Goal: Task Accomplishment & Management: Manage account settings

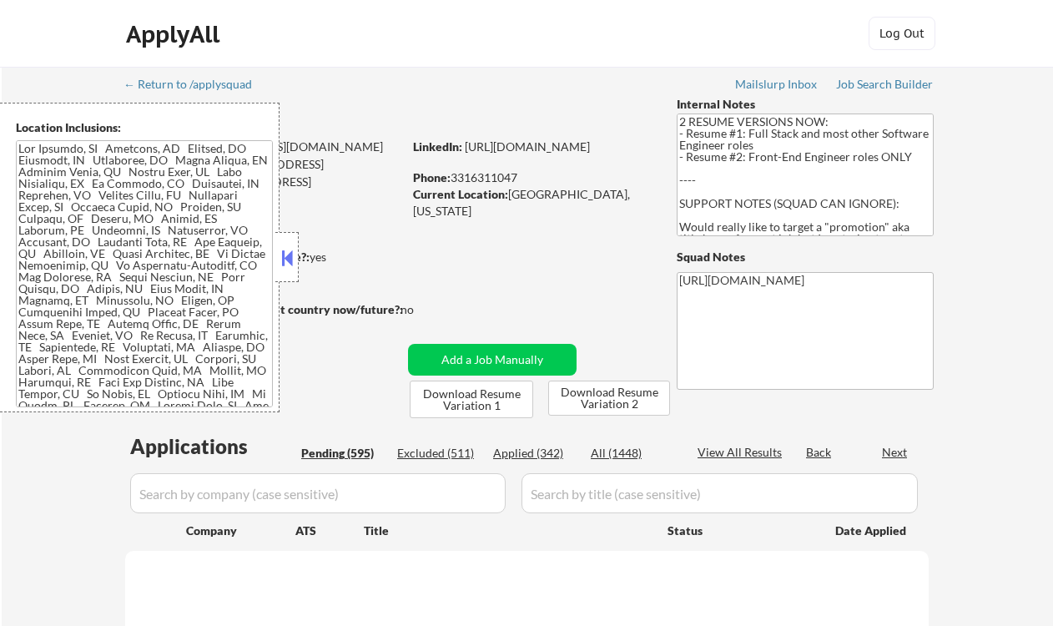
drag, startPoint x: 0, startPoint y: 0, endPoint x: 285, endPoint y: 254, distance: 381.2
click at [285, 254] on button at bounding box center [287, 257] width 18 height 25
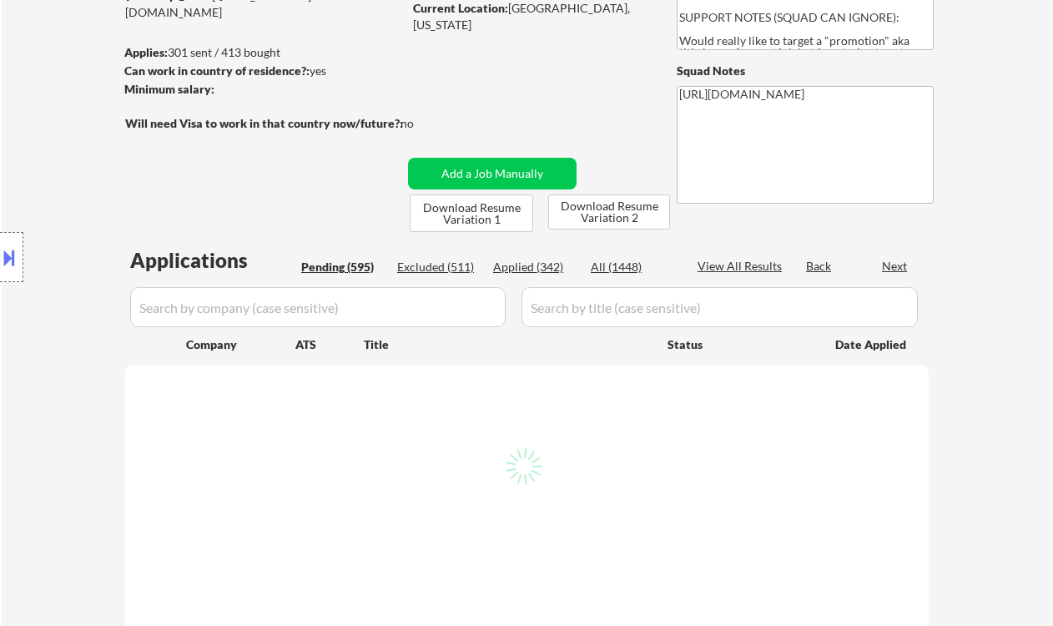
scroll to position [222, 0]
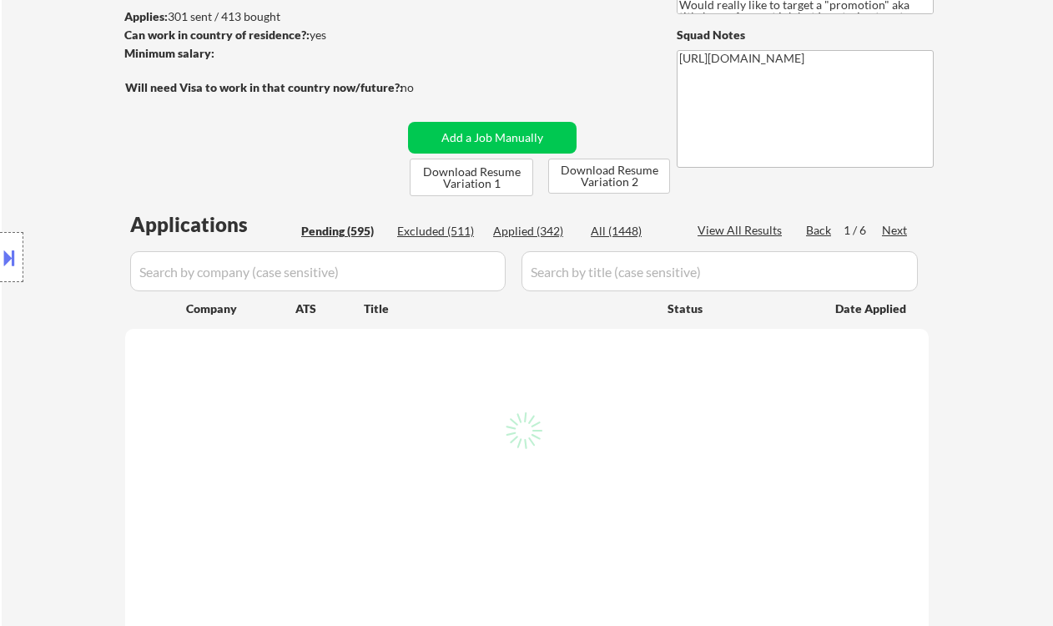
click at [54, 336] on div "Location Inclusions:" at bounding box center [149, 258] width 299 height 310
select select ""pending""
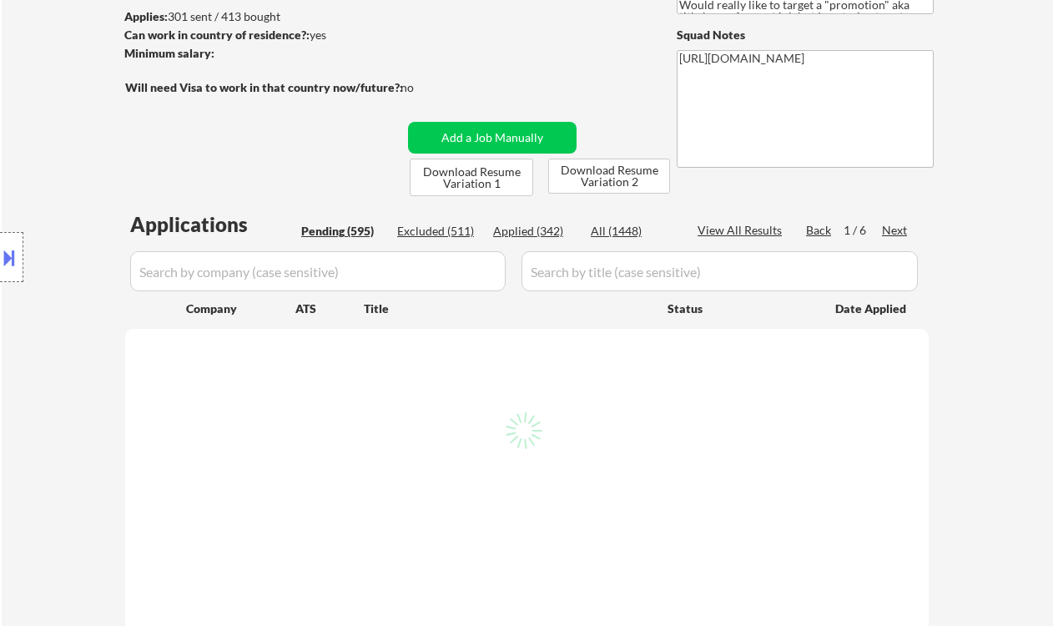
select select ""pending""
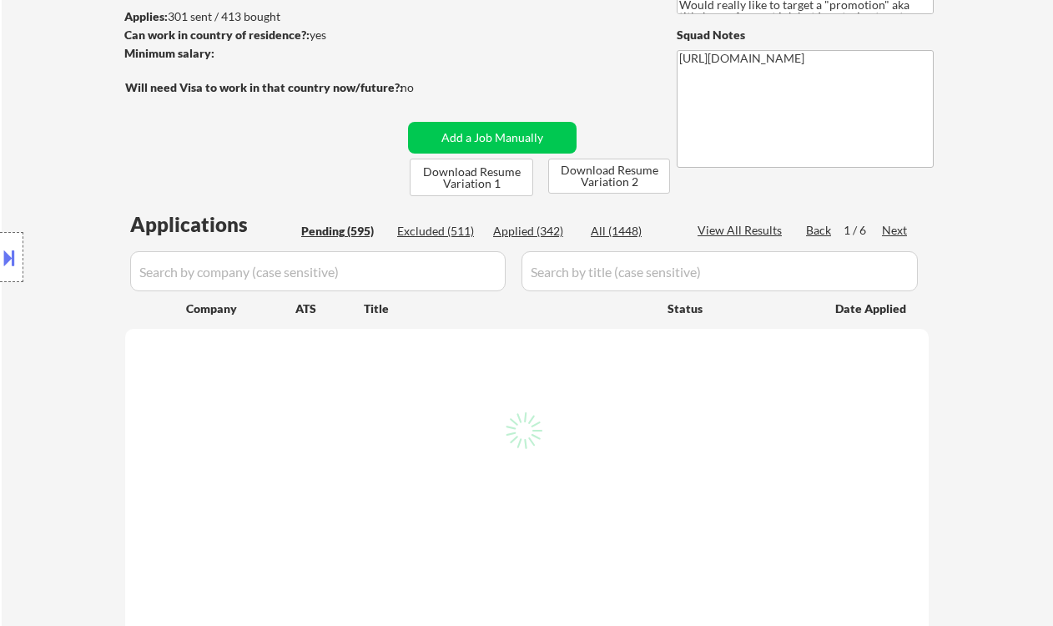
select select ""pending""
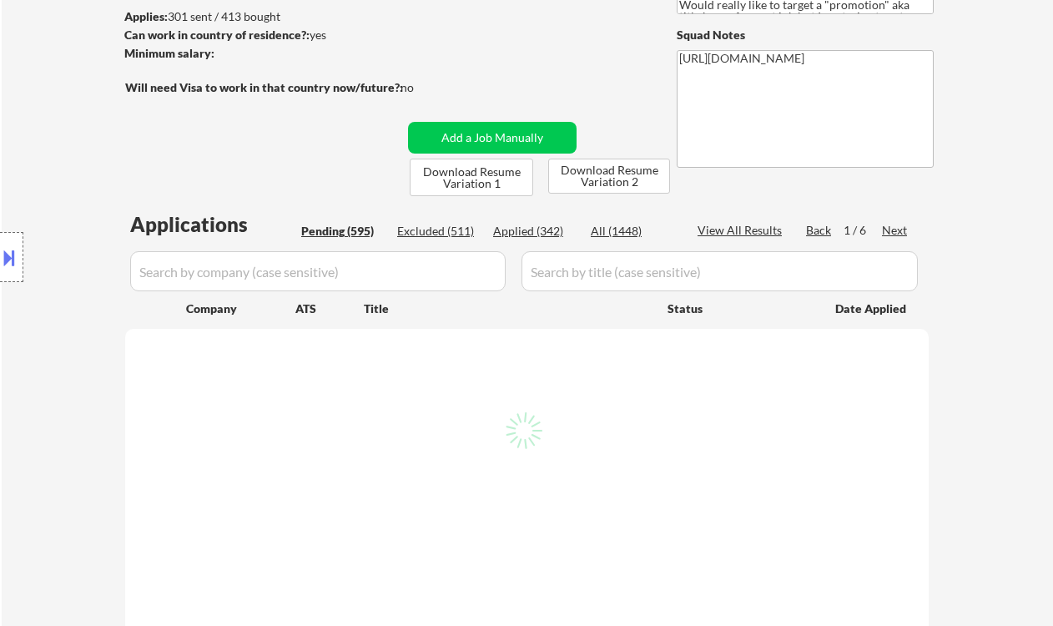
select select ""pending""
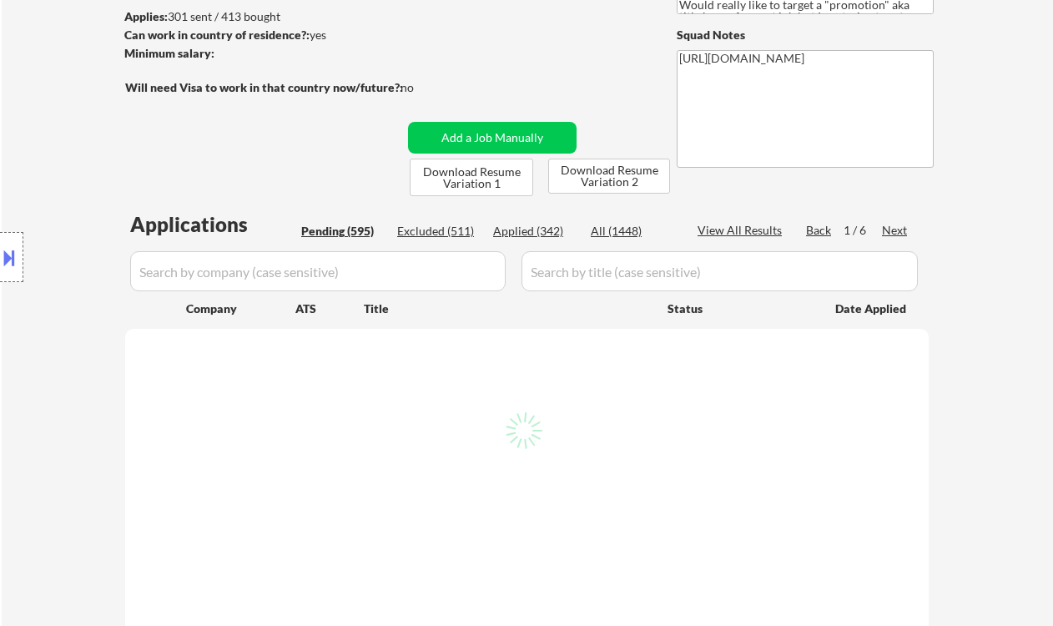
select select ""pending""
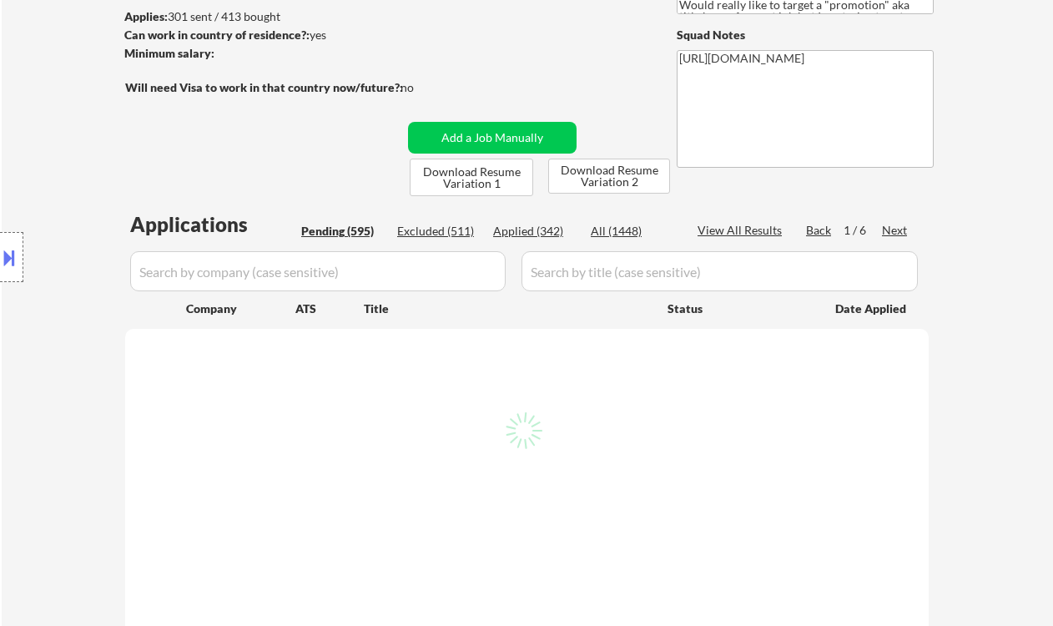
select select ""pending""
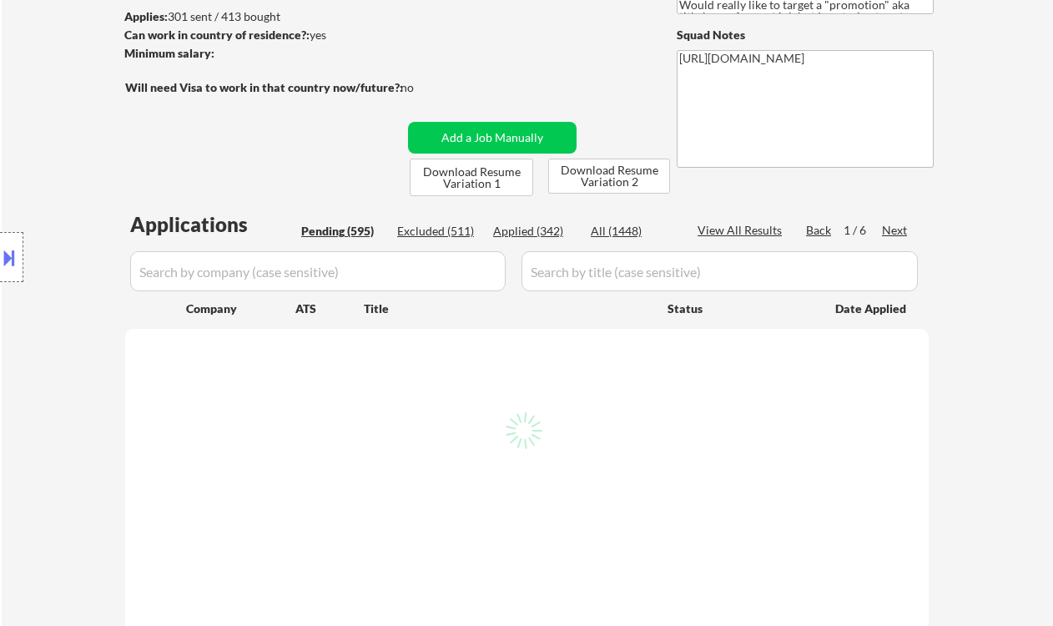
select select ""pending""
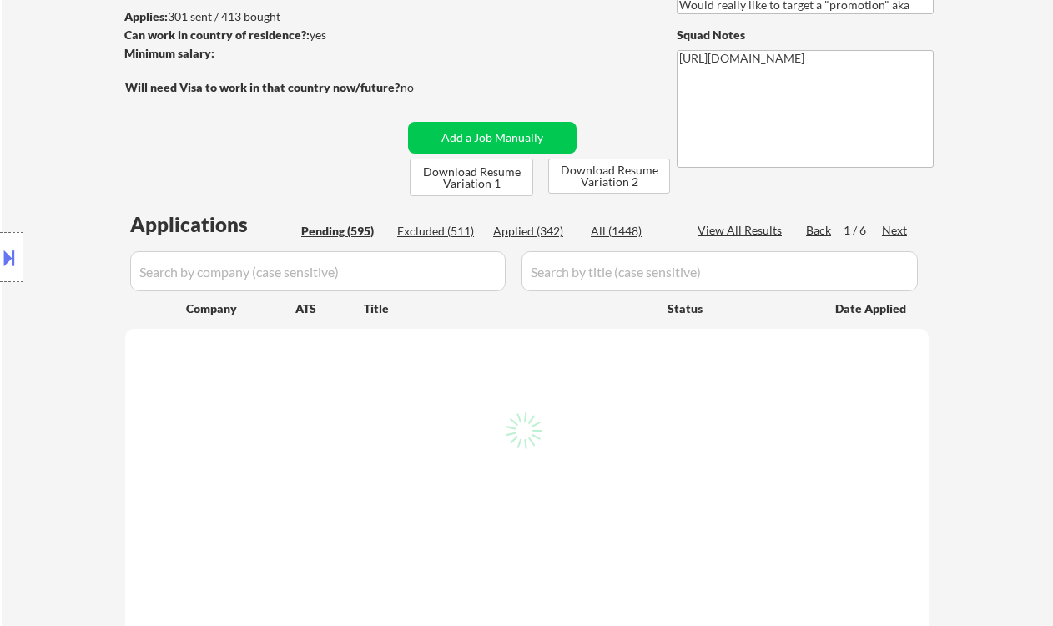
select select ""pending""
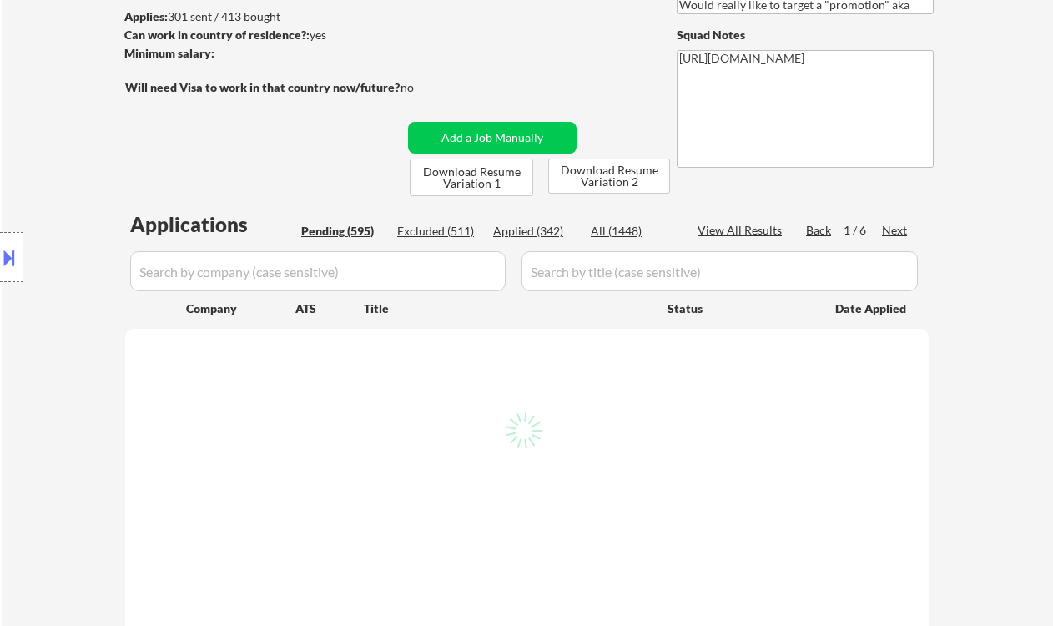
select select ""pending""
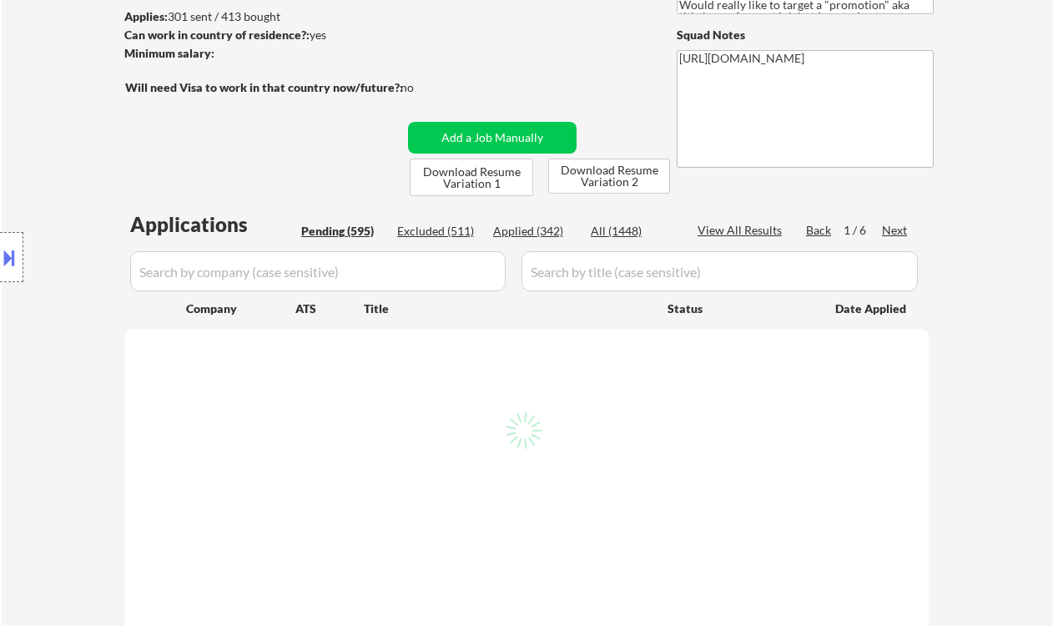
select select ""pending""
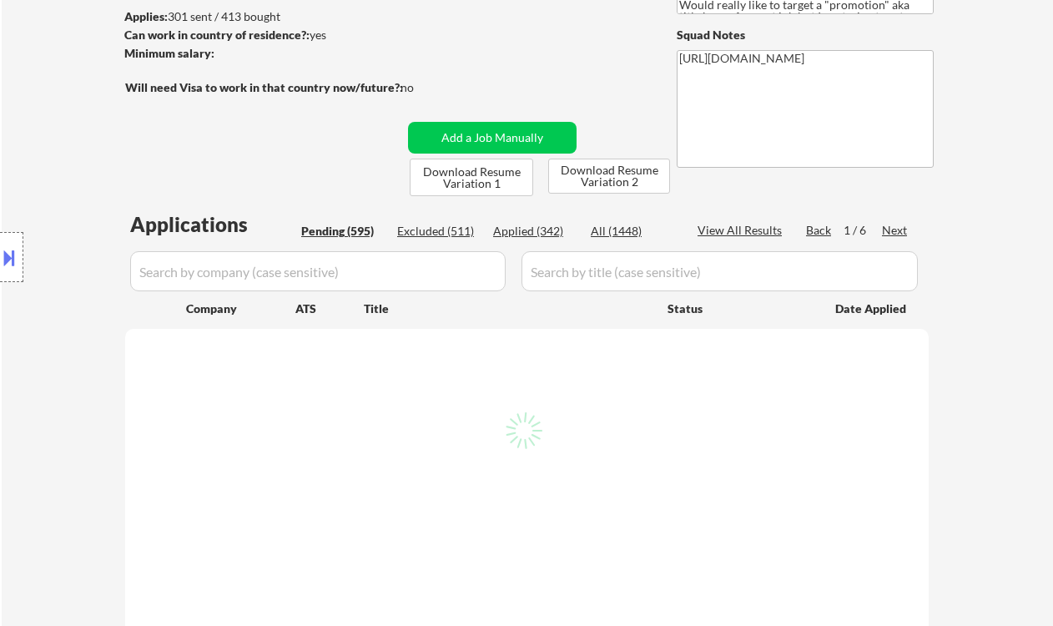
select select ""pending""
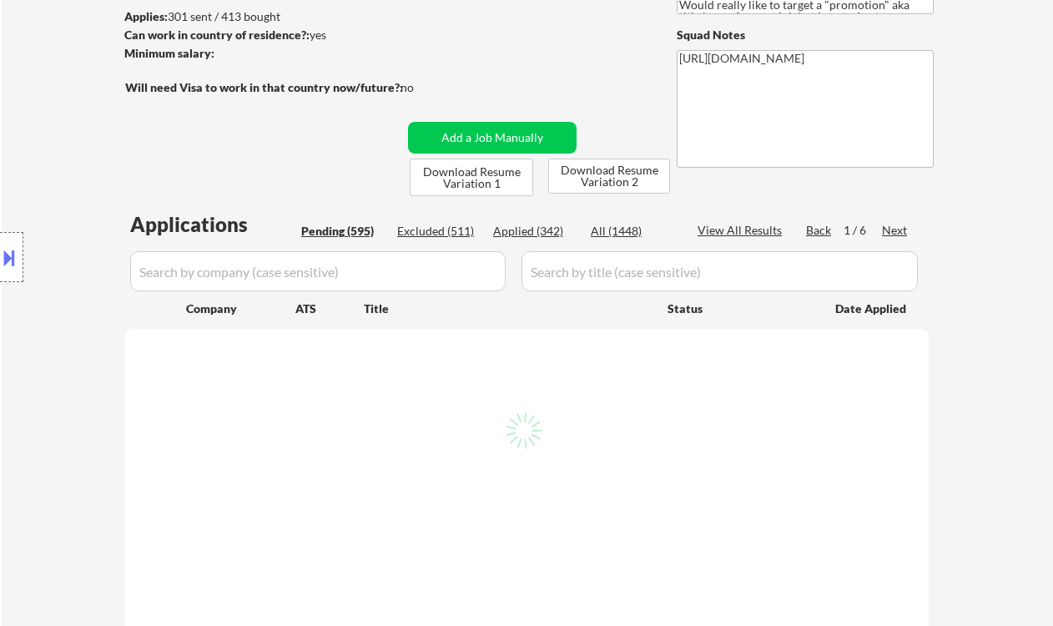
select select ""pending""
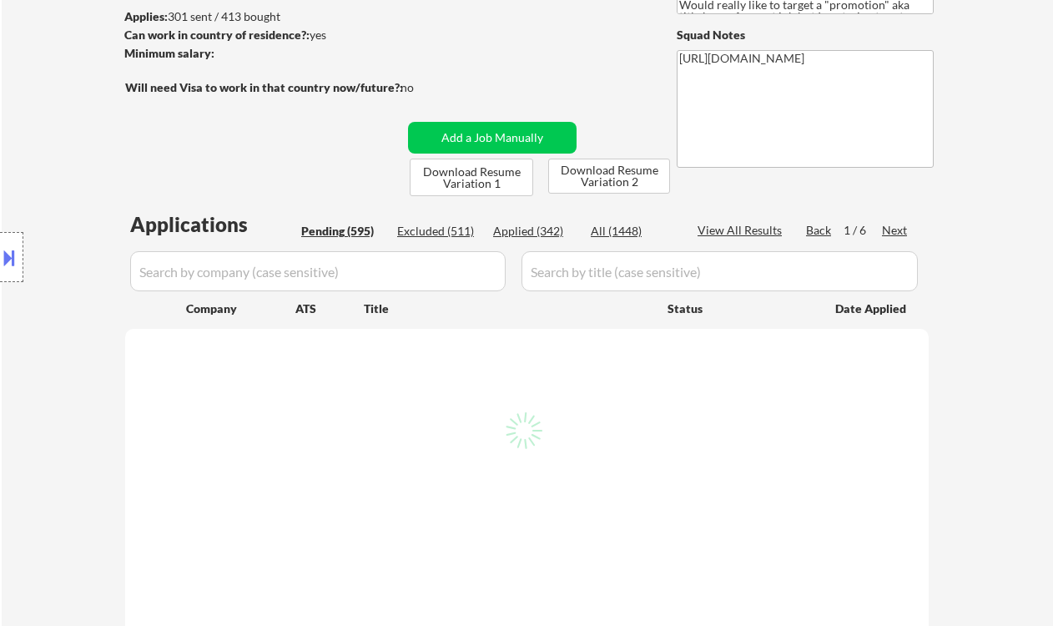
select select ""pending""
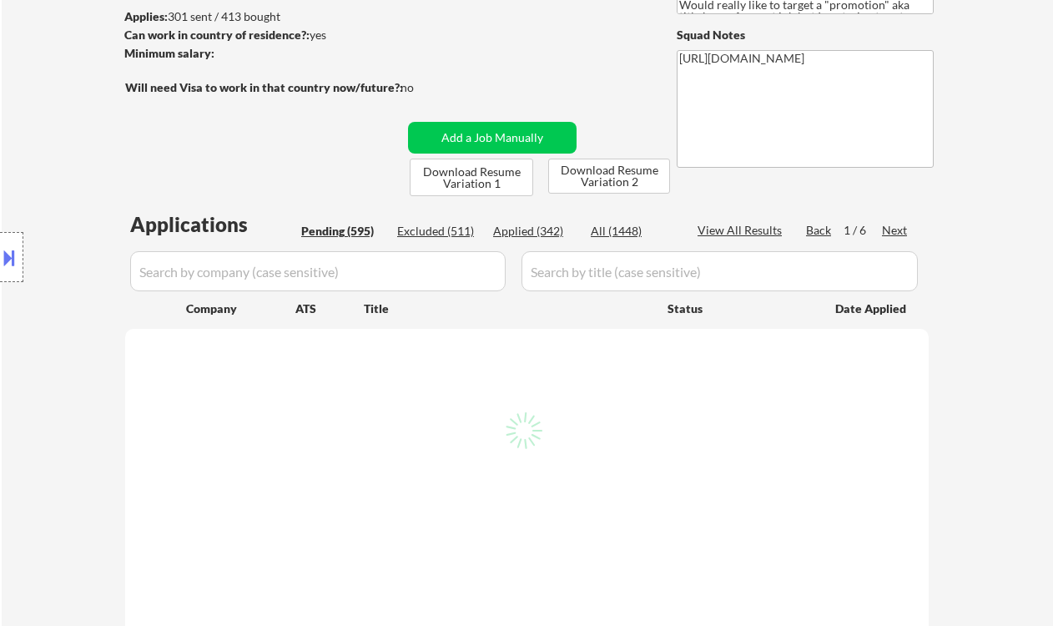
select select ""pending""
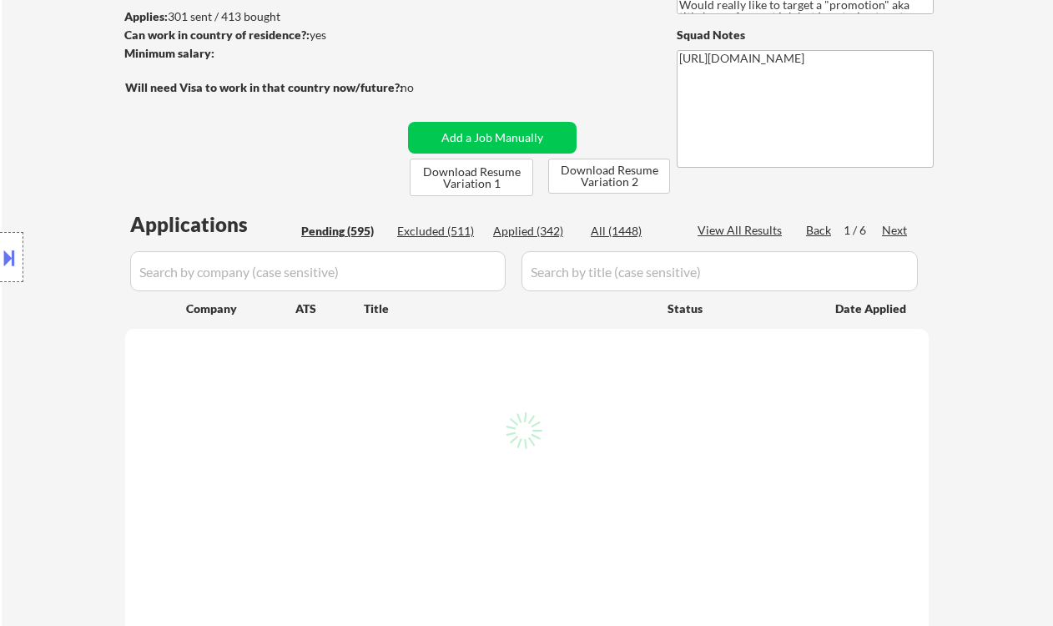
select select ""pending""
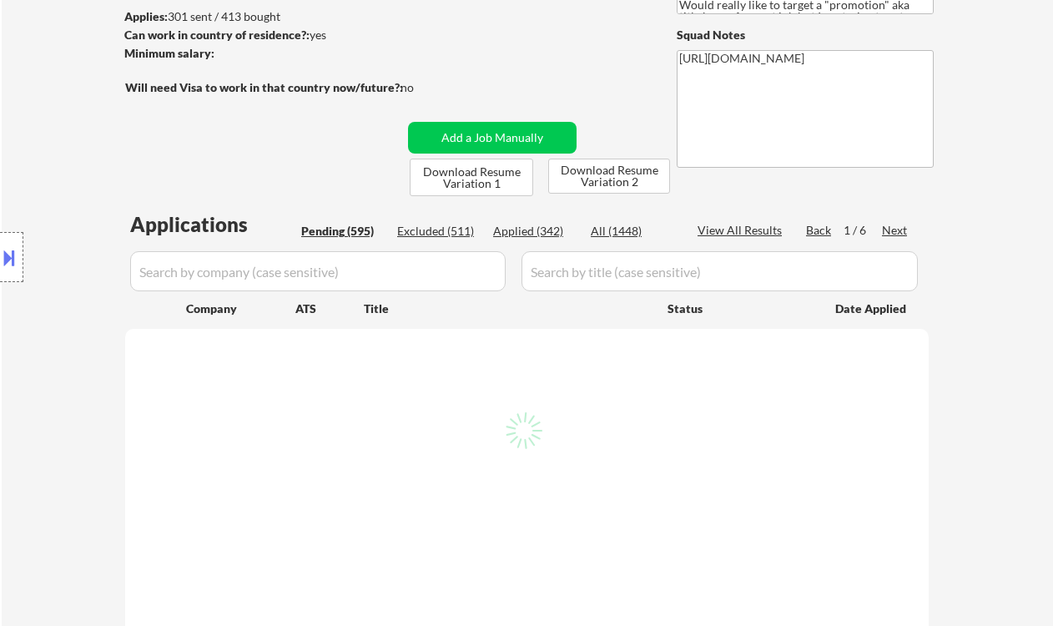
select select ""pending""
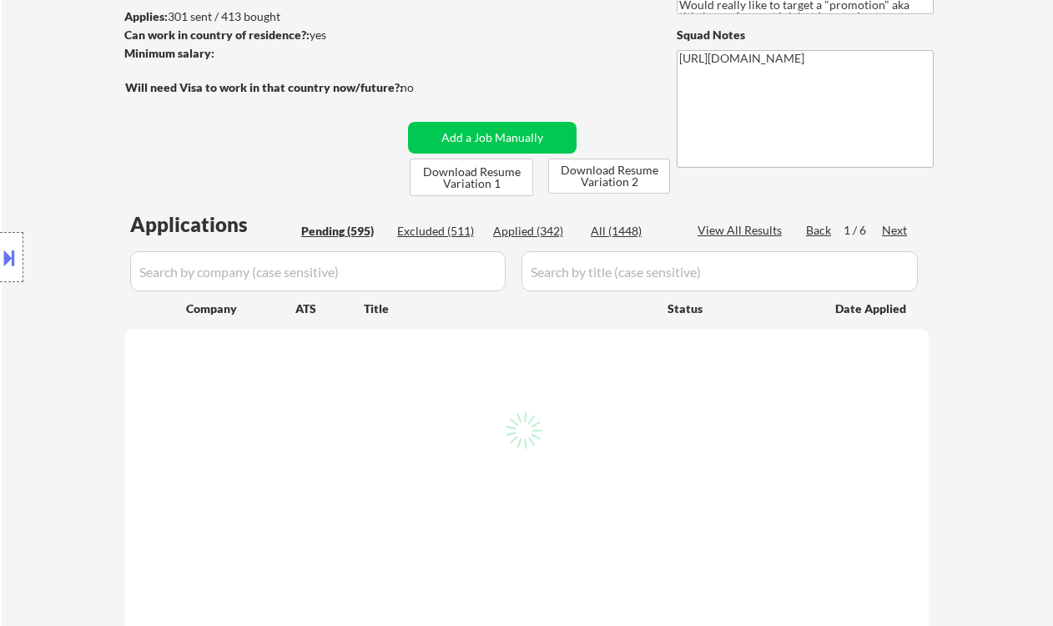
select select ""pending""
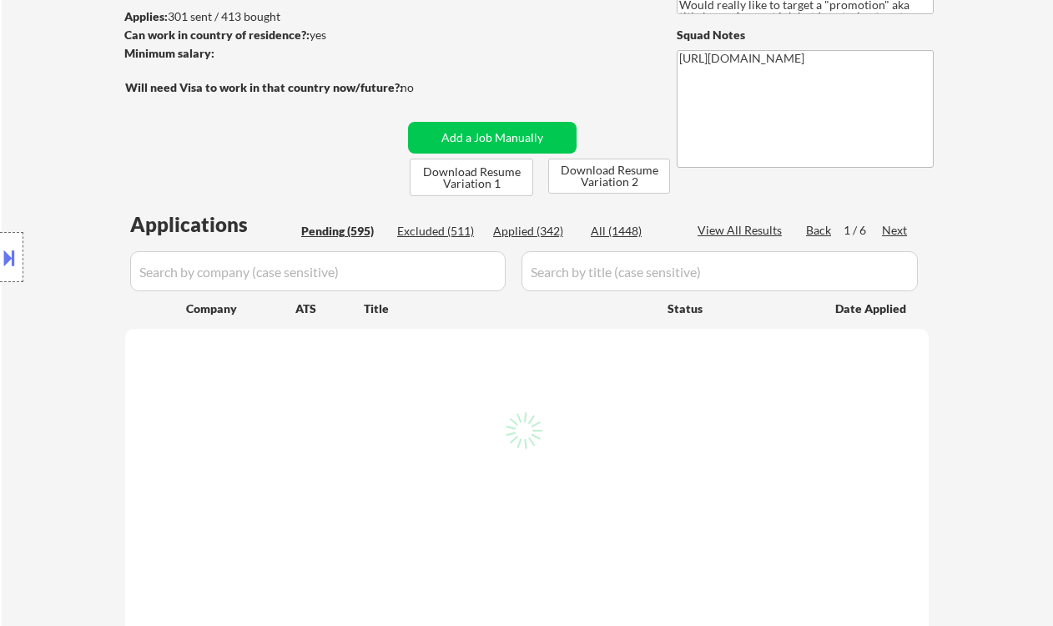
select select ""pending""
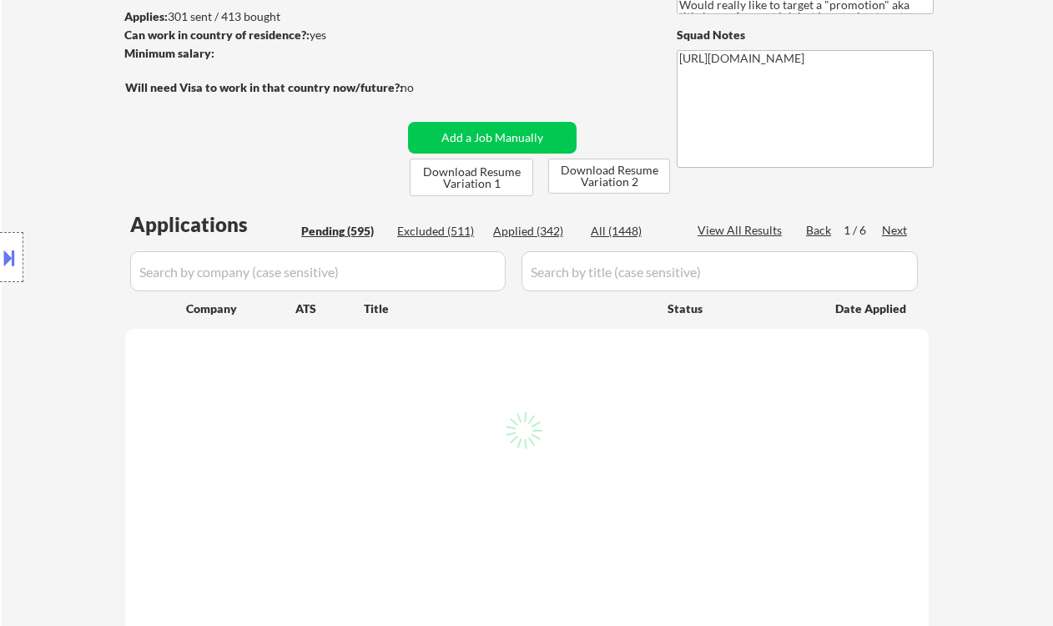
select select ""pending""
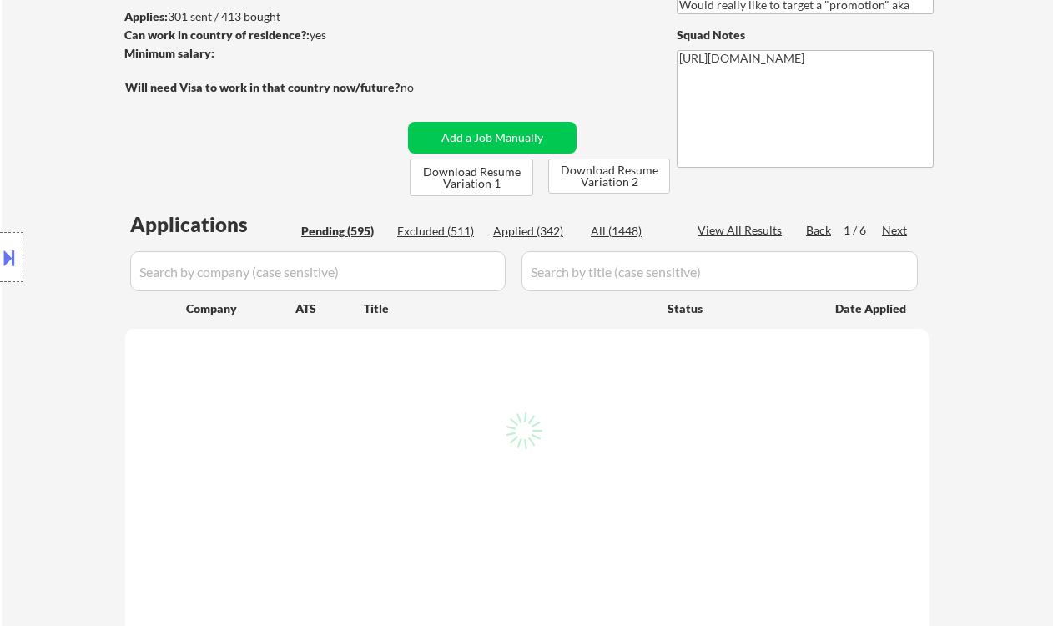
select select ""pending""
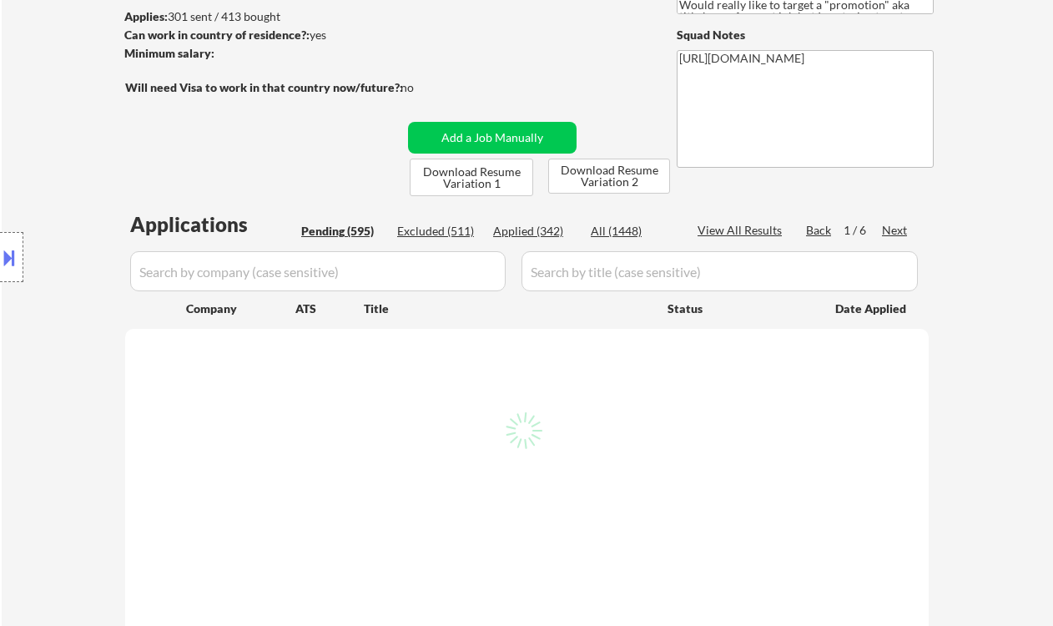
select select ""pending""
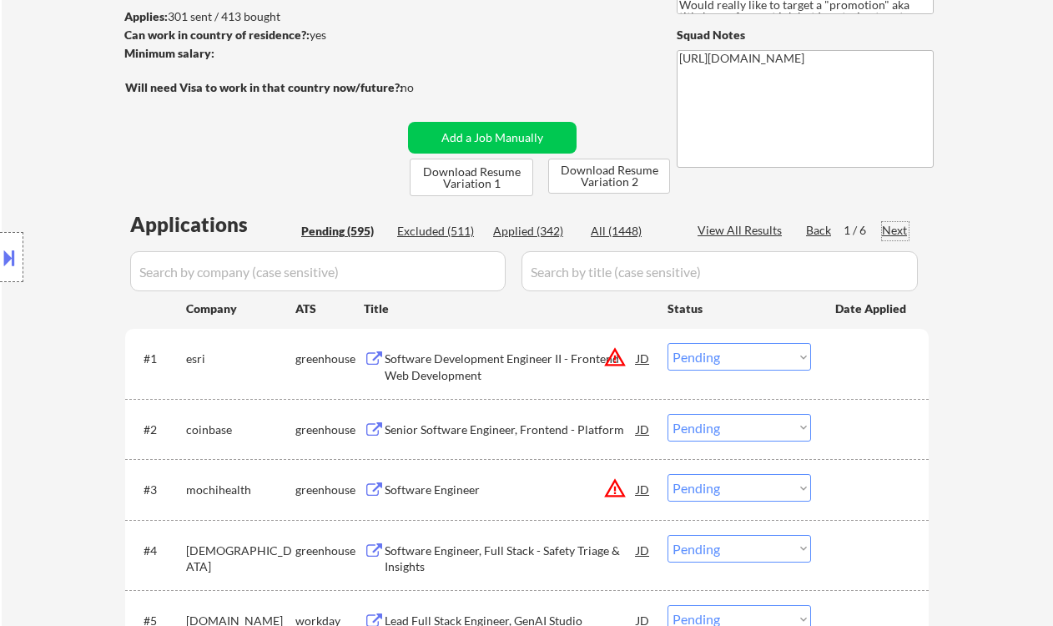
click at [894, 232] on div "Next" at bounding box center [895, 230] width 27 height 17
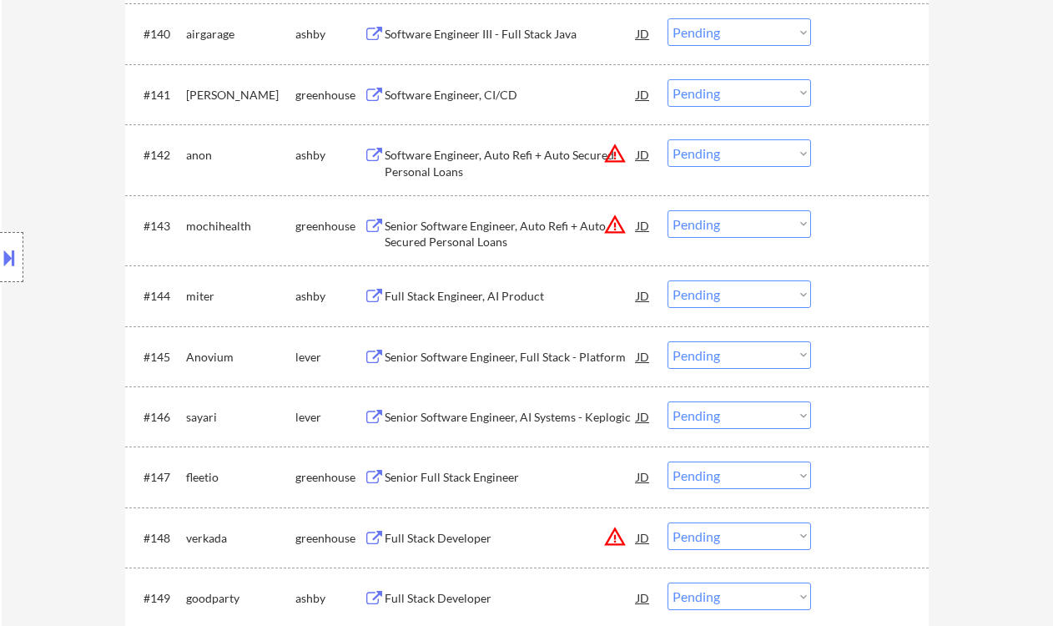
scroll to position [3338, 0]
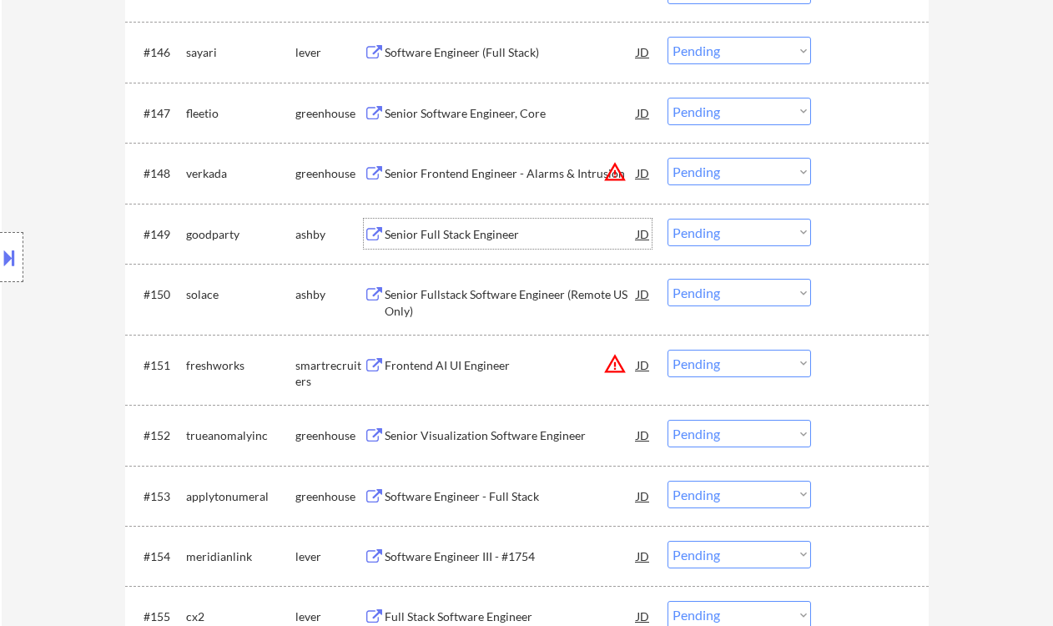
click at [493, 237] on div "Senior Full Stack Engineer" at bounding box center [511, 234] width 252 height 17
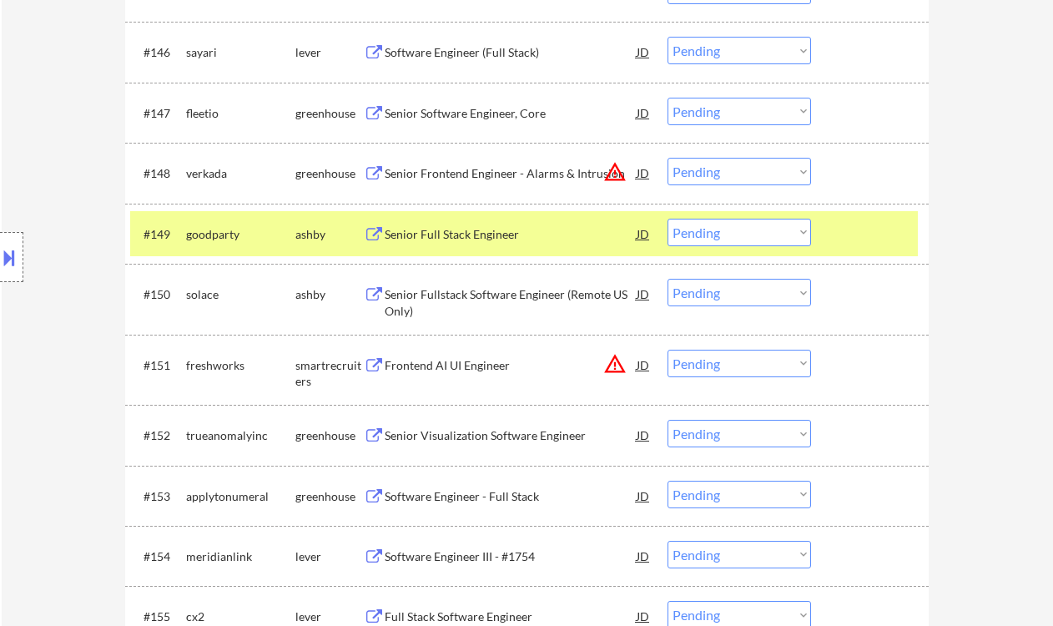
drag, startPoint x: 690, startPoint y: 226, endPoint x: 702, endPoint y: 245, distance: 22.5
click at [690, 227] on select "Choose an option... Pending Applied Excluded (Questions) Excluded (Expired) Exc…" at bounding box center [740, 233] width 144 height 28
click at [668, 219] on select "Choose an option... Pending Applied Excluded (Questions) Excluded (Expired) Exc…" at bounding box center [740, 233] width 144 height 28
click at [518, 302] on div "Senior Fullstack Software Engineer (Remote US Only)" at bounding box center [511, 302] width 252 height 33
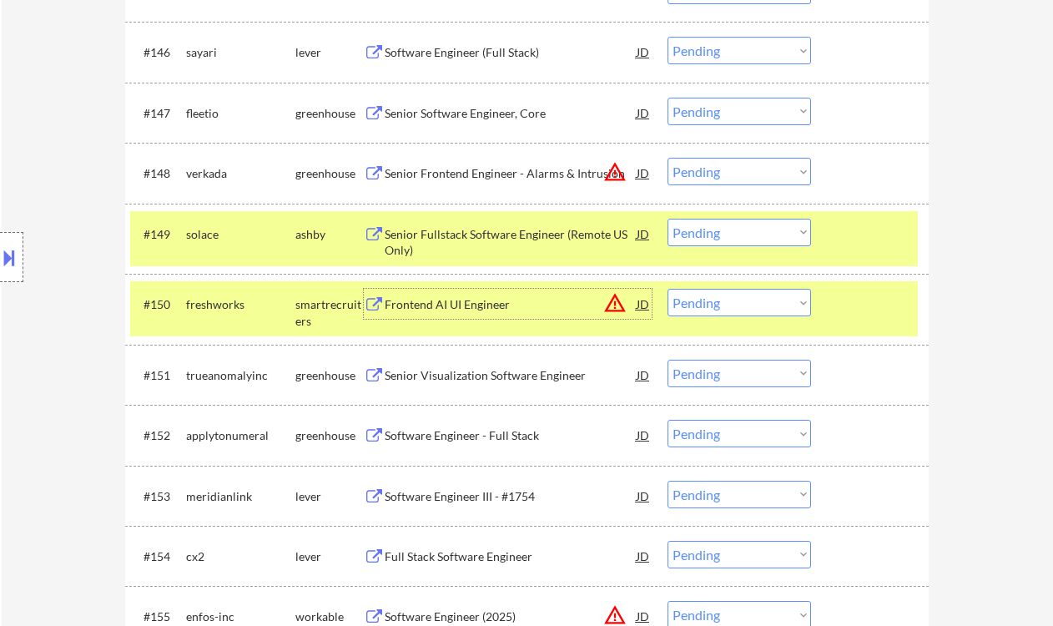
click at [753, 230] on select "Choose an option... Pending Applied Excluded (Questions) Excluded (Expired) Exc…" at bounding box center [740, 233] width 144 height 28
click at [668, 219] on select "Choose an option... Pending Applied Excluded (Questions) Excluded (Expired) Exc…" at bounding box center [740, 233] width 144 height 28
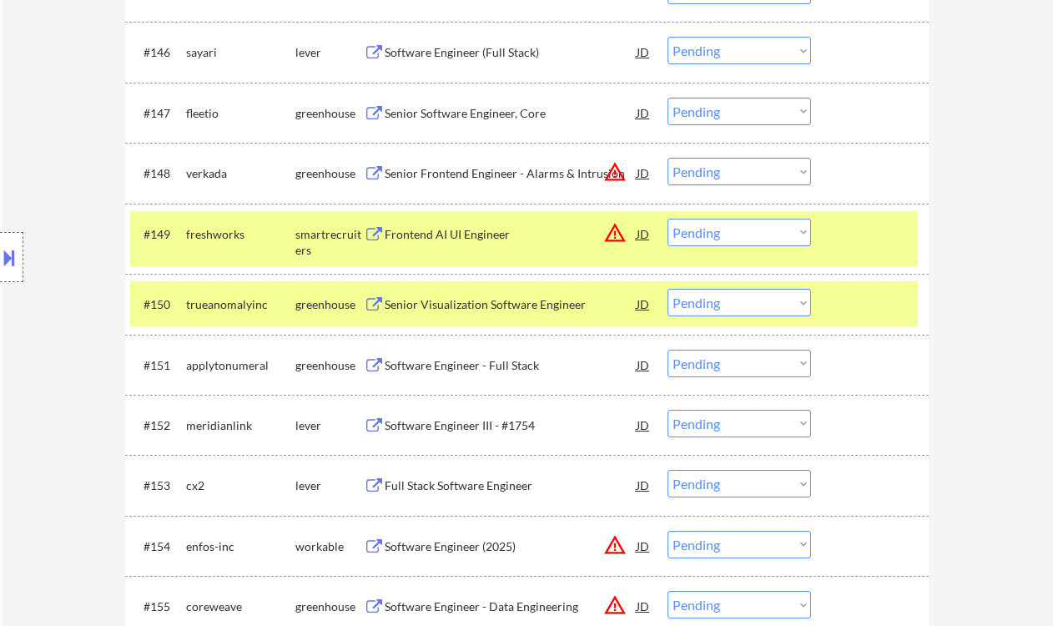
click at [477, 237] on div "Frontend AI UI Engineer" at bounding box center [511, 234] width 252 height 17
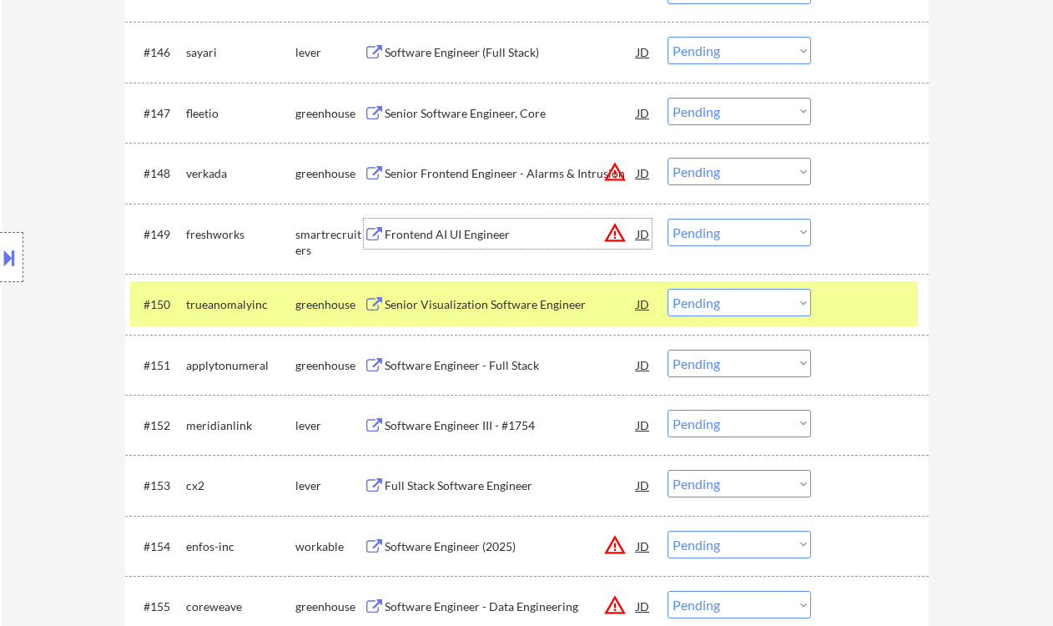
drag, startPoint x: 693, startPoint y: 229, endPoint x: 699, endPoint y: 234, distance: 8.9
click at [693, 228] on select "Choose an option... Pending Applied Excluded (Questions) Excluded (Expired) Exc…" at bounding box center [740, 233] width 144 height 28
click at [668, 219] on select "Choose an option... Pending Applied Excluded (Questions) Excluded (Expired) Exc…" at bounding box center [740, 233] width 144 height 28
click at [486, 299] on div "Senior Visualization Software Engineer" at bounding box center [511, 304] width 252 height 17
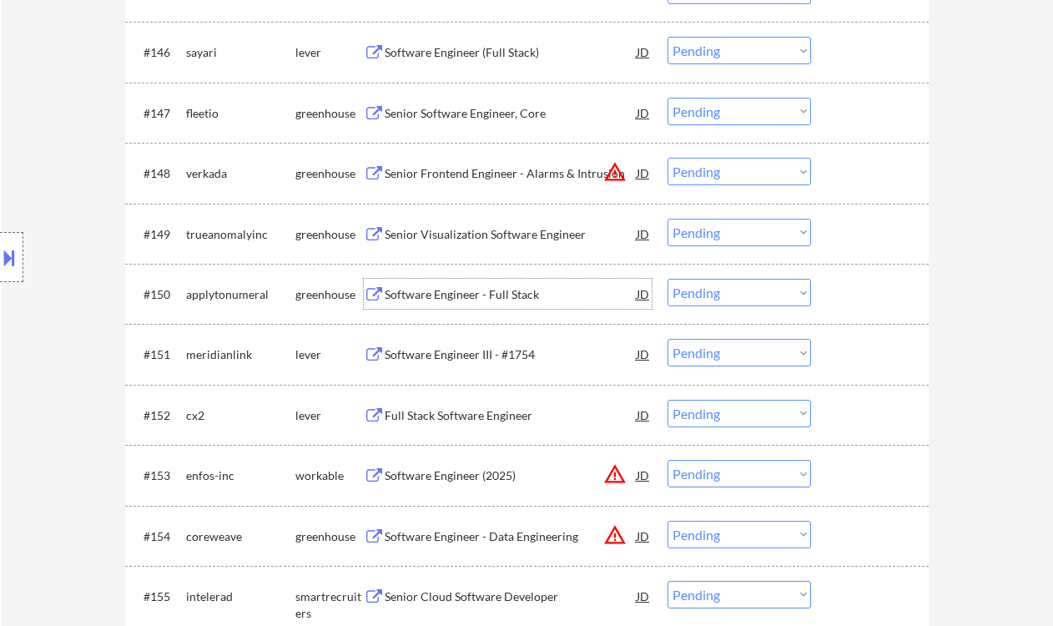
click at [703, 234] on select "Choose an option... Pending Applied Excluded (Questions) Excluded (Expired) Exc…" at bounding box center [740, 233] width 144 height 28
click at [668, 219] on select "Choose an option... Pending Applied Excluded (Questions) Excluded (Expired) Exc…" at bounding box center [740, 233] width 144 height 28
click at [427, 298] on div "Software Engineer - Full Stack" at bounding box center [511, 294] width 252 height 17
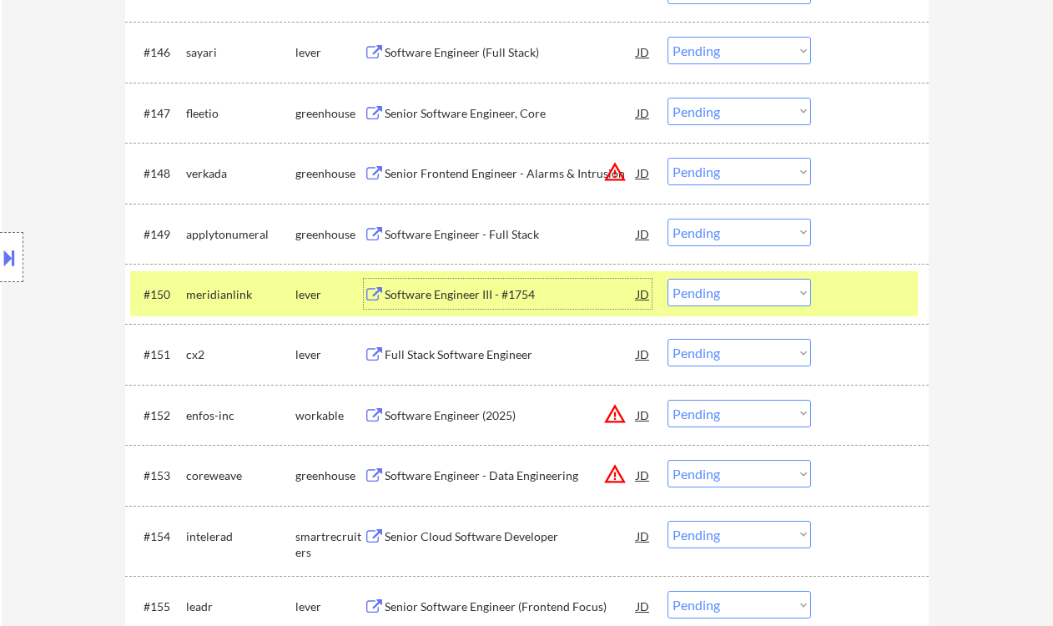
click at [742, 231] on select "Choose an option... Pending Applied Excluded (Questions) Excluded (Expired) Exc…" at bounding box center [740, 233] width 144 height 28
click at [668, 219] on select "Choose an option... Pending Applied Excluded (Questions) Excluded (Expired) Exc…" at bounding box center [740, 233] width 144 height 28
click at [481, 295] on div "Software Engineer III - #1754" at bounding box center [511, 294] width 252 height 17
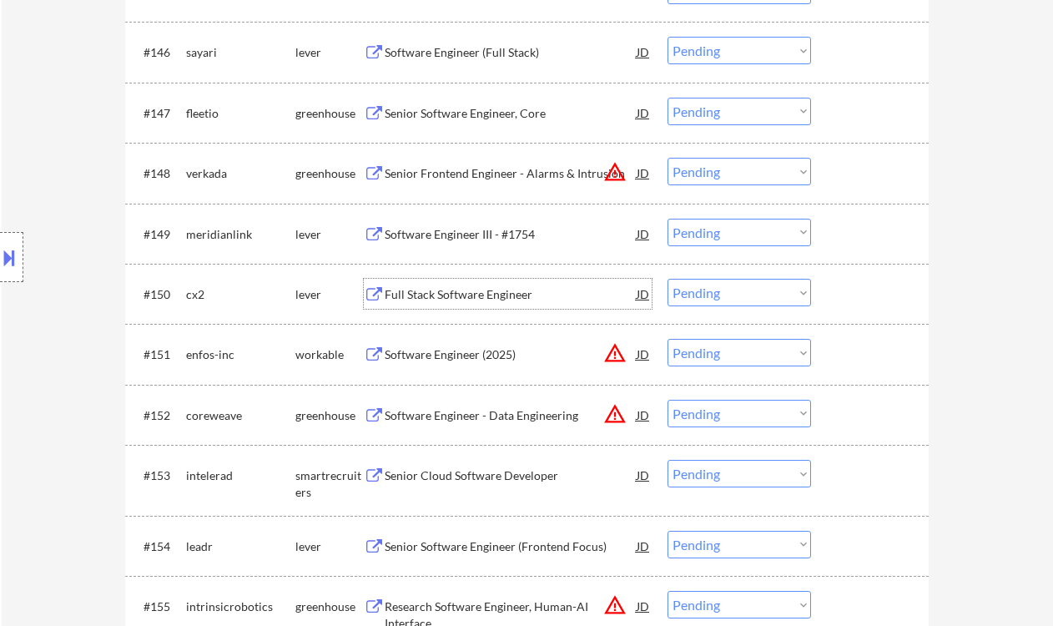
click at [676, 232] on select "Choose an option... Pending Applied Excluded (Questions) Excluded (Expired) Exc…" at bounding box center [740, 233] width 144 height 28
click at [668, 219] on select "Choose an option... Pending Applied Excluded (Questions) Excluded (Expired) Exc…" at bounding box center [740, 233] width 144 height 28
click at [481, 301] on div "Full Stack Software Engineer" at bounding box center [511, 294] width 252 height 17
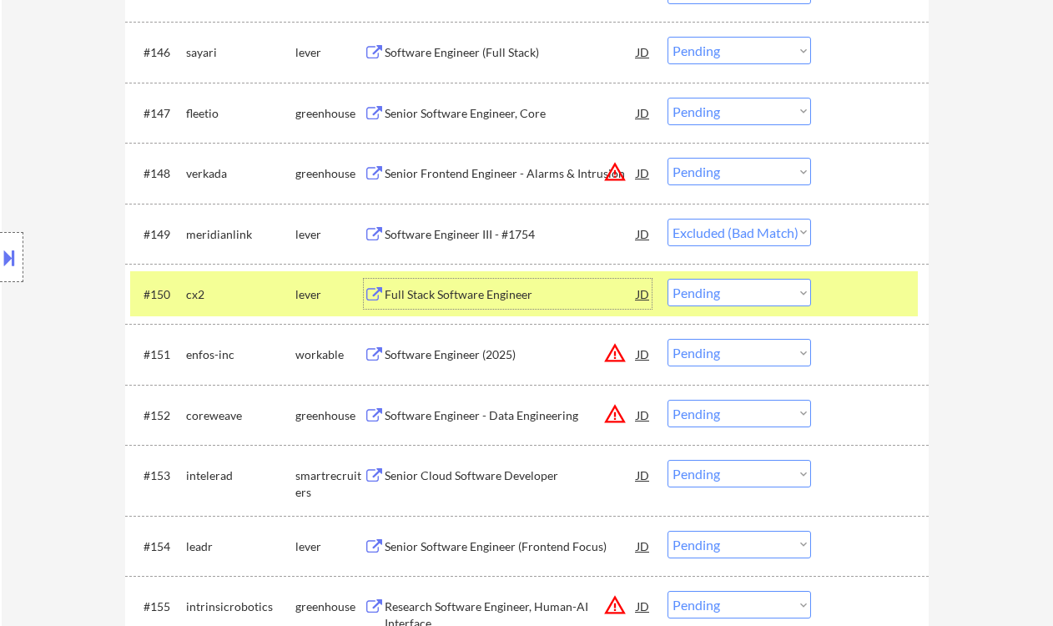
click at [728, 300] on select "Choose an option... Pending Applied Excluded (Questions) Excluded (Expired) Exc…" at bounding box center [740, 293] width 144 height 28
select select ""pending""
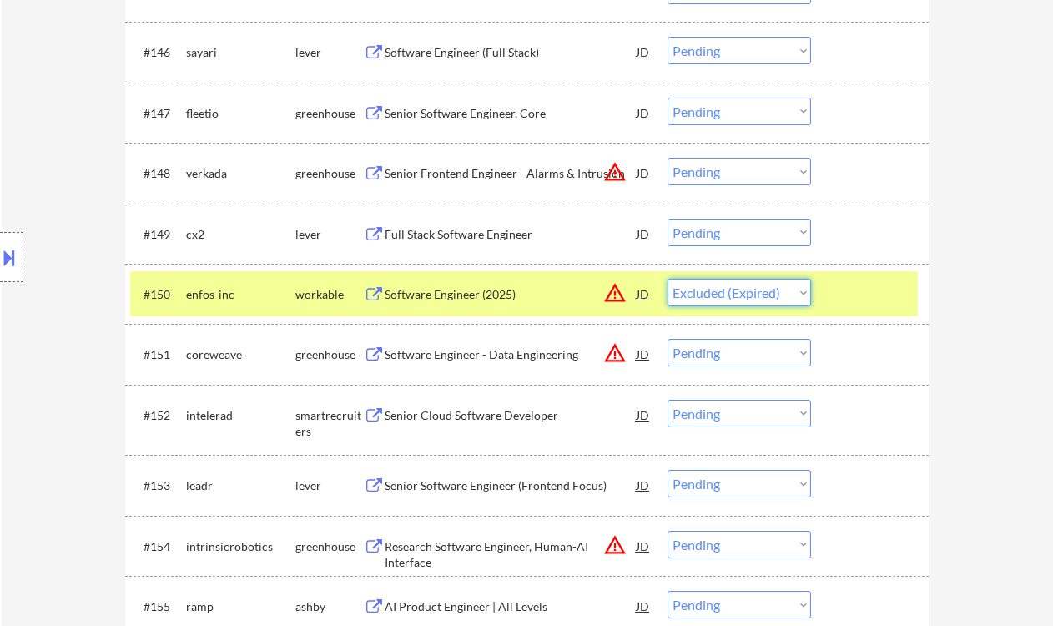
click at [668, 279] on select "Choose an option... Pending Applied Excluded (Questions) Excluded (Expired) Exc…" at bounding box center [740, 293] width 144 height 28
click at [588, 315] on div "#150 enfos-inc workable Software Engineer (2025) JD warning_amber Choose an opt…" at bounding box center [524, 293] width 788 height 45
select select ""pending""
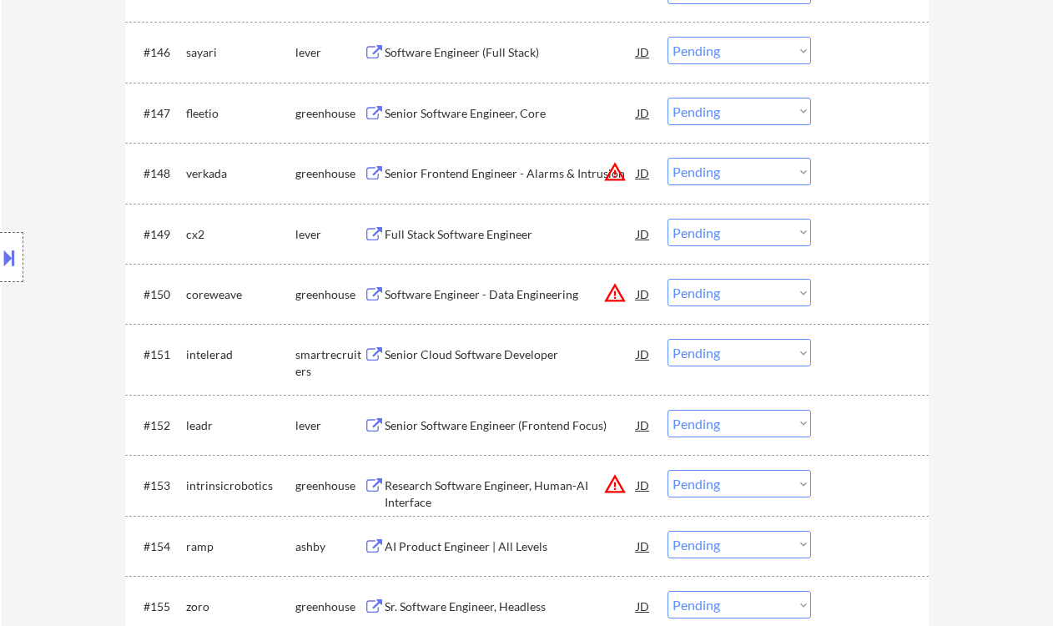
click at [493, 243] on div "Full Stack Software Engineer" at bounding box center [511, 234] width 252 height 30
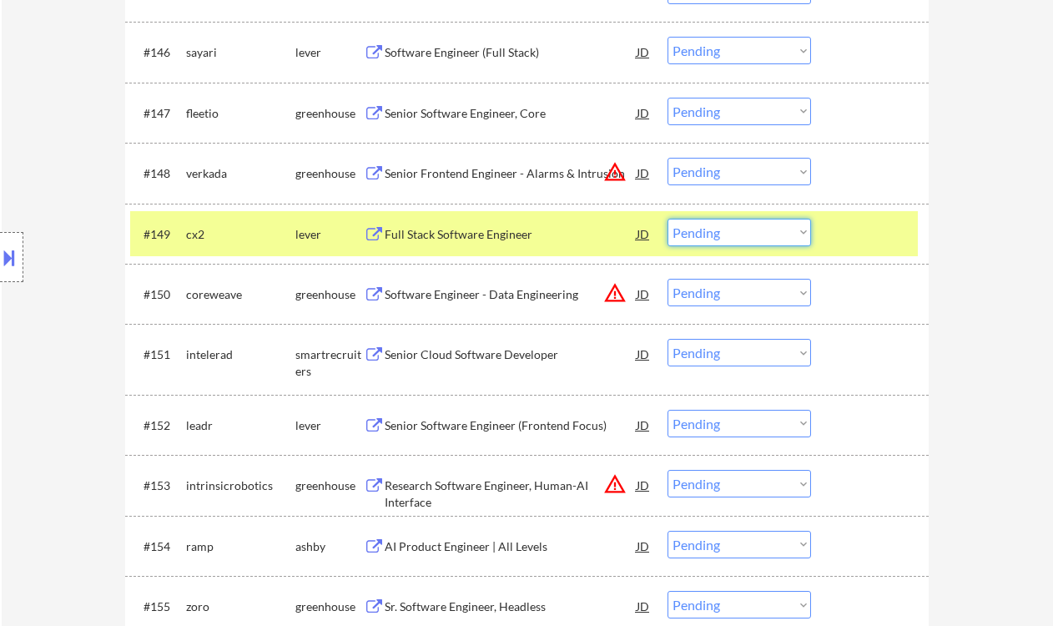
drag, startPoint x: 696, startPoint y: 234, endPoint x: 708, endPoint y: 245, distance: 16.5
click at [698, 234] on select "Choose an option... Pending Applied Excluded (Questions) Excluded (Expired) Exc…" at bounding box center [740, 233] width 144 height 28
click at [668, 219] on select "Choose an option... Pending Applied Excluded (Questions) Excluded (Expired) Exc…" at bounding box center [740, 233] width 144 height 28
select select ""pending""
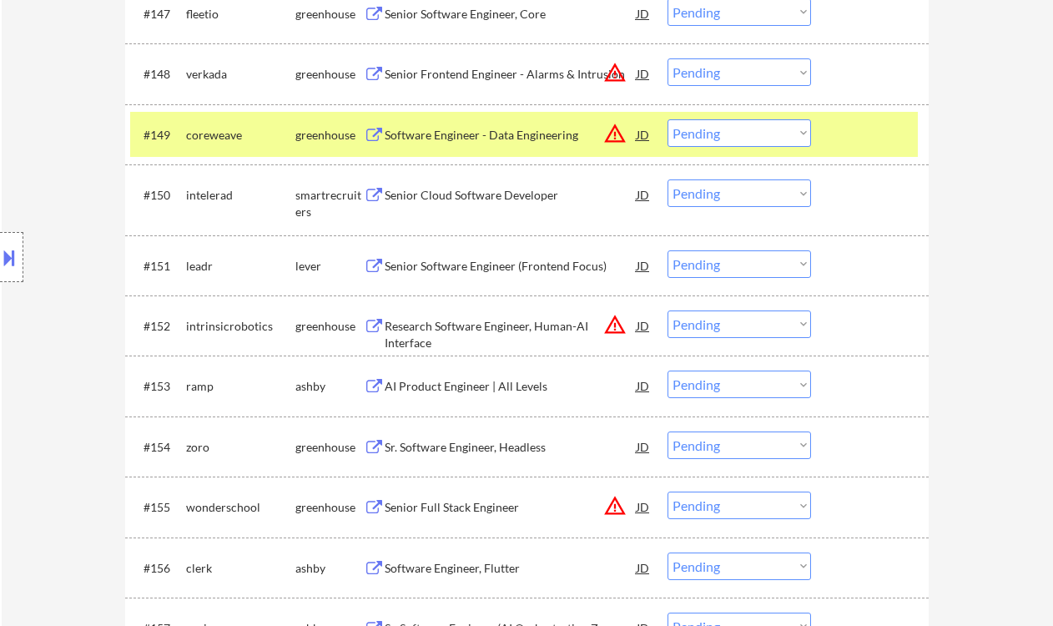
scroll to position [3449, 0]
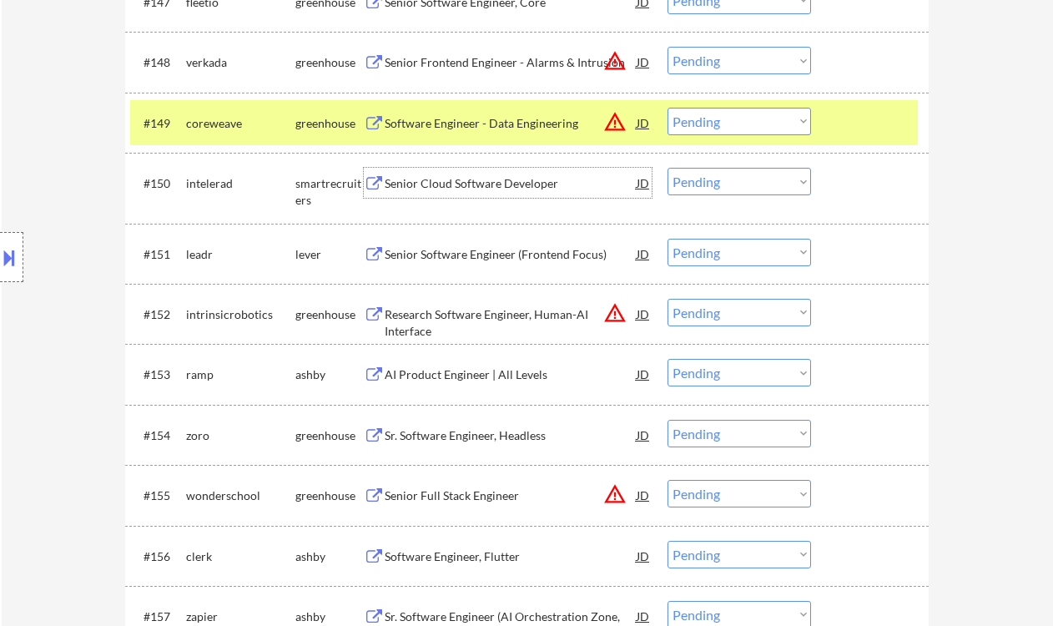
click at [500, 185] on div "Senior Cloud Software Developer" at bounding box center [511, 183] width 252 height 17
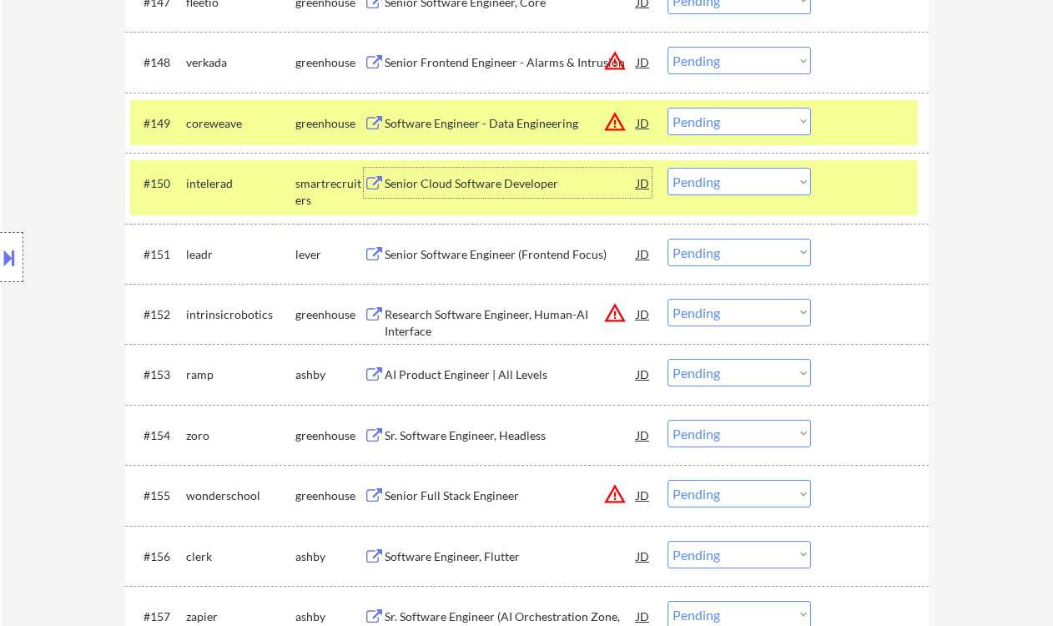
click at [706, 179] on select "Choose an option... Pending Applied Excluded (Questions) Excluded (Expired) Exc…" at bounding box center [740, 182] width 144 height 28
click at [668, 168] on select "Choose an option... Pending Applied Excluded (Questions) Excluded (Expired) Exc…" at bounding box center [740, 182] width 144 height 28
click at [474, 257] on div "Senior Software Engineer (Frontend Focus)" at bounding box center [511, 254] width 252 height 17
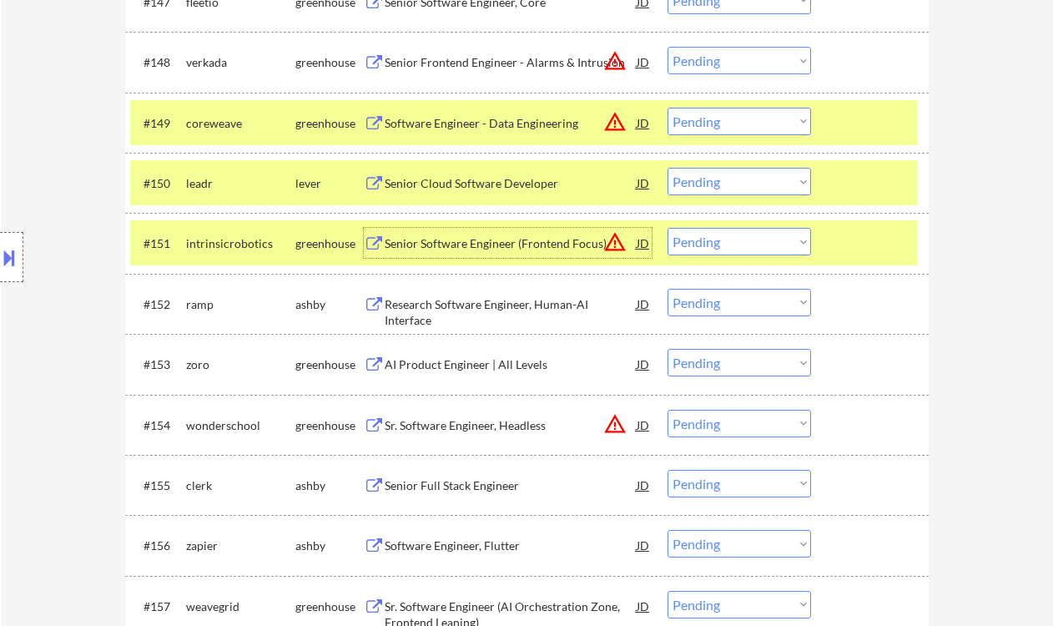
click at [719, 169] on select "Choose an option... Pending Applied Excluded (Questions) Excluded (Expired) Exc…" at bounding box center [740, 182] width 144 height 28
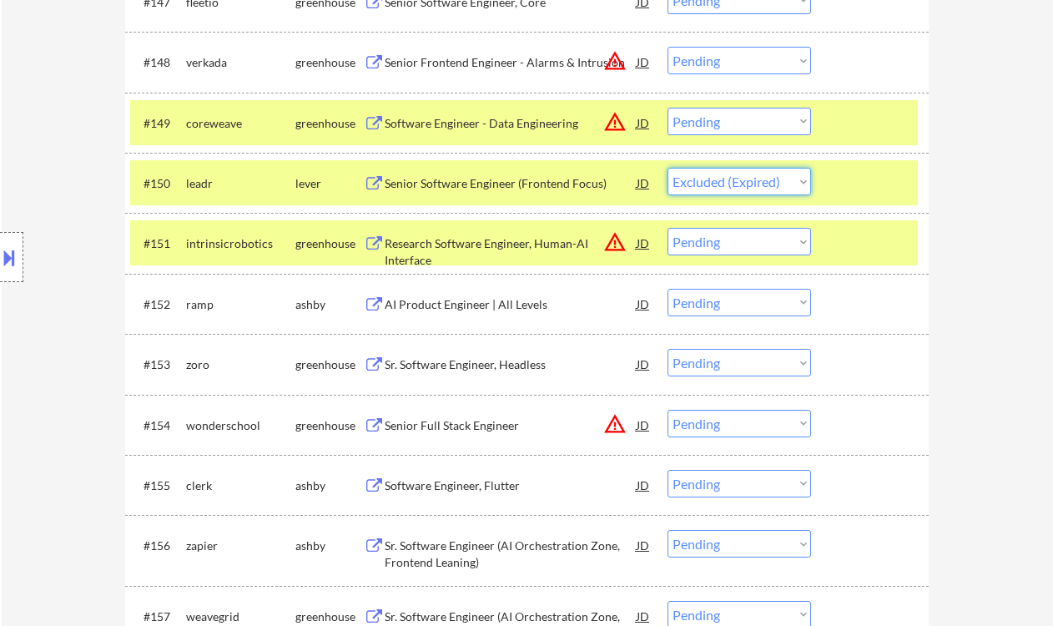
click at [668, 168] on select "Choose an option... Pending Applied Excluded (Questions) Excluded (Expired) Exc…" at bounding box center [740, 182] width 144 height 28
click at [510, 240] on div "Research Software Engineer, Human-AI Interface" at bounding box center [511, 251] width 252 height 33
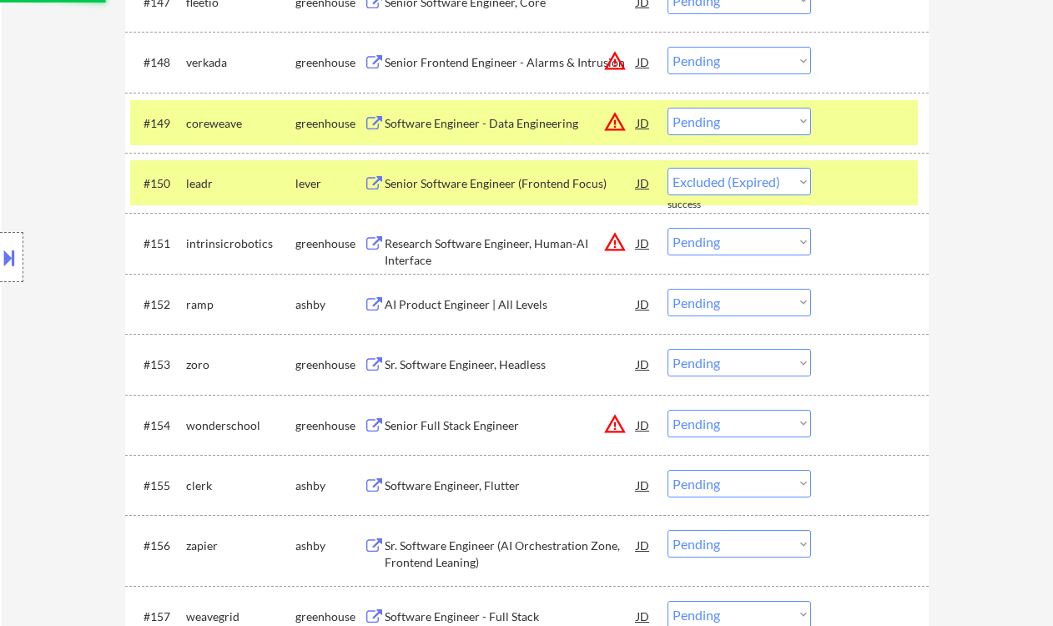
select select ""pending""
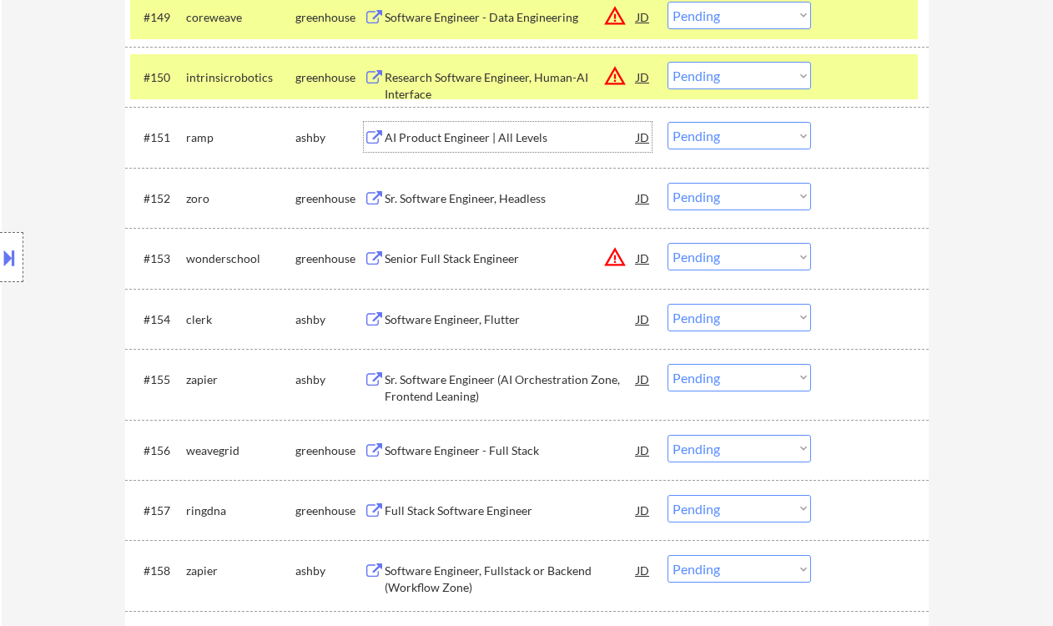
scroll to position [3560, 0]
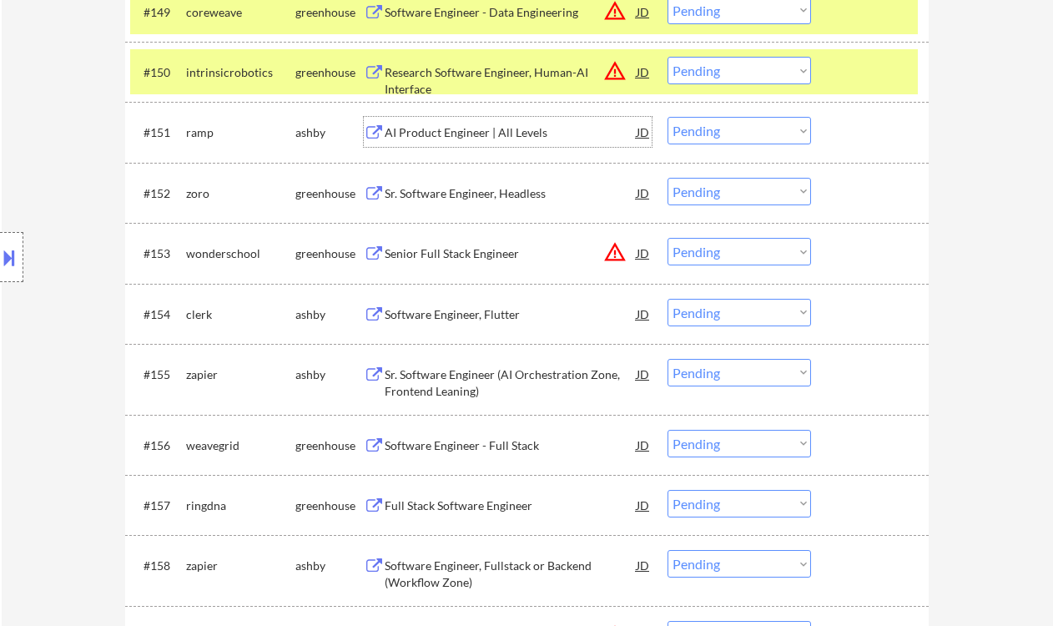
click at [460, 196] on div "Sr. Software Engineer, Headless" at bounding box center [511, 193] width 252 height 17
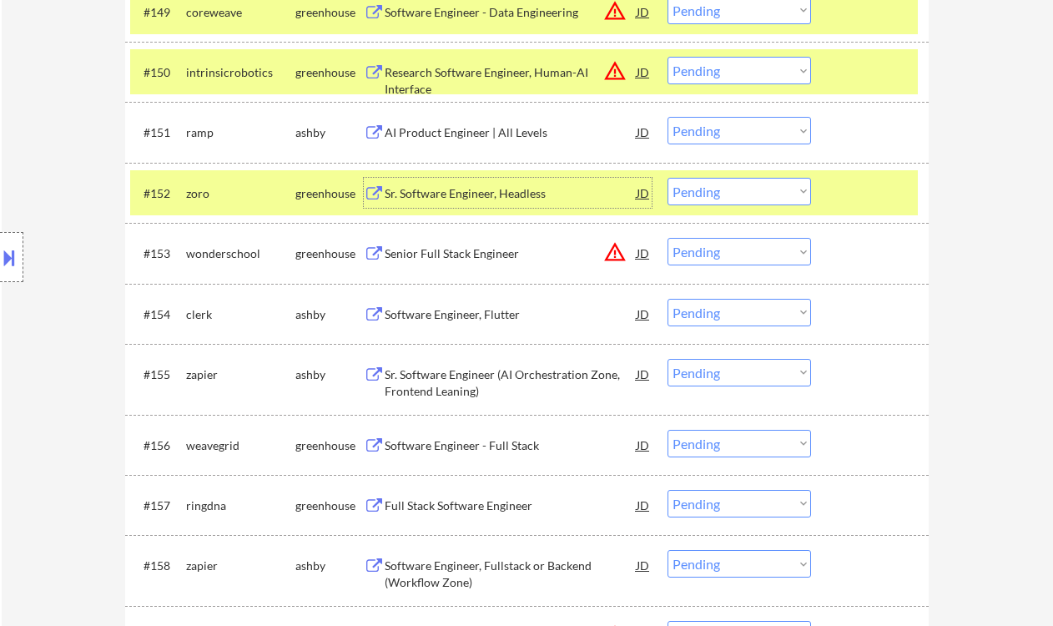
drag, startPoint x: 728, startPoint y: 196, endPoint x: 734, endPoint y: 204, distance: 10.2
click at [728, 196] on select "Choose an option... Pending Applied Excluded (Questions) Excluded (Expired) Exc…" at bounding box center [740, 192] width 144 height 28
click at [668, 178] on select "Choose an option... Pending Applied Excluded (Questions) Excluded (Expired) Exc…" at bounding box center [740, 192] width 144 height 28
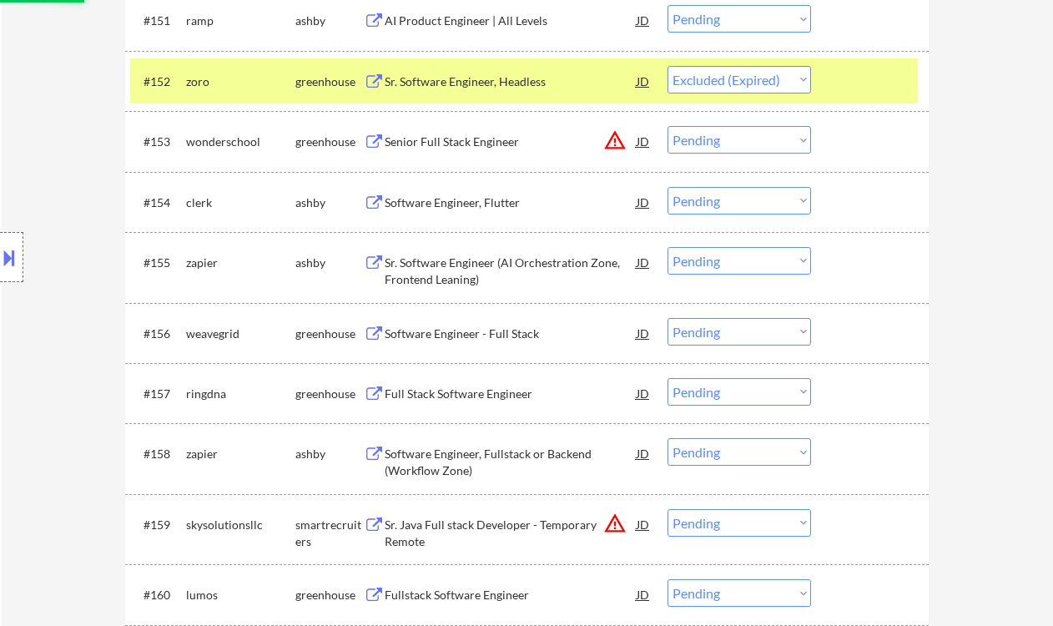
click at [456, 155] on div "Senior Full Stack Engineer" at bounding box center [511, 141] width 252 height 30
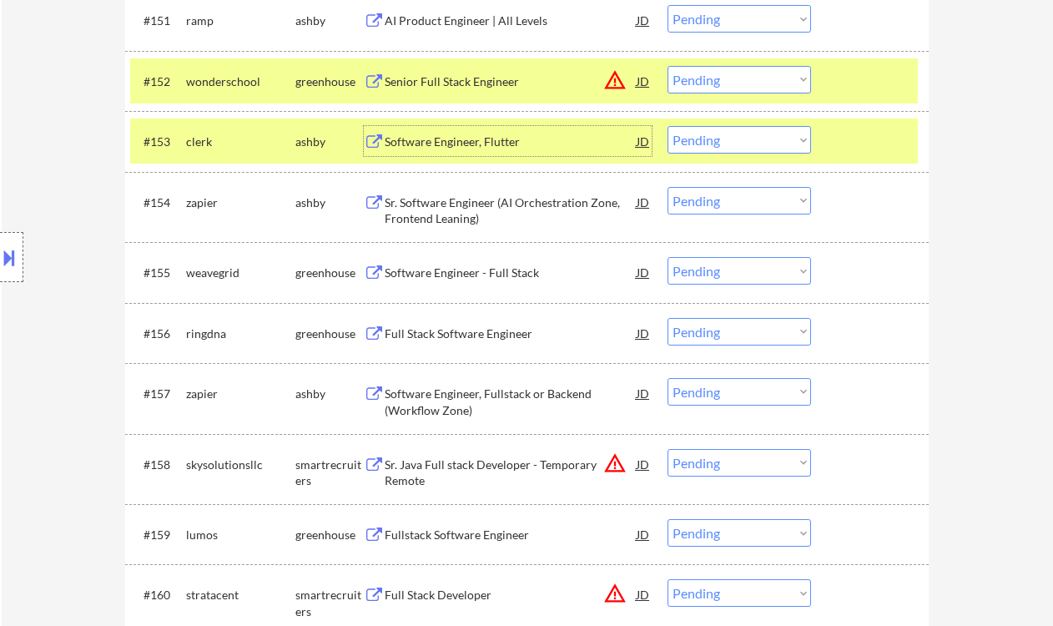
drag, startPoint x: 745, startPoint y: 78, endPoint x: 756, endPoint y: 91, distance: 16.6
click at [745, 78] on select "Choose an option... Pending Applied Excluded (Questions) Excluded (Expired) Exc…" at bounding box center [740, 80] width 144 height 28
click at [668, 66] on select "Choose an option... Pending Applied Excluded (Questions) Excluded (Expired) Exc…" at bounding box center [740, 80] width 144 height 28
click at [508, 148] on div "Software Engineer, Flutter" at bounding box center [511, 142] width 252 height 17
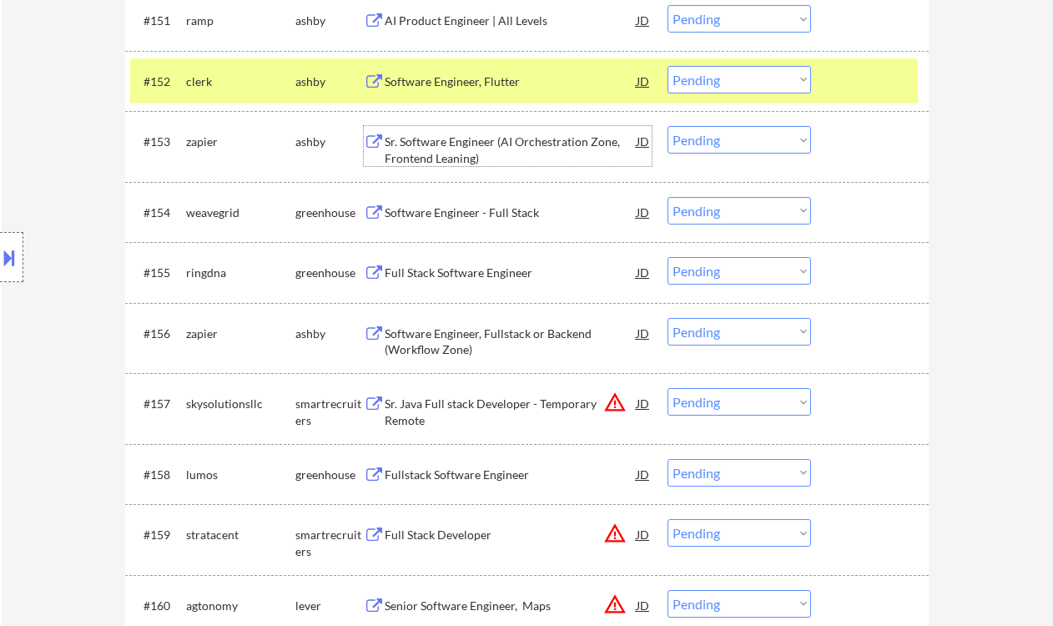
click at [755, 83] on select "Choose an option... Pending Applied Excluded (Questions) Excluded (Expired) Exc…" at bounding box center [740, 80] width 144 height 28
click at [668, 66] on select "Choose an option... Pending Applied Excluded (Questions) Excluded (Expired) Exc…" at bounding box center [740, 80] width 144 height 28
click at [491, 214] on div "Software Engineer - Full Stack" at bounding box center [511, 212] width 252 height 17
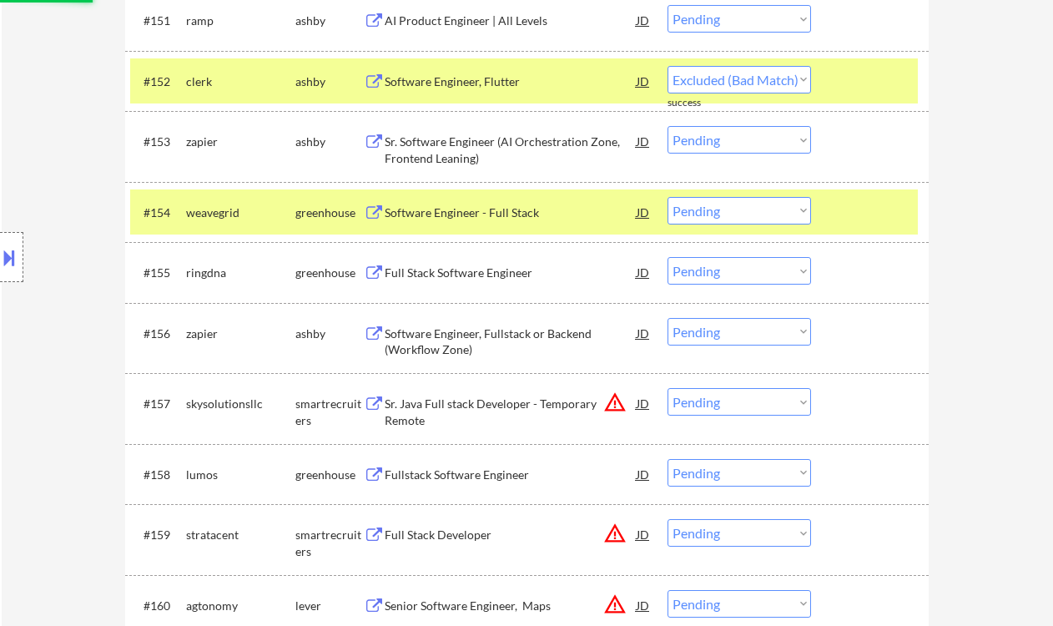
select select ""pending""
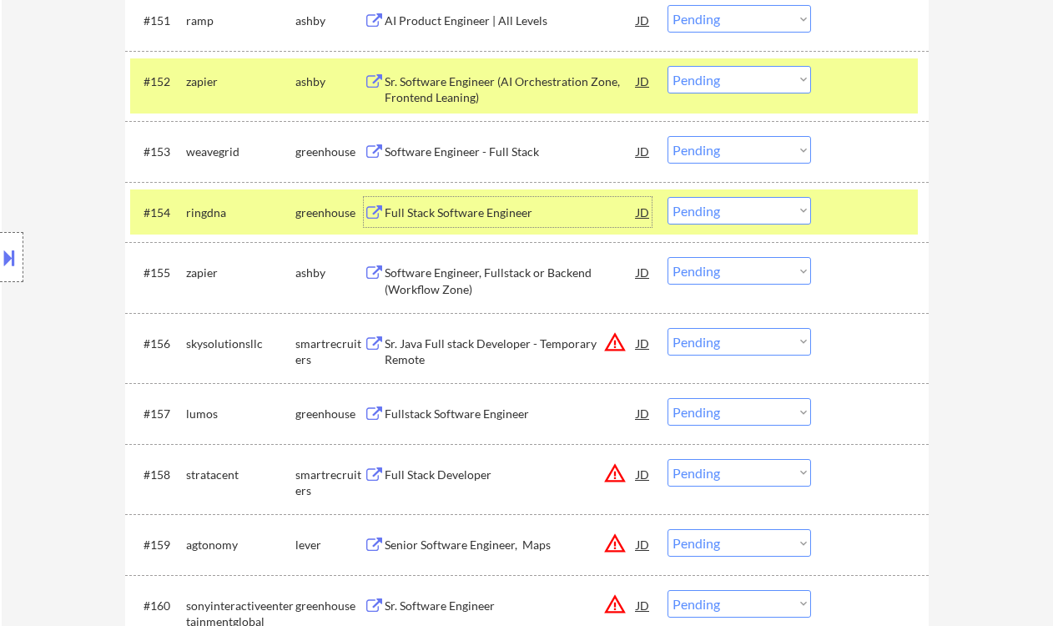
drag, startPoint x: 746, startPoint y: 148, endPoint x: 761, endPoint y: 164, distance: 21.8
click at [746, 148] on select "Choose an option... Pending Applied Excluded (Questions) Excluded (Expired) Exc…" at bounding box center [740, 150] width 144 height 28
click at [668, 136] on select "Choose an option... Pending Applied Excluded (Questions) Excluded (Expired) Exc…" at bounding box center [740, 150] width 144 height 28
click at [451, 217] on div "Full Stack Software Engineer" at bounding box center [511, 212] width 252 height 17
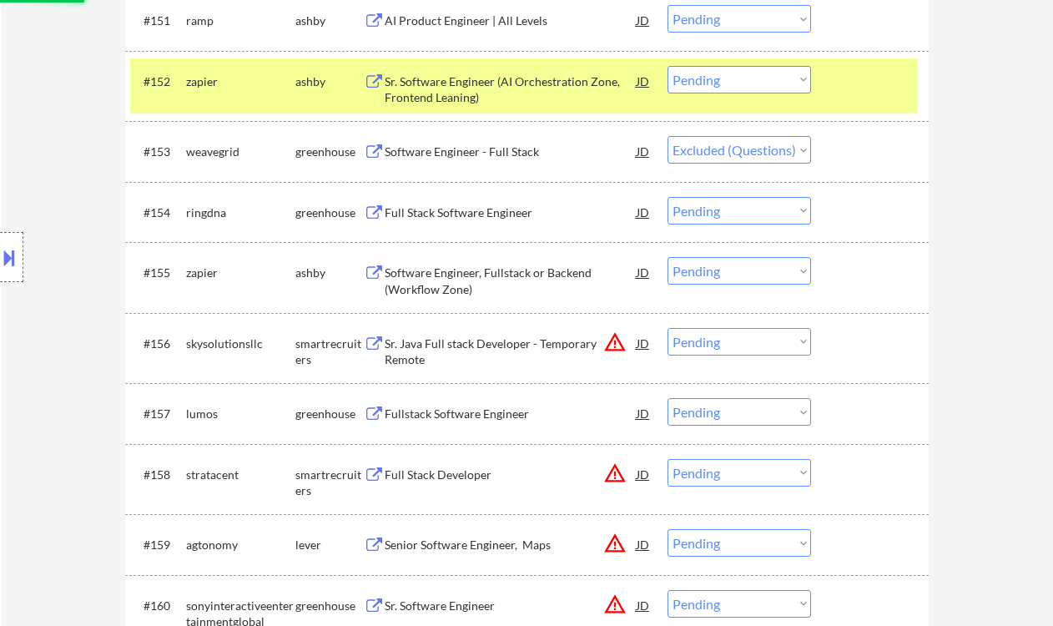
select select ""pending""
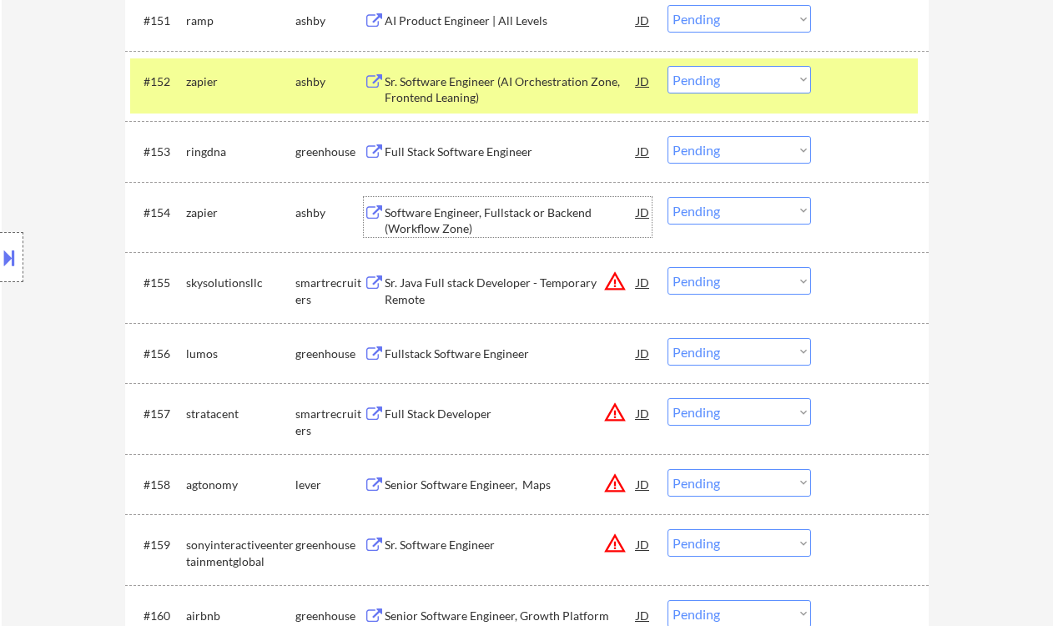
click at [462, 355] on div "Fullstack Software Engineer" at bounding box center [511, 353] width 252 height 17
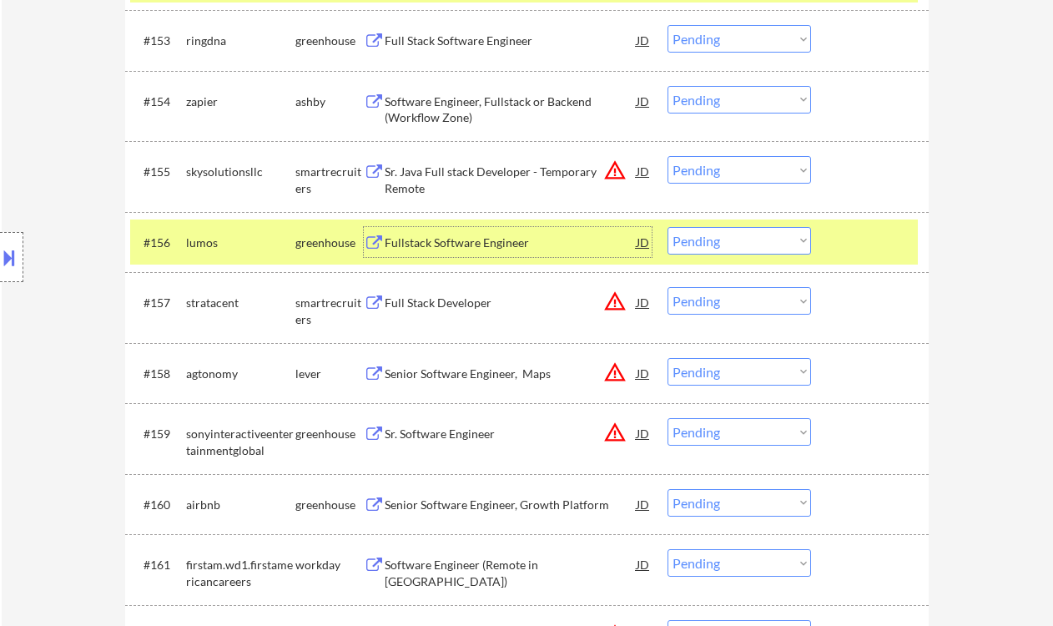
scroll to position [3893, 0]
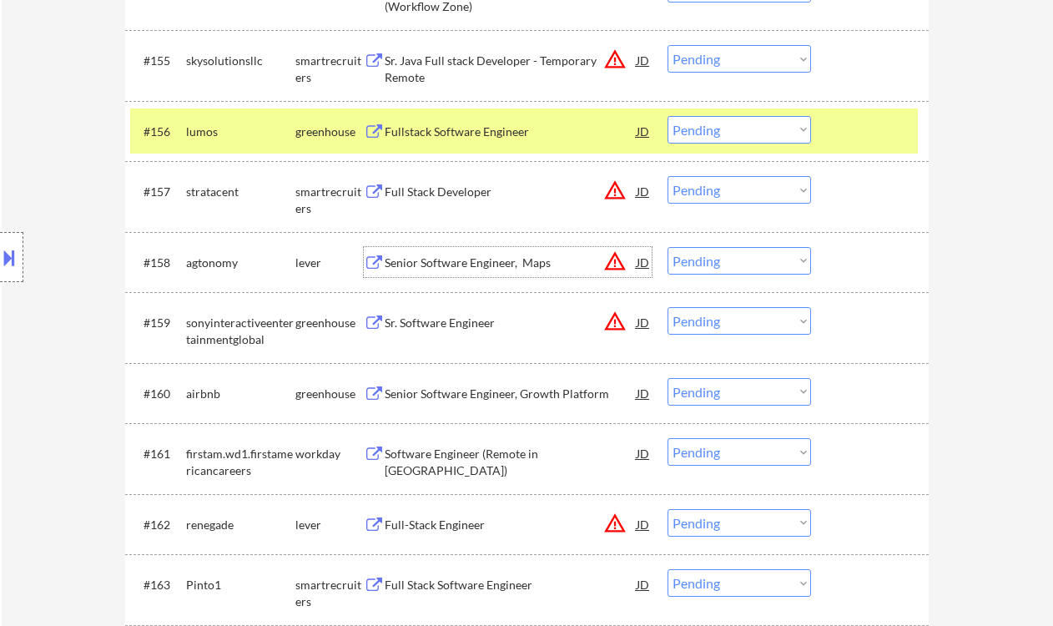
click at [476, 257] on div "Senior Software Engineer, Maps" at bounding box center [511, 263] width 252 height 17
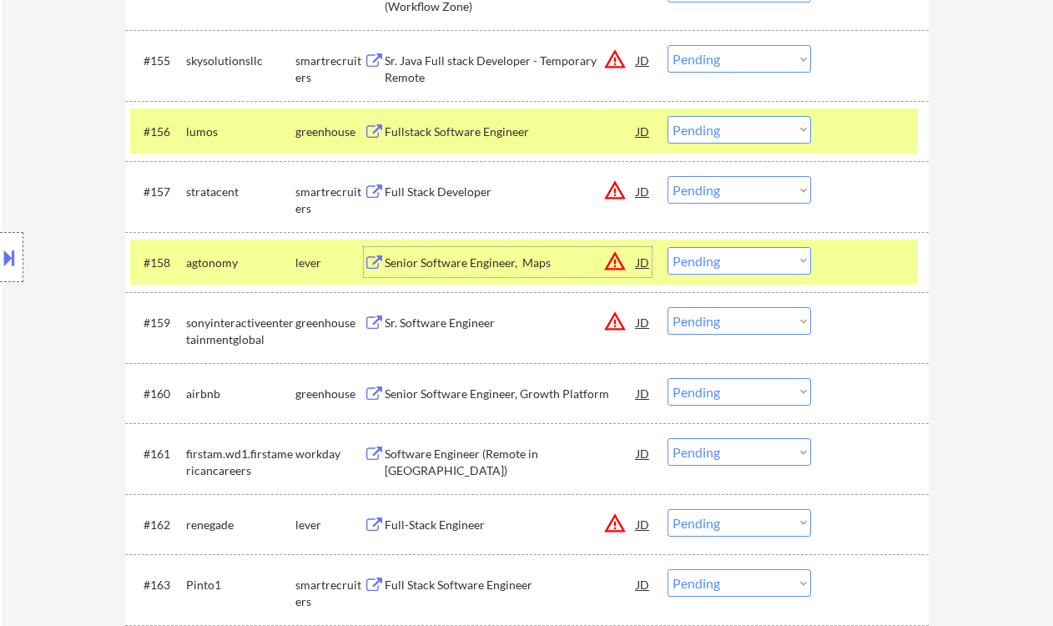
click at [764, 255] on select "Choose an option... Pending Applied Excluded (Questions) Excluded (Expired) Exc…" at bounding box center [740, 261] width 144 height 28
click at [668, 247] on select "Choose an option... Pending Applied Excluded (Questions) Excluded (Expired) Exc…" at bounding box center [740, 261] width 144 height 28
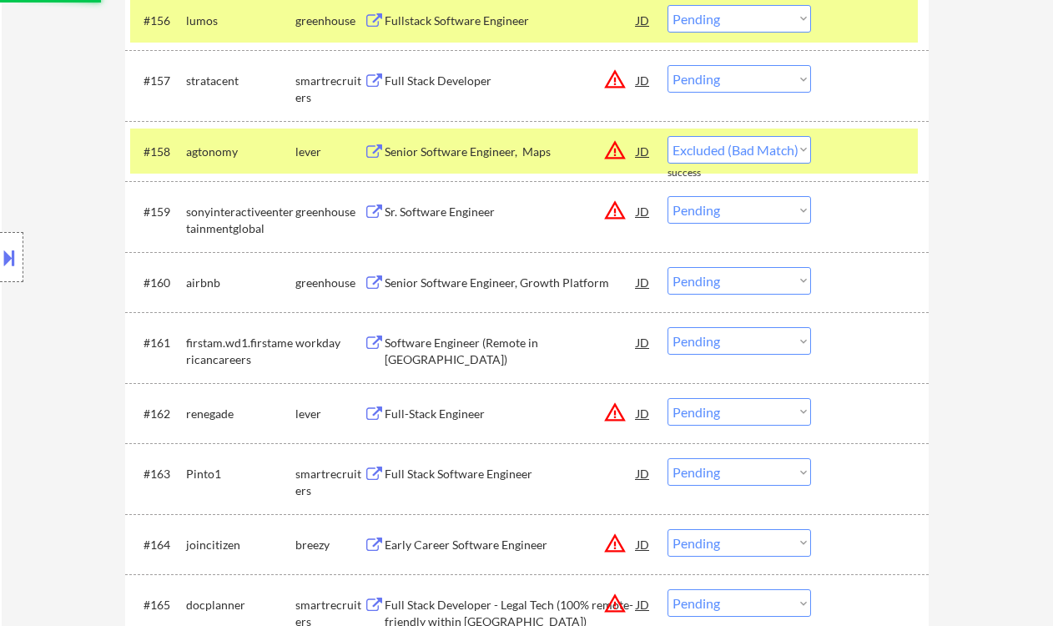
scroll to position [4005, 0]
click at [477, 215] on div "Sr. Software Engineer" at bounding box center [511, 211] width 252 height 17
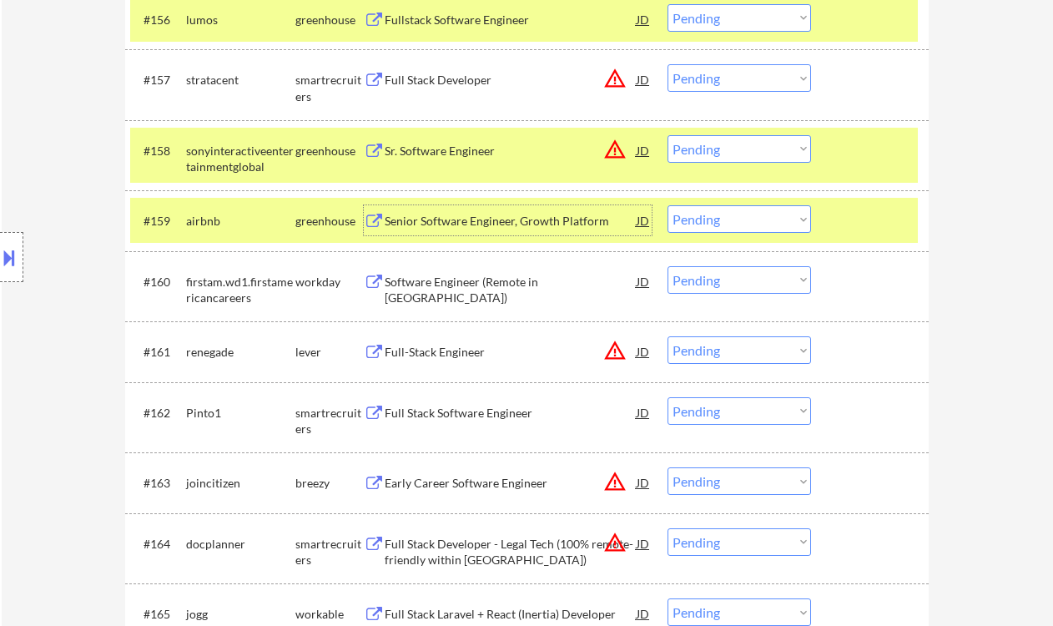
scroll to position [3893, 0]
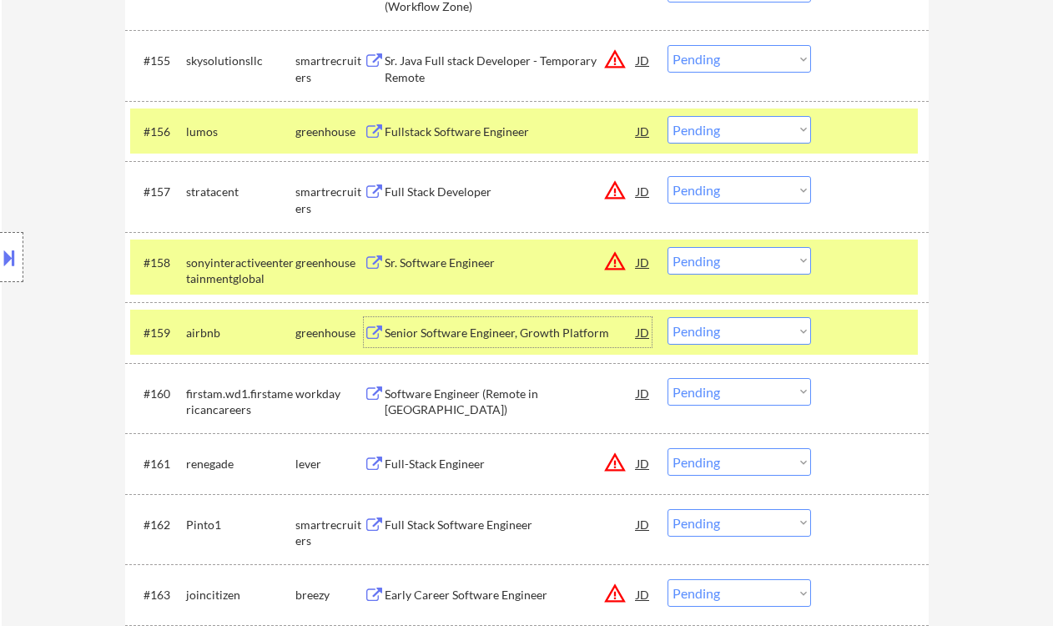
drag, startPoint x: 715, startPoint y: 262, endPoint x: 732, endPoint y: 274, distance: 20.4
click at [716, 262] on select "Choose an option... Pending Applied Excluded (Questions) Excluded (Expired) Exc…" at bounding box center [740, 261] width 144 height 28
drag, startPoint x: 703, startPoint y: 261, endPoint x: 714, endPoint y: 274, distance: 17.1
click at [703, 261] on select "Choose an option... Pending Applied Excluded (Questions) Excluded (Expired) Exc…" at bounding box center [740, 261] width 144 height 28
click at [668, 247] on select "Choose an option... Pending Applied Excluded (Questions) Excluded (Expired) Exc…" at bounding box center [740, 261] width 144 height 28
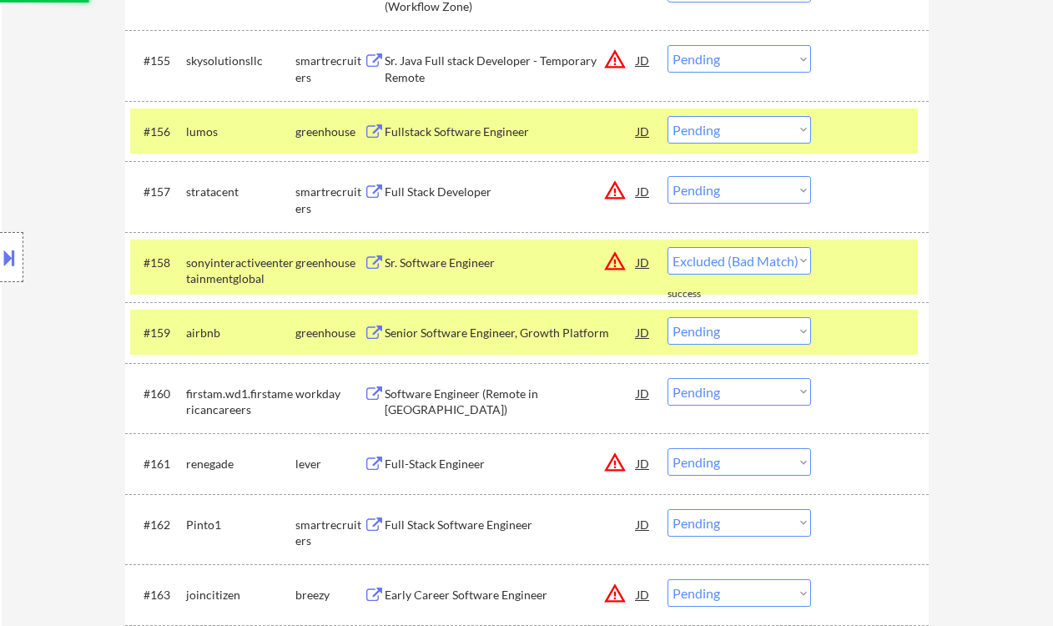
select select ""pending""
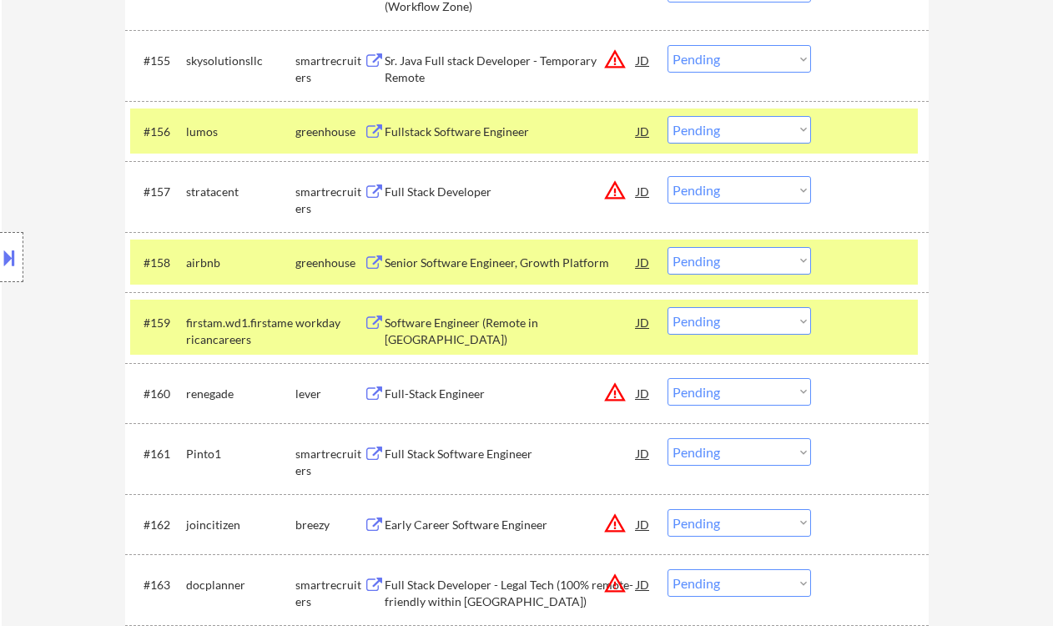
scroll to position [4005, 0]
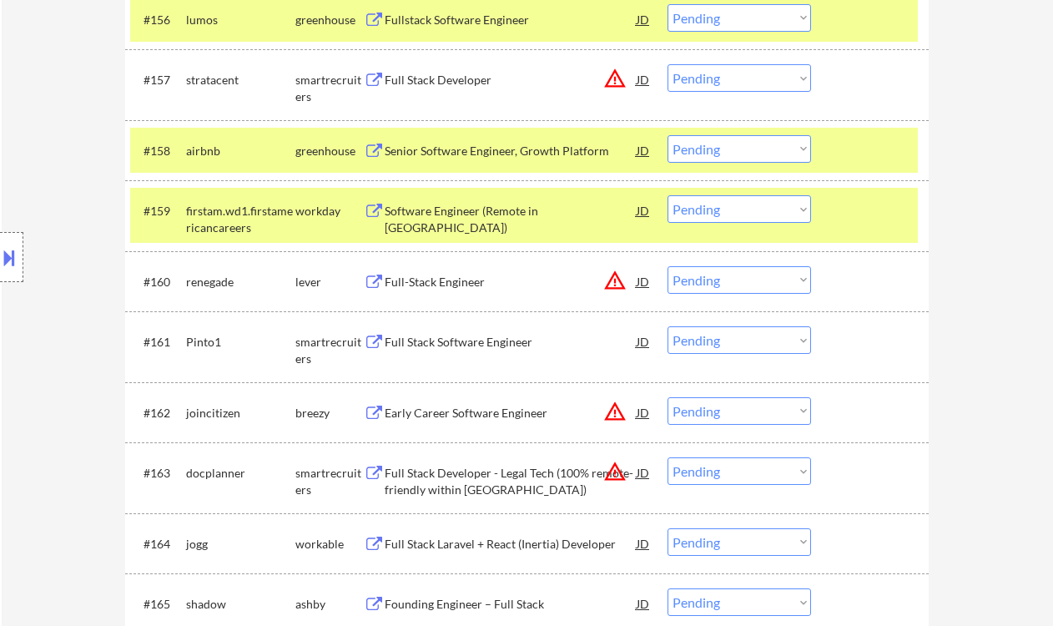
click at [525, 346] on div "Full Stack Software Engineer" at bounding box center [511, 342] width 252 height 17
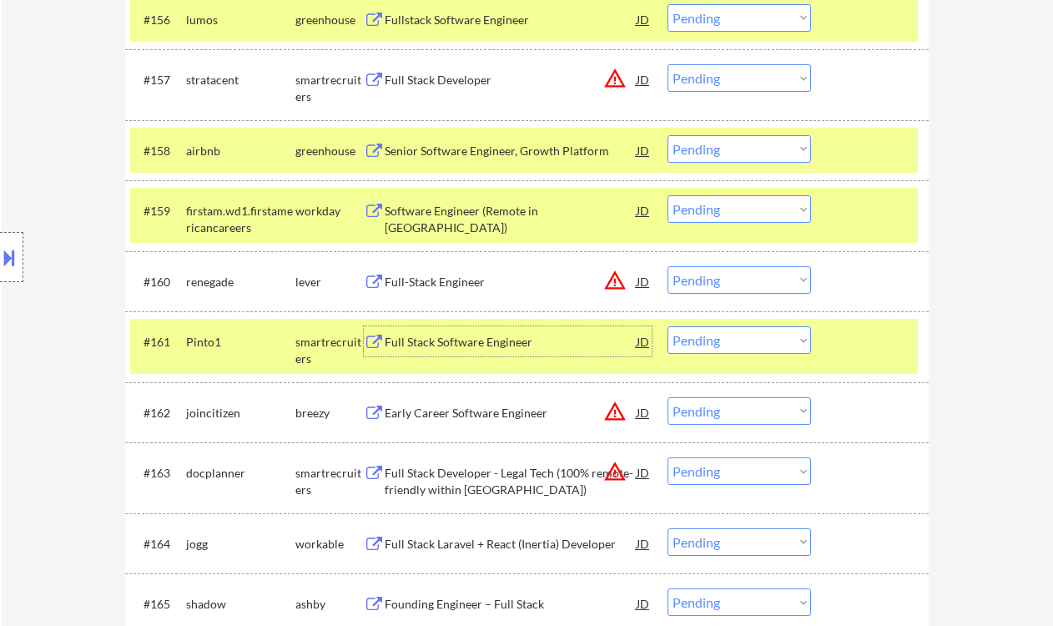
click at [708, 336] on select "Choose an option... Pending Applied Excluded (Questions) Excluded (Expired) Exc…" at bounding box center [740, 340] width 144 height 28
click at [668, 326] on select "Choose an option... Pending Applied Excluded (Questions) Excluded (Expired) Exc…" at bounding box center [740, 340] width 144 height 28
select select ""pending""
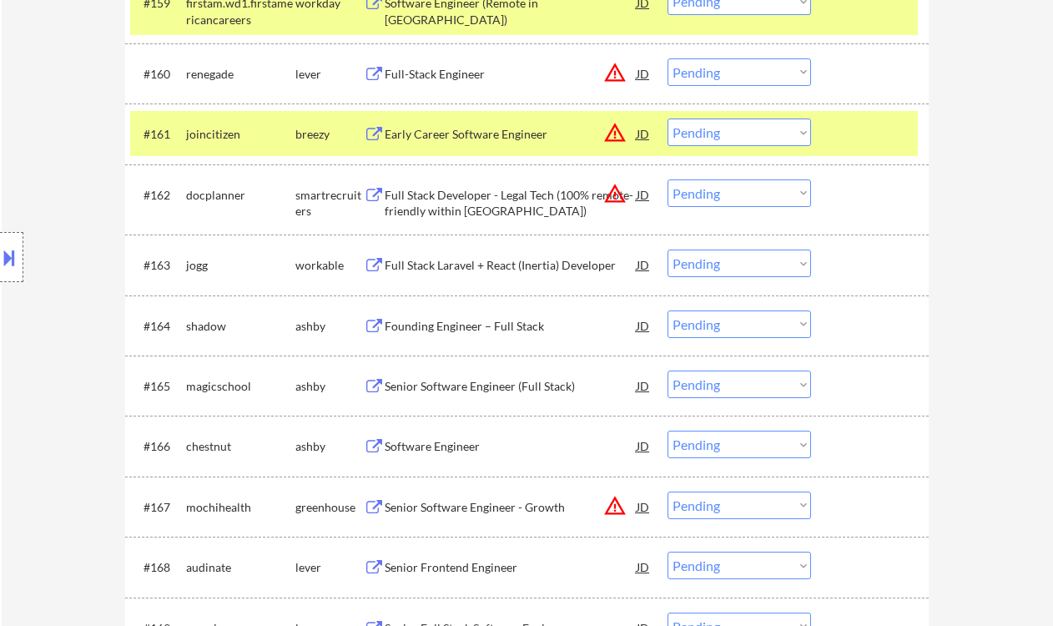
scroll to position [4227, 0]
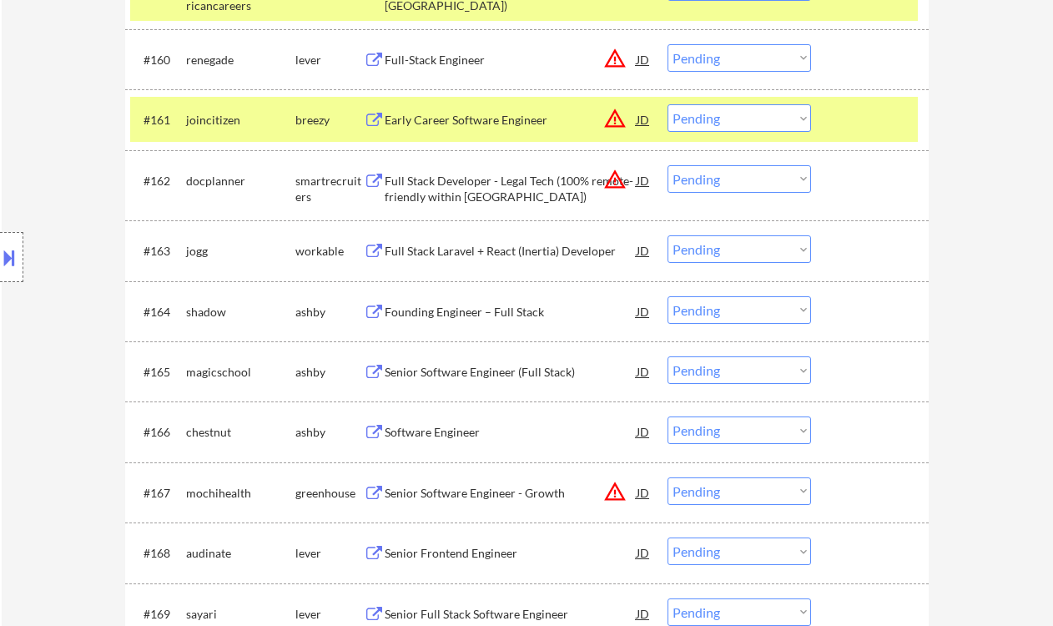
click at [451, 248] on div "Full Stack Laravel + React (Inertia) Developer" at bounding box center [511, 251] width 252 height 17
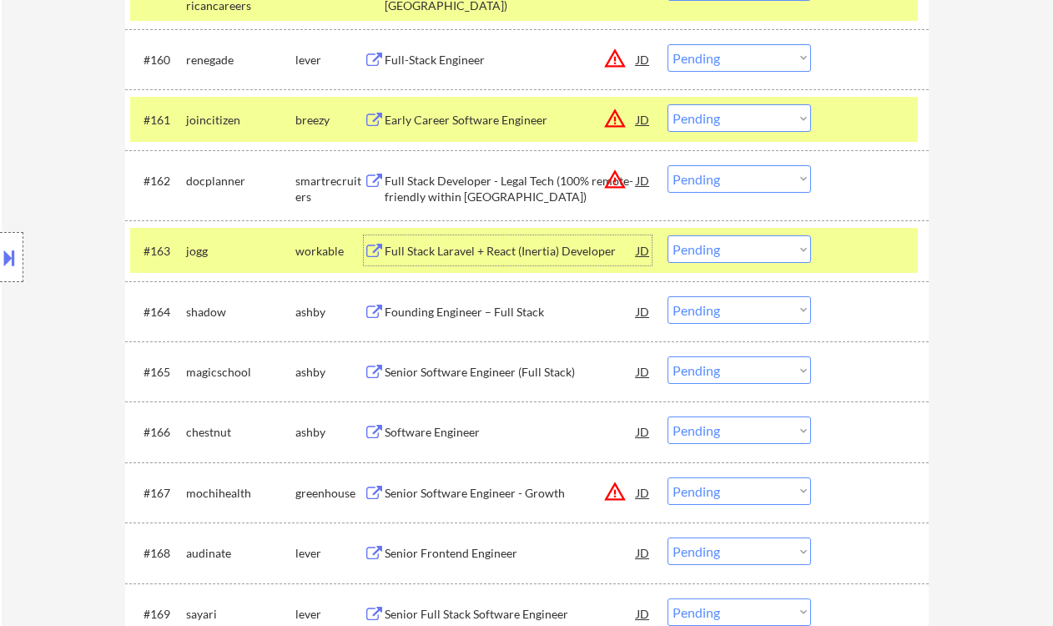
click at [483, 318] on div "Founding Engineer – Full Stack" at bounding box center [511, 312] width 252 height 17
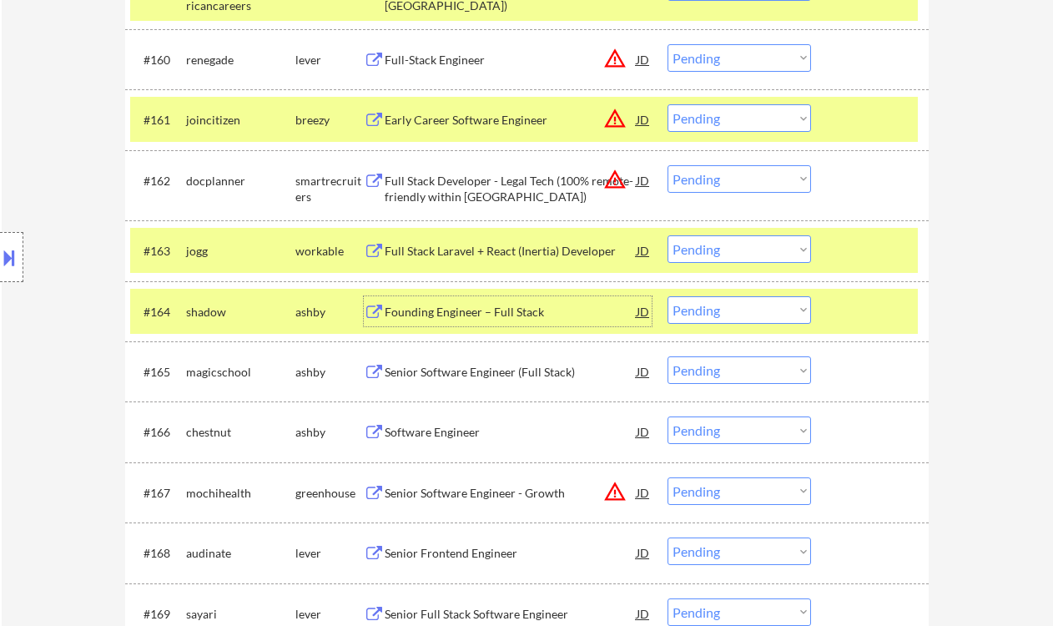
click at [14, 260] on button at bounding box center [9, 258] width 18 height 28
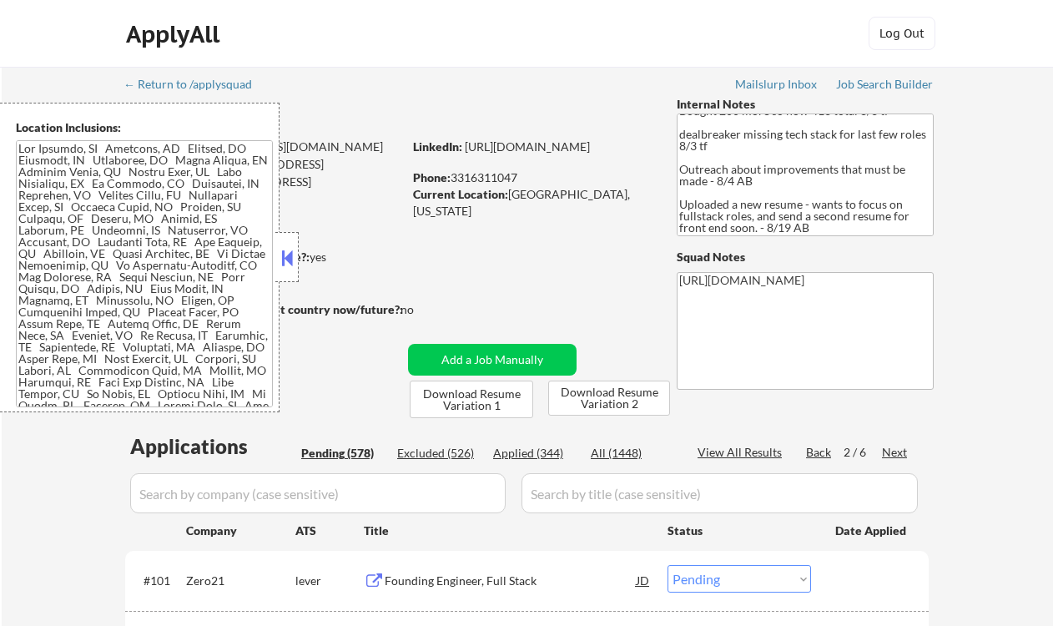
scroll to position [1744, 0]
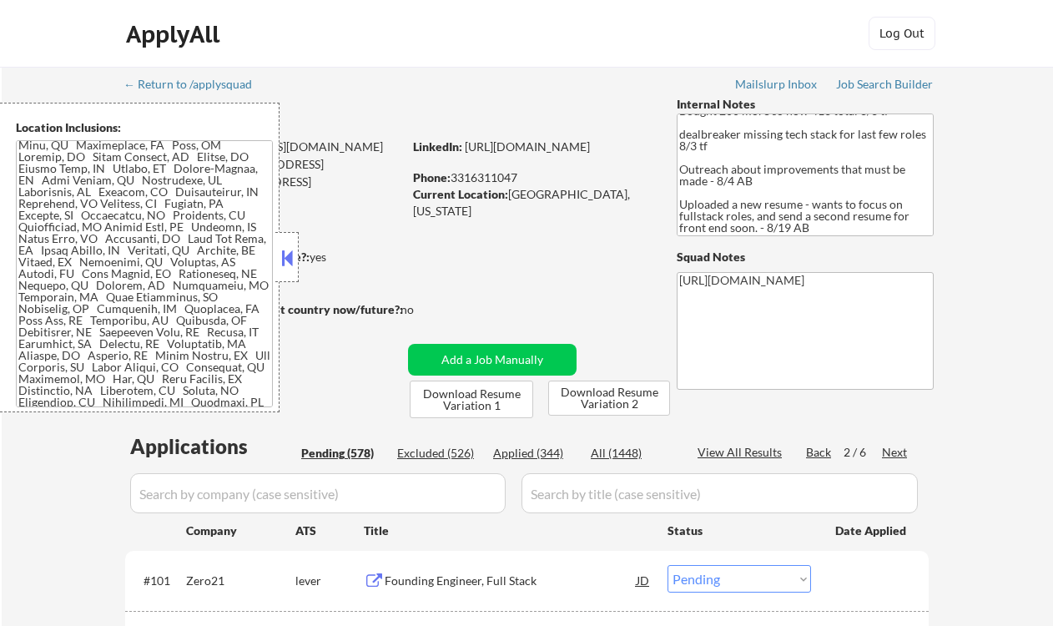
click at [290, 257] on button at bounding box center [287, 257] width 18 height 25
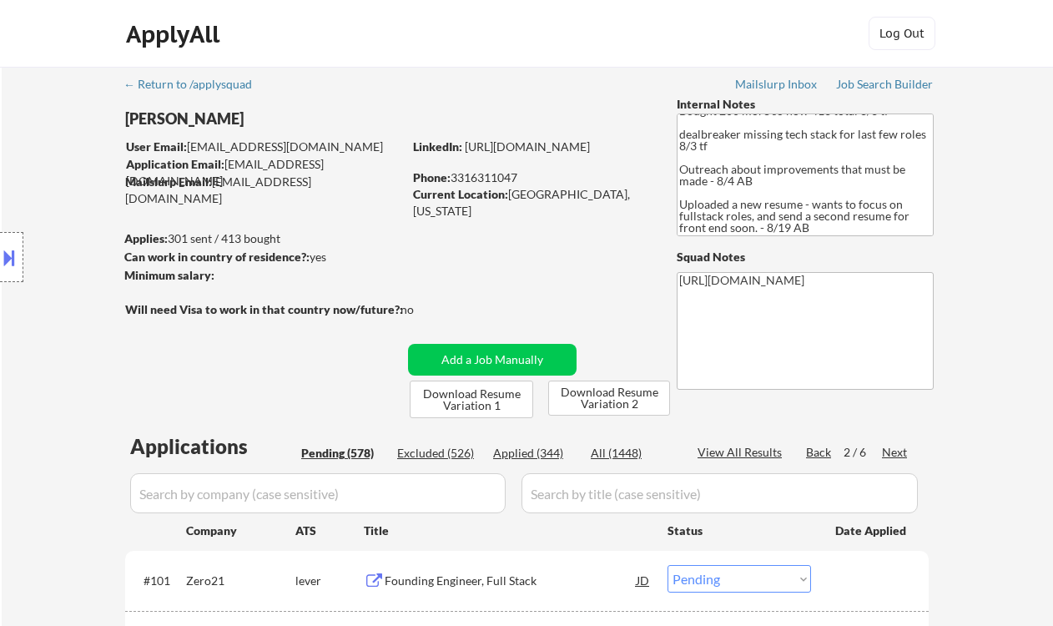
scroll to position [4226, 0]
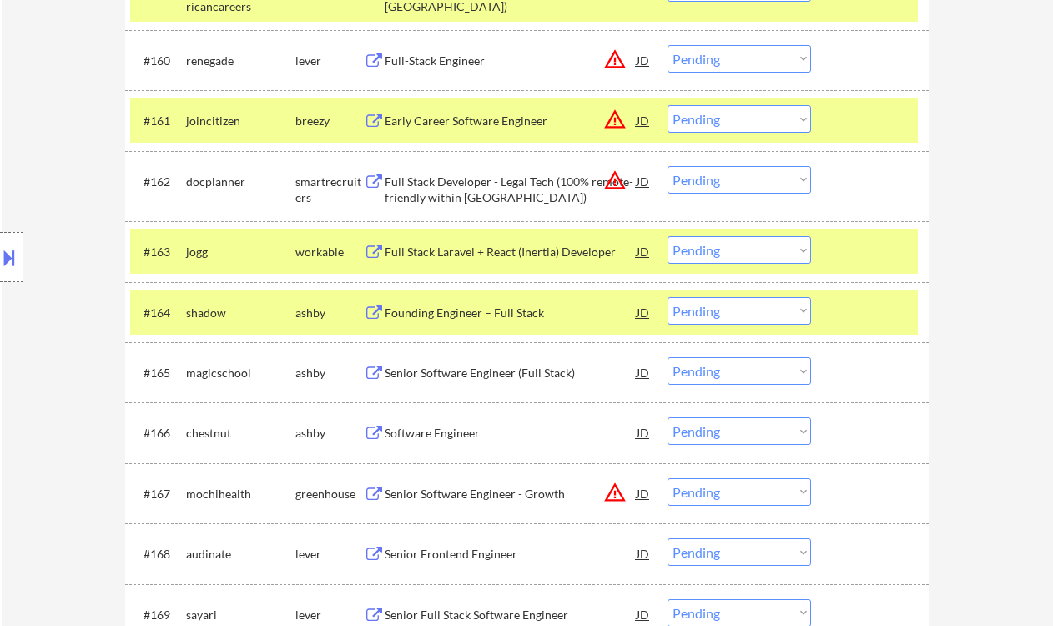
click at [718, 312] on select "Choose an option... Pending Applied Excluded (Questions) Excluded (Expired) Exc…" at bounding box center [740, 311] width 144 height 28
click at [668, 297] on select "Choose an option... Pending Applied Excluded (Questions) Excluded (Expired) Exc…" at bounding box center [740, 311] width 144 height 28
click at [512, 365] on div "Senior Software Engineer (Full Stack)" at bounding box center [511, 373] width 252 height 17
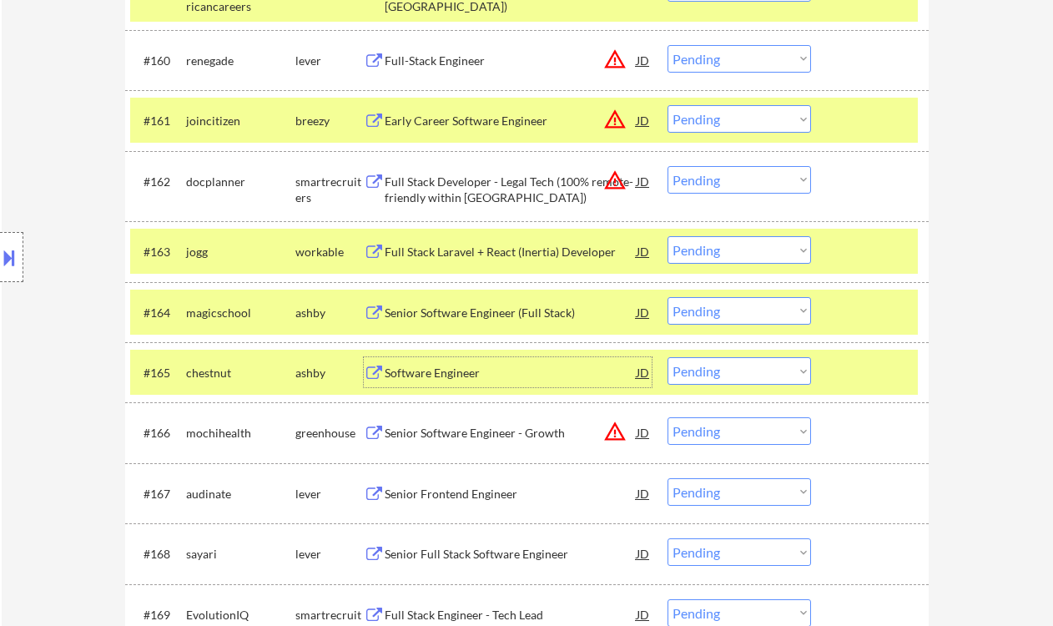
click at [728, 305] on select "Choose an option... Pending Applied Excluded (Questions) Excluded (Expired) Exc…" at bounding box center [740, 311] width 144 height 28
click at [668, 297] on select "Choose an option... Pending Applied Excluded (Questions) Excluded (Expired) Exc…" at bounding box center [740, 311] width 144 height 28
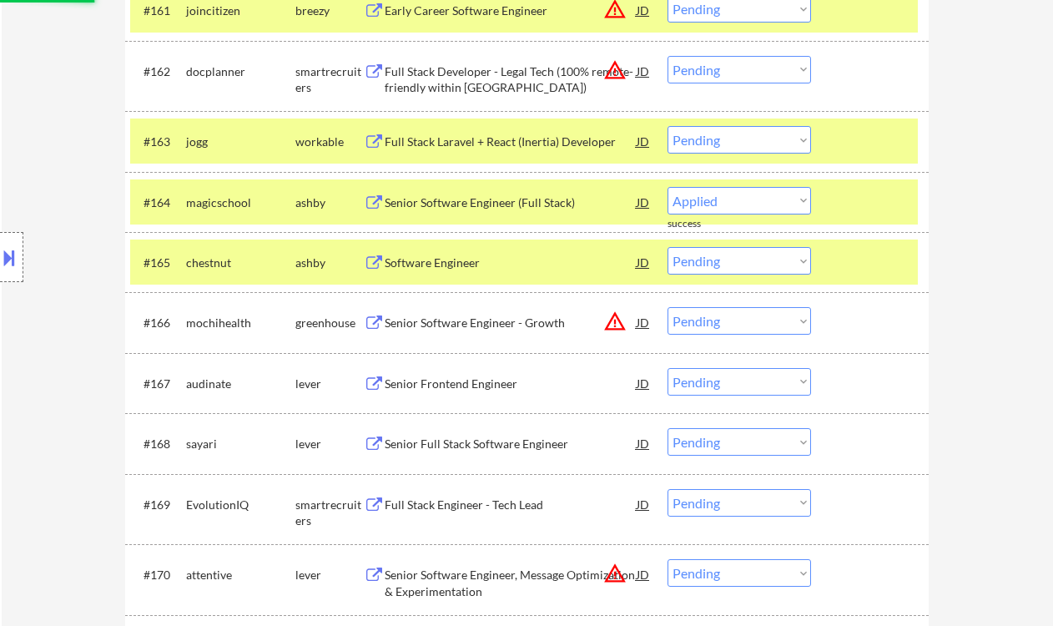
scroll to position [4449, 0]
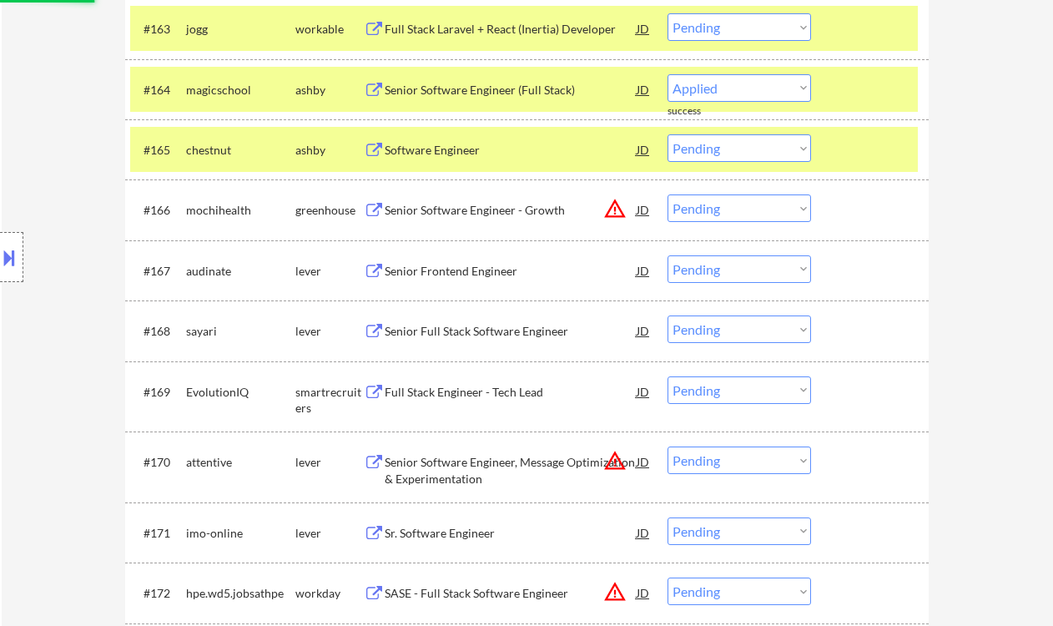
select select ""pending""
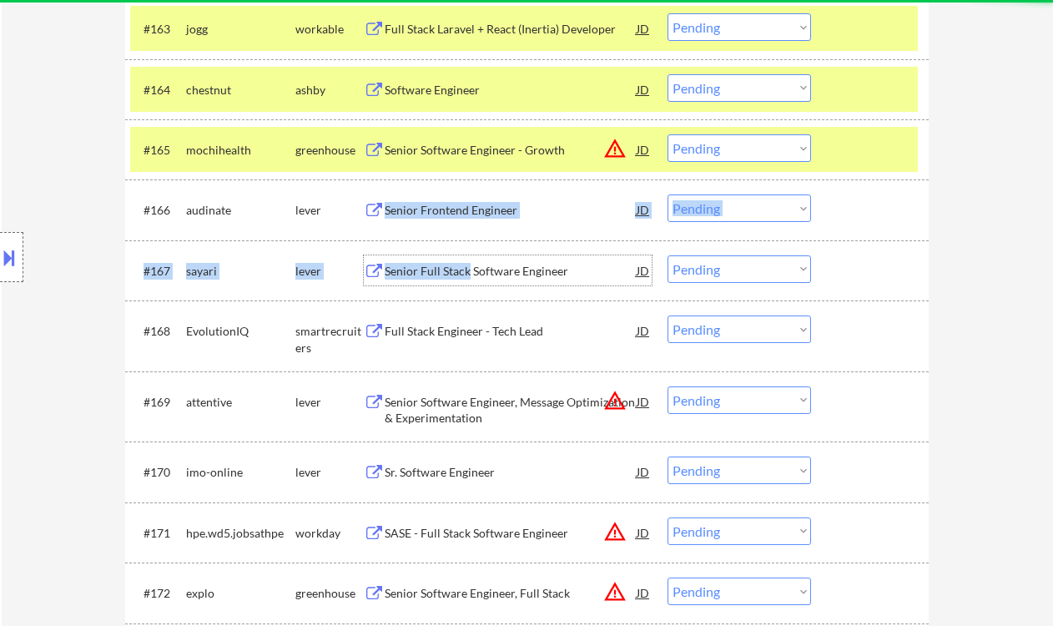
drag, startPoint x: 469, startPoint y: 276, endPoint x: 524, endPoint y: 229, distance: 72.8
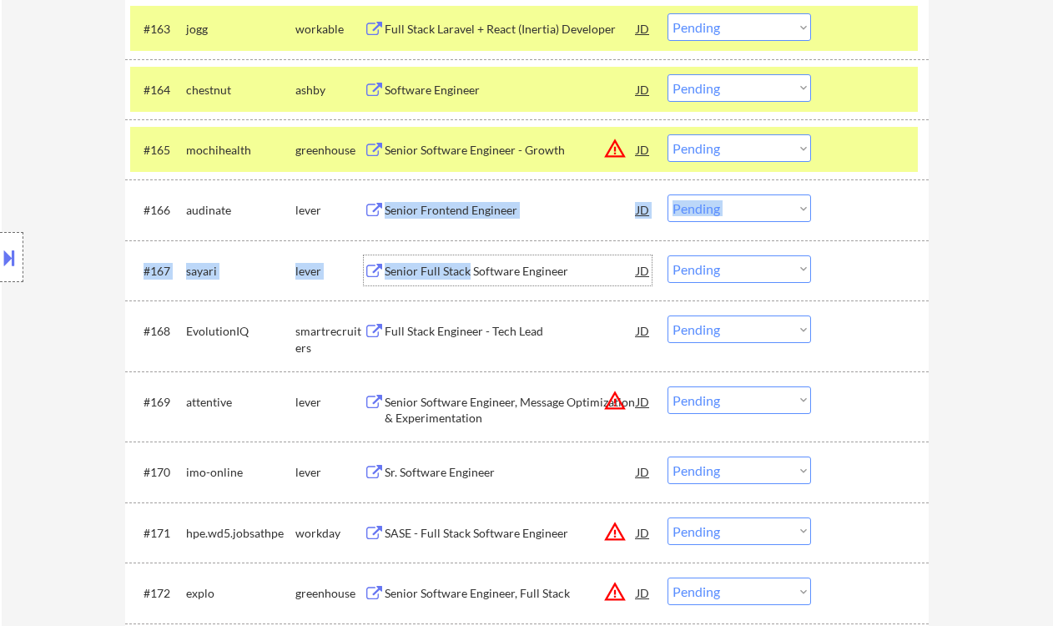
click at [555, 205] on div "Senior Frontend Engineer" at bounding box center [511, 210] width 252 height 17
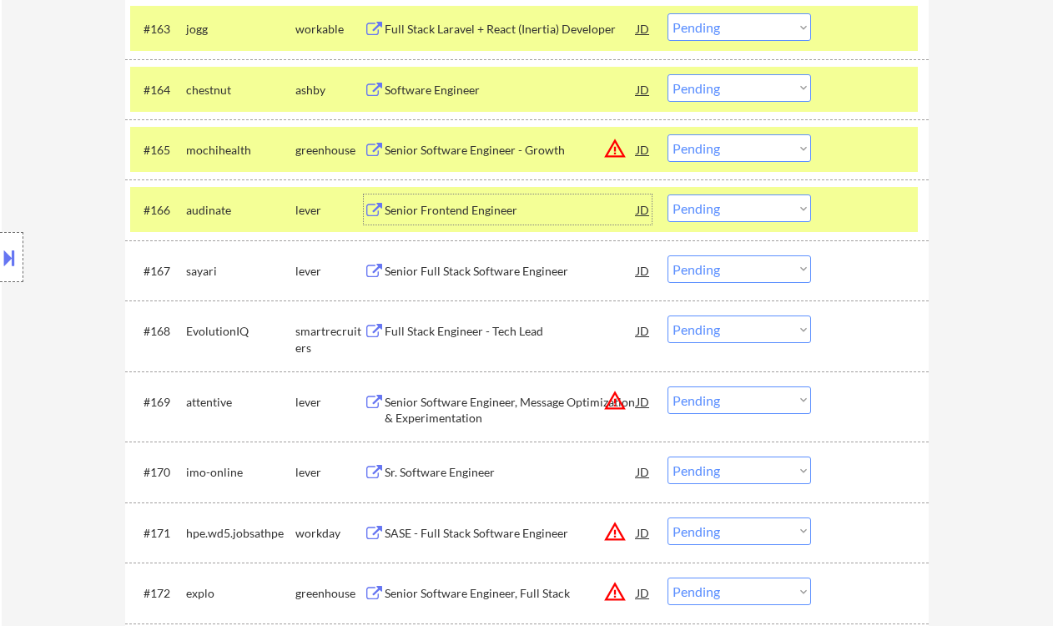
click at [711, 212] on select "Choose an option... Pending Applied Excluded (Questions) Excluded (Expired) Exc…" at bounding box center [740, 208] width 144 height 28
click at [668, 194] on select "Choose an option... Pending Applied Excluded (Questions) Excluded (Expired) Exc…" at bounding box center [740, 208] width 144 height 28
click at [517, 273] on div "Senior Full Stack Software Engineer" at bounding box center [511, 271] width 252 height 17
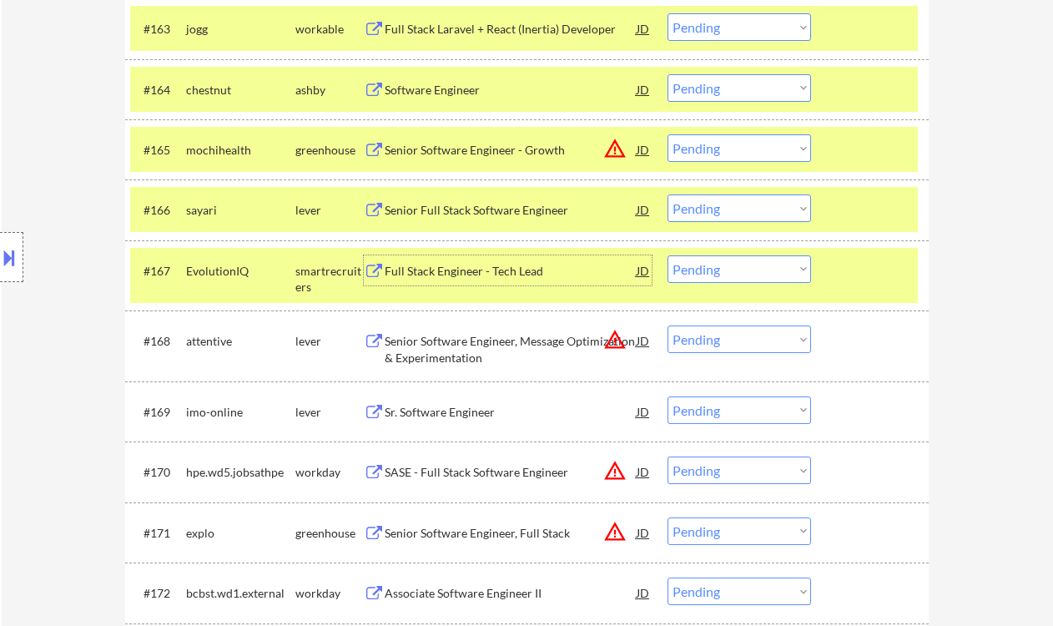
drag, startPoint x: 736, startPoint y: 210, endPoint x: 739, endPoint y: 222, distance: 12.1
click at [737, 210] on select "Choose an option... Pending Applied Excluded (Questions) Excluded (Expired) Exc…" at bounding box center [740, 208] width 144 height 28
click at [668, 194] on select "Choose an option... Pending Applied Excluded (Questions) Excluded (Expired) Exc…" at bounding box center [740, 208] width 144 height 28
click at [442, 273] on div "Full Stack Engineer - Tech Lead" at bounding box center [511, 271] width 252 height 17
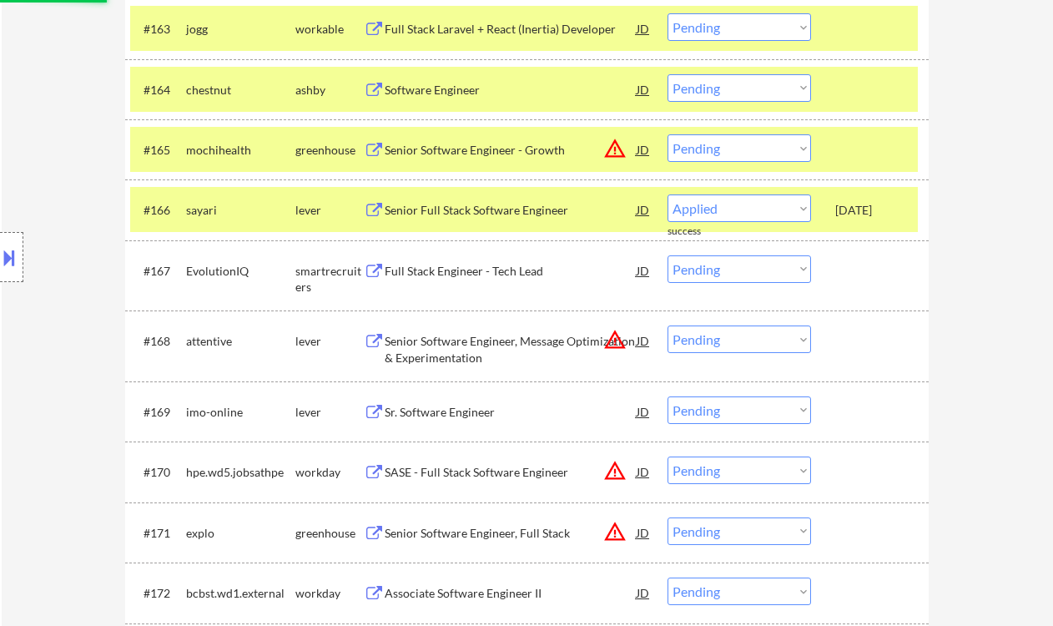
select select ""pending""
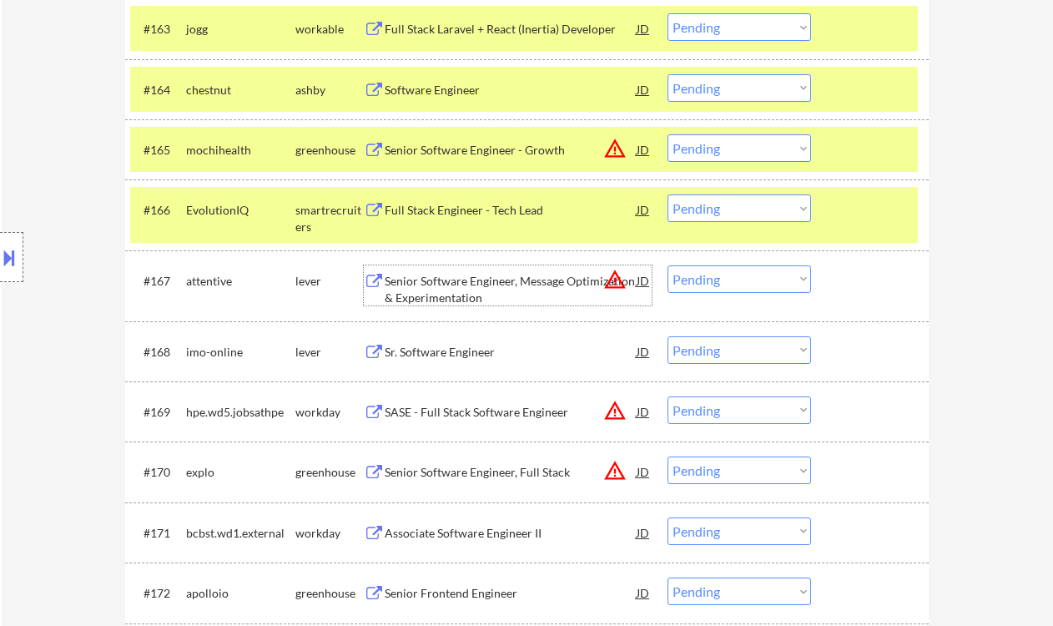
click at [404, 356] on div "Sr. Software Engineer" at bounding box center [511, 352] width 252 height 17
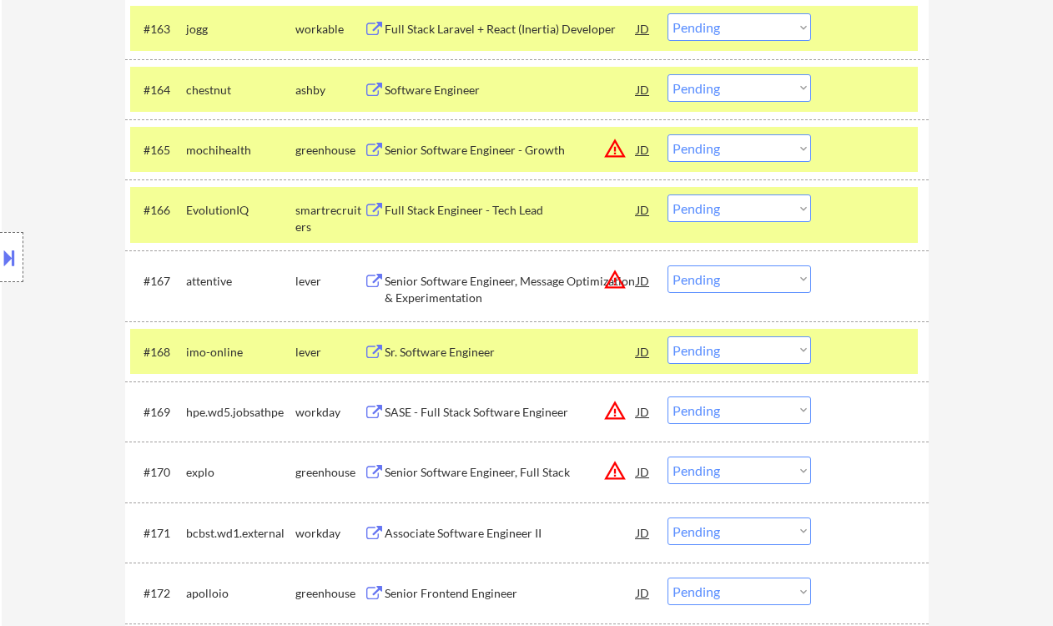
select select ""PLACEHOLDER_1427118222253""
select select ""pending""
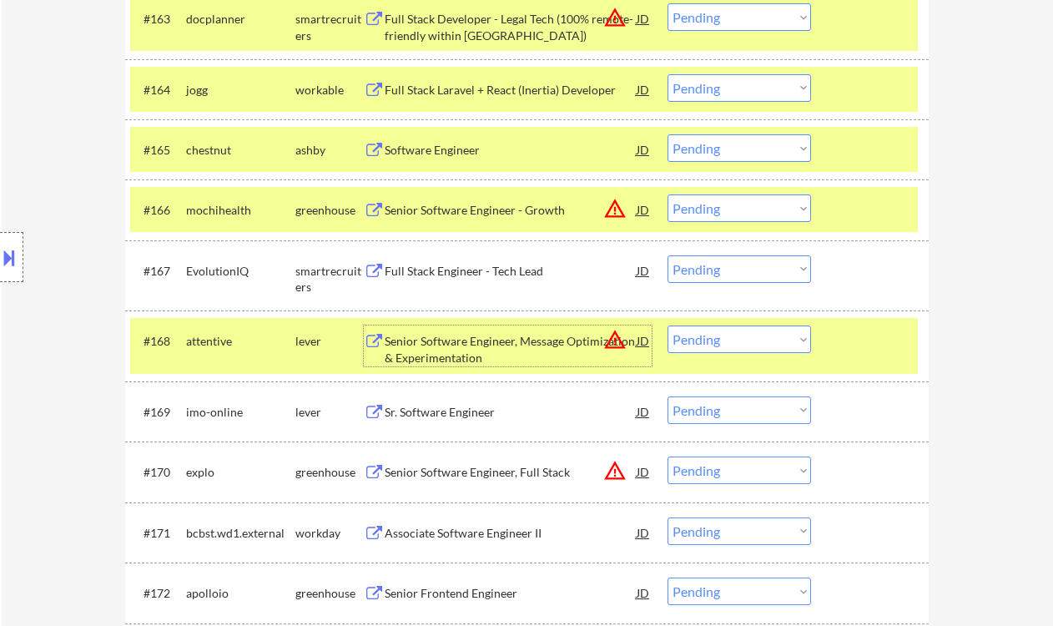
click at [730, 204] on select "Choose an option... Pending Applied Excluded (Questions) Excluded (Expired) Exc…" at bounding box center [740, 208] width 144 height 28
click at [668, 194] on select "Choose an option... Pending Applied Excluded (Questions) Excluded (Expired) Exc…" at bounding box center [740, 208] width 144 height 28
click at [442, 275] on div "Full Stack Engineer - Tech Lead" at bounding box center [511, 271] width 252 height 17
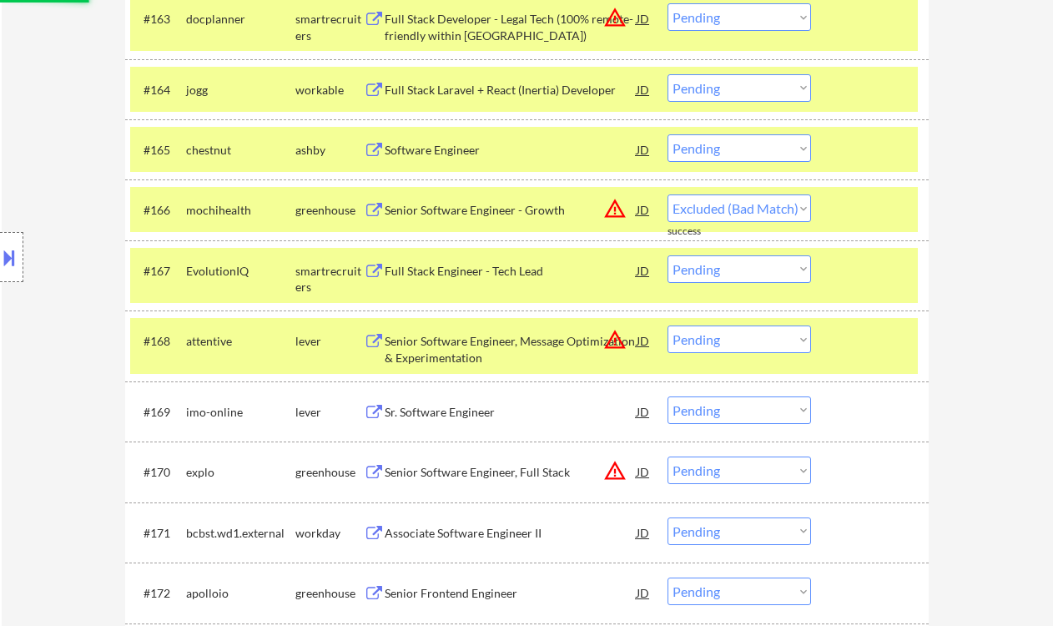
select select ""pending""
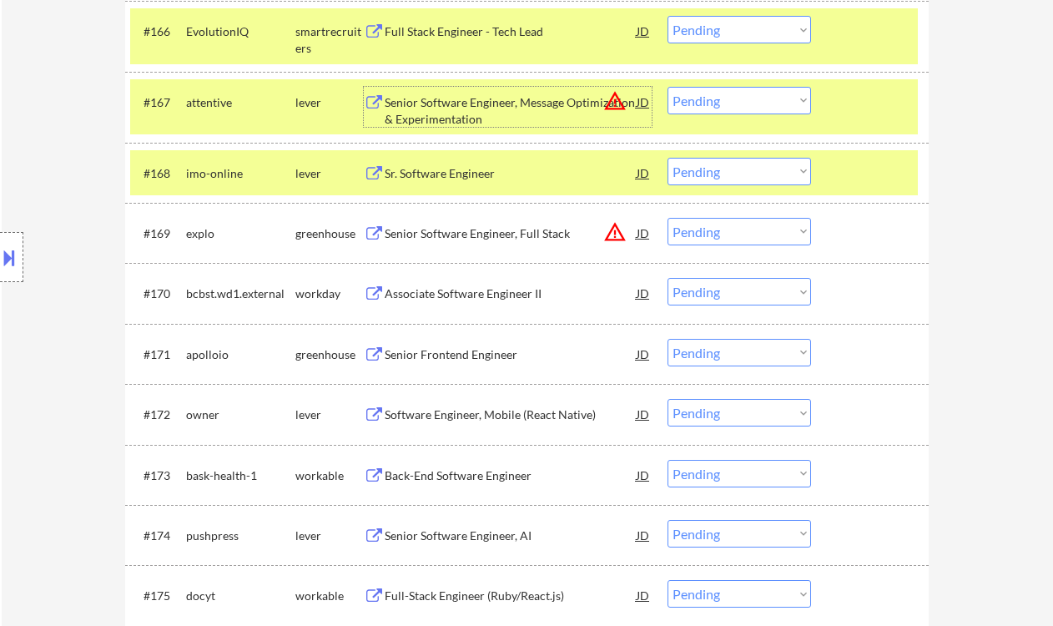
scroll to position [4671, 0]
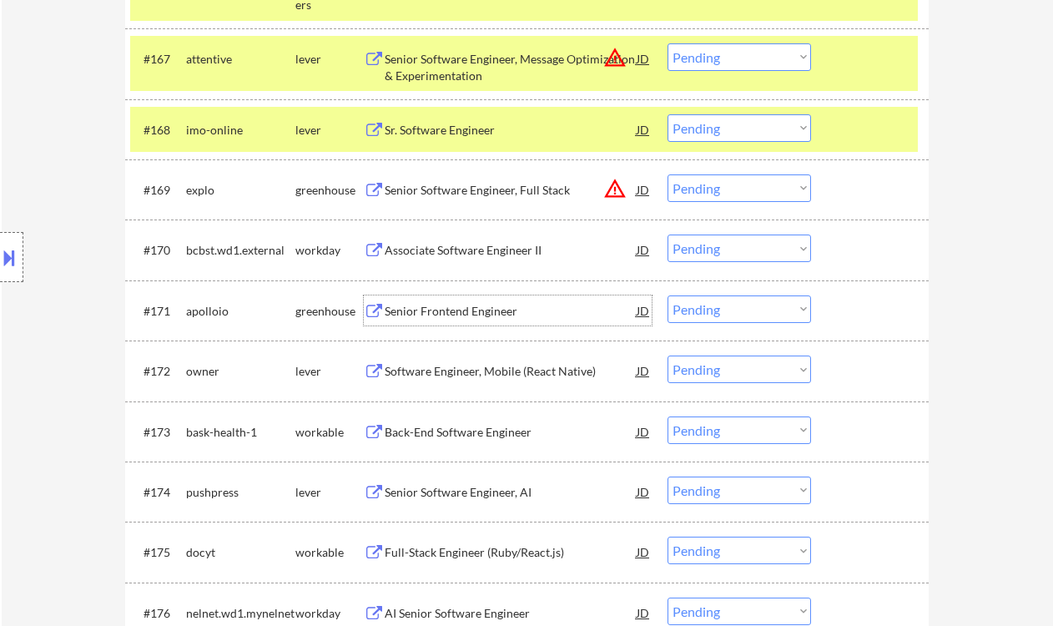
click at [455, 315] on div "Senior Frontend Engineer" at bounding box center [511, 311] width 252 height 17
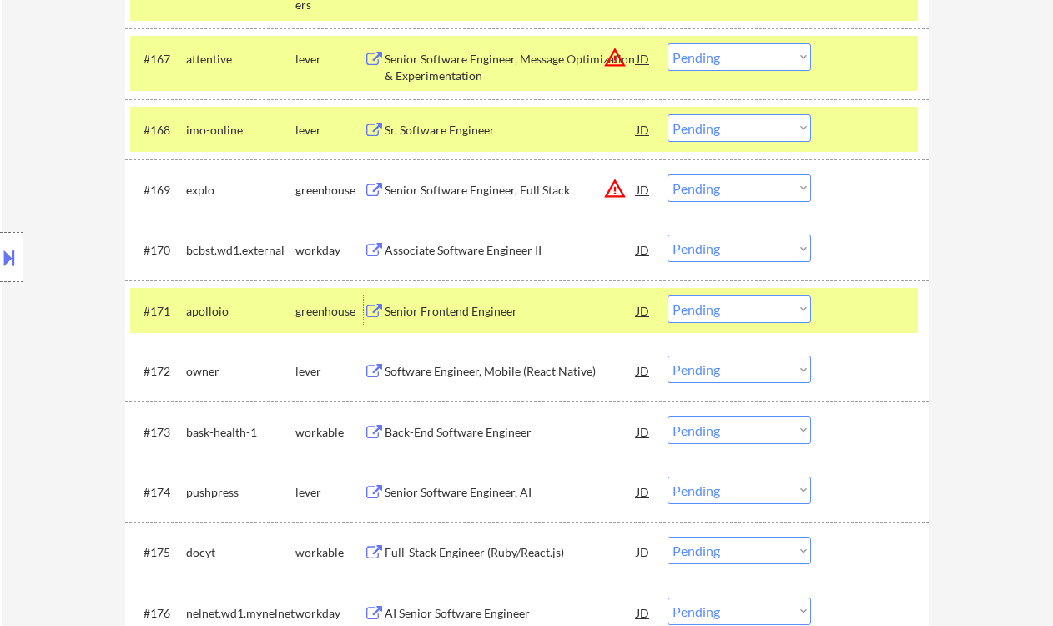
click at [731, 317] on select "Choose an option... Pending Applied Excluded (Questions) Excluded (Expired) Exc…" at bounding box center [740, 309] width 144 height 28
click at [668, 295] on select "Choose an option... Pending Applied Excluded (Questions) Excluded (Expired) Exc…" at bounding box center [740, 309] width 144 height 28
click at [476, 372] on div "Software Engineer, Mobile (React Native)" at bounding box center [511, 371] width 252 height 17
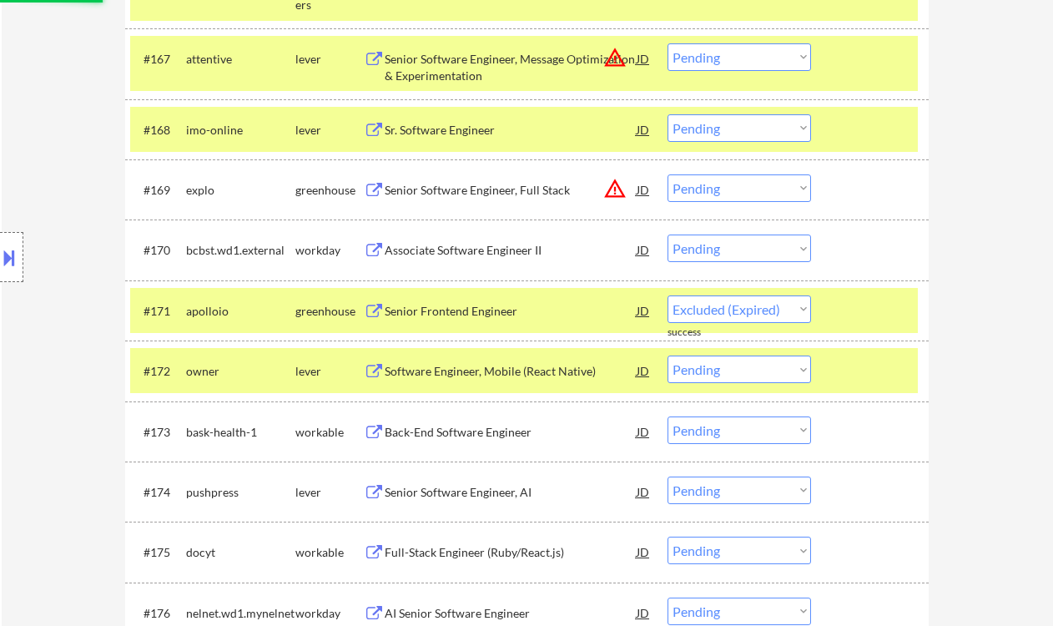
select select ""pending""
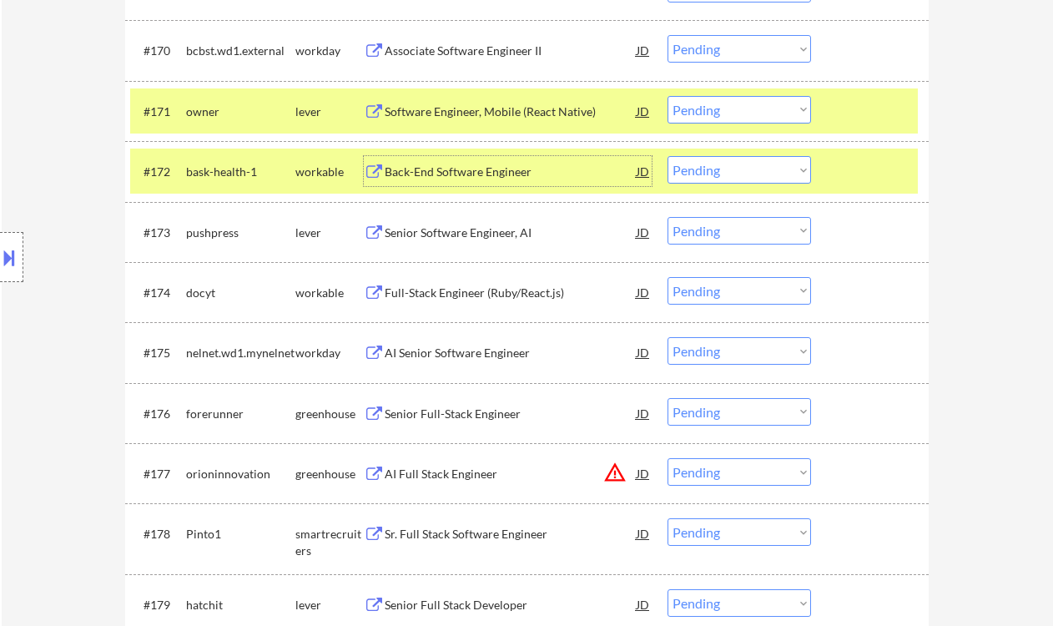
scroll to position [4894, 0]
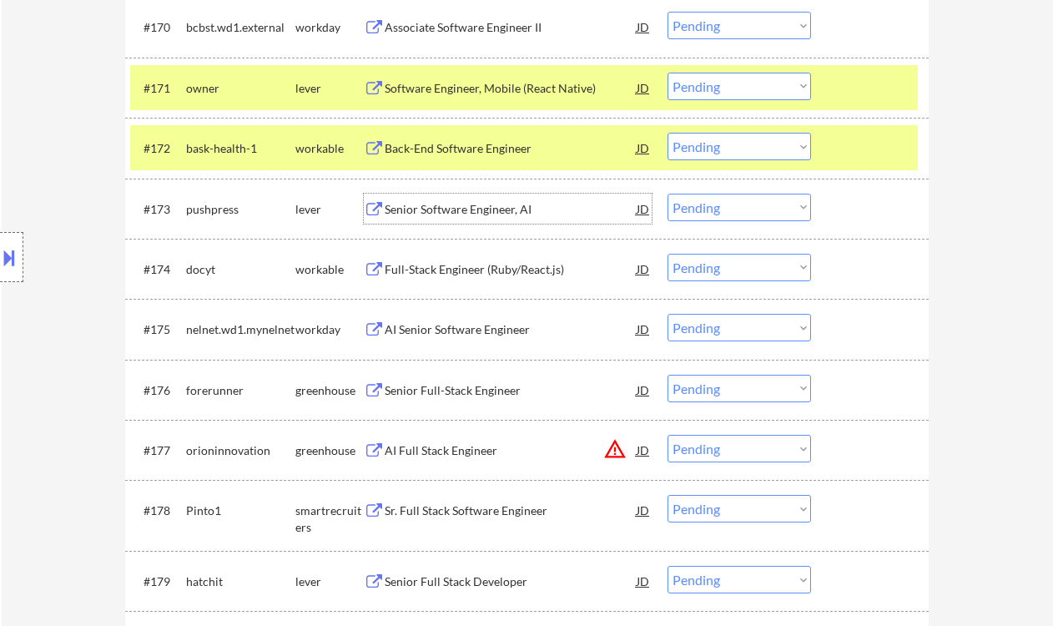
click at [425, 209] on div "Senior Software Engineer, AI" at bounding box center [511, 209] width 252 height 17
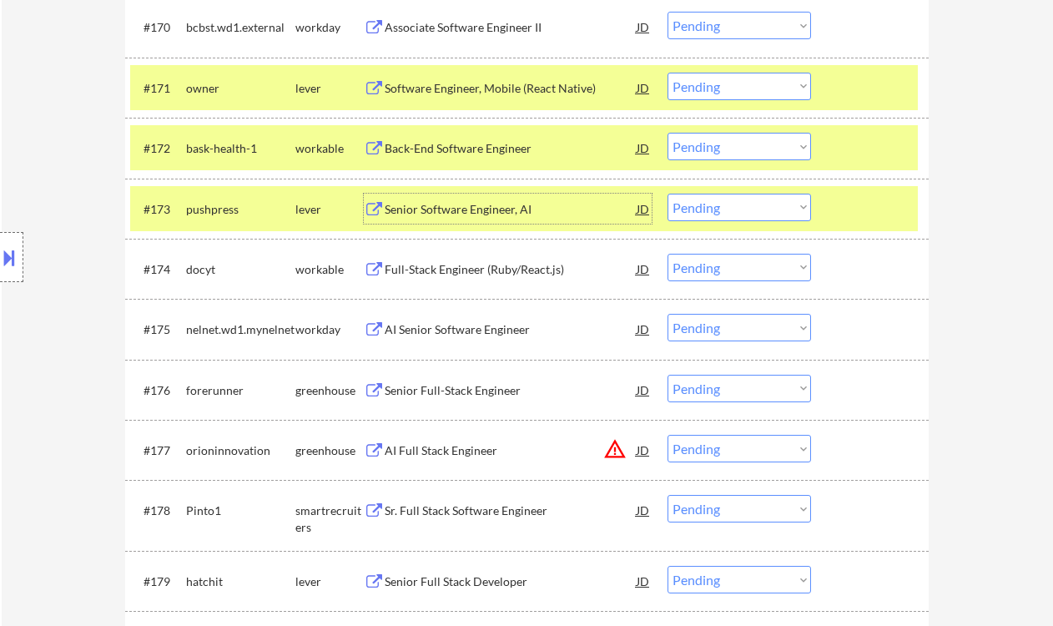
click at [757, 198] on select "Choose an option... Pending Applied Excluded (Questions) Excluded (Expired) Exc…" at bounding box center [740, 208] width 144 height 28
click at [668, 194] on select "Choose an option... Pending Applied Excluded (Questions) Excluded (Expired) Exc…" at bounding box center [740, 208] width 144 height 28
click at [501, 270] on div "Full-Stack Engineer (Ruby/React.js)" at bounding box center [511, 269] width 252 height 17
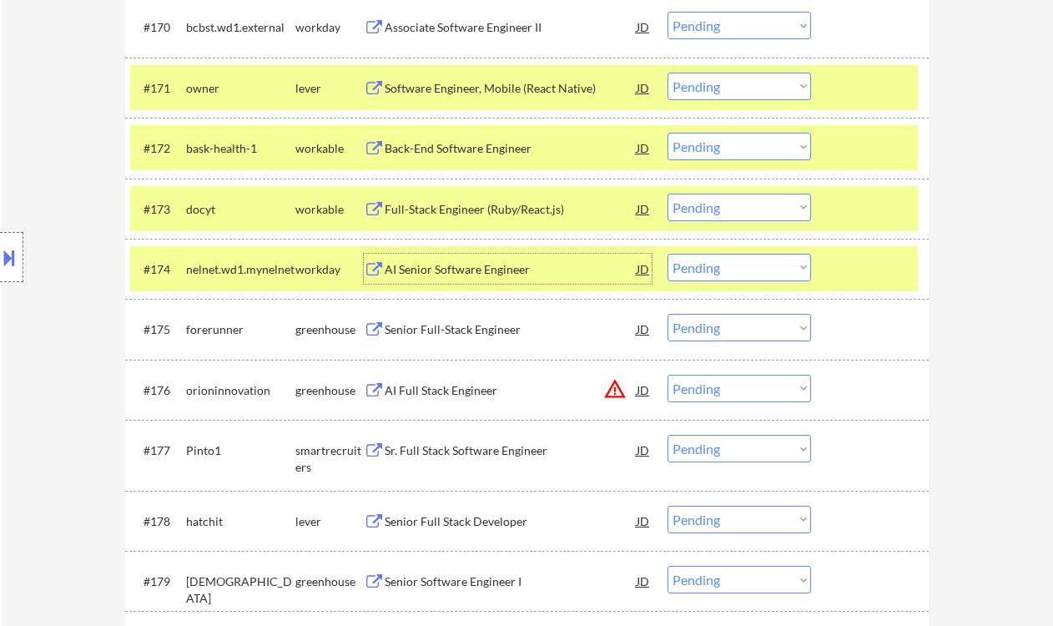
drag, startPoint x: 734, startPoint y: 206, endPoint x: 738, endPoint y: 220, distance: 14.6
click at [734, 207] on select "Choose an option... Pending Applied Excluded (Questions) Excluded (Expired) Exc…" at bounding box center [740, 208] width 144 height 28
click at [668, 194] on select "Choose an option... Pending Applied Excluded (Questions) Excluded (Expired) Exc…" at bounding box center [740, 208] width 144 height 28
click at [463, 333] on div "Senior Full-Stack Engineer" at bounding box center [511, 329] width 252 height 17
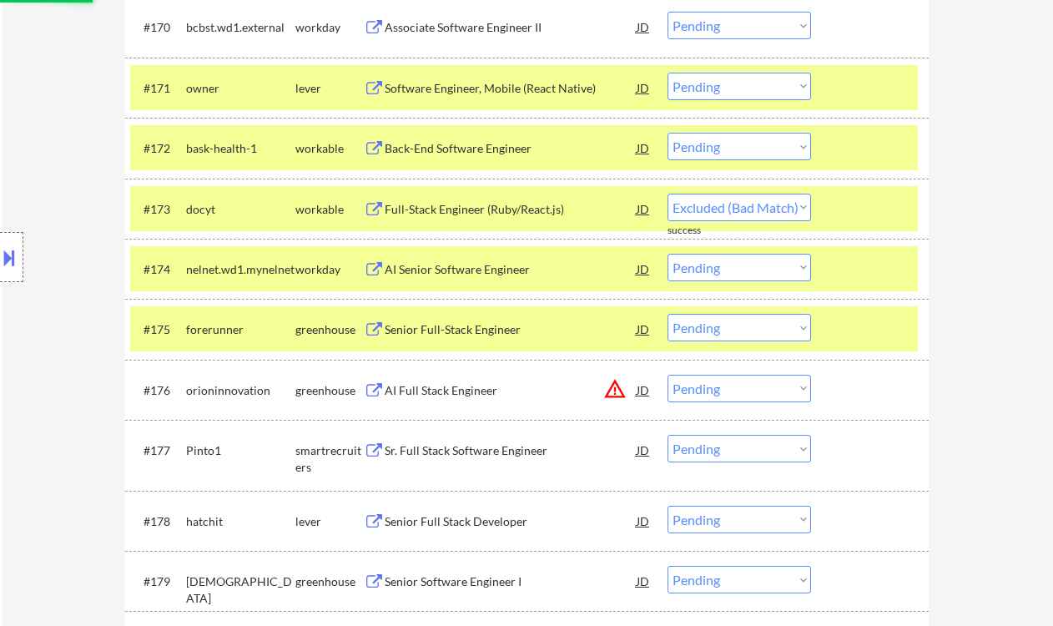
select select ""pending""
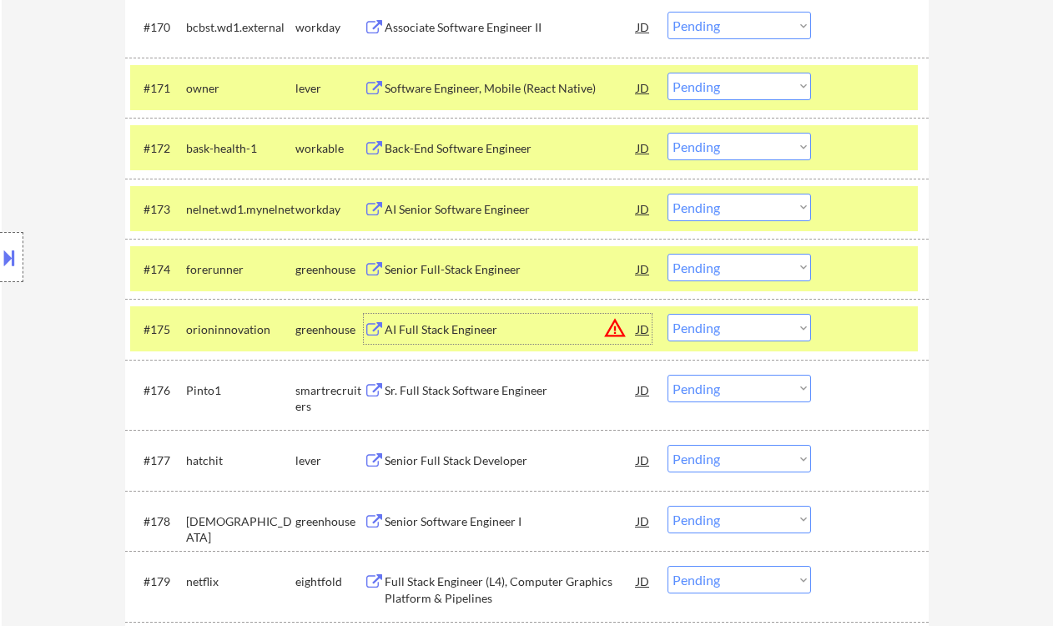
click at [734, 273] on select "Choose an option... Pending Applied Excluded (Questions) Excluded (Expired) Exc…" at bounding box center [740, 268] width 144 height 28
click at [668, 254] on select "Choose an option... Pending Applied Excluded (Questions) Excluded (Expired) Exc…" at bounding box center [740, 268] width 144 height 28
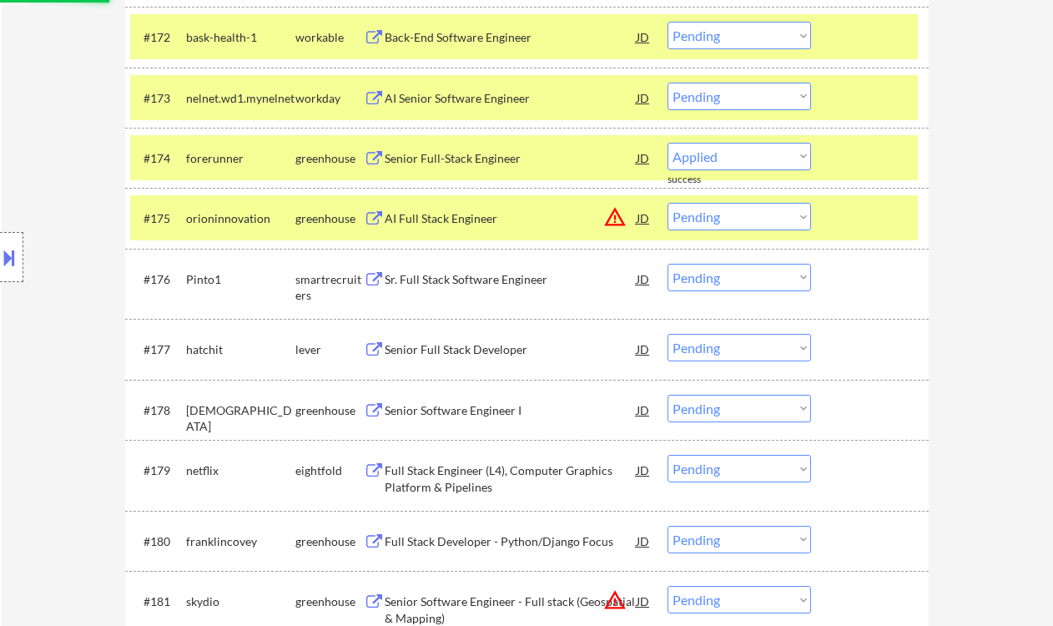
select select ""pending""
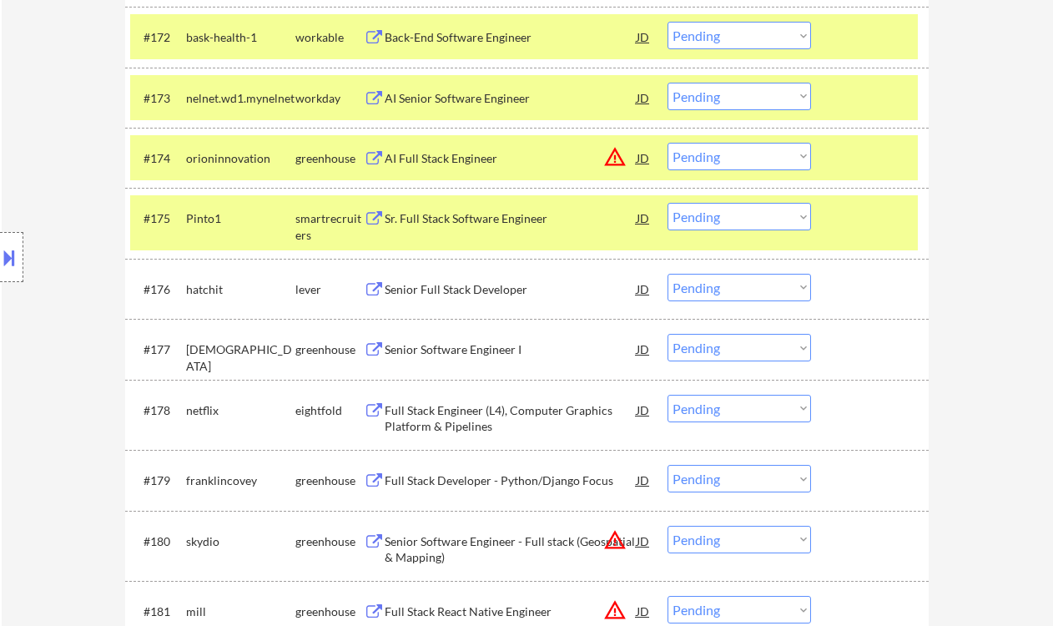
click at [486, 295] on div "Senior Full Stack Developer" at bounding box center [511, 289] width 252 height 17
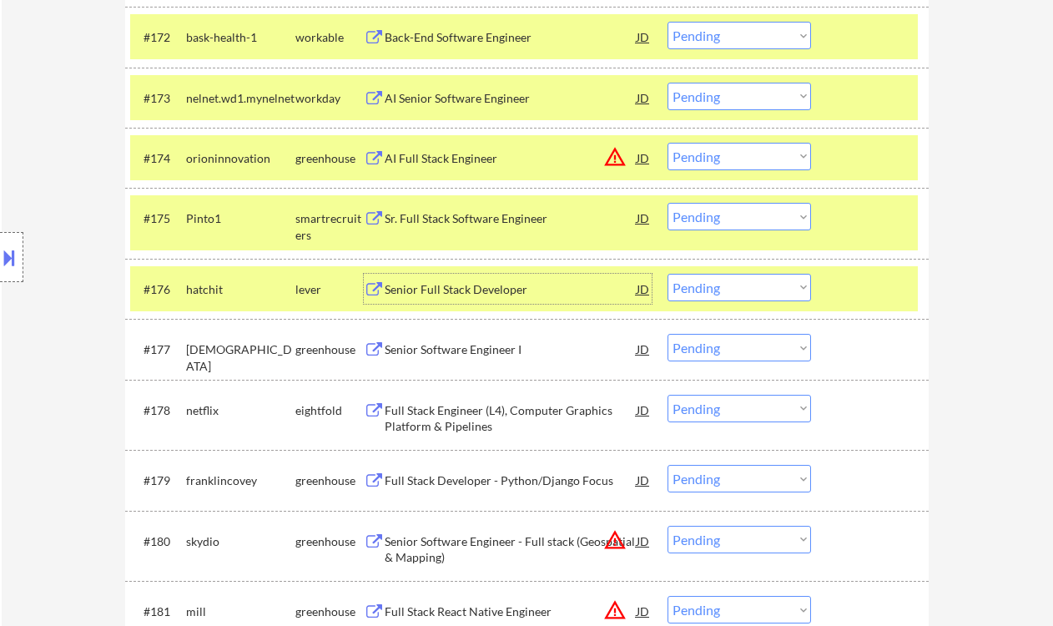
drag, startPoint x: 782, startPoint y: 289, endPoint x: 771, endPoint y: 300, distance: 15.9
click at [782, 289] on select "Choose an option... Pending Applied Excluded (Questions) Excluded (Expired) Exc…" at bounding box center [740, 288] width 144 height 28
click at [668, 274] on select "Choose an option... Pending Applied Excluded (Questions) Excluded (Expired) Exc…" at bounding box center [740, 288] width 144 height 28
click at [467, 224] on div "Sr. Full Stack Software Engineer" at bounding box center [511, 218] width 252 height 17
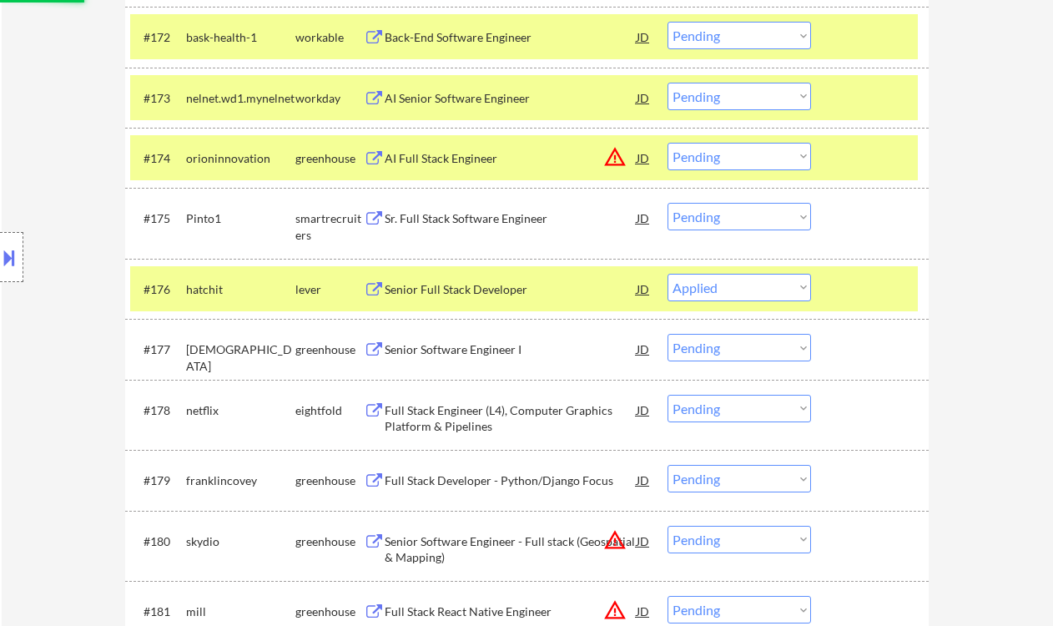
select select ""pending""
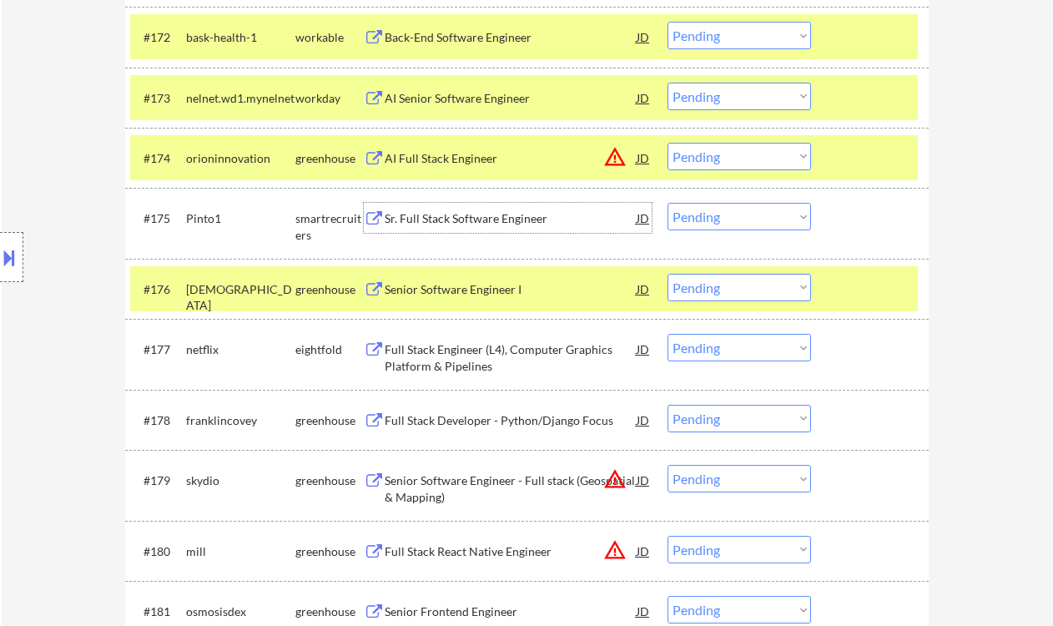
click at [738, 219] on select "Choose an option... Pending Applied Excluded (Questions) Excluded (Expired) Exc…" at bounding box center [740, 217] width 144 height 28
click at [668, 203] on select "Choose an option... Pending Applied Excluded (Questions) Excluded (Expired) Exc…" at bounding box center [740, 217] width 144 height 28
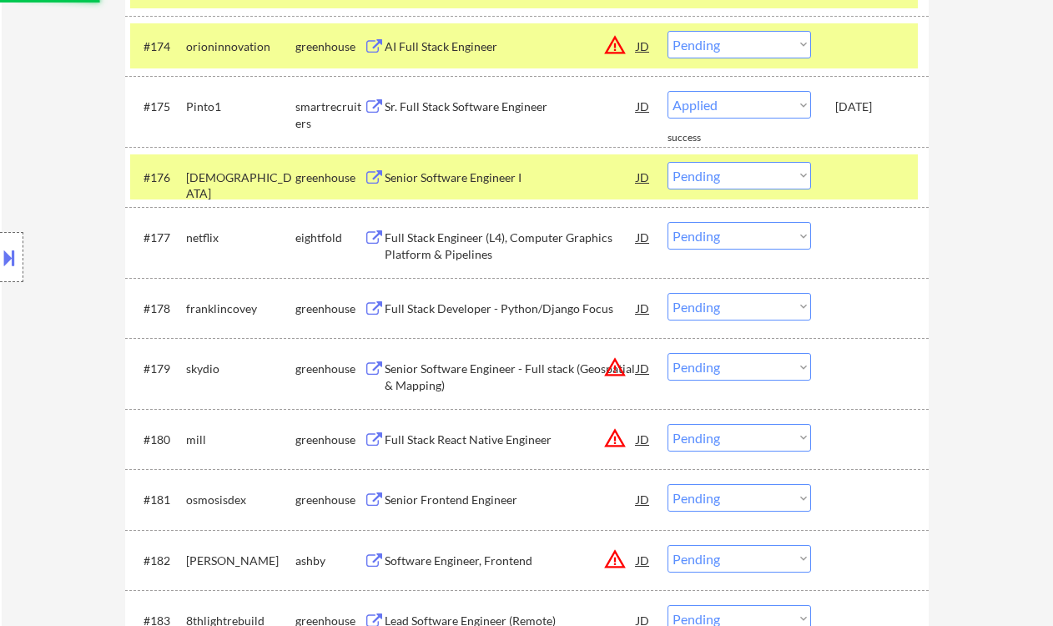
select select ""pending""
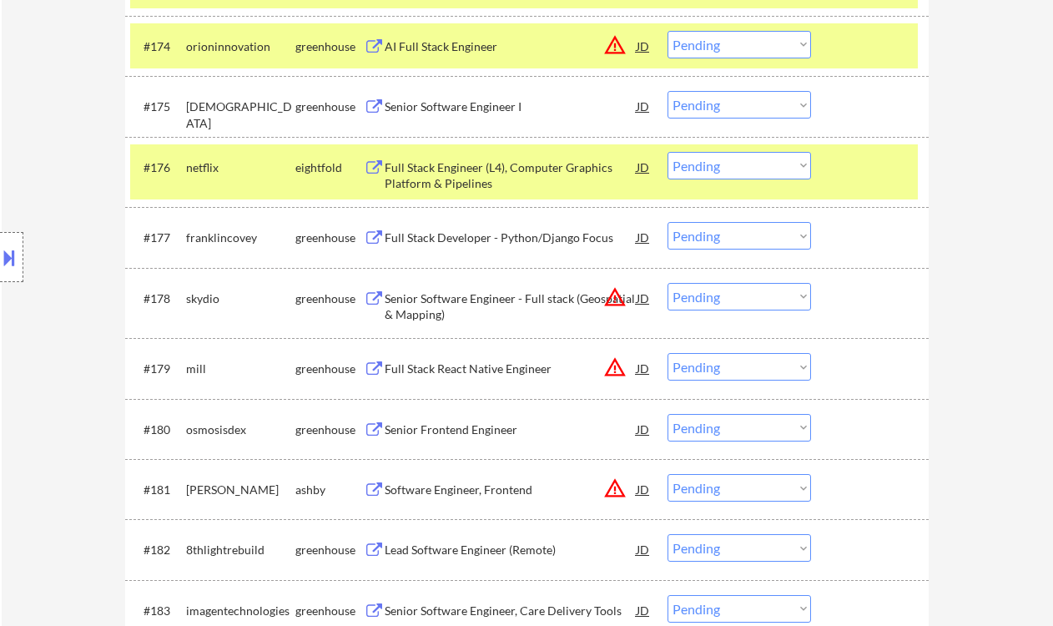
click at [484, 301] on div "Senior Software Engineer - Full stack (Geospatial & Mapping)" at bounding box center [511, 306] width 252 height 33
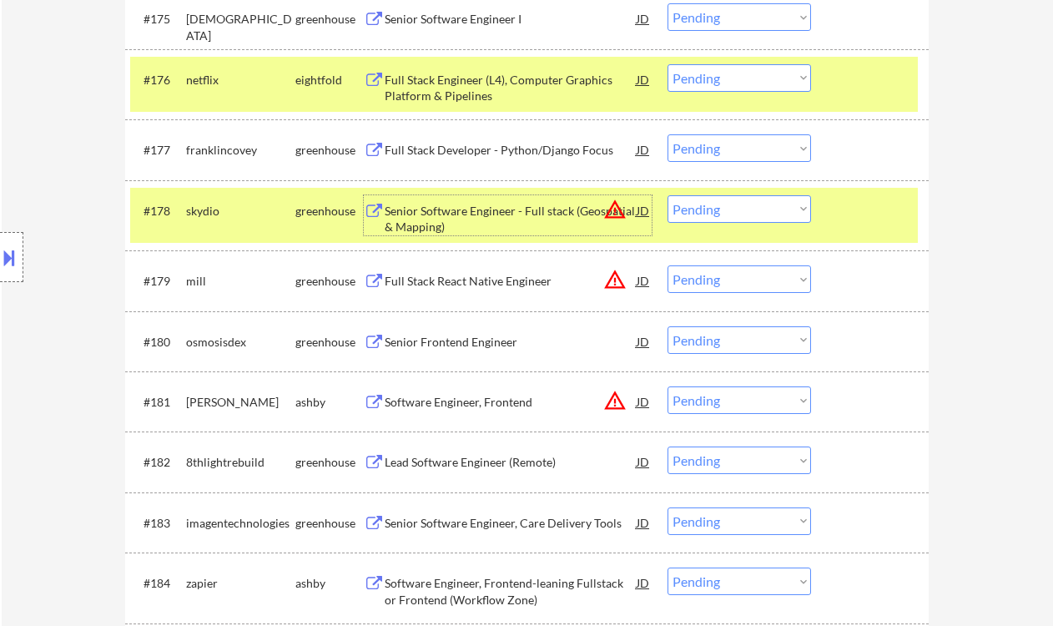
scroll to position [5228, 0]
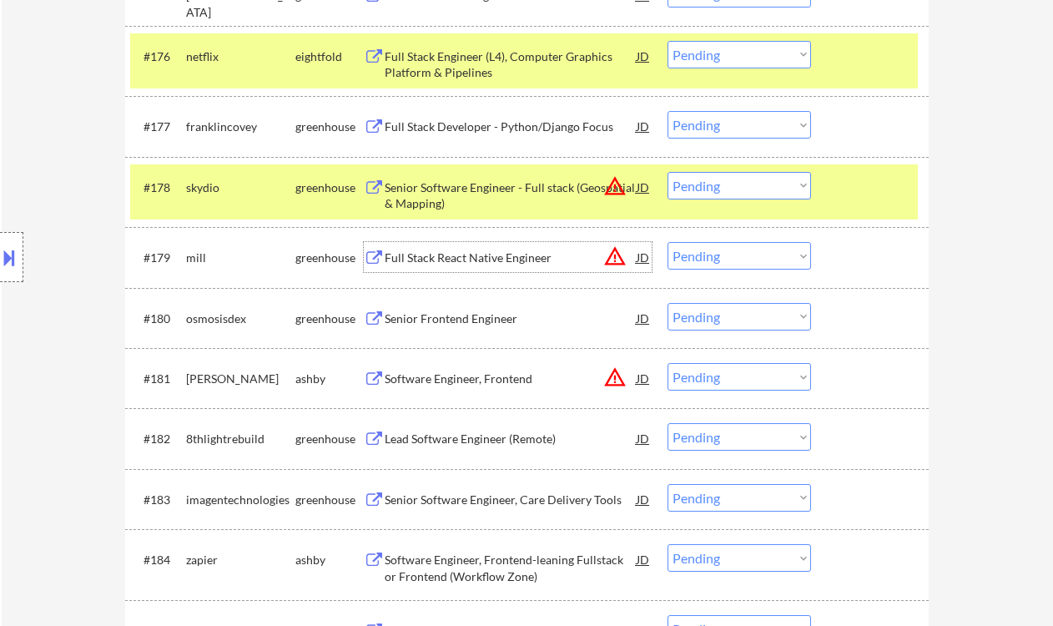
click at [435, 258] on div "Full Stack React Native Engineer" at bounding box center [511, 257] width 252 height 17
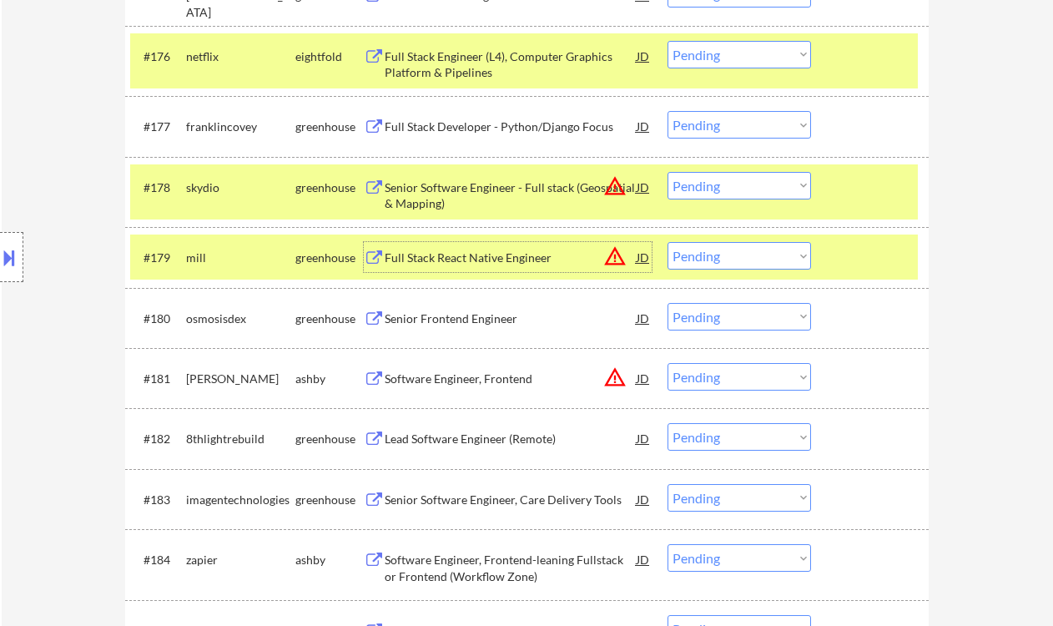
drag, startPoint x: 701, startPoint y: 253, endPoint x: 708, endPoint y: 260, distance: 10.0
click at [701, 253] on select "Choose an option... Pending Applied Excluded (Questions) Excluded (Expired) Exc…" at bounding box center [740, 256] width 144 height 28
click at [668, 242] on select "Choose an option... Pending Applied Excluded (Questions) Excluded (Expired) Exc…" at bounding box center [740, 256] width 144 height 28
select select ""pending""
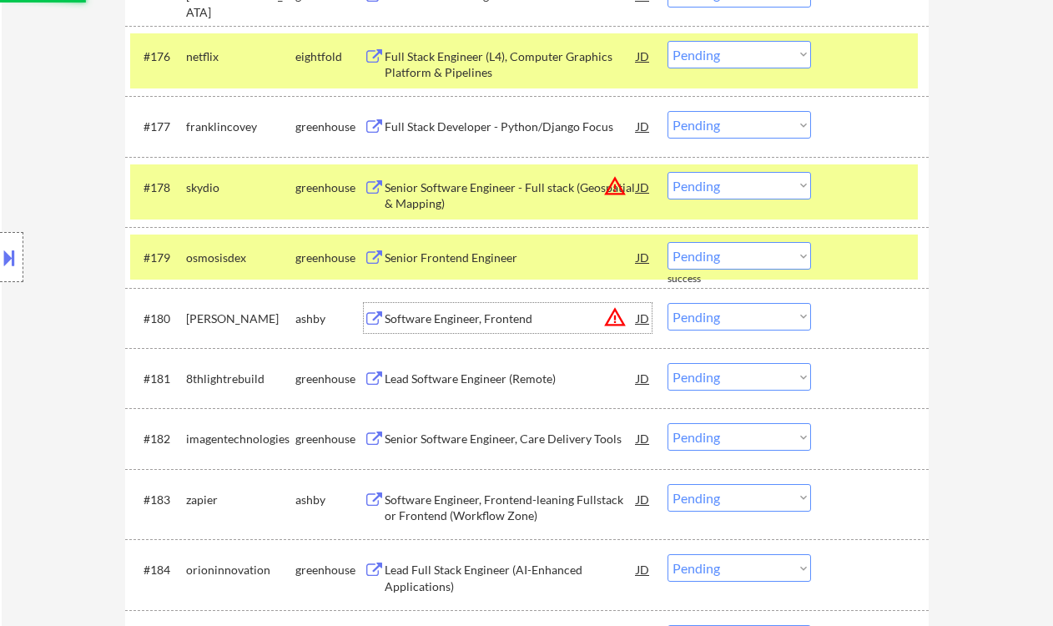
click at [408, 324] on div "Software Engineer, Frontend" at bounding box center [511, 318] width 252 height 17
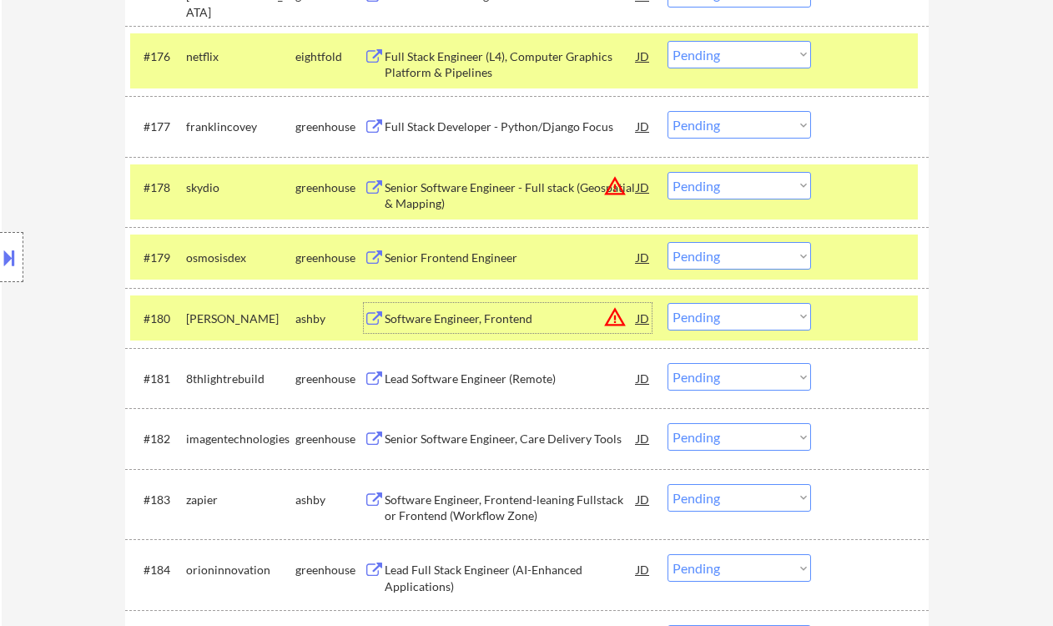
click at [445, 260] on div "Senior Frontend Engineer" at bounding box center [511, 257] width 252 height 17
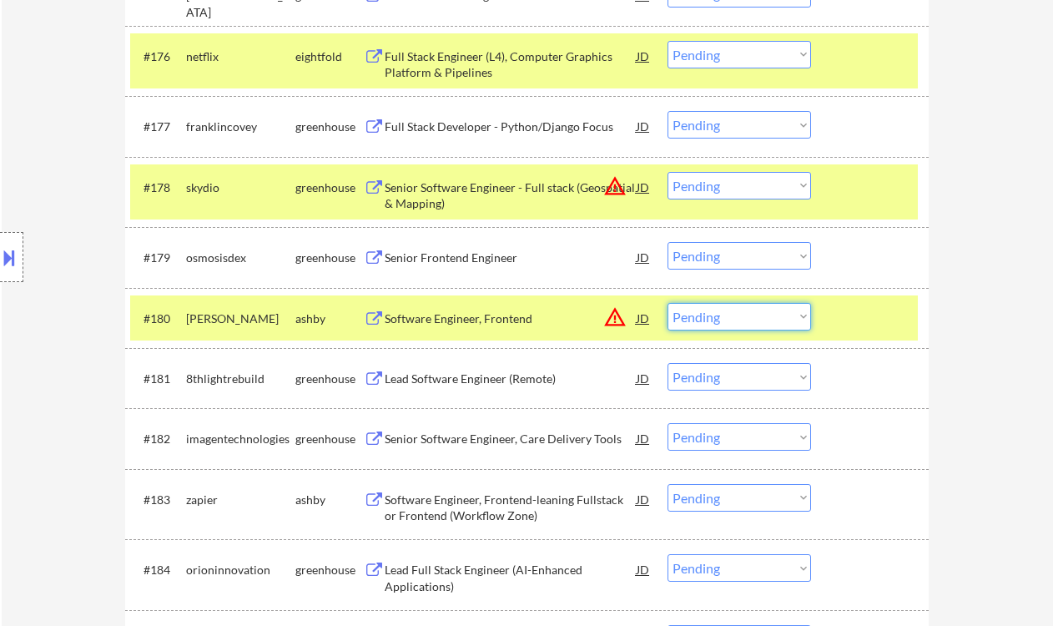
click at [728, 320] on select "Choose an option... Pending Applied Excluded (Questions) Excluded (Expired) Exc…" at bounding box center [740, 317] width 144 height 28
click at [668, 303] on select "Choose an option... Pending Applied Excluded (Questions) Excluded (Expired) Exc…" at bounding box center [740, 317] width 144 height 28
select select ""pending""
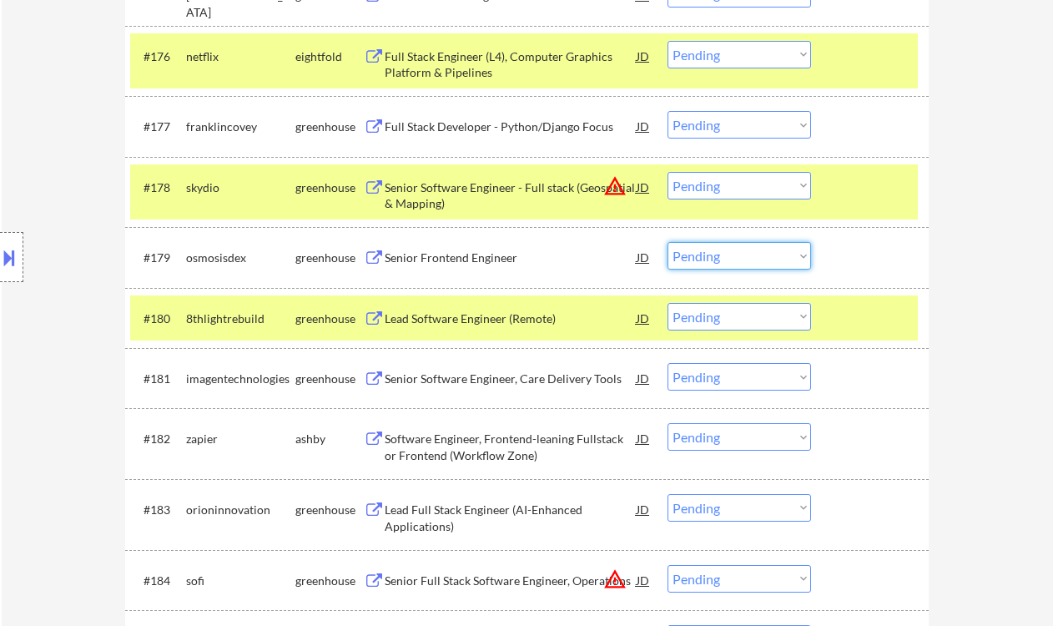
click at [713, 261] on select "Choose an option... Pending Applied Excluded (Questions) Excluded (Expired) Exc…" at bounding box center [740, 256] width 144 height 28
click at [668, 242] on select "Choose an option... Pending Applied Excluded (Questions) Excluded (Expired) Exc…" at bounding box center [740, 256] width 144 height 28
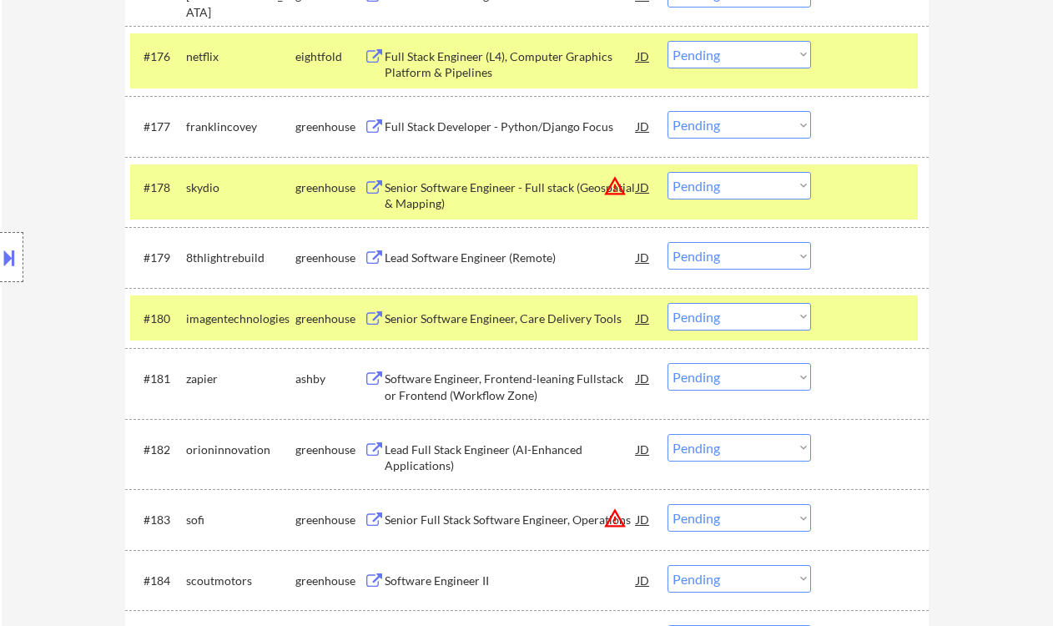
click at [472, 258] on div "Lead Software Engineer (Remote)" at bounding box center [511, 257] width 252 height 17
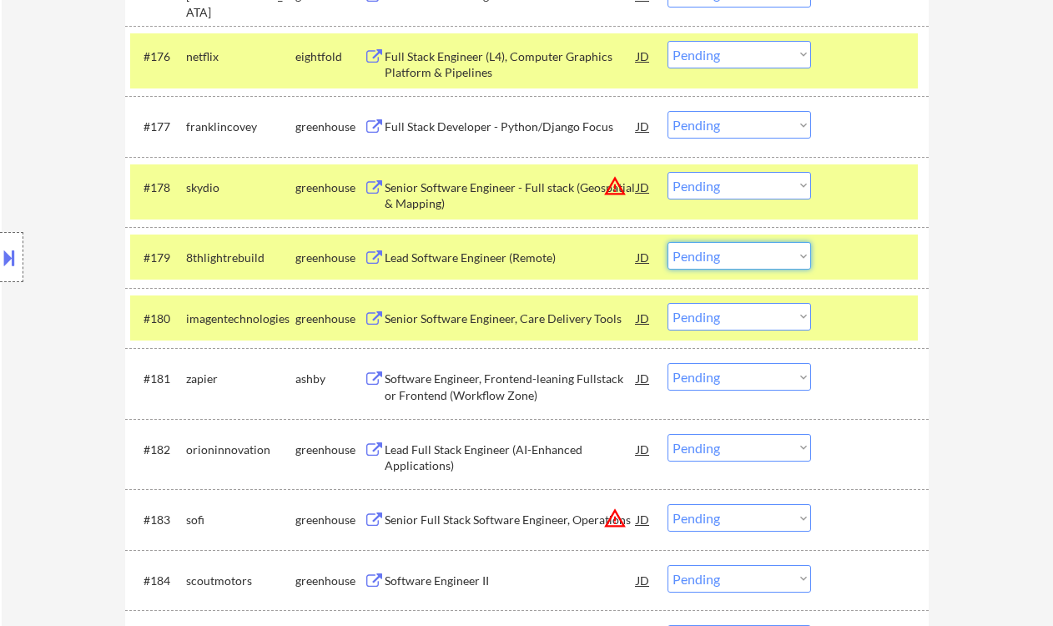
drag, startPoint x: 713, startPoint y: 256, endPoint x: 727, endPoint y: 270, distance: 18.9
click at [713, 256] on select "Choose an option... Pending Applied Excluded (Questions) Excluded (Expired) Exc…" at bounding box center [740, 256] width 144 height 28
click at [668, 242] on select "Choose an option... Pending Applied Excluded (Questions) Excluded (Expired) Exc…" at bounding box center [740, 256] width 144 height 28
click at [512, 316] on div "Senior Software Engineer, Care Delivery Tools" at bounding box center [511, 318] width 252 height 17
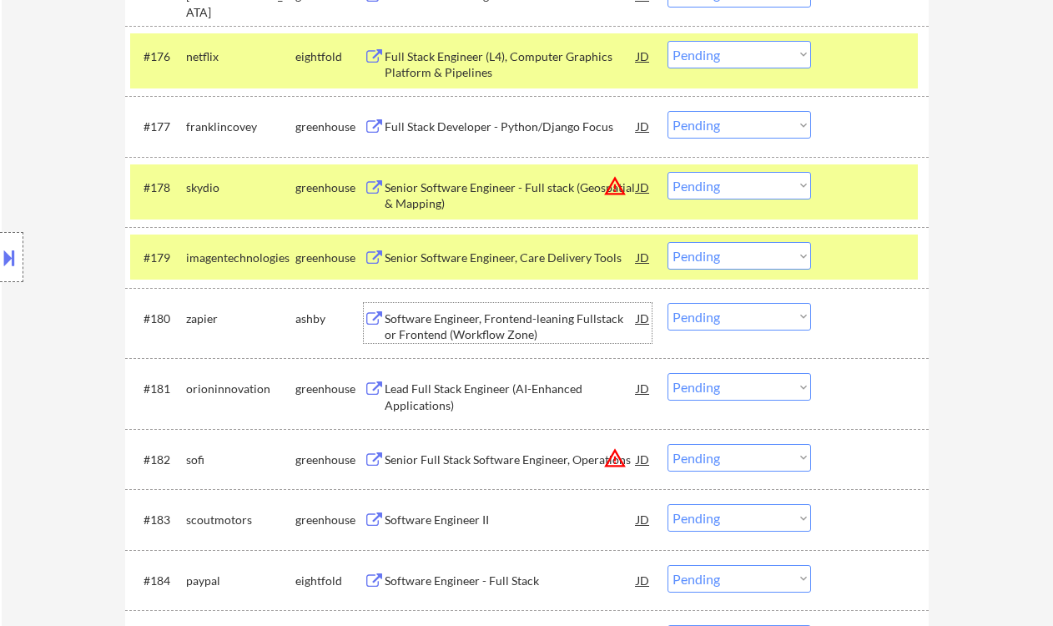
drag, startPoint x: 724, startPoint y: 259, endPoint x: 728, endPoint y: 270, distance: 11.6
click at [724, 259] on select "Choose an option... Pending Applied Excluded (Questions) Excluded (Expired) Exc…" at bounding box center [740, 256] width 144 height 28
click at [668, 242] on select "Choose an option... Pending Applied Excluded (Questions) Excluded (Expired) Exc…" at bounding box center [740, 256] width 144 height 28
click at [512, 330] on div "Software Engineer, Frontend-leaning Fullstack or Frontend (Workflow Zone)" at bounding box center [511, 326] width 252 height 33
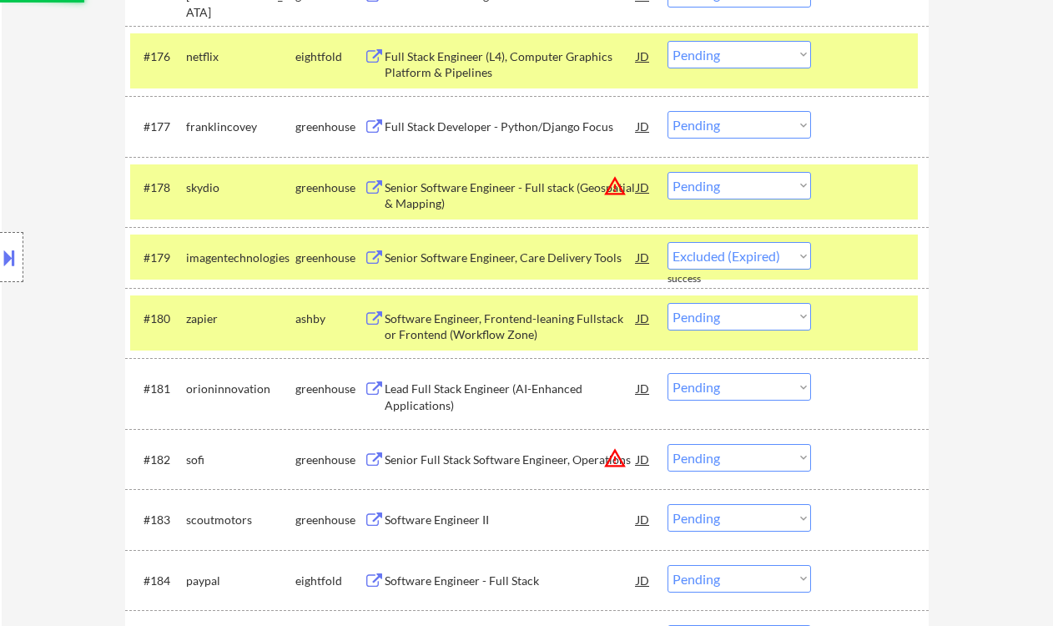
select select ""pending""
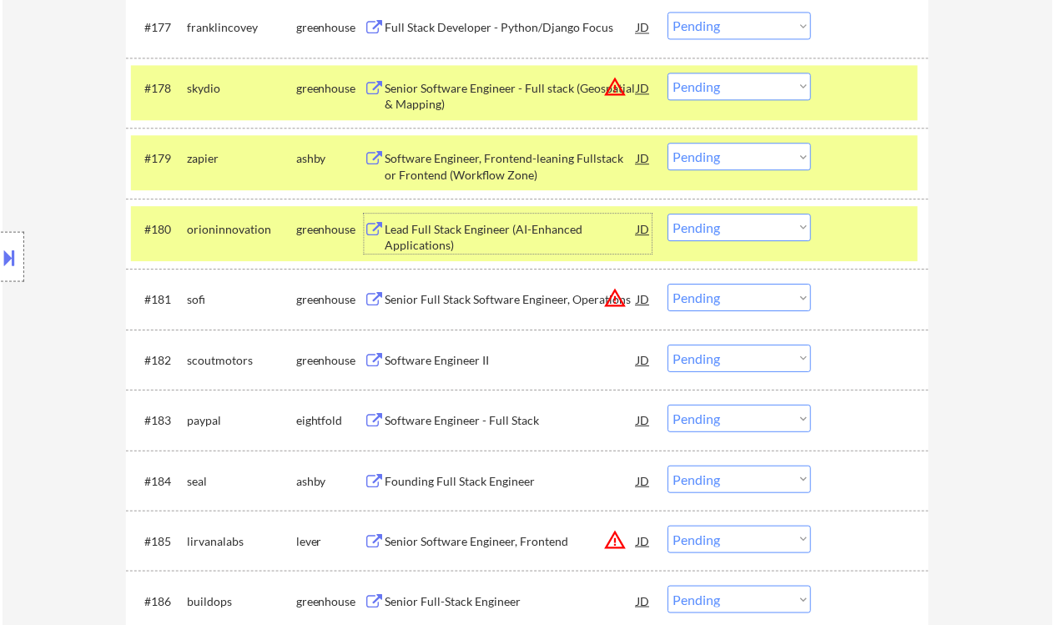
scroll to position [5339, 0]
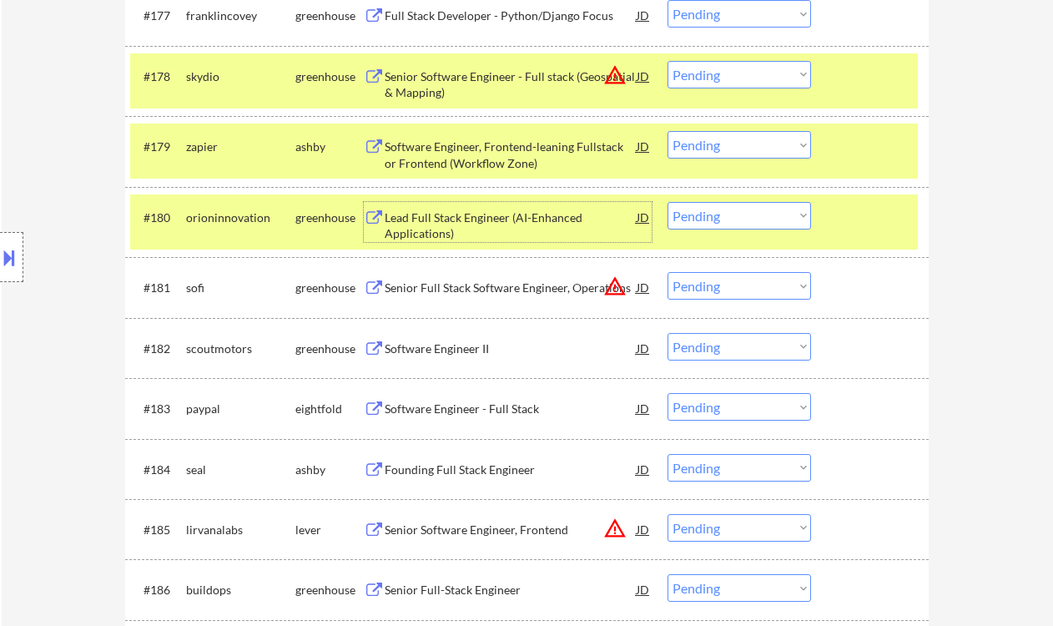
click at [407, 229] on div "Lead Full Stack Engineer (AI-Enhanced Applications)" at bounding box center [511, 225] width 252 height 33
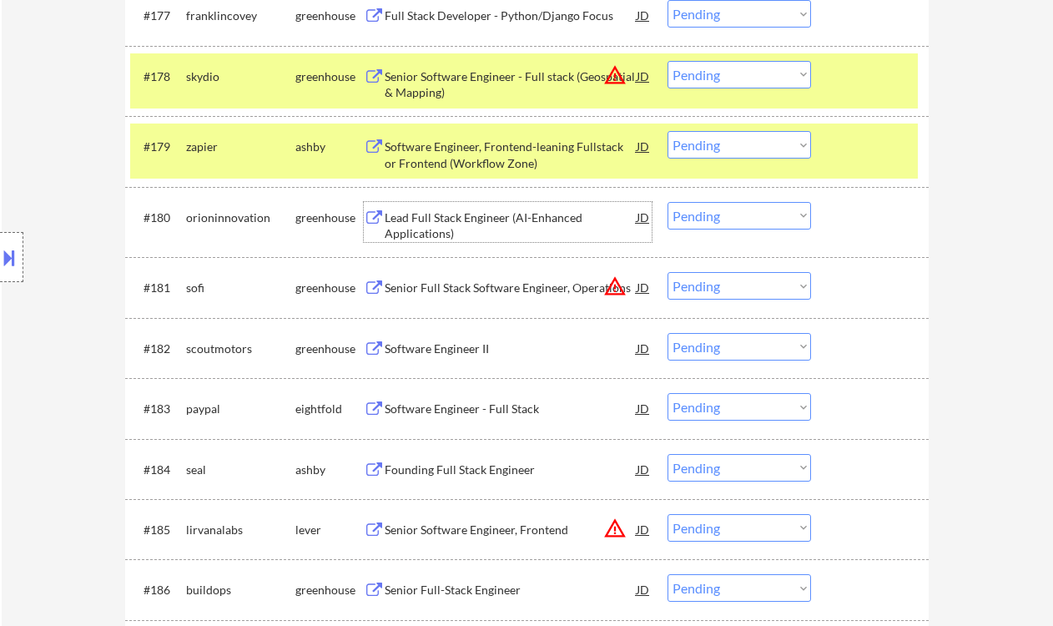
click at [700, 214] on select "Choose an option... Pending Applied Excluded (Questions) Excluded (Expired) Exc…" at bounding box center [740, 216] width 144 height 28
click at [668, 202] on select "Choose an option... Pending Applied Excluded (Questions) Excluded (Expired) Exc…" at bounding box center [740, 216] width 144 height 28
click at [456, 346] on div "Software Engineer II" at bounding box center [511, 348] width 252 height 17
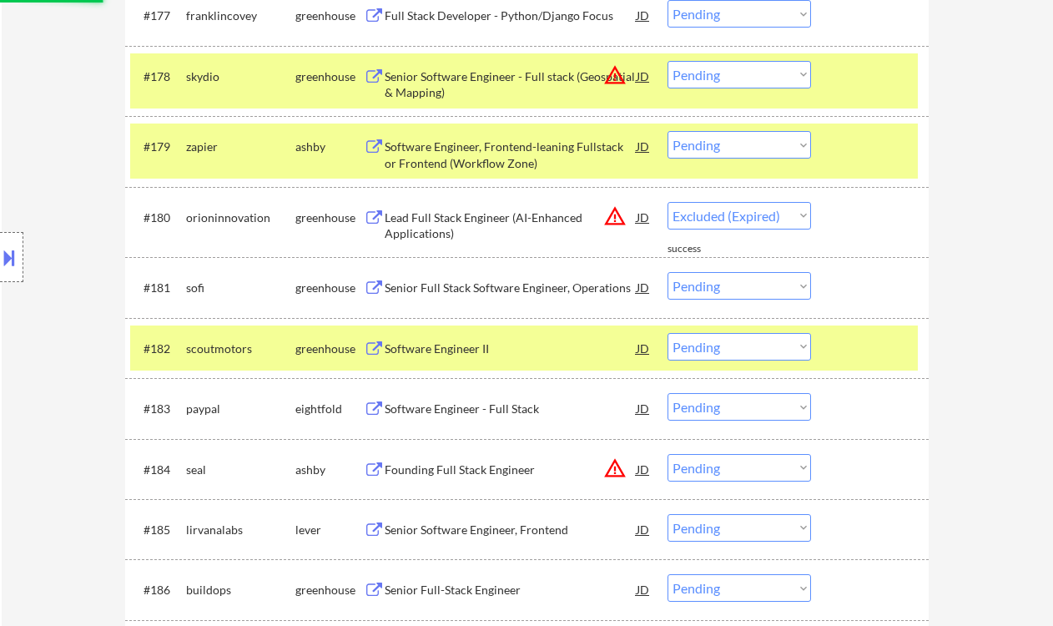
select select ""pending""
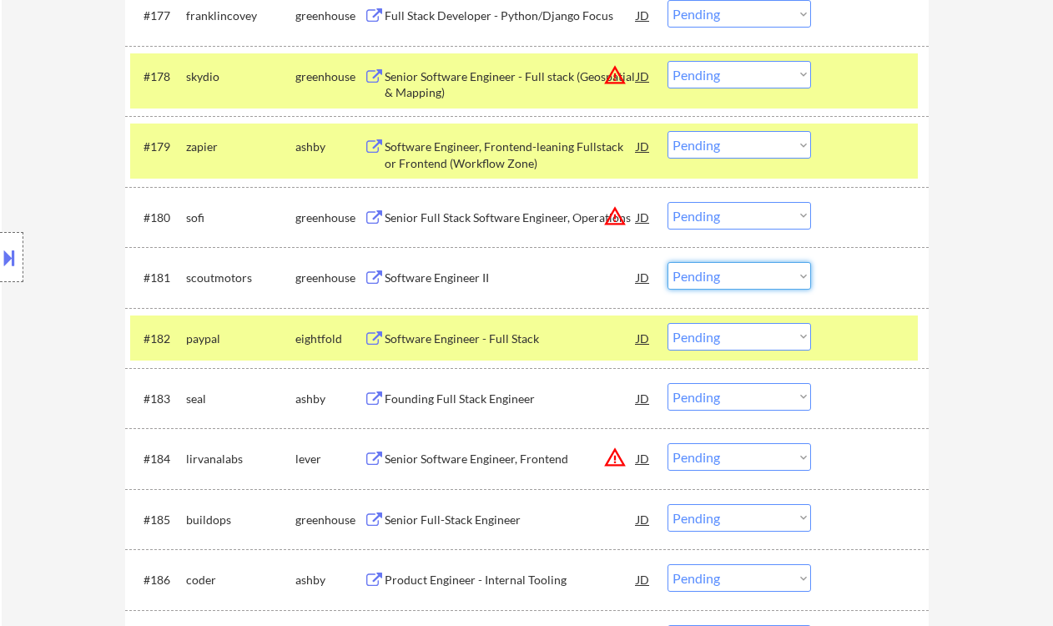
click at [743, 271] on select "Choose an option... Pending Applied Excluded (Questions) Excluded (Expired) Exc…" at bounding box center [740, 276] width 144 height 28
click at [668, 262] on select "Choose an option... Pending Applied Excluded (Questions) Excluded (Expired) Exc…" at bounding box center [740, 276] width 144 height 28
click at [487, 398] on div "Founding Full Stack Engineer" at bounding box center [511, 399] width 252 height 17
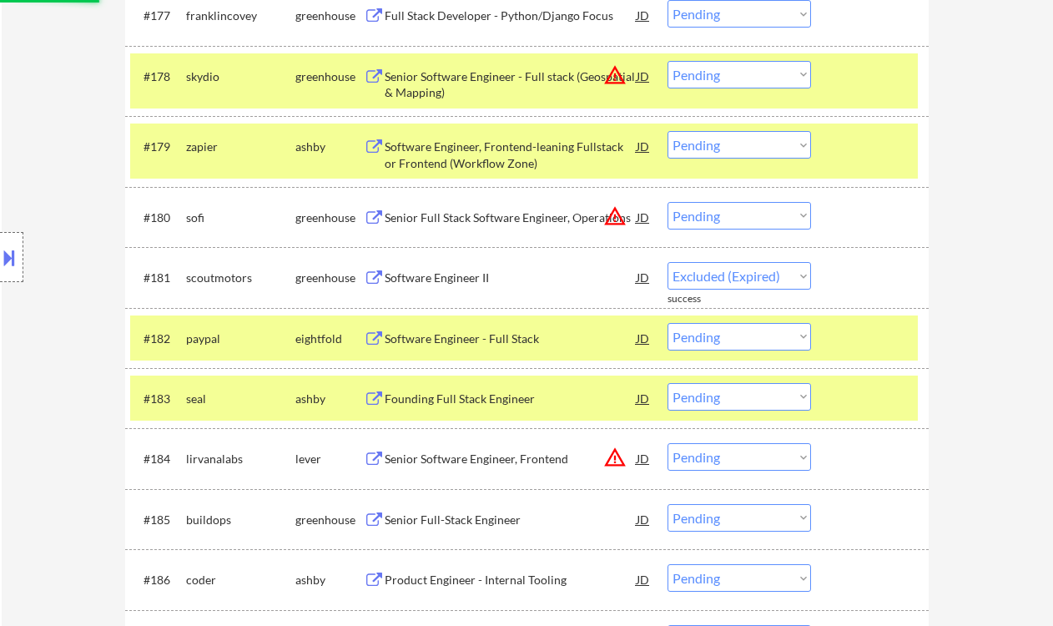
select select ""pending""
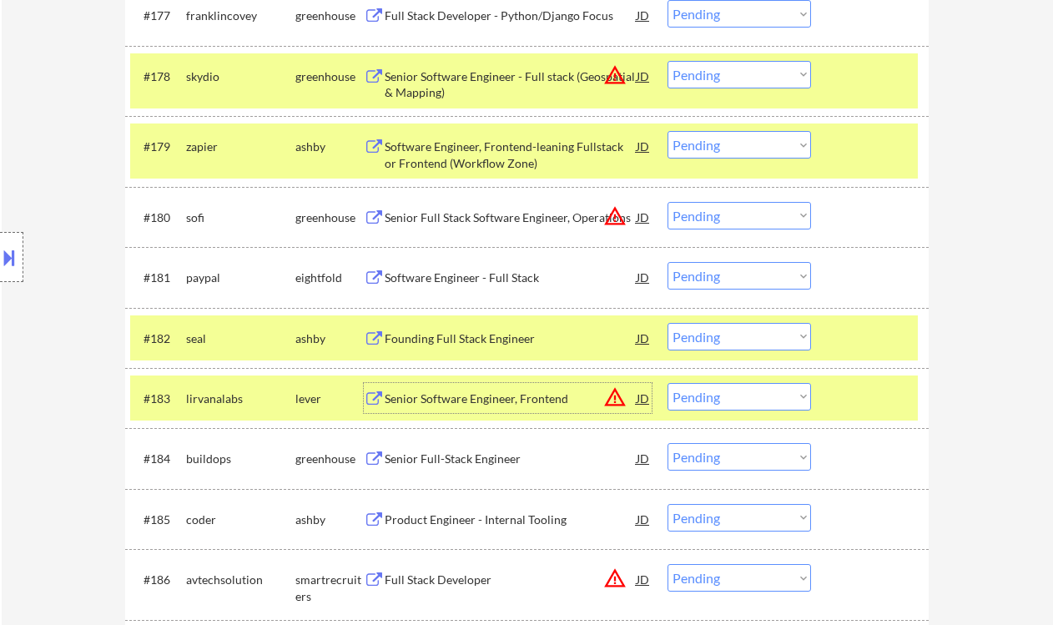
drag, startPoint x: 731, startPoint y: 335, endPoint x: 737, endPoint y: 350, distance: 15.3
click at [731, 335] on select "Choose an option... Pending Applied Excluded (Questions) Excluded (Expired) Exc…" at bounding box center [740, 337] width 144 height 28
click at [668, 323] on select "Choose an option... Pending Applied Excluded (Questions) Excluded (Expired) Exc…" at bounding box center [740, 337] width 144 height 28
click at [507, 401] on div "Senior Software Engineer, Frontend" at bounding box center [511, 399] width 252 height 17
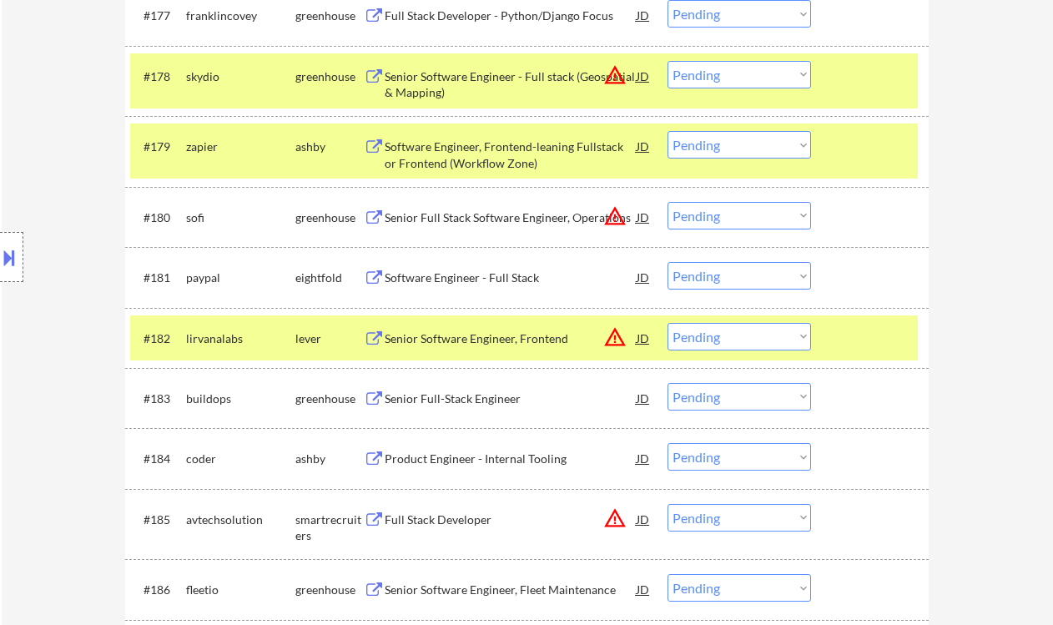
click at [9, 256] on button at bounding box center [9, 258] width 18 height 28
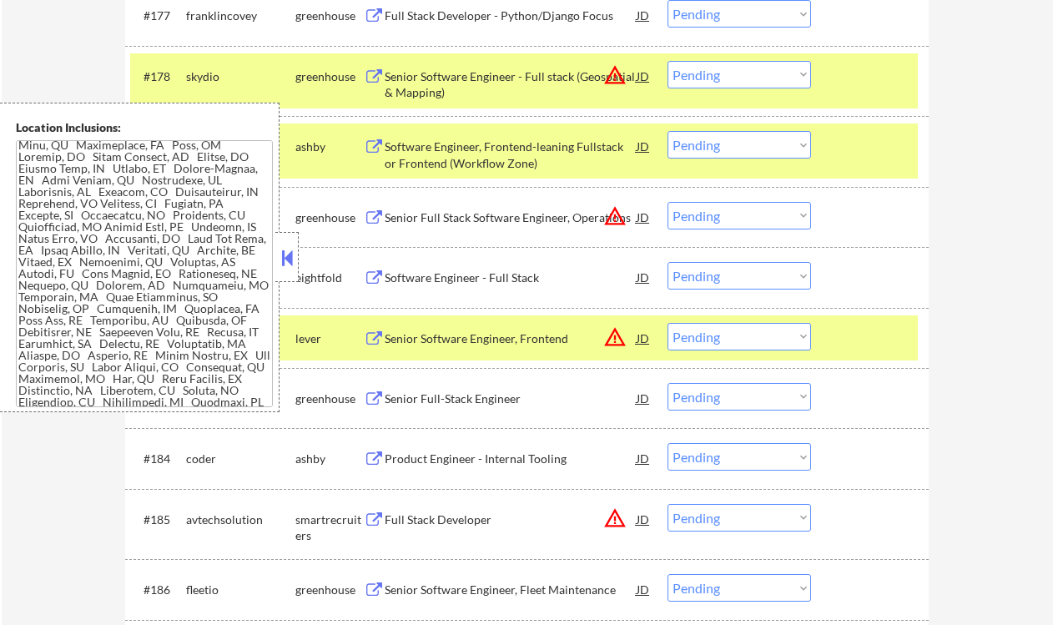
scroll to position [1394, 0]
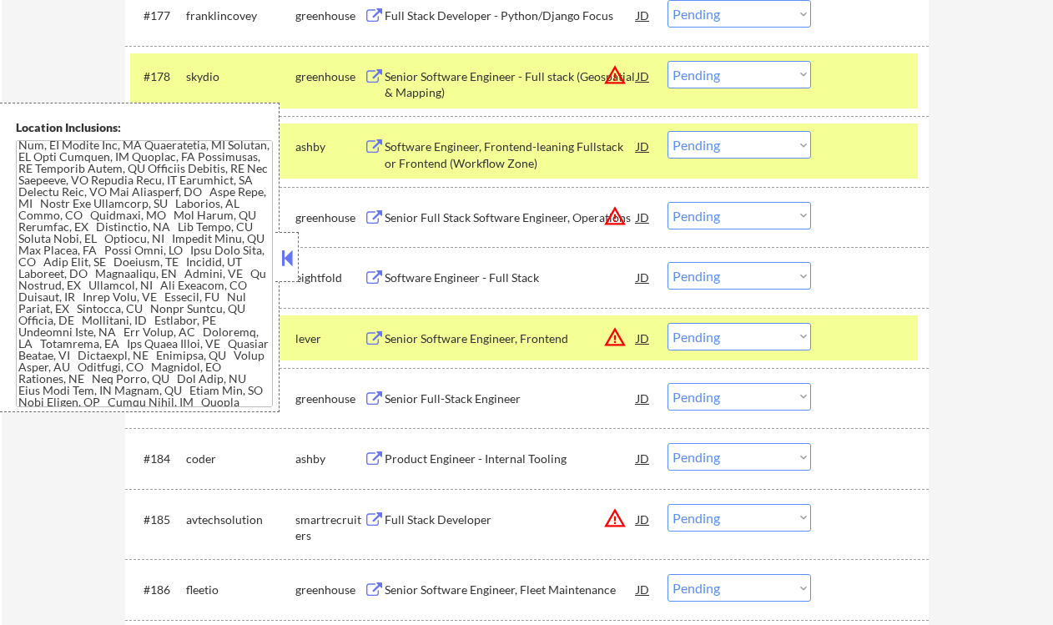
click at [293, 263] on button at bounding box center [287, 257] width 18 height 25
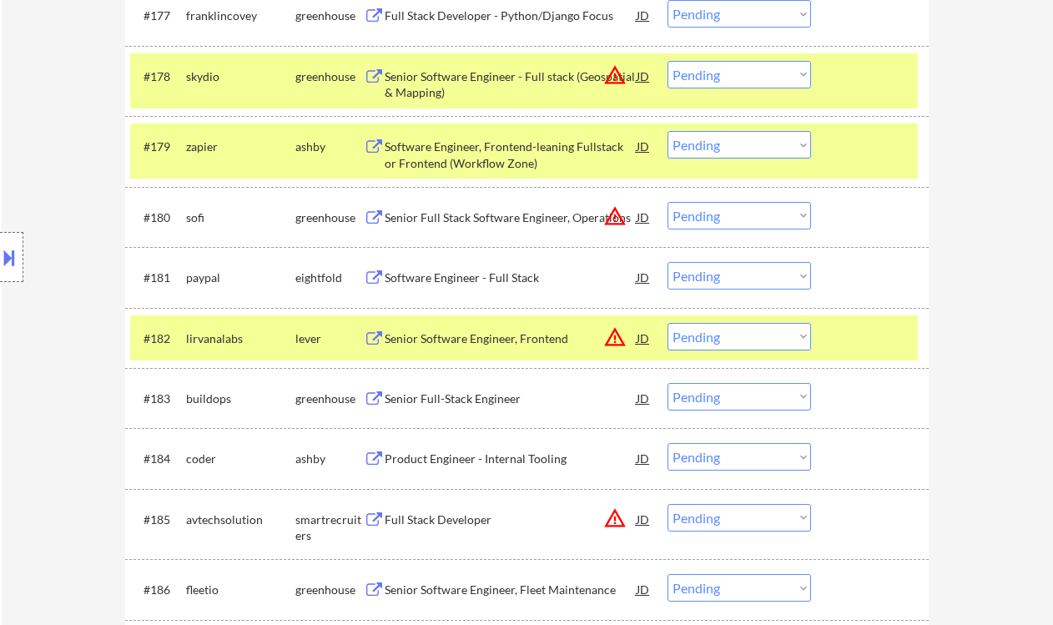
click at [745, 342] on select "Choose an option... Pending Applied Excluded (Questions) Excluded (Expired) Exc…" at bounding box center [740, 337] width 144 height 28
click at [668, 323] on select "Choose an option... Pending Applied Excluded (Questions) Excluded (Expired) Exc…" at bounding box center [740, 337] width 144 height 28
click at [479, 401] on div "Senior Full-Stack Engineer" at bounding box center [511, 399] width 252 height 17
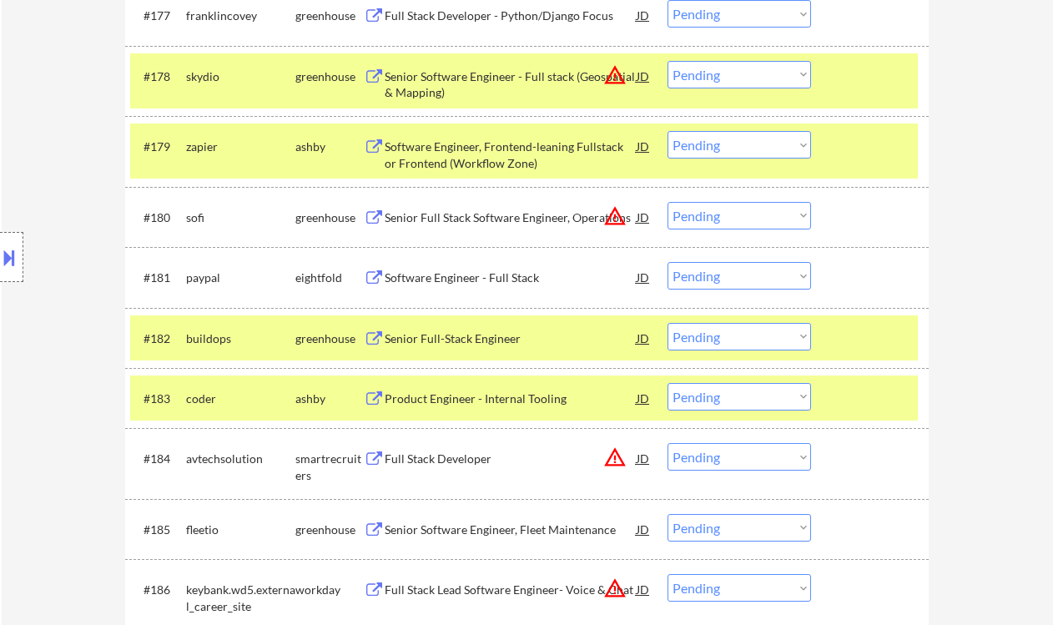
click at [17, 256] on button at bounding box center [9, 258] width 18 height 28
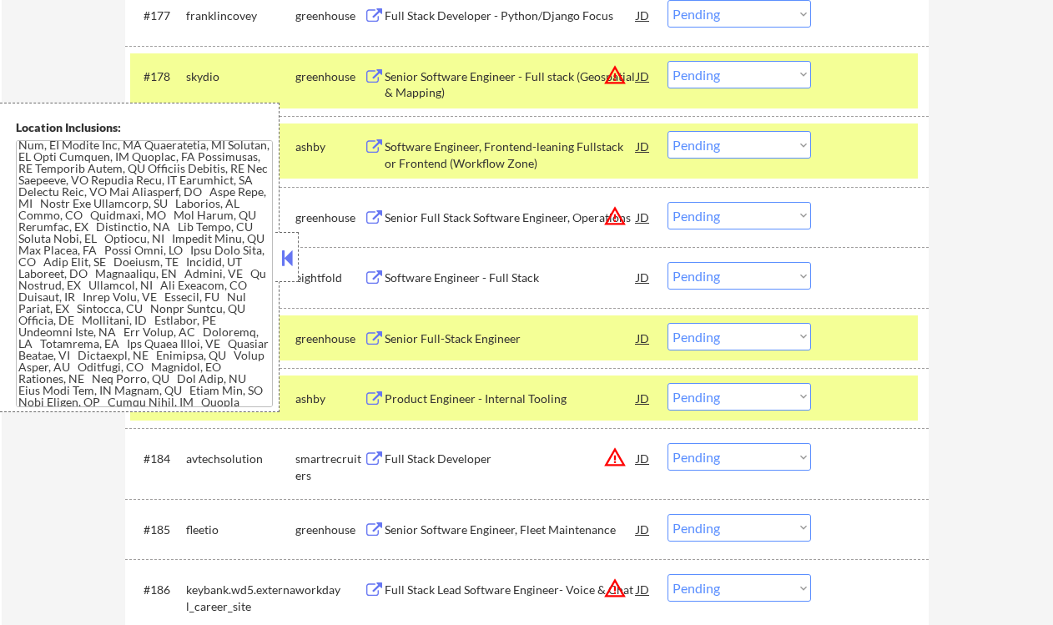
scroll to position [0, 0]
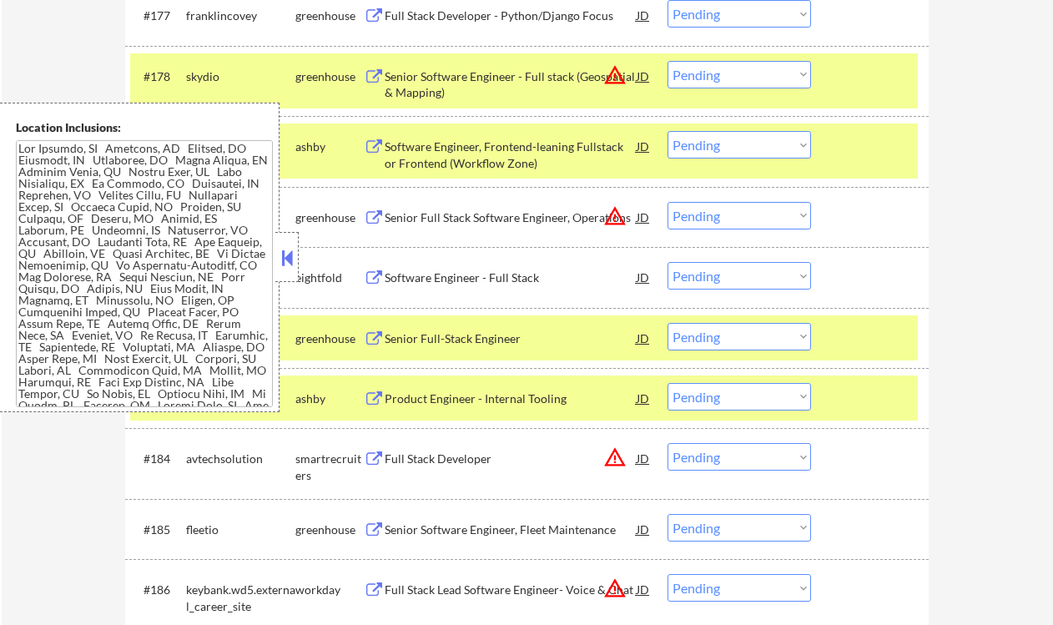
click at [280, 248] on button at bounding box center [287, 257] width 18 height 25
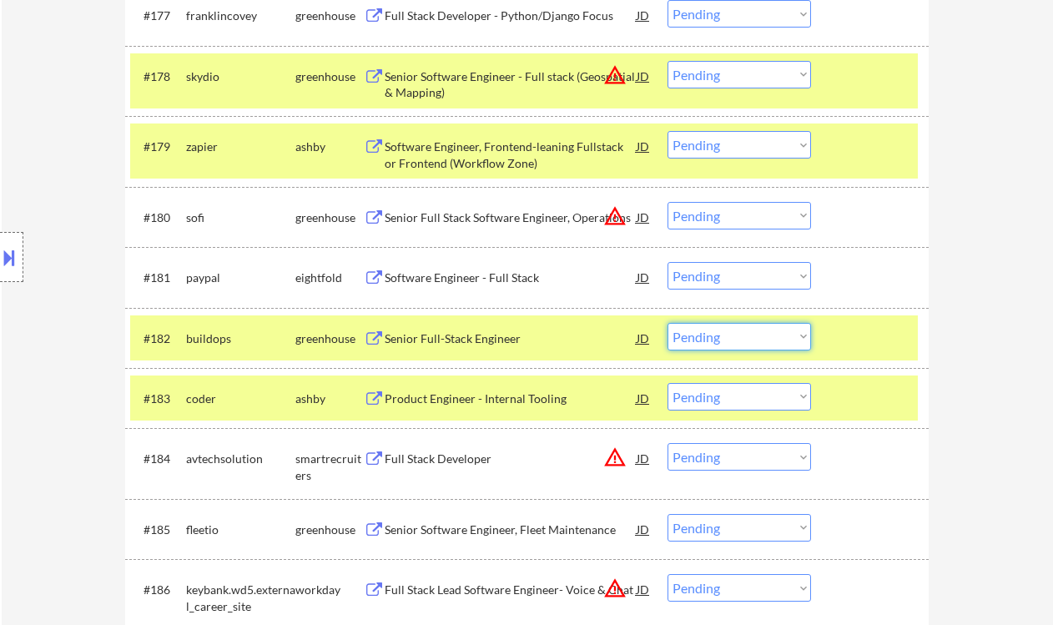
drag, startPoint x: 710, startPoint y: 335, endPoint x: 721, endPoint y: 350, distance: 17.9
click at [710, 335] on select "Choose an option... Pending Applied Excluded (Questions) Excluded (Expired) Exc…" at bounding box center [740, 337] width 144 height 28
click at [668, 323] on select "Choose an option... Pending Applied Excluded (Questions) Excluded (Expired) Exc…" at bounding box center [740, 337] width 144 height 28
click at [497, 401] on div "Product Engineer - Internal Tooling" at bounding box center [511, 399] width 252 height 17
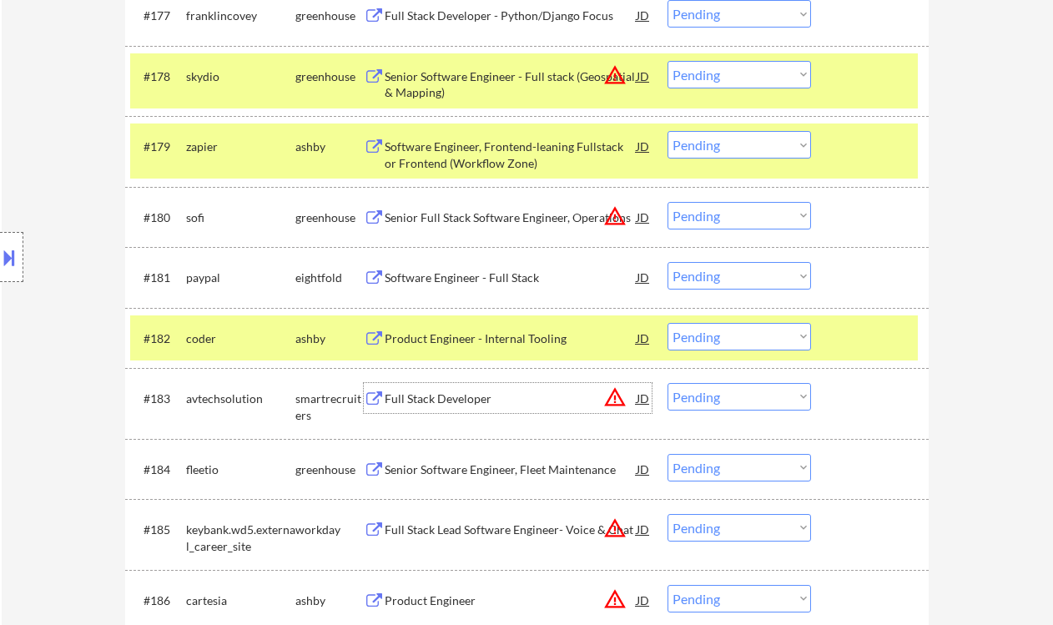
drag, startPoint x: 707, startPoint y: 335, endPoint x: 717, endPoint y: 343, distance: 13.0
click at [707, 335] on select "Choose an option... Pending Applied Excluded (Questions) Excluded (Expired) Exc…" at bounding box center [740, 337] width 144 height 28
click at [668, 323] on select "Choose an option... Pending Applied Excluded (Questions) Excluded (Expired) Exc…" at bounding box center [740, 337] width 144 height 28
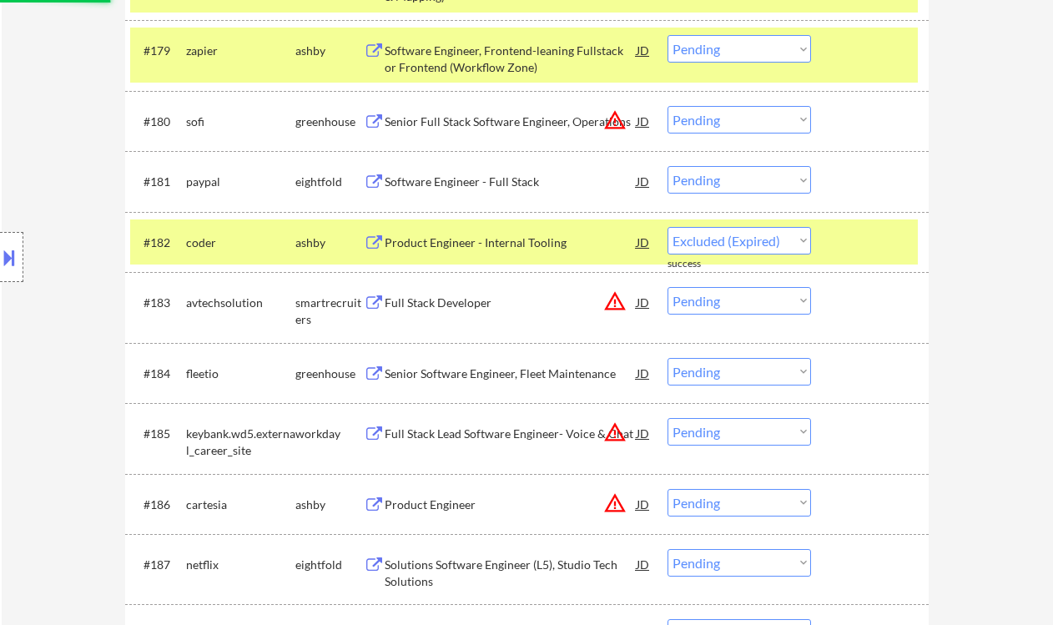
scroll to position [5451, 0]
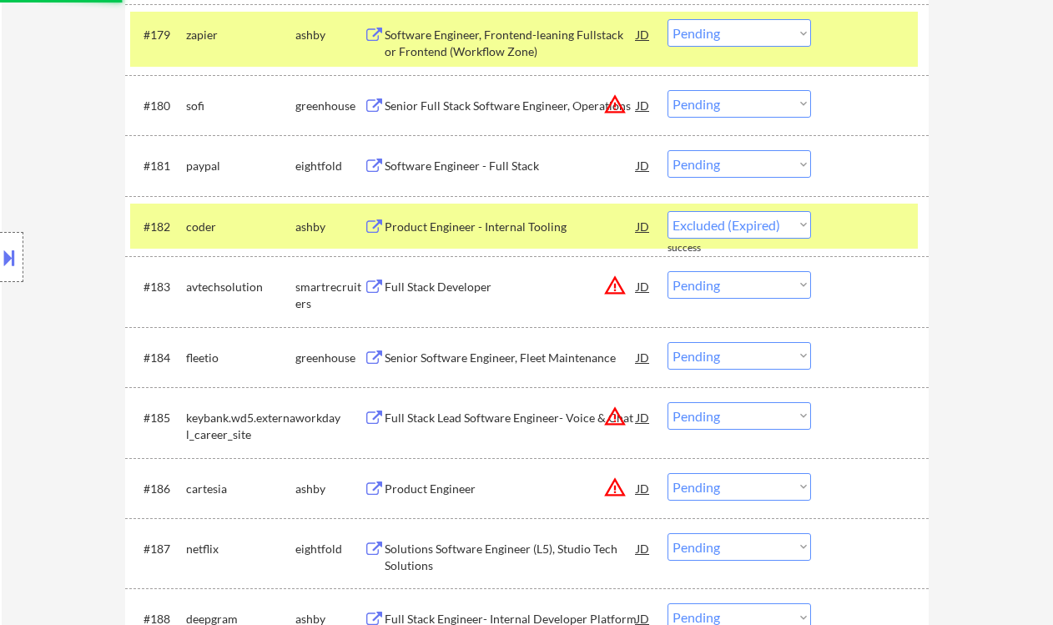
click at [488, 355] on div "Senior Software Engineer, Fleet Maintenance" at bounding box center [511, 358] width 252 height 17
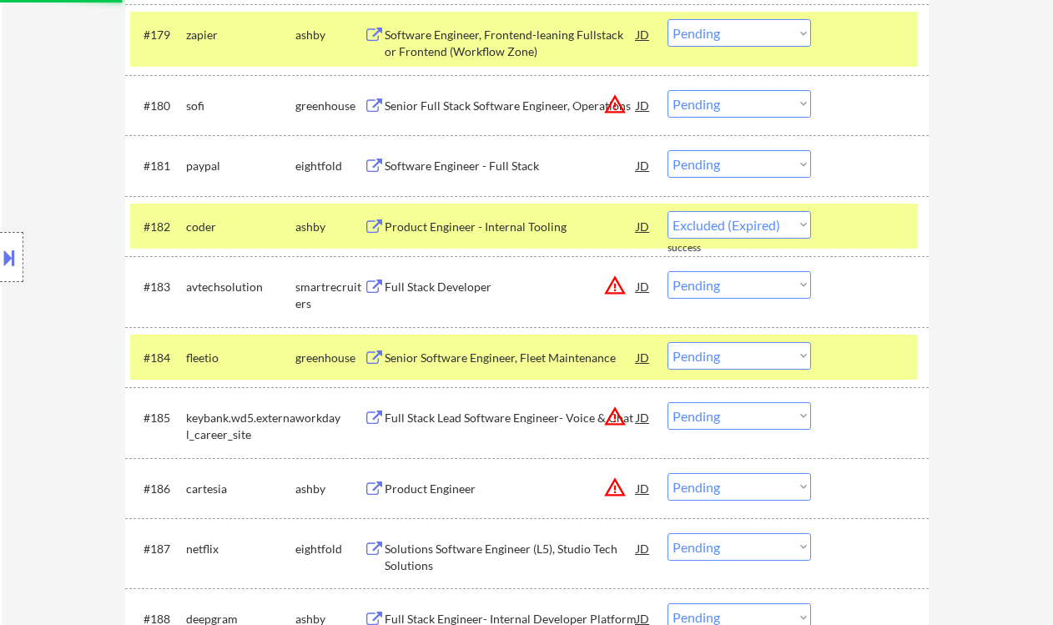
select select ""pending""
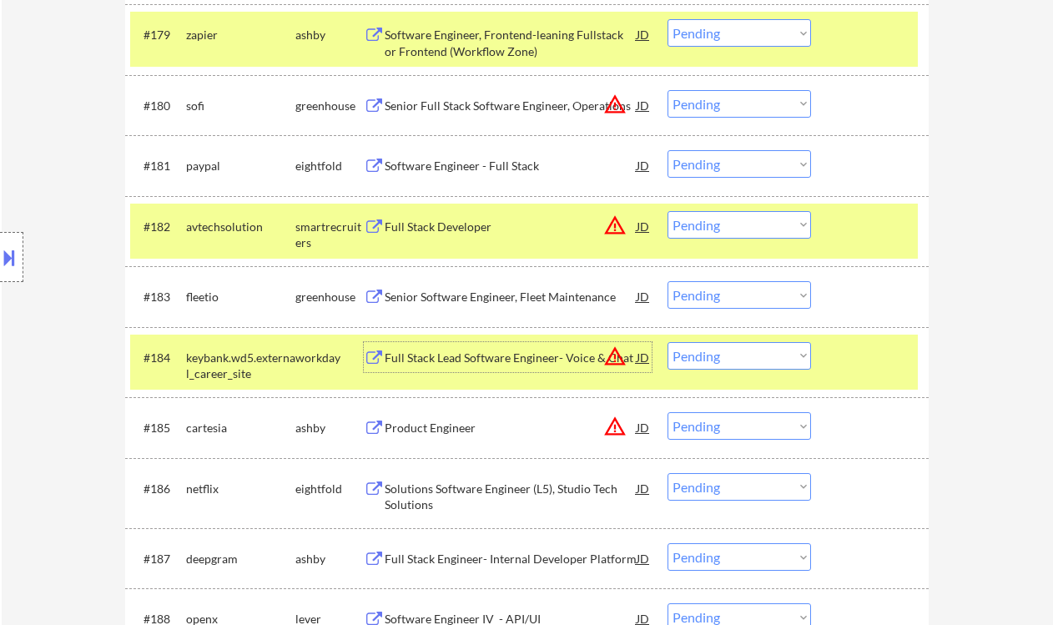
click at [747, 293] on select "Choose an option... Pending Applied Excluded (Questions) Excluded (Expired) Exc…" at bounding box center [740, 295] width 144 height 28
click at [715, 299] on select "Choose an option... Pending Applied Excluded (Questions) Excluded (Expired) Exc…" at bounding box center [740, 295] width 144 height 28
click at [668, 281] on select "Choose an option... Pending Applied Excluded (Questions) Excluded (Expired) Exc…" at bounding box center [740, 295] width 144 height 28
select select ""pending""
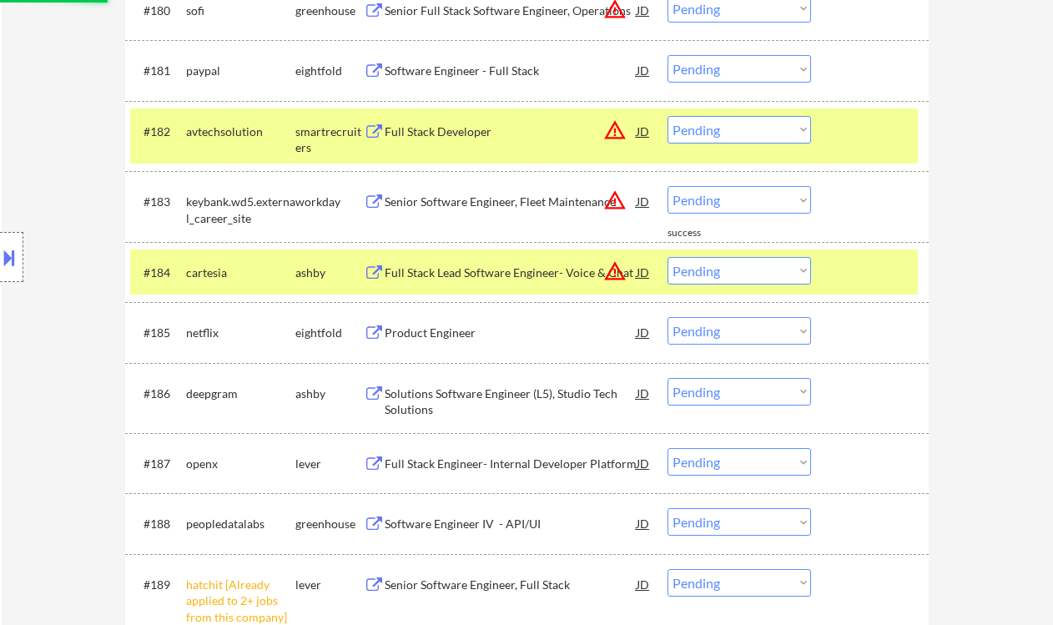
scroll to position [5561, 0]
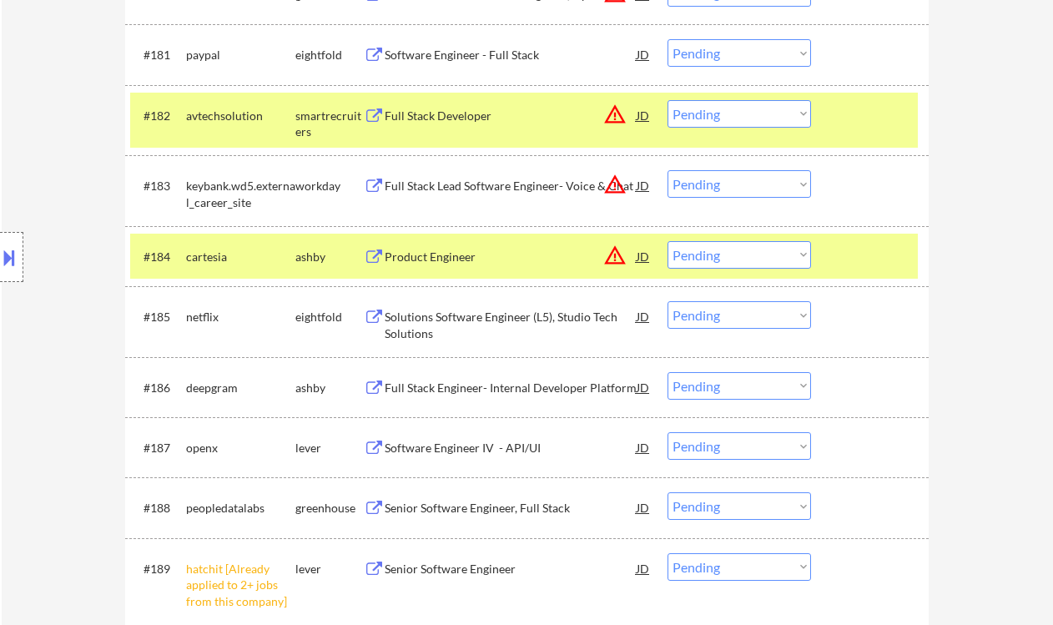
click at [512, 383] on div "Full Stack Engineer- Internal Developer Platform" at bounding box center [511, 388] width 252 height 17
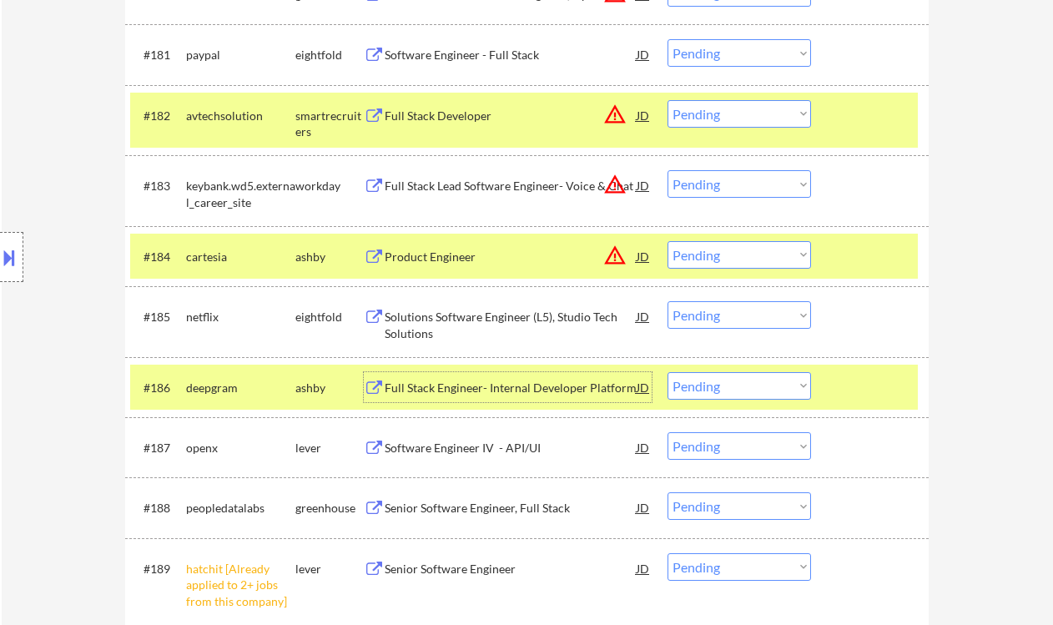
drag, startPoint x: 806, startPoint y: 387, endPoint x: 795, endPoint y: 392, distance: 11.9
click at [806, 387] on select "Choose an option... Pending Applied Excluded (Questions) Excluded (Expired) Exc…" at bounding box center [740, 386] width 144 height 28
click at [668, 372] on select "Choose an option... Pending Applied Excluded (Questions) Excluded (Expired) Exc…" at bounding box center [740, 386] width 144 height 28
click at [484, 443] on div "Software Engineer IV - API/UI" at bounding box center [511, 448] width 252 height 17
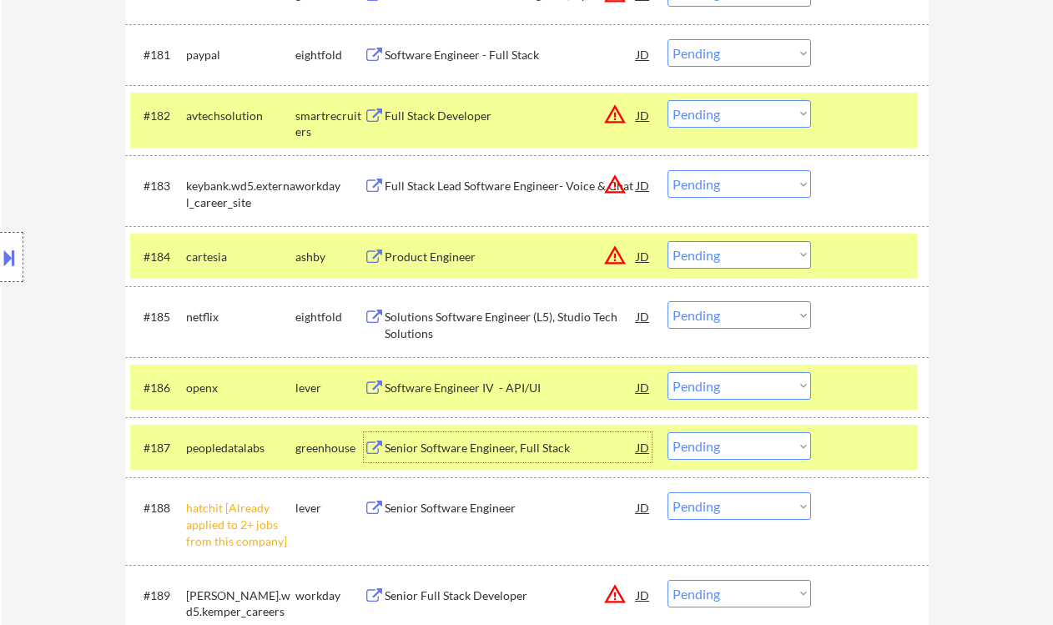
scroll to position [5672, 0]
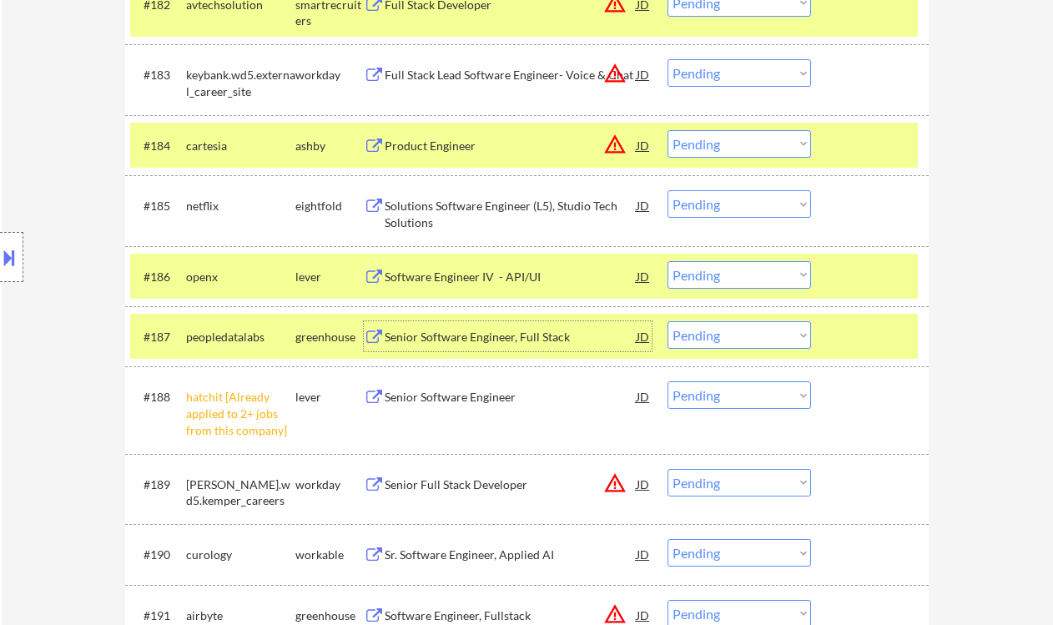
click at [725, 276] on select "Choose an option... Pending Applied Excluded (Questions) Excluded (Expired) Exc…" at bounding box center [740, 275] width 144 height 28
click at [668, 261] on select "Choose an option... Pending Applied Excluded (Questions) Excluded (Expired) Exc…" at bounding box center [740, 275] width 144 height 28
select select ""pending""
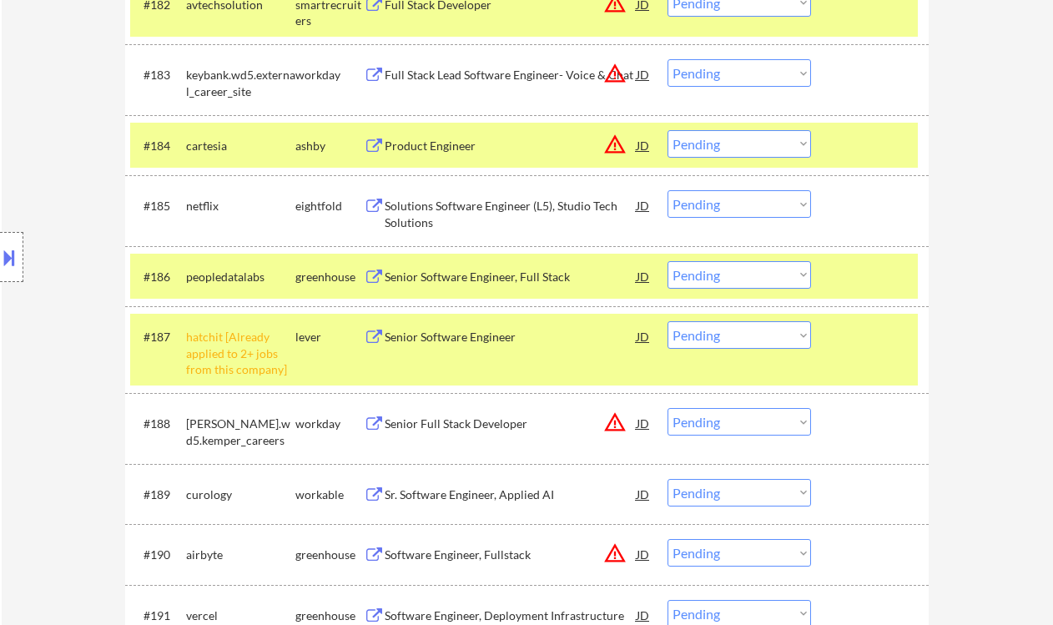
drag, startPoint x: 699, startPoint y: 328, endPoint x: 708, endPoint y: 347, distance: 21.3
click at [699, 328] on select "Choose an option... Pending Applied Excluded (Questions) Excluded (Expired) Exc…" at bounding box center [740, 335] width 144 height 28
click at [668, 321] on select "Choose an option... Pending Applied Excluded (Questions) Excluded (Expired) Exc…" at bounding box center [740, 335] width 144 height 28
select select ""pending""
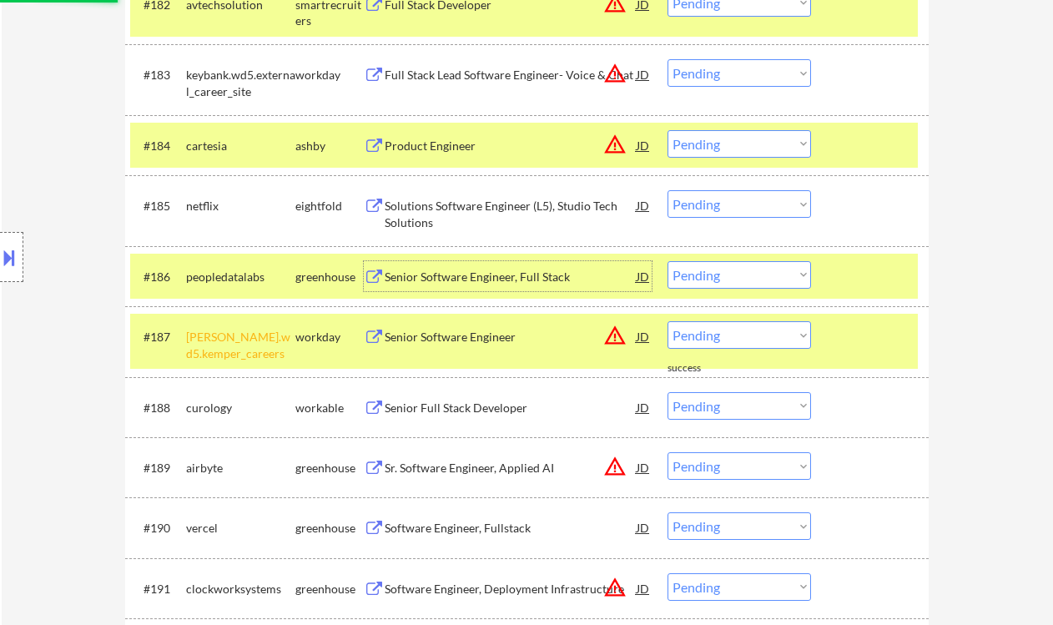
click at [474, 265] on div "Senior Software Engineer, Full Stack" at bounding box center [511, 276] width 252 height 30
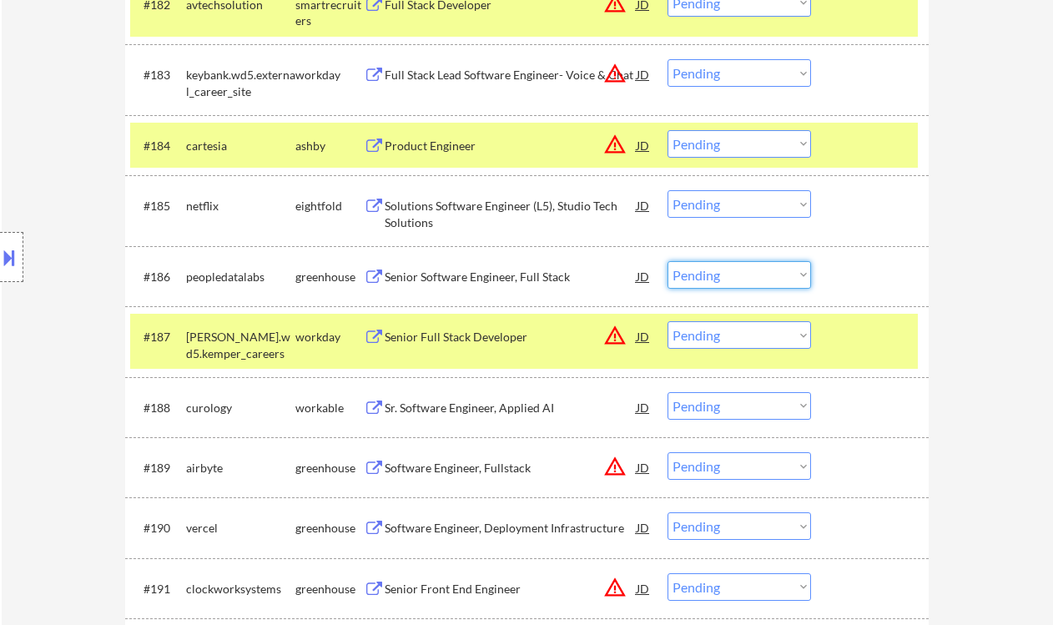
click at [745, 265] on select "Choose an option... Pending Applied Excluded (Questions) Excluded (Expired) Exc…" at bounding box center [740, 275] width 144 height 28
click at [668, 261] on select "Choose an option... Pending Applied Excluded (Questions) Excluded (Expired) Exc…" at bounding box center [740, 275] width 144 height 28
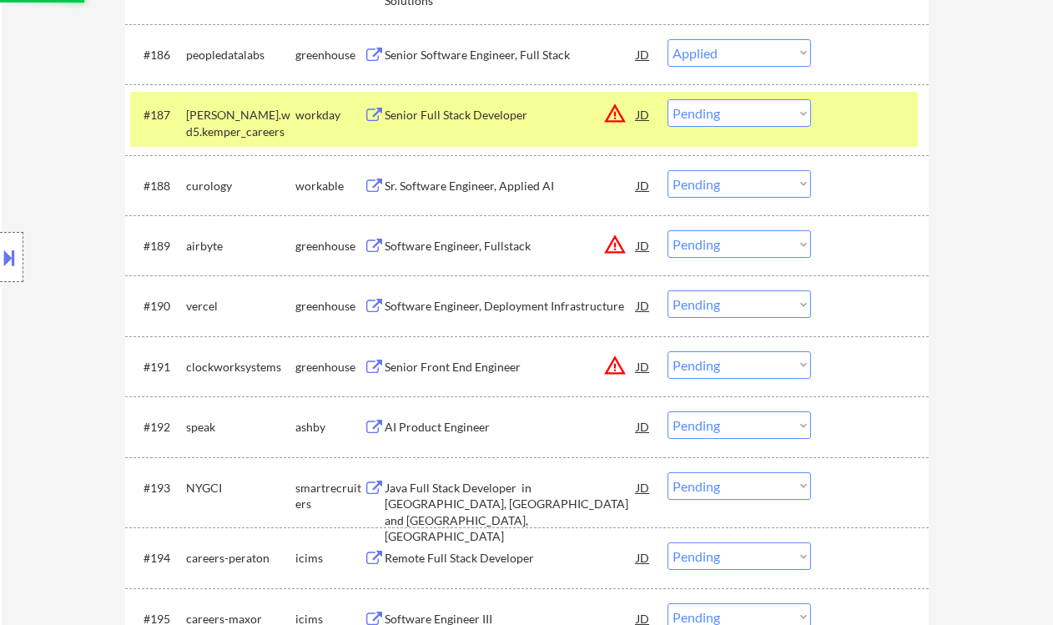
scroll to position [5895, 0]
select select ""pending""
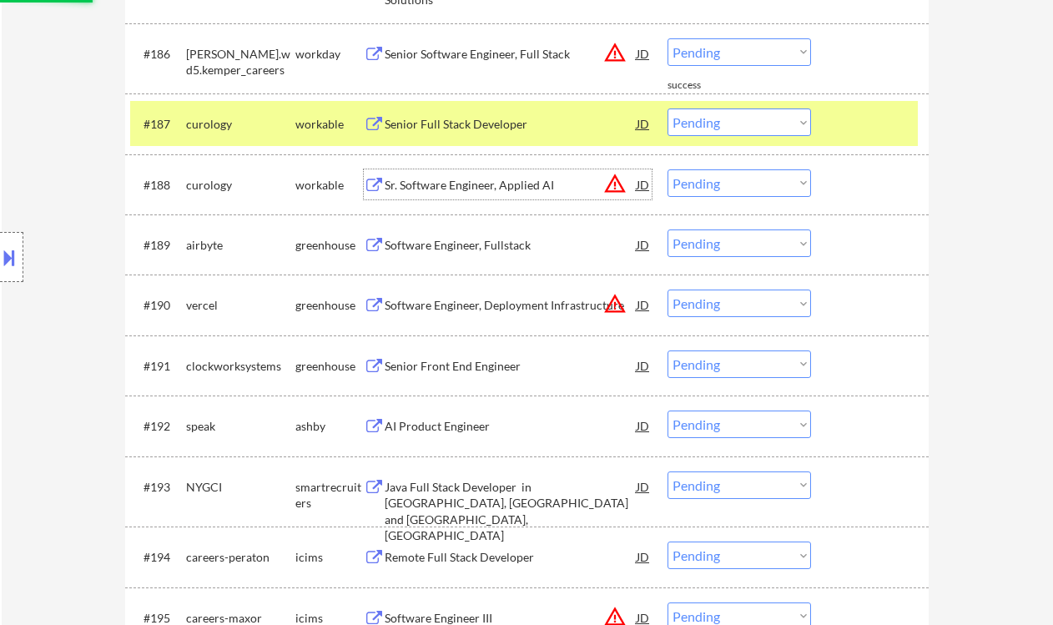
click at [474, 185] on div "Sr. Software Engineer, Applied AI" at bounding box center [511, 185] width 252 height 17
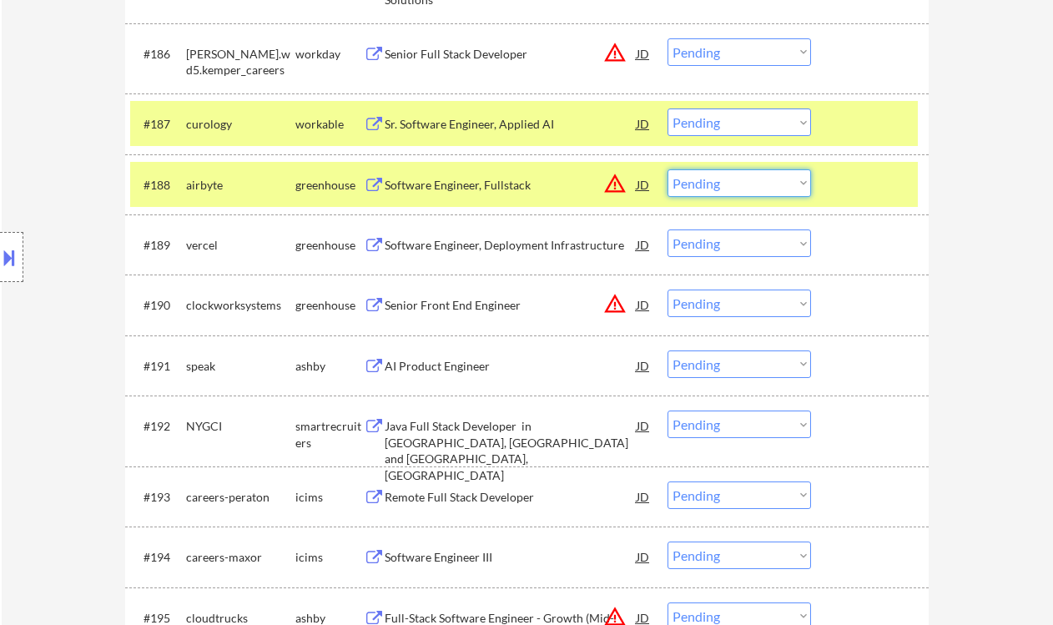
drag, startPoint x: 707, startPoint y: 181, endPoint x: 713, endPoint y: 196, distance: 16.4
click at [707, 181] on select "Choose an option... Pending Applied Excluded (Questions) Excluded (Expired) Exc…" at bounding box center [740, 183] width 144 height 28
click at [668, 169] on select "Choose an option... Pending Applied Excluded (Questions) Excluded (Expired) Exc…" at bounding box center [740, 183] width 144 height 28
select select ""pending""
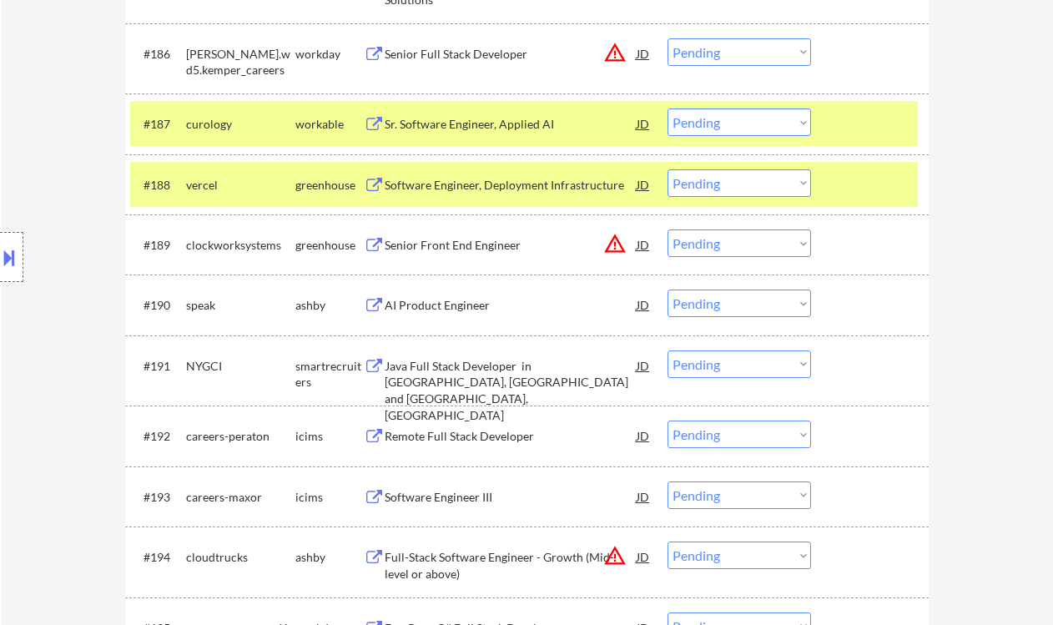
click at [467, 243] on div "Senior Front End Engineer" at bounding box center [511, 245] width 252 height 17
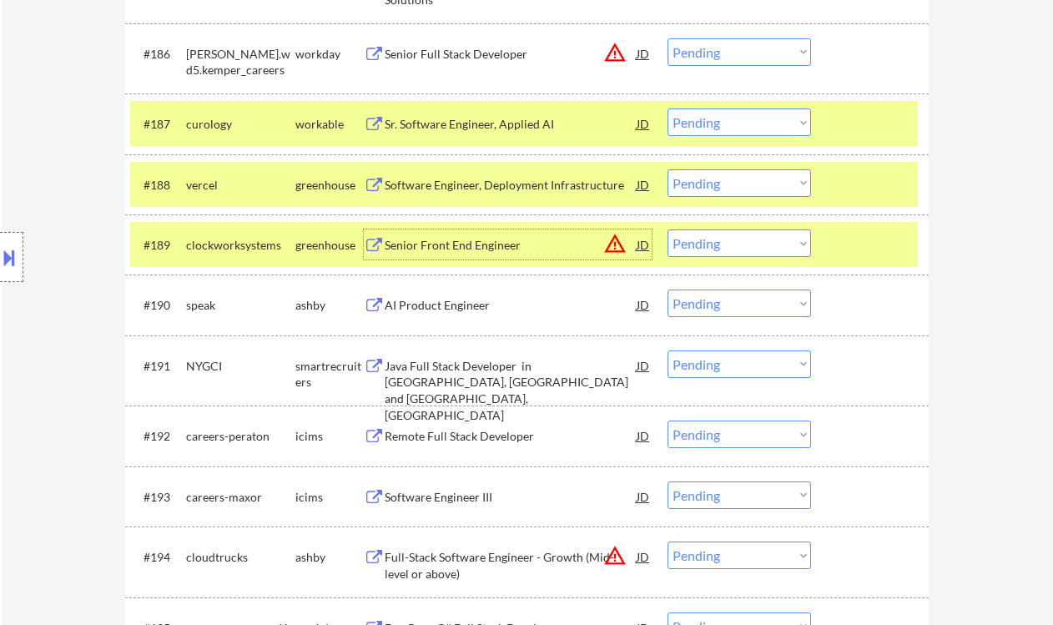
click at [698, 242] on select "Choose an option... Pending Applied Excluded (Questions) Excluded (Expired) Exc…" at bounding box center [740, 243] width 144 height 28
click at [668, 229] on select "Choose an option... Pending Applied Excluded (Questions) Excluded (Expired) Exc…" at bounding box center [740, 243] width 144 height 28
click at [459, 312] on div "AI Product Engineer" at bounding box center [511, 305] width 252 height 17
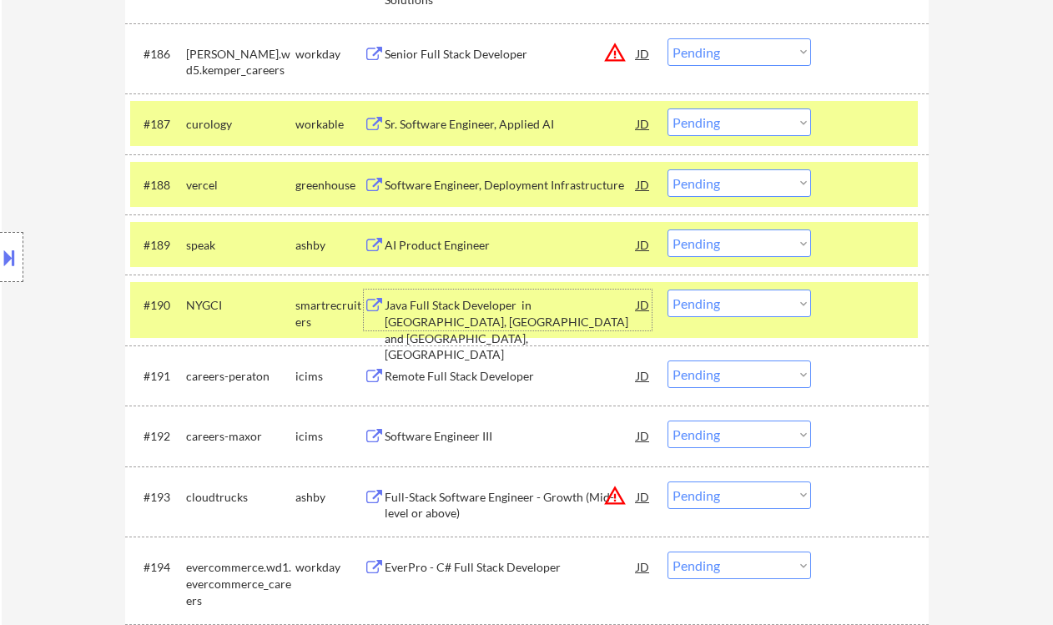
click at [691, 244] on select "Choose an option... Pending Applied Excluded (Questions) Excluded (Expired) Exc…" at bounding box center [740, 243] width 144 height 28
click at [668, 229] on select "Choose an option... Pending Applied Excluded (Questions) Excluded (Expired) Exc…" at bounding box center [740, 243] width 144 height 28
select select ""pending""
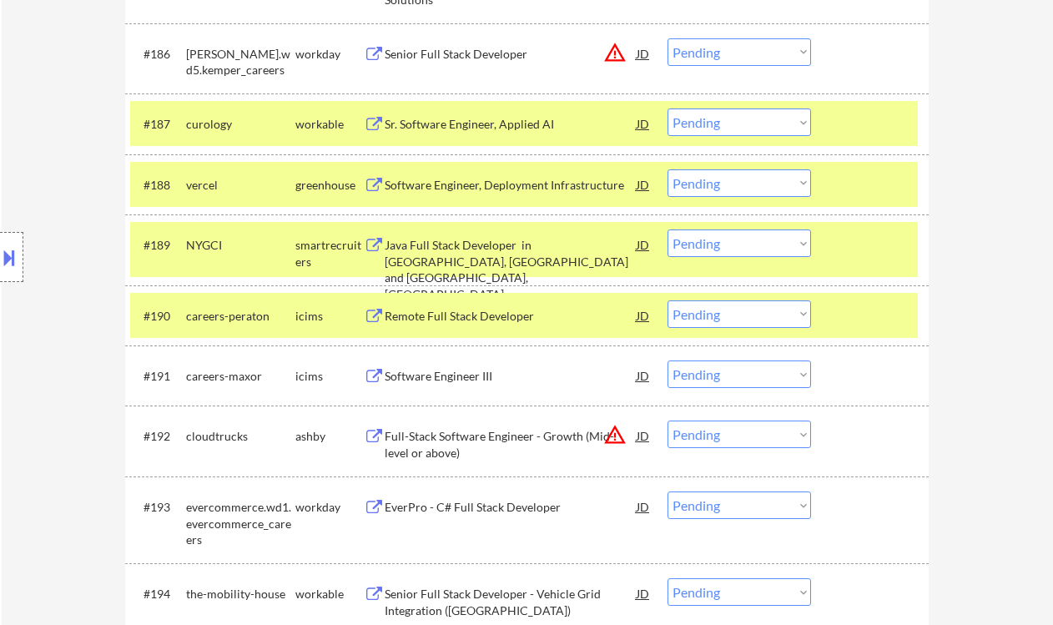
click at [474, 121] on div "Sr. Software Engineer, Applied AI" at bounding box center [511, 124] width 252 height 17
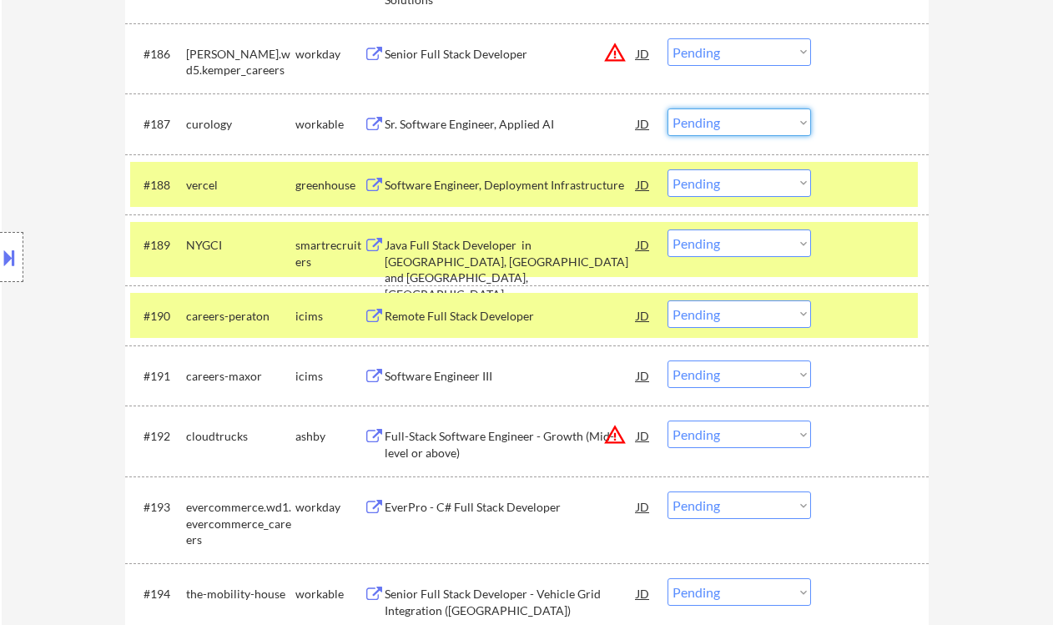
click at [734, 122] on select "Choose an option... Pending Applied Excluded (Questions) Excluded (Expired) Exc…" at bounding box center [740, 122] width 144 height 28
click at [668, 108] on select "Choose an option... Pending Applied Excluded (Questions) Excluded (Expired) Exc…" at bounding box center [740, 122] width 144 height 28
select select ""pending""
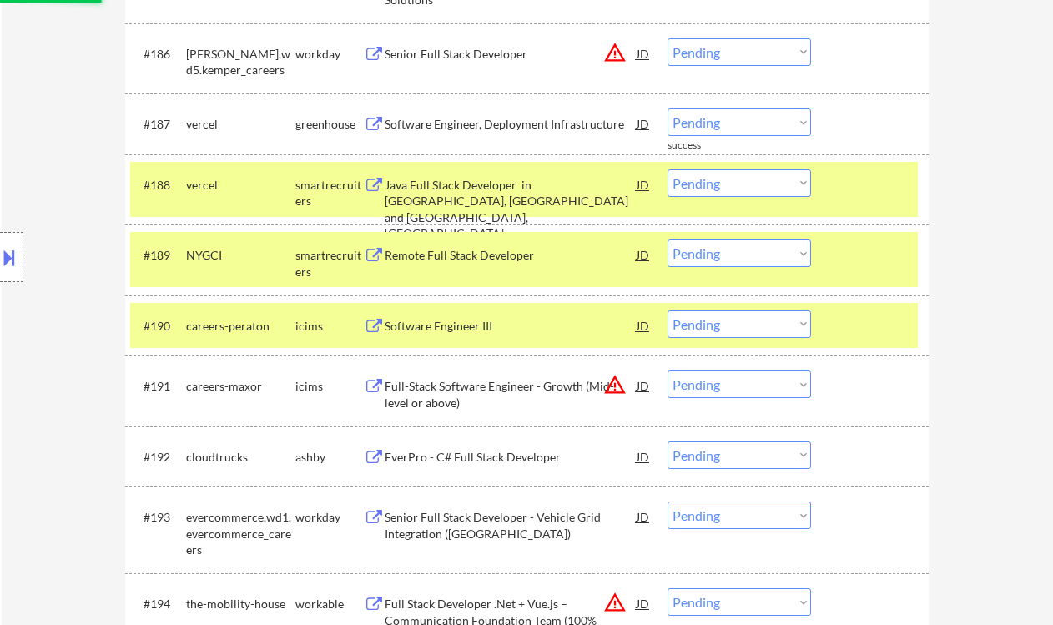
scroll to position [5672, 0]
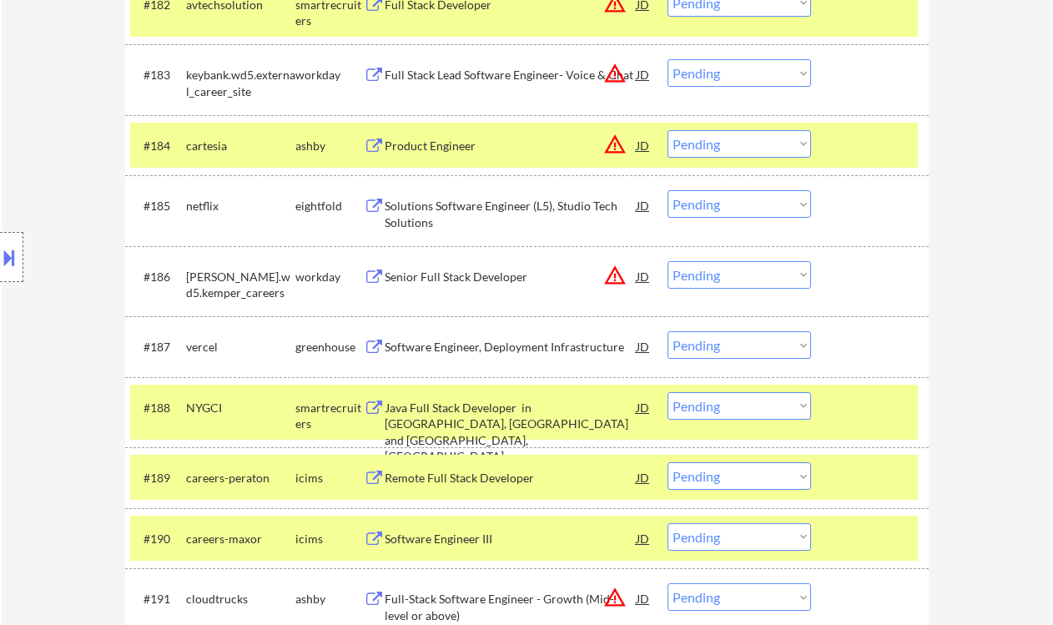
click at [9, 133] on div "Location Inclusions:" at bounding box center [149, 258] width 299 height 310
click at [35, 103] on div "Location Inclusions:" at bounding box center [149, 258] width 299 height 310
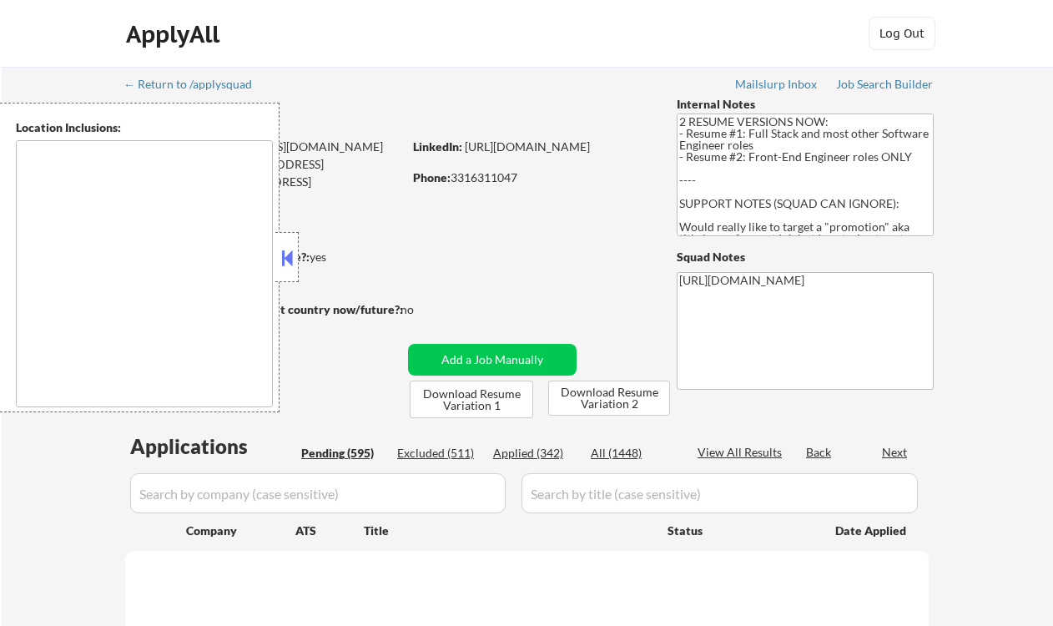
type textarea "Los Angeles, CA Glendale, CA Burbank, CA Pasadena, CA Inglewood, CA Santa Monic…"
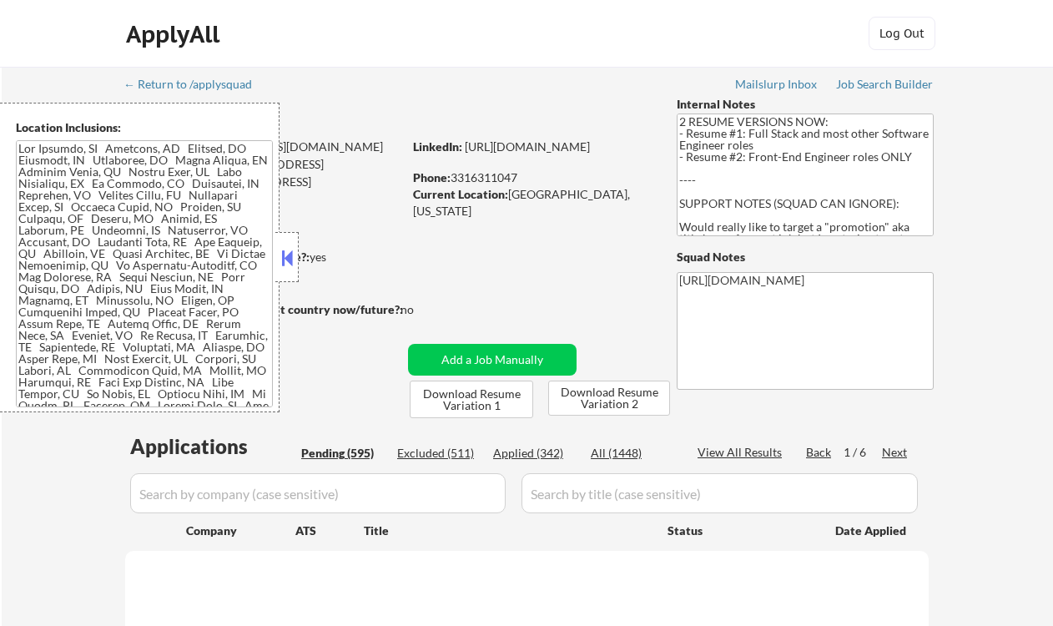
click at [547, 454] on div "Applied (342)" at bounding box center [534, 453] width 83 height 17
click at [287, 256] on button at bounding box center [287, 257] width 18 height 25
select select ""pending""
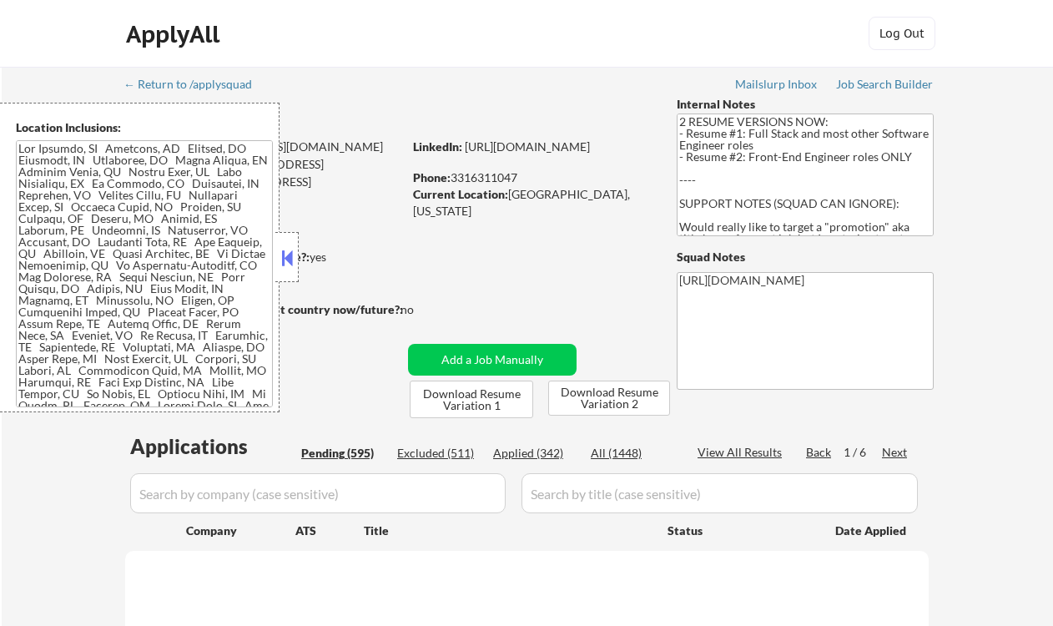
select select ""pending""
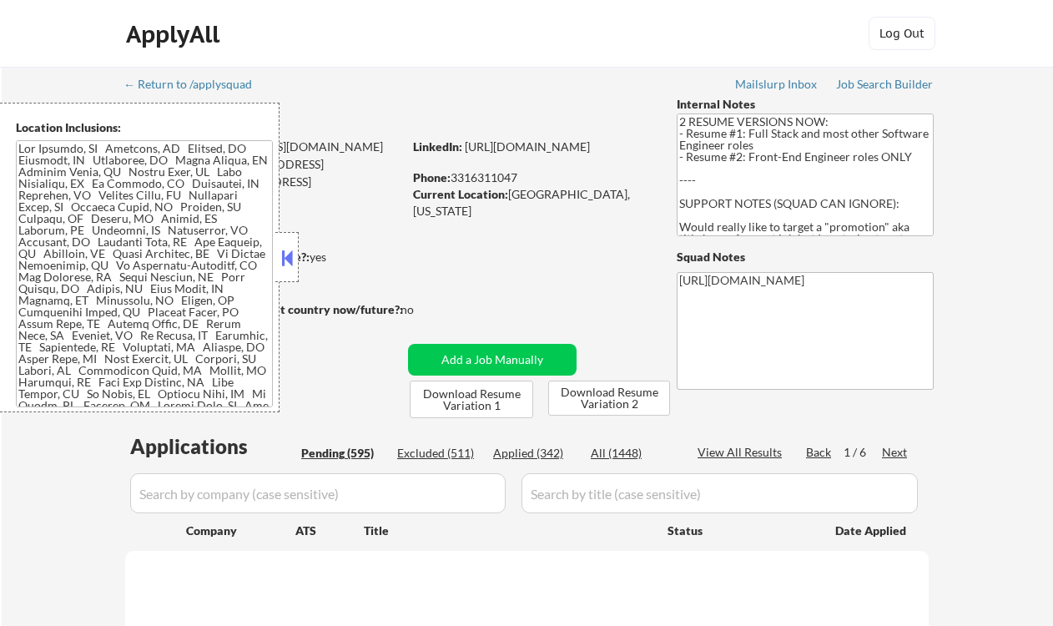
select select ""pending""
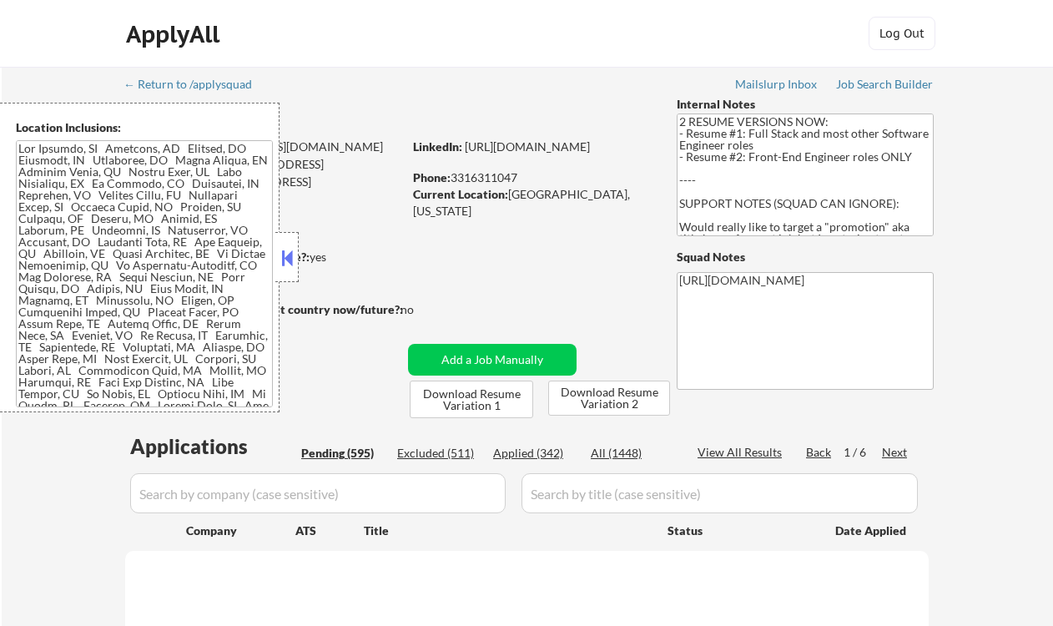
select select ""pending""
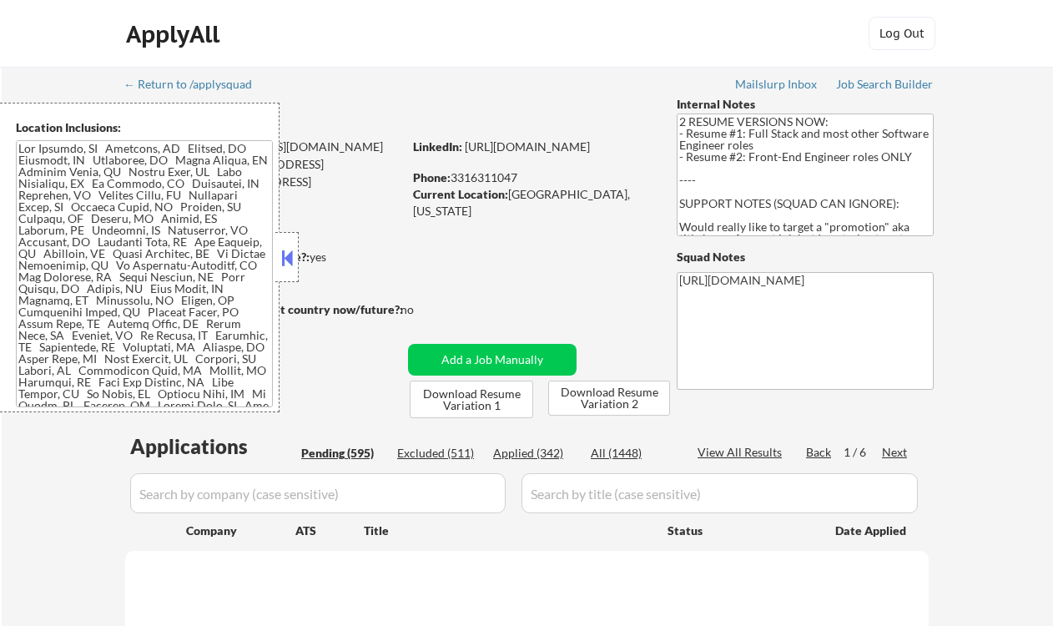
select select ""pending""
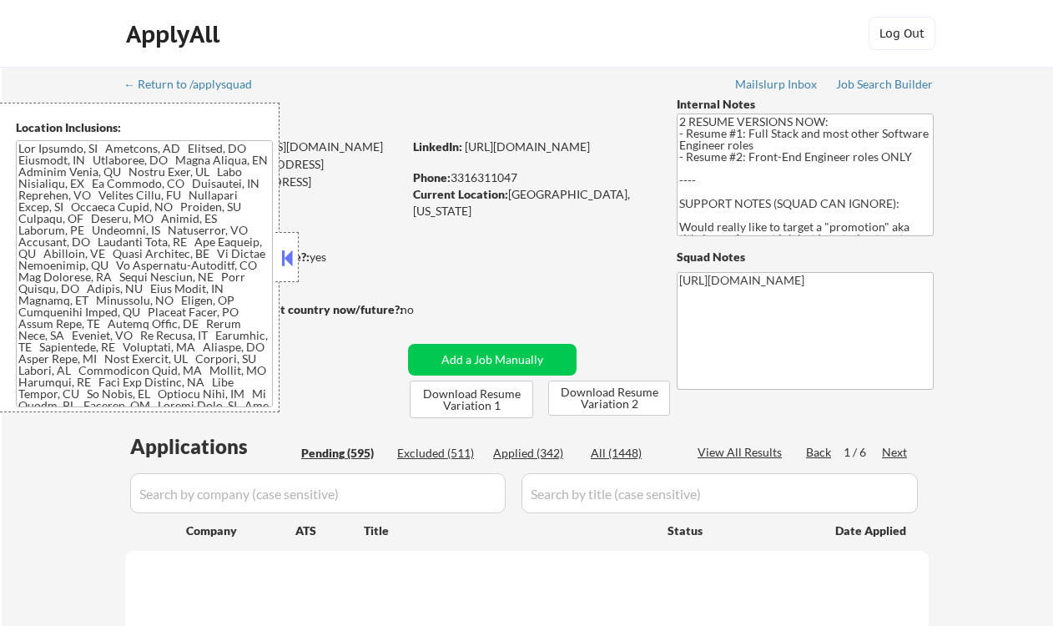
select select ""pending""
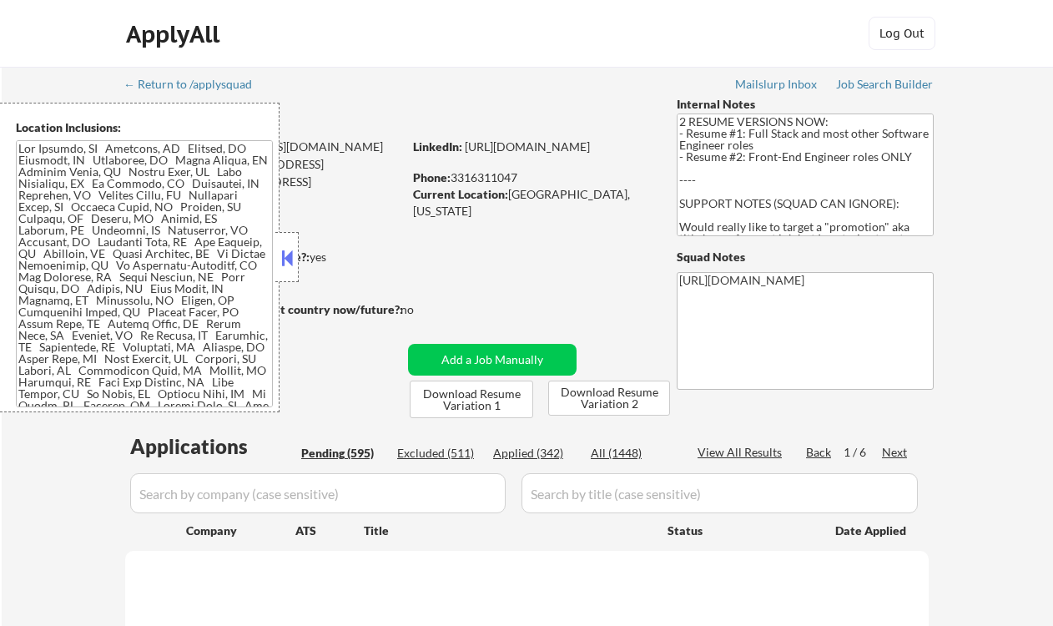
select select ""pending""
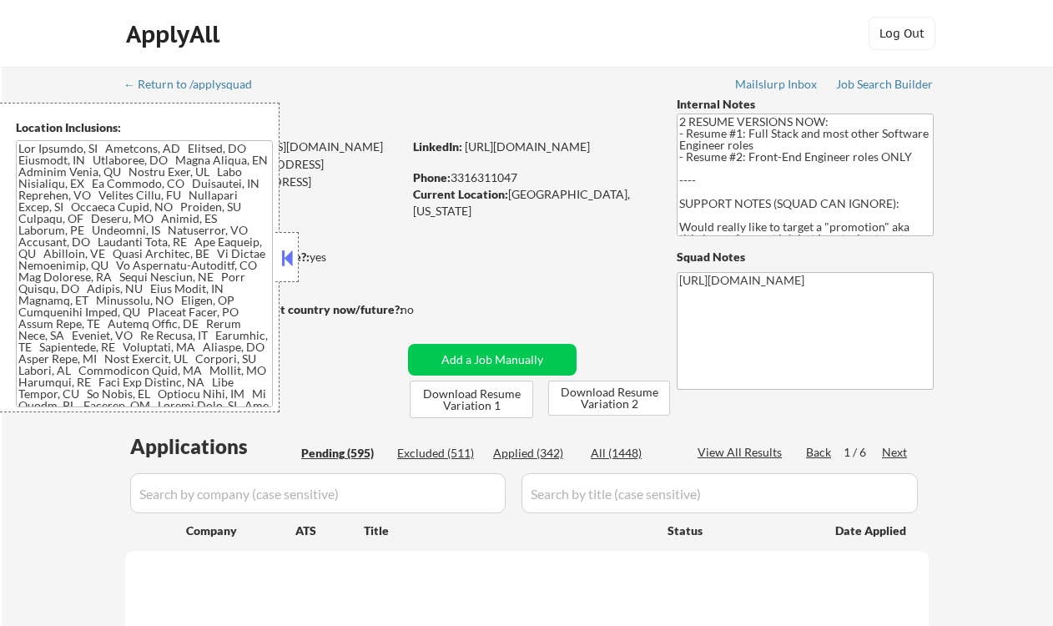
select select ""pending""
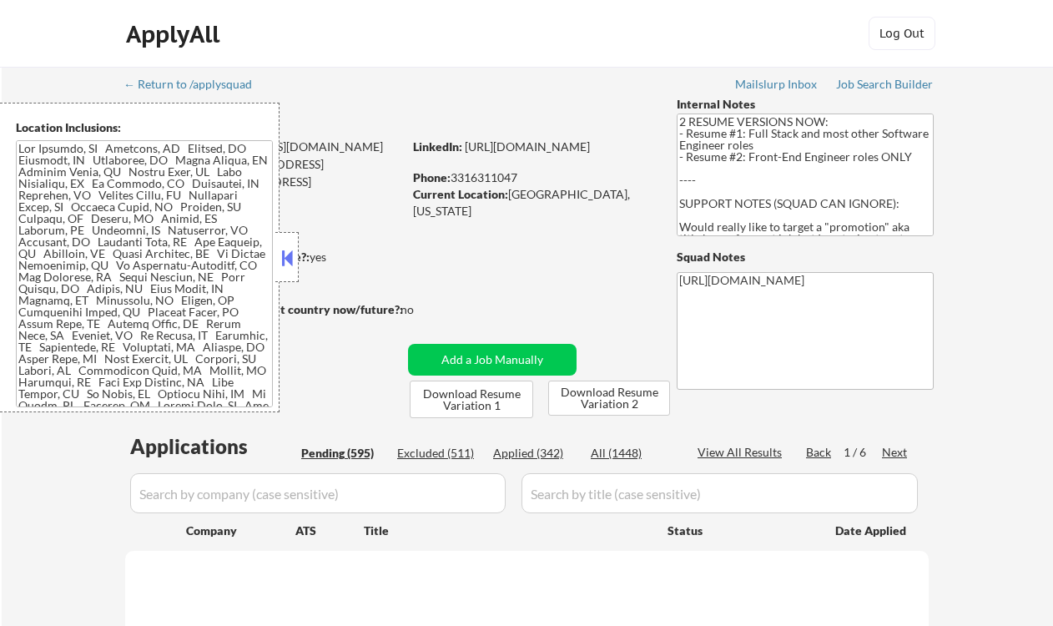
select select ""pending""
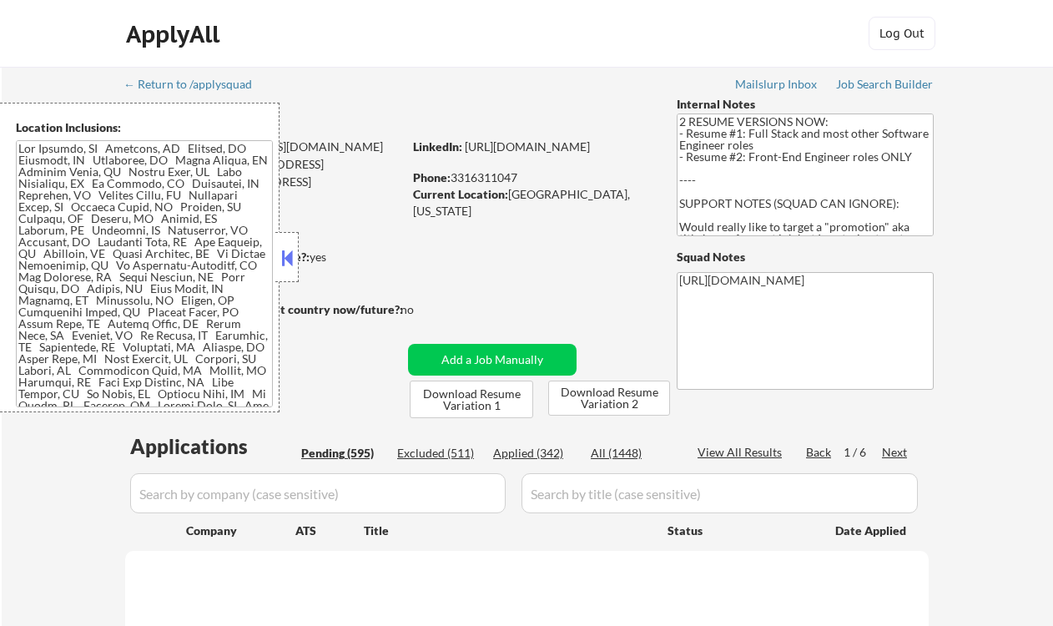
select select ""pending""
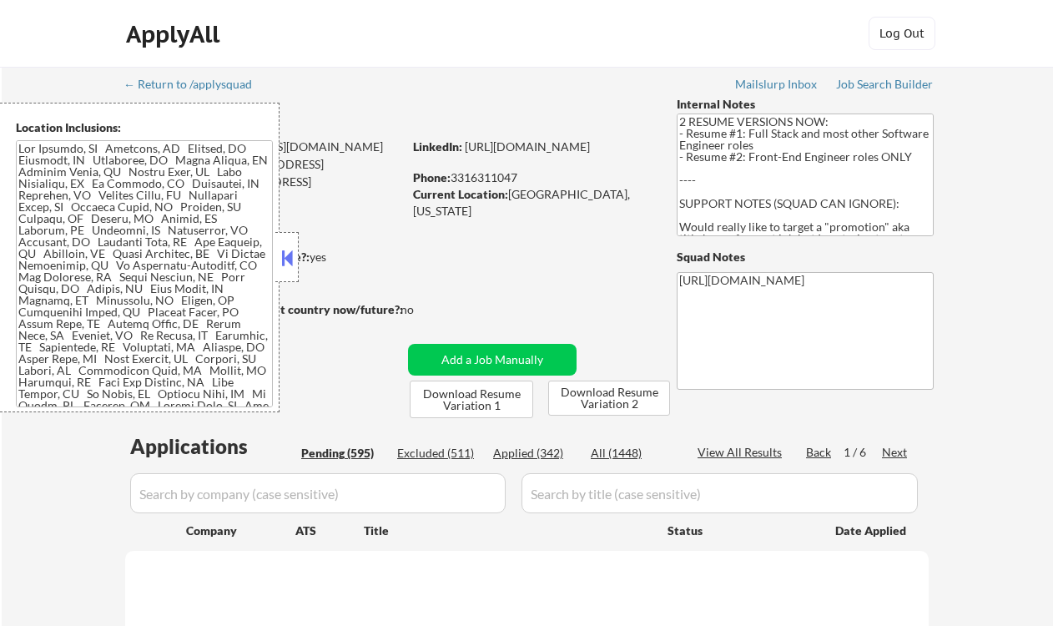
select select ""pending""
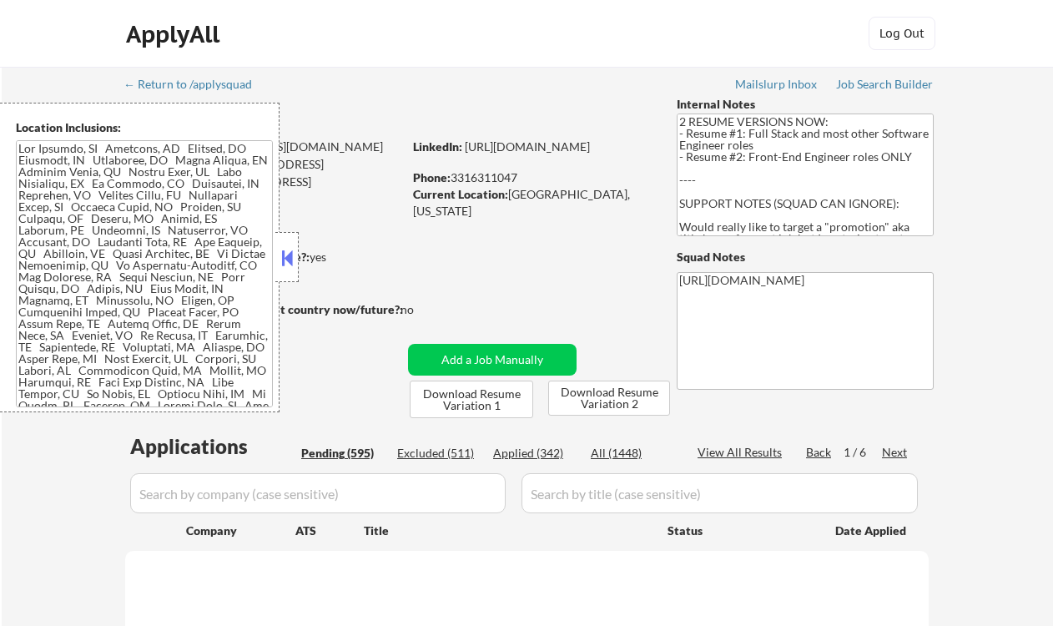
select select ""pending""
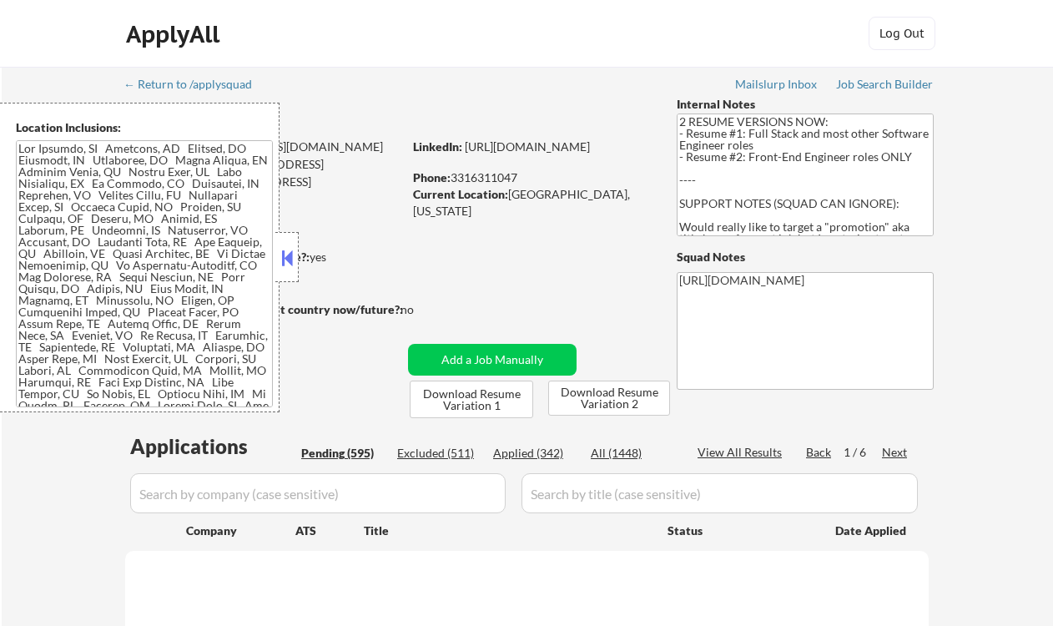
select select ""pending""
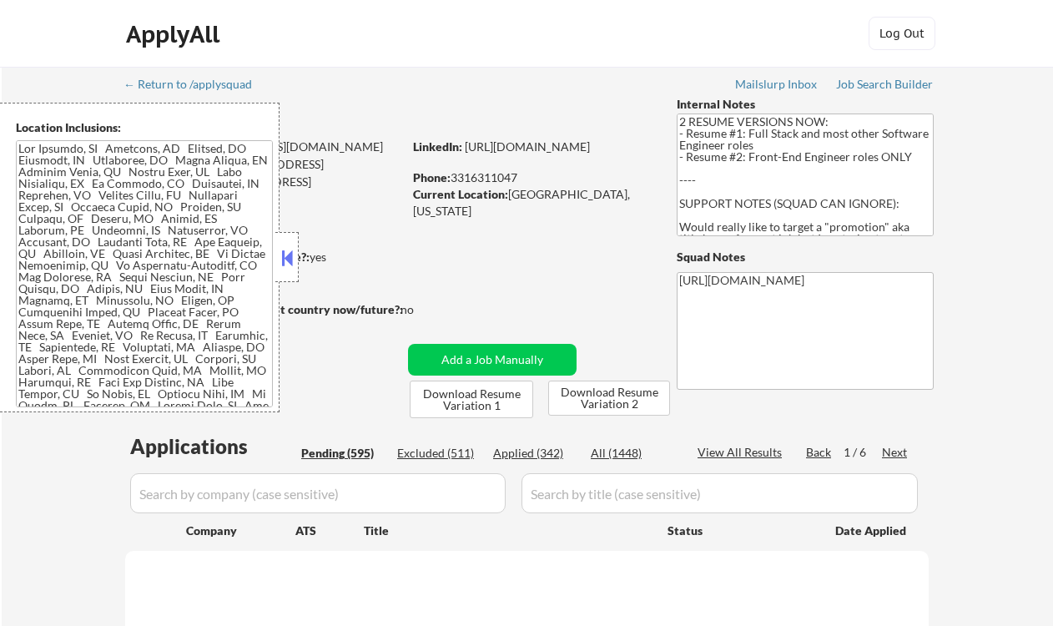
select select ""pending""
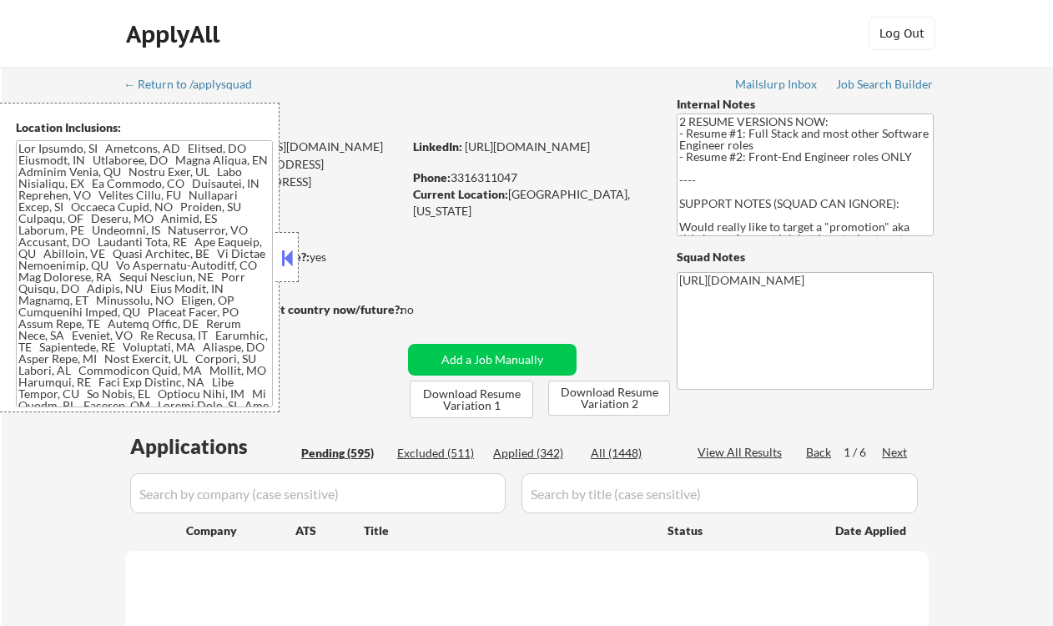
select select ""pending""
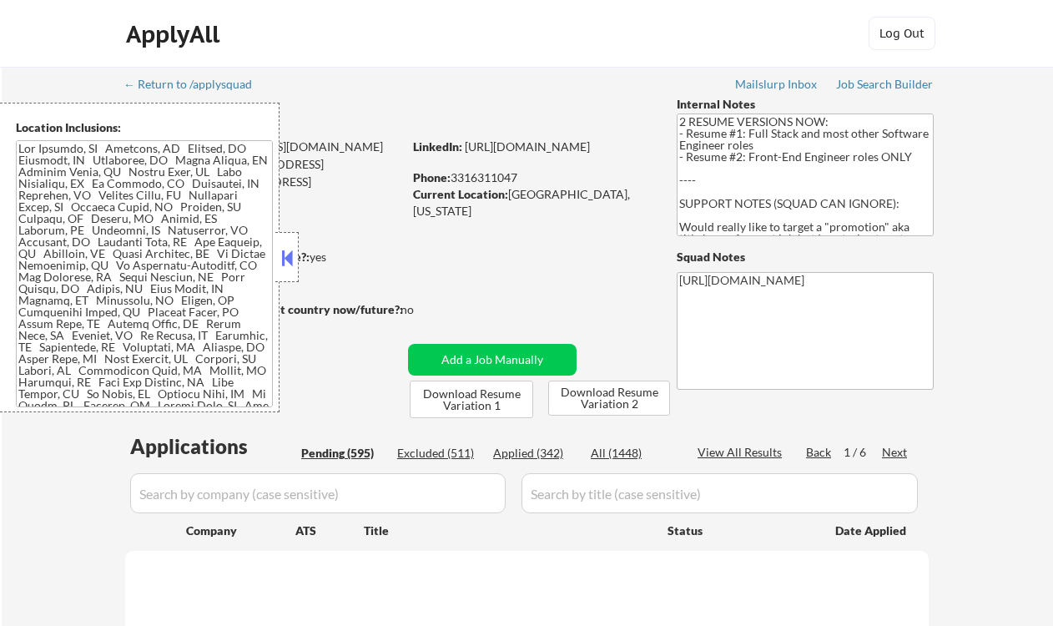
select select ""pending""
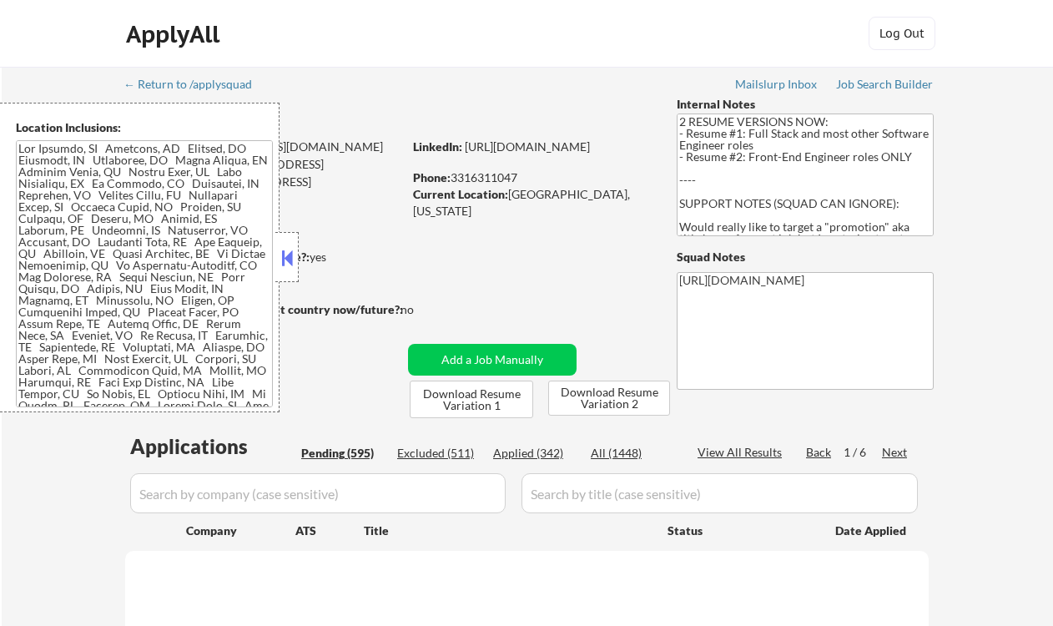
select select ""pending""
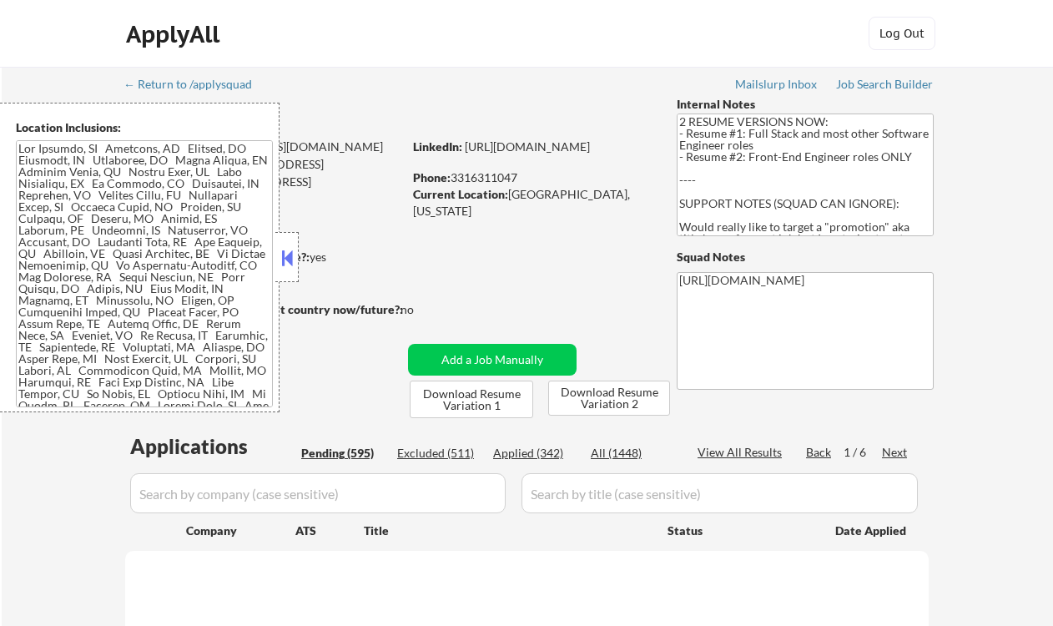
select select ""pending""
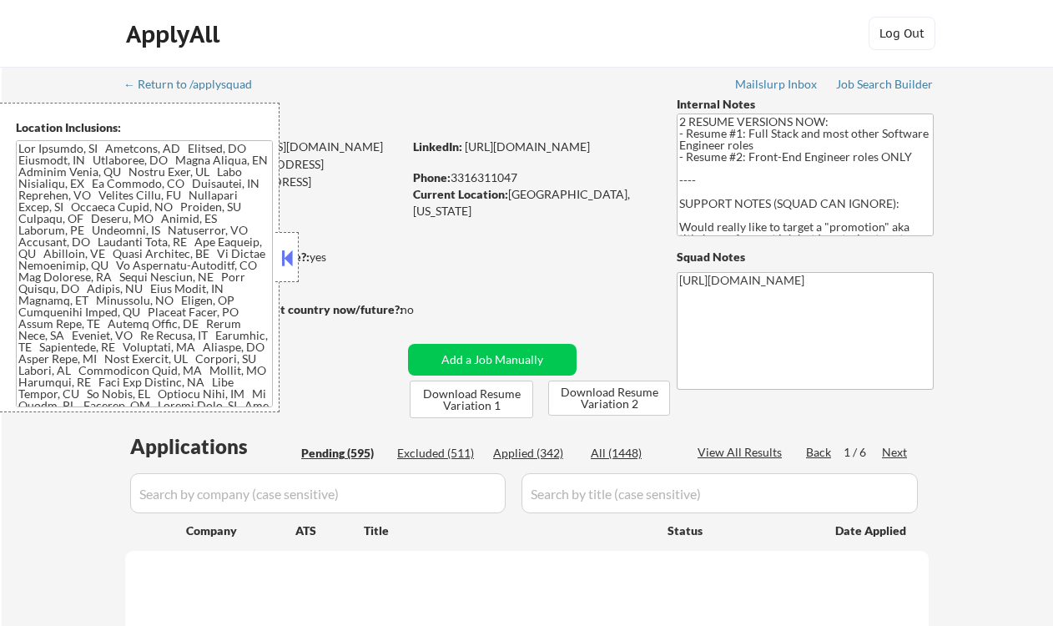
select select ""pending""
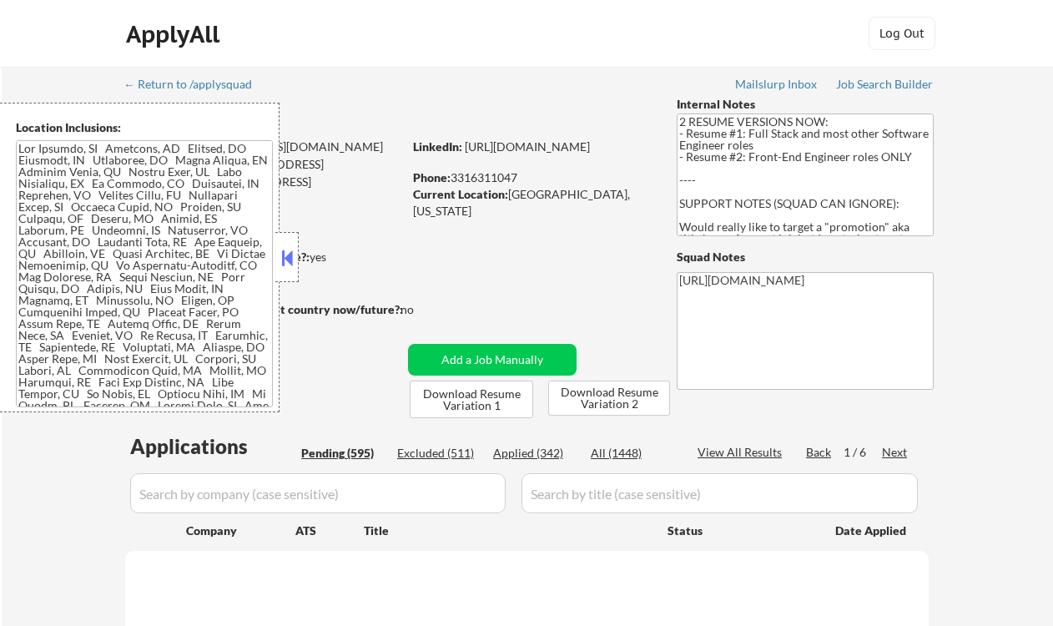
select select ""pending""
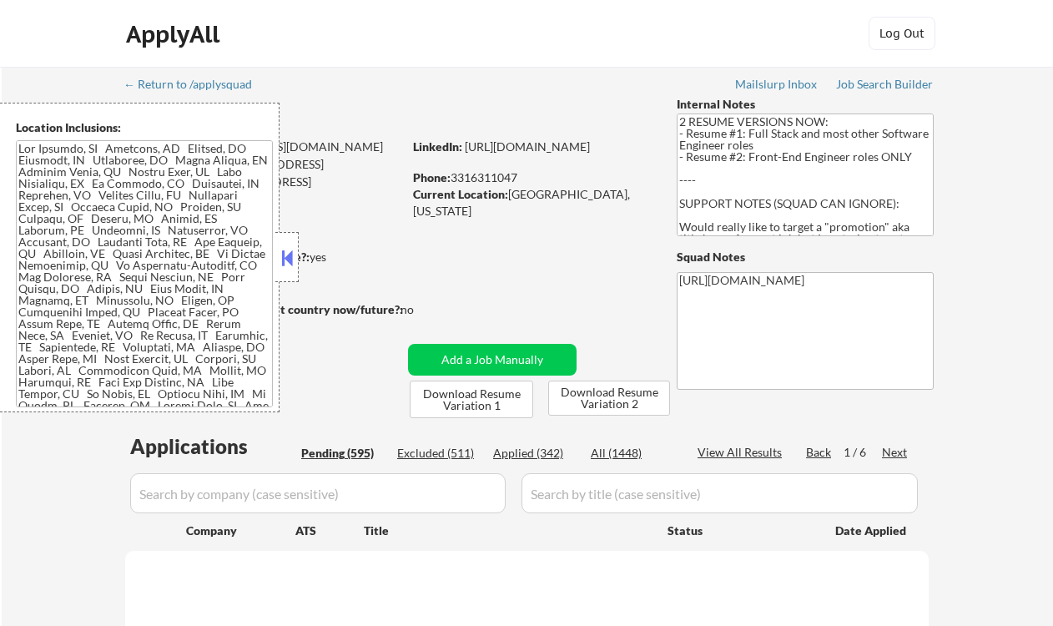
select select ""pending""
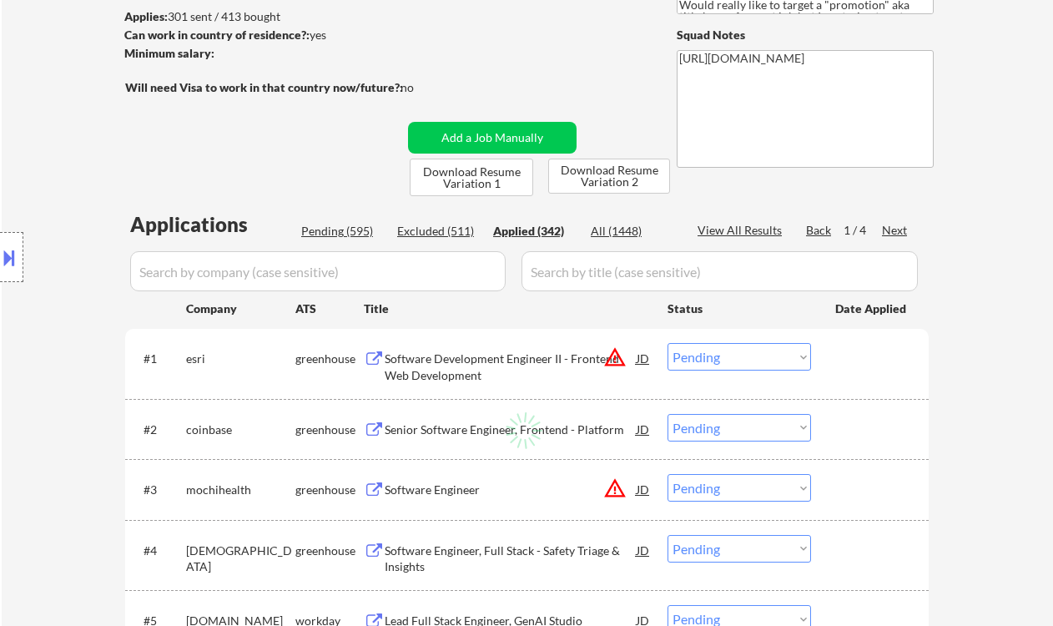
select select ""applied""
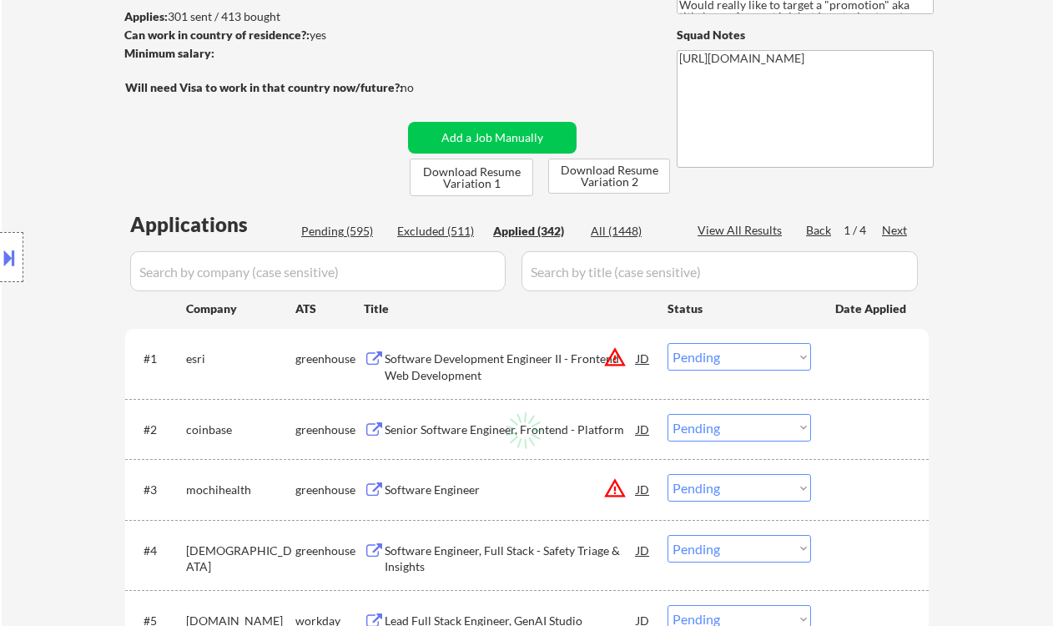
select select ""applied""
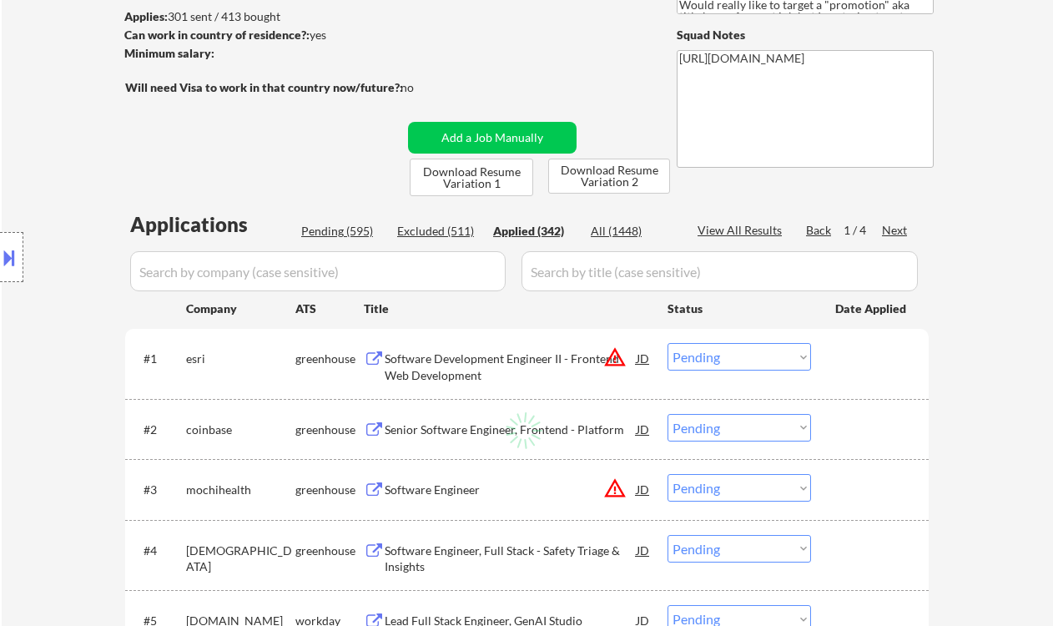
select select ""applied""
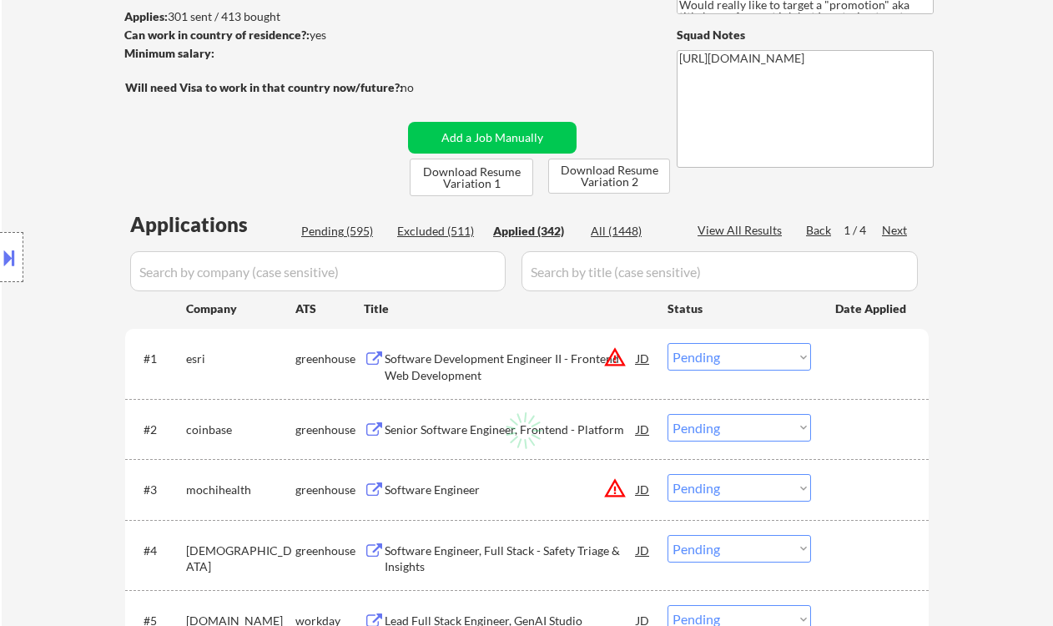
select select ""applied""
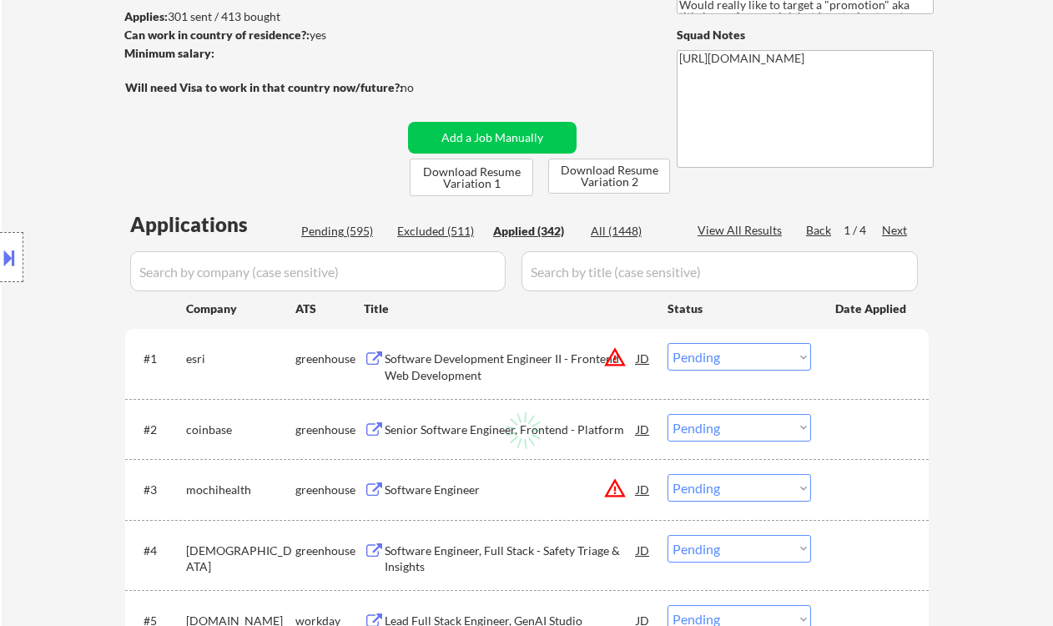
select select ""applied""
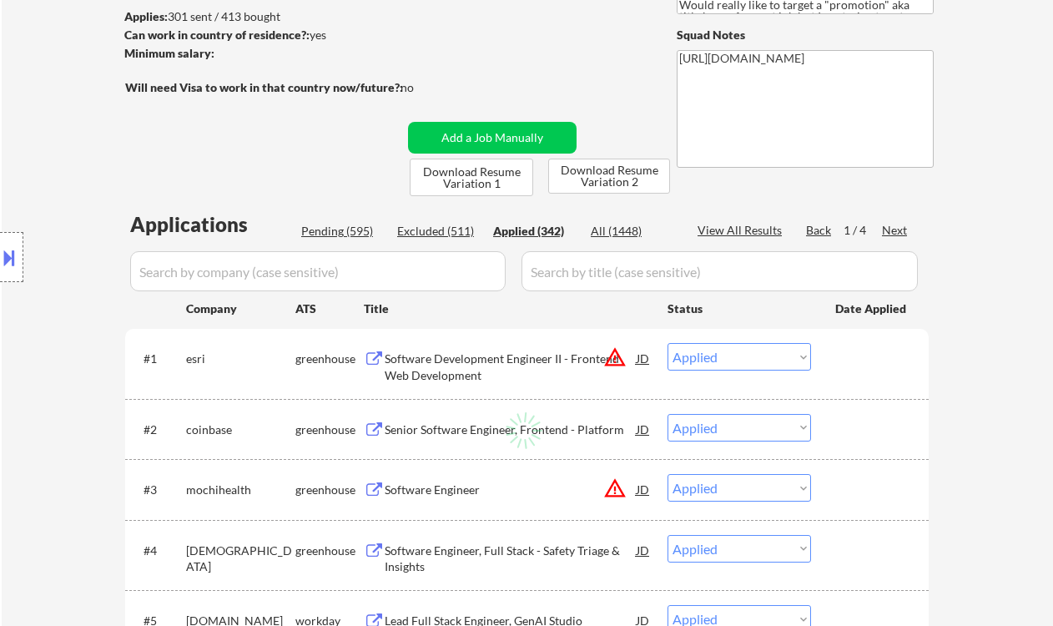
select select ""applied""
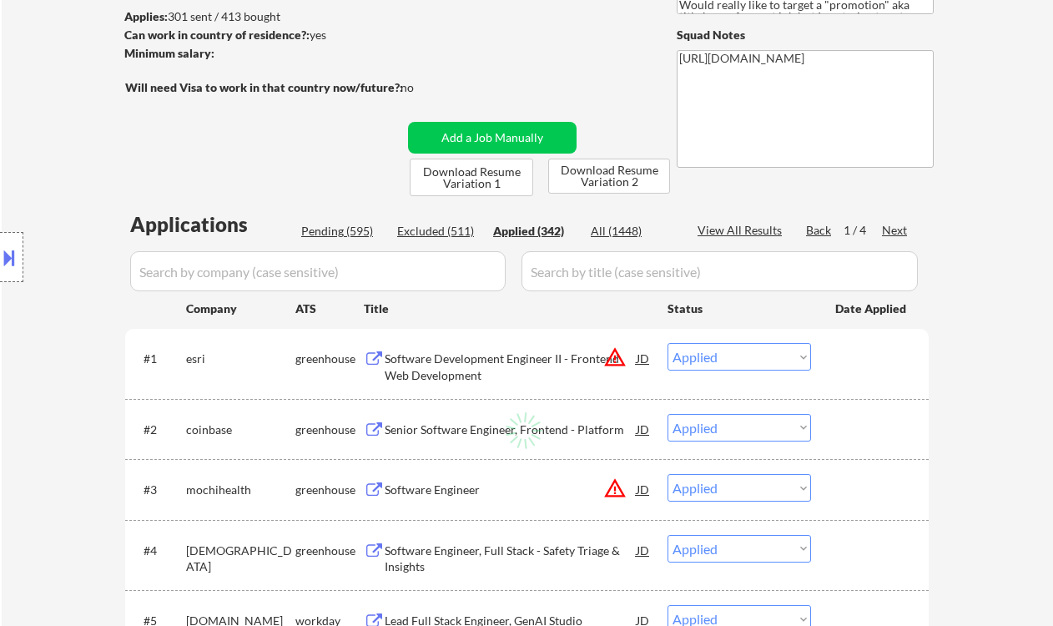
select select ""applied""
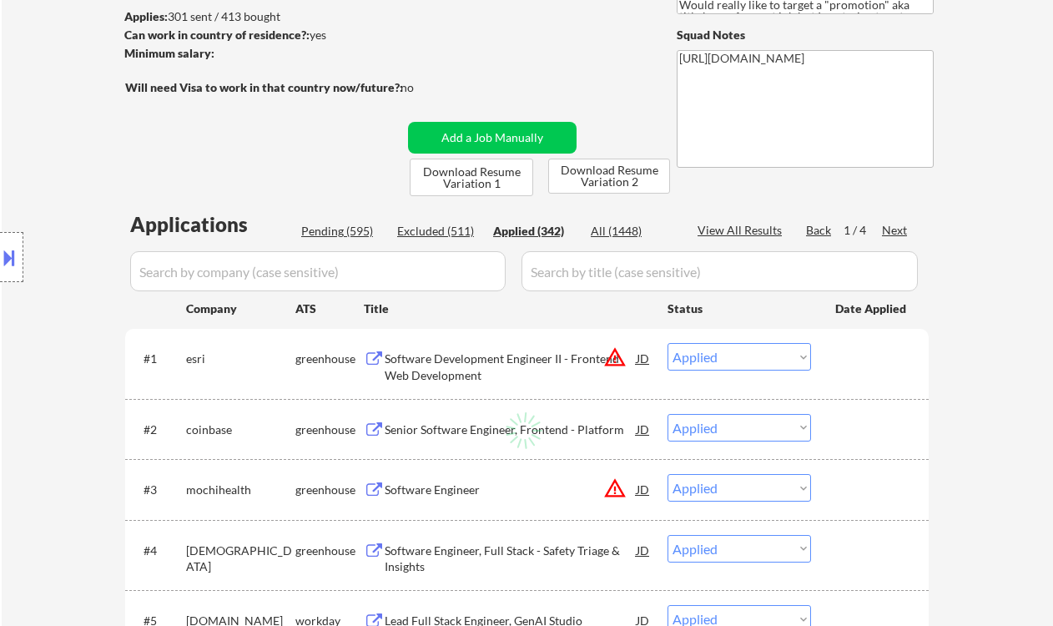
select select ""applied""
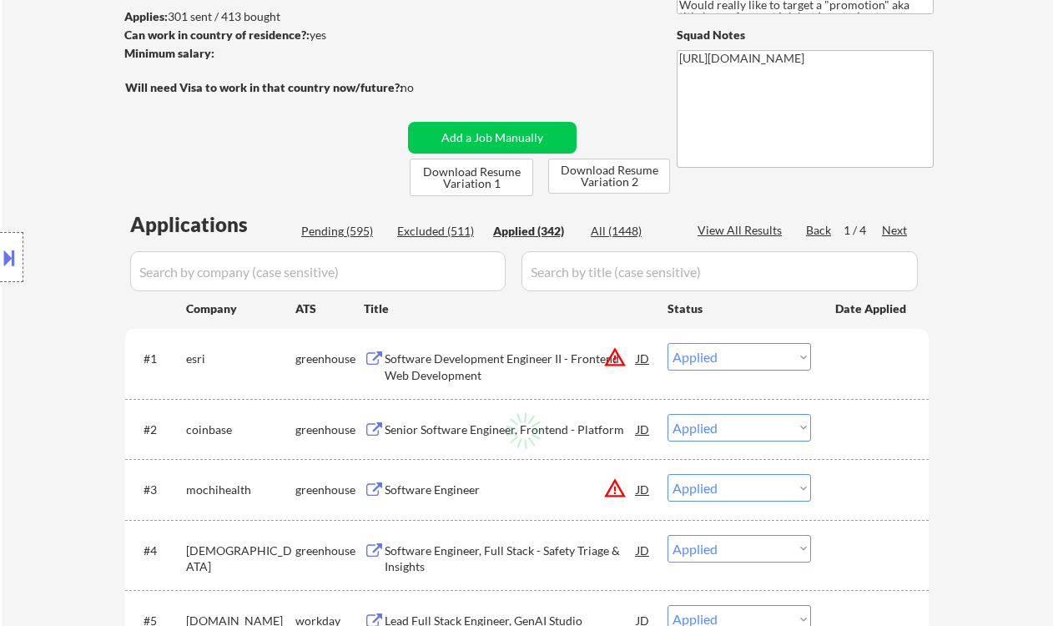
select select ""applied""
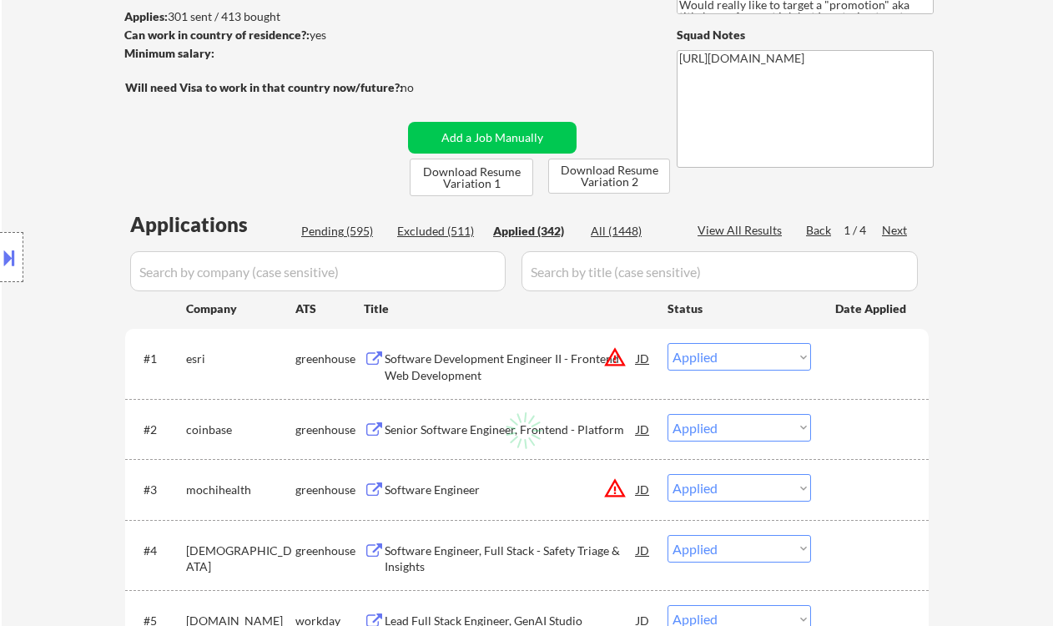
select select ""applied""
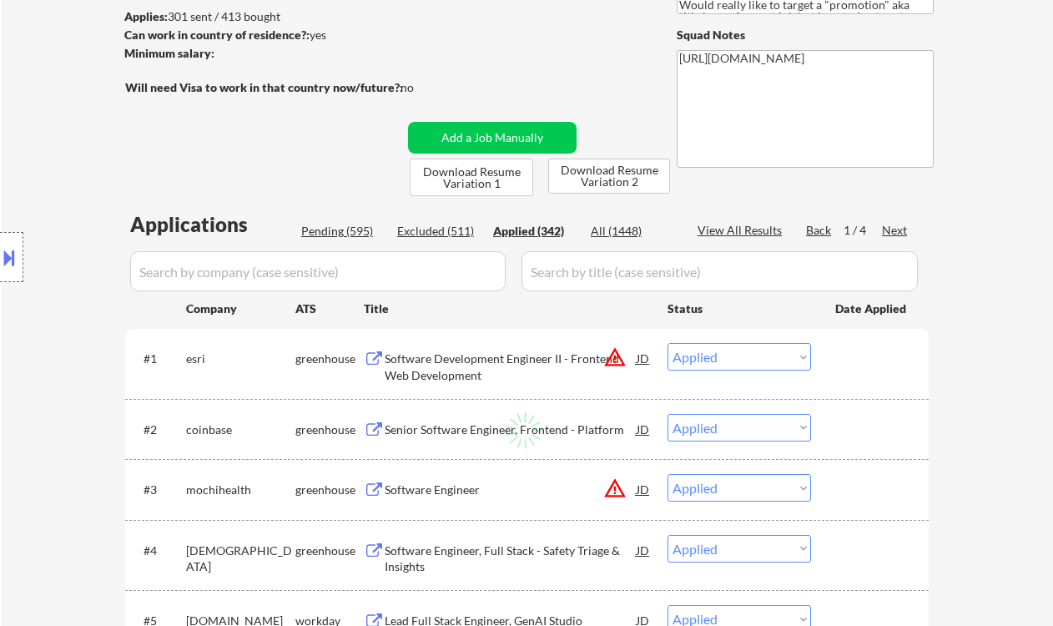
select select ""applied""
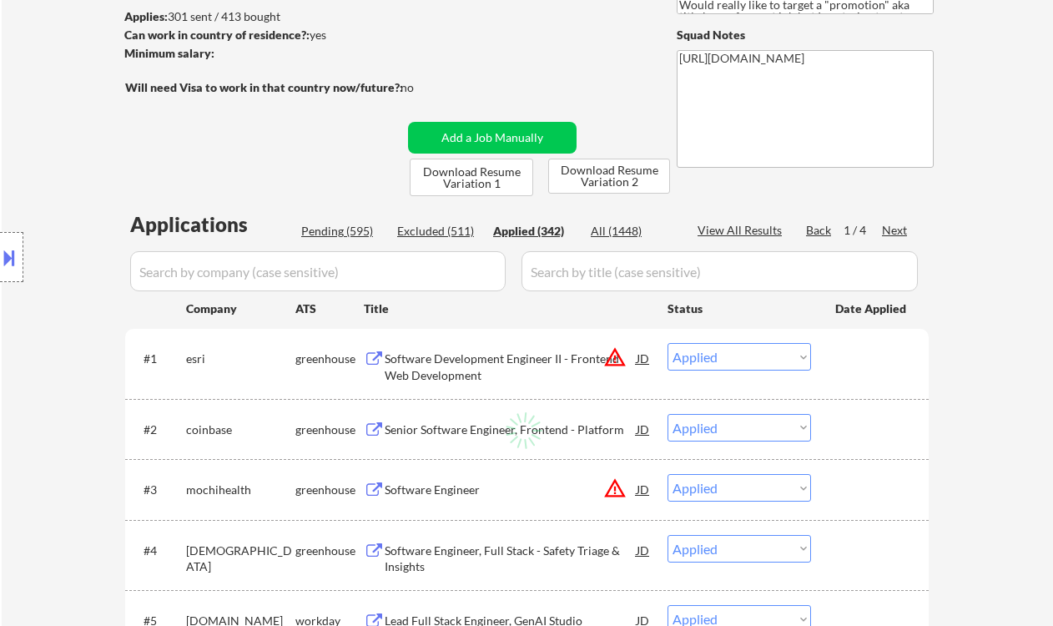
select select ""applied""
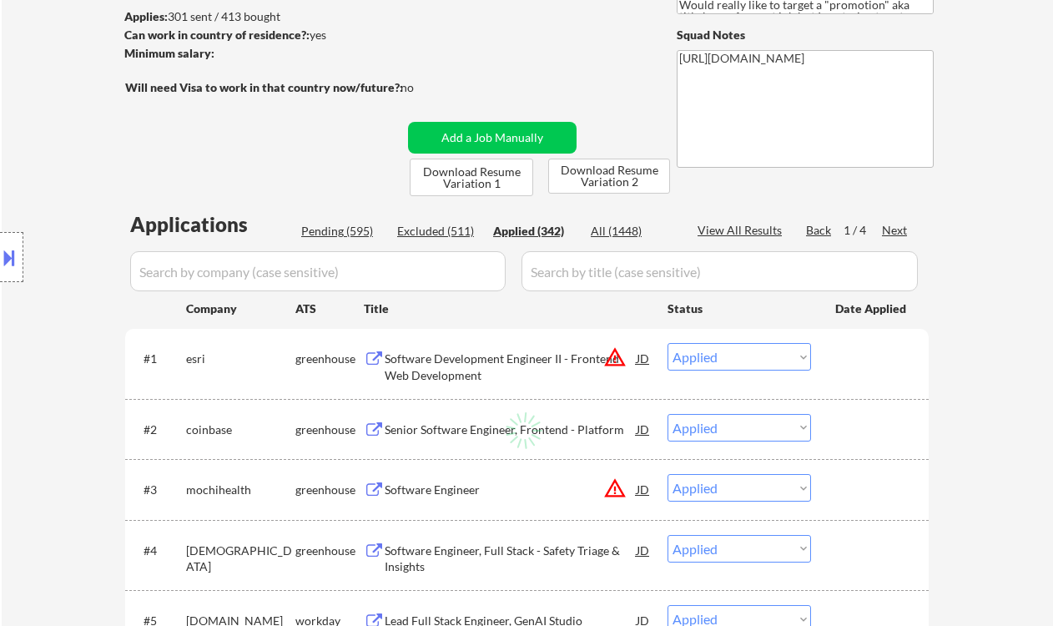
select select ""applied""
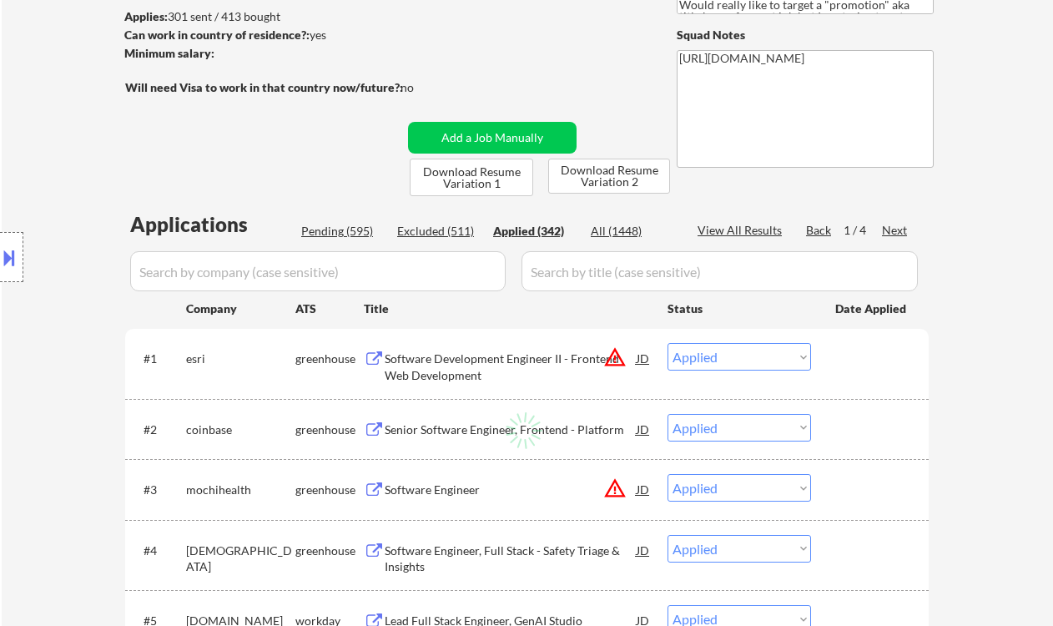
select select ""applied""
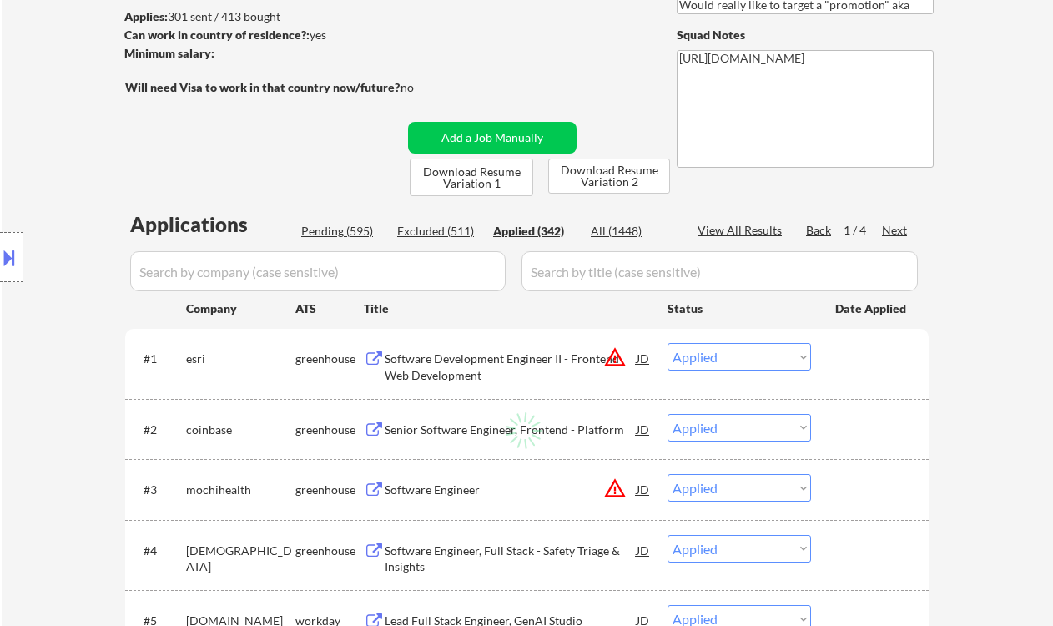
select select ""applied""
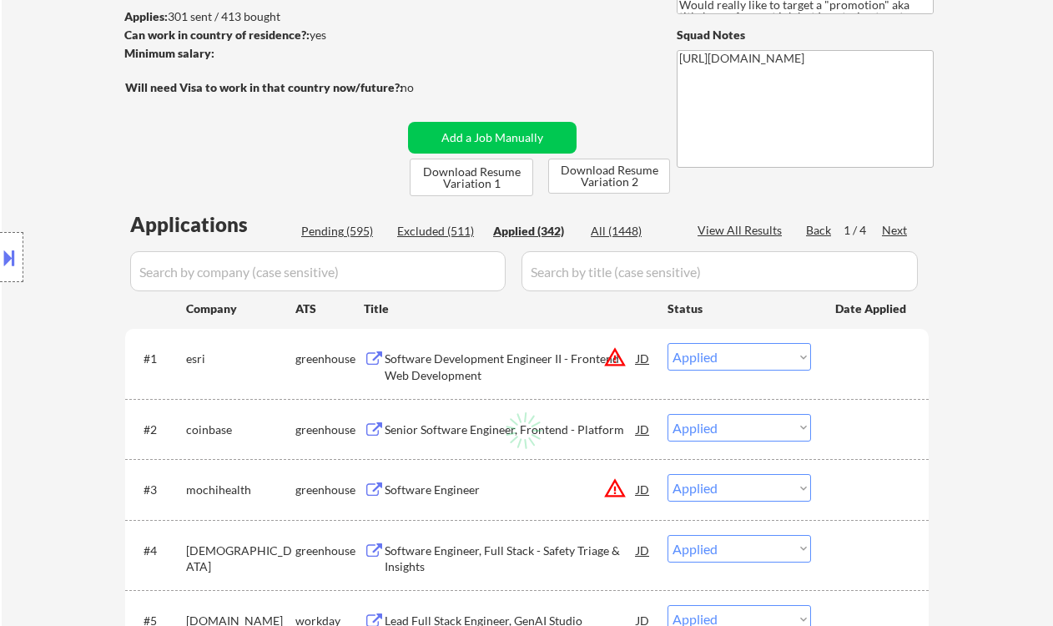
select select ""applied""
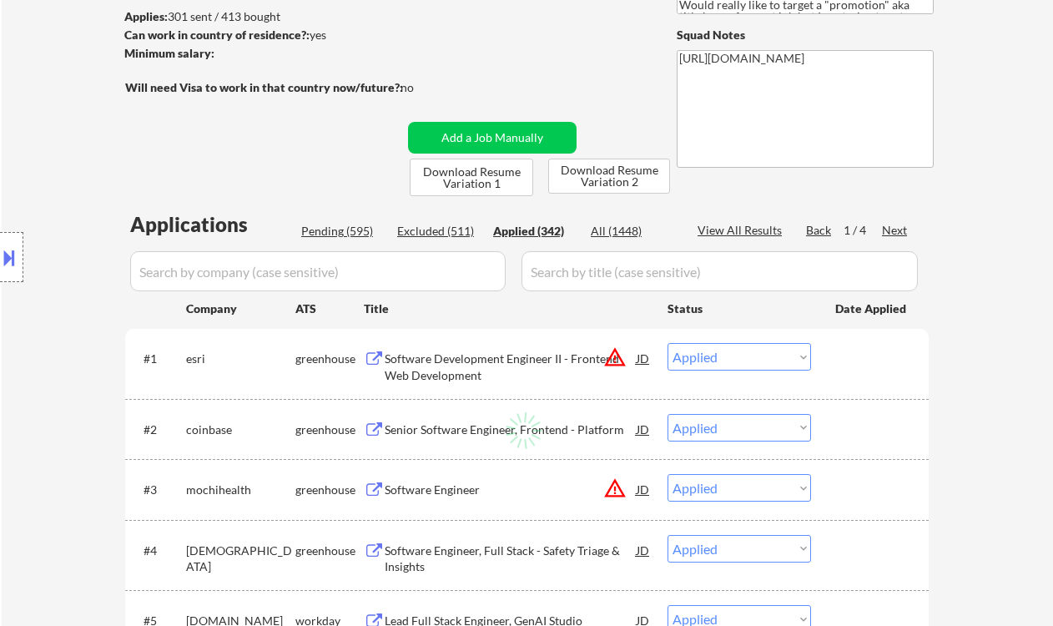
select select ""applied""
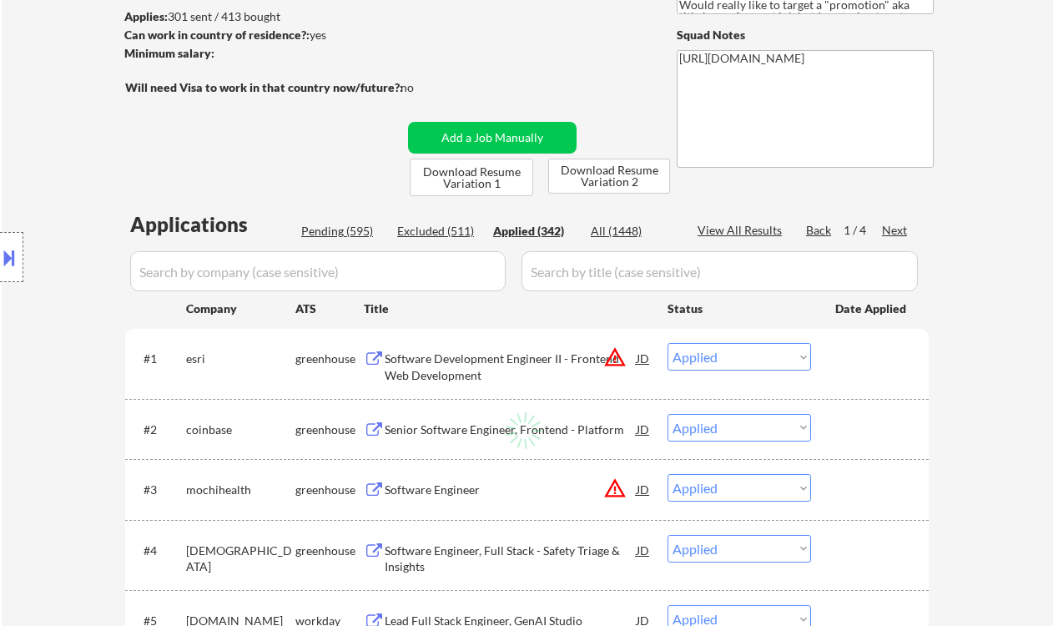
select select ""applied""
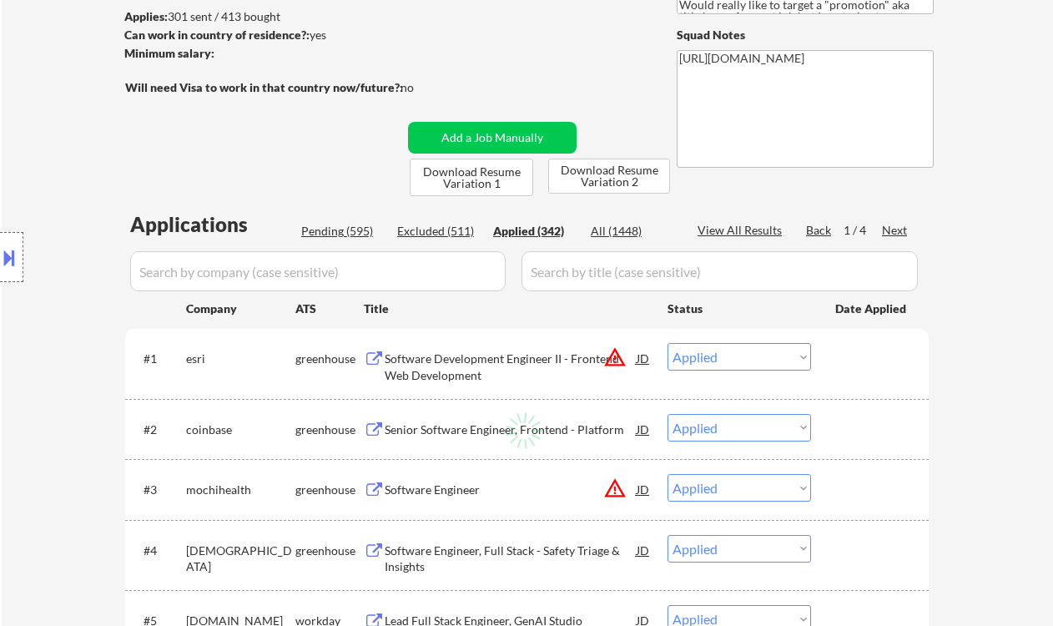
select select ""applied""
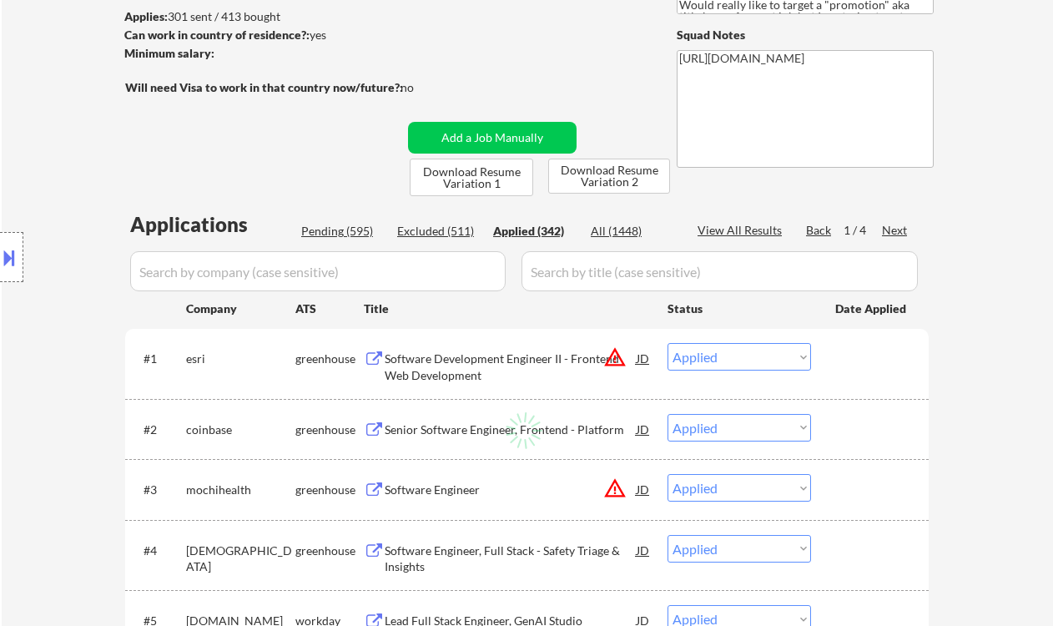
select select ""applied""
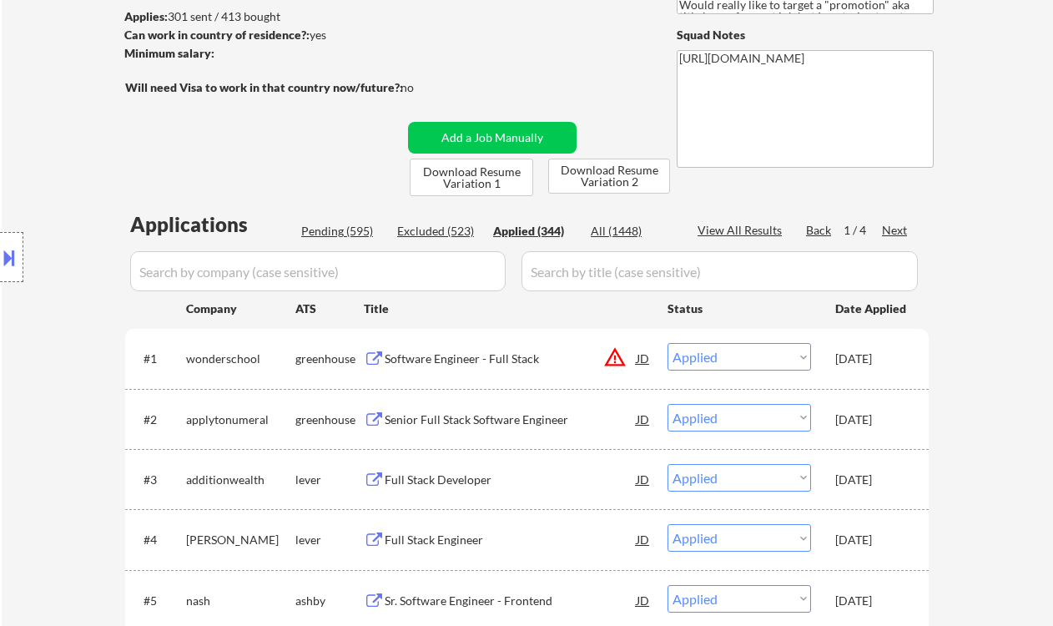
scroll to position [0, 0]
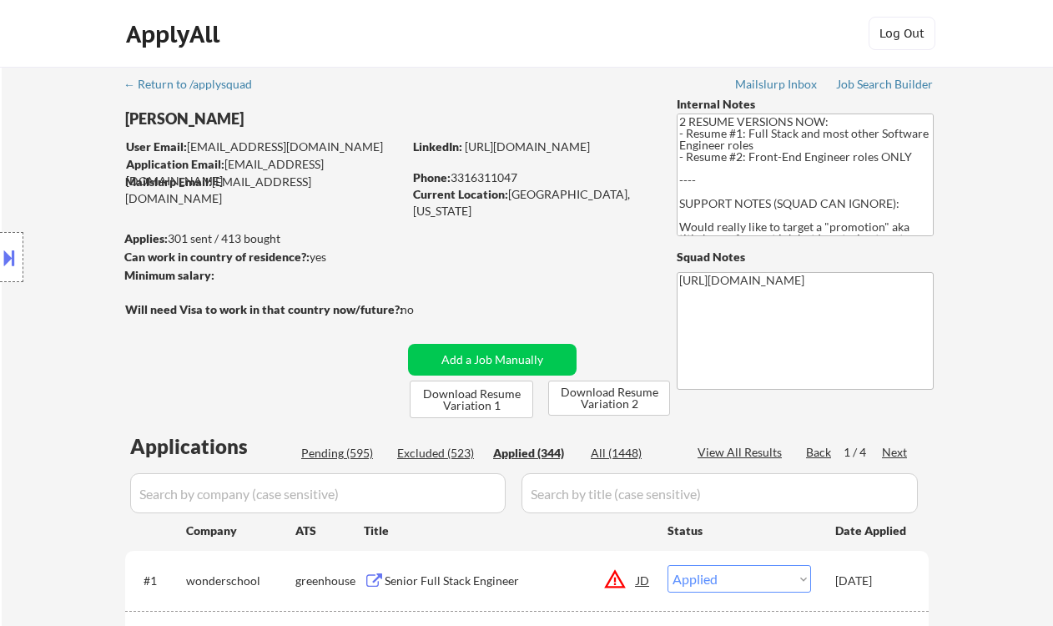
click at [47, 171] on div "Location Inclusions:" at bounding box center [149, 258] width 299 height 310
click at [750, 451] on div "View All Results" at bounding box center [742, 452] width 89 height 17
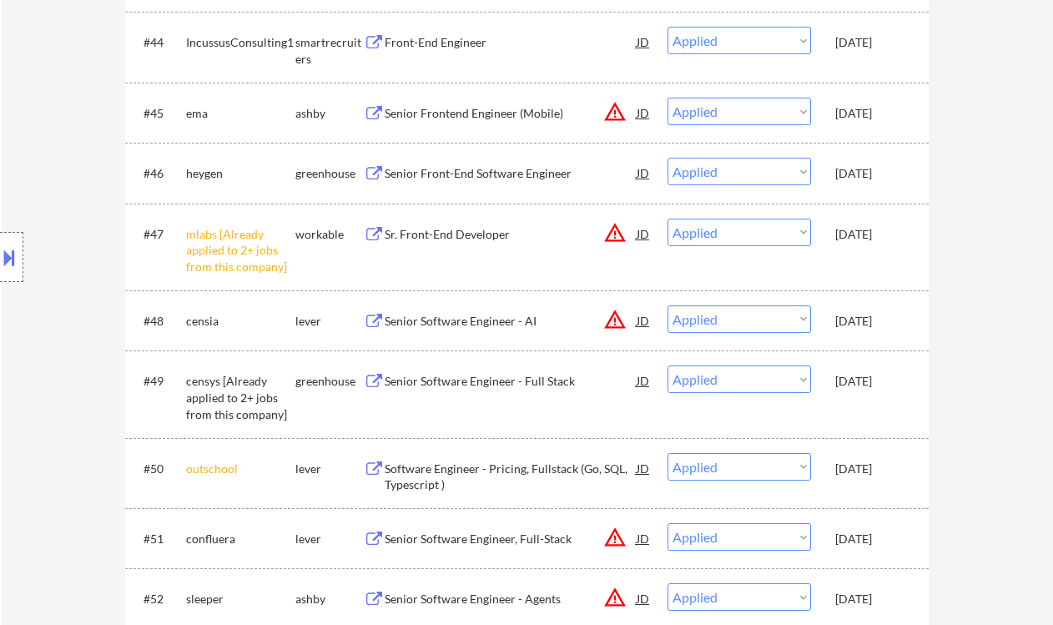
scroll to position [3224, 0]
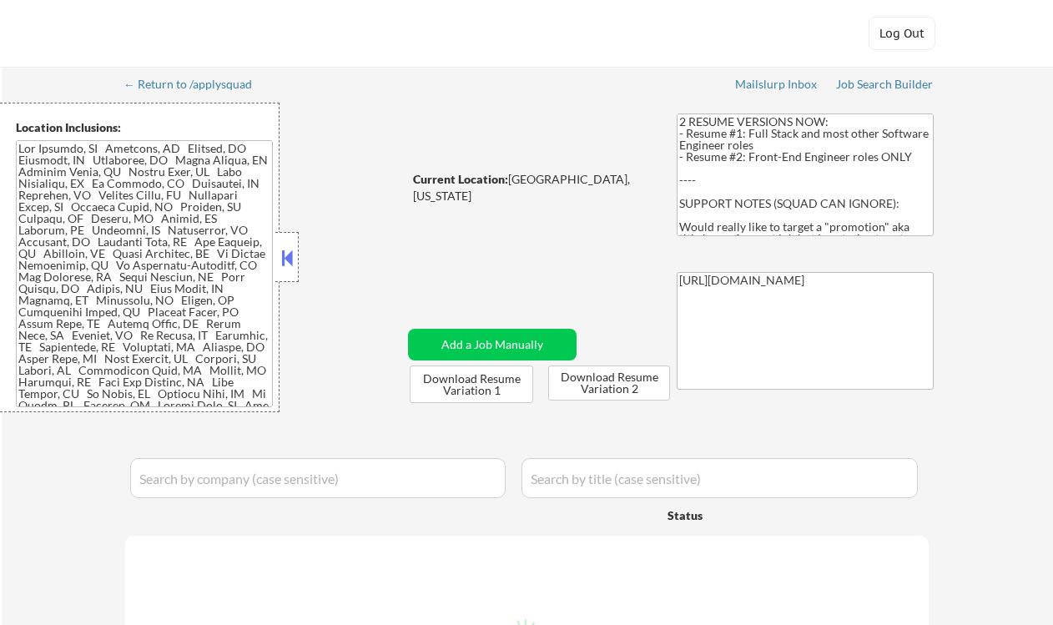
select select ""pending""
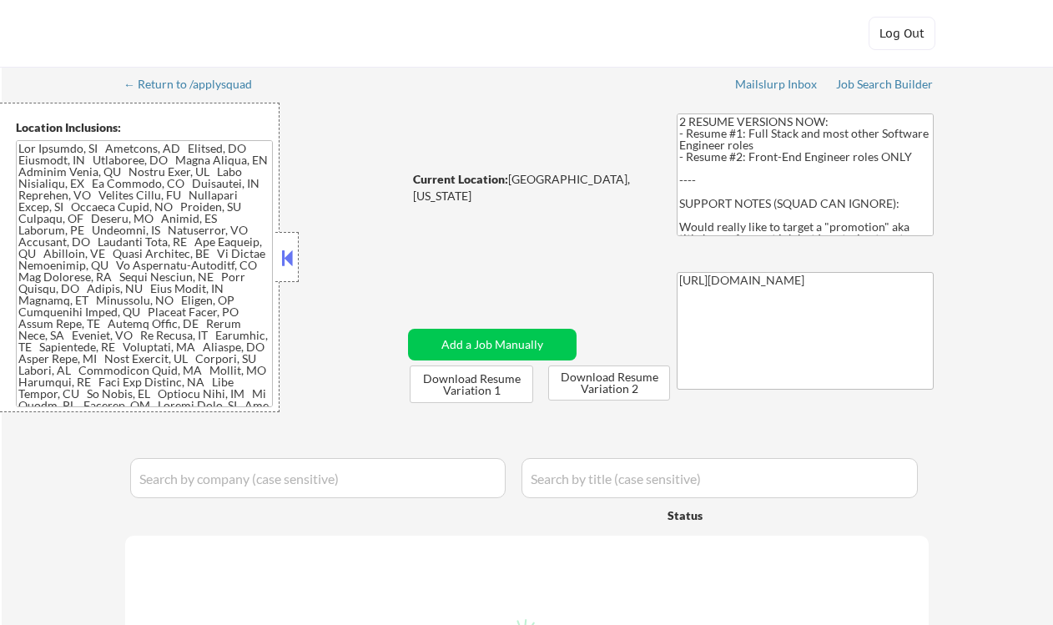
select select ""pending""
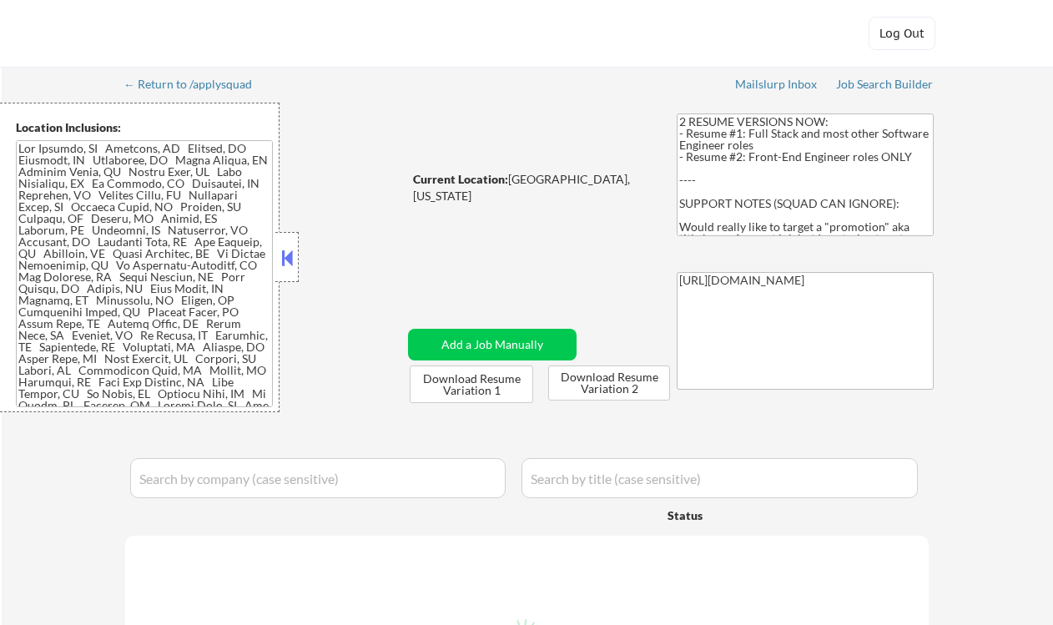
select select ""pending""
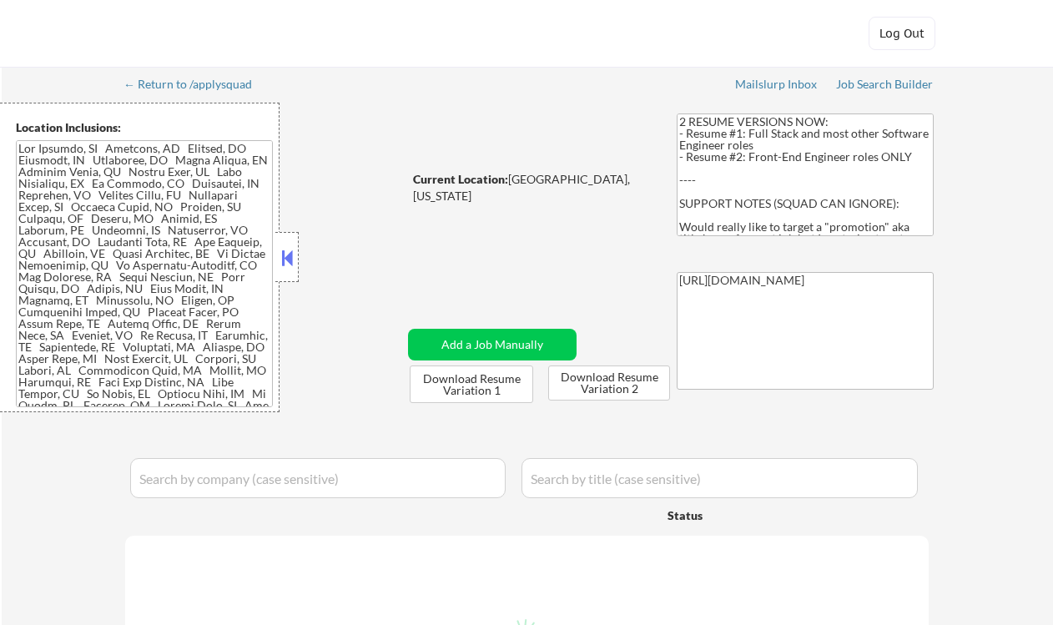
select select ""pending""
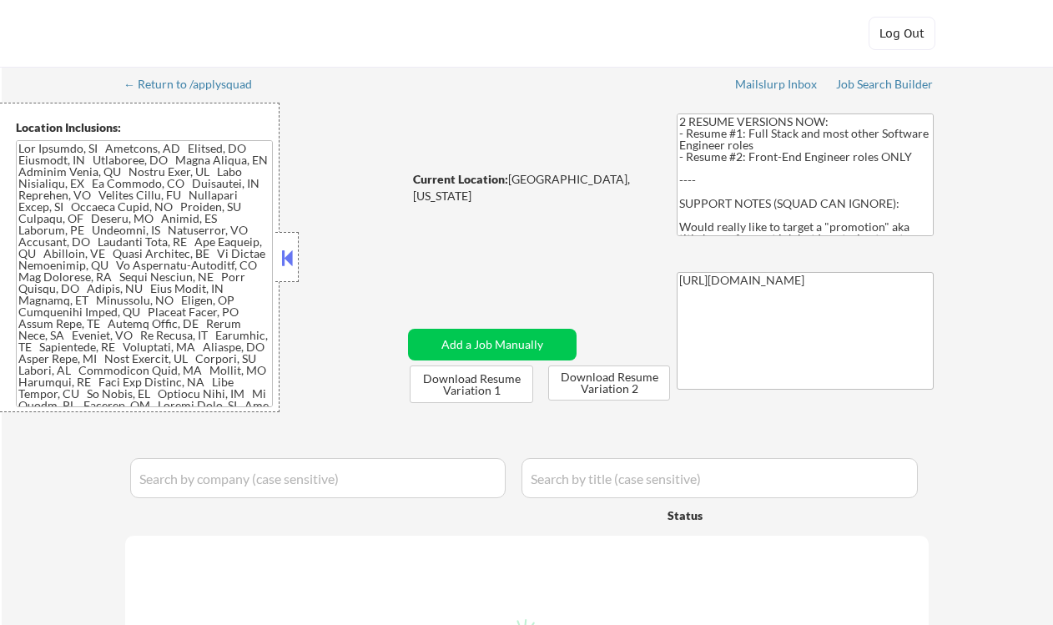
select select ""pending""
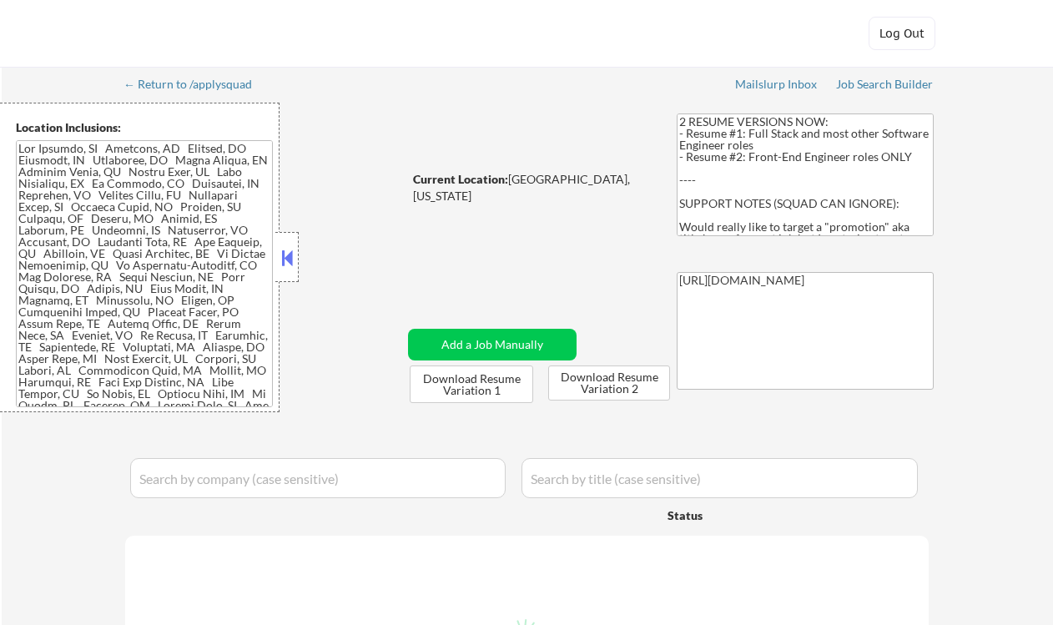
select select ""pending""
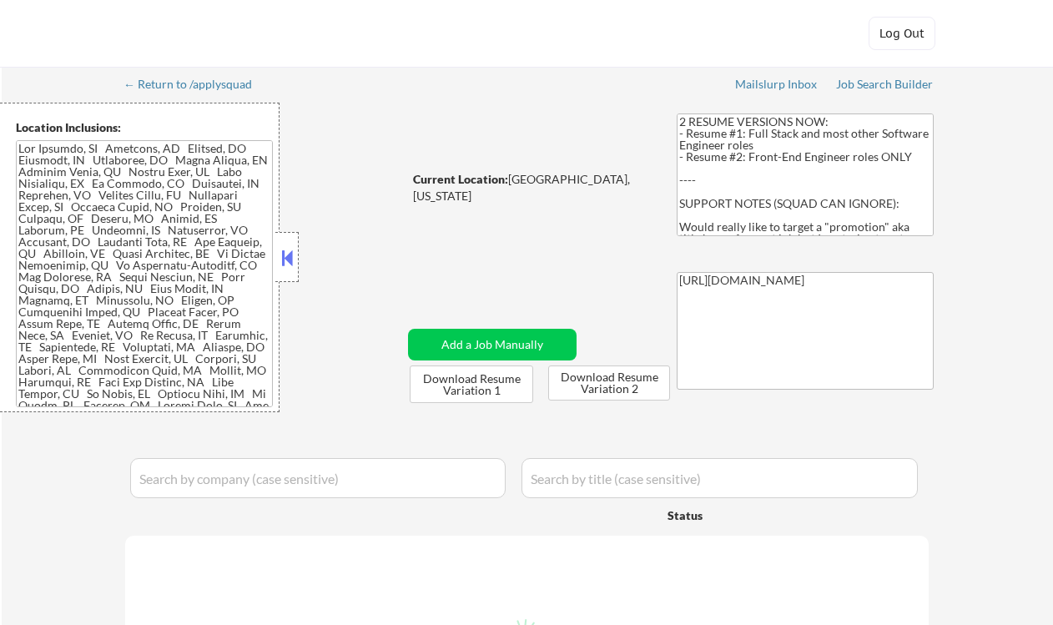
select select ""pending""
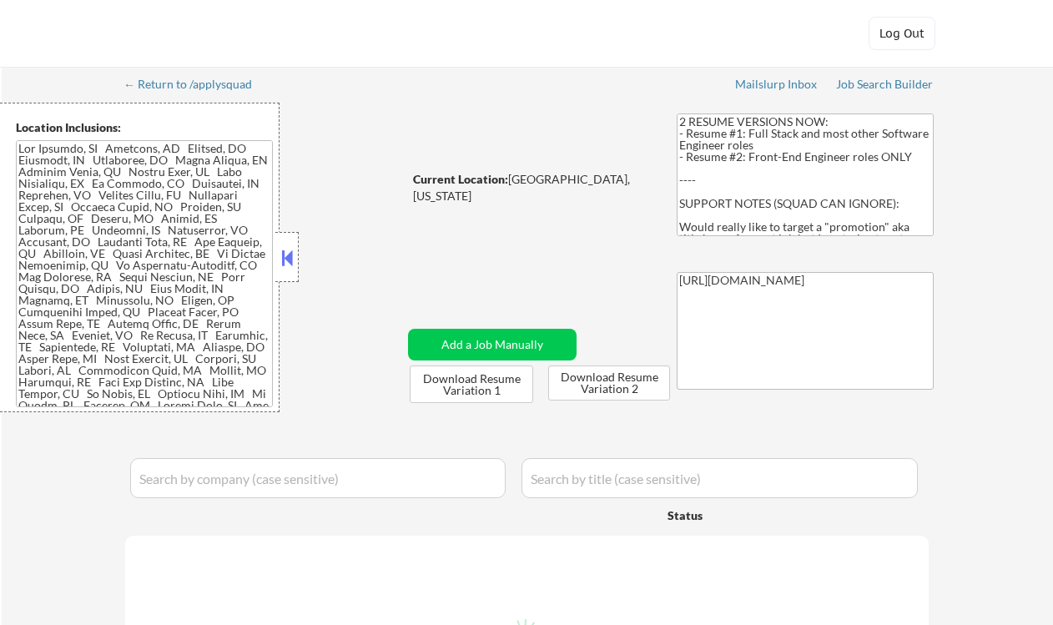
select select ""pending""
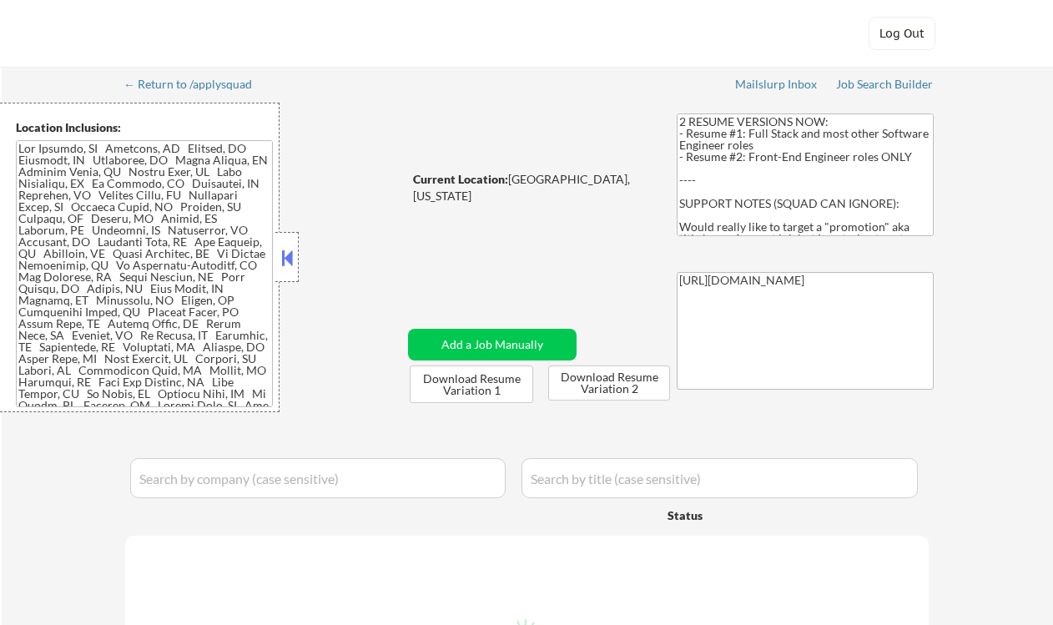
select select ""pending""
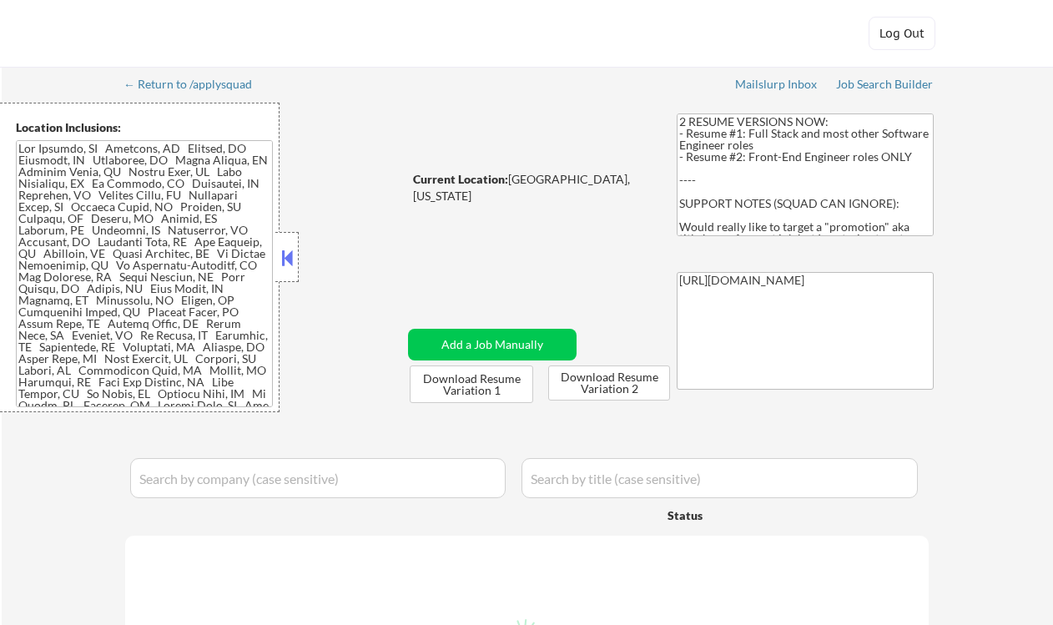
select select ""pending""
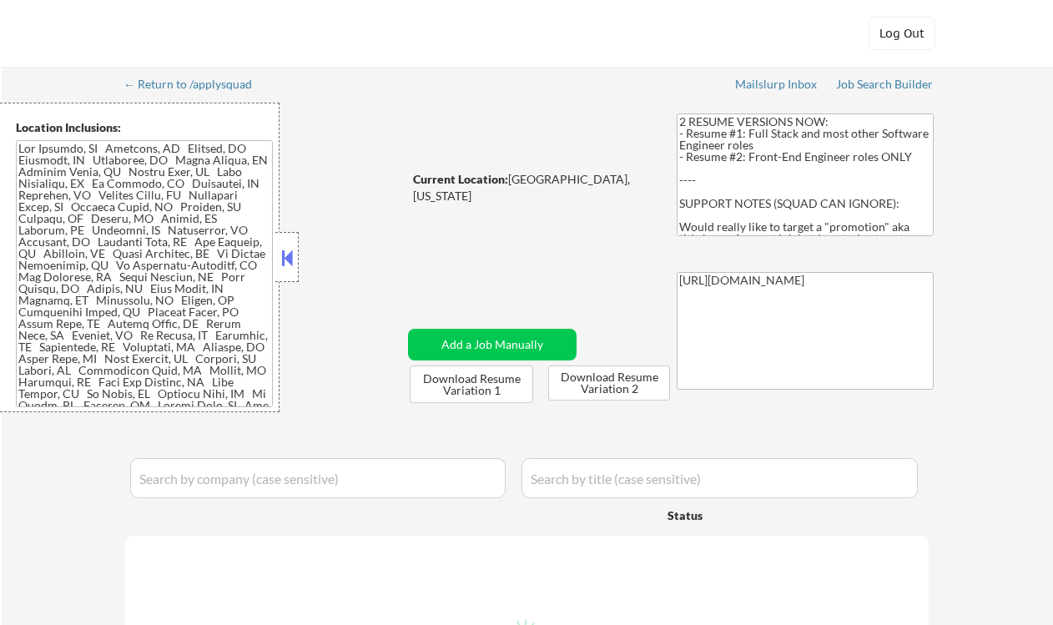
select select ""pending""
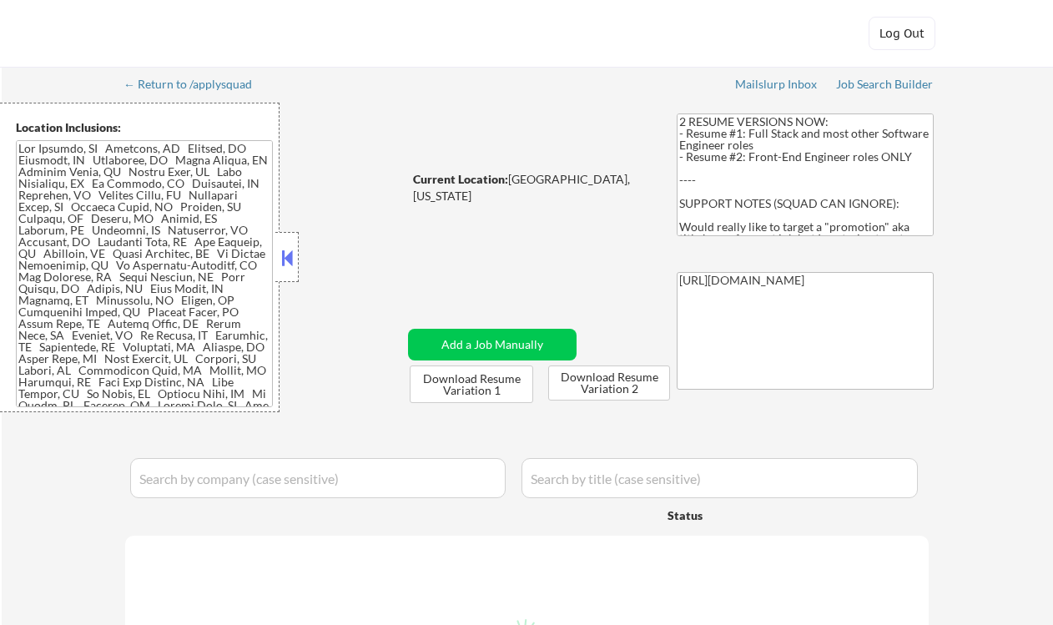
select select ""pending""
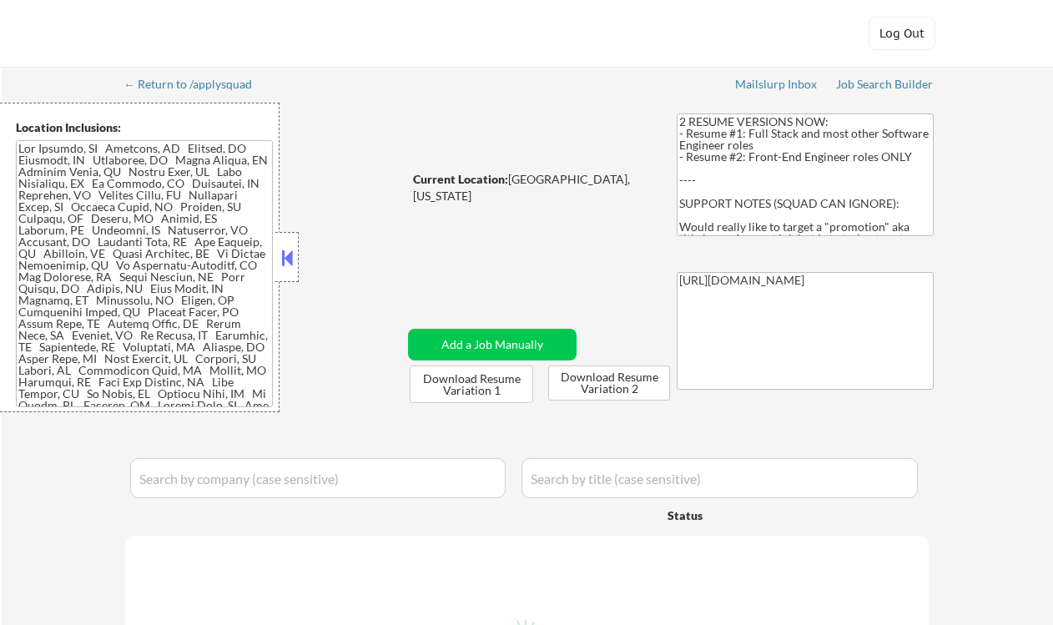
select select ""pending""
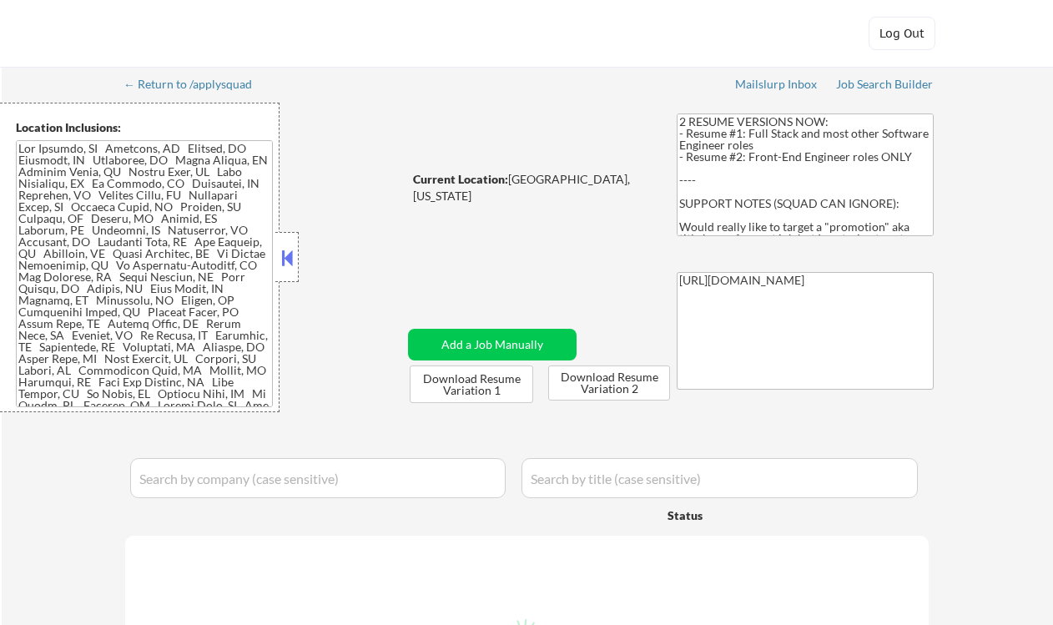
select select ""pending""
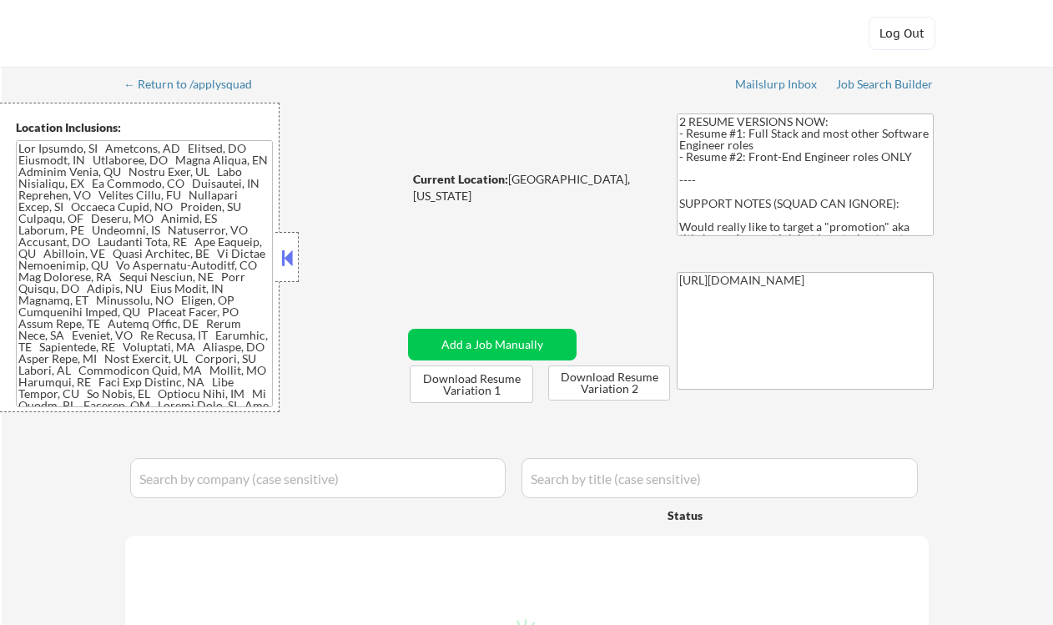
select select ""pending""
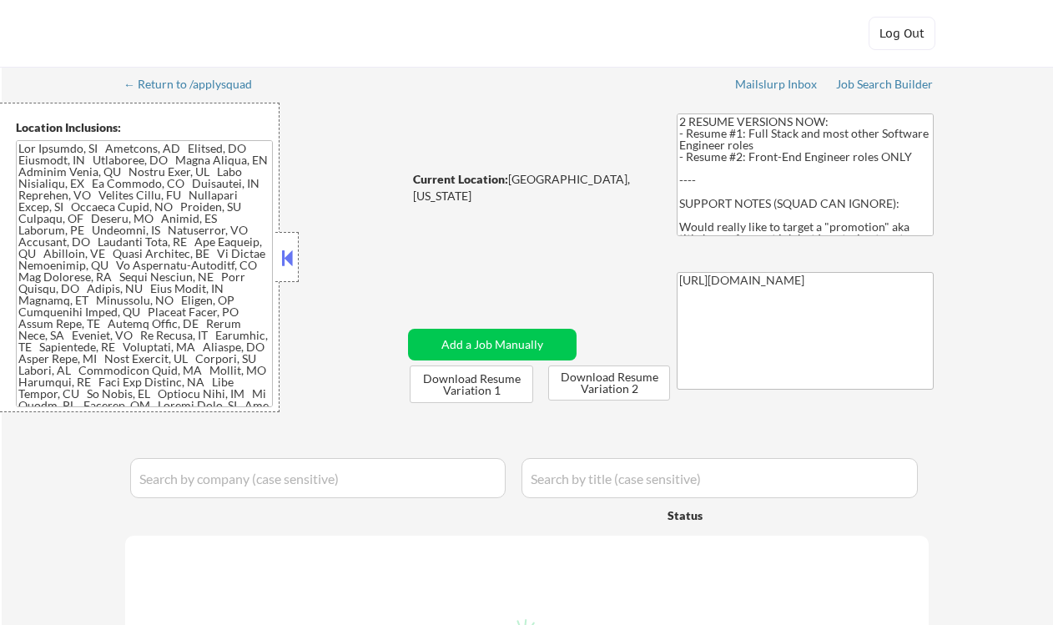
select select ""pending""
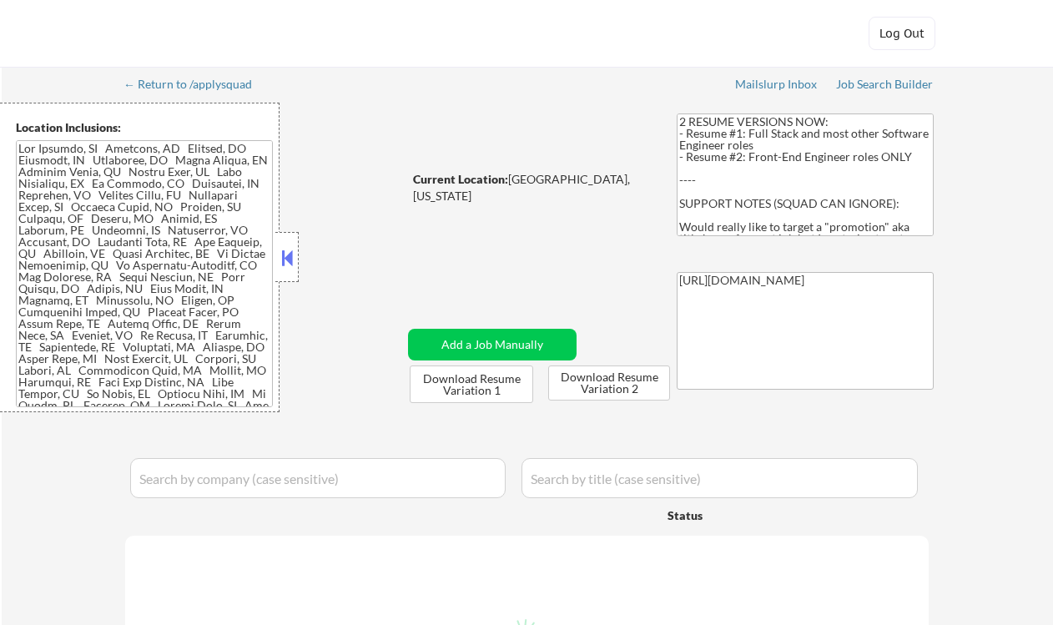
select select ""pending""
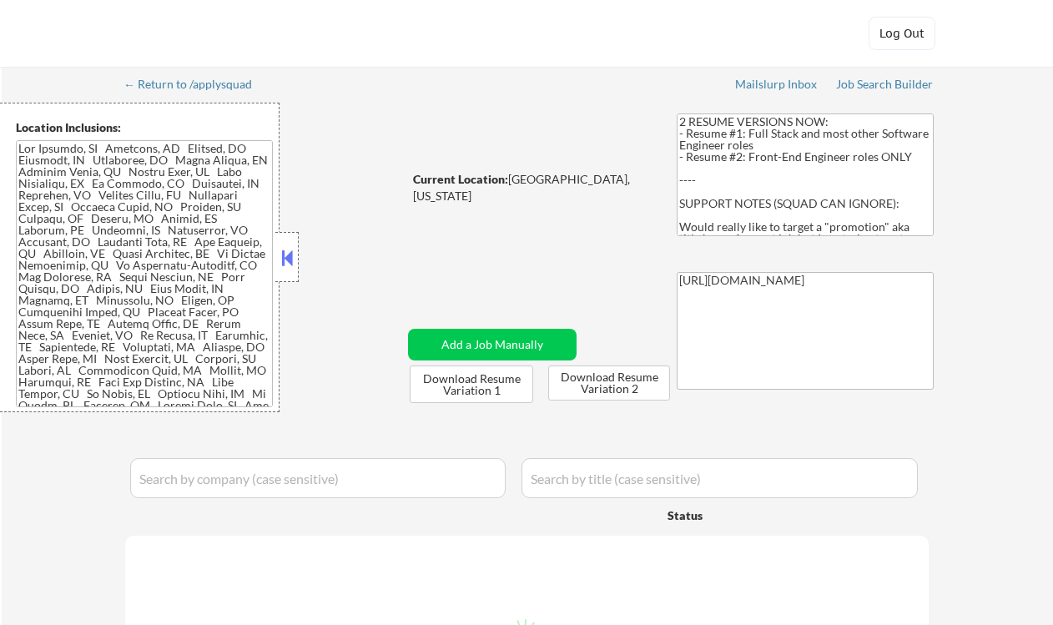
select select ""pending""
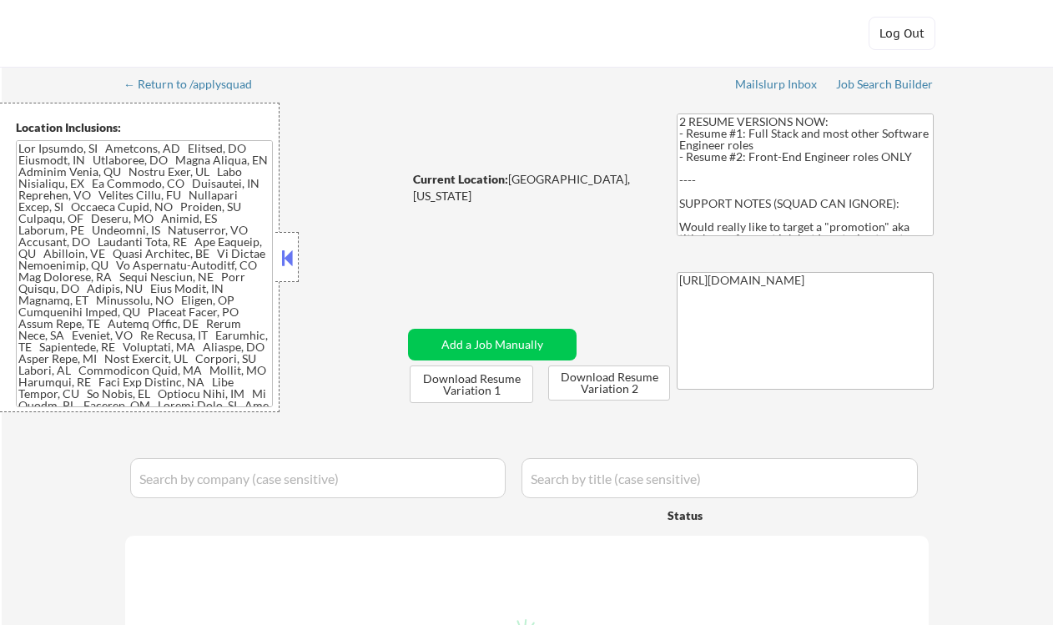
select select ""pending""
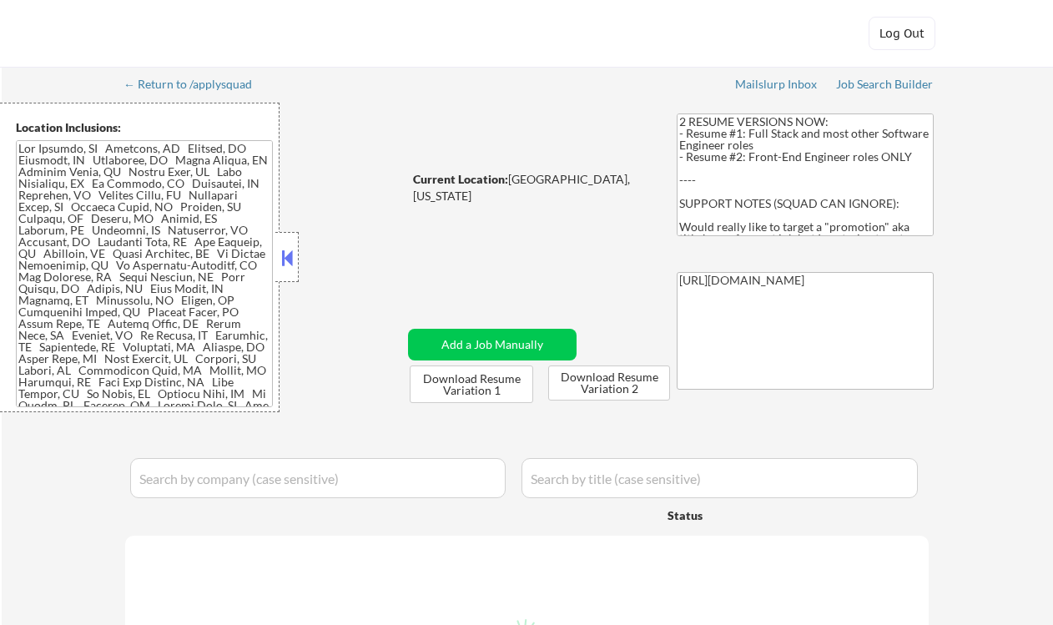
select select ""pending""
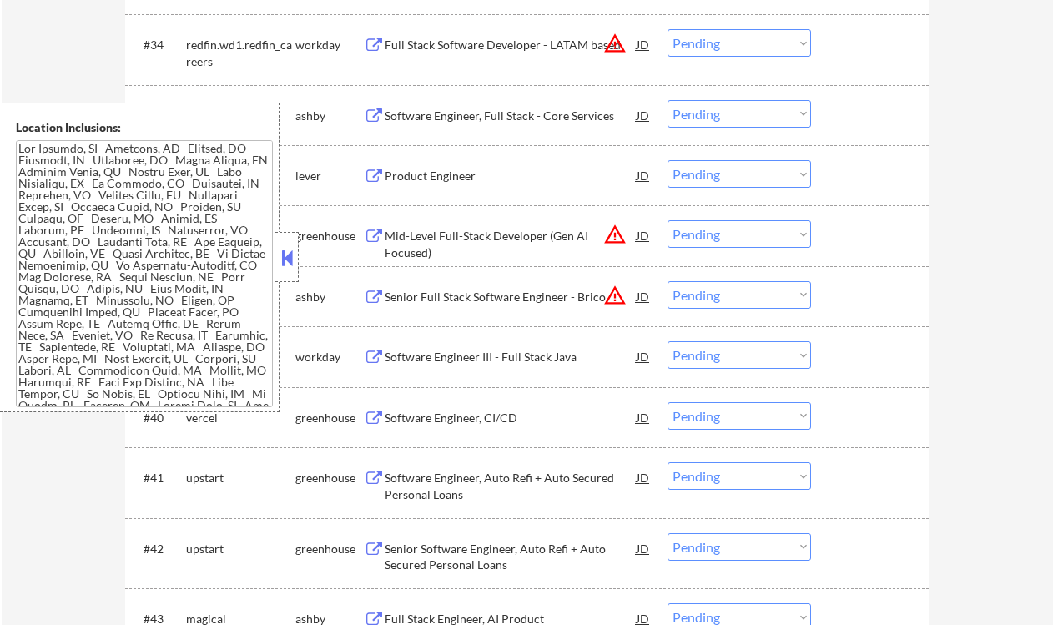
scroll to position [220, 0]
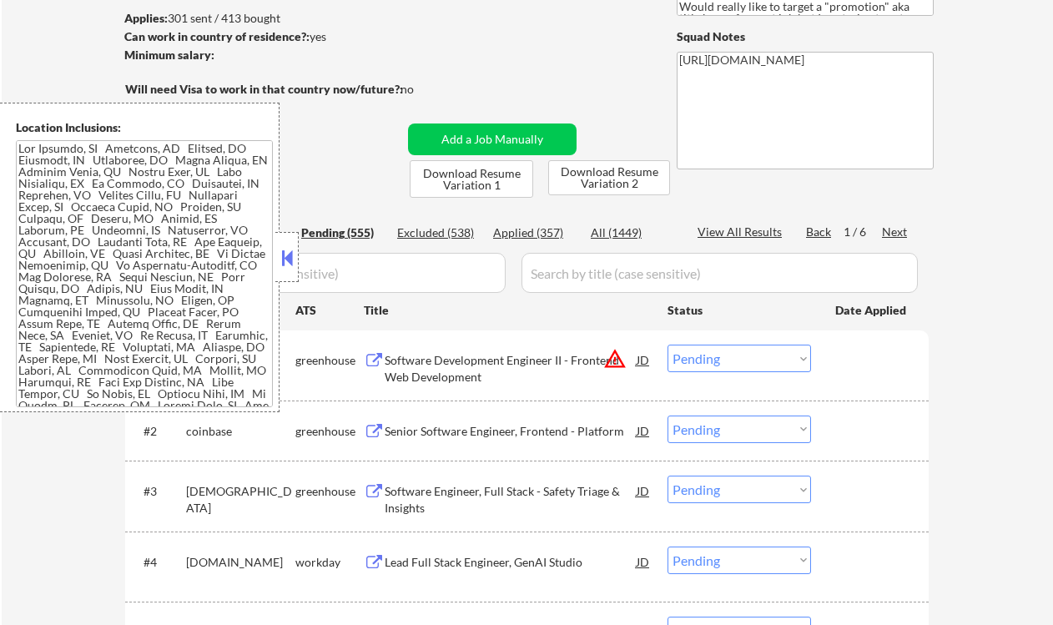
click at [537, 229] on div "Applied (357)" at bounding box center [534, 232] width 83 height 17
select select ""applied""
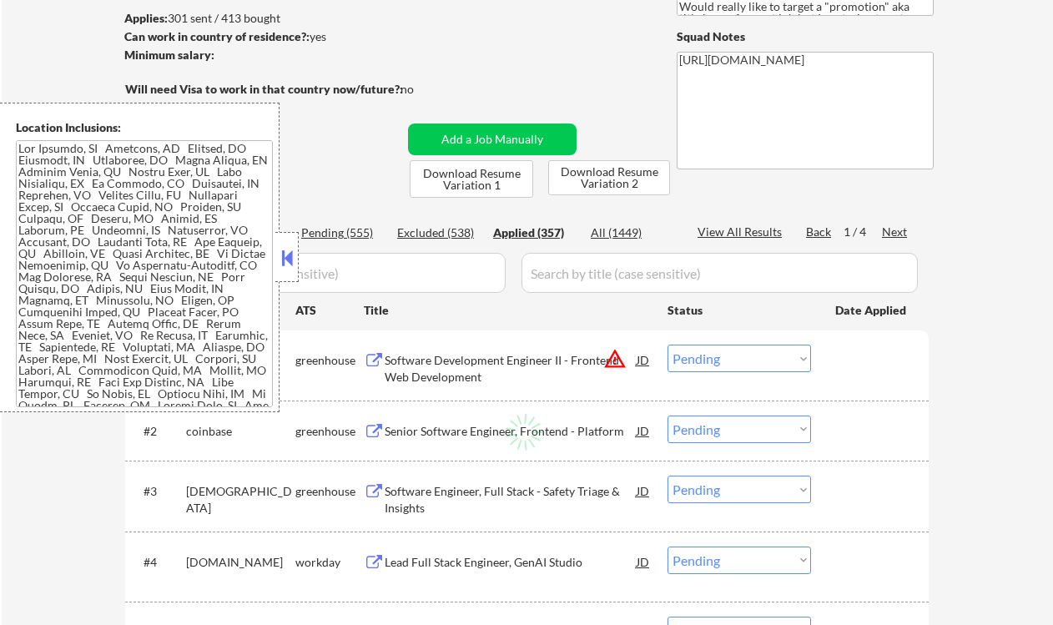
select select ""applied""
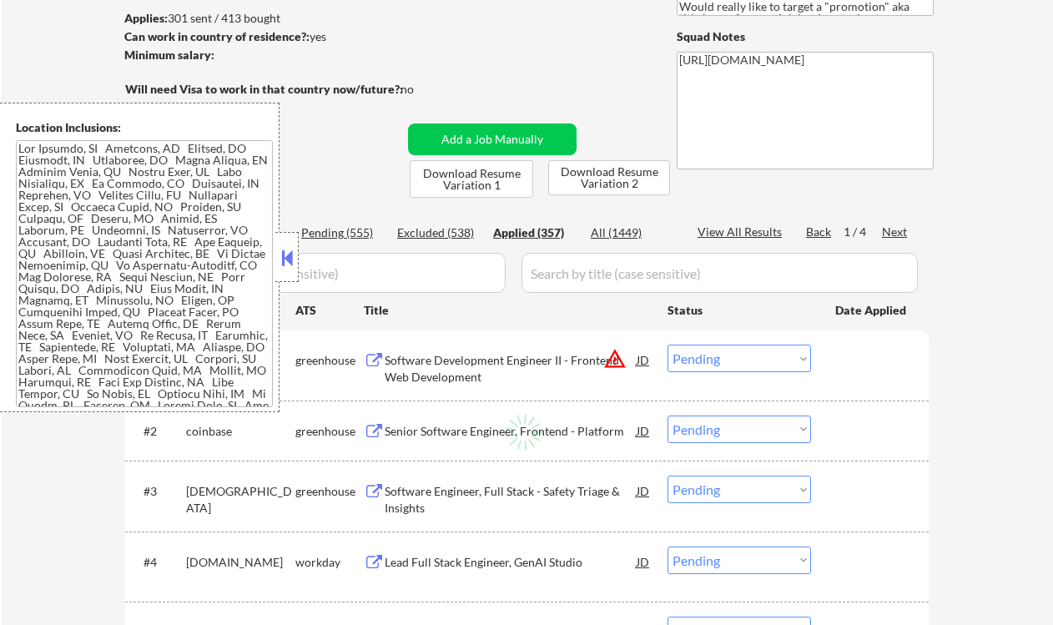
select select ""applied""
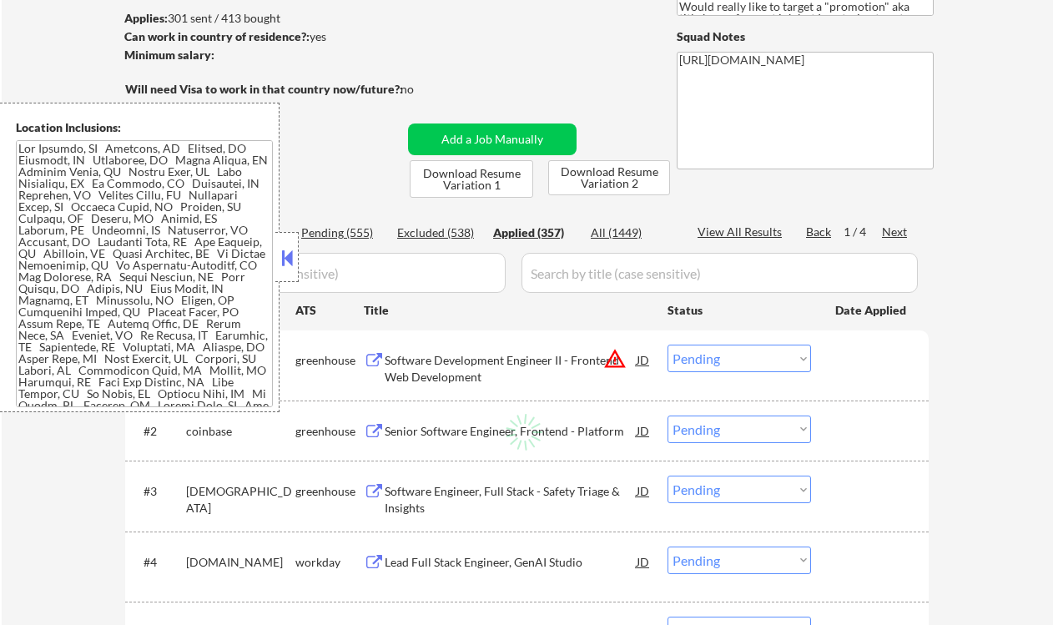
select select ""applied""
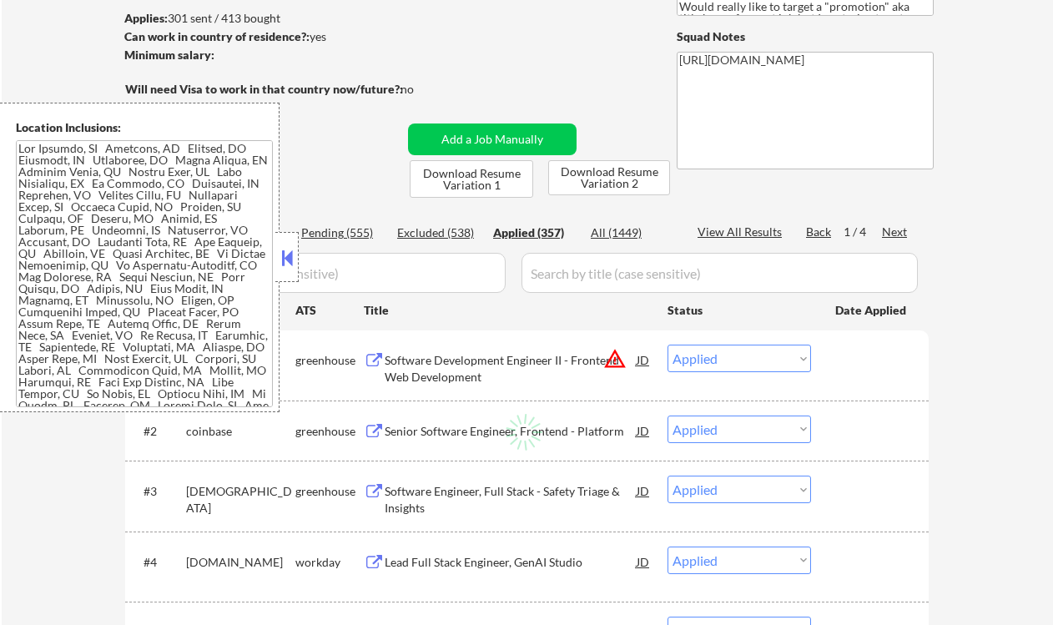
select select ""applied""
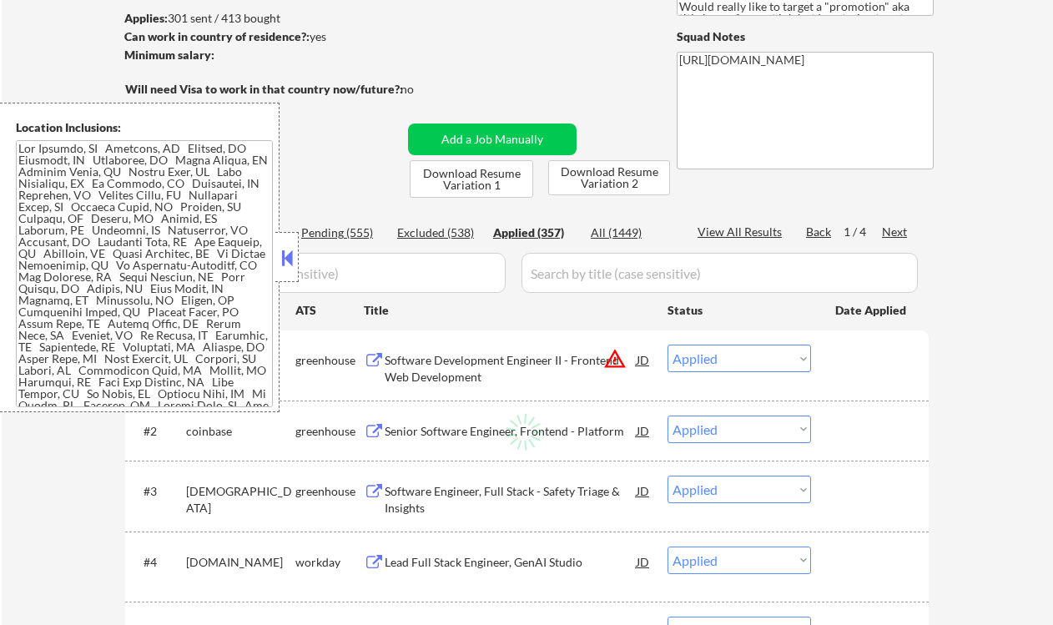
select select ""applied""
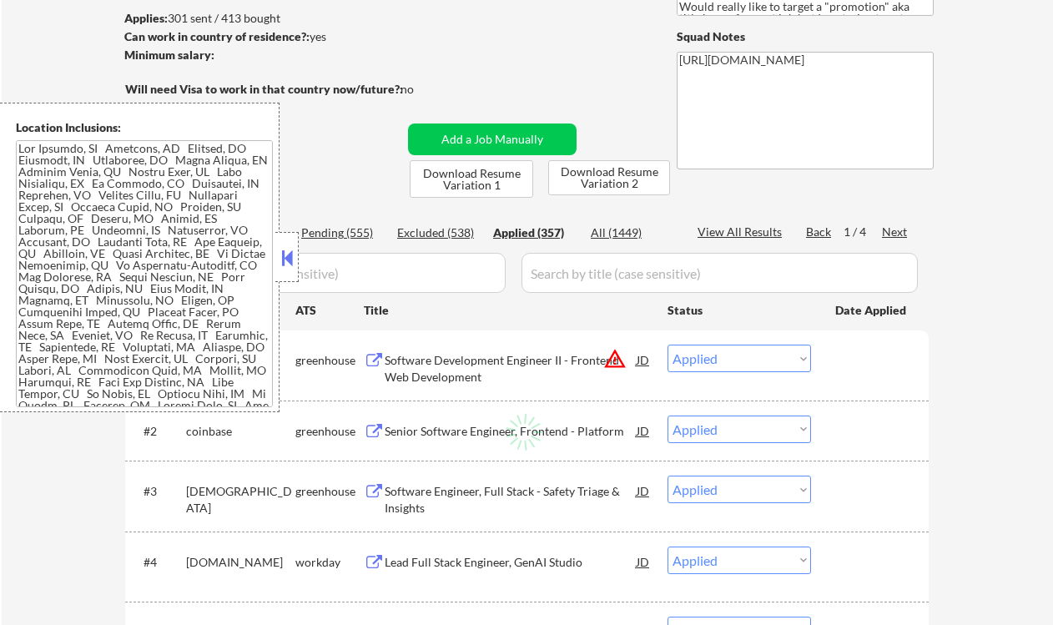
select select ""applied""
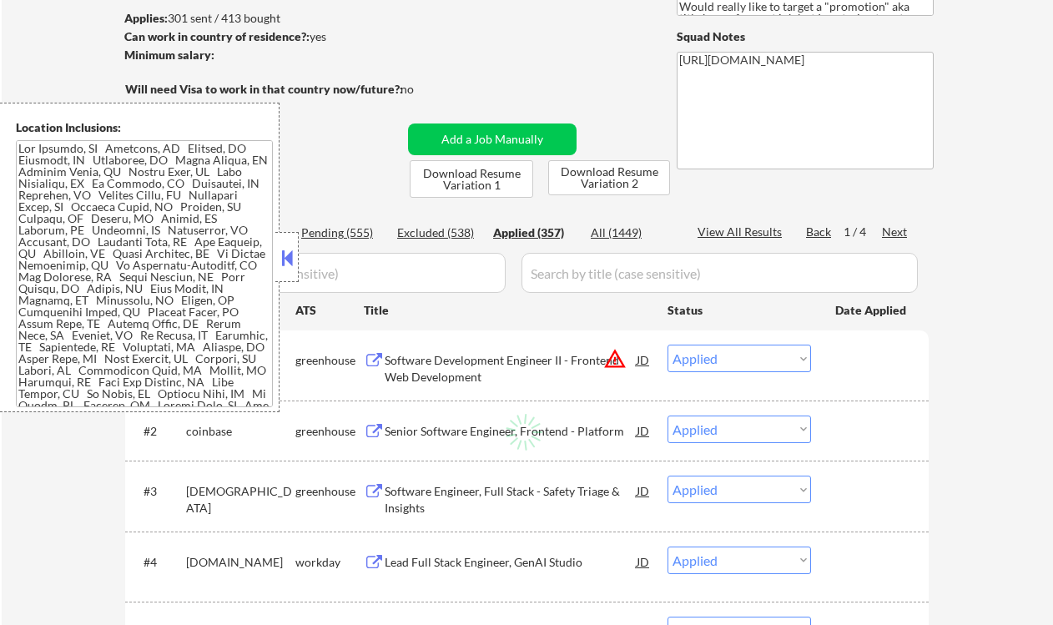
select select ""applied""
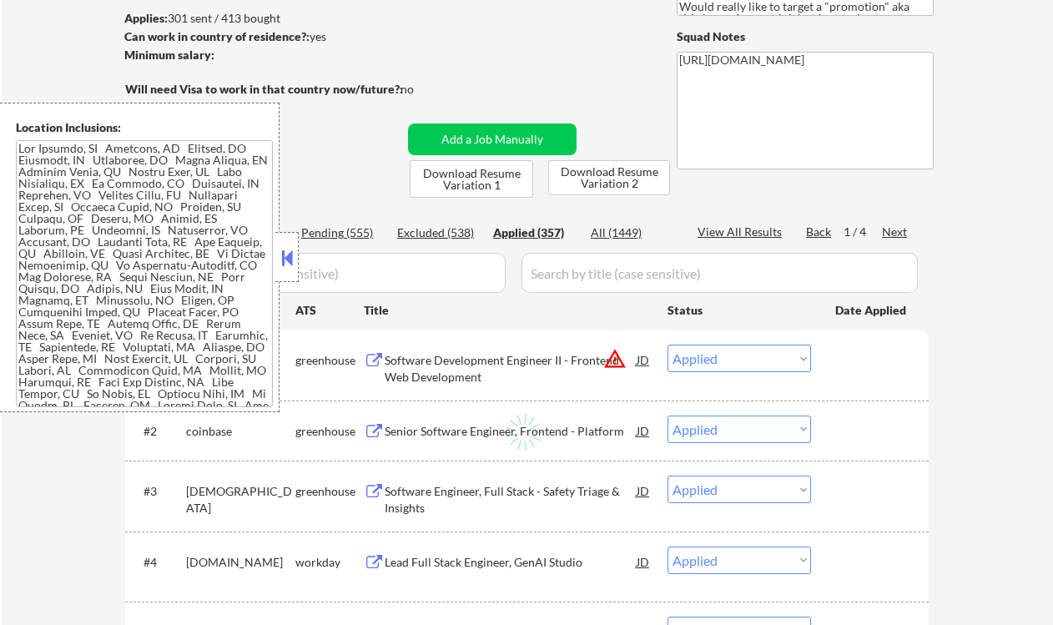
select select ""applied""
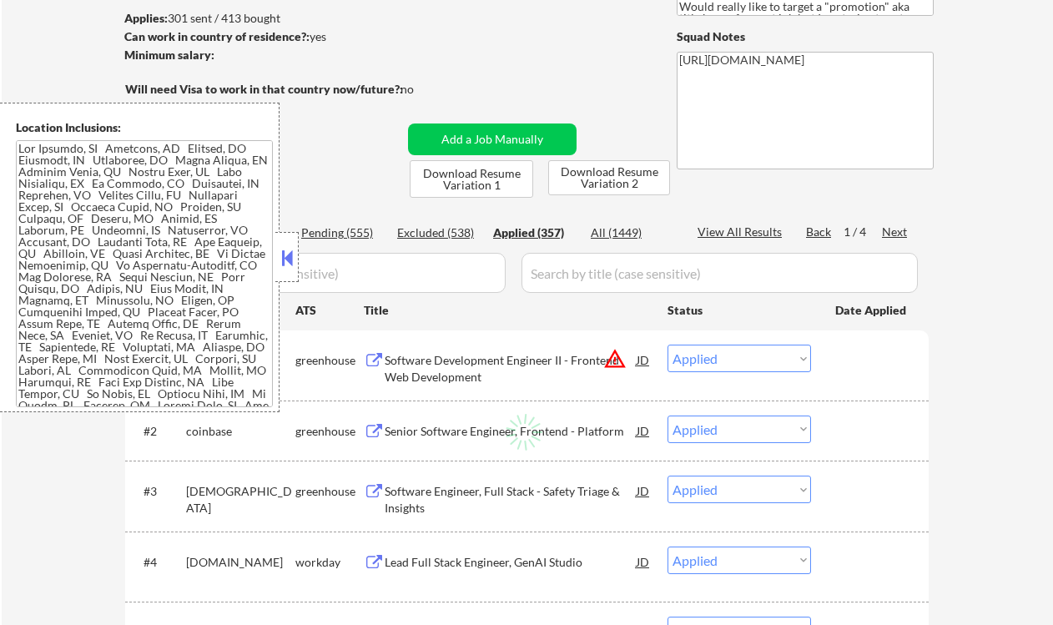
select select ""applied""
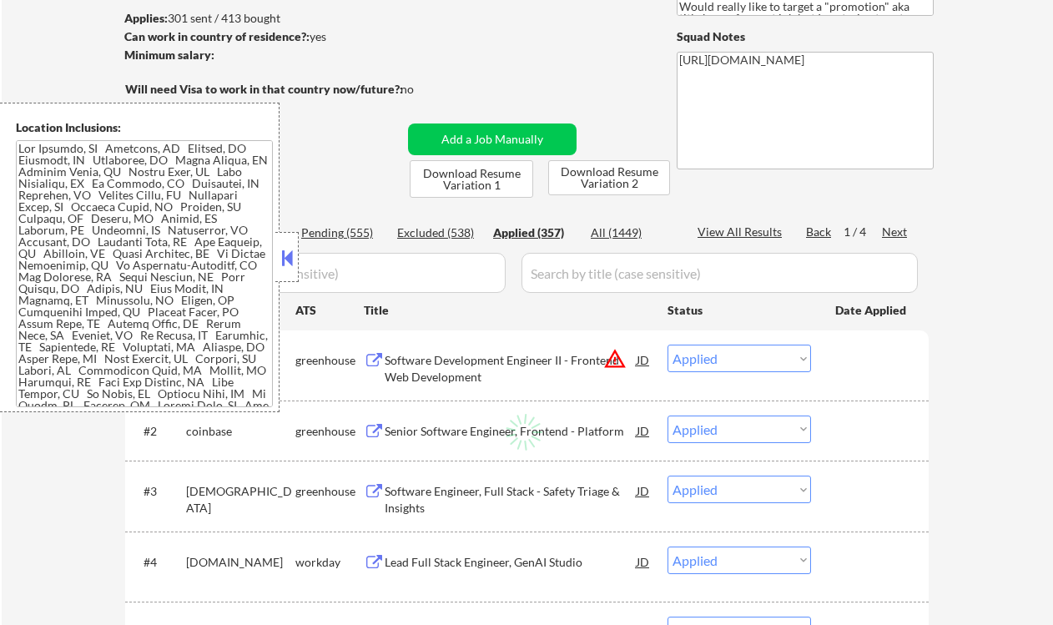
select select ""applied""
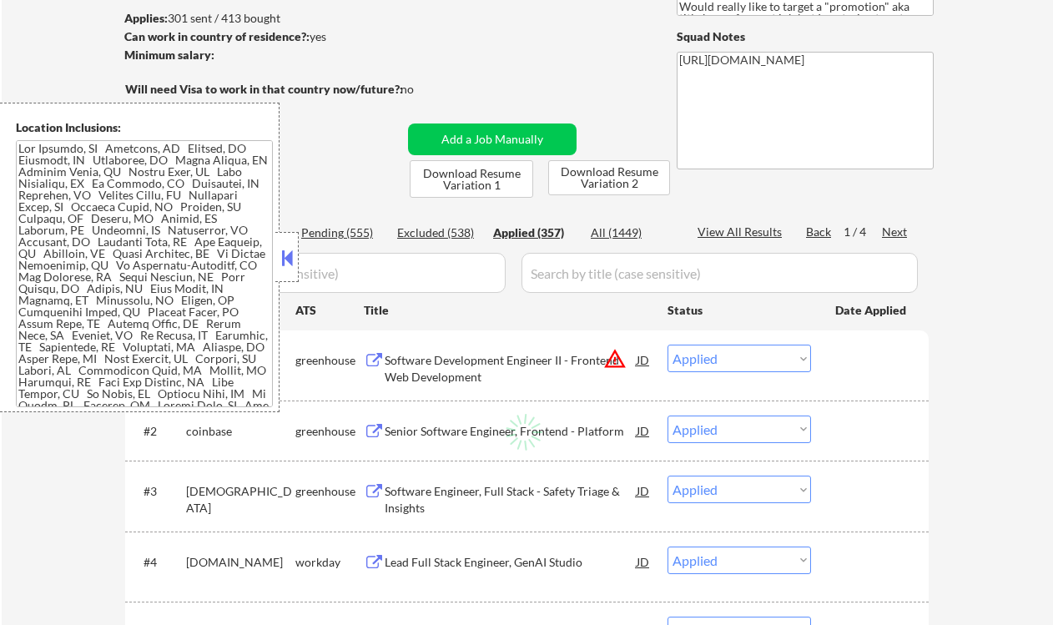
select select ""applied""
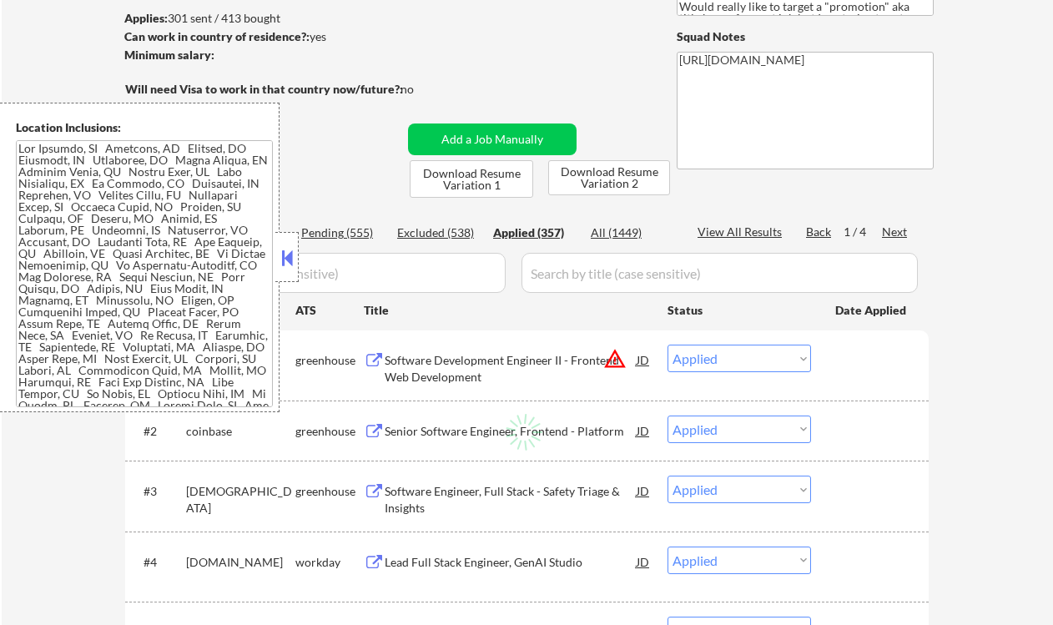
select select ""applied""
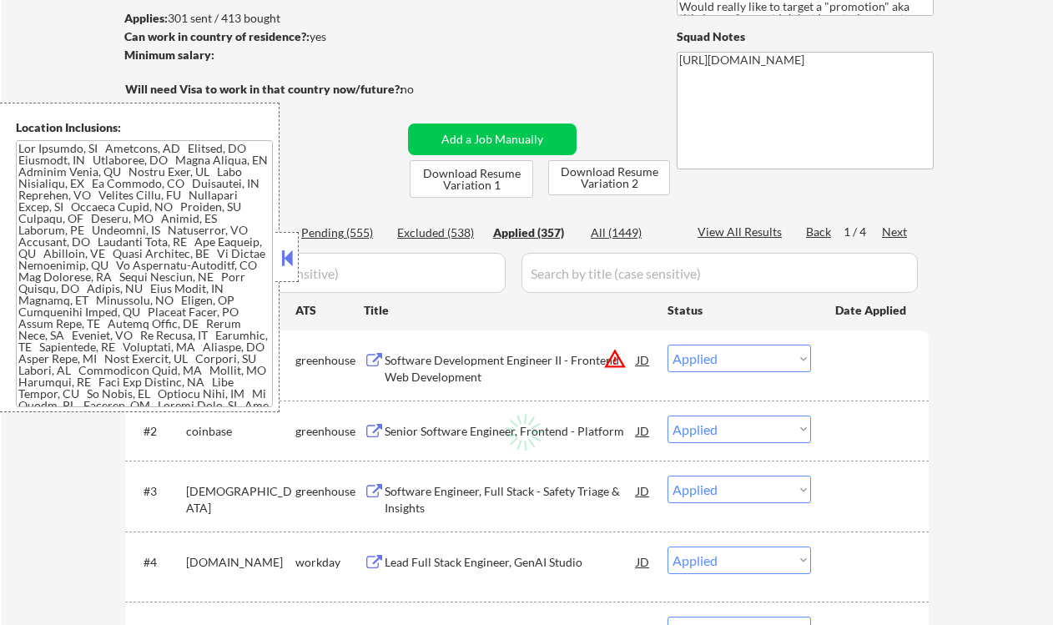
select select ""applied""
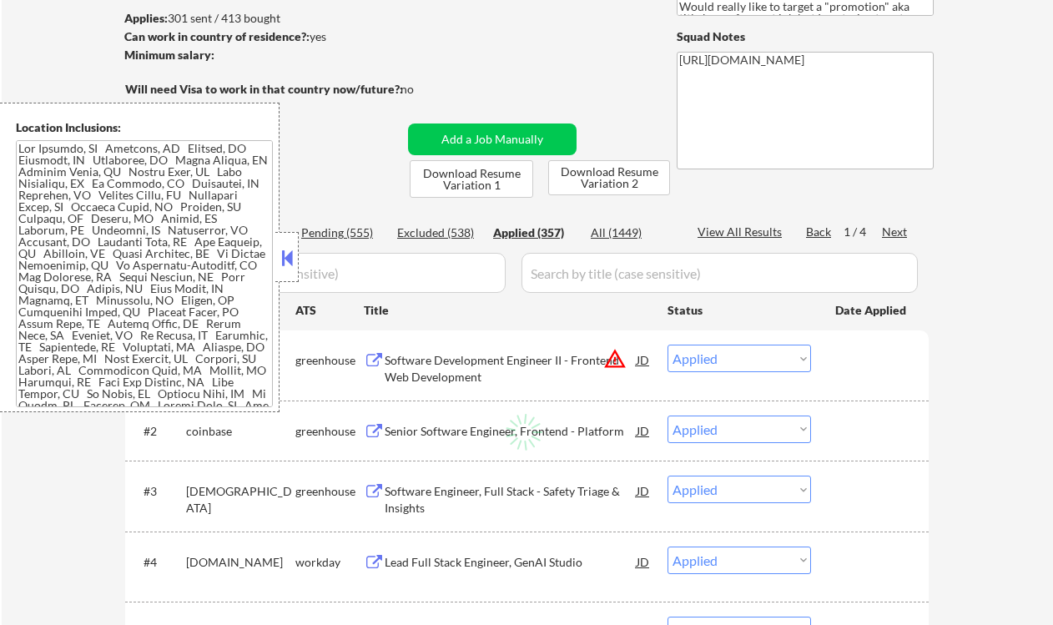
select select ""applied""
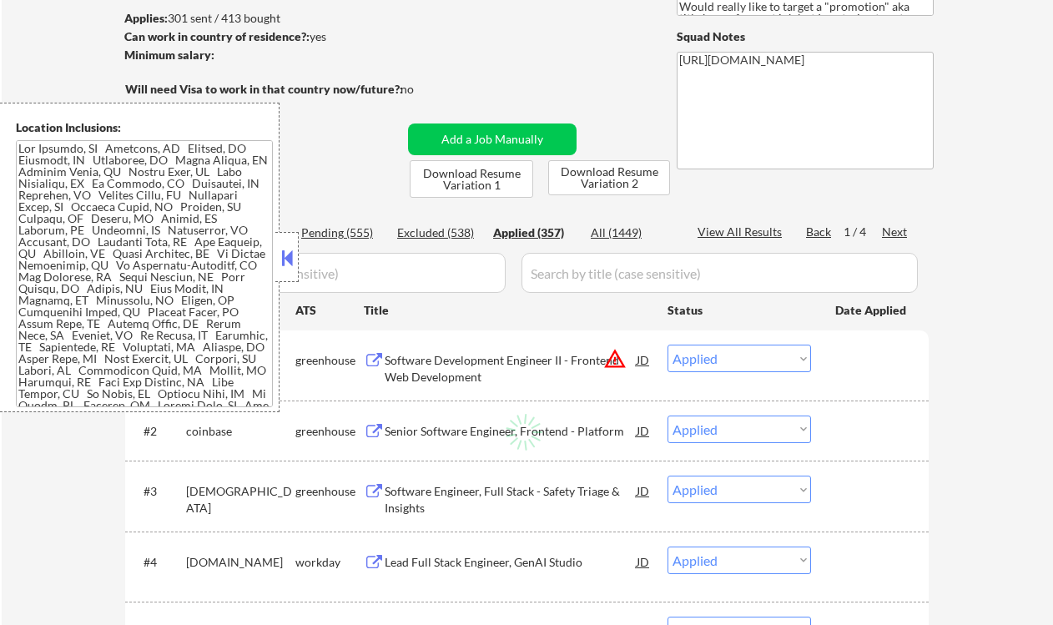
select select ""applied""
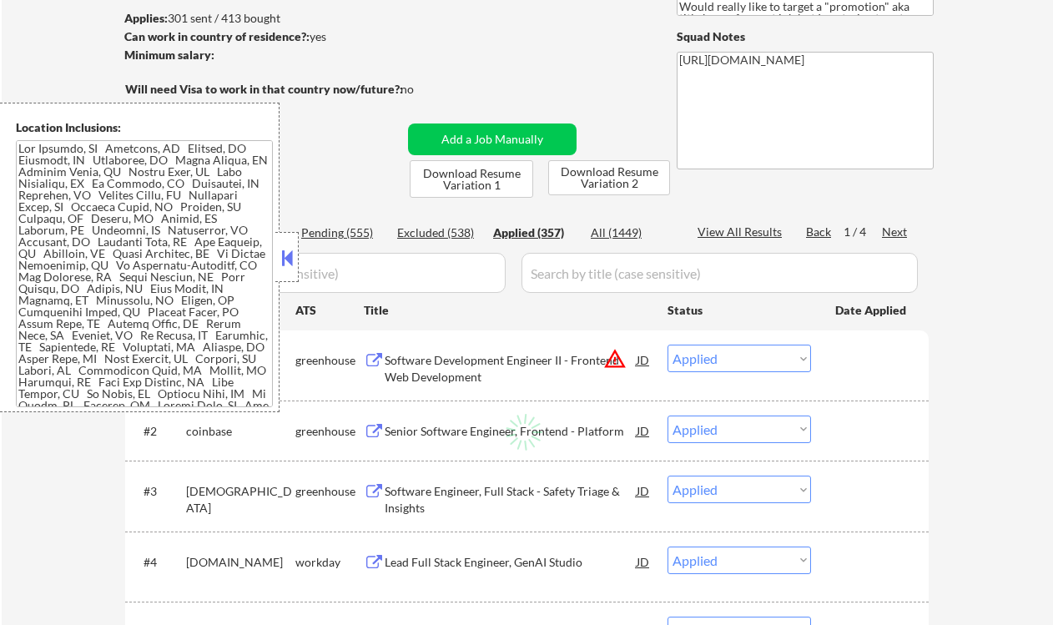
select select ""applied""
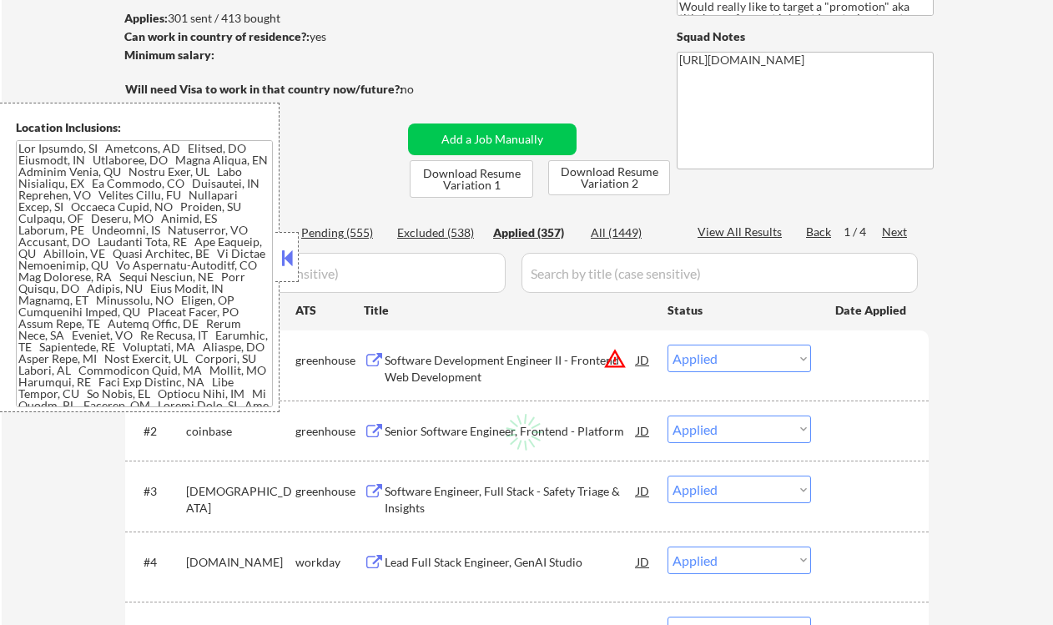
select select ""applied""
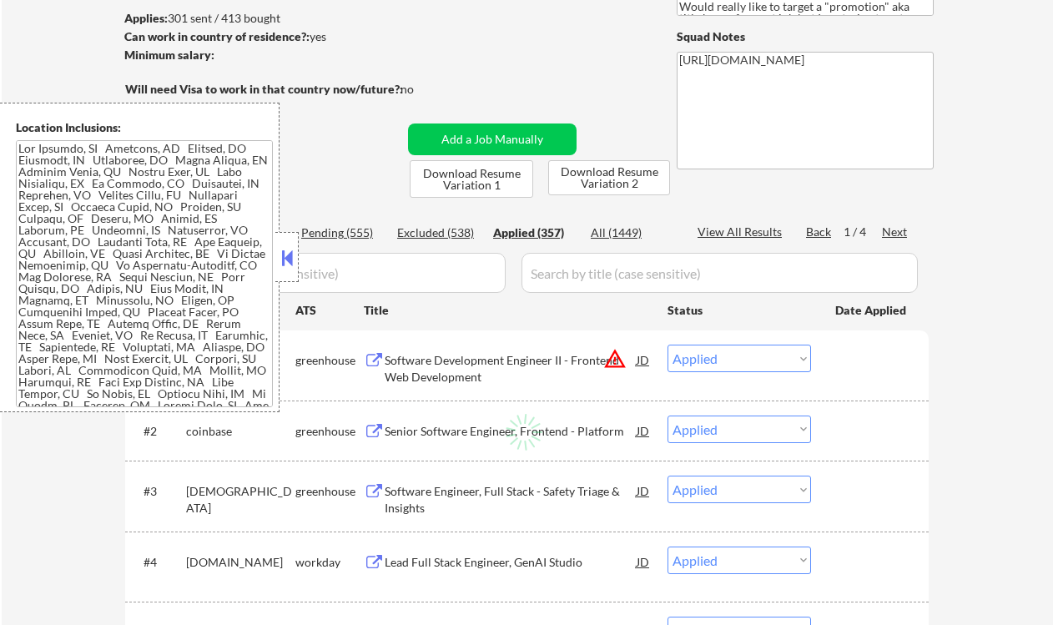
select select ""applied""
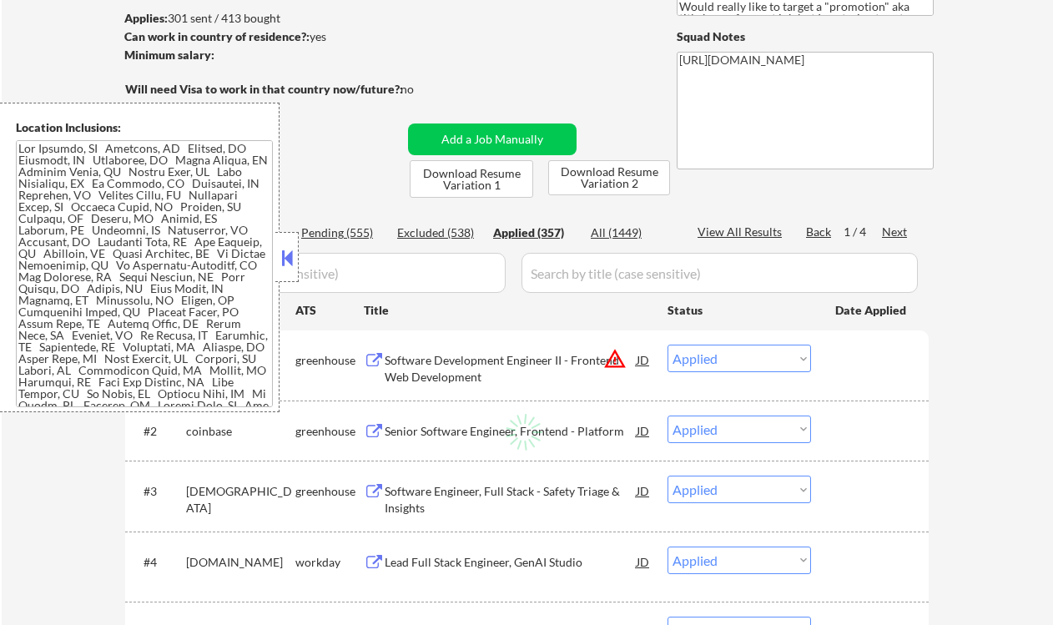
select select ""applied""
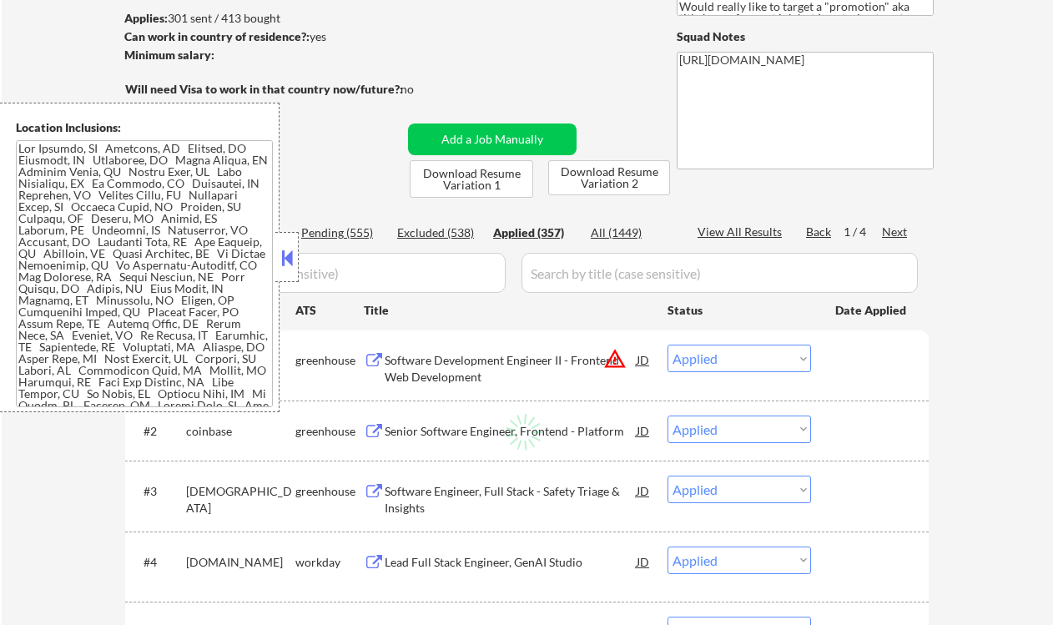
select select ""applied""
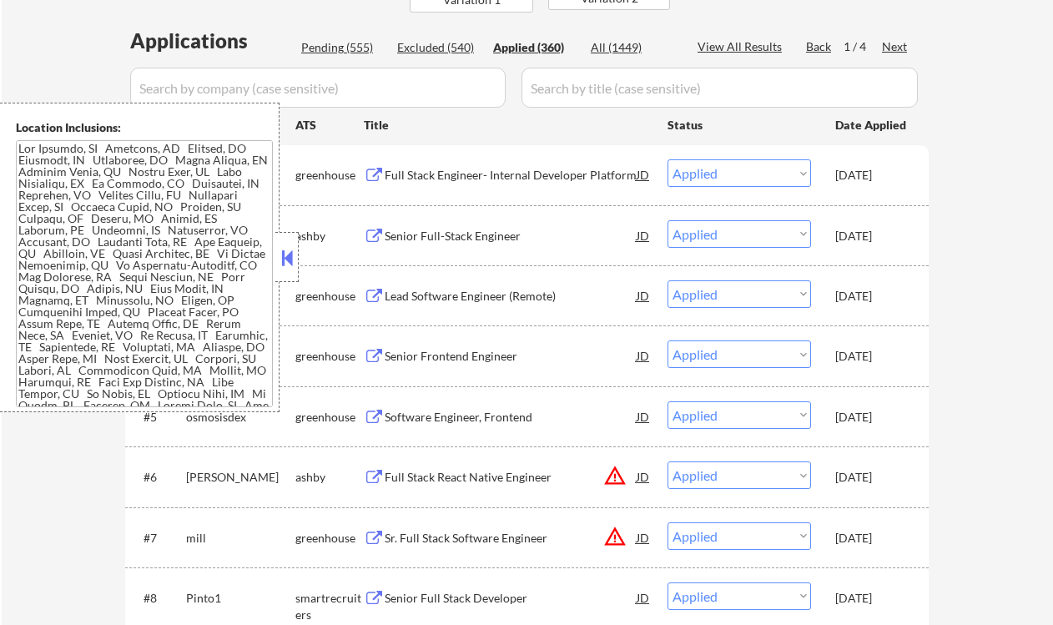
scroll to position [442, 0]
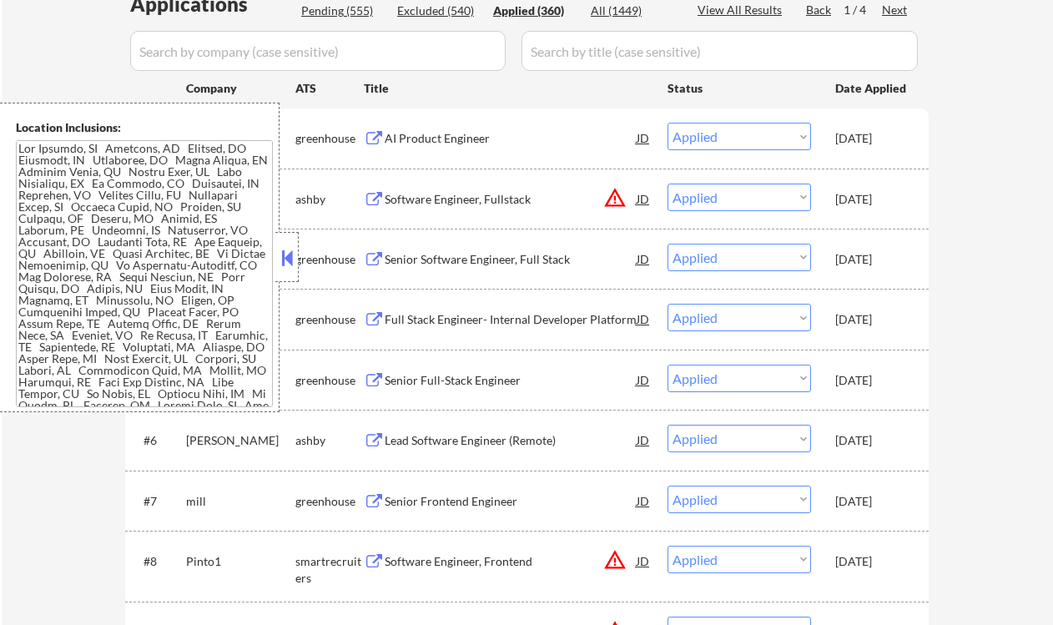
click at [280, 247] on button at bounding box center [287, 257] width 18 height 25
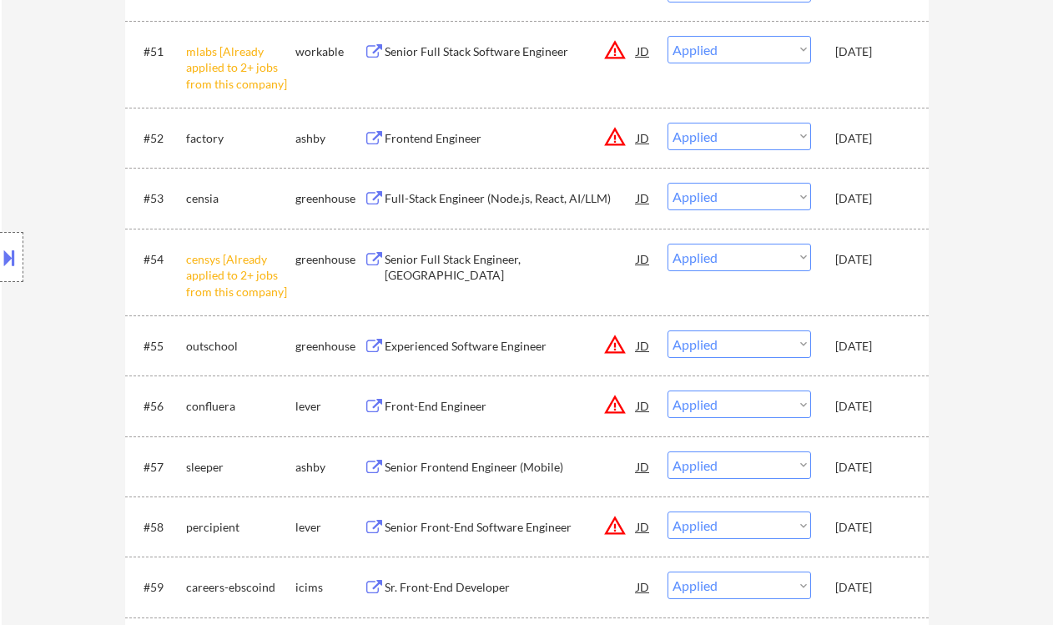
scroll to position [3892, 0]
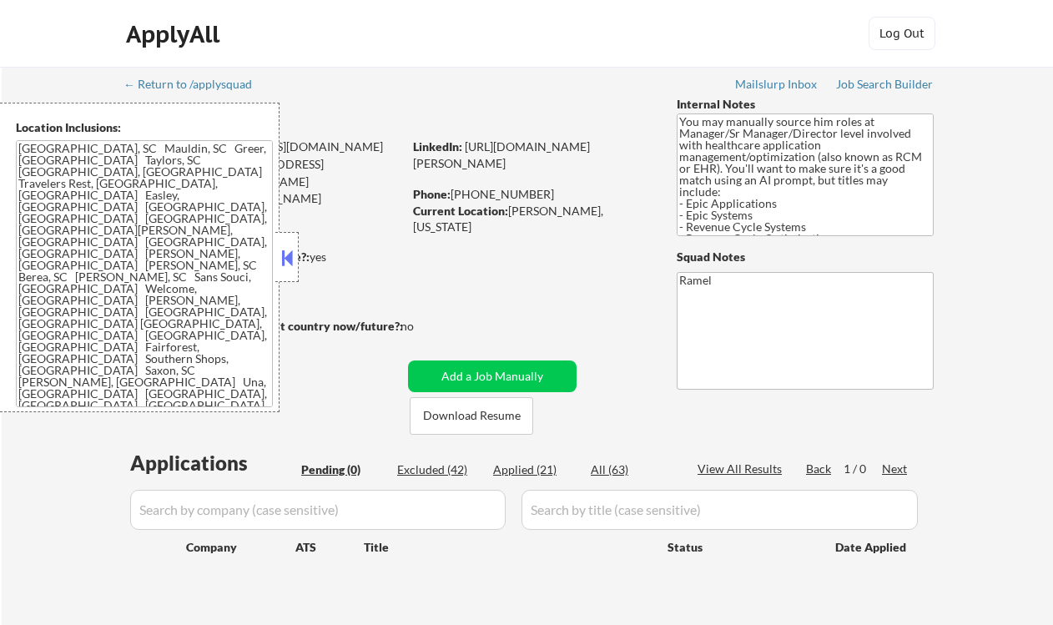
click at [290, 257] on button at bounding box center [287, 257] width 18 height 25
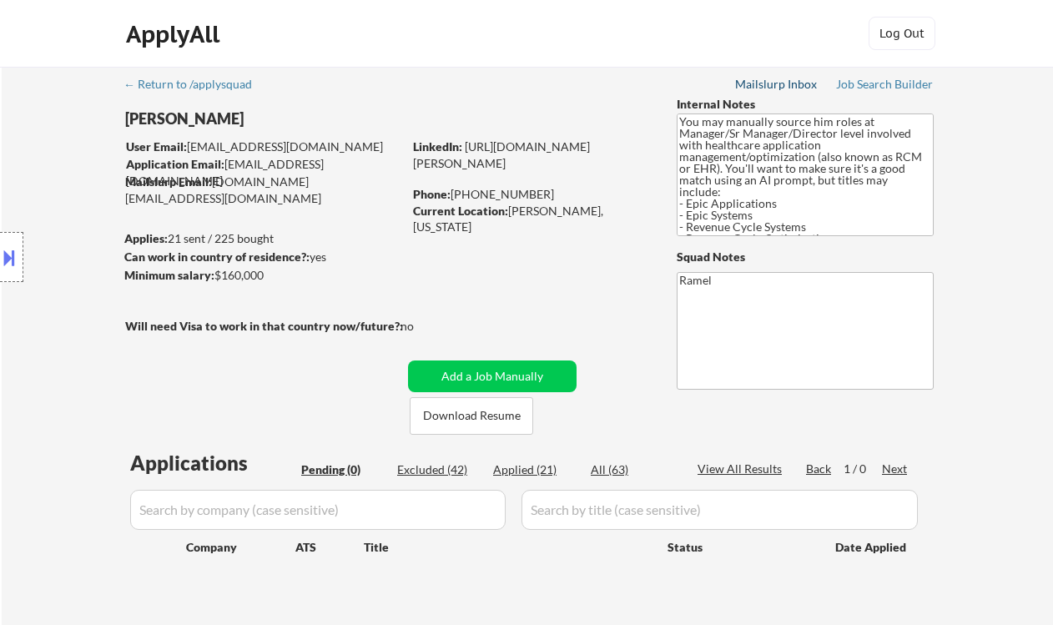
click at [803, 86] on div "Mailslurp Inbox" at bounding box center [776, 84] width 83 height 12
click at [890, 88] on div "Job Search Builder" at bounding box center [885, 84] width 98 height 12
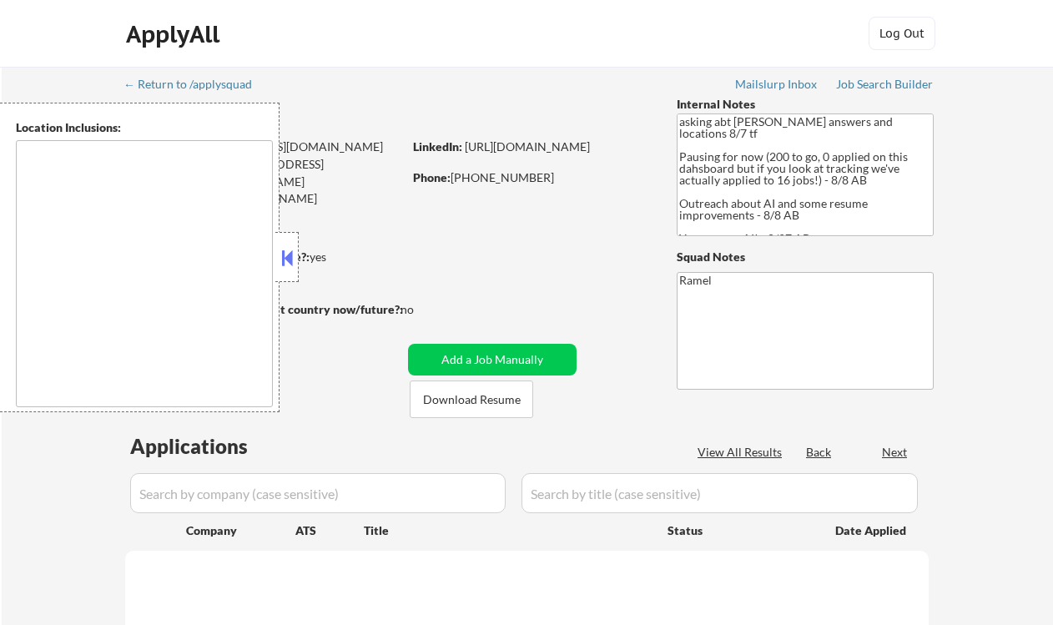
select select ""pending""
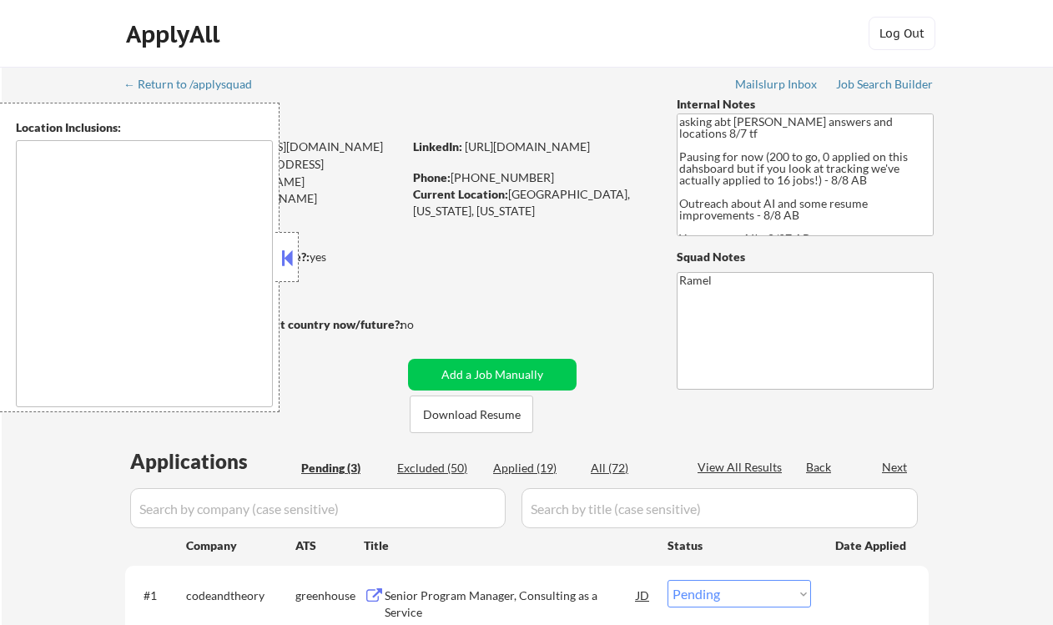
click at [305, 254] on strong "Can work in country of residence?:" at bounding box center [216, 256] width 185 height 14
click at [271, 252] on textarea at bounding box center [144, 273] width 257 height 267
click at [287, 253] on button at bounding box center [287, 257] width 18 height 25
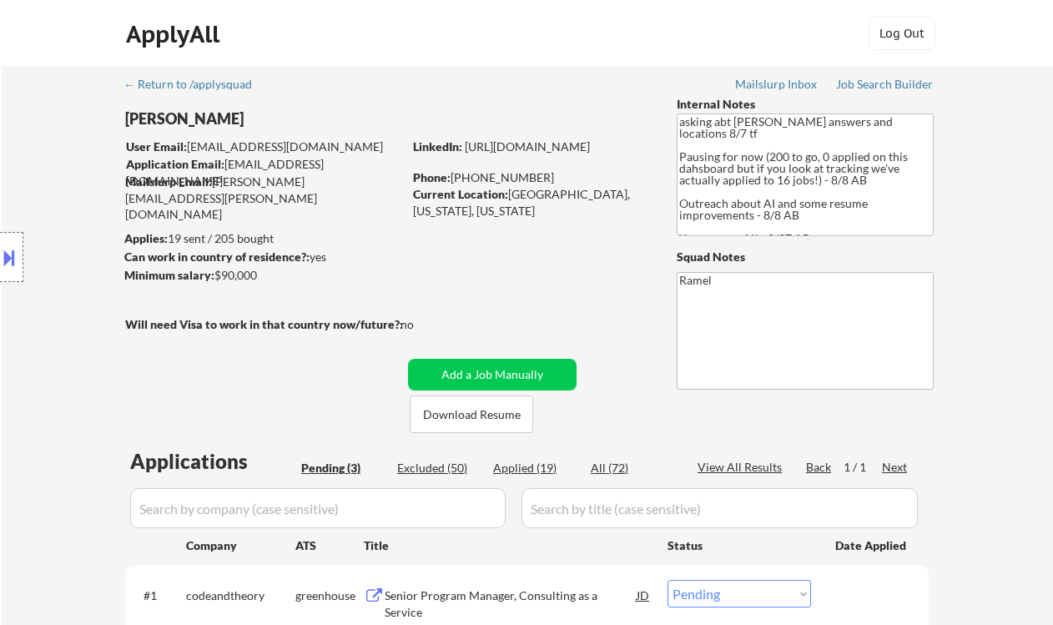
drag, startPoint x: 30, startPoint y: 148, endPoint x: 110, endPoint y: 162, distance: 81.4
click at [30, 148] on div "Location Inclusions:" at bounding box center [149, 258] width 299 height 310
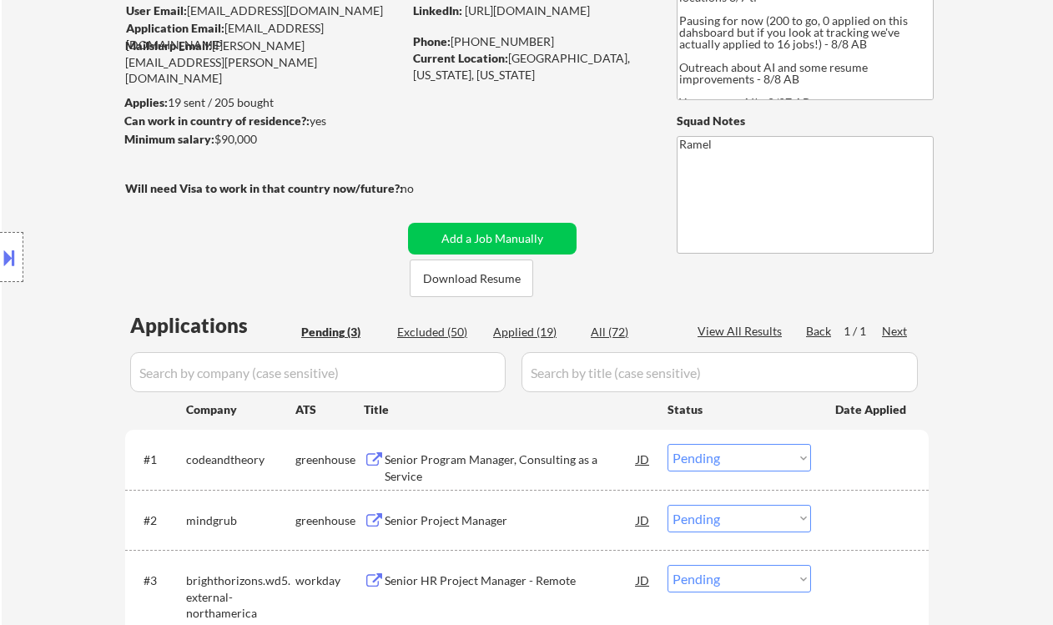
scroll to position [111, 0]
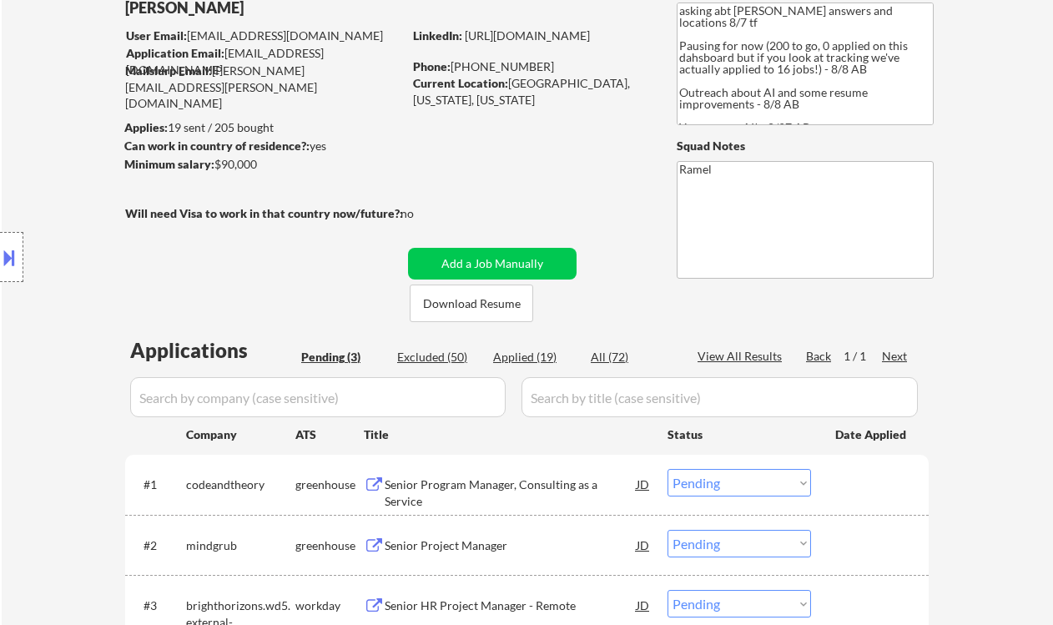
drag, startPoint x: 27, startPoint y: 89, endPoint x: 63, endPoint y: 102, distance: 38.8
click at [27, 89] on div "← Return to /applysquad Mailslurp Inbox Job Search Builder [PERSON_NAME] User E…" at bounding box center [527, 345] width 1051 height 779
click at [40, 93] on div "← Return to /applysquad Mailslurp Inbox Job Search Builder [PERSON_NAME] User E…" at bounding box center [527, 345] width 1051 height 779
click at [8, 262] on button at bounding box center [9, 258] width 18 height 28
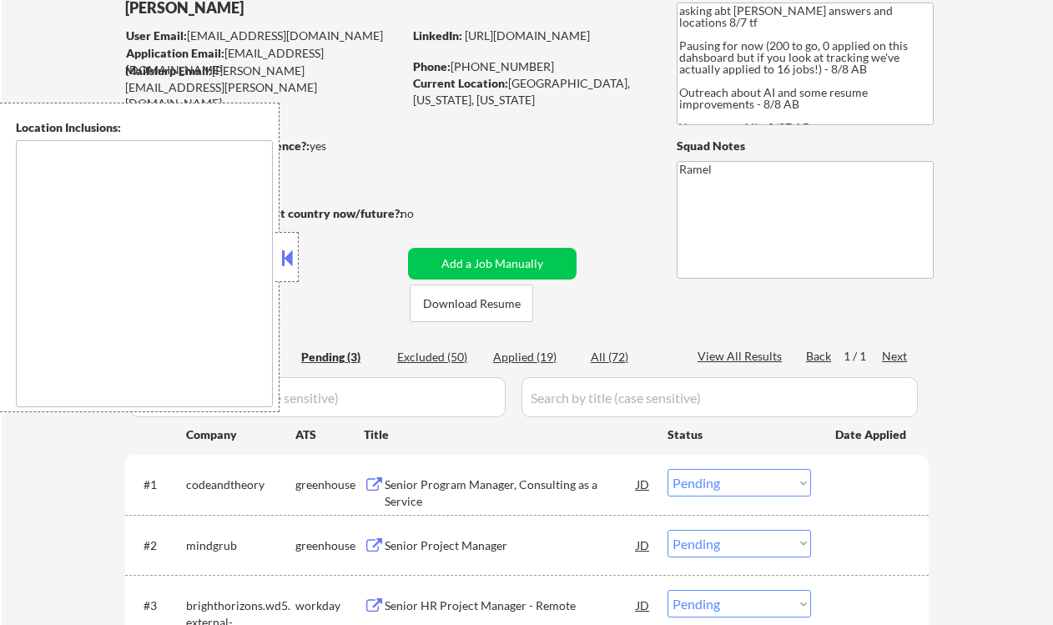
drag, startPoint x: 43, startPoint y: 184, endPoint x: 54, endPoint y: 185, distance: 10.9
click at [43, 184] on textarea at bounding box center [144, 273] width 257 height 267
drag, startPoint x: 50, startPoint y: 229, endPoint x: 58, endPoint y: 228, distance: 8.4
click at [50, 229] on textarea at bounding box center [144, 273] width 257 height 267
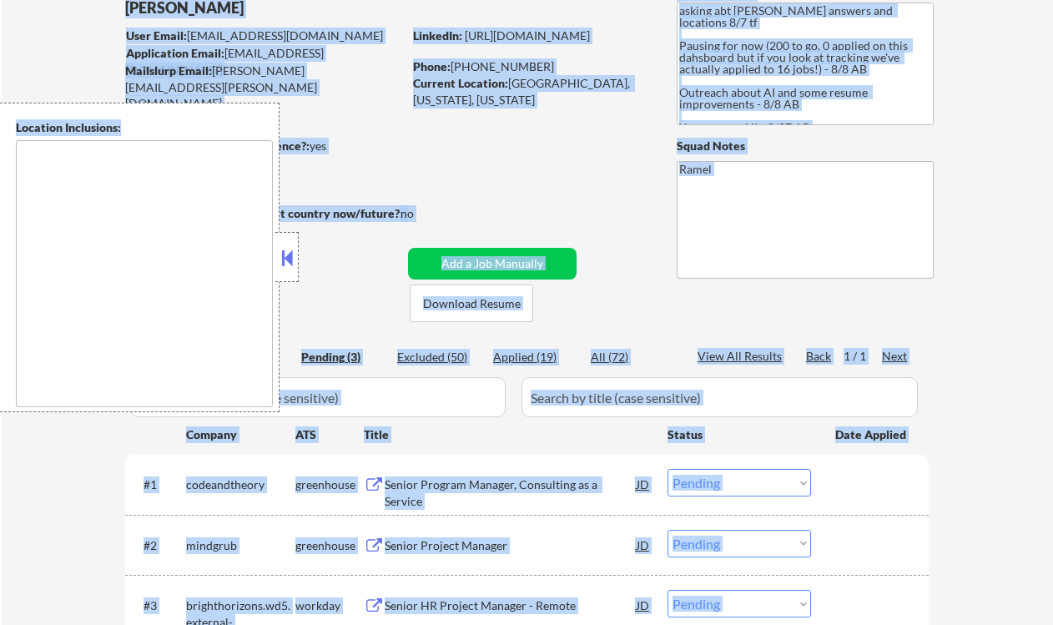
drag, startPoint x: 388, startPoint y: 109, endPoint x: 355, endPoint y: -43, distance: 155.5
click at [355, 0] on html "← Return to /applysquad Mailslurp Inbox Job Search Builder [PERSON_NAME] User E…" at bounding box center [526, 201] width 1053 height 625
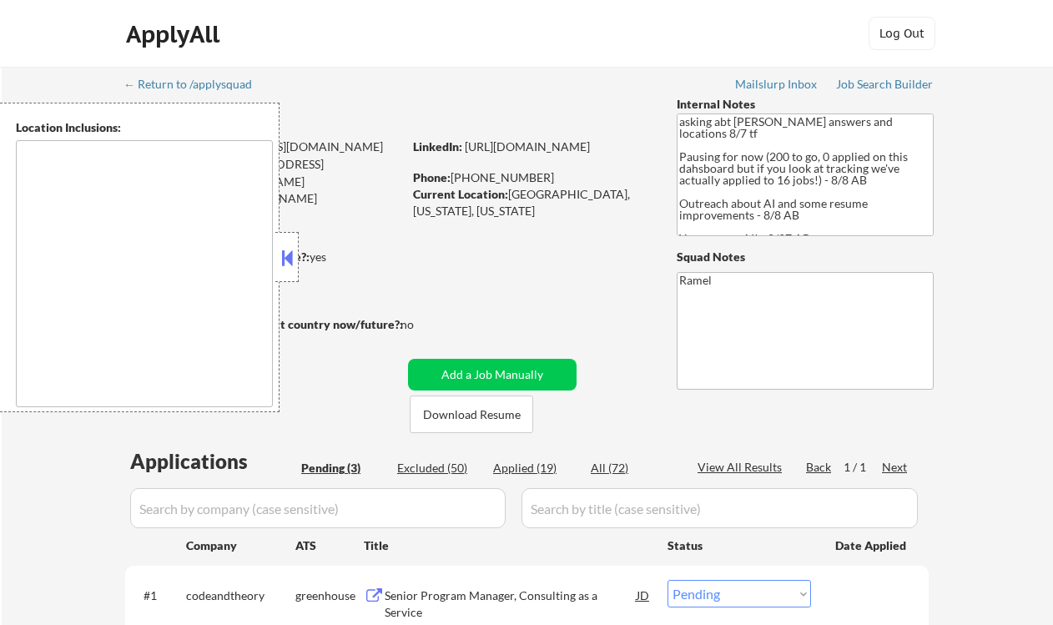
drag, startPoint x: 43, startPoint y: 498, endPoint x: 265, endPoint y: 130, distance: 429.3
click at [43, 497] on div "← Return to /applysquad Mailslurp Inbox Job Search Builder [PERSON_NAME] User E…" at bounding box center [527, 456] width 1051 height 779
click at [434, 610] on div "Senior Program Manager, Consulting as a Service" at bounding box center [511, 595] width 252 height 30
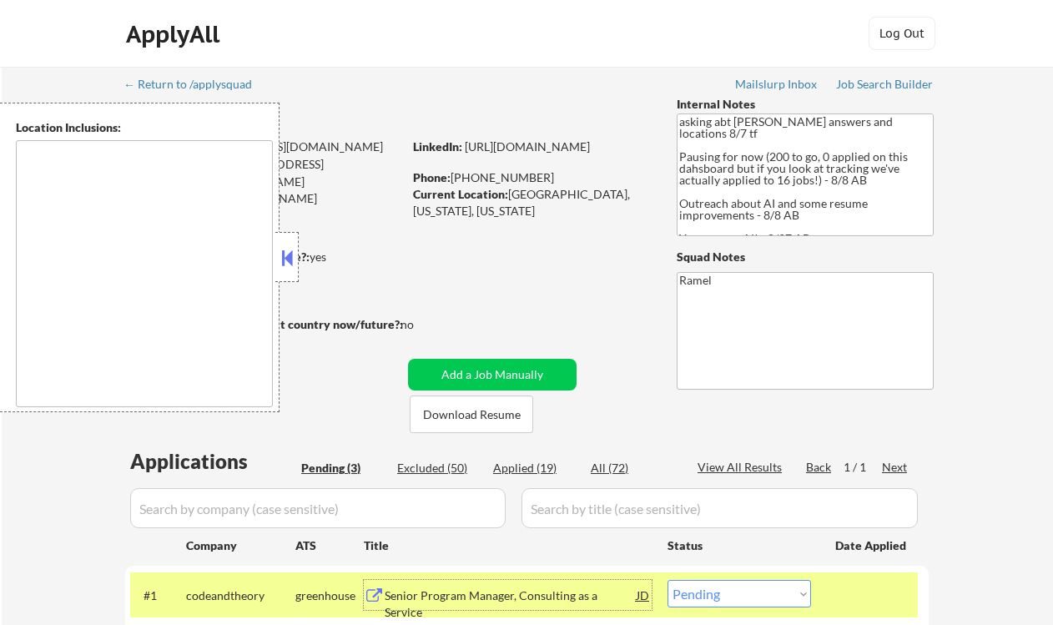
scroll to position [222, 0]
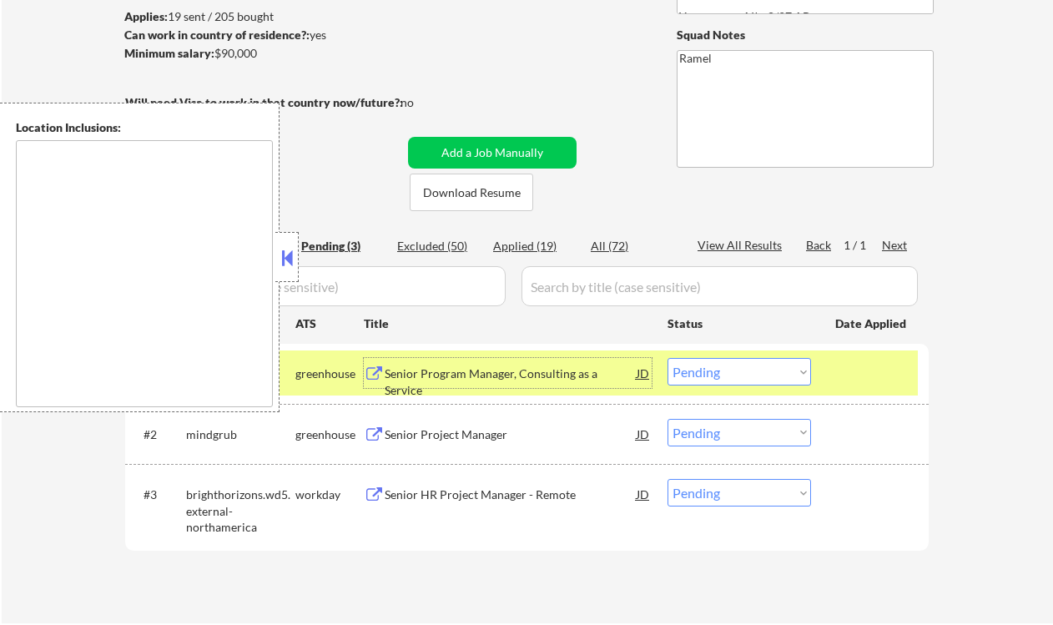
click at [716, 365] on select "Choose an option... Pending Applied Excluded (Questions) Excluded (Expired) Exc…" at bounding box center [740, 372] width 144 height 28
click at [668, 358] on select "Choose an option... Pending Applied Excluded (Questions) Excluded (Expired) Exc…" at bounding box center [740, 372] width 144 height 28
click at [279, 259] on button at bounding box center [287, 257] width 18 height 25
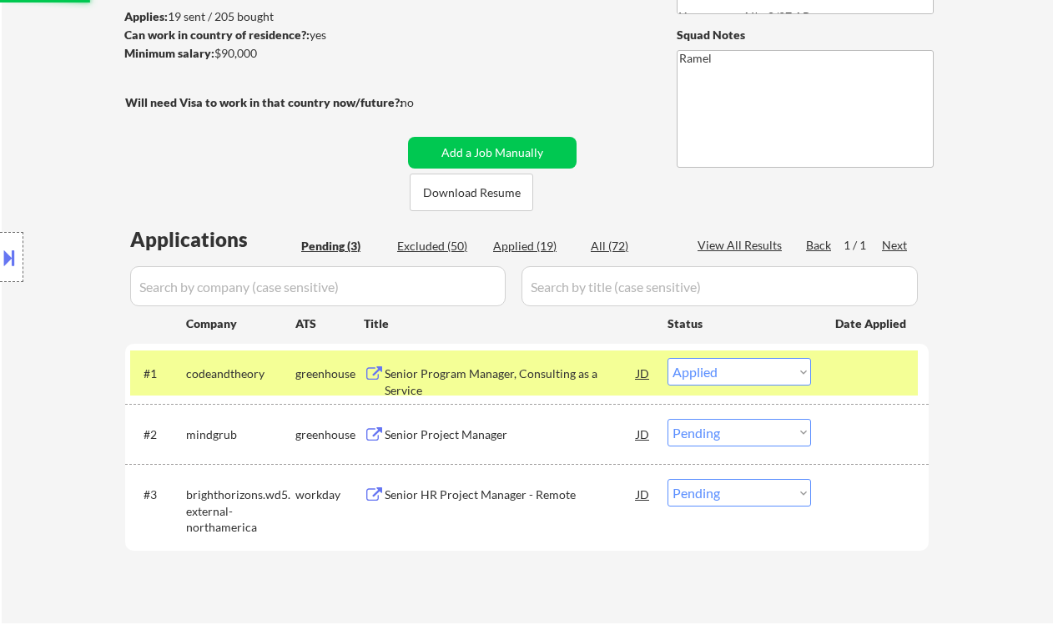
click at [457, 433] on div "Senior Project Manager" at bounding box center [511, 434] width 252 height 17
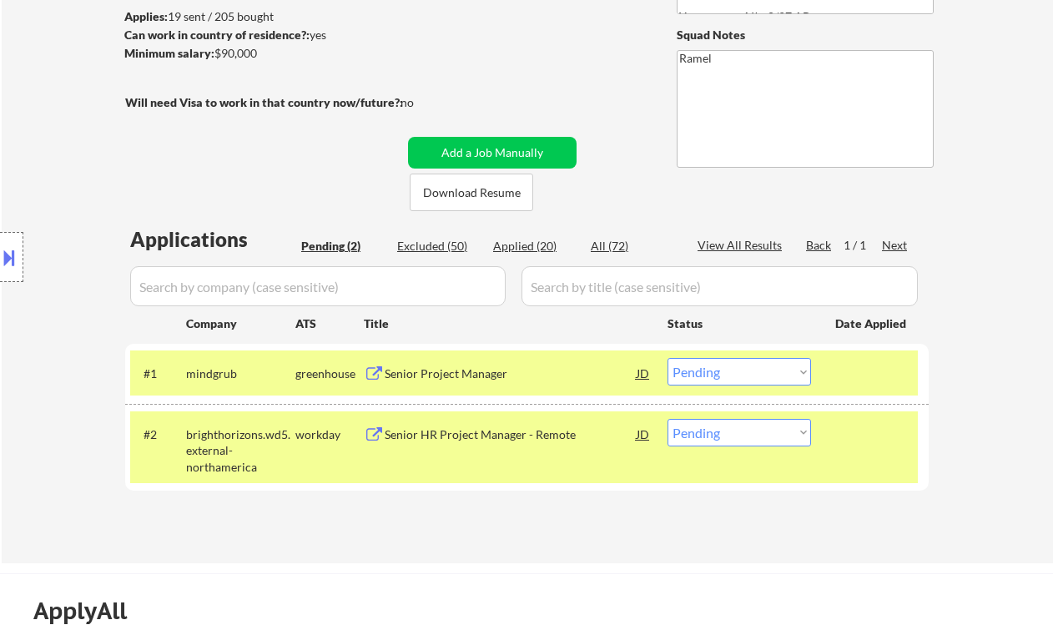
click at [713, 377] on select "Choose an option... Pending Applied Excluded (Questions) Excluded (Expired) Exc…" at bounding box center [740, 372] width 144 height 28
click at [668, 358] on select "Choose an option... Pending Applied Excluded (Questions) Excluded (Expired) Exc…" at bounding box center [740, 372] width 144 height 28
click at [493, 435] on div "Senior HR Project Manager - Remote" at bounding box center [511, 434] width 252 height 17
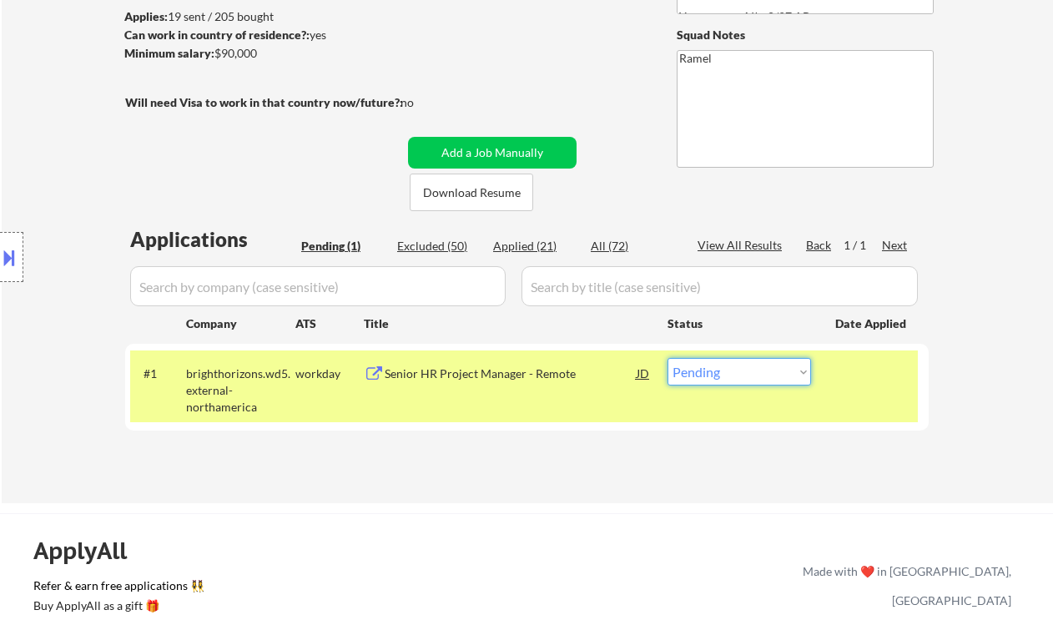
drag, startPoint x: 718, startPoint y: 377, endPoint x: 731, endPoint y: 385, distance: 15.3
click at [718, 377] on select "Choose an option... Pending Applied Excluded (Questions) Excluded (Expired) Exc…" at bounding box center [740, 372] width 144 height 28
select select ""excluded__bad_match_""
click at [668, 358] on select "Choose an option... Pending Applied Excluded (Questions) Excluded (Expired) Exc…" at bounding box center [740, 372] width 144 height 28
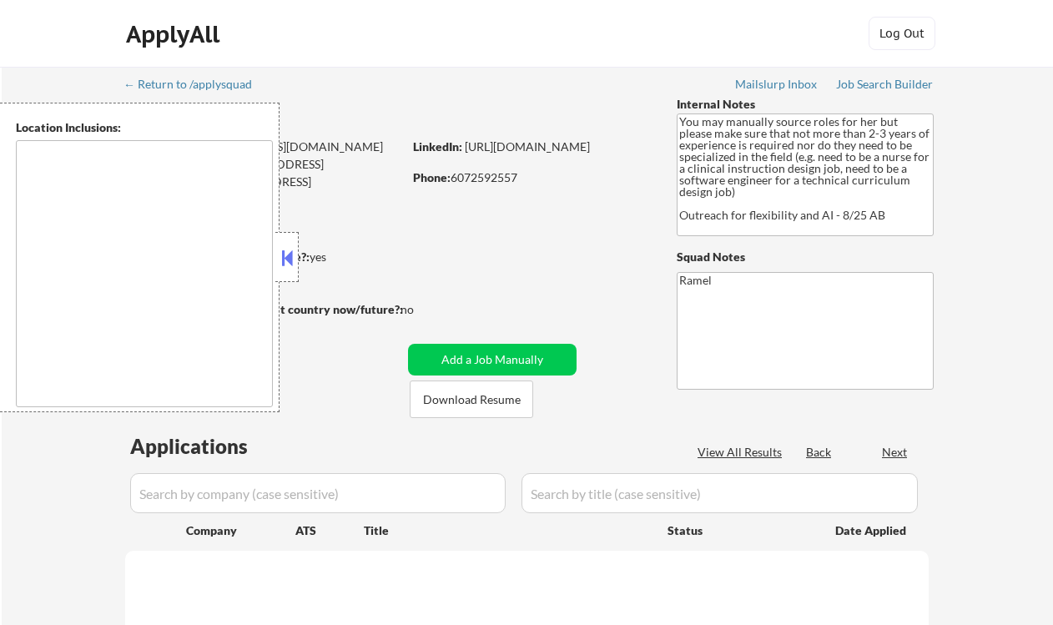
select select ""pending""
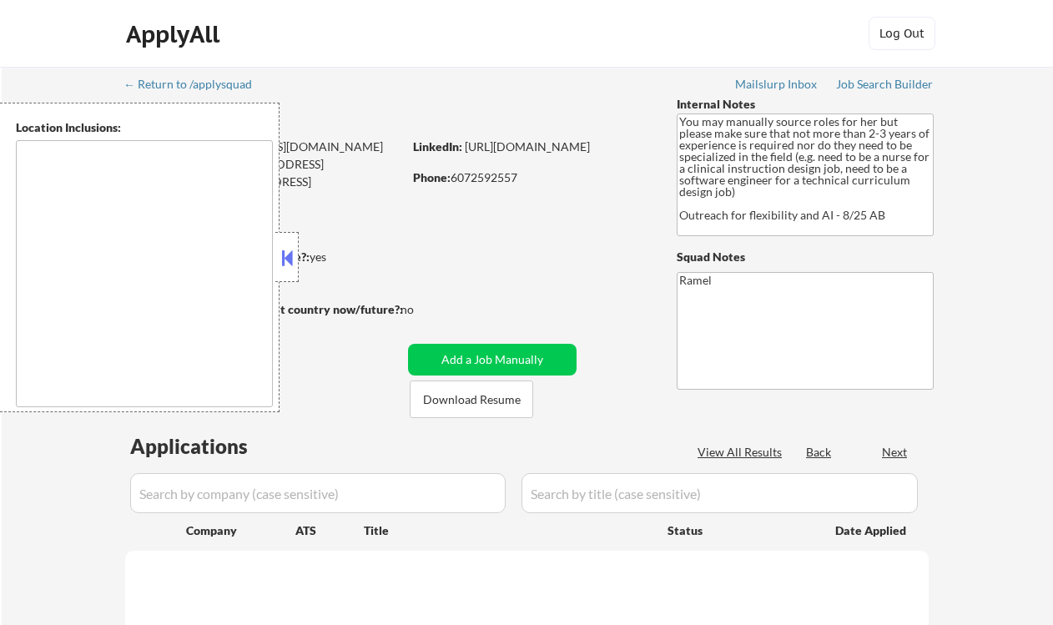
select select ""pending""
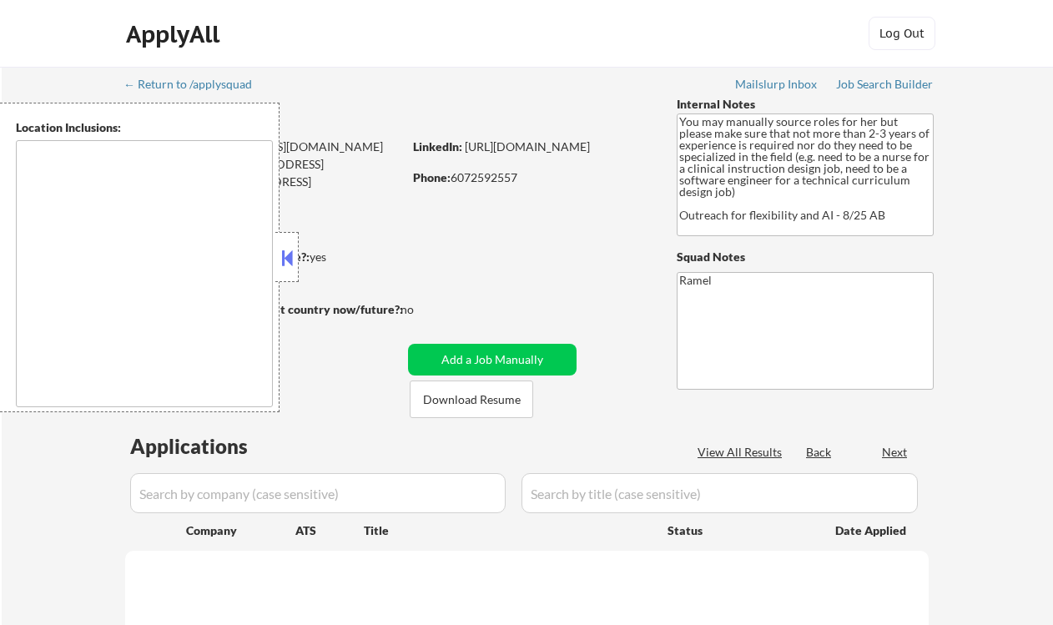
select select ""pending""
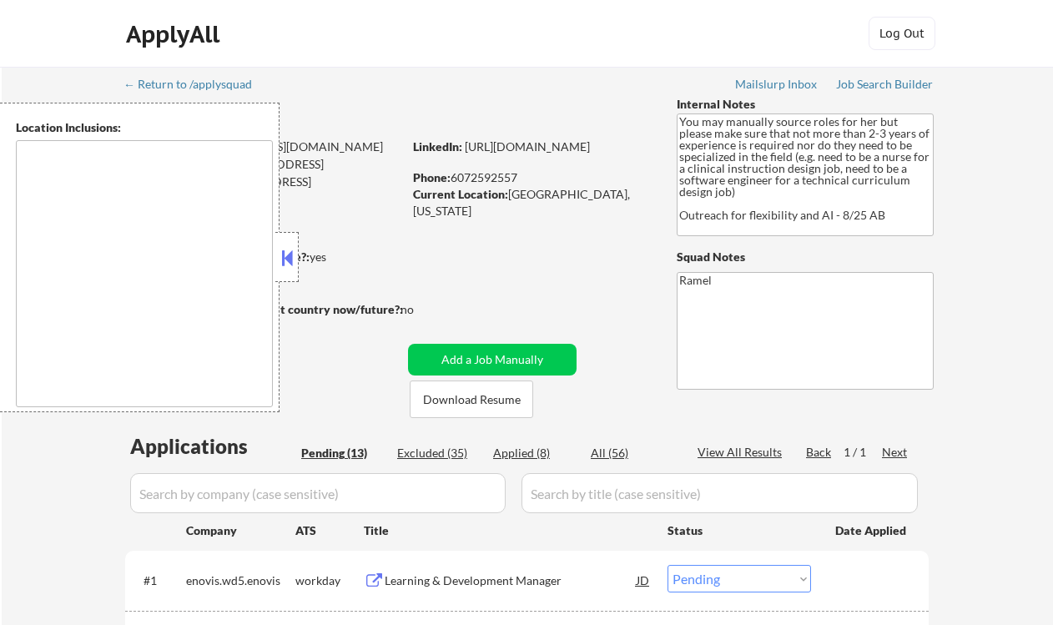
drag, startPoint x: 283, startPoint y: 258, endPoint x: 293, endPoint y: 258, distance: 10.0
click at [283, 258] on button at bounding box center [287, 257] width 18 height 25
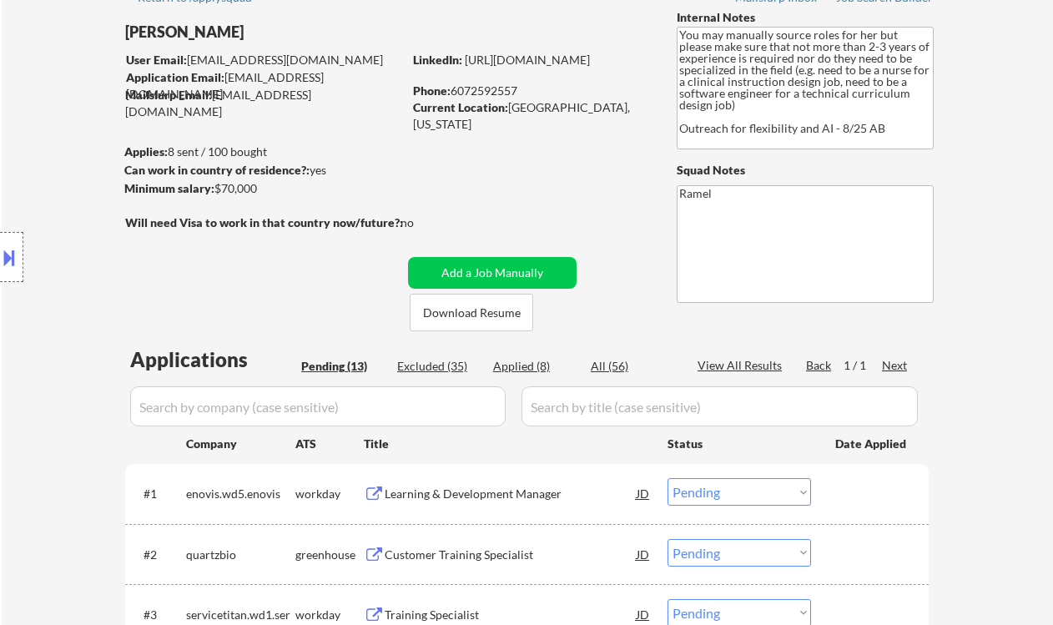
scroll to position [222, 0]
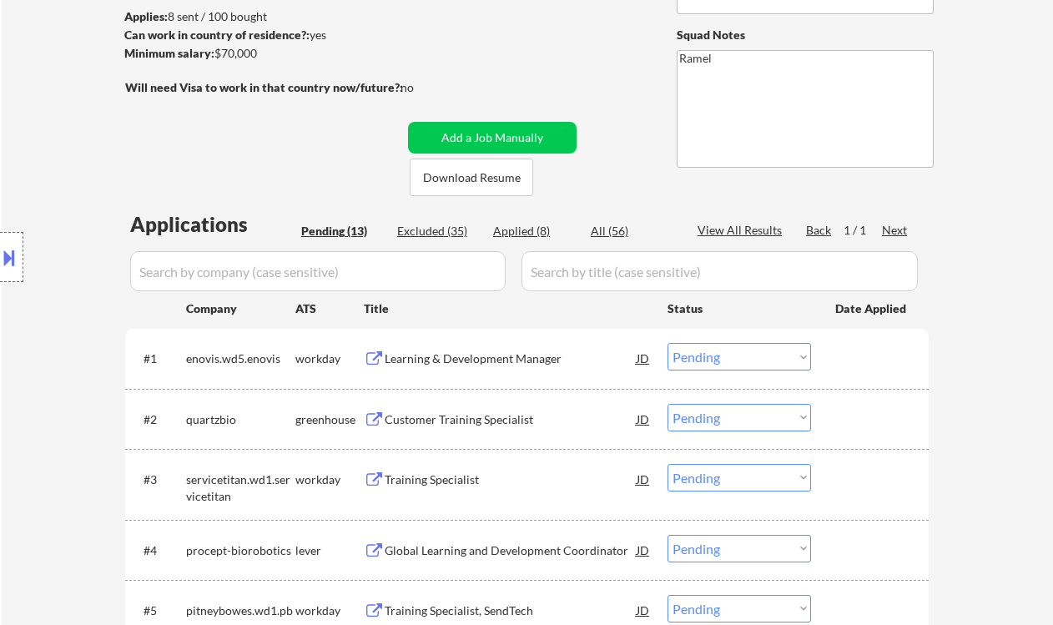
click at [47, 181] on div "Location Inclusions:" at bounding box center [149, 258] width 299 height 310
click at [501, 358] on div "Learning & Development Manager" at bounding box center [511, 358] width 252 height 17
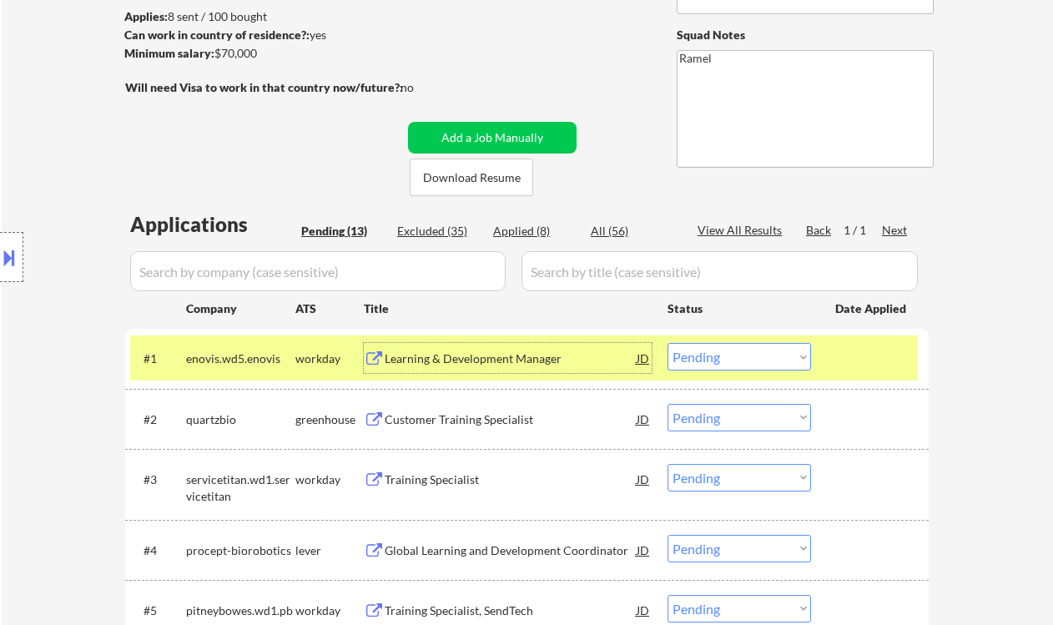
drag, startPoint x: 719, startPoint y: 354, endPoint x: 722, endPoint y: 362, distance: 8.7
click at [719, 354] on select "Choose an option... Pending Applied Excluded (Questions) Excluded (Expired) Exc…" at bounding box center [740, 357] width 144 height 28
click at [668, 343] on select "Choose an option... Pending Applied Excluded (Questions) Excluded (Expired) Exc…" at bounding box center [740, 357] width 144 height 28
click at [505, 423] on div "Customer Training Specialist" at bounding box center [511, 419] width 252 height 17
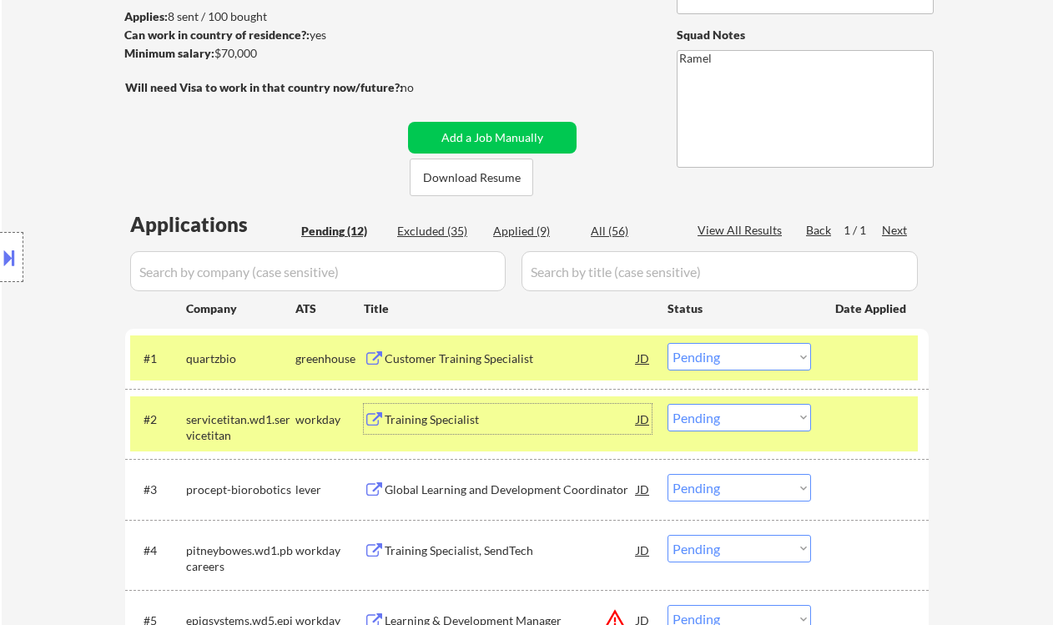
scroll to position [334, 0]
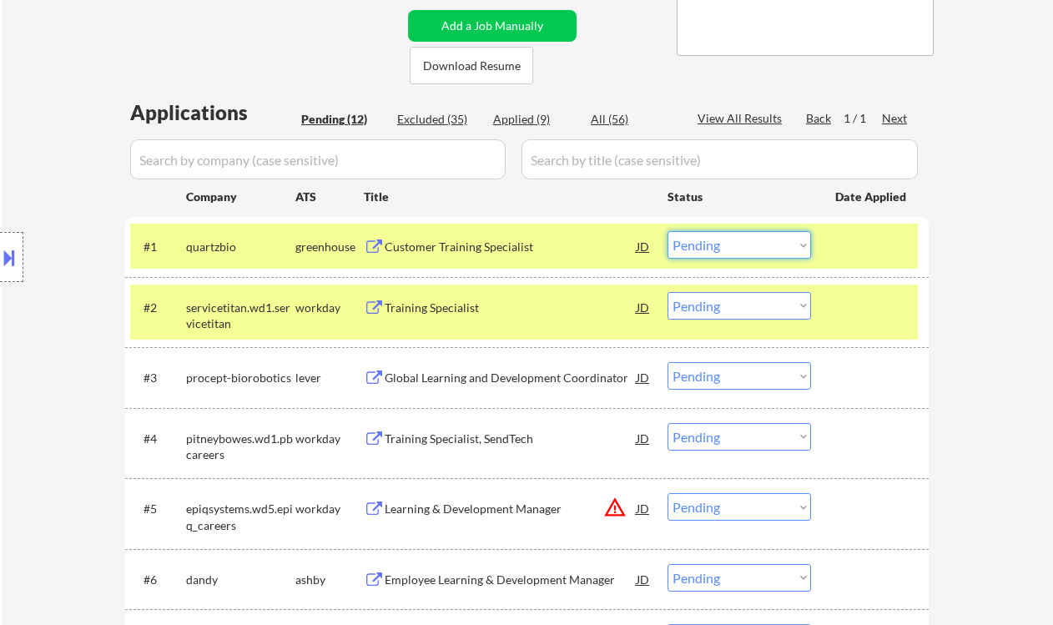
click at [716, 247] on select "Choose an option... Pending Applied Excluded (Questions) Excluded (Expired) Exc…" at bounding box center [740, 245] width 144 height 28
click at [668, 231] on select "Choose an option... Pending Applied Excluded (Questions) Excluded (Expired) Exc…" at bounding box center [740, 245] width 144 height 28
click at [445, 309] on div "Training Specialist" at bounding box center [511, 308] width 252 height 17
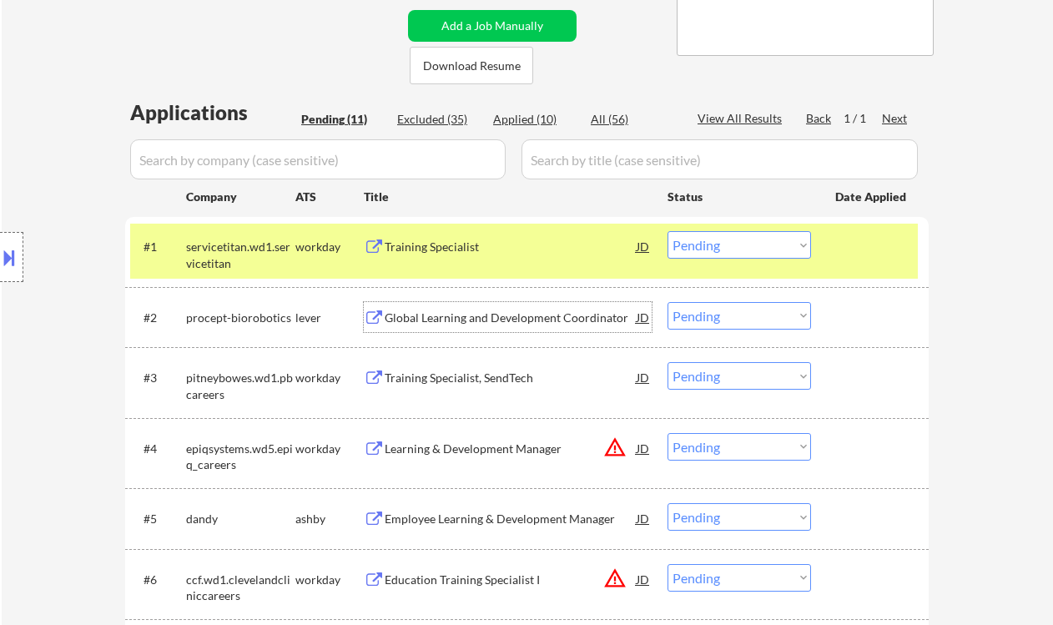
drag, startPoint x: 718, startPoint y: 239, endPoint x: 726, endPoint y: 258, distance: 20.2
click at [718, 240] on select "Choose an option... Pending Applied Excluded (Questions) Excluded (Expired) Exc…" at bounding box center [740, 245] width 144 height 28
click at [668, 231] on select "Choose an option... Pending Applied Excluded (Questions) Excluded (Expired) Exc…" at bounding box center [740, 245] width 144 height 28
click at [512, 321] on div "Global Learning and Development Coordinator" at bounding box center [511, 318] width 252 height 17
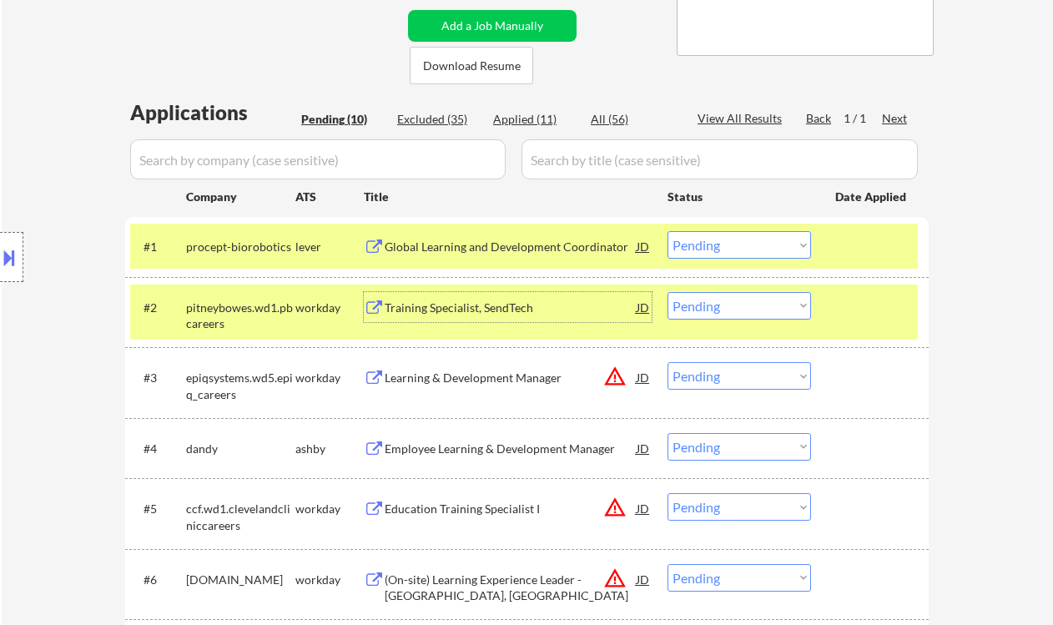
click at [698, 249] on select "Choose an option... Pending Applied Excluded (Questions) Excluded (Expired) Exc…" at bounding box center [740, 245] width 144 height 28
click at [668, 231] on select "Choose an option... Pending Applied Excluded (Questions) Excluded (Expired) Exc…" at bounding box center [740, 245] width 144 height 28
click at [478, 303] on div "Training Specialist, SendTech" at bounding box center [511, 308] width 252 height 17
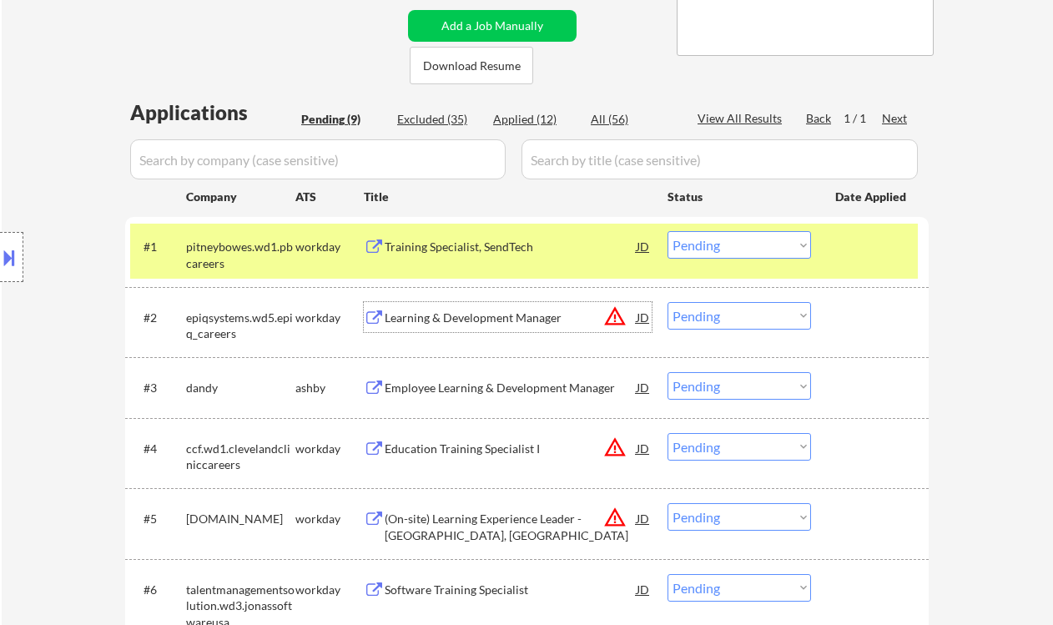
click at [703, 244] on select "Choose an option... Pending Applied Excluded (Questions) Excluded (Expired) Exc…" at bounding box center [740, 245] width 144 height 28
click at [668, 231] on select "Choose an option... Pending Applied Excluded (Questions) Excluded (Expired) Exc…" at bounding box center [740, 245] width 144 height 28
click at [495, 323] on div "Learning & Development Manager" at bounding box center [511, 318] width 252 height 17
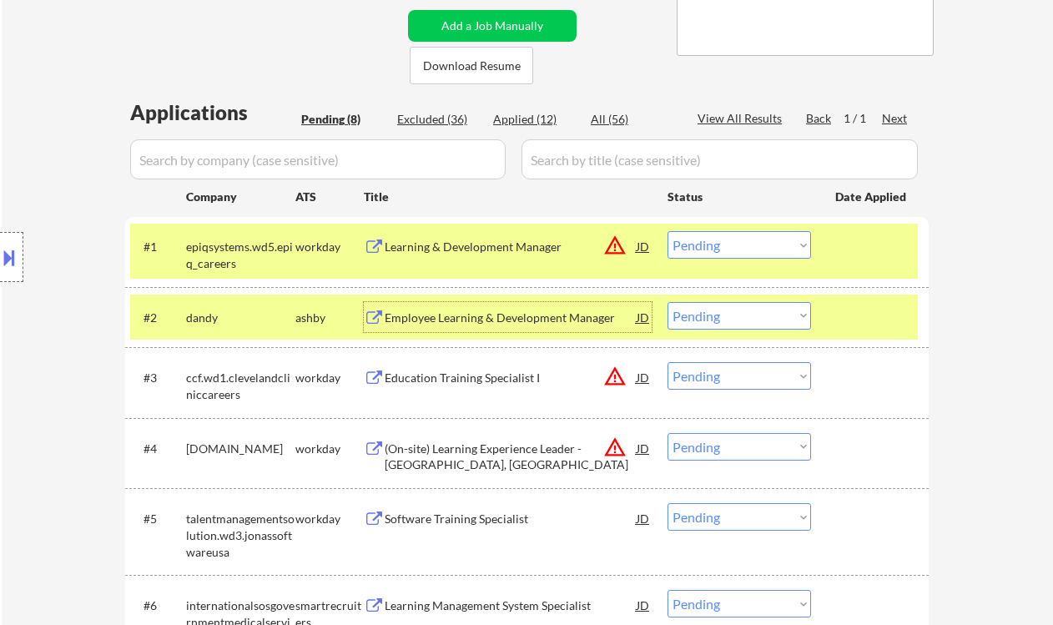
drag, startPoint x: 719, startPoint y: 244, endPoint x: 727, endPoint y: 255, distance: 13.2
click at [719, 244] on select "Choose an option... Pending Applied Excluded (Questions) Excluded (Expired) Exc…" at bounding box center [740, 245] width 144 height 28
click at [668, 231] on select "Choose an option... Pending Applied Excluded (Questions) Excluded (Expired) Exc…" at bounding box center [740, 245] width 144 height 28
click at [532, 317] on div "Employee Learning & Development Manager" at bounding box center [511, 318] width 252 height 17
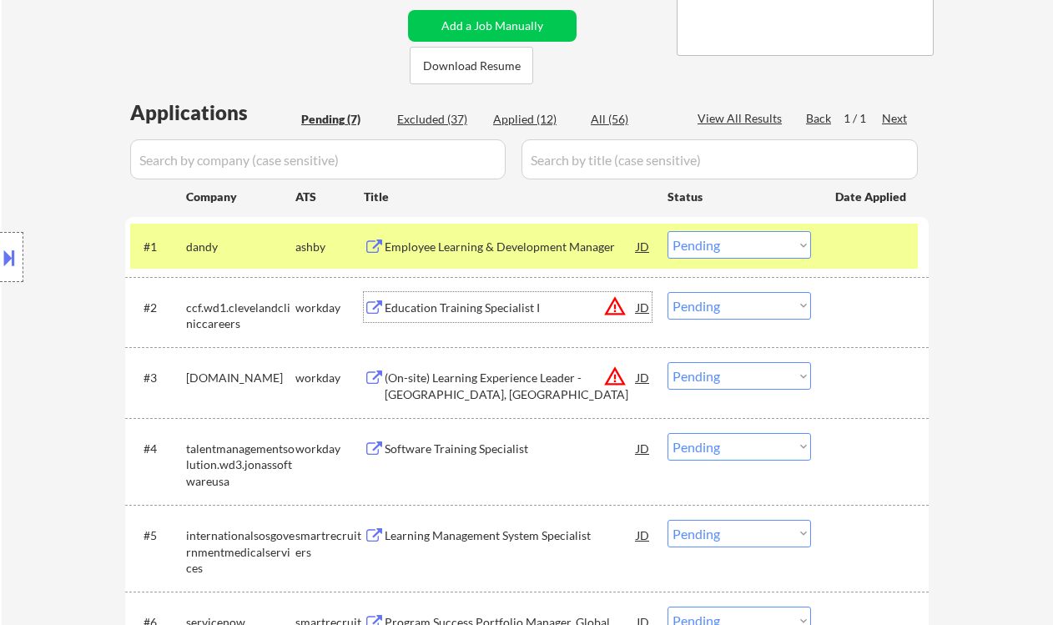
click at [706, 244] on select "Choose an option... Pending Applied Excluded (Questions) Excluded (Expired) Exc…" at bounding box center [740, 245] width 144 height 28
click at [668, 231] on select "Choose an option... Pending Applied Excluded (Questions) Excluded (Expired) Exc…" at bounding box center [740, 245] width 144 height 28
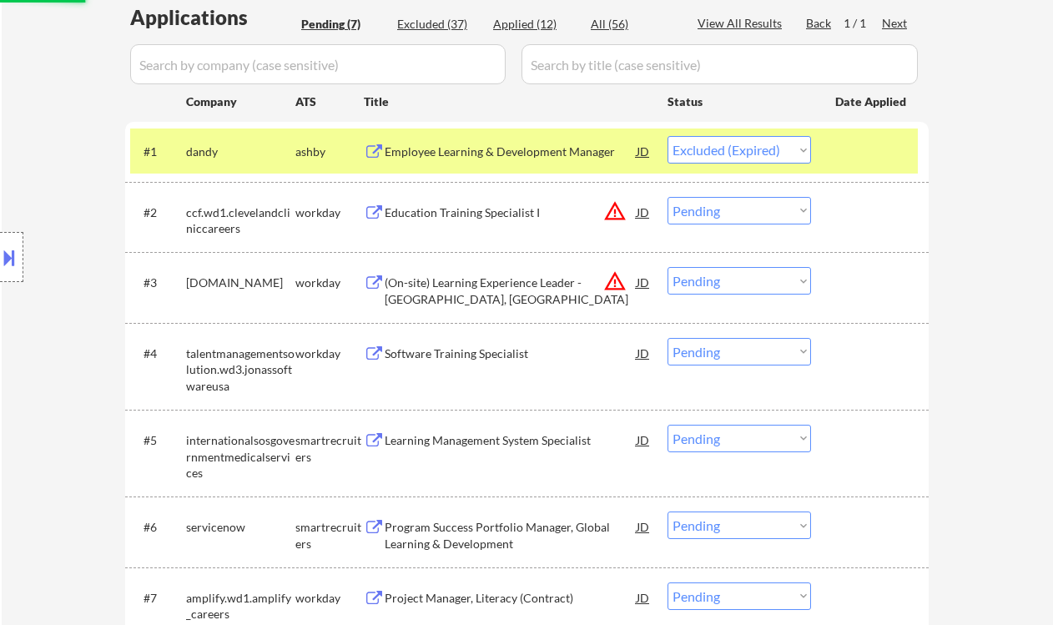
scroll to position [445, 0]
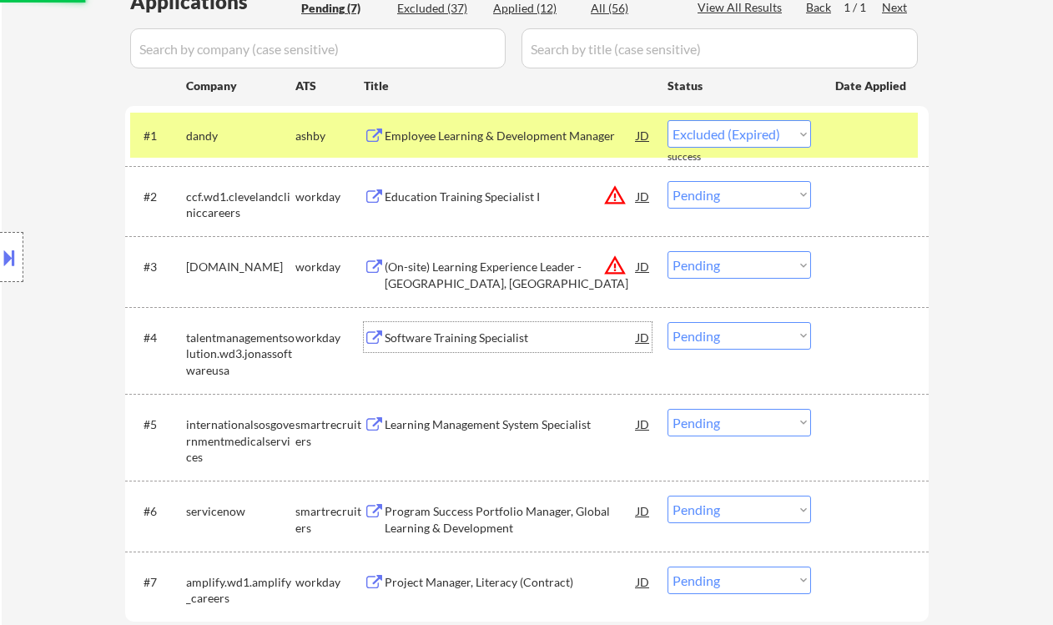
click at [445, 337] on div "Software Training Specialist" at bounding box center [511, 338] width 252 height 17
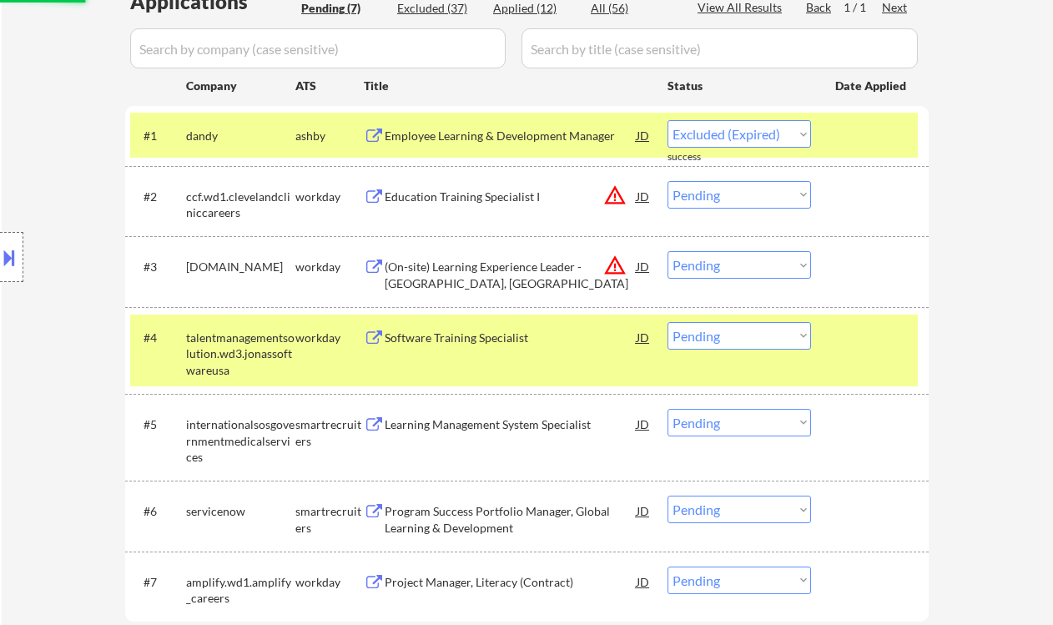
select select ""pending""
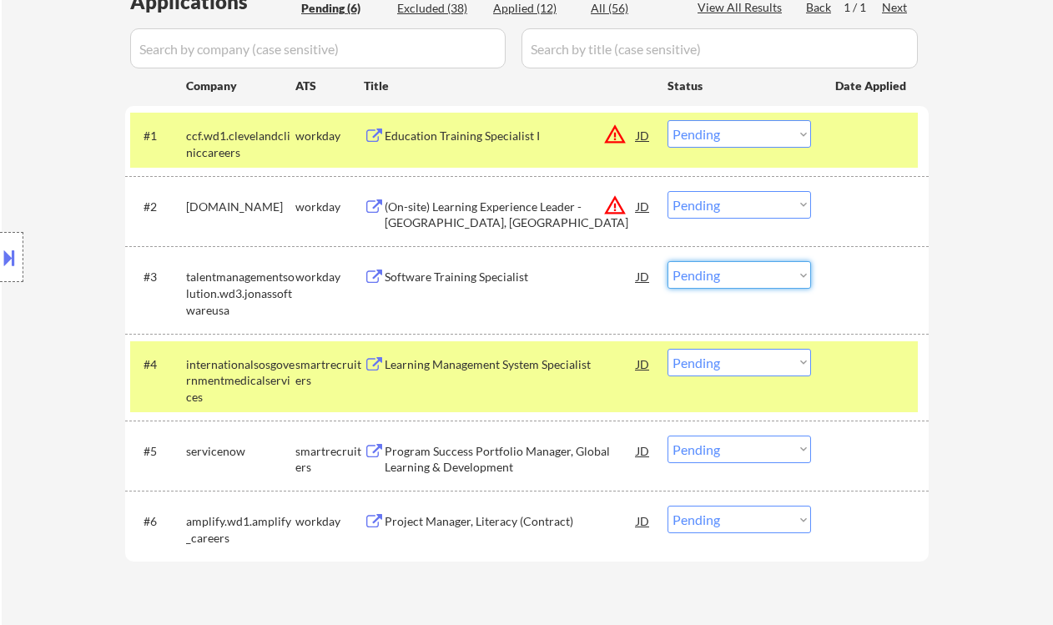
drag, startPoint x: 748, startPoint y: 271, endPoint x: 745, endPoint y: 288, distance: 17.0
click at [748, 271] on select "Choose an option... Pending Applied Excluded (Questions) Excluded (Expired) Exc…" at bounding box center [740, 275] width 144 height 28
click at [668, 261] on select "Choose an option... Pending Applied Excluded (Questions) Excluded (Expired) Exc…" at bounding box center [740, 275] width 144 height 28
click at [473, 370] on div "Learning Management System Specialist" at bounding box center [511, 364] width 252 height 17
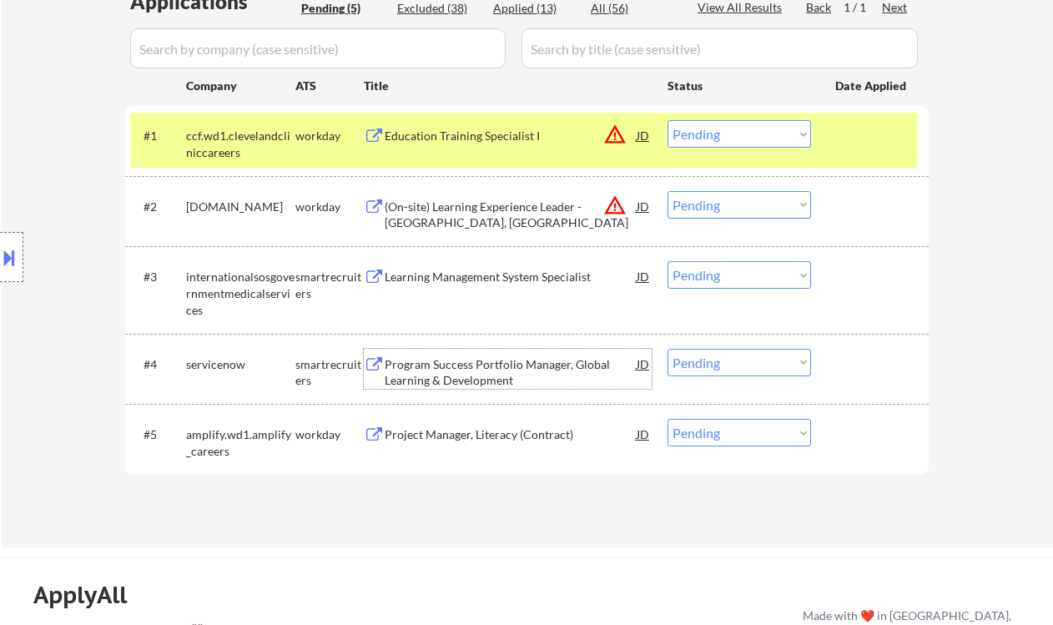
click at [723, 370] on select "Choose an option... Pending Applied Excluded (Questions) Excluded (Expired) Exc…" at bounding box center [740, 363] width 144 height 28
click at [729, 279] on select "Choose an option... Pending Applied Excluded (Questions) Excluded (Expired) Exc…" at bounding box center [740, 275] width 144 height 28
click at [668, 261] on select "Choose an option... Pending Applied Excluded (Questions) Excluded (Expired) Exc…" at bounding box center [740, 275] width 144 height 28
click at [496, 368] on div "Program Success Portfolio Manager, Global Learning & Development" at bounding box center [511, 372] width 252 height 33
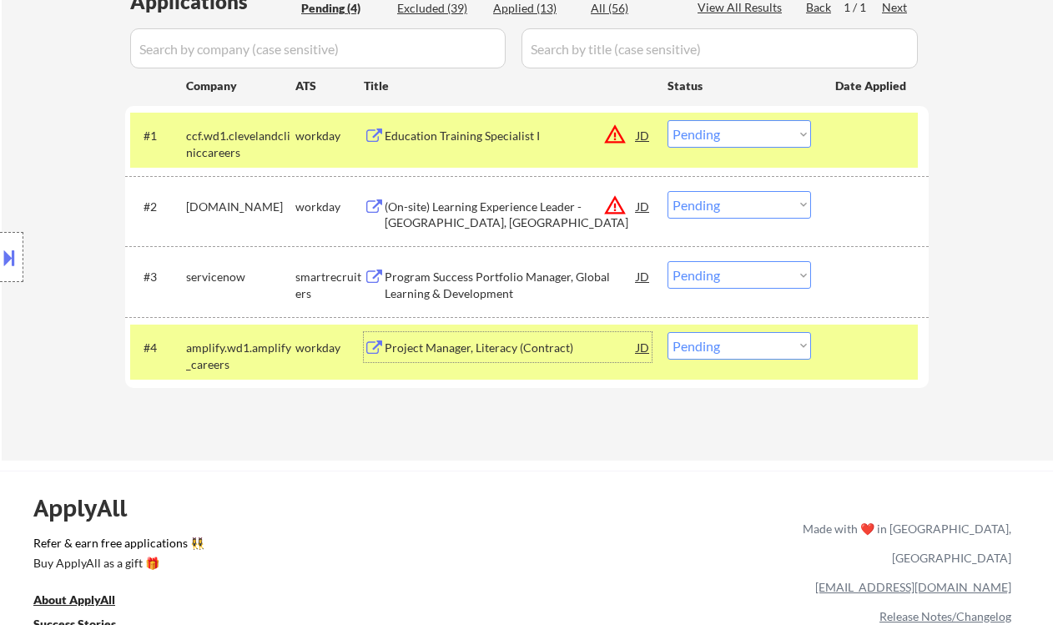
click at [722, 276] on select "Choose an option... Pending Applied Excluded (Questions) Excluded (Expired) Exc…" at bounding box center [740, 275] width 144 height 28
click at [668, 261] on select "Choose an option... Pending Applied Excluded (Questions) Excluded (Expired) Exc…" at bounding box center [740, 275] width 144 height 28
click at [490, 349] on div "Project Manager, Literacy (Contract)" at bounding box center [511, 348] width 252 height 17
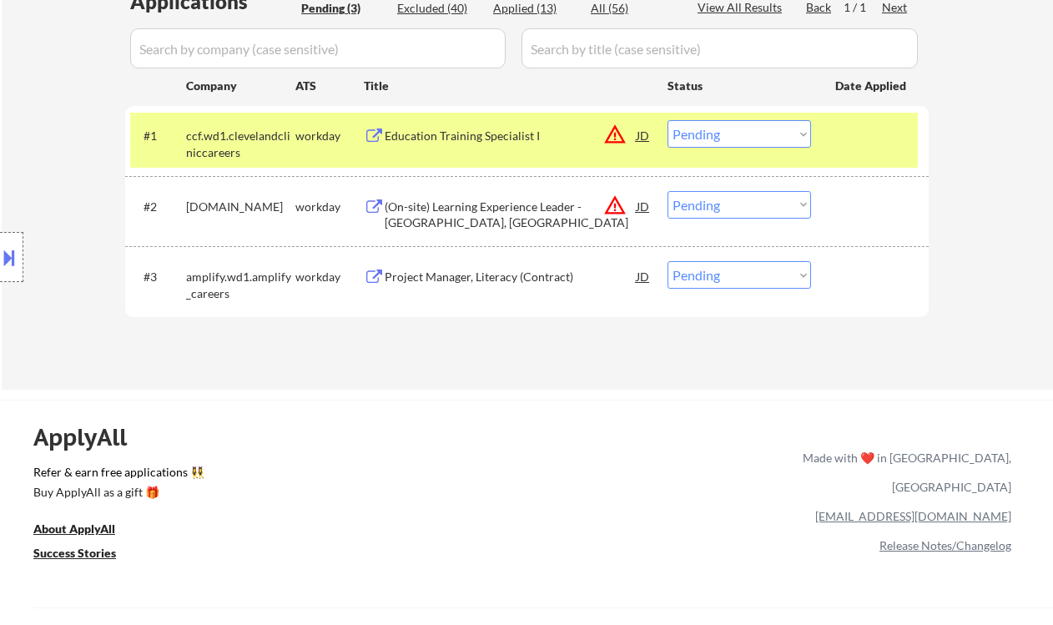
click at [712, 284] on select "Choose an option... Pending Applied Excluded (Questions) Excluded (Expired) Exc…" at bounding box center [740, 275] width 144 height 28
select select ""applied""
click at [668, 261] on select "Choose an option... Pending Applied Excluded (Questions) Excluded (Expired) Exc…" at bounding box center [740, 275] width 144 height 28
click at [478, 208] on div "(On-site) Learning Experience Leader - [GEOGRAPHIC_DATA], [GEOGRAPHIC_DATA]" at bounding box center [511, 215] width 252 height 33
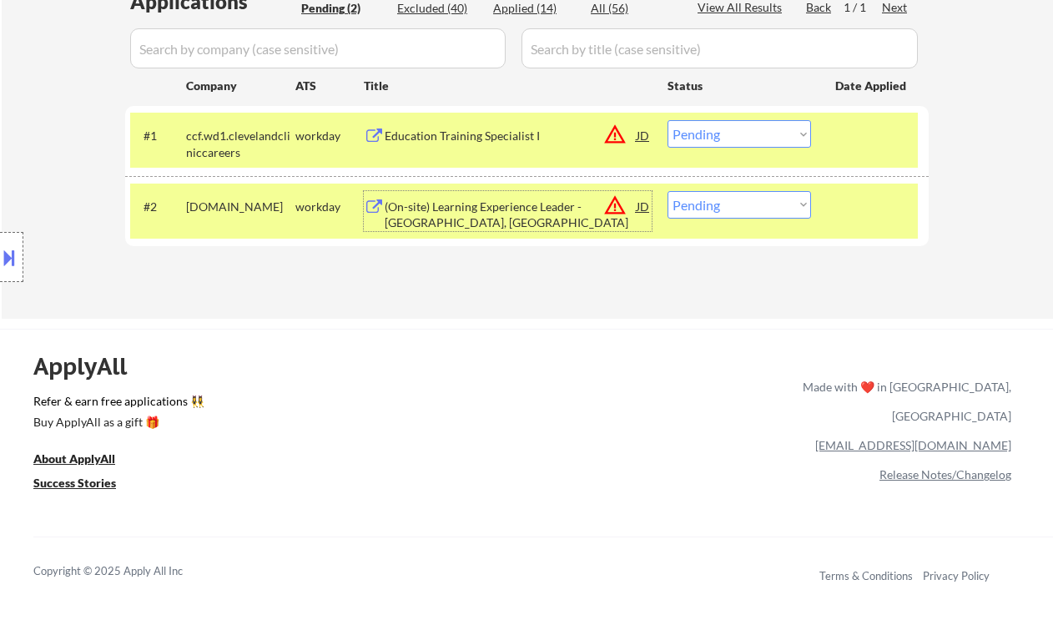
drag, startPoint x: 755, startPoint y: 206, endPoint x: 759, endPoint y: 217, distance: 11.6
click at [755, 206] on select "Choose an option... Pending Applied Excluded (Questions) Excluded (Expired) Exc…" at bounding box center [740, 205] width 144 height 28
select select ""excluded__location_""
click at [668, 191] on select "Choose an option... Pending Applied Excluded (Questions) Excluded (Expired) Exc…" at bounding box center [740, 205] width 144 height 28
click at [476, 144] on div "Education Training Specialist I" at bounding box center [511, 136] width 252 height 17
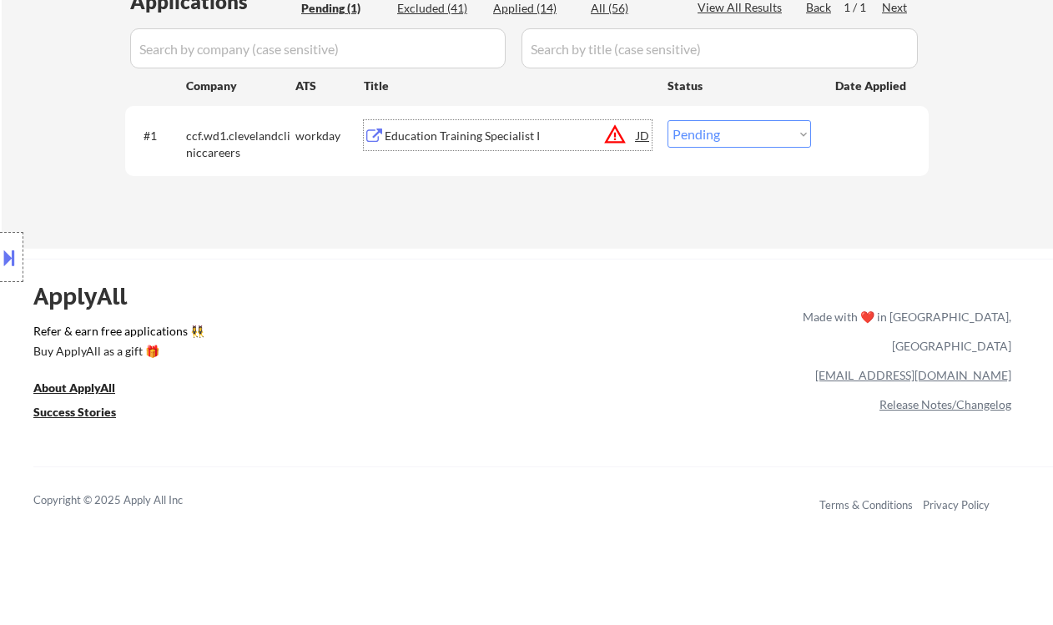
drag, startPoint x: 722, startPoint y: 136, endPoint x: 732, endPoint y: 146, distance: 14.2
click at [722, 136] on select "Choose an option... Pending Applied Excluded (Questions) Excluded (Expired) Exc…" at bounding box center [740, 134] width 144 height 28
select select ""excluded__expired_""
click at [668, 120] on select "Choose an option... Pending Applied Excluded (Questions) Excluded (Expired) Exc…" at bounding box center [740, 134] width 144 height 28
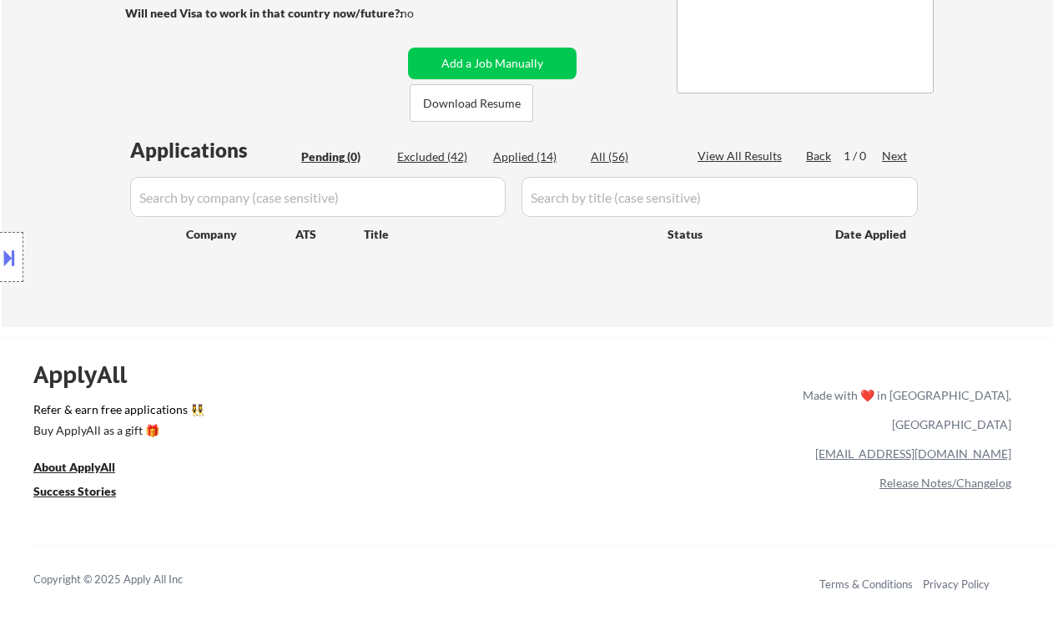
scroll to position [222, 0]
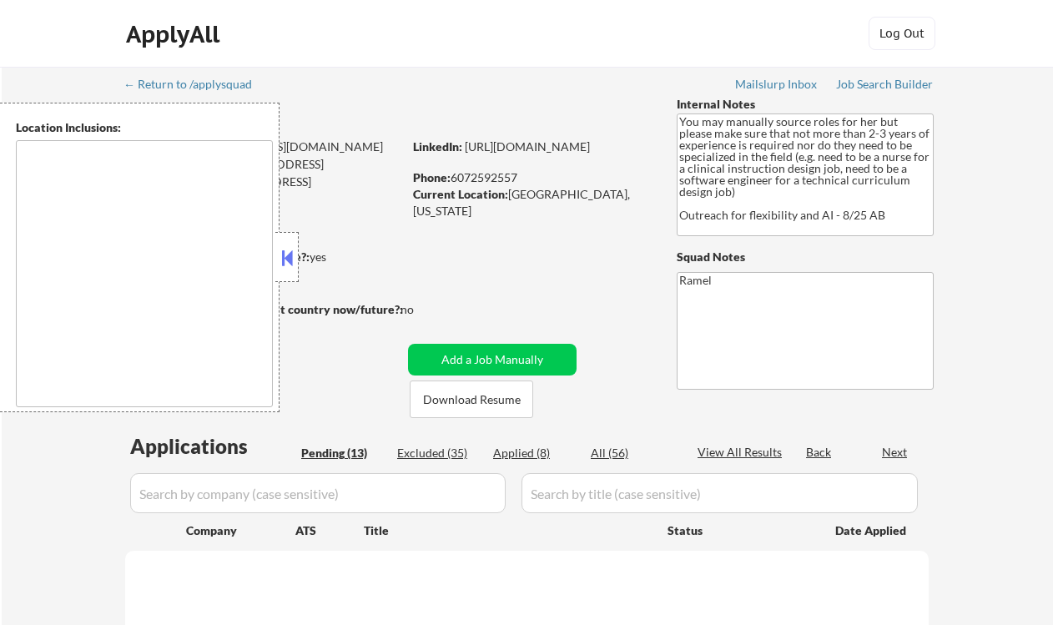
select select ""pending""
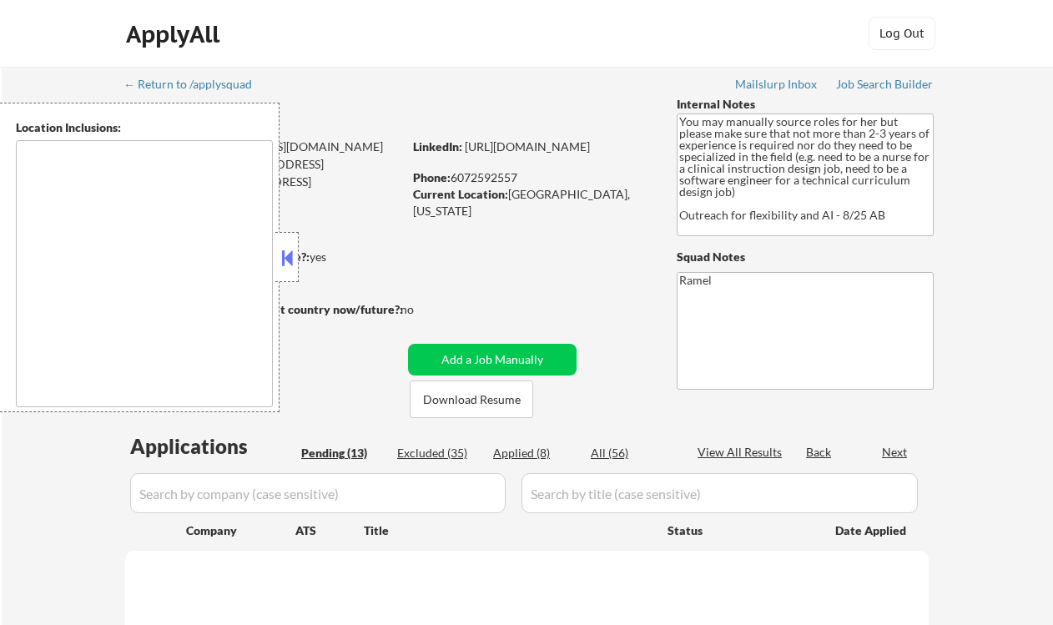
select select ""pending""
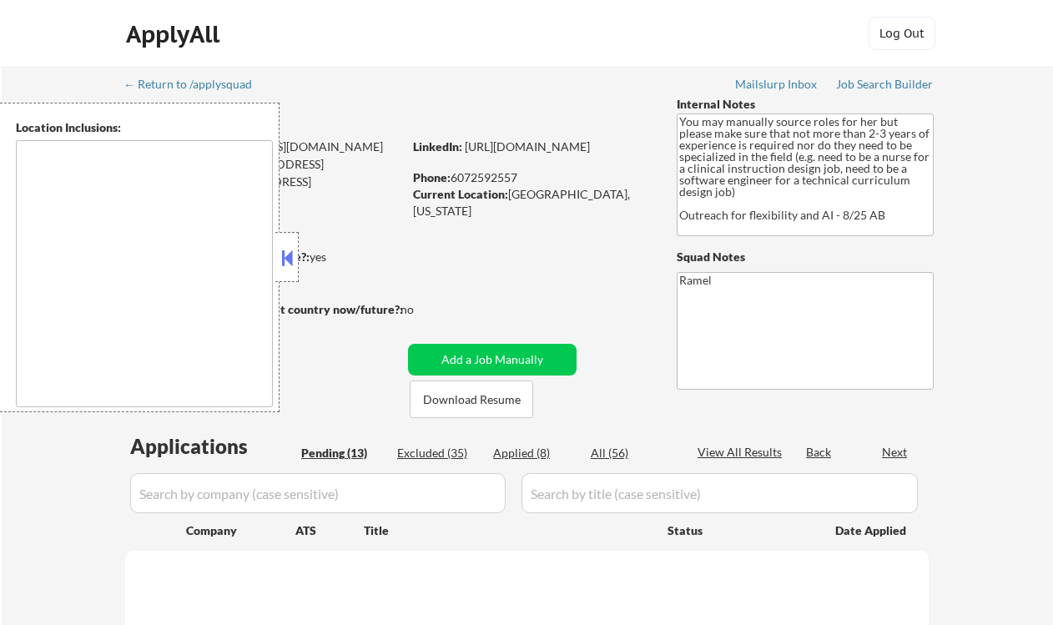
select select ""pending""
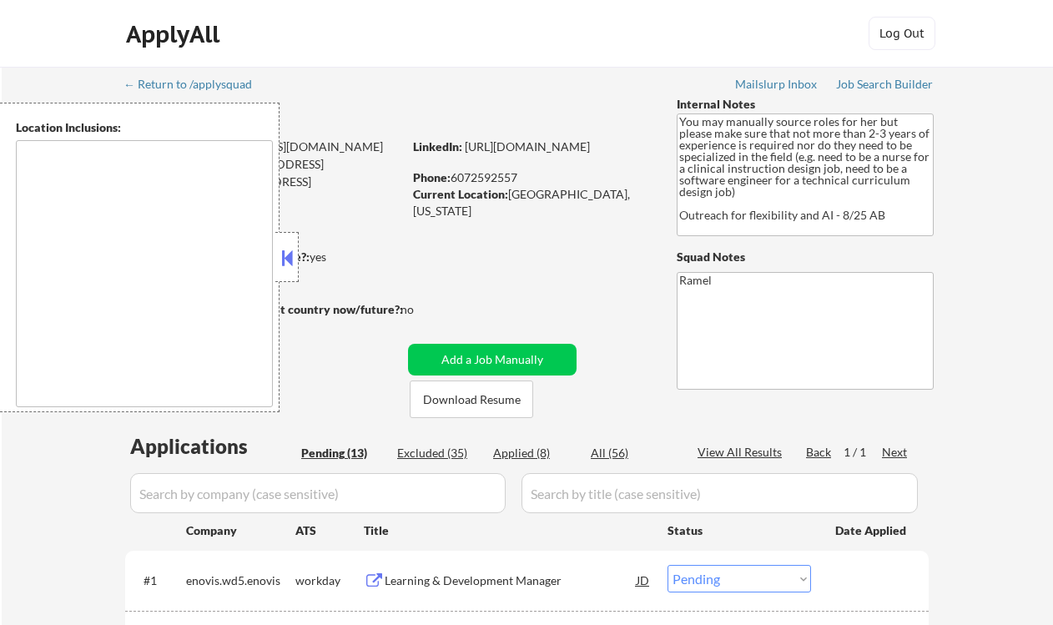
click at [288, 259] on button at bounding box center [287, 257] width 18 height 25
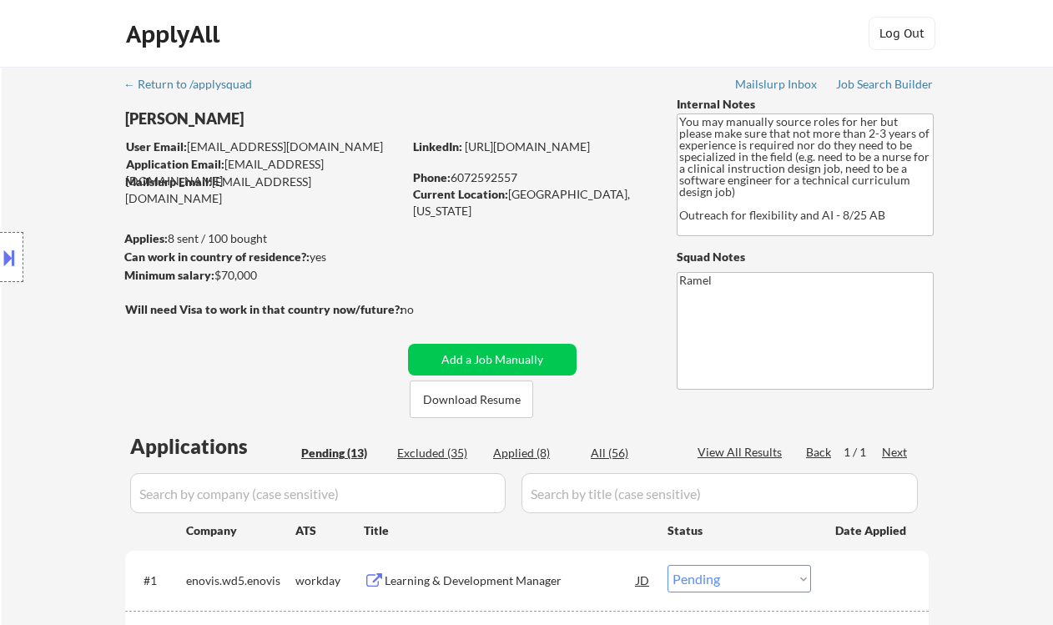
click at [511, 179] on div "Phone: [PHONE_NUMBER]" at bounding box center [531, 177] width 236 height 17
copy div "6072592557"
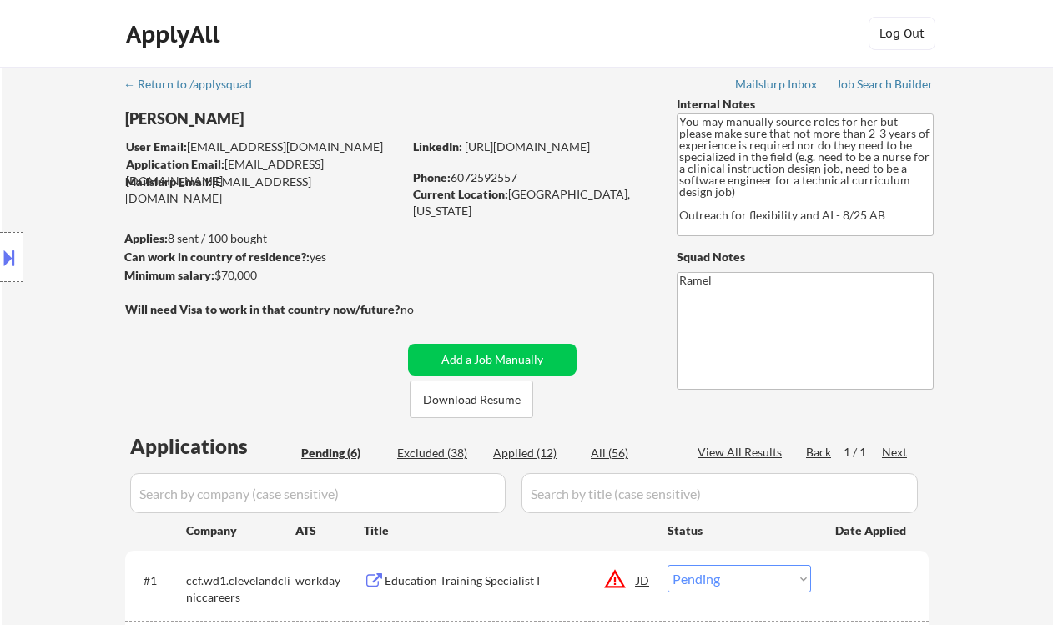
click at [527, 452] on div "Applied (12)" at bounding box center [534, 453] width 83 height 17
select select ""applied""
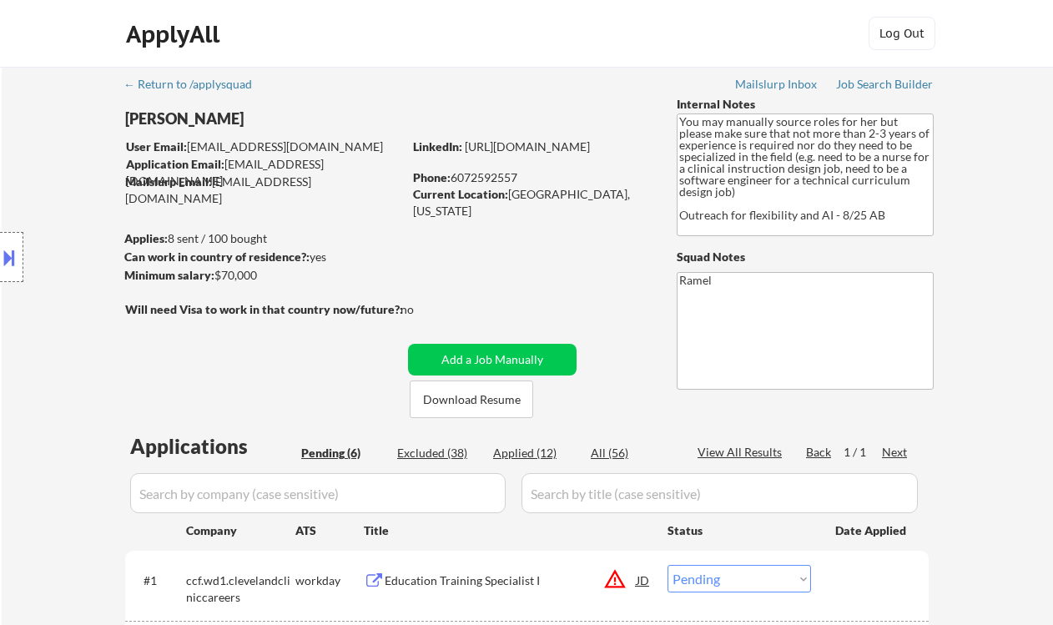
select select ""applied""
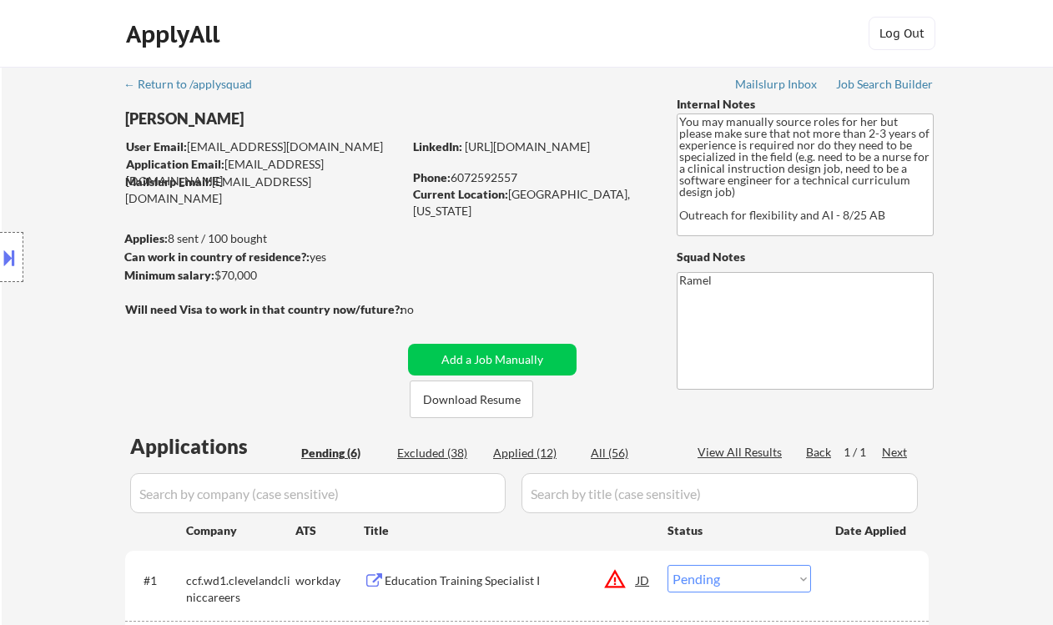
select select ""applied""
click at [482, 180] on div "Phone: [PHONE_NUMBER]" at bounding box center [531, 177] width 236 height 17
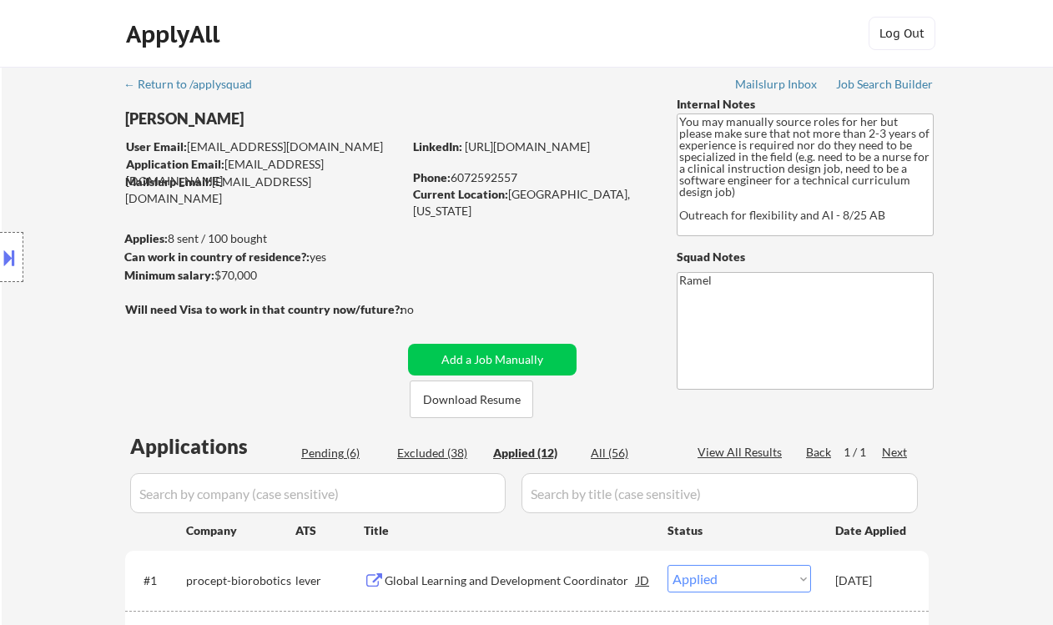
copy div "6072592557"
select select ""applied""
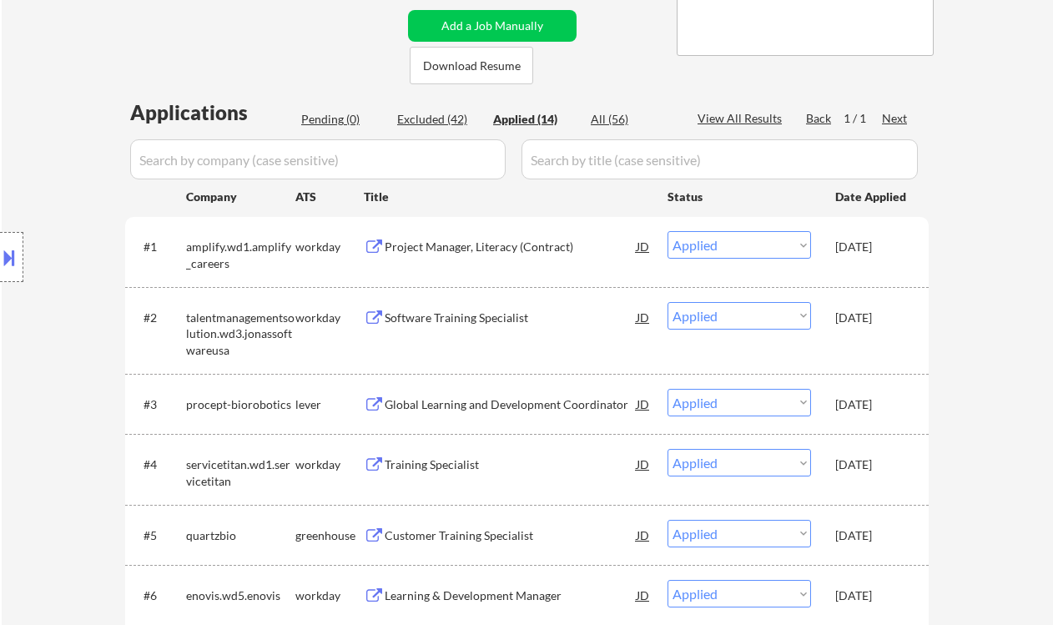
scroll to position [445, 0]
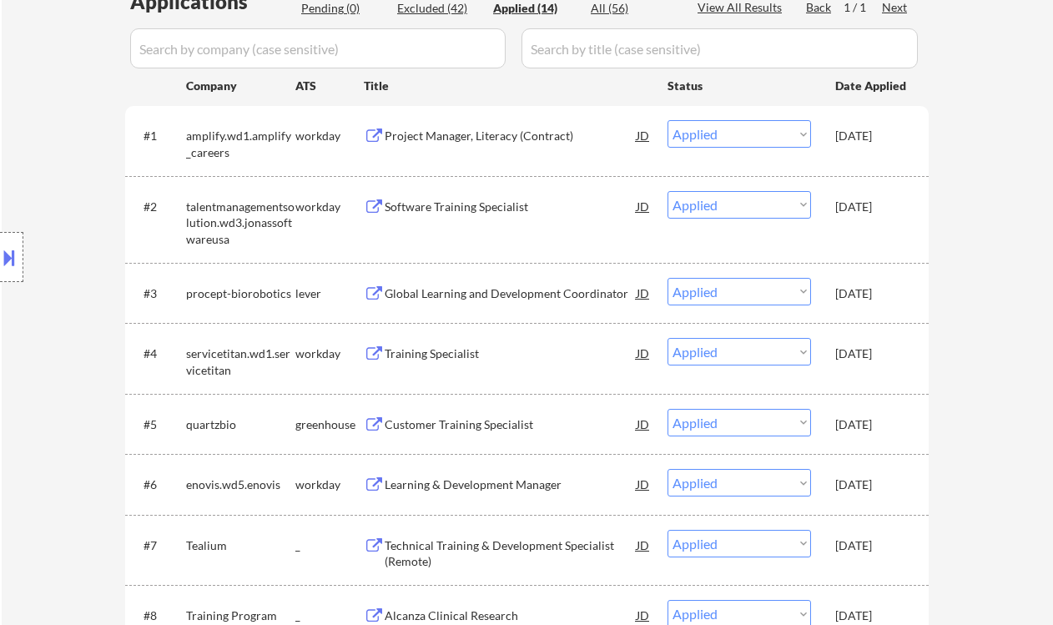
click at [11, 67] on div "← Return to /applysquad Mailslurp Inbox Job Search Builder [PERSON_NAME] User E…" at bounding box center [527, 406] width 1051 height 1569
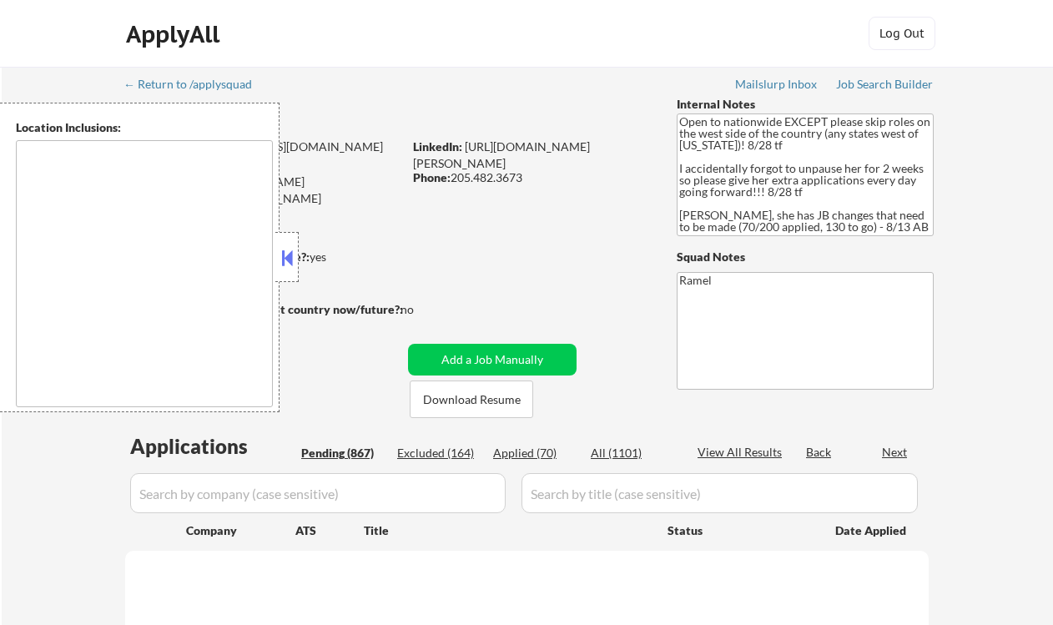
click at [288, 260] on button at bounding box center [287, 257] width 18 height 25
select select ""pending""
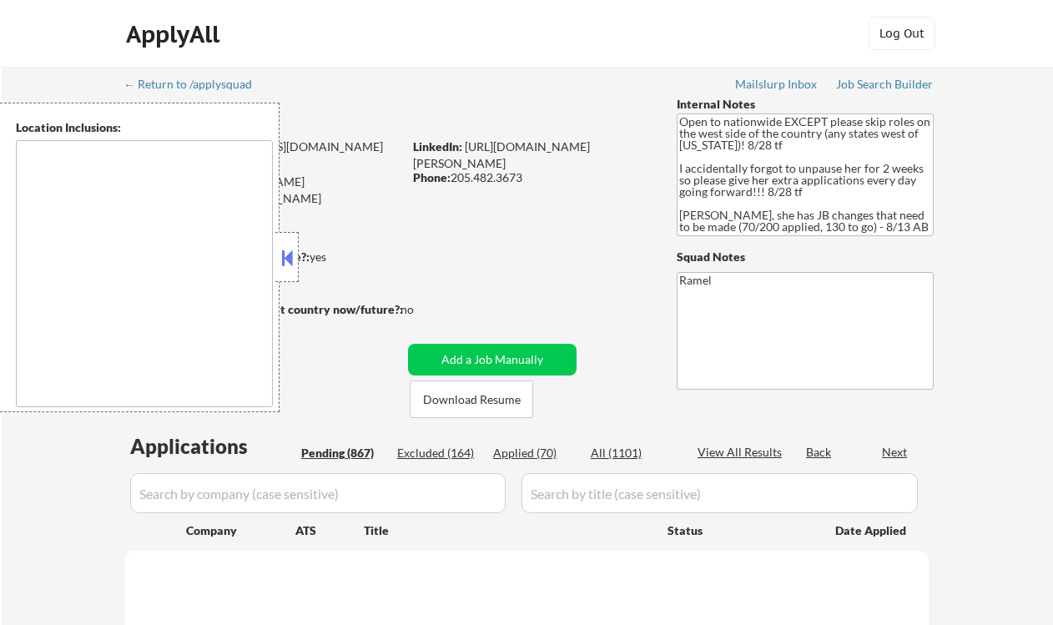
select select ""pending""
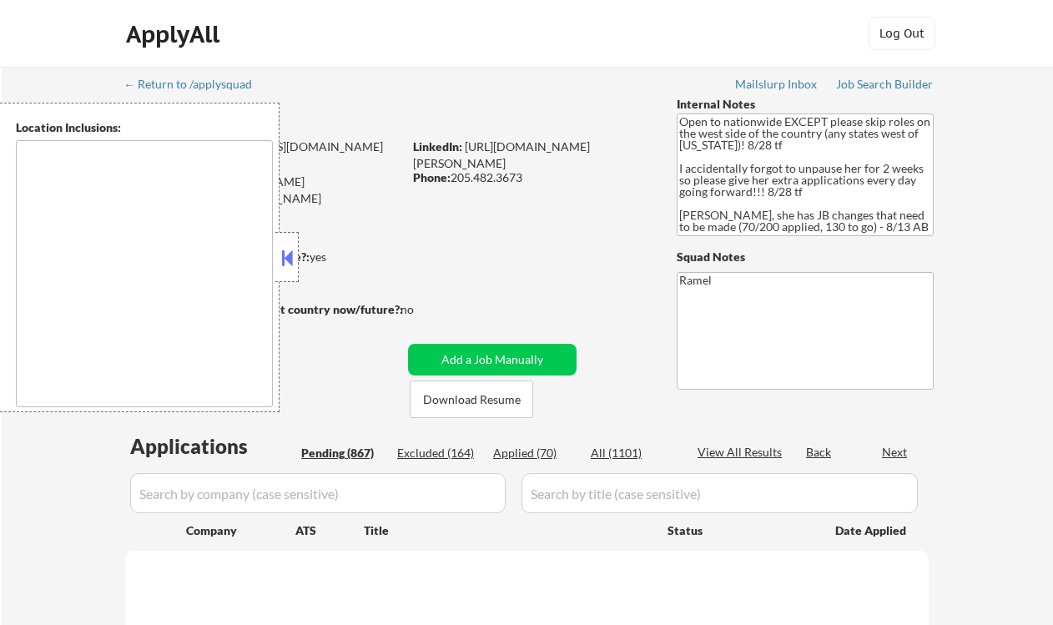
select select ""pending""
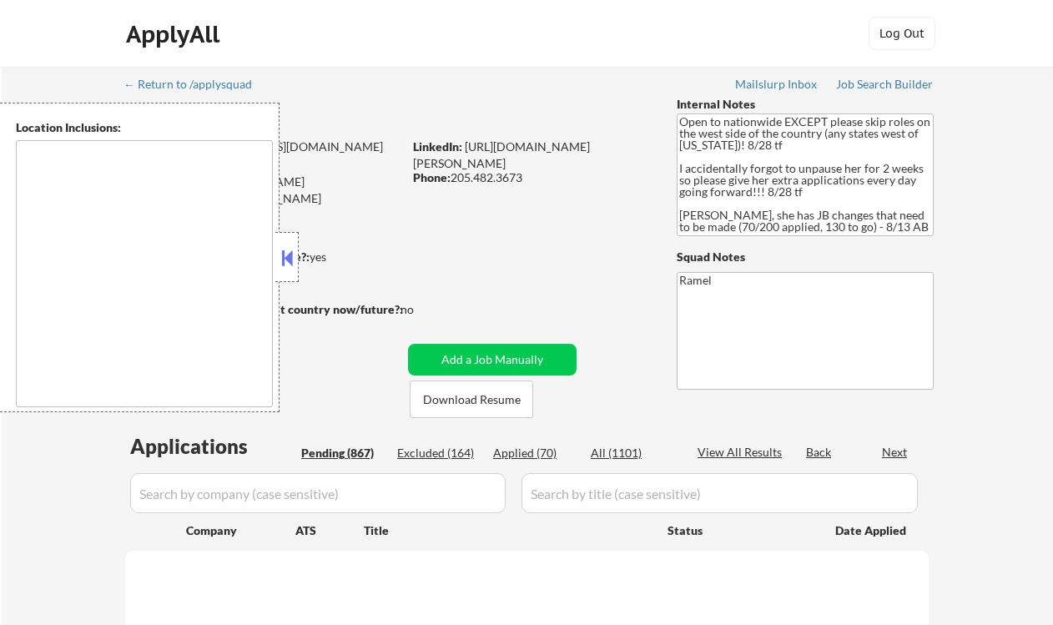
select select ""pending""
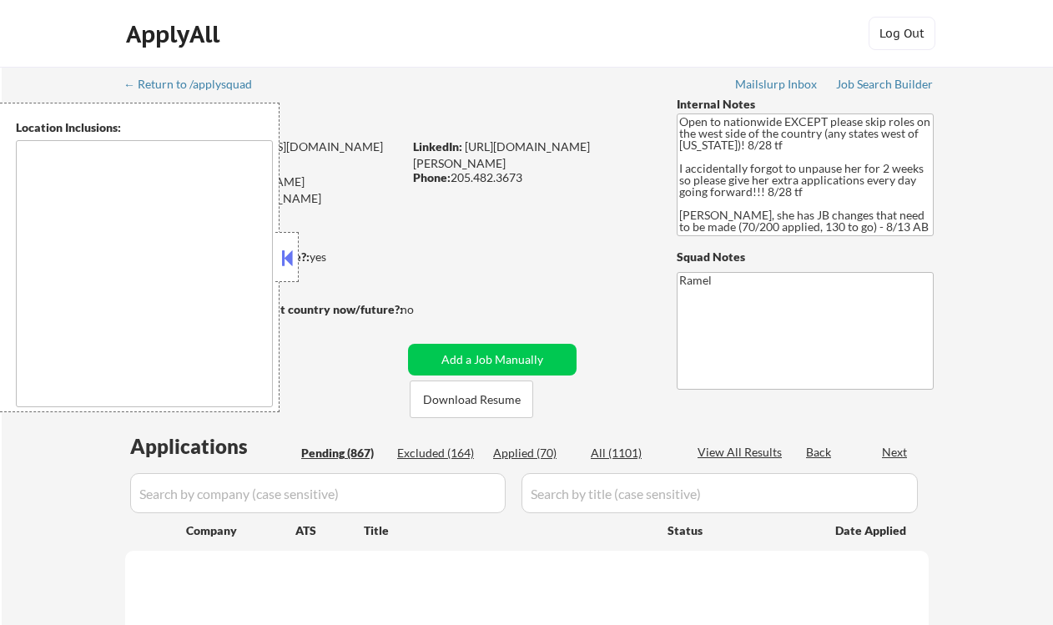
select select ""pending""
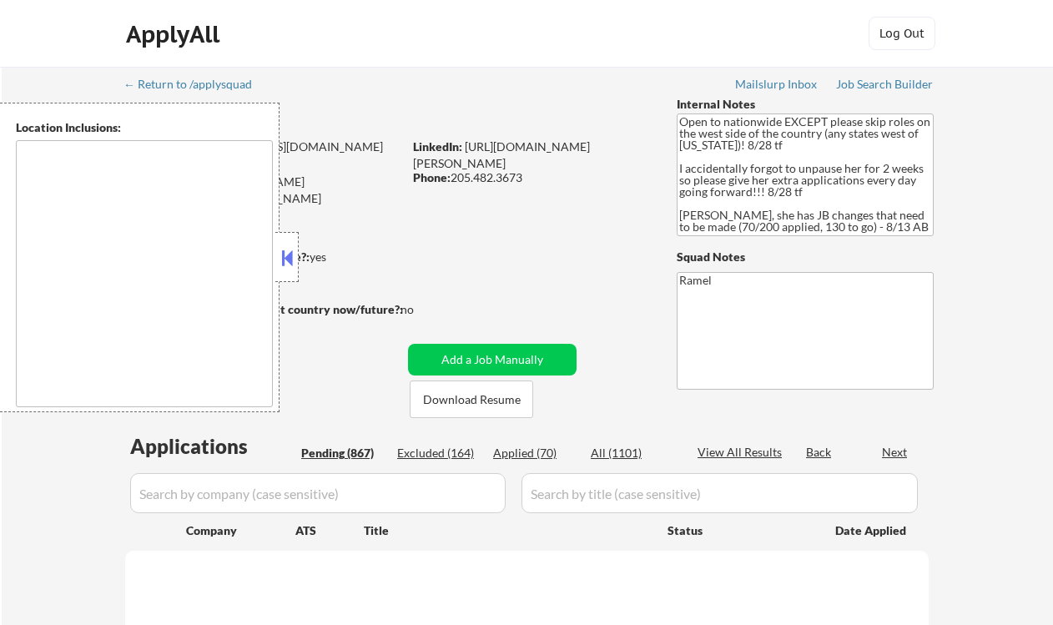
select select ""pending""
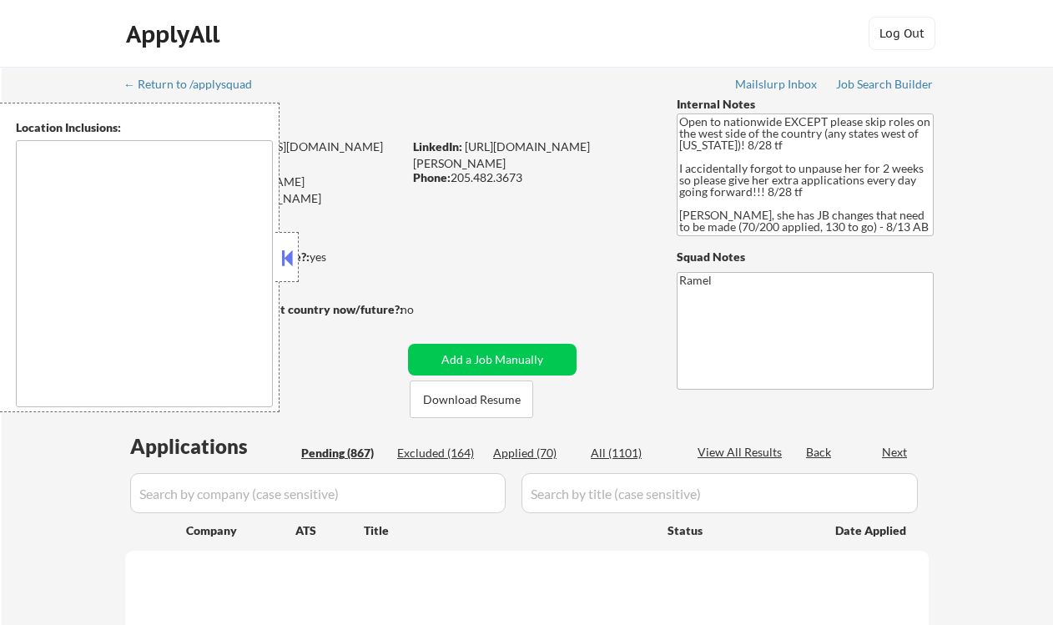
select select ""pending""
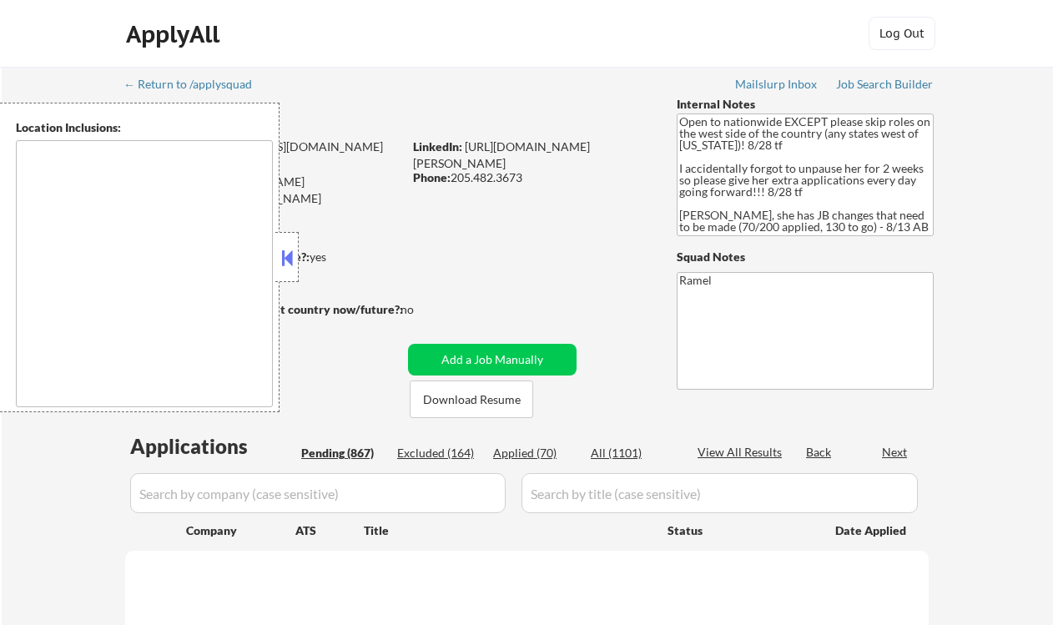
select select ""pending""
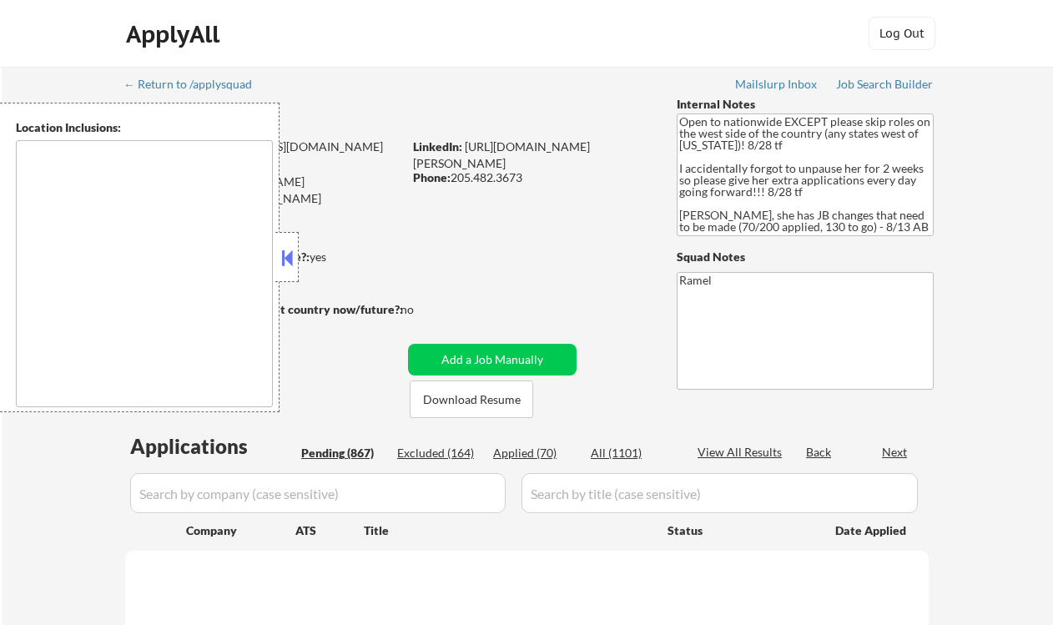
select select ""pending""
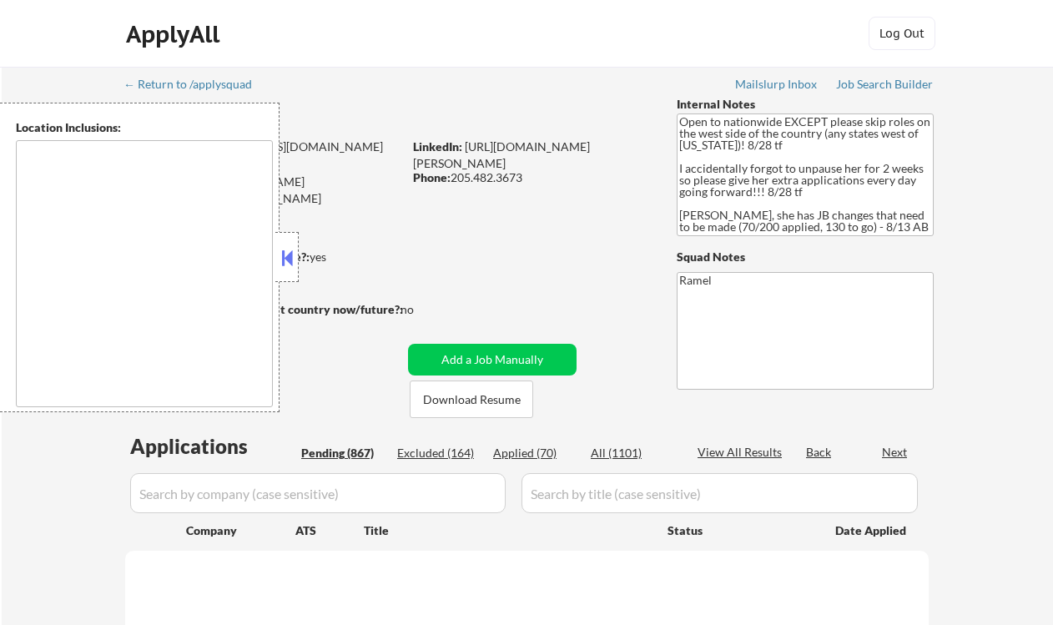
select select ""pending""
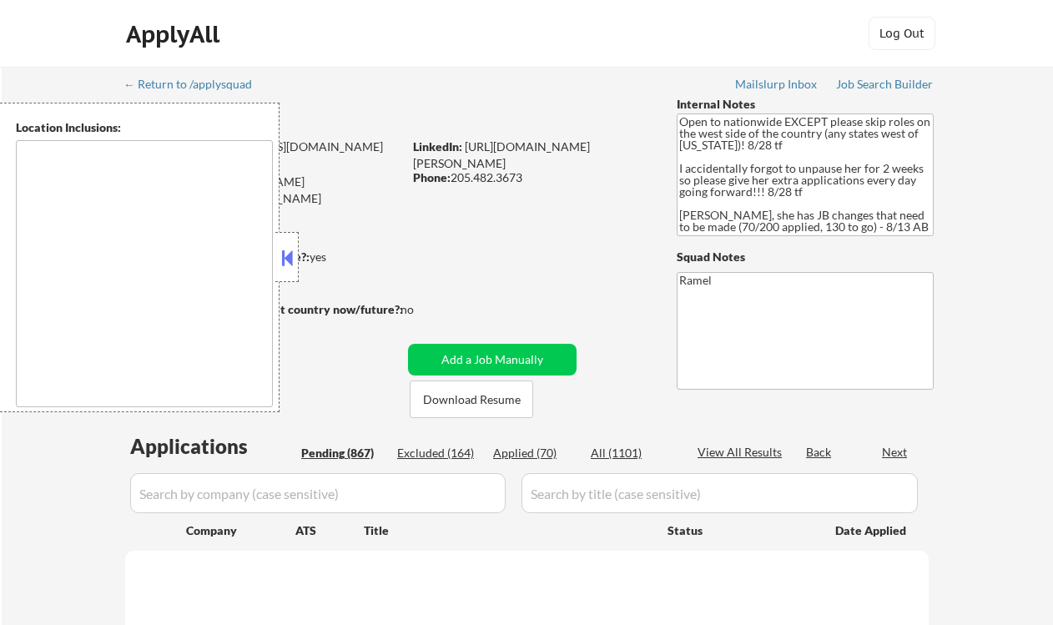
select select ""pending""
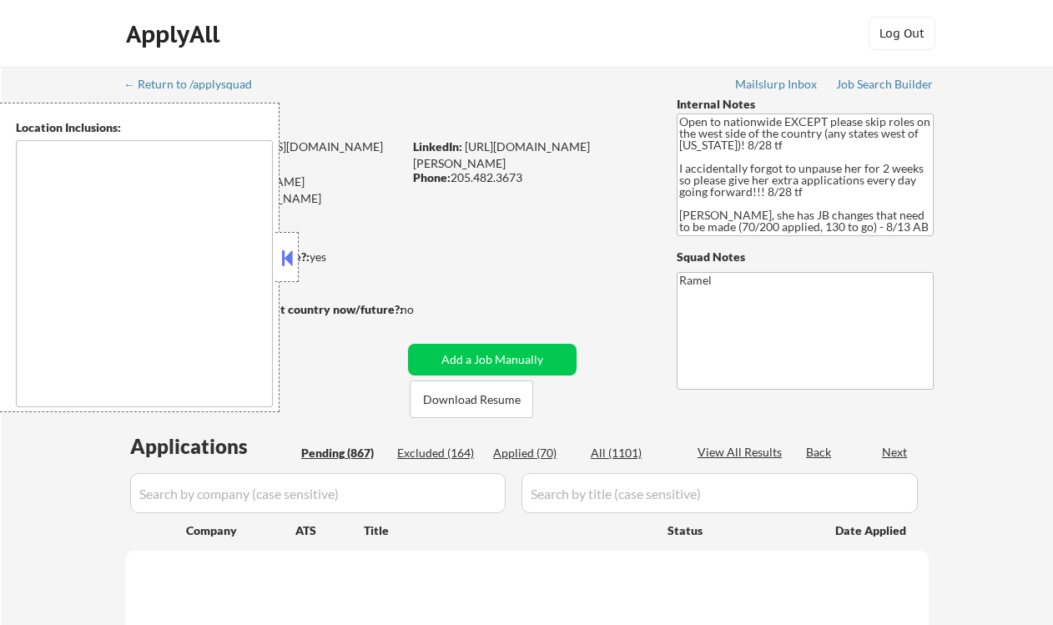
select select ""pending""
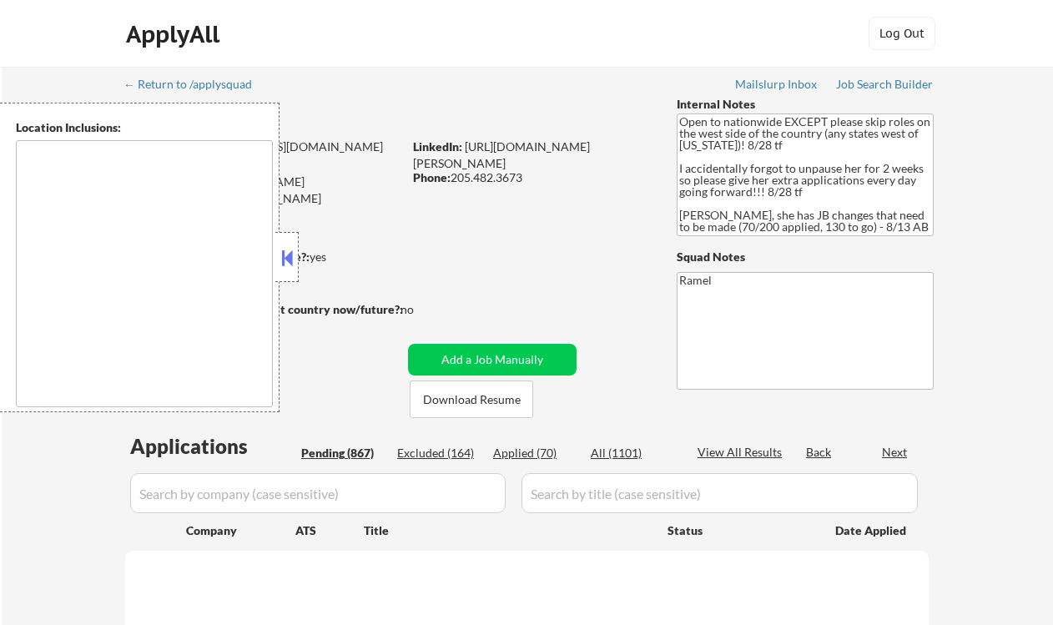
select select ""pending""
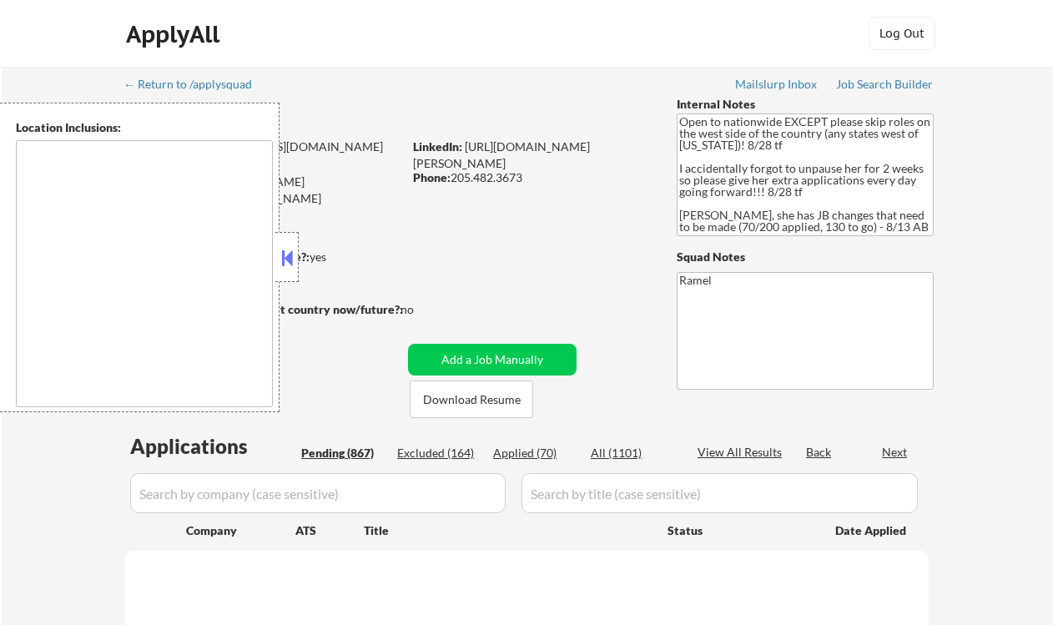
select select ""pending""
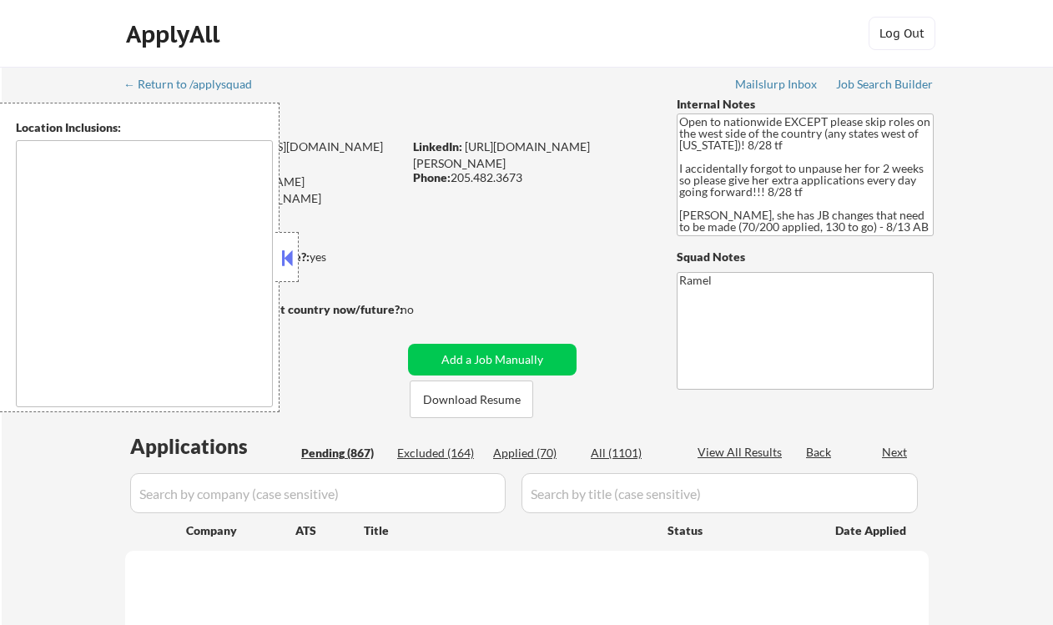
select select ""pending""
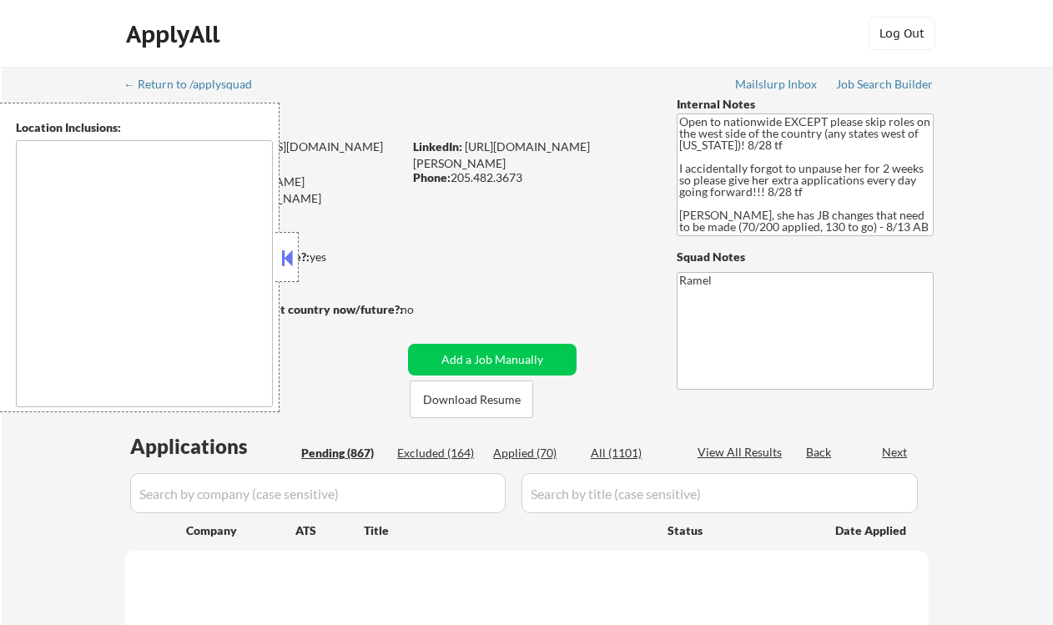
select select ""pending""
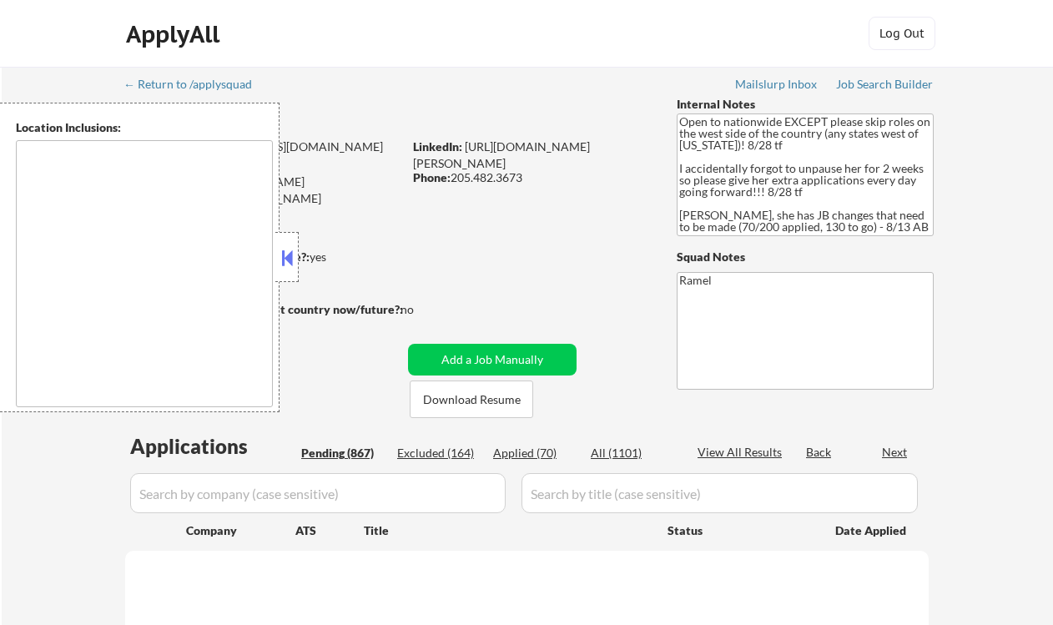
select select ""pending""
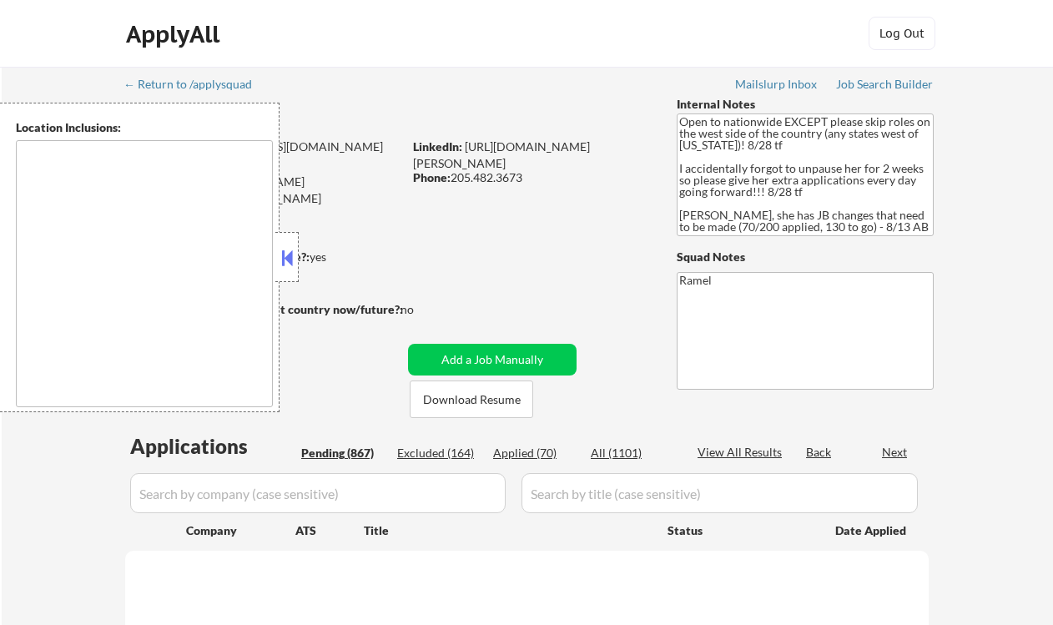
select select ""pending""
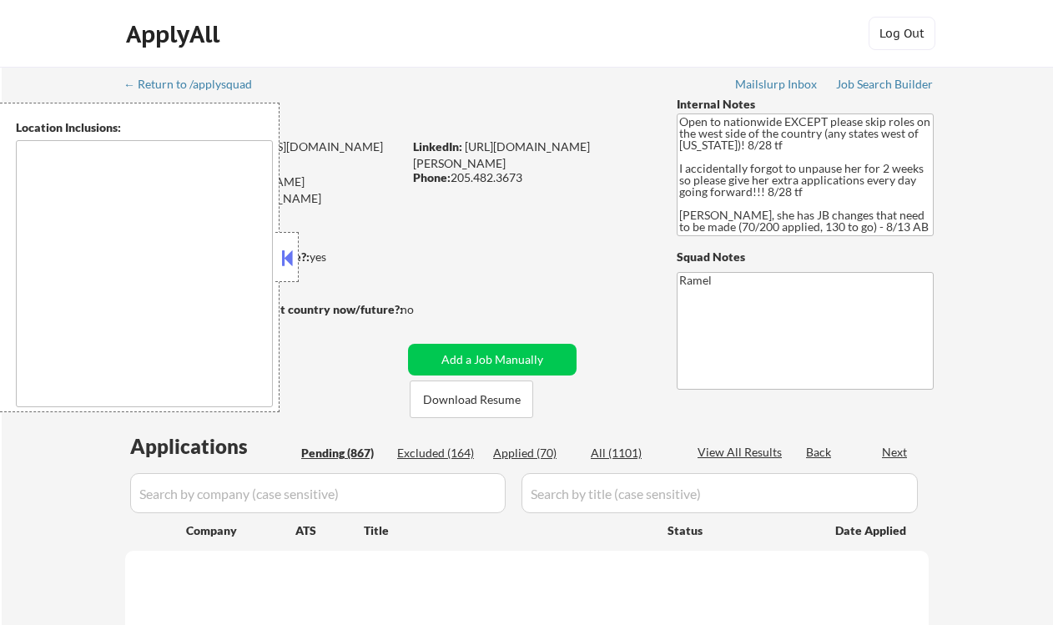
select select ""pending""
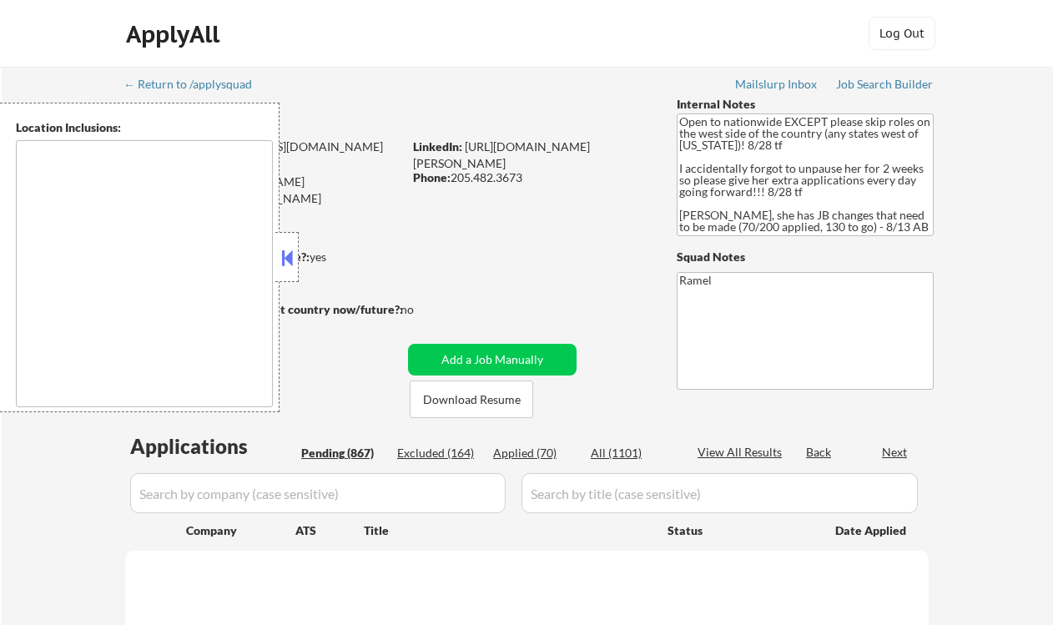
select select ""pending""
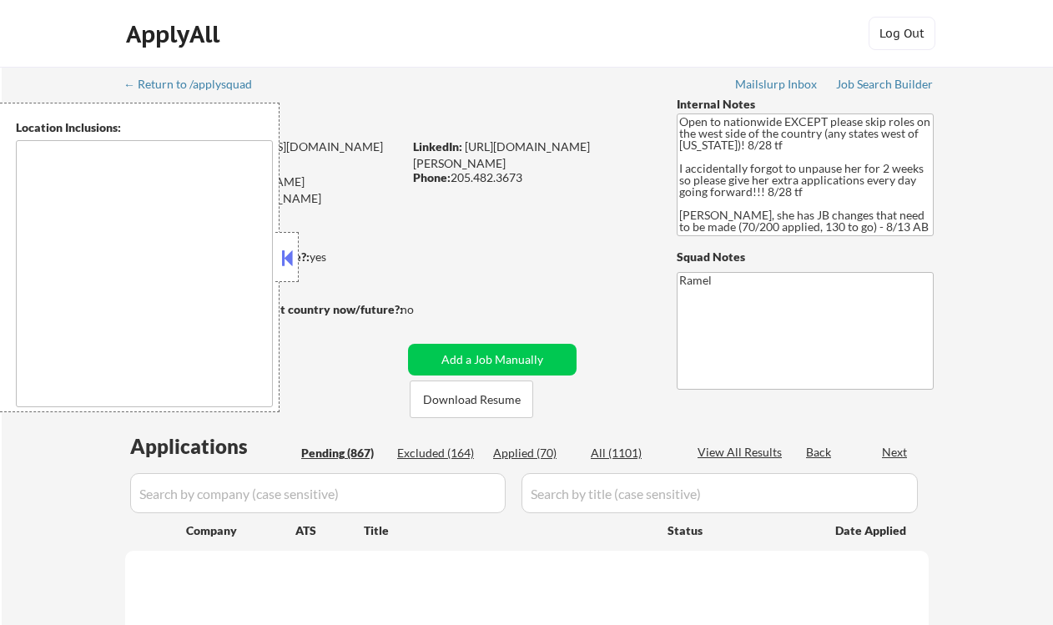
select select ""pending""
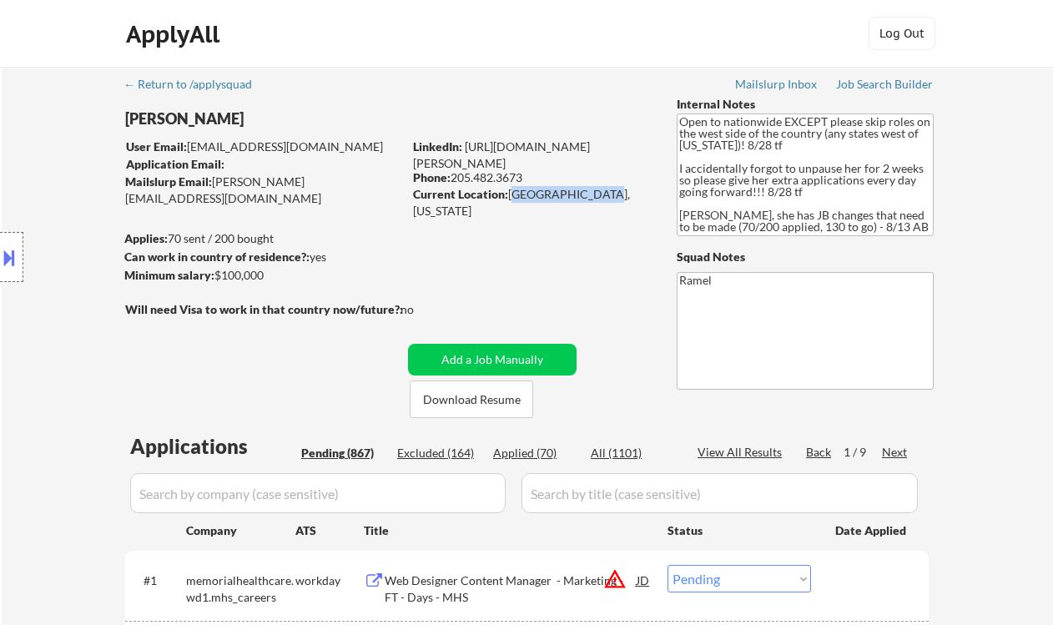
drag, startPoint x: 512, startPoint y: 195, endPoint x: 603, endPoint y: 196, distance: 91.8
click at [603, 196] on div "Current Location: Pelham, Alabama" at bounding box center [531, 202] width 236 height 33
copy div "[GEOGRAPHIC_DATA], [US_STATE]"
drag, startPoint x: 33, startPoint y: 154, endPoint x: 74, endPoint y: 155, distance: 41.7
click at [33, 154] on div "Location Inclusions: country:US" at bounding box center [149, 258] width 299 height 310
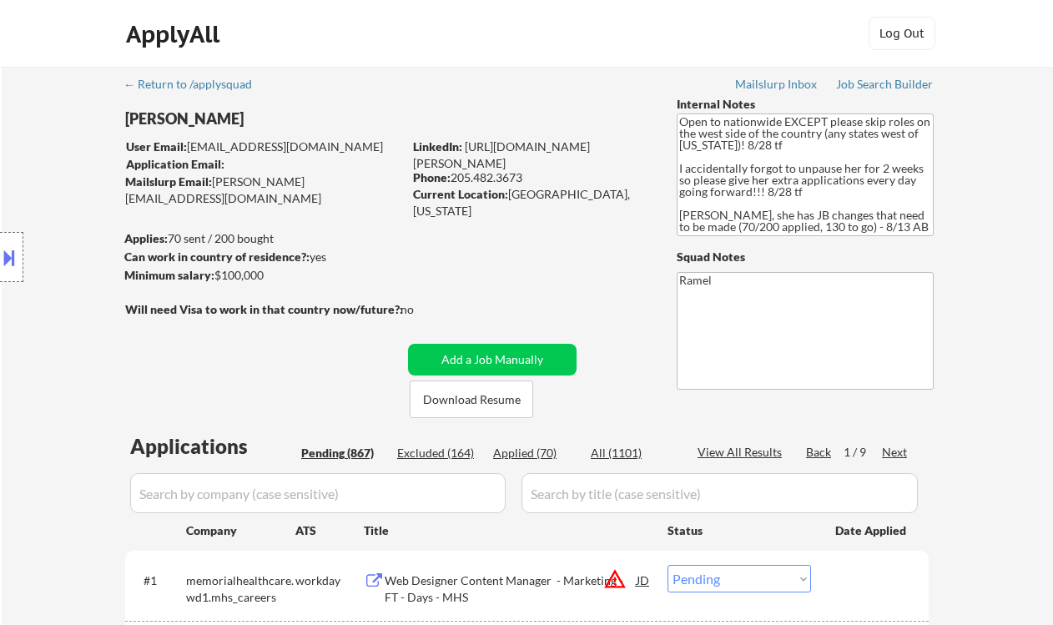
click at [16, 266] on button at bounding box center [9, 258] width 18 height 28
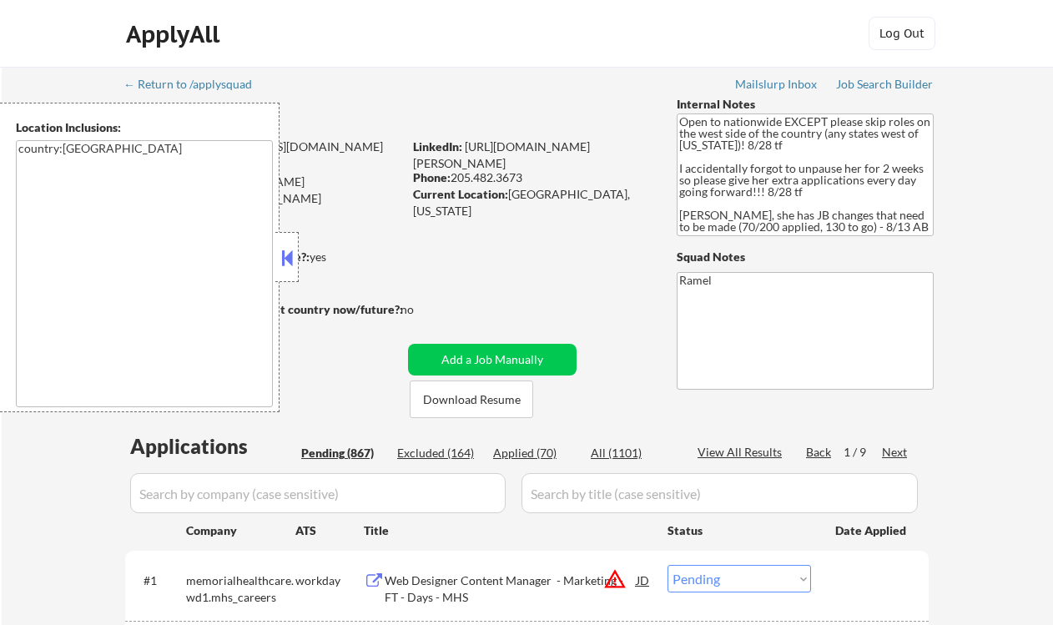
click at [38, 258] on textarea "country:[GEOGRAPHIC_DATA]" at bounding box center [144, 273] width 257 height 267
click at [50, 292] on textarea "country:[GEOGRAPHIC_DATA]" at bounding box center [144, 273] width 257 height 267
click at [289, 252] on button at bounding box center [287, 257] width 18 height 25
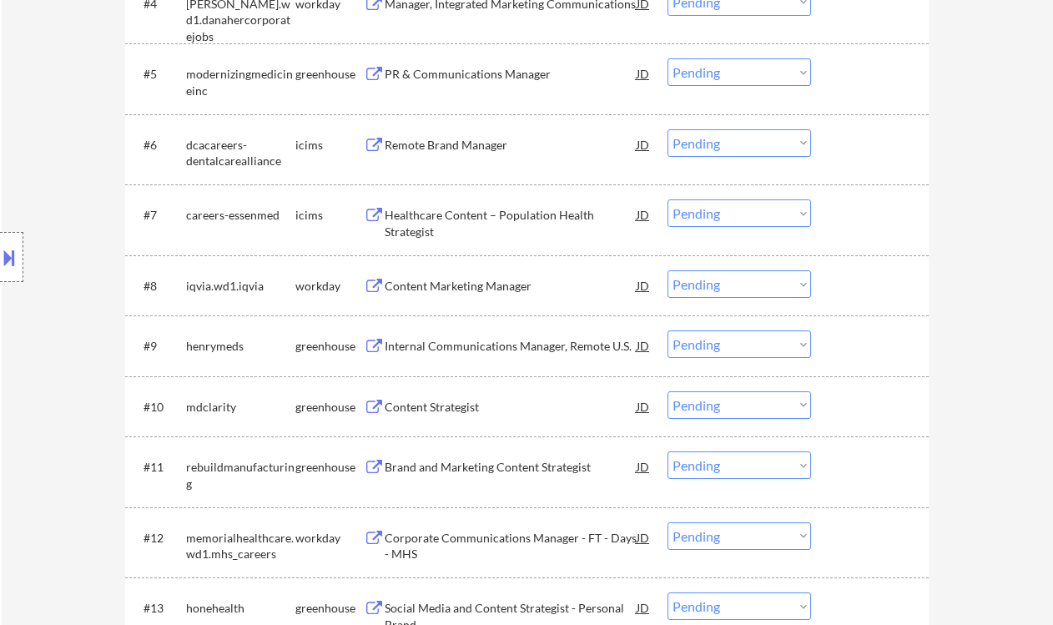
scroll to position [556, 0]
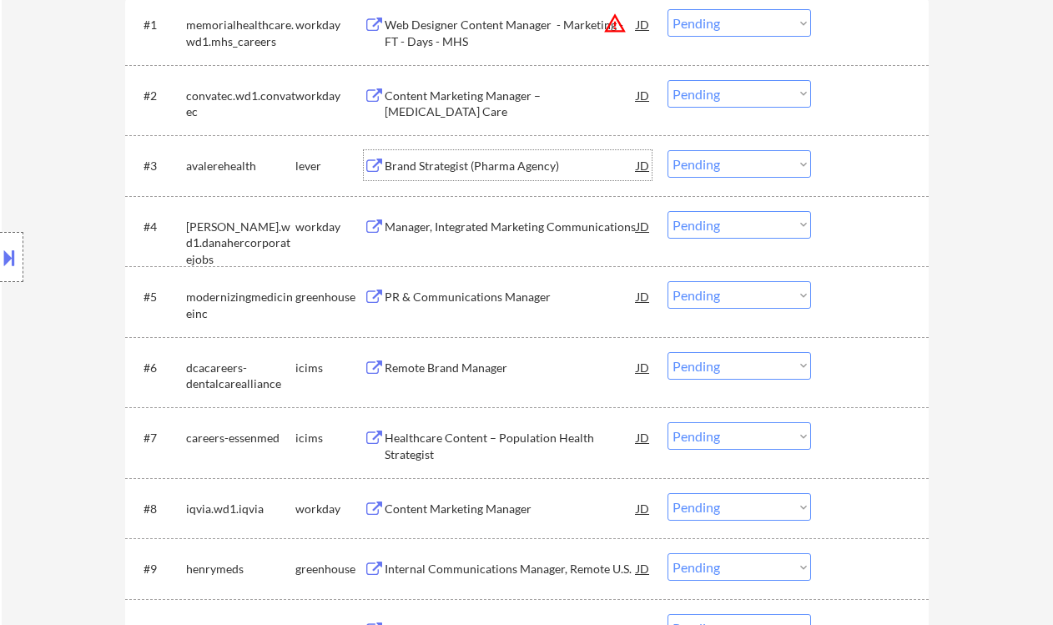
click at [472, 166] on div "Brand Strategist (Pharma Agency)" at bounding box center [511, 166] width 252 height 17
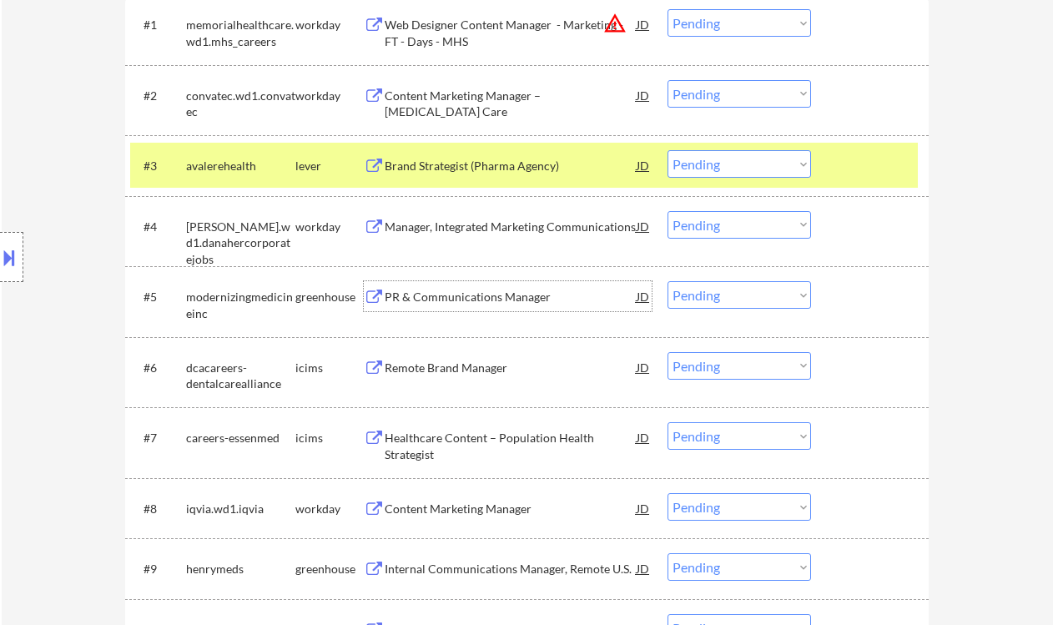
click at [441, 305] on div "PR & Communications Manager" at bounding box center [511, 297] width 252 height 17
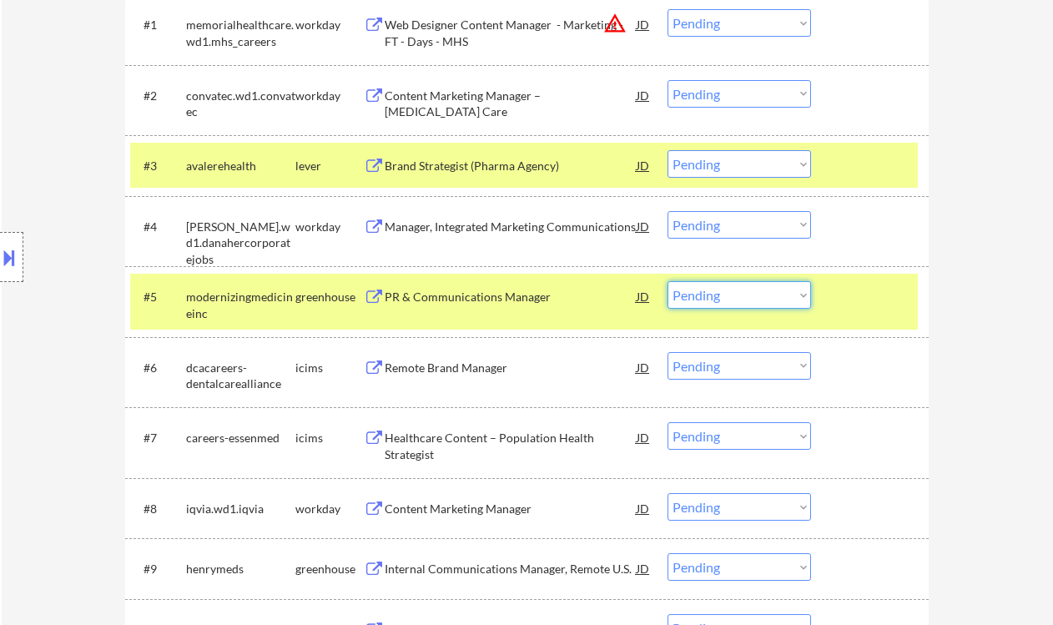
click at [723, 293] on select "Choose an option... Pending Applied Excluded (Questions) Excluded (Expired) Exc…" at bounding box center [740, 295] width 144 height 28
click at [668, 281] on select "Choose an option... Pending Applied Excluded (Questions) Excluded (Expired) Exc…" at bounding box center [740, 295] width 144 height 28
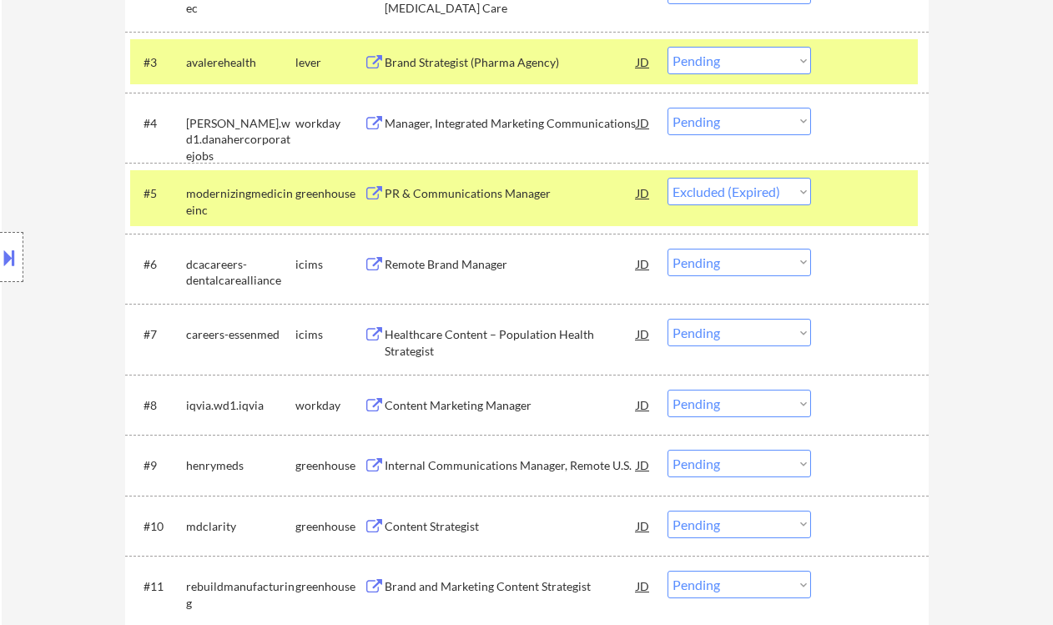
select select ""pending""
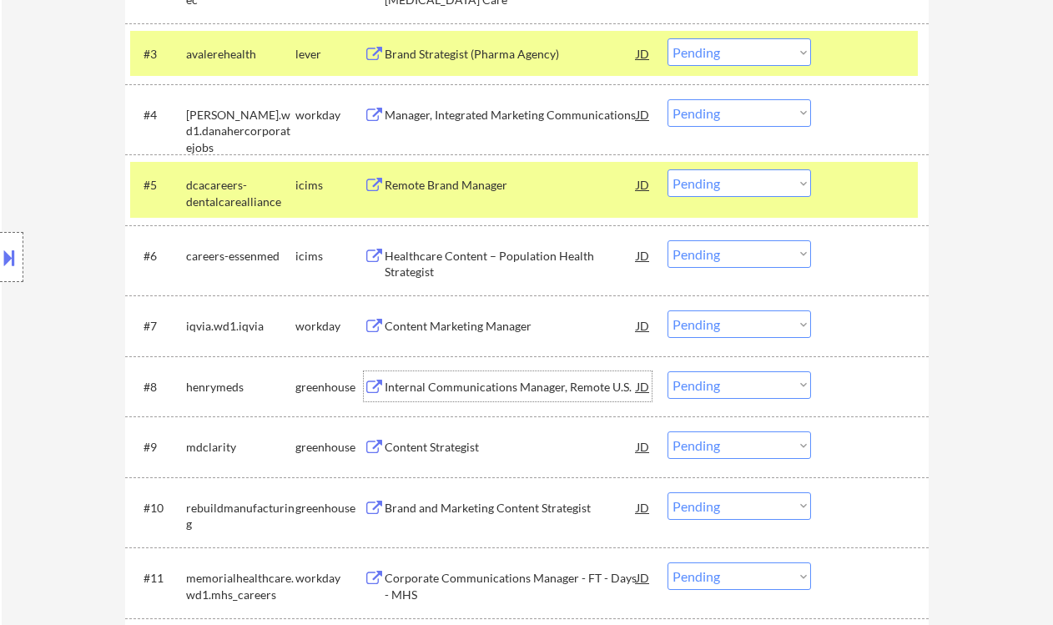
click at [482, 389] on div "Internal Communications Manager, Remote U.S." at bounding box center [511, 387] width 252 height 17
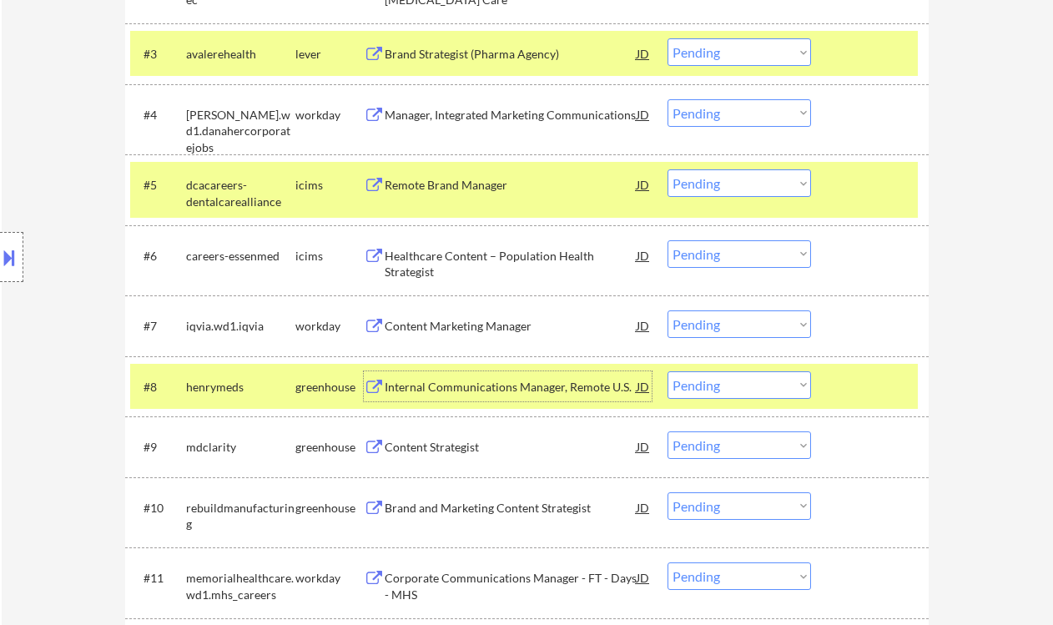
drag, startPoint x: 713, startPoint y: 384, endPoint x: 720, endPoint y: 395, distance: 13.2
click at [713, 384] on select "Choose an option... Pending Applied Excluded (Questions) Excluded (Expired) Exc…" at bounding box center [740, 385] width 144 height 28
click at [668, 371] on select "Choose an option... Pending Applied Excluded (Questions) Excluded (Expired) Exc…" at bounding box center [740, 385] width 144 height 28
click at [433, 453] on div "Content Strategist" at bounding box center [511, 447] width 252 height 17
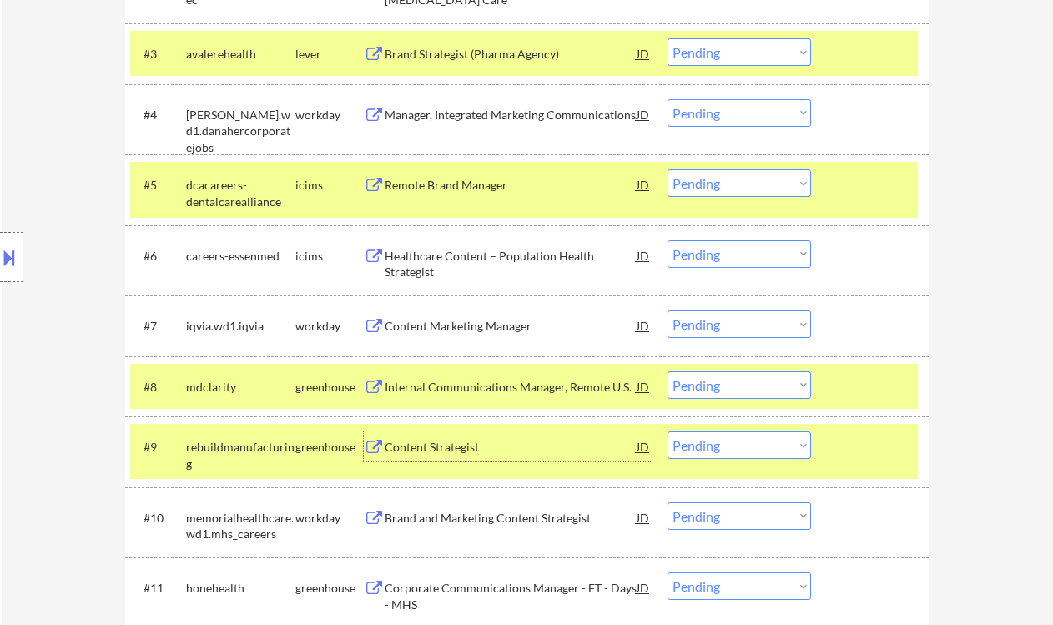
scroll to position [779, 0]
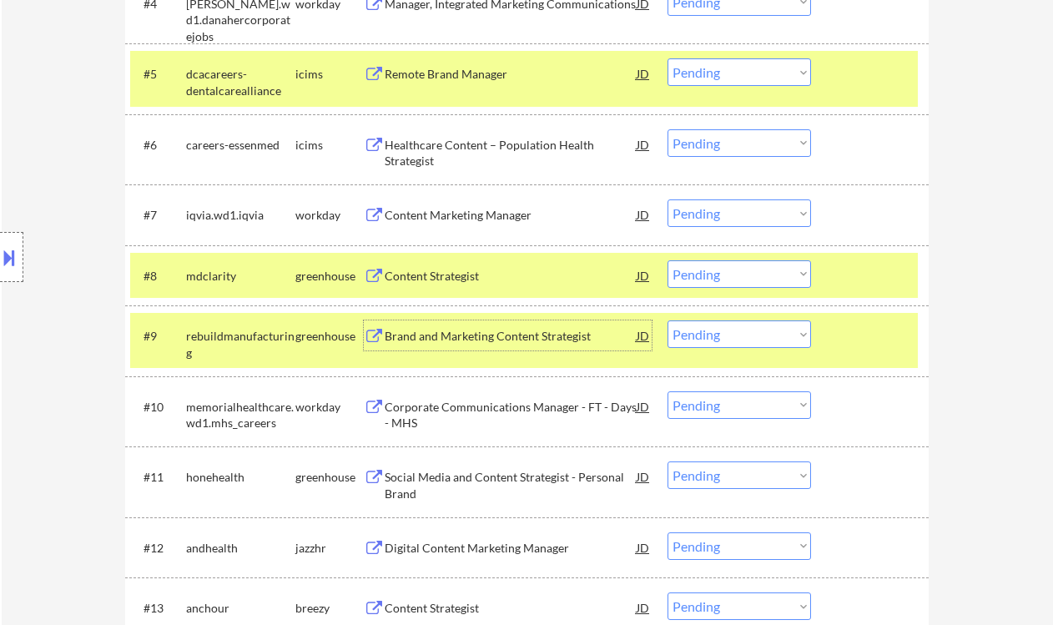
click at [466, 330] on div "Brand and Marketing Content Strategist" at bounding box center [511, 336] width 252 height 17
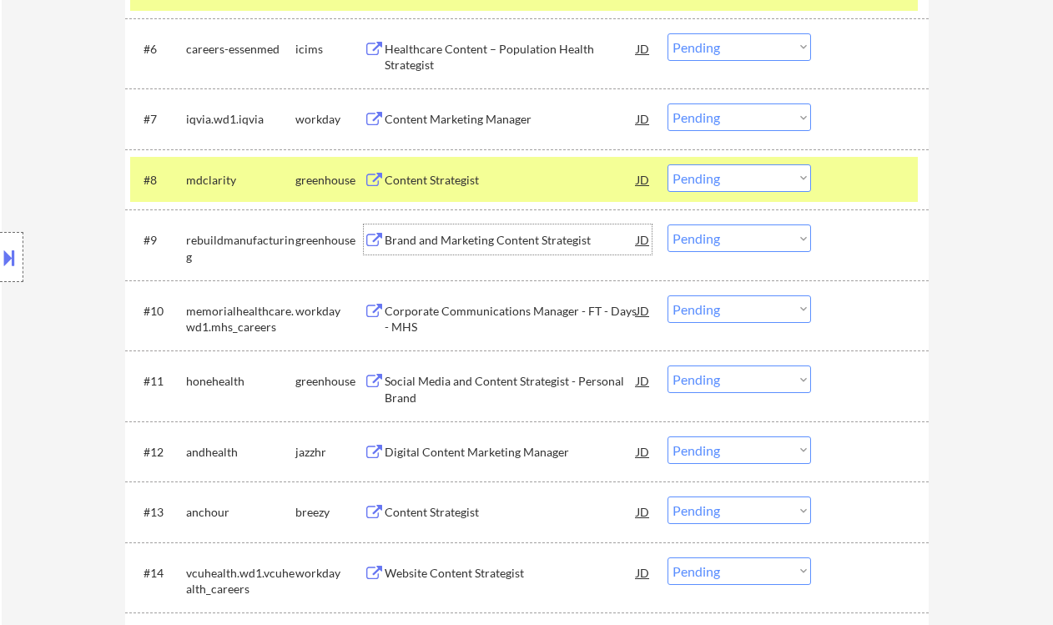
scroll to position [890, 0]
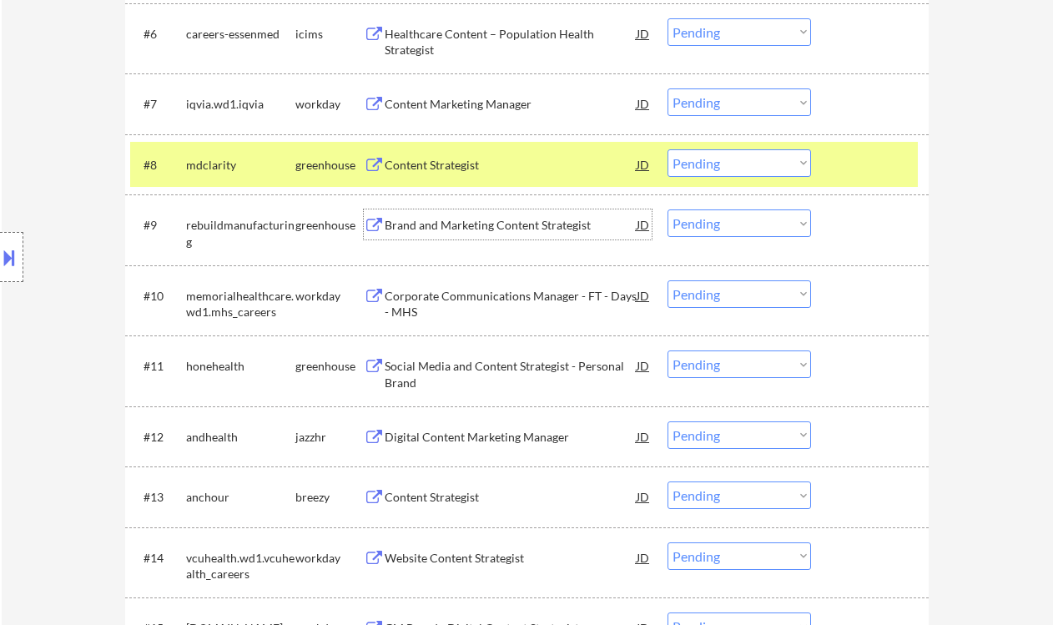
click at [431, 159] on div "Content Strategist" at bounding box center [511, 165] width 252 height 17
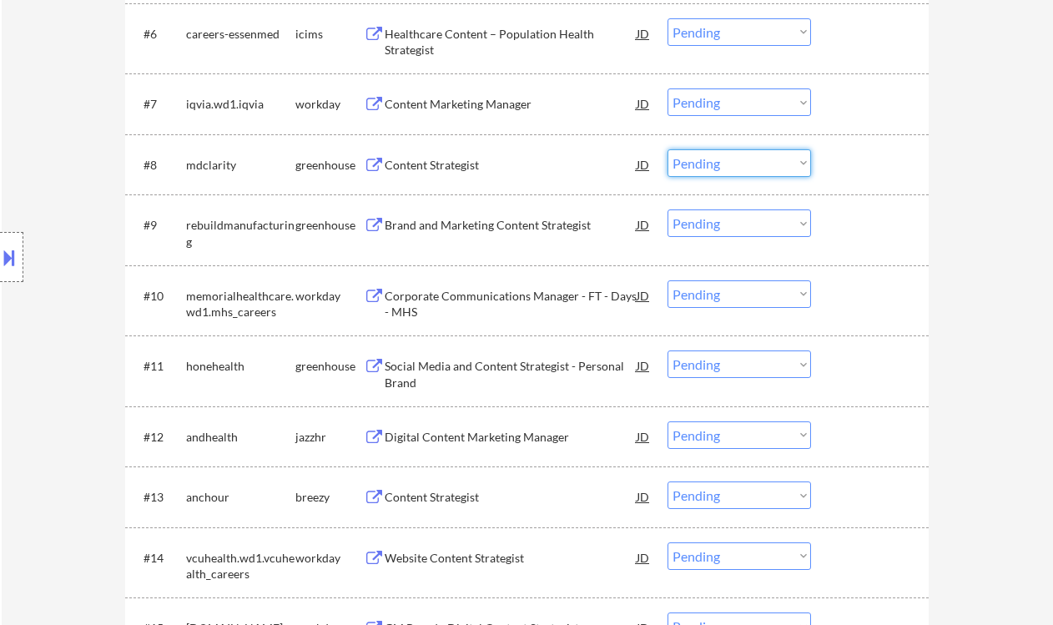
click at [705, 168] on select "Choose an option... Pending Applied Excluded (Questions) Excluded (Expired) Exc…" at bounding box center [740, 163] width 144 height 28
click at [668, 149] on select "Choose an option... Pending Applied Excluded (Questions) Excluded (Expired) Exc…" at bounding box center [740, 163] width 144 height 28
click at [501, 378] on div "Social Media and Content Strategist - Personal Brand" at bounding box center [511, 374] width 252 height 33
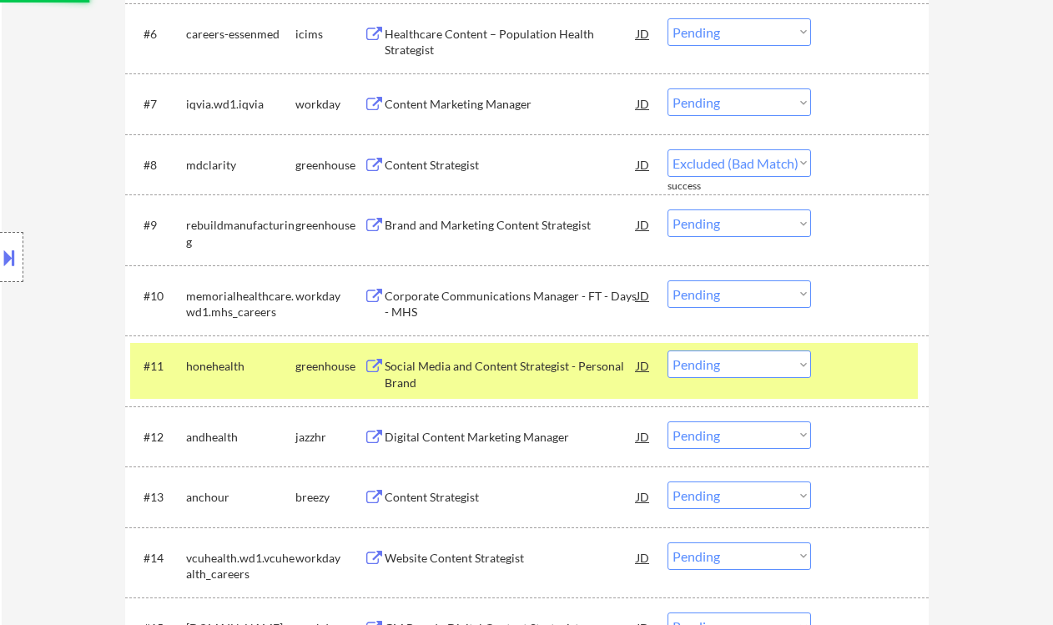
select select ""pending""
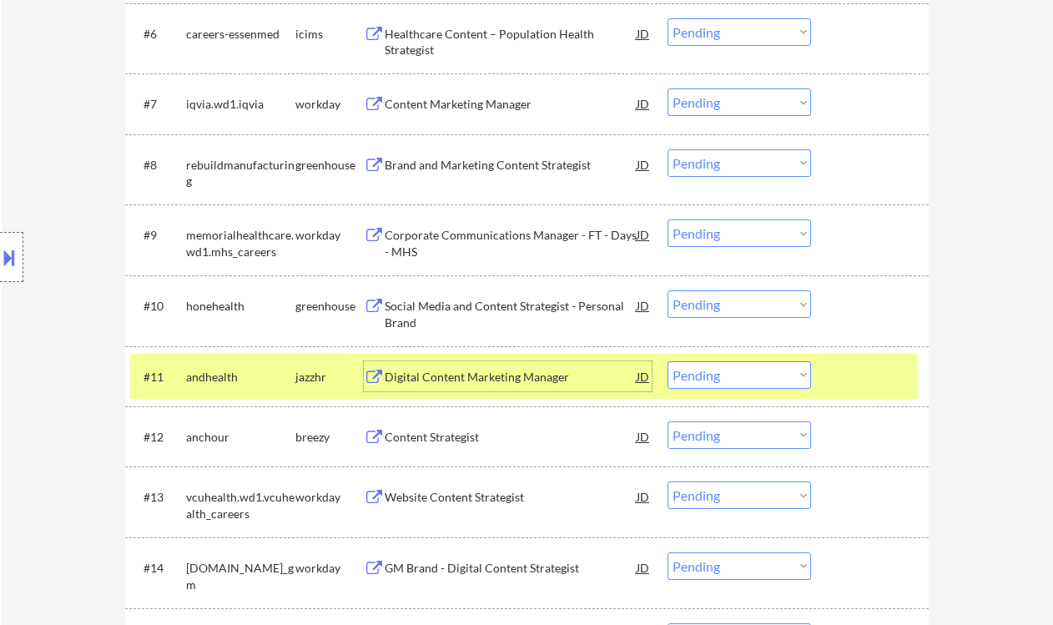
click at [734, 310] on select "Choose an option... Pending Applied Excluded (Questions) Excluded (Expired) Exc…" at bounding box center [740, 304] width 144 height 28
click at [731, 302] on select "Choose an option... Pending Applied Excluded (Questions) Excluded (Expired) Exc…" at bounding box center [740, 304] width 144 height 28
click at [668, 290] on select "Choose an option... Pending Applied Excluded (Questions) Excluded (Expired) Exc…" at bounding box center [740, 304] width 144 height 28
click at [500, 377] on div "Digital Content Marketing Manager" at bounding box center [511, 377] width 252 height 17
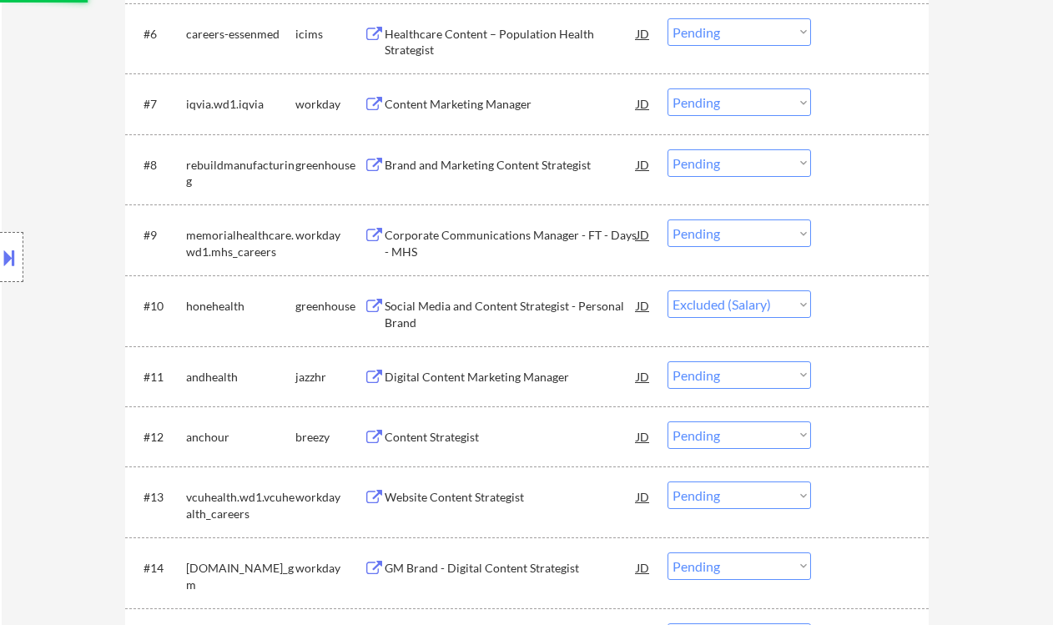
select select ""pending""
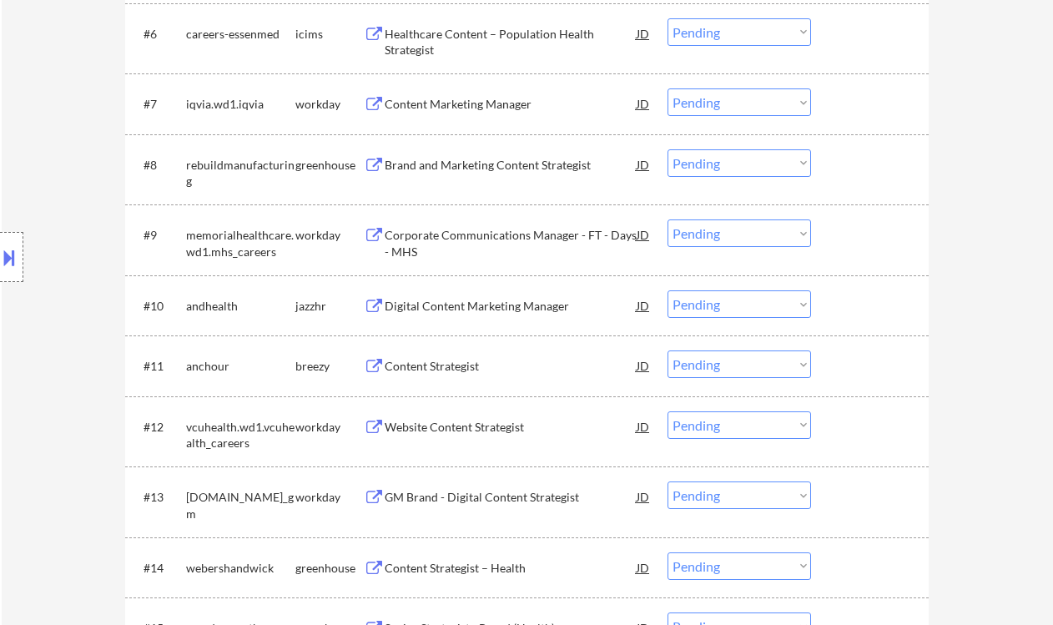
click at [34, 169] on div "Location Inclusions: country:US" at bounding box center [149, 258] width 299 height 310
click at [437, 364] on div "Content Strategist" at bounding box center [511, 366] width 252 height 17
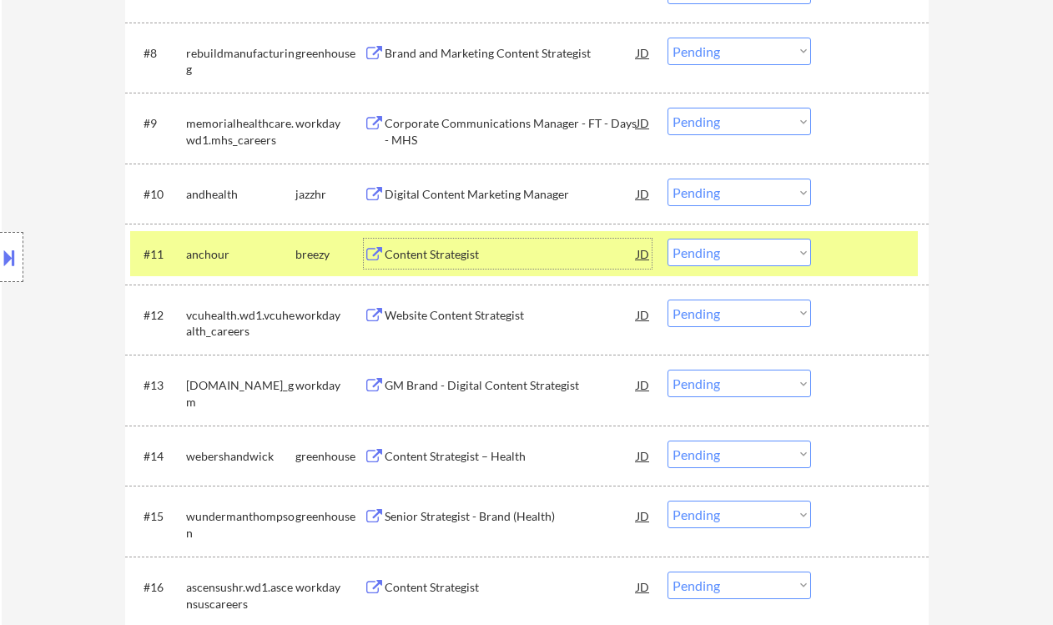
scroll to position [1112, 0]
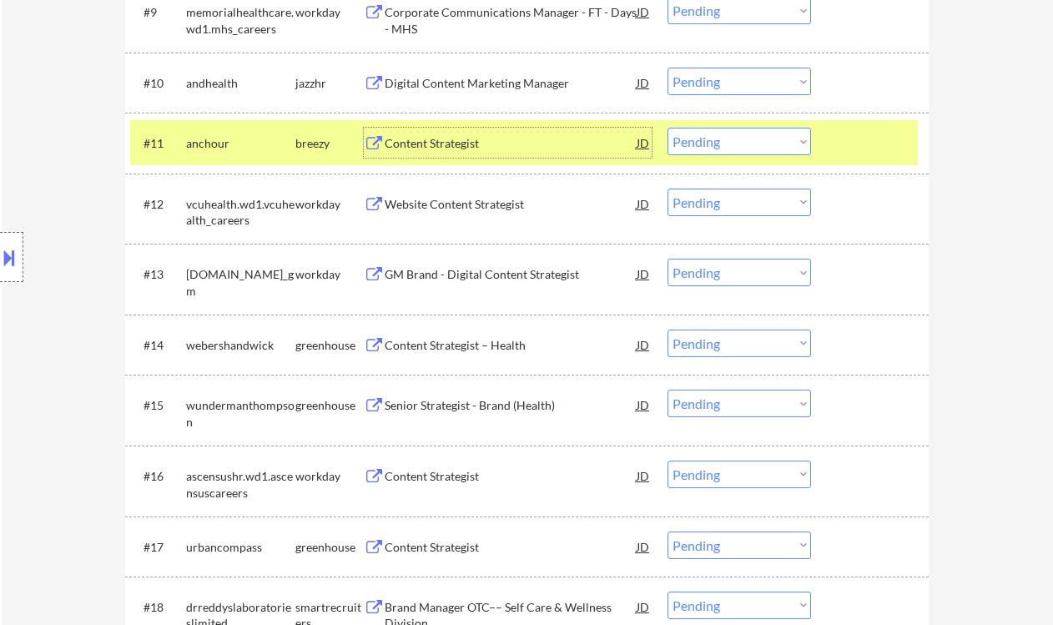
click at [438, 344] on div "Content Strategist – Health" at bounding box center [511, 345] width 252 height 17
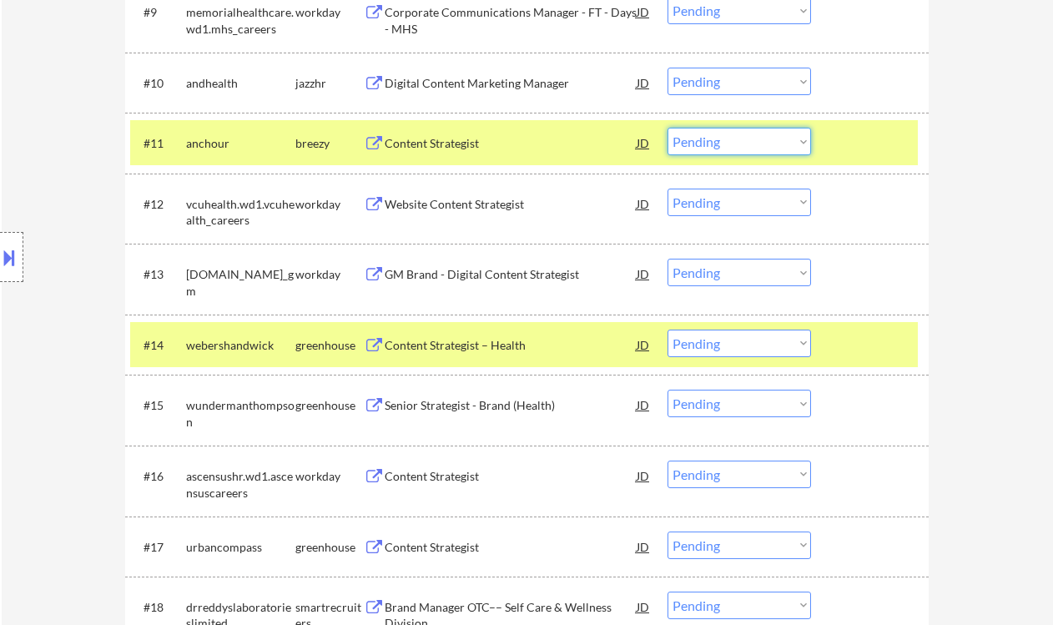
click at [693, 147] on select "Choose an option... Pending Applied Excluded (Questions) Excluded (Expired) Exc…" at bounding box center [740, 142] width 144 height 28
click at [668, 128] on select "Choose an option... Pending Applied Excluded (Questions) Excluded (Expired) Exc…" at bounding box center [740, 142] width 144 height 28
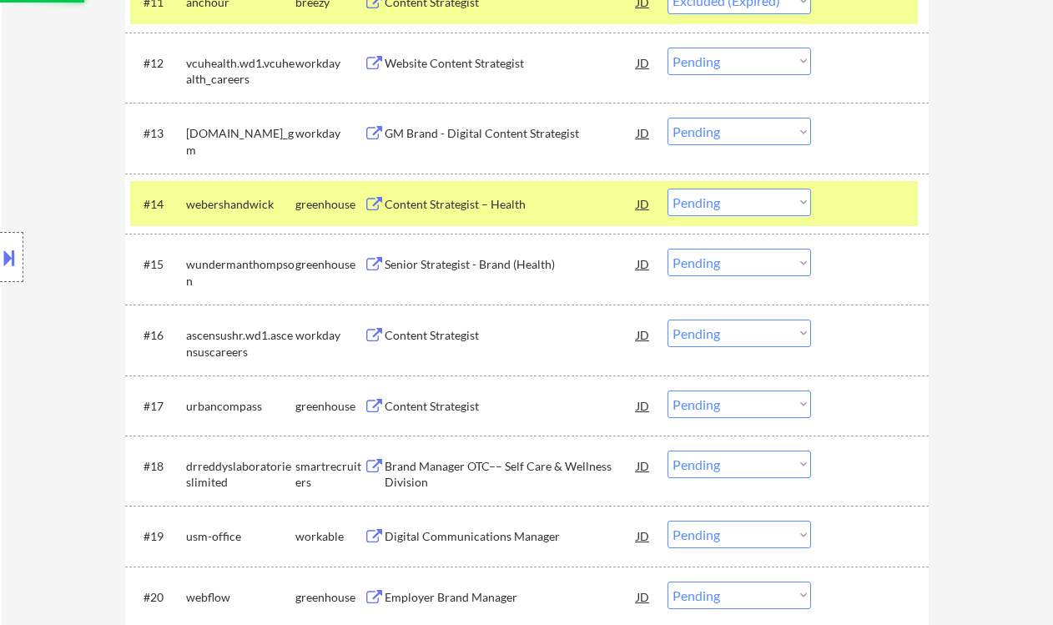
scroll to position [1335, 0]
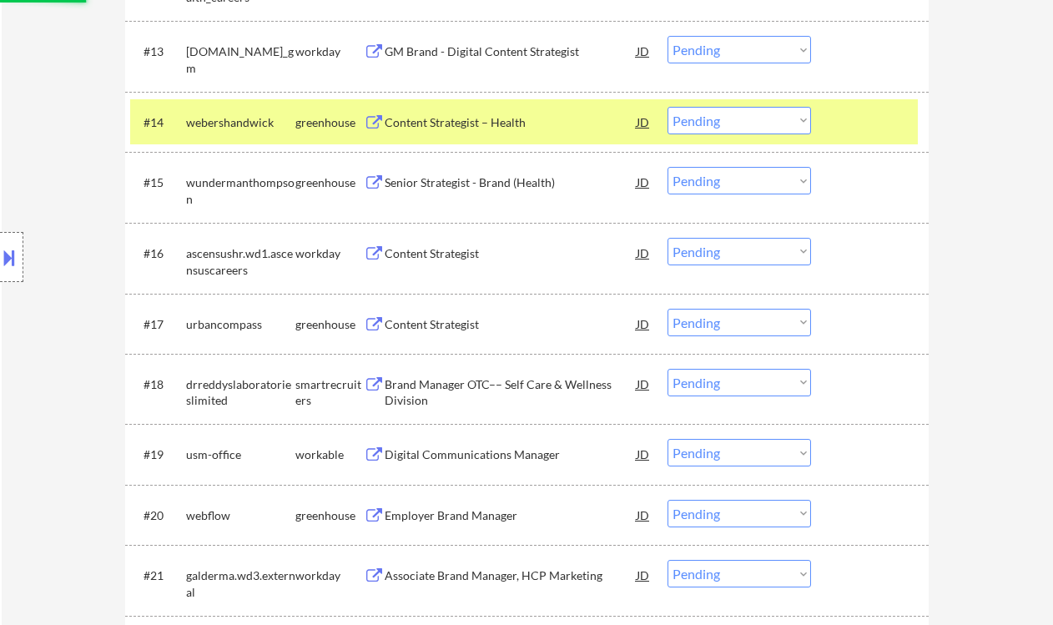
click at [416, 325] on div "Content Strategist" at bounding box center [511, 324] width 252 height 17
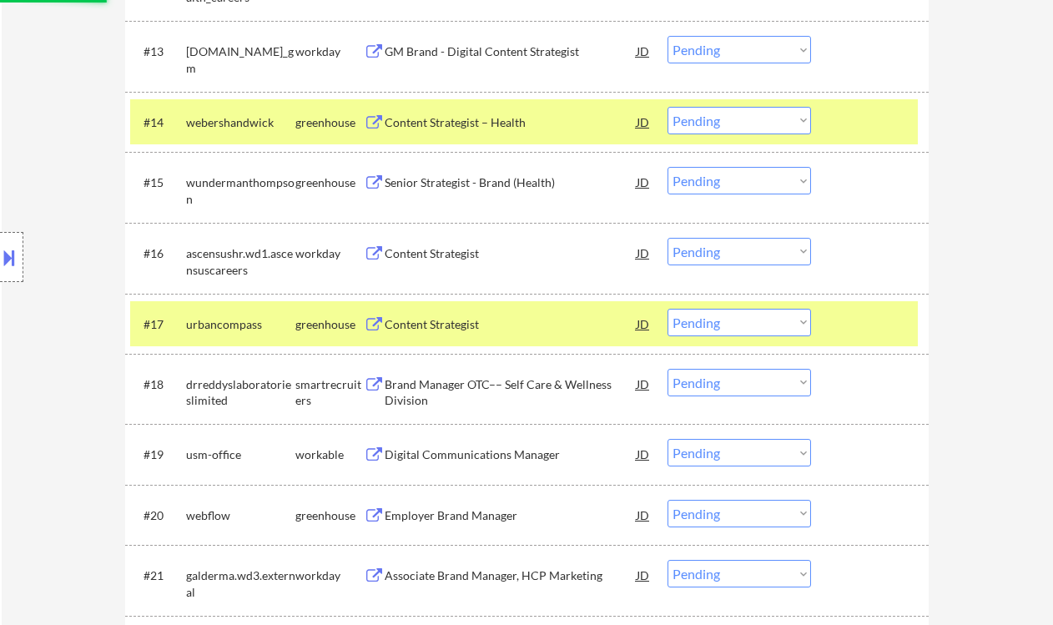
select select ""pending""
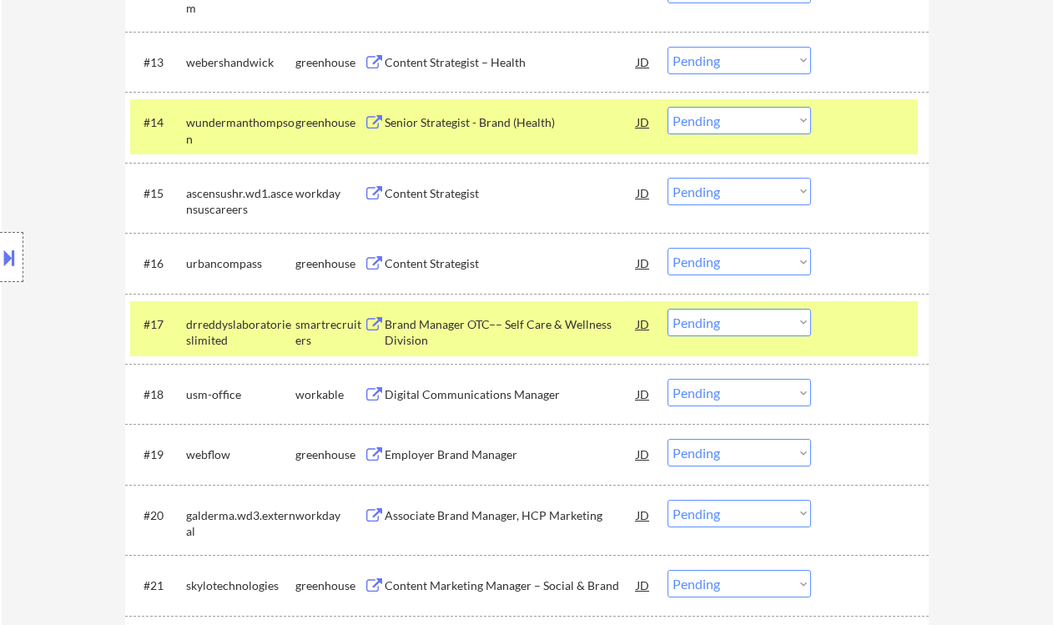
click at [667, 260] on div "#16 urbancompass greenhouse Content Strategist JD Choose an option... Pending A…" at bounding box center [524, 262] width 788 height 45
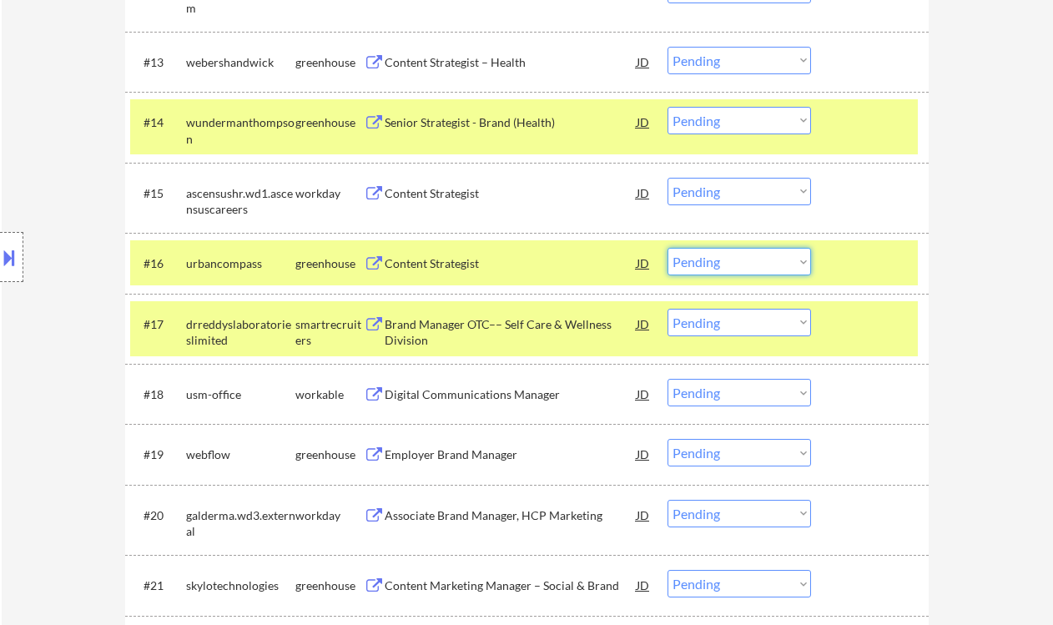
click at [716, 263] on select "Choose an option... Pending Applied Excluded (Questions) Excluded (Expired) Exc…" at bounding box center [740, 262] width 144 height 28
click at [668, 248] on select "Choose an option... Pending Applied Excluded (Questions) Excluded (Expired) Exc…" at bounding box center [740, 262] width 144 height 28
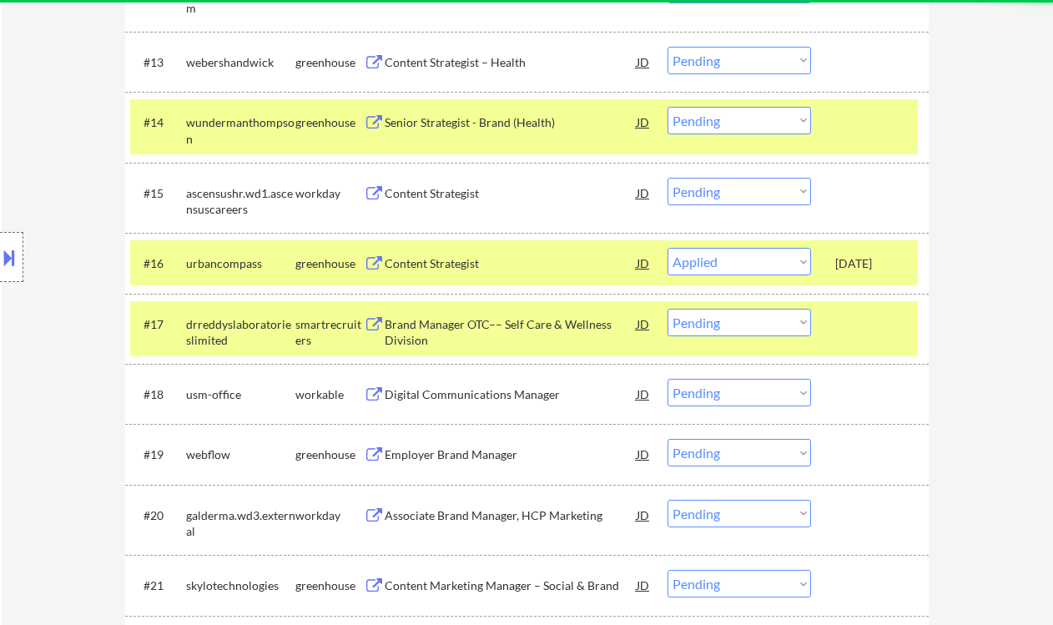
select select ""pending""
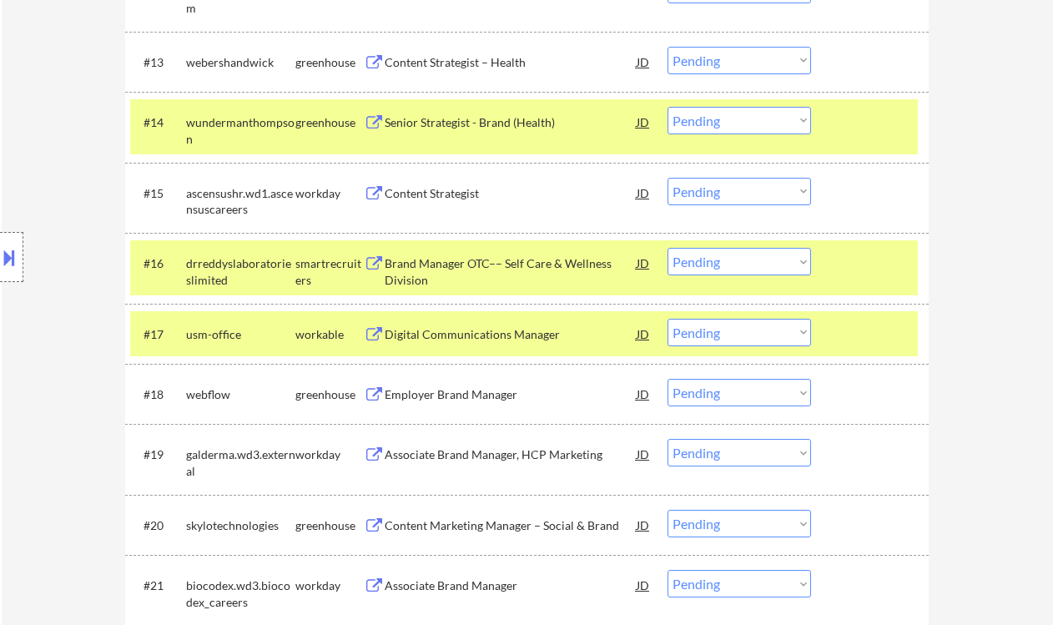
click at [465, 337] on div "Digital Communications Manager" at bounding box center [511, 334] width 252 height 17
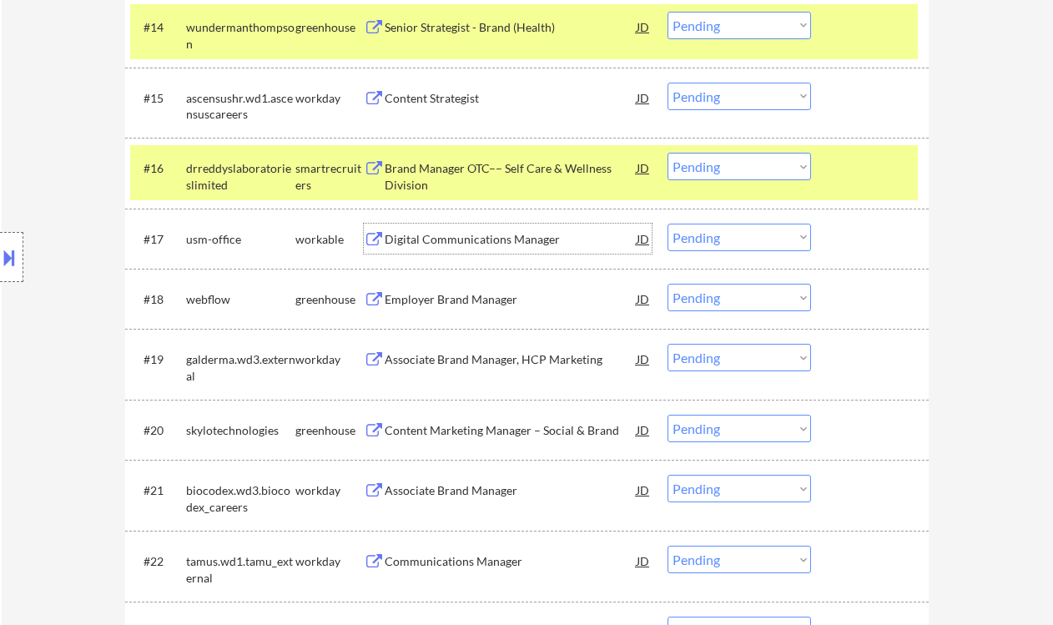
scroll to position [1446, 0]
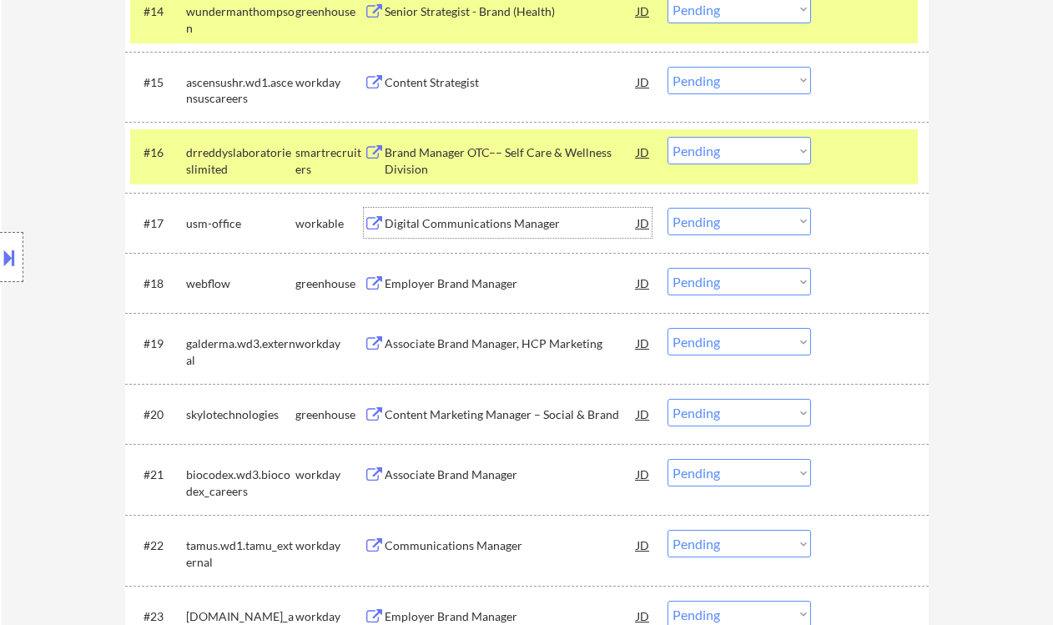
click at [733, 228] on select "Choose an option... Pending Applied Excluded (Questions) Excluded (Expired) Exc…" at bounding box center [740, 222] width 144 height 28
click at [668, 208] on select "Choose an option... Pending Applied Excluded (Questions) Excluded (Expired) Exc…" at bounding box center [740, 222] width 144 height 28
click at [470, 281] on div "Employer Brand Manager" at bounding box center [511, 283] width 252 height 17
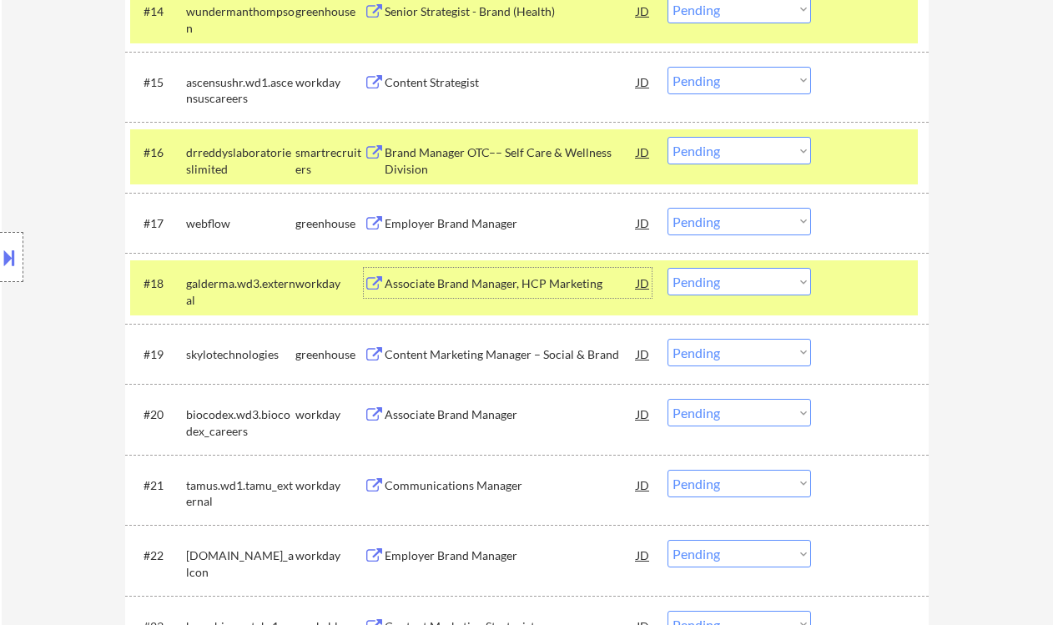
click at [489, 360] on div "Content Marketing Manager – Social & Brand" at bounding box center [511, 354] width 252 height 17
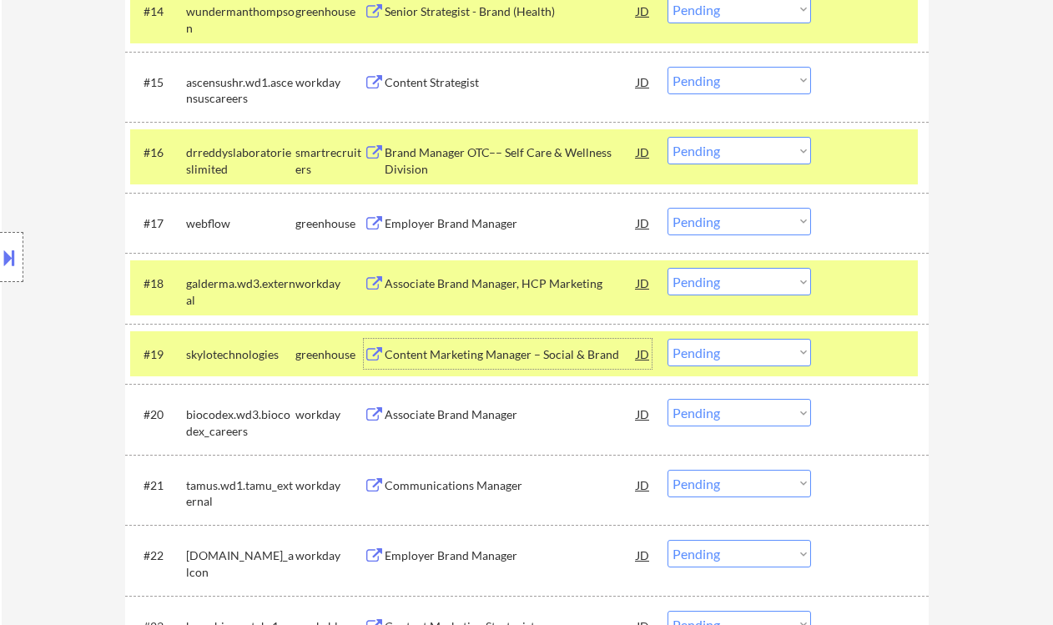
drag, startPoint x: 694, startPoint y: 218, endPoint x: 720, endPoint y: 233, distance: 29.9
click at [696, 218] on select "Choose an option... Pending Applied Excluded (Questions) Excluded (Expired) Exc…" at bounding box center [740, 222] width 144 height 28
click at [668, 208] on select "Choose an option... Pending Applied Excluded (Questions) Excluded (Expired) Exc…" at bounding box center [740, 222] width 144 height 28
select select ""pending""
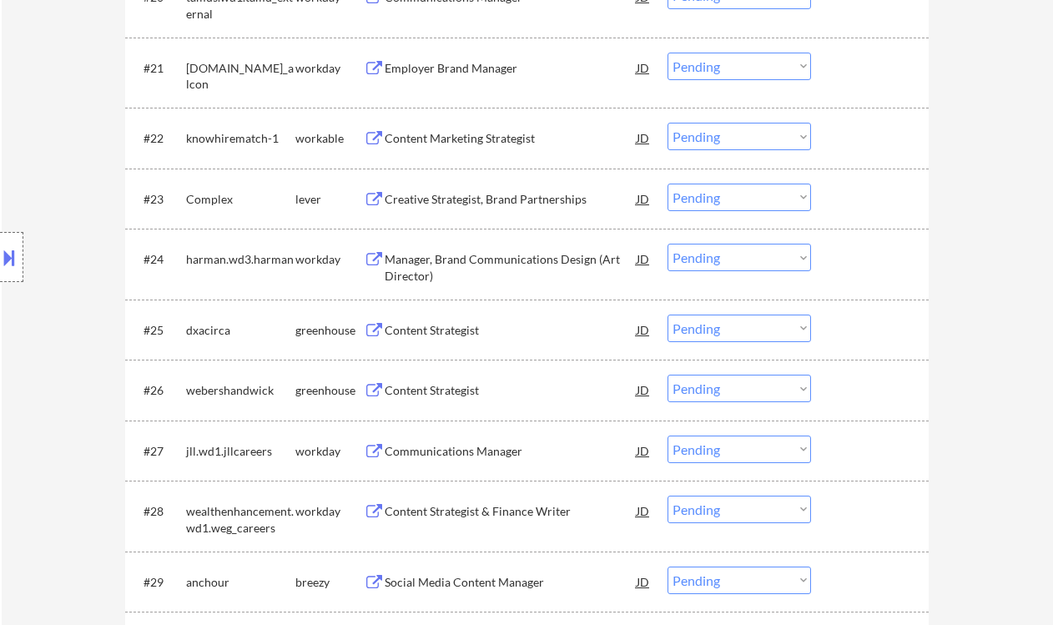
scroll to position [1891, 0]
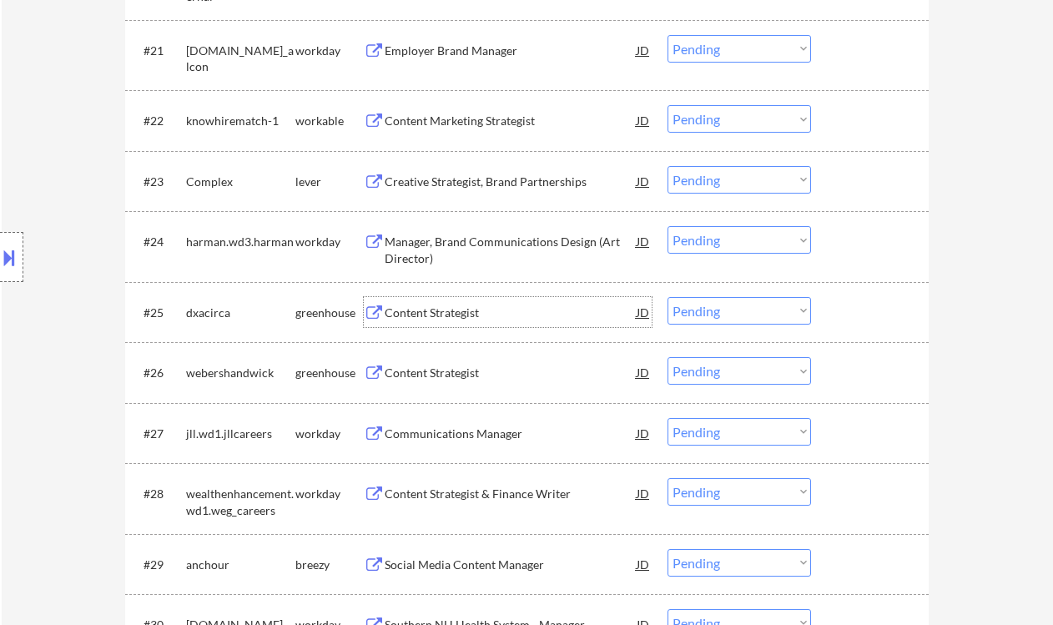
click at [463, 312] on div "Content Strategist" at bounding box center [511, 313] width 252 height 17
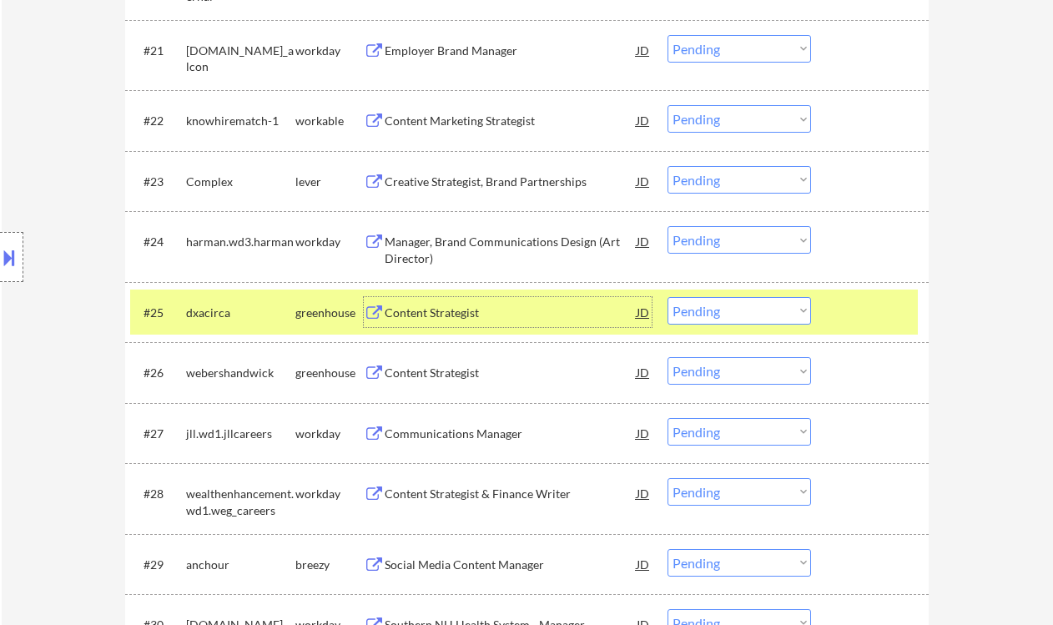
click at [751, 321] on select "Choose an option... Pending Applied Excluded (Questions) Excluded (Expired) Exc…" at bounding box center [740, 311] width 144 height 28
click at [668, 297] on select "Choose an option... Pending Applied Excluded (Questions) Excluded (Expired) Exc…" at bounding box center [740, 311] width 144 height 28
click at [447, 376] on div "Content Strategist" at bounding box center [511, 373] width 252 height 17
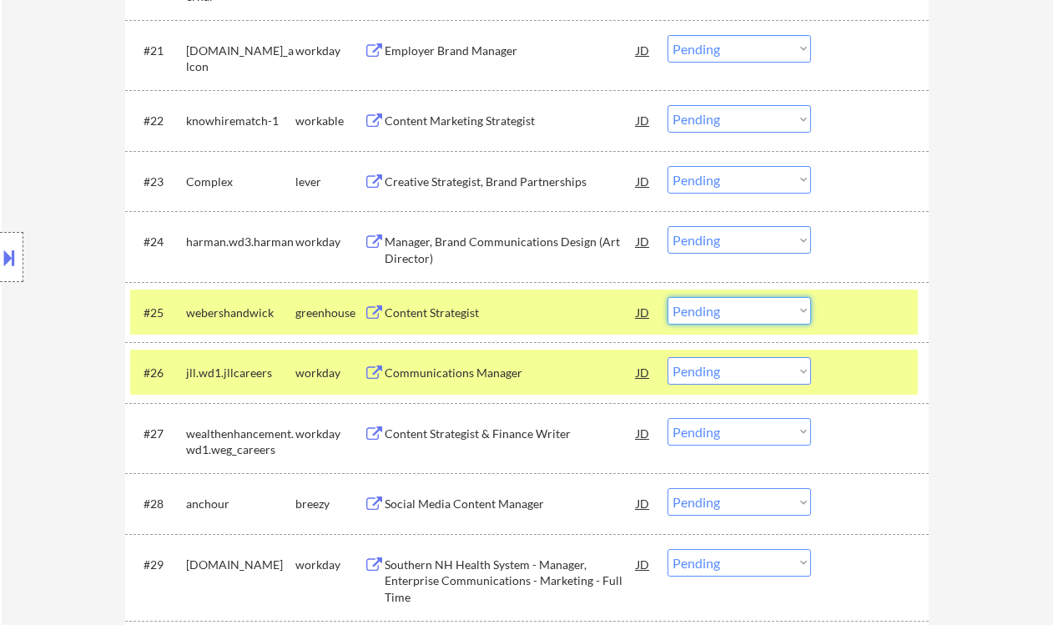
drag, startPoint x: 718, startPoint y: 305, endPoint x: 750, endPoint y: 320, distance: 35.8
click at [718, 305] on select "Choose an option... Pending Applied Excluded (Questions) Excluded (Expired) Exc…" at bounding box center [740, 311] width 144 height 28
click at [668, 297] on select "Choose an option... Pending Applied Excluded (Questions) Excluded (Expired) Exc…" at bounding box center [740, 311] width 144 height 28
click at [498, 372] on div "Communications Manager" at bounding box center [511, 373] width 252 height 17
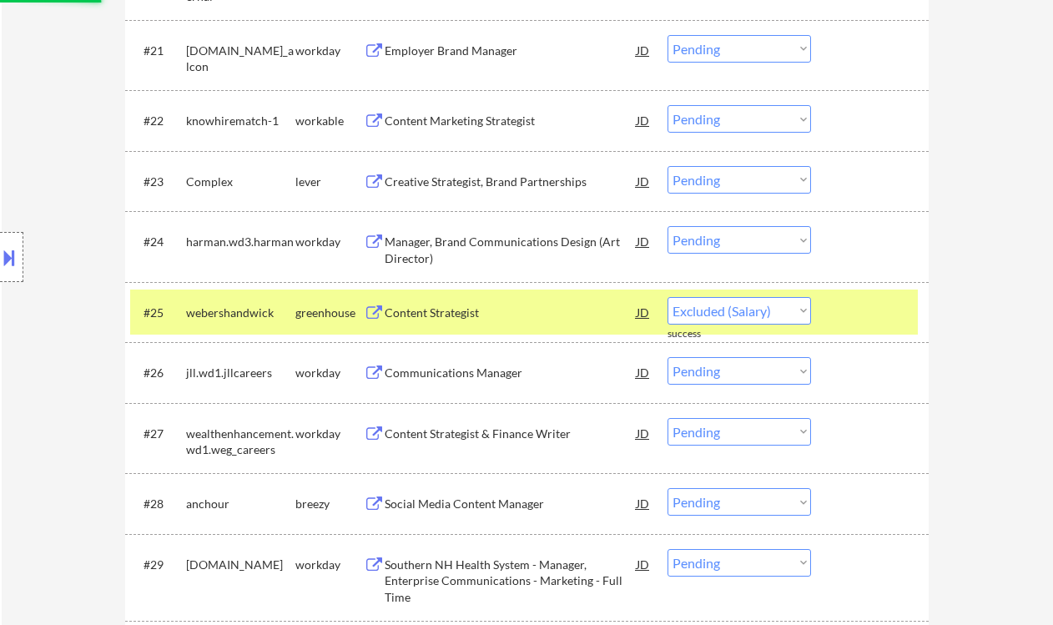
select select ""pending""
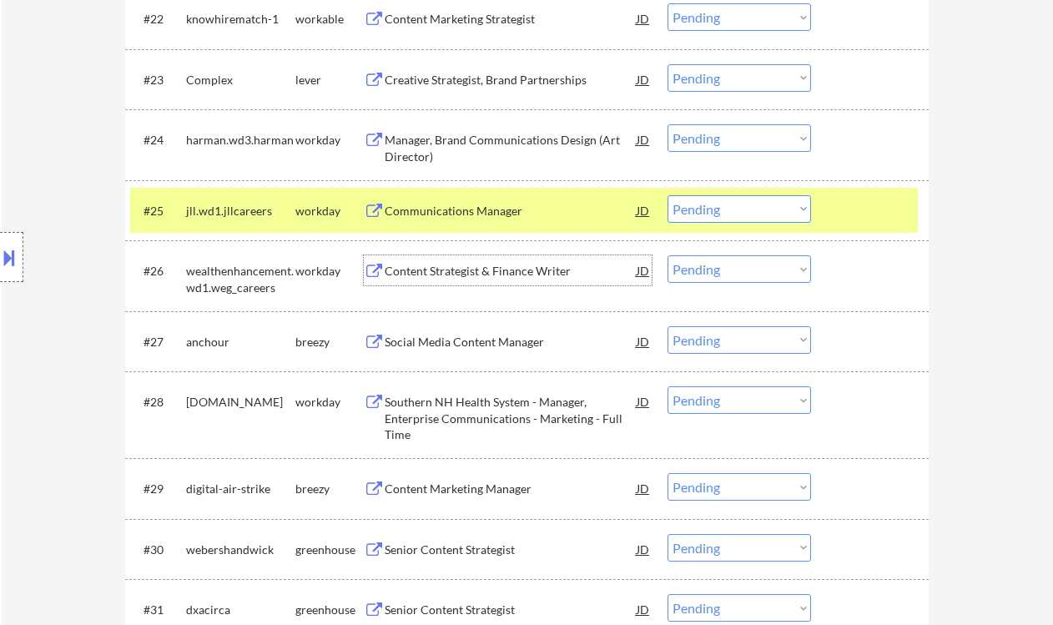
scroll to position [2003, 0]
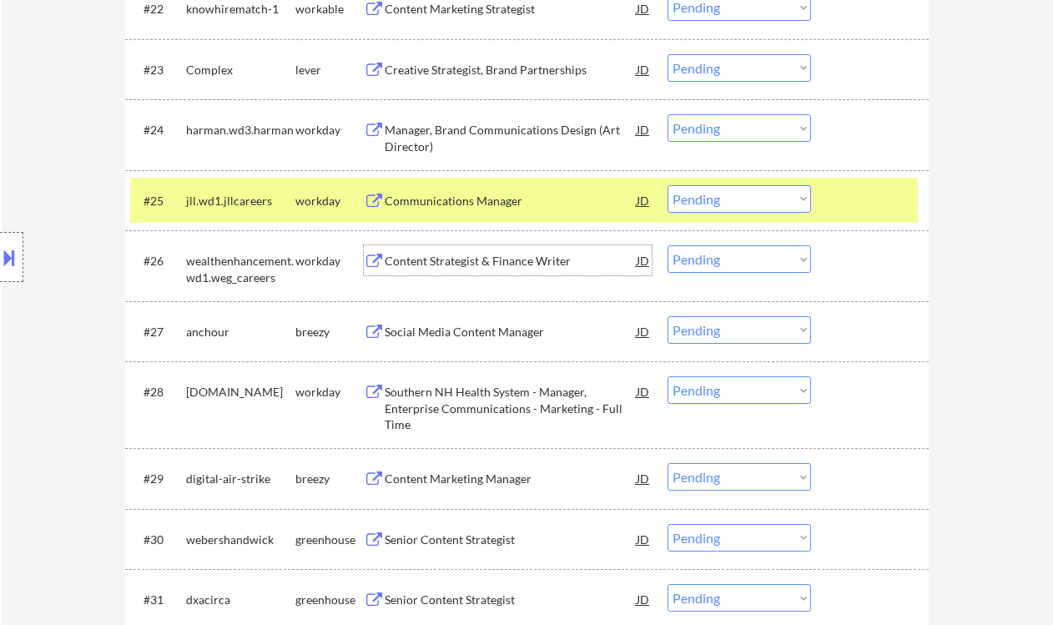
click at [473, 330] on div "Social Media Content Manager" at bounding box center [511, 332] width 252 height 17
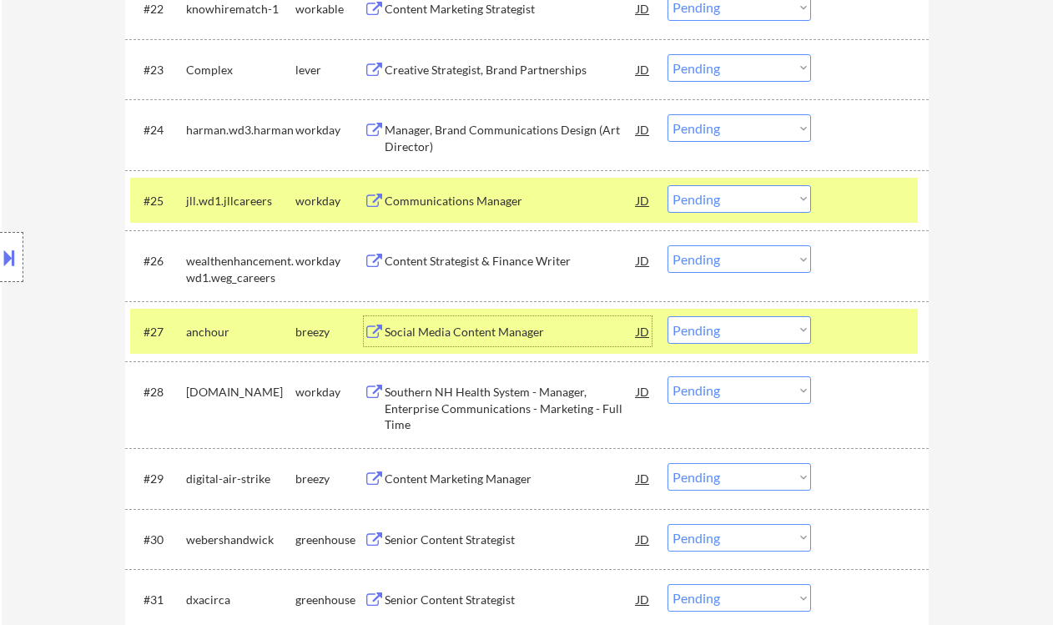
click at [701, 325] on select "Choose an option... Pending Applied Excluded (Questions) Excluded (Expired) Exc…" at bounding box center [740, 330] width 144 height 28
click at [668, 316] on select "Choose an option... Pending Applied Excluded (Questions) Excluded (Expired) Exc…" at bounding box center [740, 330] width 144 height 28
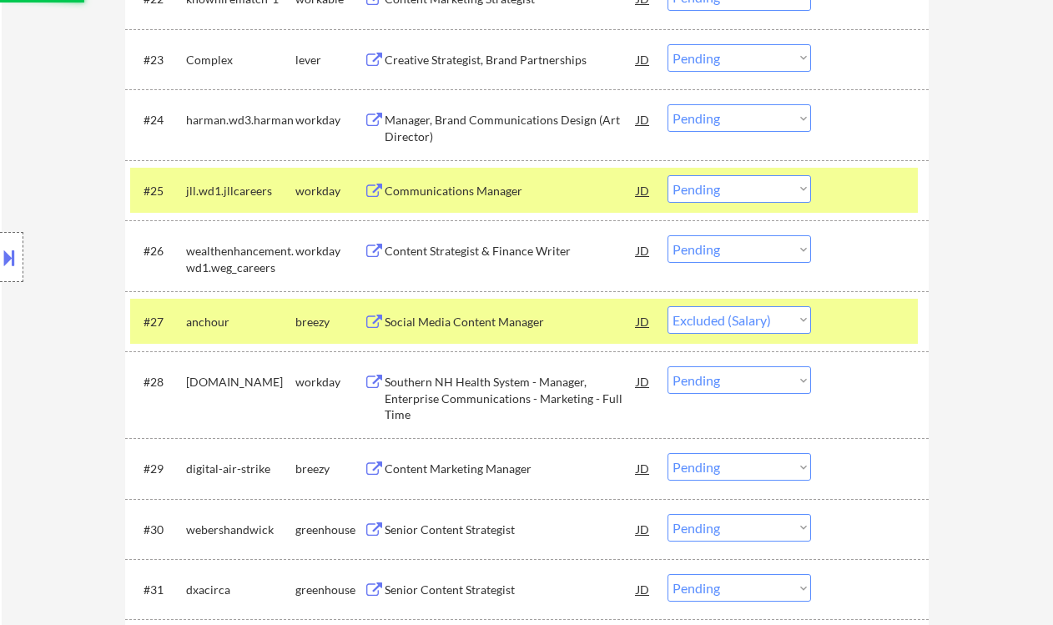
scroll to position [2114, 0]
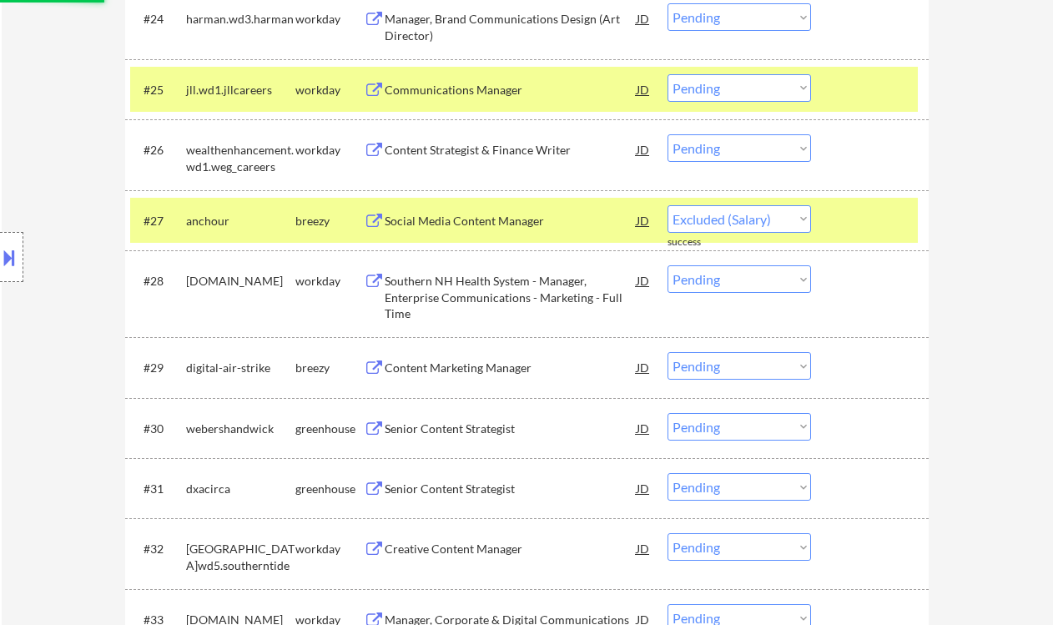
click at [470, 373] on div "Content Marketing Manager" at bounding box center [511, 368] width 252 height 17
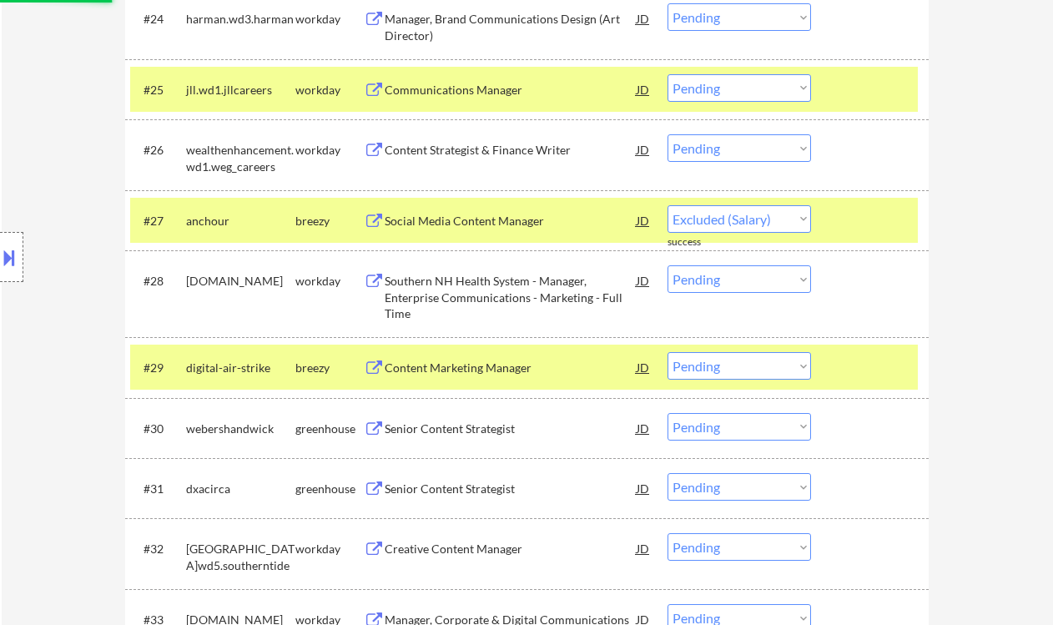
select select ""pending""
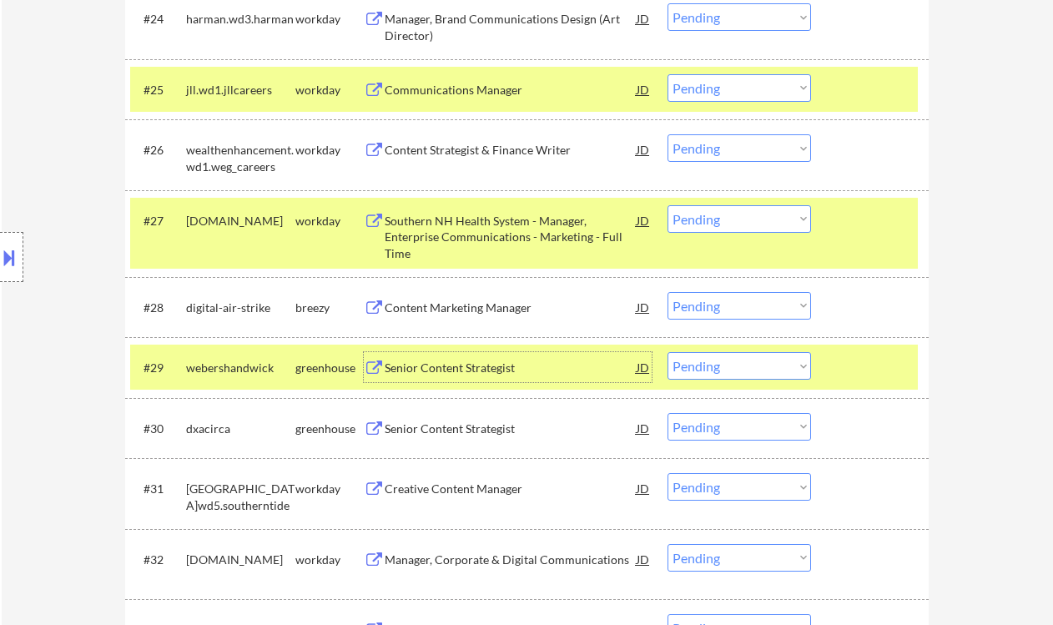
drag, startPoint x: 748, startPoint y: 310, endPoint x: 755, endPoint y: 318, distance: 10.7
click at [748, 310] on select "Choose an option... Pending Applied Excluded (Questions) Excluded (Expired) Exc…" at bounding box center [740, 306] width 144 height 28
click at [668, 292] on select "Choose an option... Pending Applied Excluded (Questions) Excluded (Expired) Exc…" at bounding box center [740, 306] width 144 height 28
click at [481, 367] on div "Senior Content Strategist" at bounding box center [511, 368] width 252 height 17
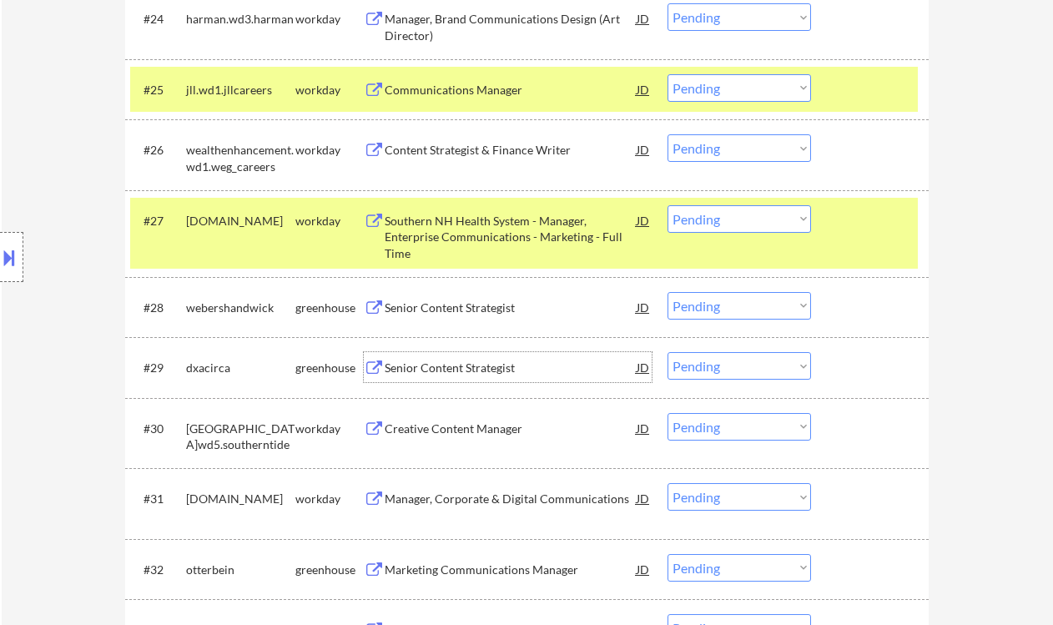
click at [718, 304] on select "Choose an option... Pending Applied Excluded (Questions) Excluded (Expired) Exc…" at bounding box center [740, 306] width 144 height 28
click at [668, 292] on select "Choose an option... Pending Applied Excluded (Questions) Excluded (Expired) Exc…" at bounding box center [740, 306] width 144 height 28
click at [462, 366] on div "Senior Content Strategist" at bounding box center [511, 368] width 252 height 17
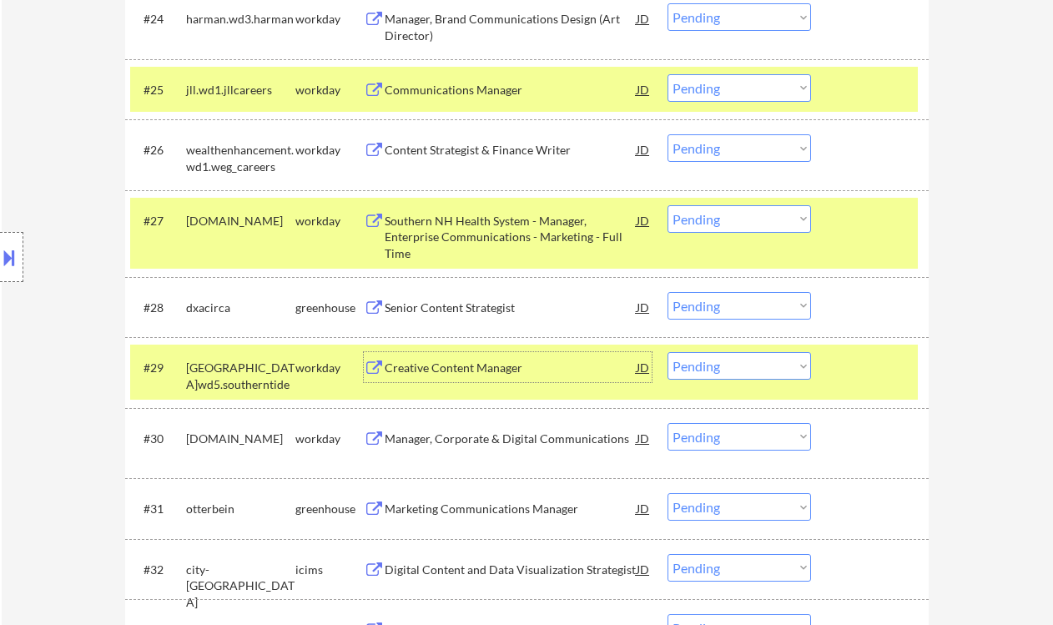
drag, startPoint x: 673, startPoint y: 296, endPoint x: 703, endPoint y: 311, distance: 32.8
click at [675, 296] on select "Choose an option... Pending Applied Excluded (Questions) Excluded (Expired) Exc…" at bounding box center [740, 306] width 144 height 28
click at [668, 292] on select "Choose an option... Pending Applied Excluded (Questions) Excluded (Expired) Exc…" at bounding box center [740, 306] width 144 height 28
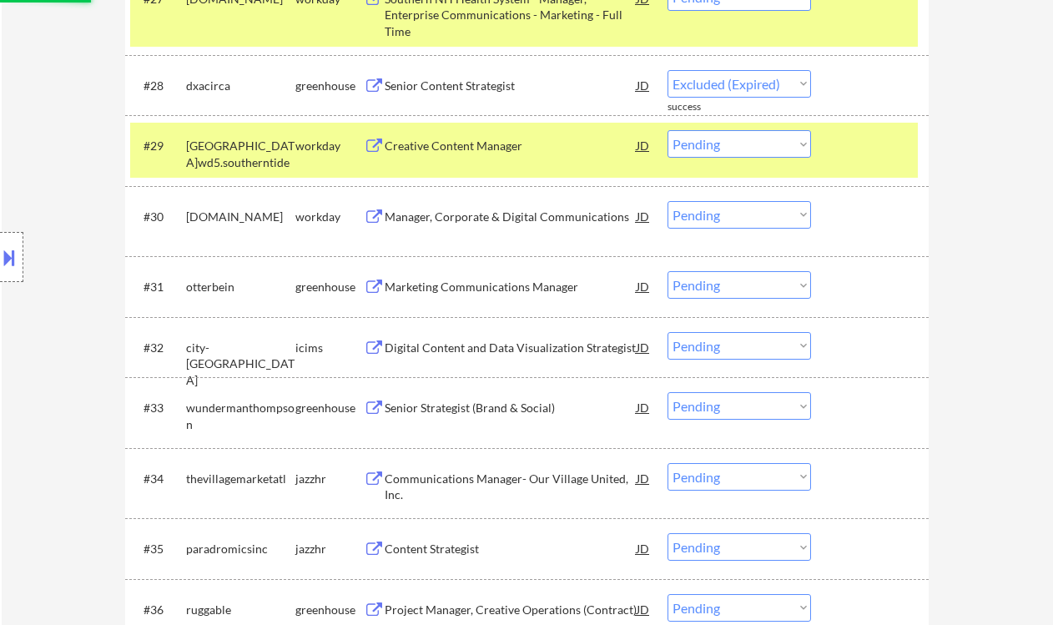
scroll to position [2336, 0]
select select ""pending""
click at [526, 283] on div "Marketing Communications Manager" at bounding box center [511, 286] width 252 height 17
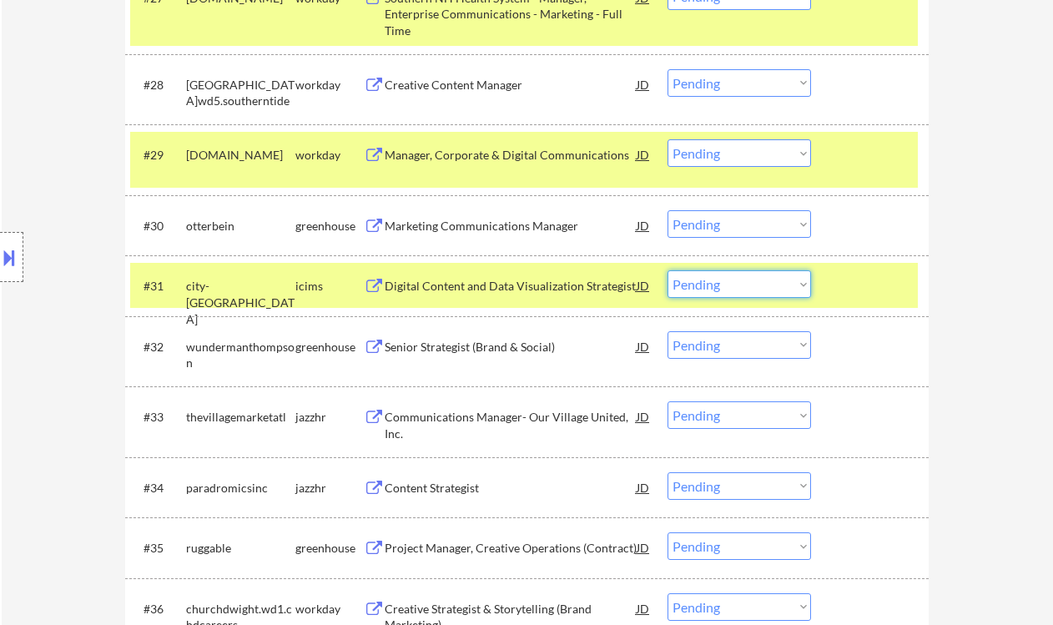
drag, startPoint x: 742, startPoint y: 284, endPoint x: 749, endPoint y: 297, distance: 15.3
click at [742, 284] on select "Choose an option... Pending Applied Excluded (Questions) Excluded (Expired) Exc…" at bounding box center [740, 284] width 144 height 28
click at [668, 270] on select "Choose an option... Pending Applied Excluded (Questions) Excluded (Expired) Exc…" at bounding box center [740, 284] width 144 height 28
click at [525, 359] on div "Senior Strategist (Brand & Social)" at bounding box center [511, 346] width 252 height 30
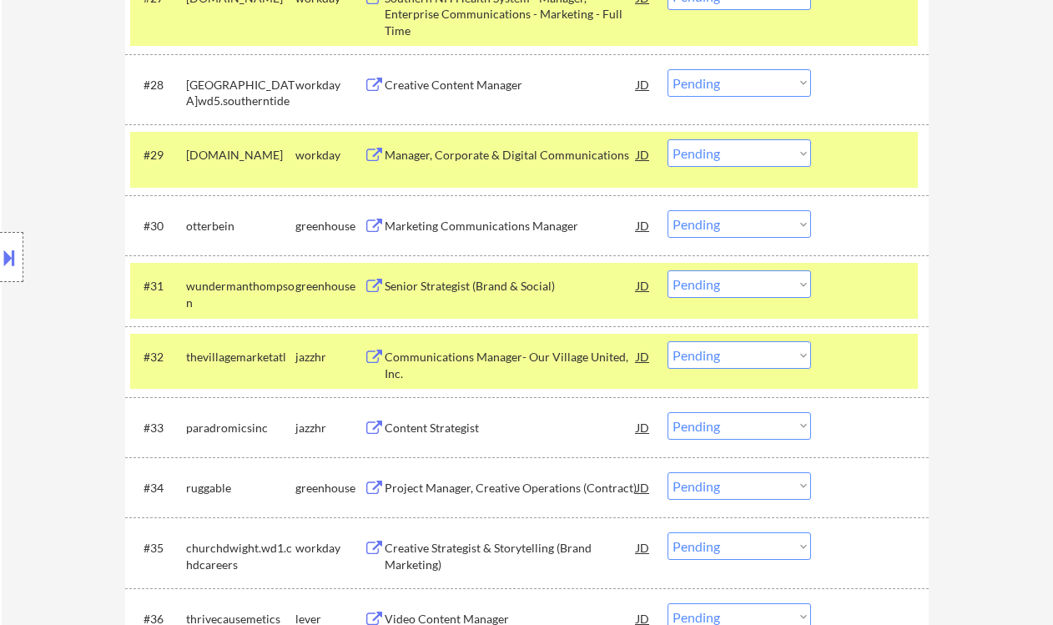
click at [466, 284] on div "Senior Strategist (Brand & Social)" at bounding box center [511, 286] width 252 height 17
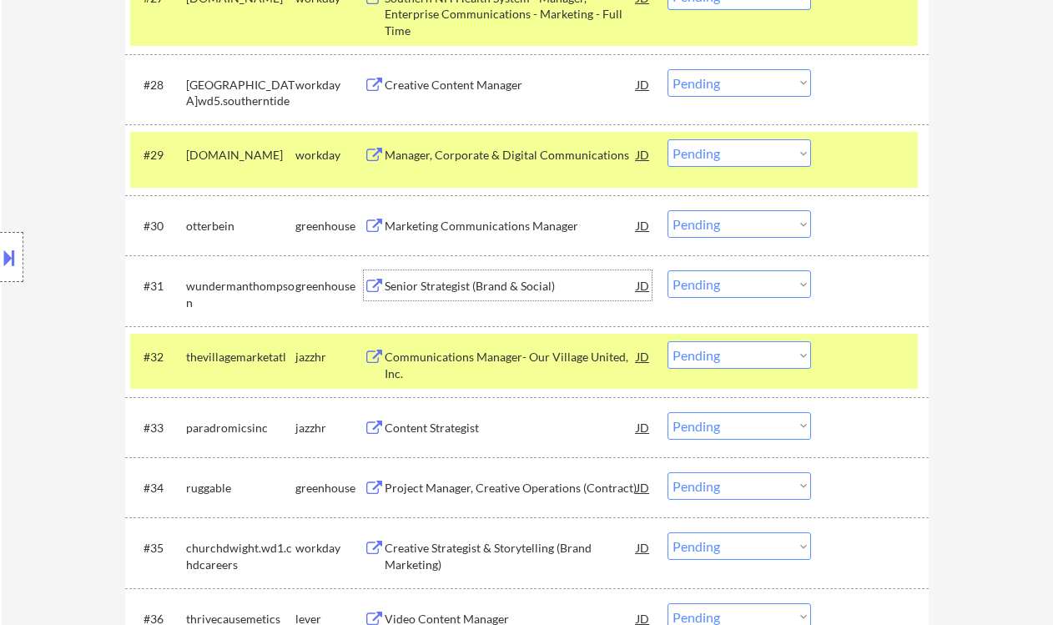
drag, startPoint x: 727, startPoint y: 282, endPoint x: 738, endPoint y: 290, distance: 13.2
click at [727, 282] on select "Choose an option... Pending Applied Excluded (Questions) Excluded (Expired) Exc…" at bounding box center [740, 284] width 144 height 28
click at [668, 270] on select "Choose an option... Pending Applied Excluded (Questions) Excluded (Expired) Exc…" at bounding box center [740, 284] width 144 height 28
select select ""pending""
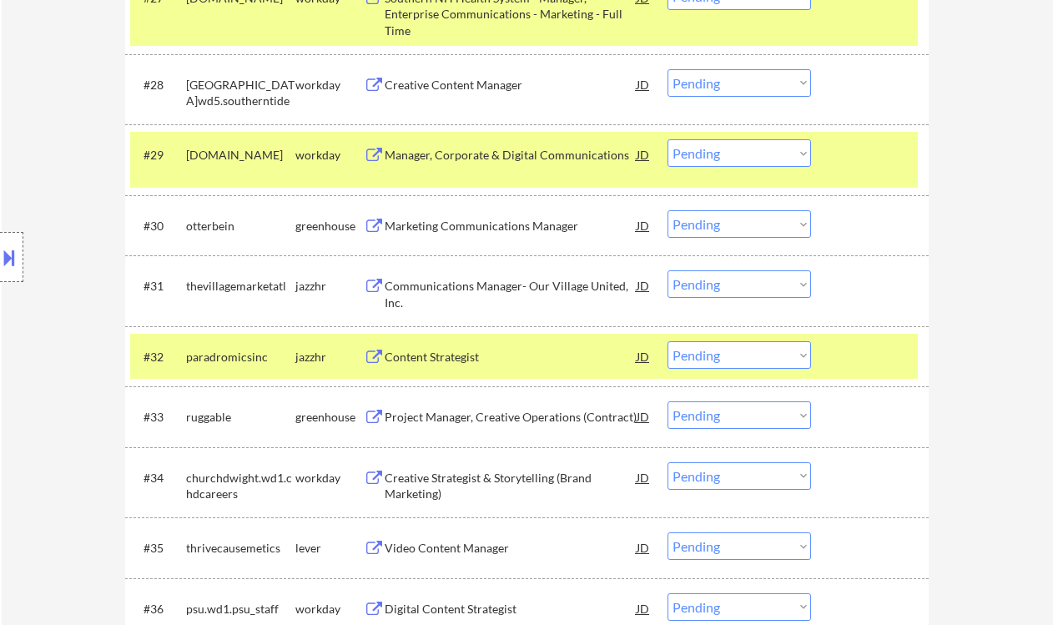
drag, startPoint x: 40, startPoint y: 321, endPoint x: 114, endPoint y: 342, distance: 77.1
click at [40, 321] on div "Location Inclusions: country:US" at bounding box center [149, 258] width 299 height 310
click at [433, 221] on div "Marketing Communications Manager" at bounding box center [511, 226] width 252 height 17
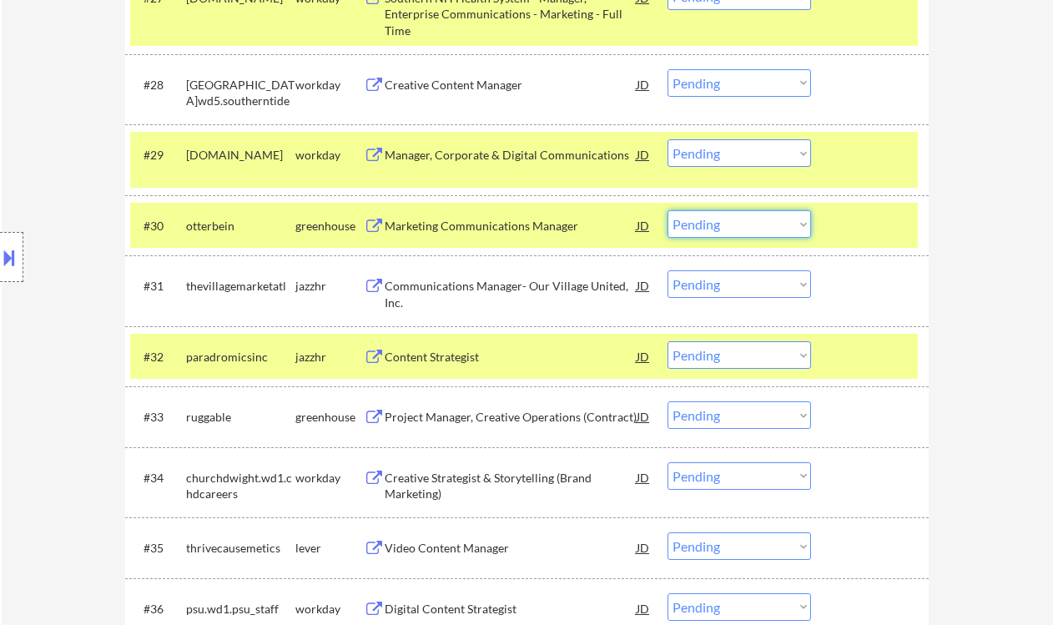
drag, startPoint x: 719, startPoint y: 228, endPoint x: 719, endPoint y: 237, distance: 9.2
click at [719, 228] on select "Choose an option... Pending Applied Excluded (Questions) Excluded (Expired) Exc…" at bounding box center [740, 224] width 144 height 28
click at [668, 210] on select "Choose an option... Pending Applied Excluded (Questions) Excluded (Expired) Exc…" at bounding box center [740, 224] width 144 height 28
select select ""pending""
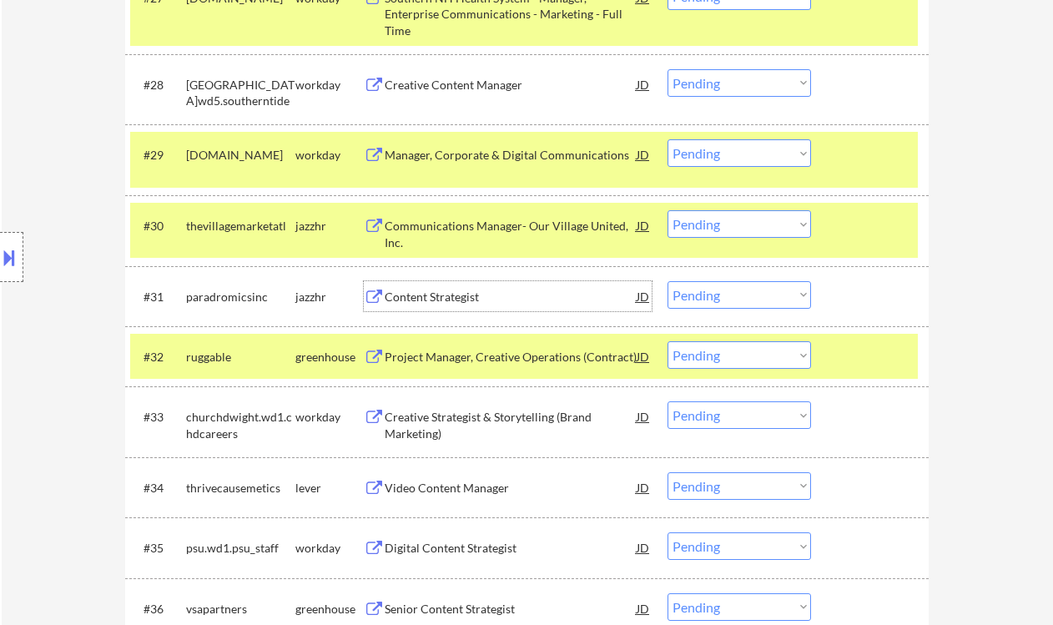
click at [463, 302] on div "Content Strategist" at bounding box center [511, 297] width 252 height 17
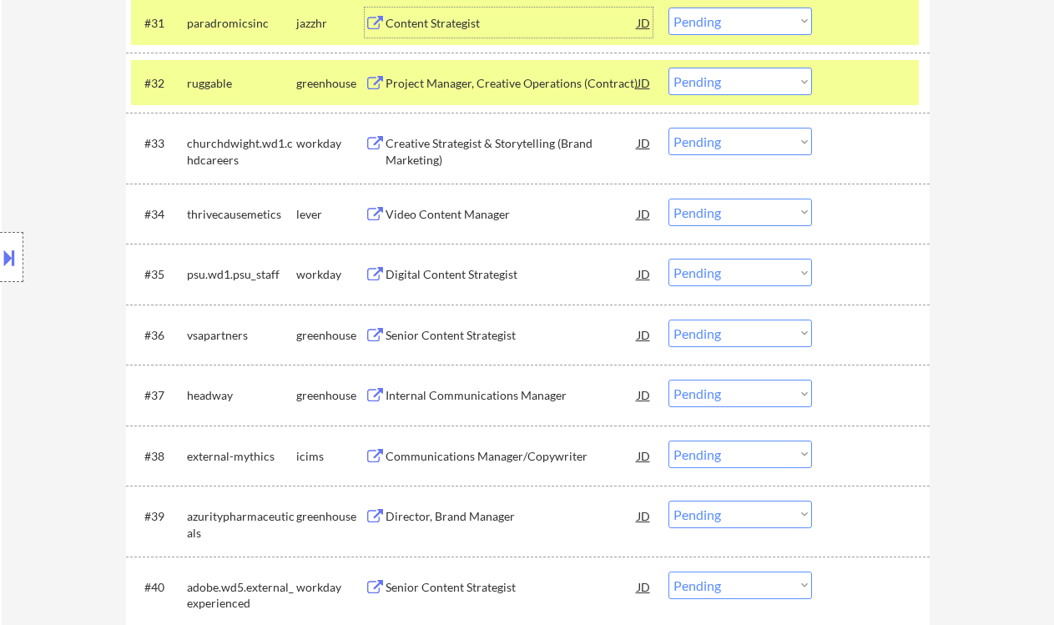
scroll to position [2815, 0]
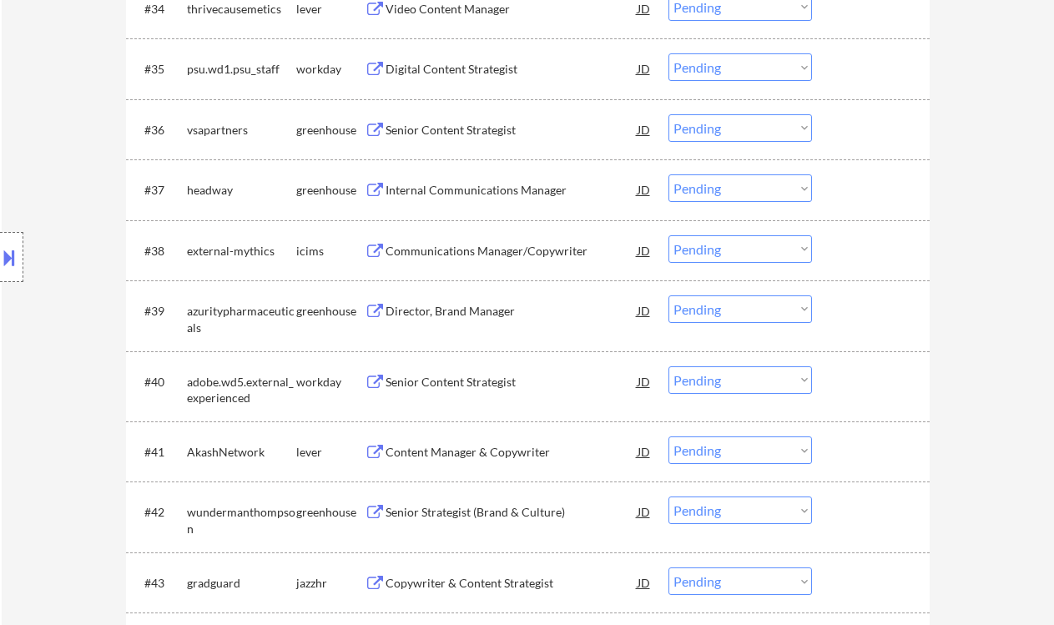
click at [474, 191] on div "Internal Communications Manager" at bounding box center [512, 190] width 252 height 17
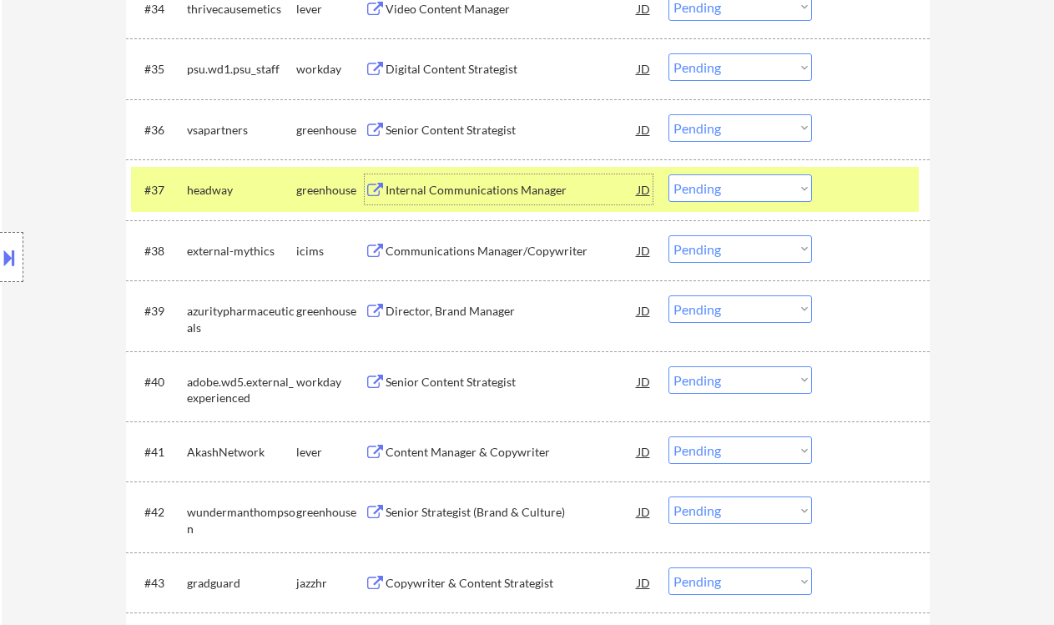
click at [715, 191] on select "Choose an option... Pending Applied Excluded (Questions) Excluded (Expired) Exc…" at bounding box center [740, 188] width 144 height 28
click at [668, 174] on select "Choose an option... Pending Applied Excluded (Questions) Excluded (Expired) Exc…" at bounding box center [740, 188] width 144 height 28
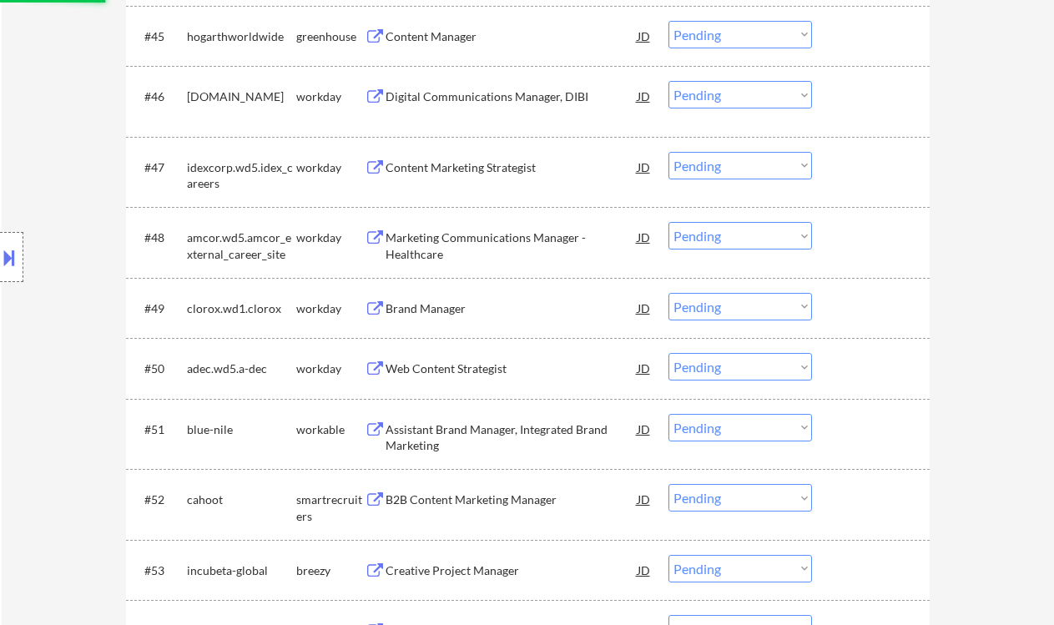
scroll to position [3706, 0]
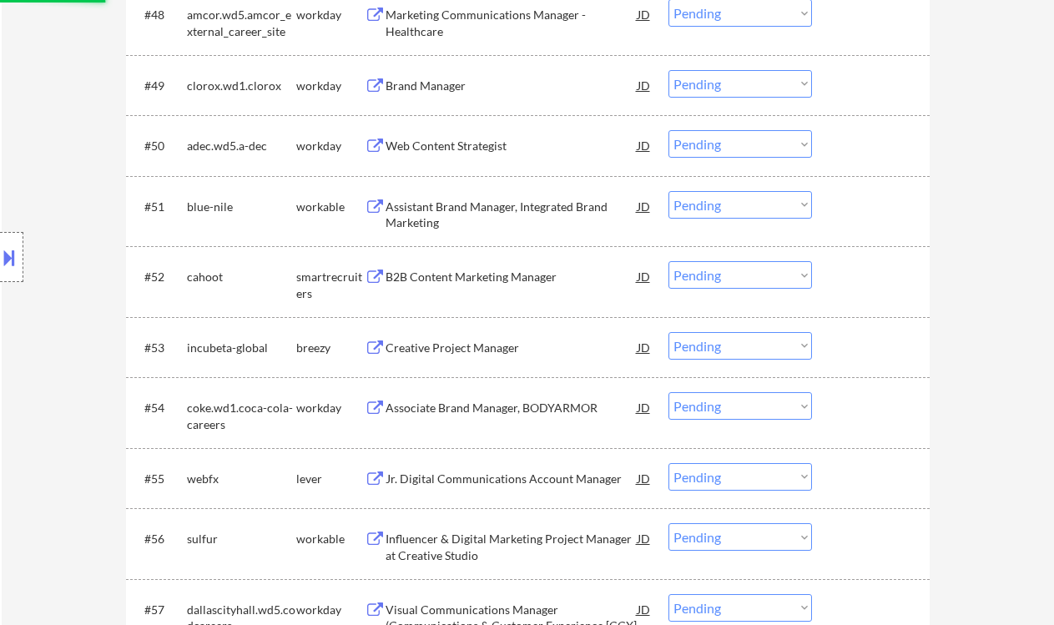
select select ""pending""
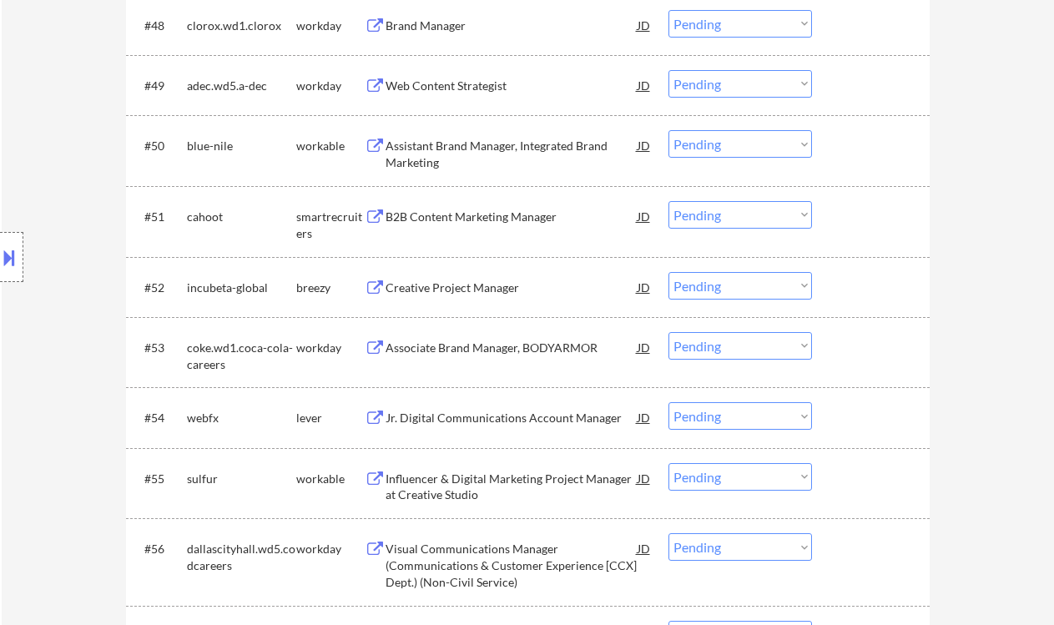
click at [452, 283] on div "Creative Project Manager" at bounding box center [512, 288] width 252 height 17
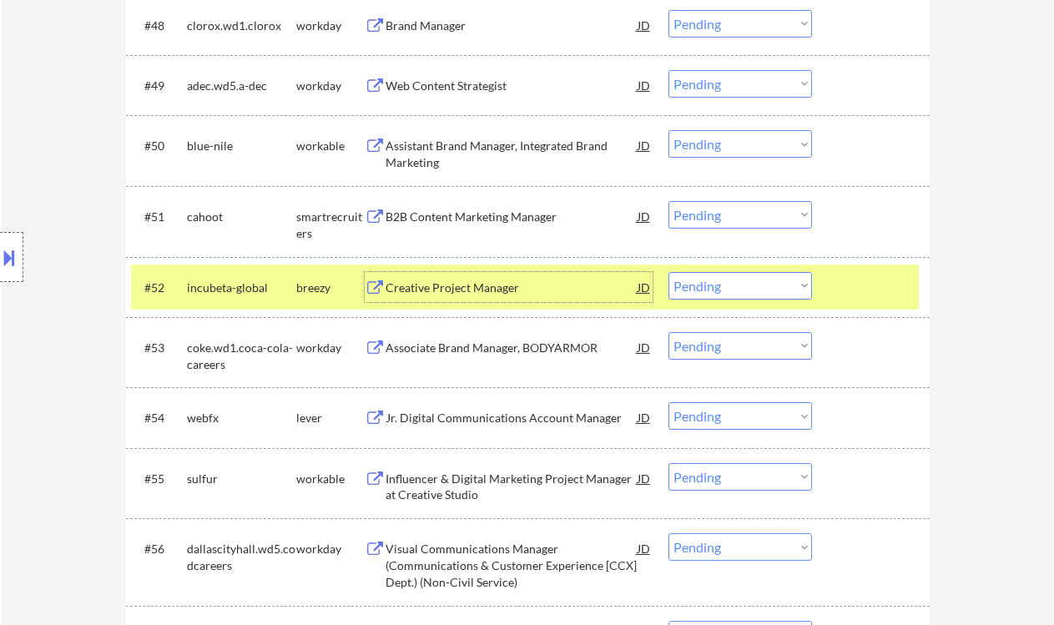
click at [709, 282] on select "Choose an option... Pending Applied Excluded (Questions) Excluded (Expired) Exc…" at bounding box center [740, 286] width 144 height 28
click at [668, 272] on select "Choose an option... Pending Applied Excluded (Questions) Excluded (Expired) Exc…" at bounding box center [740, 286] width 144 height 28
select select ""pending""
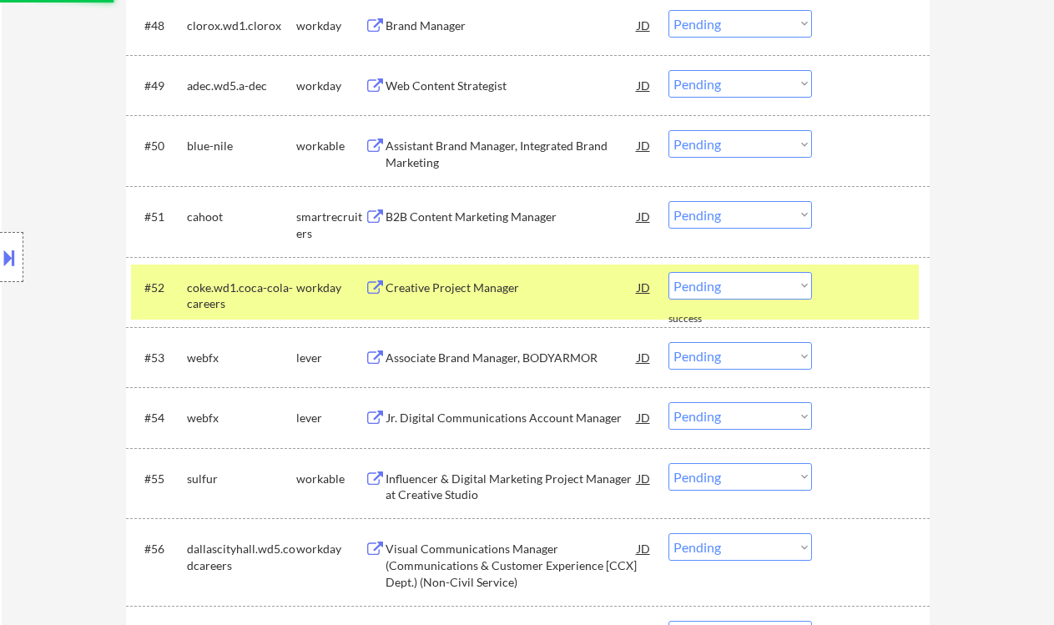
click at [41, 120] on div "Location Inclusions: country:US" at bounding box center [149, 258] width 299 height 310
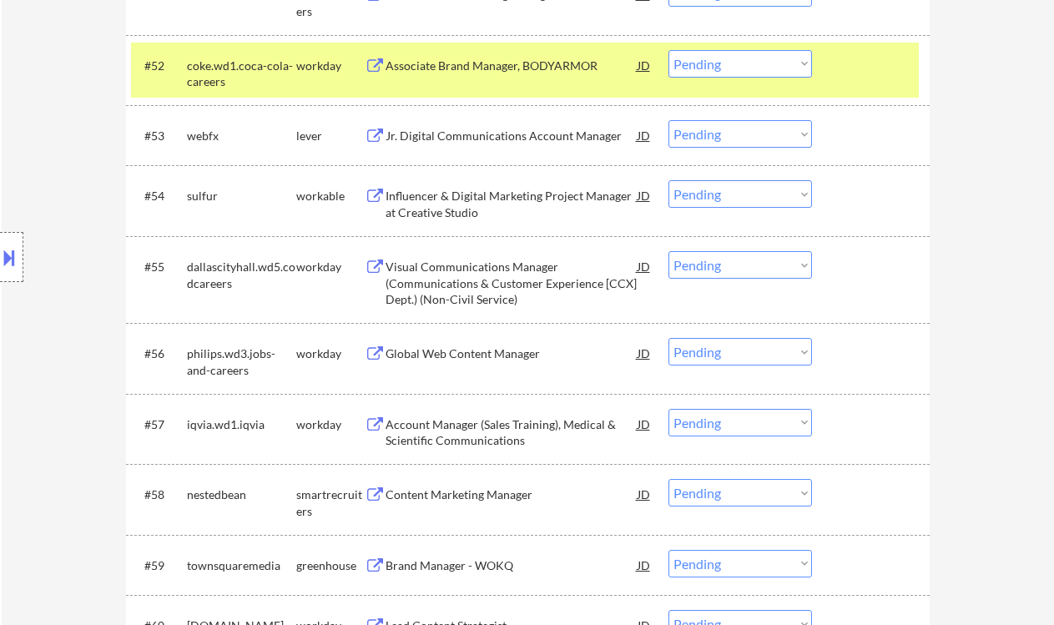
scroll to position [4261, 0]
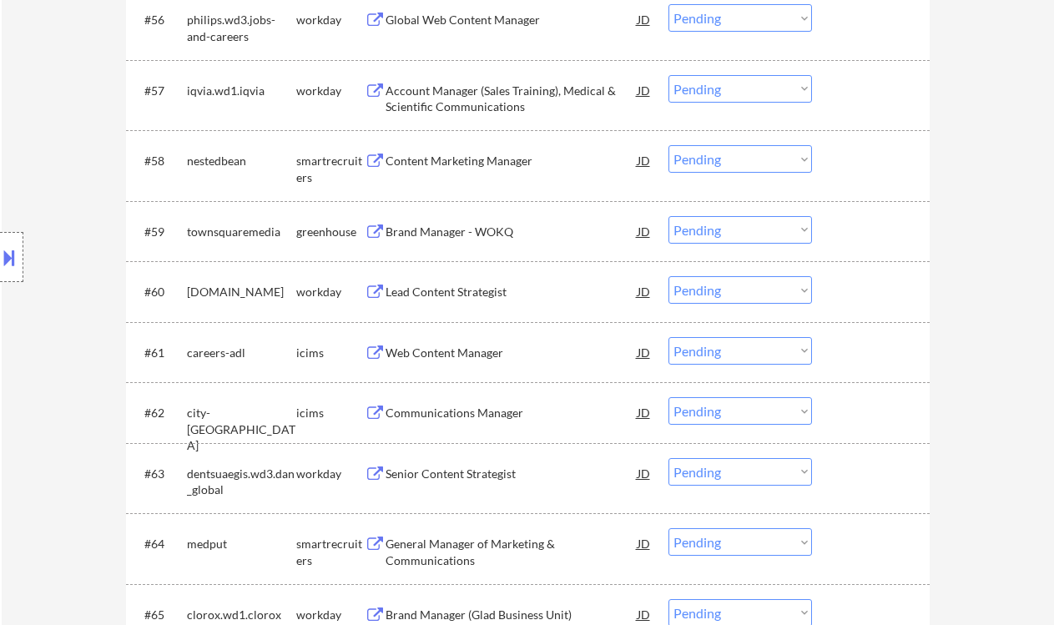
click at [456, 233] on div "Brand Manager - WOKQ" at bounding box center [512, 232] width 252 height 17
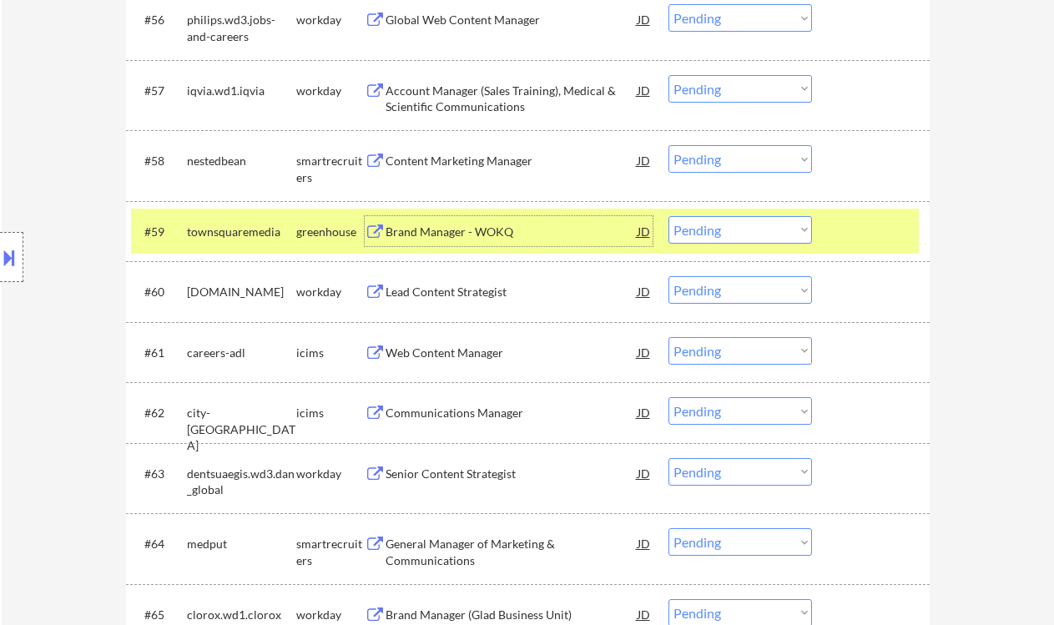
click at [716, 226] on select "Choose an option... Pending Applied Excluded (Questions) Excluded (Expired) Exc…" at bounding box center [740, 230] width 144 height 28
click at [668, 216] on select "Choose an option... Pending Applied Excluded (Questions) Excluded (Expired) Exc…" at bounding box center [740, 230] width 144 height 28
click at [491, 360] on div "Web Content Manager" at bounding box center [512, 353] width 252 height 17
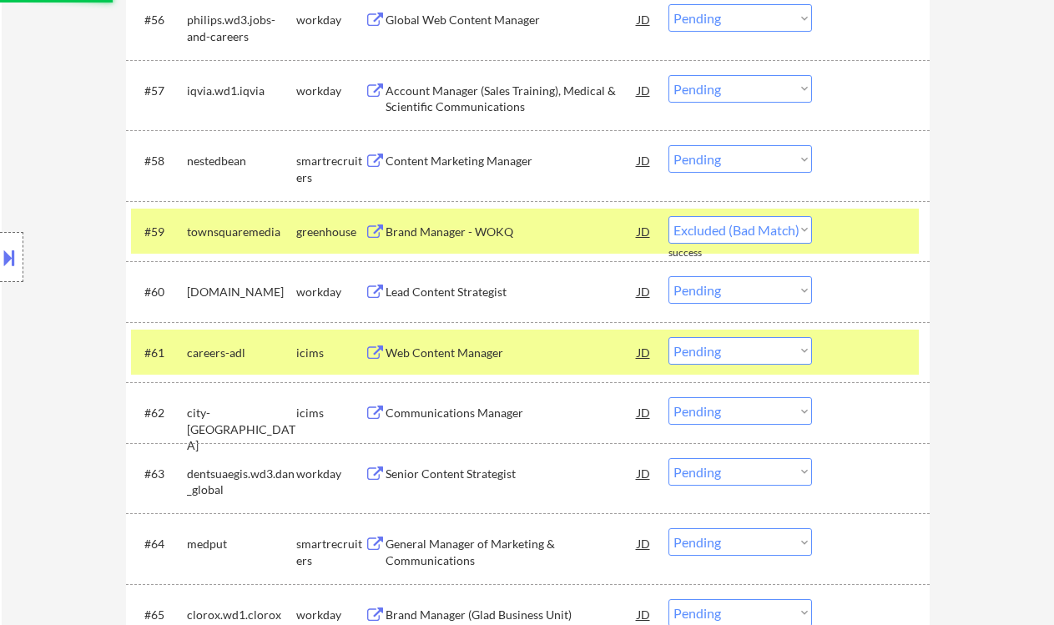
select select ""pending""
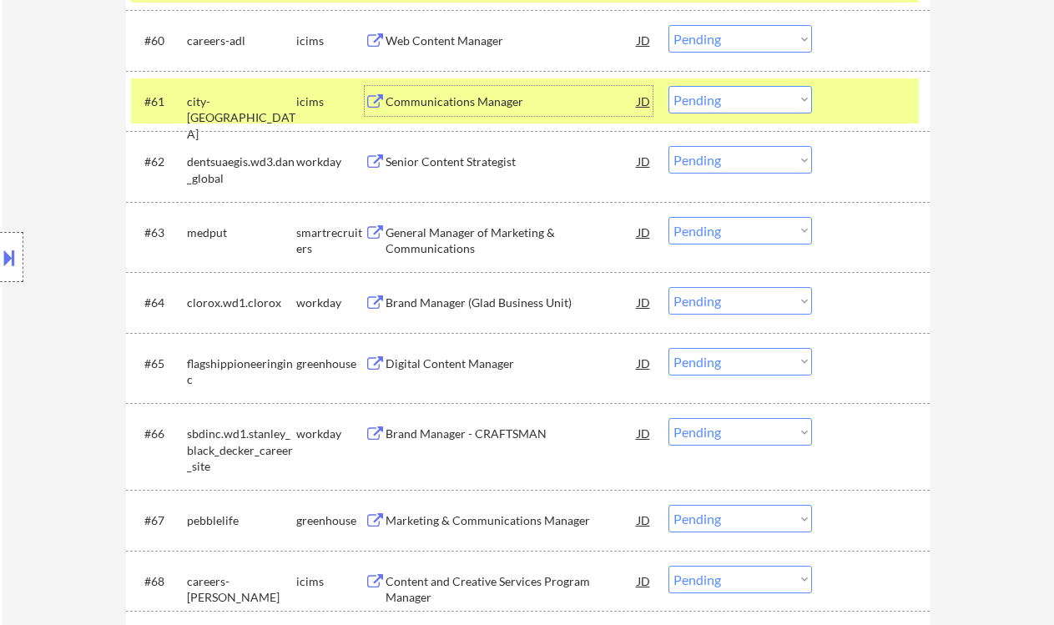
scroll to position [4595, 0]
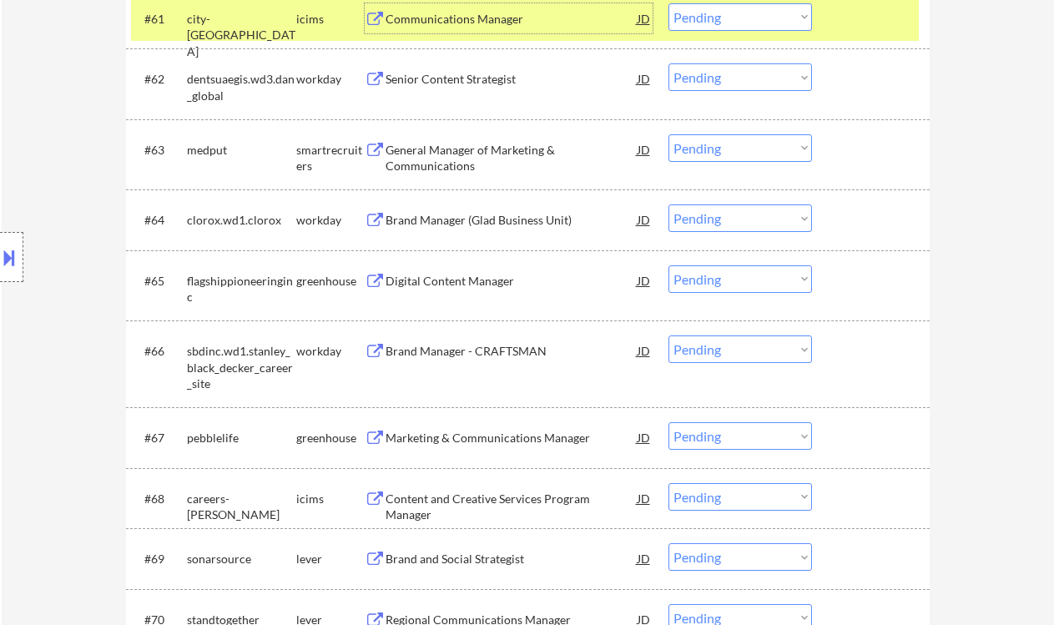
click at [472, 151] on div "General Manager of Marketing & Communications" at bounding box center [512, 158] width 252 height 33
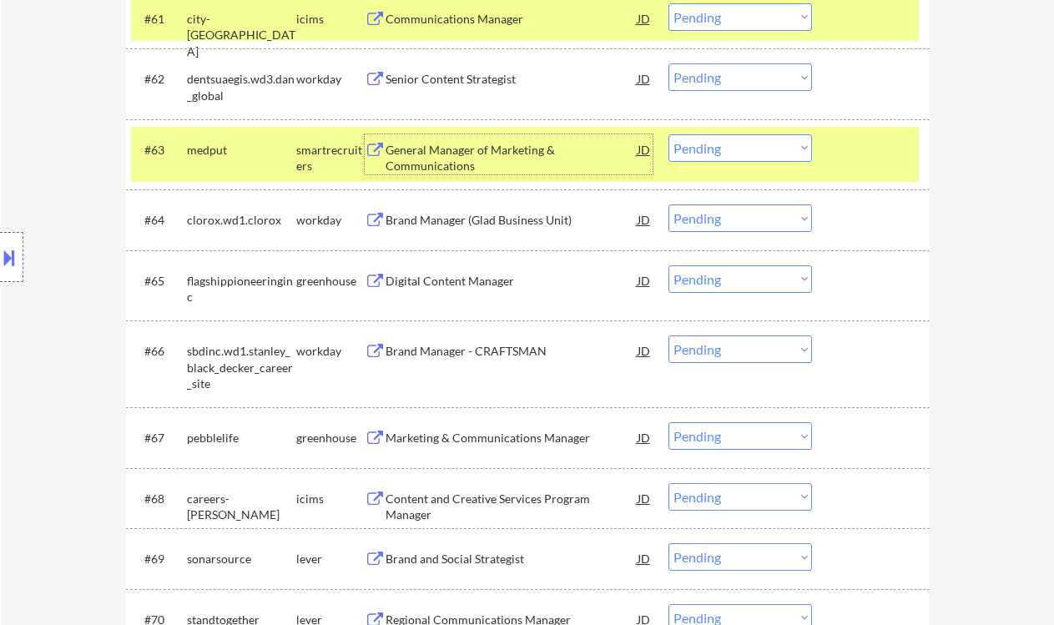
click at [732, 149] on select "Choose an option... Pending Applied Excluded (Questions) Excluded (Expired) Exc…" at bounding box center [740, 148] width 144 height 28
click at [668, 134] on select "Choose an option... Pending Applied Excluded (Questions) Excluded (Expired) Exc…" at bounding box center [740, 148] width 144 height 28
click at [476, 278] on div "Digital Content Manager" at bounding box center [512, 281] width 252 height 17
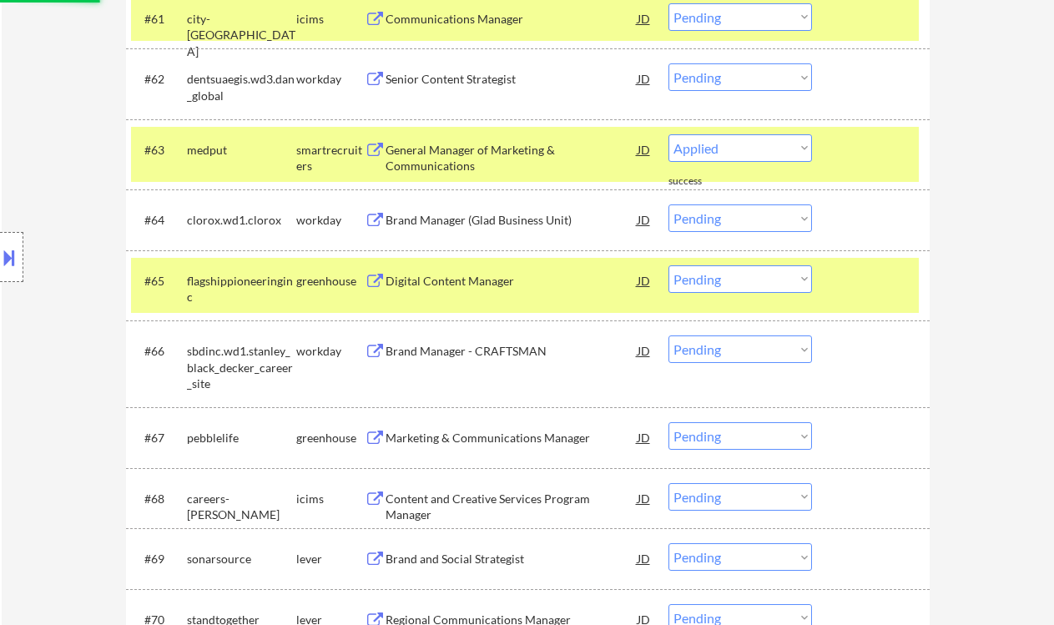
select select ""pending""
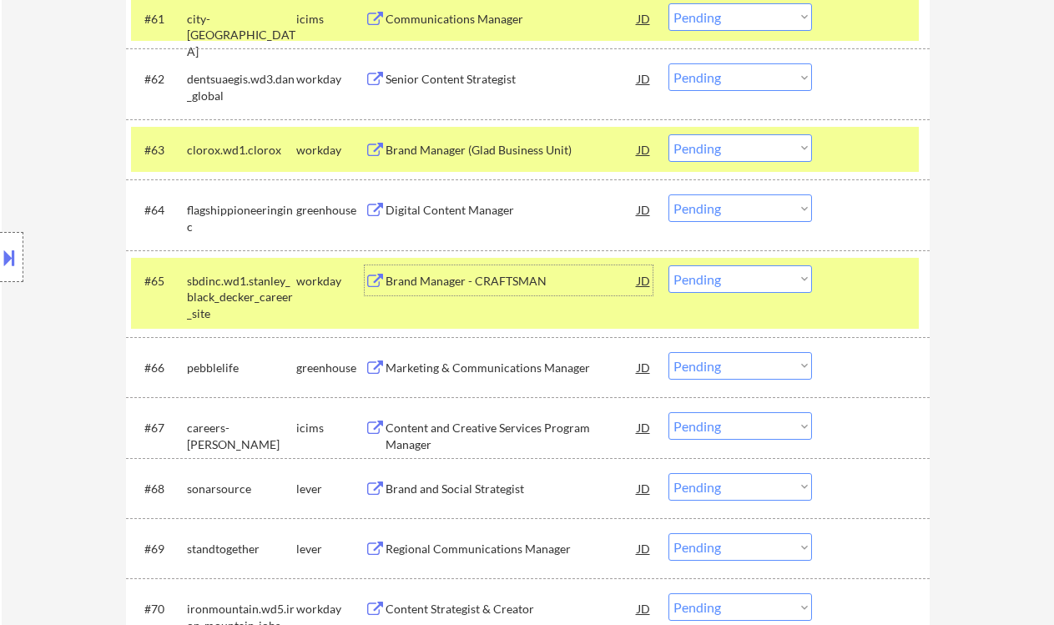
click at [744, 204] on select "Choose an option... Pending Applied Excluded (Questions) Excluded (Expired) Exc…" at bounding box center [740, 208] width 144 height 28
click at [668, 194] on select "Choose an option... Pending Applied Excluded (Questions) Excluded (Expired) Exc…" at bounding box center [740, 208] width 144 height 28
click at [451, 373] on div "Marketing & Communications Manager" at bounding box center [512, 368] width 252 height 17
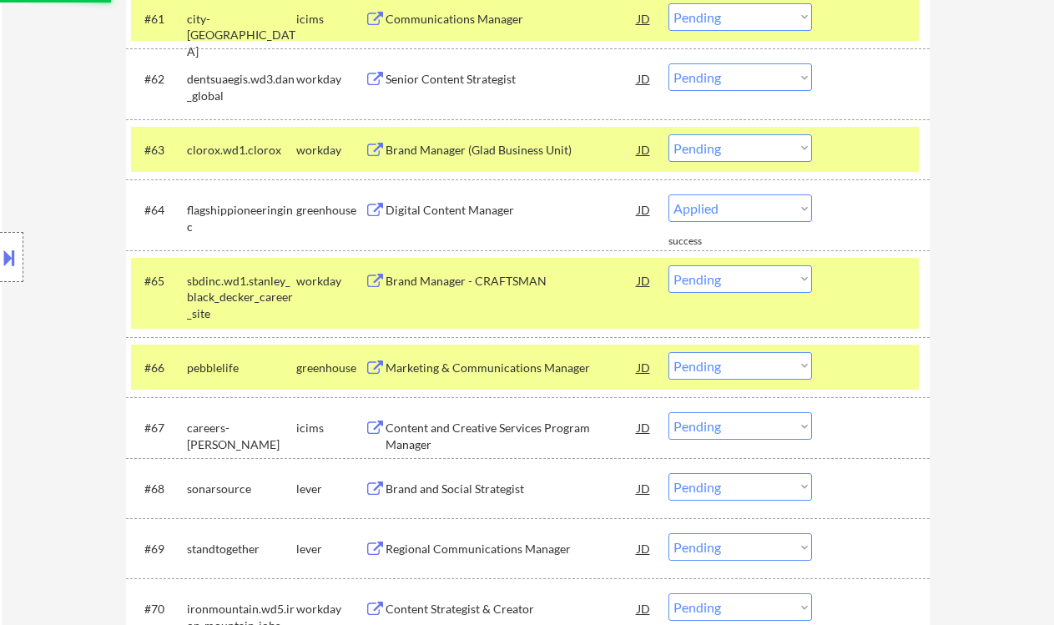
select select ""pending""
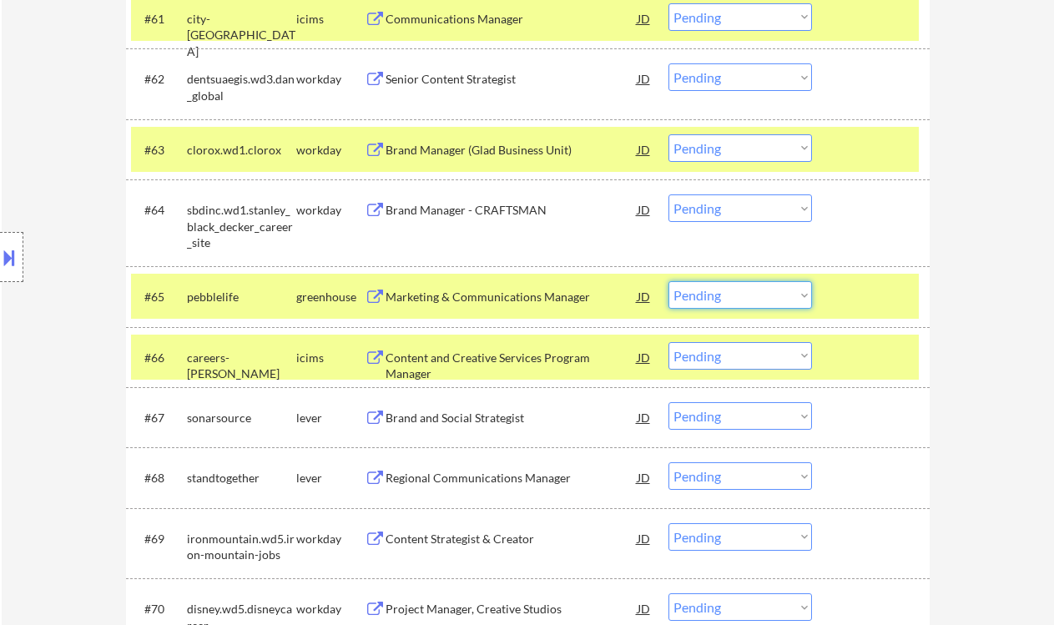
drag, startPoint x: 727, startPoint y: 291, endPoint x: 748, endPoint y: 308, distance: 26.7
click at [727, 291] on select "Choose an option... Pending Applied Excluded (Questions) Excluded (Expired) Exc…" at bounding box center [740, 295] width 144 height 28
click at [668, 281] on select "Choose an option... Pending Applied Excluded (Questions) Excluded (Expired) Exc…" at bounding box center [740, 295] width 144 height 28
click at [477, 421] on div "Brand and Social Strategist" at bounding box center [512, 418] width 252 height 17
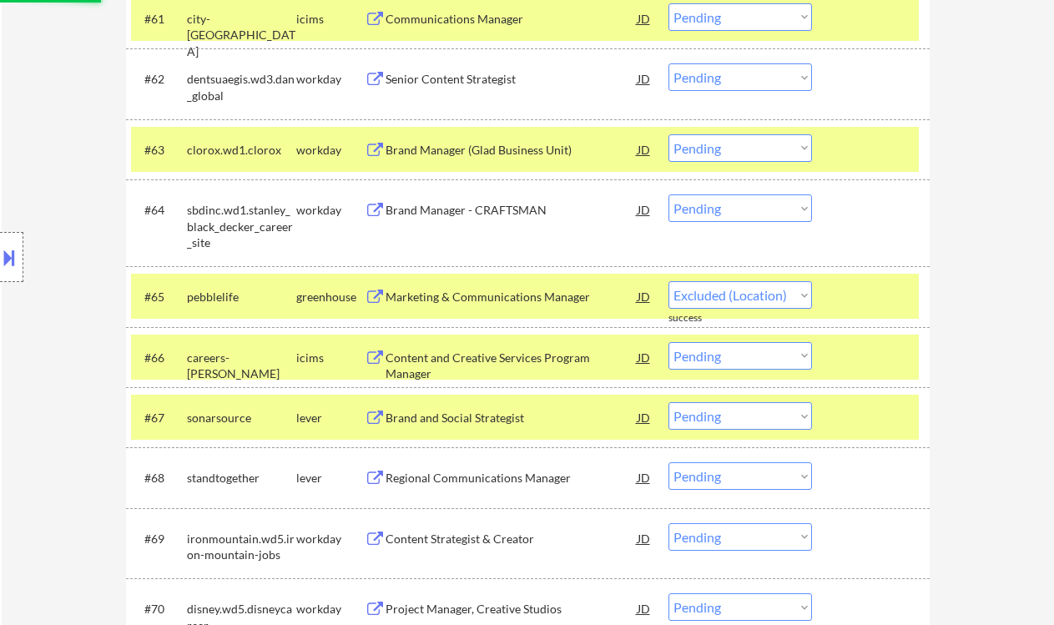
select select ""pending""
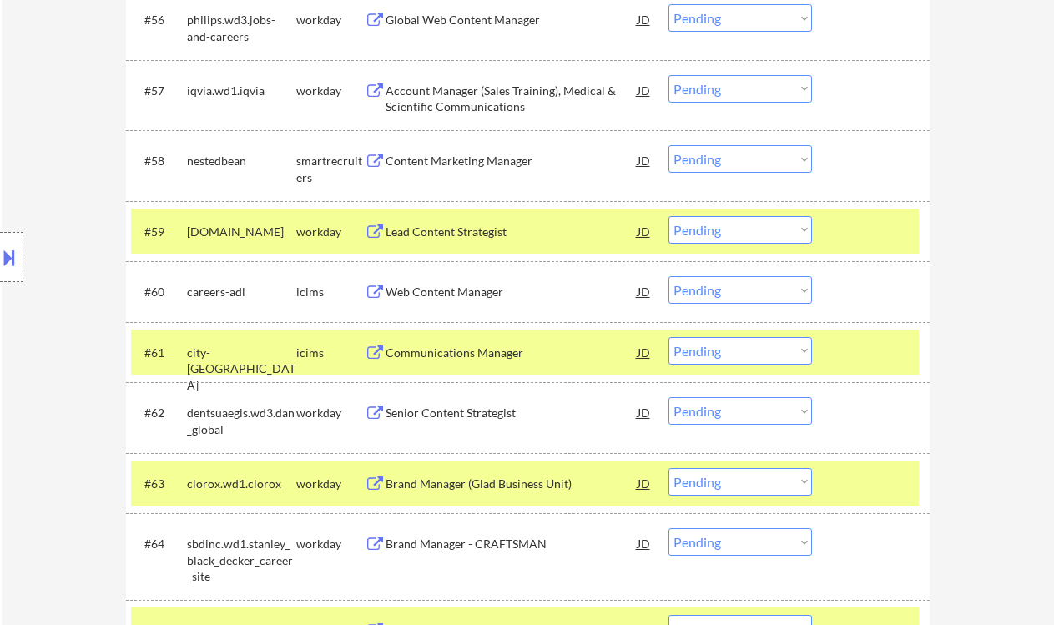
scroll to position [4484, 0]
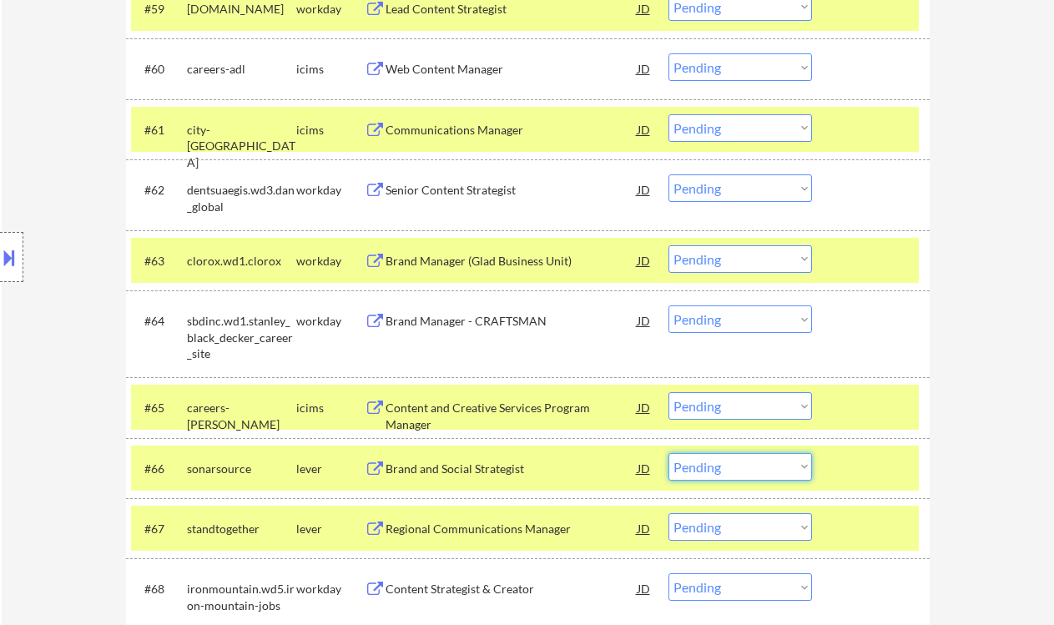
click at [702, 471] on select "Choose an option... Pending Applied Excluded (Questions) Excluded (Expired) Exc…" at bounding box center [740, 467] width 144 height 28
click at [668, 453] on select "Choose an option... Pending Applied Excluded (Questions) Excluded (Expired) Exc…" at bounding box center [740, 467] width 144 height 28
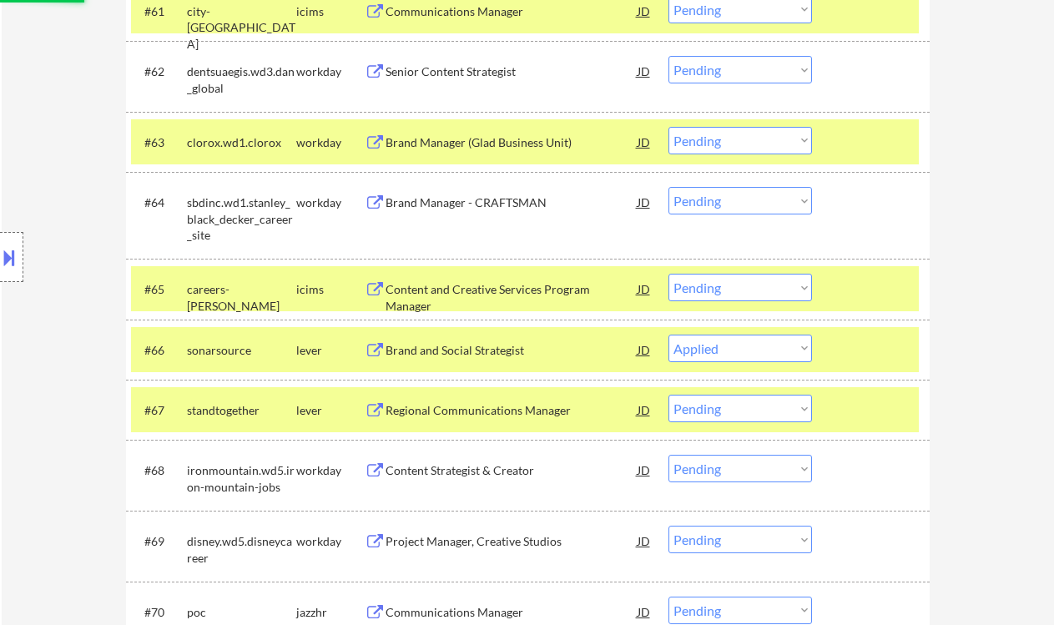
scroll to position [4707, 0]
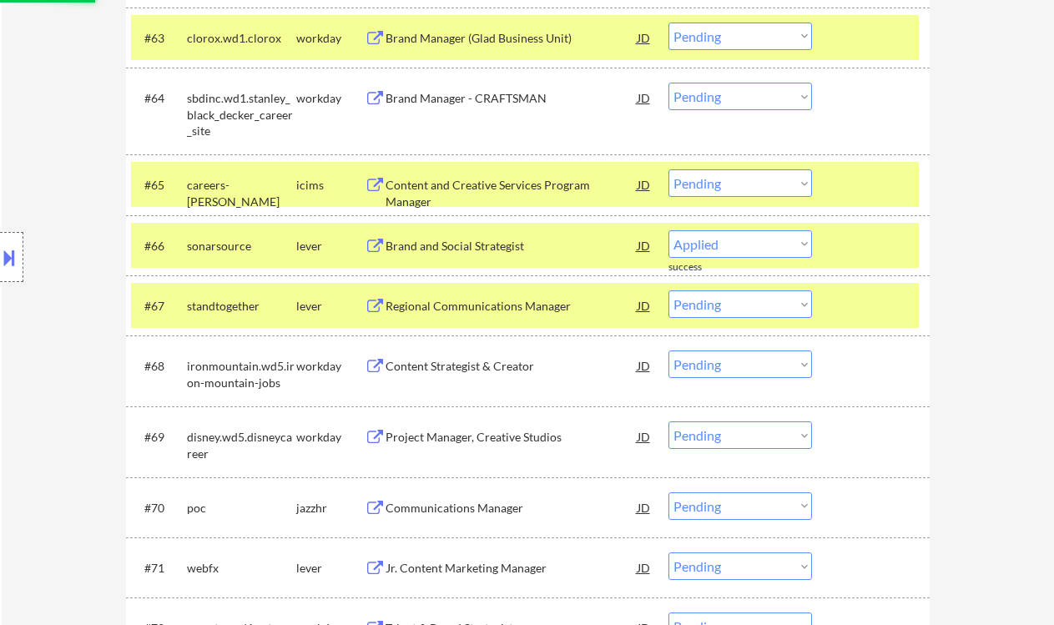
click at [452, 305] on div "Regional Communications Manager" at bounding box center [512, 306] width 252 height 17
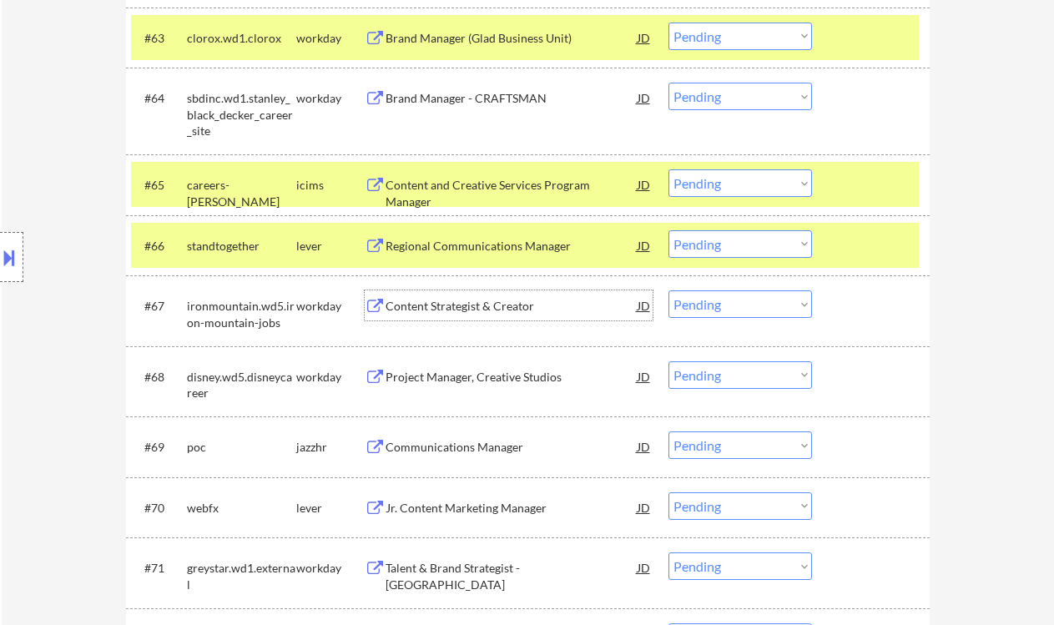
click at [730, 244] on select "Choose an option... Pending Applied Excluded (Questions) Excluded (Expired) Exc…" at bounding box center [740, 244] width 144 height 28
click at [668, 230] on select "Choose an option... Pending Applied Excluded (Questions) Excluded (Expired) Exc…" at bounding box center [740, 244] width 144 height 28
click at [475, 453] on div "Communications Manager" at bounding box center [512, 447] width 252 height 17
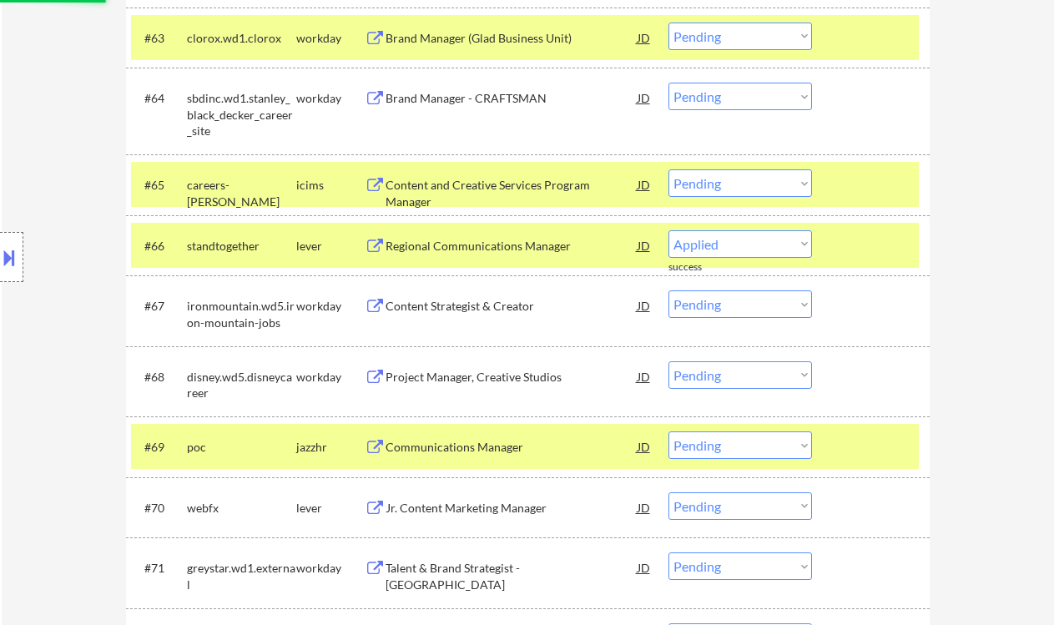
select select ""pending""
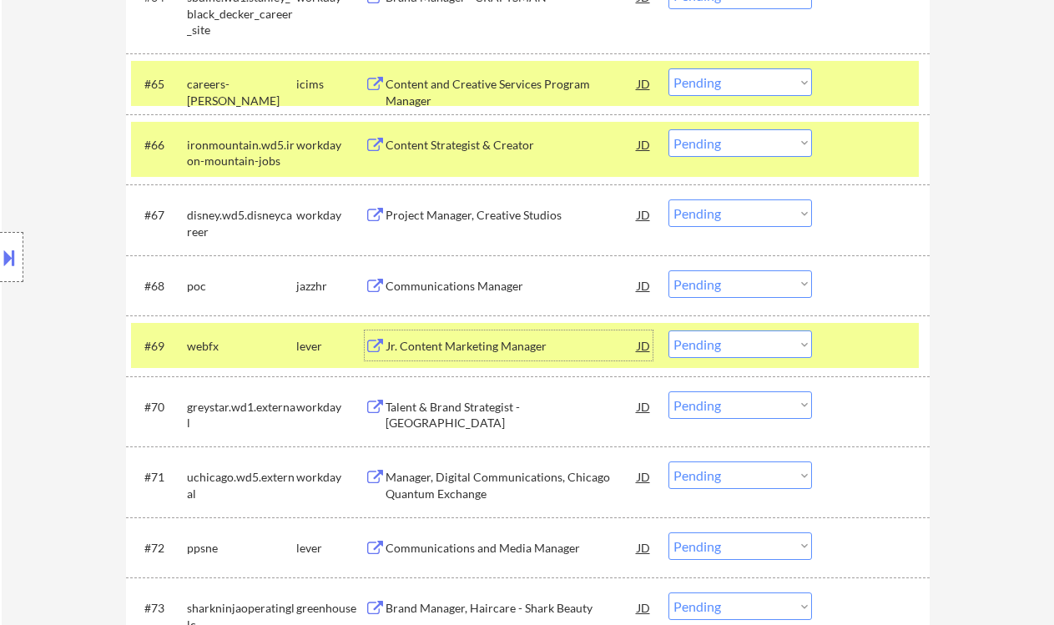
scroll to position [4818, 0]
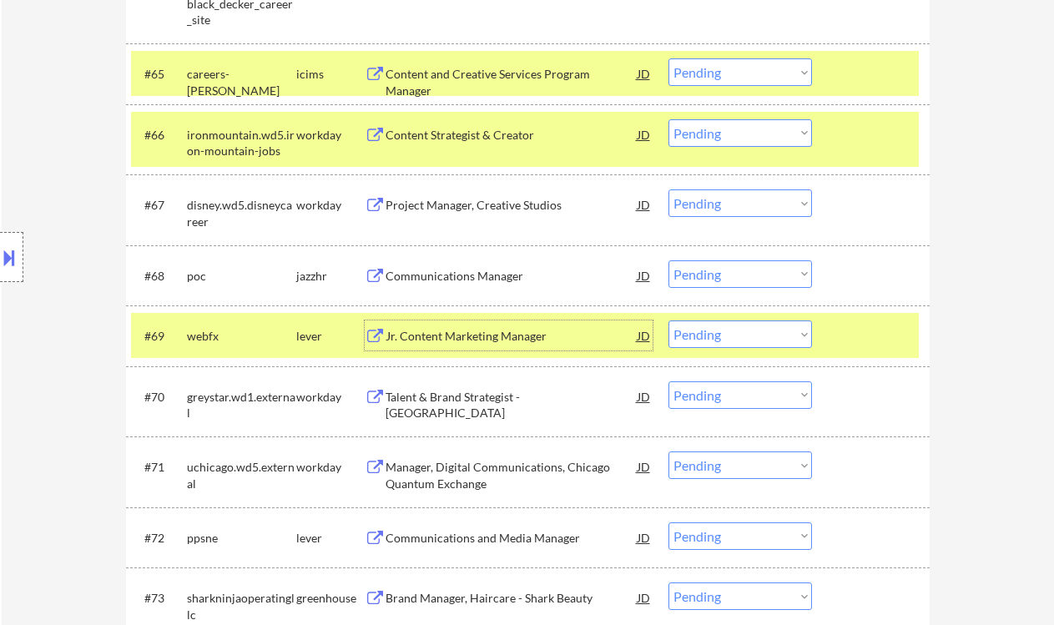
drag, startPoint x: 723, startPoint y: 268, endPoint x: 735, endPoint y: 287, distance: 22.5
click at [723, 268] on select "Choose an option... Pending Applied Excluded (Questions) Excluded (Expired) Exc…" at bounding box center [740, 274] width 144 height 28
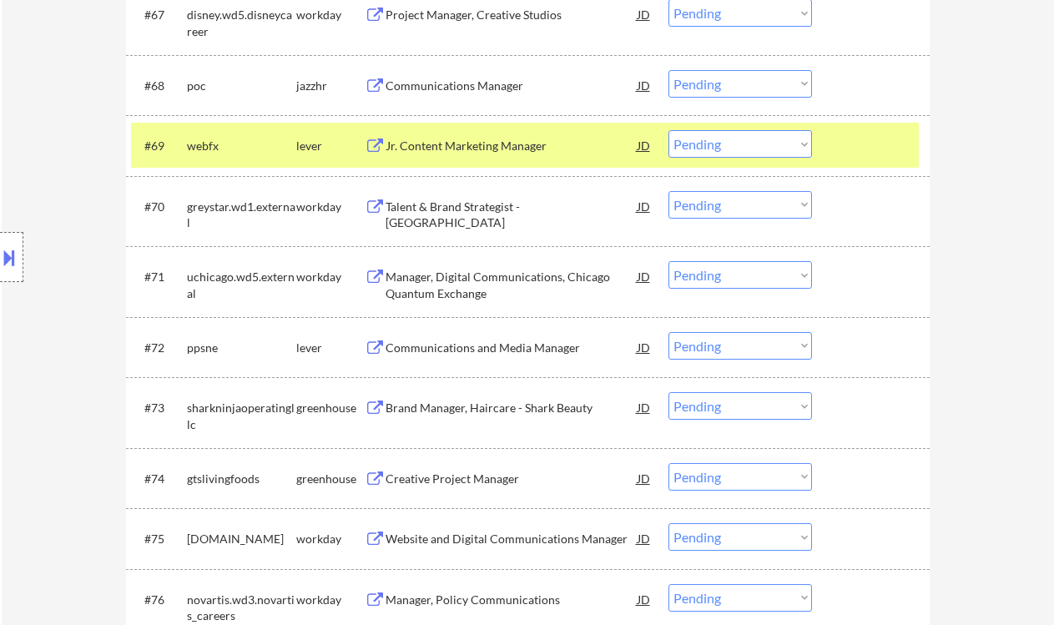
scroll to position [5041, 0]
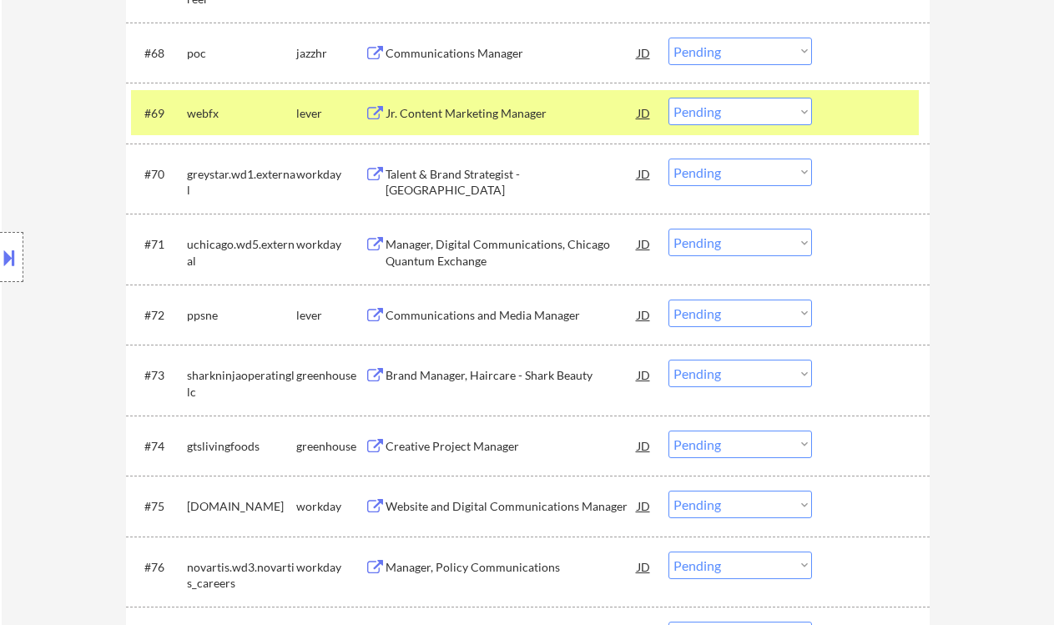
click at [522, 313] on div "Communications and Media Manager" at bounding box center [512, 315] width 252 height 17
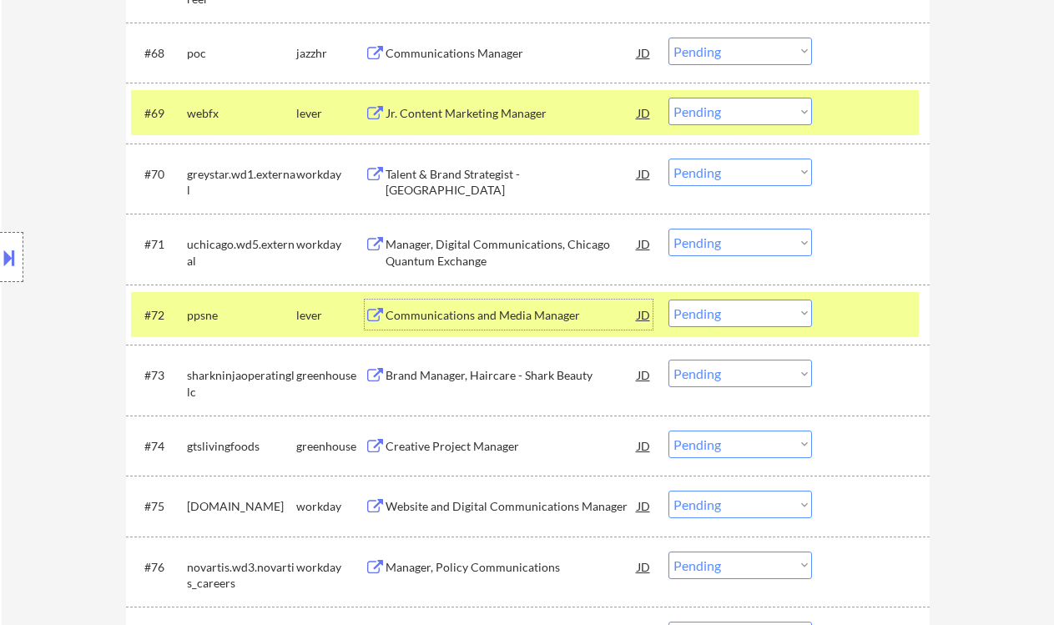
click at [769, 319] on select "Choose an option... Pending Applied Excluded (Questions) Excluded (Expired) Exc…" at bounding box center [740, 314] width 144 height 28
click at [668, 300] on select "Choose an option... Pending Applied Excluded (Questions) Excluded (Expired) Exc…" at bounding box center [740, 314] width 144 height 28
click at [486, 378] on div "Brand Manager, Haircare - Shark Beauty" at bounding box center [512, 375] width 252 height 17
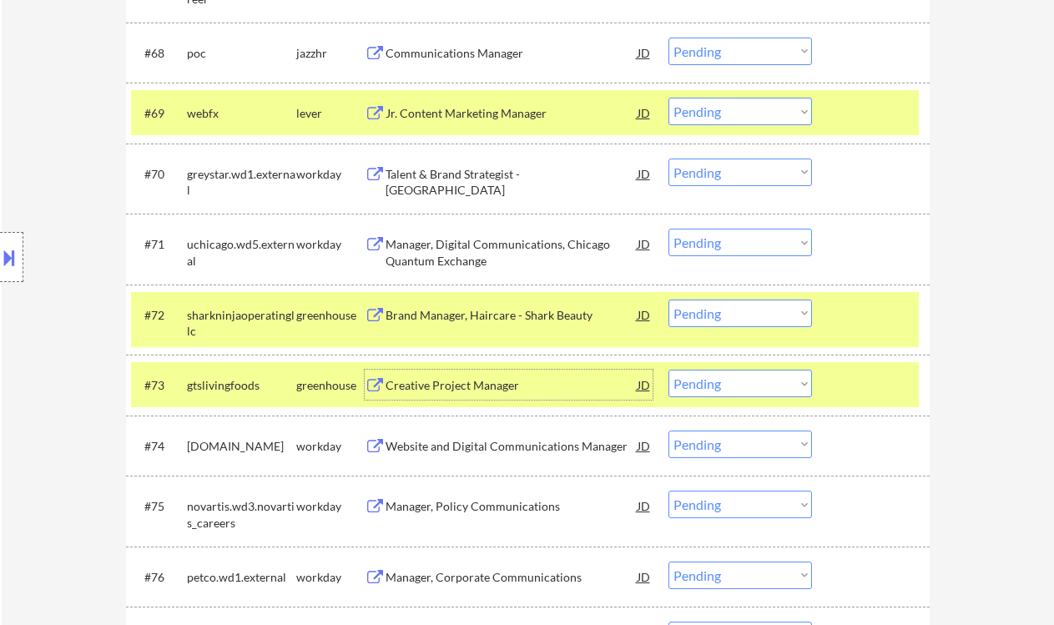
click at [754, 318] on select "Choose an option... Pending Applied Excluded (Questions) Excluded (Expired) Exc…" at bounding box center [740, 314] width 144 height 28
click at [668, 300] on select "Choose an option... Pending Applied Excluded (Questions) Excluded (Expired) Exc…" at bounding box center [740, 314] width 144 height 28
click at [490, 392] on div "Creative Project Manager" at bounding box center [512, 385] width 252 height 17
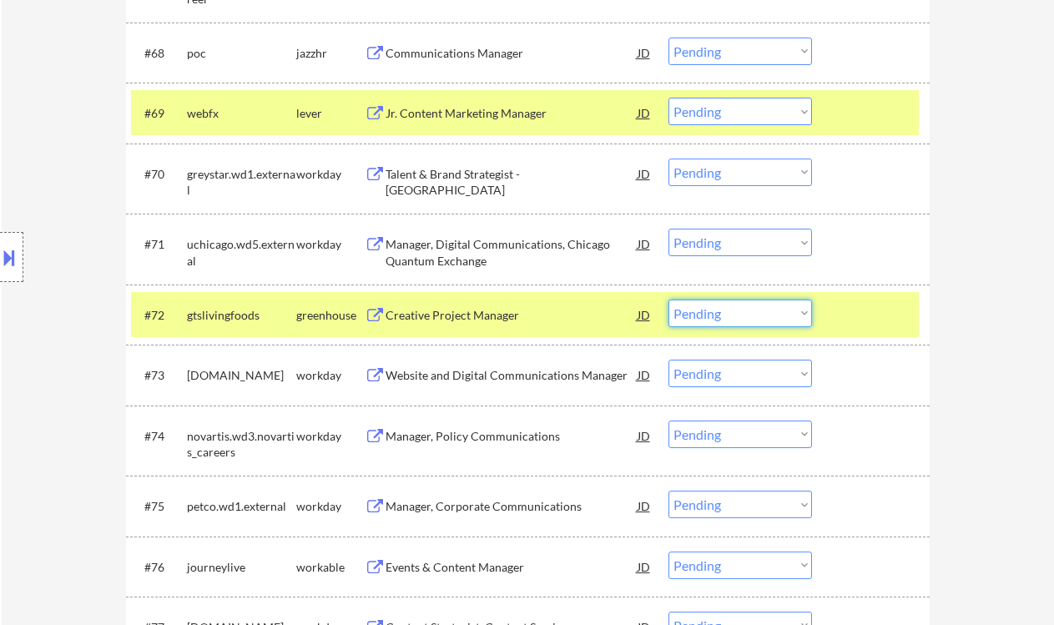
click at [726, 315] on select "Choose an option... Pending Applied Excluded (Questions) Excluded (Expired) Exc…" at bounding box center [740, 314] width 144 height 28
click at [668, 300] on select "Choose an option... Pending Applied Excluded (Questions) Excluded (Expired) Exc…" at bounding box center [740, 314] width 144 height 28
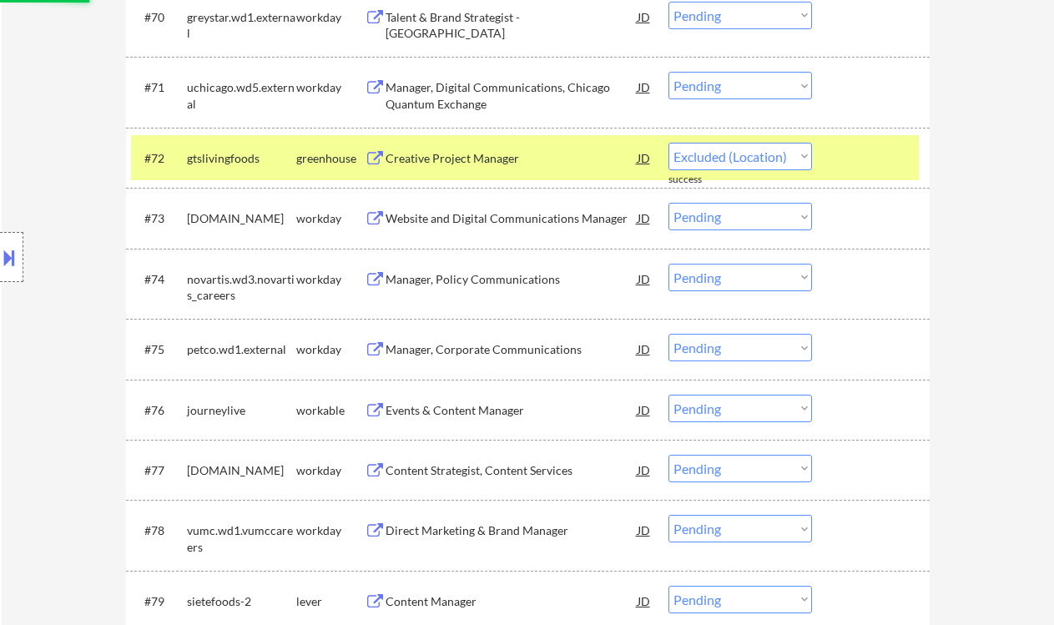
scroll to position [5263, 0]
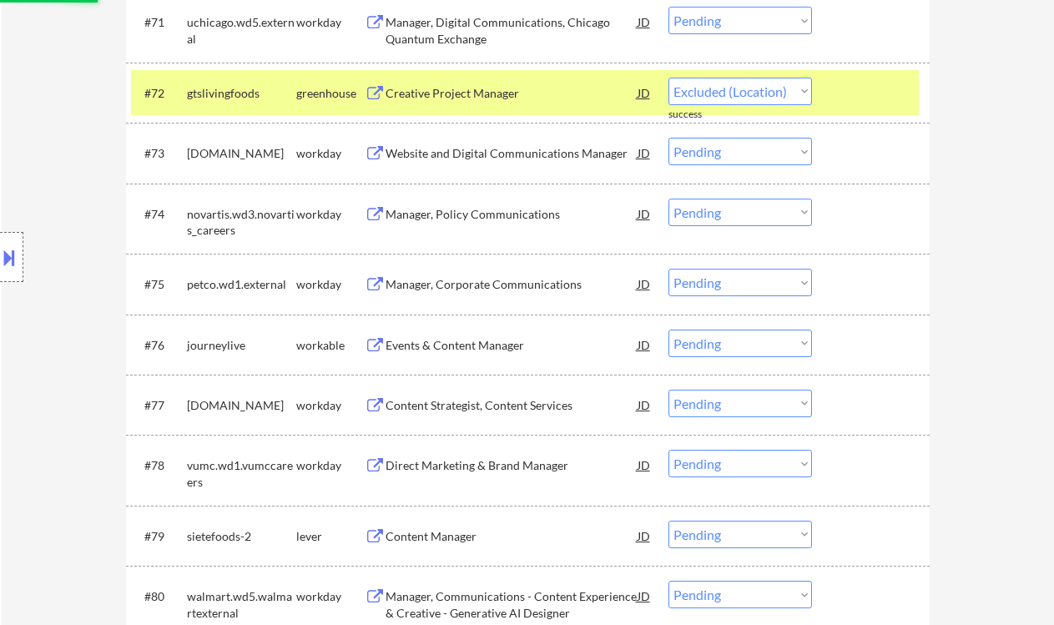
select select ""pending""
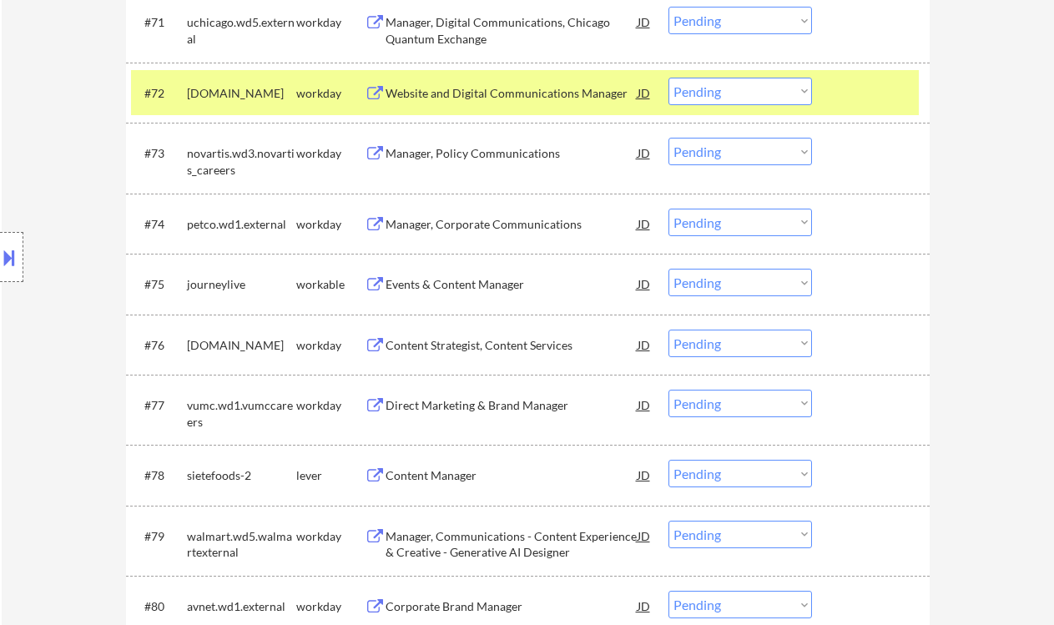
click at [457, 478] on div "Content Manager" at bounding box center [512, 475] width 252 height 17
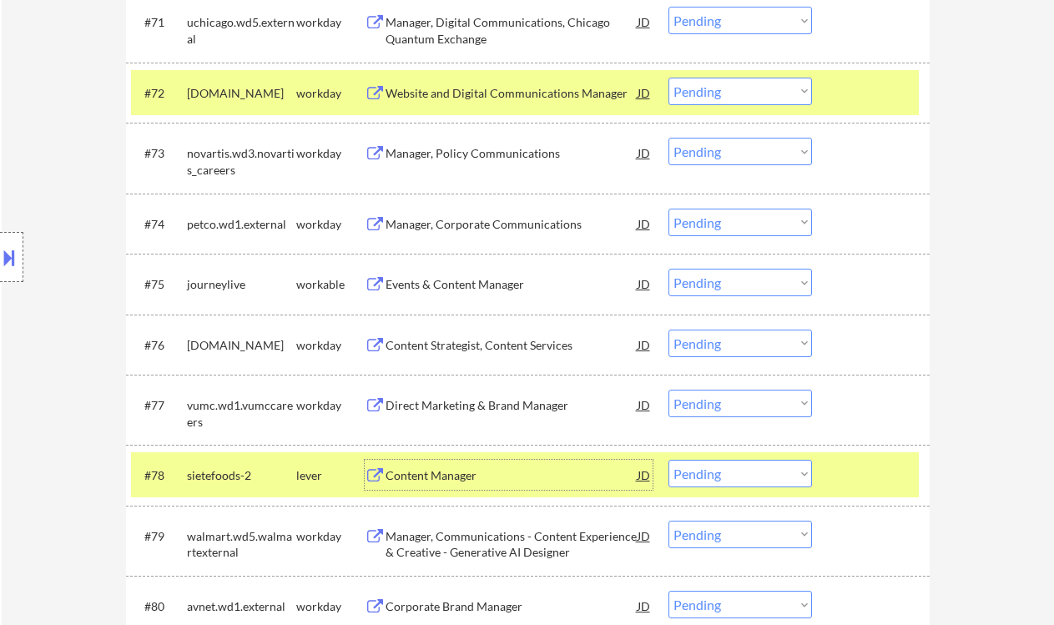
click at [718, 481] on select "Choose an option... Pending Applied Excluded (Questions) Excluded (Expired) Exc…" at bounding box center [740, 474] width 144 height 28
click at [668, 460] on select "Choose an option... Pending Applied Excluded (Questions) Excluded (Expired) Exc…" at bounding box center [740, 474] width 144 height 28
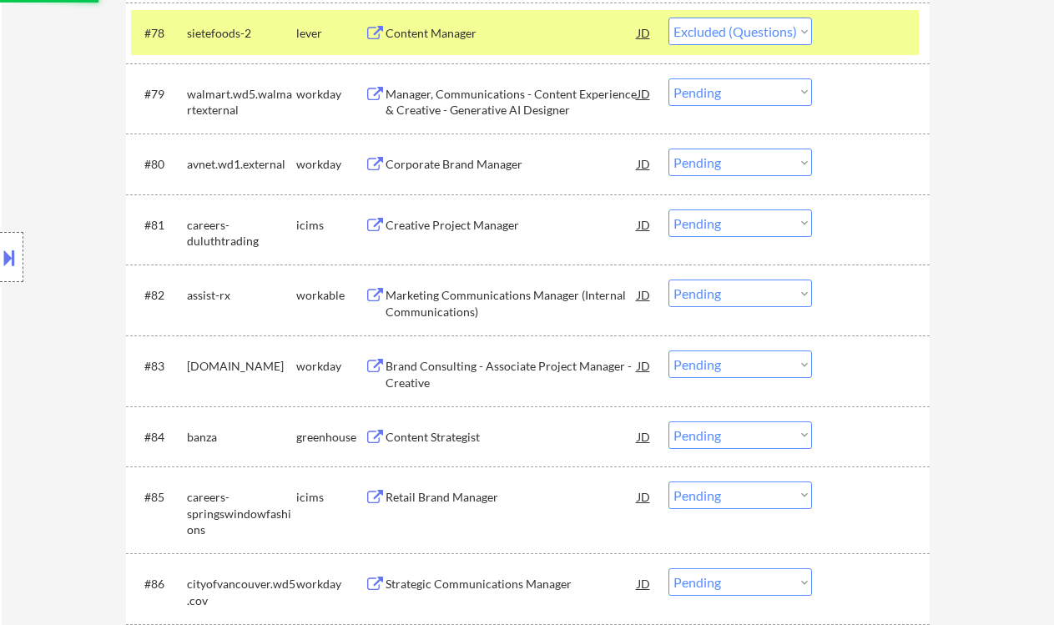
scroll to position [5708, 0]
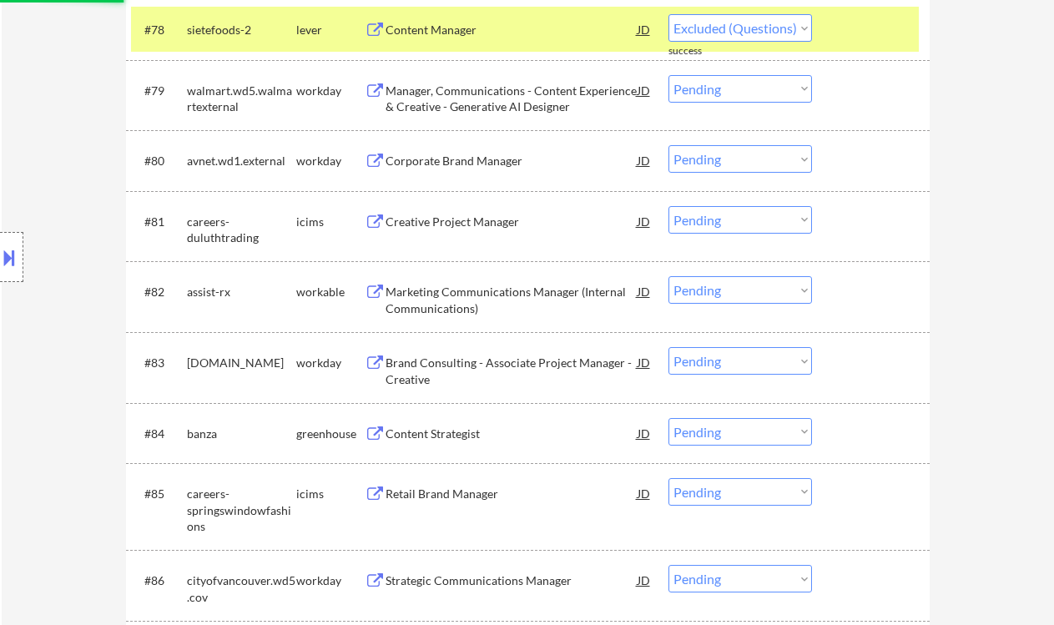
select select ""pending""
click at [537, 298] on div "Marketing Communications Manager (Internal Communications)" at bounding box center [512, 300] width 252 height 33
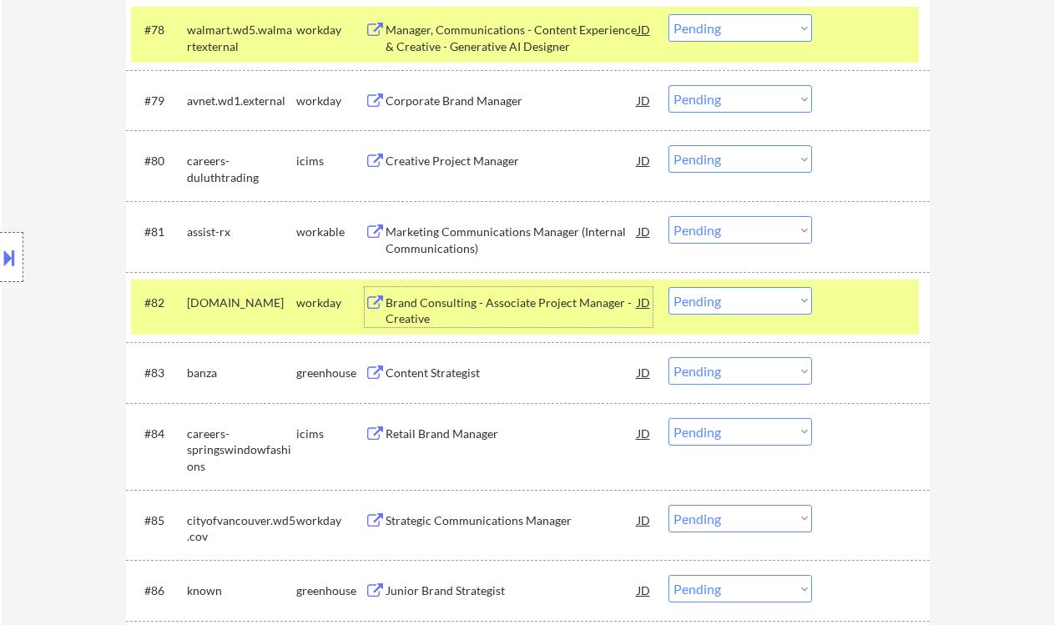
click at [743, 310] on select "Choose an option... Pending Applied Excluded (Questions) Excluded (Expired) Exc…" at bounding box center [740, 301] width 144 height 28
click at [668, 287] on select "Choose an option... Pending Applied Excluded (Questions) Excluded (Expired) Exc…" at bounding box center [740, 301] width 144 height 28
click at [473, 375] on div "Content Strategist" at bounding box center [512, 373] width 252 height 17
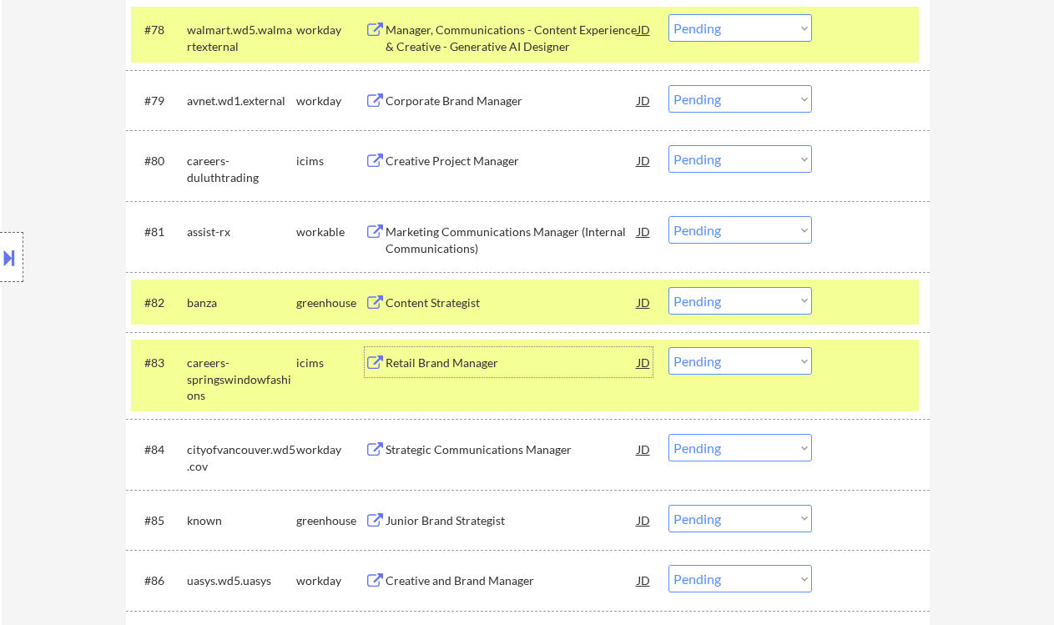
drag, startPoint x: 718, startPoint y: 305, endPoint x: 724, endPoint y: 314, distance: 10.2
click at [718, 305] on select "Choose an option... Pending Applied Excluded (Questions) Excluded (Expired) Exc…" at bounding box center [740, 301] width 144 height 28
click at [668, 287] on select "Choose an option... Pending Applied Excluded (Questions) Excluded (Expired) Exc…" at bounding box center [740, 301] width 144 height 28
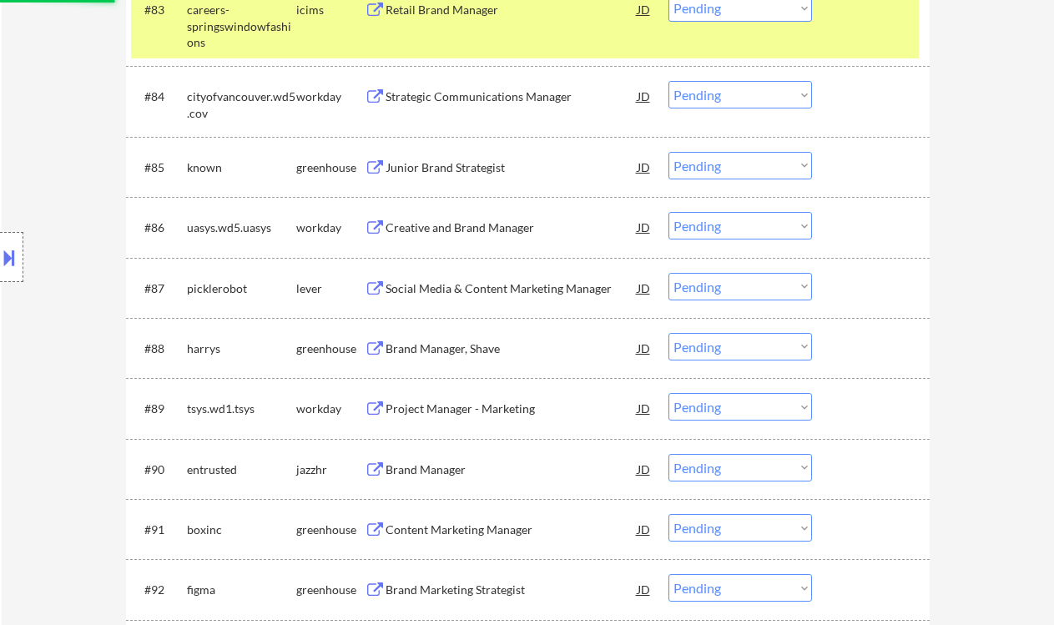
select select ""pending""
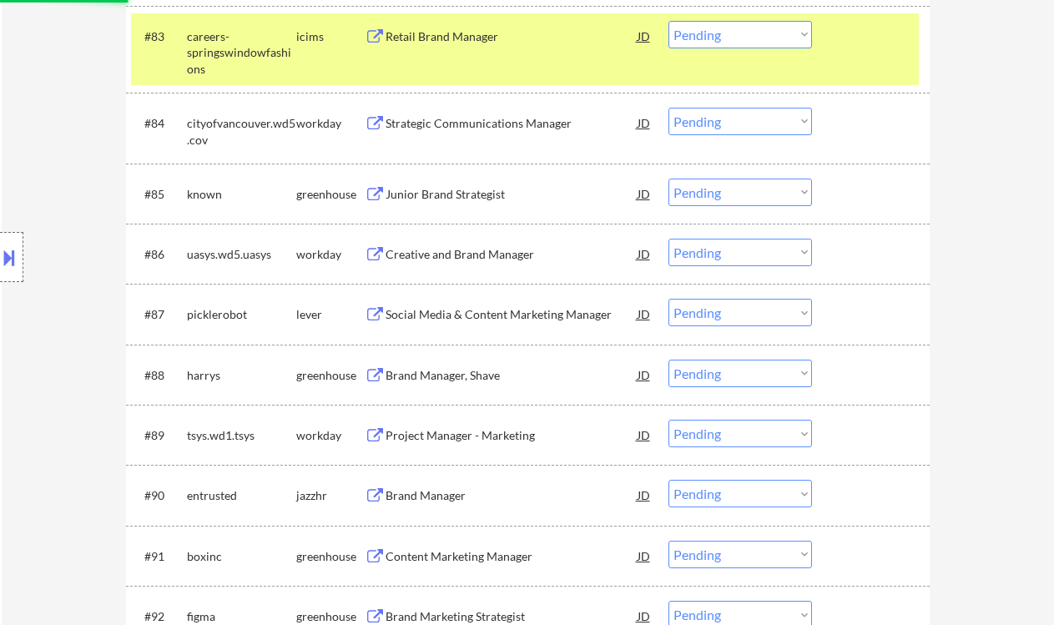
scroll to position [6153, 0]
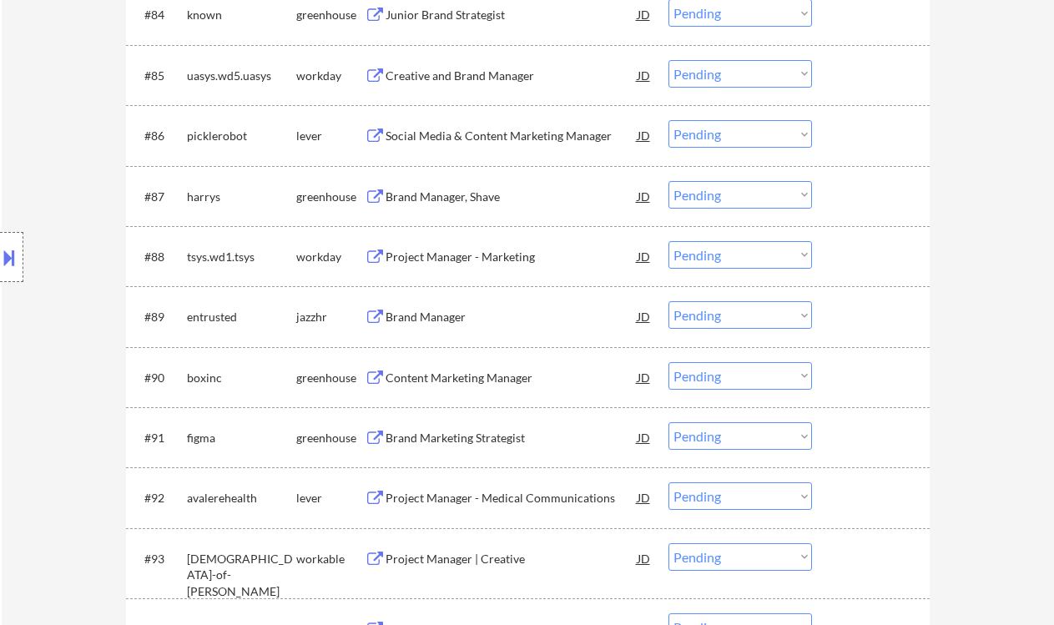
click at [472, 139] on div "Social Media & Content Marketing Manager" at bounding box center [512, 136] width 252 height 17
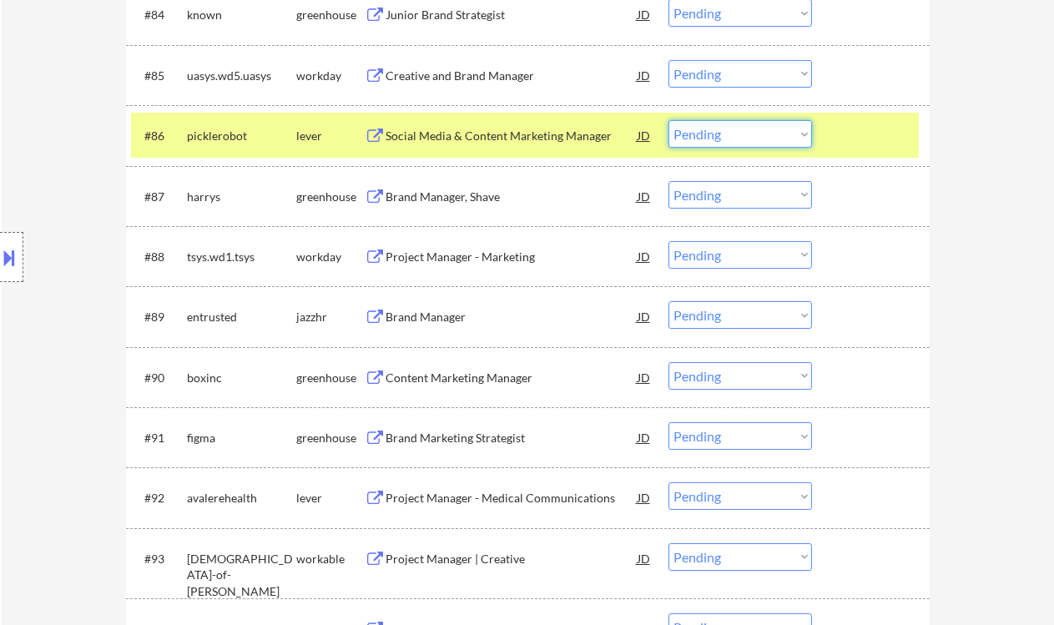
drag, startPoint x: 721, startPoint y: 133, endPoint x: 721, endPoint y: 147, distance: 14.2
click at [721, 133] on select "Choose an option... Pending Applied Excluded (Questions) Excluded (Expired) Exc…" at bounding box center [740, 134] width 144 height 28
click at [668, 120] on select "Choose an option... Pending Applied Excluded (Questions) Excluded (Expired) Exc…" at bounding box center [740, 134] width 144 height 28
click at [439, 199] on div "Brand Manager, Shave" at bounding box center [512, 197] width 252 height 17
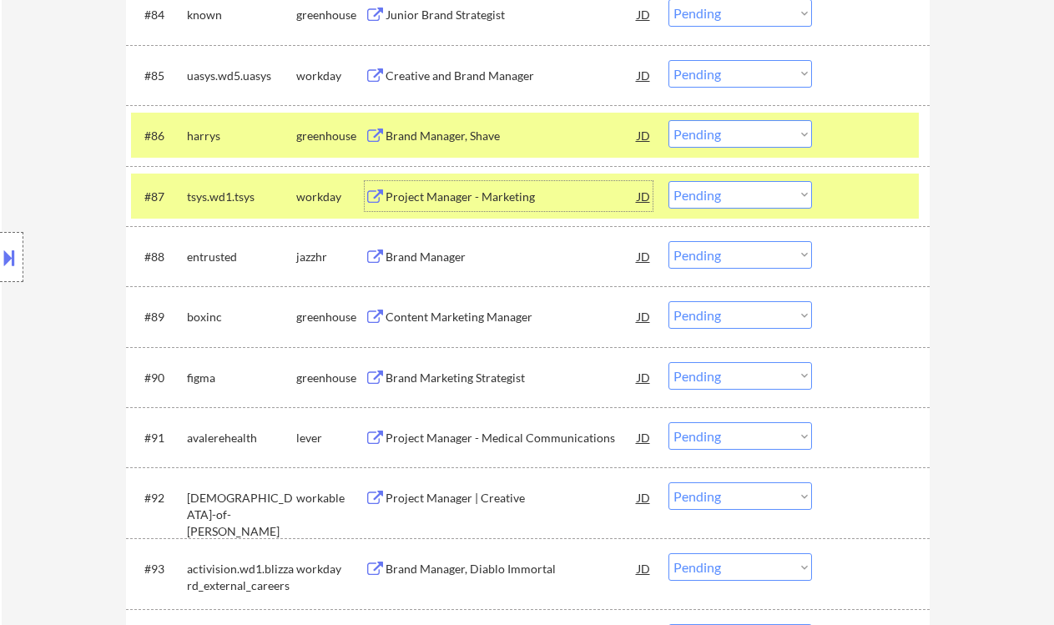
click at [718, 137] on select "Choose an option... Pending Applied Excluded (Questions) Excluded (Expired) Exc…" at bounding box center [740, 134] width 144 height 28
click at [668, 120] on select "Choose an option... Pending Applied Excluded (Questions) Excluded (Expired) Exc…" at bounding box center [740, 134] width 144 height 28
select select ""pending""
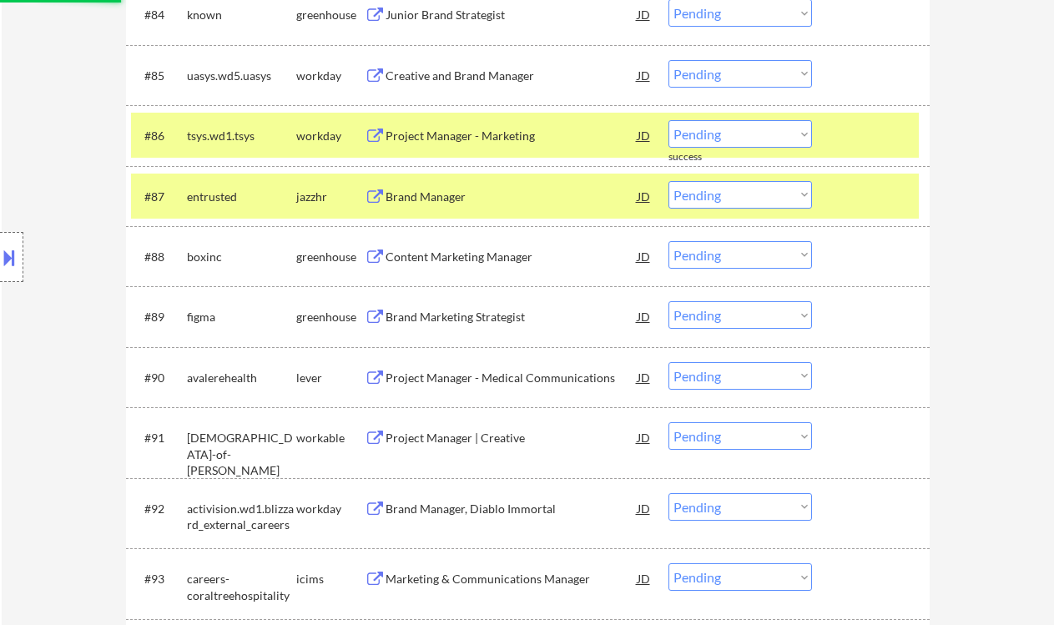
click at [454, 255] on div "Content Marketing Manager" at bounding box center [512, 257] width 252 height 17
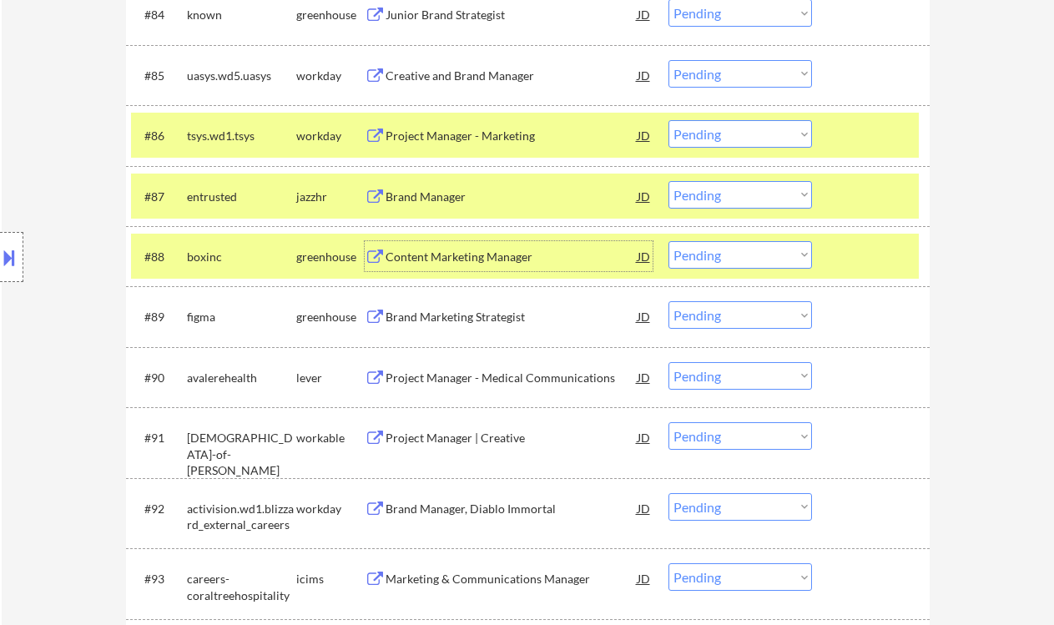
click at [716, 254] on select "Choose an option... Pending Applied Excluded (Questions) Excluded (Expired) Exc…" at bounding box center [740, 255] width 144 height 28
click at [668, 241] on select "Choose an option... Pending Applied Excluded (Questions) Excluded (Expired) Exc…" at bounding box center [740, 255] width 144 height 28
select select ""pending""
click at [479, 382] on div "Project Manager - Medical Communications" at bounding box center [512, 378] width 252 height 17
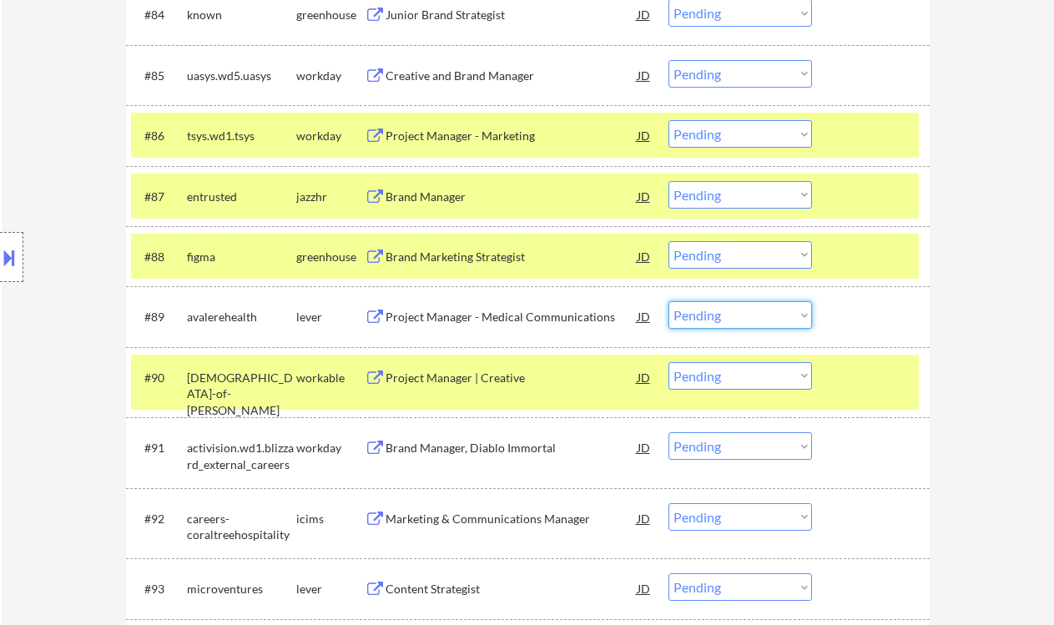
drag, startPoint x: 710, startPoint y: 309, endPoint x: 723, endPoint y: 328, distance: 23.4
click at [710, 309] on select "Choose an option... Pending Applied Excluded (Questions) Excluded (Expired) Exc…" at bounding box center [740, 315] width 144 height 28
click at [668, 301] on select "Choose an option... Pending Applied Excluded (Questions) Excluded (Expired) Exc…" at bounding box center [740, 315] width 144 height 28
select select ""pending""
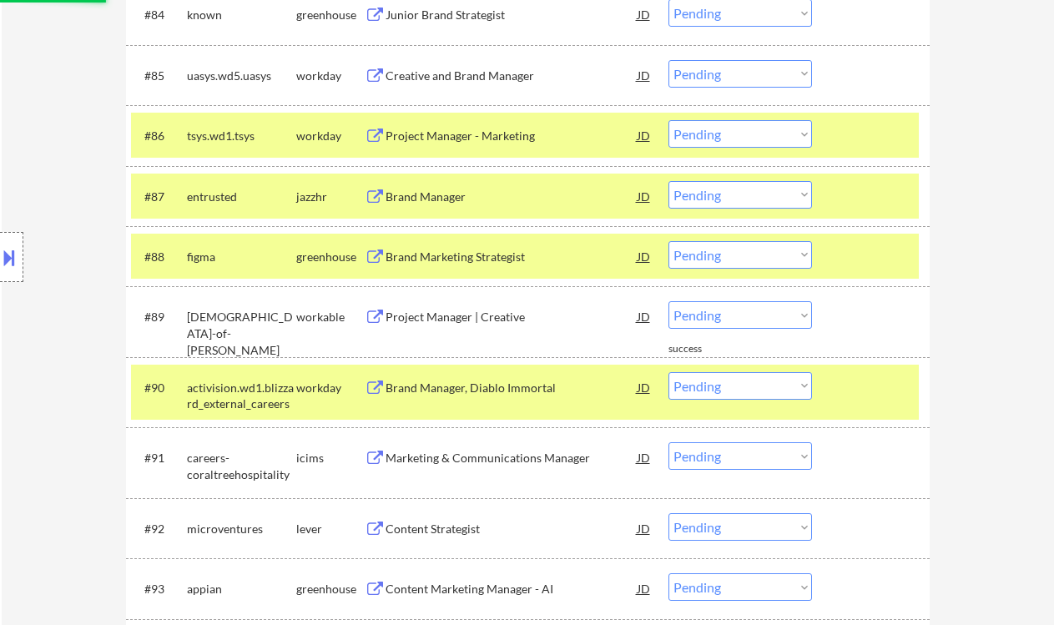
scroll to position [6264, 0]
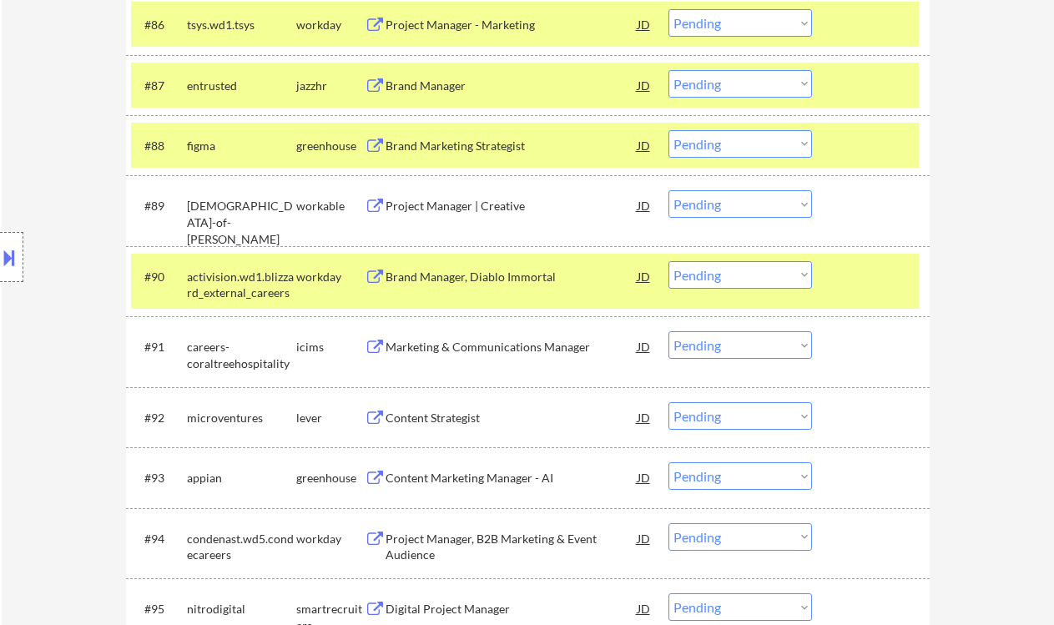
click at [467, 417] on div "Content Strategist" at bounding box center [512, 418] width 252 height 17
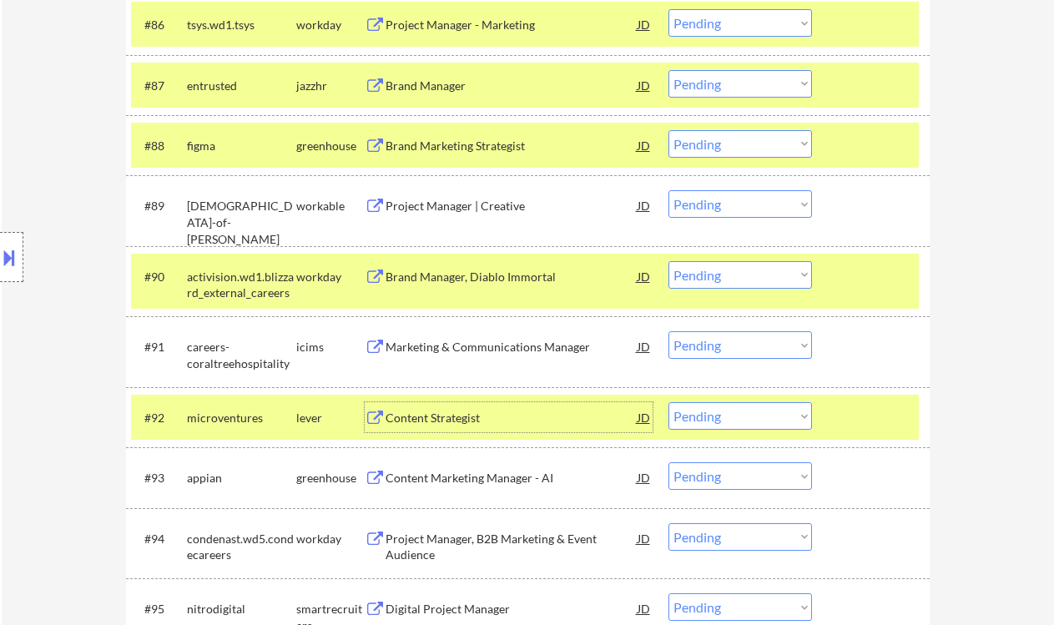
click at [727, 416] on select "Choose an option... Pending Applied Excluded (Questions) Excluded (Expired) Exc…" at bounding box center [740, 416] width 144 height 28
click at [668, 402] on select "Choose an option... Pending Applied Excluded (Questions) Excluded (Expired) Exc…" at bounding box center [740, 416] width 144 height 28
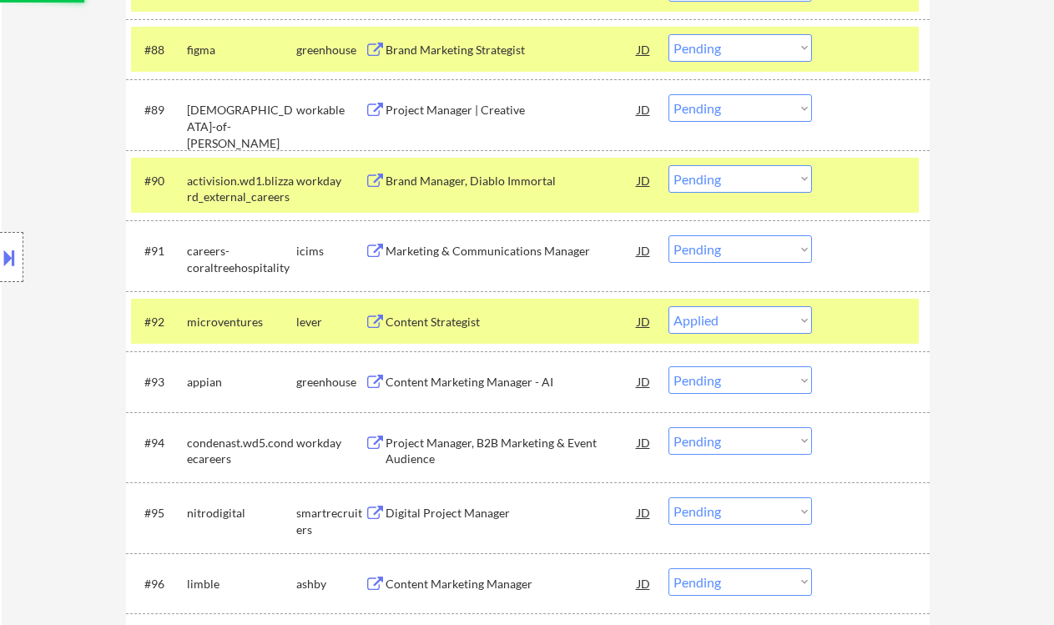
scroll to position [6376, 0]
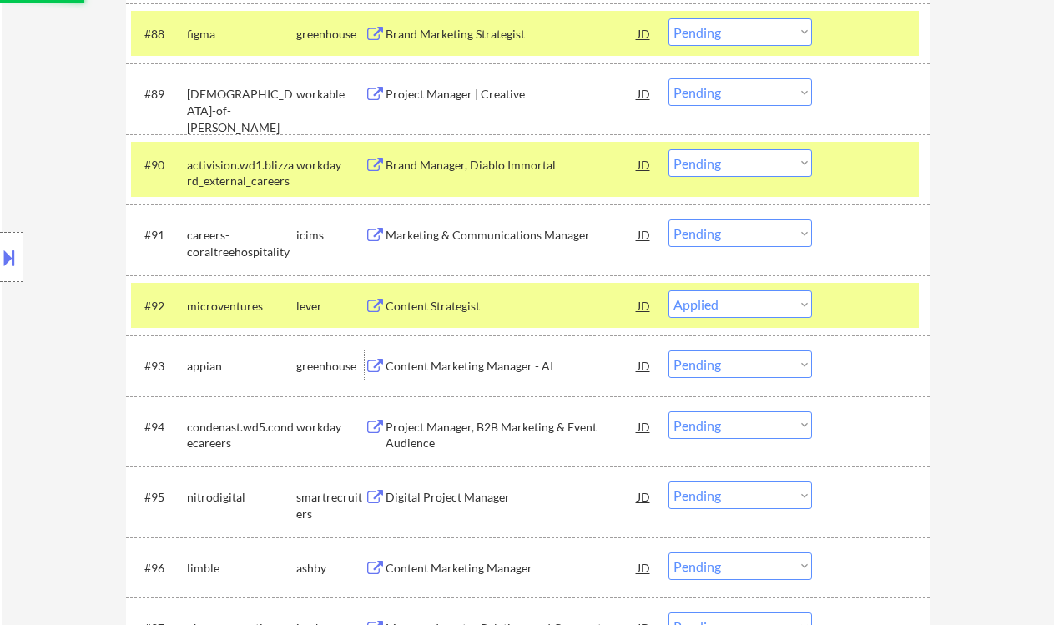
click at [486, 357] on div "Content Marketing Manager - AI" at bounding box center [512, 365] width 252 height 30
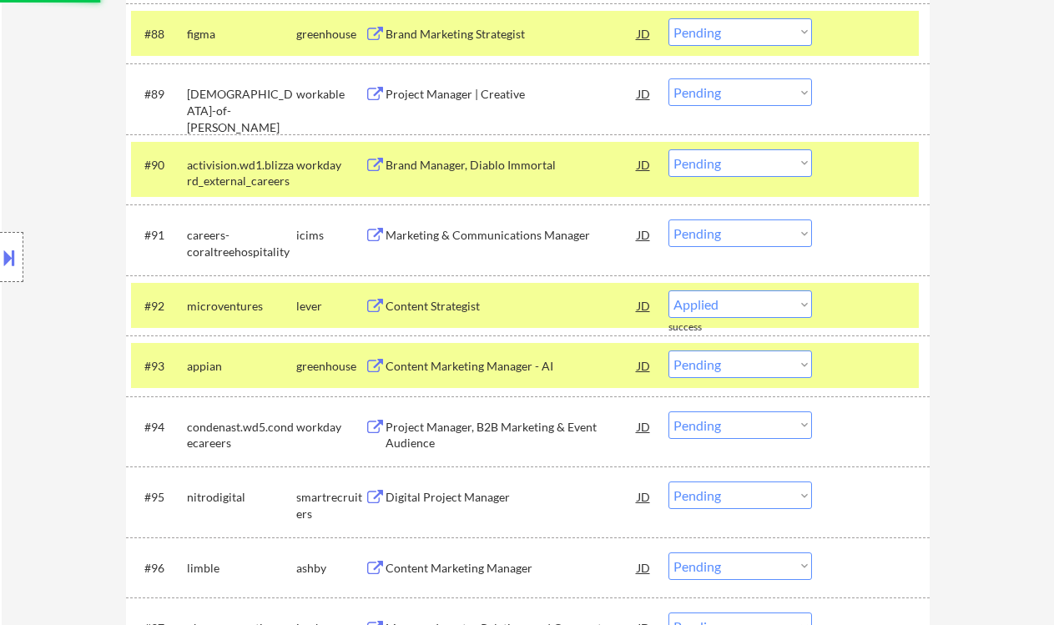
select select ""pending""
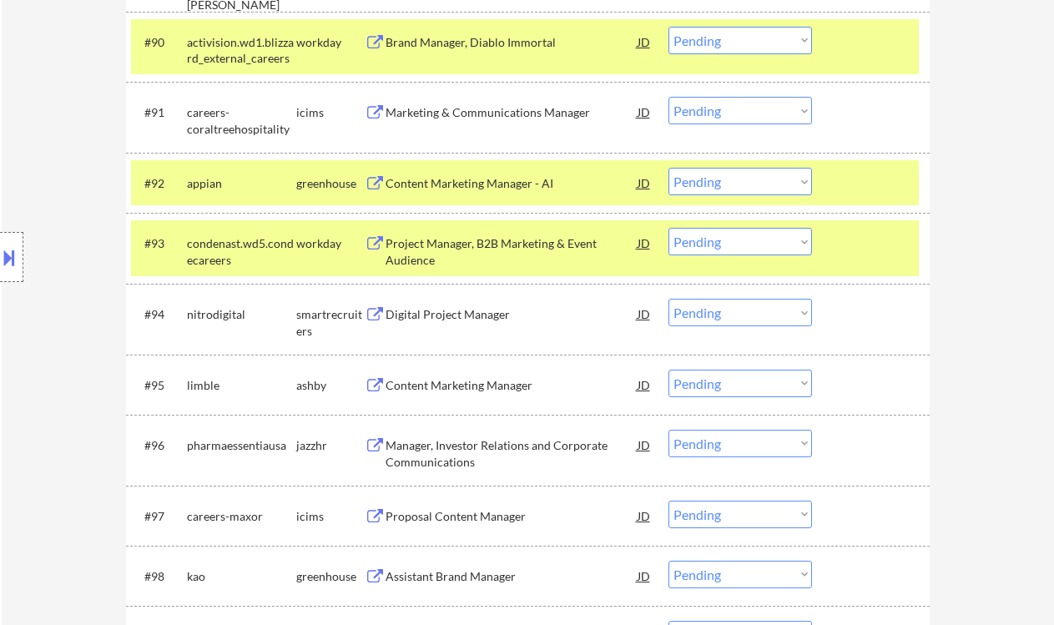
scroll to position [6598, 0]
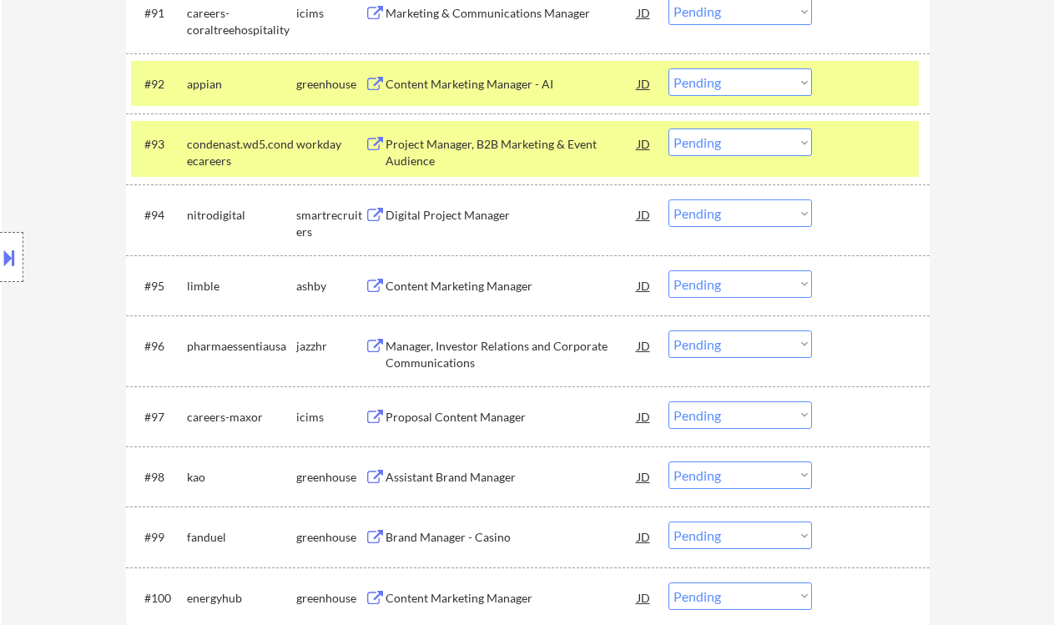
click at [446, 220] on div "Digital Project Manager" at bounding box center [512, 215] width 252 height 17
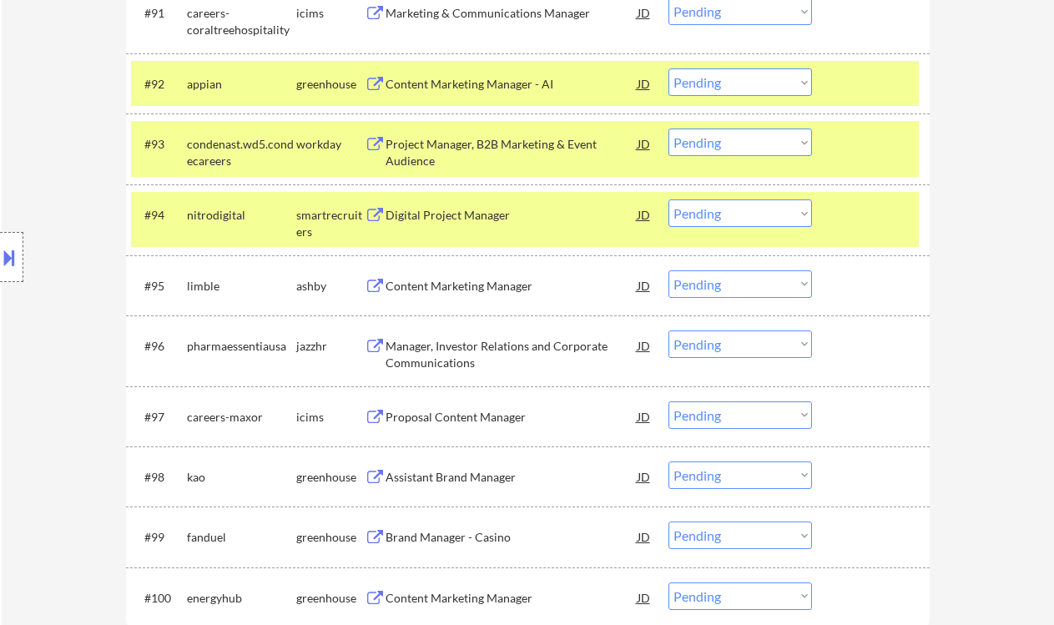
drag, startPoint x: 715, startPoint y: 212, endPoint x: 717, endPoint y: 226, distance: 14.3
click at [715, 212] on select "Choose an option... Pending Applied Excluded (Questions) Excluded (Expired) Exc…" at bounding box center [740, 213] width 144 height 28
click at [668, 199] on select "Choose an option... Pending Applied Excluded (Questions) Excluded (Expired) Exc…" at bounding box center [740, 213] width 144 height 28
click at [491, 285] on div "Content Marketing Manager" at bounding box center [512, 286] width 252 height 17
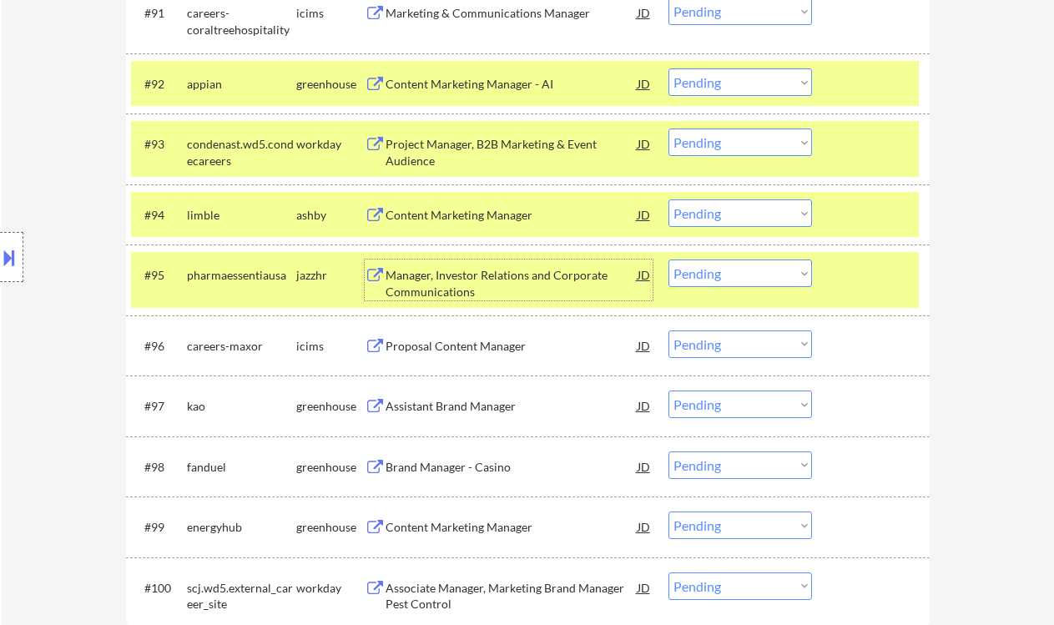
drag, startPoint x: 718, startPoint y: 212, endPoint x: 719, endPoint y: 223, distance: 10.9
click at [718, 212] on select "Choose an option... Pending Applied Excluded (Questions) Excluded (Expired) Exc…" at bounding box center [740, 213] width 144 height 28
click at [668, 199] on select "Choose an option... Pending Applied Excluded (Questions) Excluded (Expired) Exc…" at bounding box center [740, 213] width 144 height 28
click at [486, 280] on div "Manager, Investor Relations and Corporate Communications" at bounding box center [512, 283] width 252 height 33
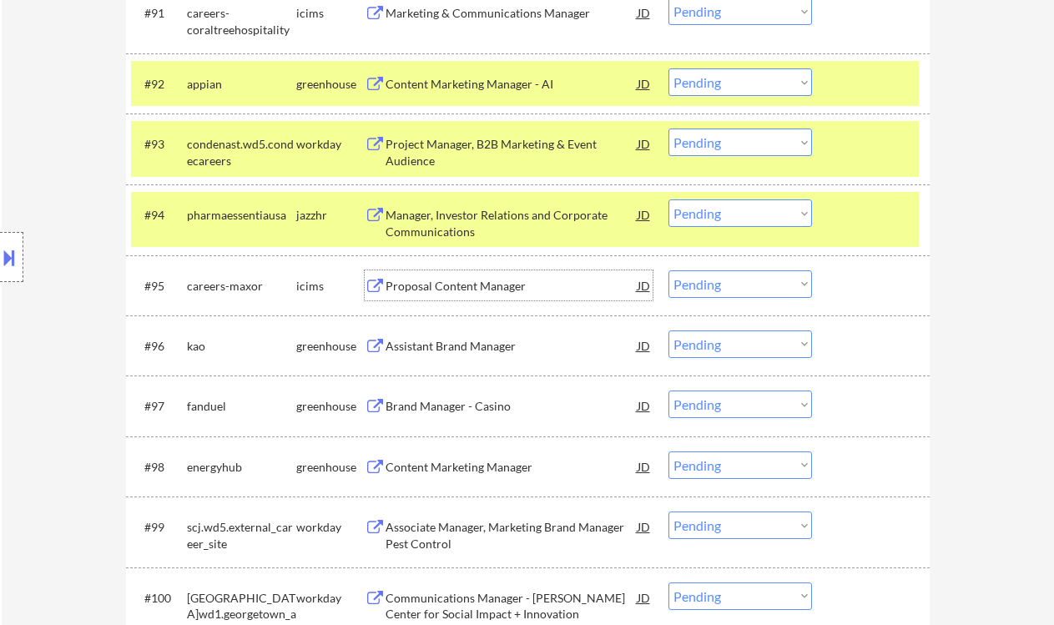
drag, startPoint x: 709, startPoint y: 216, endPoint x: 713, endPoint y: 224, distance: 9.0
click at [709, 216] on select "Choose an option... Pending Applied Excluded (Questions) Excluded (Expired) Exc…" at bounding box center [740, 213] width 144 height 28
click at [668, 199] on select "Choose an option... Pending Applied Excluded (Questions) Excluded (Expired) Exc…" at bounding box center [740, 213] width 144 height 28
click at [466, 350] on div "Assistant Brand Manager" at bounding box center [512, 346] width 252 height 17
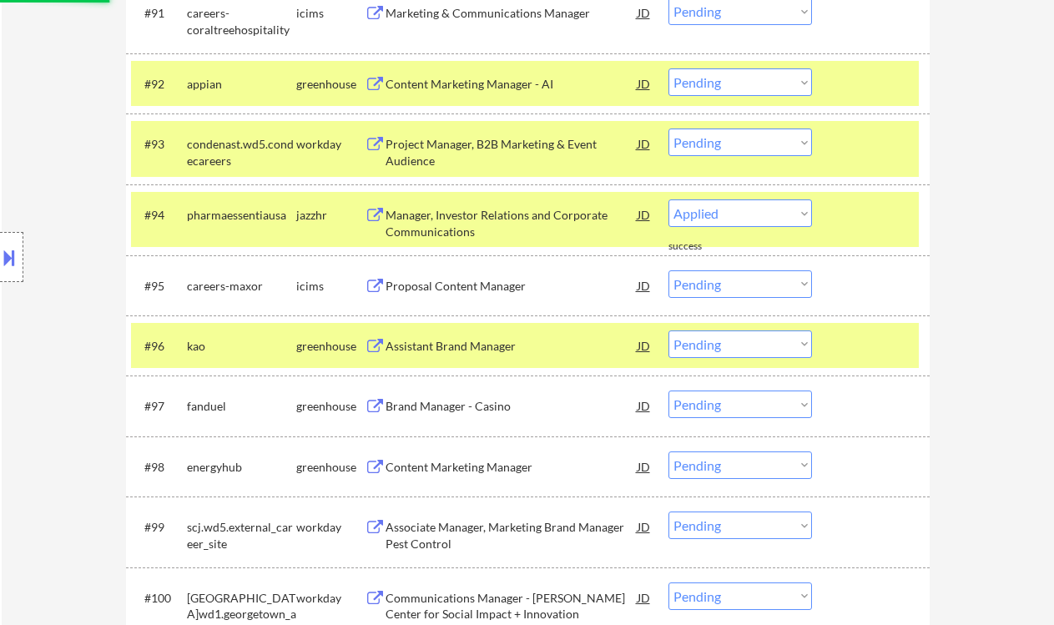
select select ""pending""
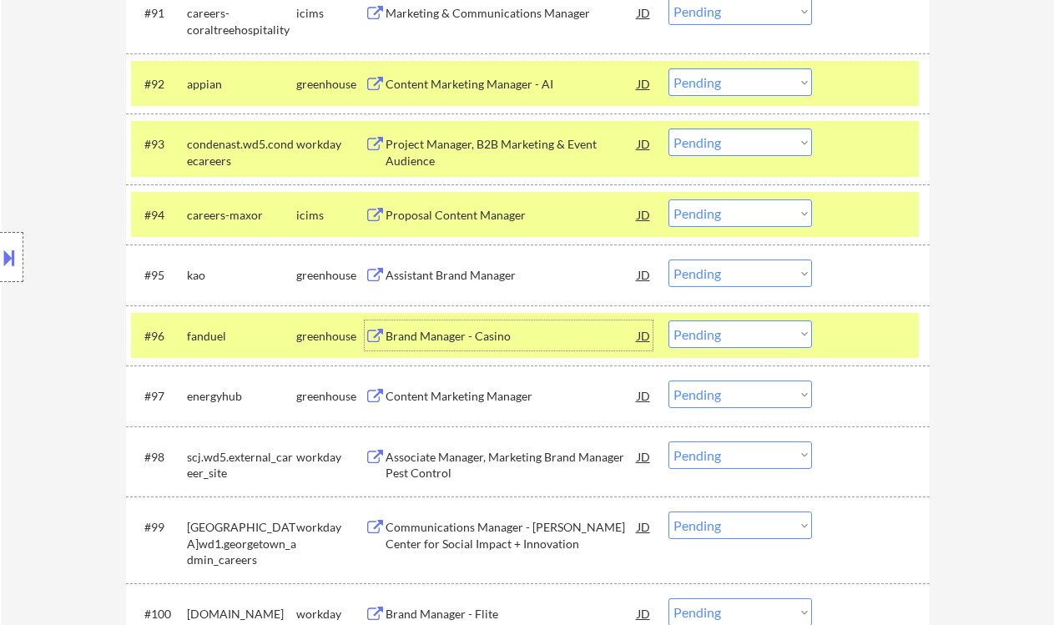
drag, startPoint x: 689, startPoint y: 265, endPoint x: 707, endPoint y: 280, distance: 23.1
click at [689, 265] on select "Choose an option... Pending Applied Excluded (Questions) Excluded (Expired) Exc…" at bounding box center [740, 274] width 144 height 28
click at [668, 260] on select "Choose an option... Pending Applied Excluded (Questions) Excluded (Expired) Exc…" at bounding box center [740, 274] width 144 height 28
click at [491, 404] on div "Content Marketing Manager" at bounding box center [512, 396] width 252 height 17
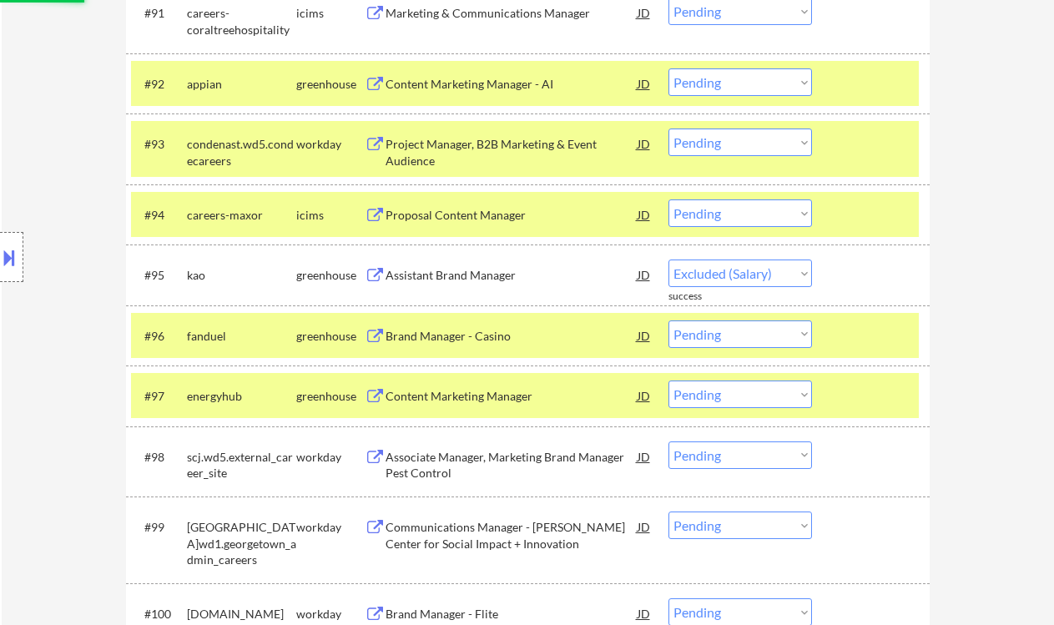
select select ""pending""
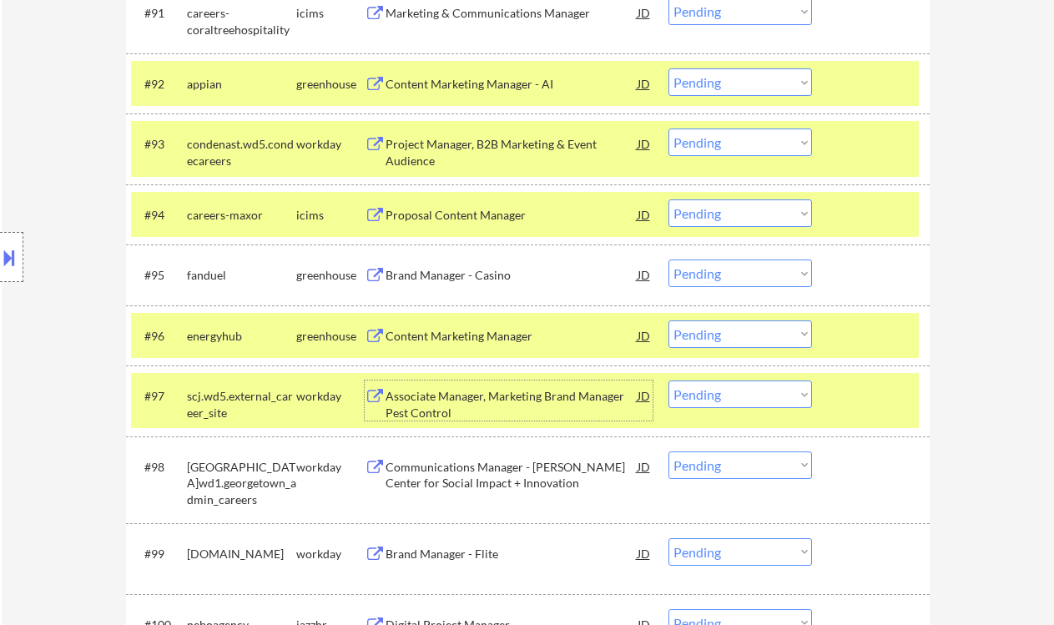
click at [698, 331] on select "Choose an option... Pending Applied Excluded (Questions) Excluded (Expired) Exc…" at bounding box center [740, 334] width 144 height 28
click at [668, 320] on select "Choose an option... Pending Applied Excluded (Questions) Excluded (Expired) Exc…" at bounding box center [740, 334] width 144 height 28
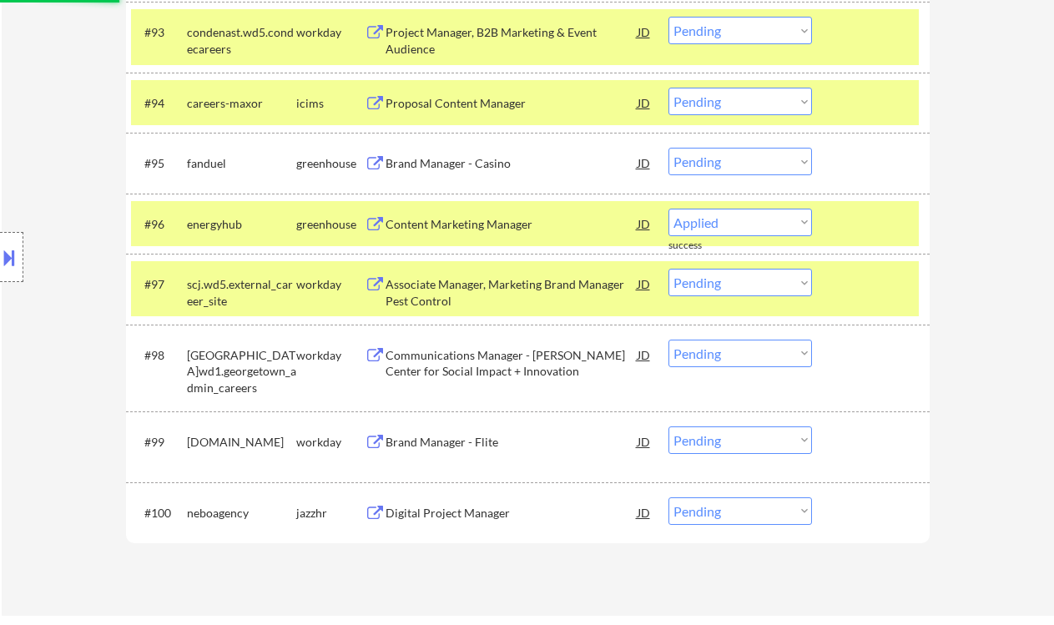
select select ""pending""
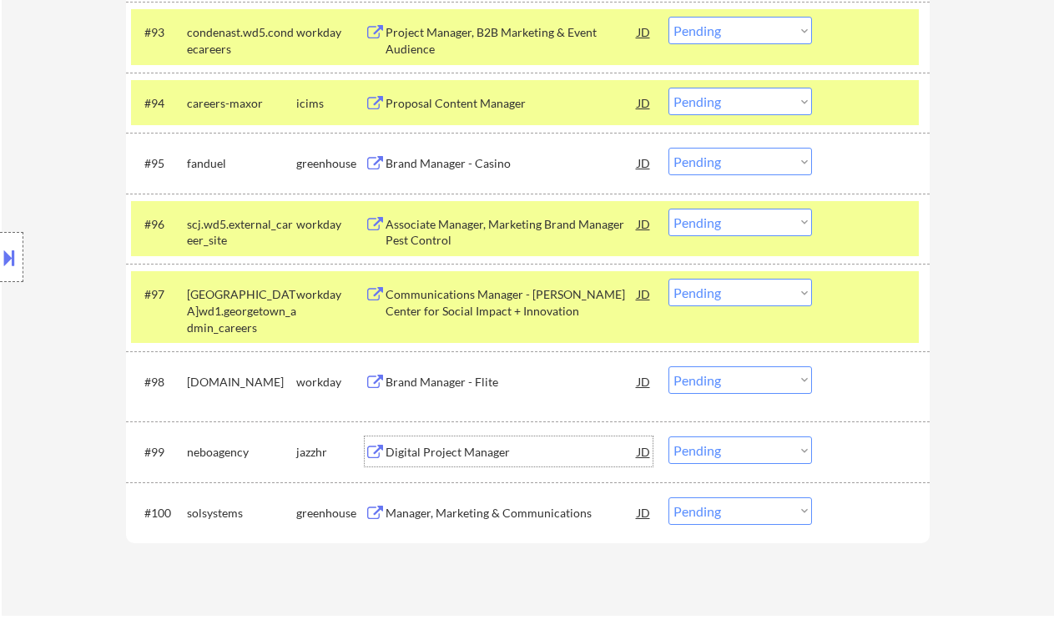
click at [444, 458] on div "Digital Project Manager" at bounding box center [512, 452] width 252 height 17
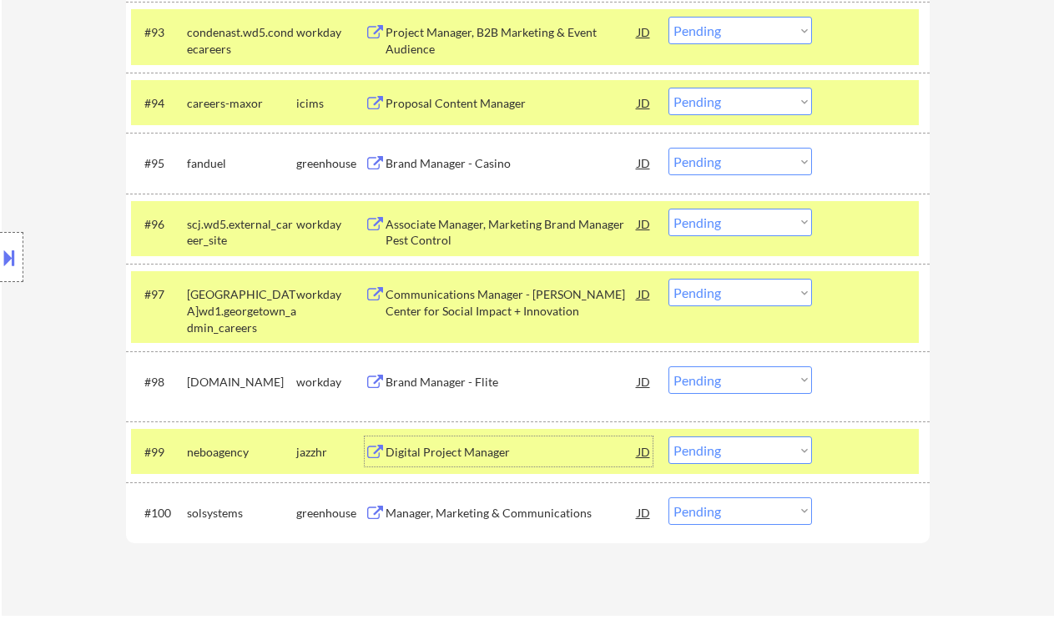
drag, startPoint x: 715, startPoint y: 445, endPoint x: 714, endPoint y: 457, distance: 12.5
click at [715, 446] on select "Choose an option... Pending Applied Excluded (Questions) Excluded (Expired) Exc…" at bounding box center [740, 450] width 144 height 28
click at [668, 436] on select "Choose an option... Pending Applied Excluded (Questions) Excluded (Expired) Exc…" at bounding box center [740, 450] width 144 height 28
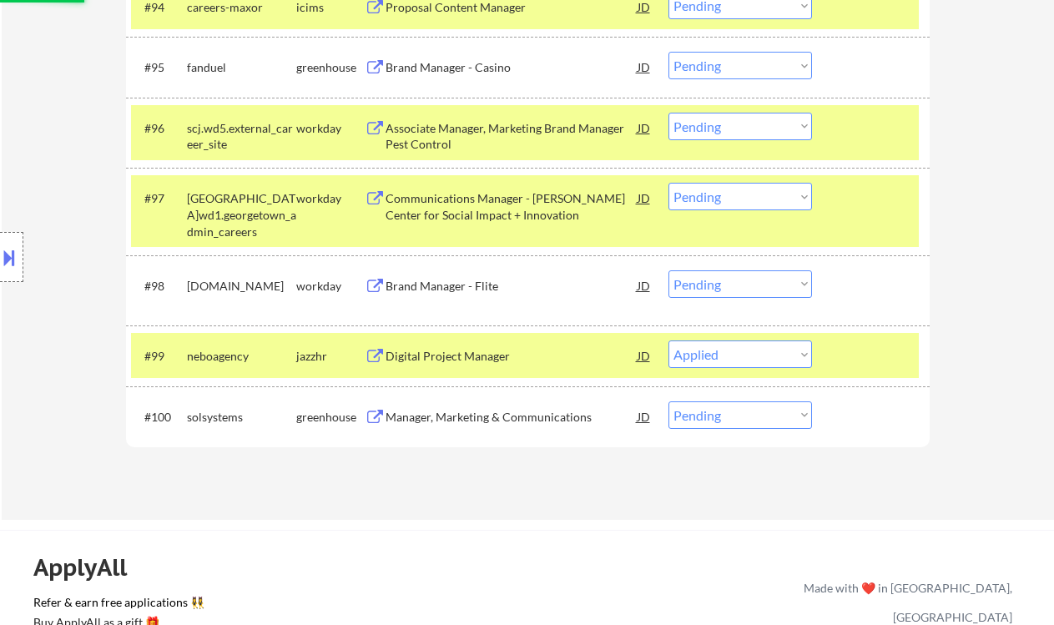
scroll to position [6821, 0]
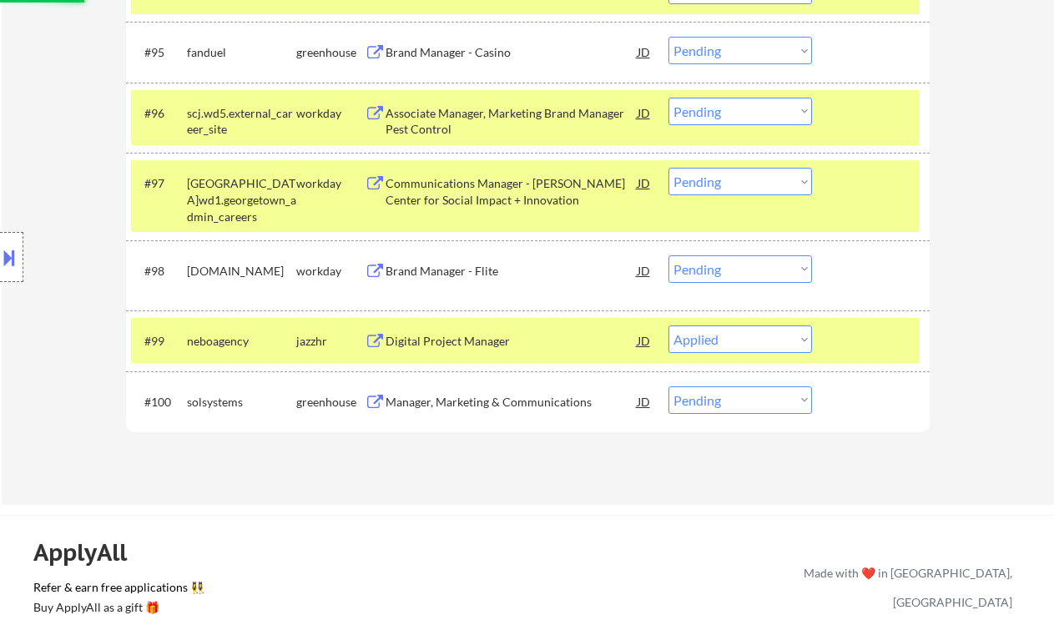
click at [480, 404] on div "Manager, Marketing & Communications" at bounding box center [512, 402] width 252 height 17
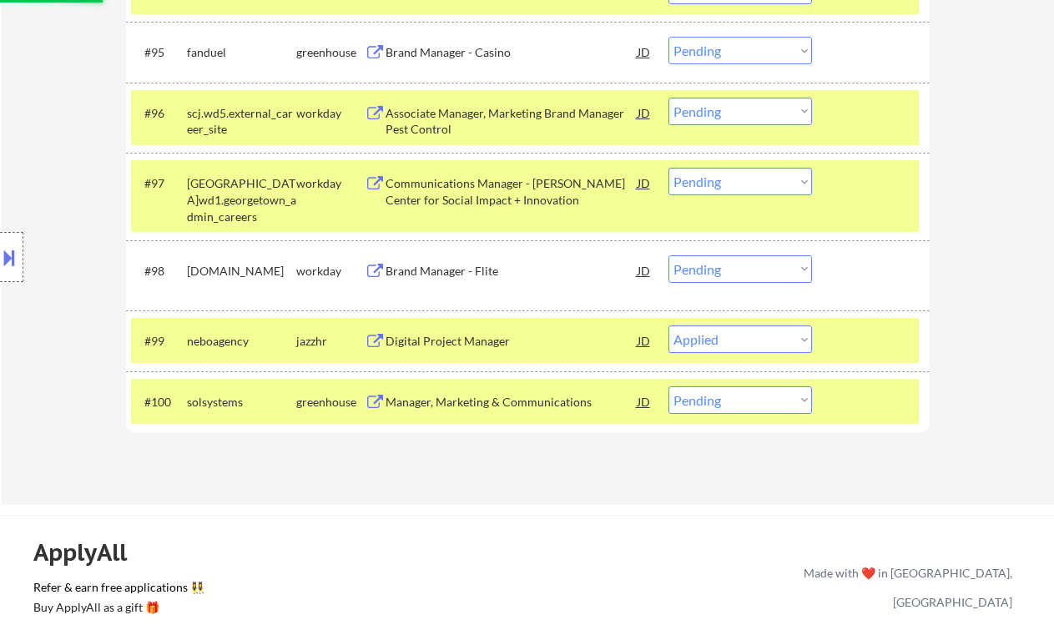
select select ""pending""
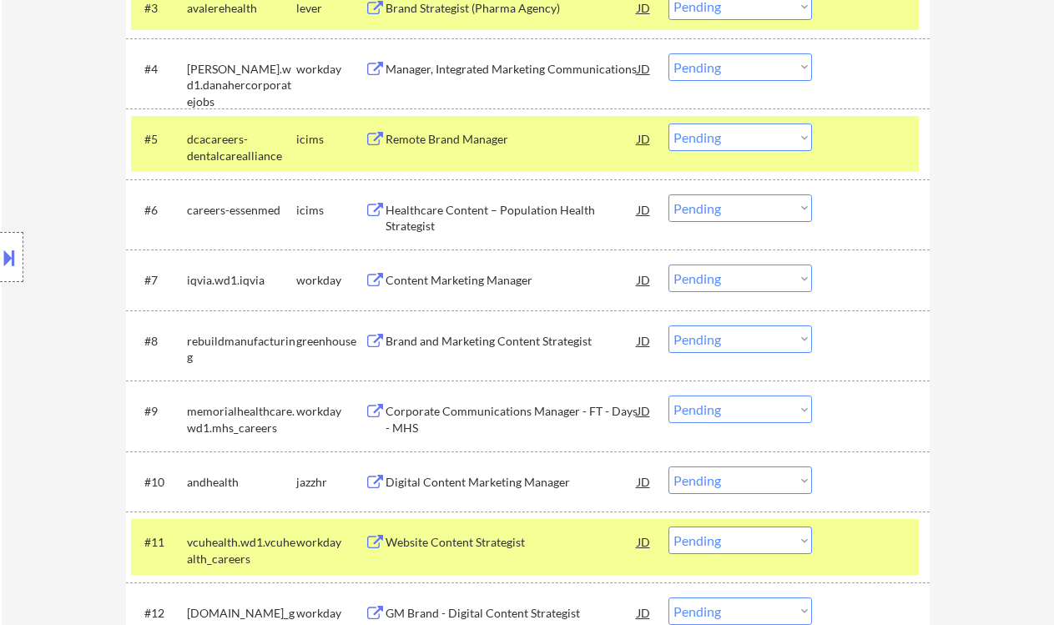
scroll to position [796, 0]
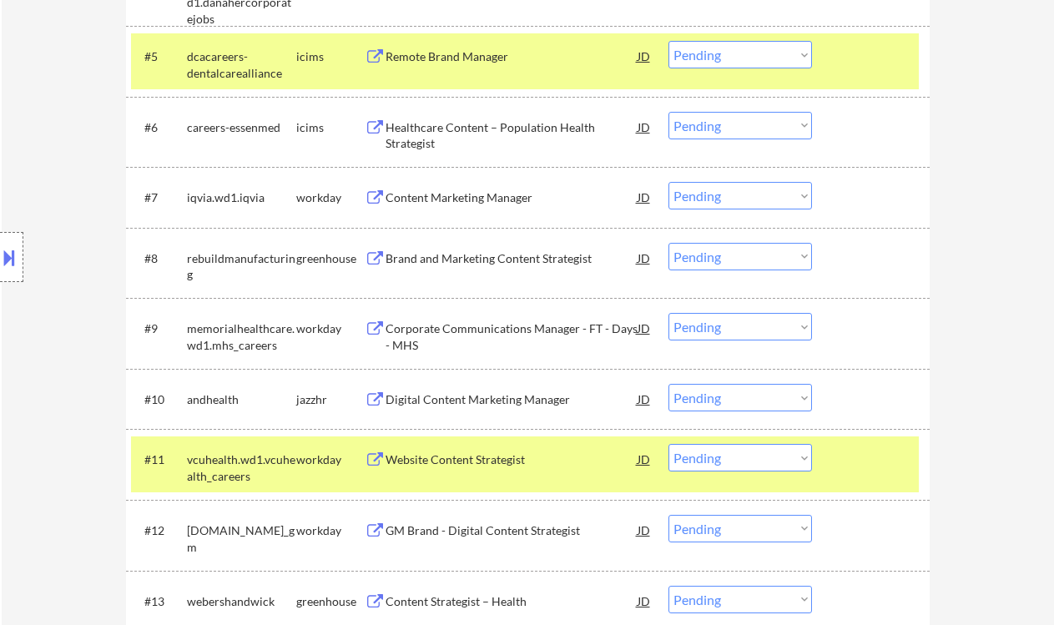
click at [463, 257] on div "Brand and Marketing Content Strategist" at bounding box center [512, 258] width 252 height 17
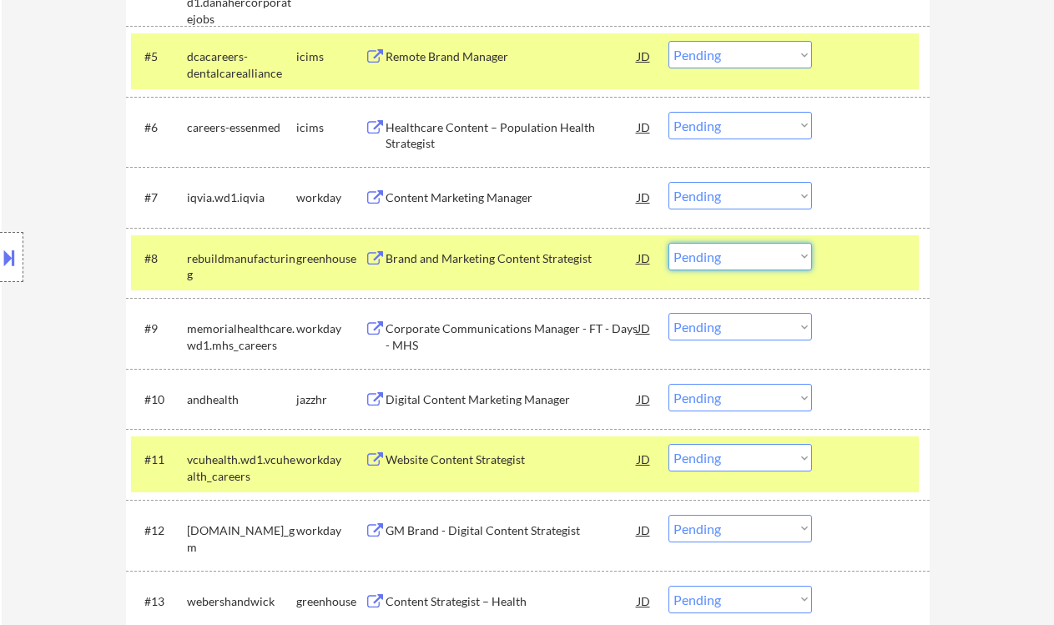
click at [718, 264] on select "Choose an option... Pending Applied Excluded (Questions) Excluded (Expired) Exc…" at bounding box center [740, 257] width 144 height 28
click at [668, 243] on select "Choose an option... Pending Applied Excluded (Questions) Excluded (Expired) Exc…" at bounding box center [740, 257] width 144 height 28
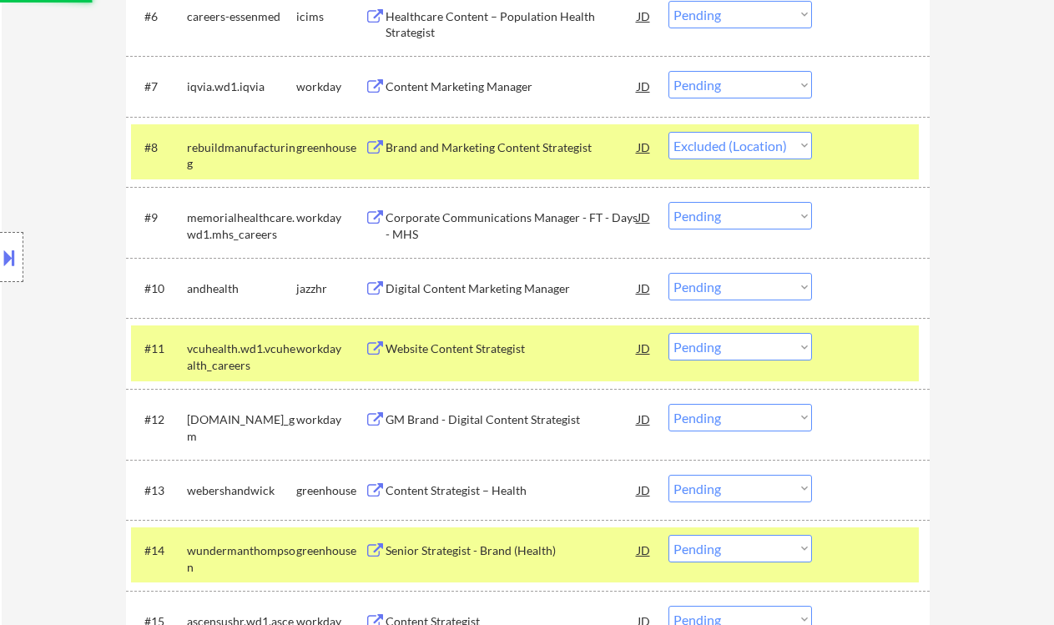
click at [541, 292] on div "Digital Content Marketing Manager" at bounding box center [512, 288] width 252 height 17
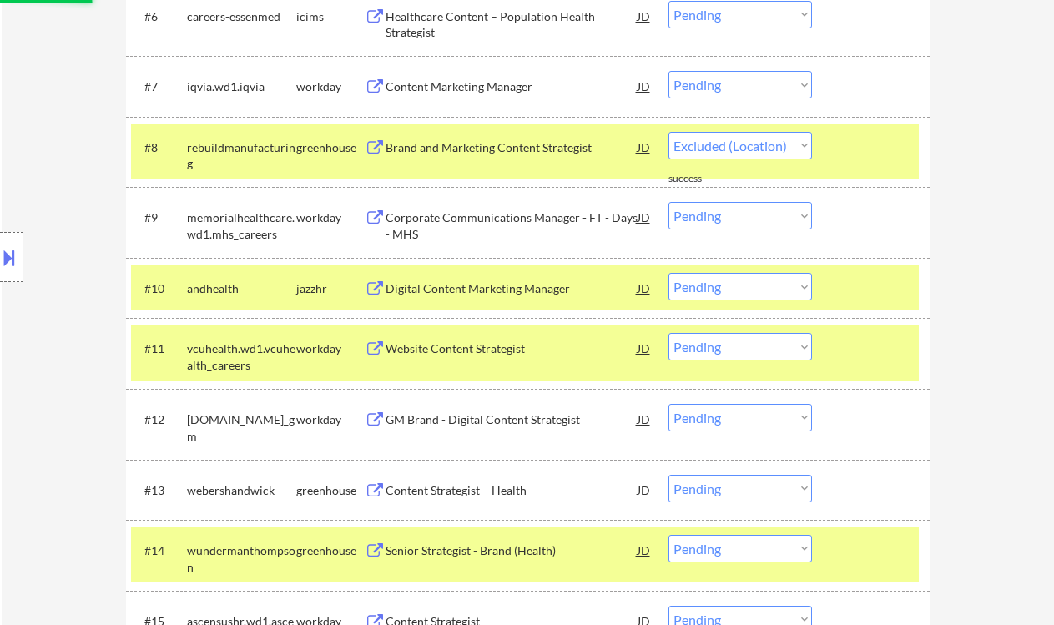
select select ""pending""
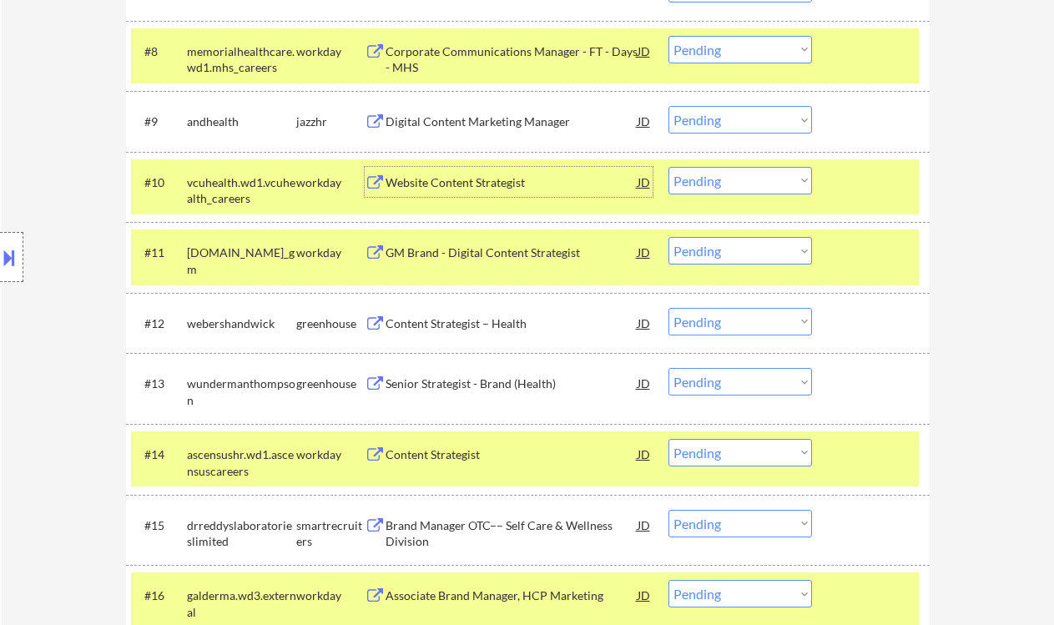
scroll to position [1018, 0]
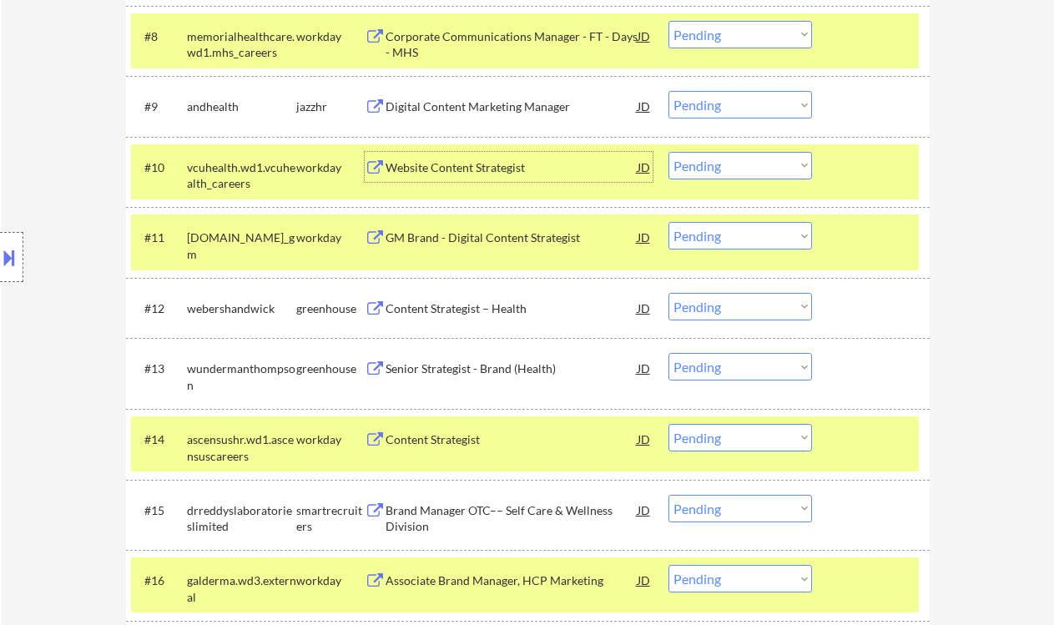
click at [476, 302] on div "Content Strategist – Health" at bounding box center [512, 308] width 252 height 17
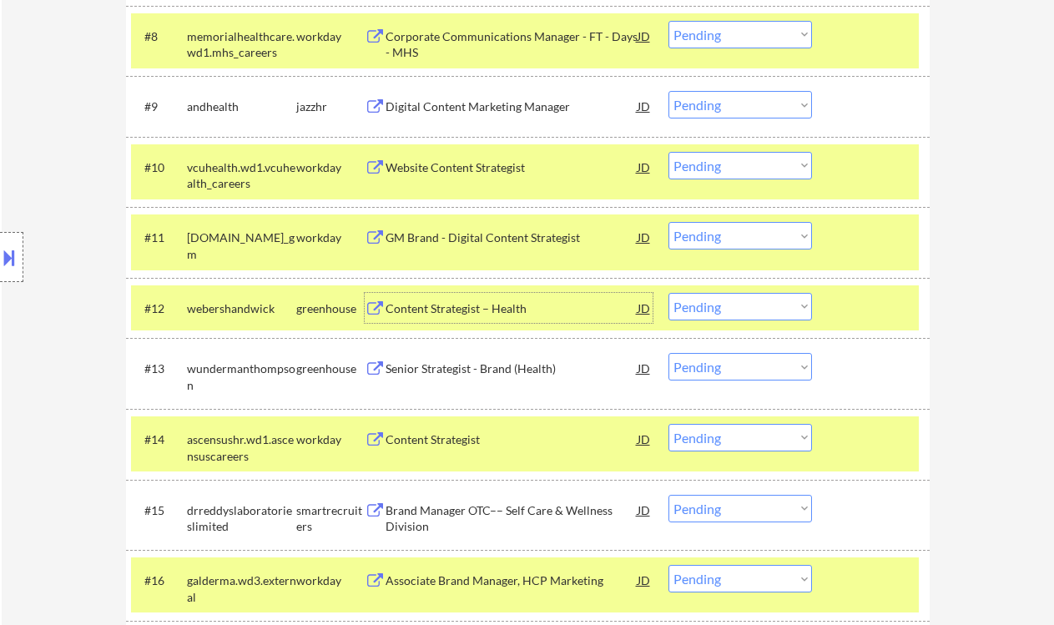
scroll to position [1130, 0]
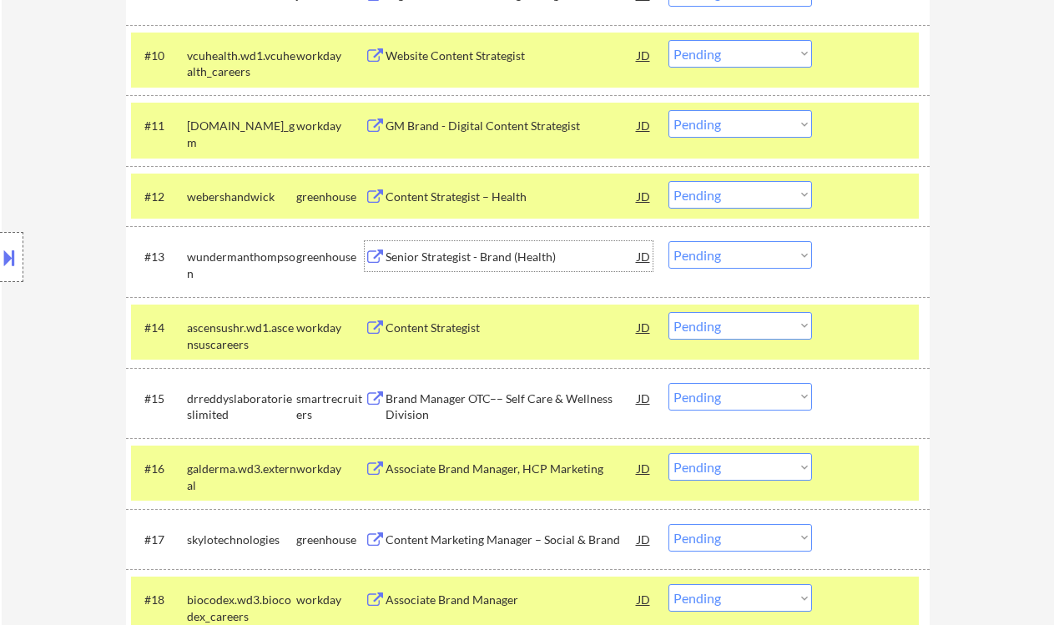
click at [489, 256] on div "Senior Strategist - Brand (Health)" at bounding box center [512, 257] width 252 height 17
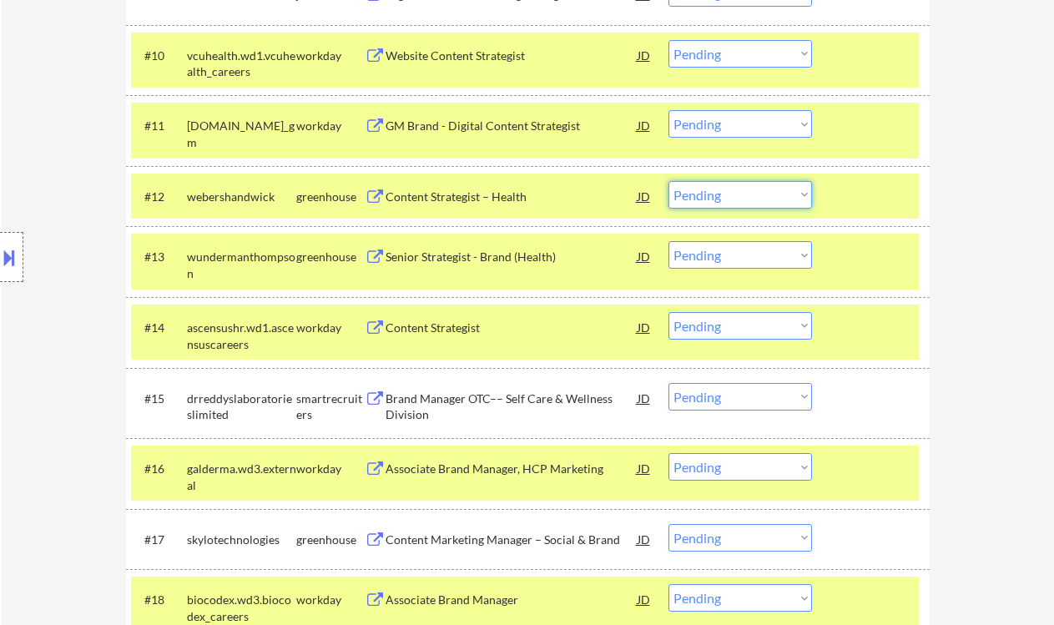
drag, startPoint x: 708, startPoint y: 201, endPoint x: 719, endPoint y: 208, distance: 12.7
click at [708, 201] on select "Choose an option... Pending Applied Excluded (Questions) Excluded (Expired) Exc…" at bounding box center [740, 195] width 144 height 28
click at [668, 181] on select "Choose an option... Pending Applied Excluded (Questions) Excluded (Expired) Exc…" at bounding box center [740, 195] width 144 height 28
select select ""pending""
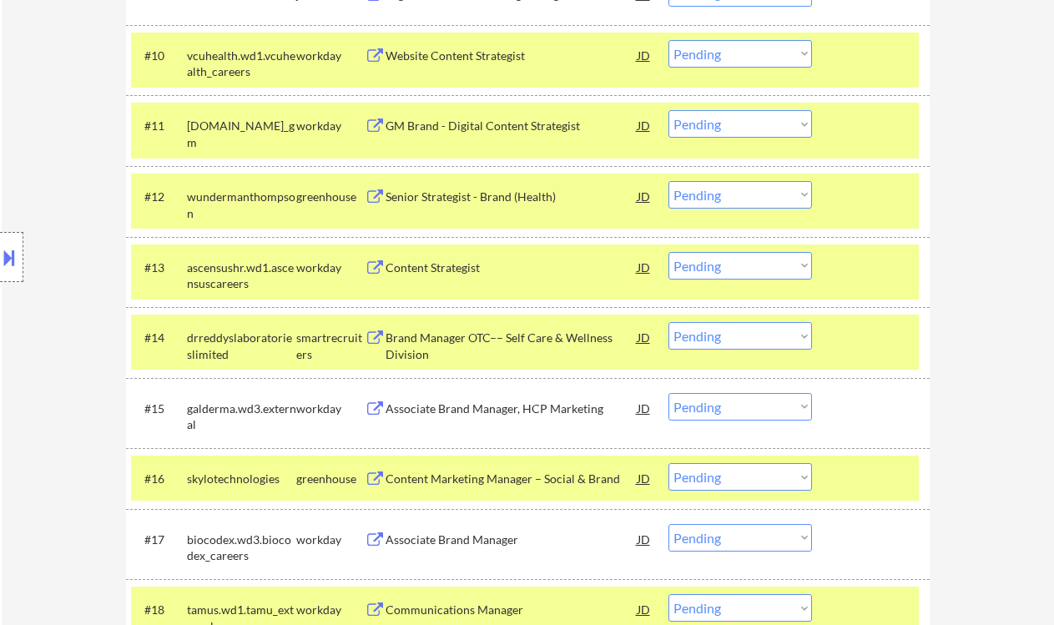
click at [478, 199] on div "Senior Strategist - Brand (Health)" at bounding box center [512, 197] width 252 height 17
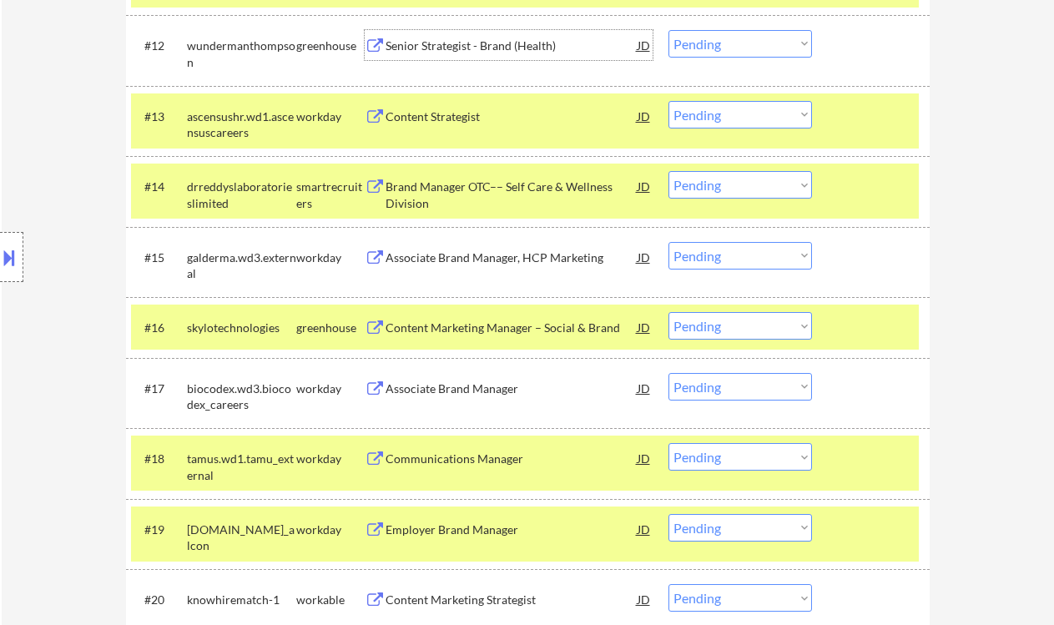
scroll to position [1352, 0]
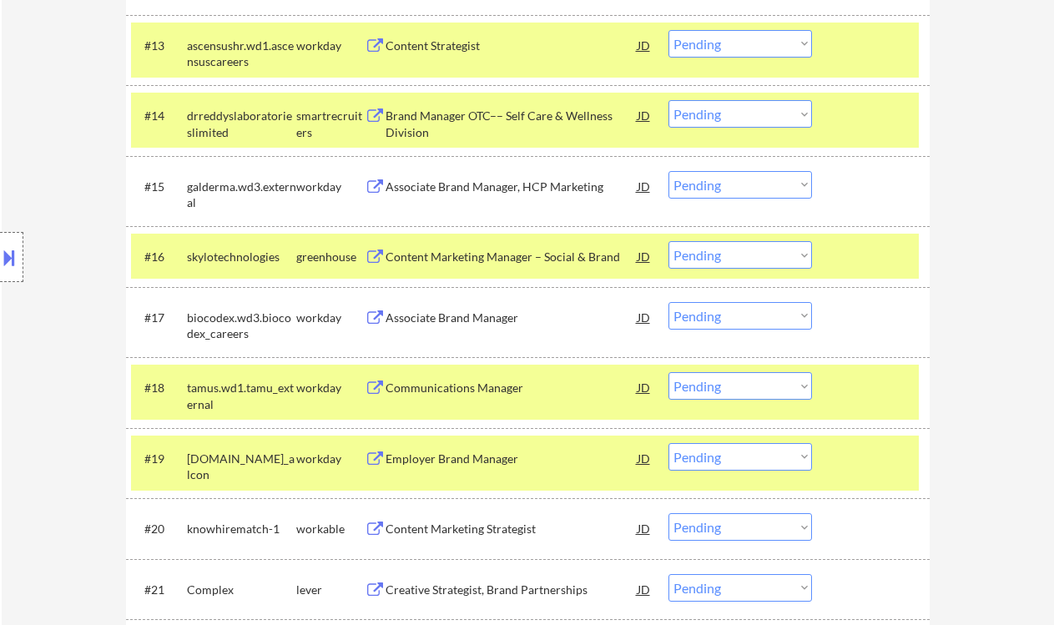
click at [479, 254] on div "Content Marketing Manager – Social & Brand" at bounding box center [512, 257] width 252 height 17
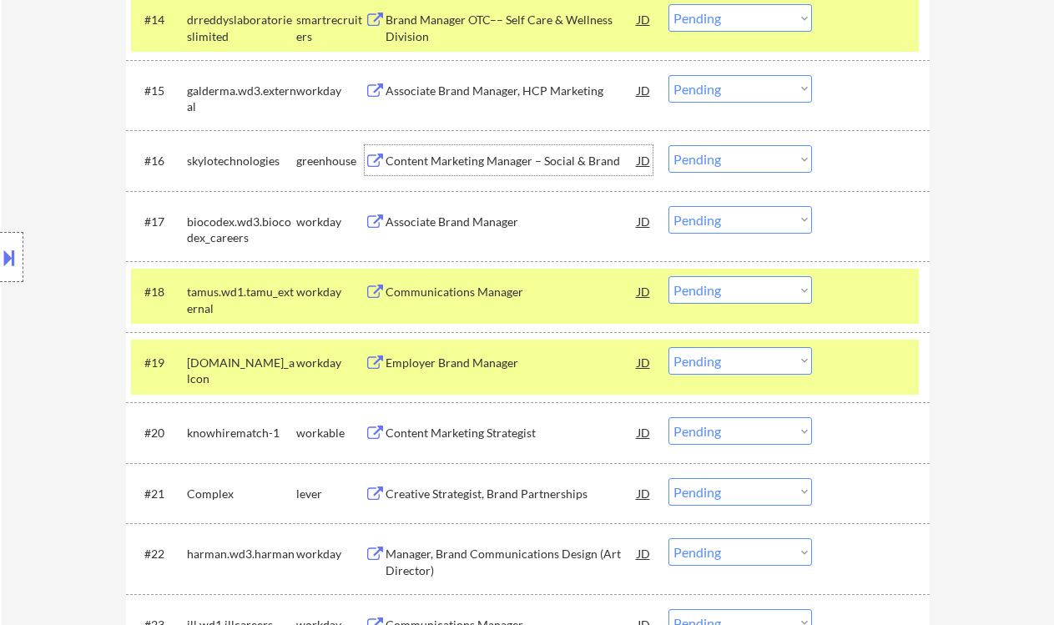
scroll to position [1464, 0]
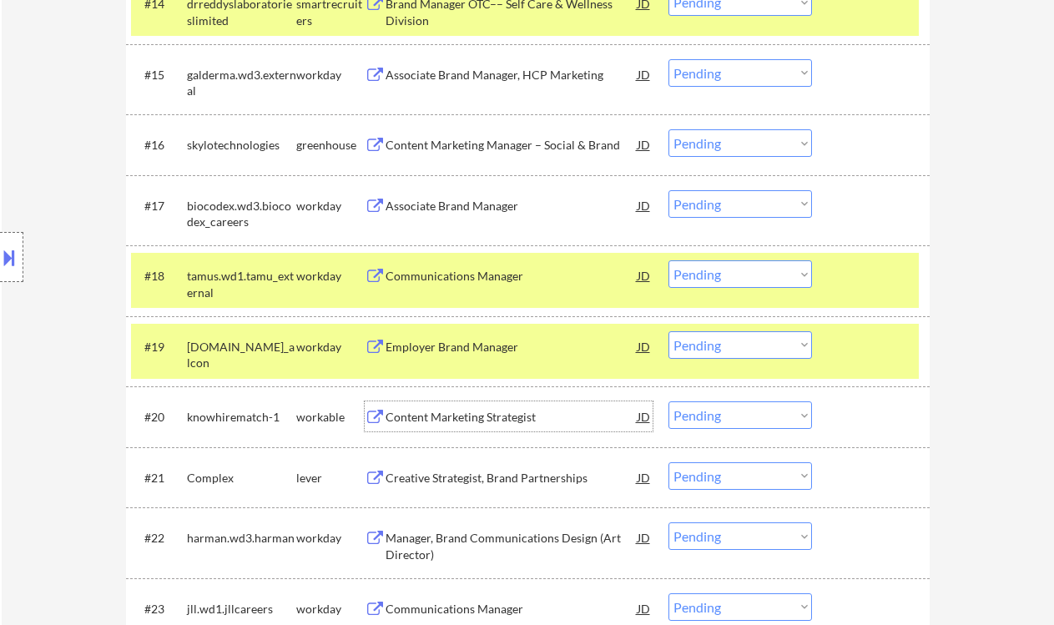
click at [481, 421] on div "Content Marketing Strategist" at bounding box center [512, 417] width 252 height 17
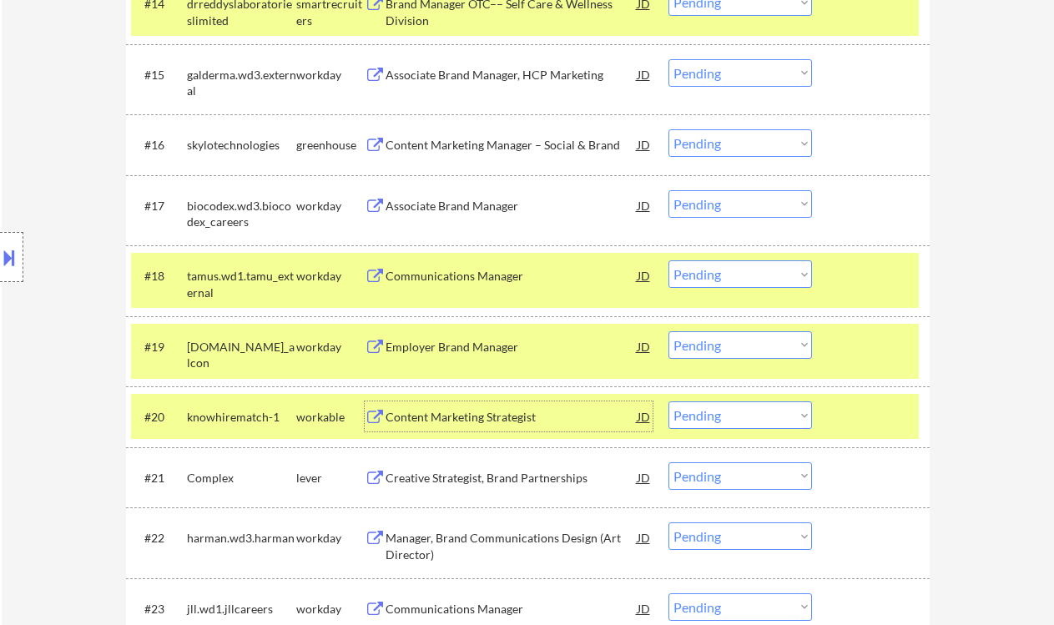
click at [704, 421] on select "Choose an option... Pending Applied Excluded (Questions) Excluded (Expired) Exc…" at bounding box center [740, 415] width 144 height 28
click at [668, 401] on select "Choose an option... Pending Applied Excluded (Questions) Excluded (Expired) Exc…" at bounding box center [740, 415] width 144 height 28
click at [520, 481] on div "Creative Strategist, Brand Partnerships" at bounding box center [512, 478] width 252 height 17
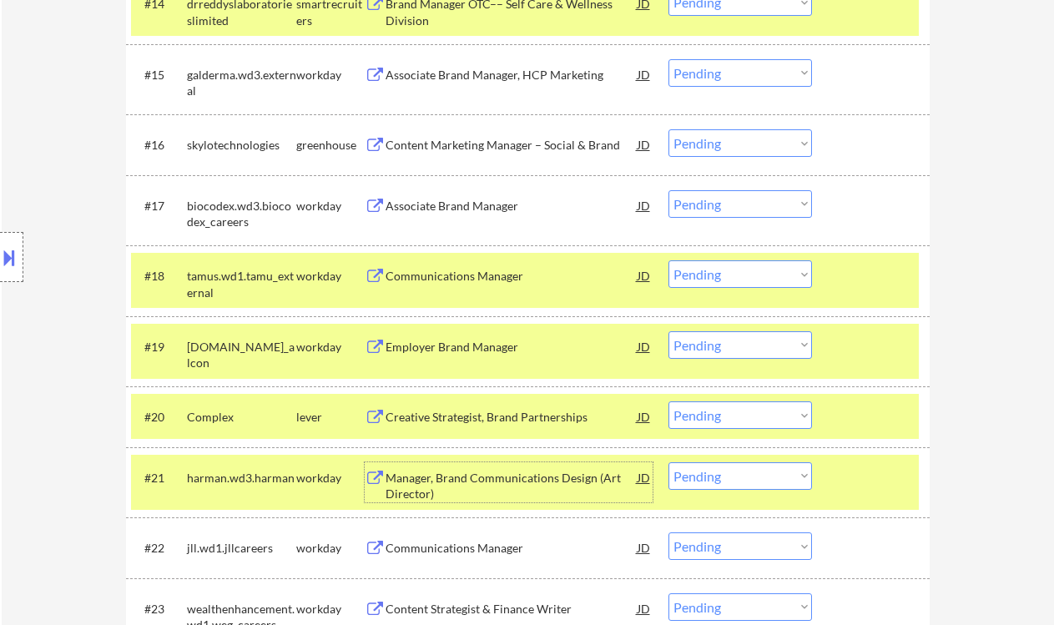
drag, startPoint x: 728, startPoint y: 418, endPoint x: 729, endPoint y: 428, distance: 10.2
click at [728, 419] on select "Choose an option... Pending Applied Excluded (Questions) Excluded (Expired) Exc…" at bounding box center [740, 415] width 144 height 28
click at [668, 401] on select "Choose an option... Pending Applied Excluded (Questions) Excluded (Expired) Exc…" at bounding box center [740, 415] width 144 height 28
select select ""pending""
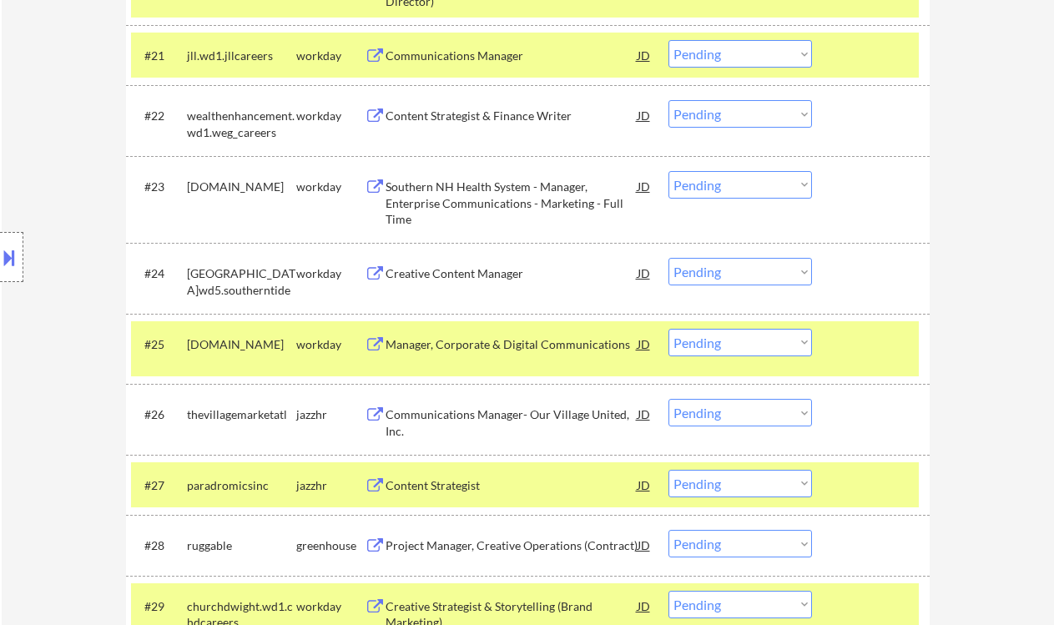
scroll to position [1908, 0]
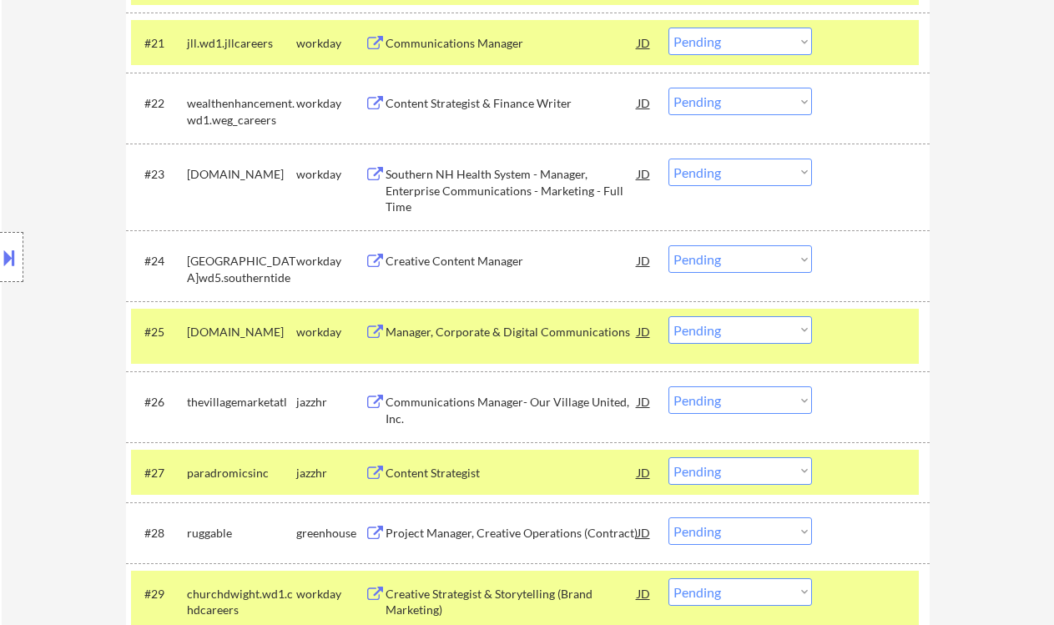
click at [494, 412] on div "Communications Manager- Our Village United, Inc." at bounding box center [512, 410] width 252 height 33
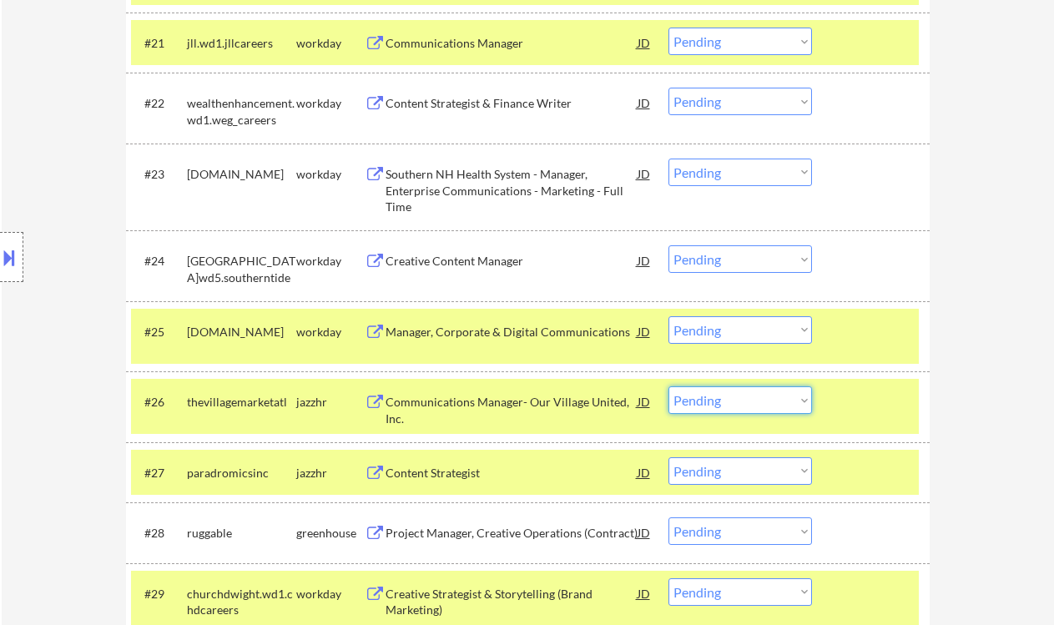
click at [689, 401] on select "Choose an option... Pending Applied Excluded (Questions) Excluded (Expired) Exc…" at bounding box center [740, 400] width 144 height 28
click at [668, 386] on select "Choose an option... Pending Applied Excluded (Questions) Excluded (Expired) Exc…" at bounding box center [740, 400] width 144 height 28
click at [481, 479] on div "Content Strategist" at bounding box center [512, 473] width 252 height 17
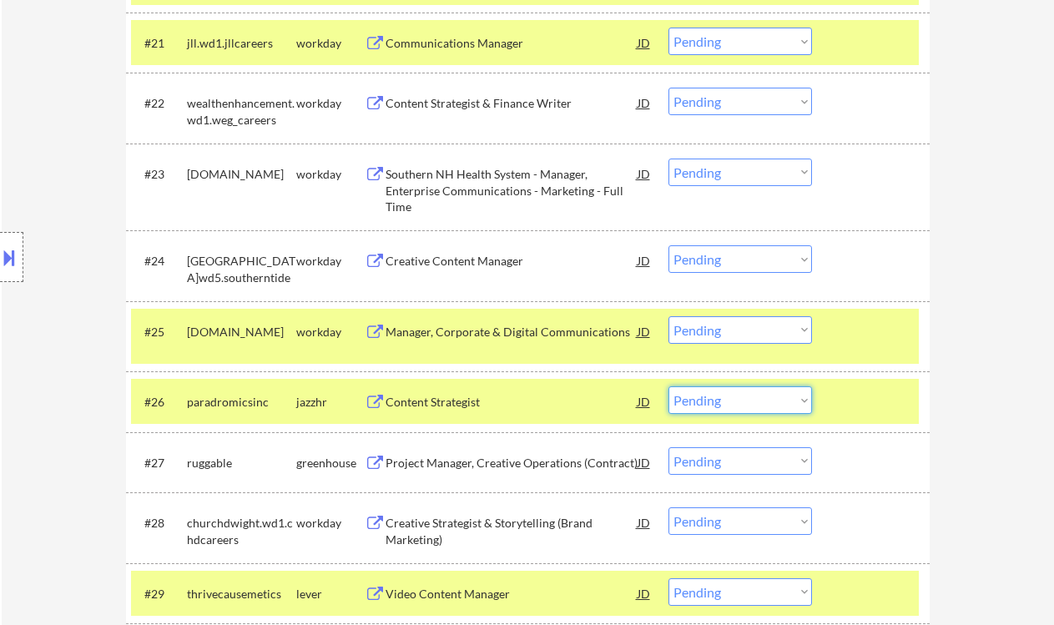
drag, startPoint x: 742, startPoint y: 394, endPoint x: 748, endPoint y: 413, distance: 20.3
click at [742, 394] on select "Choose an option... Pending Applied Excluded (Questions) Excluded (Expired) Exc…" at bounding box center [740, 400] width 144 height 28
click at [668, 386] on select "Choose an option... Pending Applied Excluded (Questions) Excluded (Expired) Exc…" at bounding box center [740, 400] width 144 height 28
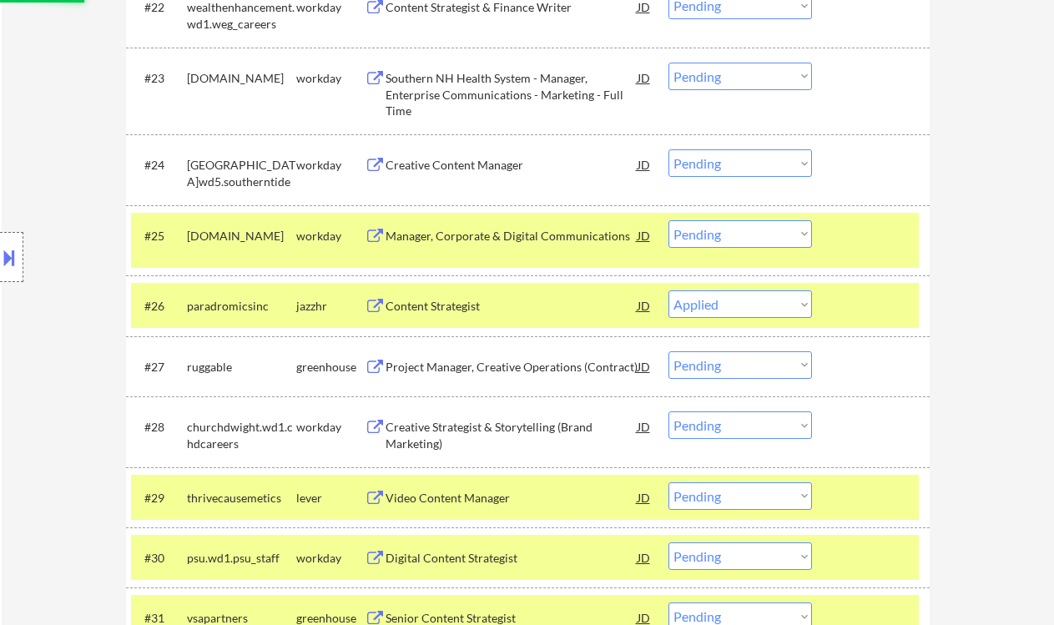
scroll to position [2019, 0]
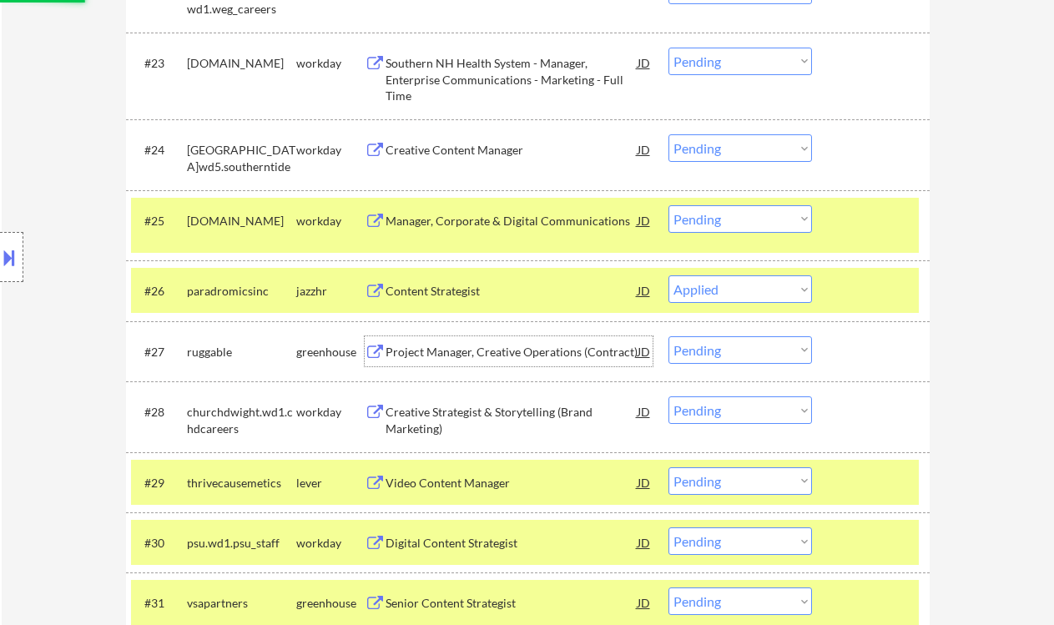
click at [533, 352] on div "Project Manager, Creative Operations (Contract)" at bounding box center [512, 352] width 252 height 17
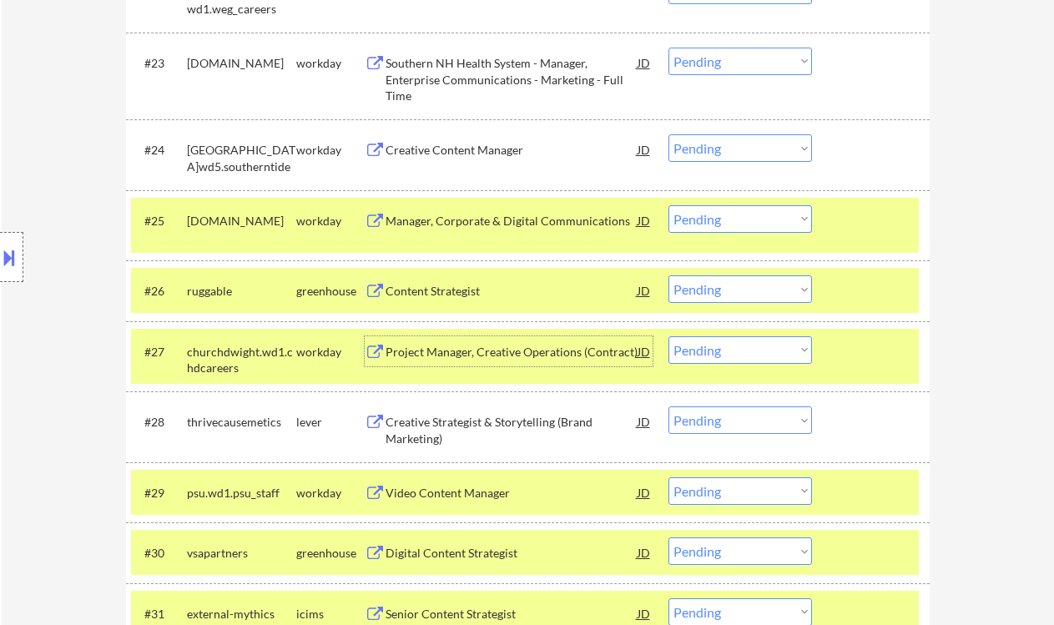
drag, startPoint x: 668, startPoint y: 292, endPoint x: 690, endPoint y: 300, distance: 23.7
click at [668, 292] on select "Choose an option... Pending Applied Excluded (Questions) Excluded (Expired) Exc…" at bounding box center [740, 289] width 144 height 28
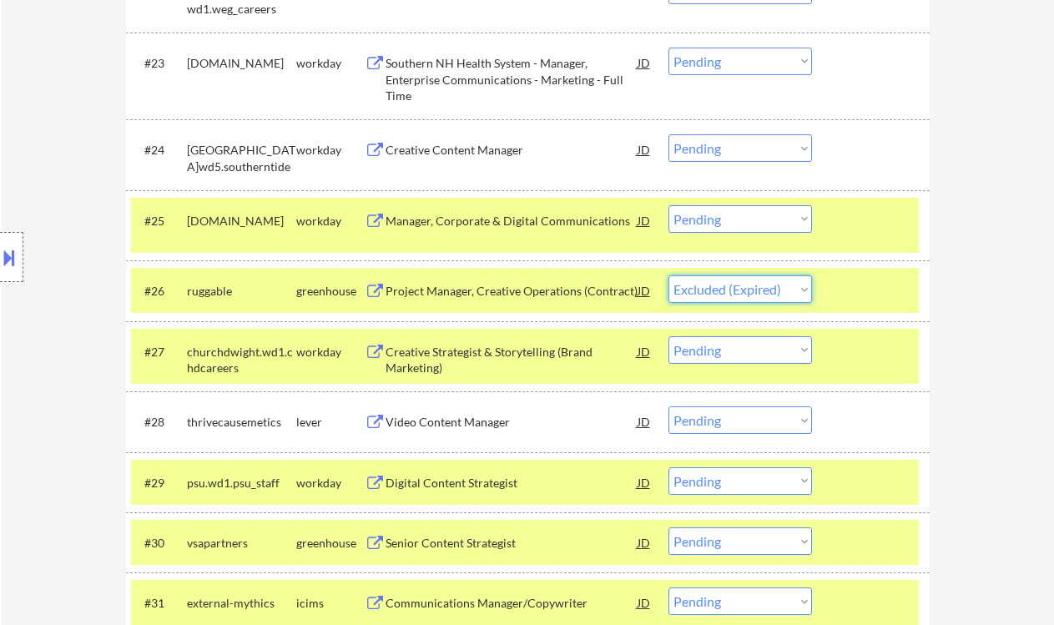
click at [668, 275] on select "Choose an option... Pending Applied Excluded (Questions) Excluded (Expired) Exc…" at bounding box center [740, 289] width 144 height 28
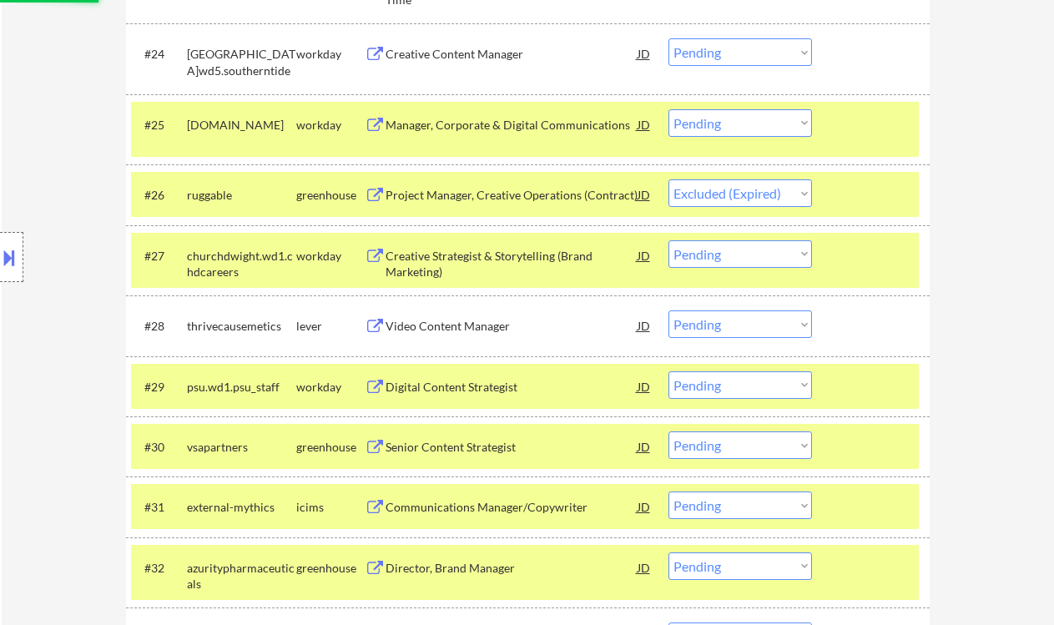
scroll to position [2131, 0]
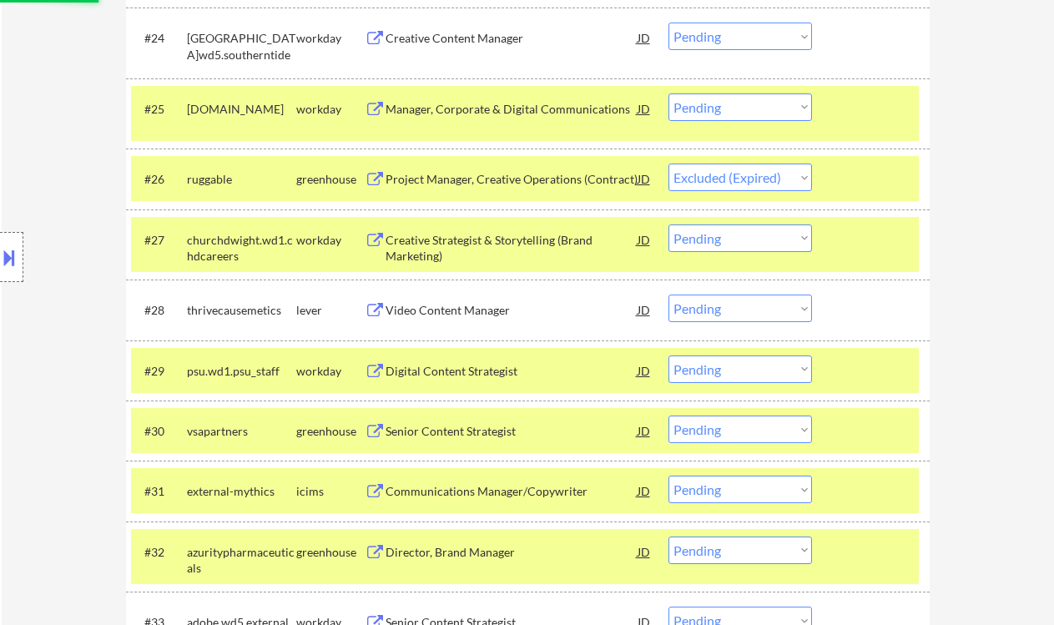
click at [469, 317] on div "Video Content Manager" at bounding box center [512, 310] width 252 height 17
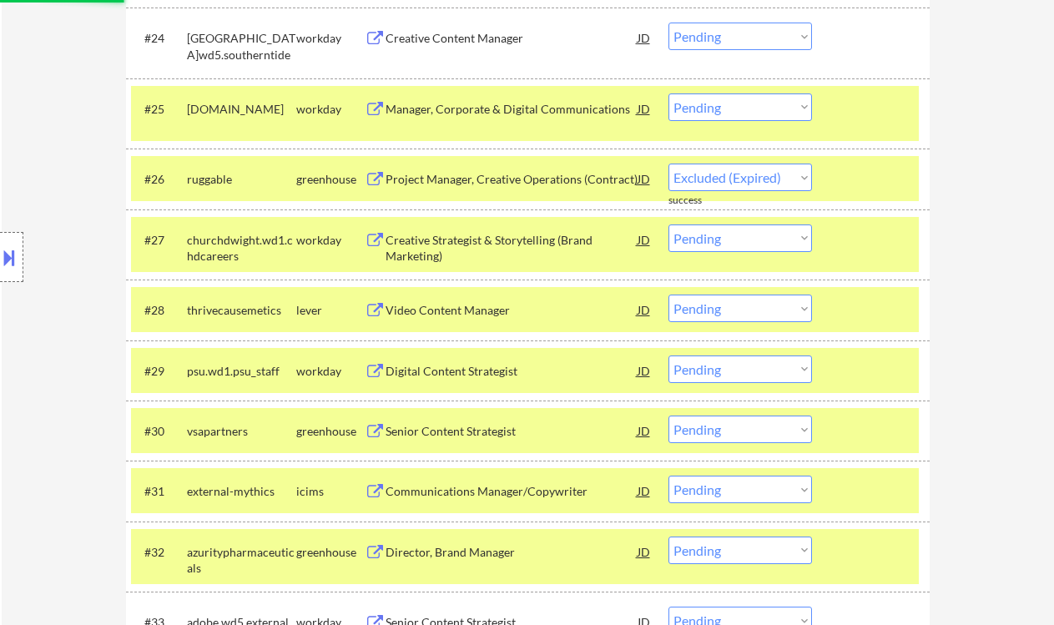
select select ""pending""
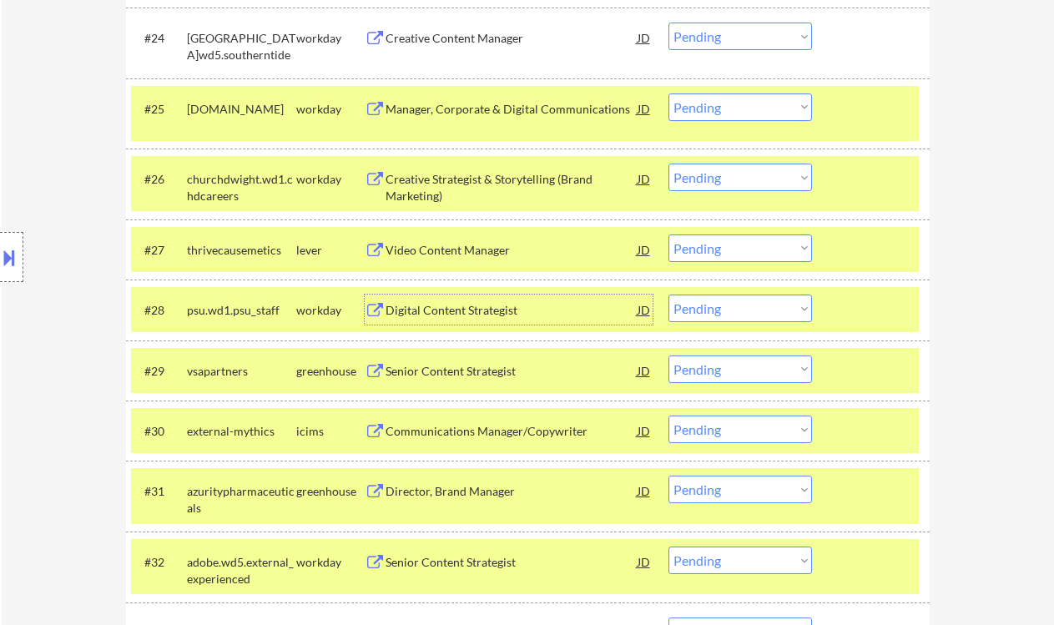
click at [473, 367] on div "Senior Content Strategist" at bounding box center [512, 371] width 252 height 17
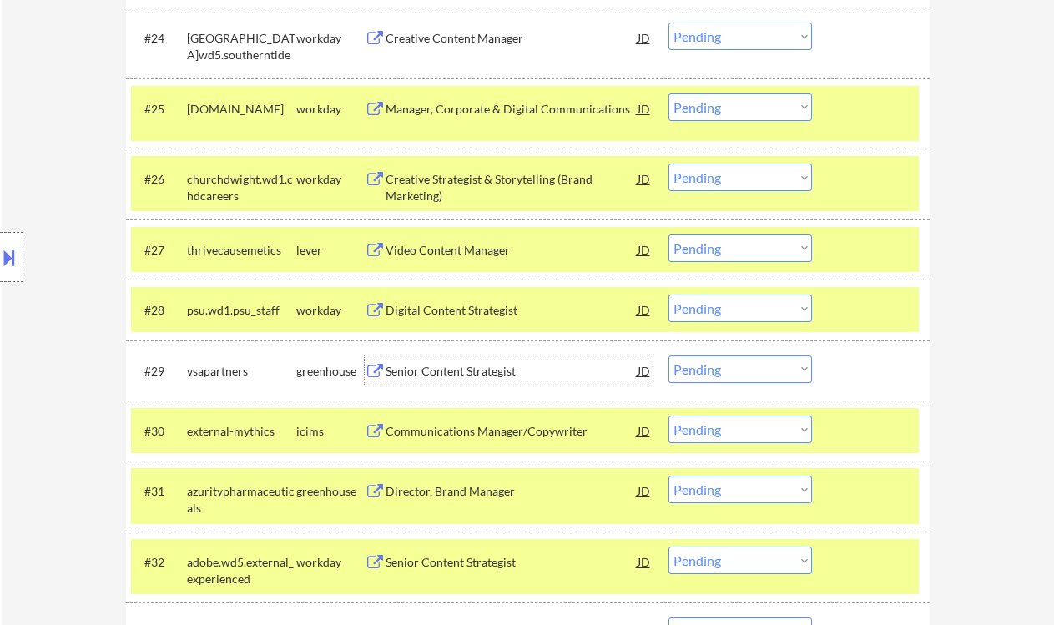
click at [720, 378] on select "Choose an option... Pending Applied Excluded (Questions) Excluded (Expired) Exc…" at bounding box center [740, 369] width 144 height 28
click at [668, 355] on select "Choose an option... Pending Applied Excluded (Questions) Excluded (Expired) Exc…" at bounding box center [740, 369] width 144 height 28
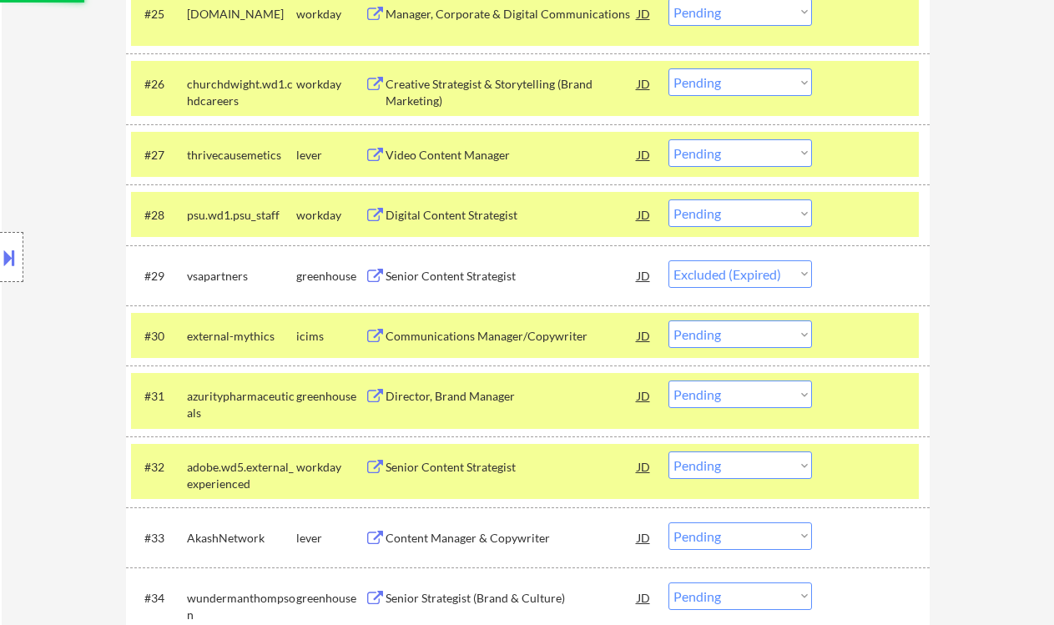
scroll to position [2242, 0]
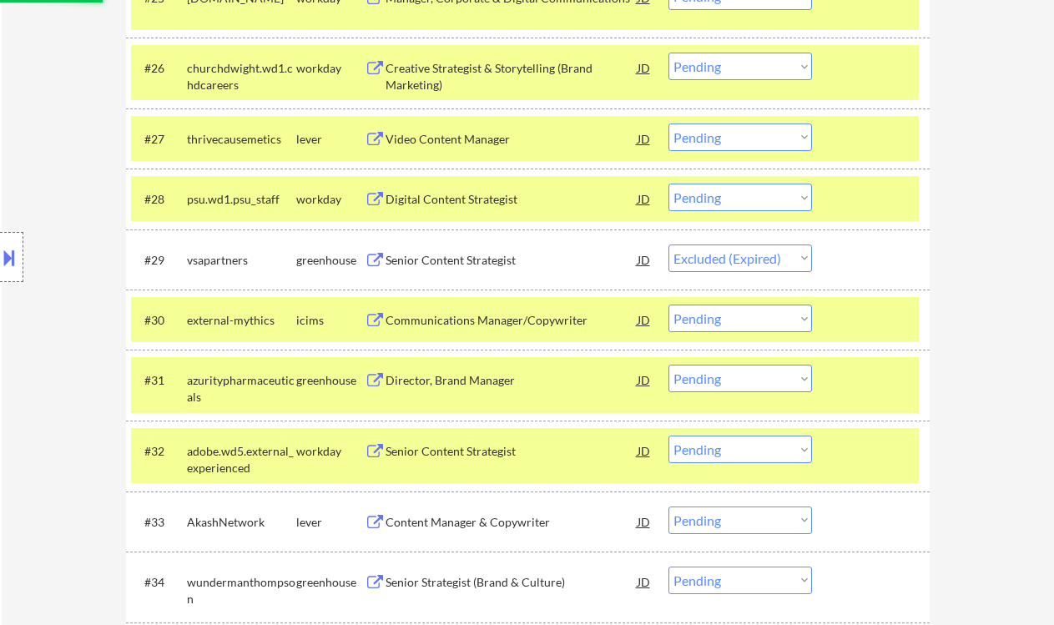
click at [495, 391] on div "Director, Brand Manager" at bounding box center [512, 380] width 252 height 30
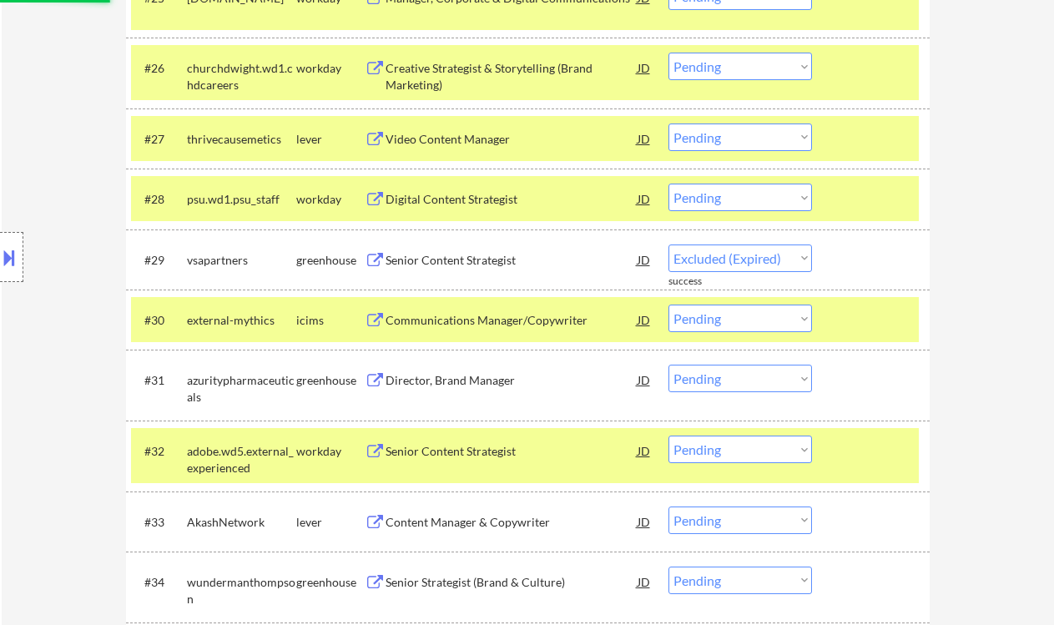
select select ""pending""
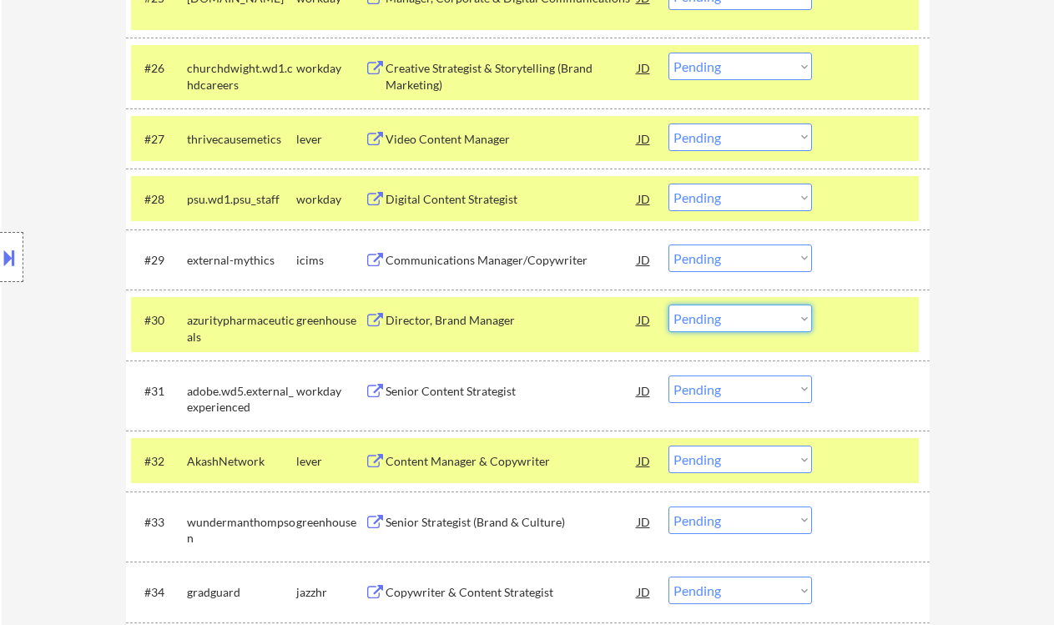
drag, startPoint x: 760, startPoint y: 320, endPoint x: 758, endPoint y: 331, distance: 11.1
click at [759, 320] on select "Choose an option... Pending Applied Excluded (Questions) Excluded (Expired) Exc…" at bounding box center [740, 319] width 144 height 28
click at [668, 305] on select "Choose an option... Pending Applied Excluded (Questions) Excluded (Expired) Exc…" at bounding box center [740, 319] width 144 height 28
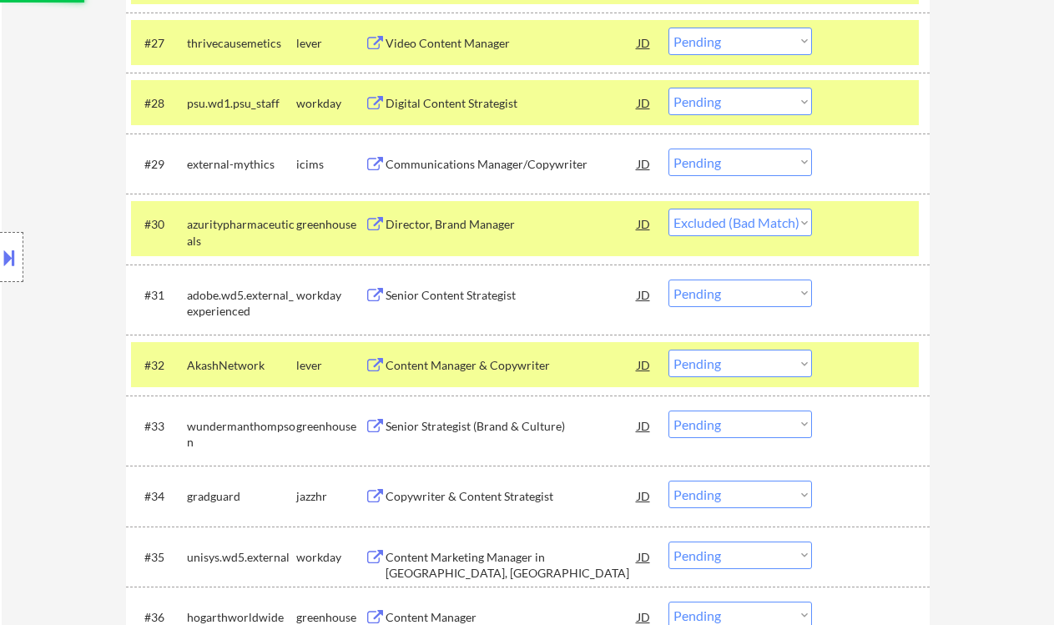
scroll to position [2353, 0]
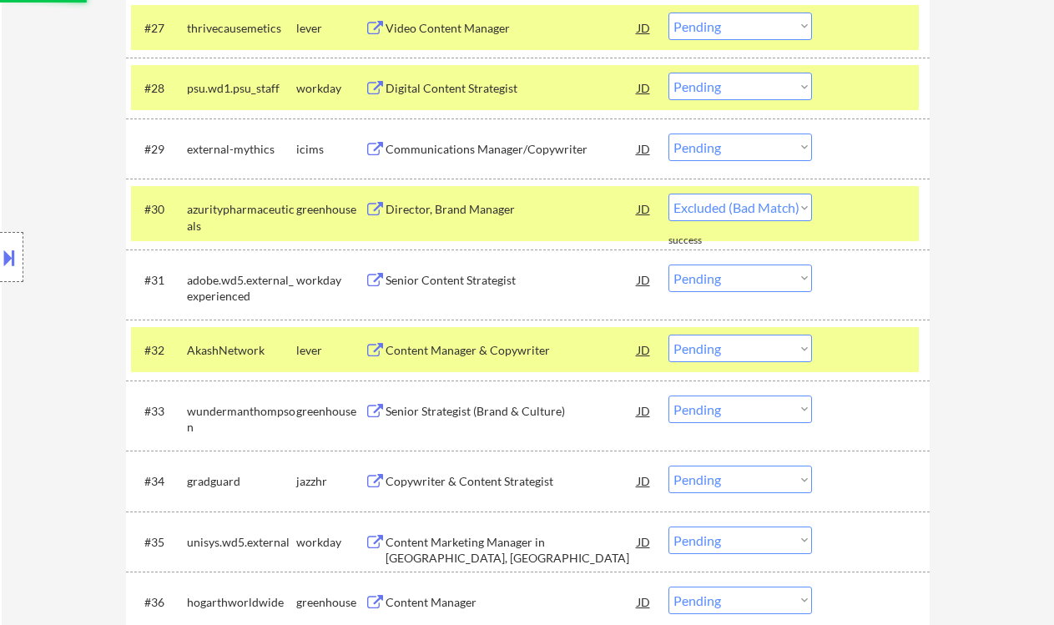
click at [502, 354] on div "Content Manager & Copywriter" at bounding box center [512, 350] width 252 height 17
select select ""pending""
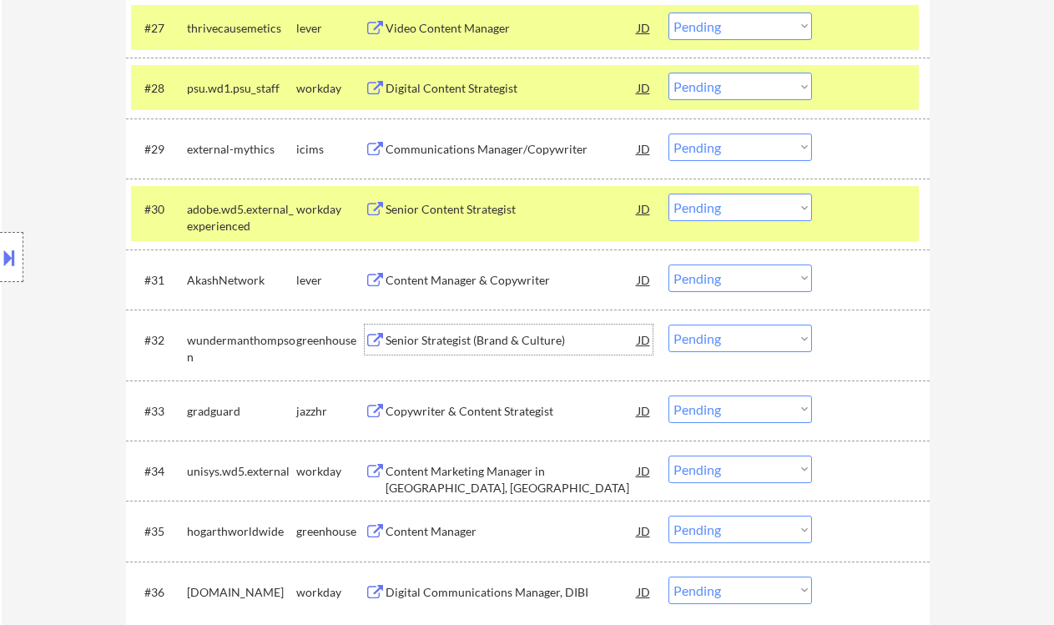
click at [532, 281] on div "Content Manager & Copywriter" at bounding box center [512, 280] width 252 height 17
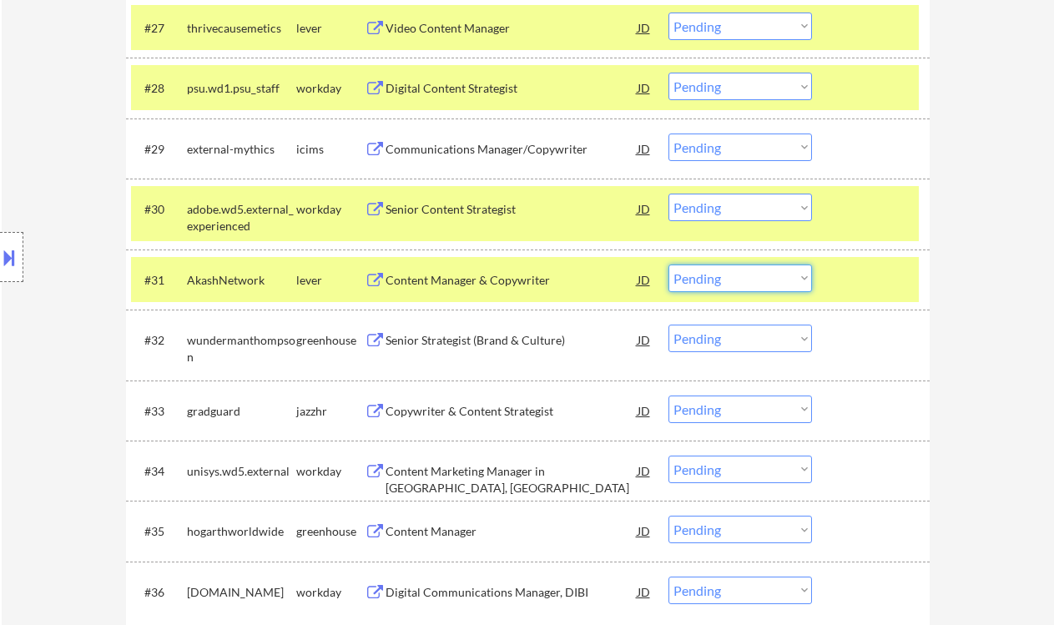
drag, startPoint x: 738, startPoint y: 283, endPoint x: 746, endPoint y: 290, distance: 10.6
click at [738, 283] on select "Choose an option... Pending Applied Excluded (Questions) Excluded (Expired) Exc…" at bounding box center [740, 279] width 144 height 28
click at [668, 265] on select "Choose an option... Pending Applied Excluded (Questions) Excluded (Expired) Exc…" at bounding box center [740, 279] width 144 height 28
click at [479, 345] on div "Senior Strategist (Brand & Culture)" at bounding box center [512, 340] width 252 height 17
select select ""pending""
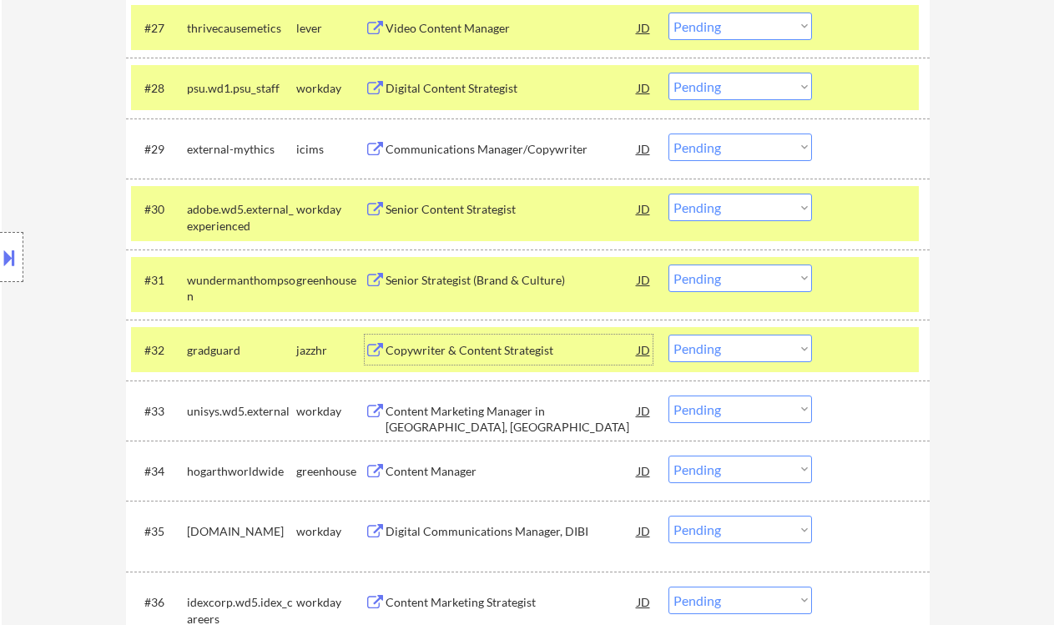
click at [697, 345] on select "Choose an option... Pending Applied Excluded (Questions) Excluded (Expired) Exc…" at bounding box center [740, 349] width 144 height 28
click at [668, 335] on select "Choose an option... Pending Applied Excluded (Questions) Excluded (Expired) Exc…" at bounding box center [740, 349] width 144 height 28
click at [454, 471] on div "Content Manager" at bounding box center [512, 471] width 252 height 17
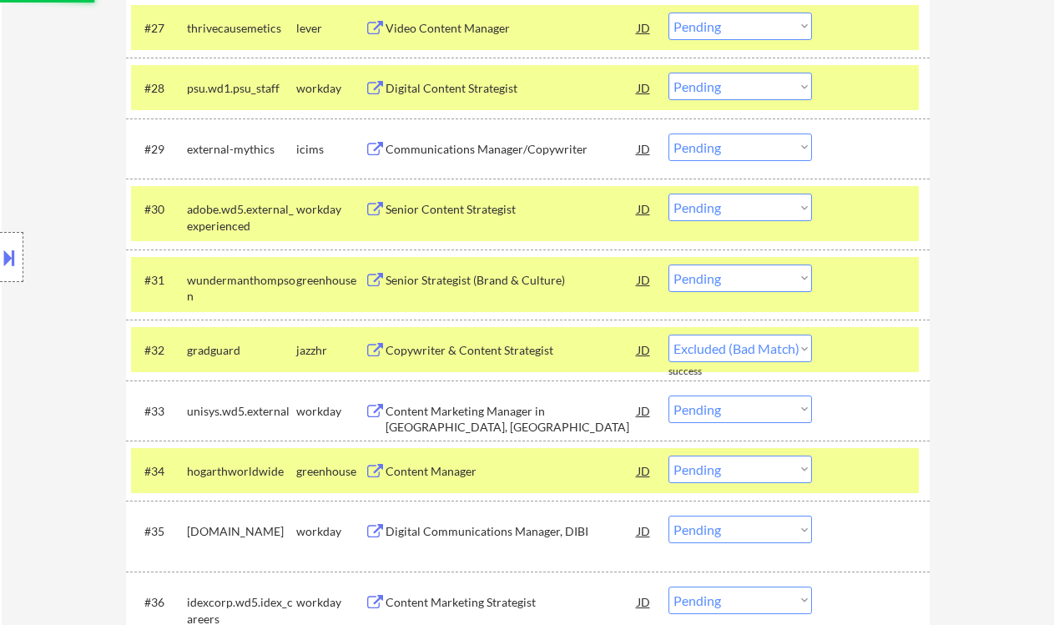
select select ""pending""
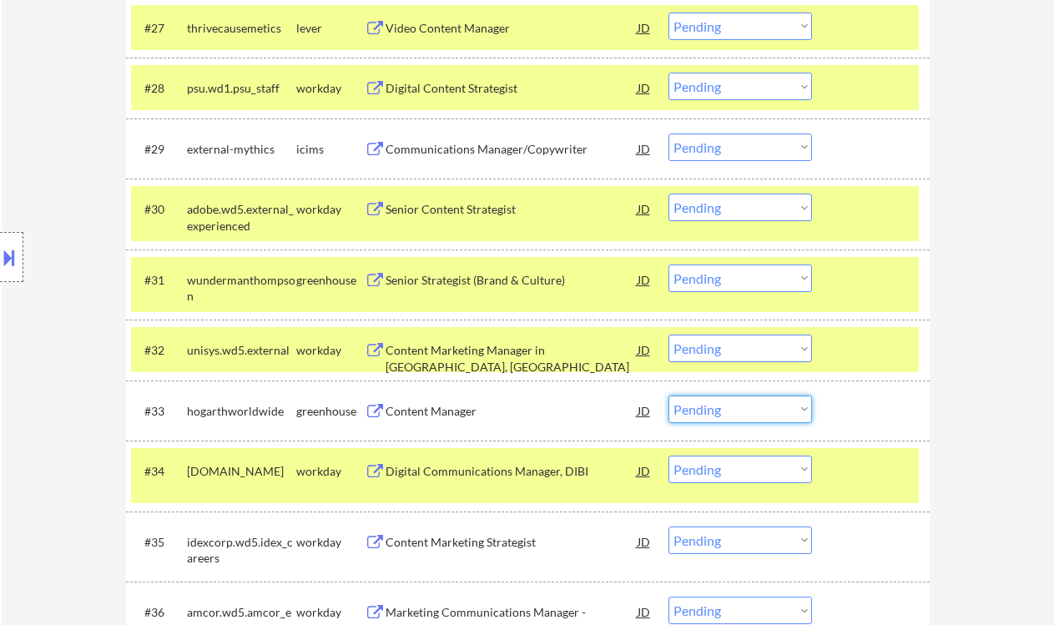
click at [712, 400] on select "Choose an option... Pending Applied Excluded (Questions) Excluded (Expired) Exc…" at bounding box center [740, 410] width 144 height 28
click at [668, 396] on select "Choose an option... Pending Applied Excluded (Questions) Excluded (Expired) Exc…" at bounding box center [740, 410] width 144 height 28
select select ""pending""
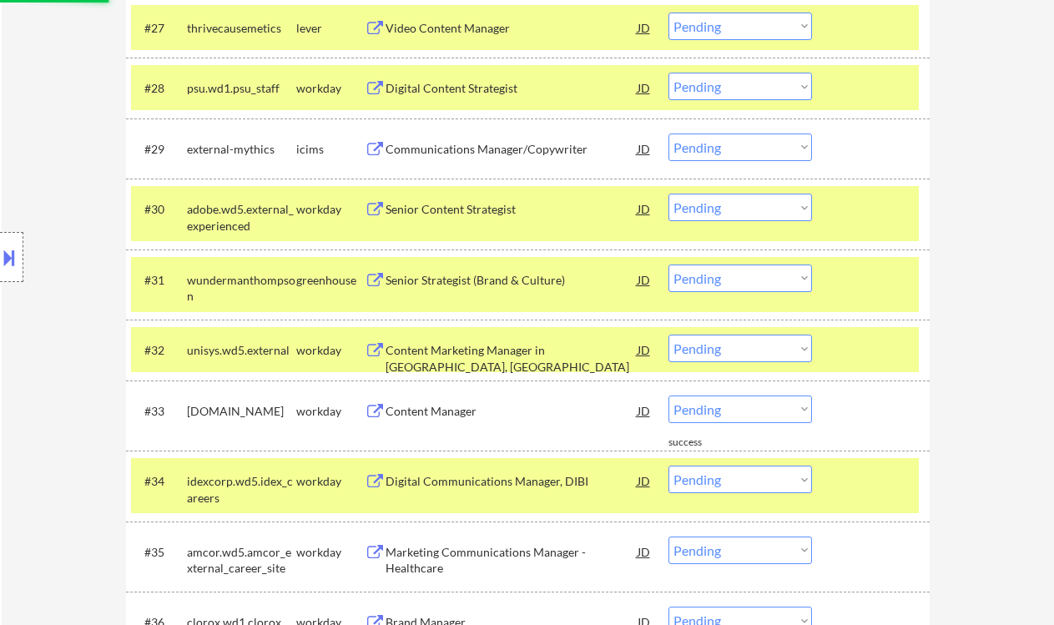
click at [32, 359] on div "Location Inclusions: country:US" at bounding box center [149, 258] width 299 height 310
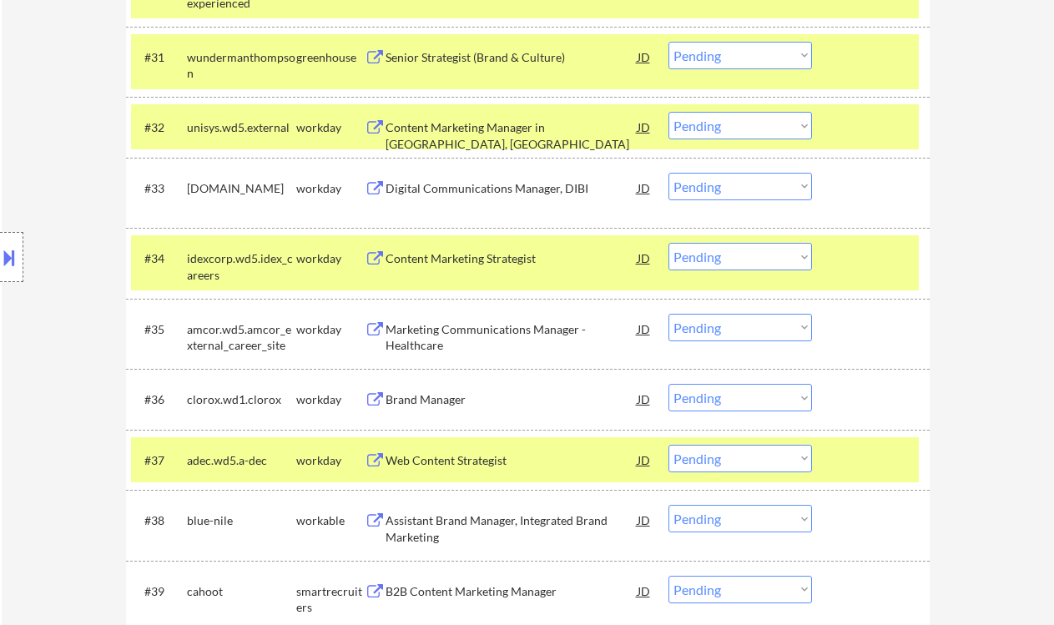
scroll to position [2799, 0]
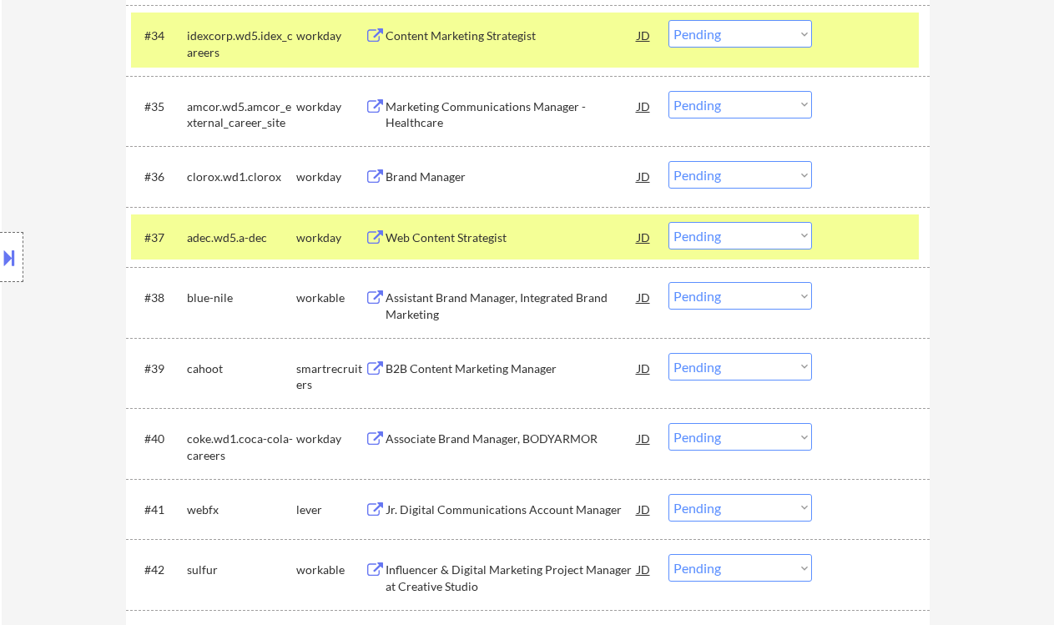
click at [424, 309] on div "Assistant Brand Manager, Integrated Brand Marketing" at bounding box center [512, 306] width 252 height 33
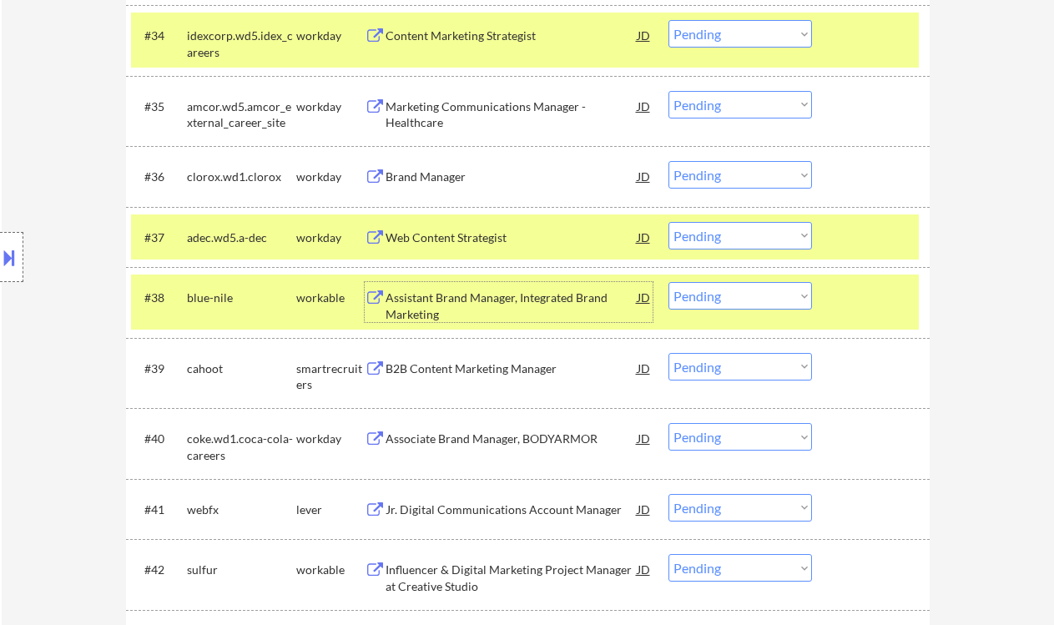
click at [750, 304] on select "Choose an option... Pending Applied Excluded (Questions) Excluded (Expired) Exc…" at bounding box center [740, 296] width 144 height 28
click at [668, 282] on select "Choose an option... Pending Applied Excluded (Questions) Excluded (Expired) Exc…" at bounding box center [740, 296] width 144 height 28
click at [511, 380] on div "B2B Content Marketing Manager" at bounding box center [512, 368] width 252 height 30
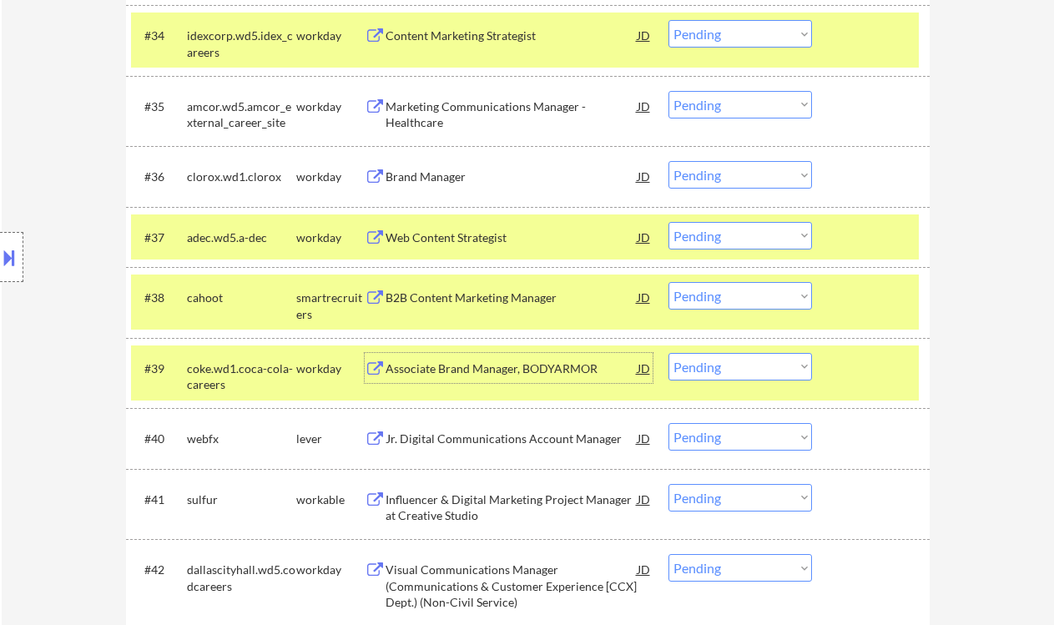
drag, startPoint x: 728, startPoint y: 295, endPoint x: 733, endPoint y: 306, distance: 12.7
click at [728, 295] on select "Choose an option... Pending Applied Excluded (Questions) Excluded (Expired) Exc…" at bounding box center [740, 296] width 144 height 28
click at [668, 282] on select "Choose an option... Pending Applied Excluded (Questions) Excluded (Expired) Exc…" at bounding box center [740, 296] width 144 height 28
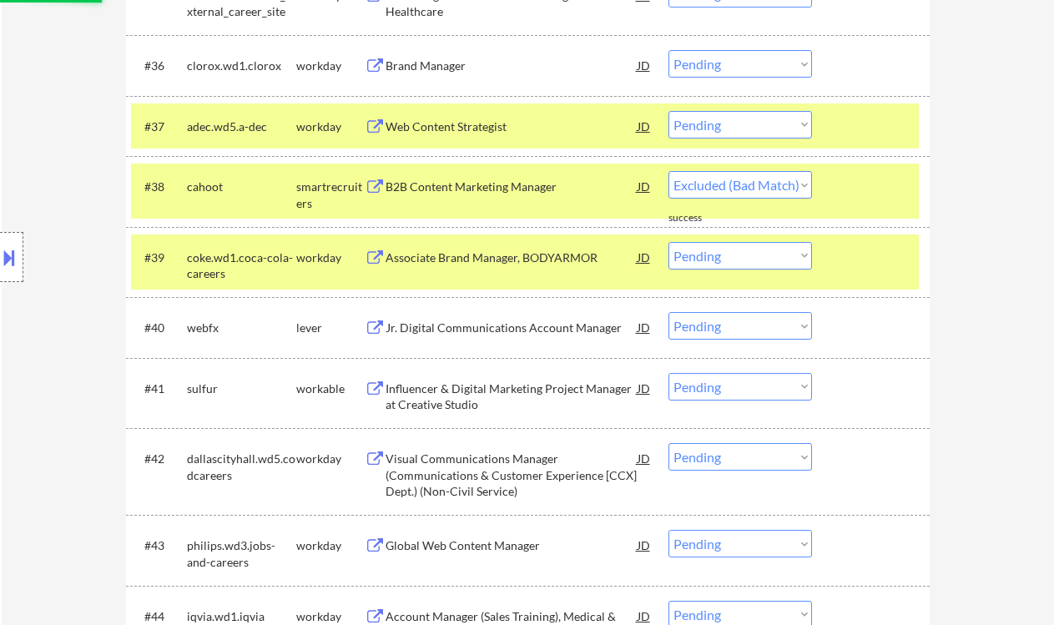
click at [543, 330] on div "Jr. Digital Communications Account Manager" at bounding box center [512, 328] width 252 height 17
select select ""pending""
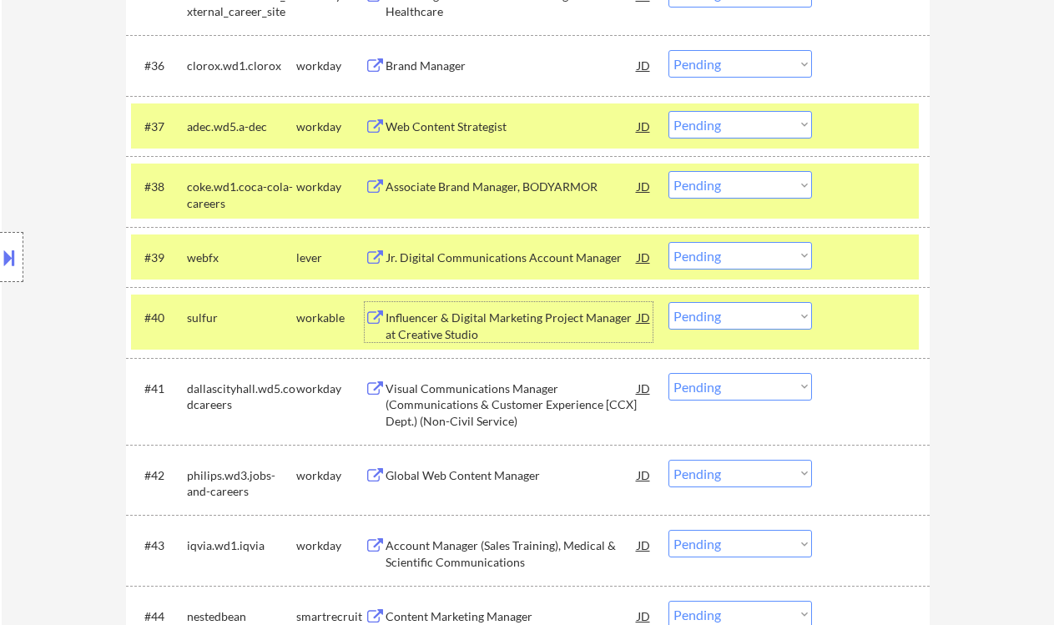
click at [694, 254] on select "Choose an option... Pending Applied Excluded (Questions) Excluded (Expired) Exc…" at bounding box center [740, 256] width 144 height 28
click at [668, 242] on select "Choose an option... Pending Applied Excluded (Questions) Excluded (Expired) Exc…" at bounding box center [740, 256] width 144 height 28
select select ""pending""
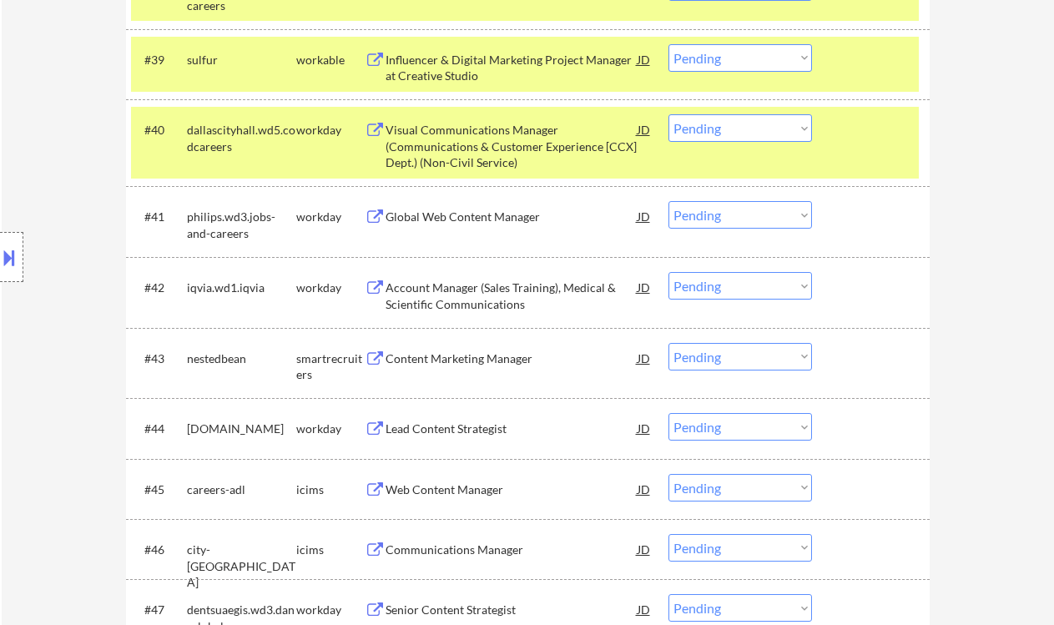
scroll to position [3132, 0]
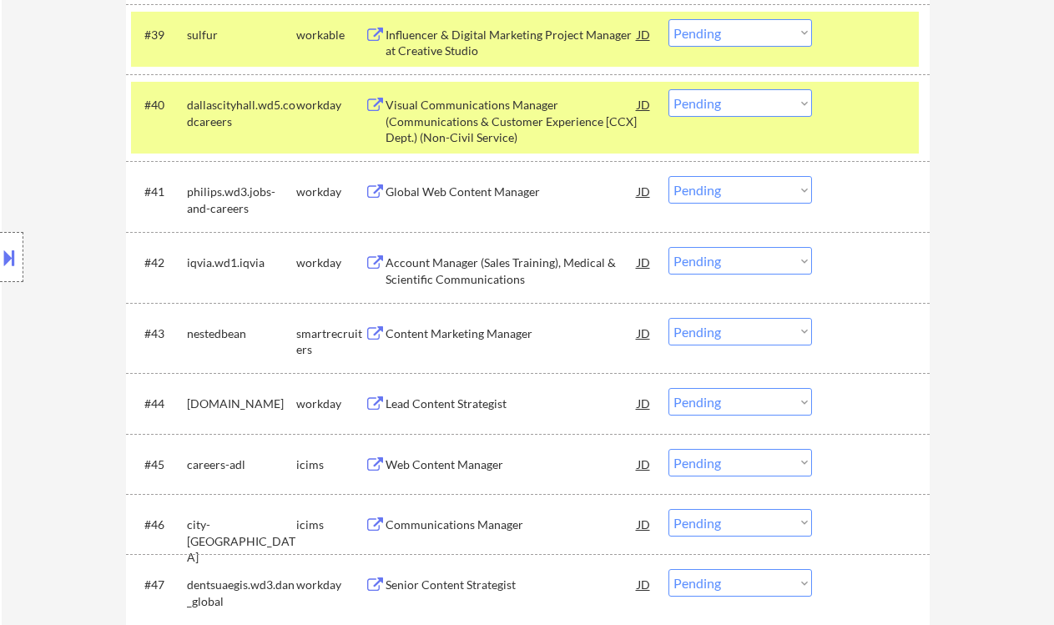
click at [480, 336] on div "Content Marketing Manager" at bounding box center [512, 333] width 252 height 17
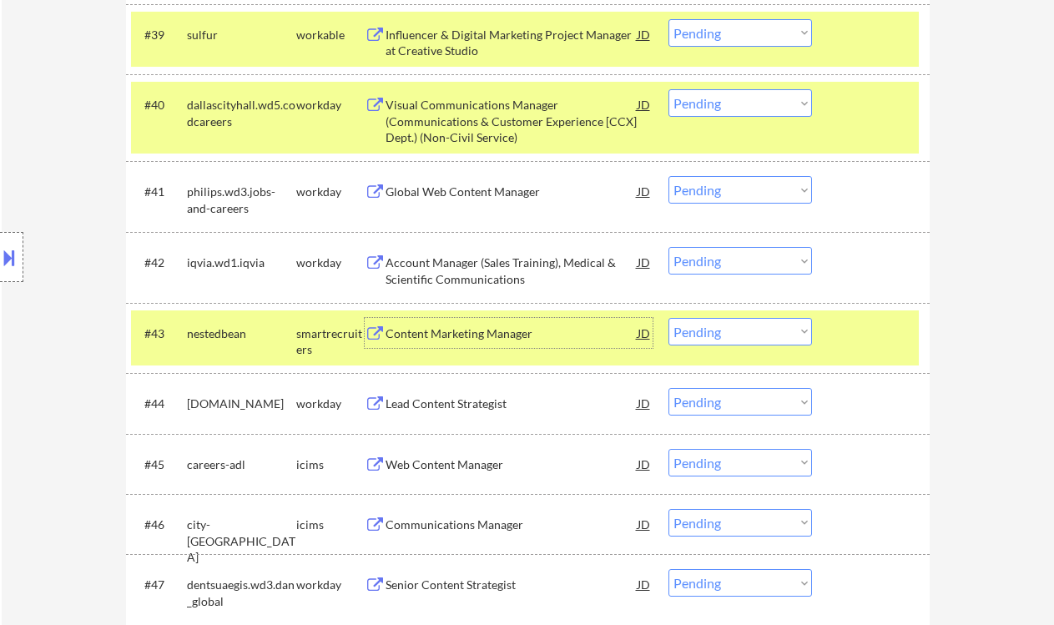
drag, startPoint x: 745, startPoint y: 325, endPoint x: 753, endPoint y: 337, distance: 14.6
click at [745, 325] on select "Choose an option... Pending Applied Excluded (Questions) Excluded (Expired) Exc…" at bounding box center [740, 332] width 144 height 28
click at [668, 318] on select "Choose an option... Pending Applied Excluded (Questions) Excluded (Expired) Exc…" at bounding box center [740, 332] width 144 height 28
select select ""pending""
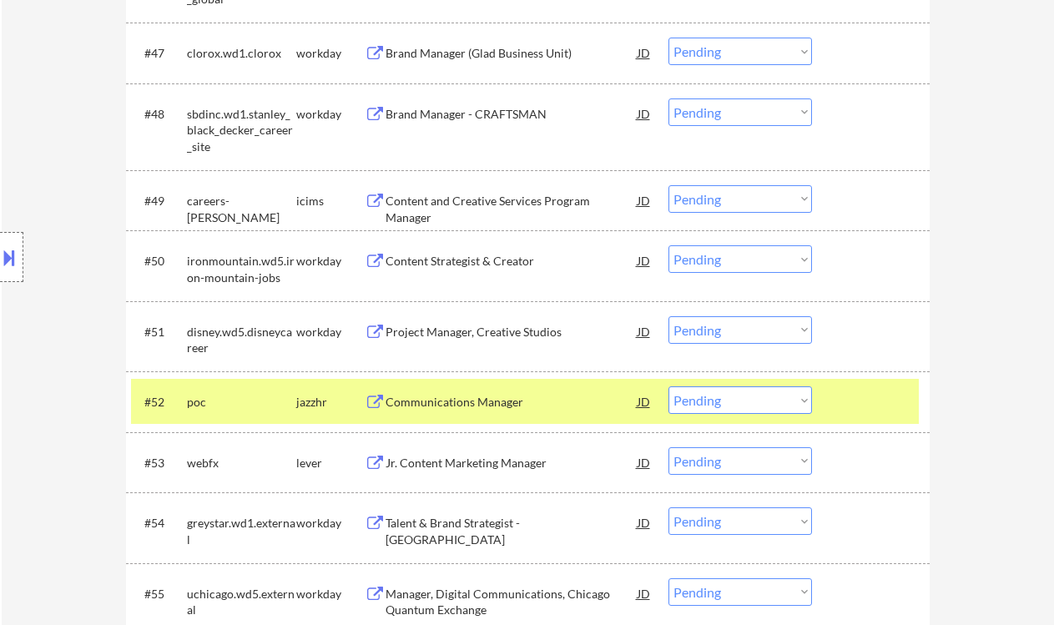
scroll to position [3688, 0]
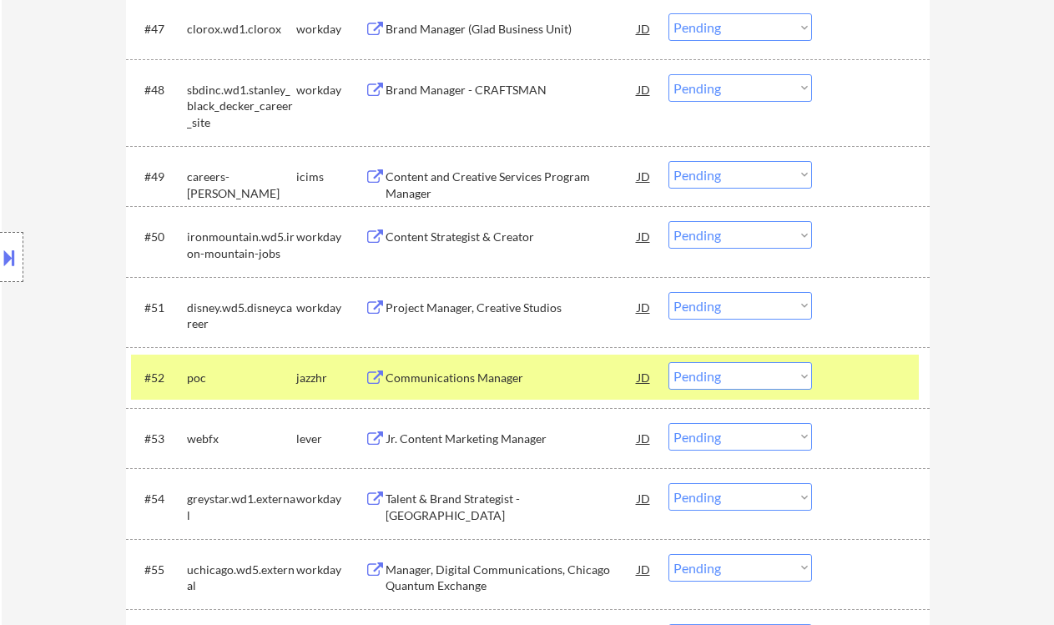
click at [495, 381] on div "Communications Manager" at bounding box center [512, 378] width 252 height 17
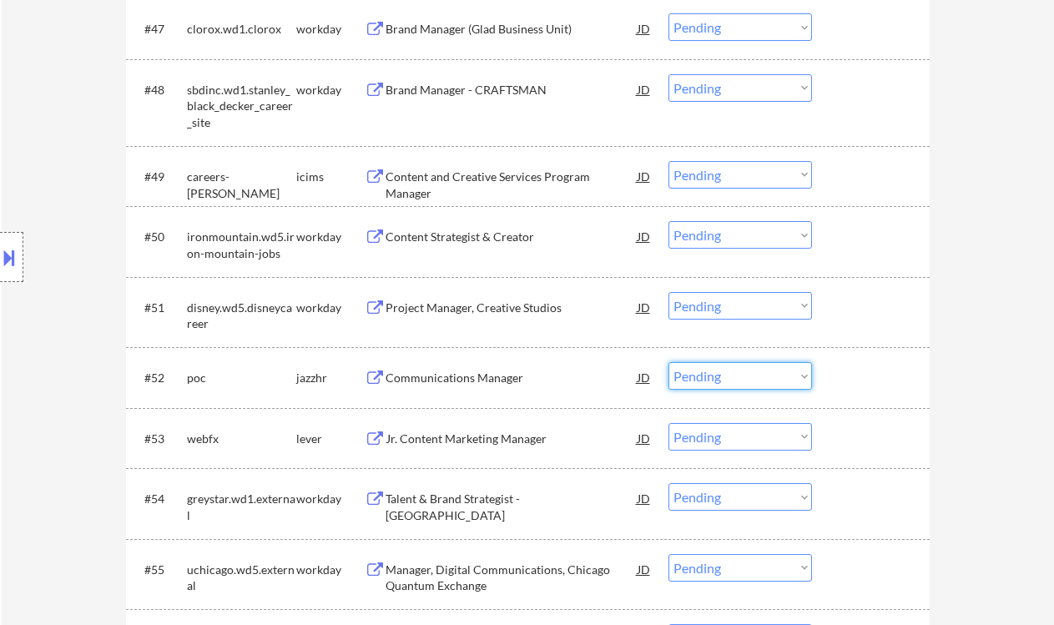
click at [704, 383] on select "Choose an option... Pending Applied Excluded (Questions) Excluded (Expired) Exc…" at bounding box center [740, 376] width 144 height 28
click at [668, 362] on select "Choose an option... Pending Applied Excluded (Questions) Excluded (Expired) Exc…" at bounding box center [740, 376] width 144 height 28
click at [460, 439] on div "Jr. Content Marketing Manager" at bounding box center [512, 439] width 252 height 17
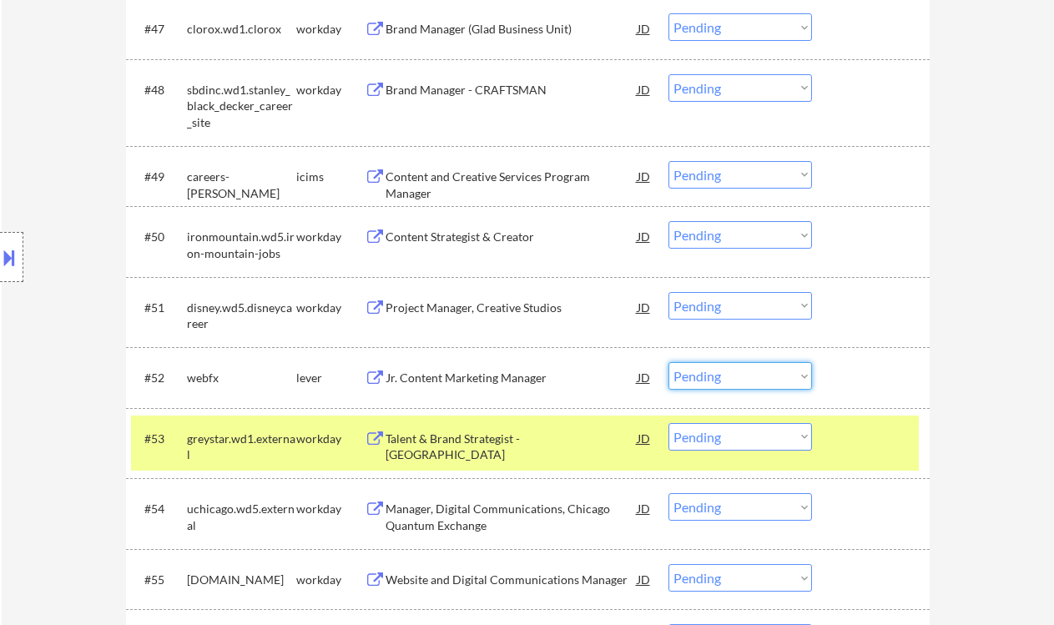
drag, startPoint x: 712, startPoint y: 380, endPoint x: 725, endPoint y: 389, distance: 16.2
click at [712, 380] on select "Choose an option... Pending Applied Excluded (Questions) Excluded (Expired) Exc…" at bounding box center [740, 376] width 144 height 28
click at [668, 362] on select "Choose an option... Pending Applied Excluded (Questions) Excluded (Expired) Exc…" at bounding box center [740, 376] width 144 height 28
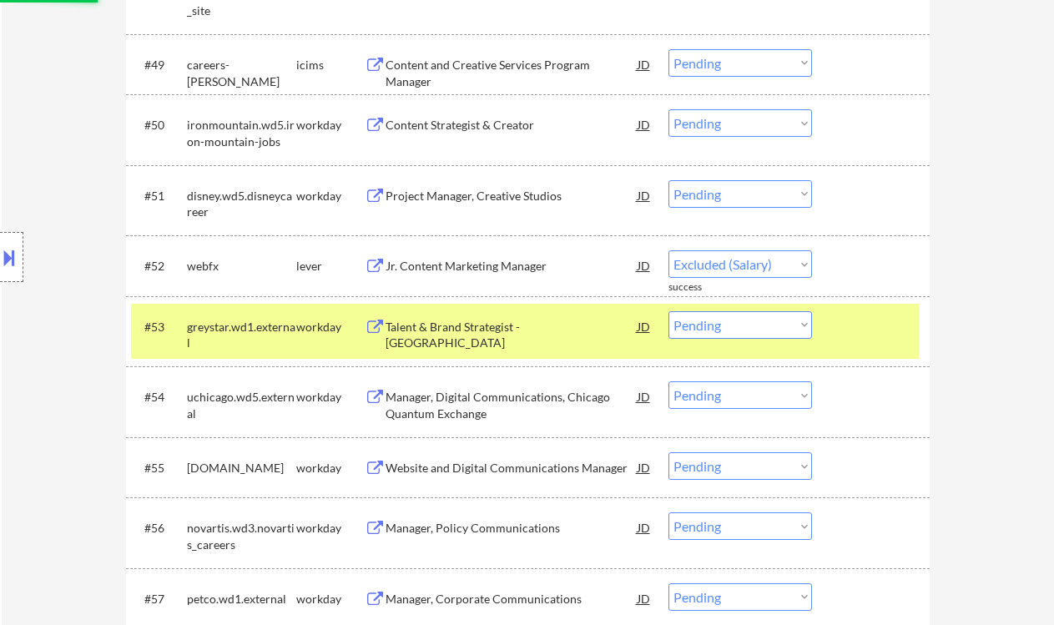
select select ""pending""
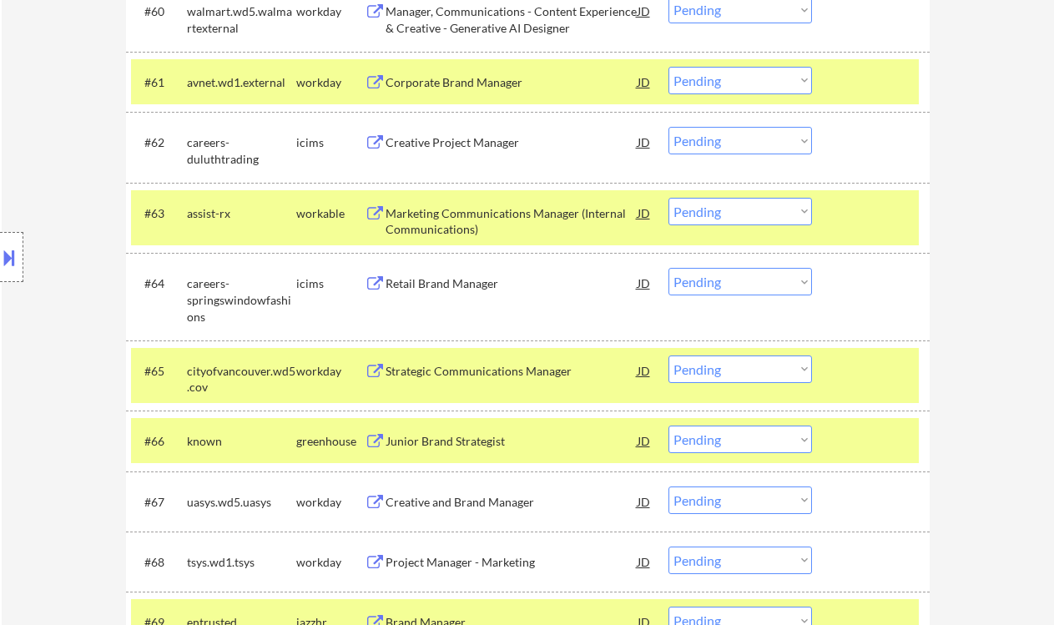
scroll to position [4912, 0]
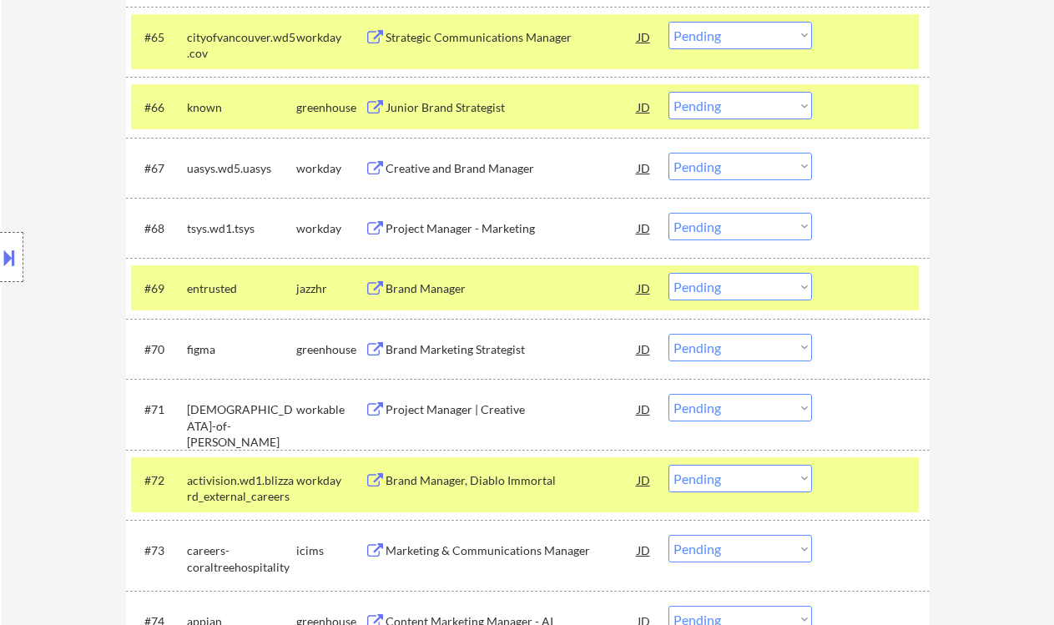
click at [466, 353] on div "Brand Marketing Strategist" at bounding box center [512, 349] width 252 height 17
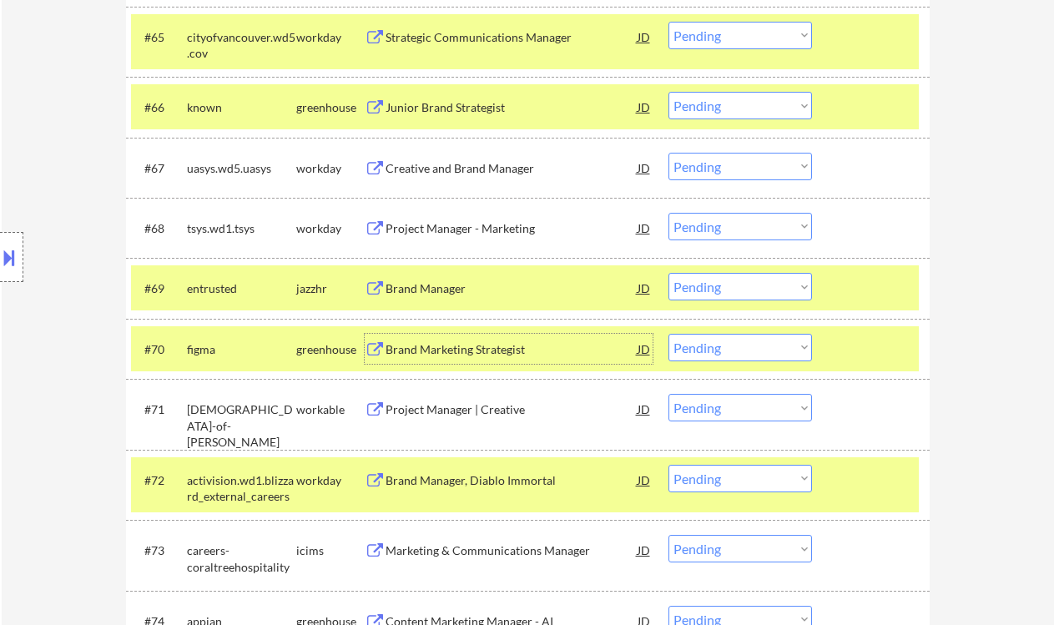
drag, startPoint x: 706, startPoint y: 350, endPoint x: 712, endPoint y: 360, distance: 12.3
click at [706, 350] on select "Choose an option... Pending Applied Excluded (Questions) Excluded (Expired) Exc…" at bounding box center [740, 348] width 144 height 28
click at [668, 334] on select "Choose an option... Pending Applied Excluded (Questions) Excluded (Expired) Exc…" at bounding box center [740, 348] width 144 height 28
click at [486, 417] on div "Project Manager | Creative" at bounding box center [512, 409] width 252 height 17
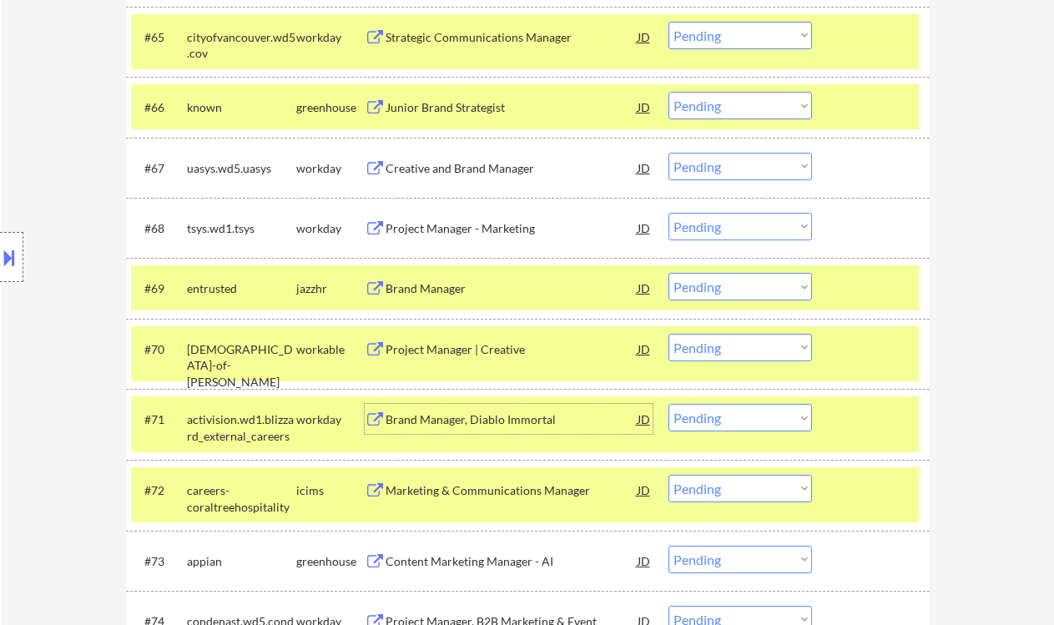
click at [753, 355] on select "Choose an option... Pending Applied Excluded (Questions) Excluded (Expired) Exc…" at bounding box center [740, 348] width 144 height 28
click at [668, 334] on select "Choose an option... Pending Applied Excluded (Questions) Excluded (Expired) Exc…" at bounding box center [740, 348] width 144 height 28
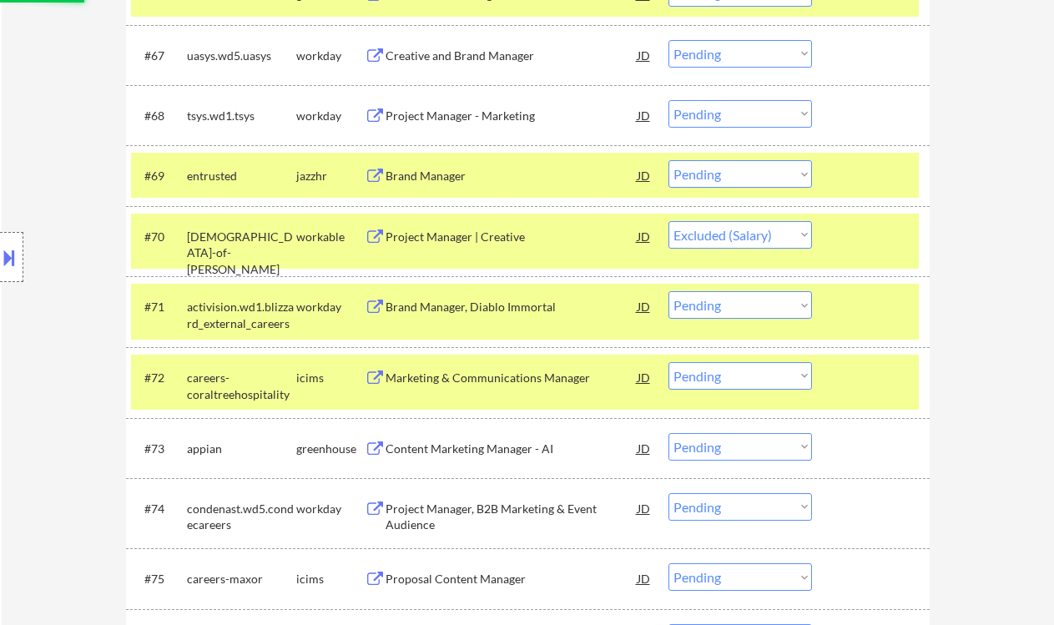
scroll to position [5135, 0]
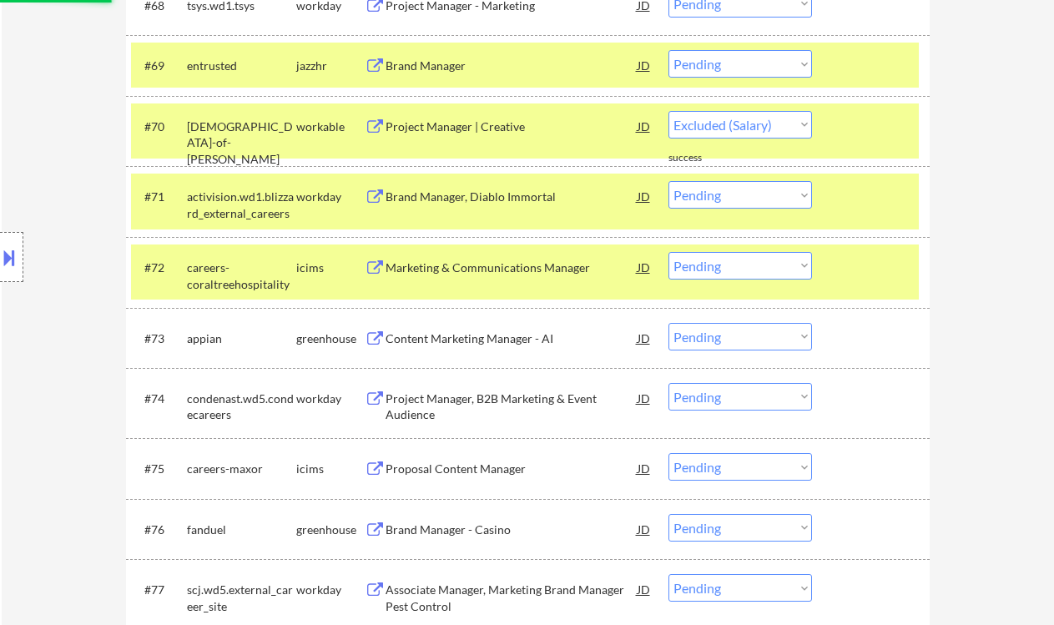
click at [498, 333] on div "Content Marketing Manager - AI" at bounding box center [512, 338] width 252 height 17
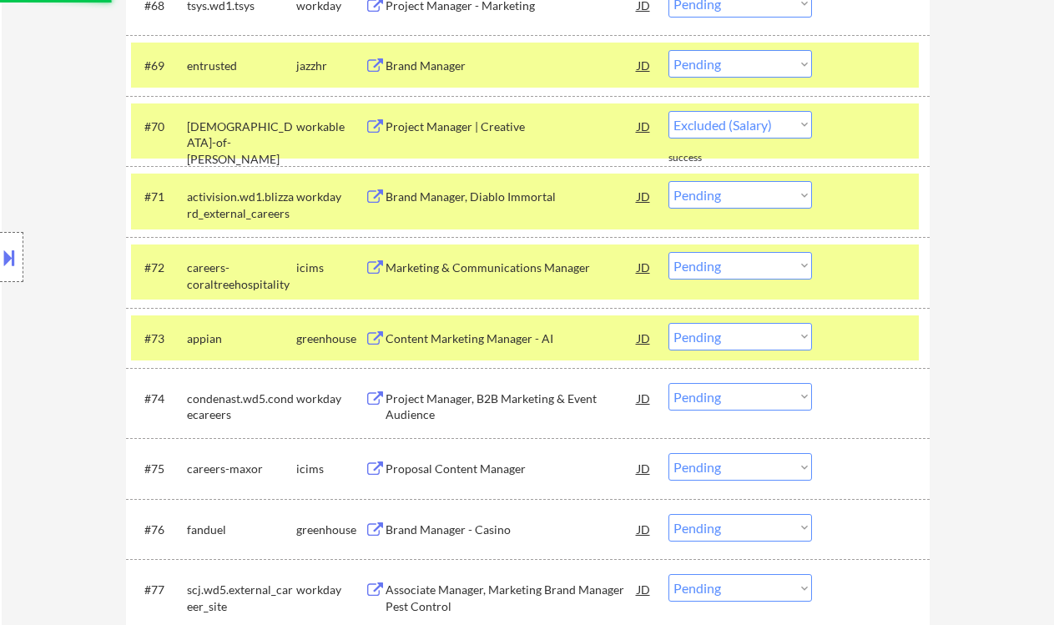
select select ""pending""
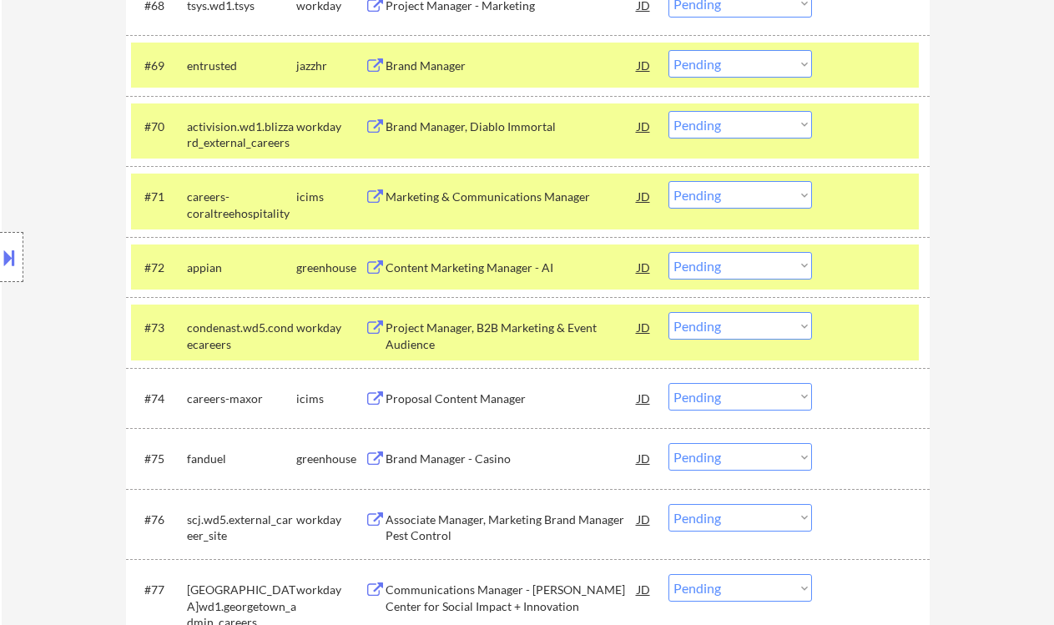
click at [46, 330] on div "Location Inclusions: country:US" at bounding box center [149, 258] width 299 height 310
click at [739, 273] on select "Choose an option... Pending Applied Excluded (Questions) Excluded (Expired) Exc…" at bounding box center [740, 266] width 144 height 28
click at [668, 252] on select "Choose an option... Pending Applied Excluded (Questions) Excluded (Expired) Exc…" at bounding box center [740, 266] width 144 height 28
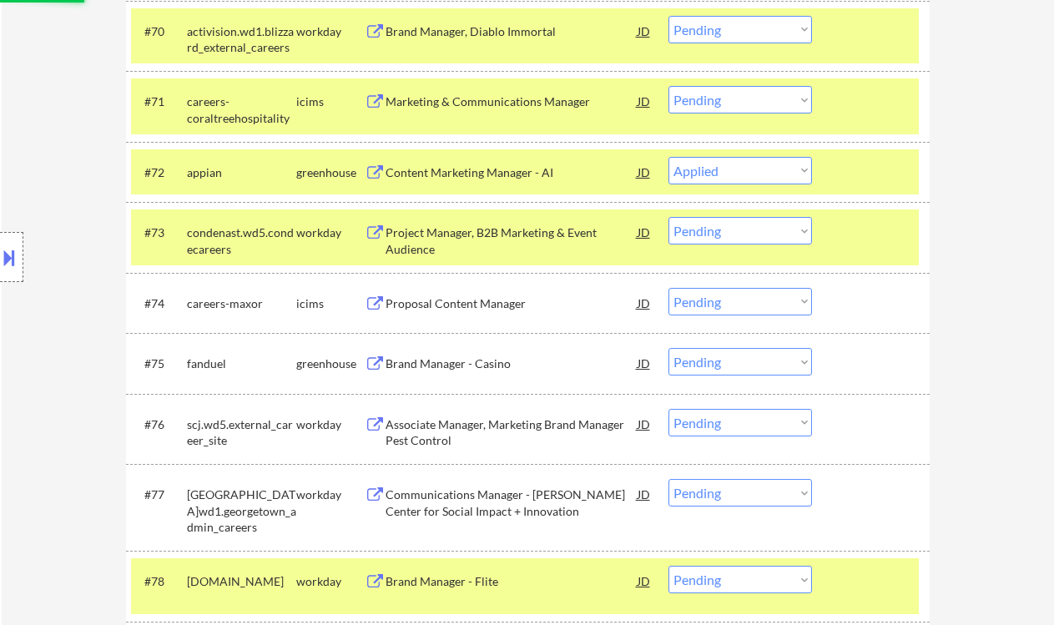
scroll to position [5246, 0]
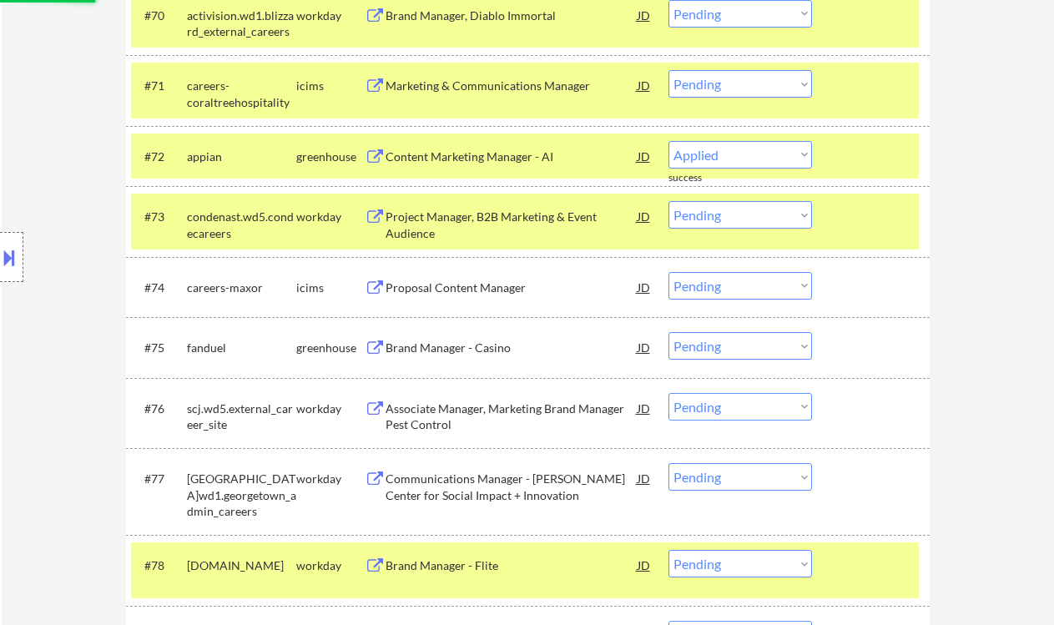
click at [521, 356] on div "Brand Manager - Casino" at bounding box center [512, 347] width 252 height 30
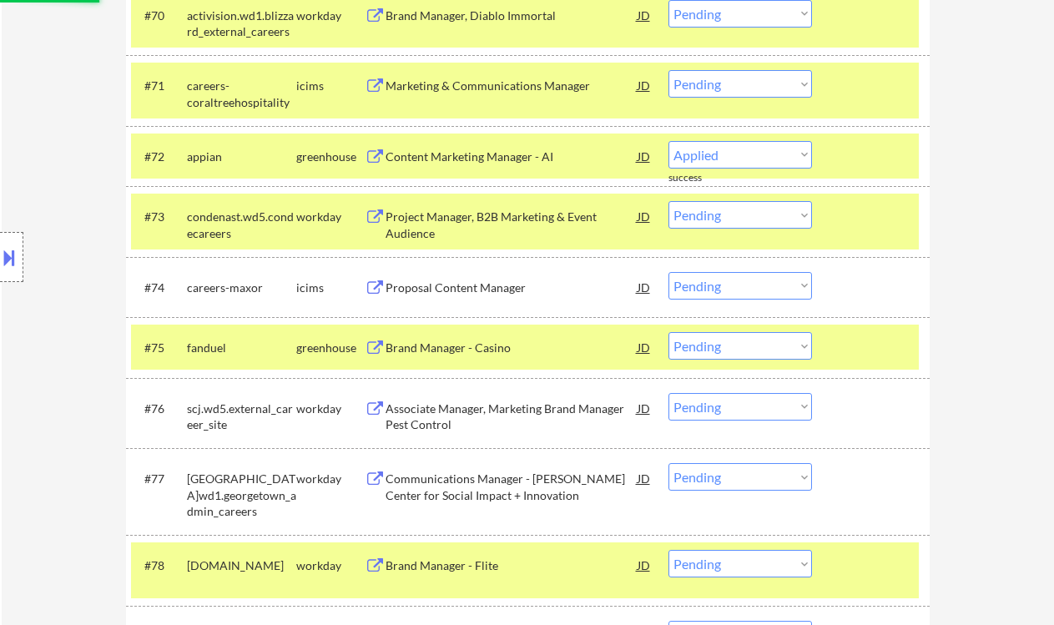
select select ""pending""
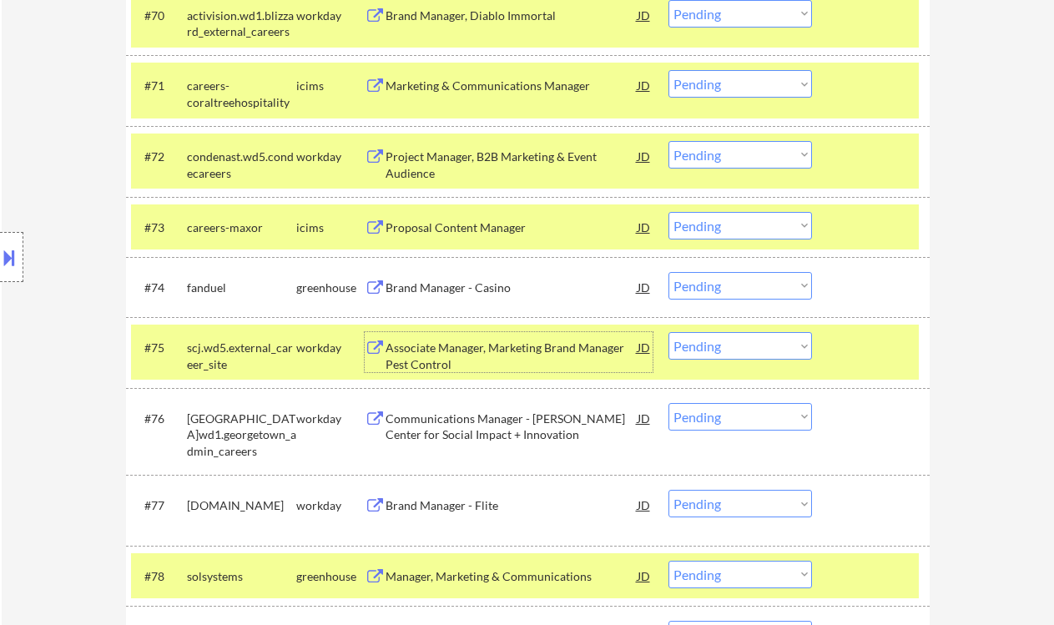
drag, startPoint x: 754, startPoint y: 281, endPoint x: 774, endPoint y: 299, distance: 26.6
click at [754, 281] on select "Choose an option... Pending Applied Excluded (Questions) Excluded (Expired) Exc…" at bounding box center [740, 286] width 144 height 28
click at [668, 272] on select "Choose an option... Pending Applied Excluded (Questions) Excluded (Expired) Exc…" at bounding box center [740, 286] width 144 height 28
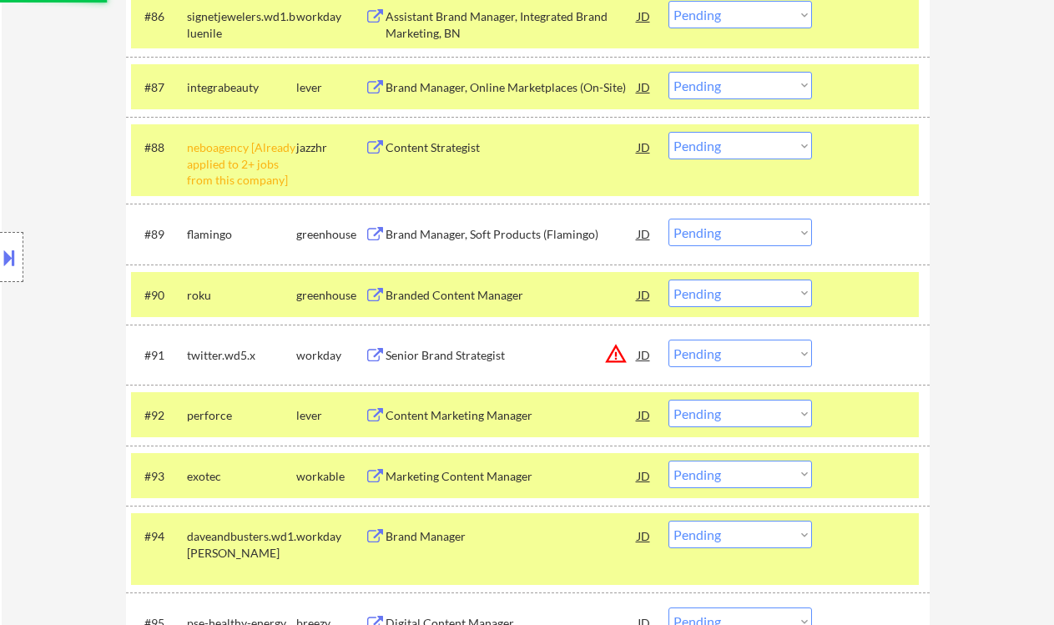
scroll to position [6358, 0]
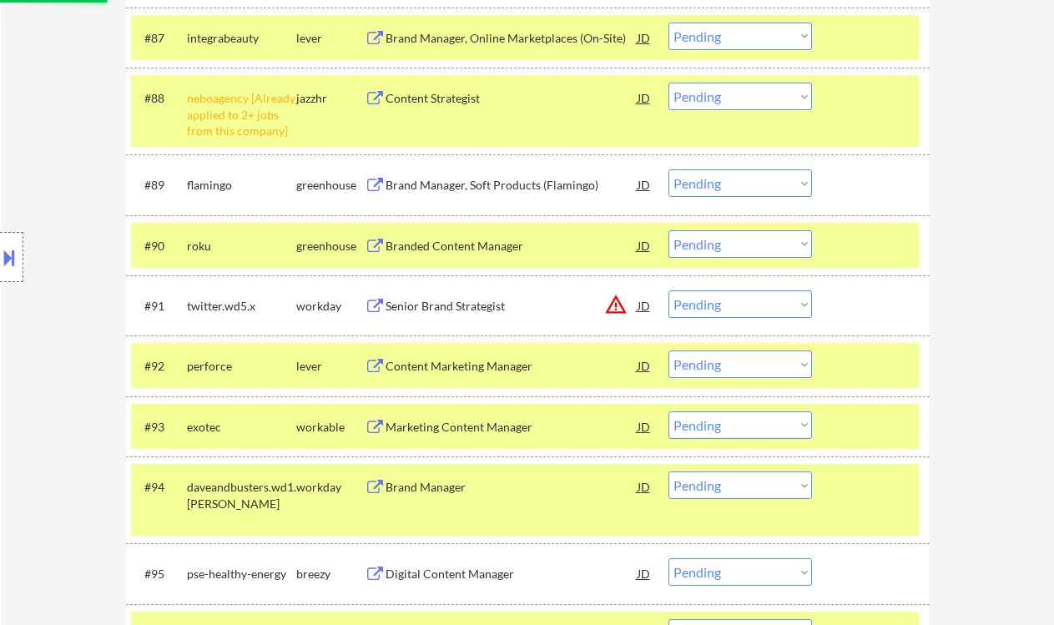
select select ""pending""
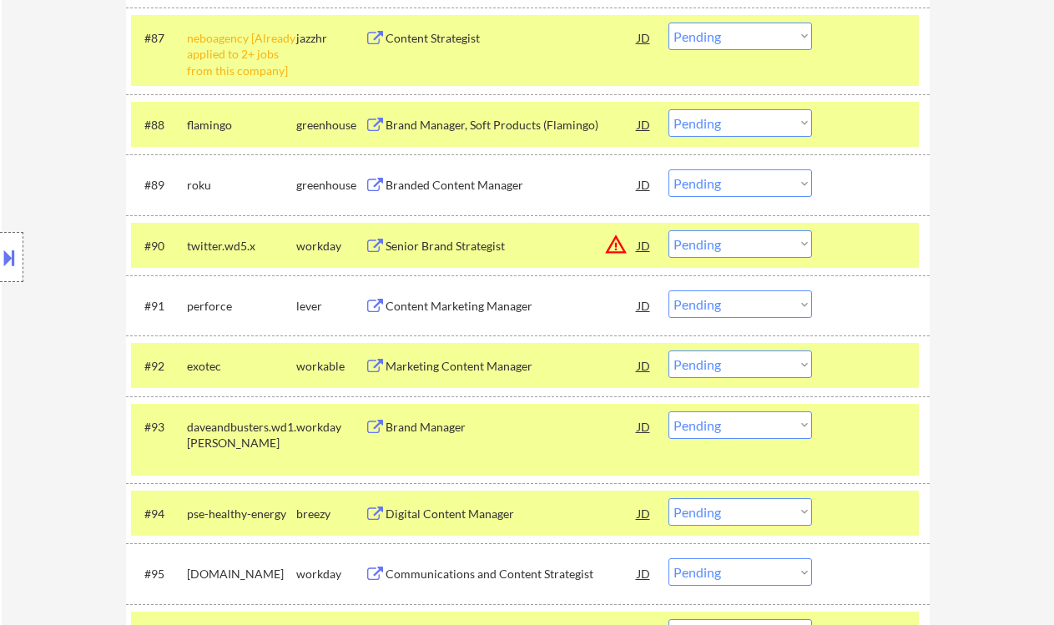
click at [431, 369] on div "Marketing Content Manager" at bounding box center [512, 366] width 252 height 17
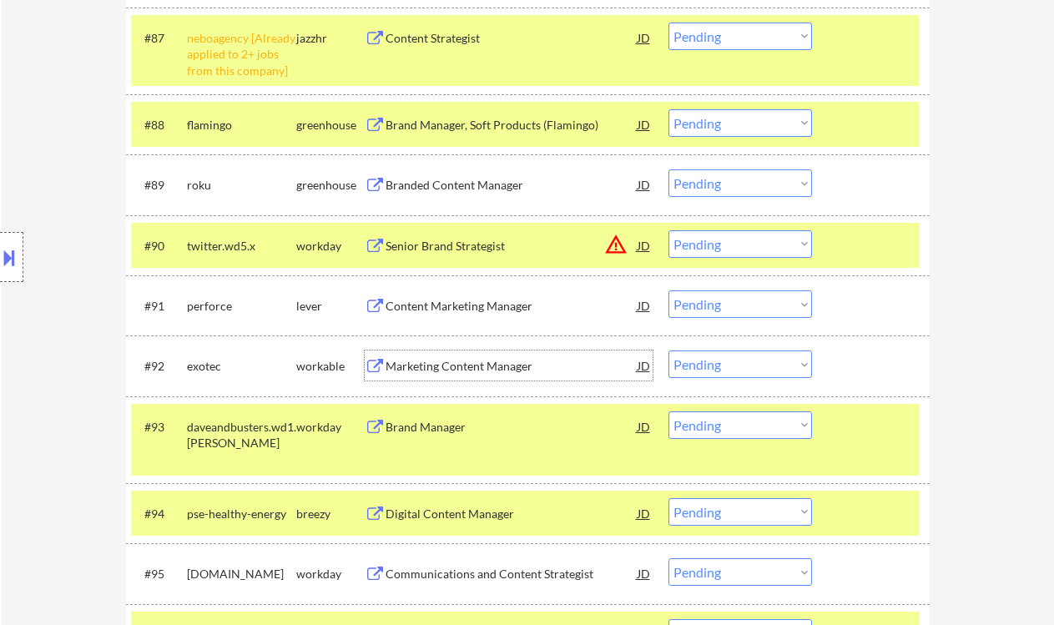
click at [708, 370] on select "Choose an option... Pending Applied Excluded (Questions) Excluded (Expired) Exc…" at bounding box center [740, 364] width 144 height 28
click at [668, 350] on select "Choose an option... Pending Applied Excluded (Questions) Excluded (Expired) Exc…" at bounding box center [740, 364] width 144 height 28
click at [484, 305] on div "Content Marketing Manager" at bounding box center [512, 306] width 252 height 17
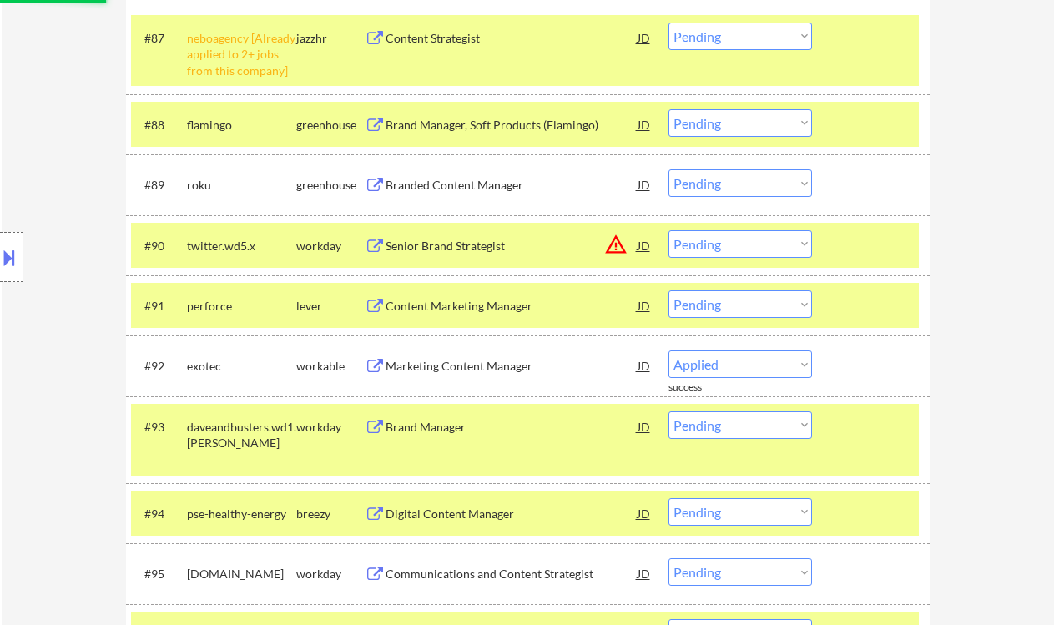
select select ""pending""
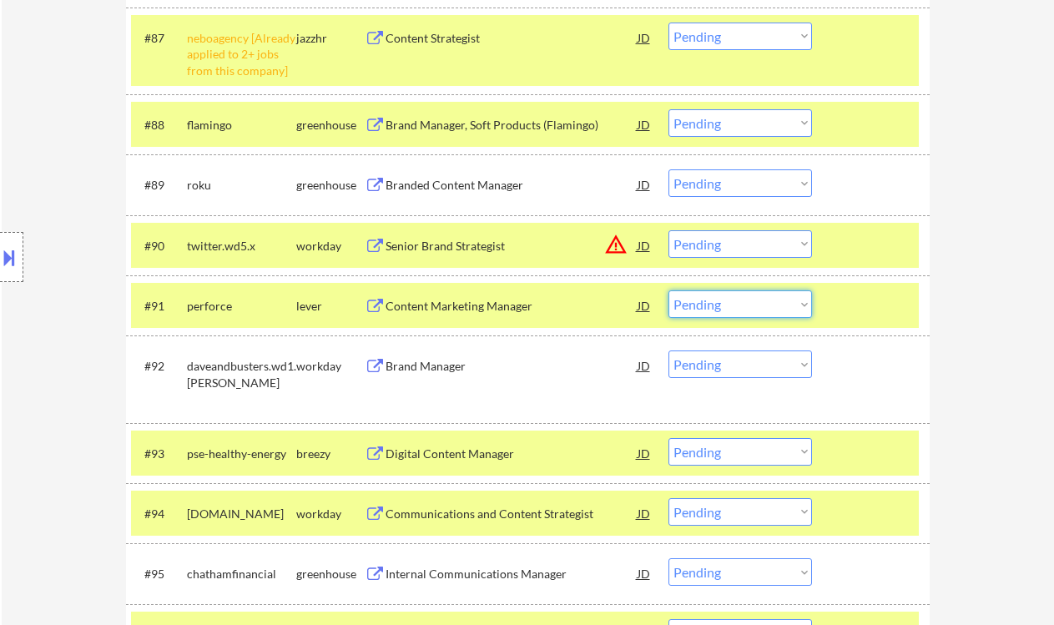
click at [779, 302] on select "Choose an option... Pending Applied Excluded (Questions) Excluded (Expired) Exc…" at bounding box center [740, 304] width 144 height 28
click at [668, 290] on select "Choose an option... Pending Applied Excluded (Questions) Excluded (Expired) Exc…" at bounding box center [740, 304] width 144 height 28
click at [544, 450] on div "Digital Content Manager" at bounding box center [512, 454] width 252 height 17
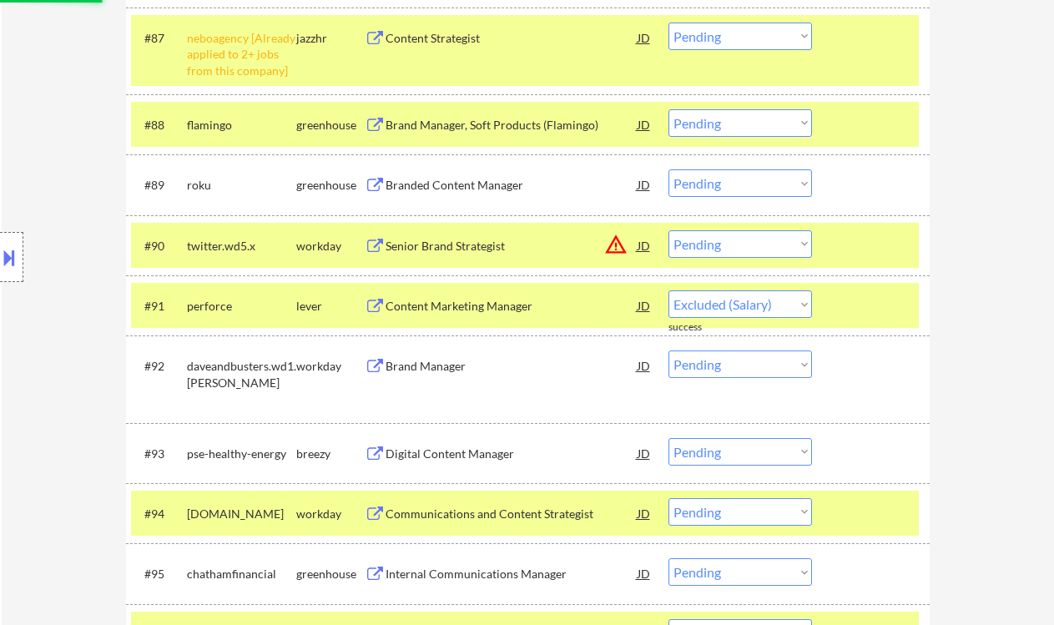
select select ""pending""
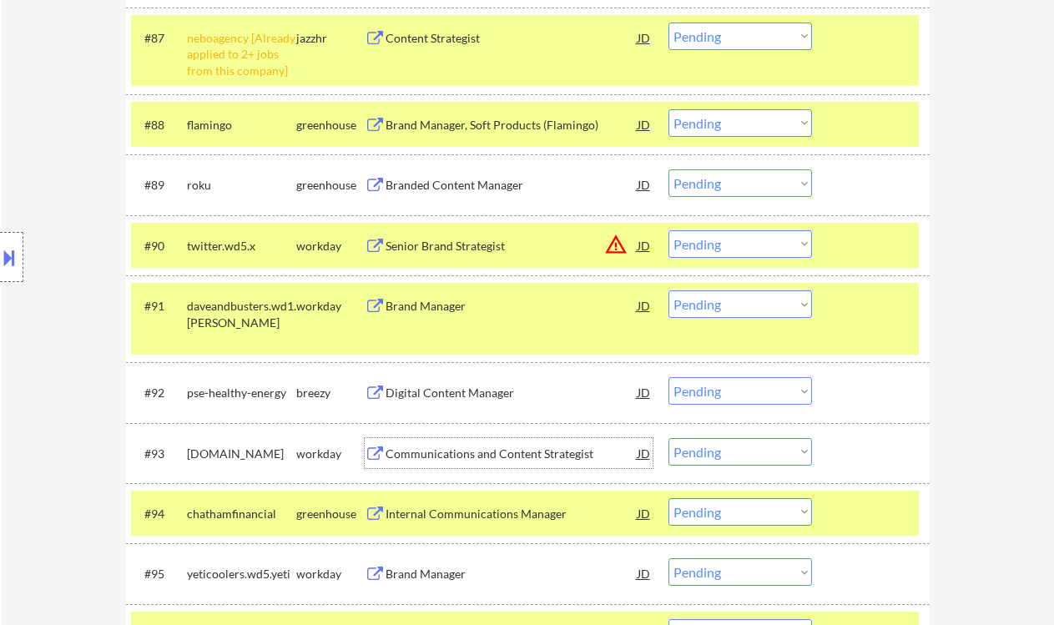
click at [745, 389] on select "Choose an option... Pending Applied Excluded (Questions) Excluded (Expired) Exc…" at bounding box center [740, 391] width 144 height 28
click at [668, 377] on select "Choose an option... Pending Applied Excluded (Questions) Excluded (Expired) Exc…" at bounding box center [740, 391] width 144 height 28
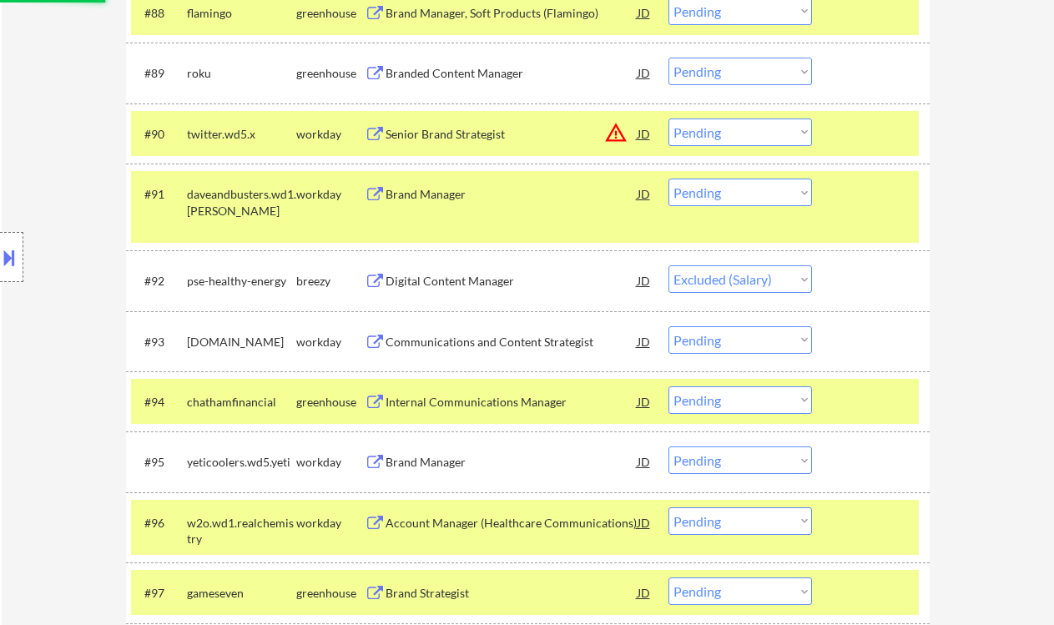
click at [537, 345] on div "Communications and Content Strategist" at bounding box center [512, 342] width 252 height 17
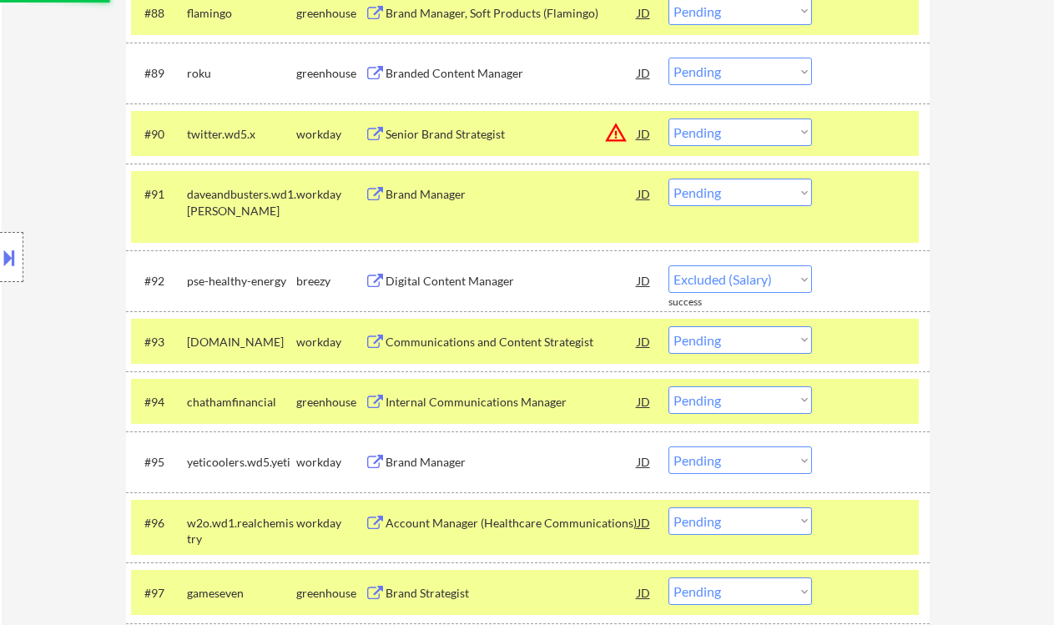
select select ""pending""
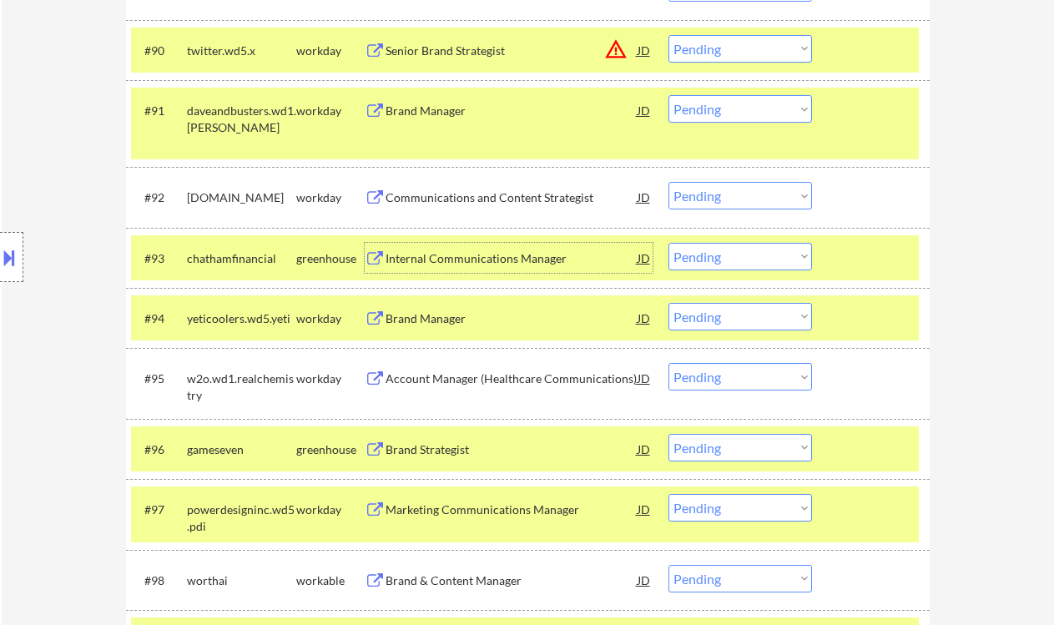
scroll to position [6581, 0]
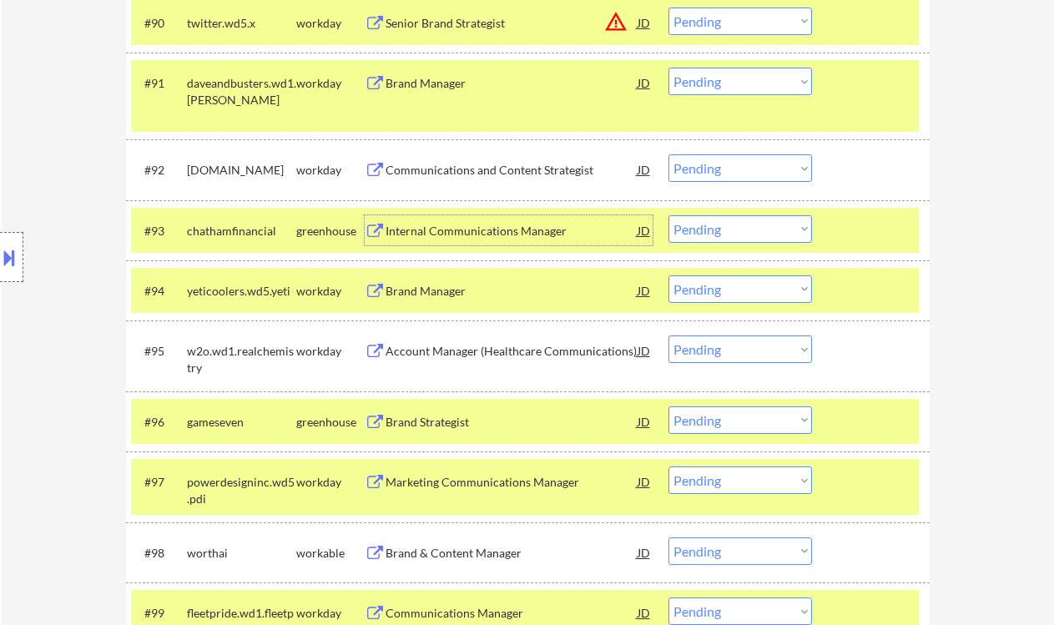
click at [426, 423] on div "Brand Strategist" at bounding box center [512, 422] width 252 height 17
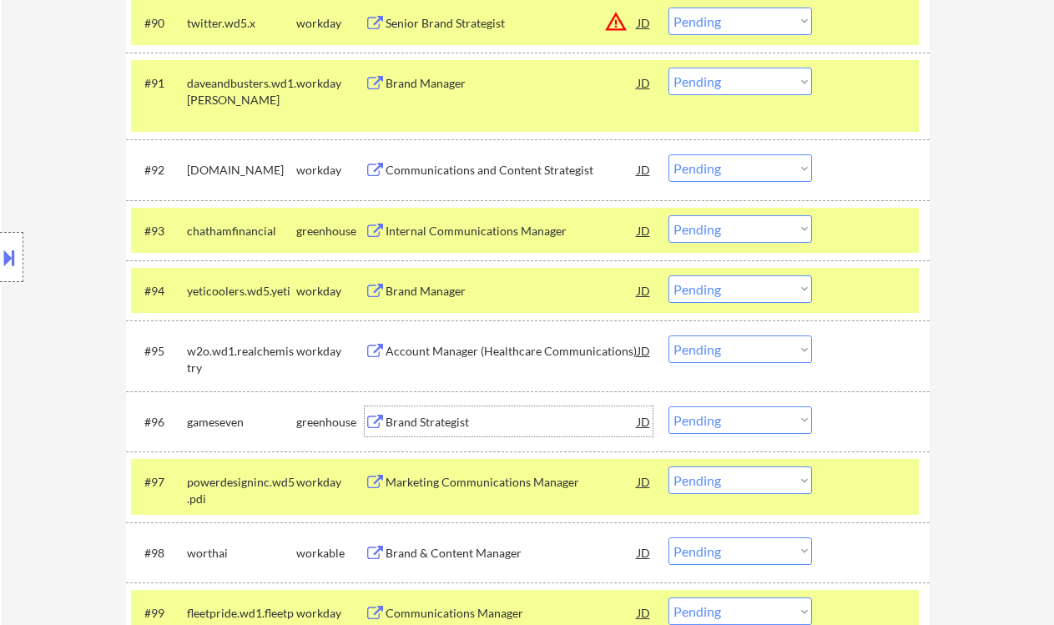
click at [710, 421] on select "Choose an option... Pending Applied Excluded (Questions) Excluded (Expired) Exc…" at bounding box center [740, 420] width 144 height 28
click at [668, 406] on select "Choose an option... Pending Applied Excluded (Questions) Excluded (Expired) Exc…" at bounding box center [740, 420] width 144 height 28
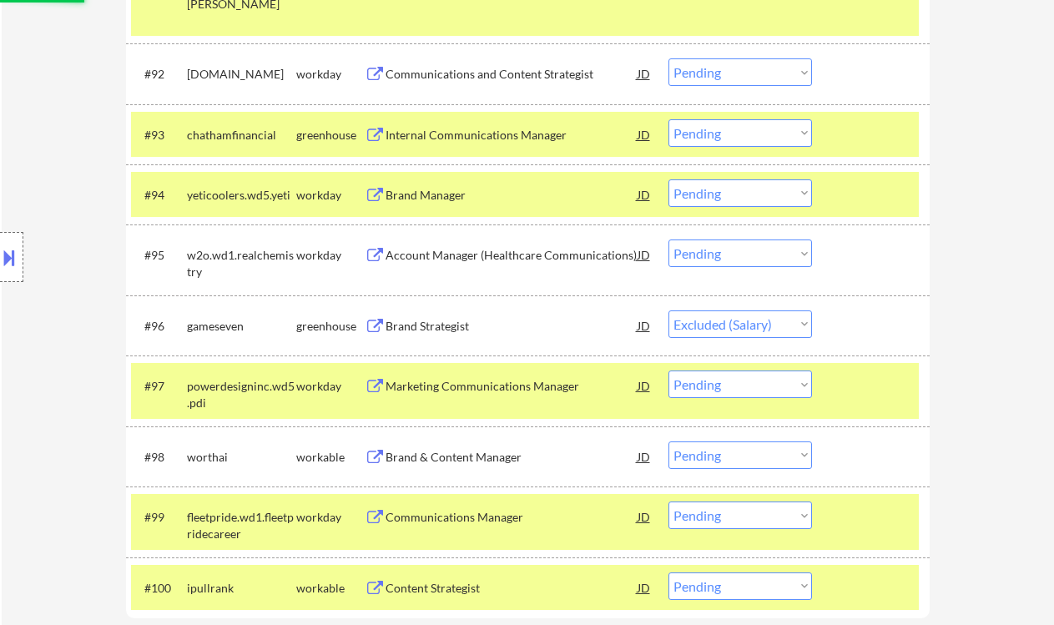
scroll to position [6692, 0]
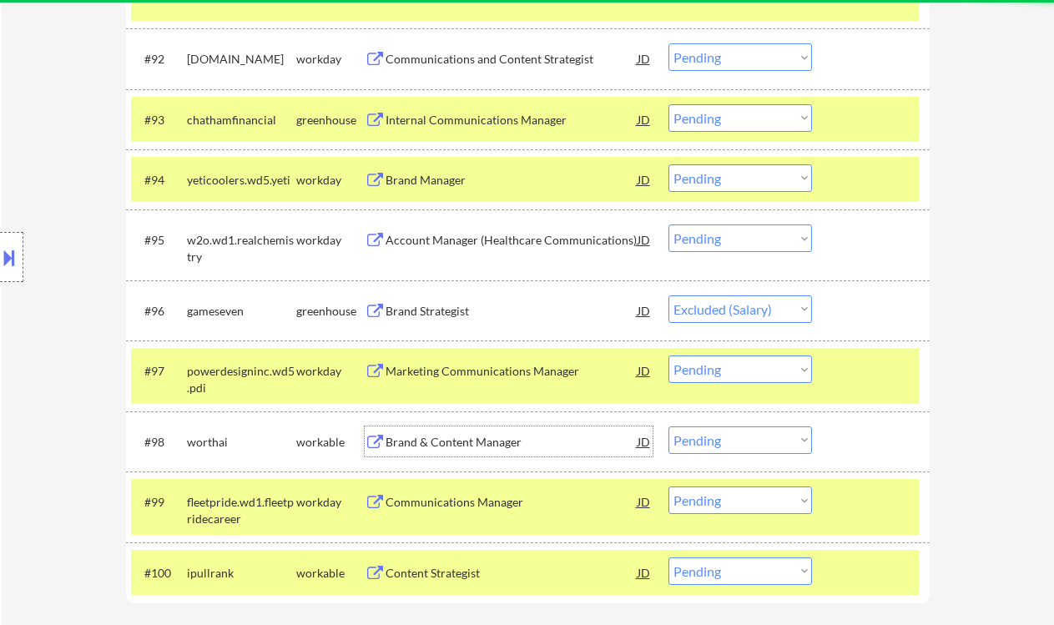
click at [487, 446] on div "Brand & Content Manager" at bounding box center [512, 442] width 252 height 17
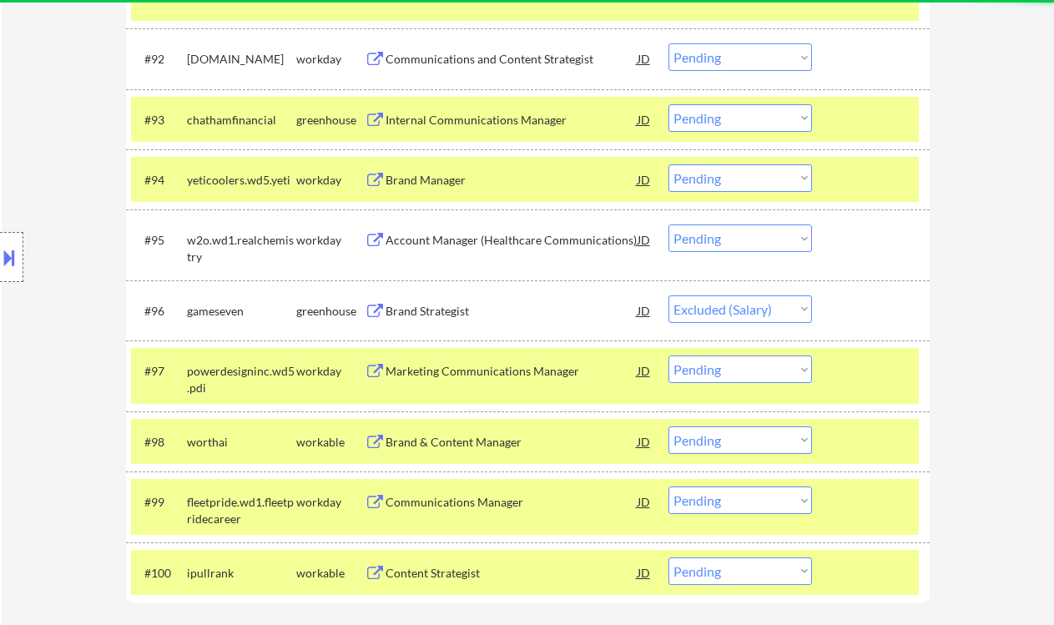
select select ""pending""
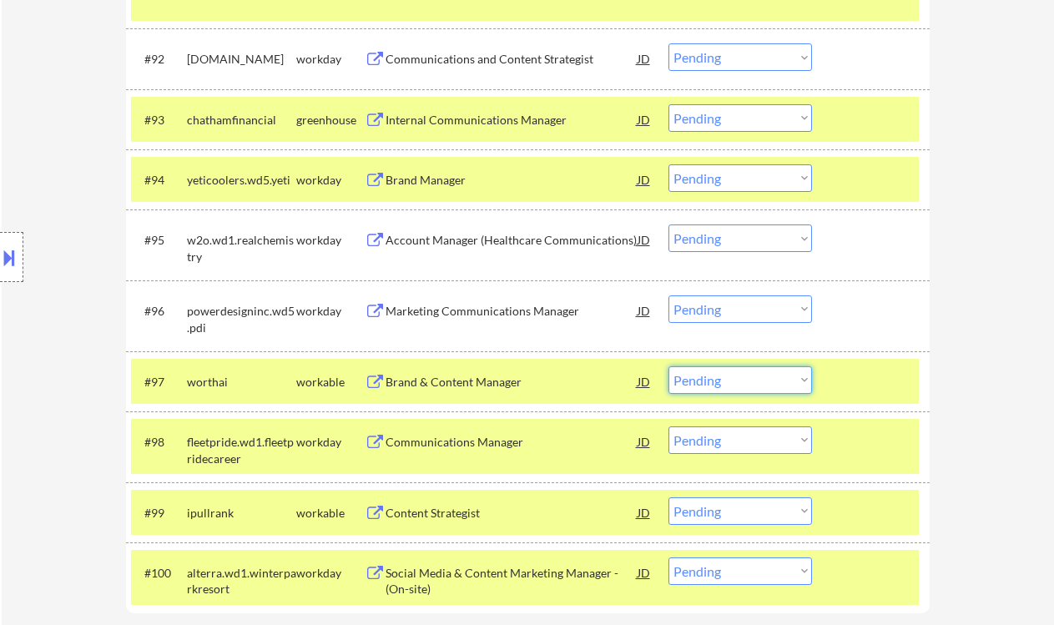
click at [719, 381] on select "Choose an option... Pending Applied Excluded (Questions) Excluded (Expired) Exc…" at bounding box center [740, 380] width 144 height 28
click at [668, 366] on select "Choose an option... Pending Applied Excluded (Questions) Excluded (Expired) Exc…" at bounding box center [740, 380] width 144 height 28
select select ""pending""
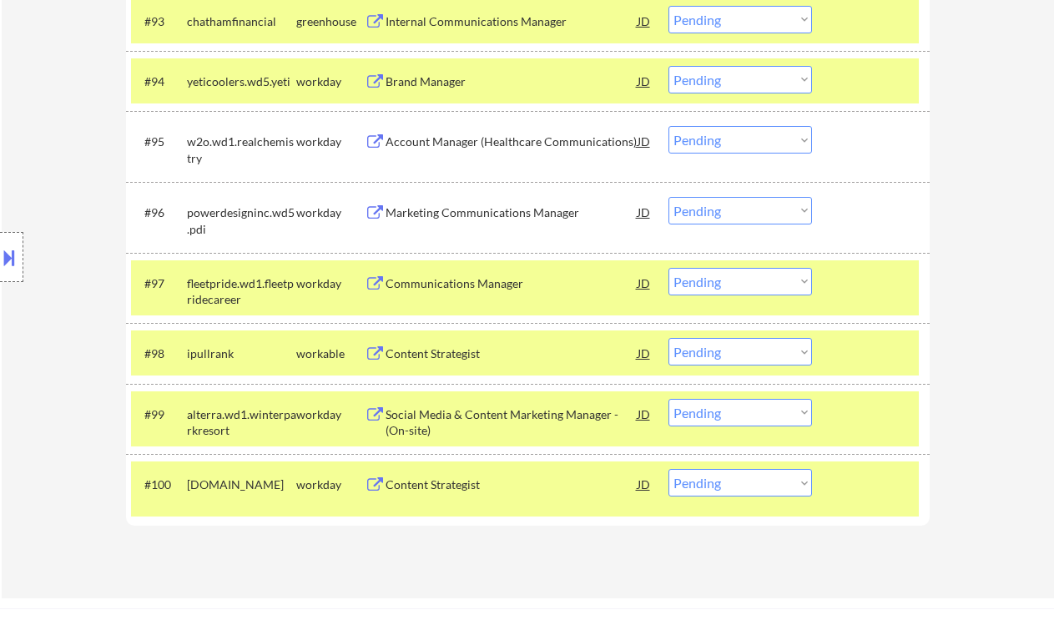
scroll to position [6804, 0]
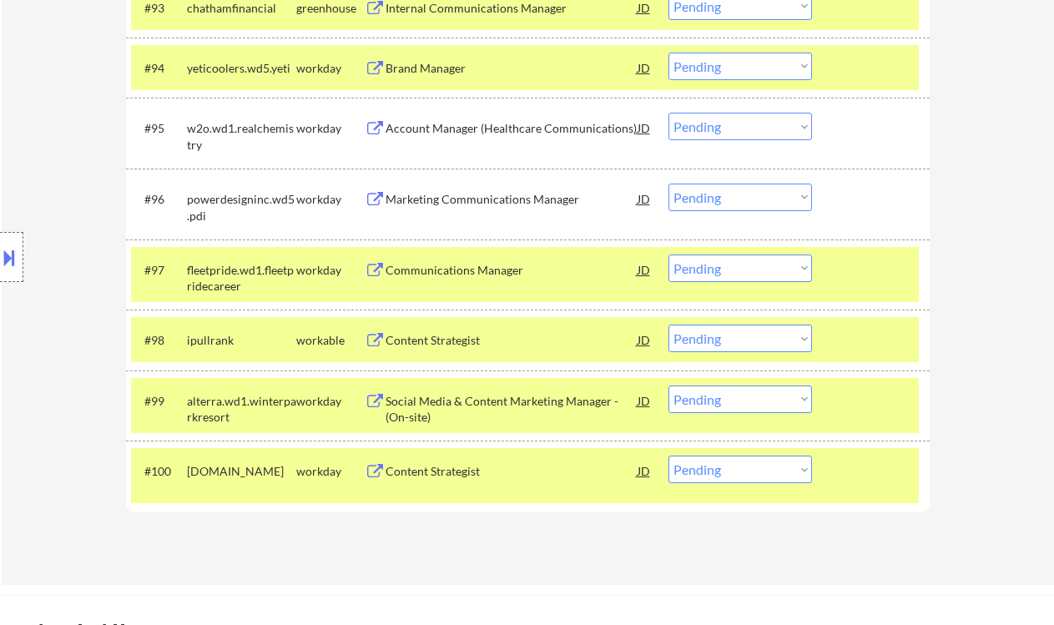
click at [441, 340] on div "Content Strategist" at bounding box center [512, 340] width 252 height 17
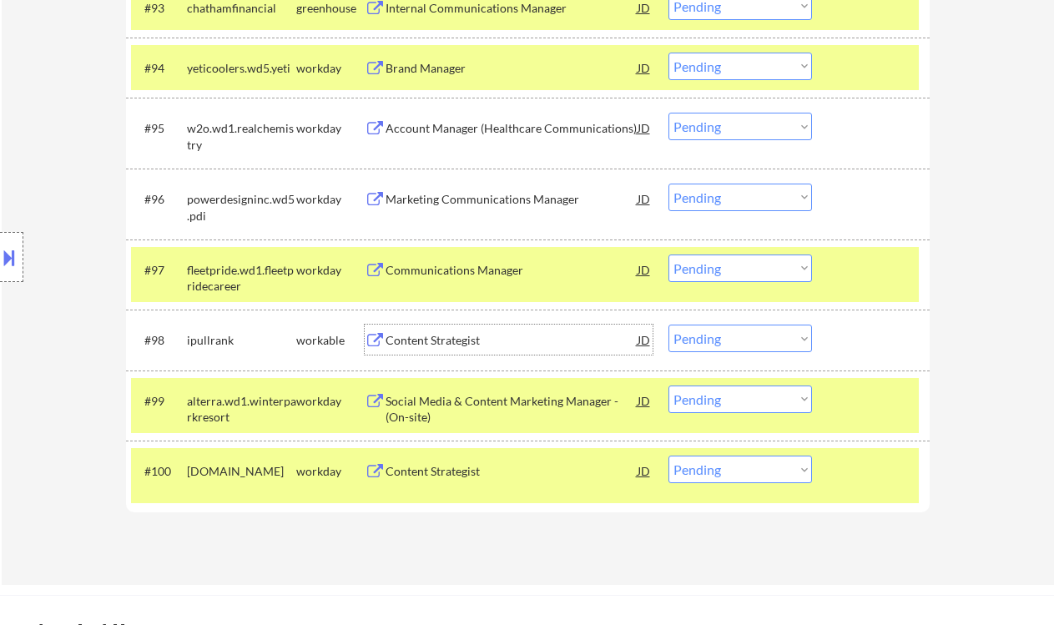
drag, startPoint x: 714, startPoint y: 337, endPoint x: 723, endPoint y: 352, distance: 17.6
click at [714, 337] on select "Choose an option... Pending Applied Excluded (Questions) Excluded (Expired) Exc…" at bounding box center [740, 339] width 144 height 28
click at [668, 325] on select "Choose an option... Pending Applied Excluded (Questions) Excluded (Expired) Exc…" at bounding box center [740, 339] width 144 height 28
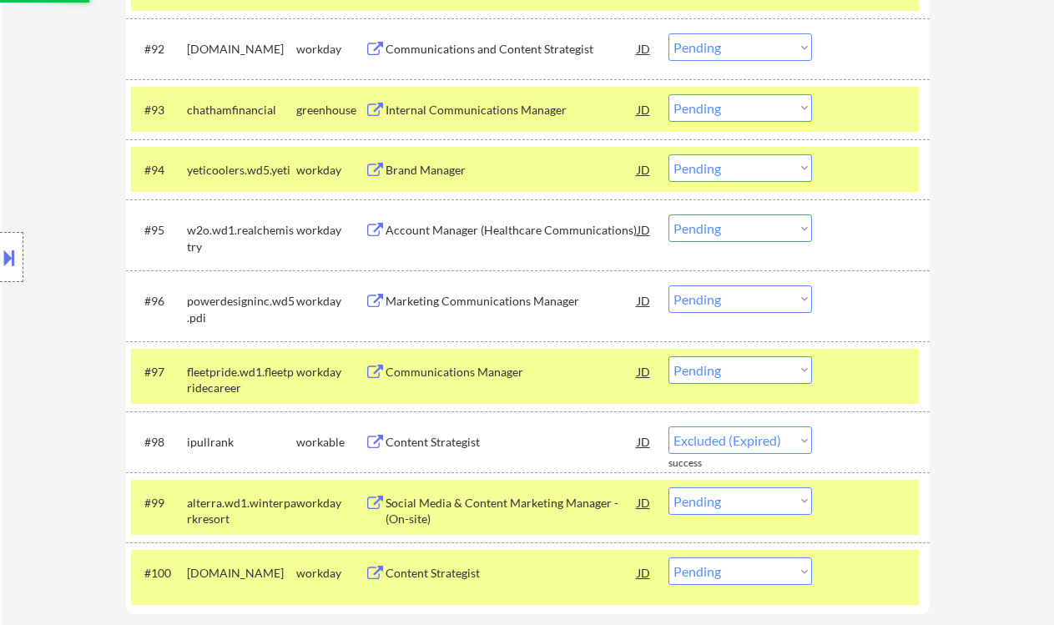
scroll to position [6692, 0]
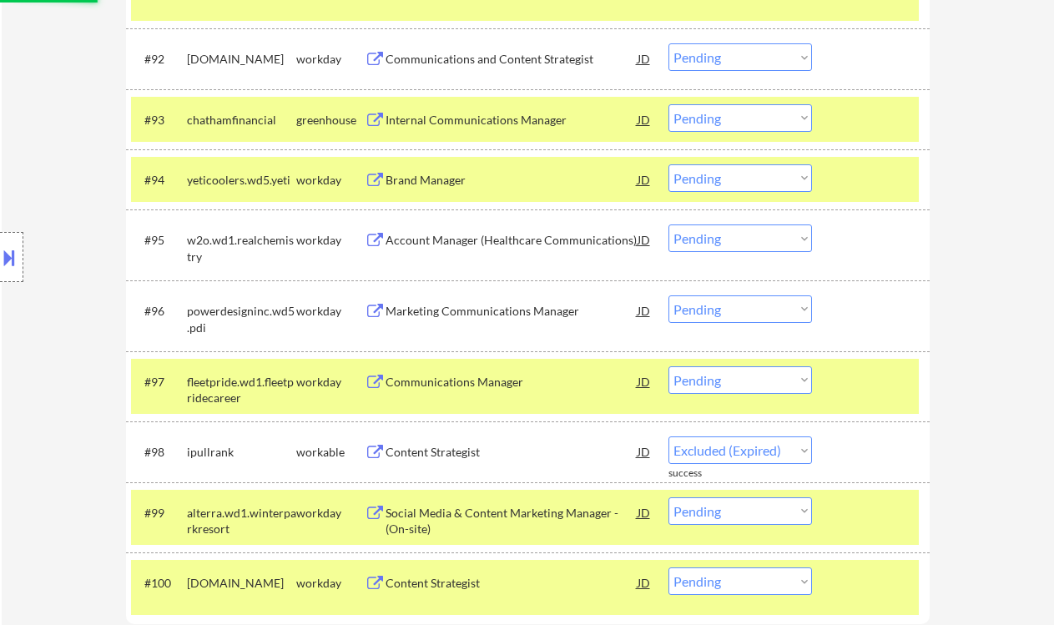
select select ""pending""
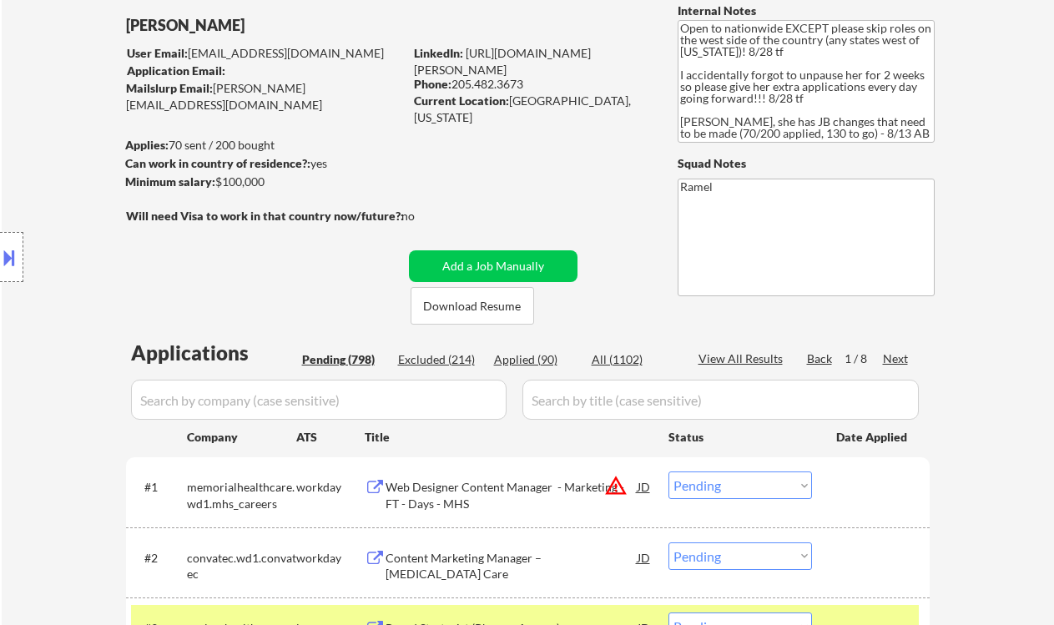
scroll to position [222, 0]
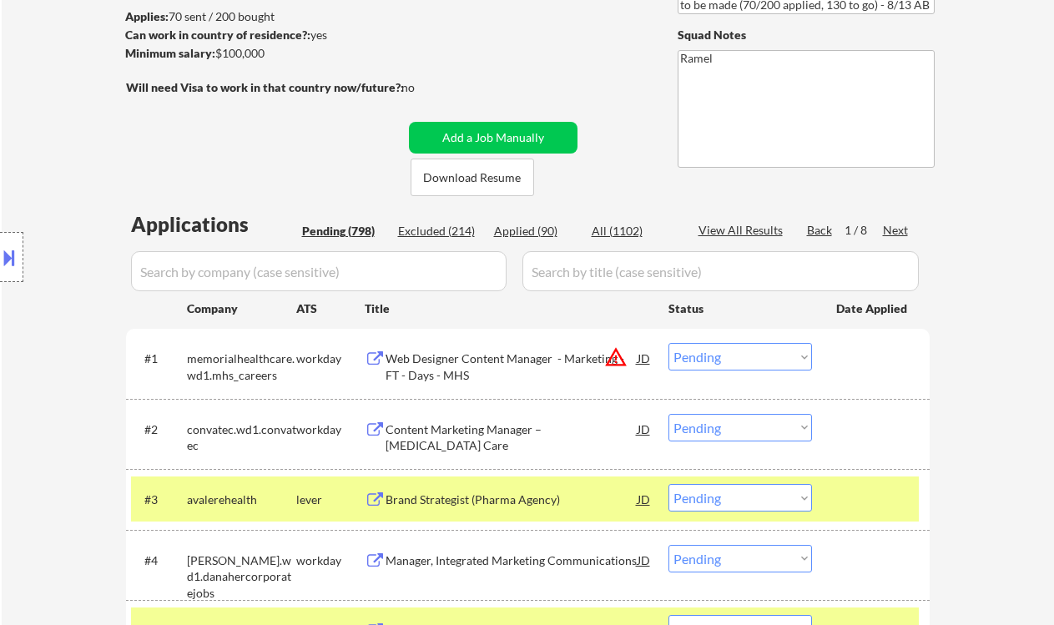
click at [900, 227] on div "Next" at bounding box center [896, 230] width 27 height 17
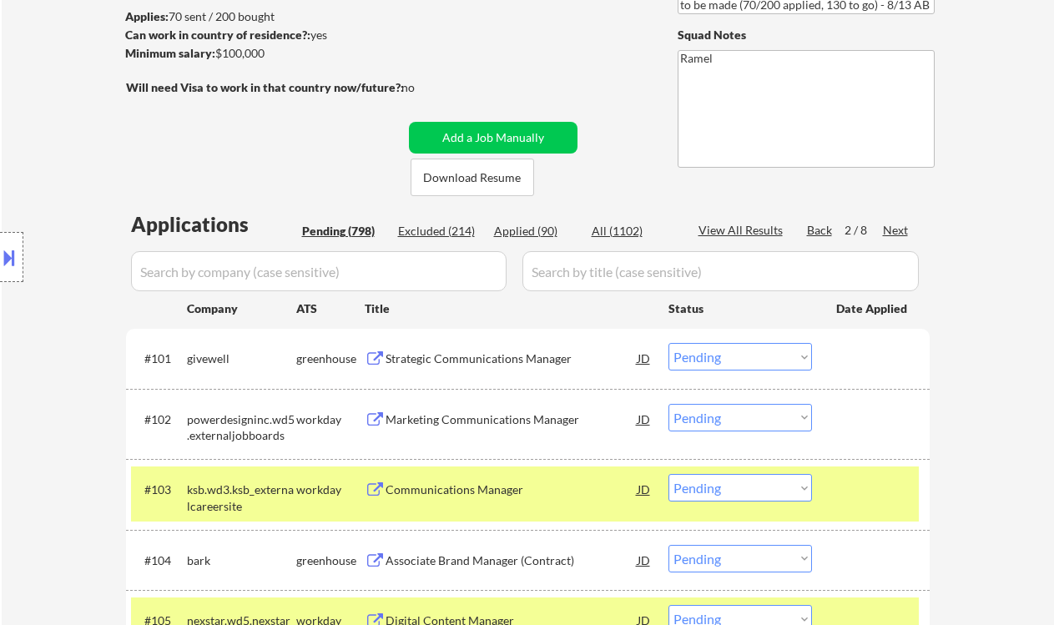
click at [513, 362] on div "Strategic Communications Manager" at bounding box center [512, 358] width 252 height 17
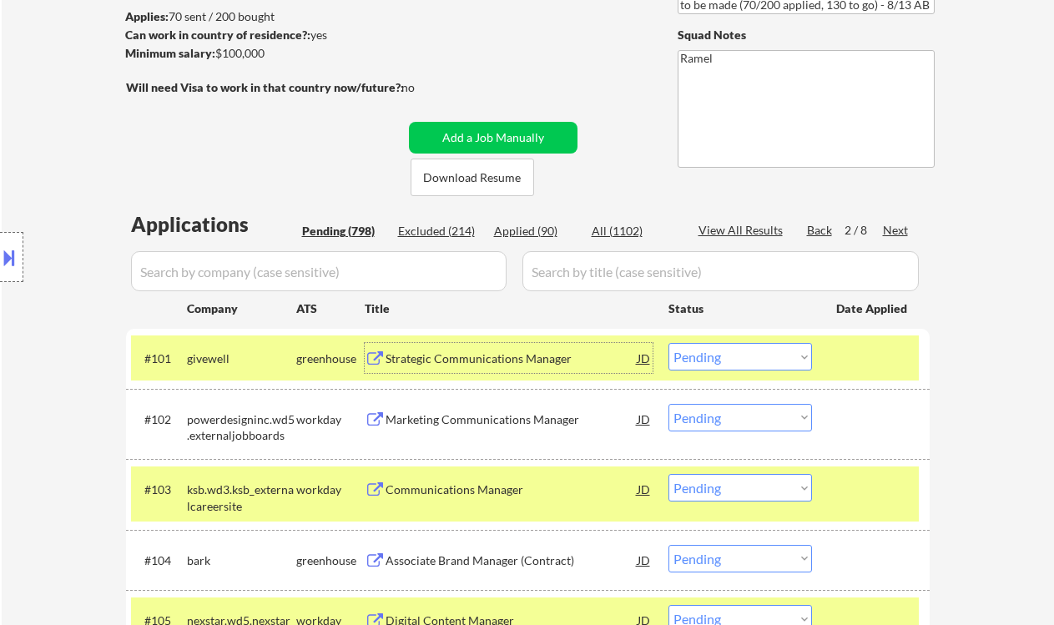
drag, startPoint x: 734, startPoint y: 359, endPoint x: 736, endPoint y: 369, distance: 10.2
click at [734, 359] on select "Choose an option... Pending Applied Excluded (Questions) Excluded (Expired) Exc…" at bounding box center [740, 357] width 144 height 28
click at [668, 343] on select "Choose an option... Pending Applied Excluded (Questions) Excluded (Expired) Exc…" at bounding box center [740, 357] width 144 height 28
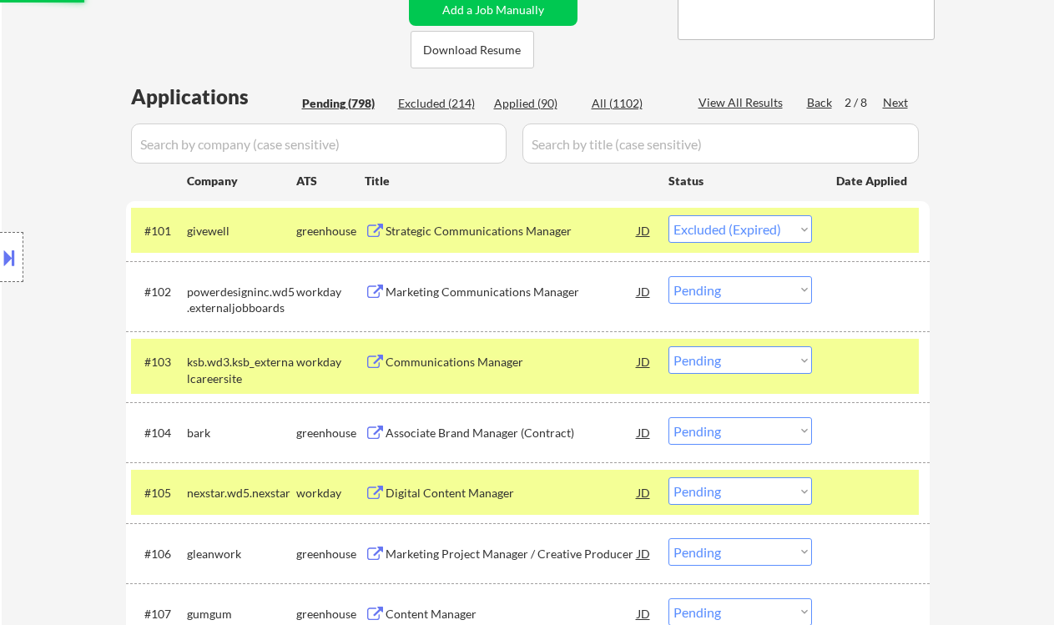
scroll to position [445, 0]
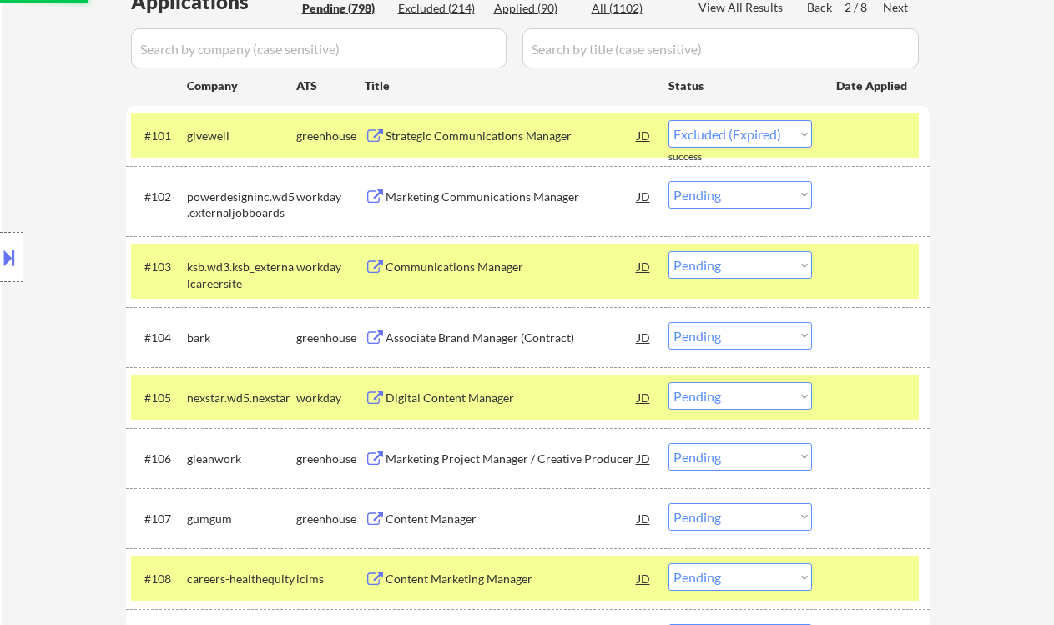
click at [480, 340] on div "Associate Brand Manager (Contract)" at bounding box center [512, 338] width 252 height 17
select select ""pending""
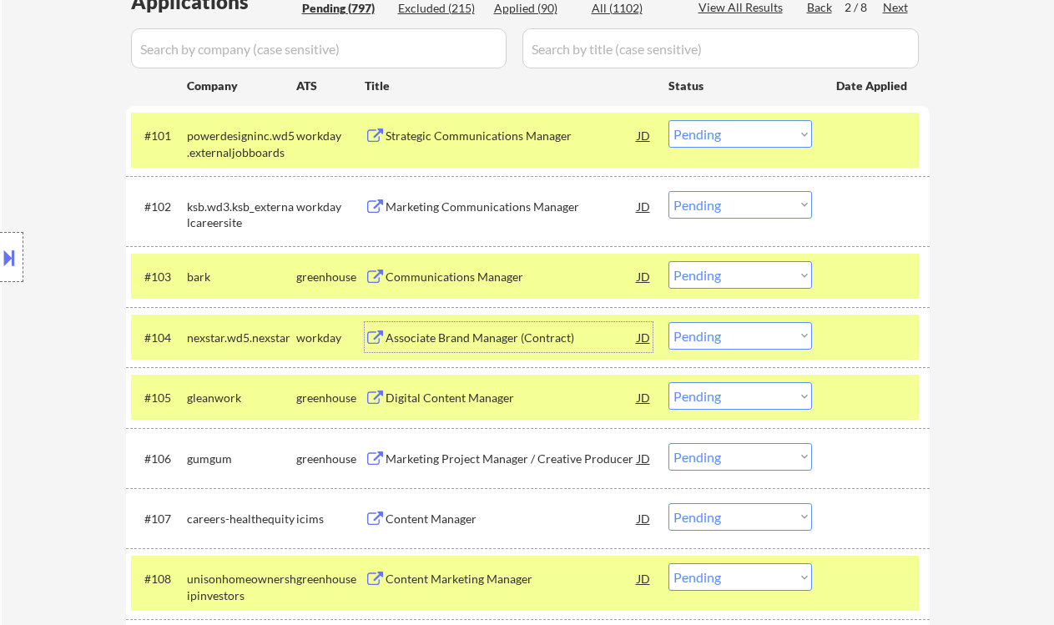
click at [411, 270] on div "Communications Manager" at bounding box center [512, 277] width 252 height 17
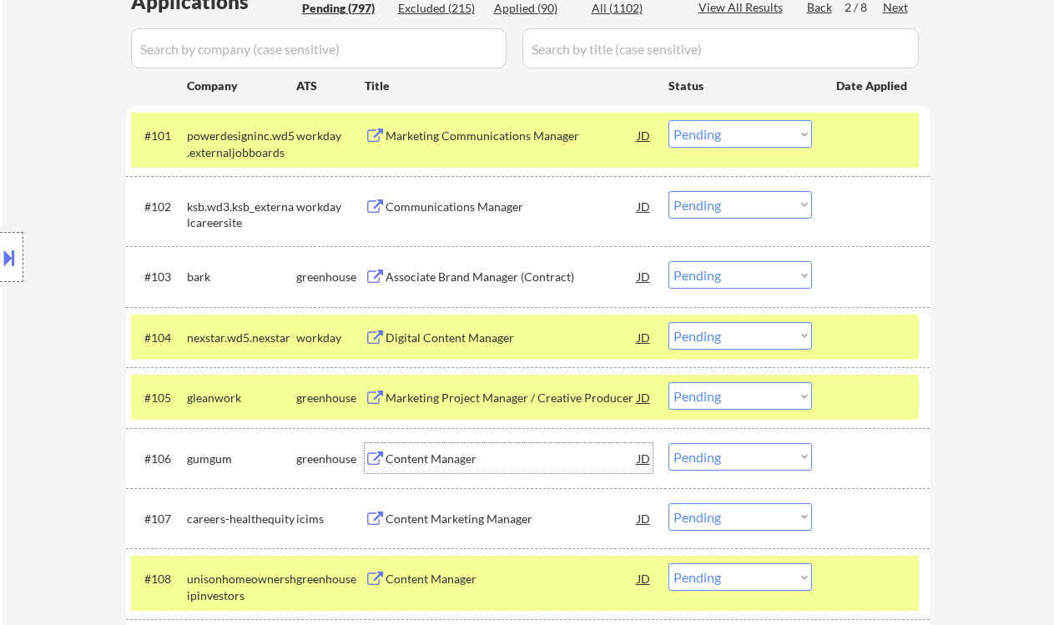
click at [441, 462] on div "Content Manager" at bounding box center [512, 459] width 252 height 17
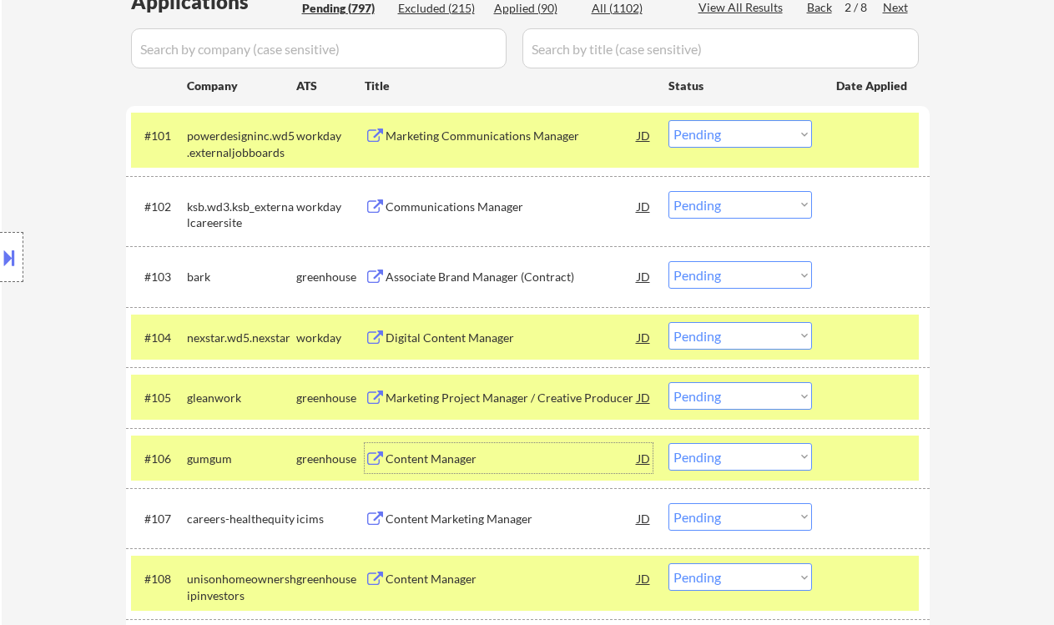
click at [713, 278] on select "Choose an option... Pending Applied Excluded (Questions) Excluded (Expired) Exc…" at bounding box center [740, 275] width 144 height 28
click at [668, 261] on select "Choose an option... Pending Applied Excluded (Questions) Excluded (Expired) Exc…" at bounding box center [740, 275] width 144 height 28
select select ""pending""
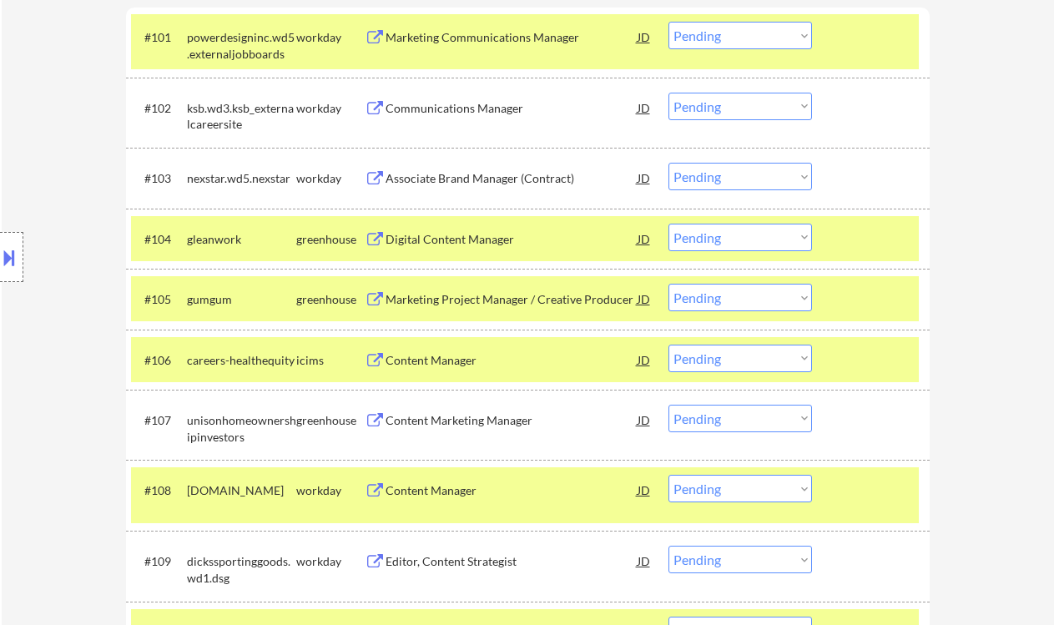
scroll to position [556, 0]
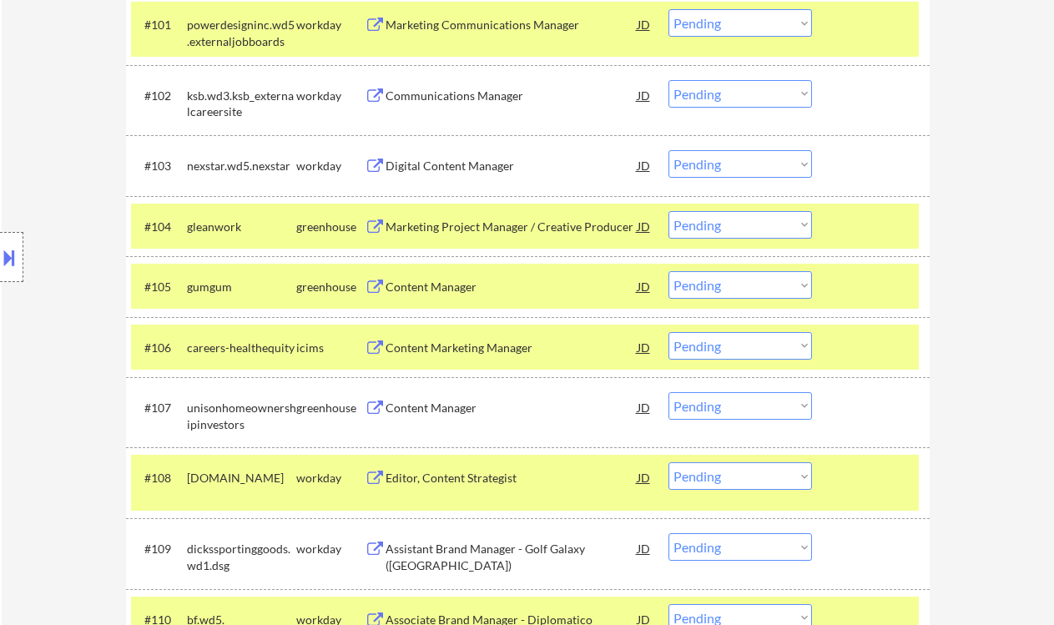
drag, startPoint x: 748, startPoint y: 286, endPoint x: 751, endPoint y: 297, distance: 11.3
click at [748, 286] on select "Choose an option... Pending Applied Excluded (Questions) Excluded (Expired) Exc…" at bounding box center [740, 285] width 144 height 28
click at [668, 271] on select "Choose an option... Pending Applied Excluded (Questions) Excluded (Expired) Exc…" at bounding box center [740, 285] width 144 height 28
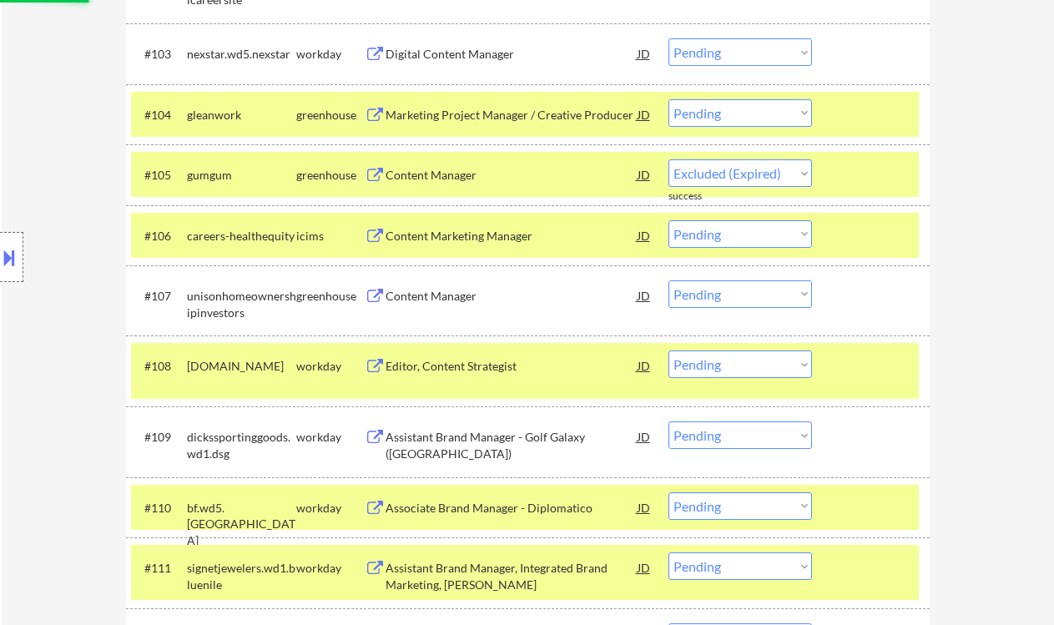
click at [458, 299] on div "Content Manager" at bounding box center [512, 296] width 252 height 17
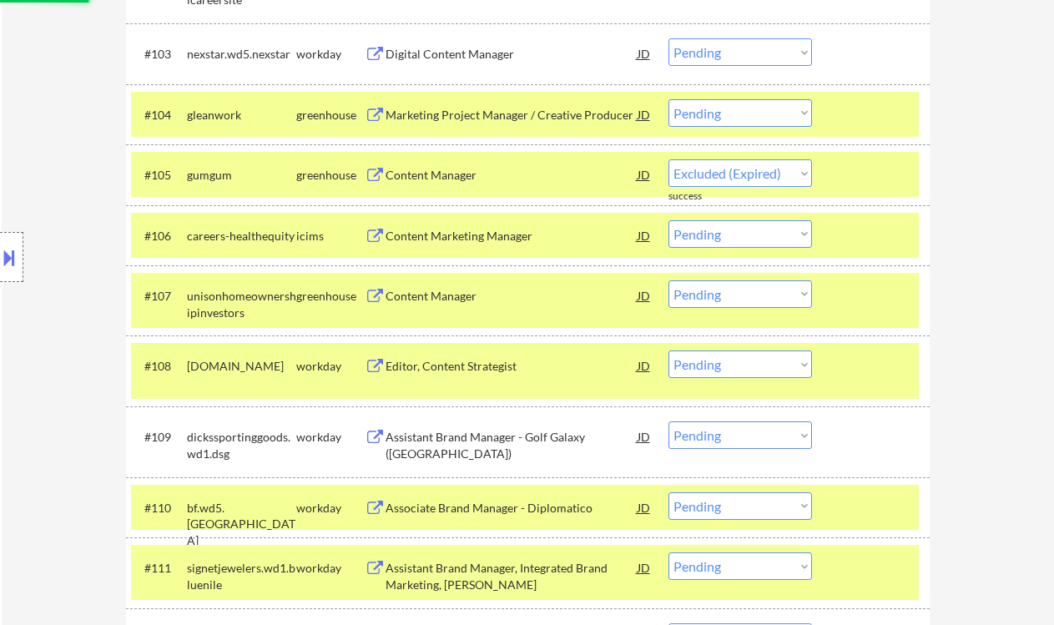
select select ""pending""
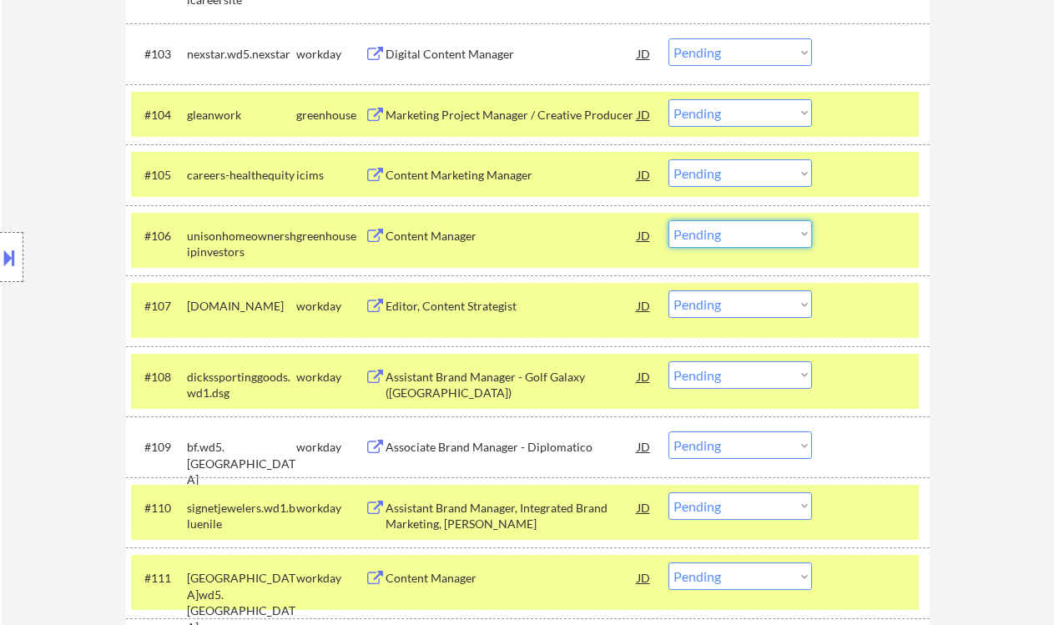
drag, startPoint x: 692, startPoint y: 232, endPoint x: 714, endPoint y: 246, distance: 26.6
click at [692, 232] on select "Choose an option... Pending Applied Excluded (Questions) Excluded (Expired) Exc…" at bounding box center [740, 234] width 144 height 28
click at [668, 220] on select "Choose an option... Pending Applied Excluded (Questions) Excluded (Expired) Exc…" at bounding box center [740, 234] width 144 height 28
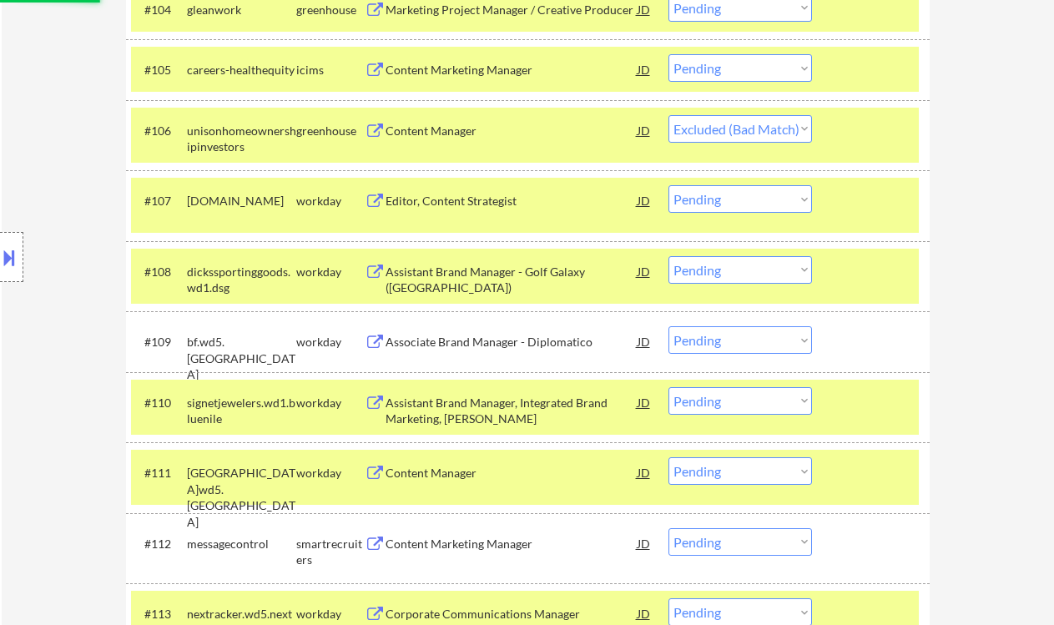
scroll to position [890, 0]
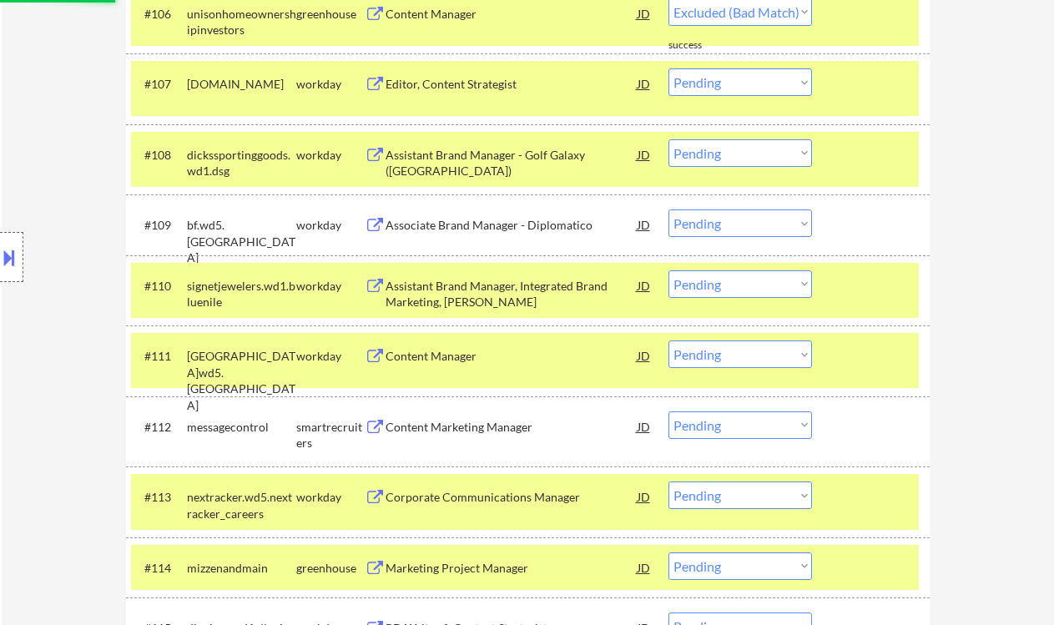
select select ""pending""
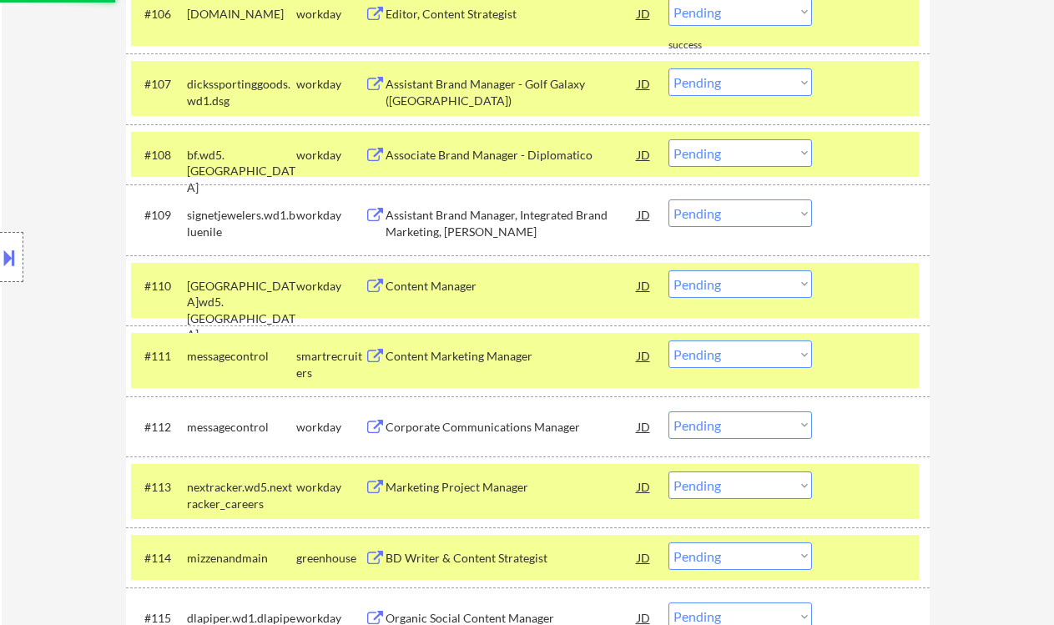
scroll to position [1001, 0]
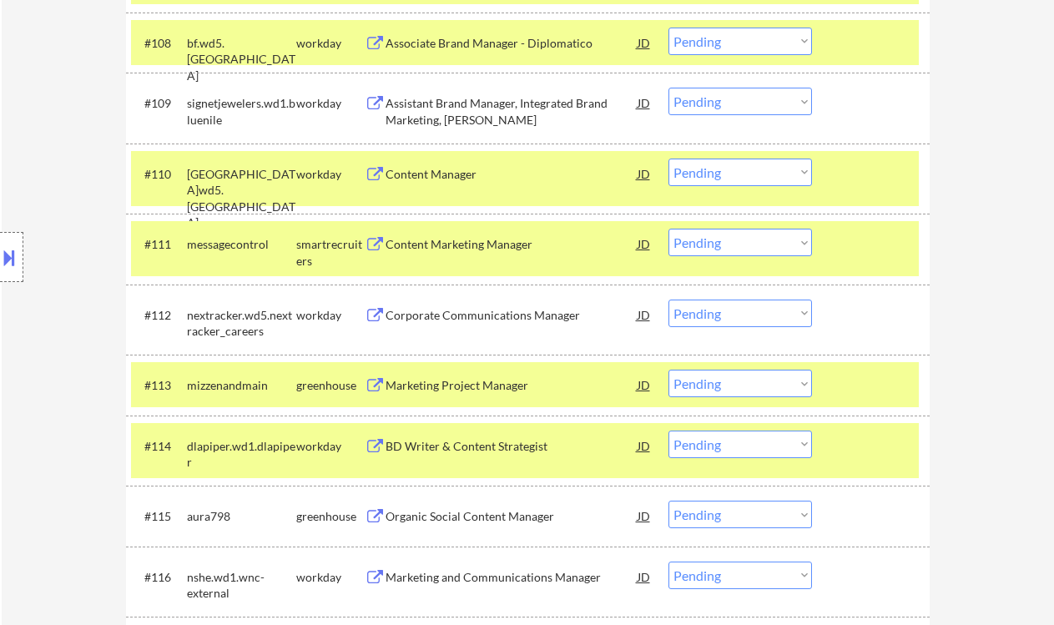
click at [450, 248] on div "Content Marketing Manager" at bounding box center [512, 244] width 252 height 17
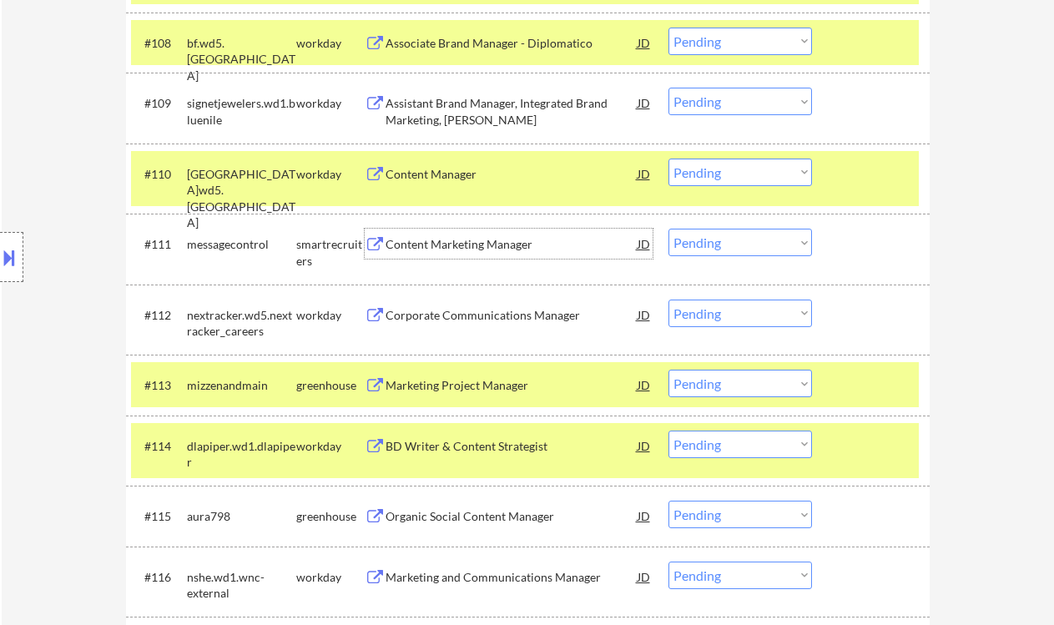
click at [712, 244] on select "Choose an option... Pending Applied Excluded (Questions) Excluded (Expired) Exc…" at bounding box center [740, 243] width 144 height 28
click at [668, 229] on select "Choose an option... Pending Applied Excluded (Questions) Excluded (Expired) Exc…" at bounding box center [740, 243] width 144 height 28
click at [475, 386] on div "Marketing Project Manager" at bounding box center [512, 385] width 252 height 17
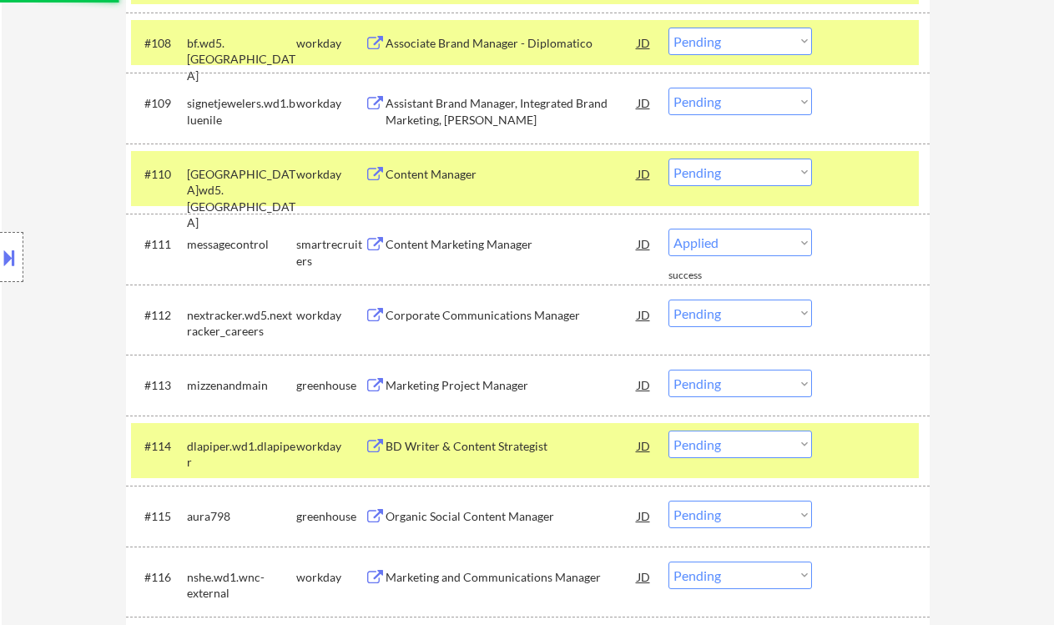
select select ""pending""
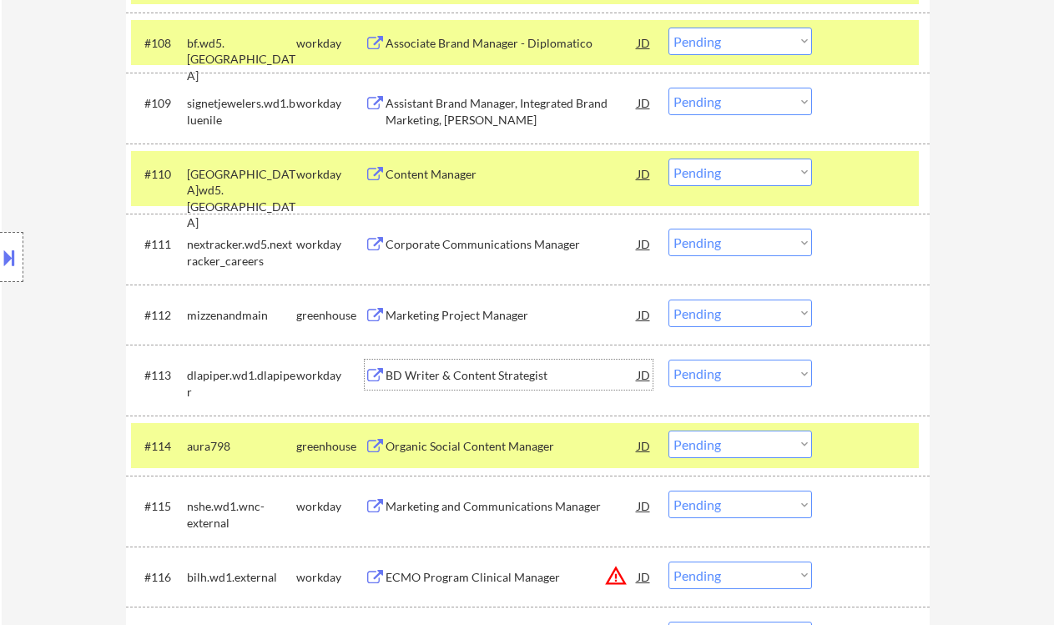
click at [718, 316] on select "Choose an option... Pending Applied Excluded (Questions) Excluded (Expired) Exc…" at bounding box center [740, 314] width 144 height 28
click at [668, 300] on select "Choose an option... Pending Applied Excluded (Questions) Excluded (Expired) Exc…" at bounding box center [740, 314] width 144 height 28
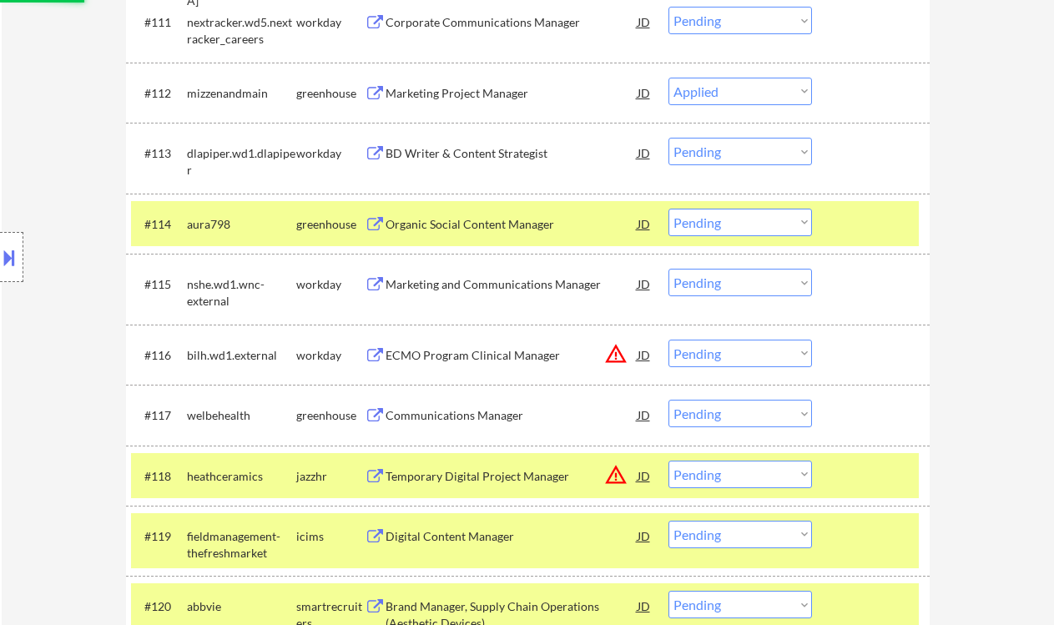
scroll to position [1223, 0]
select select ""pending""
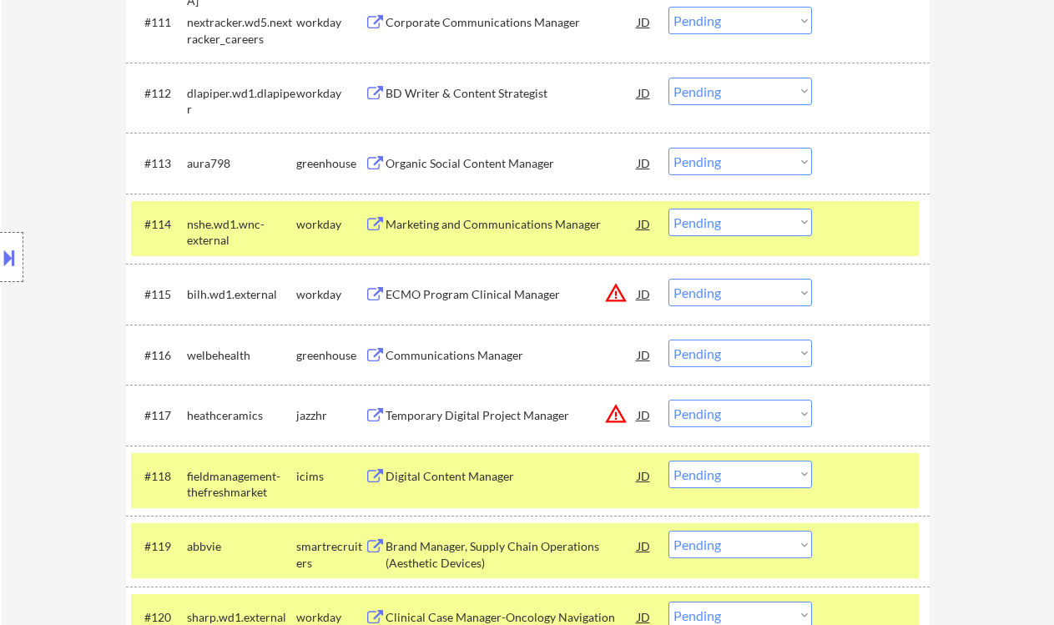
click at [514, 361] on div "Communications Manager" at bounding box center [512, 355] width 252 height 17
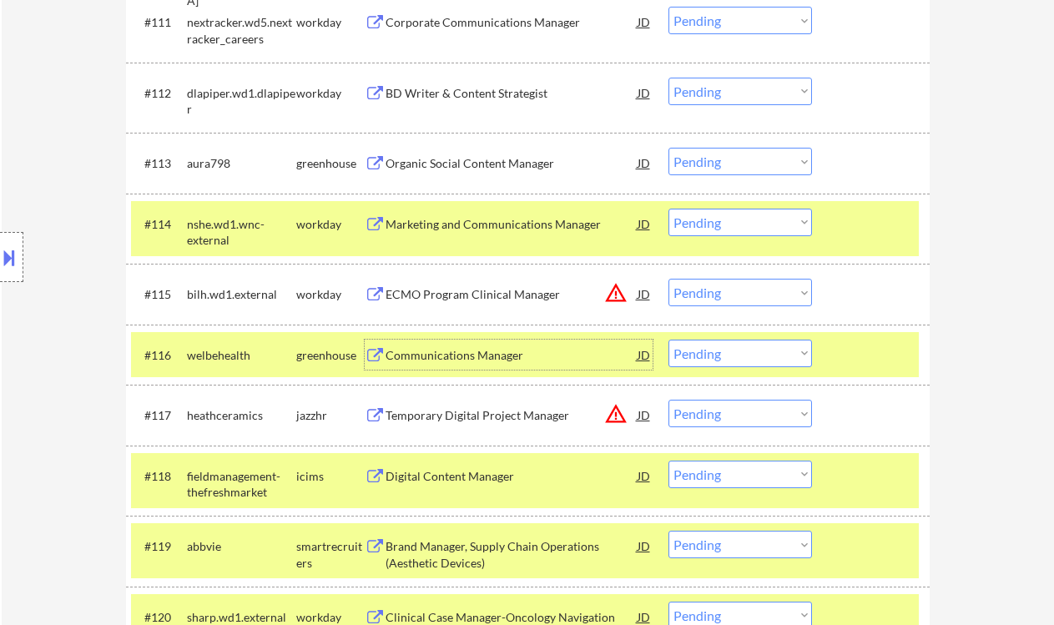
click at [749, 350] on select "Choose an option... Pending Applied Excluded (Questions) Excluded (Expired) Exc…" at bounding box center [740, 354] width 144 height 28
click at [668, 340] on select "Choose an option... Pending Applied Excluded (Questions) Excluded (Expired) Exc…" at bounding box center [740, 354] width 144 height 28
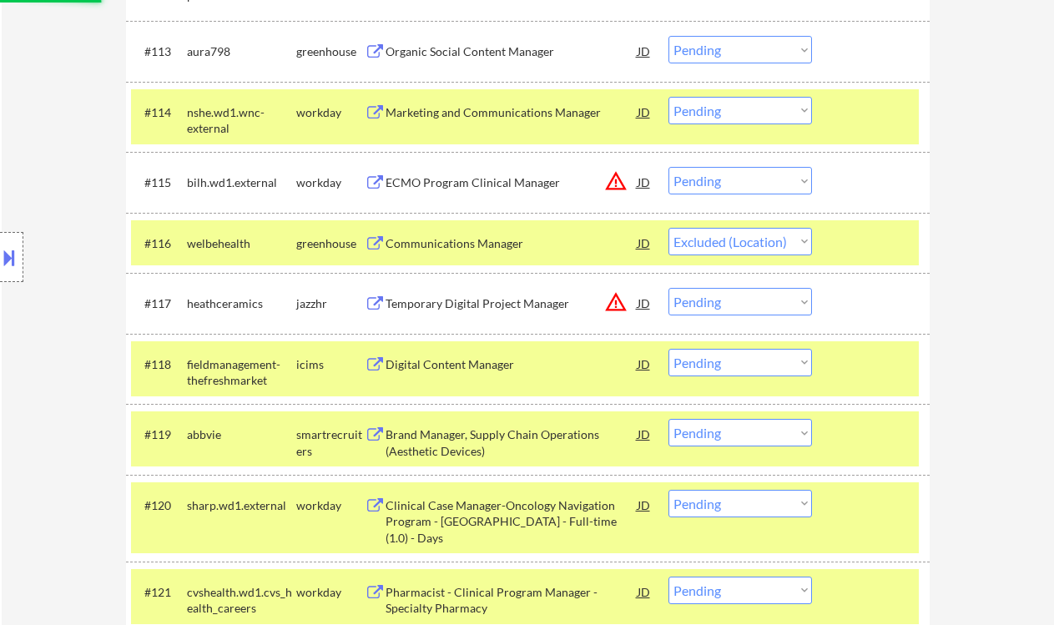
scroll to position [1446, 0]
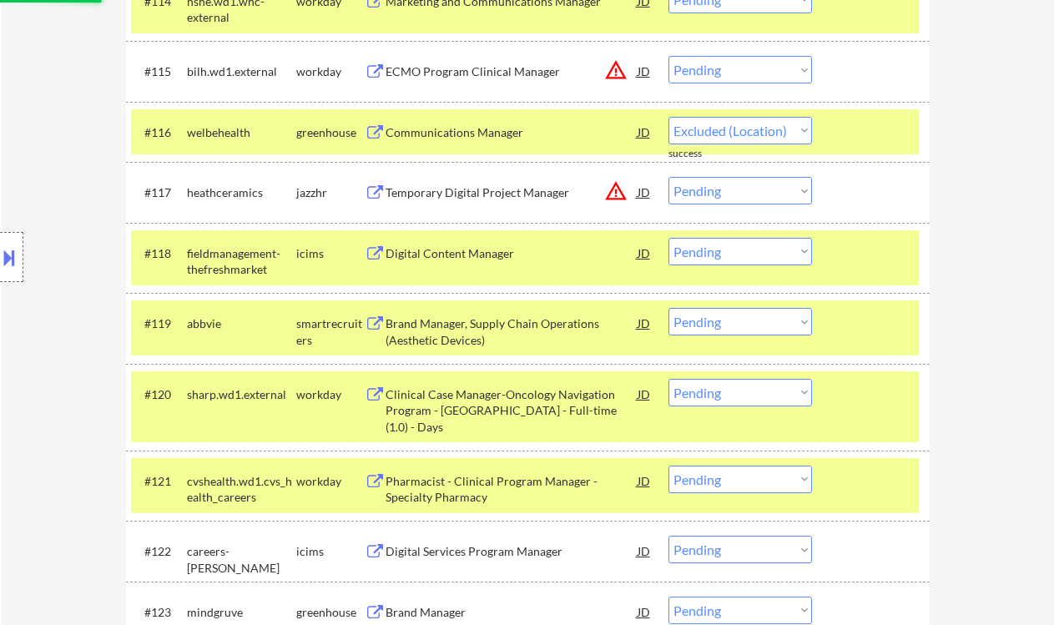
select select ""pending""
click at [508, 331] on div "Brand Manager, Supply Chain Operations (Aesthetic Devices)" at bounding box center [512, 331] width 252 height 33
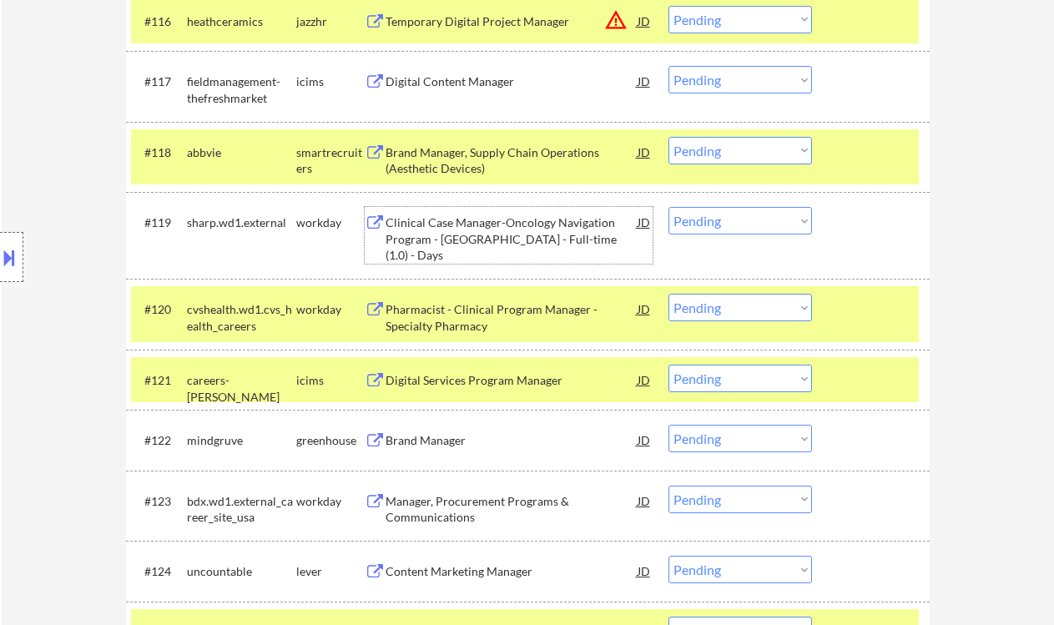
scroll to position [1669, 0]
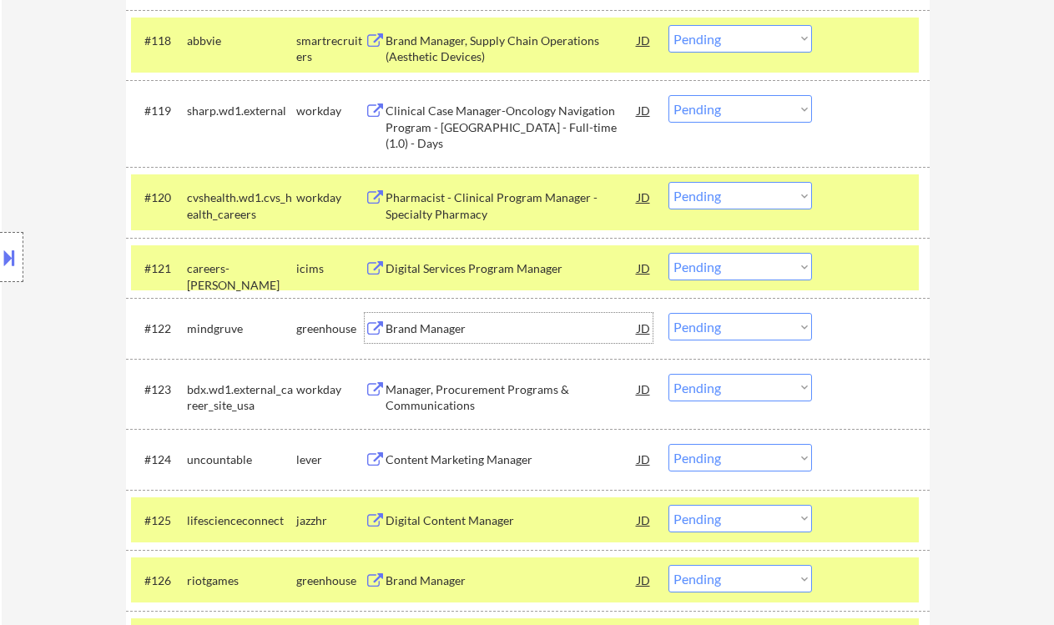
click at [473, 329] on div "Brand Manager" at bounding box center [512, 328] width 252 height 17
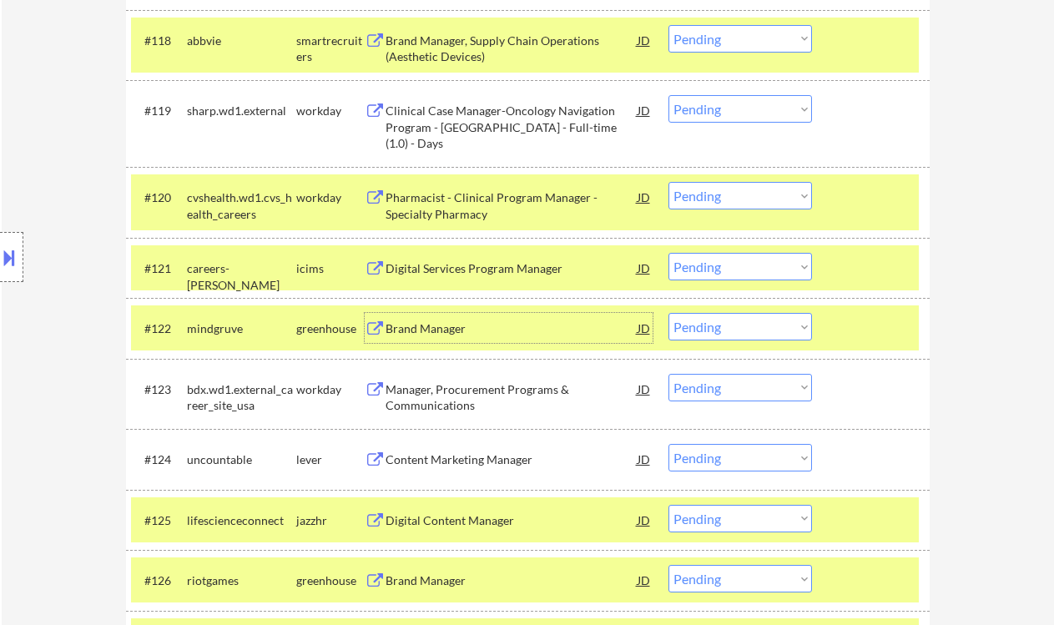
click at [691, 325] on select "Choose an option... Pending Applied Excluded (Questions) Excluded (Expired) Exc…" at bounding box center [740, 327] width 144 height 28
click at [668, 313] on select "Choose an option... Pending Applied Excluded (Questions) Excluded (Expired) Exc…" at bounding box center [740, 327] width 144 height 28
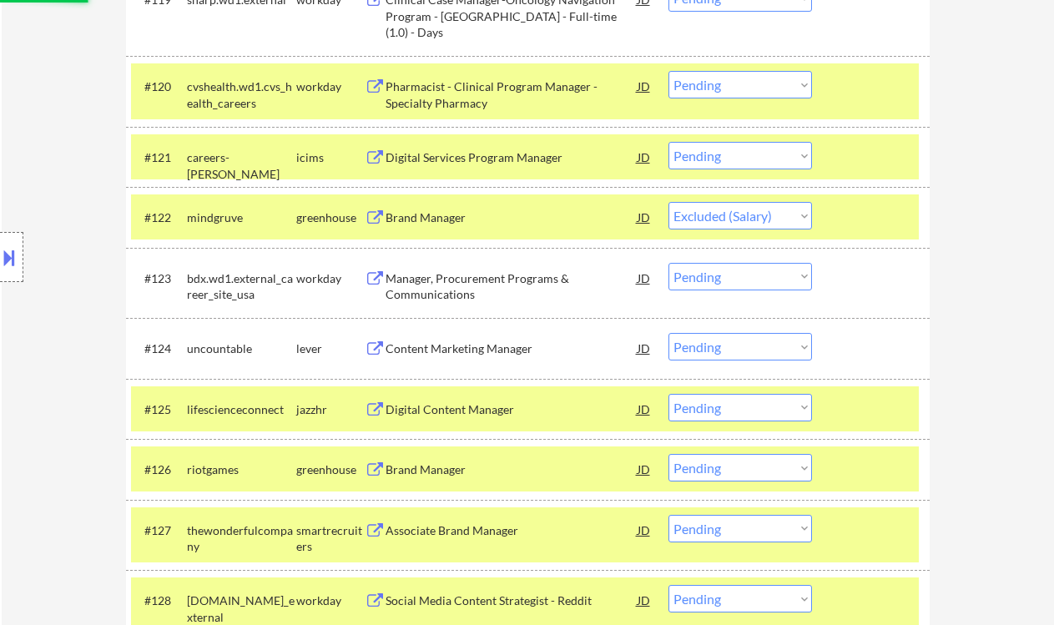
click at [500, 346] on div "Content Marketing Manager" at bounding box center [512, 348] width 252 height 17
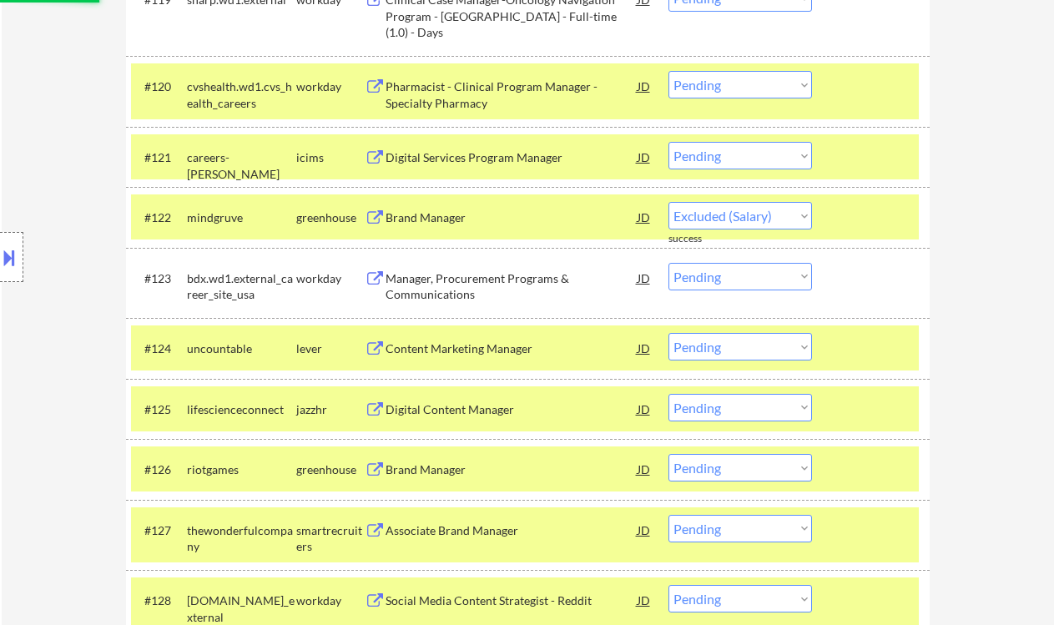
select select ""pending""
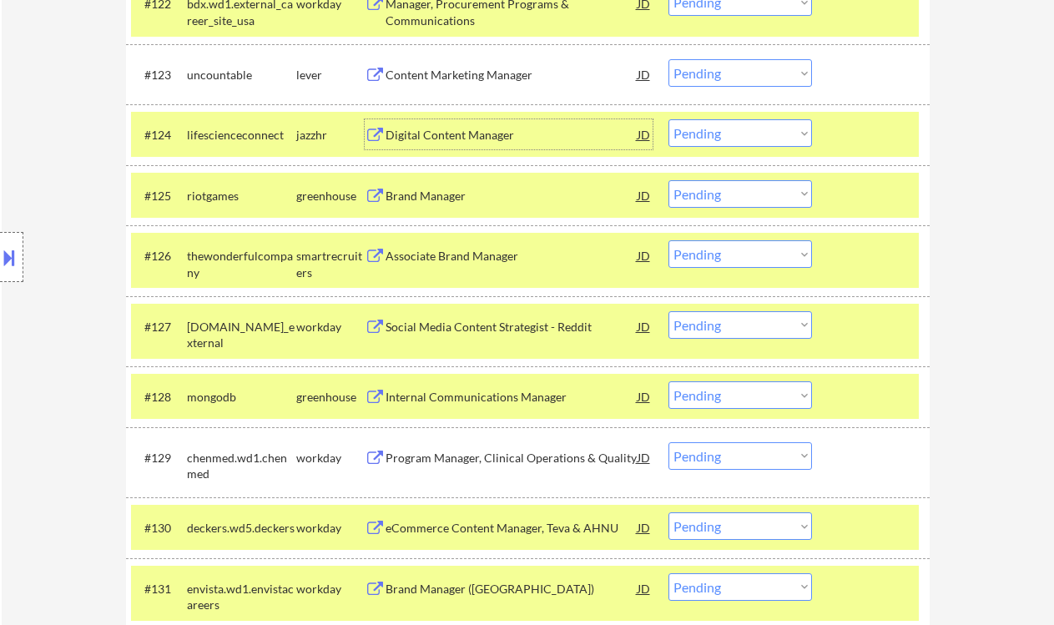
scroll to position [2003, 0]
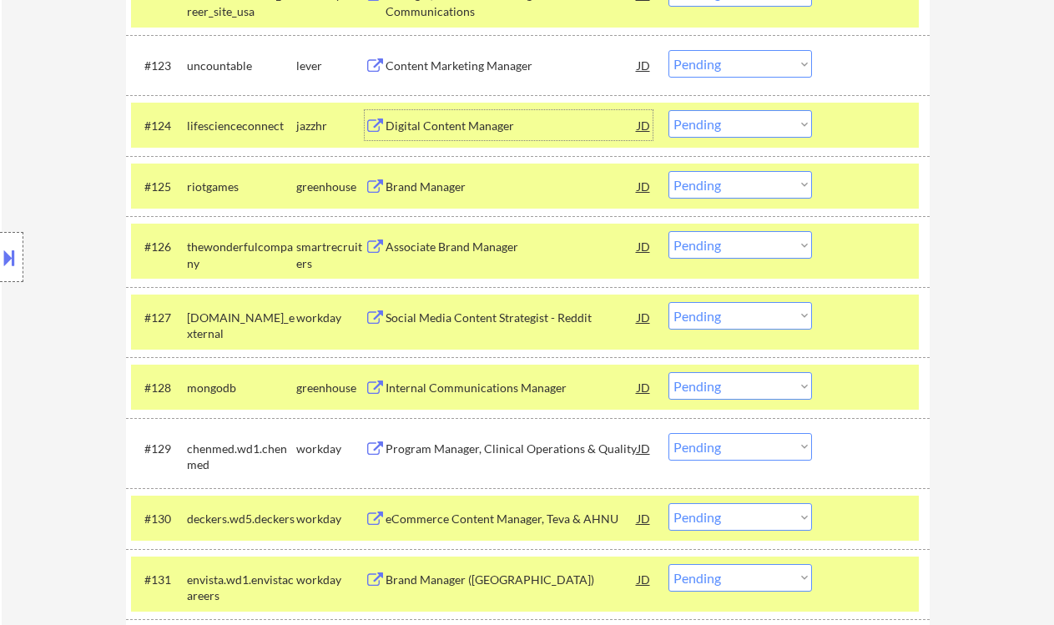
click at [490, 389] on div "Internal Communications Manager" at bounding box center [512, 388] width 252 height 17
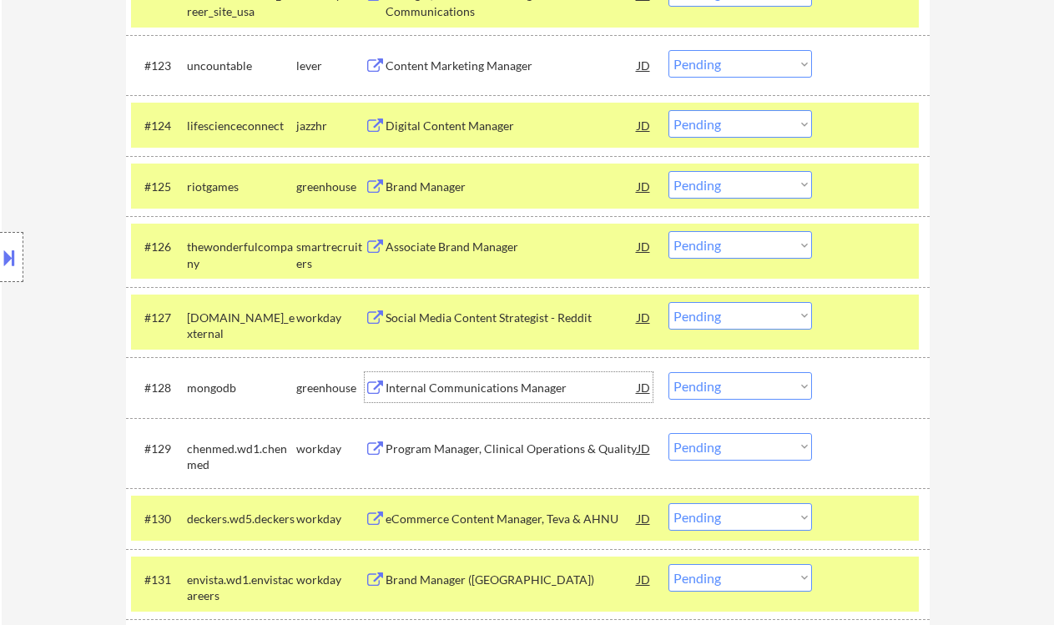
drag, startPoint x: 706, startPoint y: 386, endPoint x: 723, endPoint y: 398, distance: 20.4
click at [706, 386] on select "Choose an option... Pending Applied Excluded (Questions) Excluded (Expired) Exc…" at bounding box center [740, 386] width 144 height 28
click at [668, 372] on select "Choose an option... Pending Applied Excluded (Questions) Excluded (Expired) Exc…" at bounding box center [740, 386] width 144 height 28
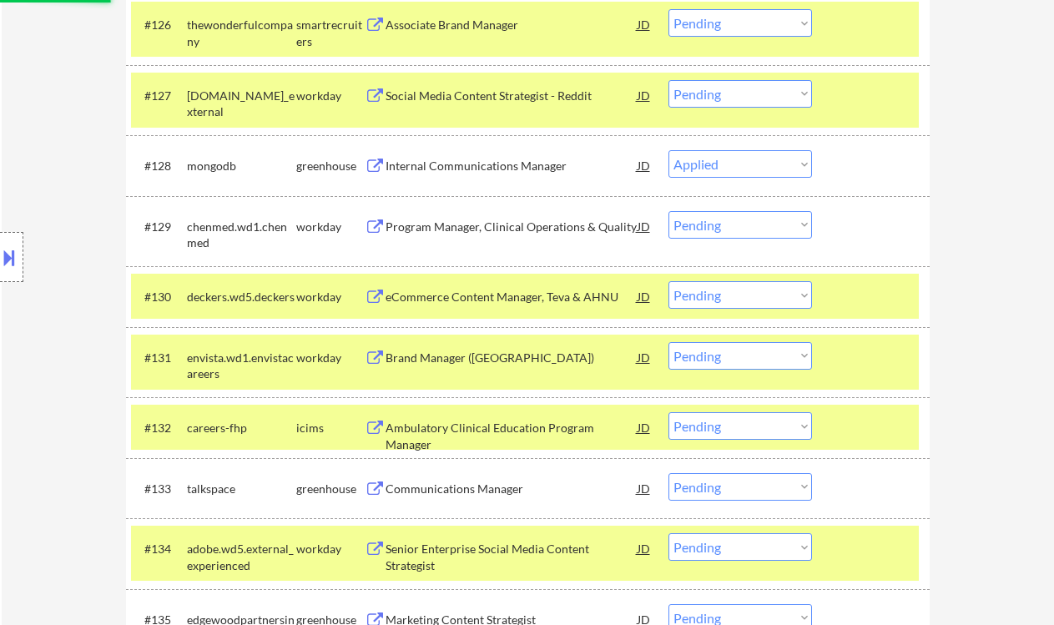
scroll to position [2336, 0]
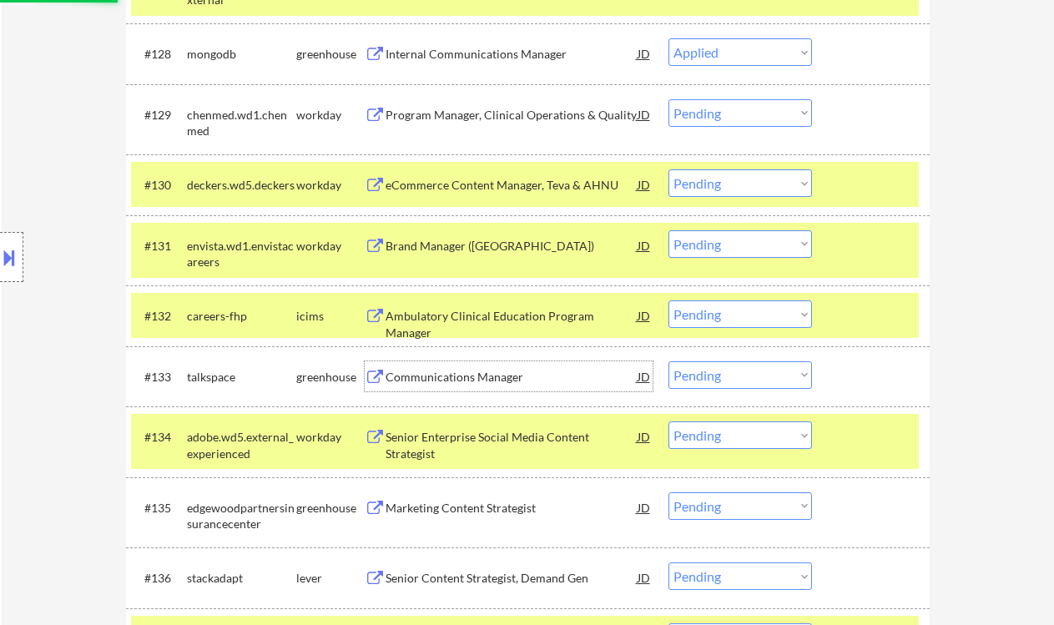
click at [494, 385] on div "Communications Manager" at bounding box center [512, 376] width 252 height 30
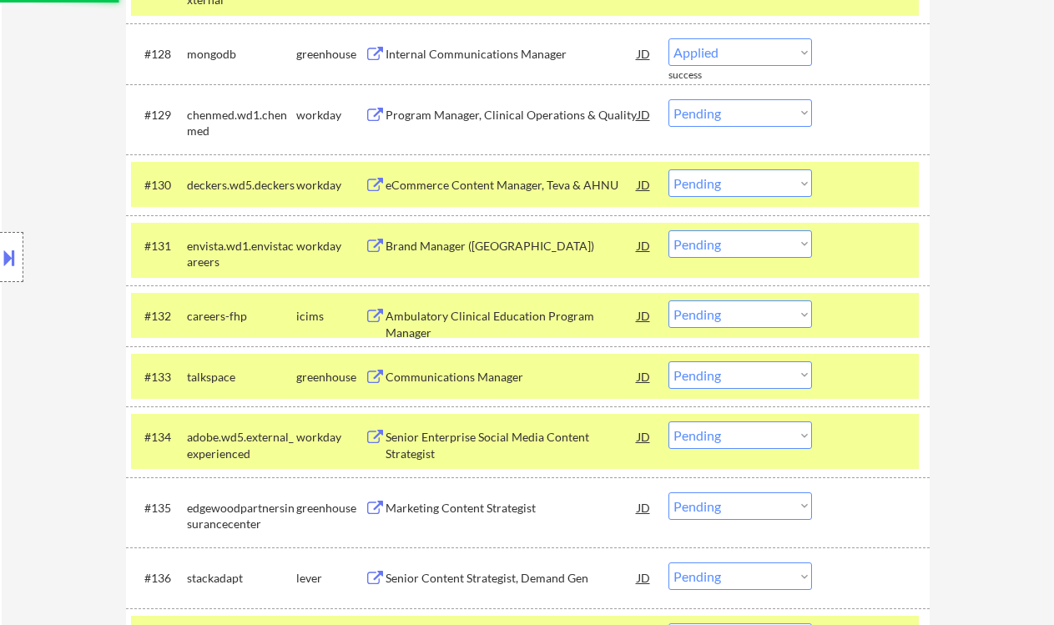
select select ""pending""
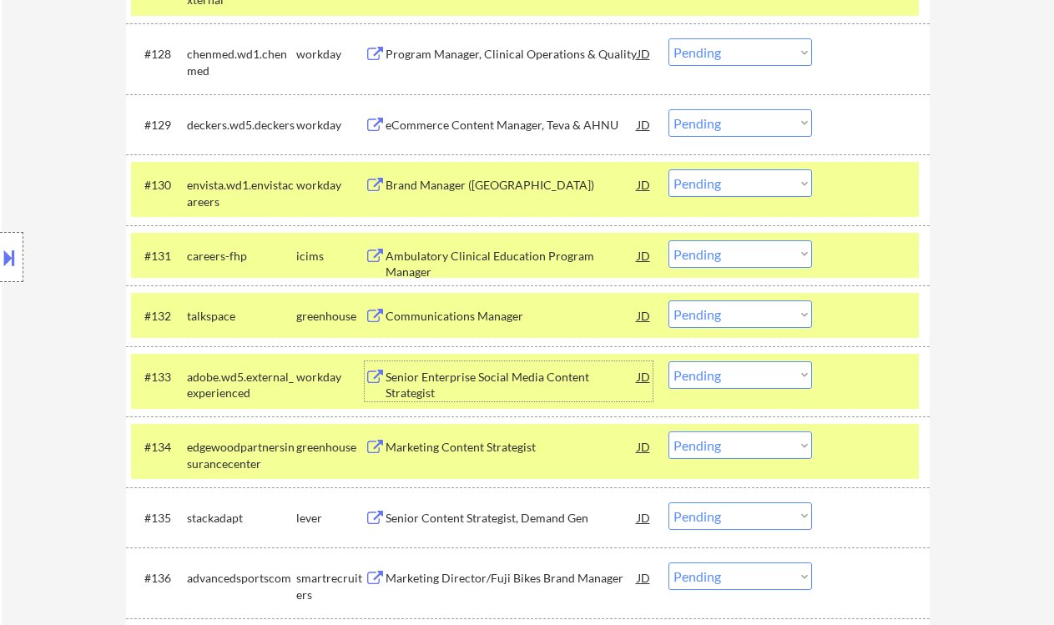
click at [458, 323] on div "Communications Manager" at bounding box center [512, 316] width 252 height 17
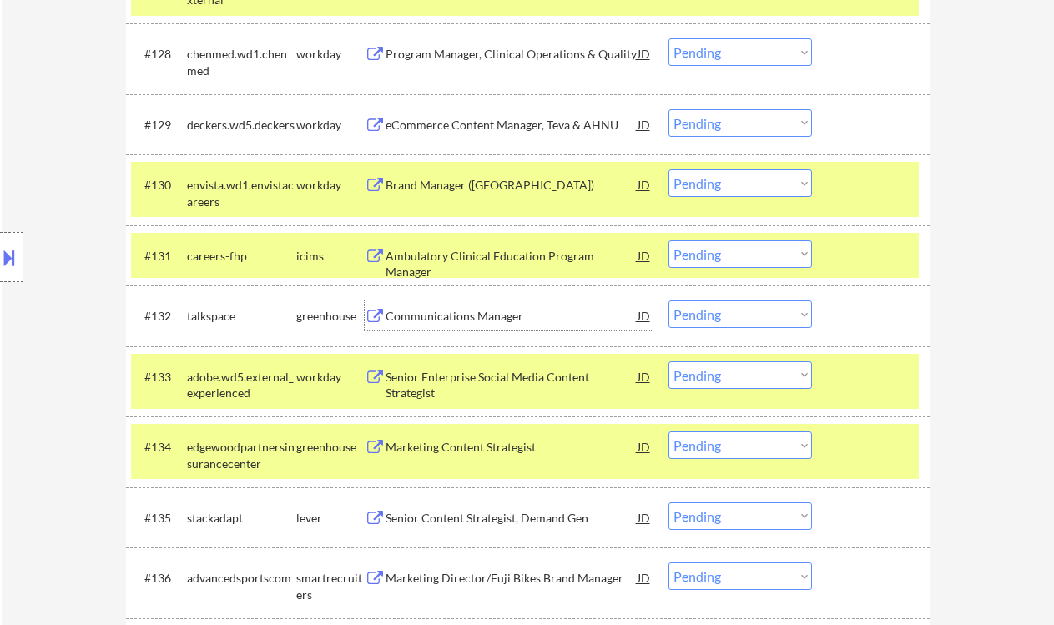
click at [749, 322] on select "Choose an option... Pending Applied Excluded (Questions) Excluded (Expired) Exc…" at bounding box center [740, 314] width 144 height 28
click at [668, 300] on select "Choose an option... Pending Applied Excluded (Questions) Excluded (Expired) Exc…" at bounding box center [740, 314] width 144 height 28
select select ""pending""
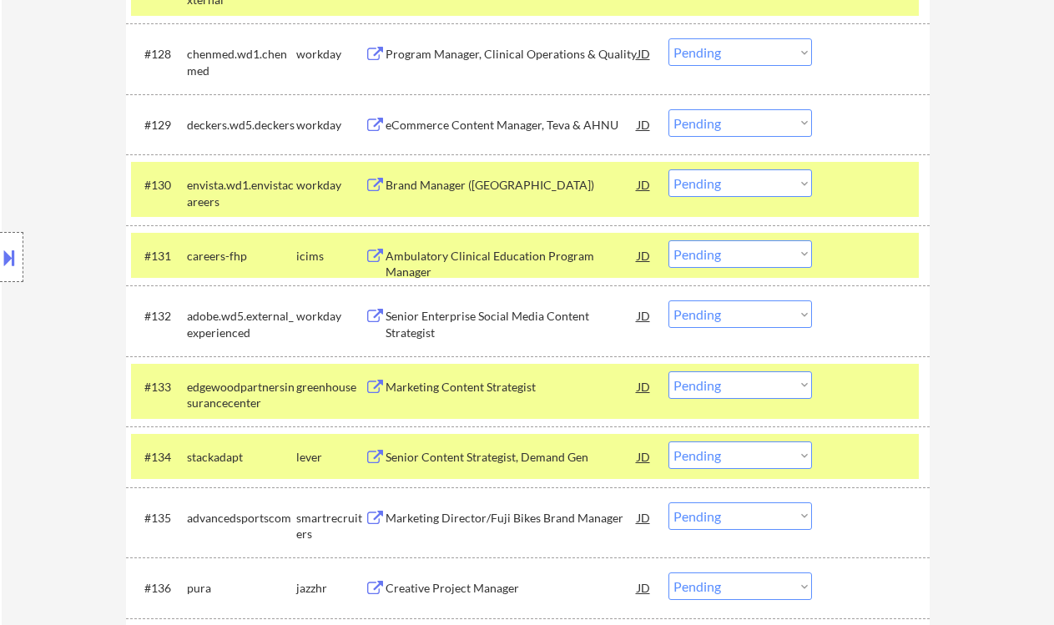
scroll to position [2558, 0]
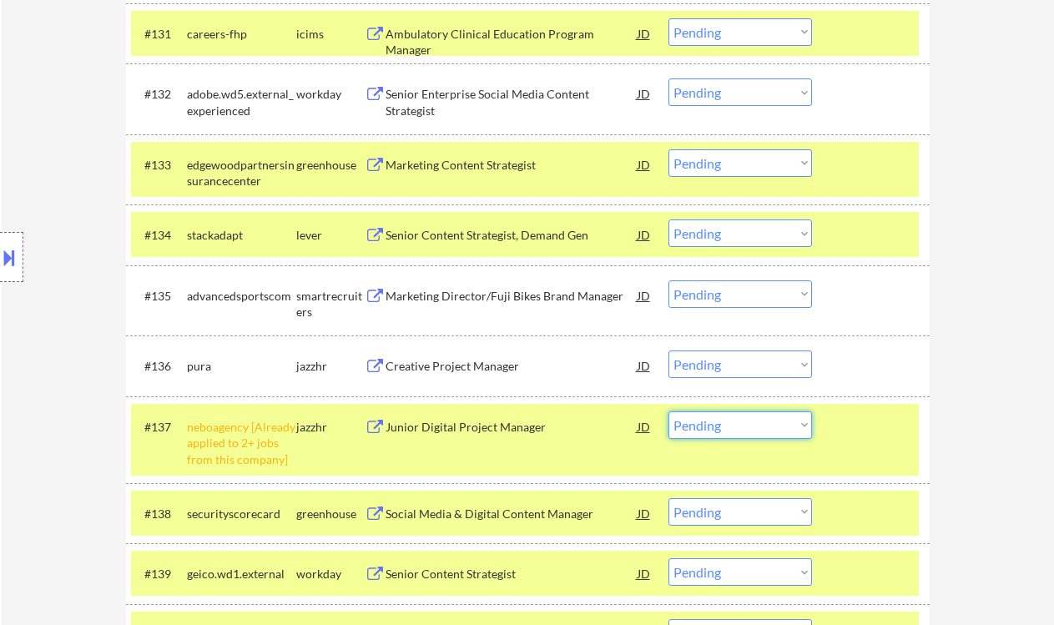
click at [764, 417] on select "Choose an option... Pending Applied Excluded (Questions) Excluded (Expired) Exc…" at bounding box center [740, 425] width 144 height 28
click at [668, 411] on select "Choose an option... Pending Applied Excluded (Questions) Excluded (Expired) Exc…" at bounding box center [740, 425] width 144 height 28
drag, startPoint x: 487, startPoint y: 360, endPoint x: 500, endPoint y: 362, distance: 12.8
click at [493, 364] on div "Creative Project Manager" at bounding box center [512, 366] width 252 height 17
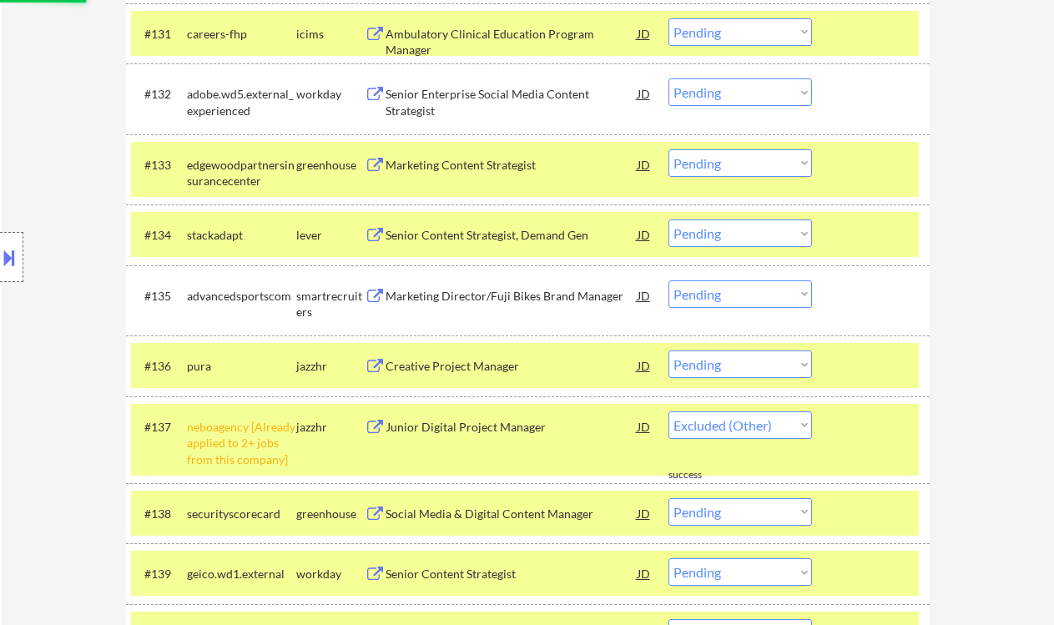
select select ""pending""
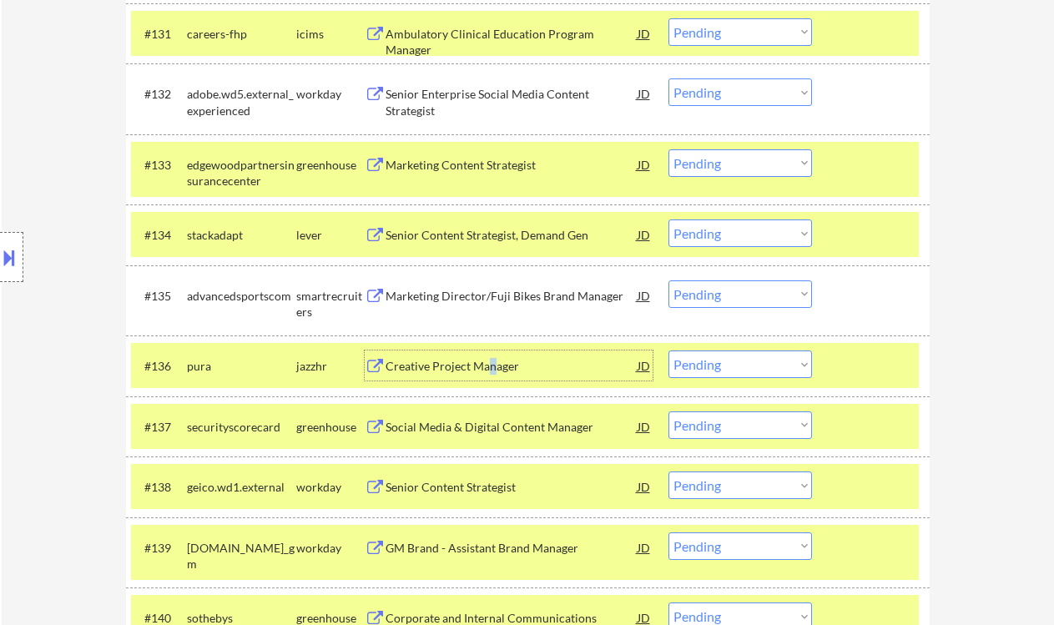
click at [725, 356] on select "Choose an option... Pending Applied Excluded (Questions) Excluded (Expired) Exc…" at bounding box center [740, 364] width 144 height 28
click at [668, 350] on select "Choose an option... Pending Applied Excluded (Questions) Excluded (Expired) Exc…" at bounding box center [740, 364] width 144 height 28
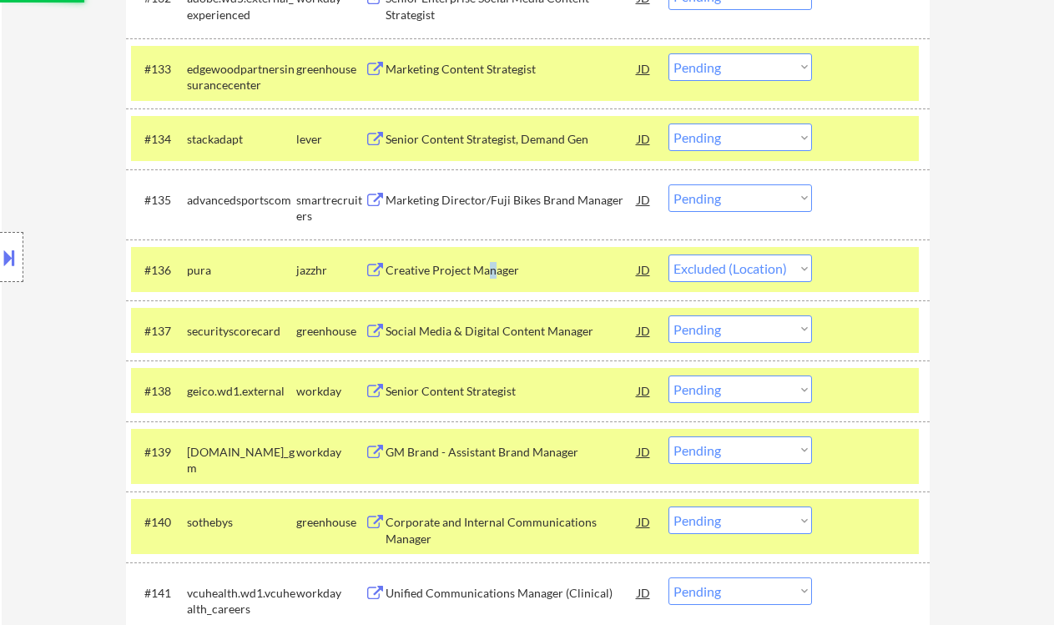
scroll to position [2670, 0]
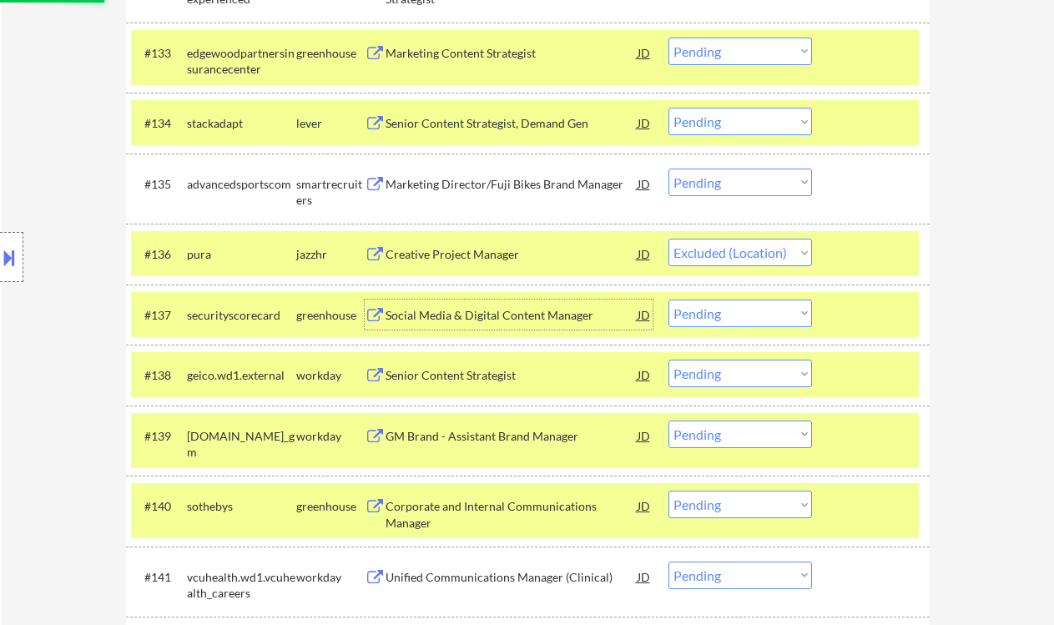
click at [482, 322] on div "Social Media & Digital Content Manager" at bounding box center [512, 315] width 252 height 17
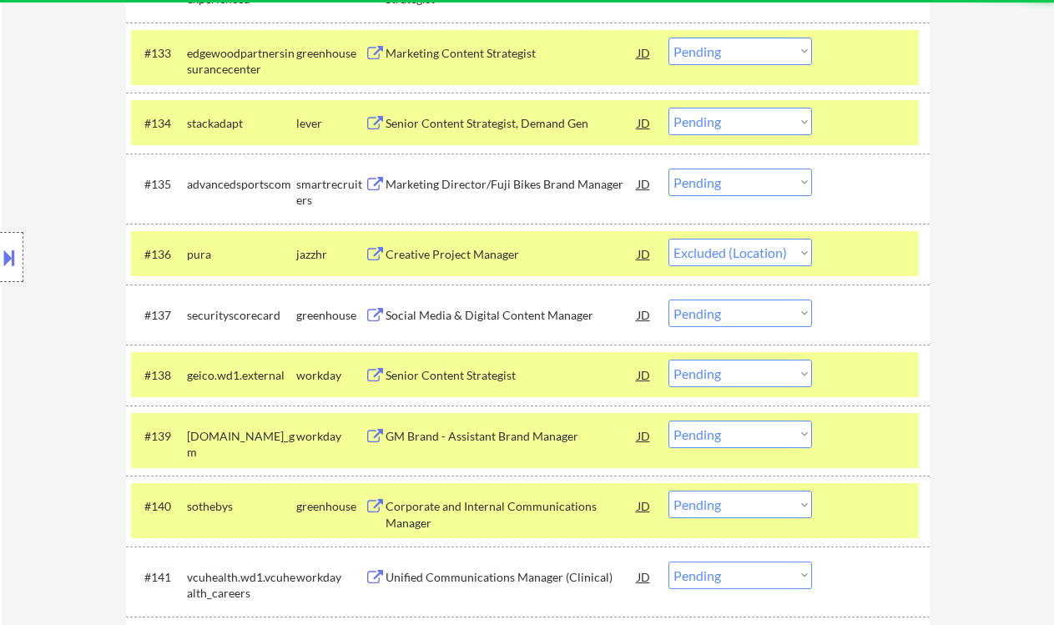
select select ""pending""
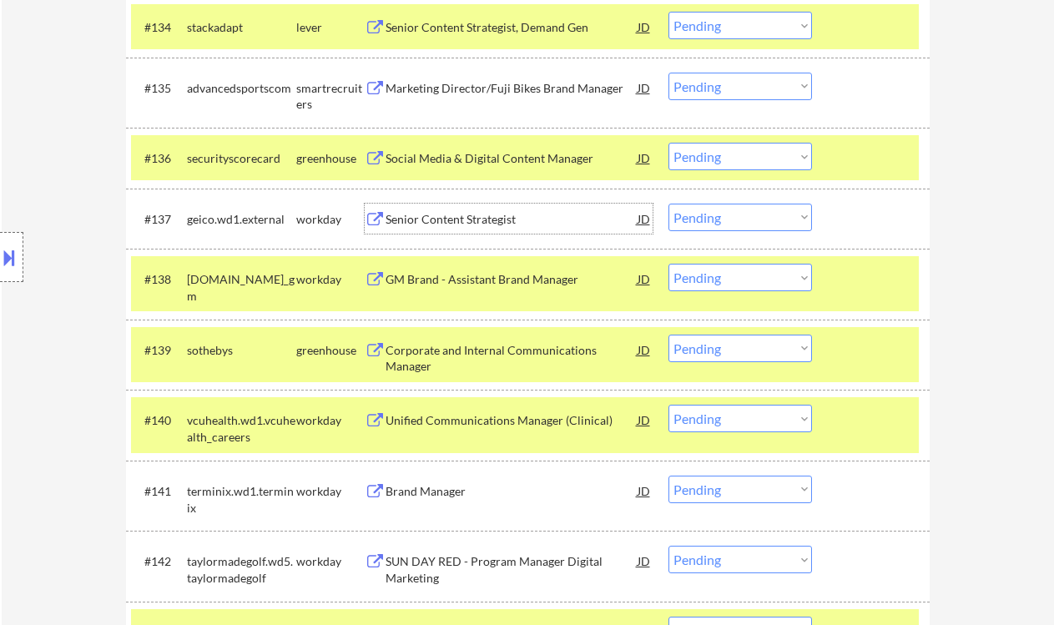
scroll to position [2781, 0]
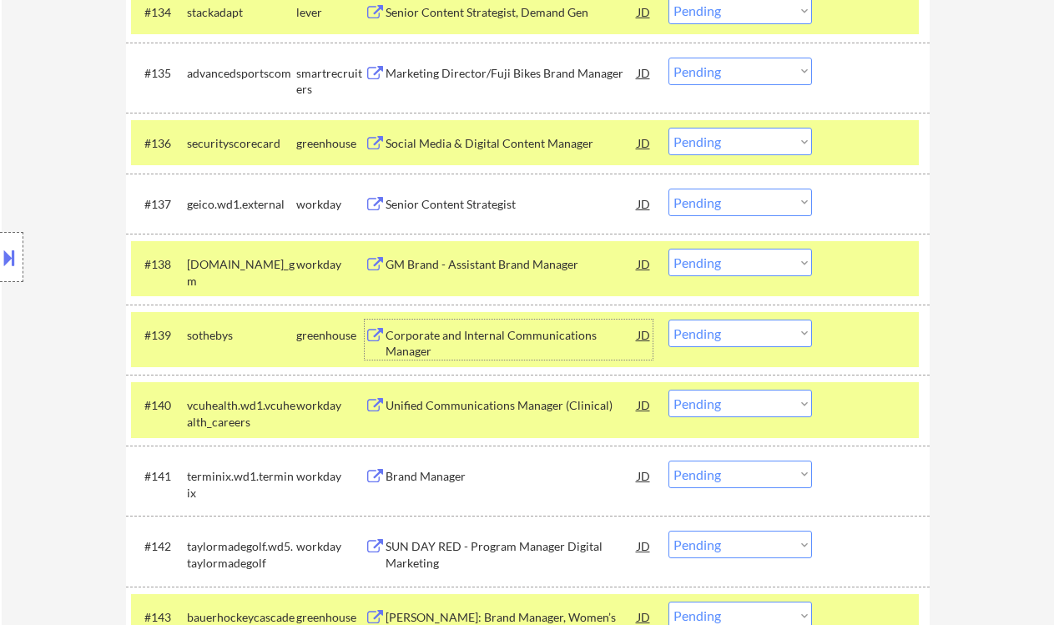
click at [510, 334] on div "Corporate and Internal Communications Manager" at bounding box center [512, 343] width 252 height 33
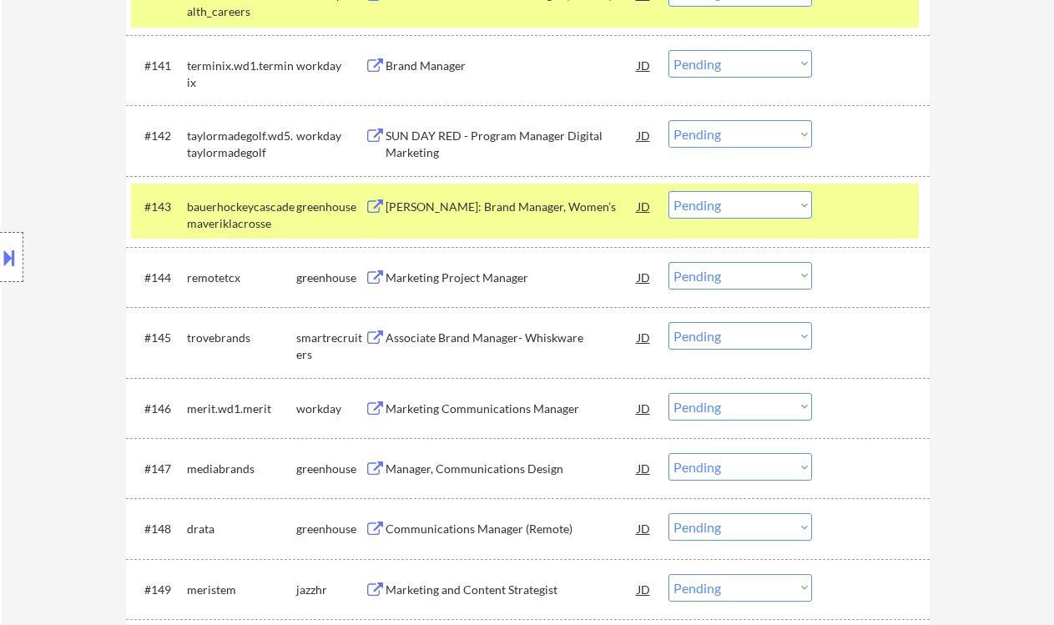
scroll to position [3226, 0]
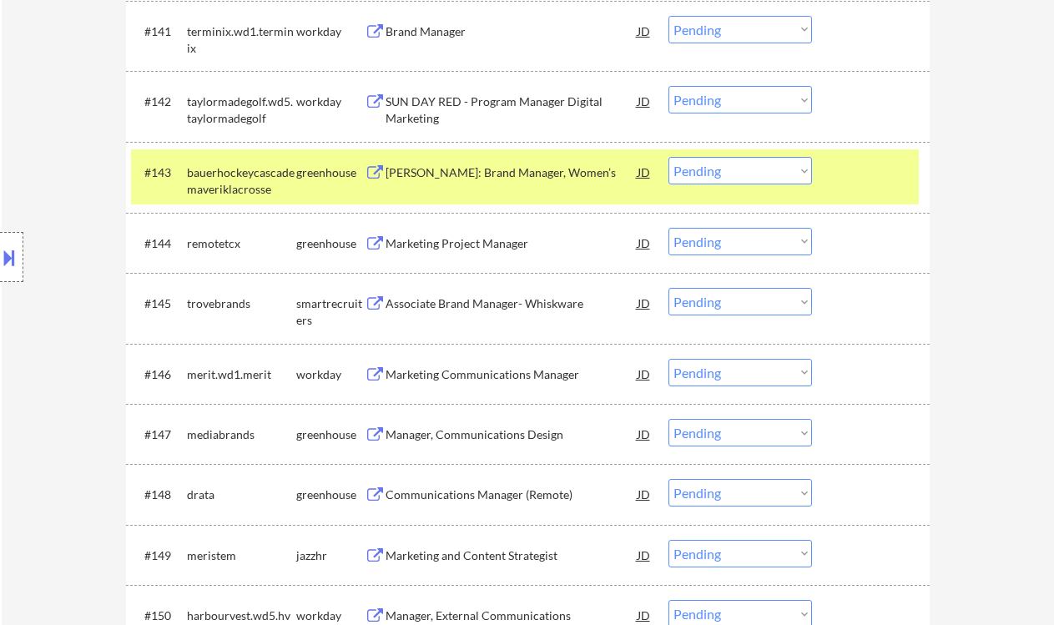
click at [464, 252] on div "Marketing Project Manager" at bounding box center [512, 243] width 252 height 30
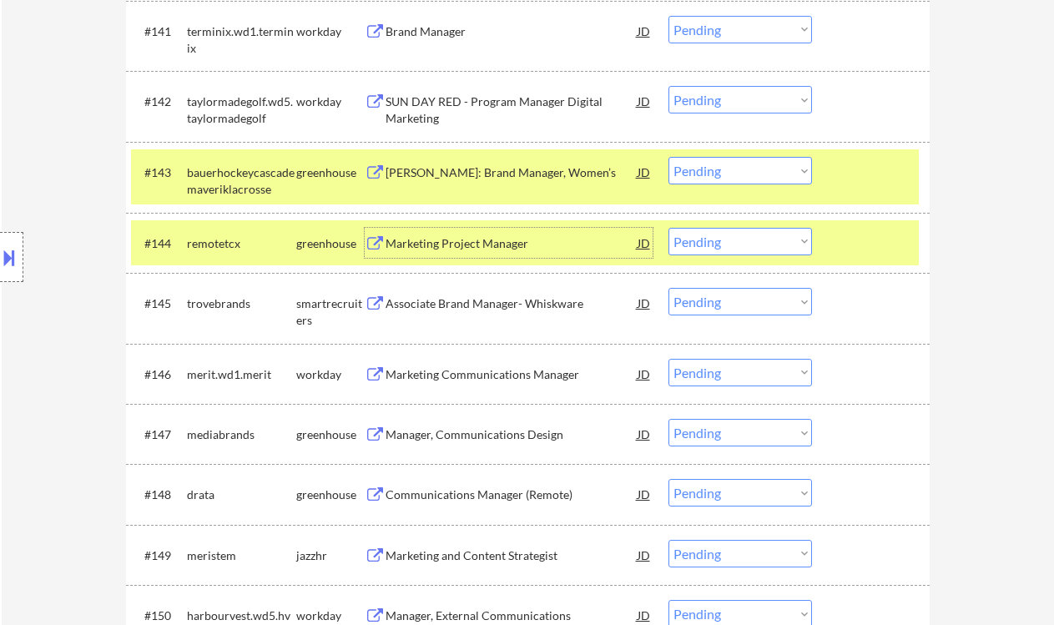
click at [459, 249] on div "Marketing Project Manager" at bounding box center [512, 243] width 252 height 17
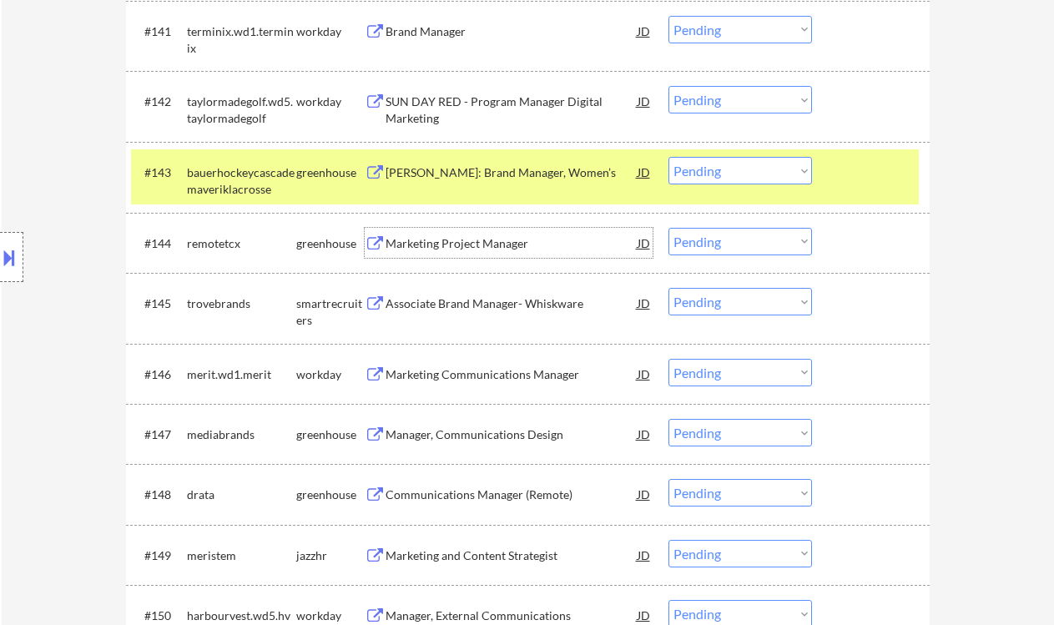
click at [726, 249] on select "Choose an option... Pending Applied Excluded (Questions) Excluded (Expired) Exc…" at bounding box center [740, 242] width 144 height 28
click at [668, 228] on select "Choose an option... Pending Applied Excluded (Questions) Excluded (Expired) Exc…" at bounding box center [740, 242] width 144 height 28
click at [491, 304] on div "Associate Brand Manager- Whiskware" at bounding box center [512, 303] width 252 height 17
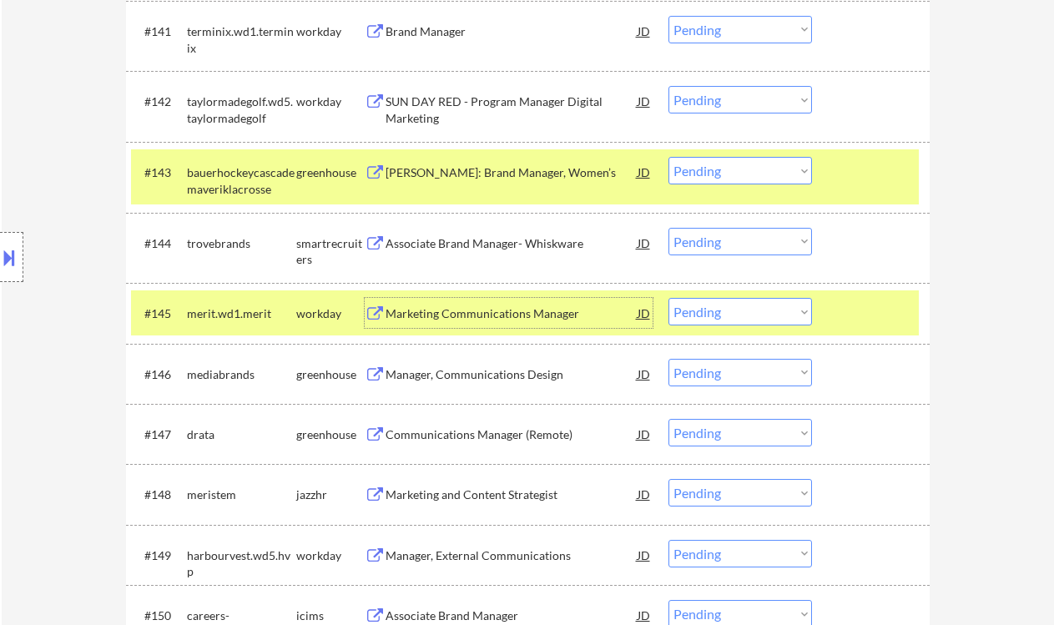
click at [725, 250] on select "Choose an option... Pending Applied Excluded (Questions) Excluded (Expired) Exc…" at bounding box center [740, 242] width 144 height 28
click at [668, 228] on select "Choose an option... Pending Applied Excluded (Questions) Excluded (Expired) Exc…" at bounding box center [740, 242] width 144 height 28
click at [473, 373] on div "Manager, Communications Design" at bounding box center [512, 374] width 252 height 17
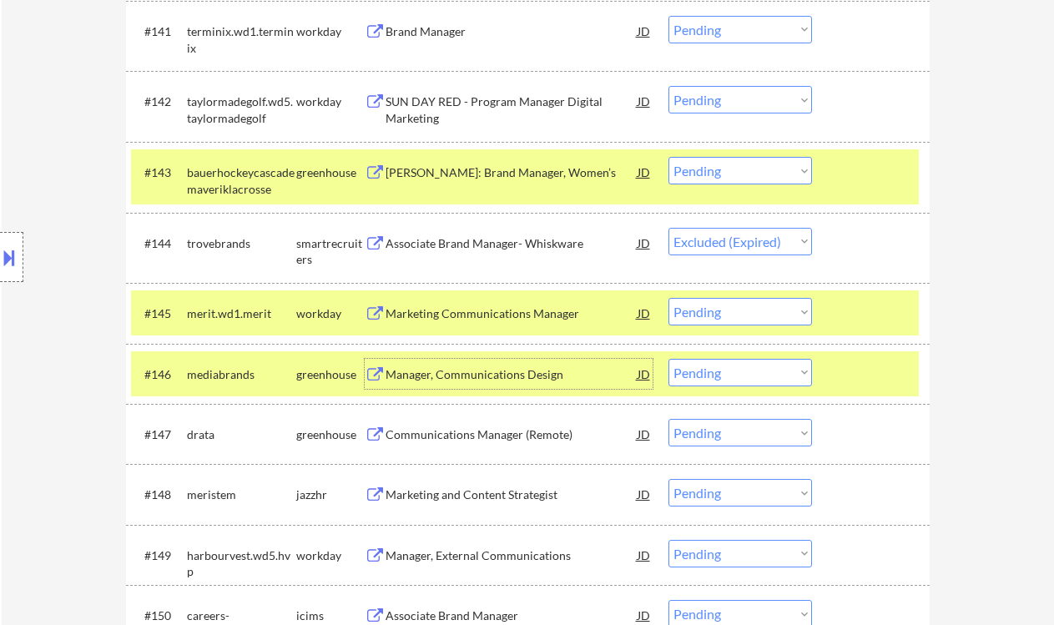
select select ""pending""
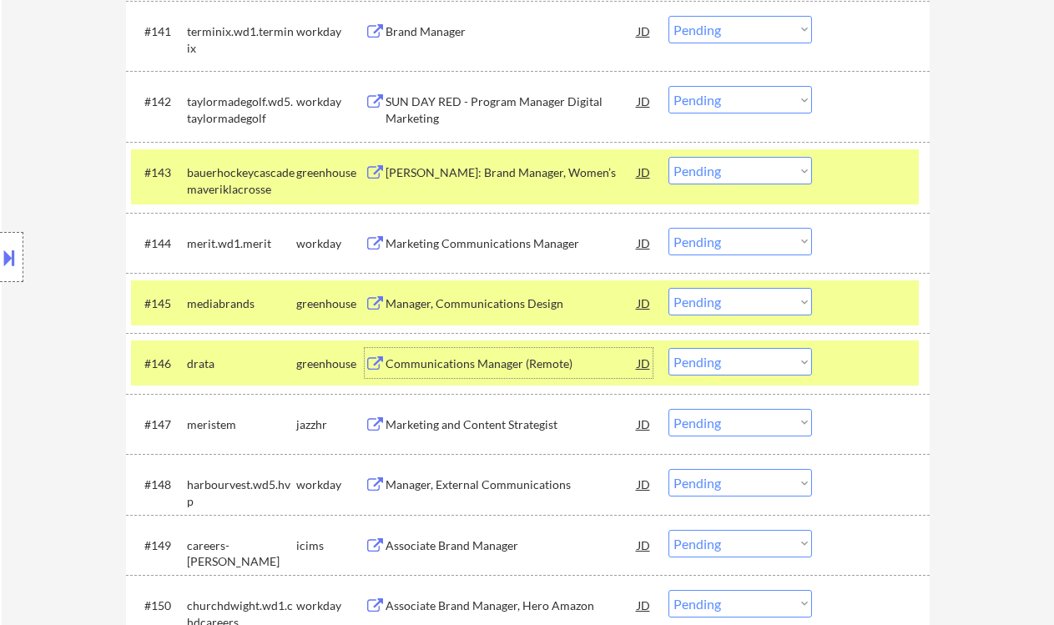
click at [643, 305] on div "JD" at bounding box center [644, 303] width 17 height 30
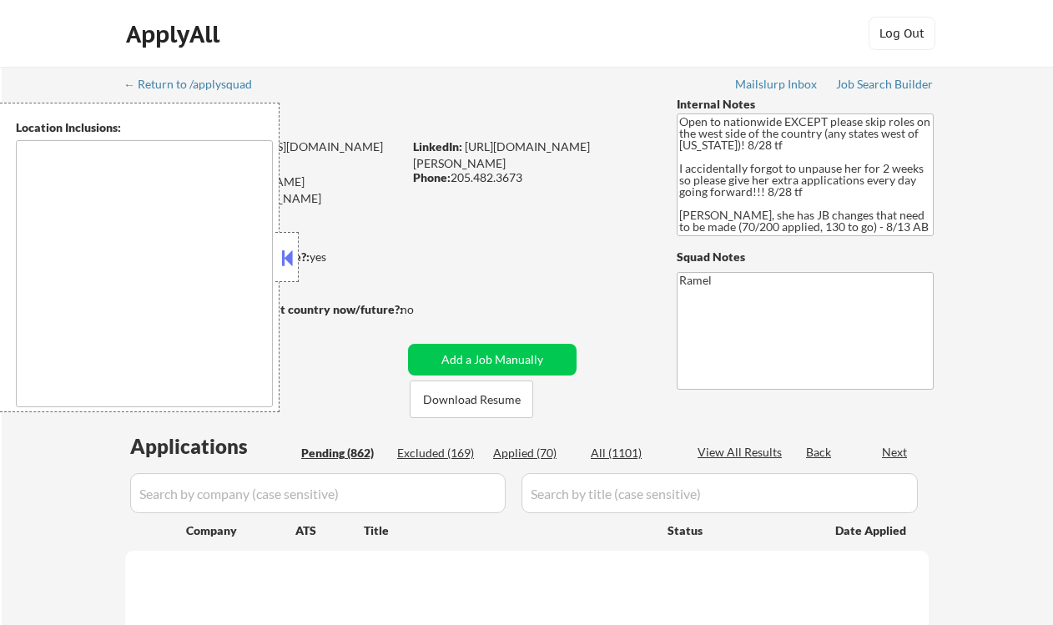
select select ""pending""
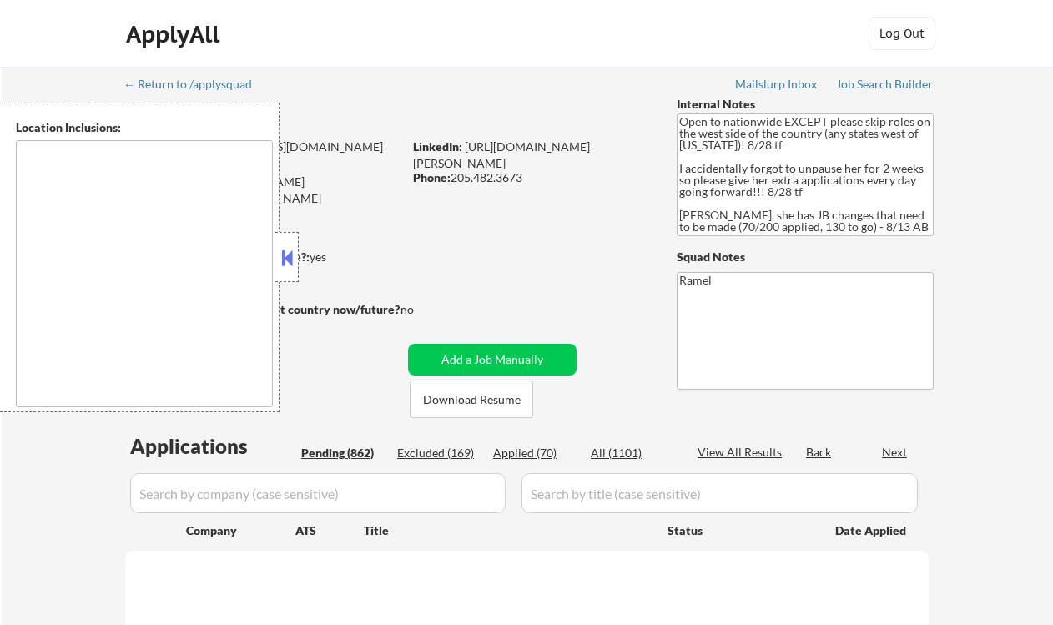
select select ""pending""
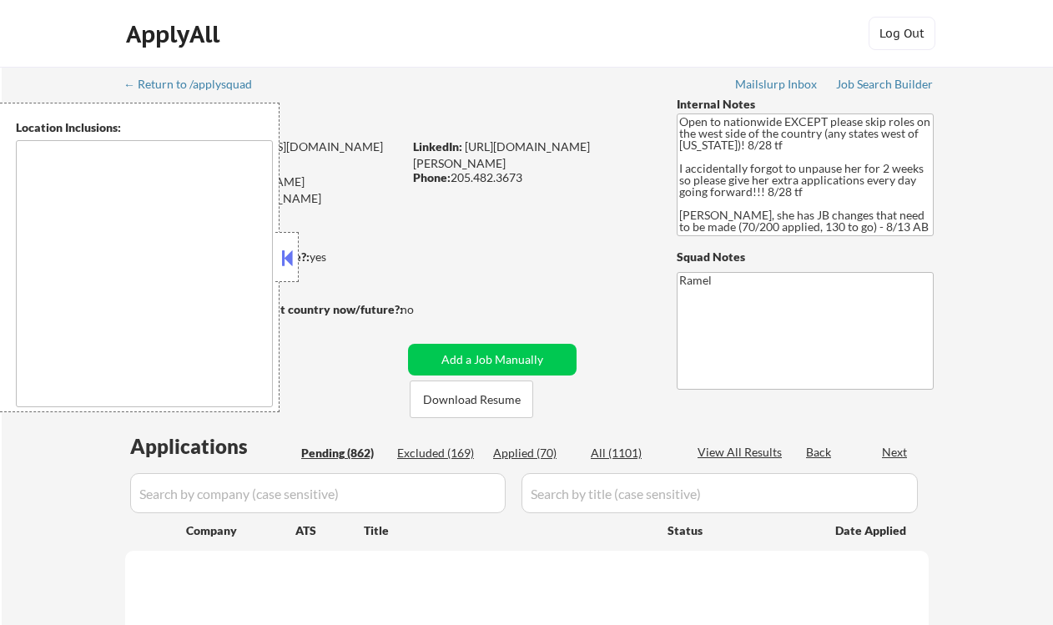
select select ""pending""
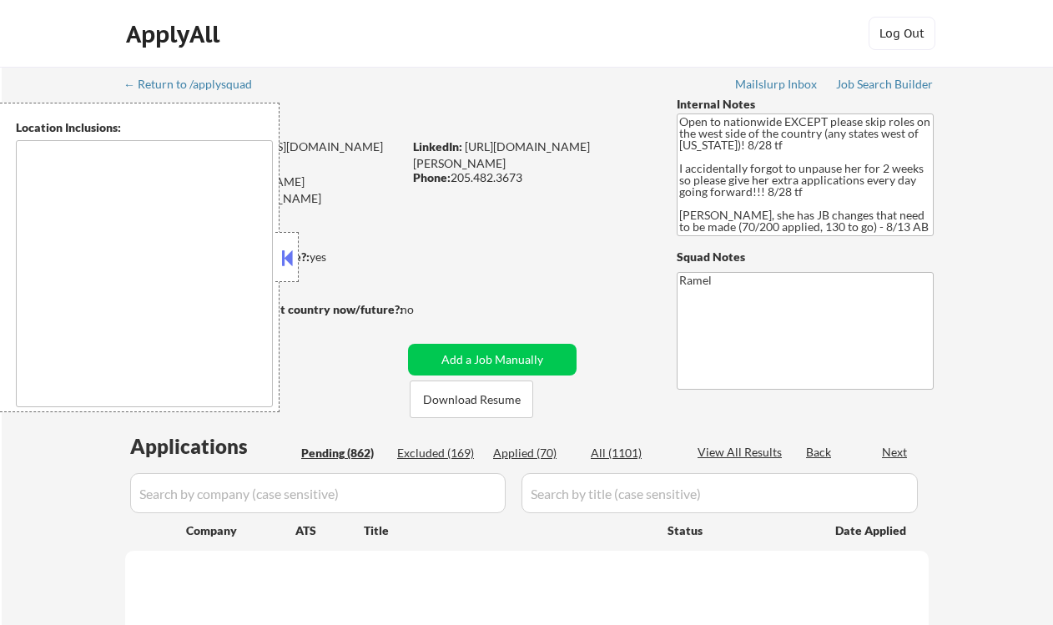
select select ""pending""
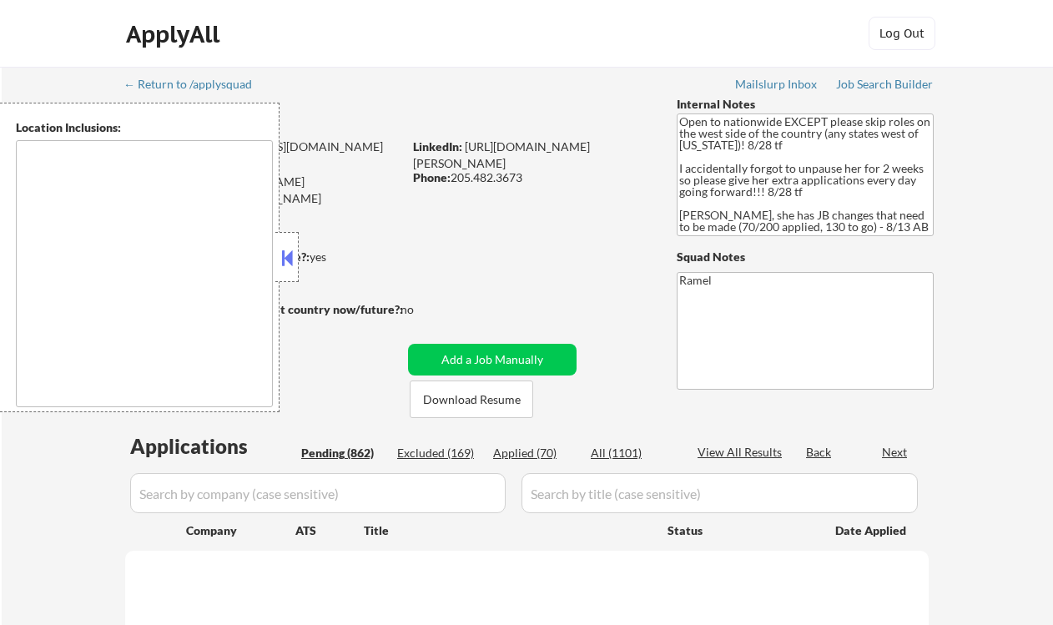
select select ""pending""
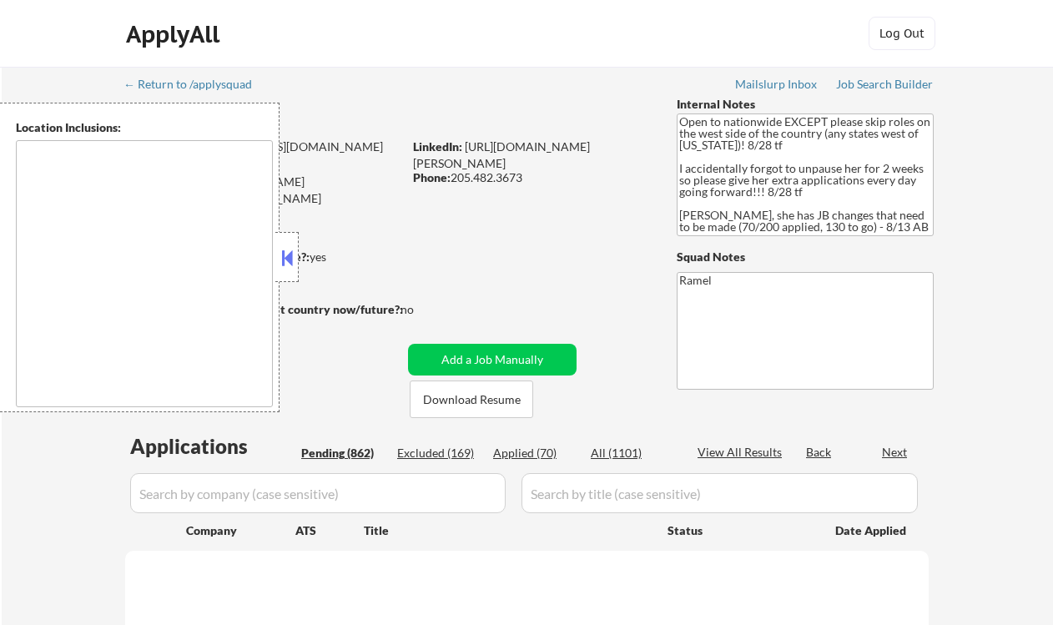
select select ""pending""
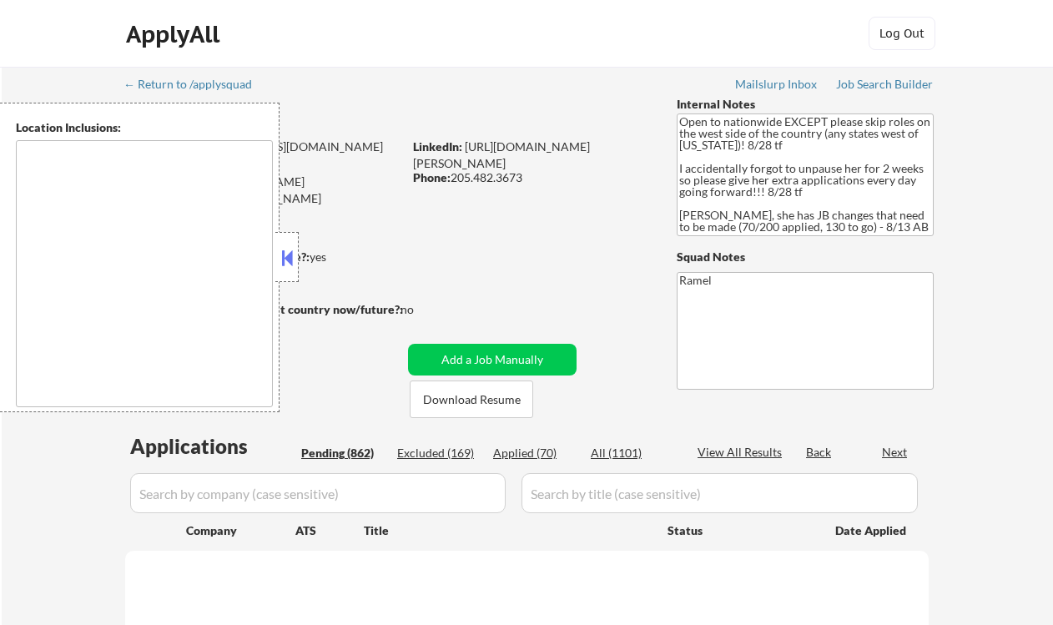
select select ""pending""
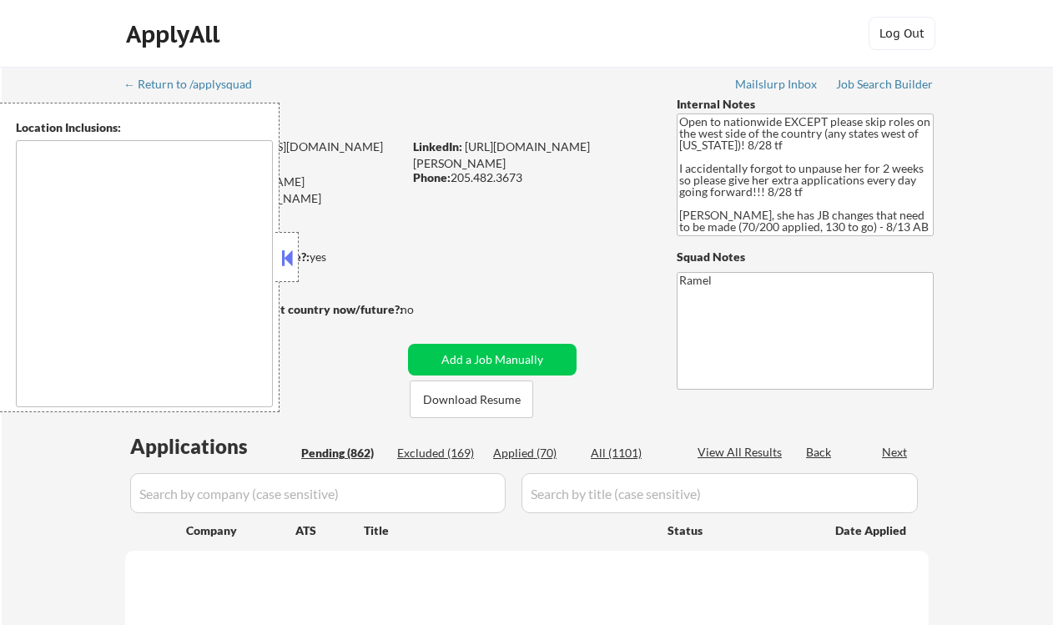
select select ""pending""
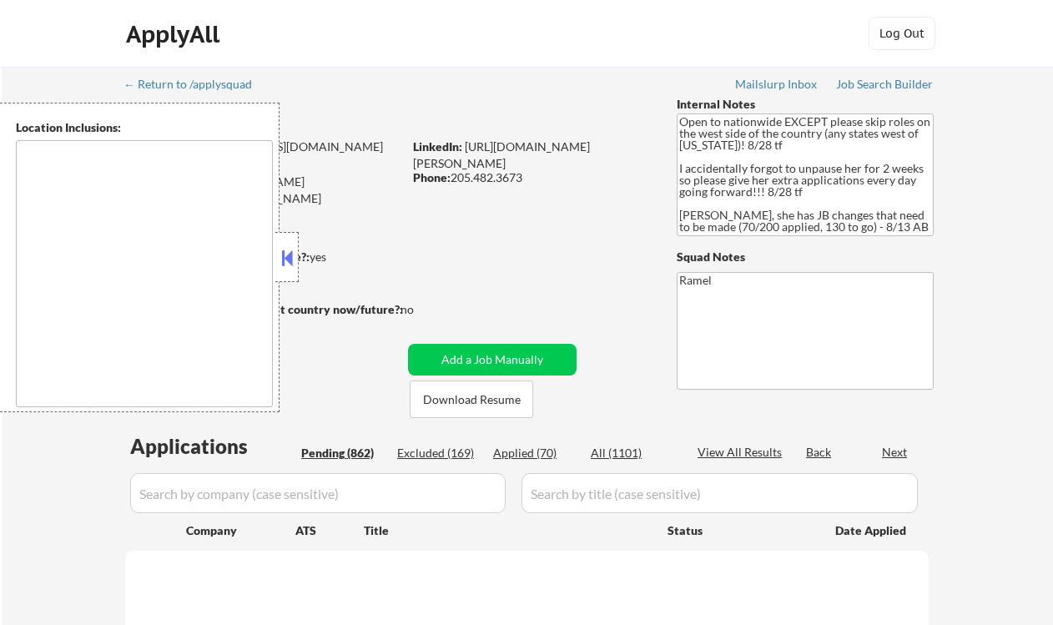
select select ""pending""
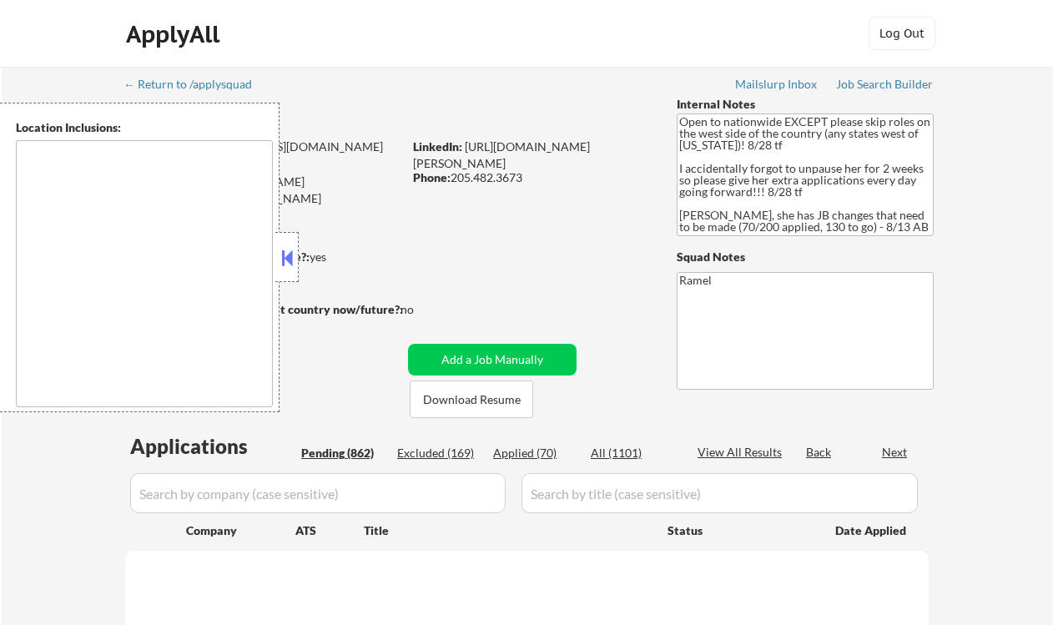
select select ""pending""
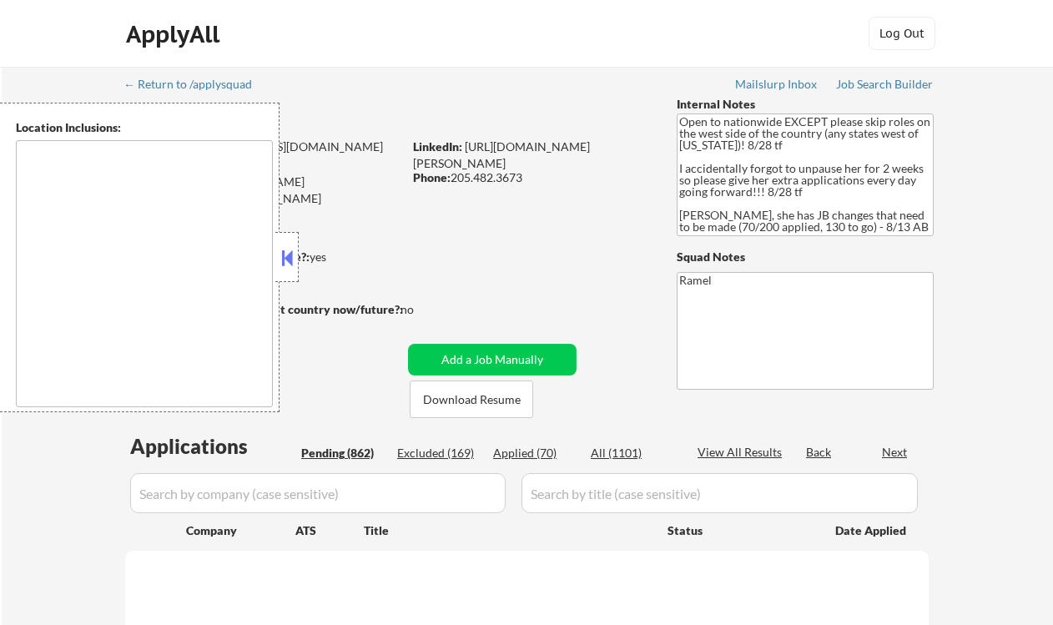
select select ""pending""
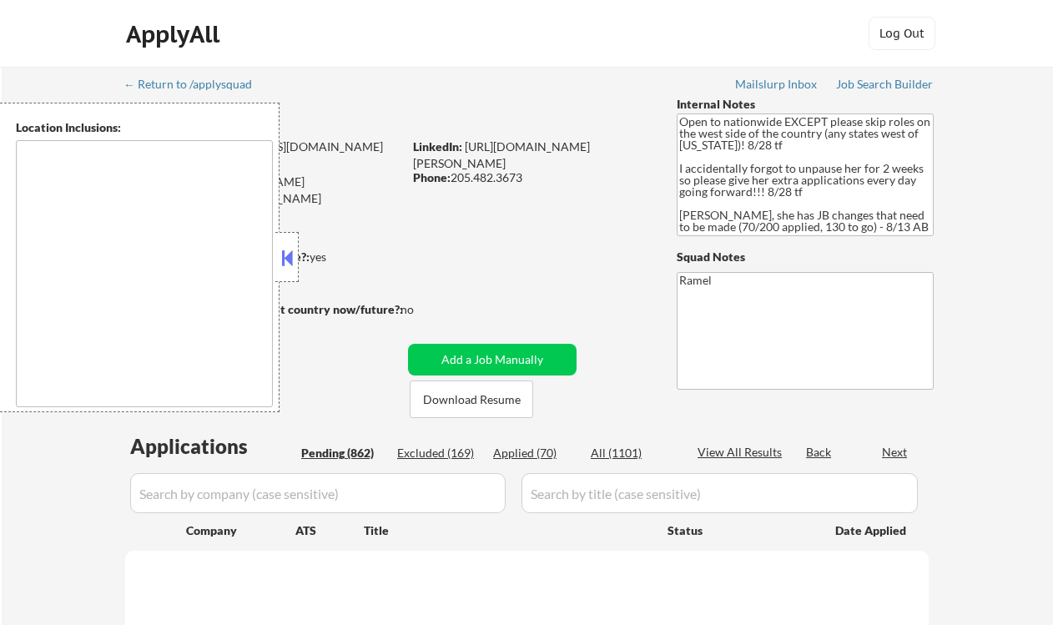
select select ""pending""
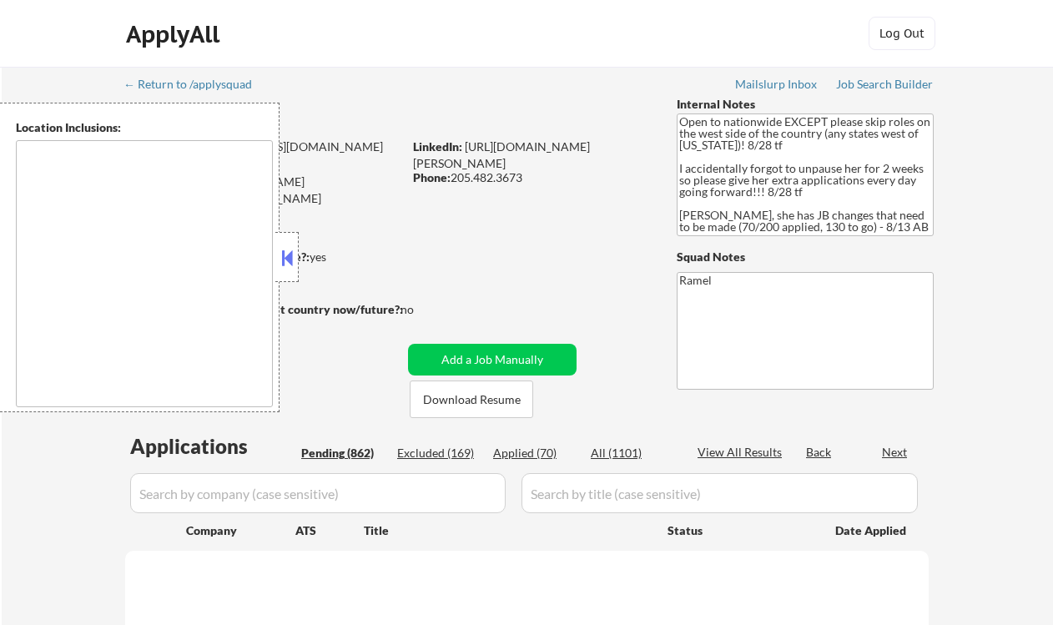
select select ""pending""
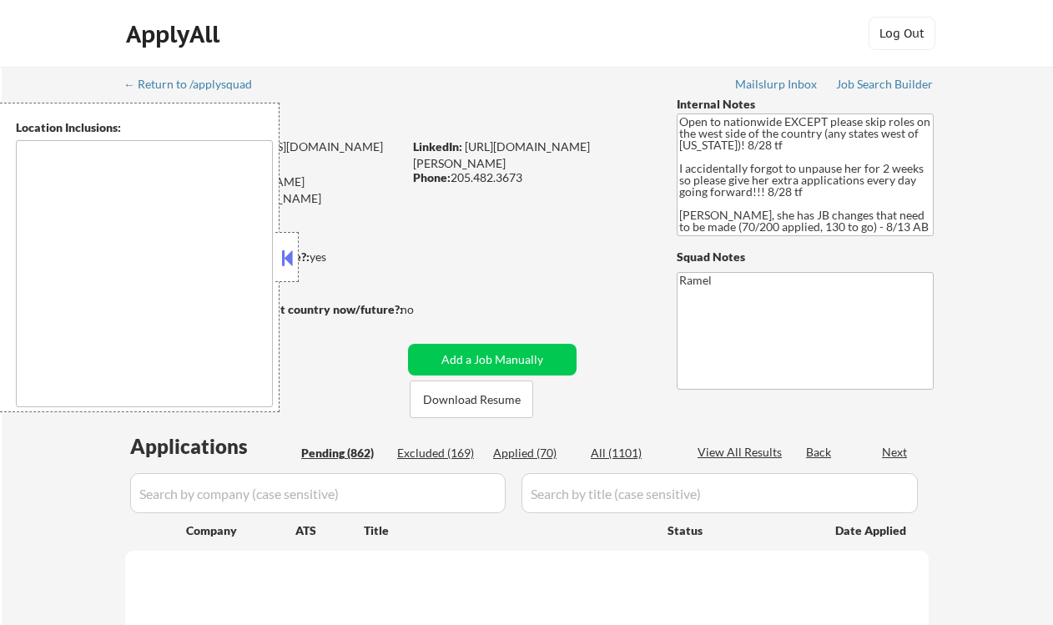
select select ""pending""
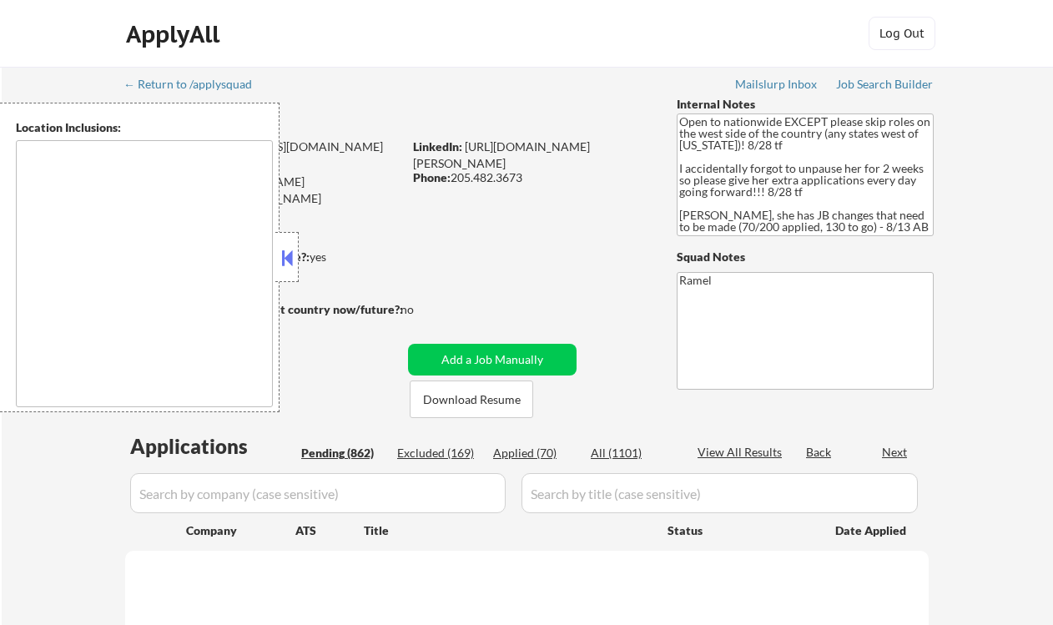
select select ""pending""
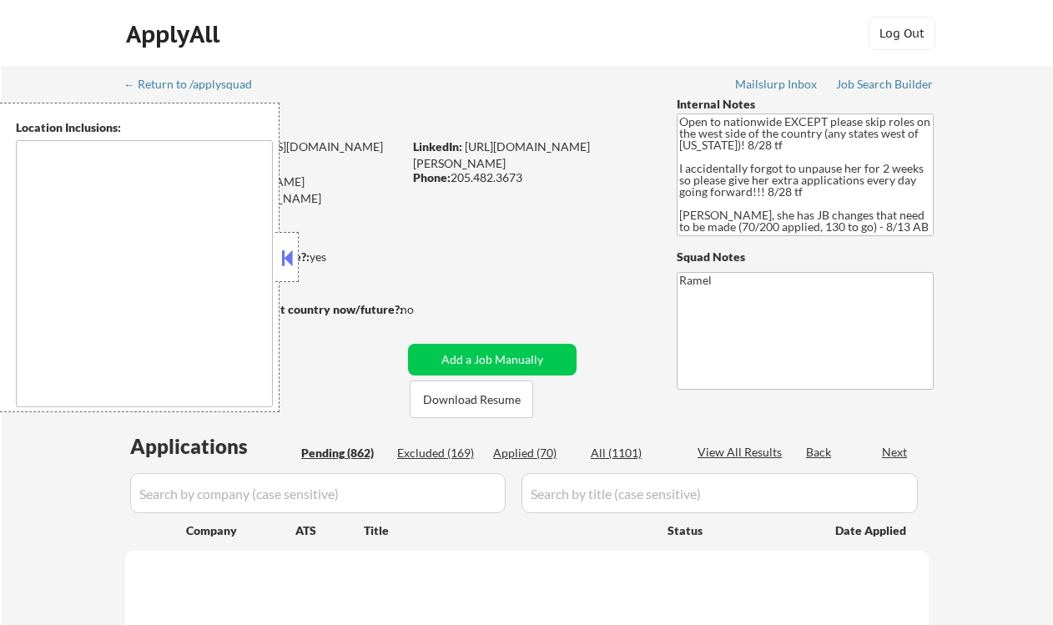
select select ""pending""
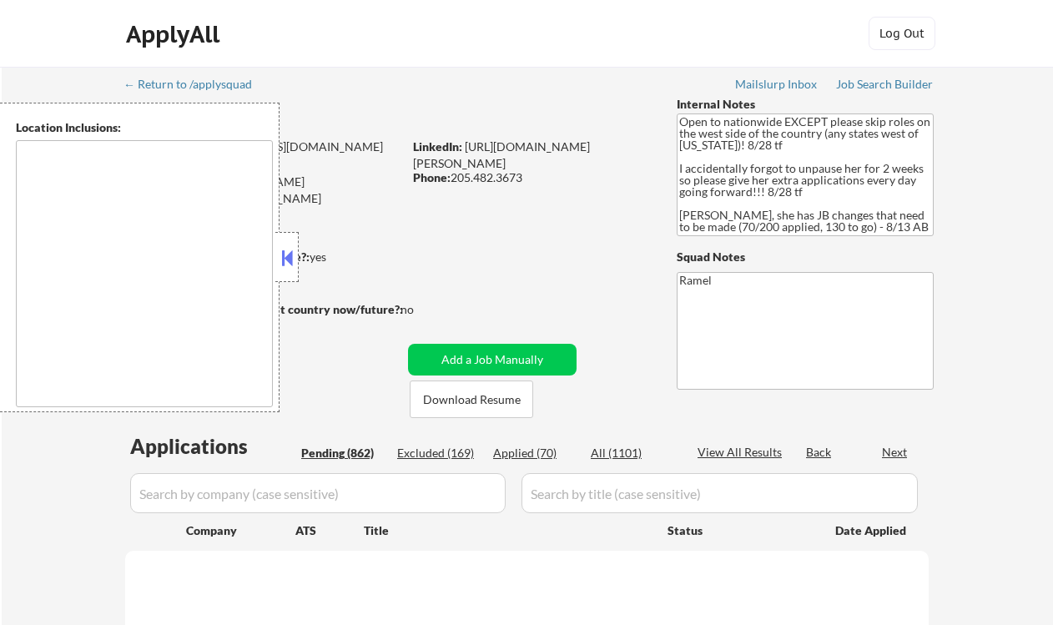
select select ""pending""
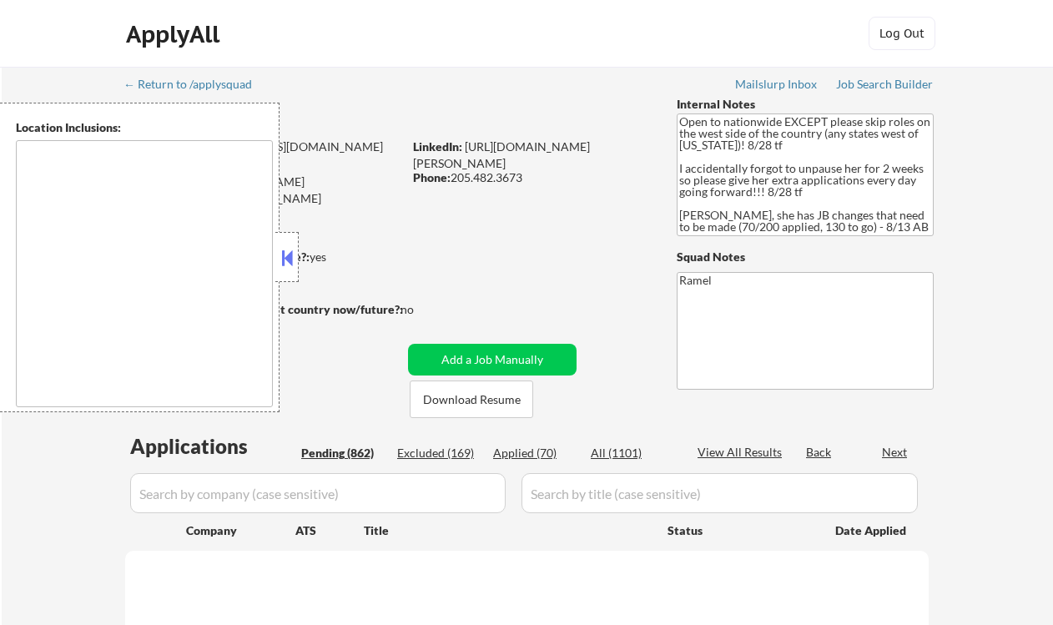
select select ""pending""
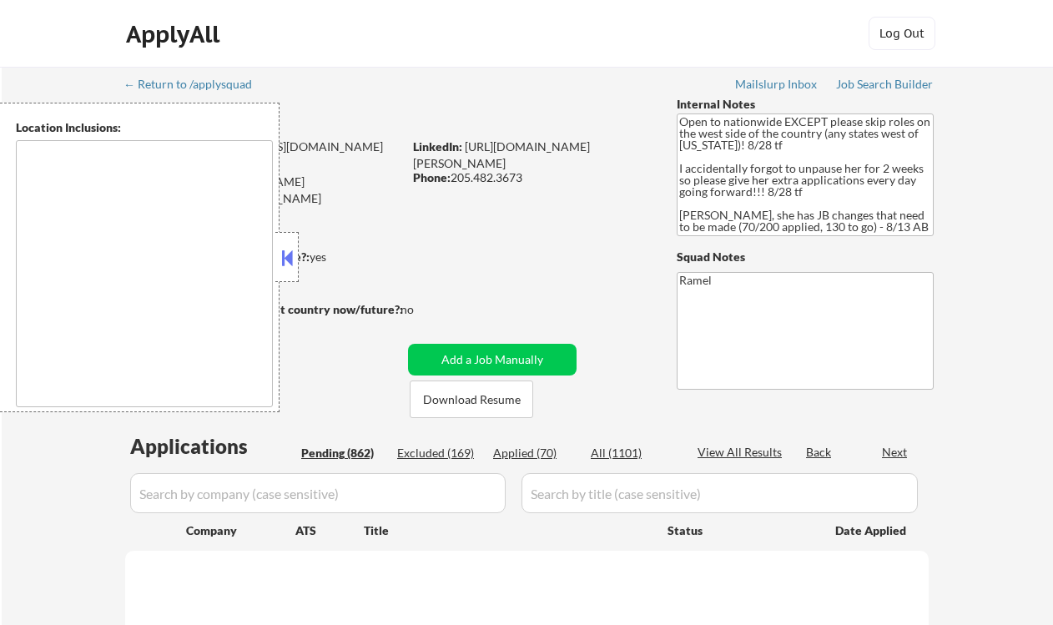
select select ""pending""
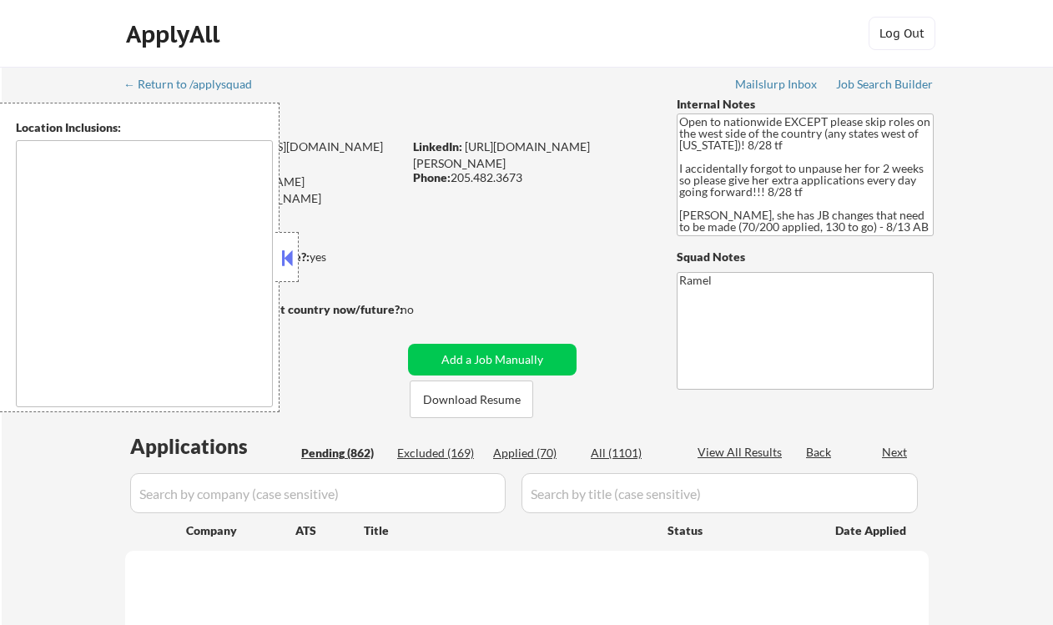
select select ""pending""
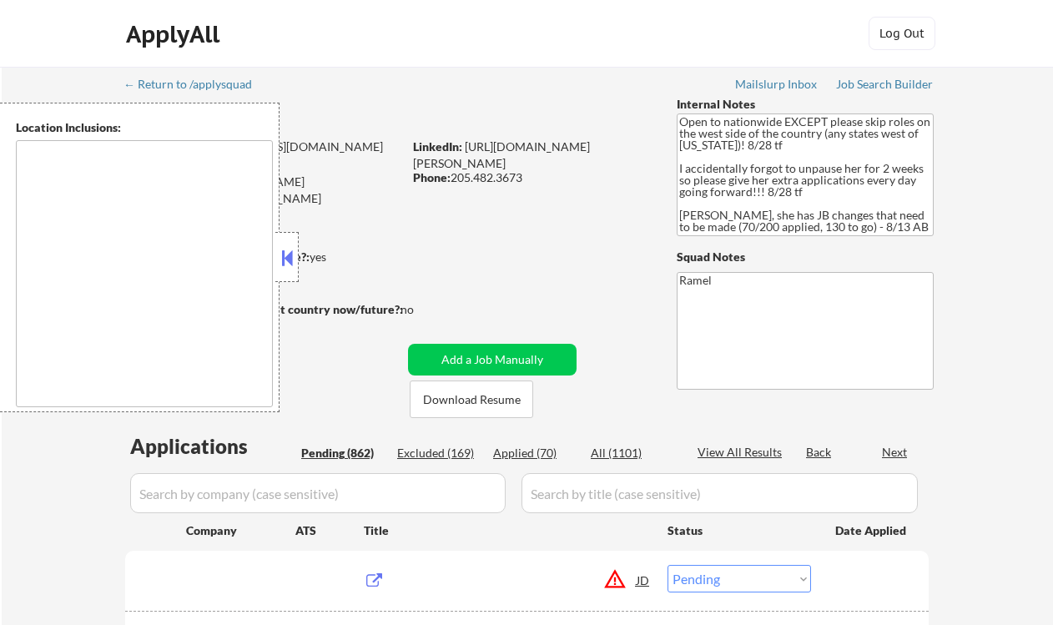
type textarea "country:[GEOGRAPHIC_DATA]"
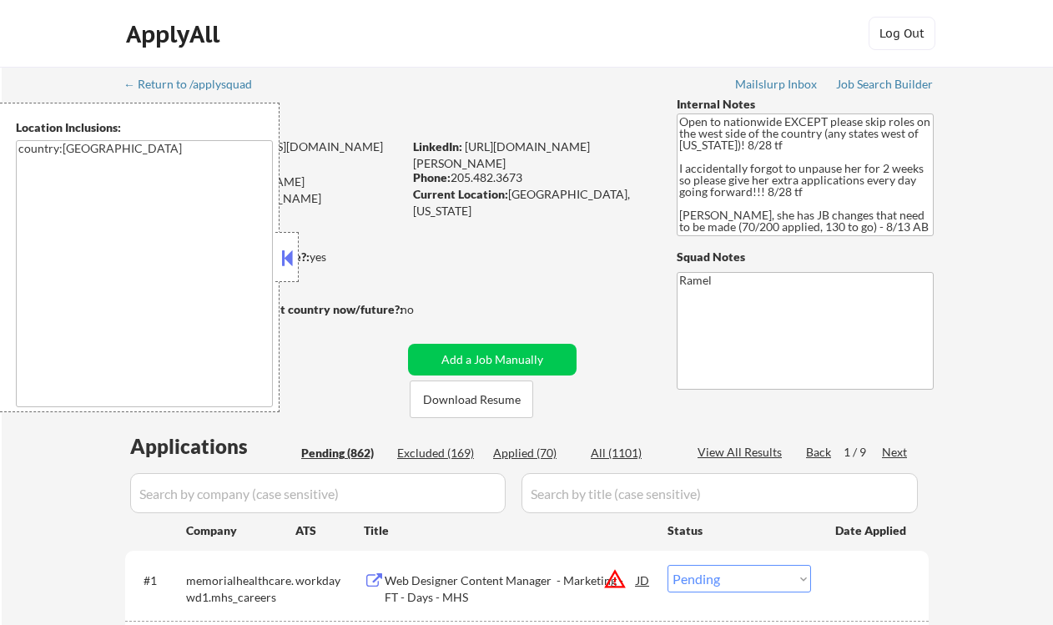
select select ""pending""
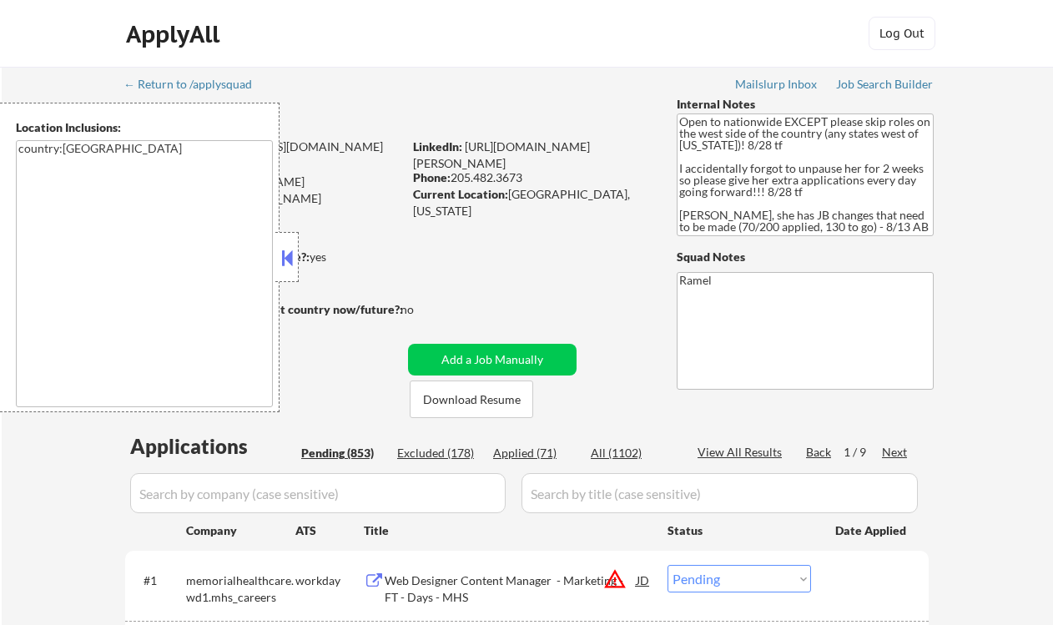
select select ""pending""
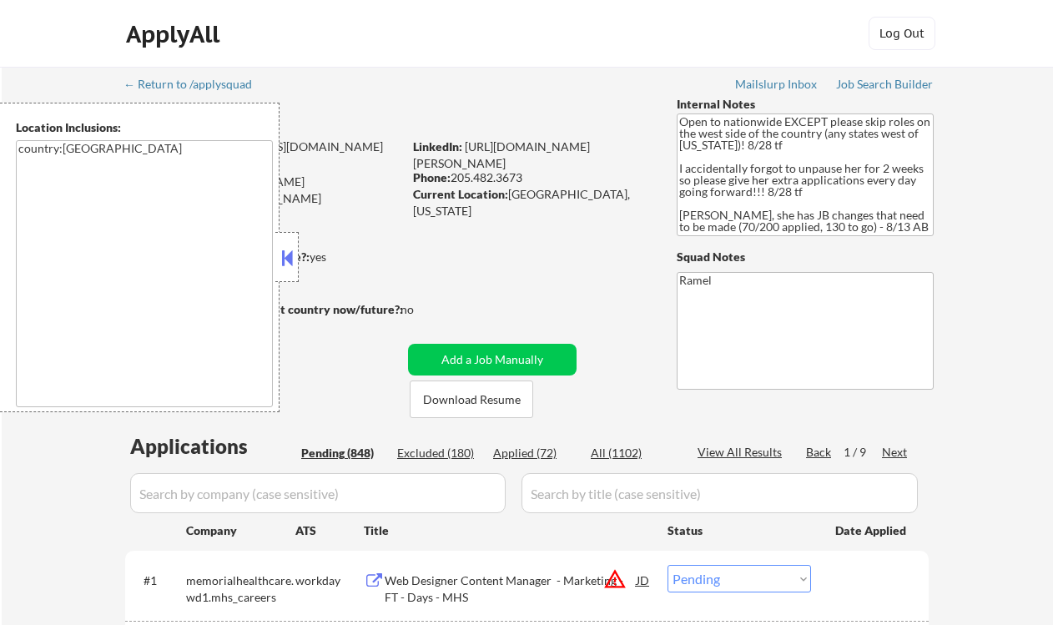
select select ""pending""
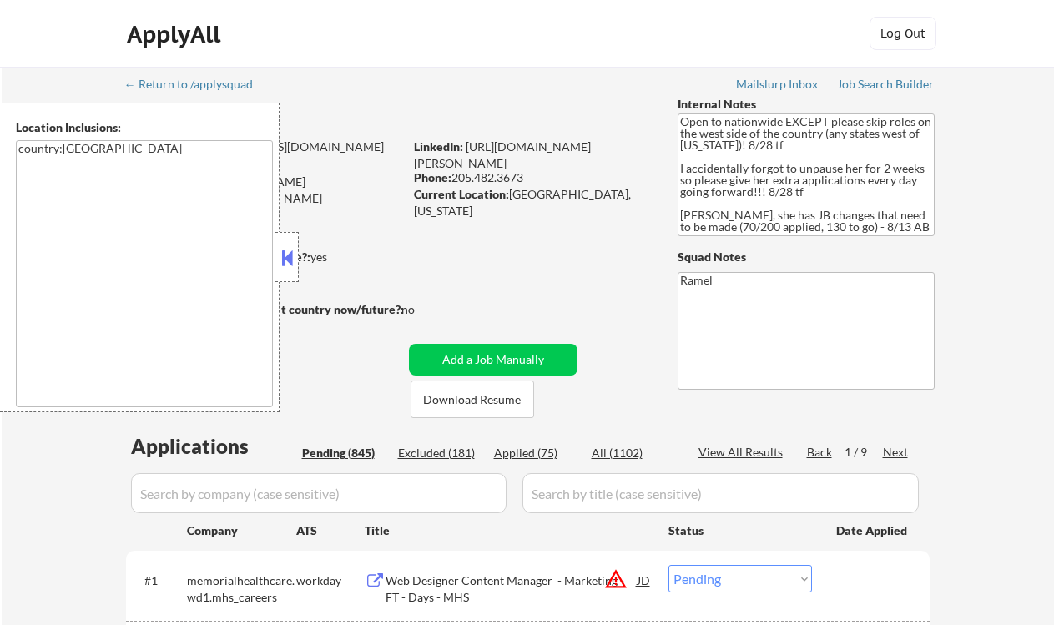
select select ""pending""
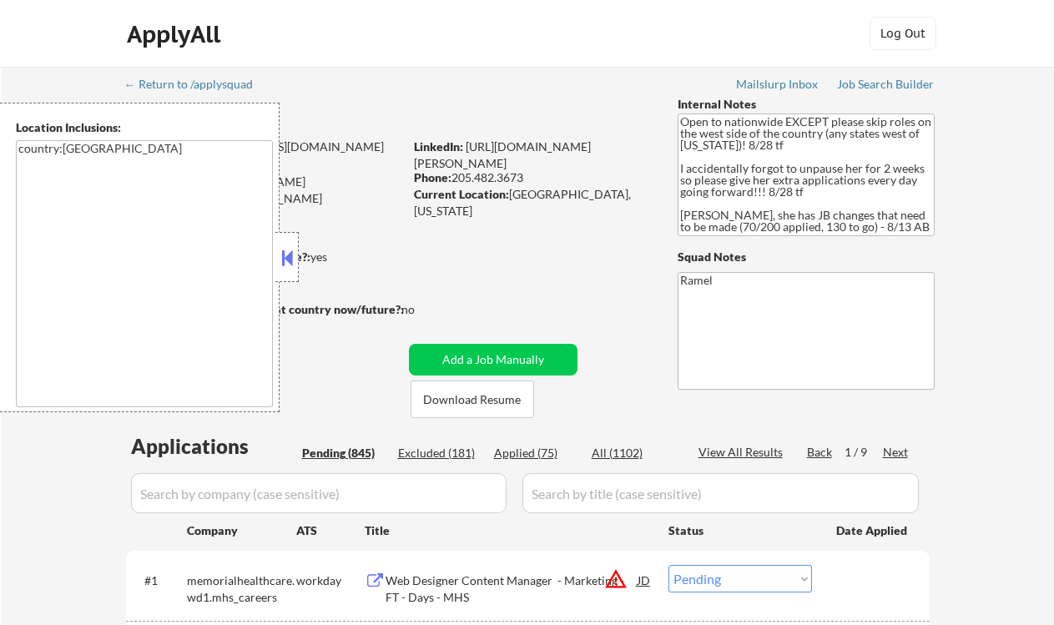
select select ""pending""
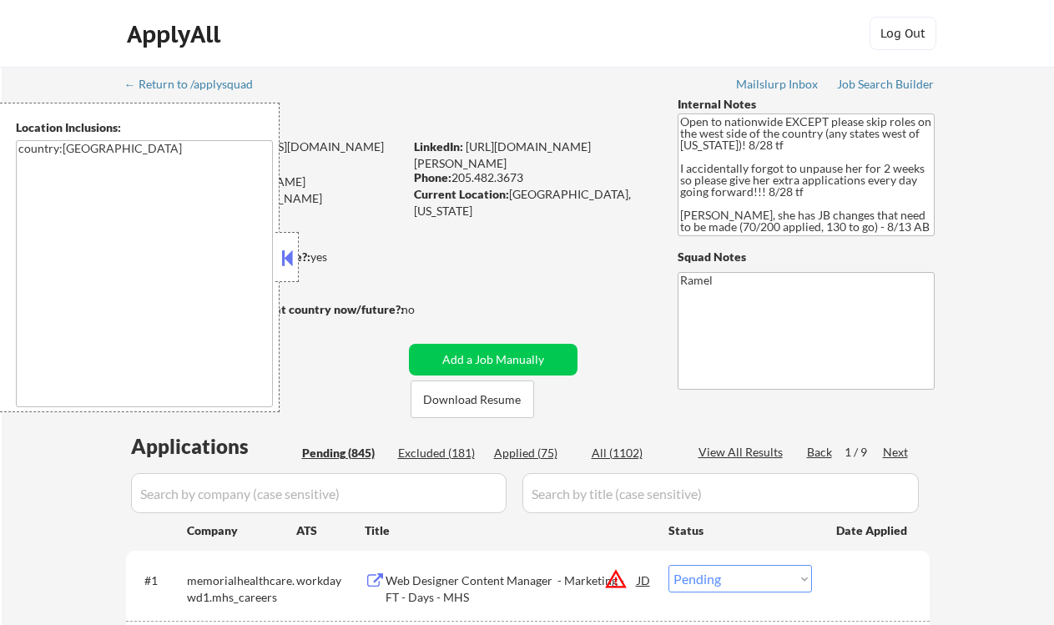
select select ""pending""
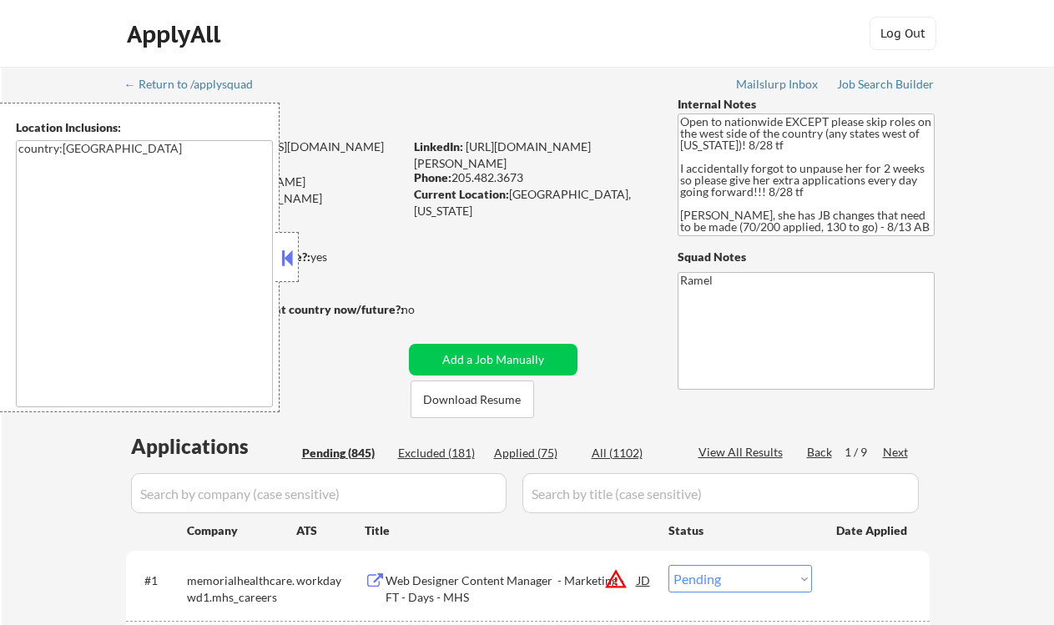
select select ""pending""
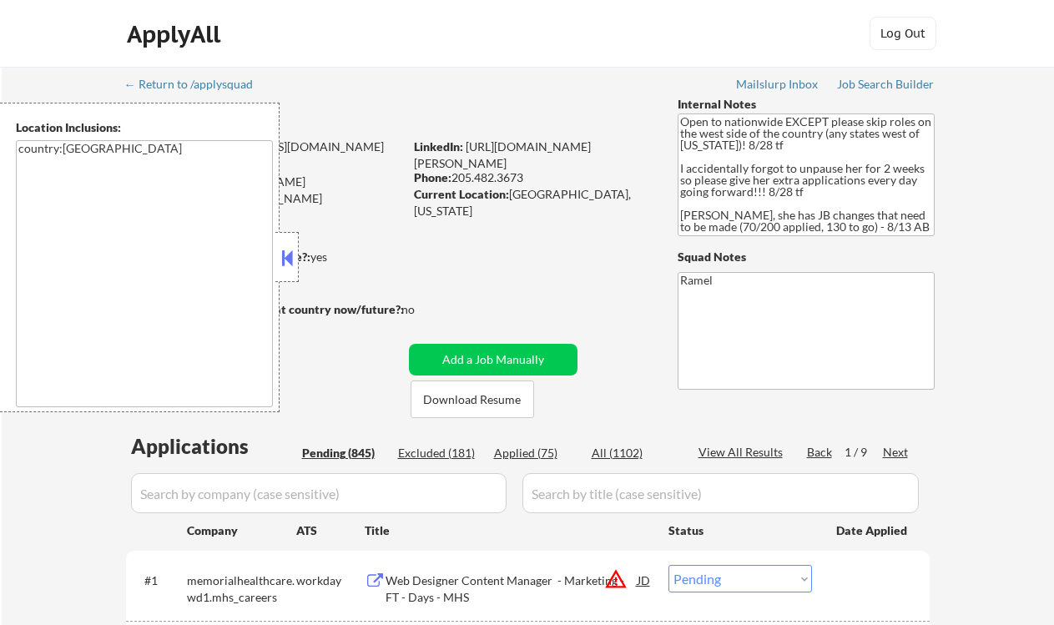
select select ""pending""
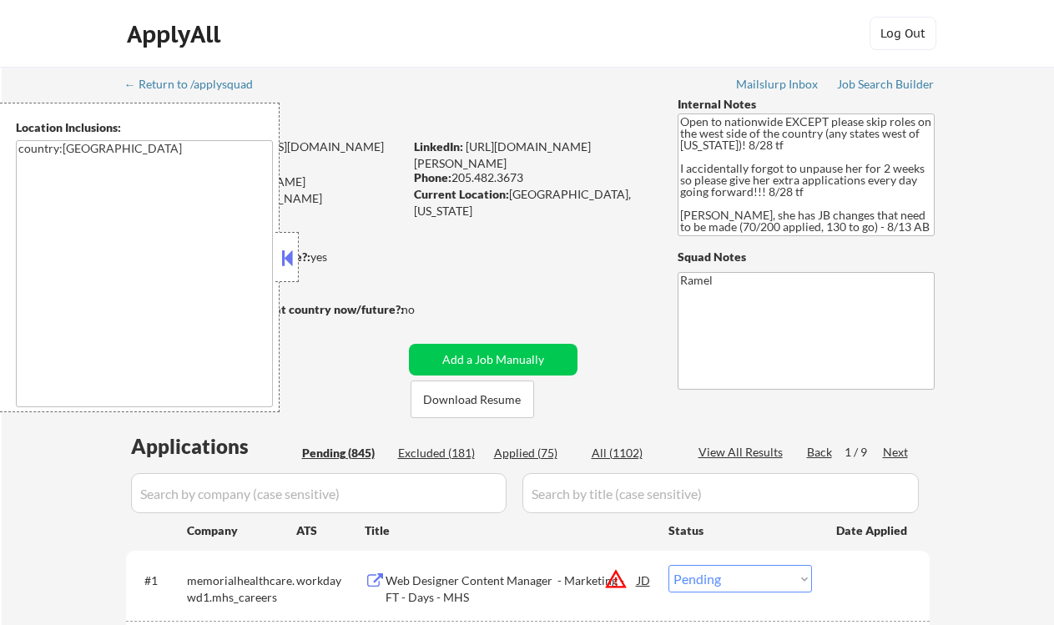
select select ""pending""
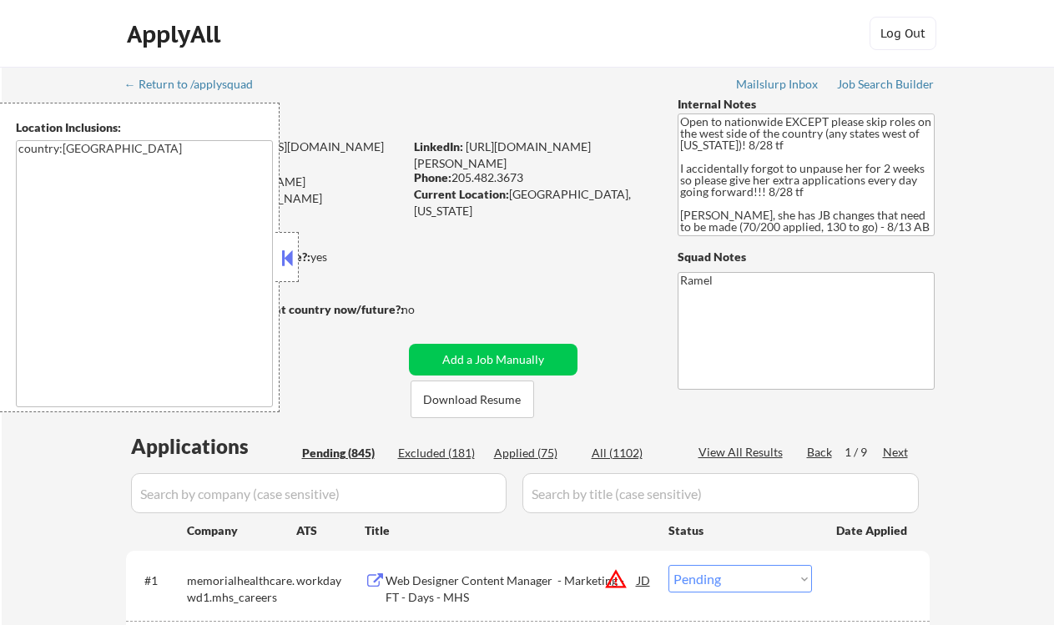
select select ""pending""
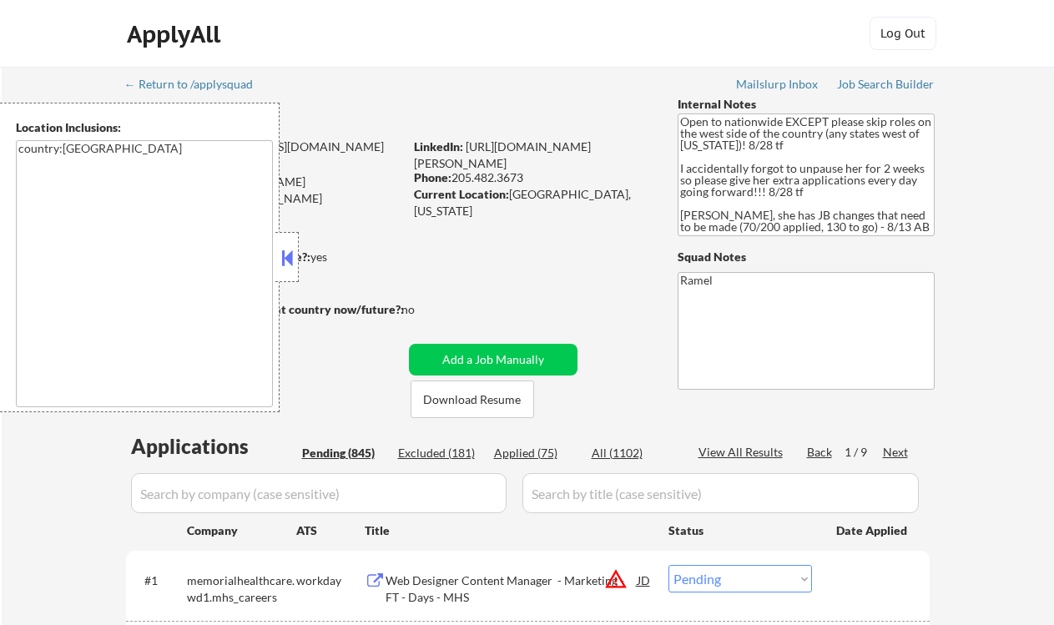
select select ""pending""
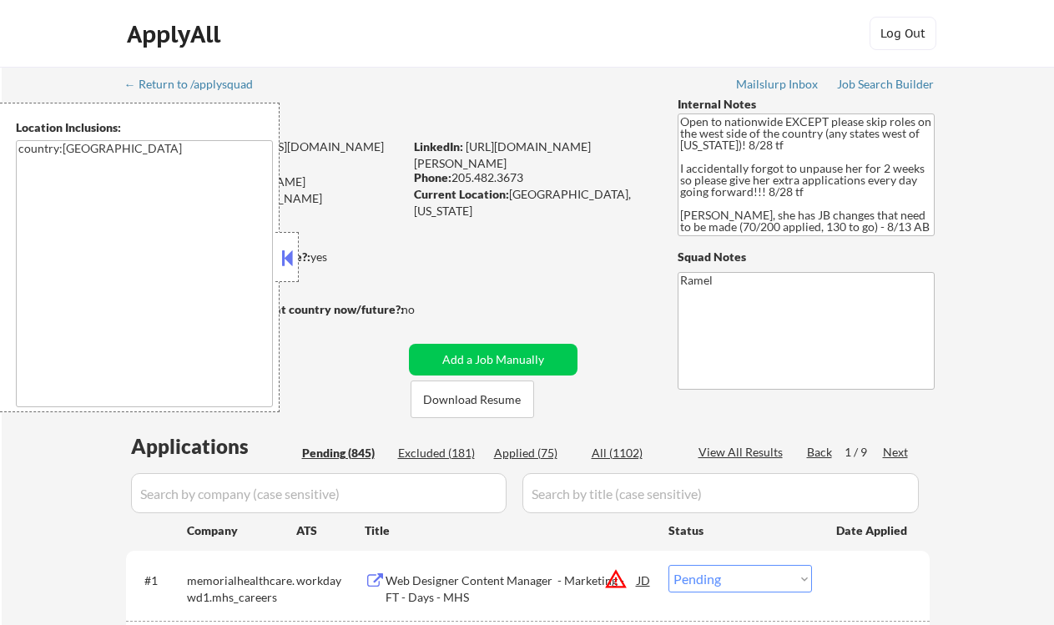
select select ""pending""
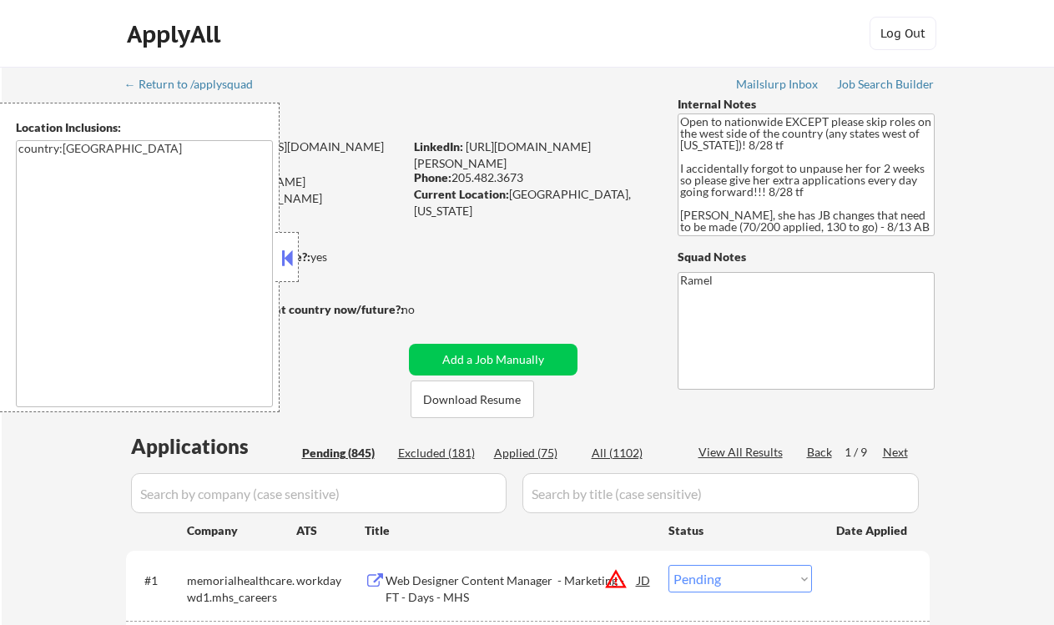
select select ""pending""
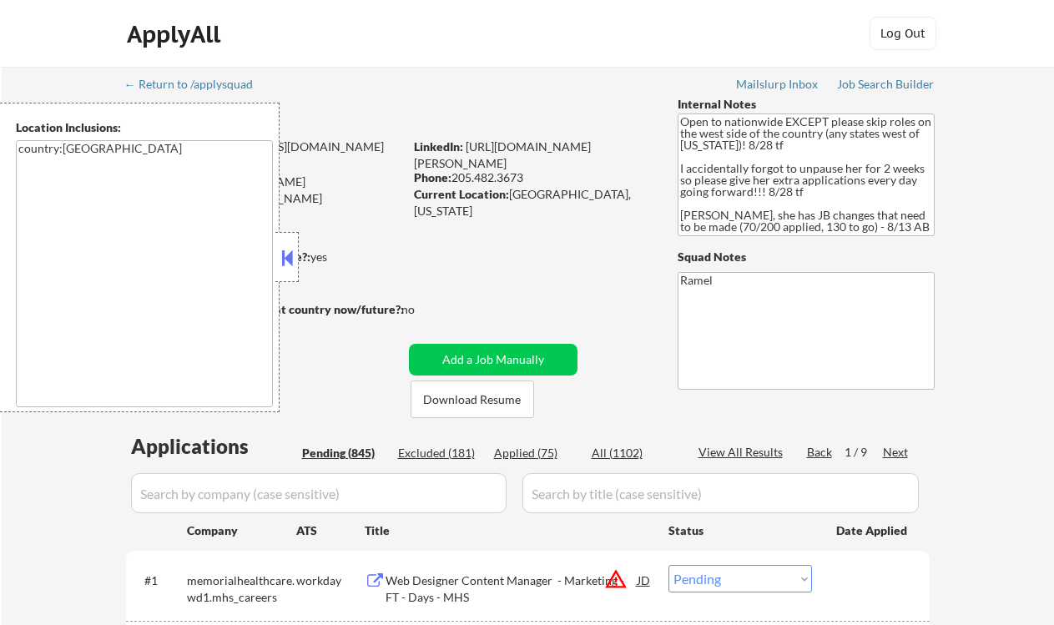
select select ""pending""
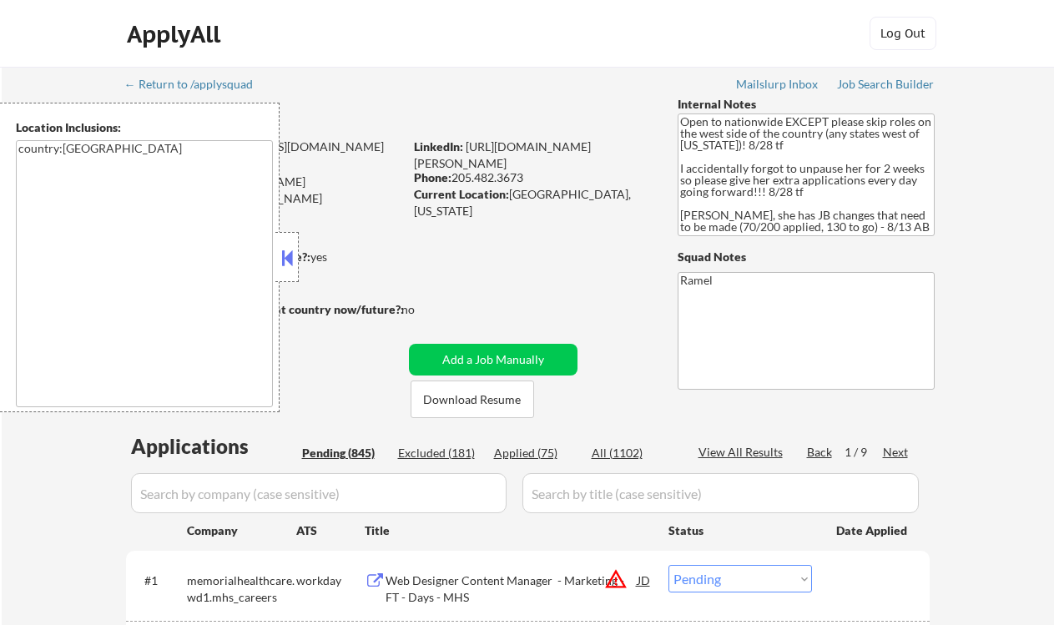
select select ""pending""
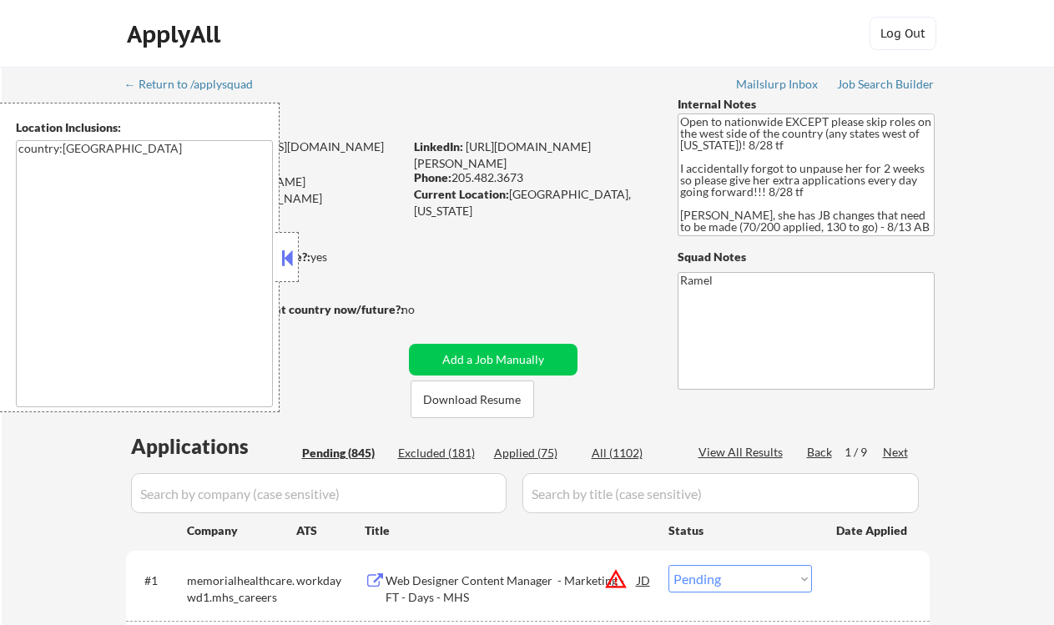
select select ""pending""
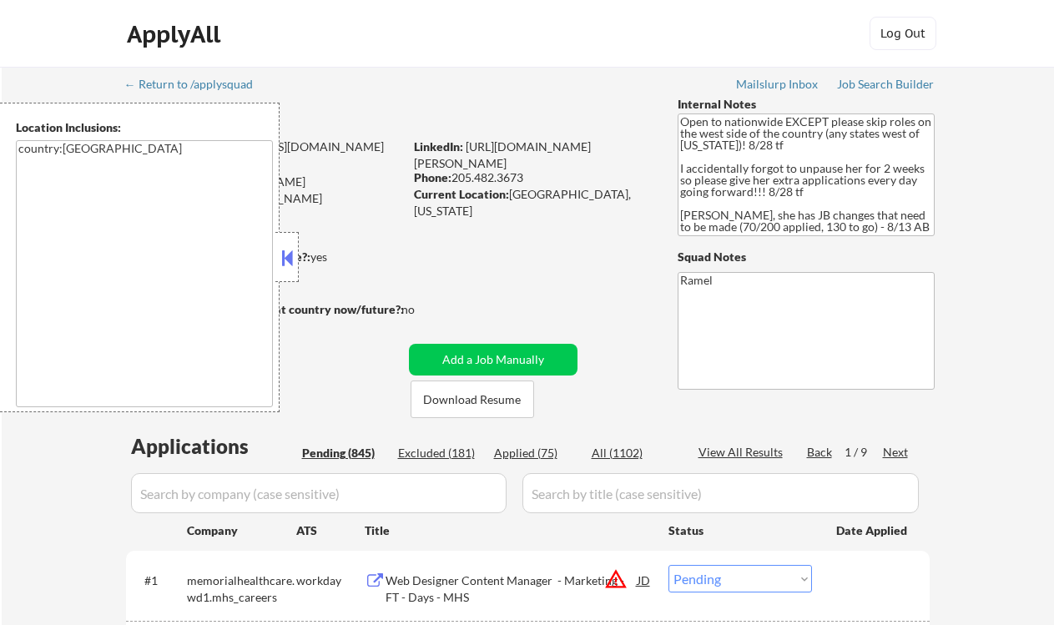
select select ""pending""
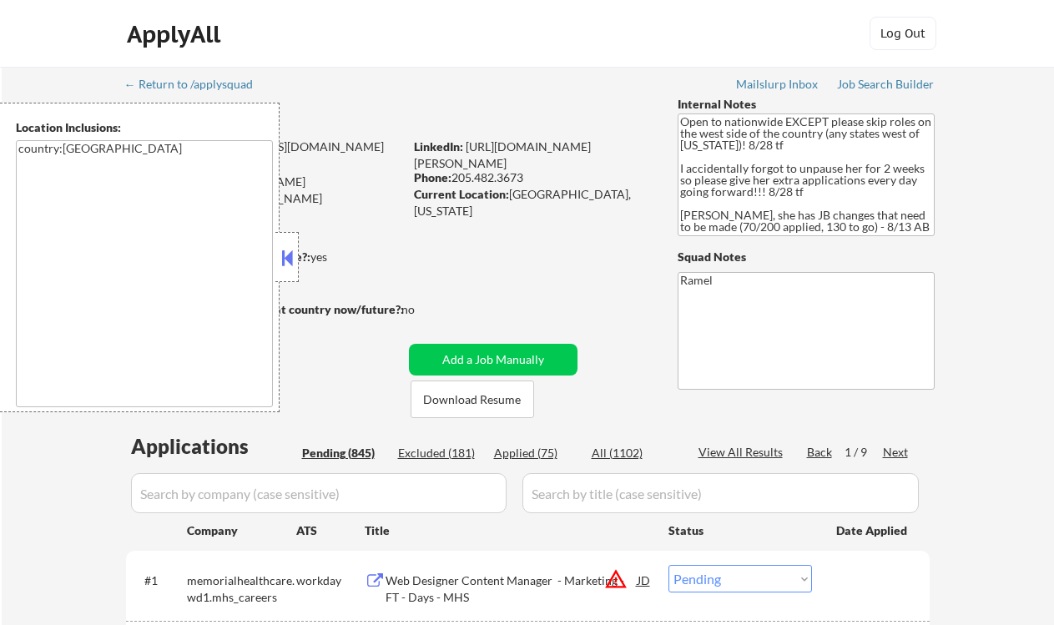
select select ""pending""
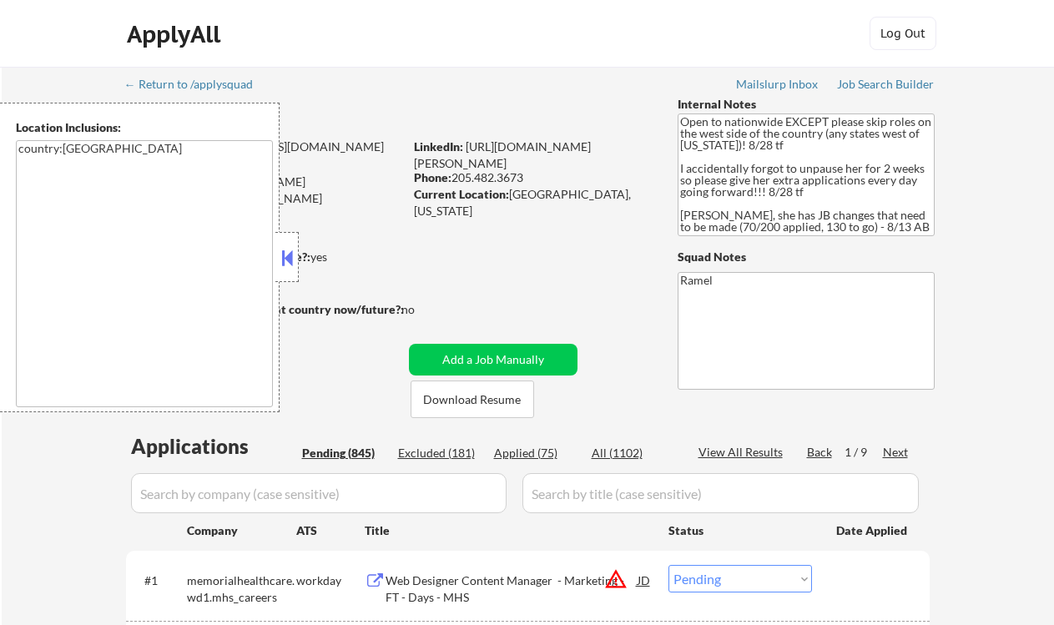
select select ""pending""
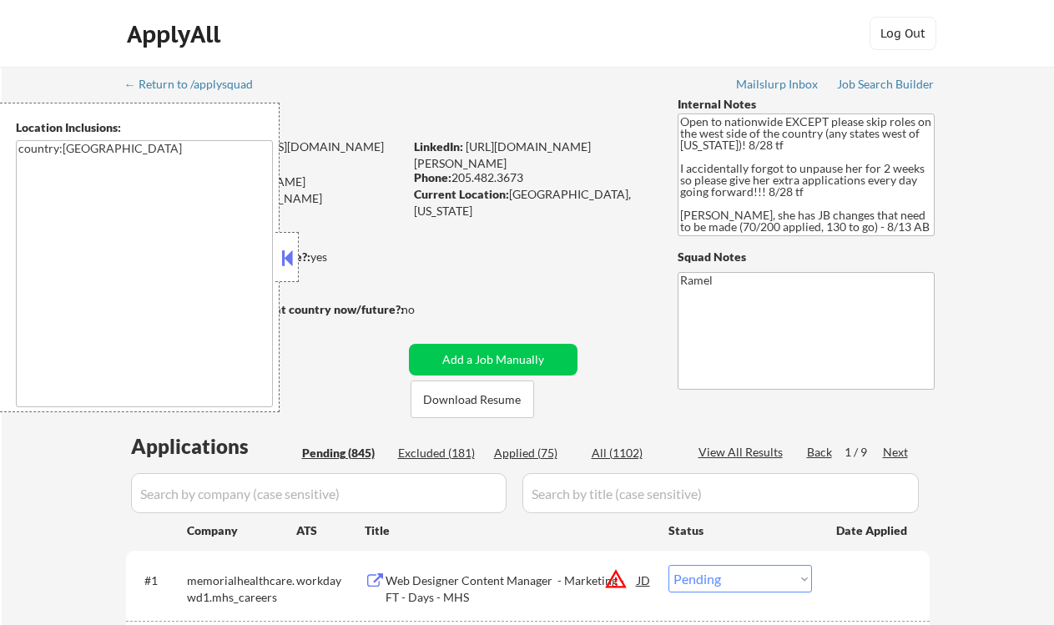
select select ""pending""
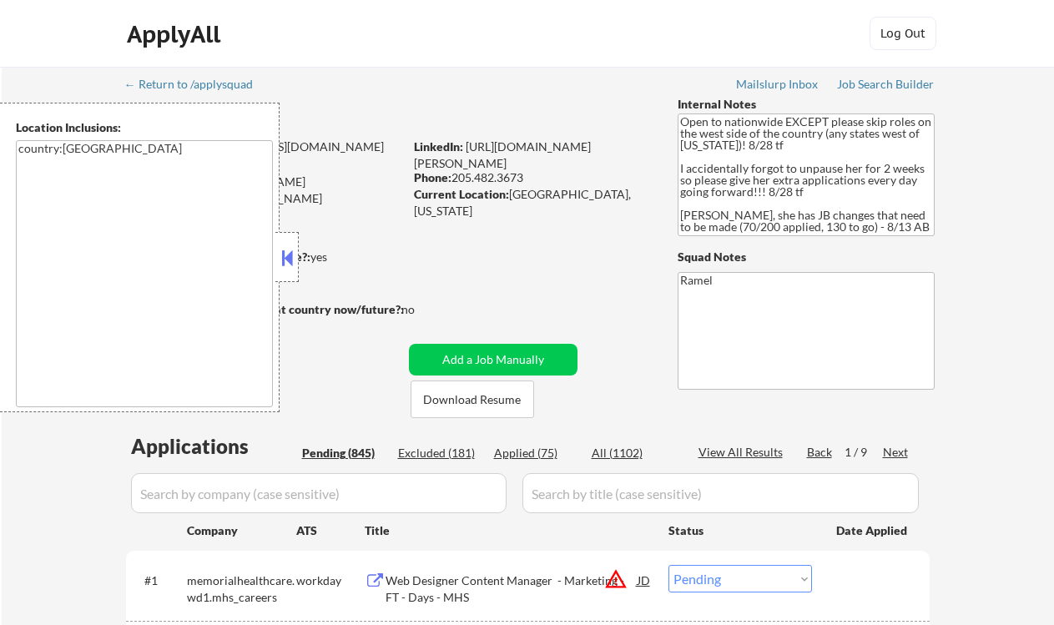
select select ""pending""
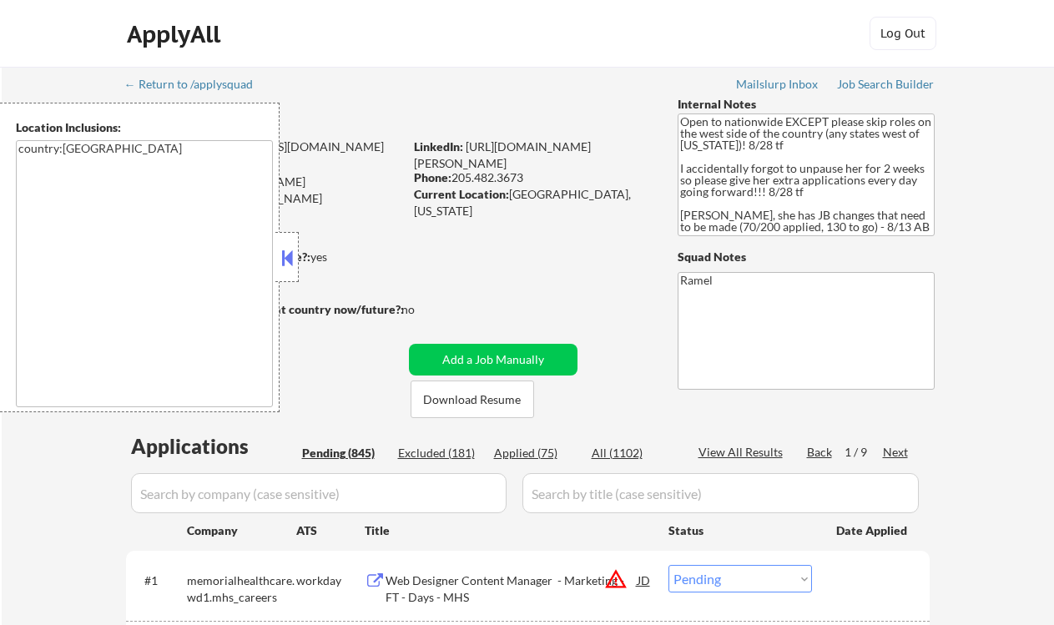
select select ""pending""
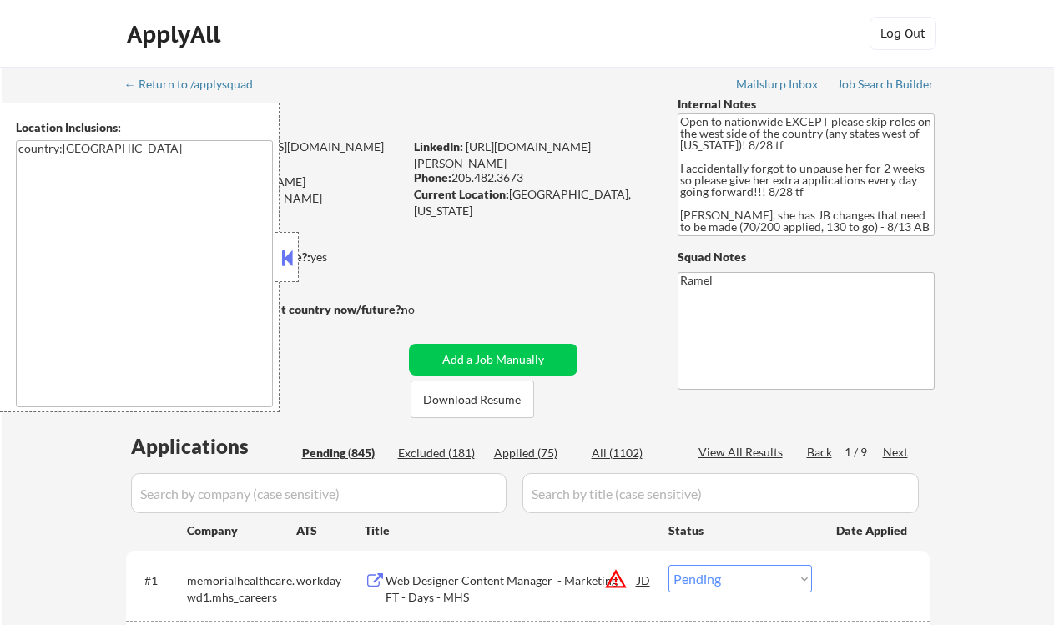
select select ""pending""
drag, startPoint x: 512, startPoint y: 194, endPoint x: 537, endPoint y: 156, distance: 45.1
click at [600, 199] on div "Current Location: Pelham, Alabama" at bounding box center [532, 202] width 236 height 33
copy div "[GEOGRAPHIC_DATA], [US_STATE]"
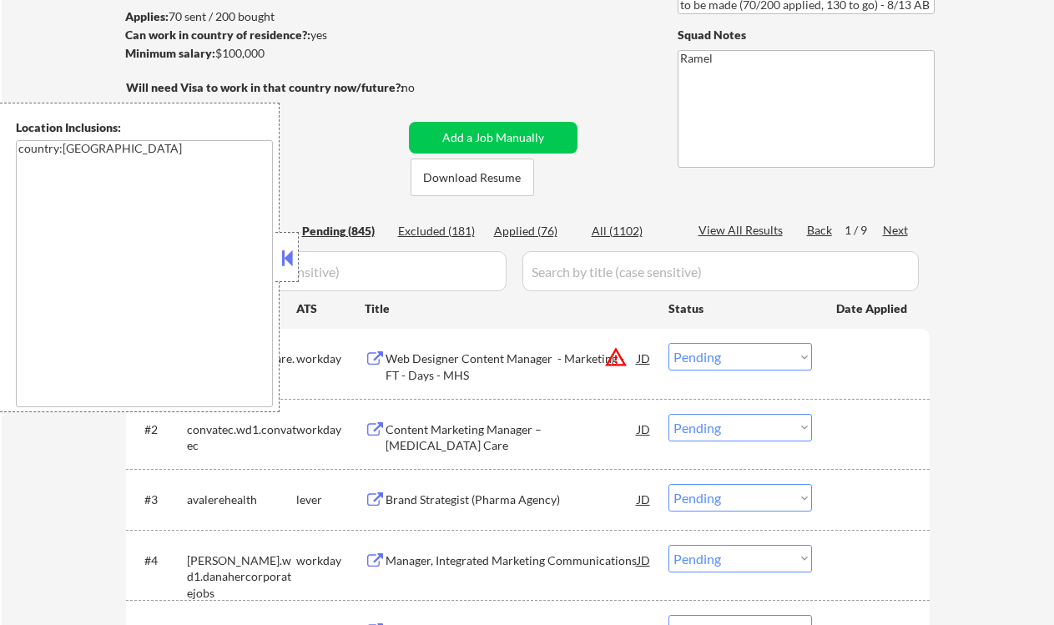
drag, startPoint x: 290, startPoint y: 260, endPoint x: 328, endPoint y: 282, distance: 43.4
click at [290, 260] on button at bounding box center [287, 257] width 18 height 25
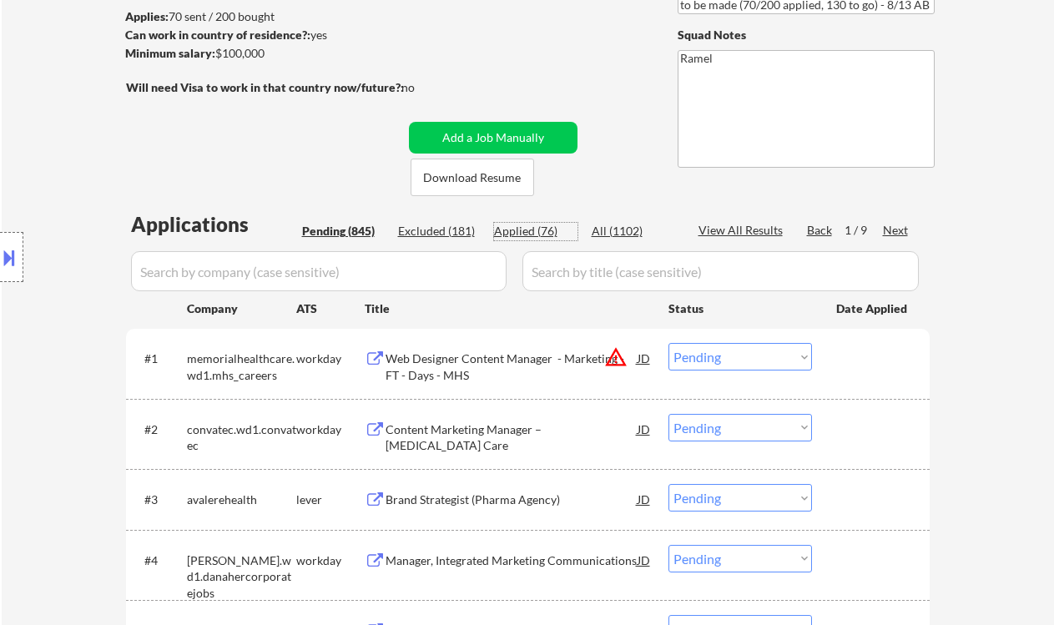
click at [524, 232] on div "Applied (76)" at bounding box center [535, 231] width 83 height 17
select select ""applied""
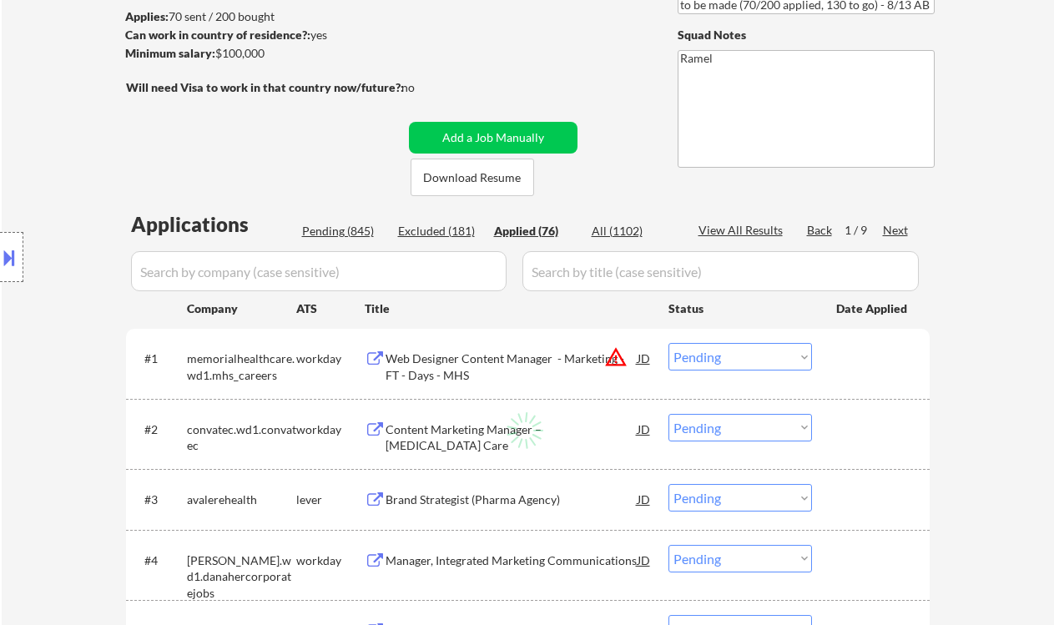
select select ""applied""
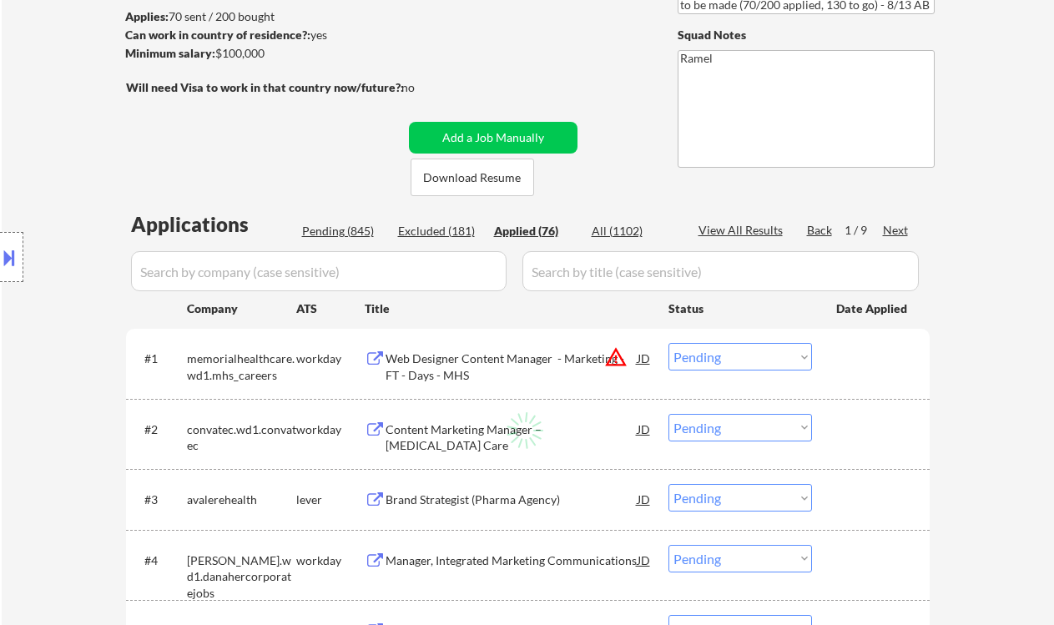
select select ""applied""
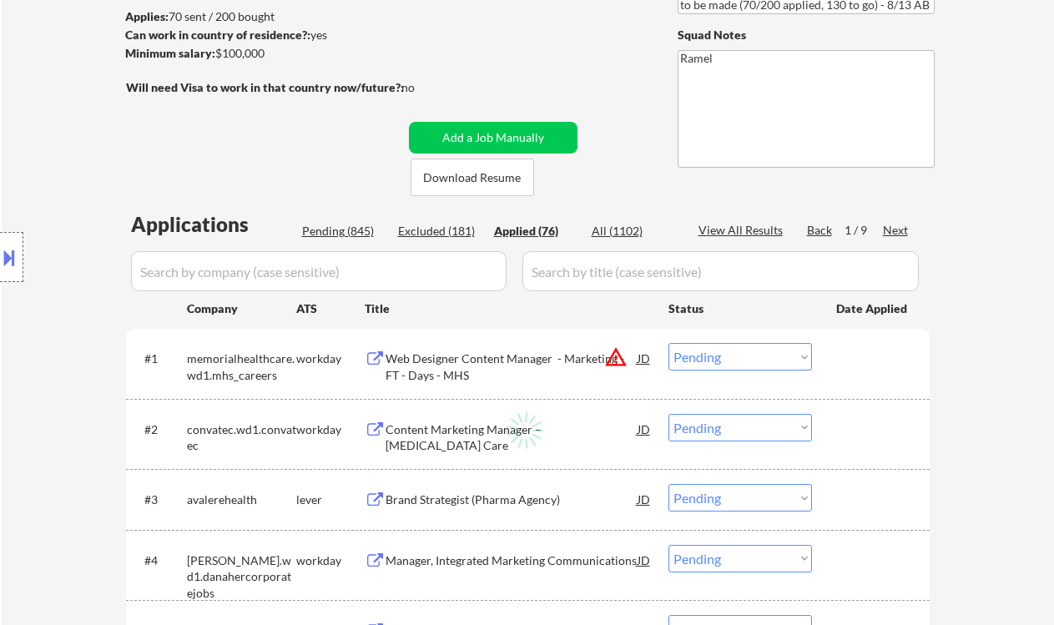
select select ""applied""
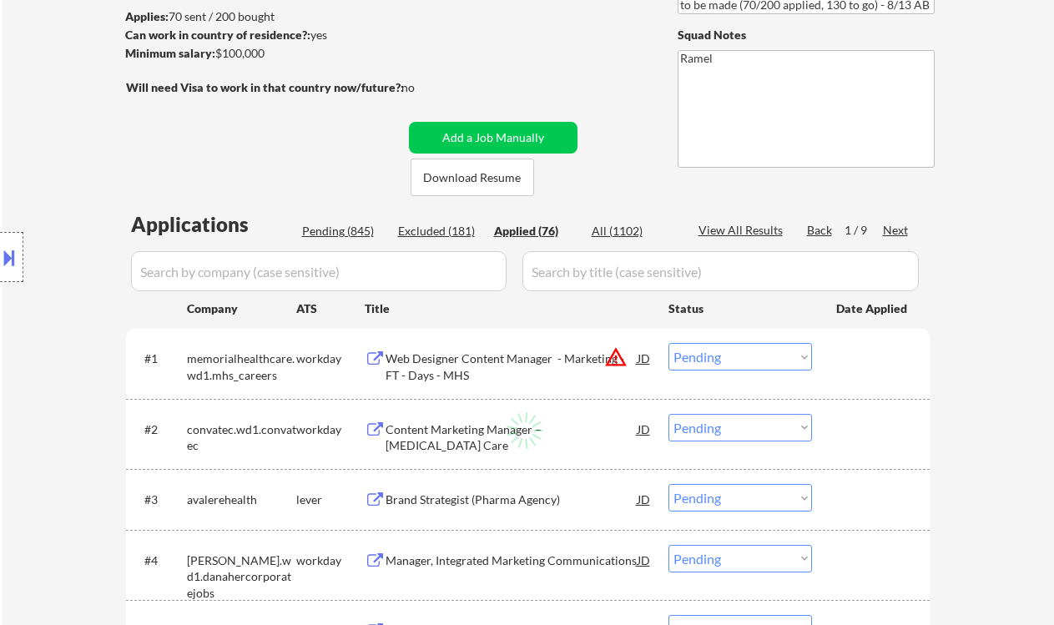
select select ""applied""
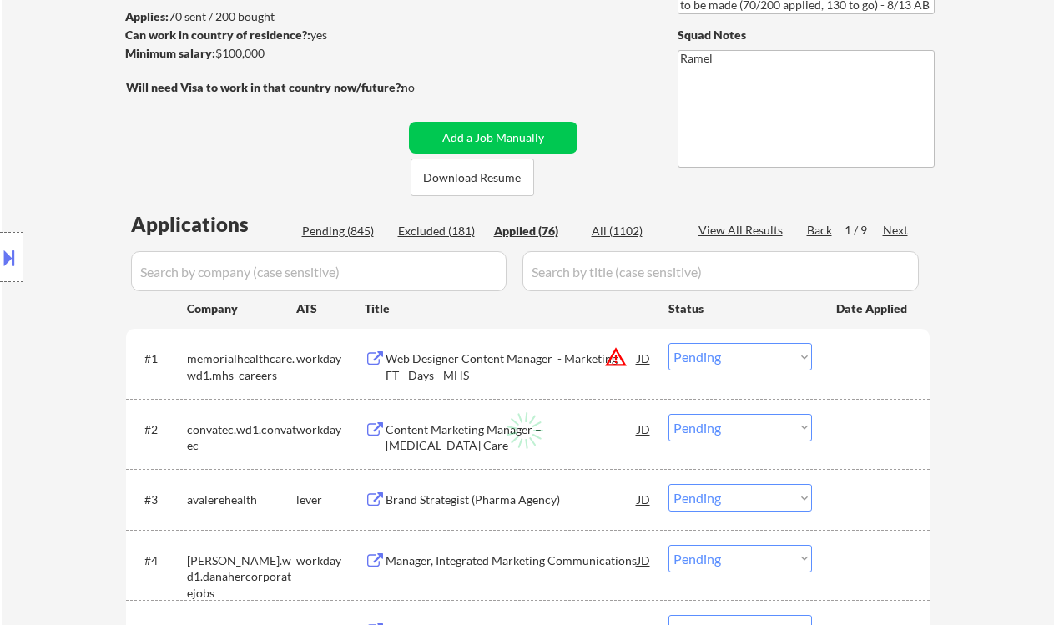
select select ""applied""
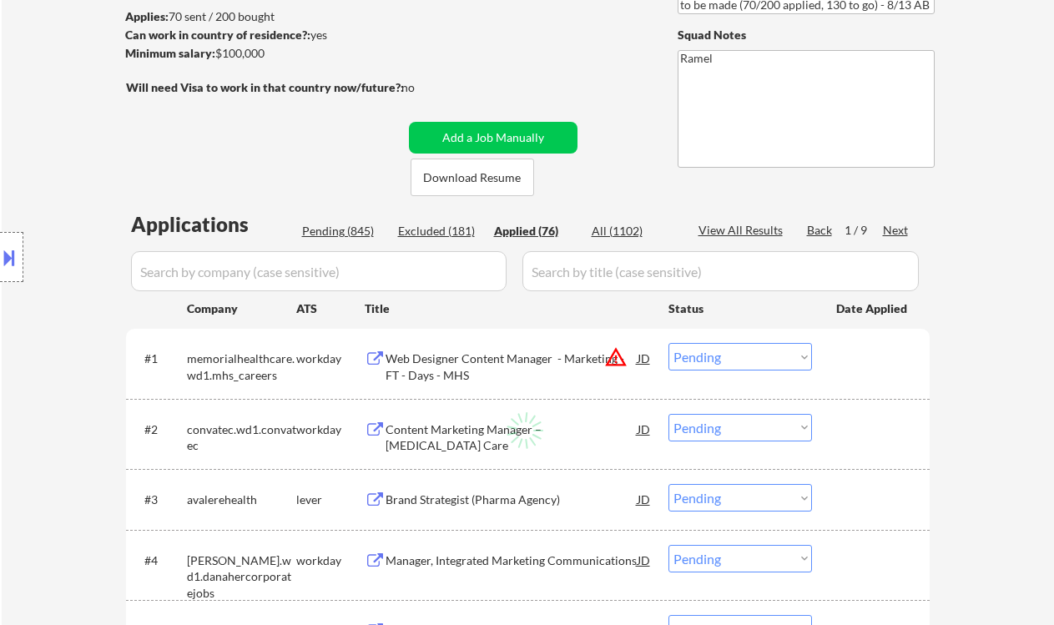
select select ""applied""
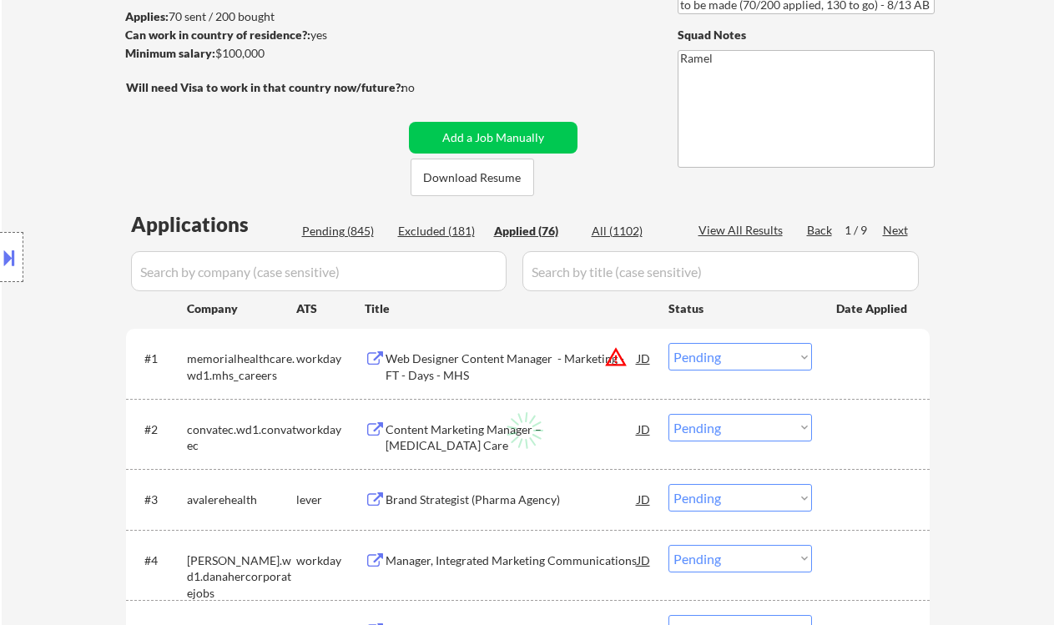
select select ""applied""
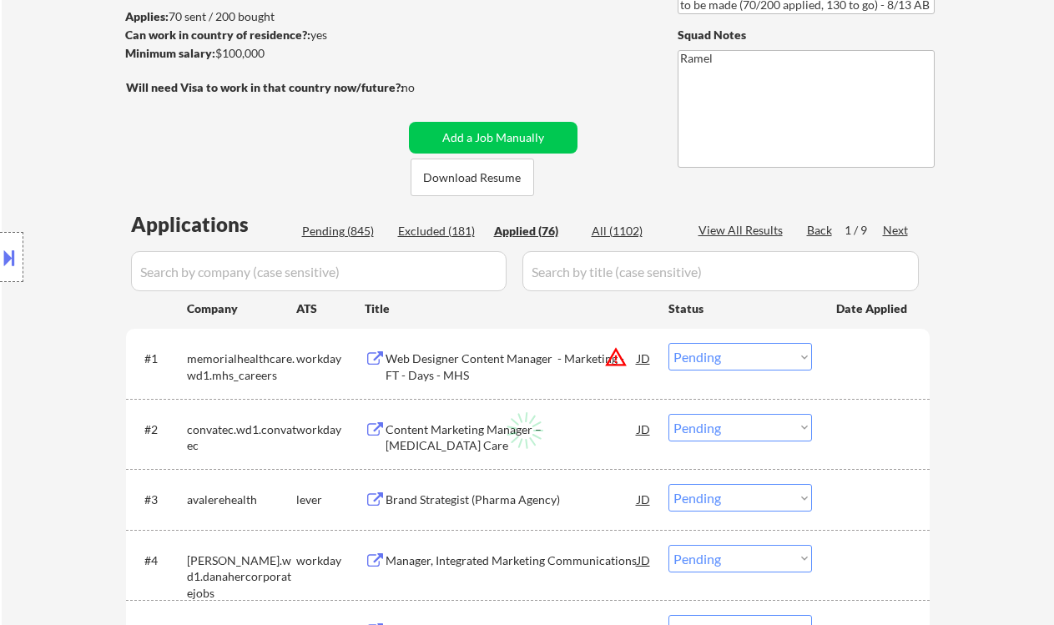
select select ""applied""
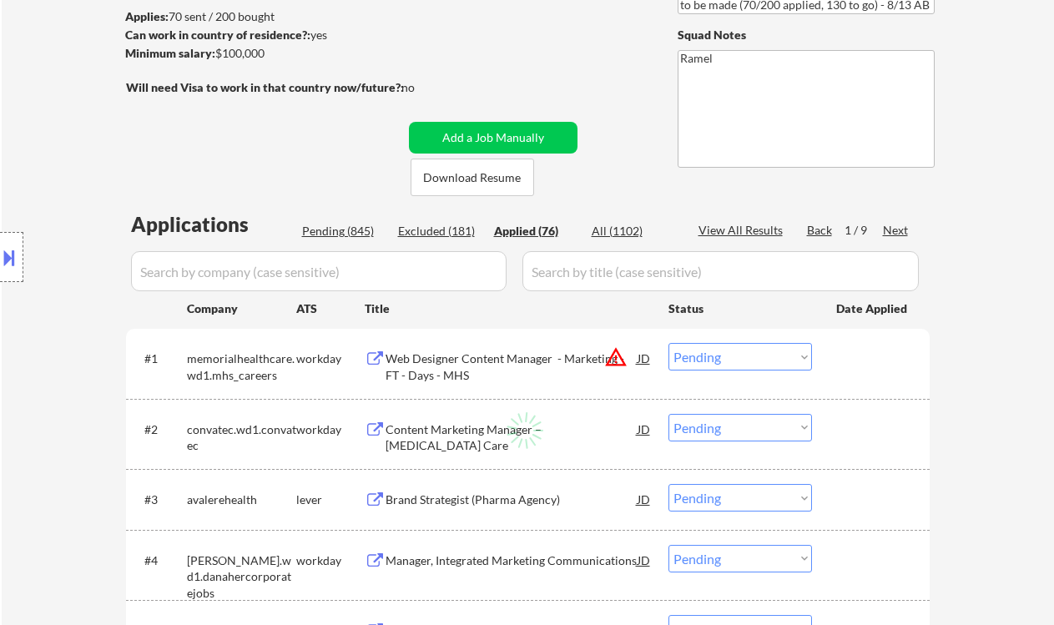
select select ""applied""
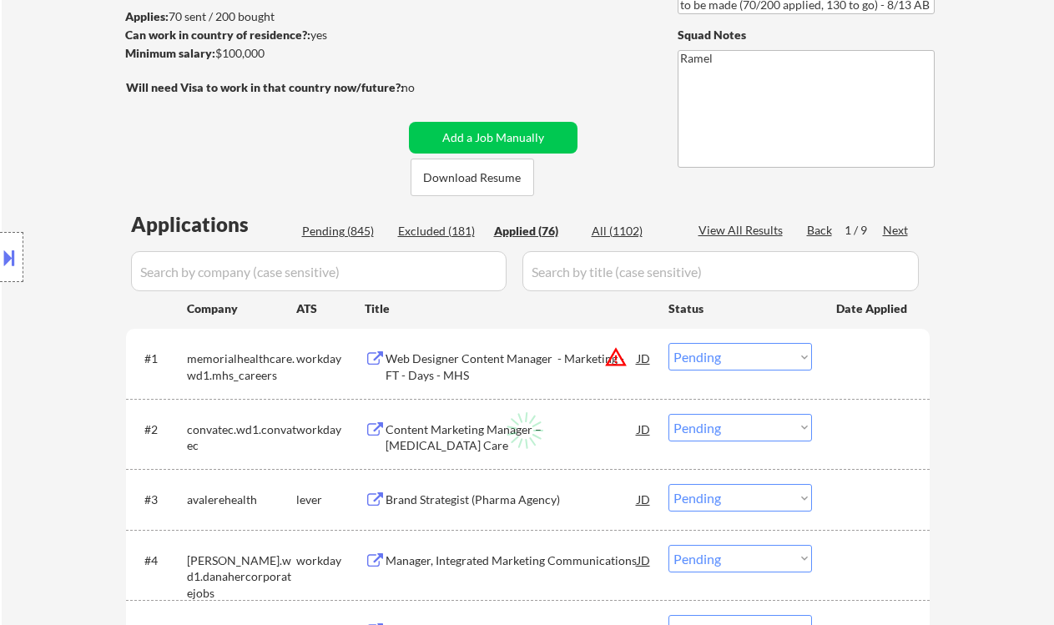
select select ""applied""
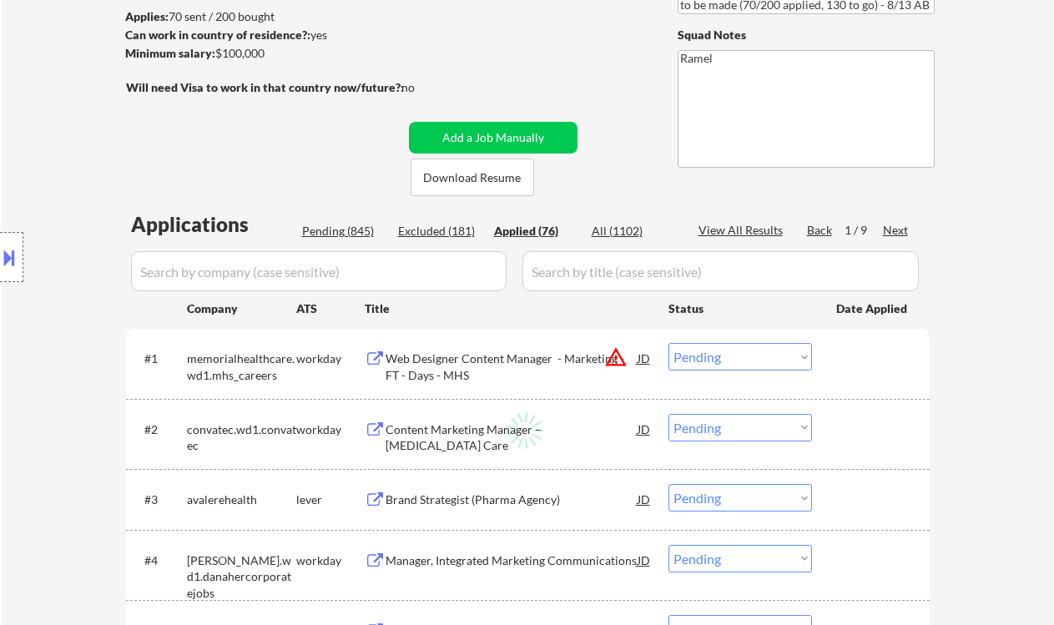
select select ""applied""
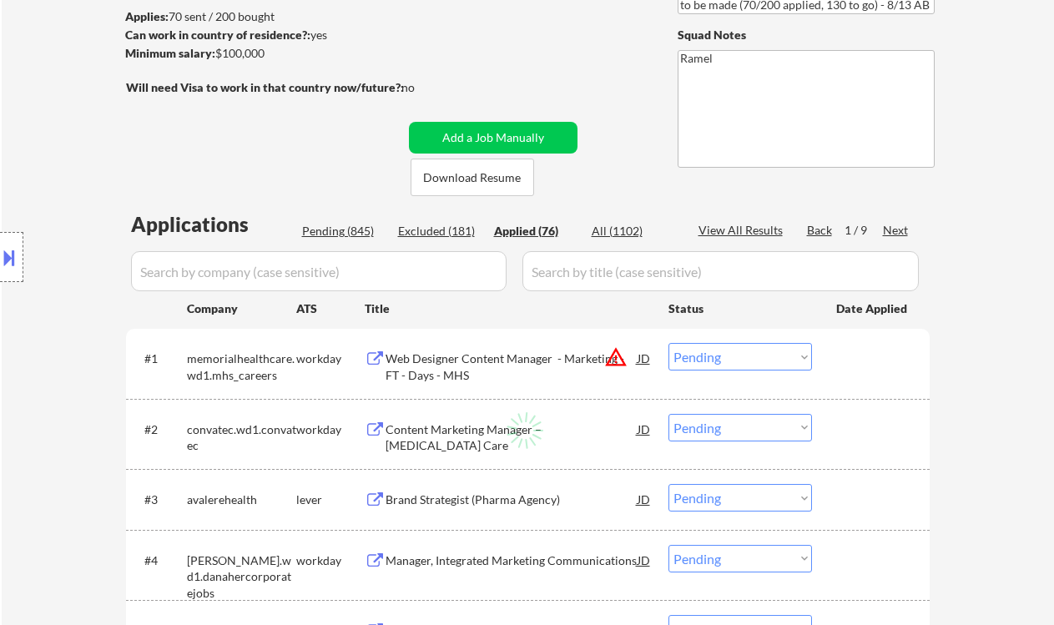
select select ""applied""
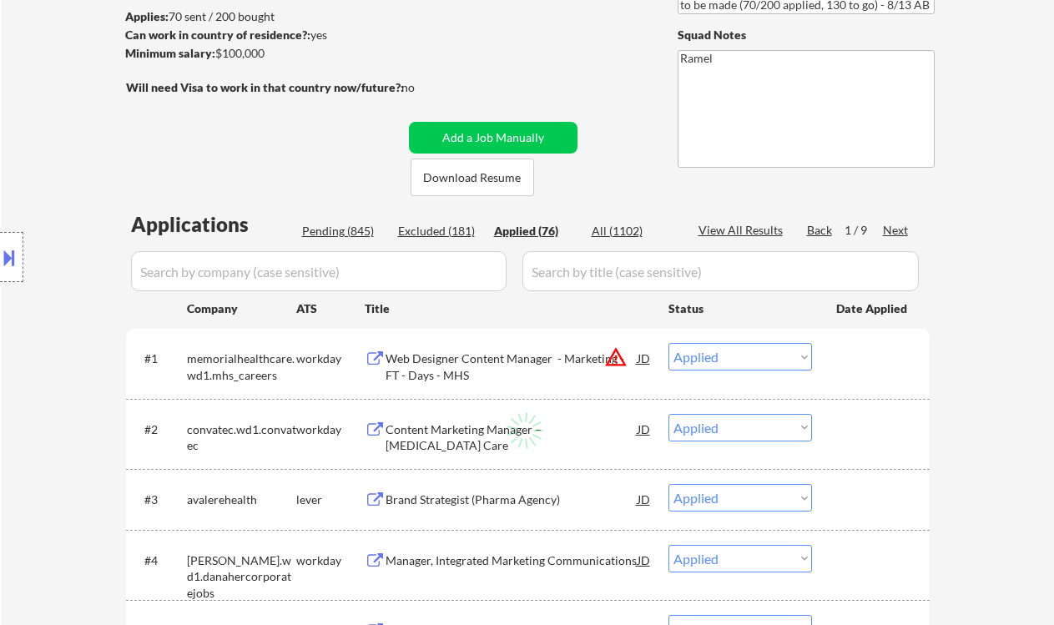
select select ""applied""
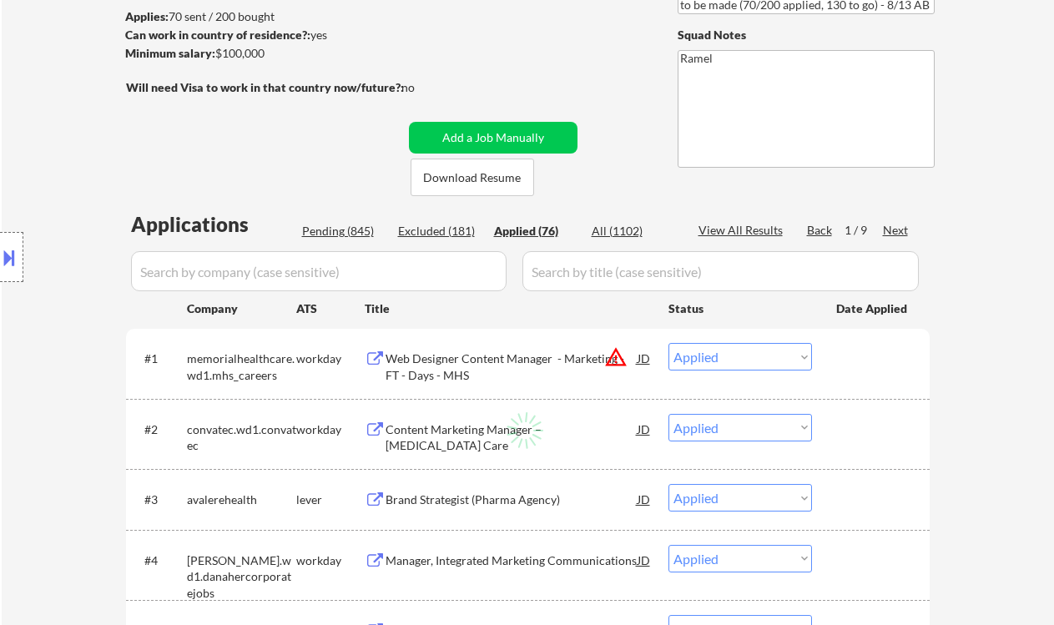
select select ""applied""
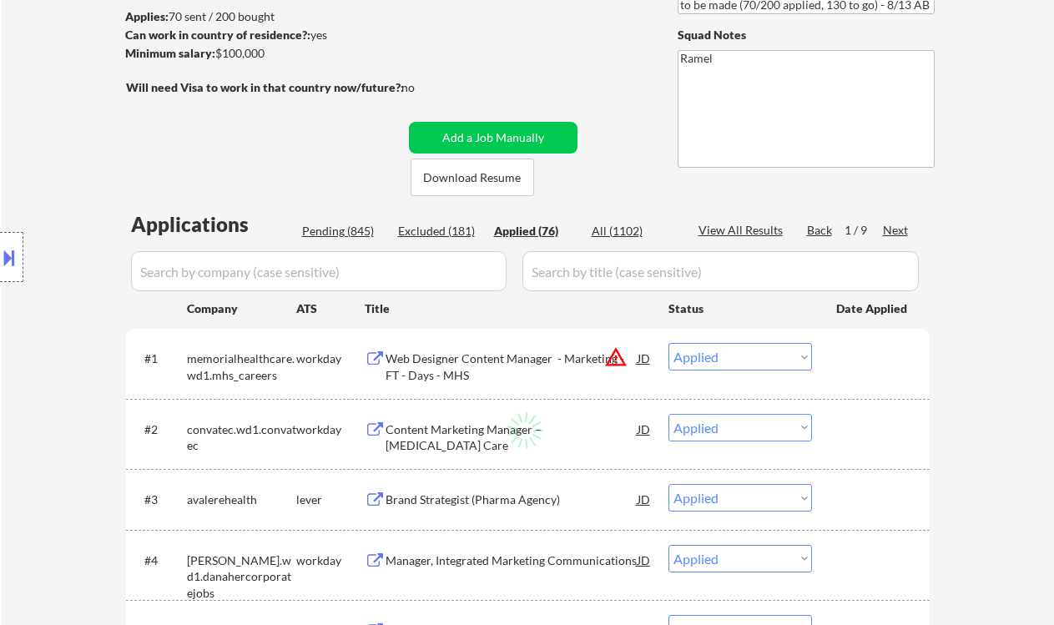
select select ""applied""
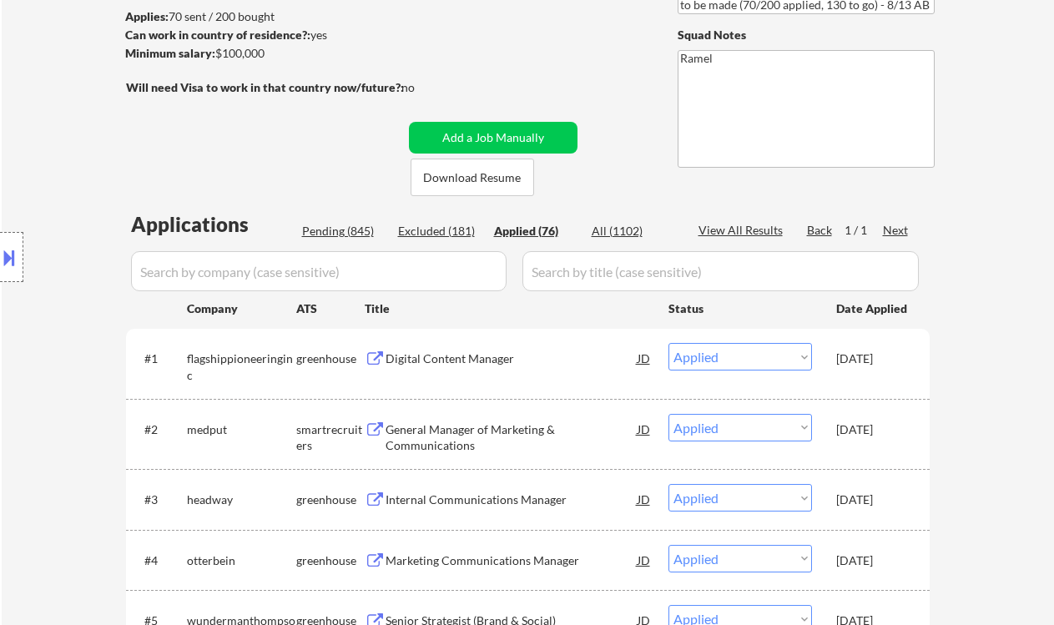
click at [725, 227] on div "View All Results" at bounding box center [742, 230] width 89 height 17
select select ""applied""
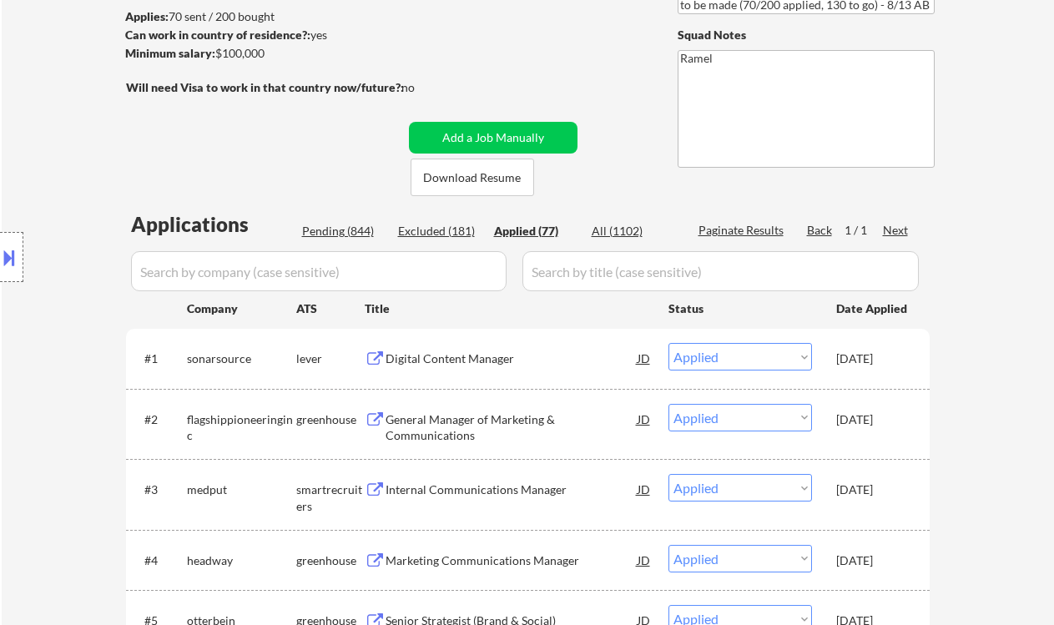
select select ""applied""
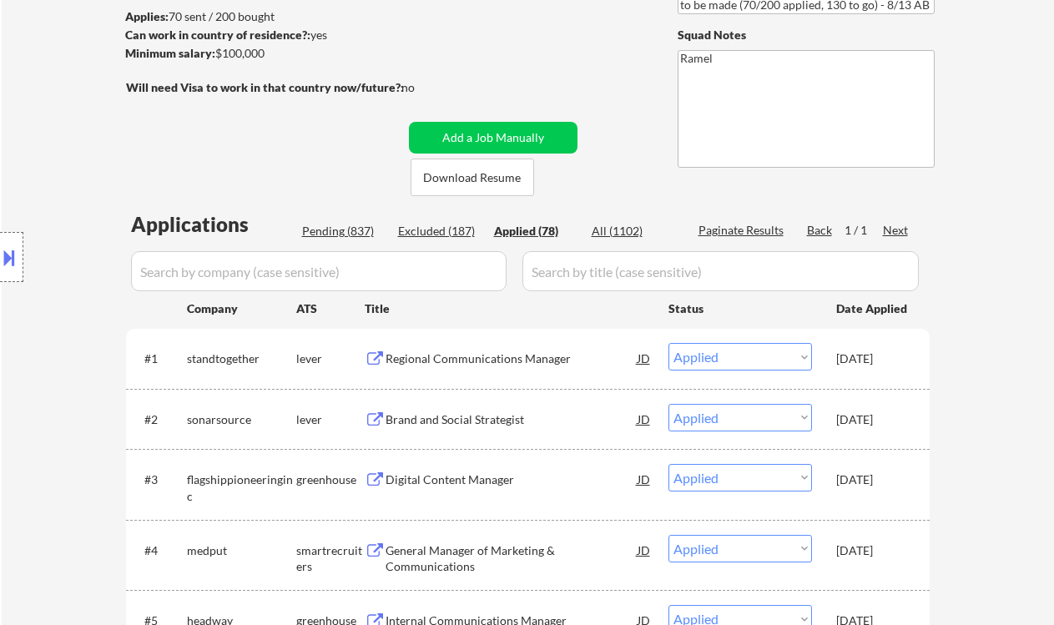
select select ""applied""
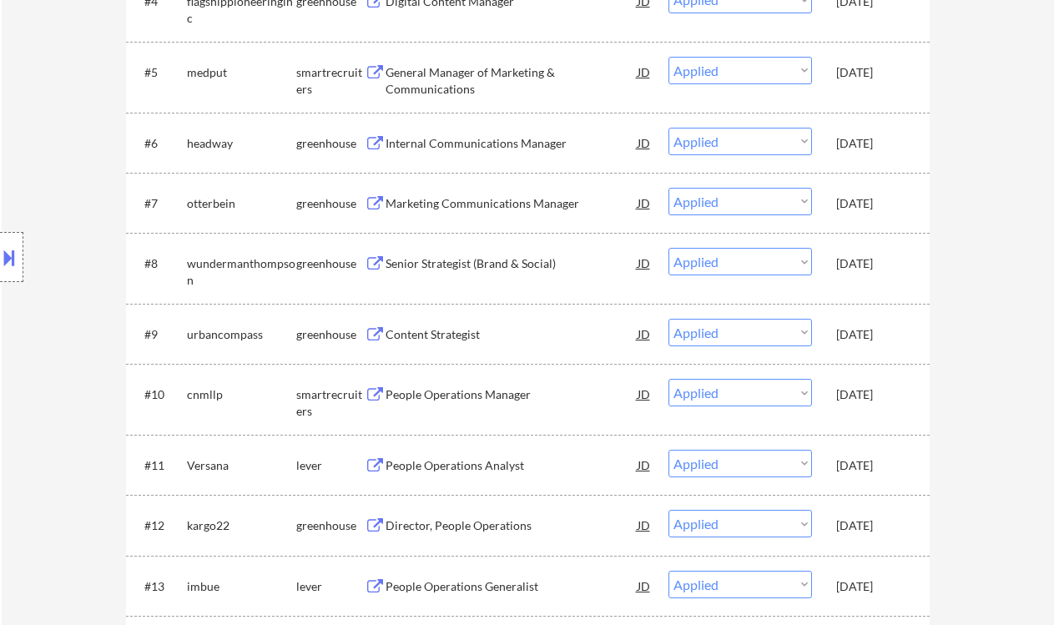
scroll to position [779, 0]
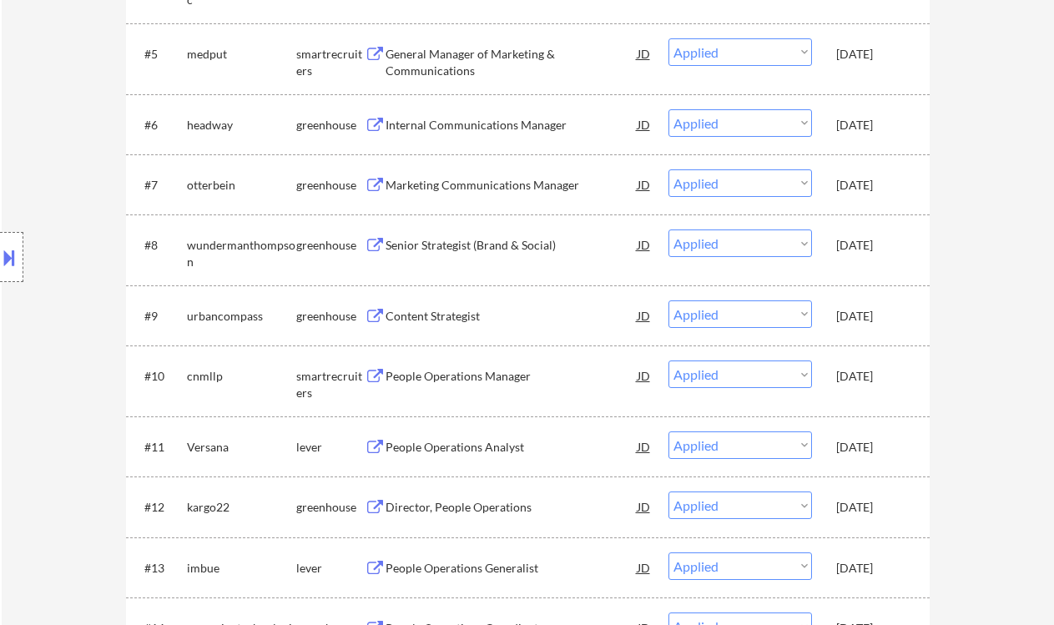
select select ""applied""
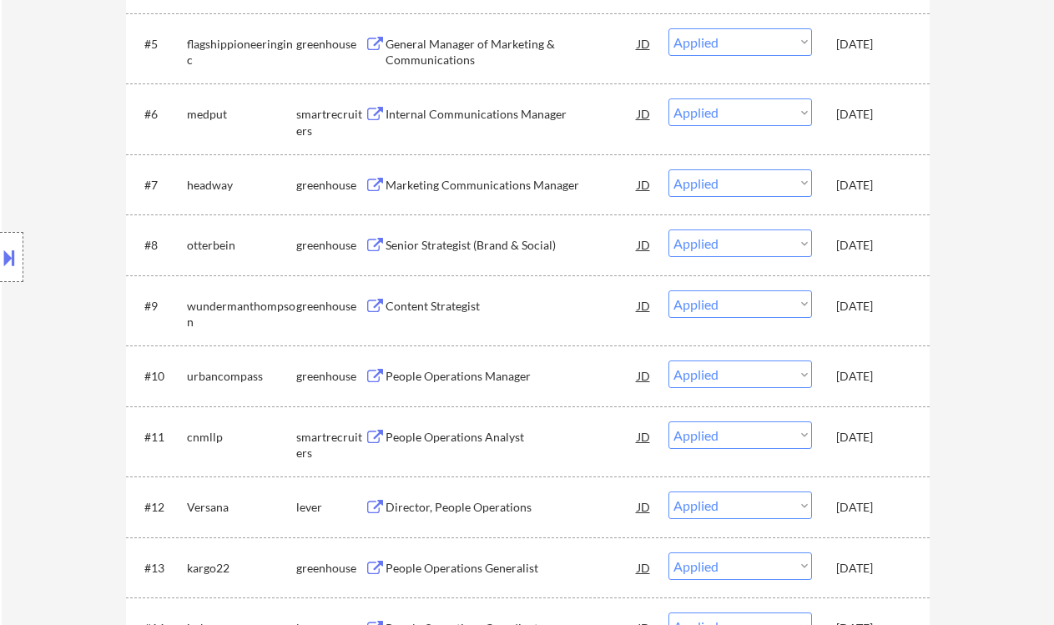
select select ""applied""
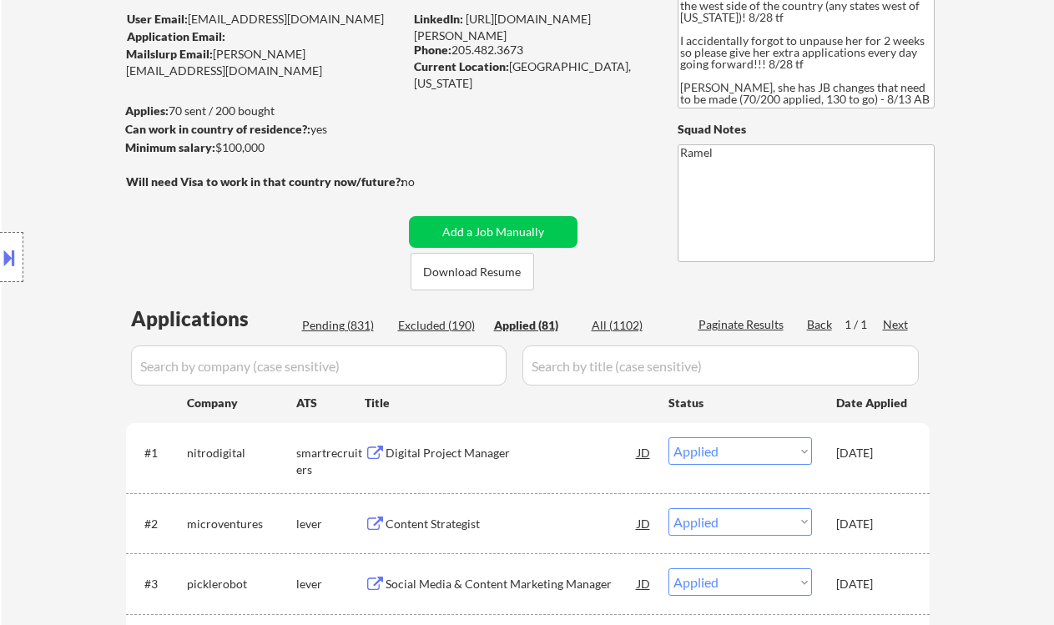
scroll to position [0, 0]
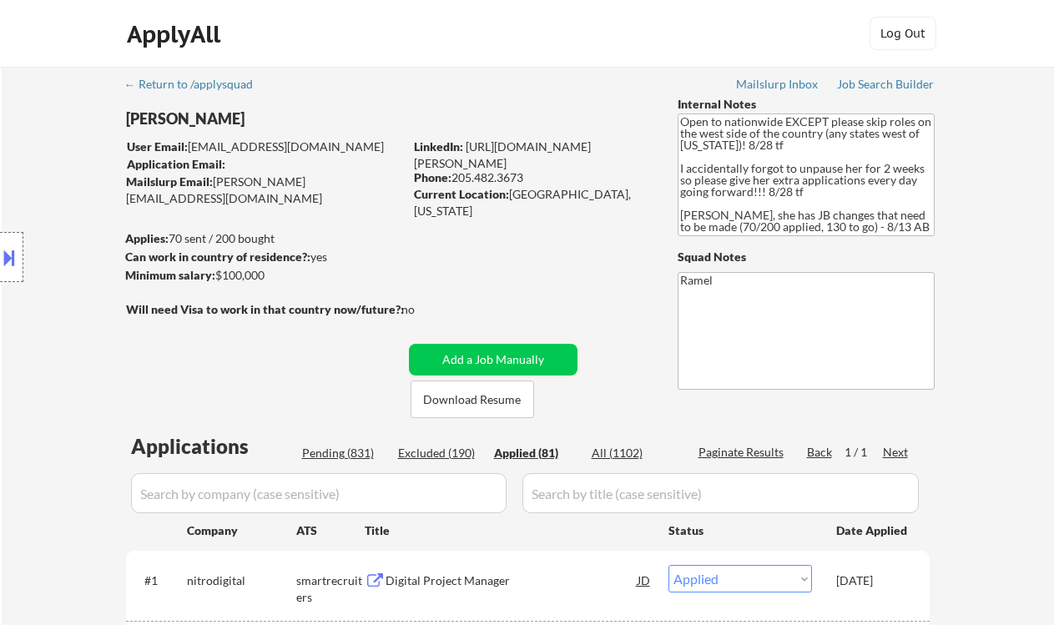
click at [523, 196] on div "Current Location: Pelham, Alabama" at bounding box center [532, 202] width 236 height 33
copy div "Pelham"
select select ""applied""
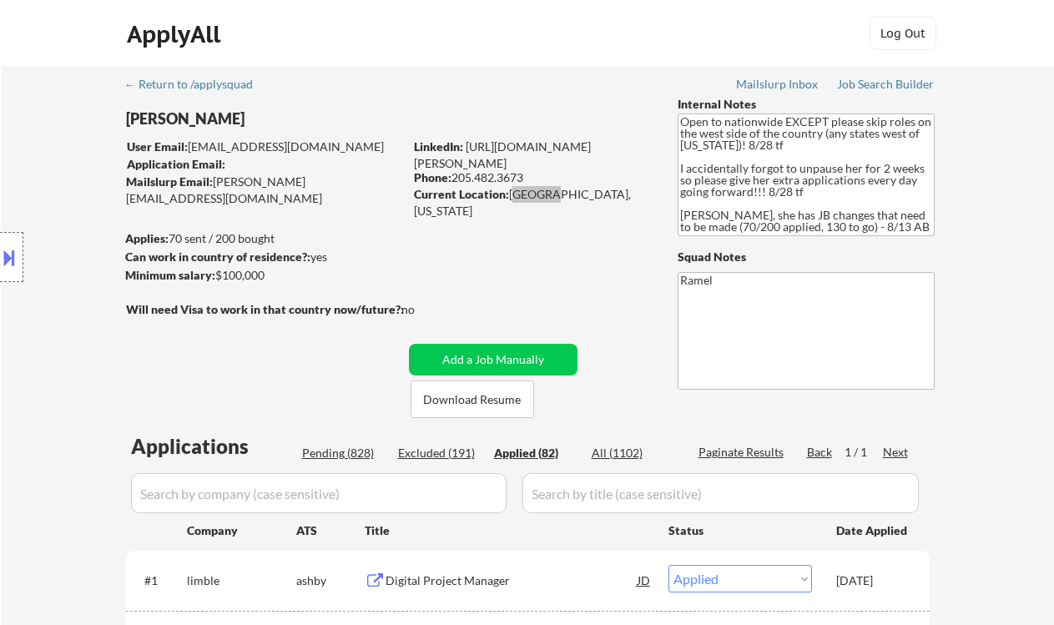
select select ""applied""
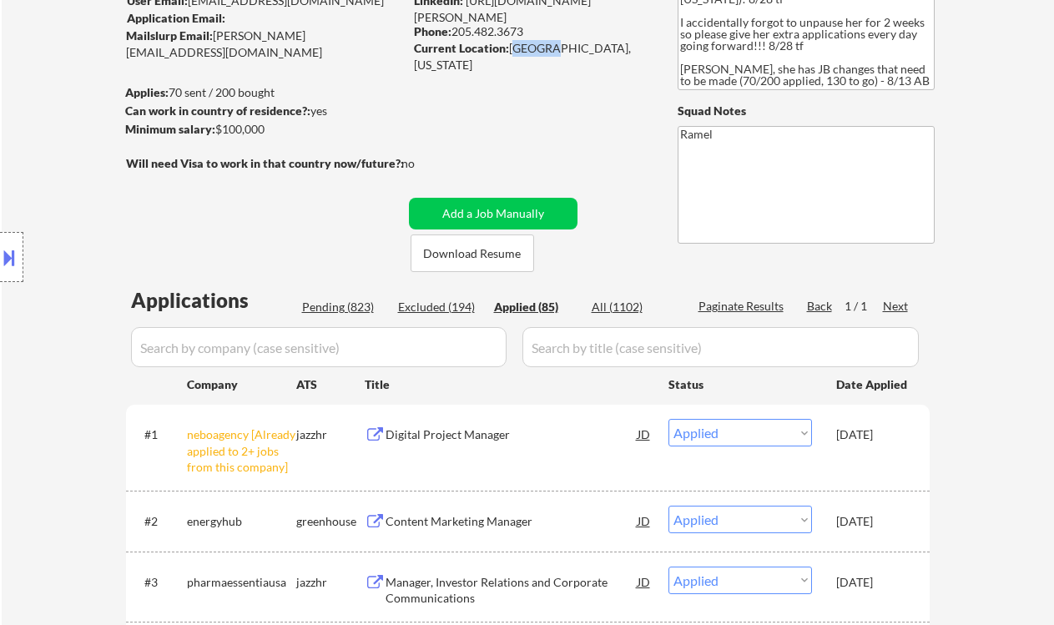
scroll to position [111, 0]
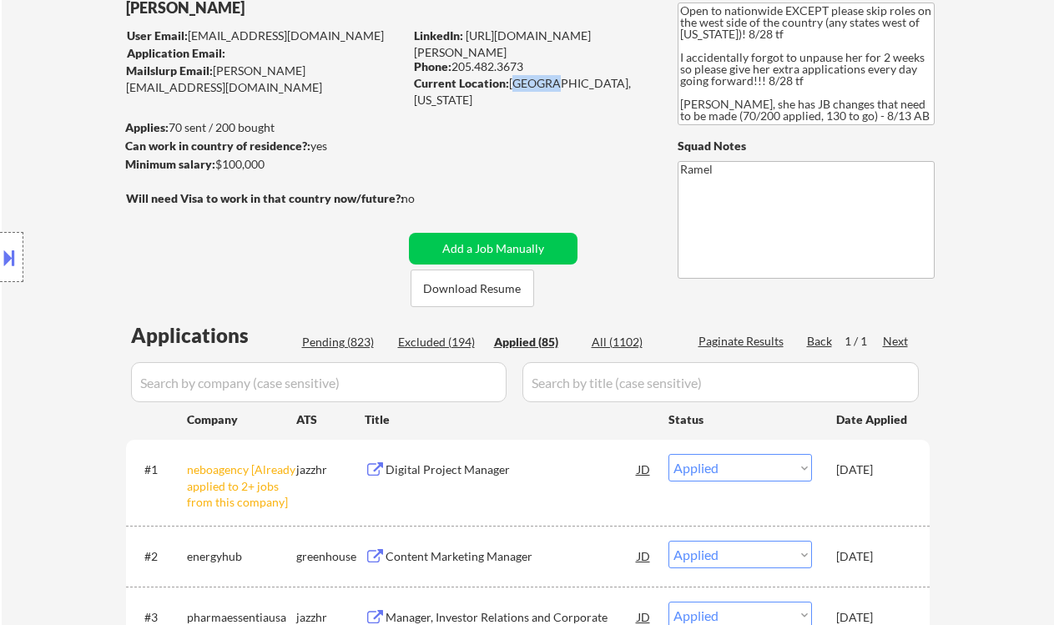
drag, startPoint x: 525, startPoint y: 66, endPoint x: 455, endPoint y: 66, distance: 70.1
click at [455, 66] on div "Phone: 205.482.3673" at bounding box center [532, 66] width 236 height 17
copy div "205.482.3673"
select select ""applied""
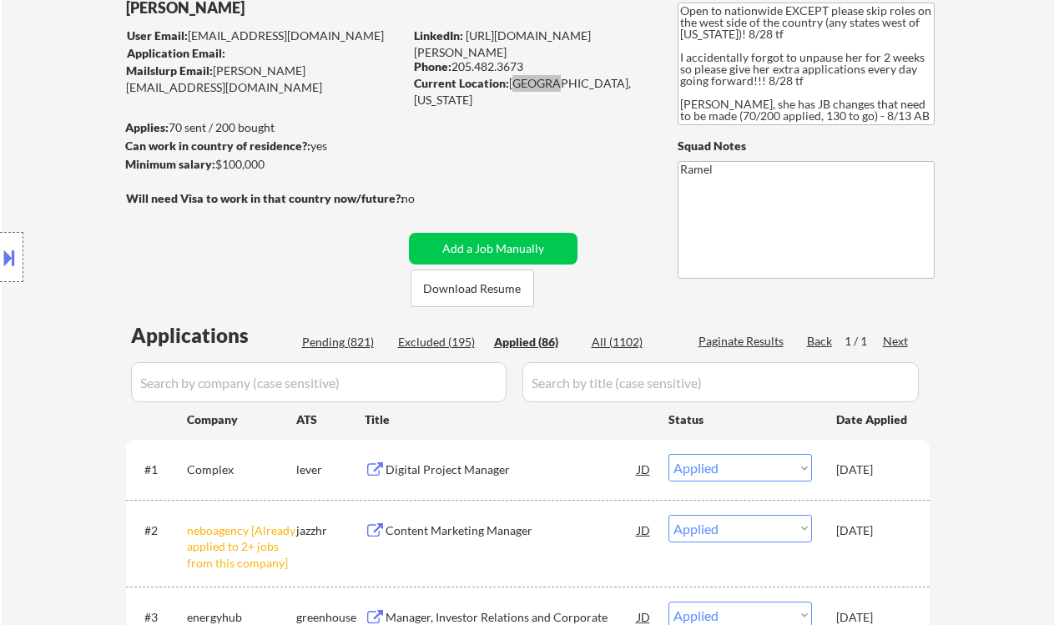
select select ""applied""
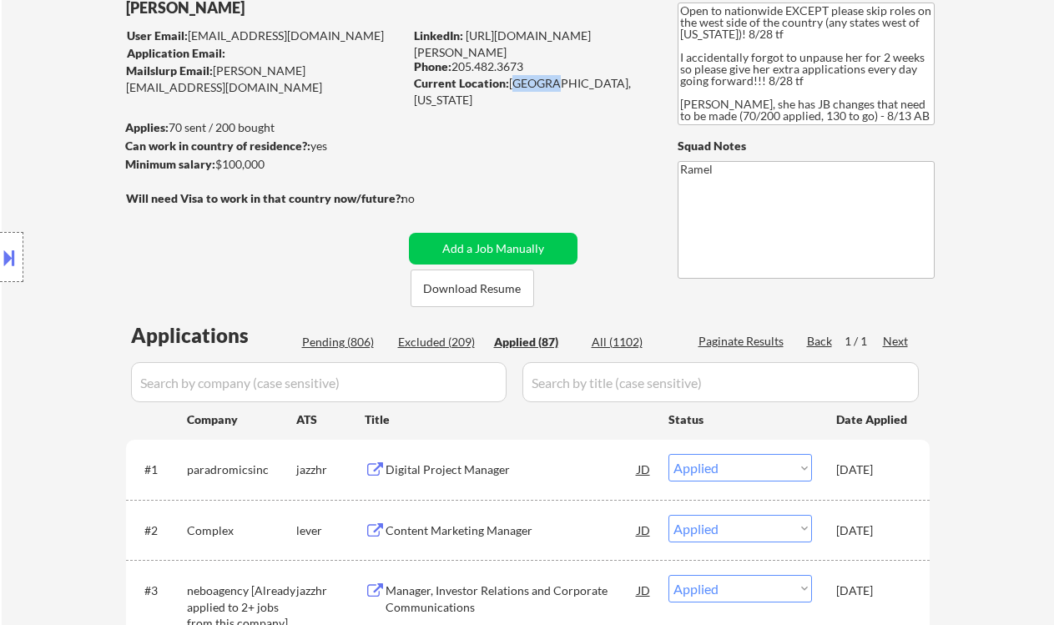
select select ""applied""
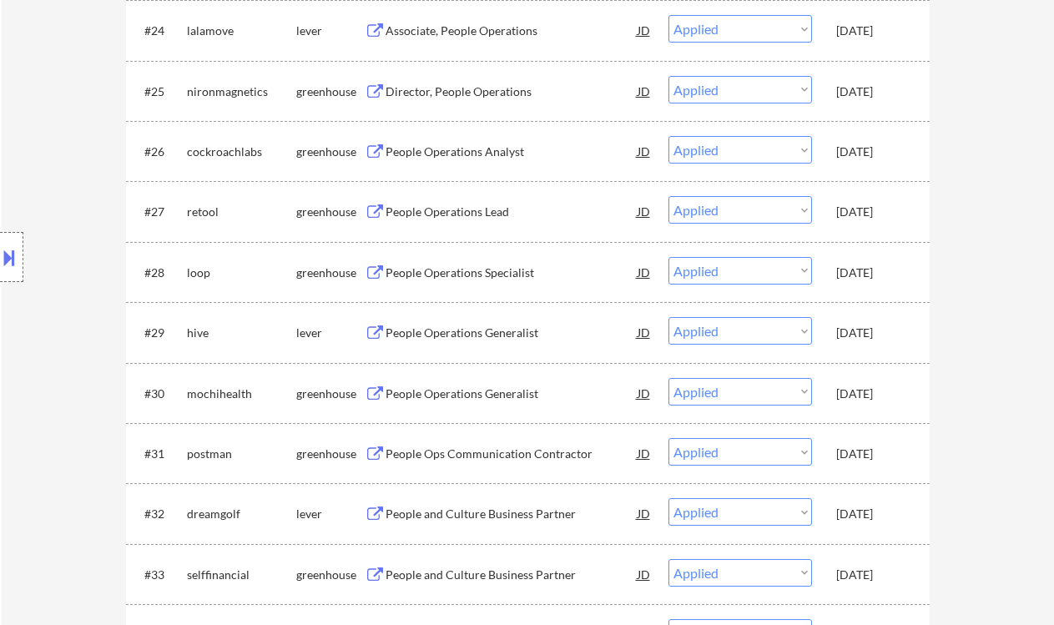
scroll to position [1298, 0]
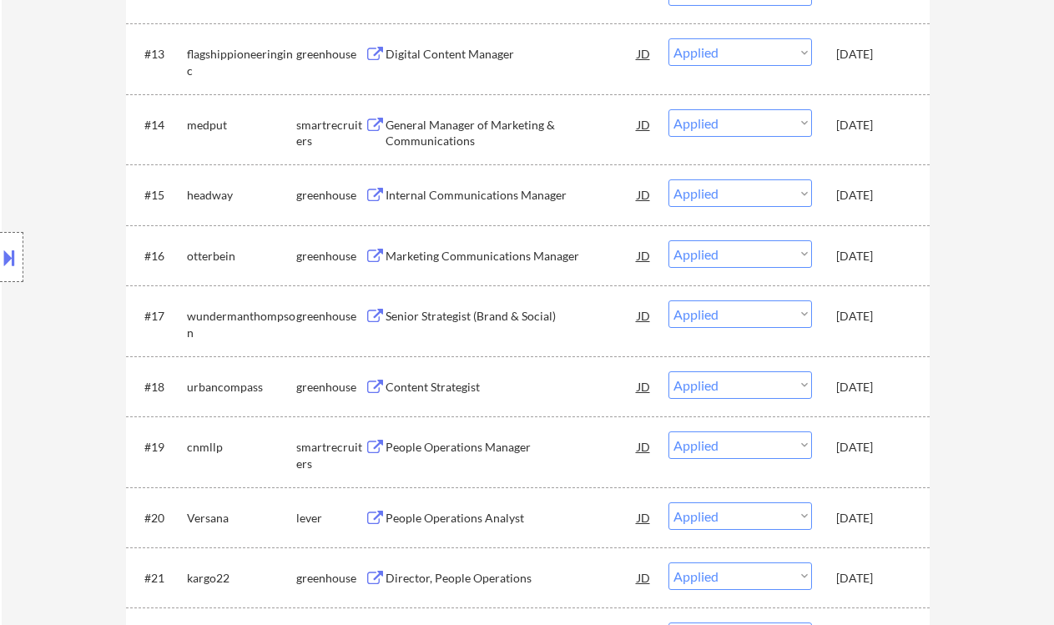
select select ""applied""
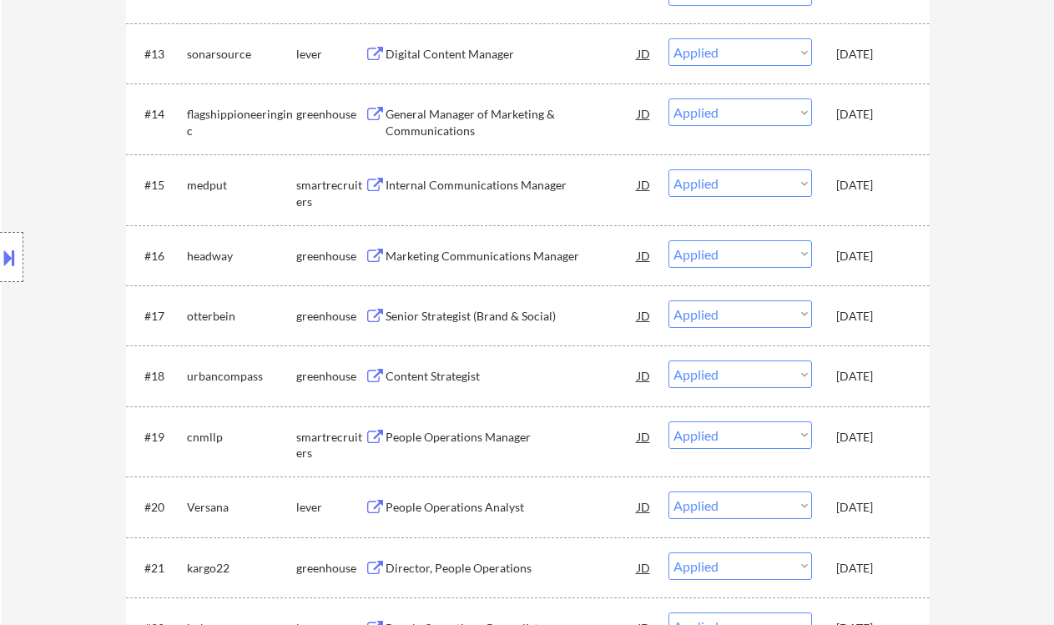
select select ""applied""
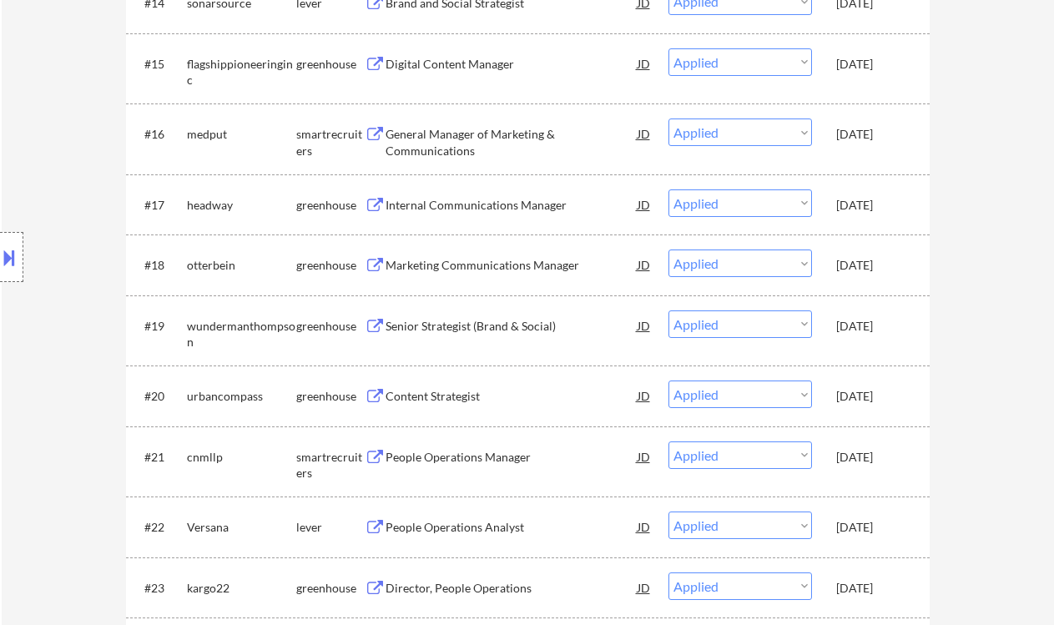
select select ""applied""
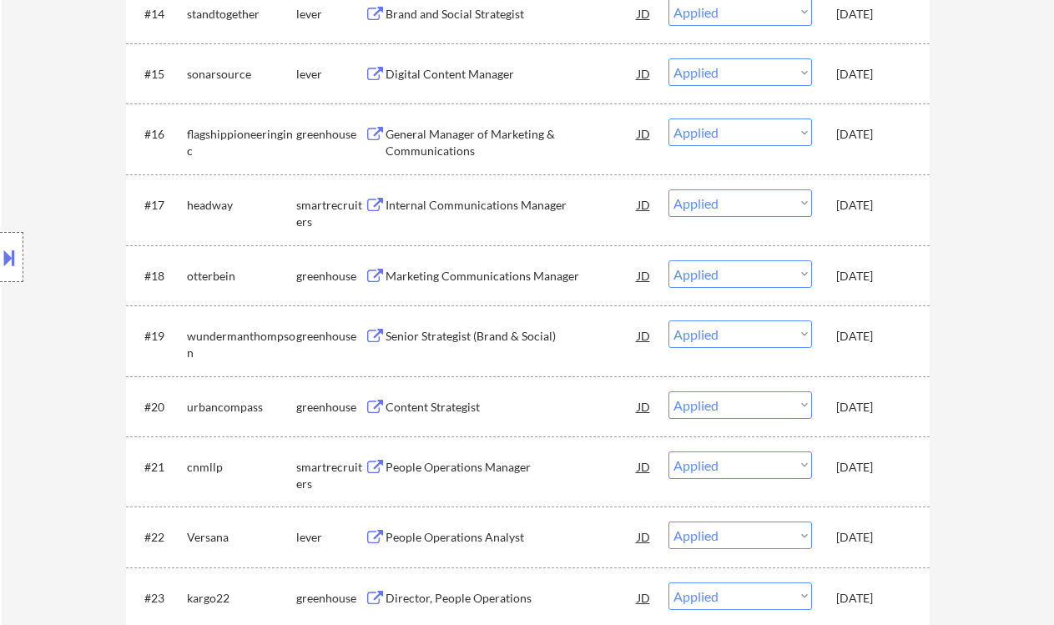
select select ""applied""
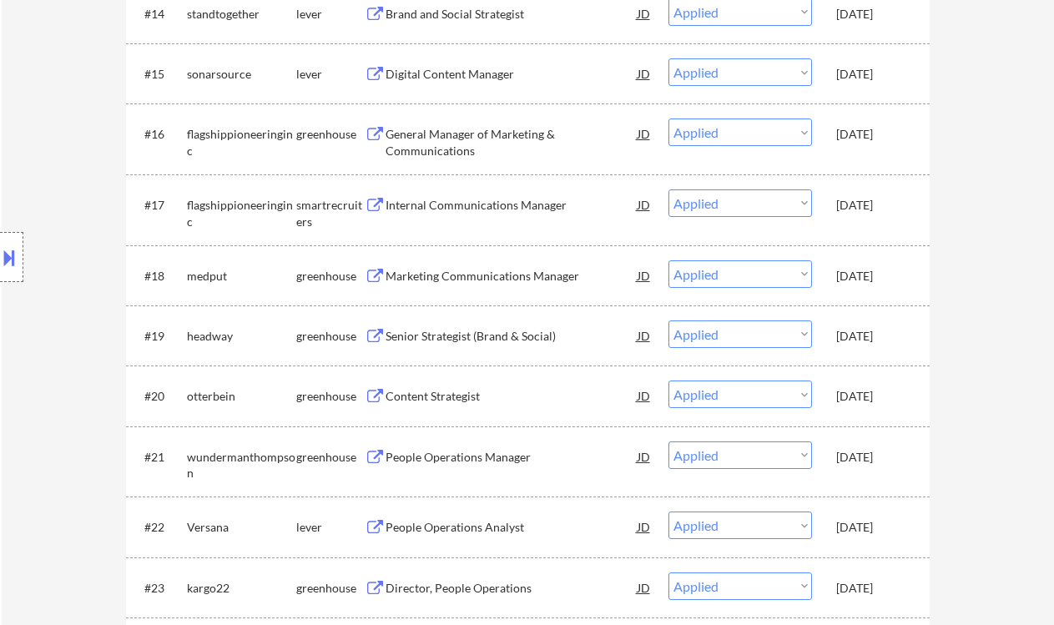
select select ""applied""
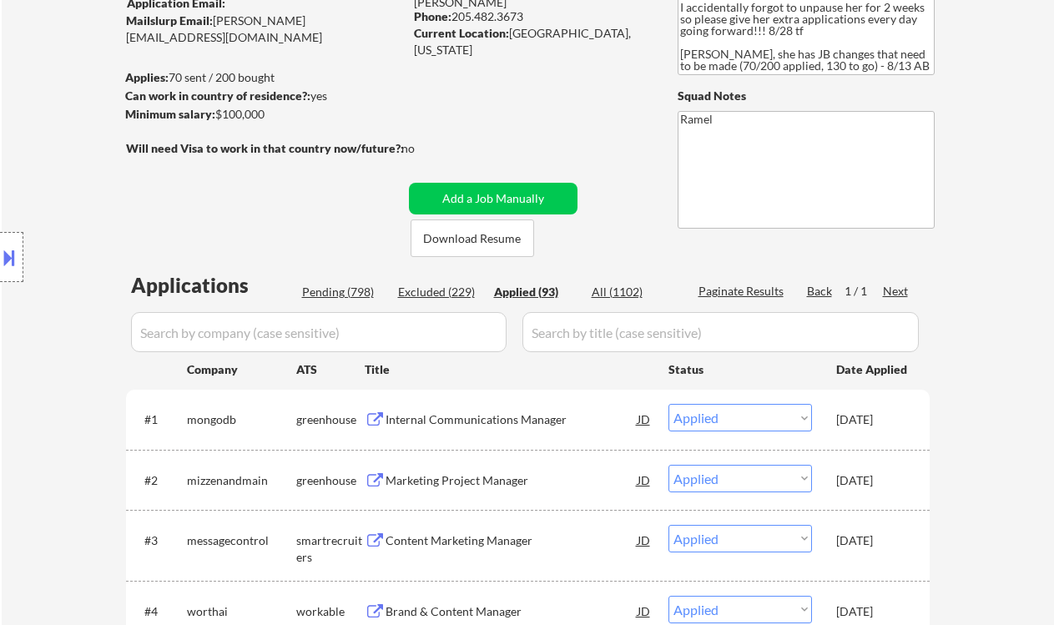
scroll to position [150, 0]
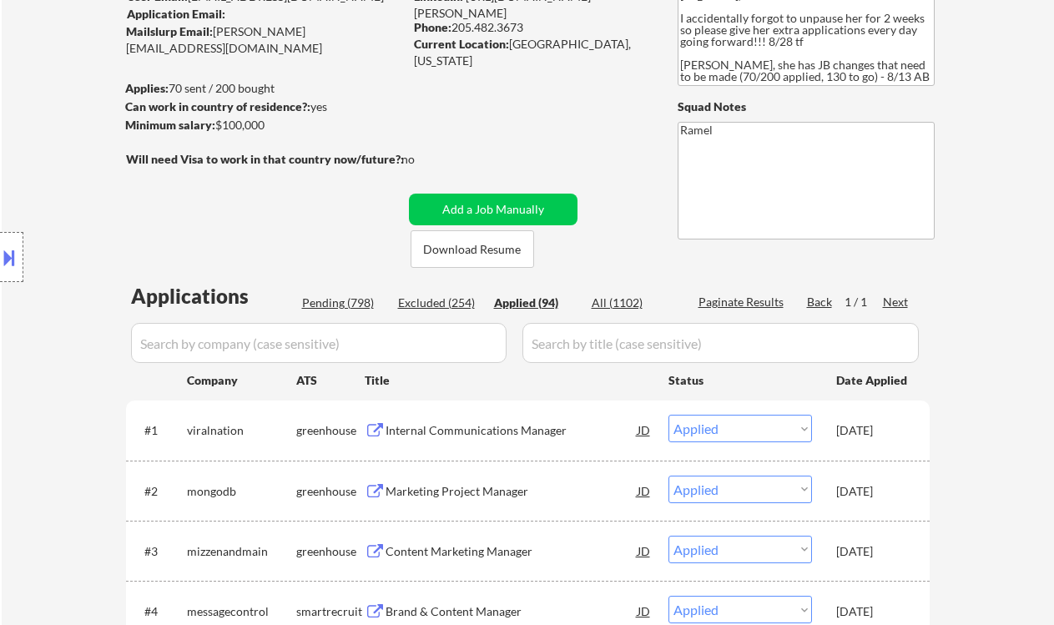
select select ""applied""
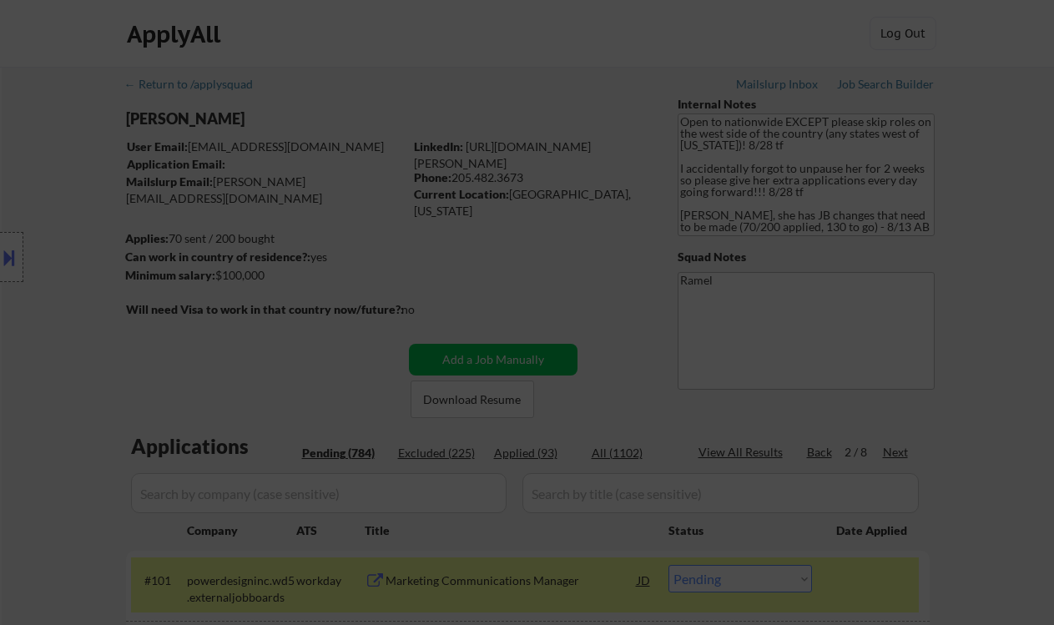
select select ""pending""
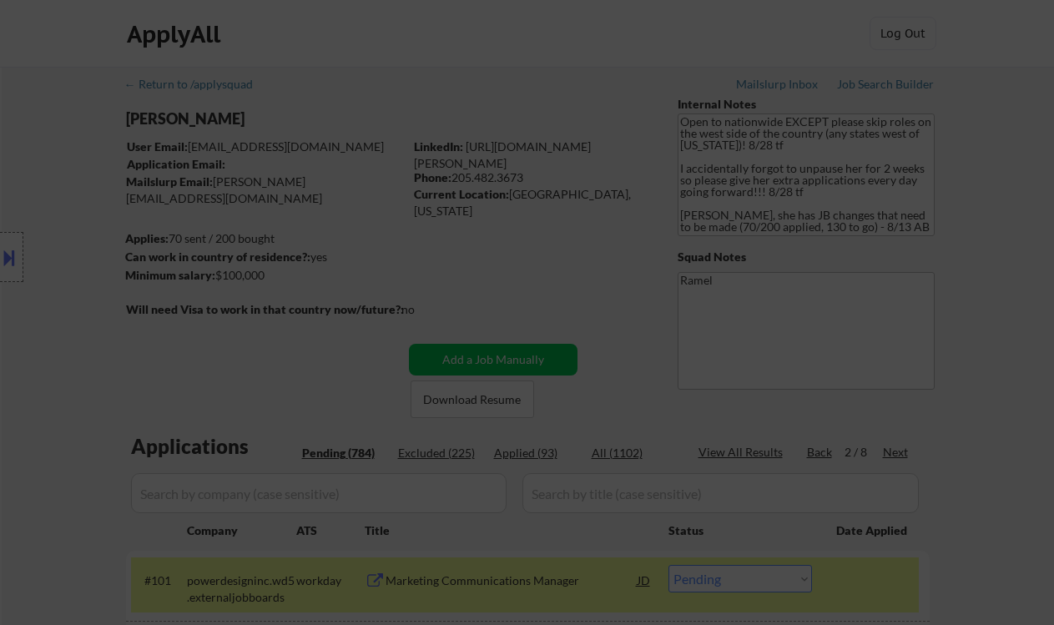
select select ""pending""
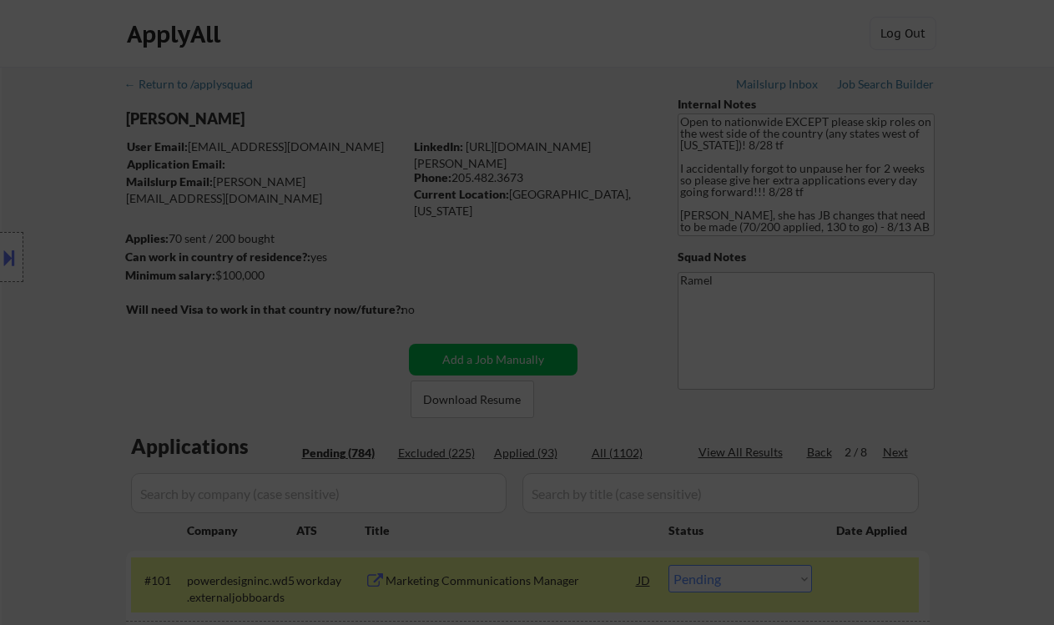
select select ""pending""
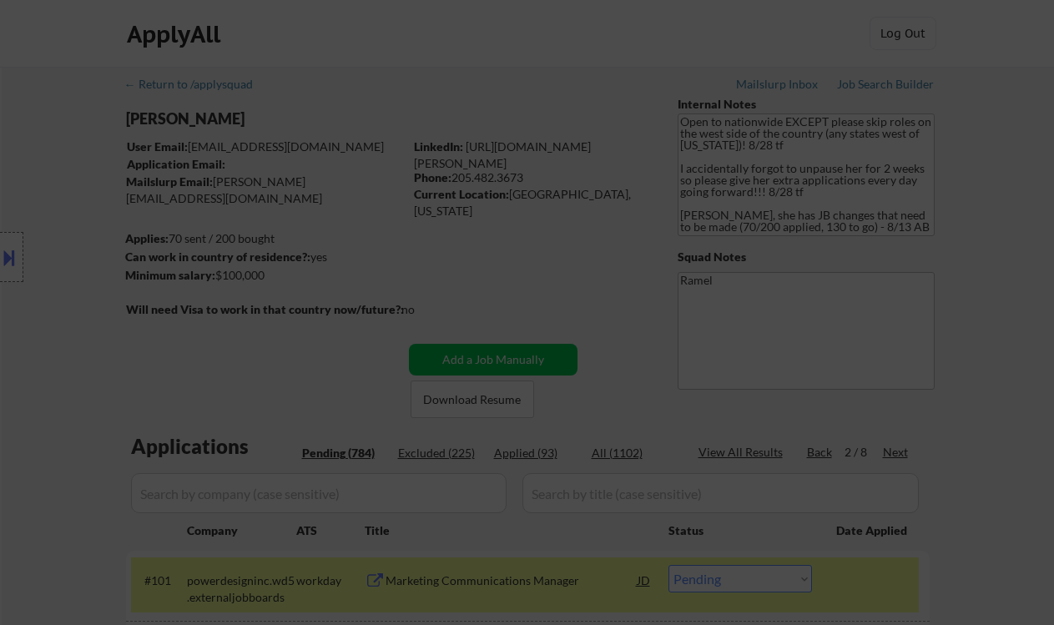
select select ""pending""
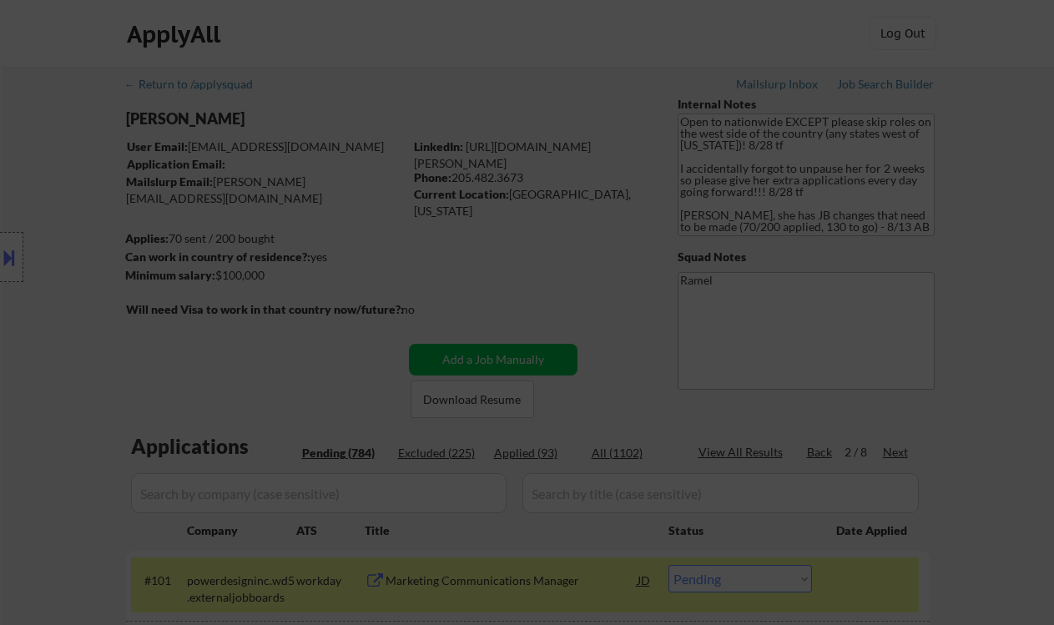
select select ""pending""
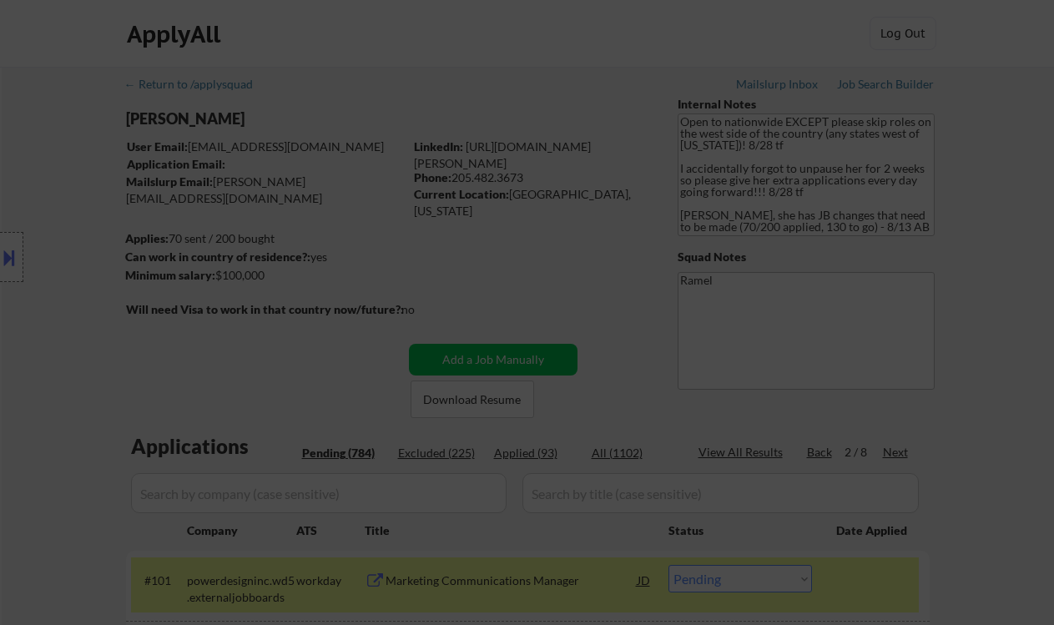
select select ""pending""
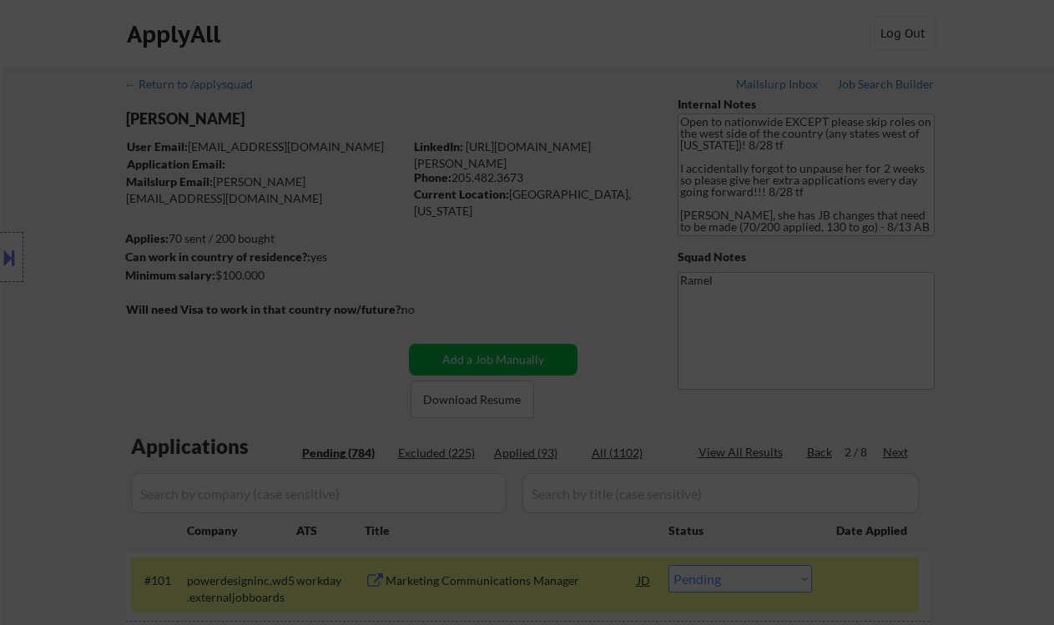
select select ""pending""
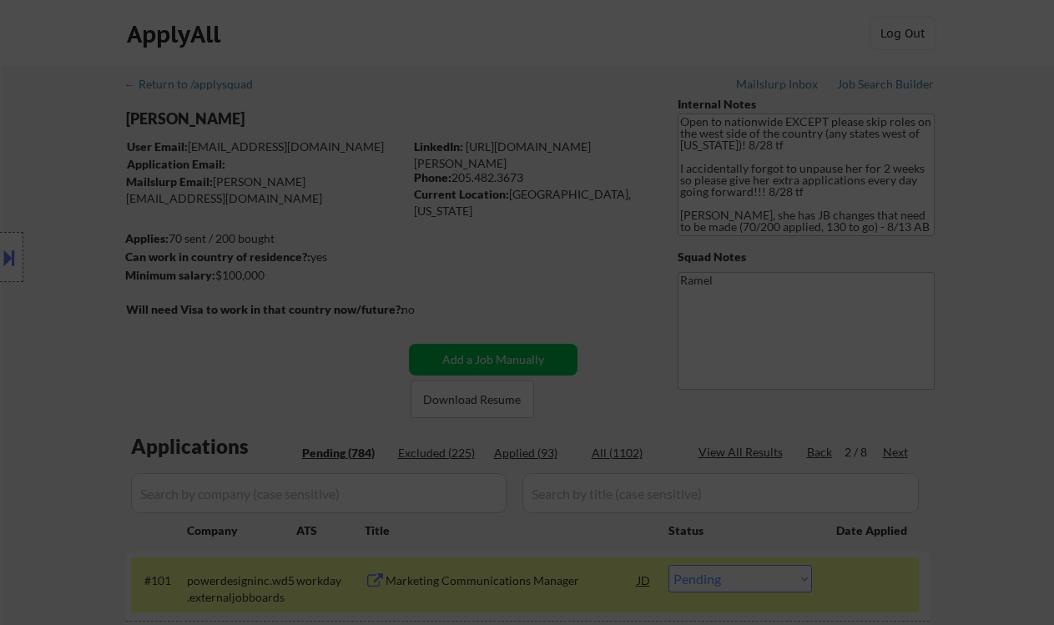
select select ""pending""
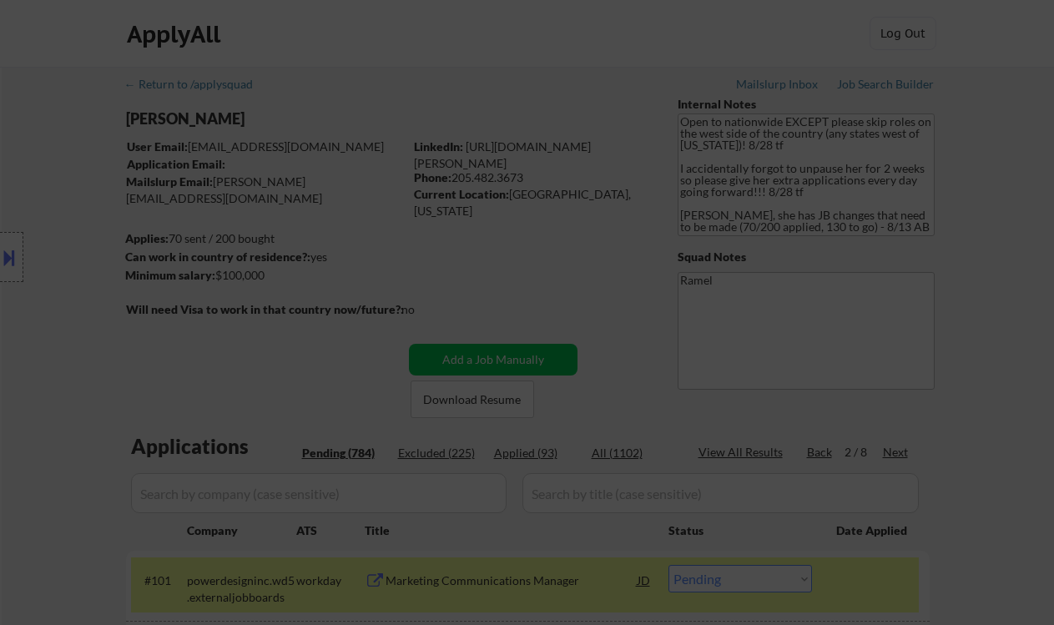
select select ""pending""
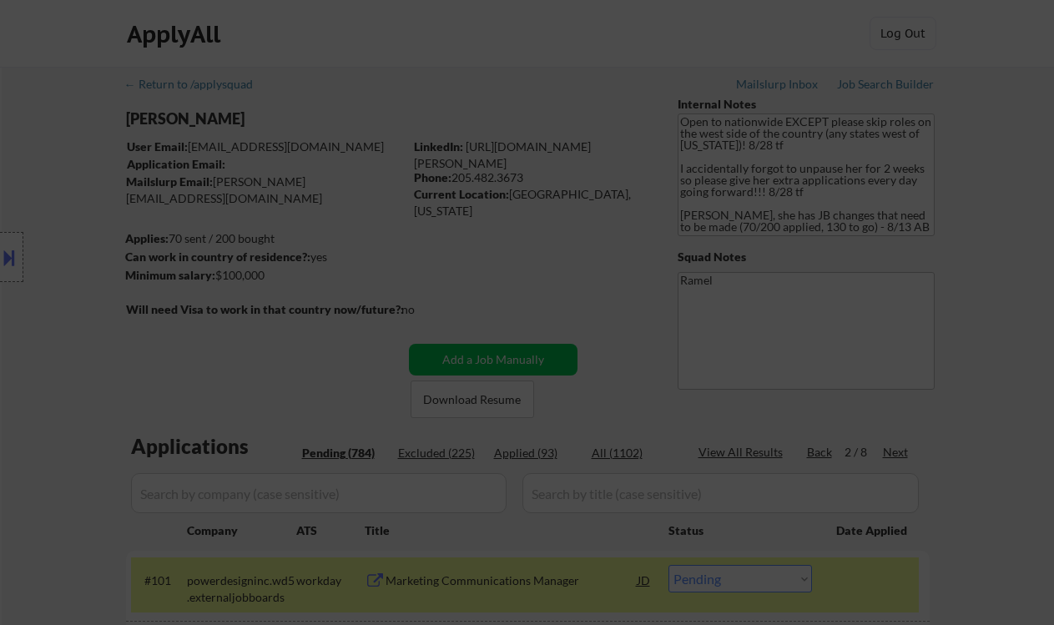
select select ""pending""
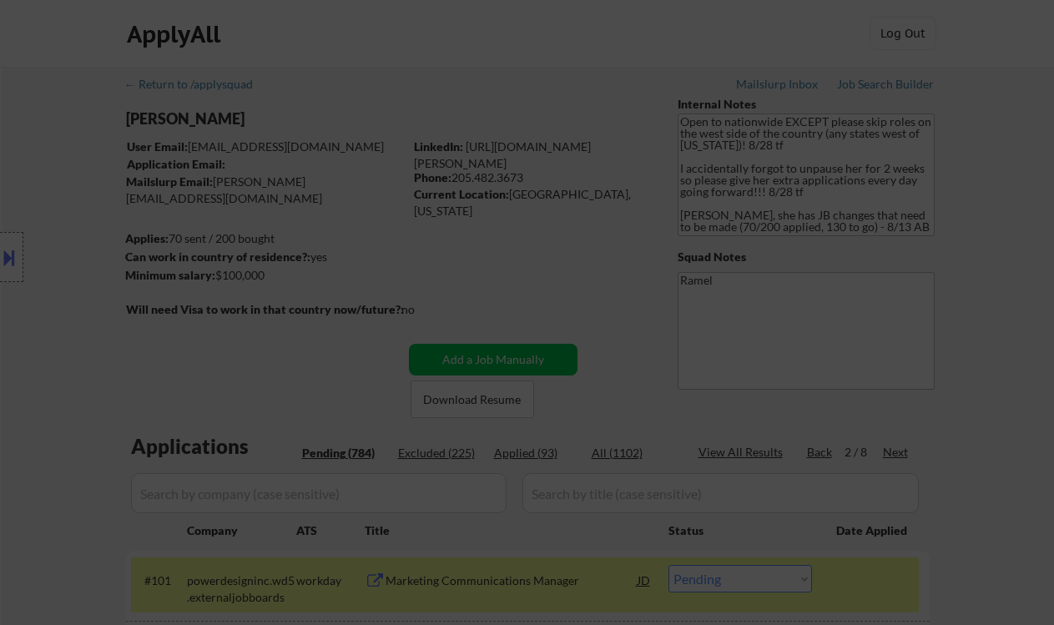
select select ""pending""
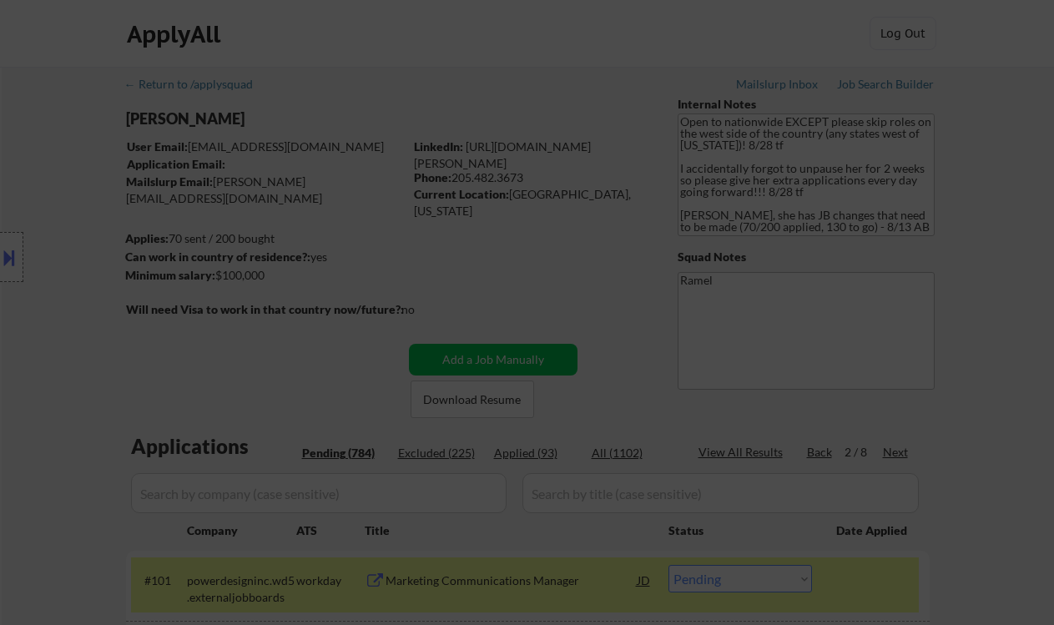
select select ""pending""
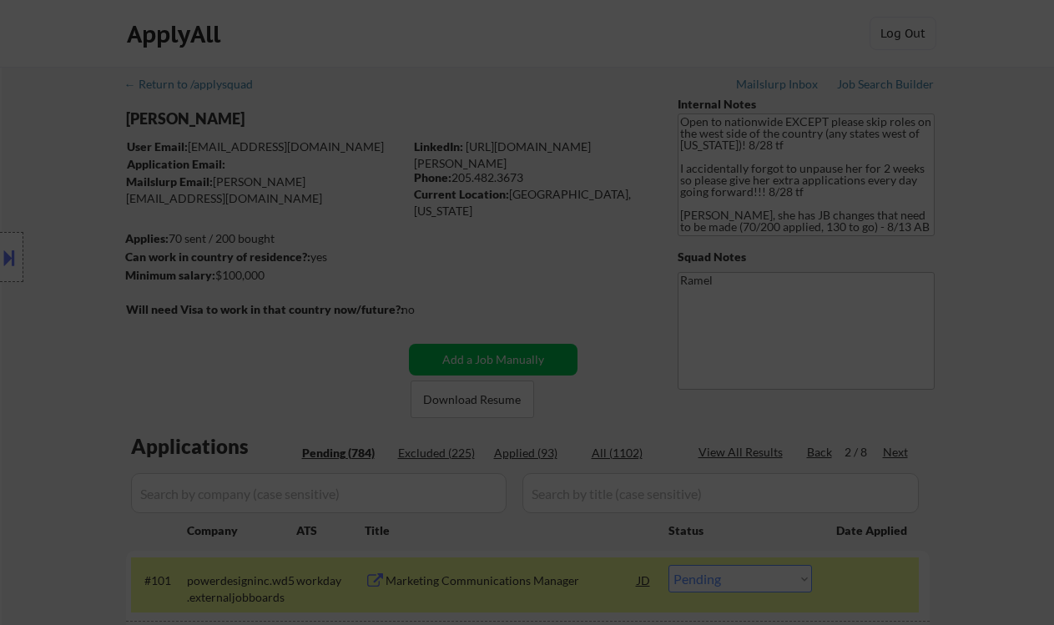
select select ""pending""
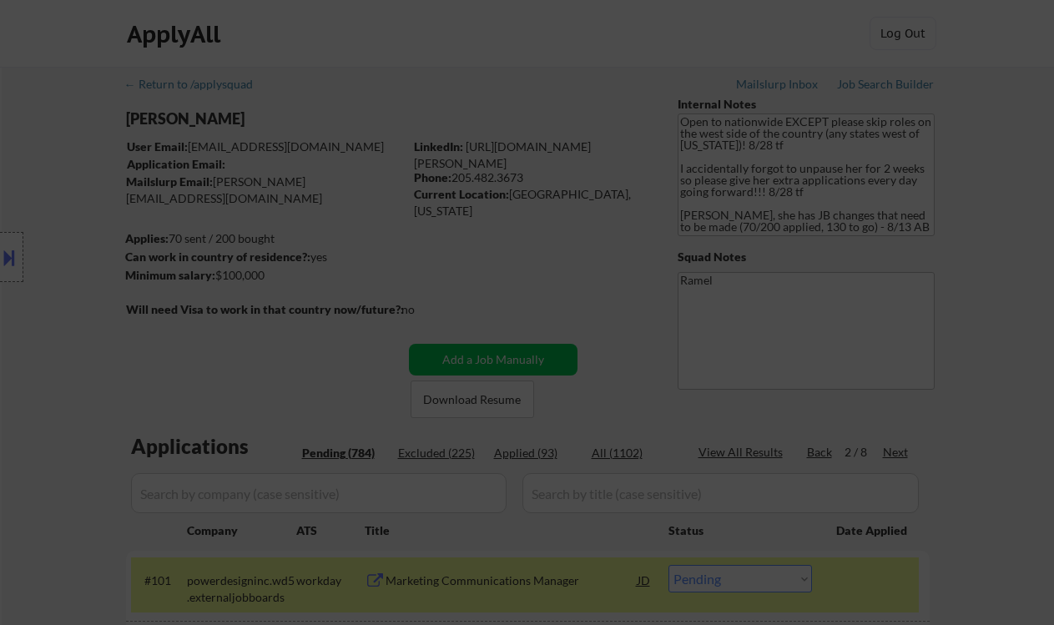
select select ""pending""
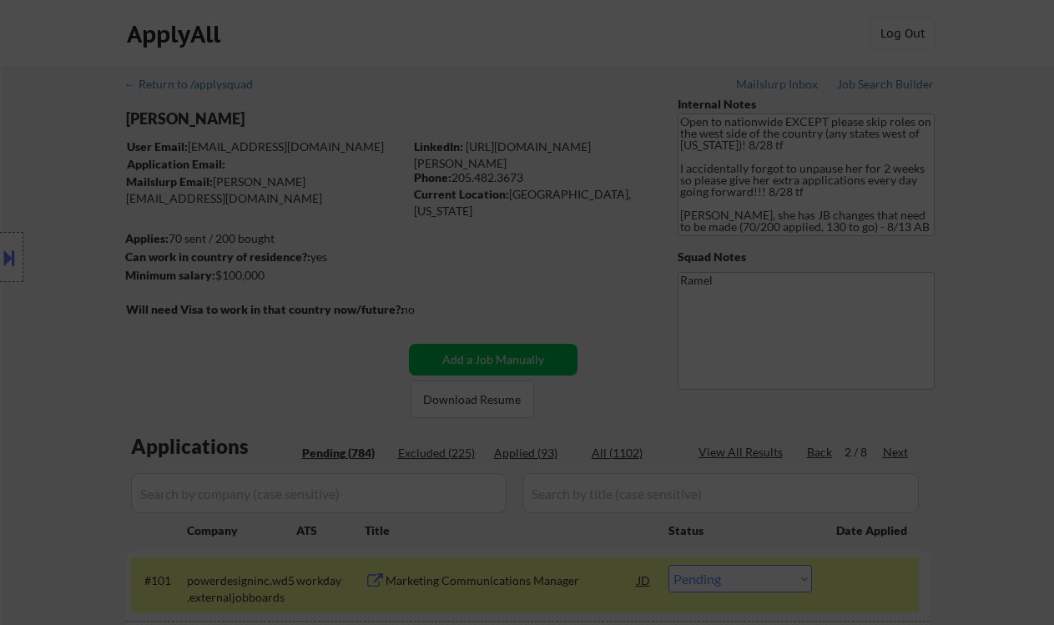
select select ""pending""
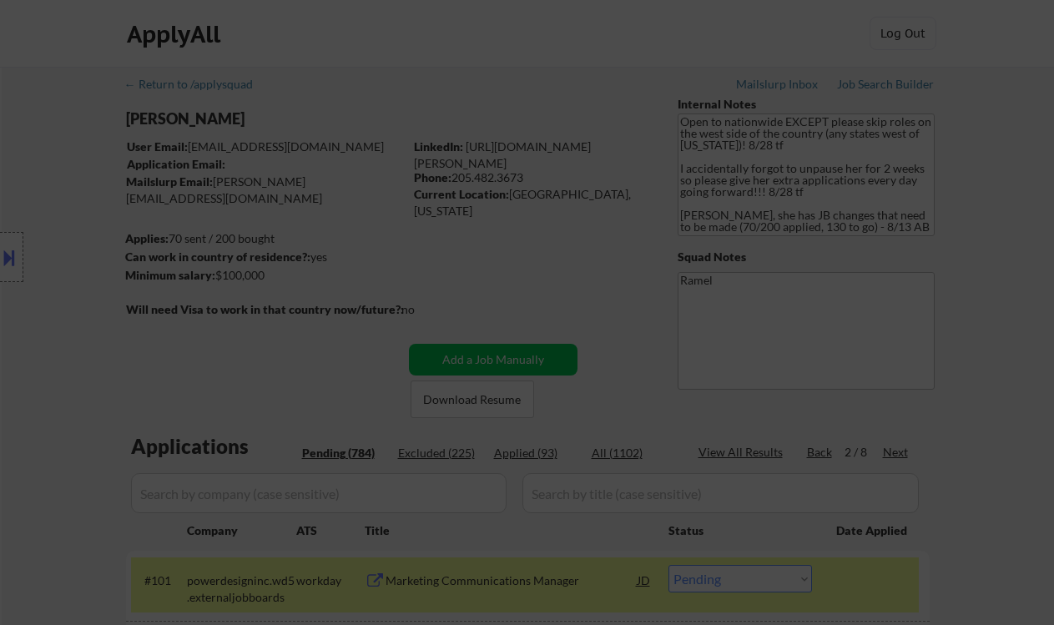
select select ""pending""
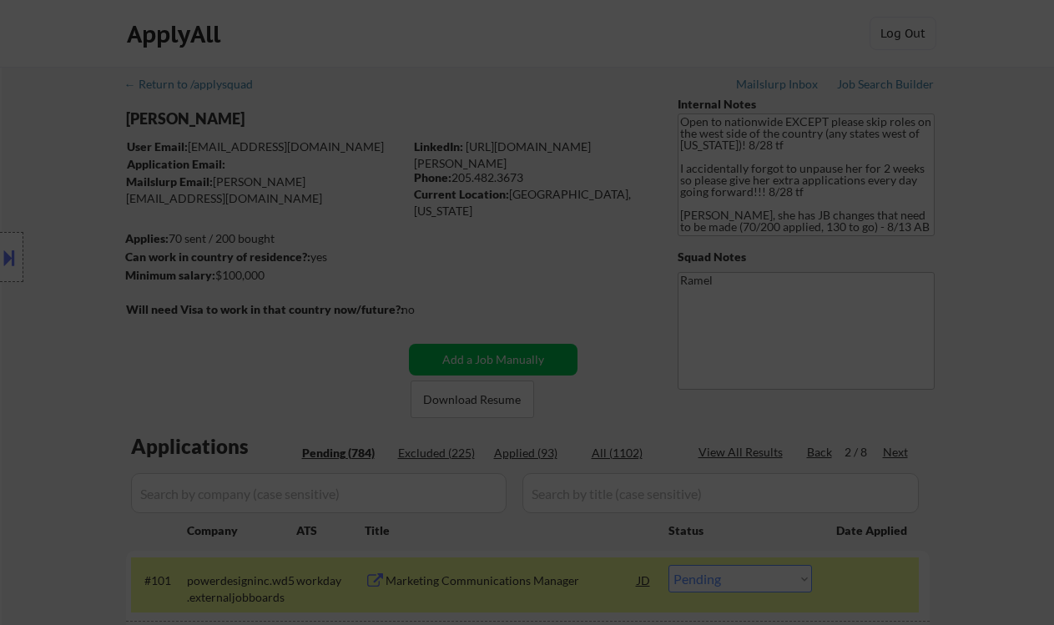
select select ""pending""
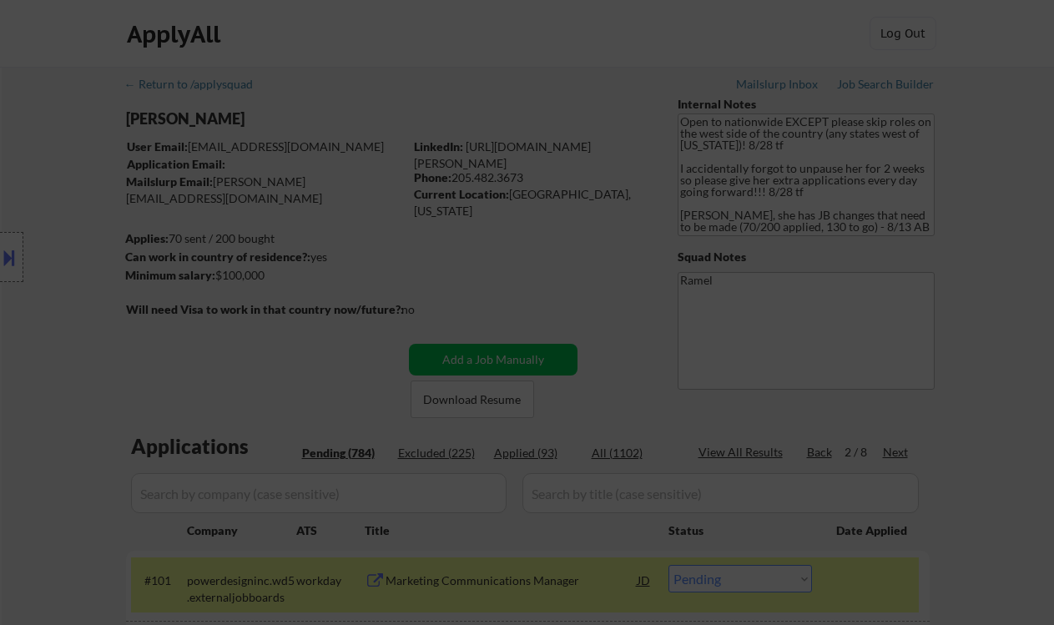
select select ""pending""
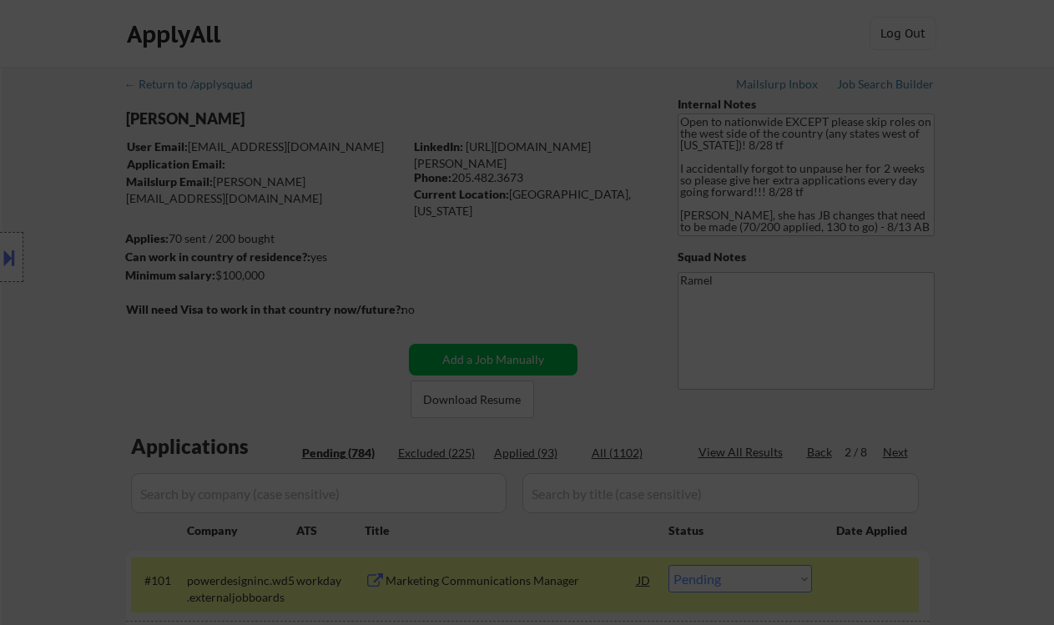
select select ""pending""
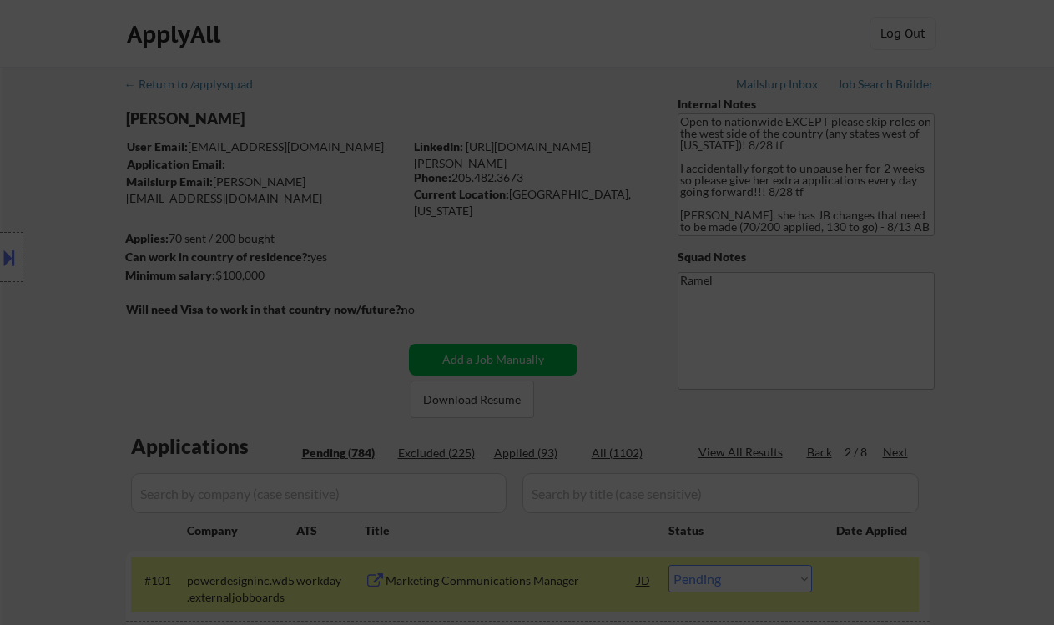
select select ""pending""
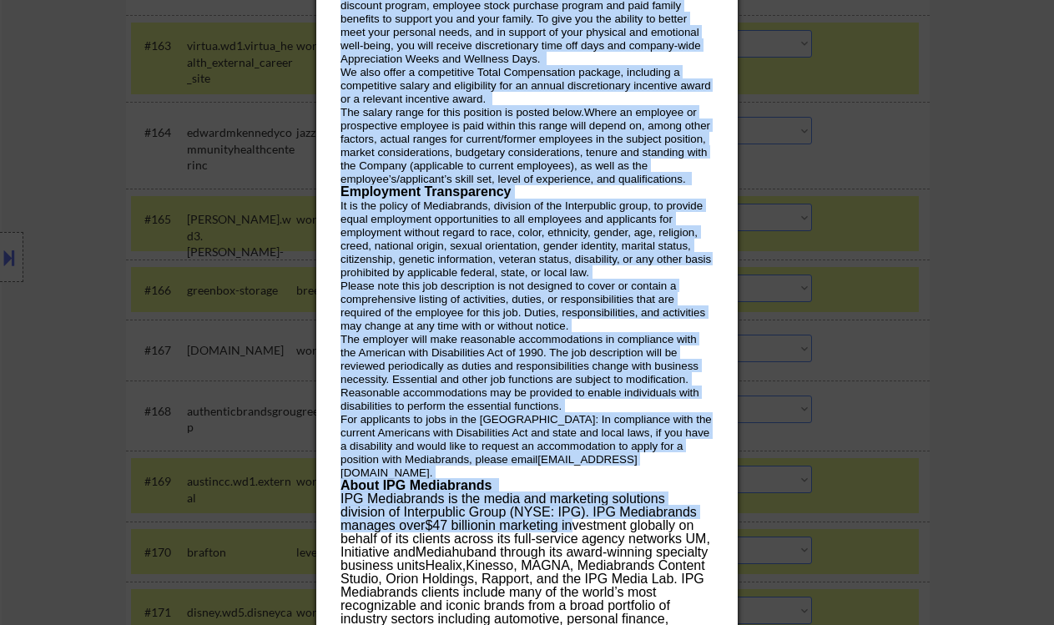
scroll to position [4895, 0]
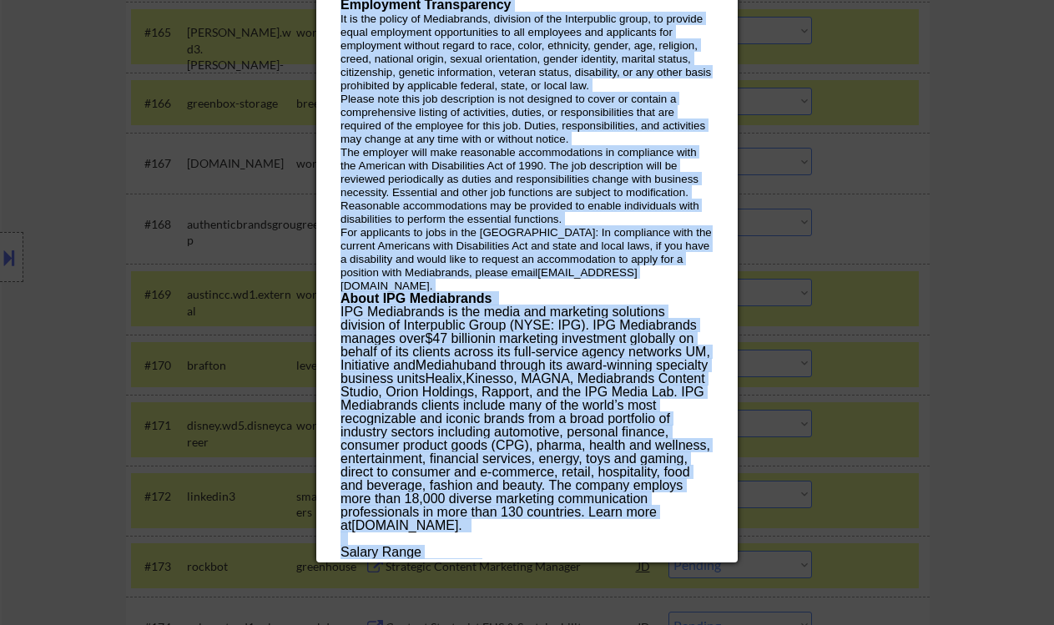
drag, startPoint x: 340, startPoint y: 69, endPoint x: 572, endPoint y: 519, distance: 506.1
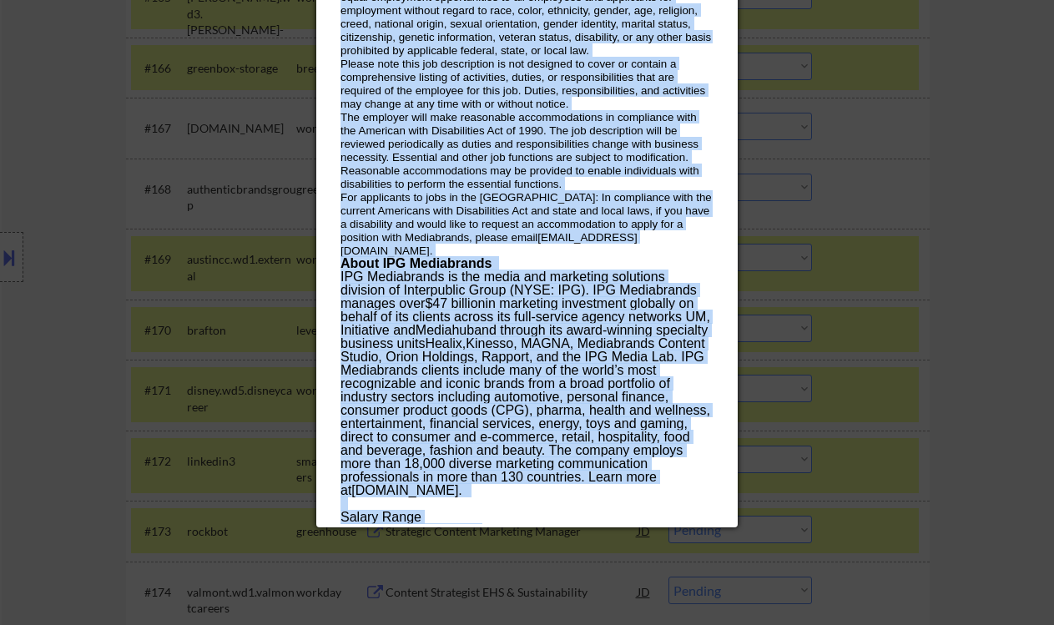
copy div "Loremip, Dolorsitametco Adipis elitseddoei Tem Inci, Utl Etdo, Magnaa Enimad MI…"
click at [572, 524] on div "$85,000 — $95,000 USD" at bounding box center [526, 530] width 372 height 13
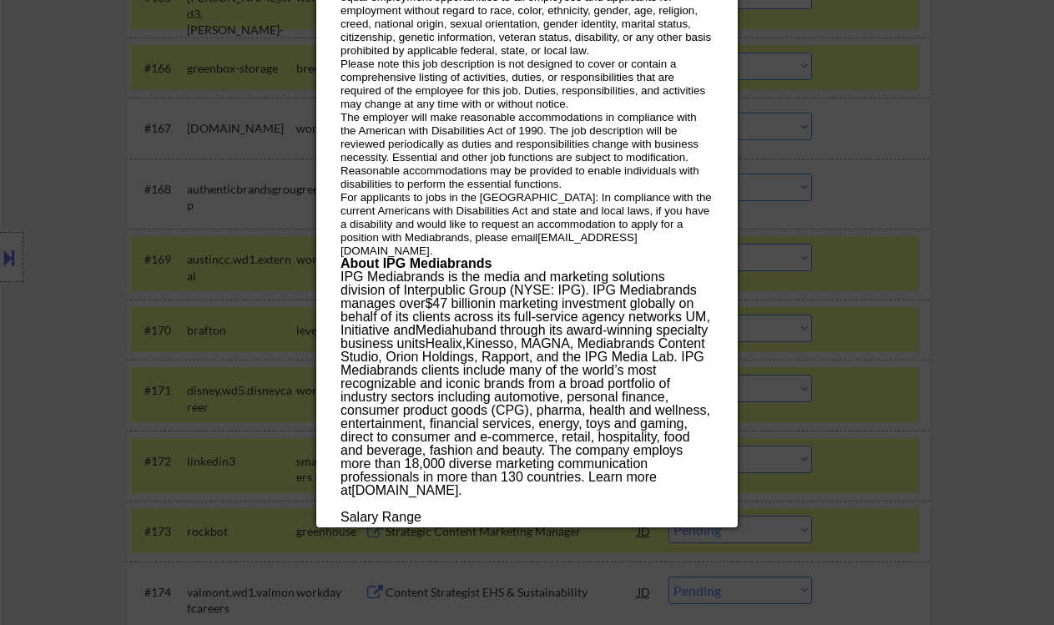
click at [887, 187] on div at bounding box center [527, 312] width 1054 height 625
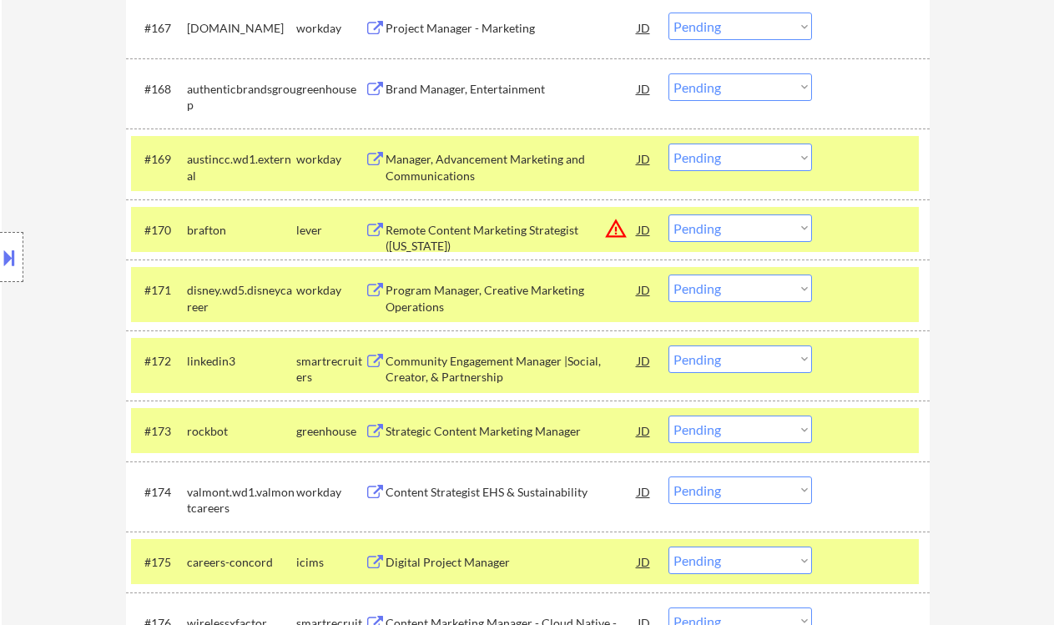
scroll to position [5007, 0]
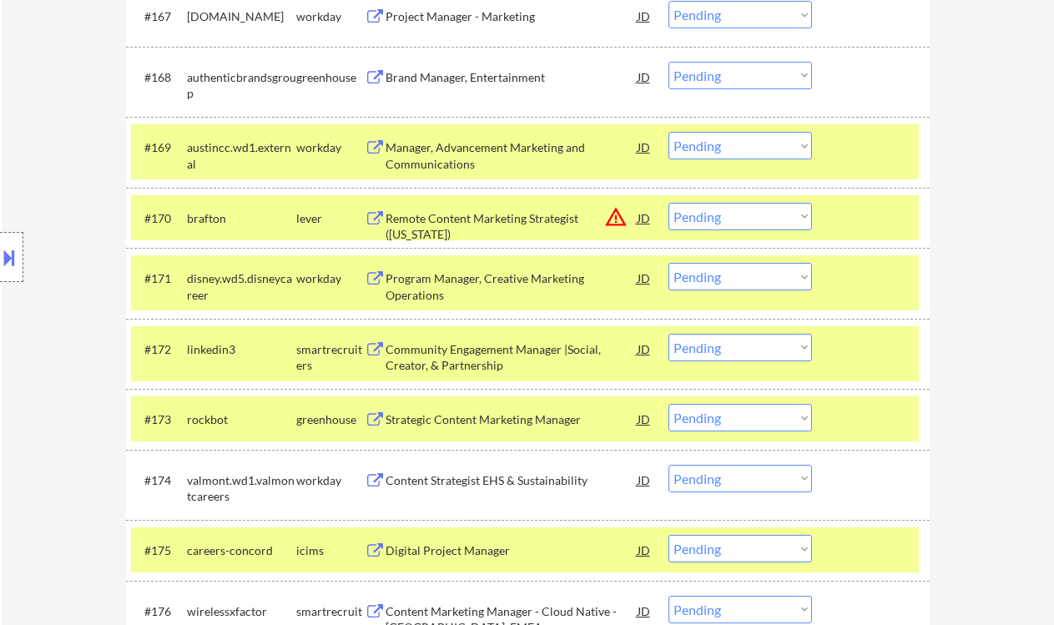
click at [501, 361] on div "Community Engagement Manager |Social, Creator, & Partnership" at bounding box center [512, 357] width 252 height 33
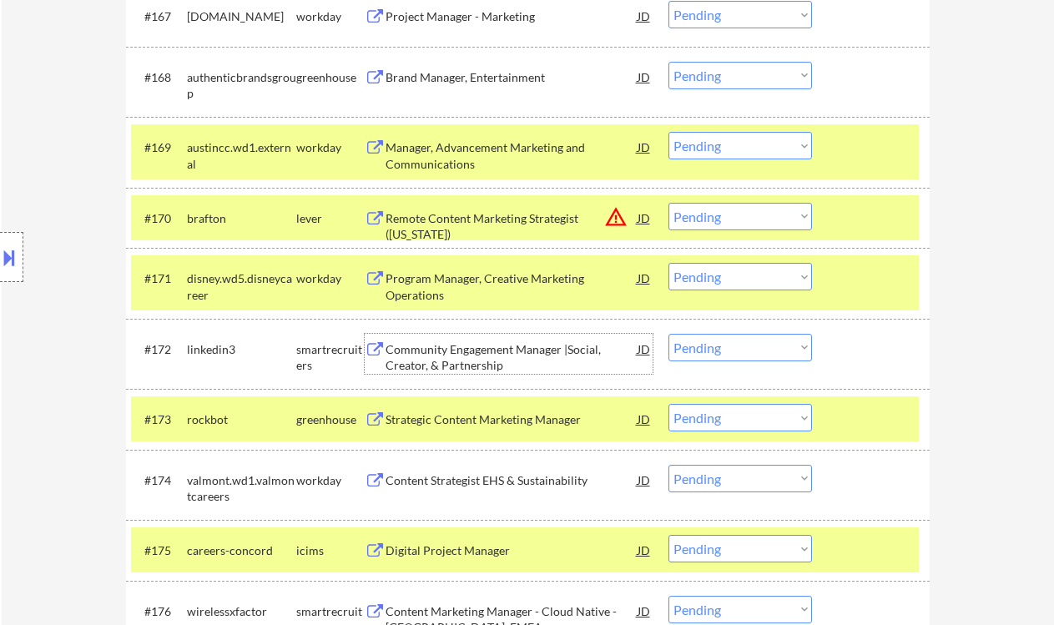
click at [718, 347] on select "Choose an option... Pending Applied Excluded (Questions) Excluded (Expired) Exc…" at bounding box center [740, 348] width 144 height 28
click at [668, 334] on select "Choose an option... Pending Applied Excluded (Questions) Excluded (Expired) Exc…" at bounding box center [740, 348] width 144 height 28
click at [513, 422] on div "Strategic Content Marketing Manager" at bounding box center [512, 419] width 252 height 17
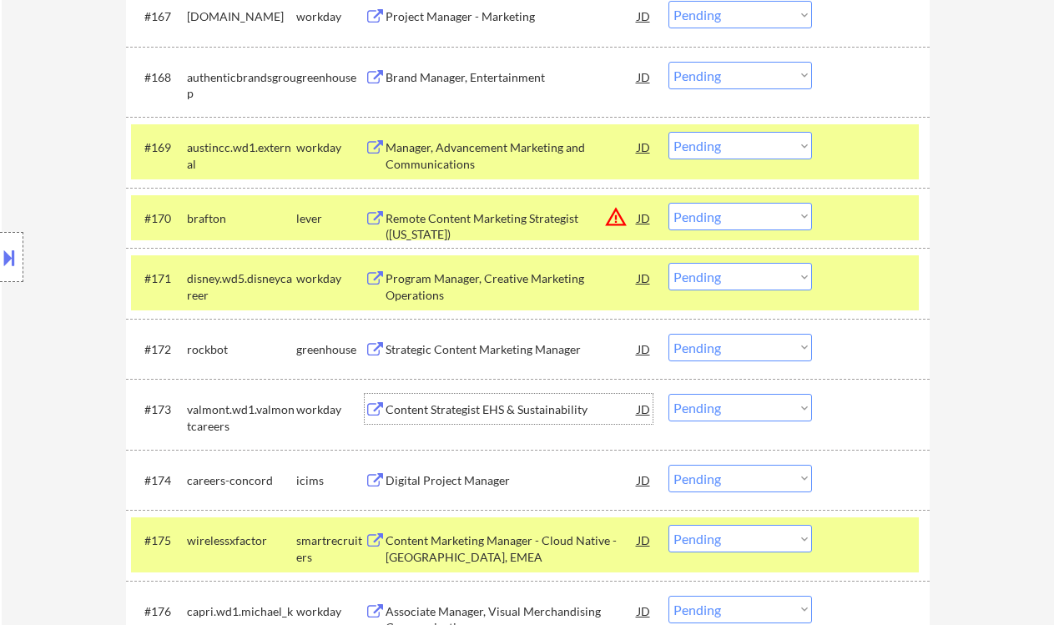
click at [717, 353] on select "Choose an option... Pending Applied Excluded (Questions) Excluded (Expired) Exc…" at bounding box center [740, 348] width 144 height 28
click at [668, 334] on select "Choose an option... Pending Applied Excluded (Questions) Excluded (Expired) Exc…" at bounding box center [740, 348] width 144 height 28
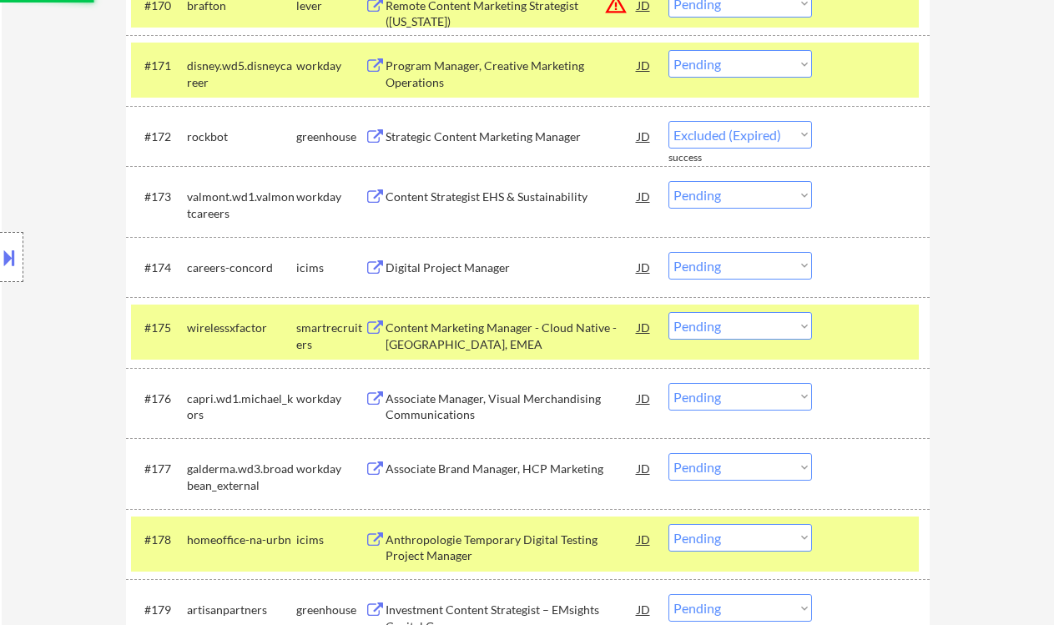
scroll to position [5229, 0]
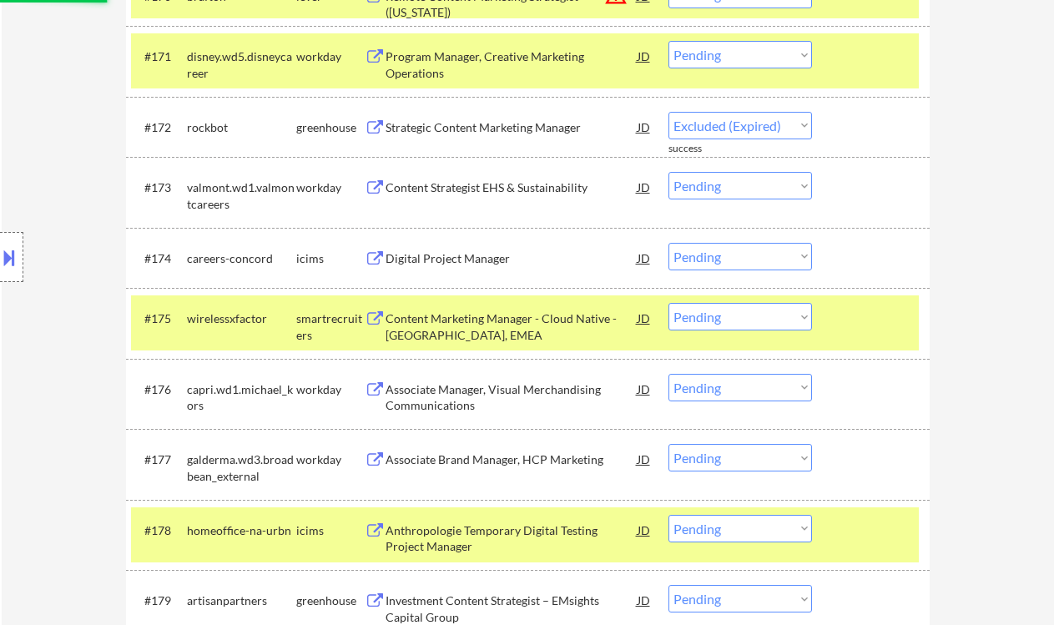
select select ""pending""
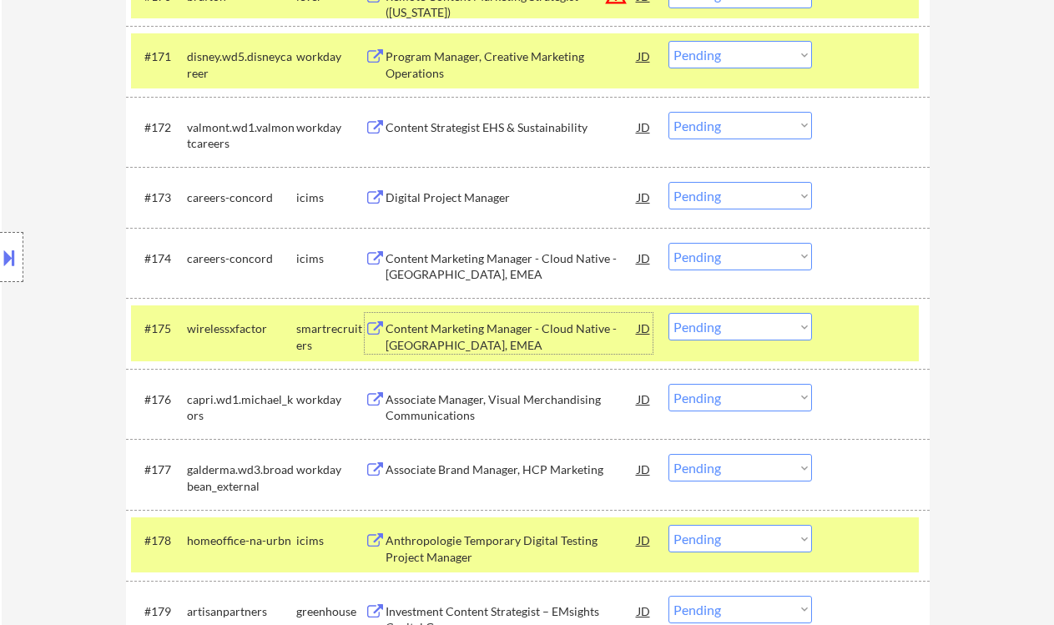
click at [525, 331] on div "Content Marketing Manager - Cloud Native - [GEOGRAPHIC_DATA], EMEA" at bounding box center [512, 336] width 252 height 33
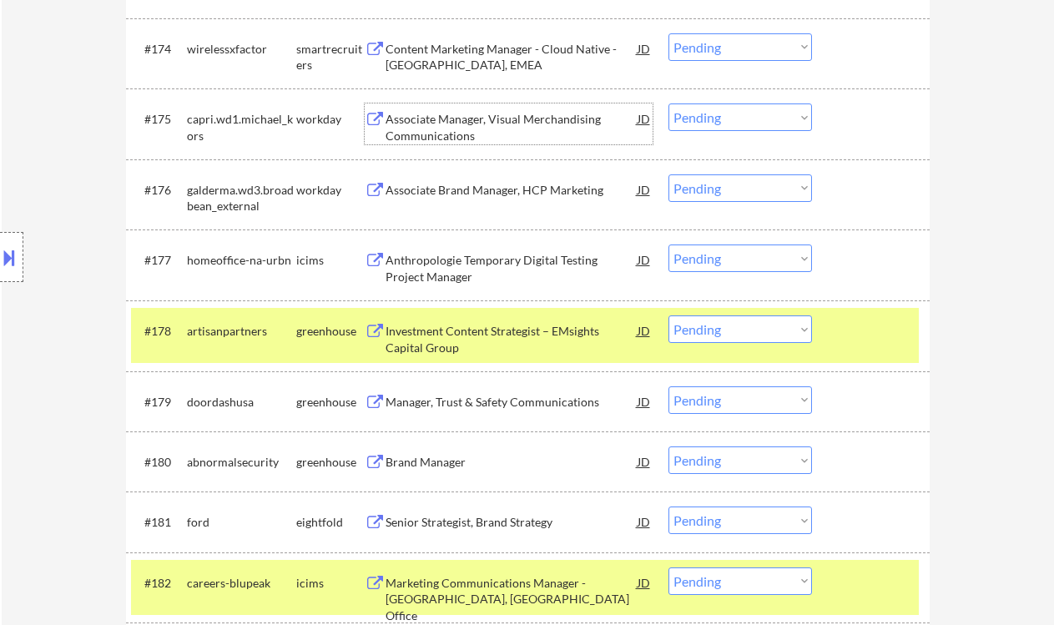
scroll to position [5451, 0]
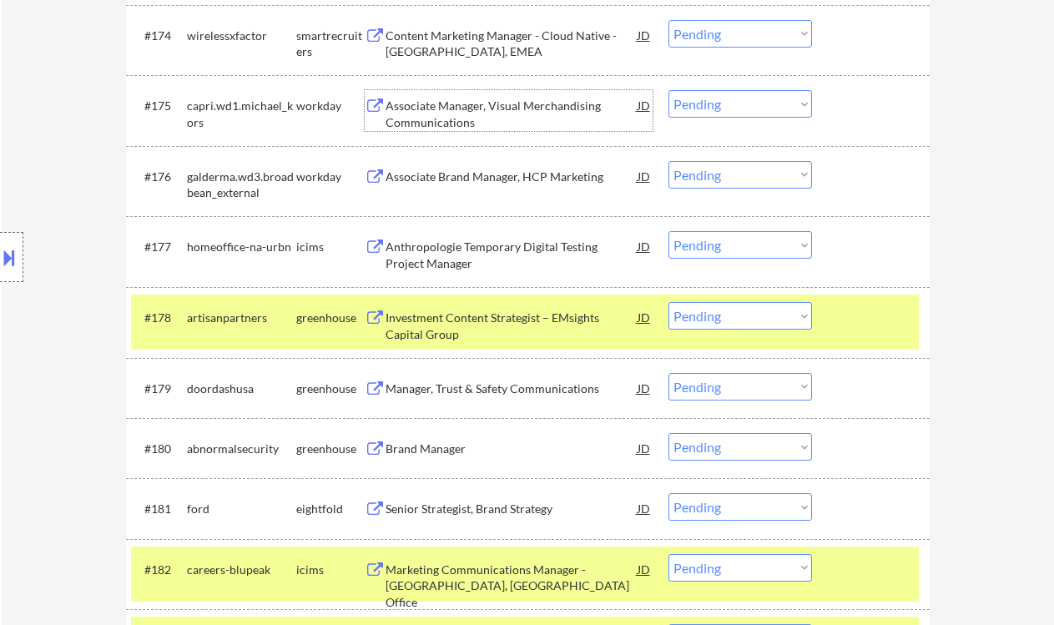
click at [491, 320] on div "Investment Content Strategist – EMsights Capital Group" at bounding box center [512, 326] width 252 height 33
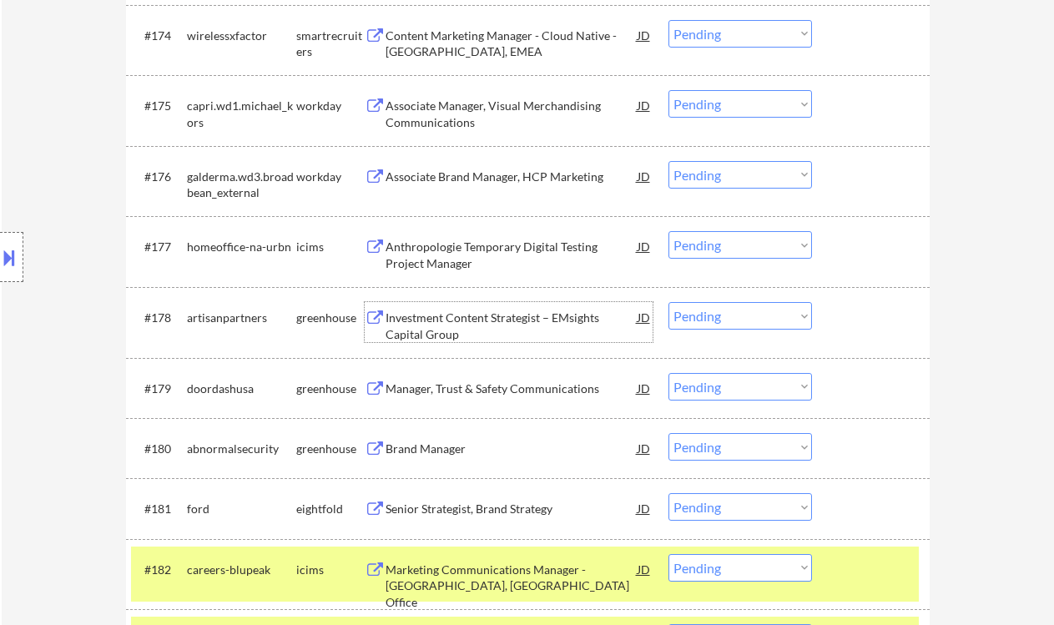
click at [461, 398] on div "Manager, Trust & Safety Communications" at bounding box center [512, 388] width 252 height 30
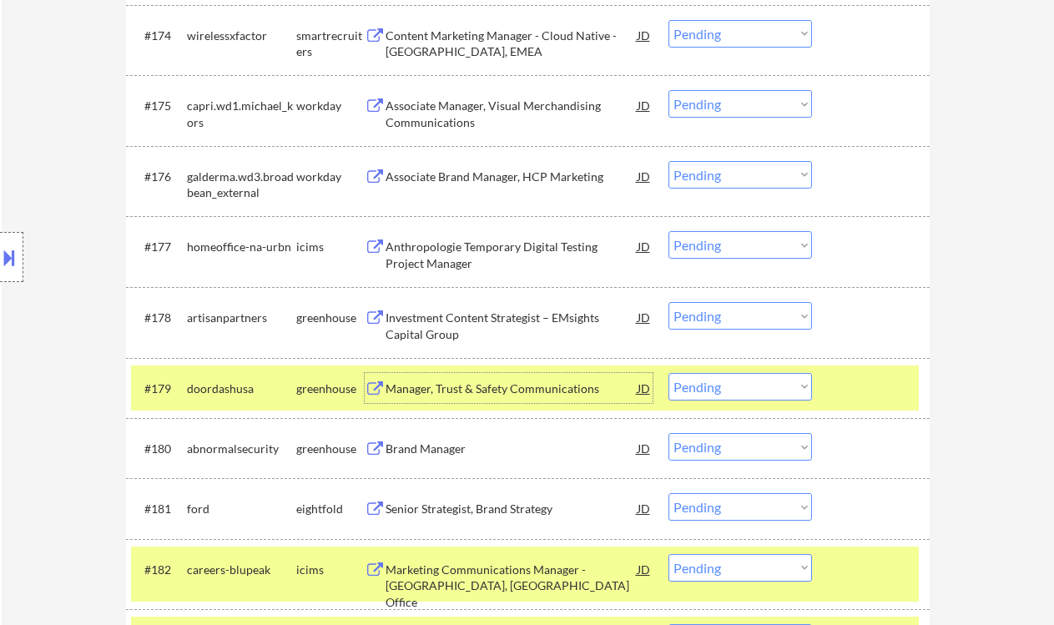
click at [705, 384] on select "Choose an option... Pending Applied Excluded (Questions) Excluded (Expired) Exc…" at bounding box center [740, 387] width 144 height 28
click at [668, 373] on select "Choose an option... Pending Applied Excluded (Questions) Excluded (Expired) Exc…" at bounding box center [740, 387] width 144 height 28
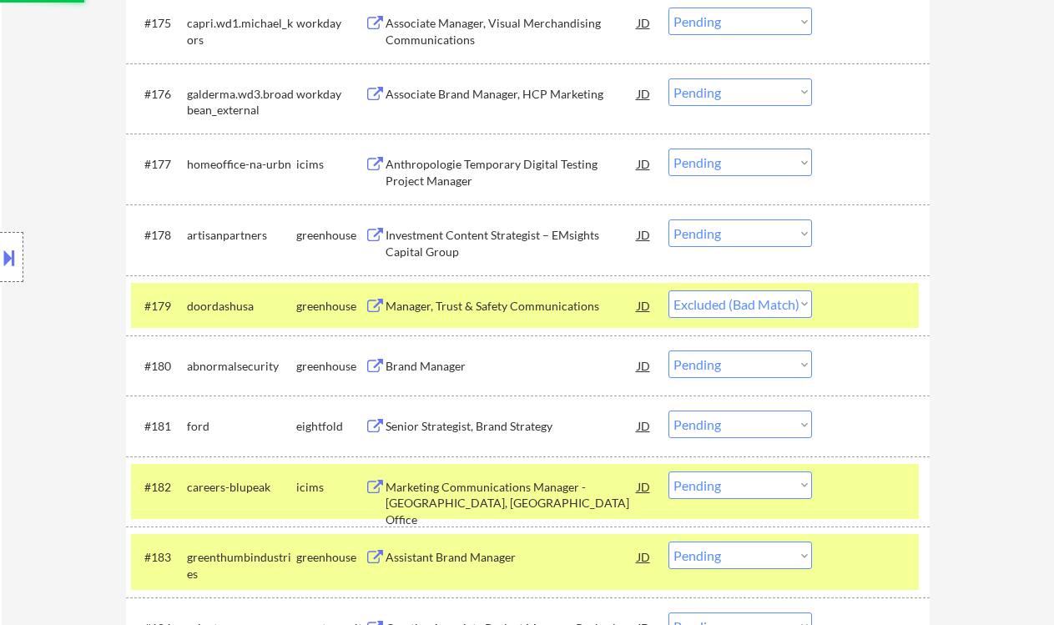
scroll to position [5562, 0]
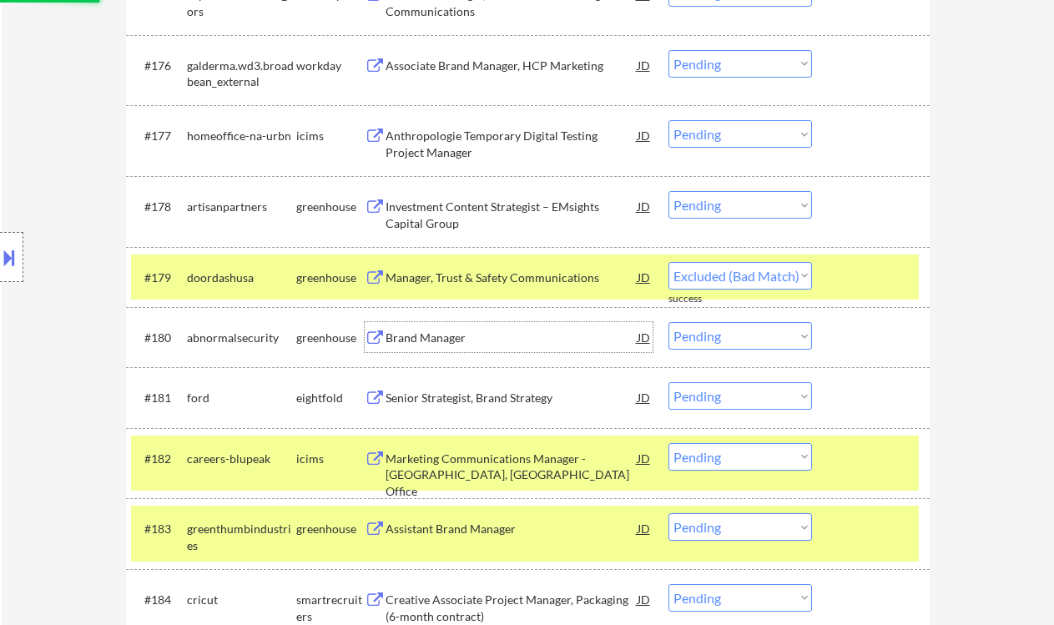
click at [442, 340] on div "Brand Manager" at bounding box center [512, 338] width 252 height 17
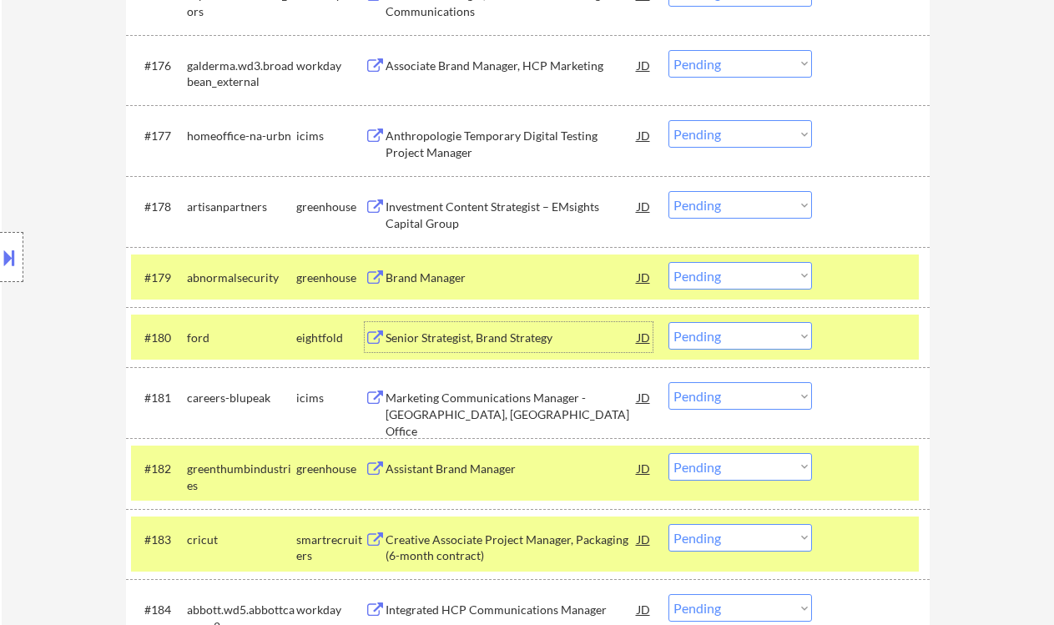
click at [771, 277] on select "Choose an option... Pending Applied Excluded (Questions) Excluded (Expired) Exc…" at bounding box center [740, 276] width 144 height 28
click at [668, 262] on select "Choose an option... Pending Applied Excluded (Questions) Excluded (Expired) Exc…" at bounding box center [740, 276] width 144 height 28
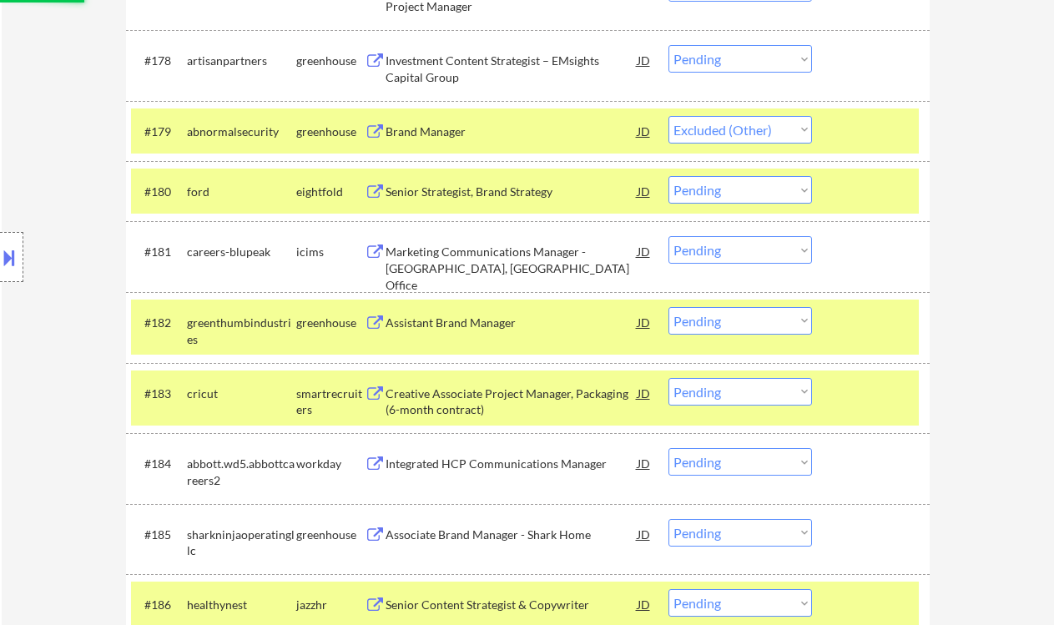
scroll to position [5785, 0]
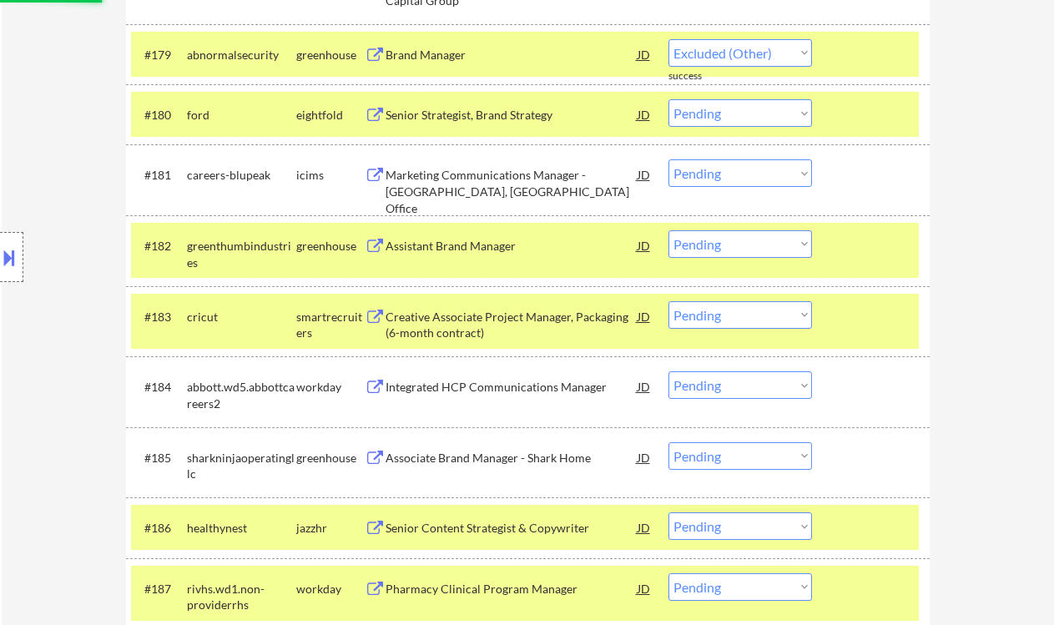
select select ""pending""
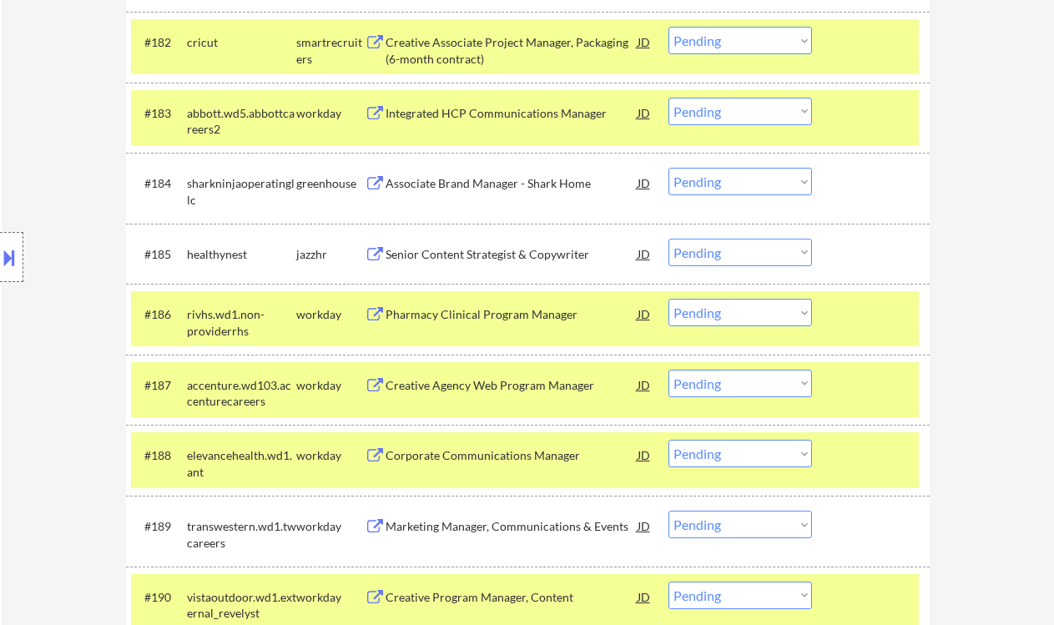
scroll to position [6008, 0]
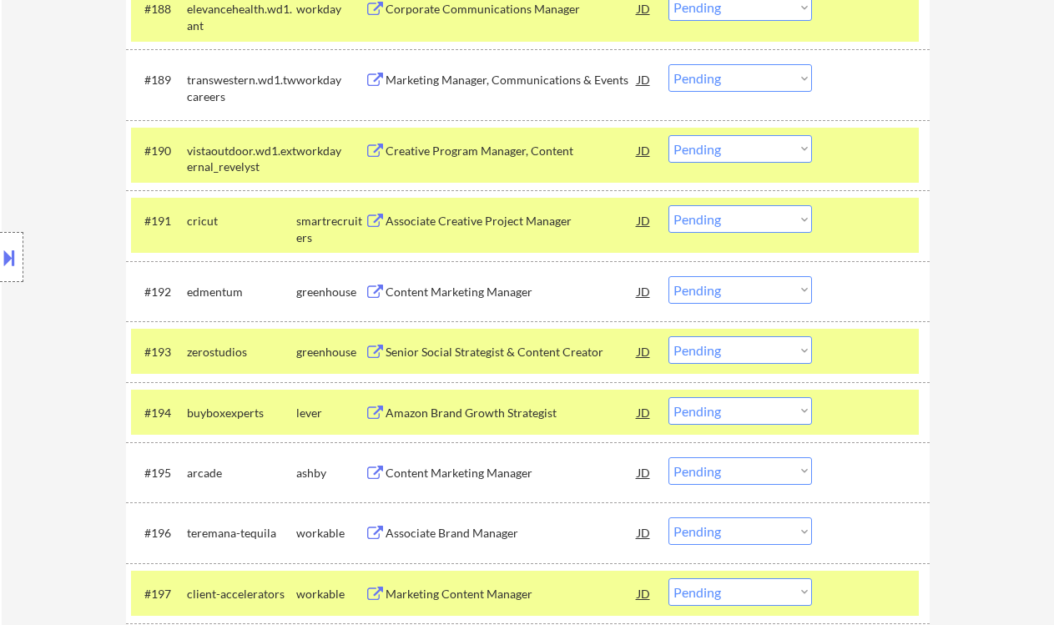
scroll to position [6564, 0]
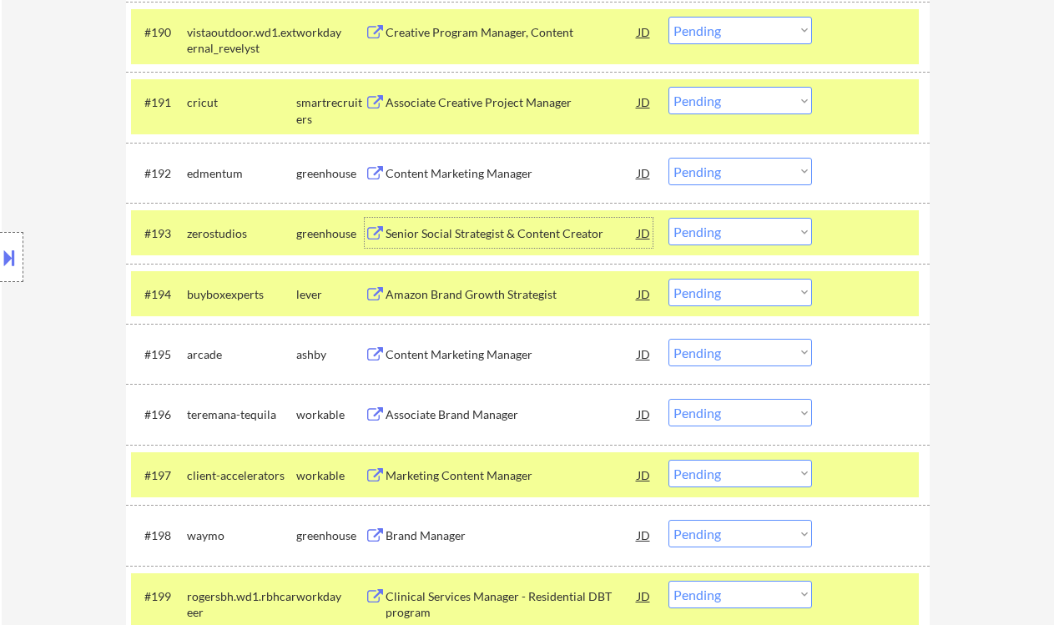
click at [495, 229] on div "Senior Social Strategist & Content Creator" at bounding box center [512, 233] width 252 height 17
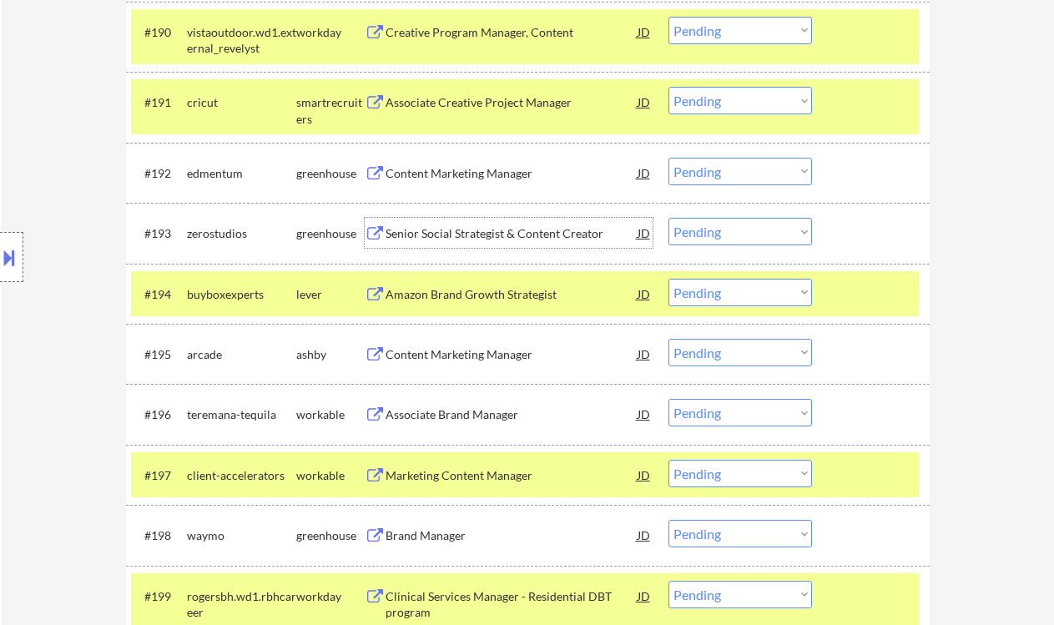
click at [692, 239] on select "Choose an option... Pending Applied Excluded (Questions) Excluded (Expired) Exc…" at bounding box center [740, 232] width 144 height 28
click at [668, 218] on select "Choose an option... Pending Applied Excluded (Questions) Excluded (Expired) Exc…" at bounding box center [740, 232] width 144 height 28
click at [517, 299] on div "Amazon Brand Growth Strategist" at bounding box center [512, 294] width 252 height 17
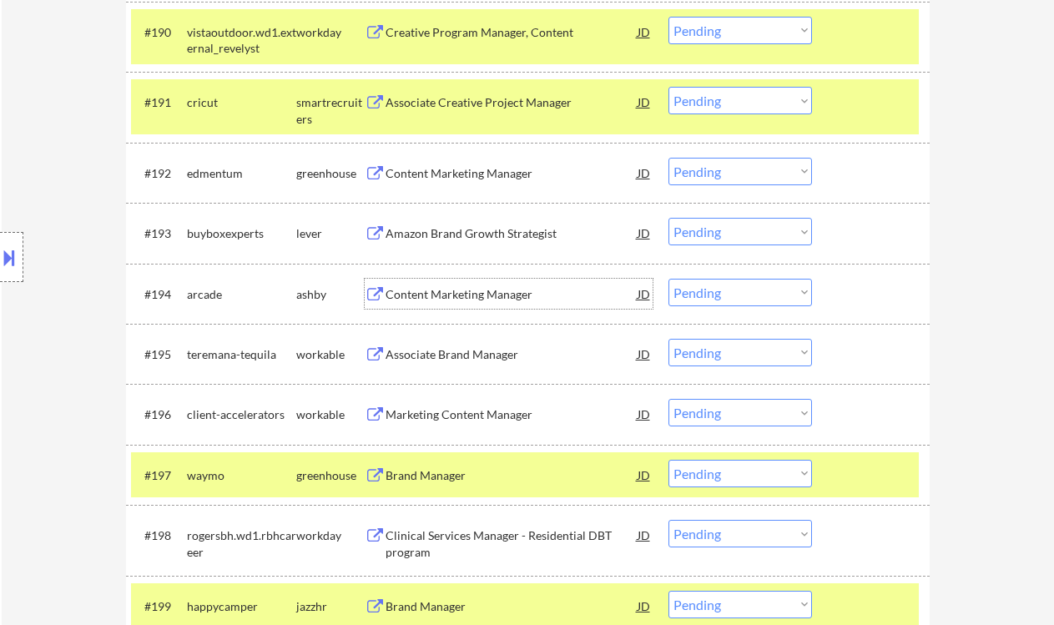
drag, startPoint x: 728, startPoint y: 224, endPoint x: 746, endPoint y: 244, distance: 26.6
click at [728, 224] on select "Choose an option... Pending Applied Excluded (Questions) Excluded (Expired) Exc…" at bounding box center [740, 232] width 144 height 28
click at [668, 218] on select "Choose an option... Pending Applied Excluded (Questions) Excluded (Expired) Exc…" at bounding box center [740, 232] width 144 height 28
click at [471, 300] on div "Content Marketing Manager" at bounding box center [512, 294] width 252 height 17
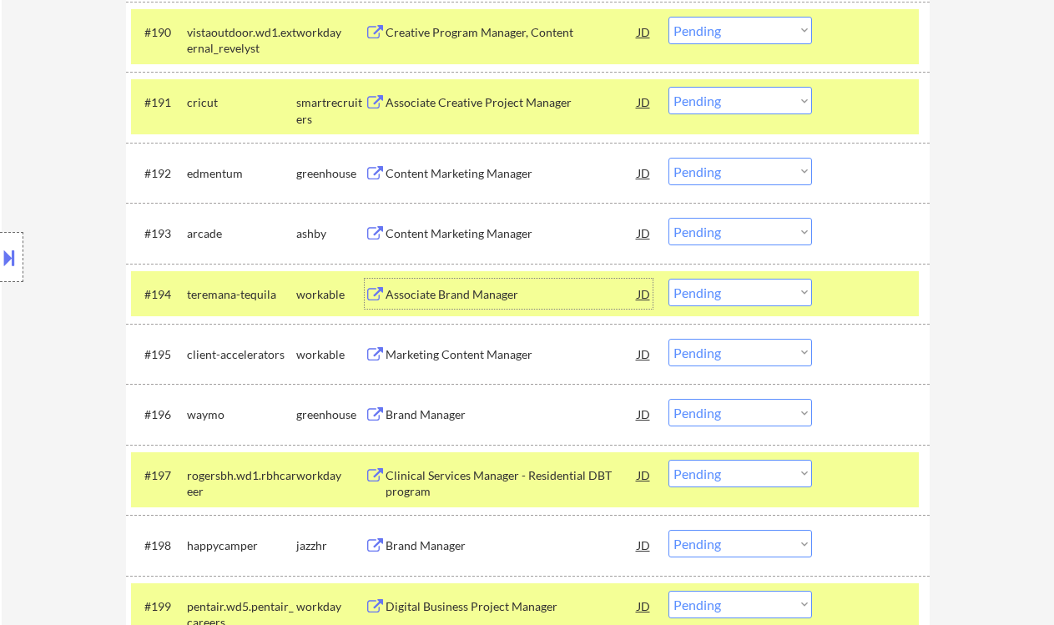
click at [753, 237] on select "Choose an option... Pending Applied Excluded (Questions) Excluded (Expired) Exc…" at bounding box center [740, 232] width 144 height 28
click at [668, 218] on select "Choose an option... Pending Applied Excluded (Questions) Excluded (Expired) Exc…" at bounding box center [740, 232] width 144 height 28
click at [471, 297] on div "Associate Brand Manager" at bounding box center [512, 294] width 252 height 17
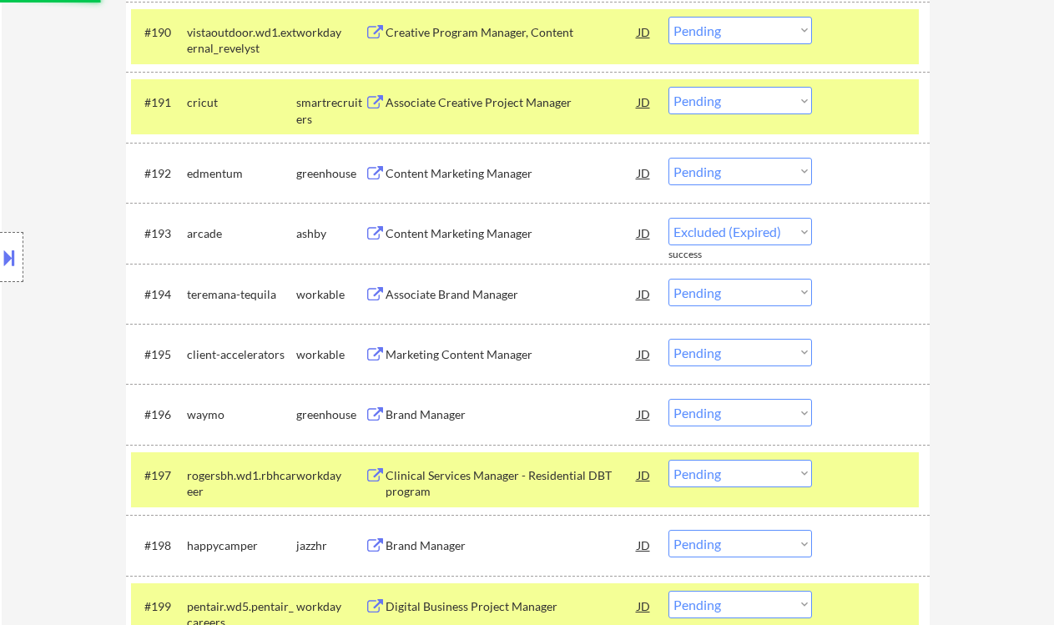
select select ""pending""
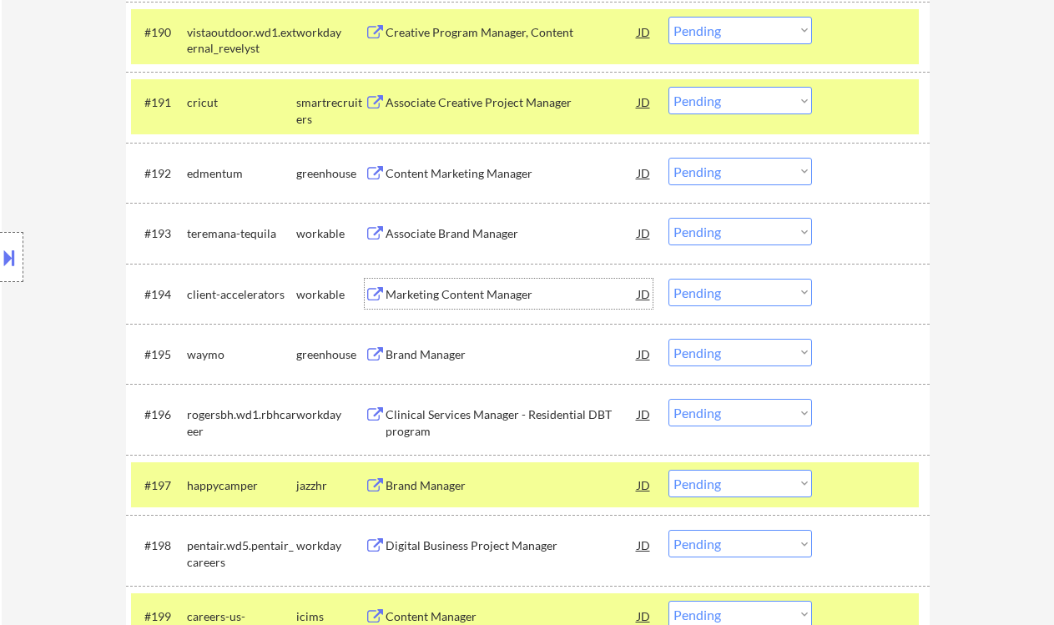
click at [512, 294] on div "Marketing Content Manager" at bounding box center [512, 294] width 252 height 17
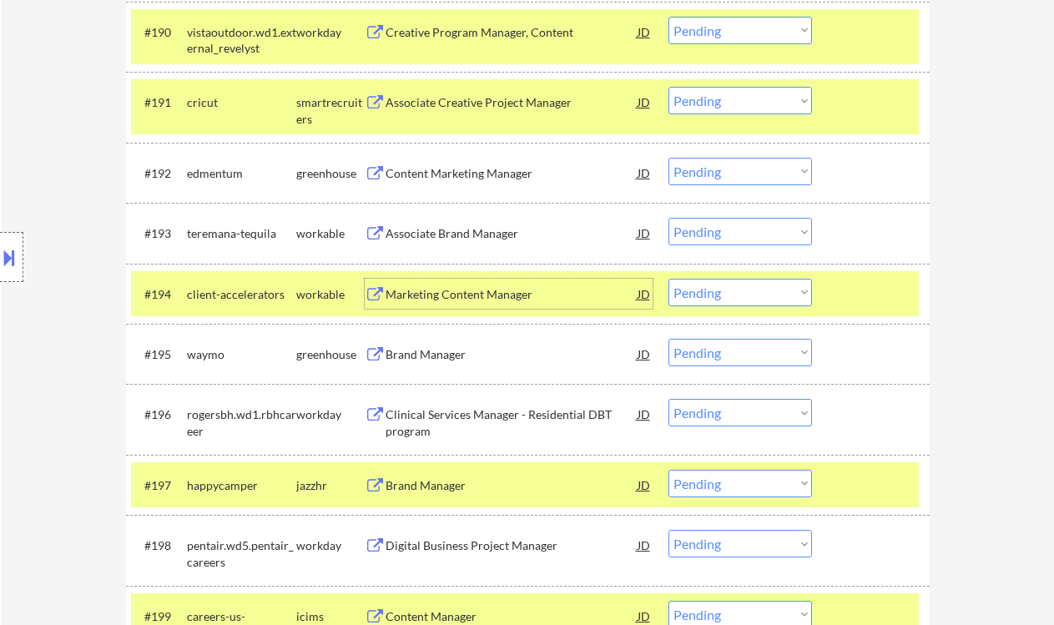
click at [722, 290] on select "Choose an option... Pending Applied Excluded (Questions) Excluded (Expired) Exc…" at bounding box center [740, 293] width 144 height 28
click at [668, 279] on select "Choose an option... Pending Applied Excluded (Questions) Excluded (Expired) Exc…" at bounding box center [740, 293] width 144 height 28
click at [442, 358] on div "Brand Manager" at bounding box center [512, 354] width 252 height 17
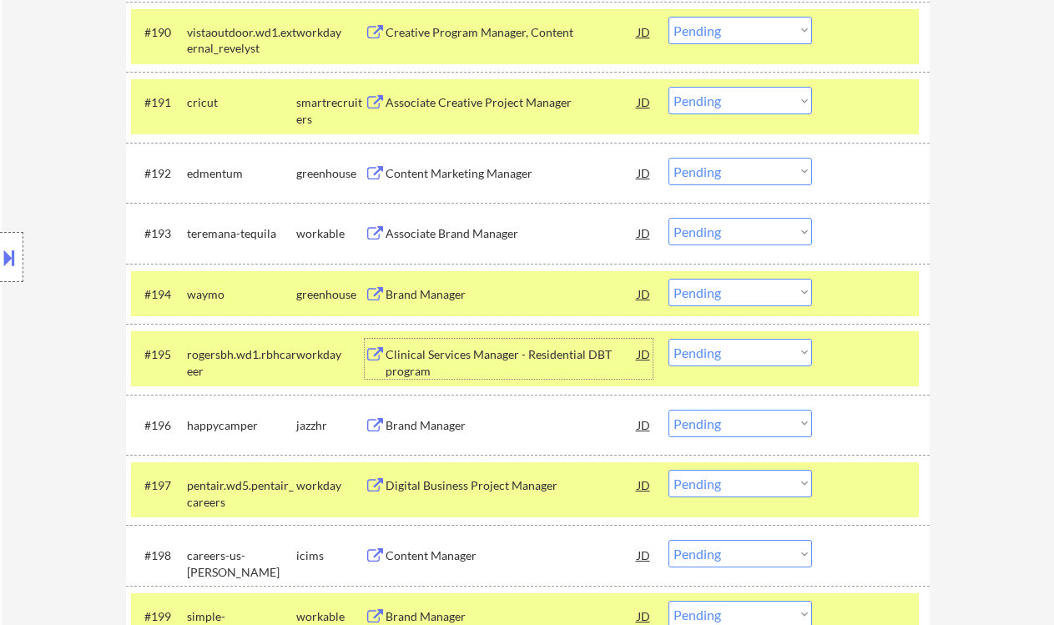
click at [703, 293] on select "Choose an option... Pending Applied Excluded (Questions) Excluded (Expired) Exc…" at bounding box center [740, 293] width 144 height 28
click at [668, 279] on select "Choose an option... Pending Applied Excluded (Questions) Excluded (Expired) Exc…" at bounding box center [740, 293] width 144 height 28
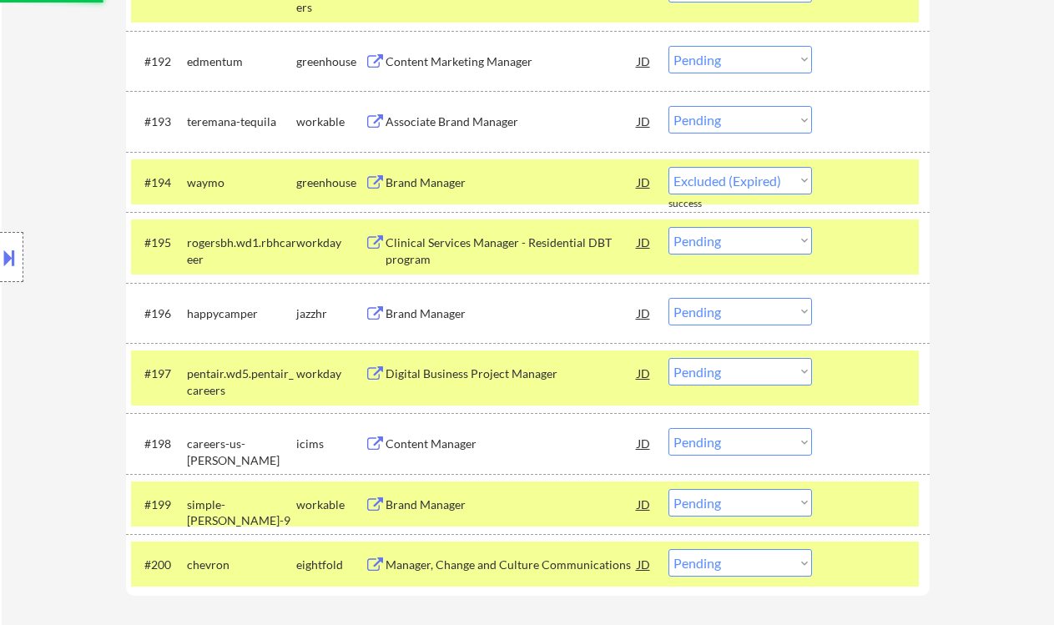
select select ""pending""
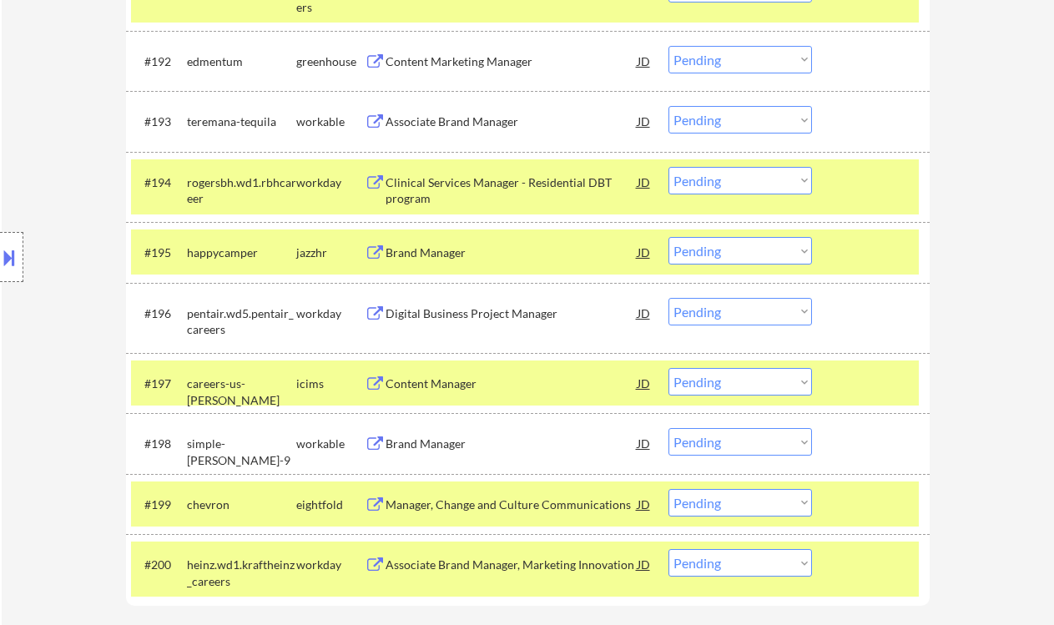
click at [425, 258] on div "Brand Manager" at bounding box center [512, 252] width 252 height 17
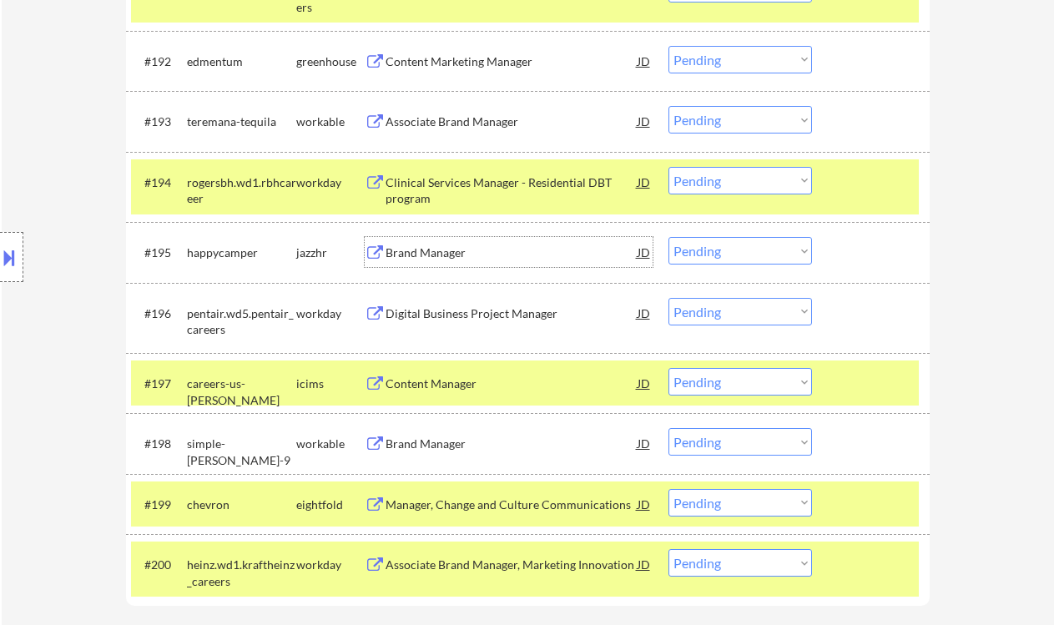
click at [700, 247] on select "Choose an option... Pending Applied Excluded (Questions) Excluded (Expired) Exc…" at bounding box center [740, 251] width 144 height 28
click at [668, 237] on select "Choose an option... Pending Applied Excluded (Questions) Excluded (Expired) Exc…" at bounding box center [740, 251] width 144 height 28
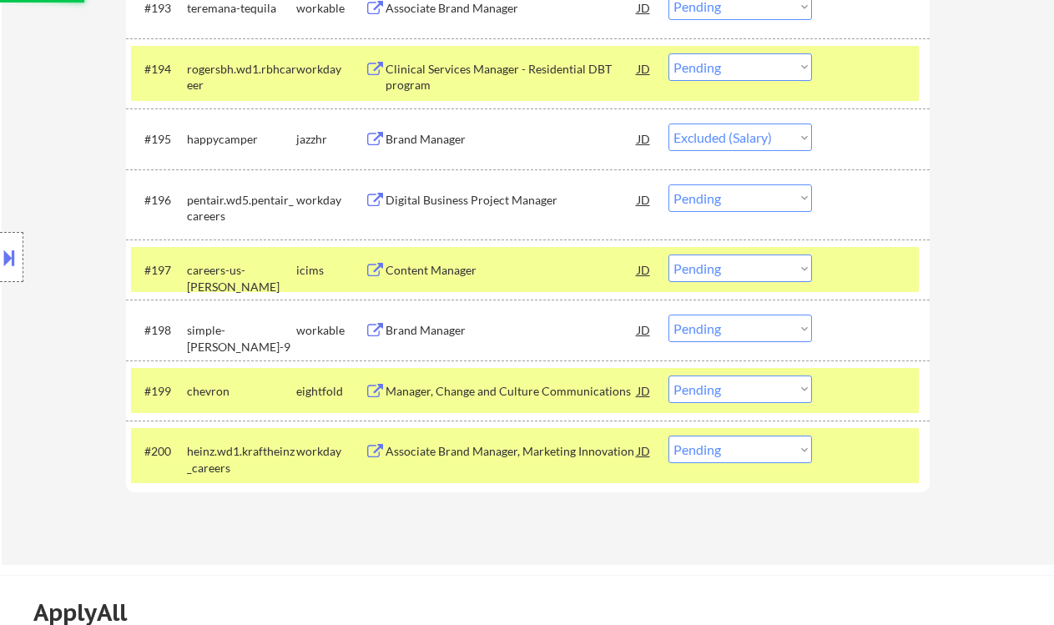
scroll to position [6897, 0]
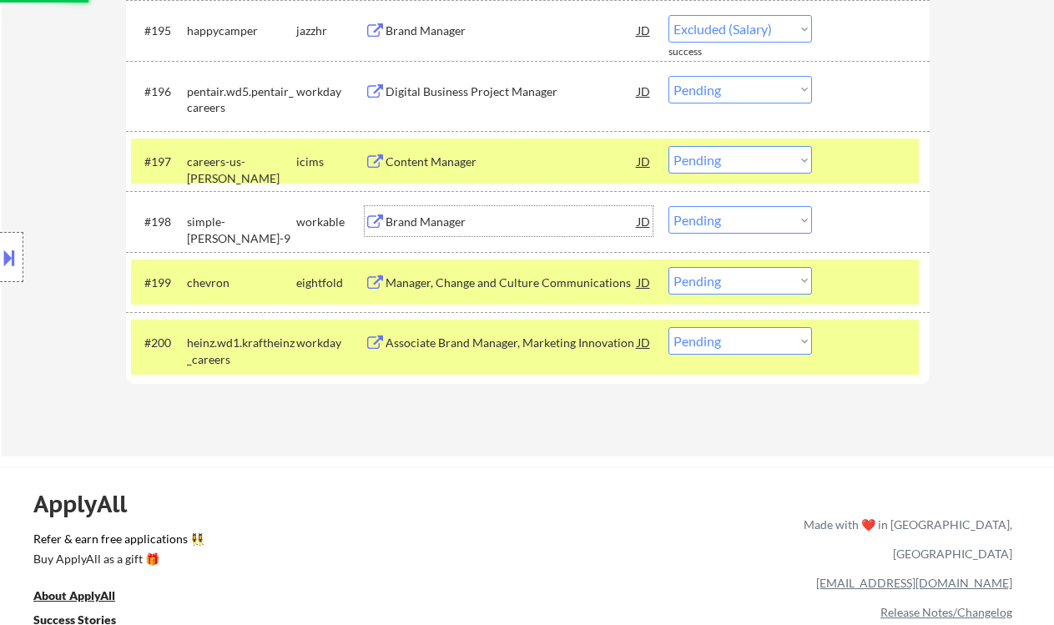
click at [446, 219] on div "Brand Manager" at bounding box center [512, 222] width 252 height 17
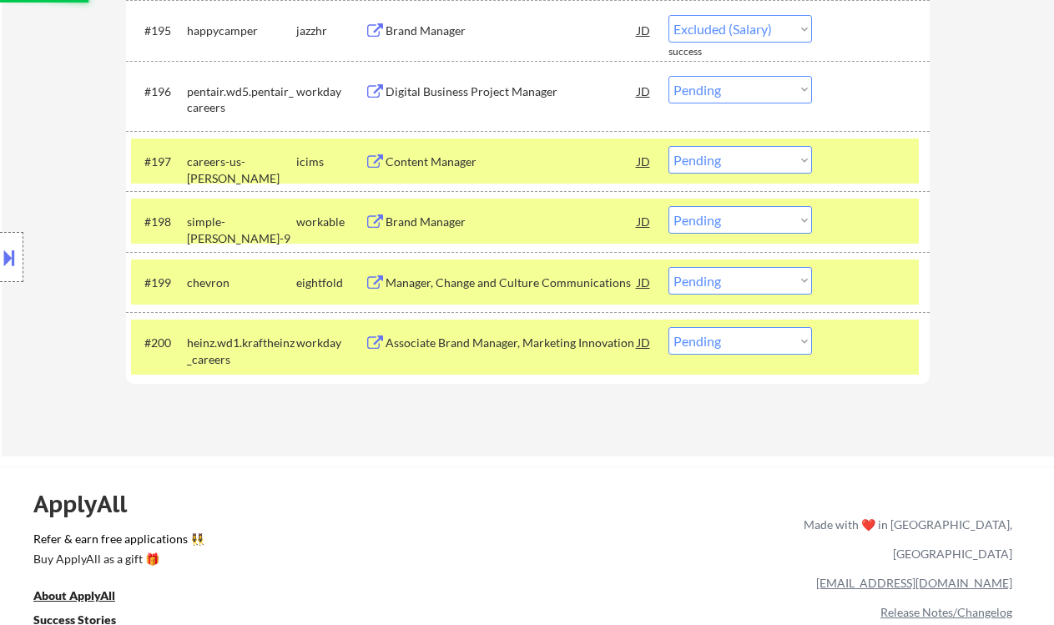
select select ""pending""
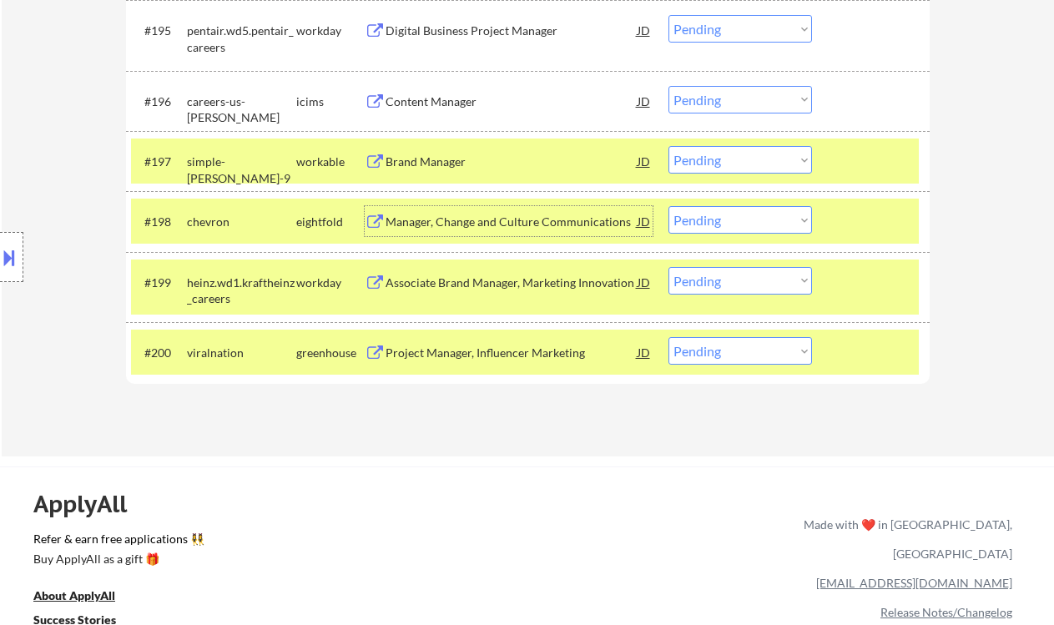
click at [768, 166] on select "Choose an option... Pending Applied Excluded (Questions) Excluded (Expired) Exc…" at bounding box center [740, 160] width 144 height 28
click at [668, 146] on select "Choose an option... Pending Applied Excluded (Questions) Excluded (Expired) Exc…" at bounding box center [740, 160] width 144 height 28
click at [522, 355] on div "Project Manager, Influencer Marketing" at bounding box center [512, 353] width 252 height 17
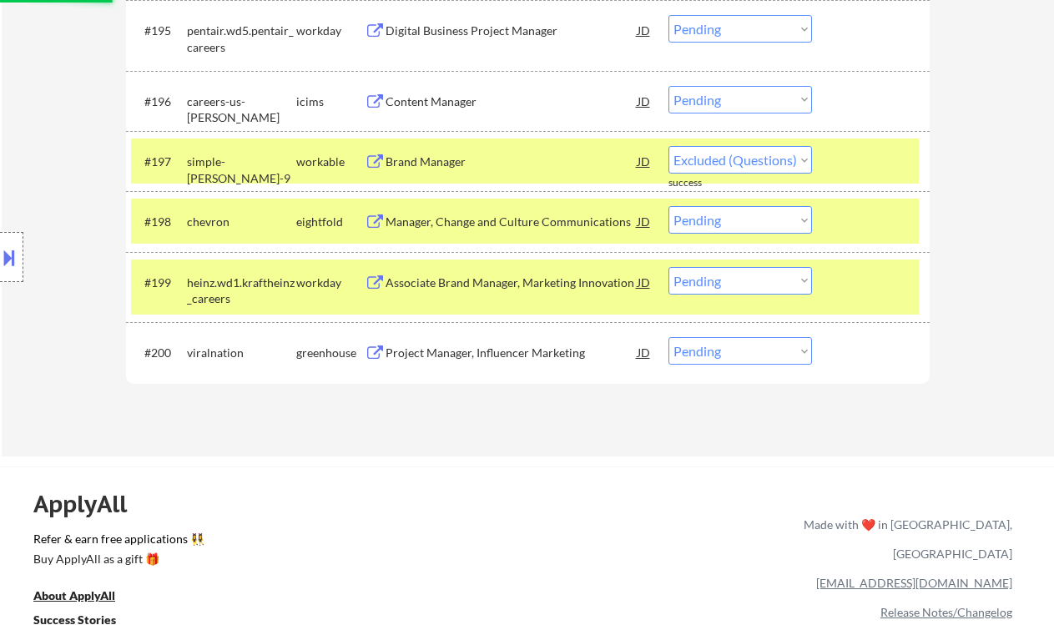
select select ""pending""
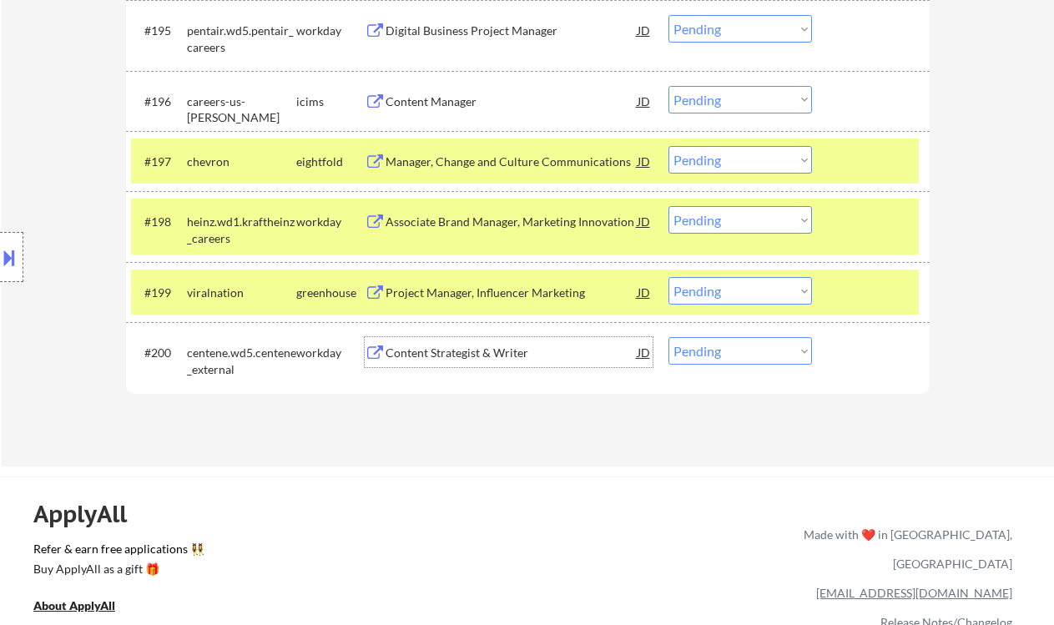
click at [748, 285] on select "Choose an option... Pending Applied Excluded (Questions) Excluded (Expired) Exc…" at bounding box center [740, 291] width 144 height 28
click at [668, 277] on select "Choose an option... Pending Applied Excluded (Questions) Excluded (Expired) Exc…" at bounding box center [740, 291] width 144 height 28
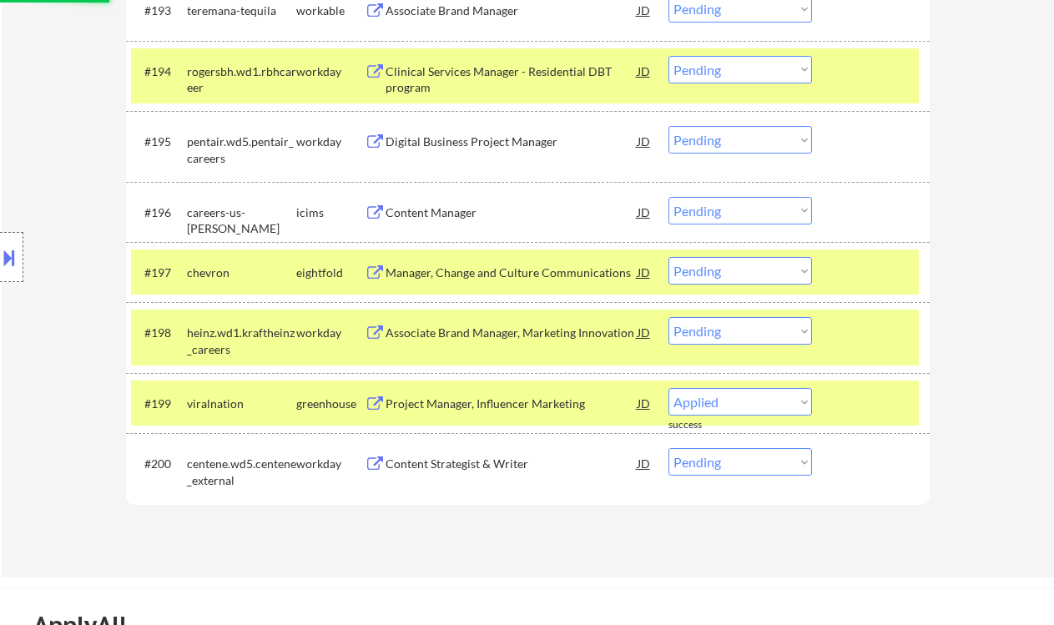
scroll to position [6786, 0]
click at [542, 271] on div "Manager, Change and Culture Communications" at bounding box center [512, 273] width 252 height 17
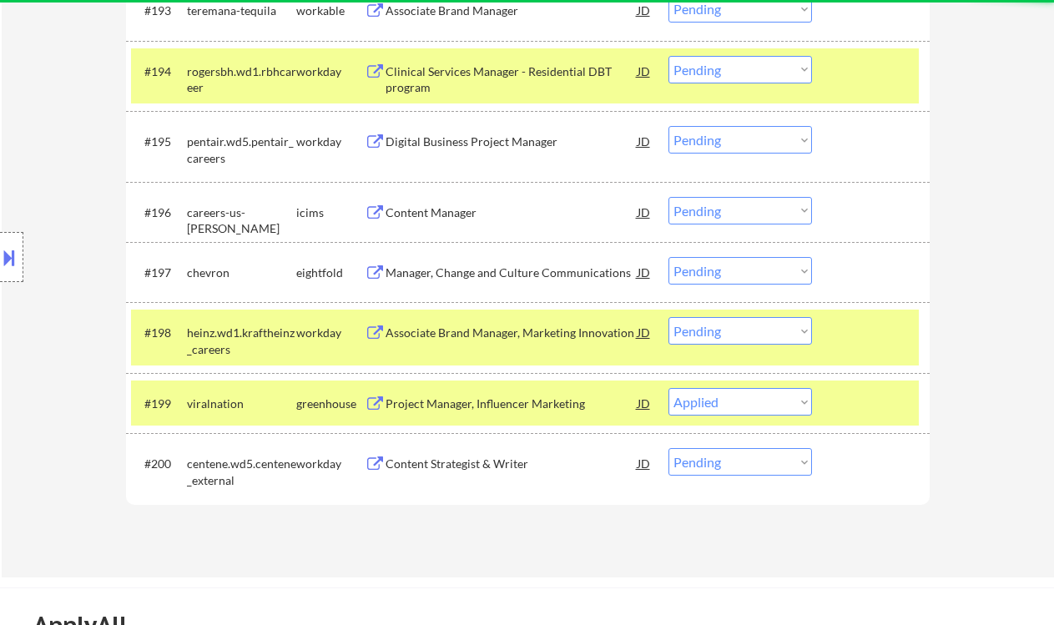
select select ""pending""
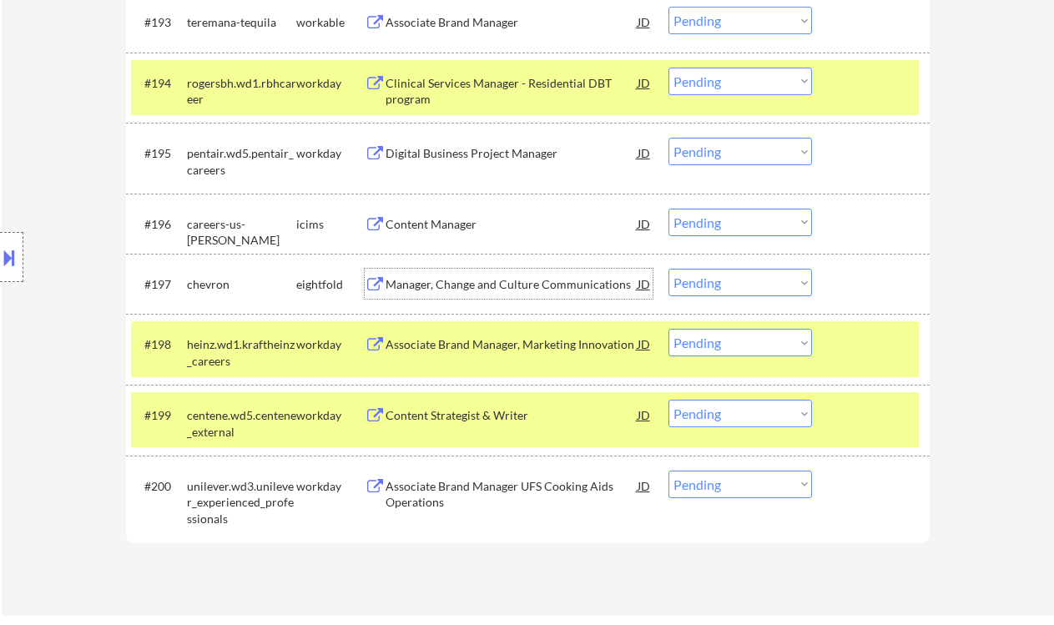
scroll to position [6675, 0]
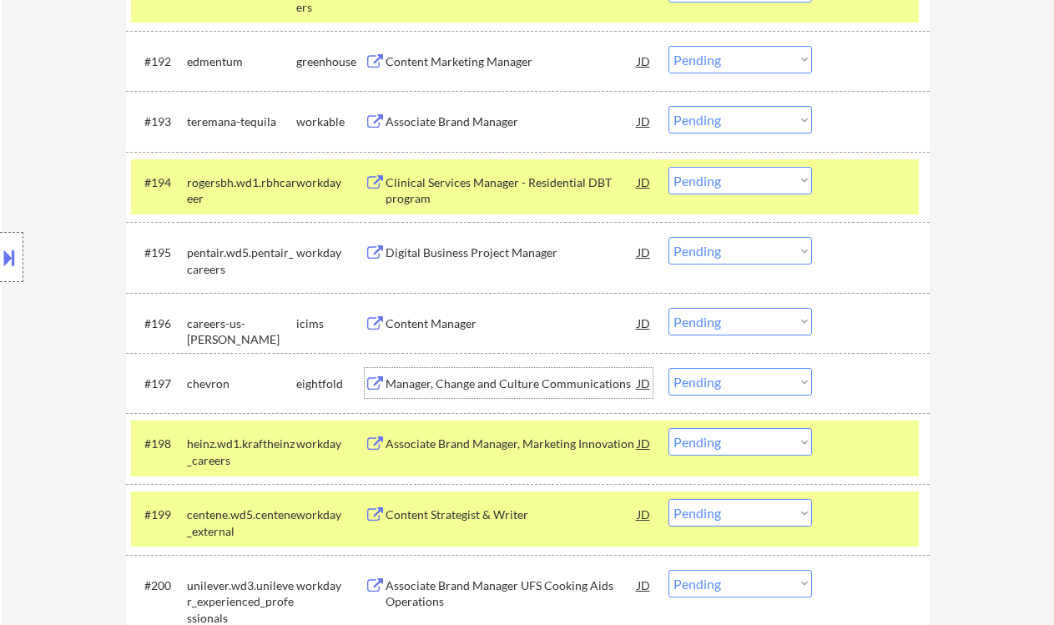
drag, startPoint x: 690, startPoint y: 386, endPoint x: 700, endPoint y: 396, distance: 14.2
click at [690, 386] on select "Choose an option... Pending Applied Excluded (Questions) Excluded (Expired) Exc…" at bounding box center [740, 382] width 144 height 28
click at [668, 368] on select "Choose an option... Pending Applied Excluded (Questions) Excluded (Expired) Exc…" at bounding box center [740, 382] width 144 height 28
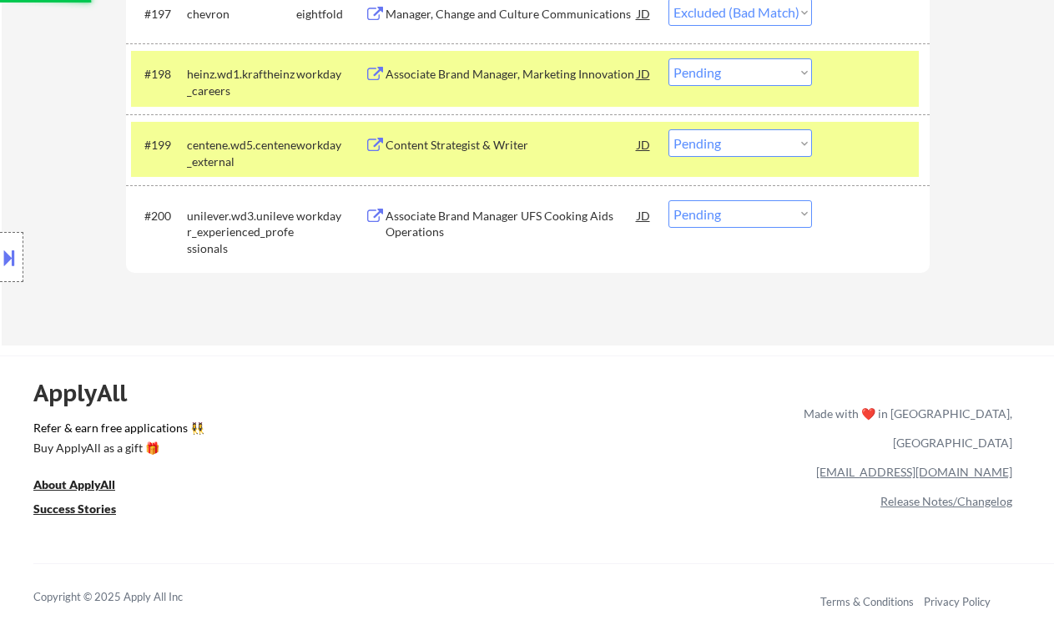
scroll to position [7155, 0]
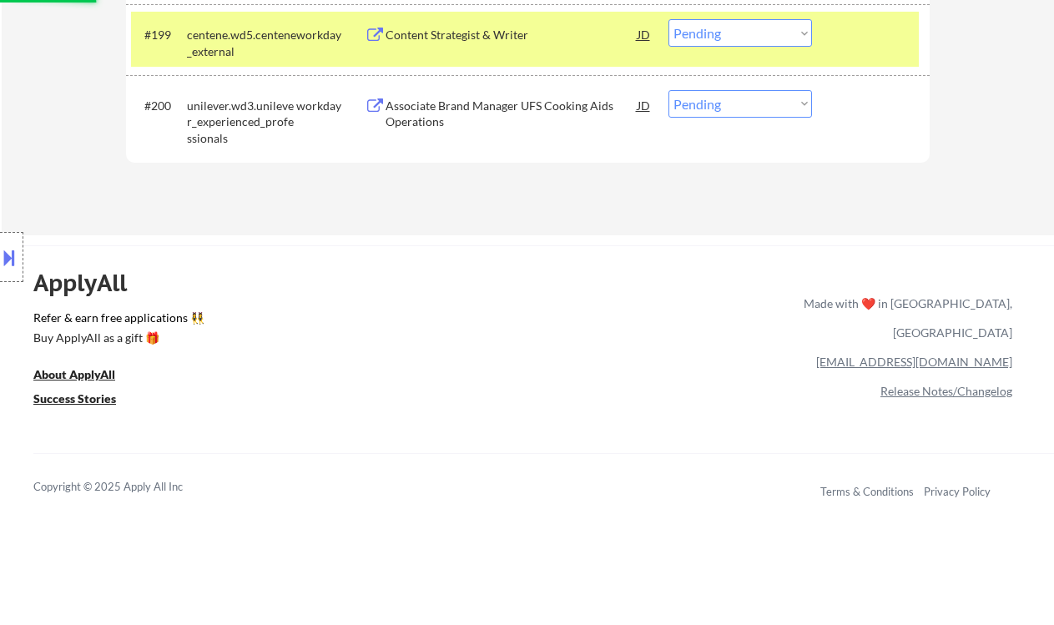
select select ""pending""
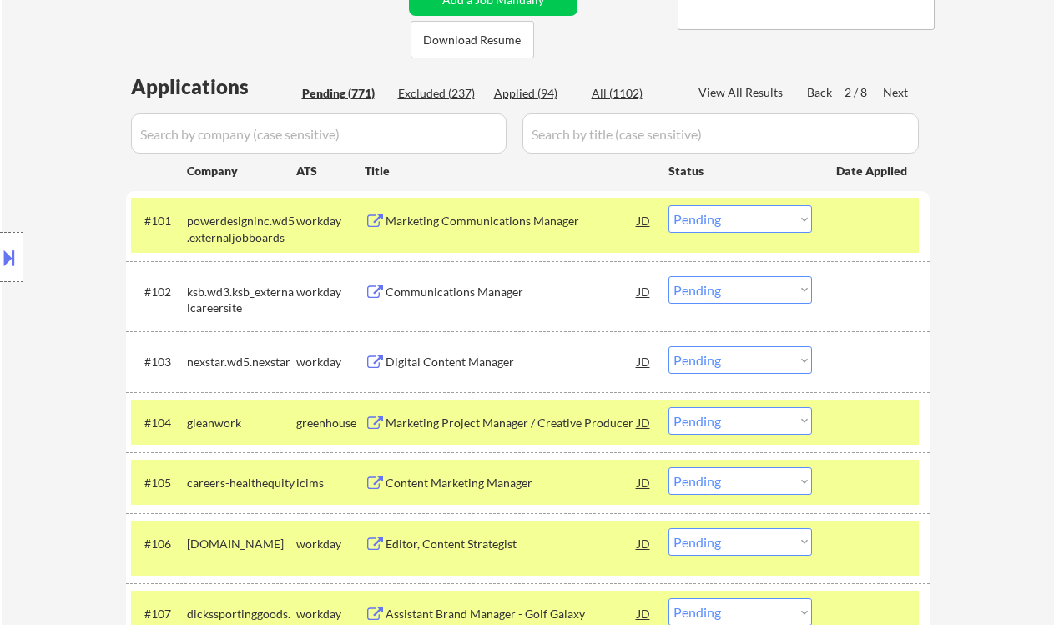
scroll to position [471, 0]
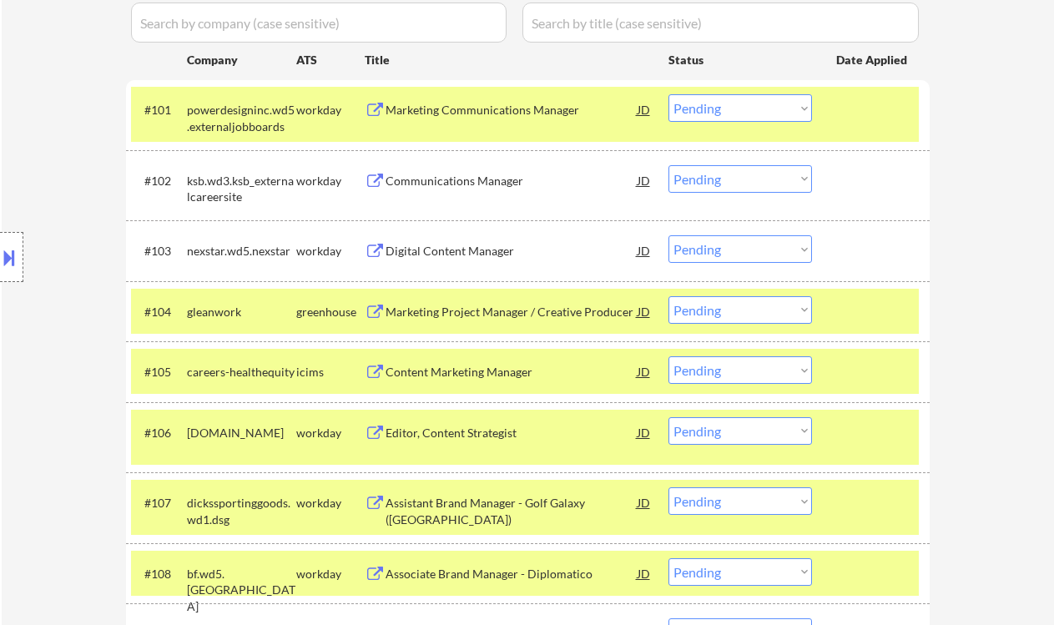
click at [532, 315] on div "Marketing Project Manager / Creative Producer" at bounding box center [512, 312] width 252 height 17
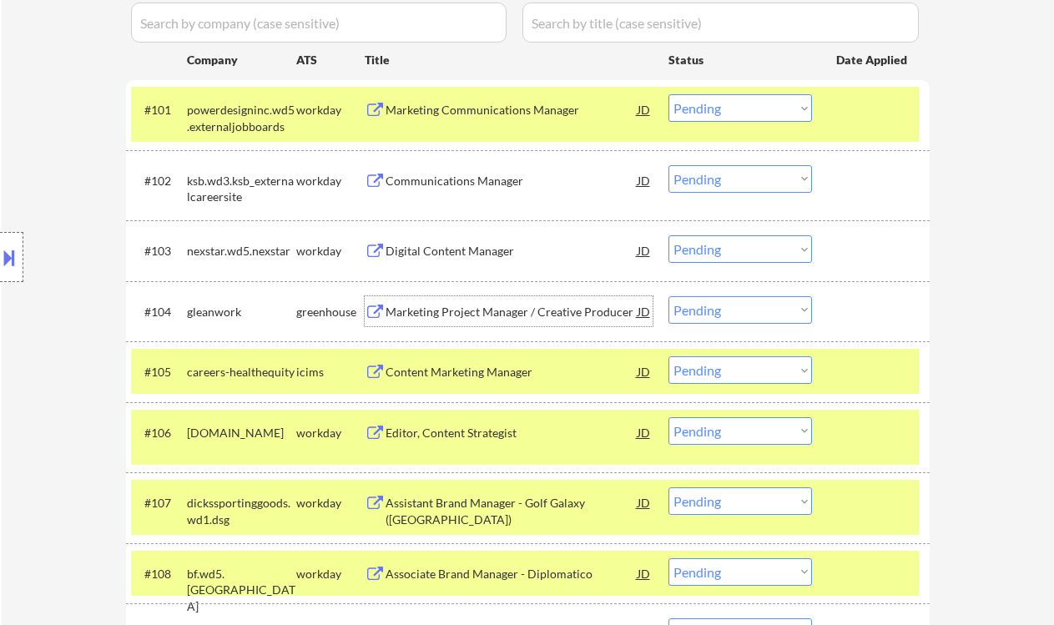
click at [713, 188] on select "Choose an option... Pending Applied Excluded (Questions) Excluded (Expired) Exc…" at bounding box center [740, 179] width 144 height 28
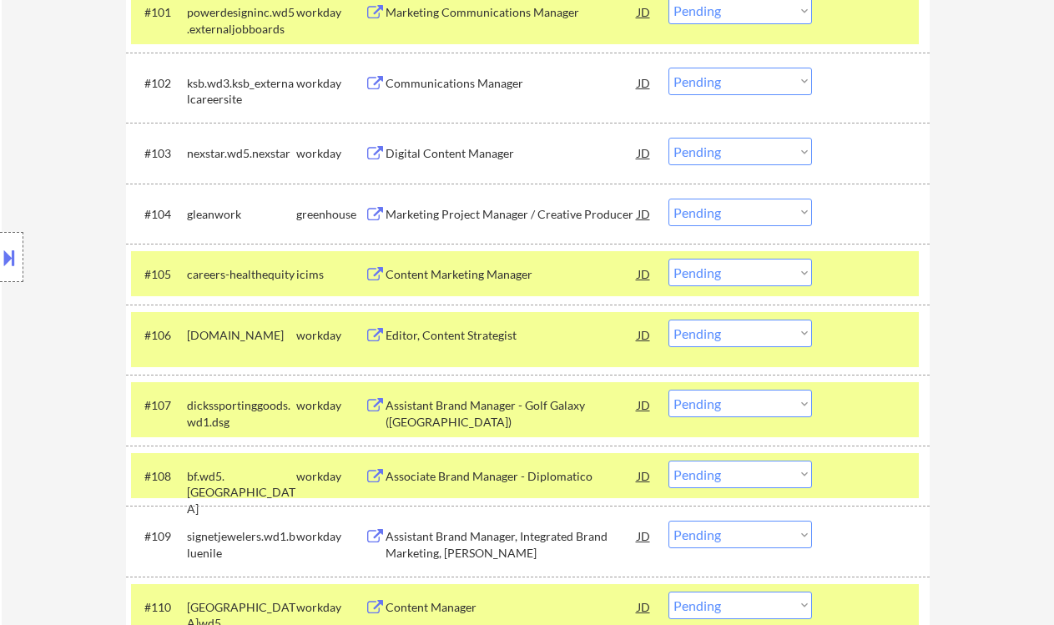
scroll to position [582, 0]
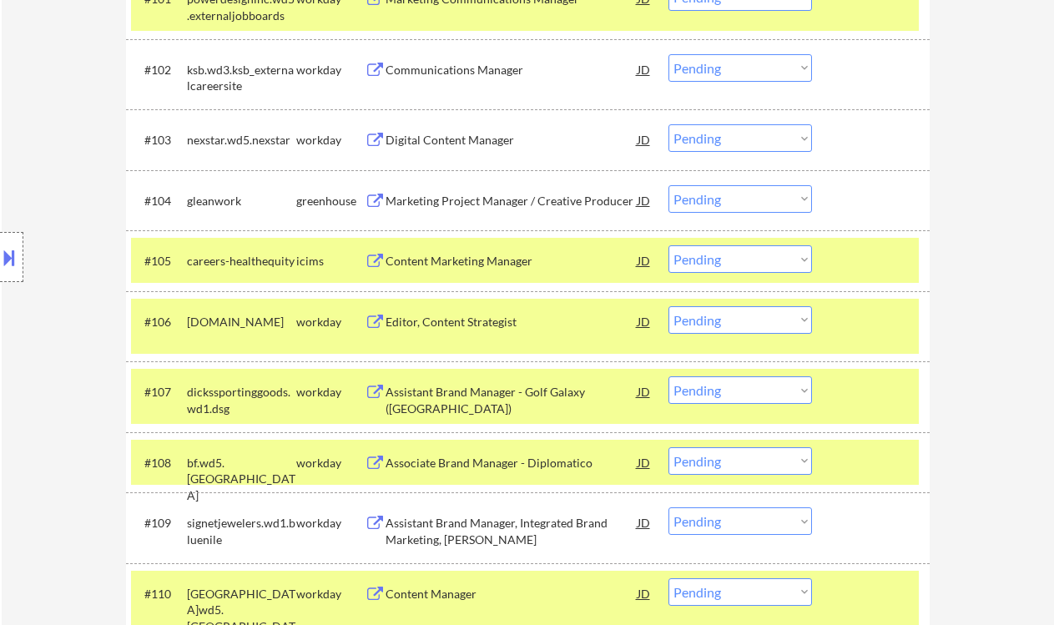
drag, startPoint x: 707, startPoint y: 209, endPoint x: 715, endPoint y: 211, distance: 8.5
click at [707, 209] on select "Choose an option... Pending Applied Excluded (Questions) Excluded (Expired) Exc…" at bounding box center [740, 199] width 144 height 28
click at [668, 185] on select "Choose an option... Pending Applied Excluded (Questions) Excluded (Expired) Exc…" at bounding box center [740, 199] width 144 height 28
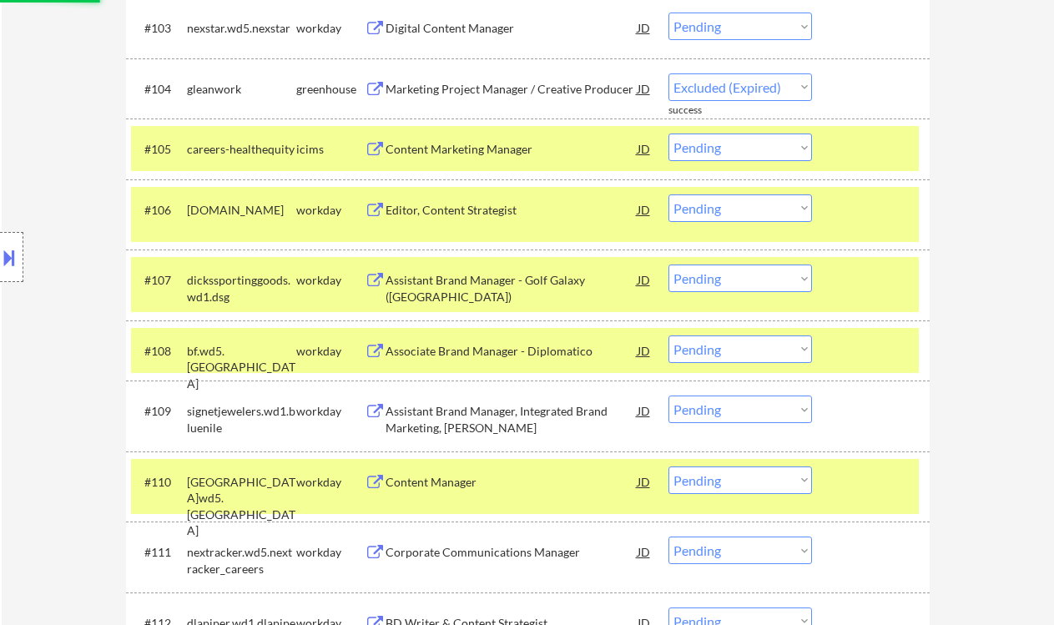
scroll to position [915, 0]
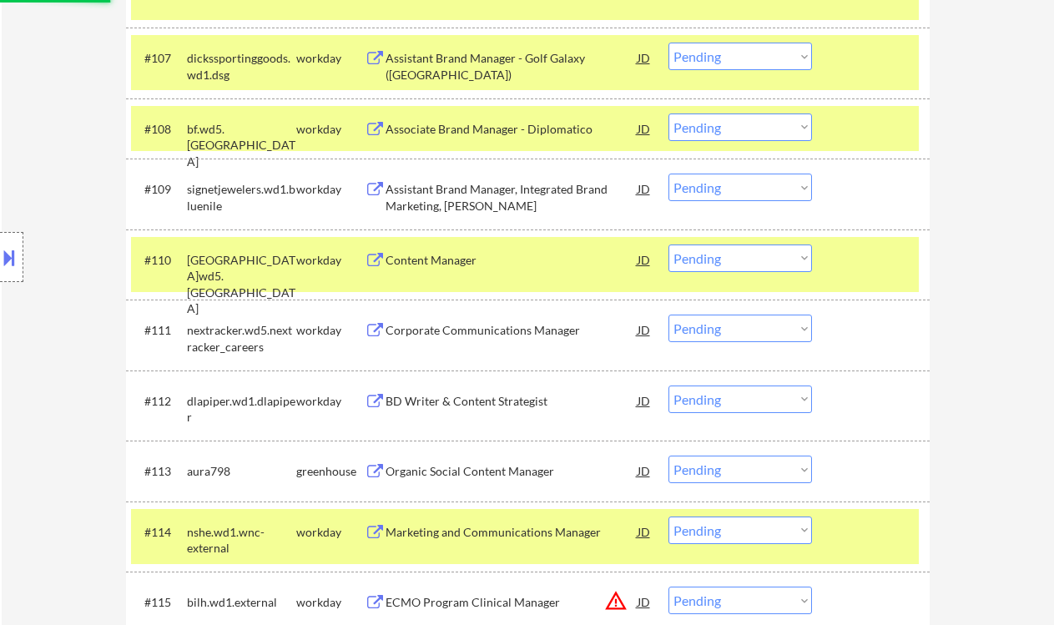
select select ""pending""
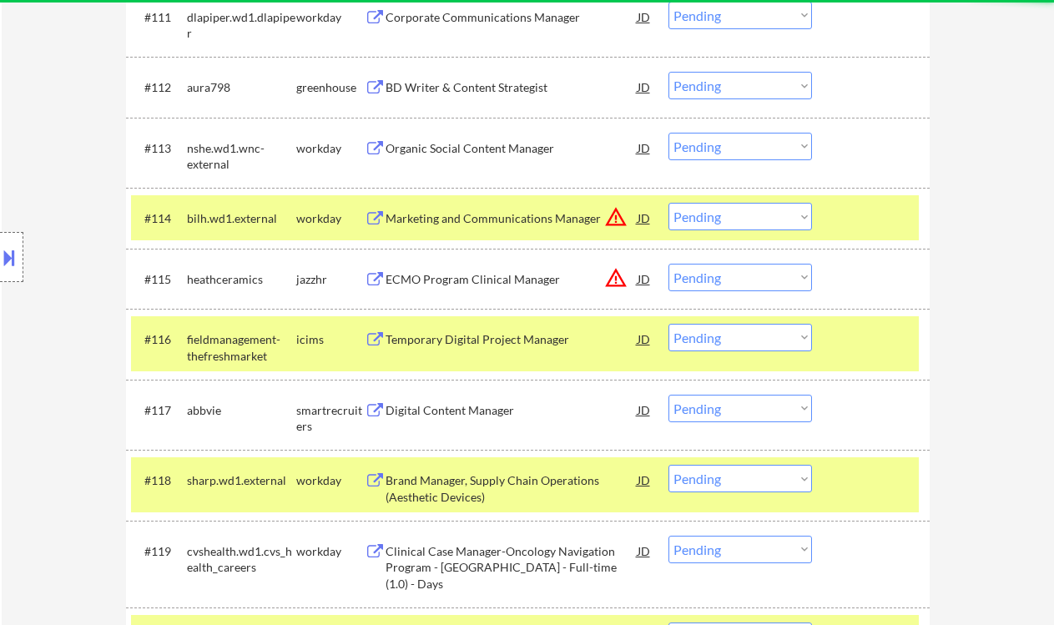
scroll to position [1138, 0]
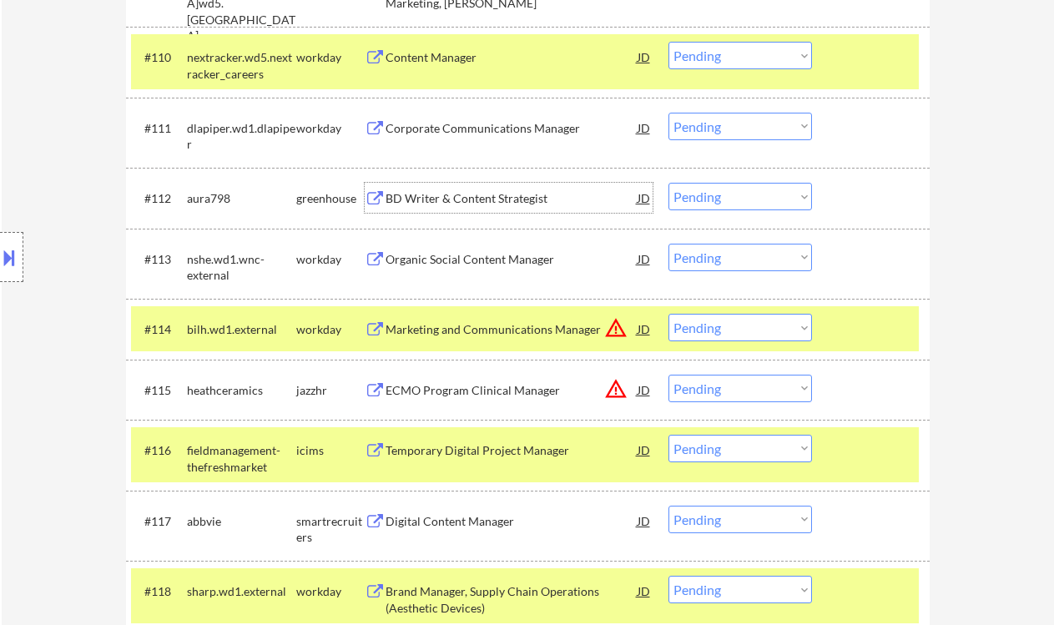
click at [480, 199] on div "BD Writer & Content Strategist" at bounding box center [512, 198] width 252 height 17
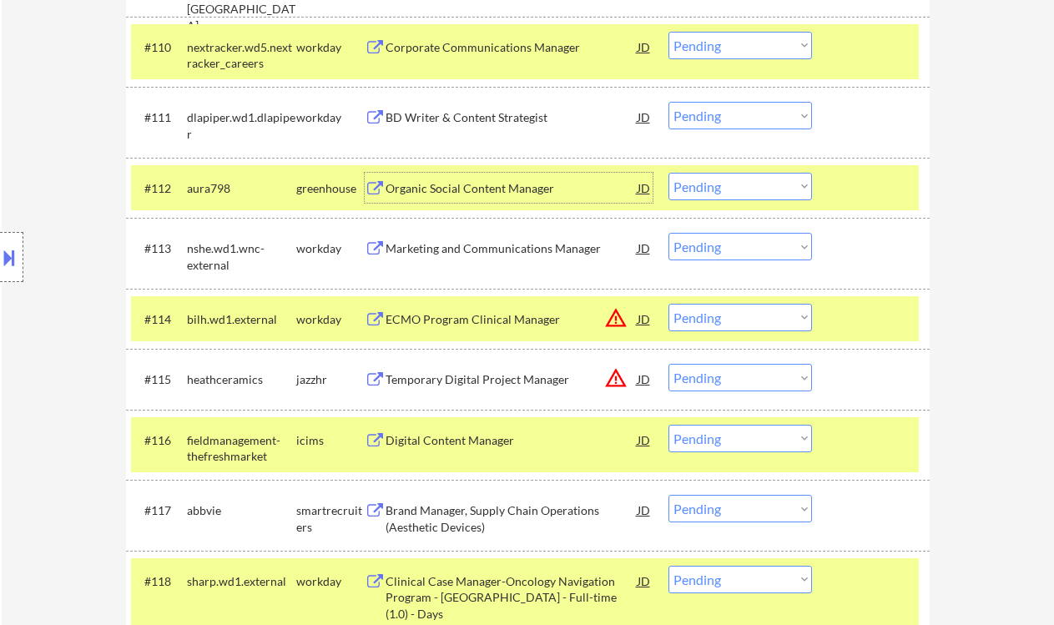
scroll to position [1027, 0]
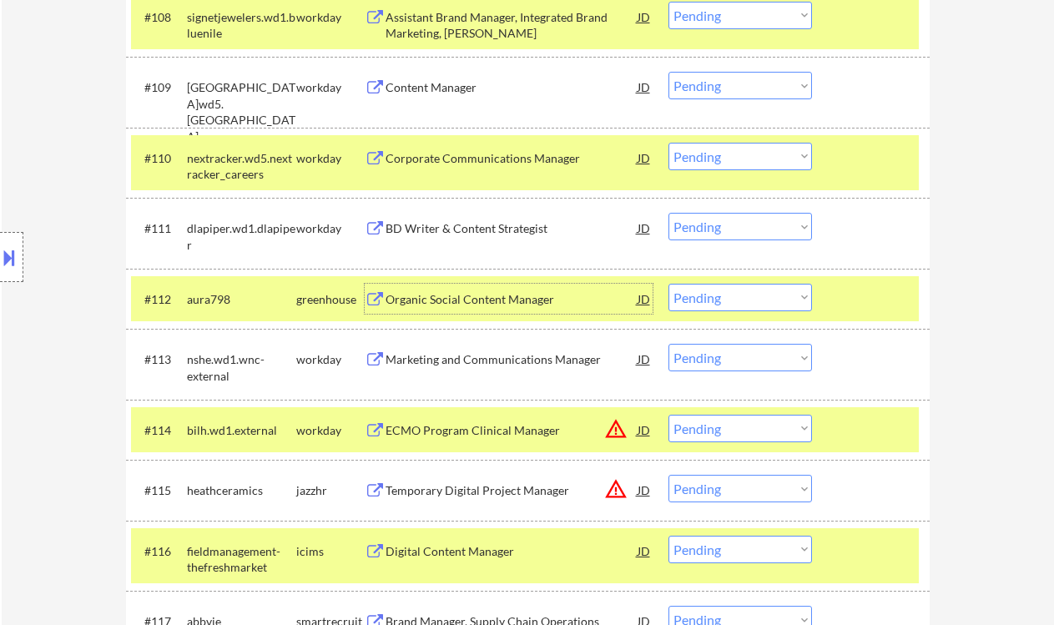
click at [739, 304] on select "Choose an option... Pending Applied Excluded (Questions) Excluded (Expired) Exc…" at bounding box center [740, 298] width 144 height 28
click at [668, 284] on select "Choose an option... Pending Applied Excluded (Questions) Excluded (Expired) Exc…" at bounding box center [740, 298] width 144 height 28
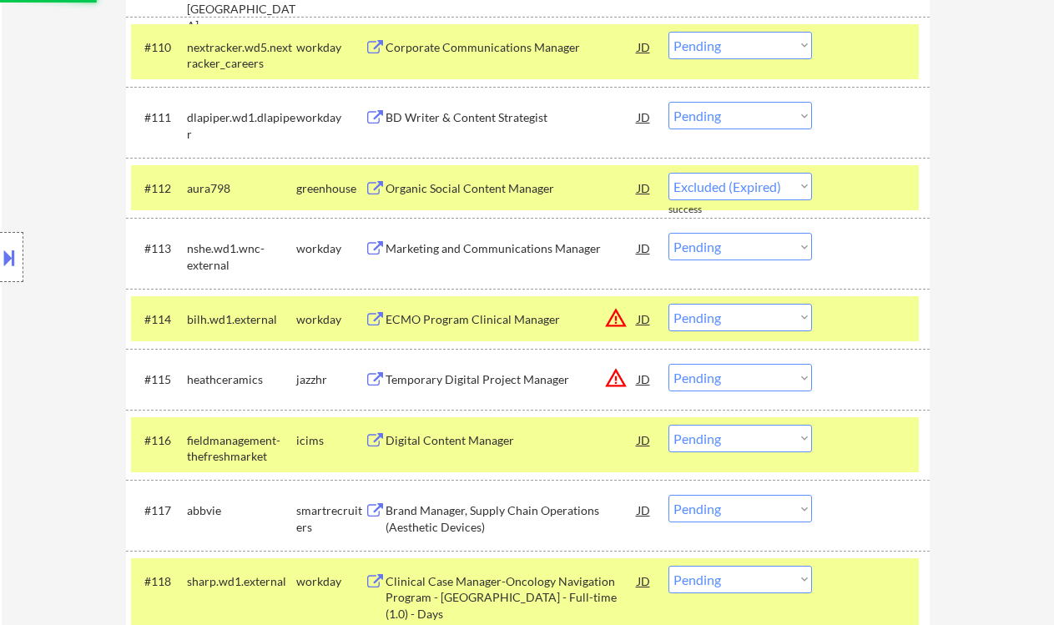
scroll to position [1249, 0]
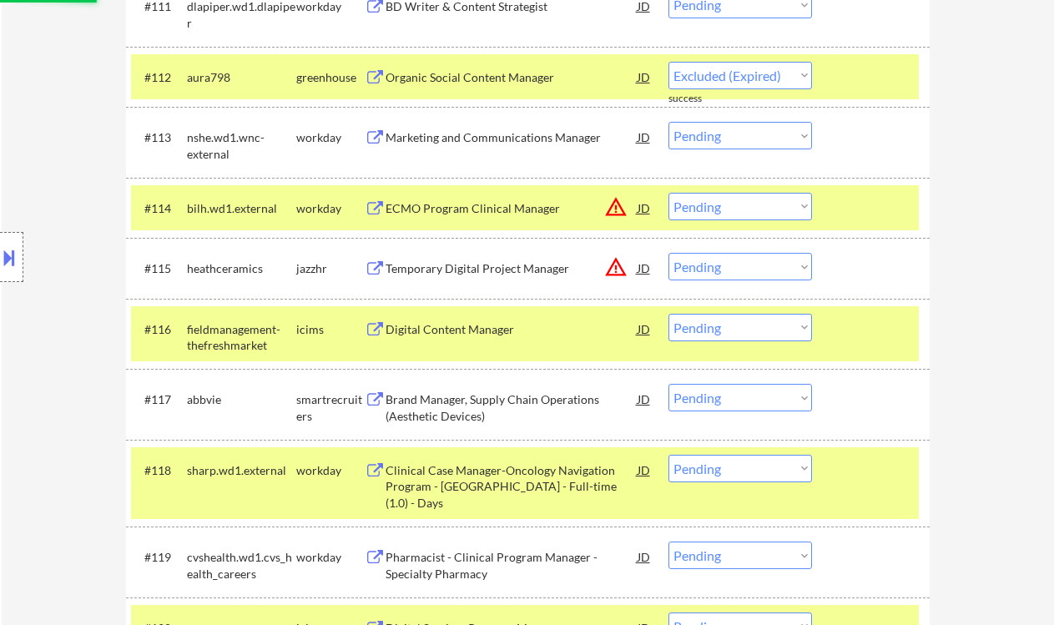
select select ""pending""
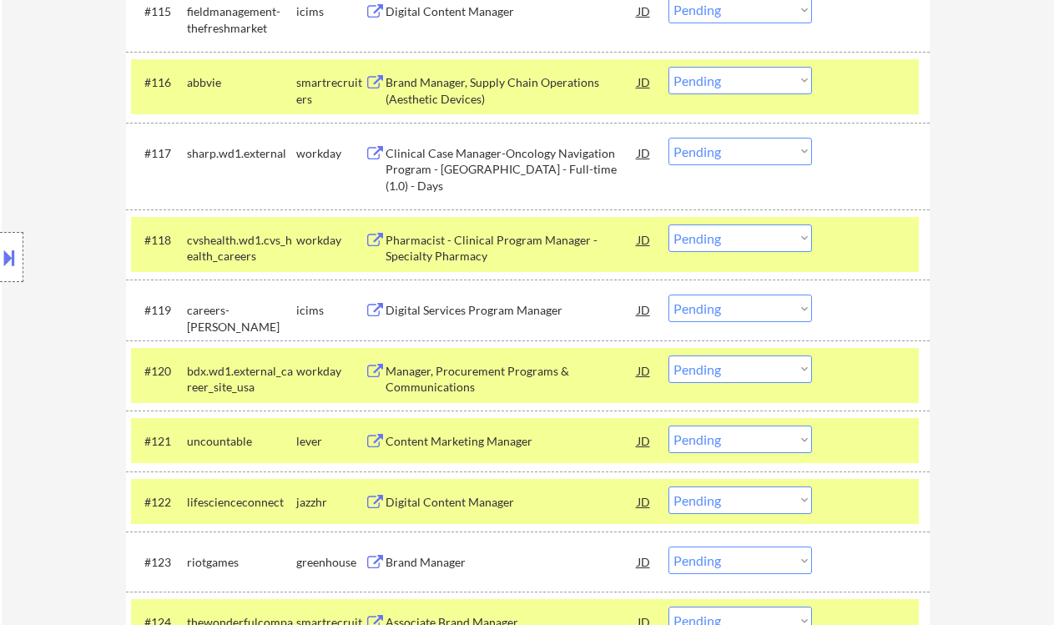
scroll to position [1583, 0]
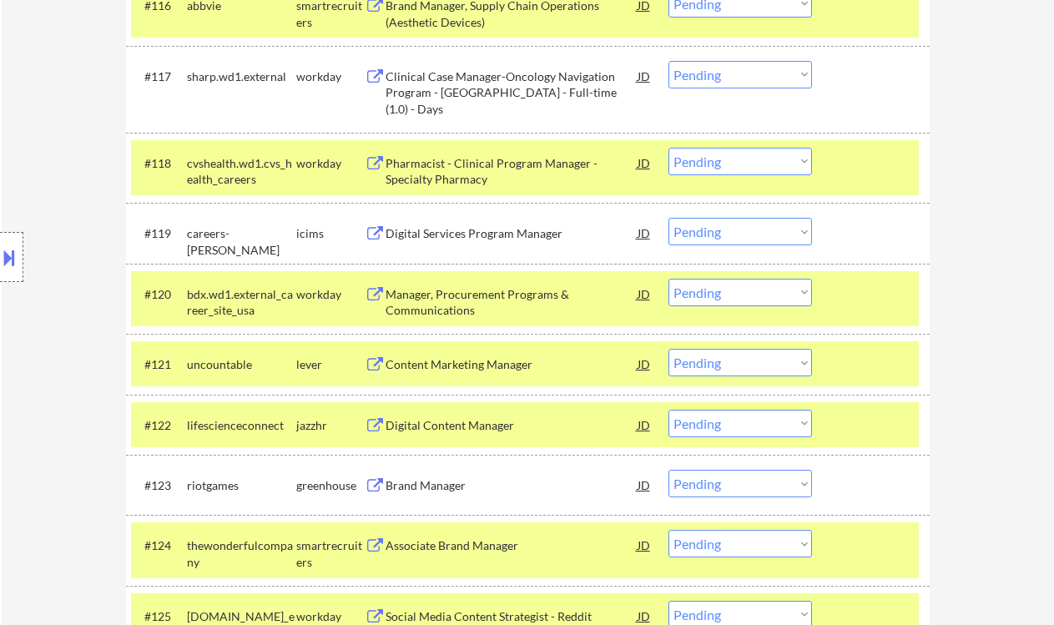
click at [532, 371] on div "Content Marketing Manager" at bounding box center [512, 364] width 252 height 17
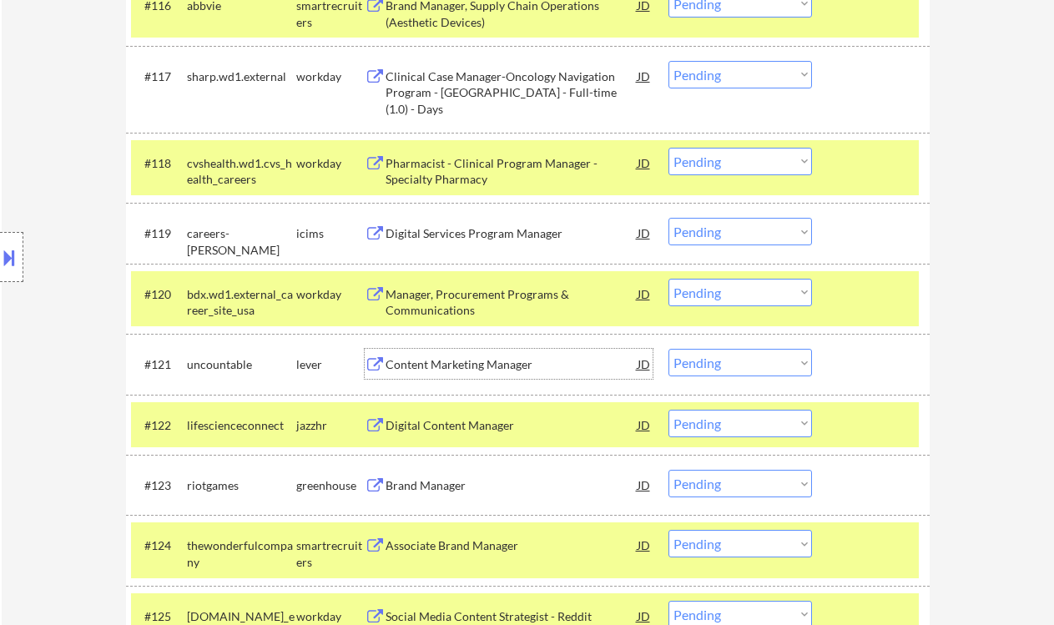
click at [733, 358] on select "Choose an option... Pending Applied Excluded (Questions) Excluded (Expired) Exc…" at bounding box center [740, 363] width 144 height 28
click at [668, 349] on select "Choose an option... Pending Applied Excluded (Questions) Excluded (Expired) Exc…" at bounding box center [740, 363] width 144 height 28
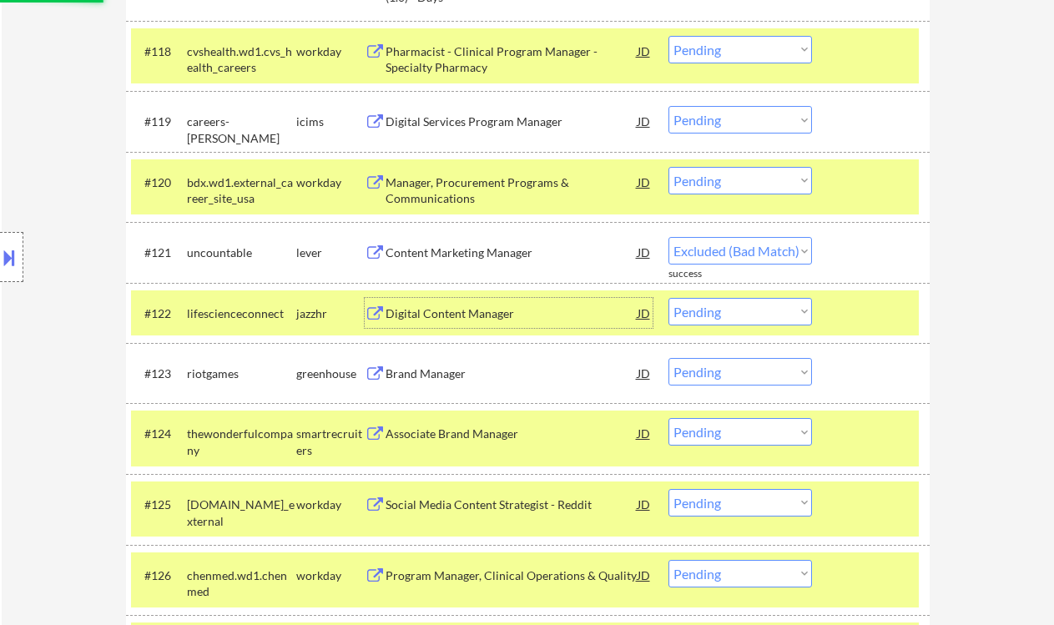
click at [450, 309] on div "Digital Content Manager" at bounding box center [512, 313] width 252 height 17
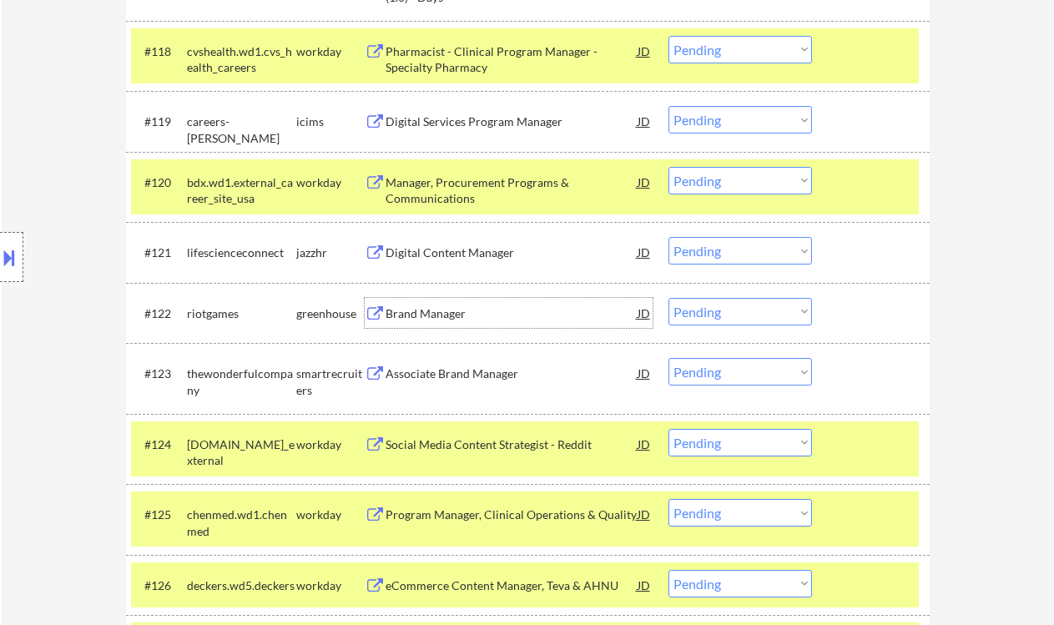
click at [720, 239] on select "Choose an option... Pending Applied Excluded (Questions) Excluded (Expired) Exc…" at bounding box center [740, 251] width 144 height 28
click at [668, 237] on select "Choose an option... Pending Applied Excluded (Questions) Excluded (Expired) Exc…" at bounding box center [740, 251] width 144 height 28
click at [452, 316] on div "Brand Manager" at bounding box center [512, 313] width 252 height 17
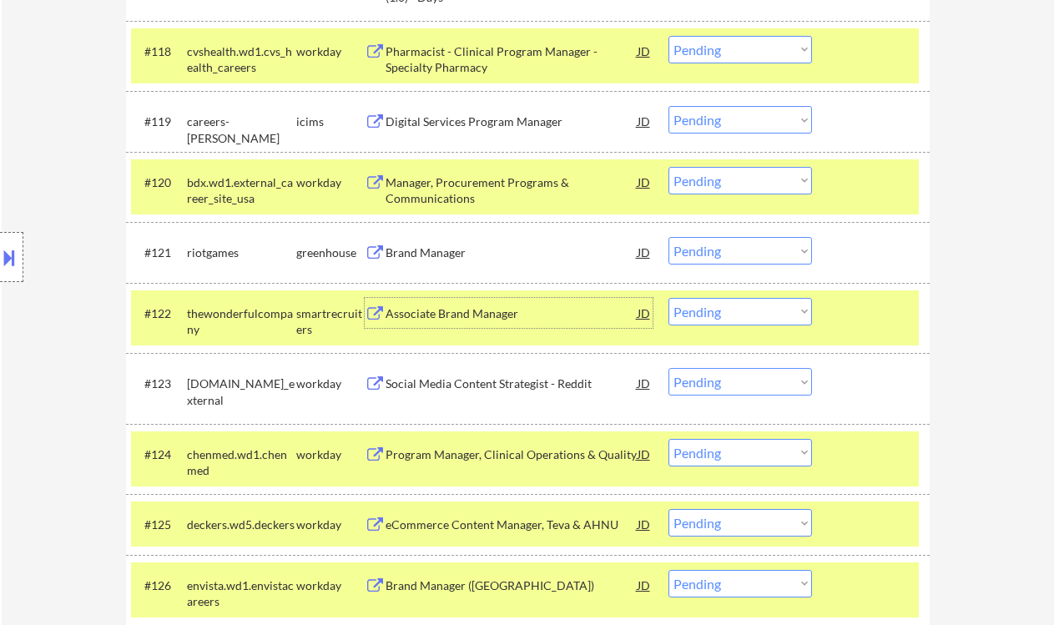
drag, startPoint x: 733, startPoint y: 255, endPoint x: 743, endPoint y: 264, distance: 14.2
click at [733, 255] on select "Choose an option... Pending Applied Excluded (Questions) Excluded (Expired) Exc…" at bounding box center [740, 251] width 144 height 28
click at [668, 237] on select "Choose an option... Pending Applied Excluded (Questions) Excluded (Expired) Exc…" at bounding box center [740, 251] width 144 height 28
click at [496, 311] on div "Associate Brand Manager" at bounding box center [512, 313] width 252 height 17
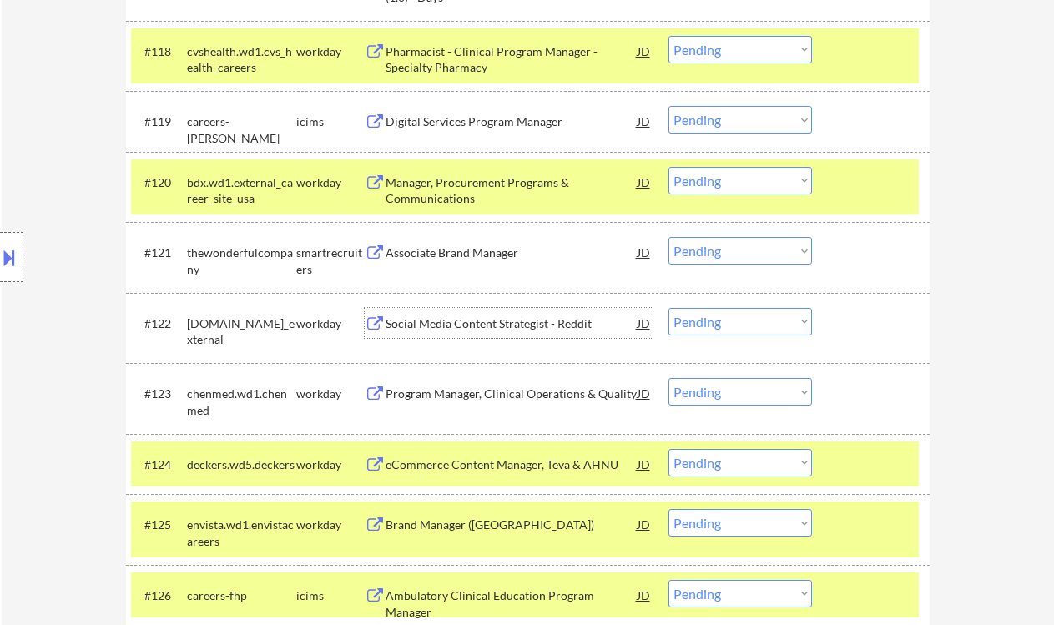
drag, startPoint x: 746, startPoint y: 242, endPoint x: 750, endPoint y: 250, distance: 9.3
click at [746, 242] on select "Choose an option... Pending Applied Excluded (Questions) Excluded (Expired) Exc…" at bounding box center [740, 251] width 144 height 28
click at [668, 237] on select "Choose an option... Pending Applied Excluded (Questions) Excluded (Expired) Exc…" at bounding box center [740, 251] width 144 height 28
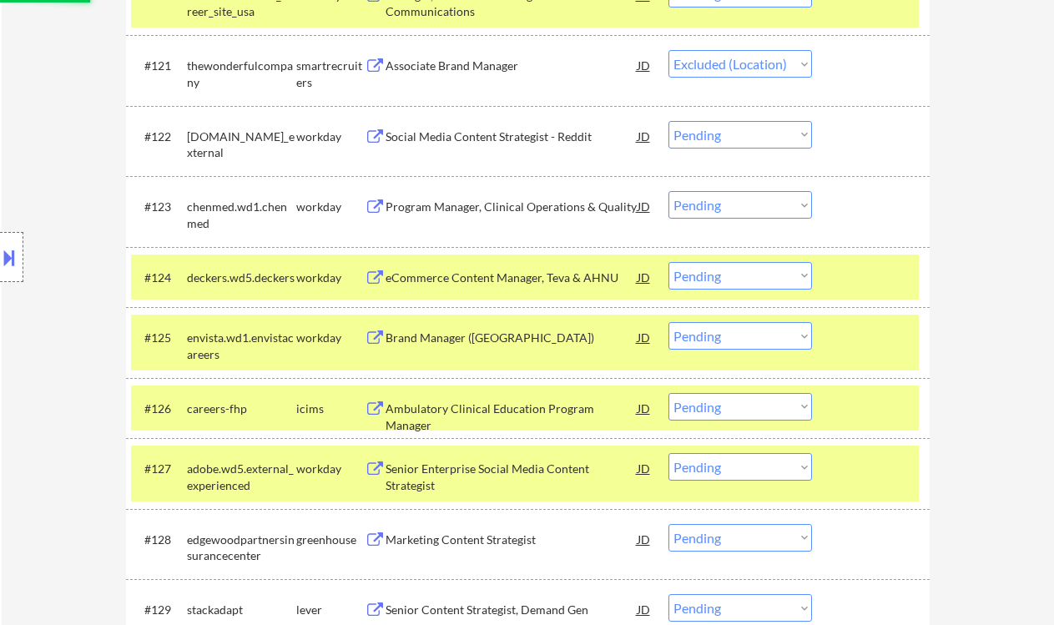
scroll to position [1917, 0]
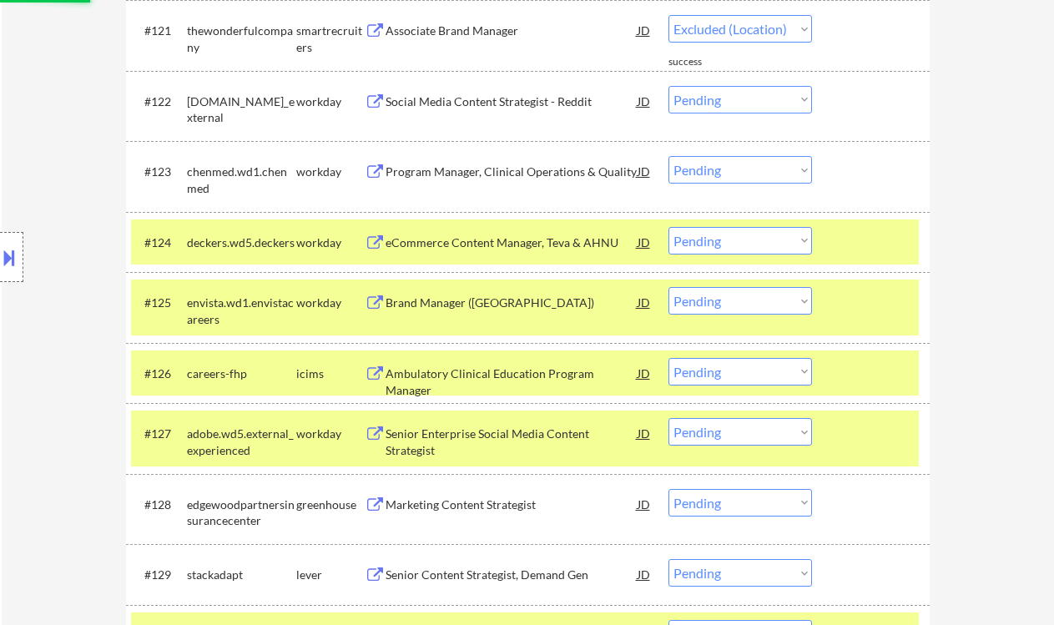
select select ""pending""
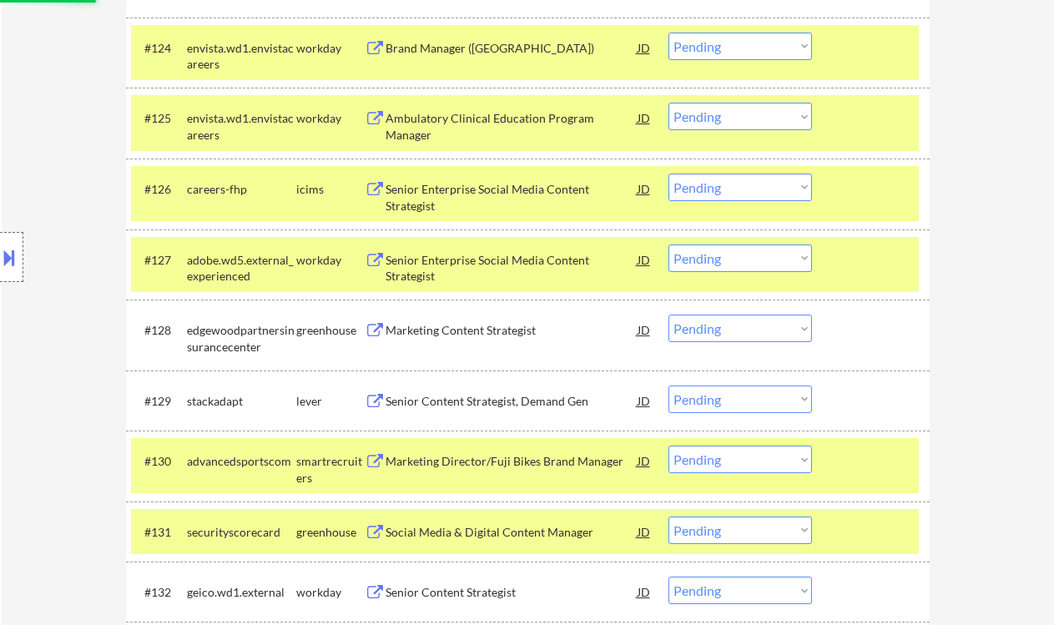
scroll to position [2139, 0]
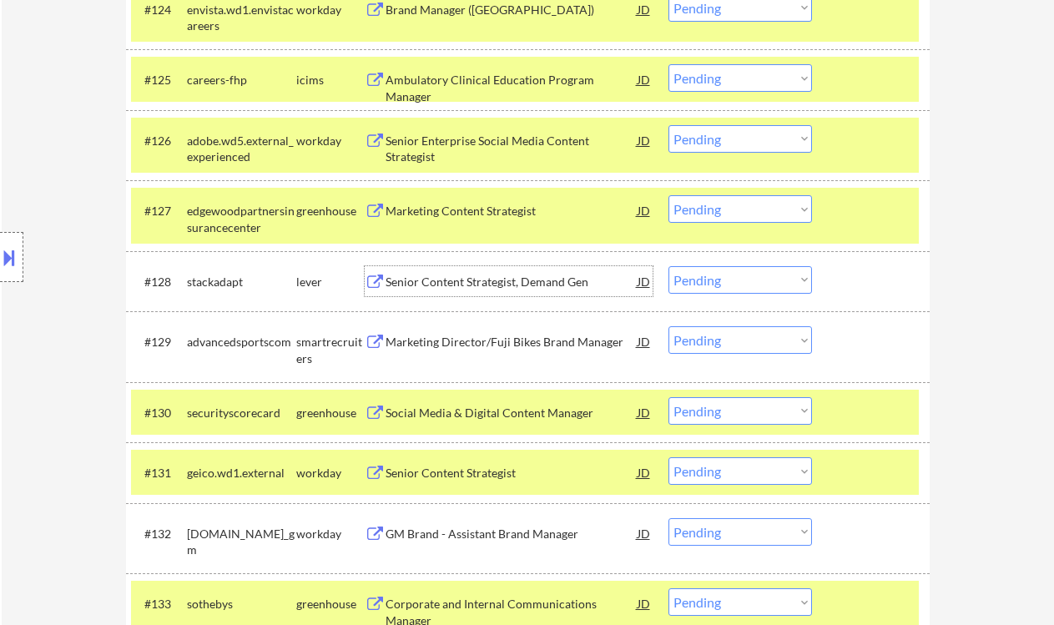
click at [513, 280] on div "Senior Content Strategist, Demand Gen" at bounding box center [512, 282] width 252 height 17
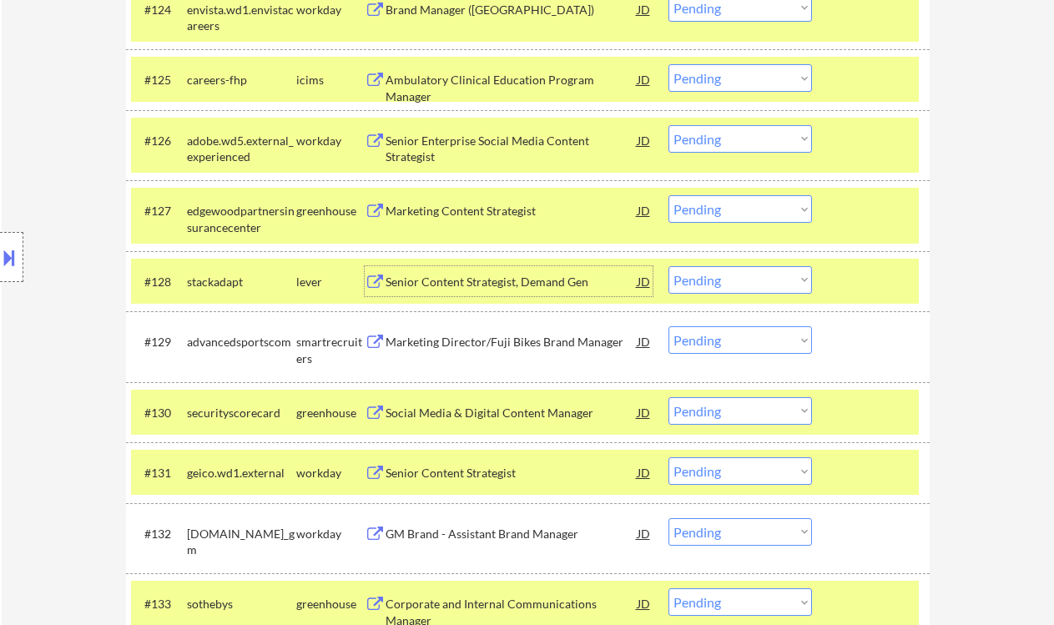
click at [743, 282] on select "Choose an option... Pending Applied Excluded (Questions) Excluded (Expired) Exc…" at bounding box center [740, 280] width 144 height 28
click at [668, 266] on select "Choose an option... Pending Applied Excluded (Questions) Excluded (Expired) Exc…" at bounding box center [740, 280] width 144 height 28
click at [458, 211] on div "Marketing Content Strategist" at bounding box center [512, 211] width 252 height 17
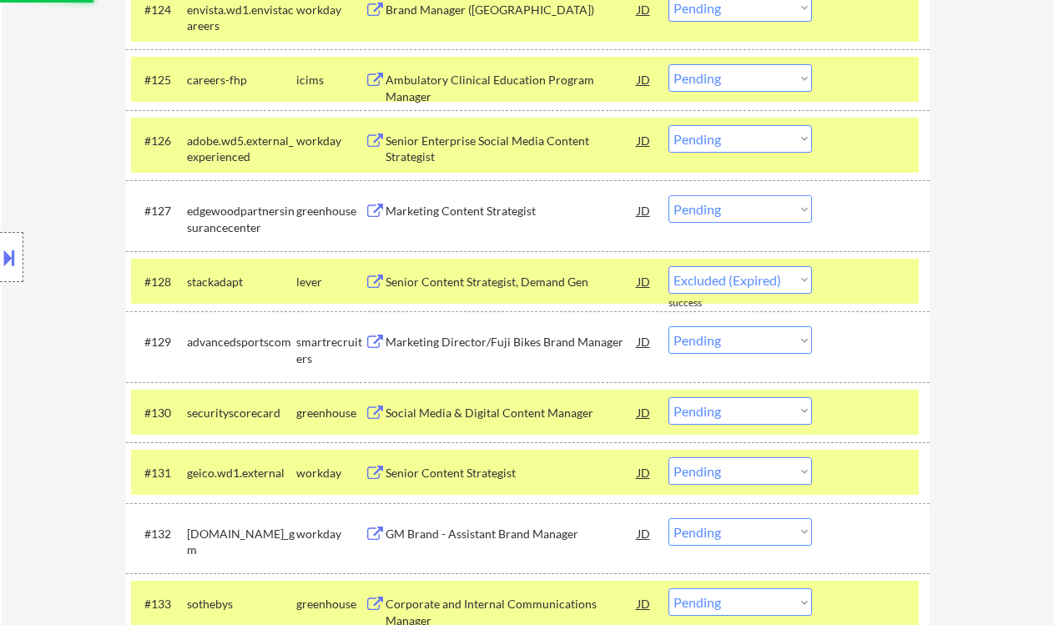
select select ""pending""
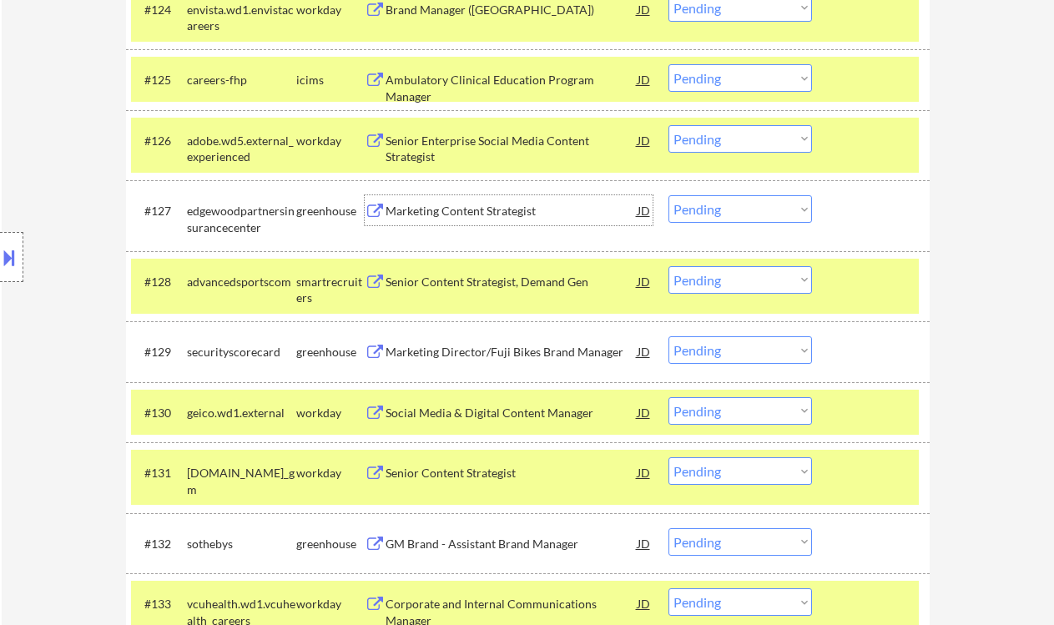
click at [770, 214] on select "Choose an option... Pending Applied Excluded (Questions) Excluded (Expired) Exc…" at bounding box center [740, 209] width 144 height 28
click at [668, 195] on select "Choose an option... Pending Applied Excluded (Questions) Excluded (Expired) Exc…" at bounding box center [740, 209] width 144 height 28
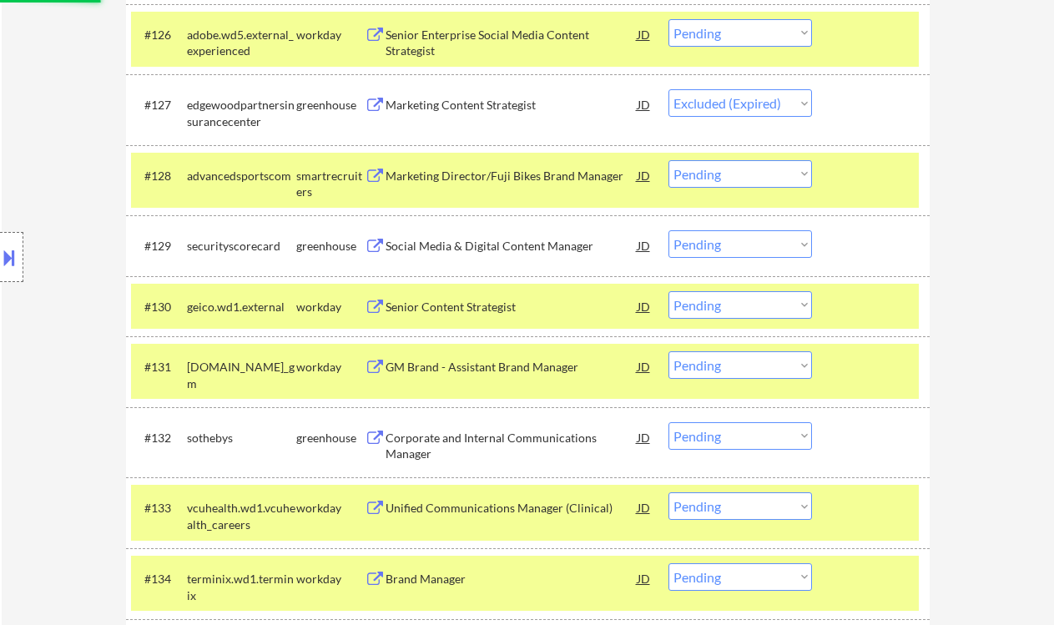
scroll to position [2250, 0]
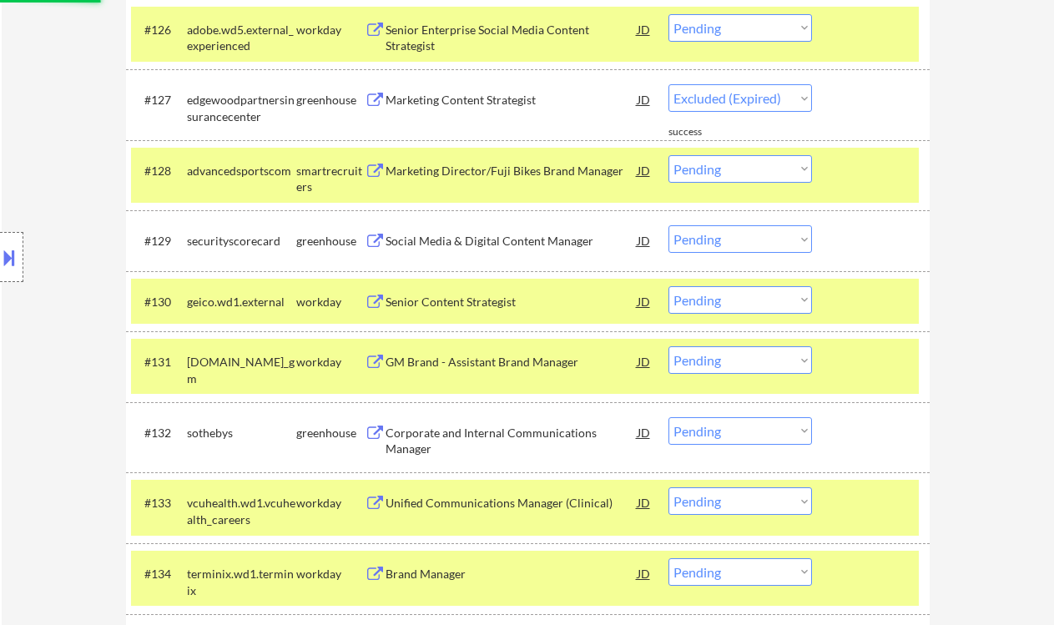
select select ""pending""
click at [525, 259] on div "#129 securityscorecard greenhouse Social Media & Digital Content Manager JD Cho…" at bounding box center [528, 240] width 804 height 60
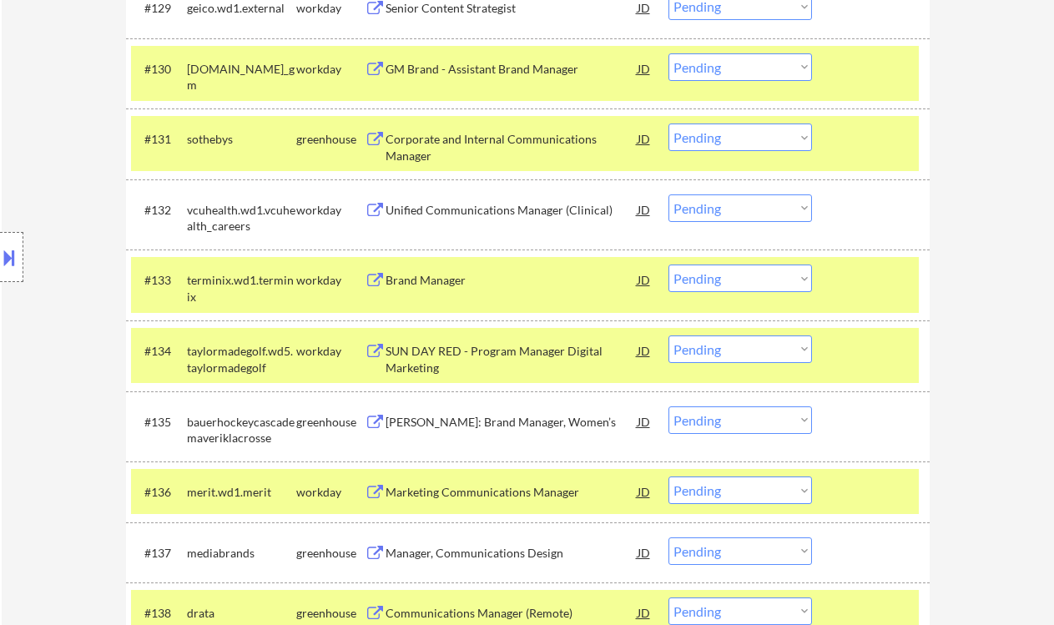
scroll to position [2584, 0]
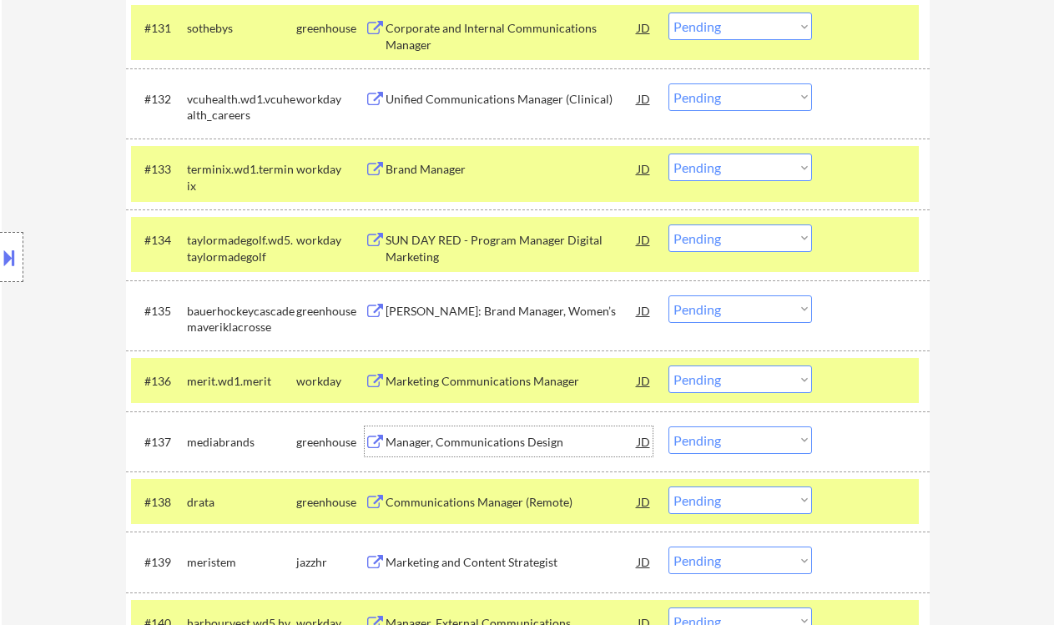
click at [552, 439] on div "Manager, Communications Design" at bounding box center [512, 442] width 252 height 17
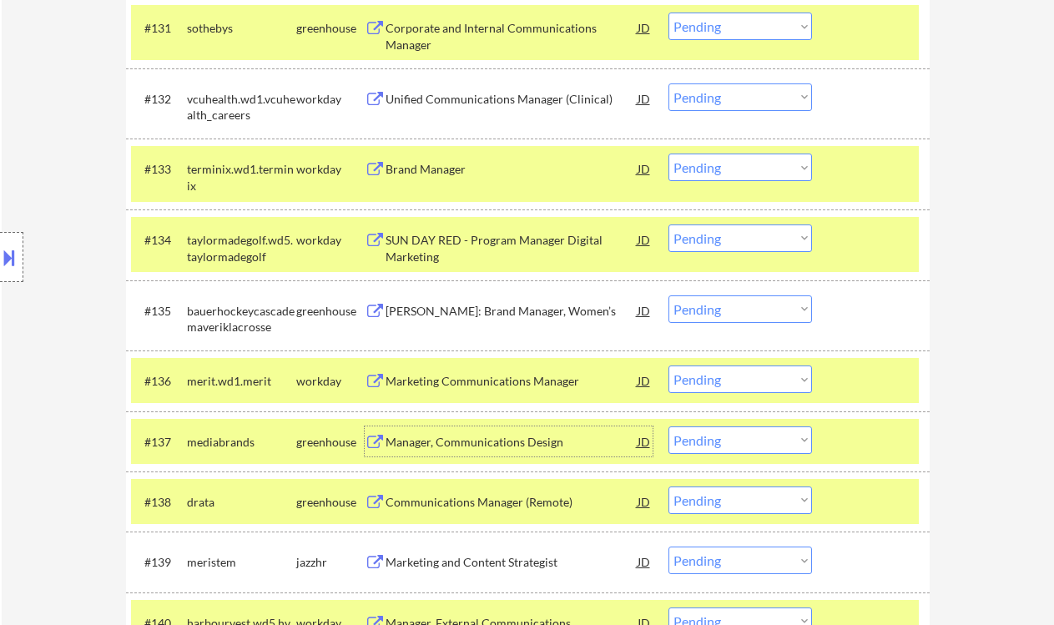
click at [639, 441] on div "JD" at bounding box center [644, 441] width 17 height 30
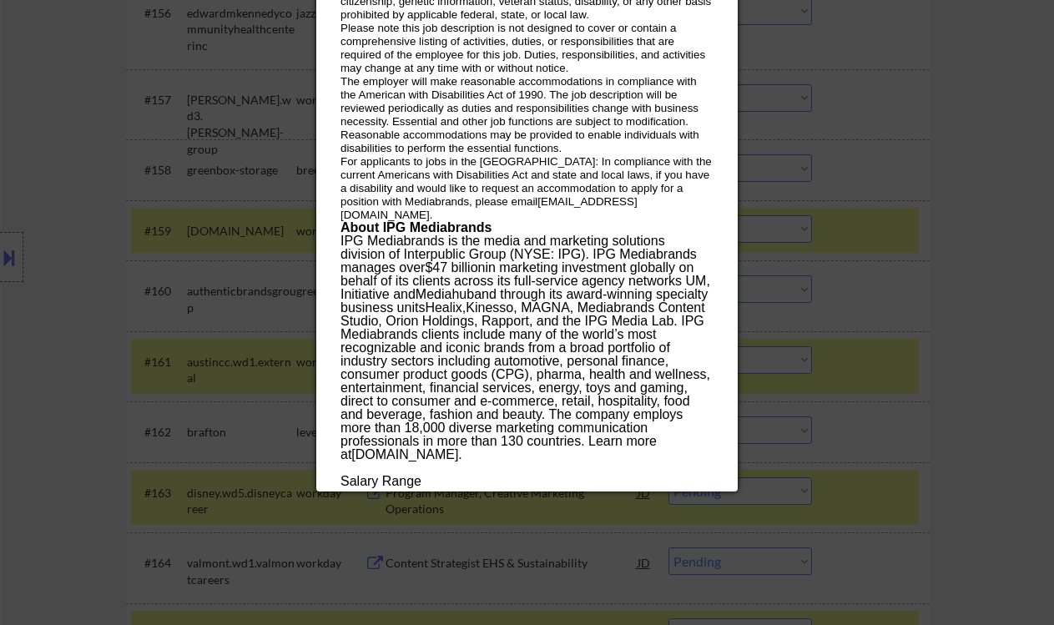
scroll to position [4365, 0]
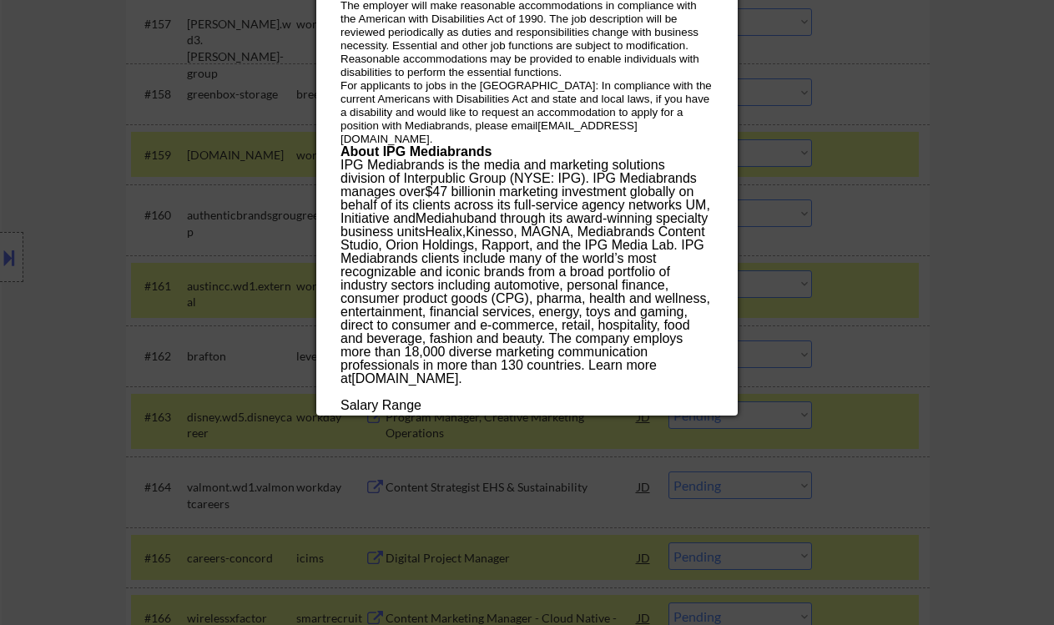
drag, startPoint x: 342, startPoint y: 69, endPoint x: 505, endPoint y: 421, distance: 387.1
click at [168, 133] on div at bounding box center [527, 312] width 1054 height 625
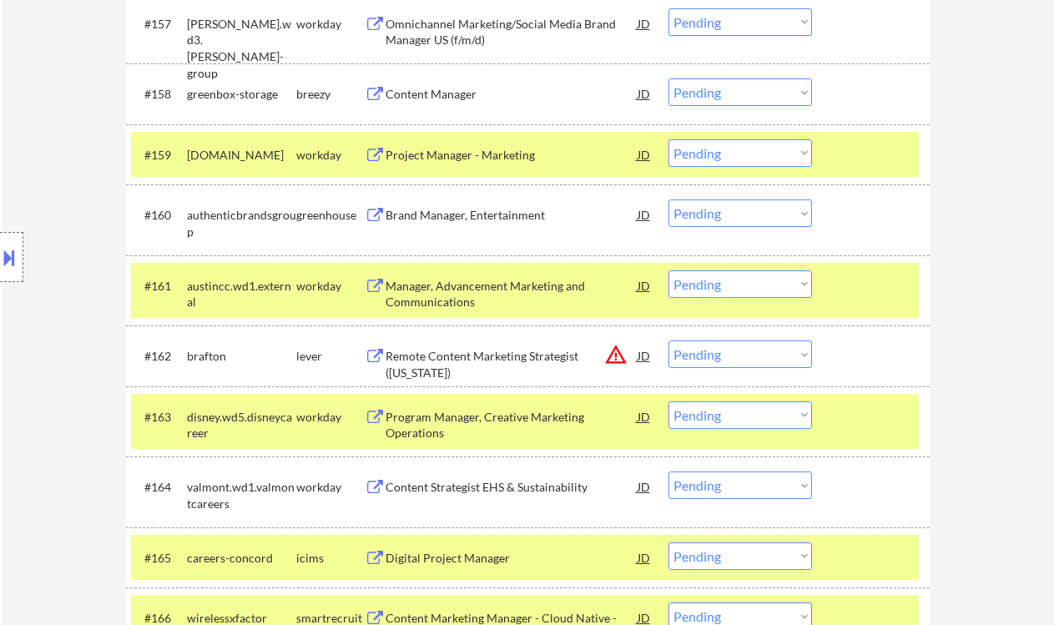
click at [744, 214] on select "Choose an option... Pending Applied Excluded (Questions) Excluded (Expired) Exc…" at bounding box center [740, 213] width 144 height 28
click at [668, 199] on select "Choose an option... Pending Applied Excluded (Questions) Excluded (Expired) Exc…" at bounding box center [740, 213] width 144 height 28
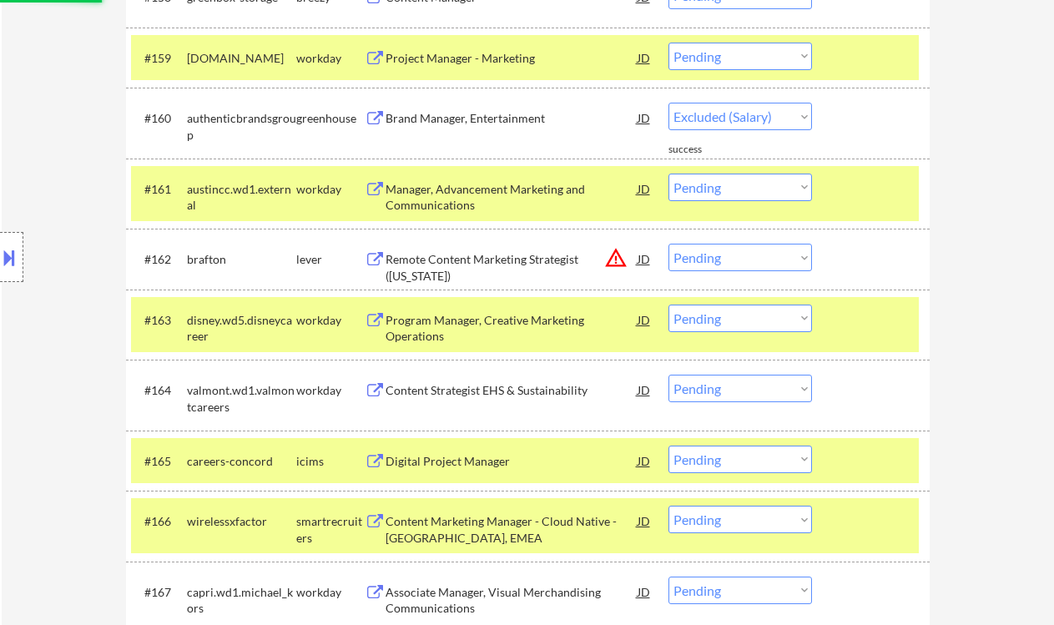
select select ""pending""
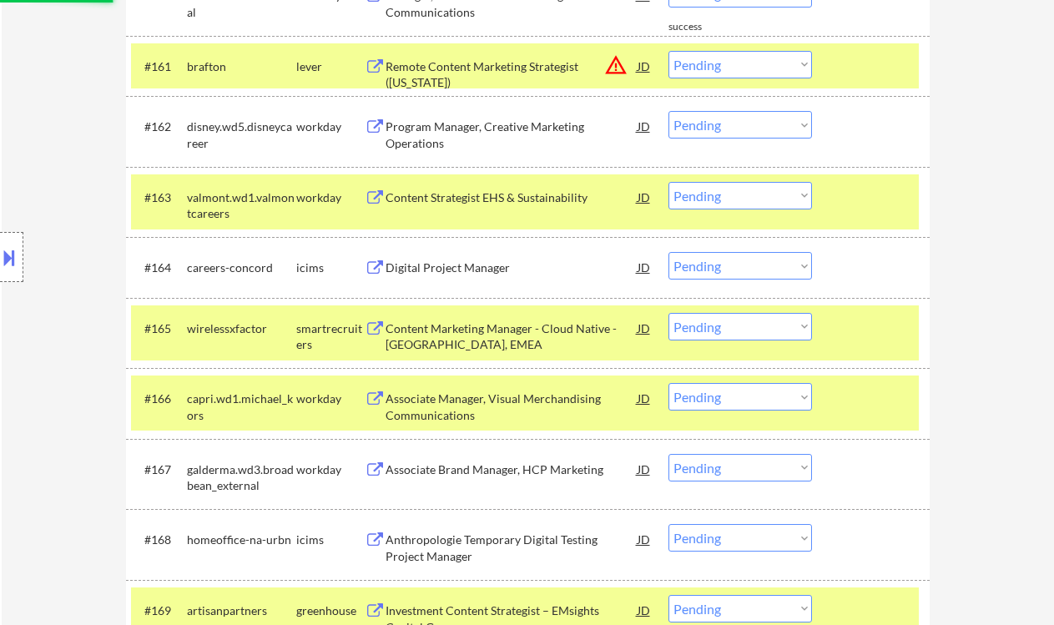
scroll to position [4476, 0]
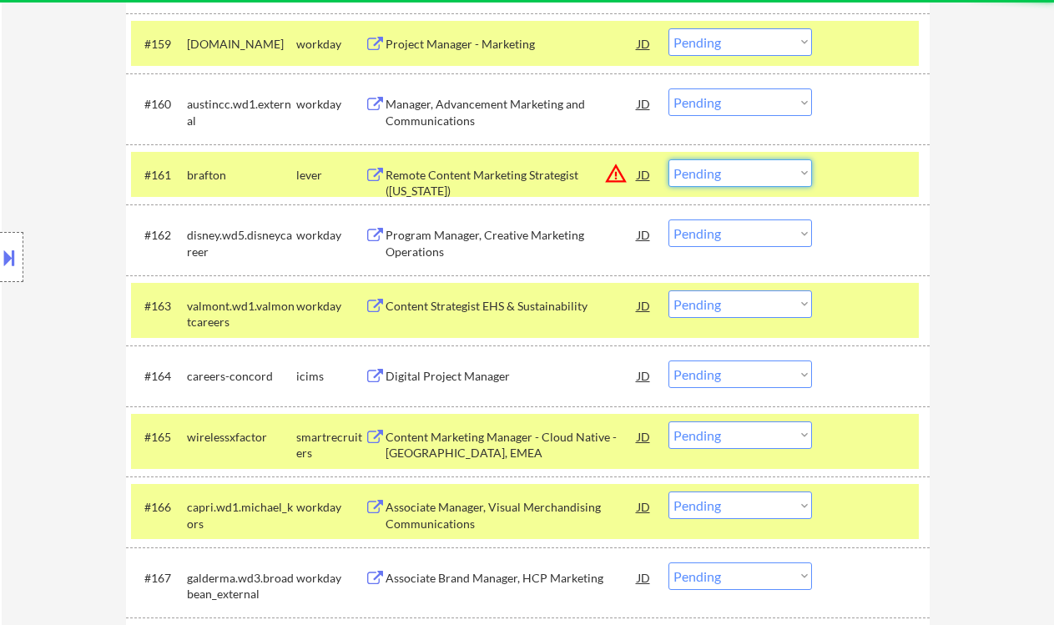
drag, startPoint x: 750, startPoint y: 175, endPoint x: 771, endPoint y: 185, distance: 23.1
click at [750, 175] on select "Choose an option... Pending Applied Excluded (Questions) Excluded (Expired) Exc…" at bounding box center [740, 173] width 144 height 28
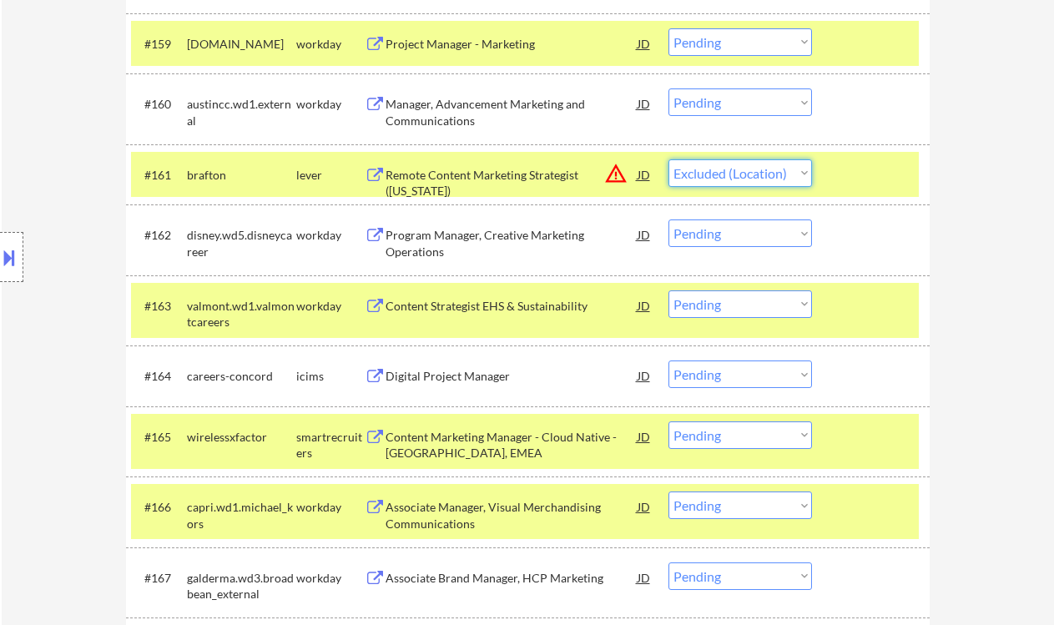
click at [668, 159] on select "Choose an option... Pending Applied Excluded (Questions) Excluded (Expired) Exc…" at bounding box center [740, 173] width 144 height 28
click at [548, 179] on div "Remote Content Marketing Strategist (Hawaii)" at bounding box center [512, 183] width 252 height 33
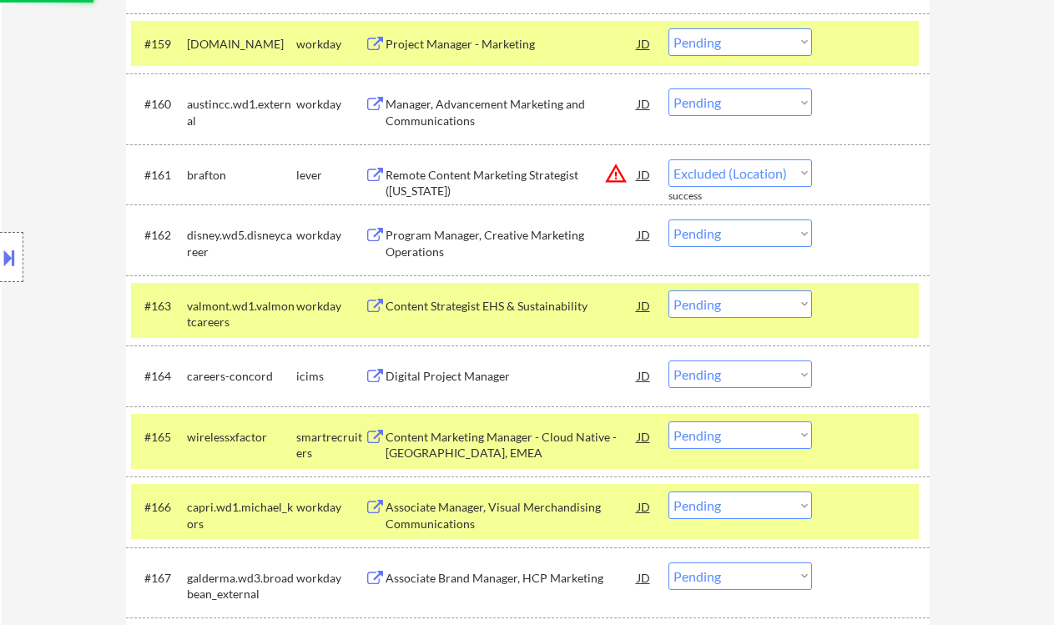
select select ""pending""
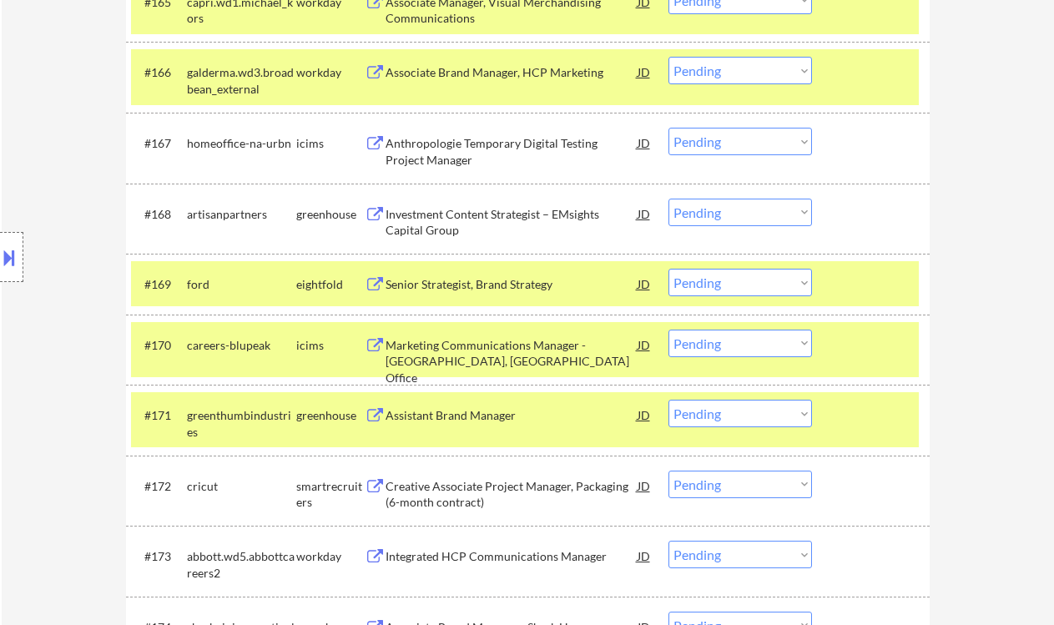
scroll to position [5143, 0]
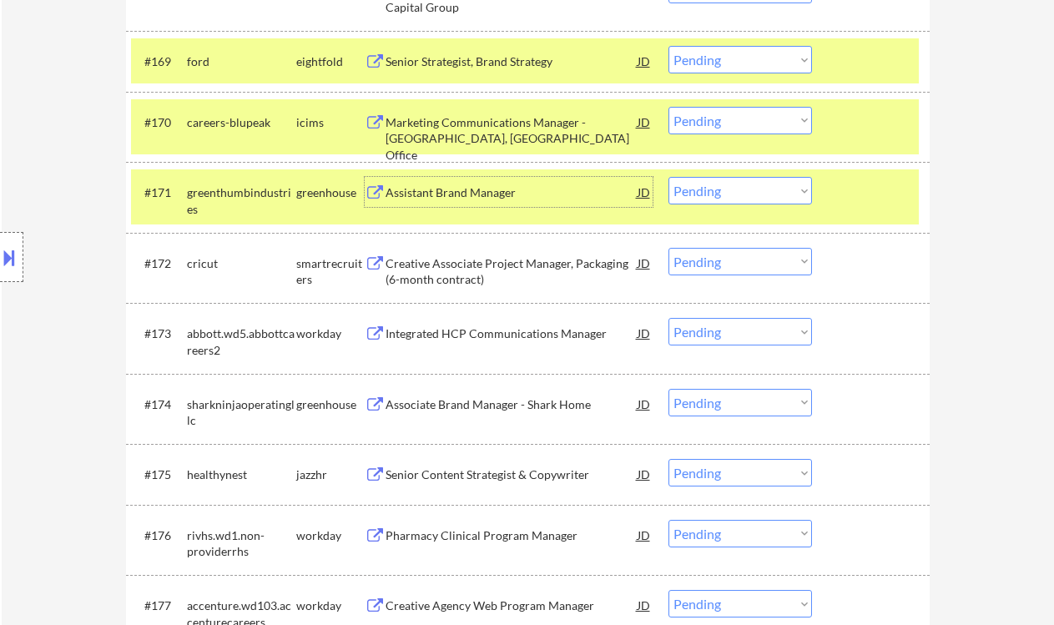
click at [486, 189] on div "Assistant Brand Manager" at bounding box center [512, 192] width 252 height 17
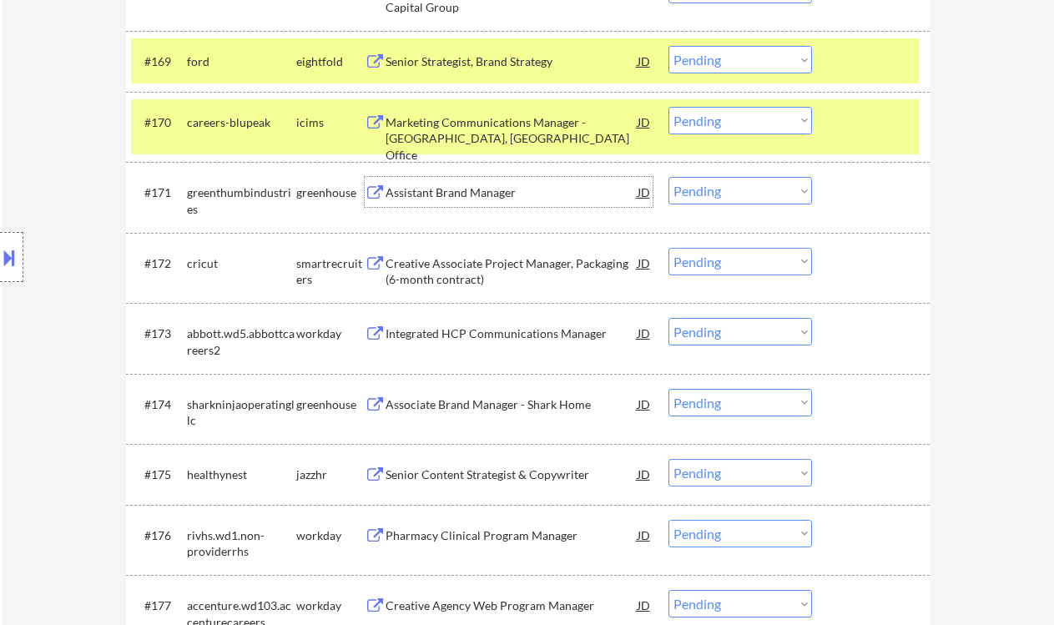
click at [697, 188] on select "Choose an option... Pending Applied Excluded (Questions) Excluded (Expired) Exc…" at bounding box center [740, 191] width 144 height 28
click at [668, 177] on select "Choose an option... Pending Applied Excluded (Questions) Excluded (Expired) Exc…" at bounding box center [740, 191] width 144 height 28
click at [720, 184] on select "Choose an option... Pending Applied Excluded (Questions) Excluded (Expired) Exc…" at bounding box center [740, 191] width 144 height 28
select select ""excluded__salary_""
click at [668, 177] on select "Choose an option... Pending Applied Excluded (Questions) Excluded (Expired) Exc…" at bounding box center [740, 191] width 144 height 28
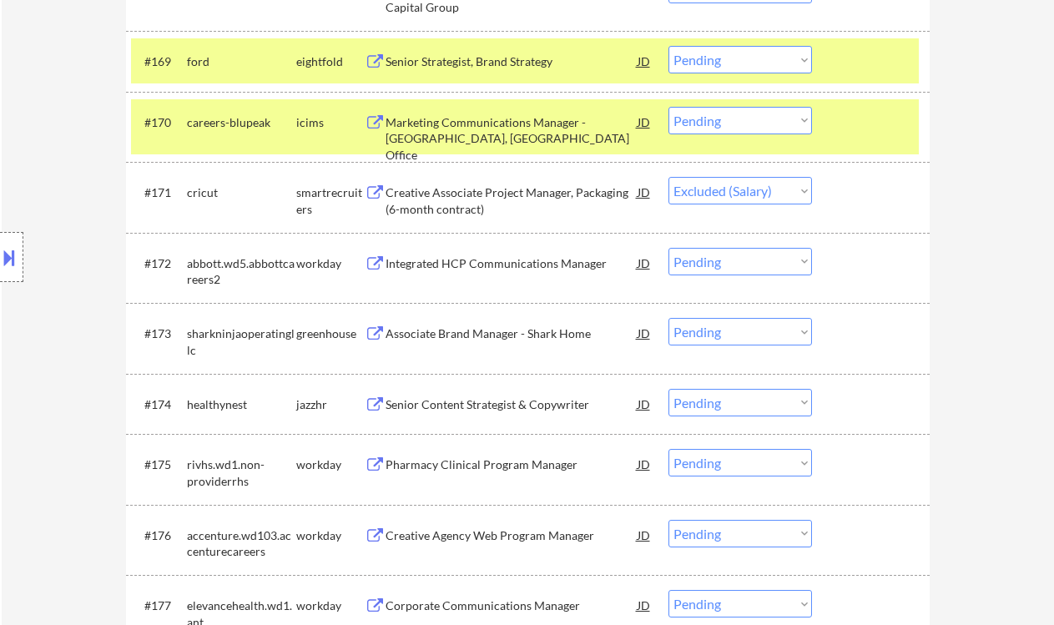
click at [540, 405] on div "Senior Content Strategist & Copywriter" at bounding box center [512, 404] width 252 height 17
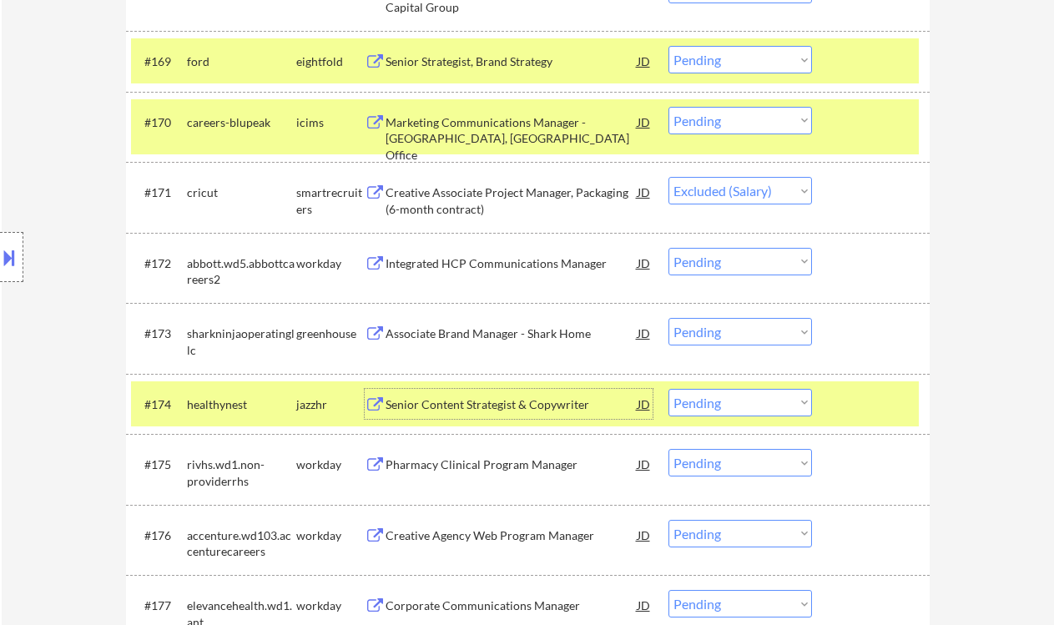
click at [752, 404] on select "Choose an option... Pending Applied Excluded (Questions) Excluded (Expired) Exc…" at bounding box center [740, 403] width 144 height 28
click at [668, 389] on select "Choose an option... Pending Applied Excluded (Questions) Excluded (Expired) Exc…" at bounding box center [740, 403] width 144 height 28
click at [513, 345] on div "Associate Brand Manager - Shark Home" at bounding box center [512, 333] width 252 height 30
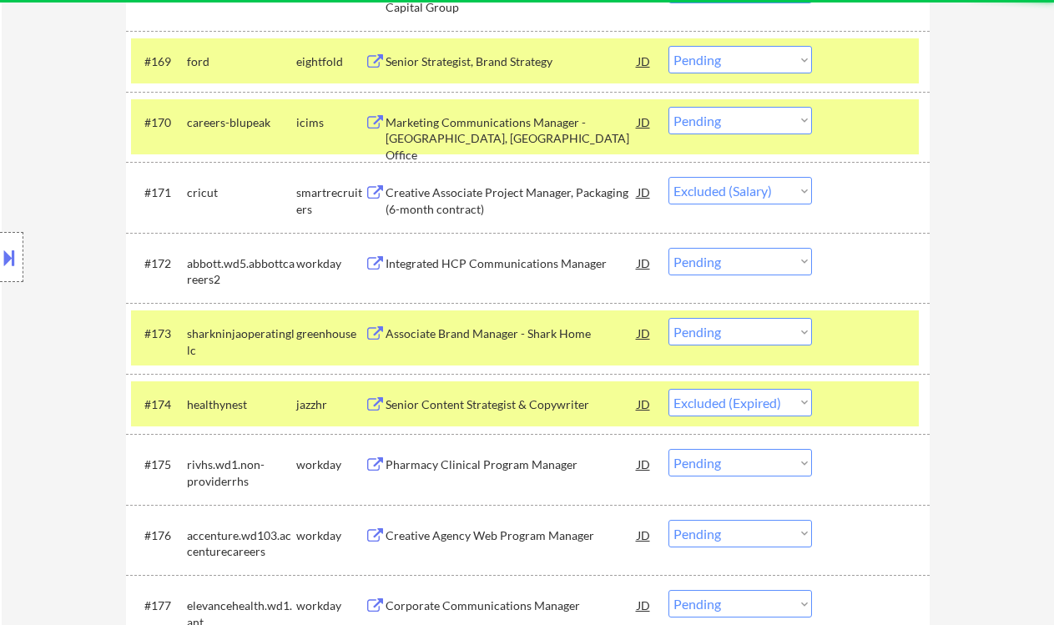
select select ""pending""
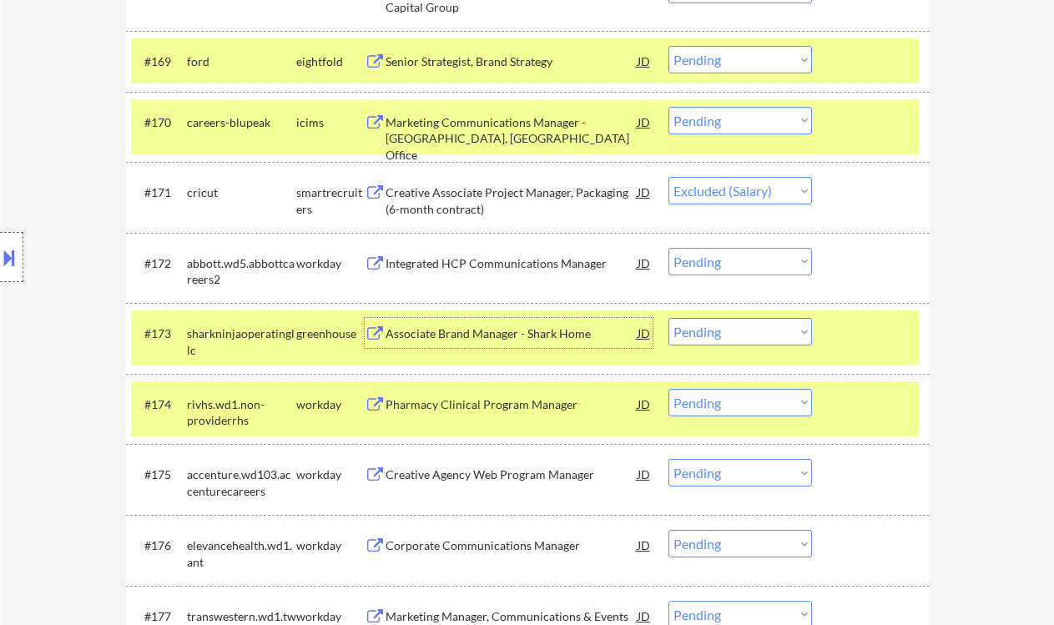
click at [732, 335] on select "Choose an option... Pending Applied Excluded (Questions) Excluded (Expired) Exc…" at bounding box center [740, 332] width 144 height 28
click at [668, 318] on select "Choose an option... Pending Applied Excluded (Questions) Excluded (Expired) Exc…" at bounding box center [740, 332] width 144 height 28
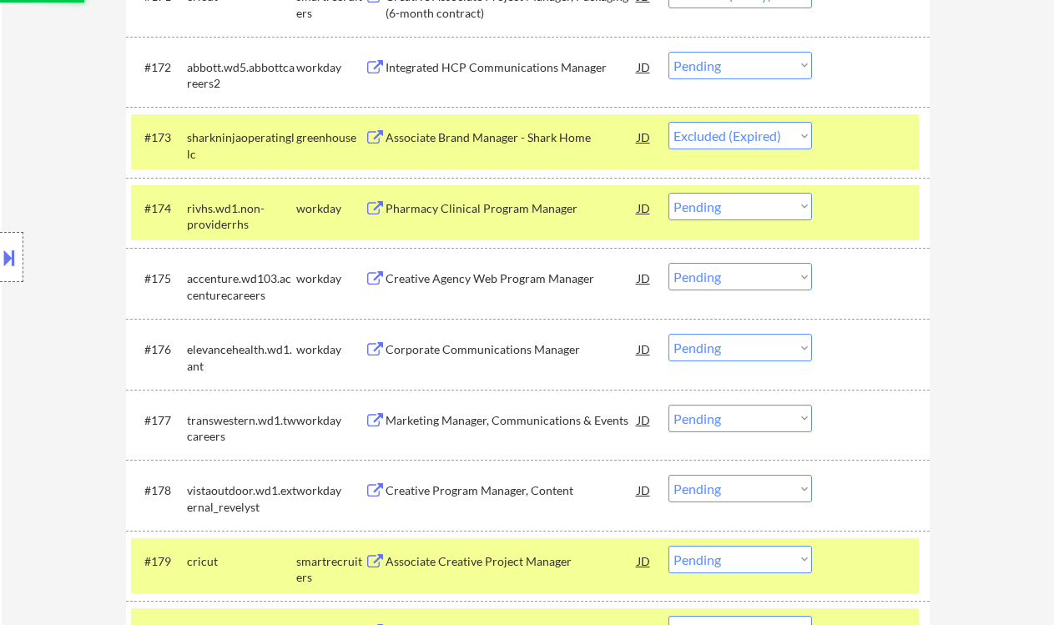
scroll to position [5366, 0]
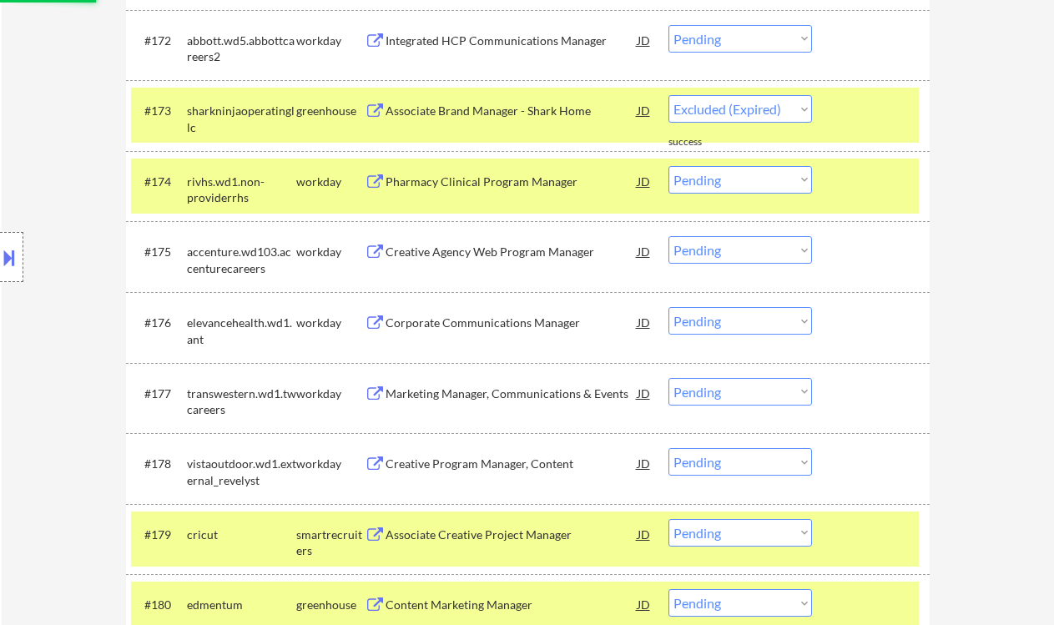
select select ""pending""
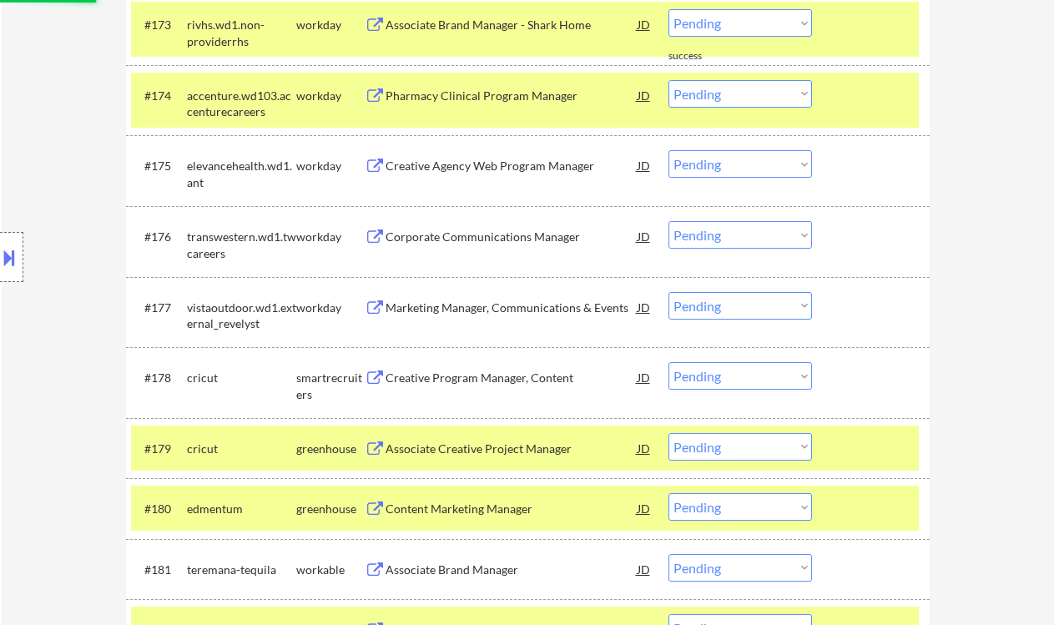
scroll to position [5477, 0]
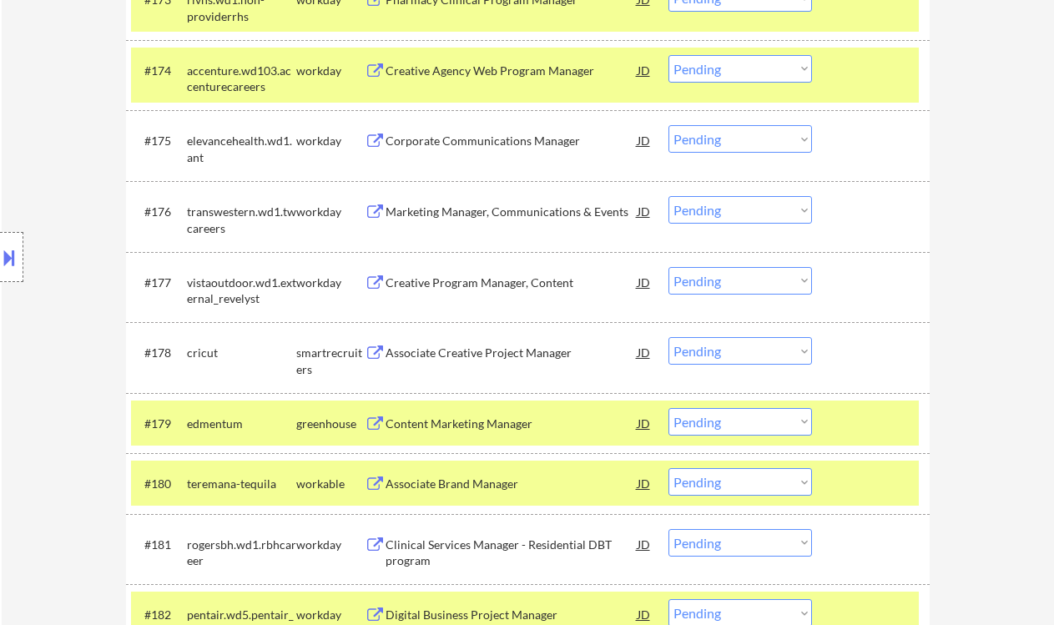
click at [526, 426] on div "Content Marketing Manager" at bounding box center [512, 424] width 252 height 17
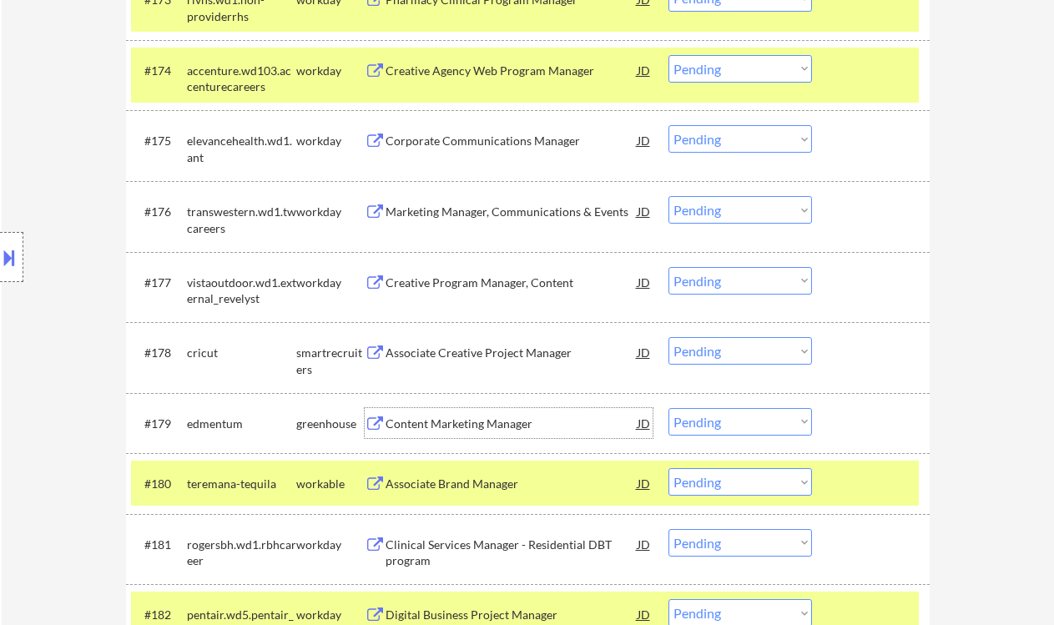
drag, startPoint x: 693, startPoint y: 415, endPoint x: 703, endPoint y: 435, distance: 22.8
click at [693, 415] on select "Choose an option... Pending Applied Excluded (Questions) Excluded (Expired) Exc…" at bounding box center [740, 422] width 144 height 28
click at [668, 408] on select "Choose an option... Pending Applied Excluded (Questions) Excluded (Expired) Exc…" at bounding box center [740, 422] width 144 height 28
click at [482, 361] on div "Associate Creative Project Manager" at bounding box center [512, 352] width 252 height 30
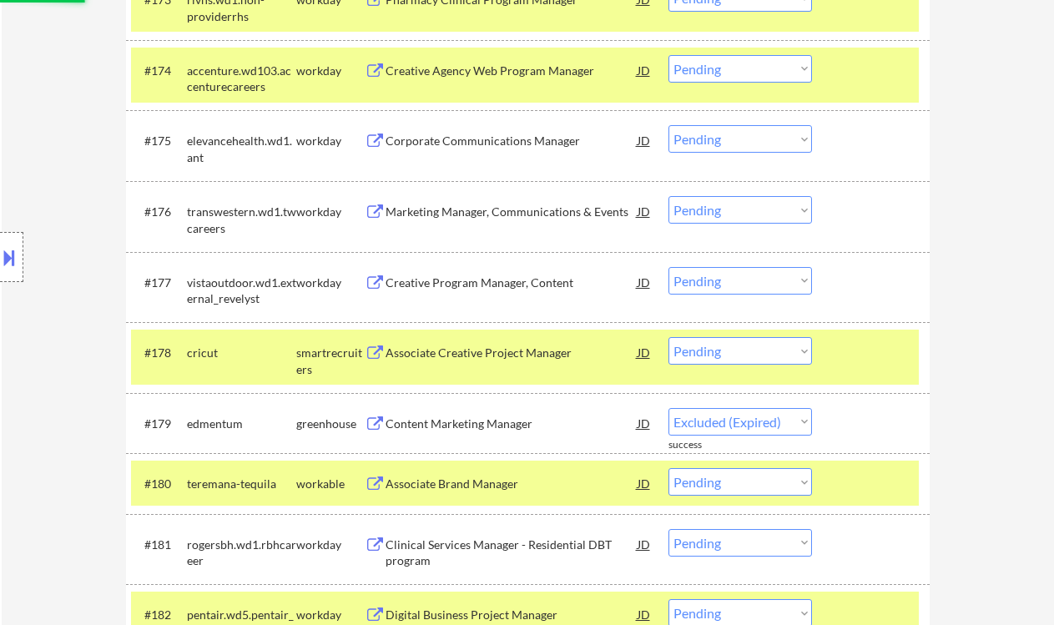
select select ""pending""
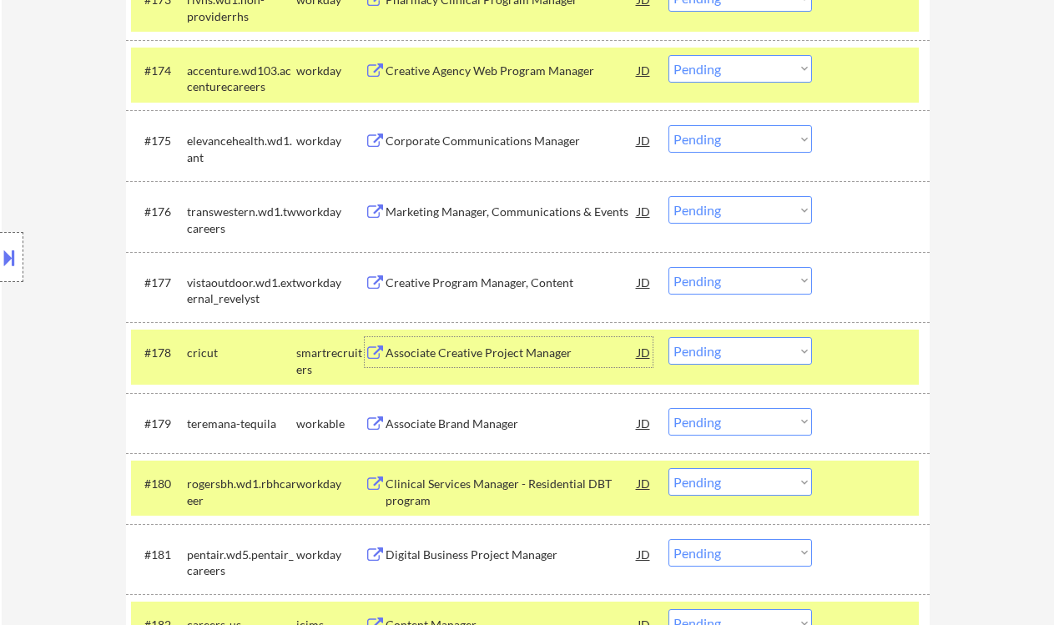
click at [720, 360] on select "Choose an option... Pending Applied Excluded (Questions) Excluded (Expired) Exc…" at bounding box center [740, 351] width 144 height 28
click at [668, 337] on select "Choose an option... Pending Applied Excluded (Questions) Excluded (Expired) Exc…" at bounding box center [740, 351] width 144 height 28
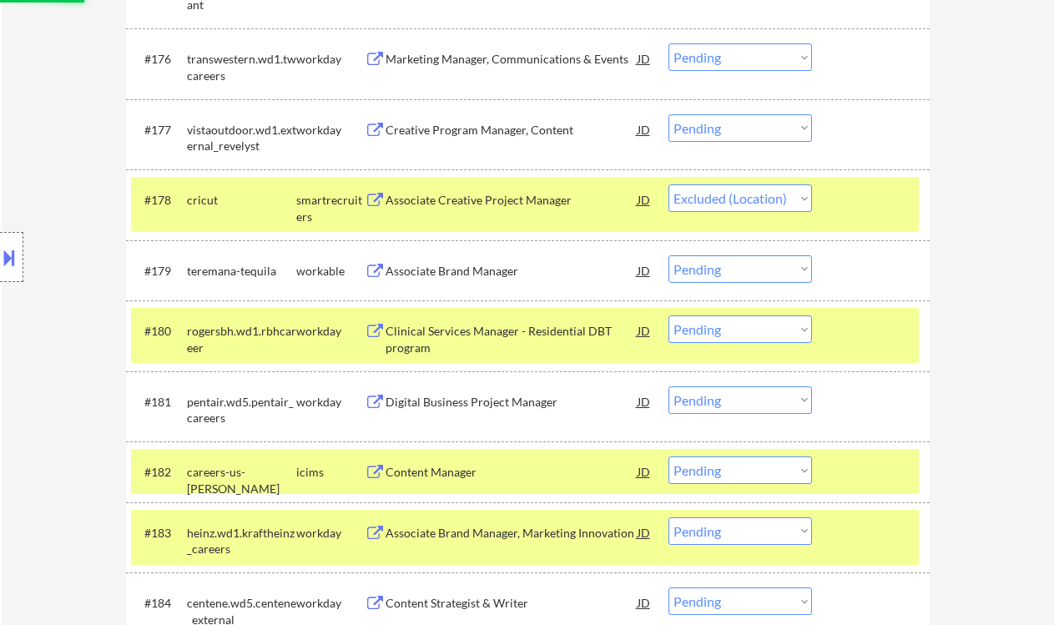
scroll to position [5700, 0]
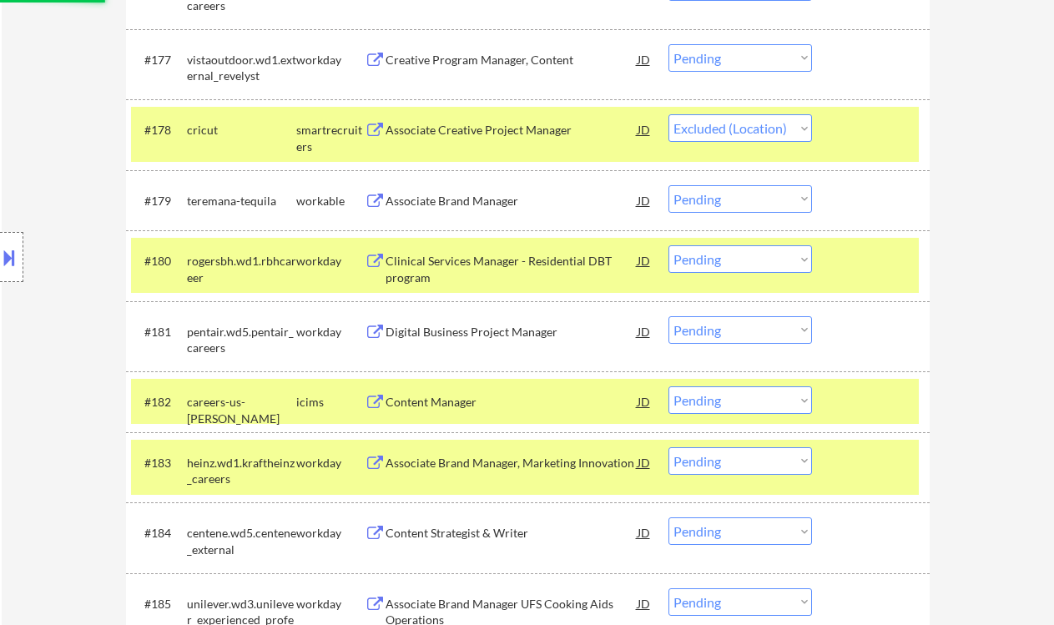
click at [479, 203] on div "Associate Brand Manager" at bounding box center [512, 201] width 252 height 17
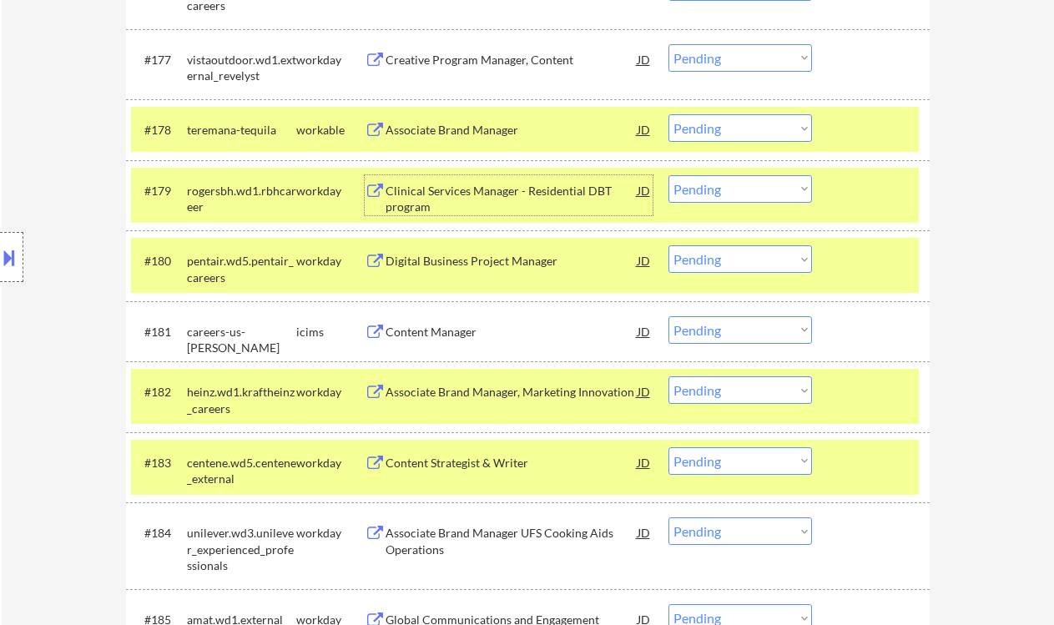
click at [696, 138] on select "Choose an option... Pending Applied Excluded (Questions) Excluded (Expired) Exc…" at bounding box center [740, 128] width 144 height 28
click at [668, 114] on select "Choose an option... Pending Applied Excluded (Questions) Excluded (Expired) Exc…" at bounding box center [740, 128] width 144 height 28
select select ""pending""
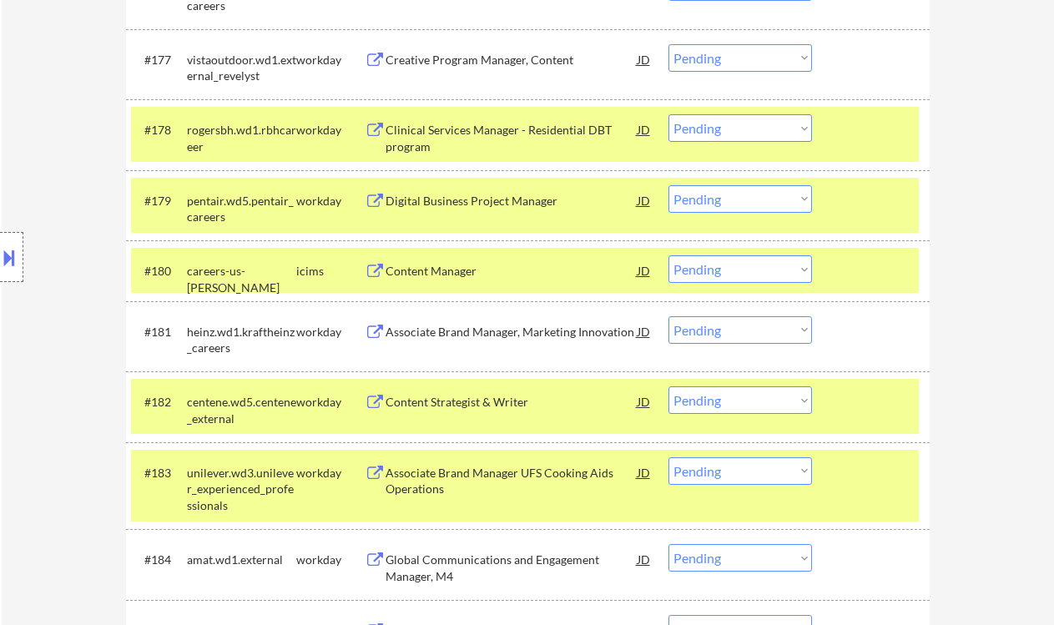
scroll to position [5811, 0]
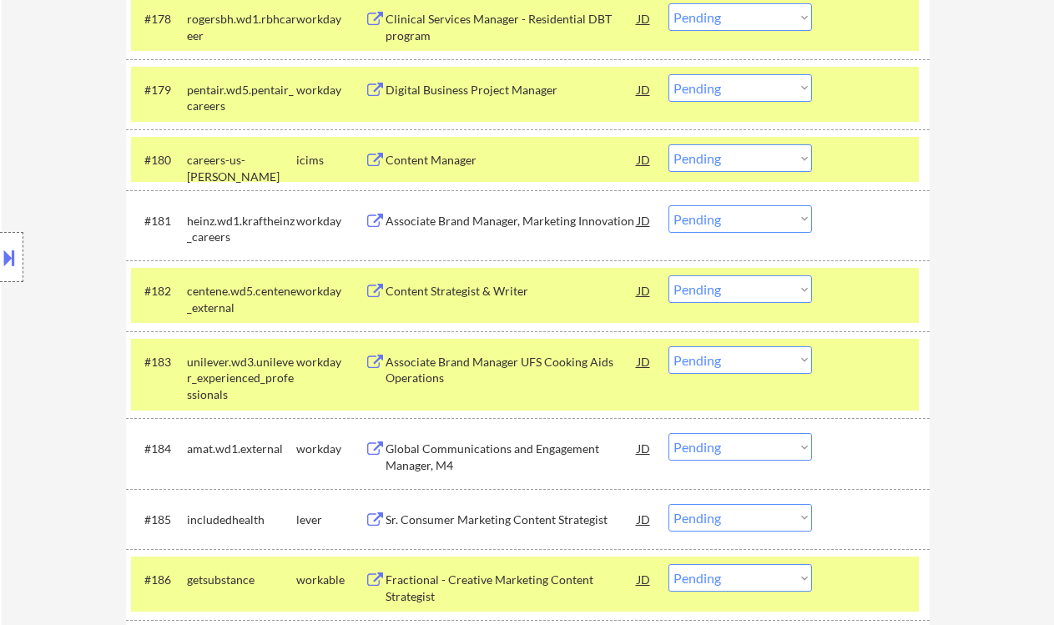
click at [709, 292] on select "Choose an option... Pending Applied Excluded (Questions) Excluded (Expired) Exc…" at bounding box center [740, 289] width 144 height 28
click at [668, 275] on select "Choose an option... Pending Applied Excluded (Questions) Excluded (Expired) Exc…" at bounding box center [740, 289] width 144 height 28
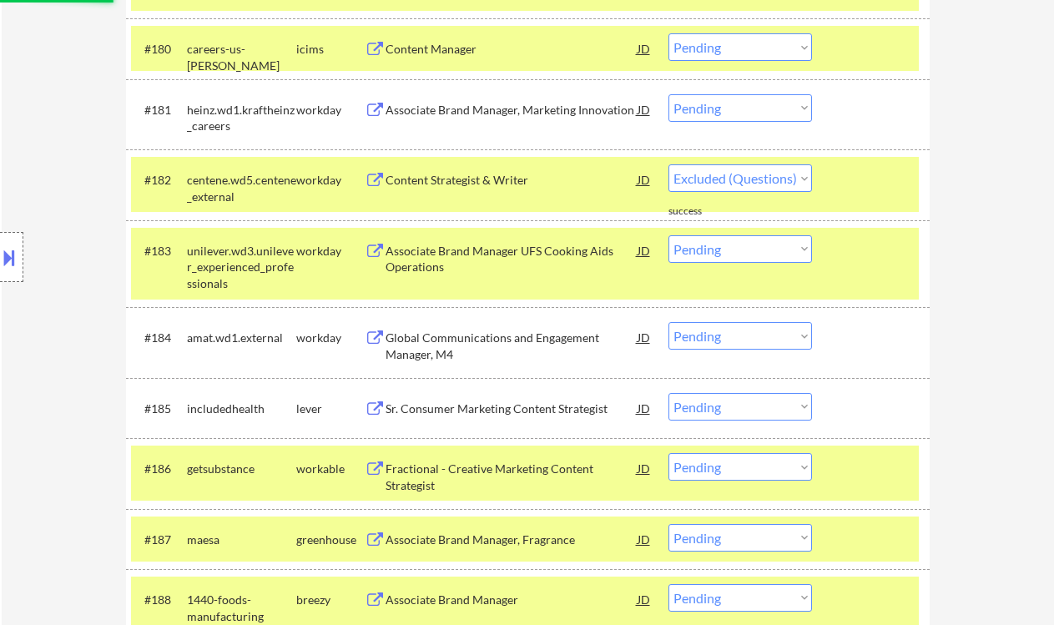
select select ""pending""
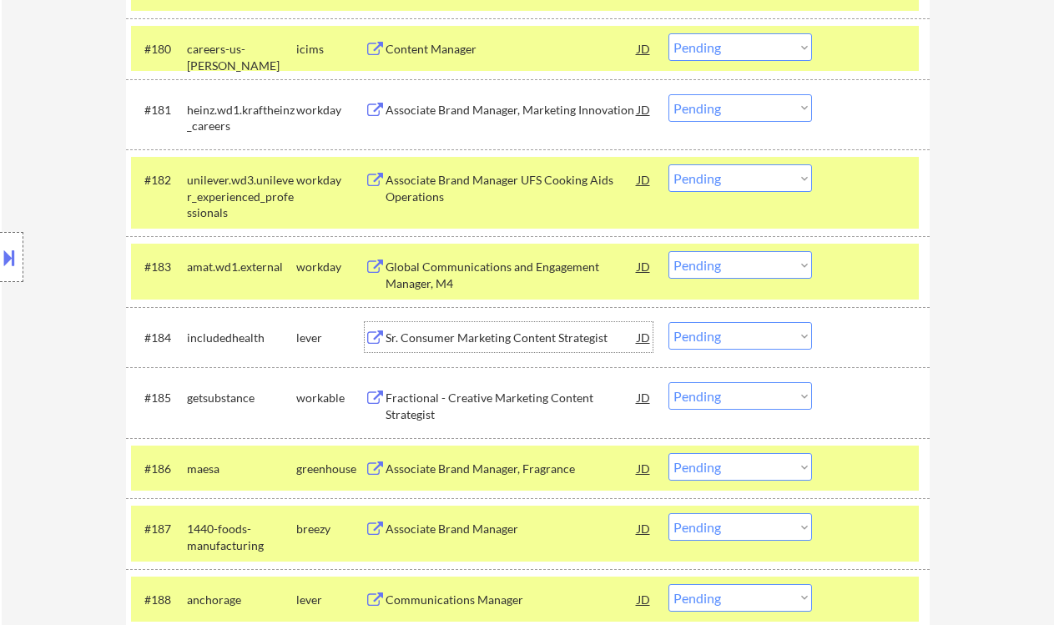
click at [554, 348] on div "Sr. Consumer Marketing Content Strategist" at bounding box center [512, 337] width 252 height 30
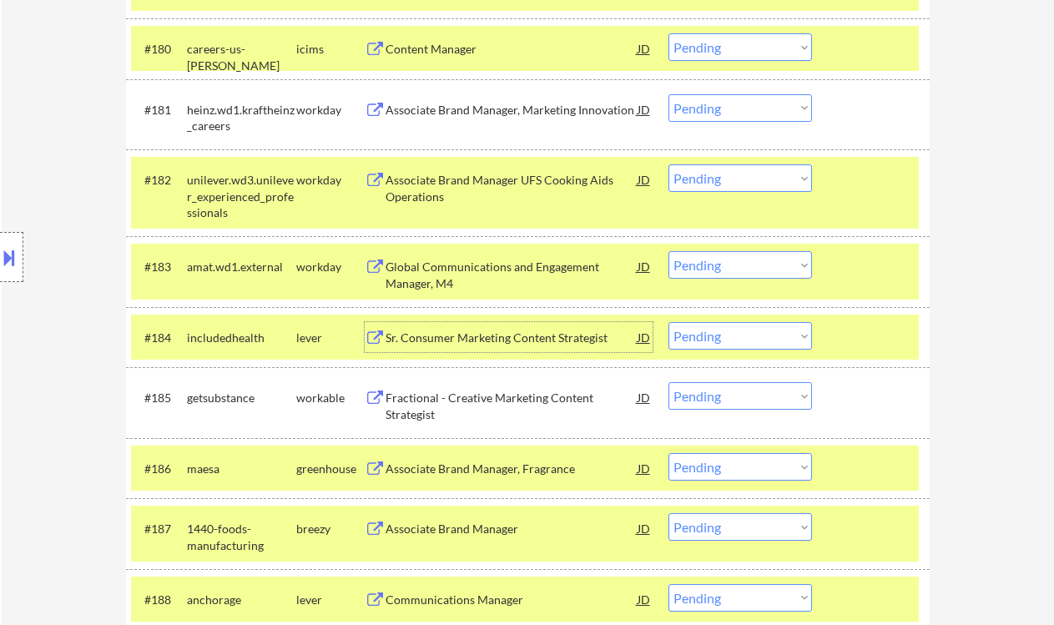
drag, startPoint x: 719, startPoint y: 332, endPoint x: 720, endPoint y: 342, distance: 10.0
click at [719, 332] on select "Choose an option... Pending Applied Excluded (Questions) Excluded (Expired) Exc…" at bounding box center [740, 336] width 144 height 28
click at [668, 322] on select "Choose an option... Pending Applied Excluded (Questions) Excluded (Expired) Exc…" at bounding box center [740, 336] width 144 height 28
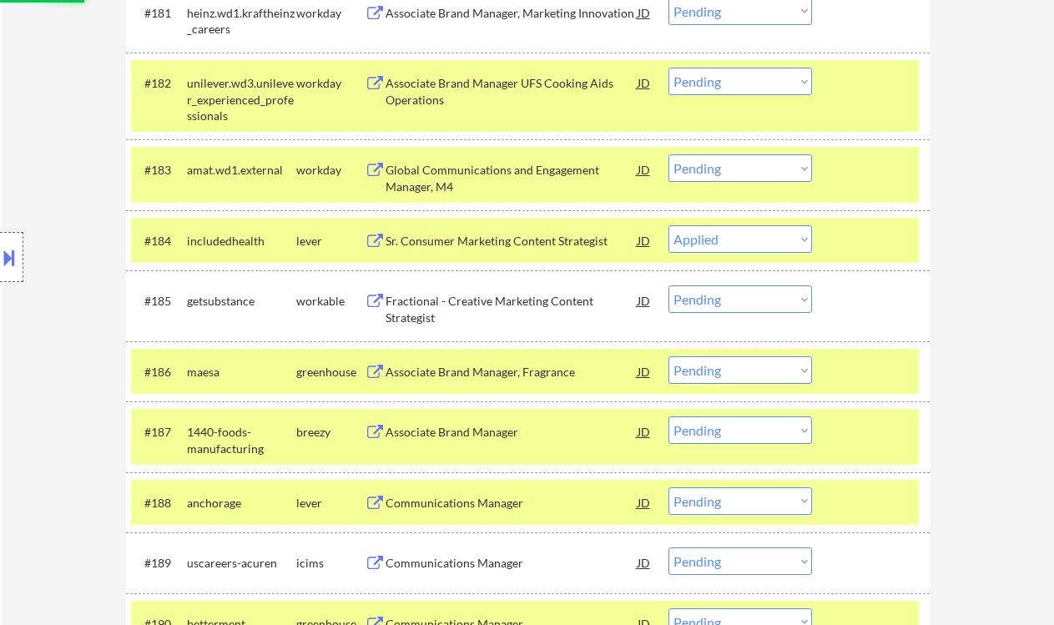
scroll to position [6034, 0]
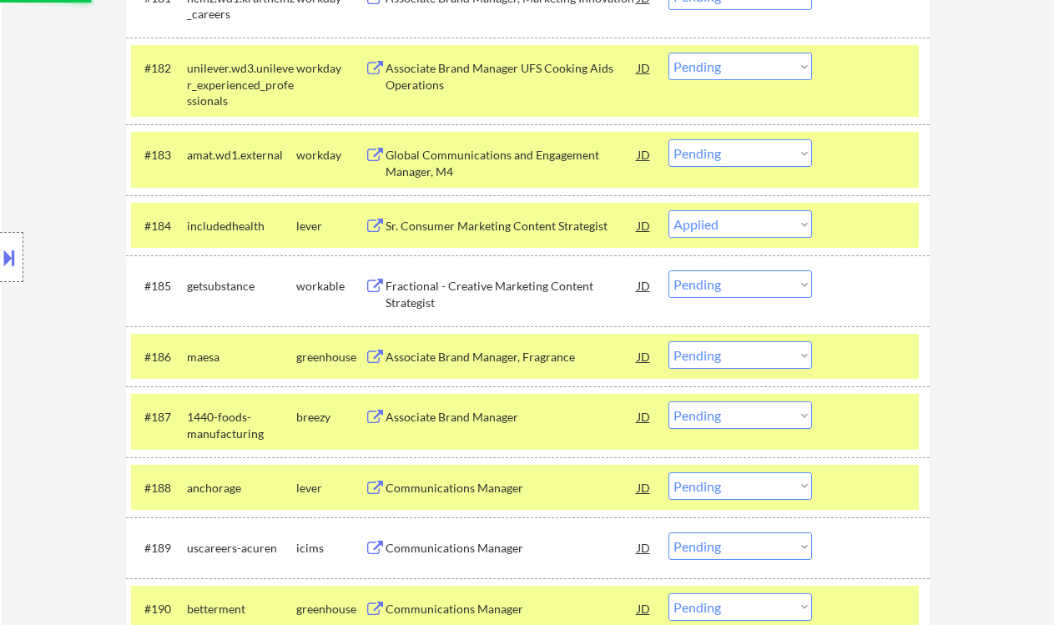
click at [483, 290] on div "Fractional - Creative Marketing Content Strategist" at bounding box center [512, 294] width 252 height 33
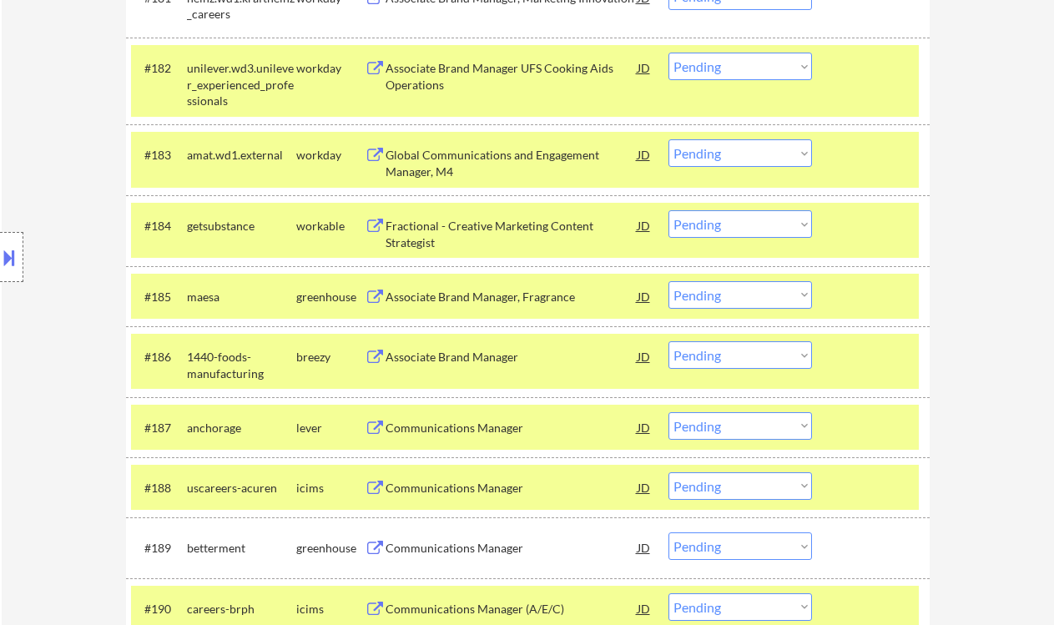
click at [733, 218] on select "Choose an option... Pending Applied Excluded (Questions) Excluded (Expired) Exc…" at bounding box center [740, 224] width 144 height 28
click at [668, 210] on select "Choose an option... Pending Applied Excluded (Questions) Excluded (Expired) Exc…" at bounding box center [740, 224] width 144 height 28
click at [475, 302] on div "Associate Brand Manager, Fragrance" at bounding box center [512, 297] width 252 height 17
select select ""pending""
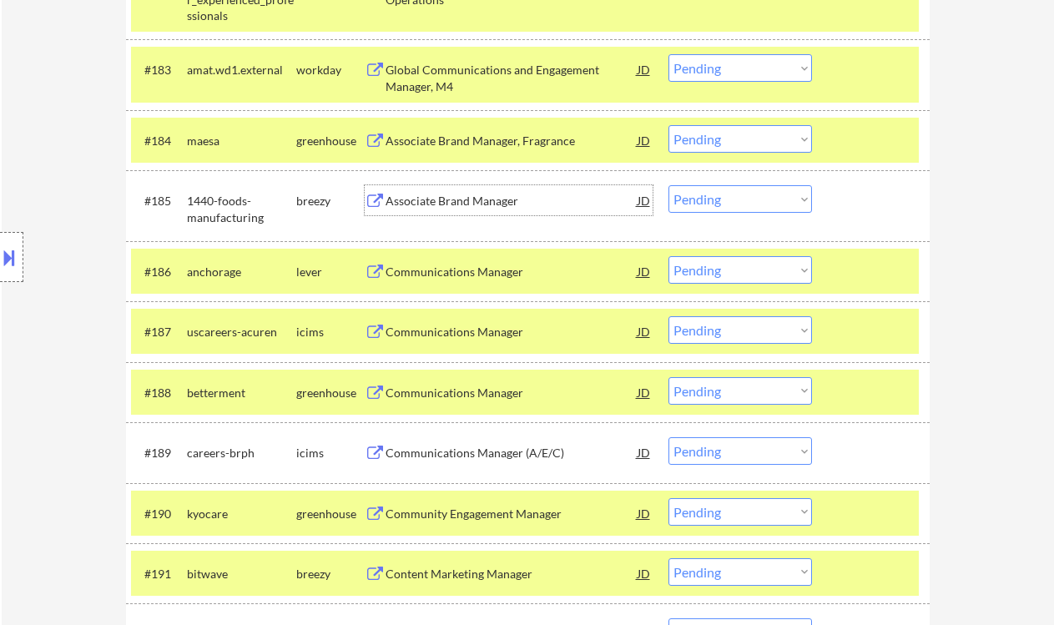
scroll to position [6145, 0]
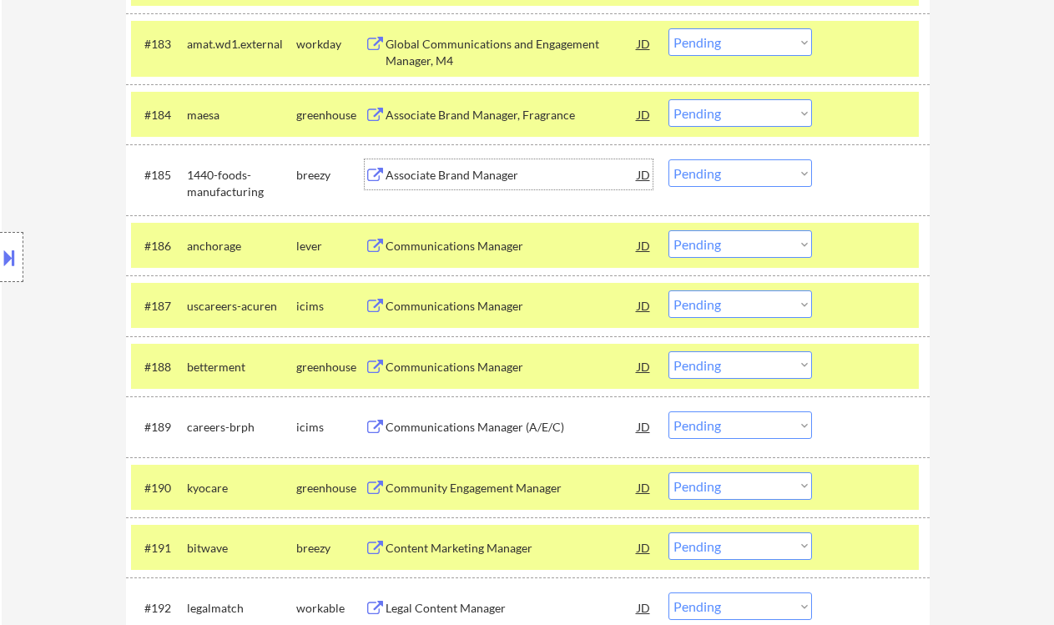
click at [515, 250] on div "Communications Manager" at bounding box center [512, 246] width 252 height 17
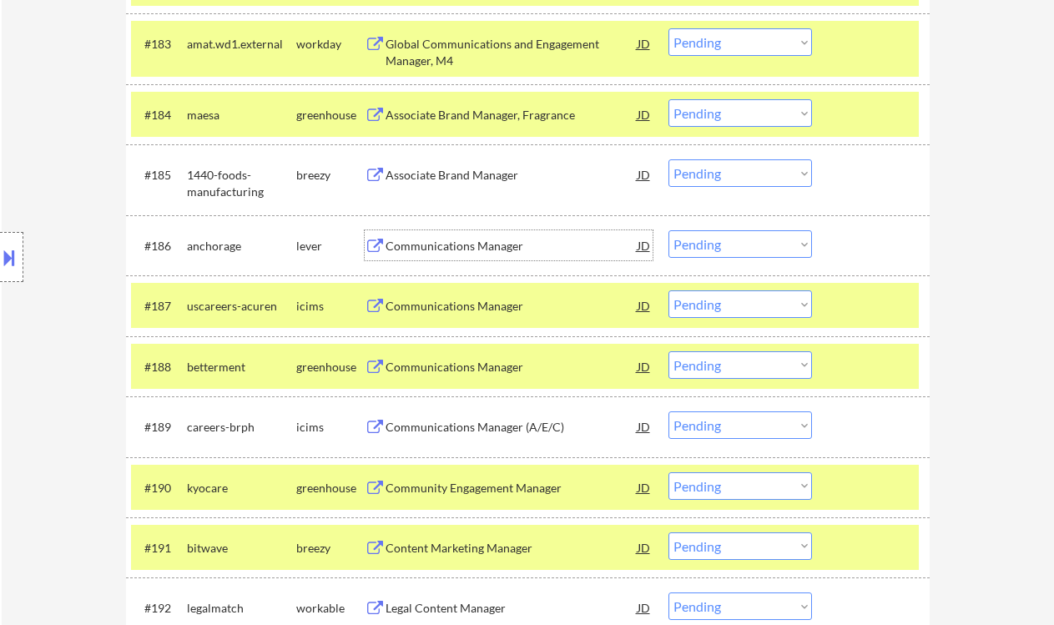
click at [747, 257] on select "Choose an option... Pending Applied Excluded (Questions) Excluded (Expired) Exc…" at bounding box center [740, 244] width 144 height 28
click at [668, 230] on select "Choose an option... Pending Applied Excluded (Questions) Excluded (Expired) Exc…" at bounding box center [740, 244] width 144 height 28
click at [476, 368] on div "Communications Manager" at bounding box center [512, 367] width 252 height 17
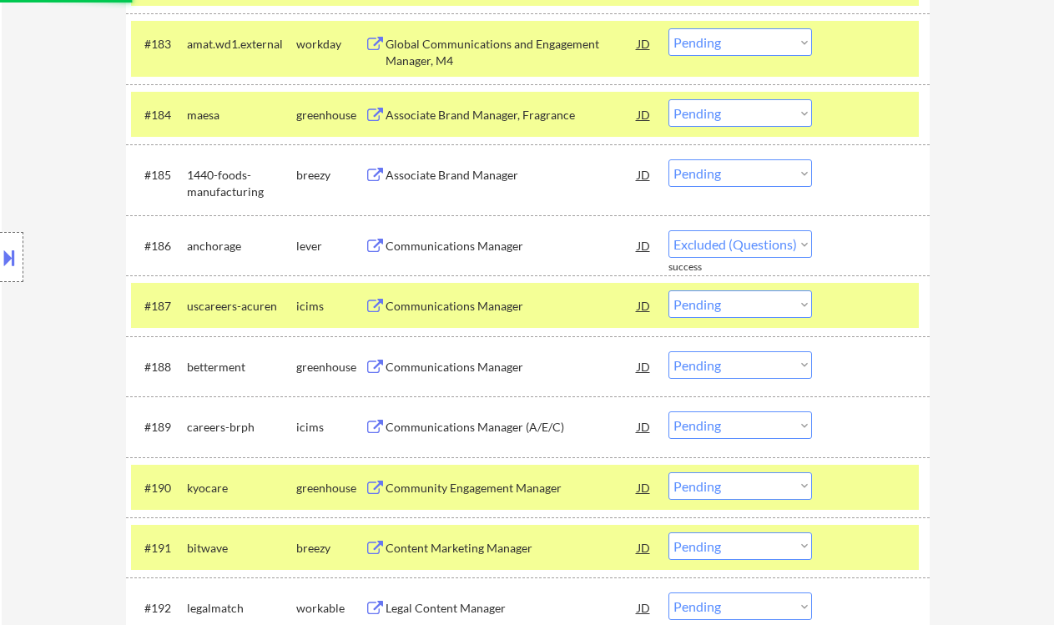
select select ""pending""
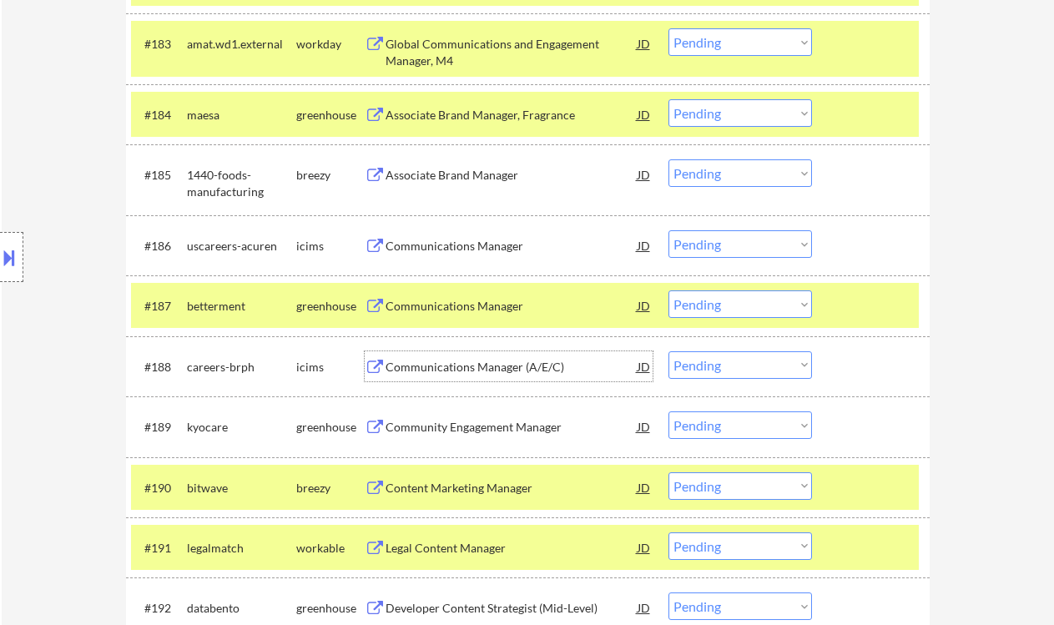
drag, startPoint x: 734, startPoint y: 305, endPoint x: 733, endPoint y: 317, distance: 11.8
click at [734, 305] on select "Choose an option... Pending Applied Excluded (Questions) Excluded (Expired) Exc…" at bounding box center [740, 304] width 144 height 28
click at [668, 290] on select "Choose an option... Pending Applied Excluded (Questions) Excluded (Expired) Exc…" at bounding box center [740, 304] width 144 height 28
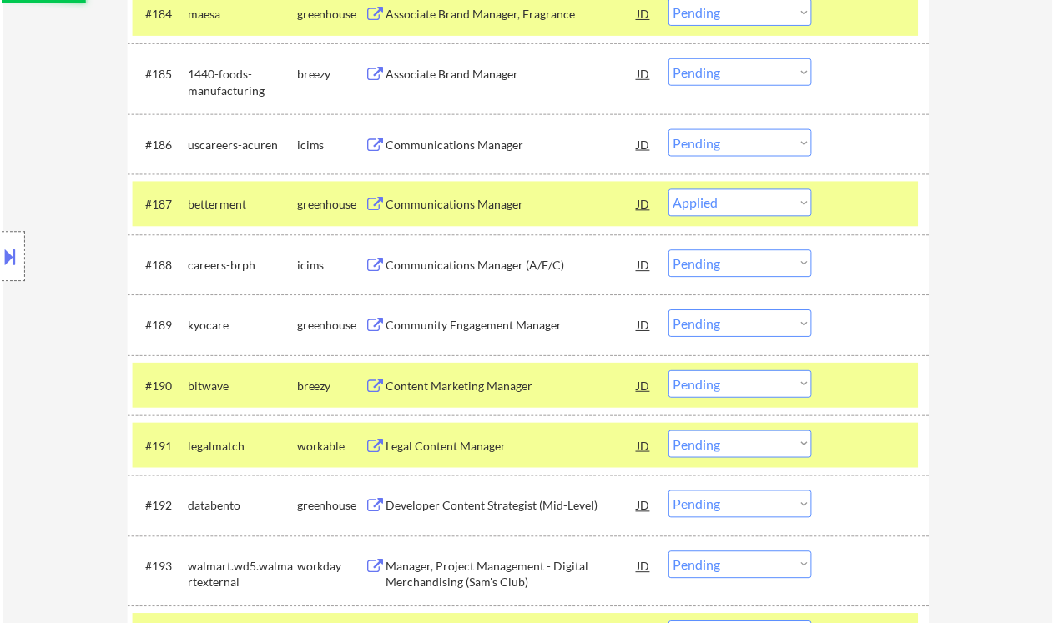
scroll to position [6256, 0]
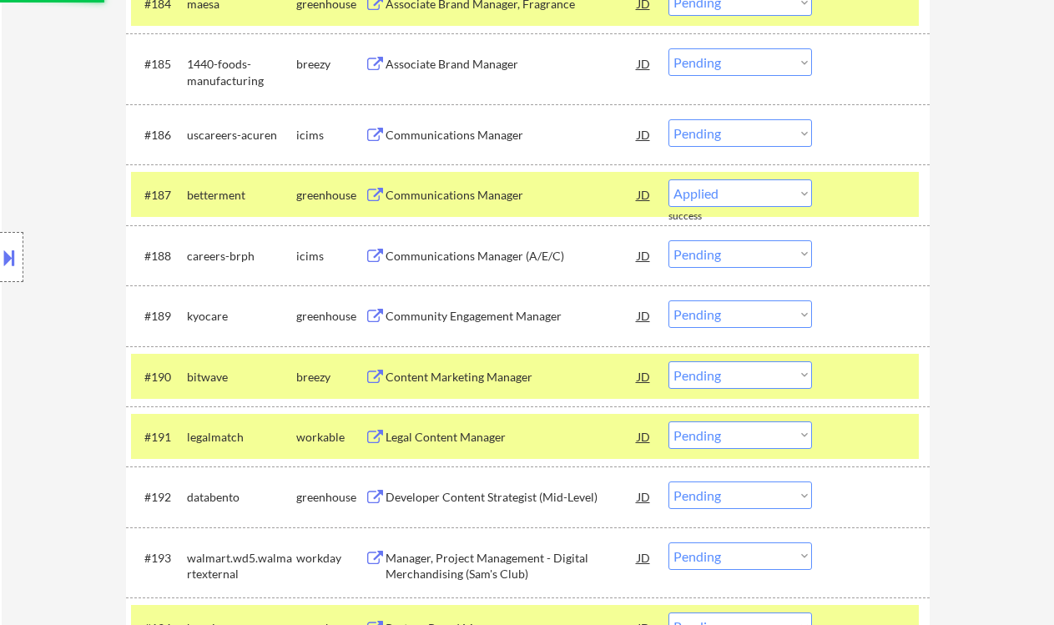
click at [485, 320] on div "Community Engagement Manager" at bounding box center [512, 316] width 252 height 17
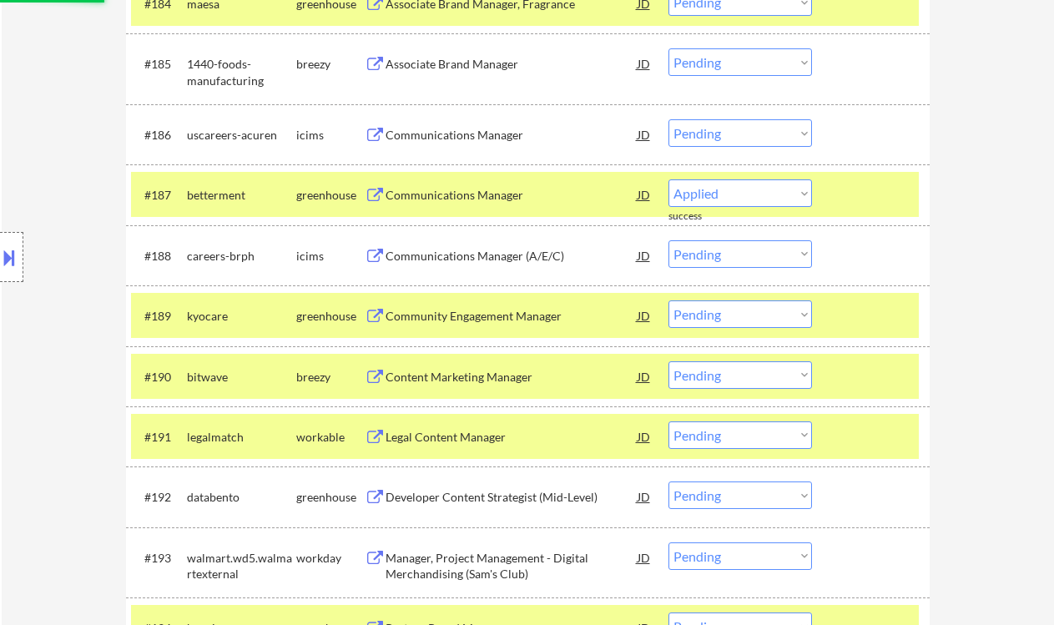
select select ""pending""
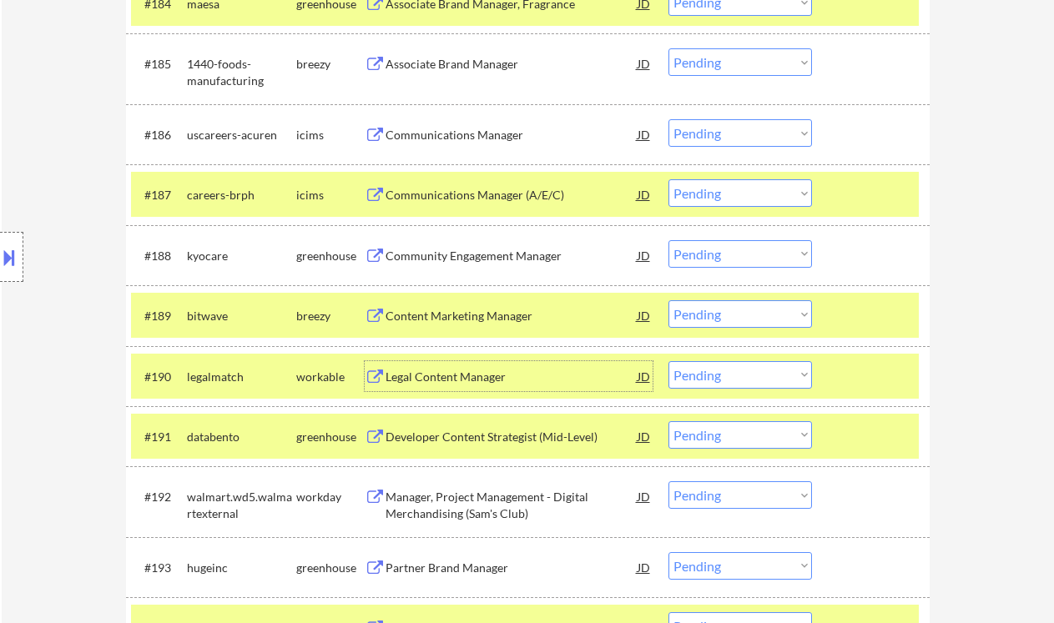
click at [464, 390] on div "Legal Content Manager" at bounding box center [512, 376] width 252 height 30
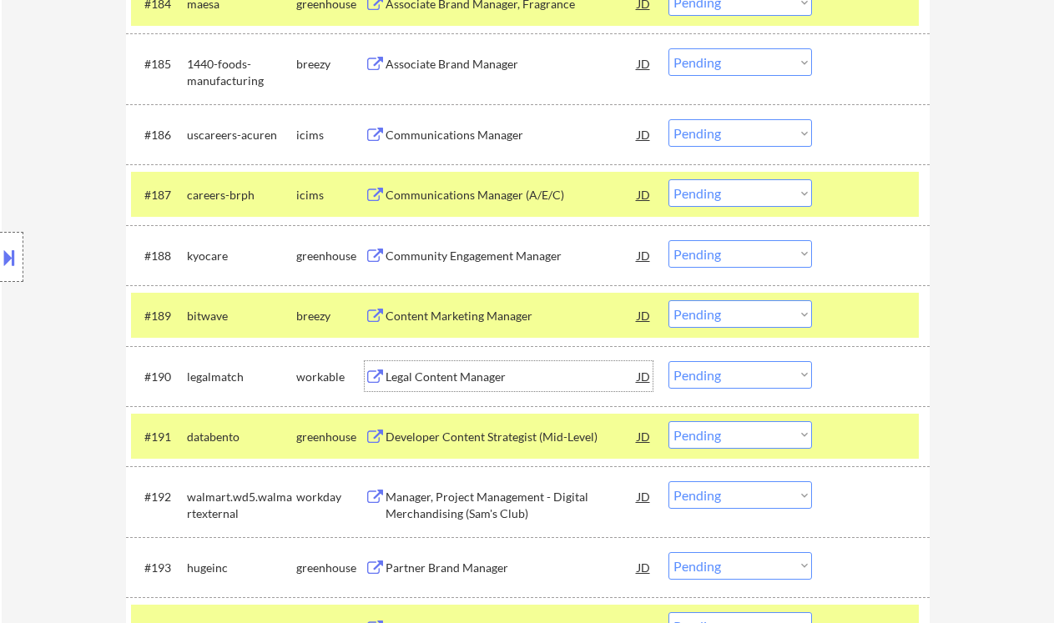
click at [725, 240] on select "Choose an option... Pending Applied Excluded (Questions) Excluded (Expired) Exc…" at bounding box center [740, 254] width 144 height 28
drag, startPoint x: 963, startPoint y: 334, endPoint x: 966, endPoint y: 342, distance: 9.0
drag, startPoint x: 773, startPoint y: 374, endPoint x: 778, endPoint y: 388, distance: 15.0
click at [773, 374] on select "Choose an option... Pending Applied Excluded (Questions) Excluded (Expired) Exc…" at bounding box center [740, 375] width 144 height 28
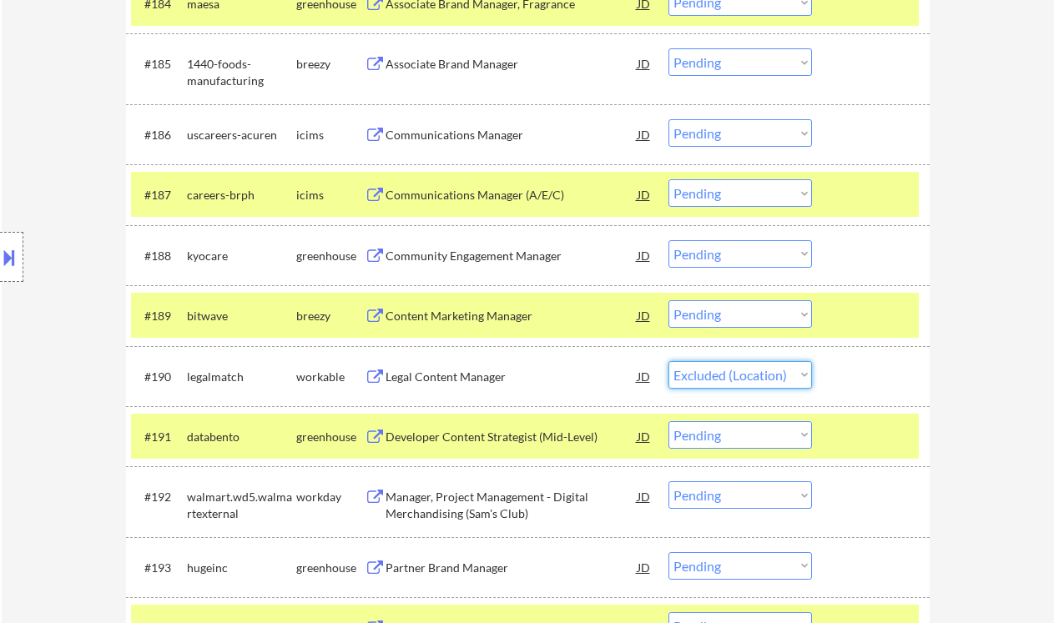
click at [668, 361] on select "Choose an option... Pending Applied Excluded (Questions) Excluded (Expired) Exc…" at bounding box center [740, 375] width 144 height 28
click at [425, 315] on div "Content Marketing Manager" at bounding box center [512, 316] width 252 height 17
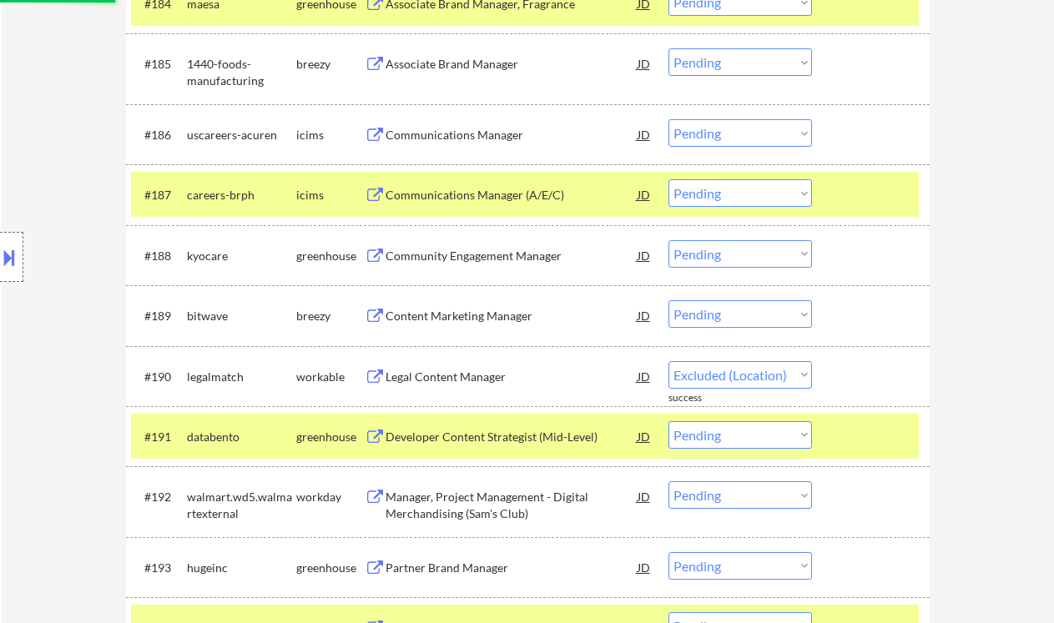
select select ""pending""
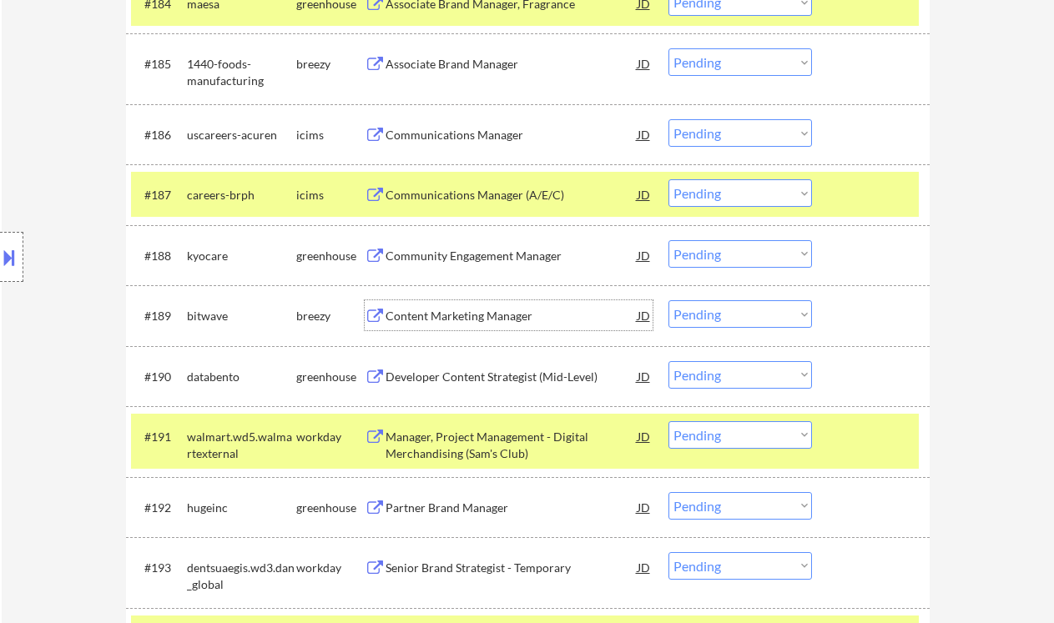
click at [716, 320] on select "Choose an option... Pending Applied Excluded (Questions) Excluded (Expired) Exc…" at bounding box center [740, 314] width 144 height 28
click at [668, 300] on select "Choose an option... Pending Applied Excluded (Questions) Excluded (Expired) Exc…" at bounding box center [740, 314] width 144 height 28
click at [501, 379] on div "Developer Content Strategist (Mid-Level)" at bounding box center [512, 377] width 252 height 17
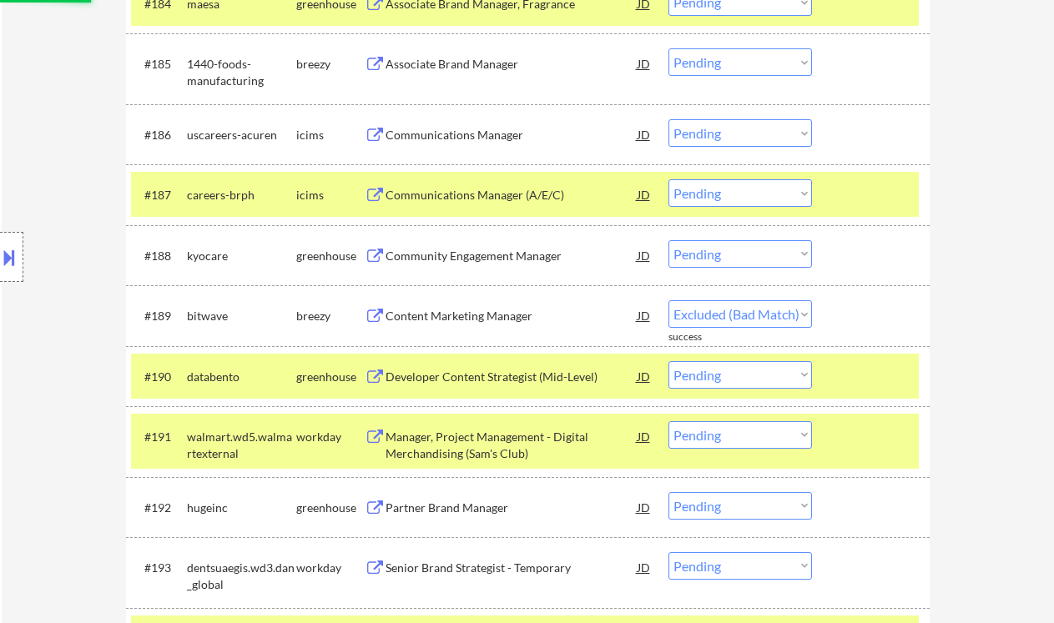
select select ""pending""
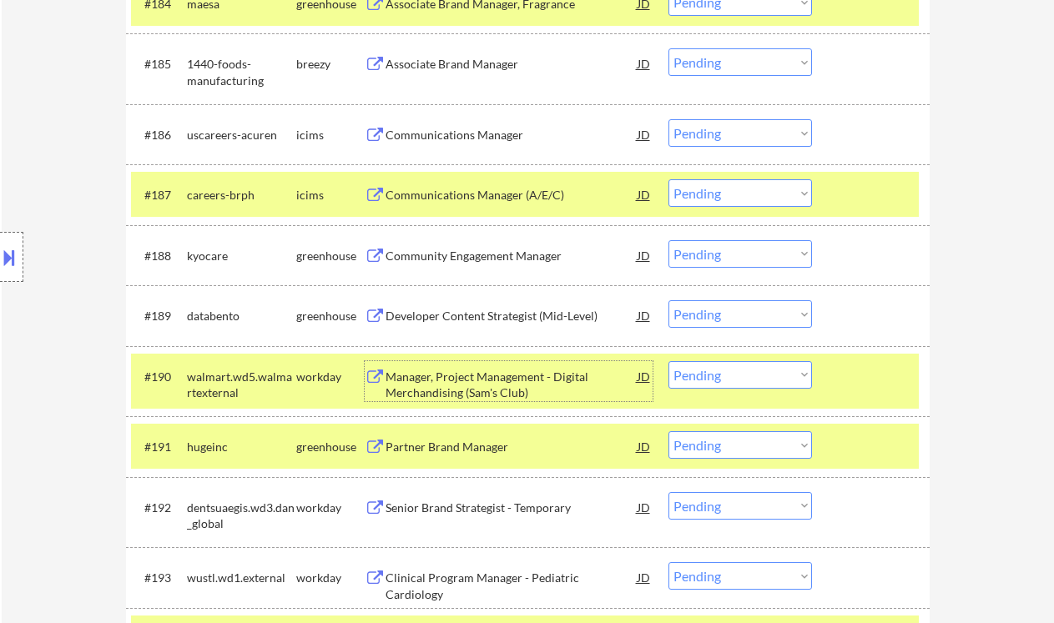
scroll to position [6368, 0]
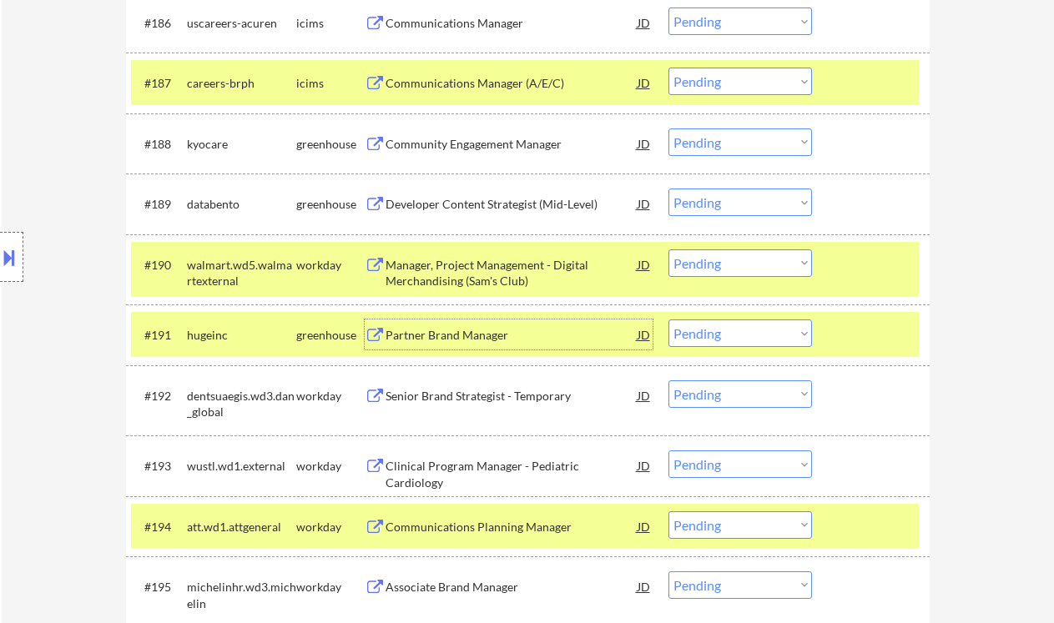
click at [500, 340] on div "Partner Brand Manager" at bounding box center [512, 335] width 252 height 17
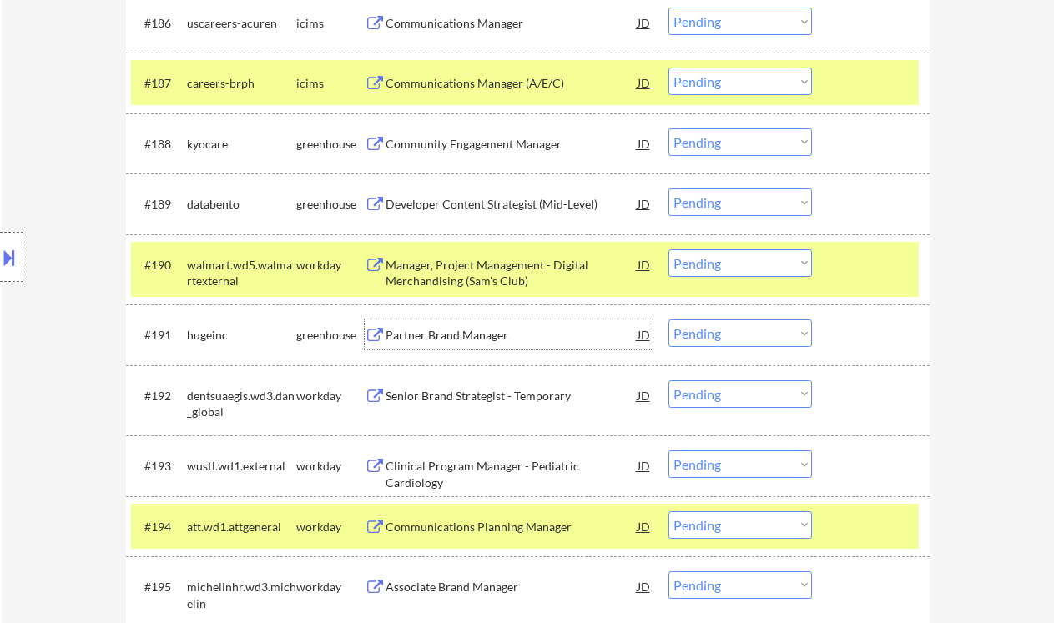
scroll to position [6590, 0]
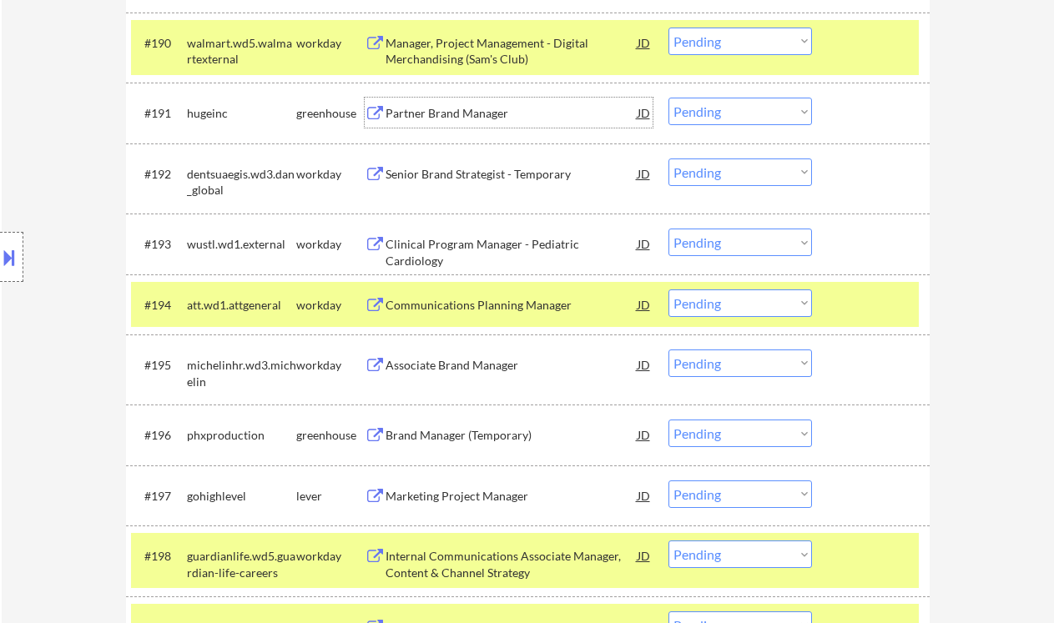
click at [731, 432] on select "Choose an option... Pending Applied Excluded (Questions) Excluded (Expired) Exc…" at bounding box center [740, 434] width 144 height 28
click at [668, 420] on select "Choose an option... Pending Applied Excluded (Questions) Excluded (Expired) Exc…" at bounding box center [740, 434] width 144 height 28
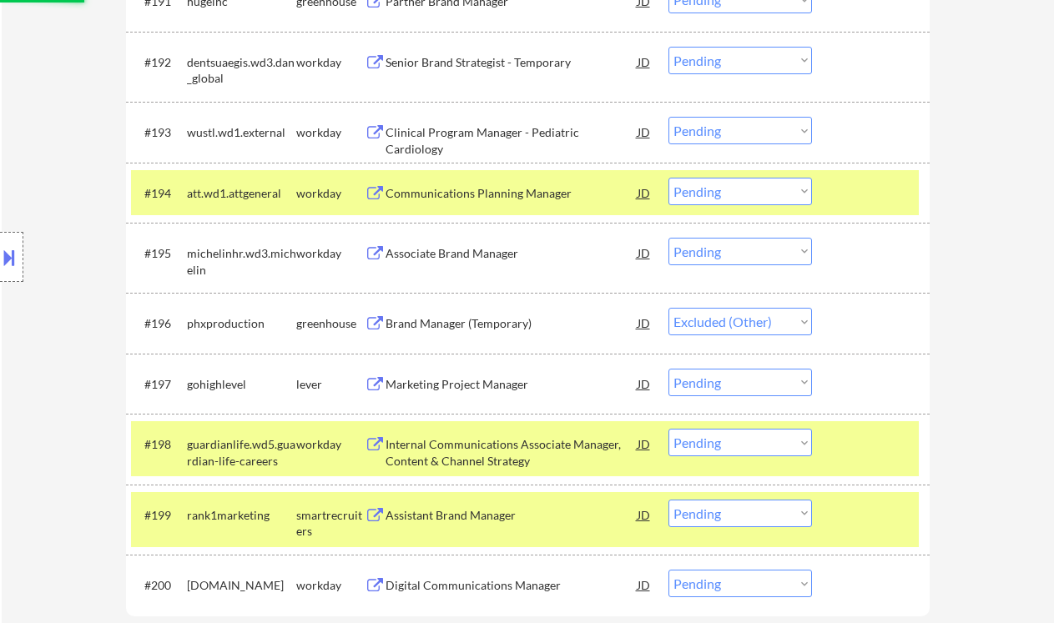
click at [517, 382] on div "Marketing Project Manager" at bounding box center [512, 384] width 252 height 17
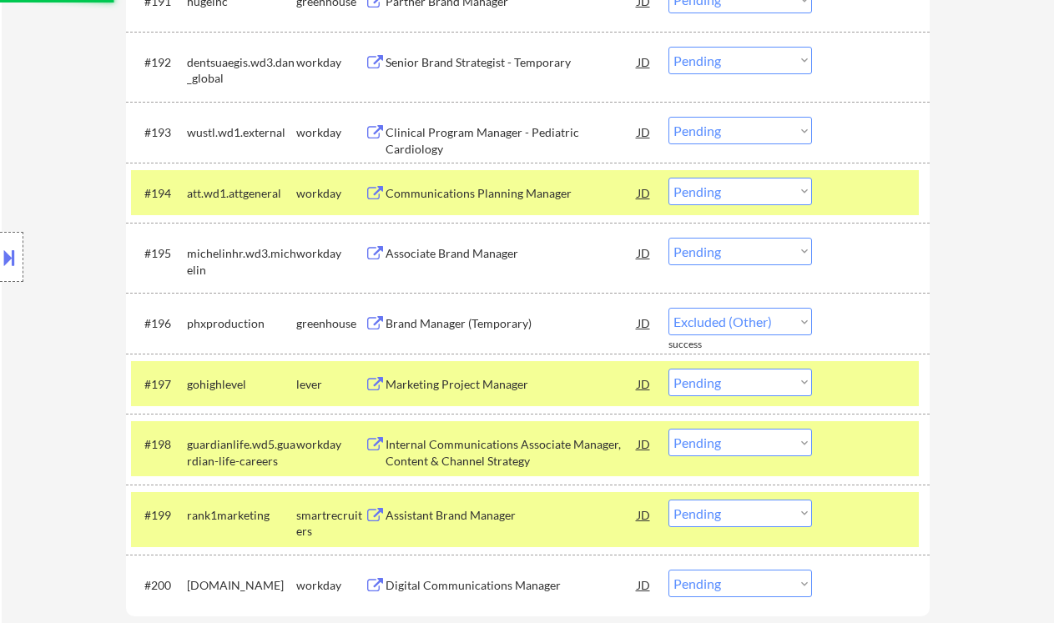
select select ""pending""
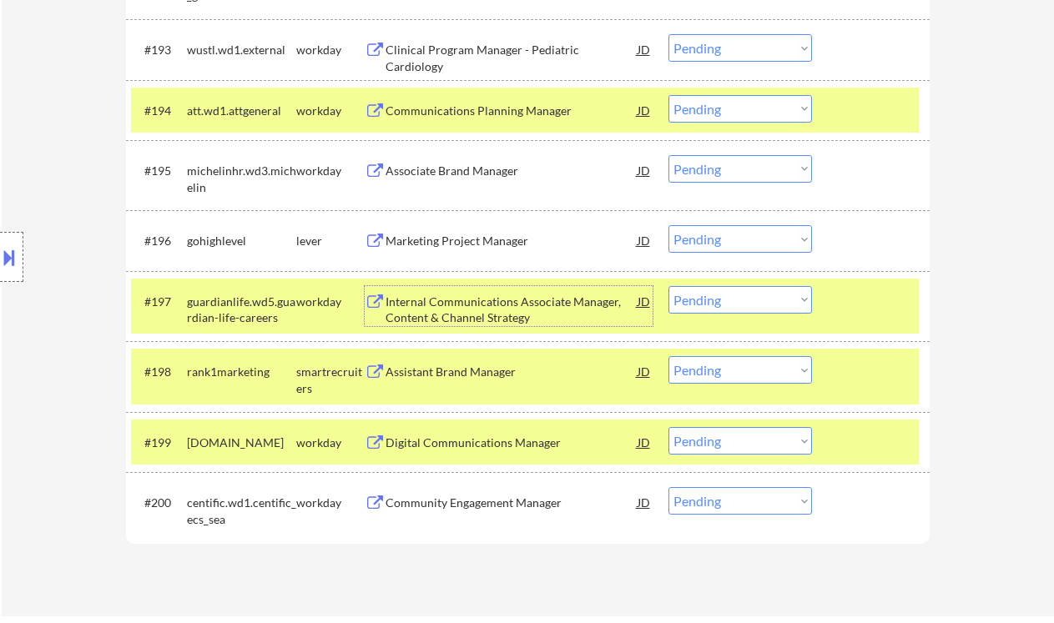
scroll to position [6812, 0]
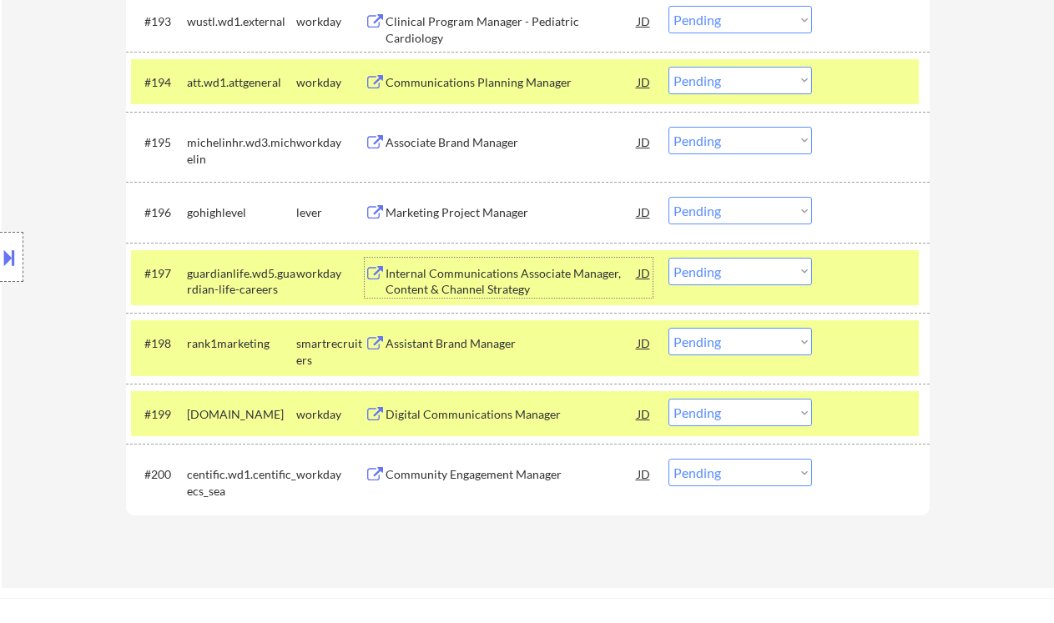
click at [461, 345] on div "Assistant Brand Manager" at bounding box center [512, 343] width 252 height 17
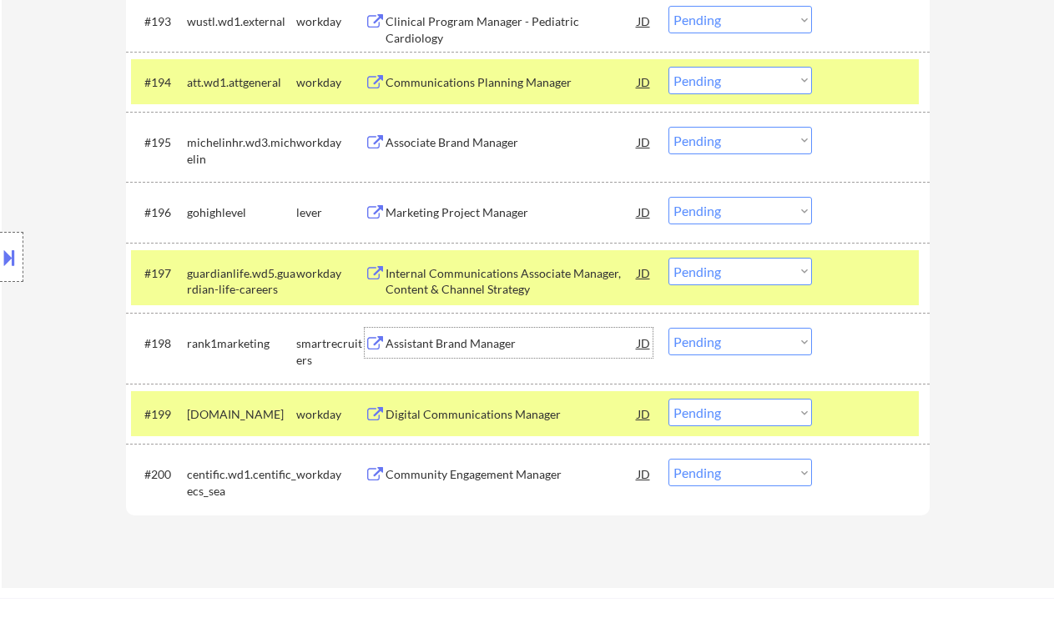
drag, startPoint x: 687, startPoint y: 320, endPoint x: 719, endPoint y: 345, distance: 40.6
click at [688, 320] on div "#198 rank1marketing smartrecruiters Assistant Brand Manager JD warning_amber Ch…" at bounding box center [528, 348] width 804 height 71
drag, startPoint x: 720, startPoint y: 345, endPoint x: 727, endPoint y: 355, distance: 12.0
click at [720, 345] on select "Choose an option... Pending Applied Excluded (Questions) Excluded (Expired) Exc…" at bounding box center [740, 342] width 144 height 28
click at [668, 328] on select "Choose an option... Pending Applied Excluded (Questions) Excluded (Expired) Exc…" at bounding box center [740, 342] width 144 height 28
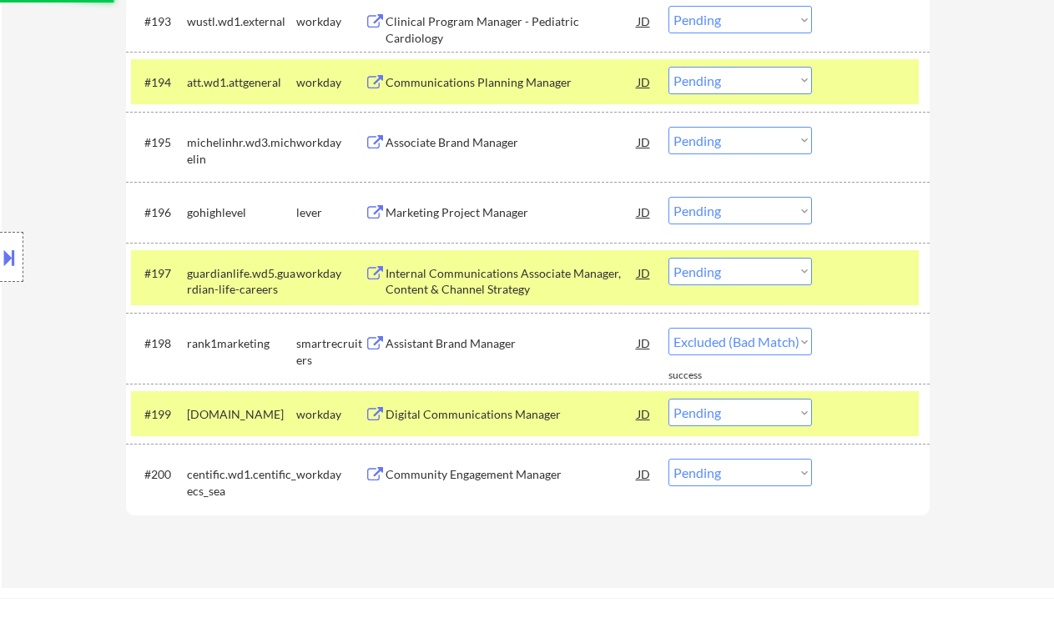
select select ""pending""
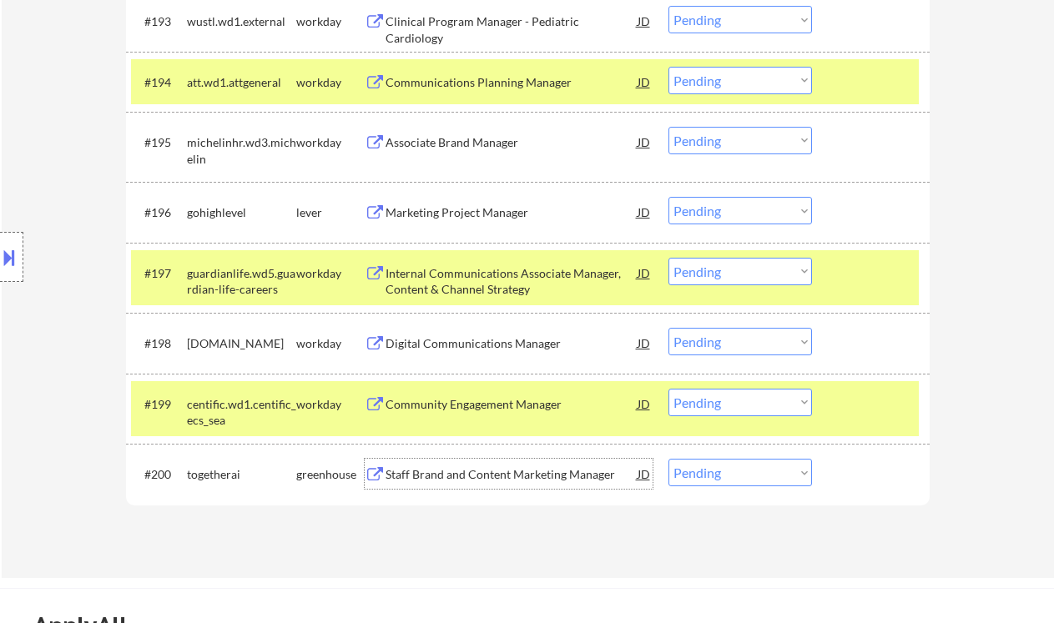
click at [469, 471] on div "Staff Brand and Content Marketing Manager" at bounding box center [512, 474] width 252 height 17
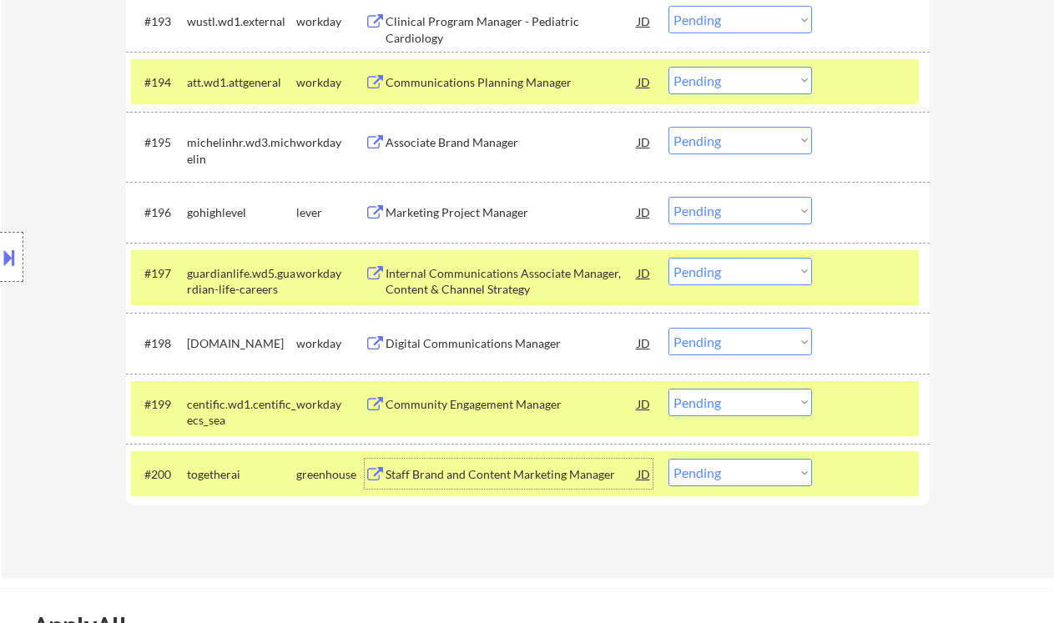
drag, startPoint x: 693, startPoint y: 481, endPoint x: 706, endPoint y: 486, distance: 14.3
click at [693, 481] on select "Choose an option... Pending Applied Excluded (Questions) Excluded (Expired) Exc…" at bounding box center [740, 473] width 144 height 28
click at [668, 459] on select "Choose an option... Pending Applied Excluded (Questions) Excluded (Expired) Exc…" at bounding box center [740, 473] width 144 height 28
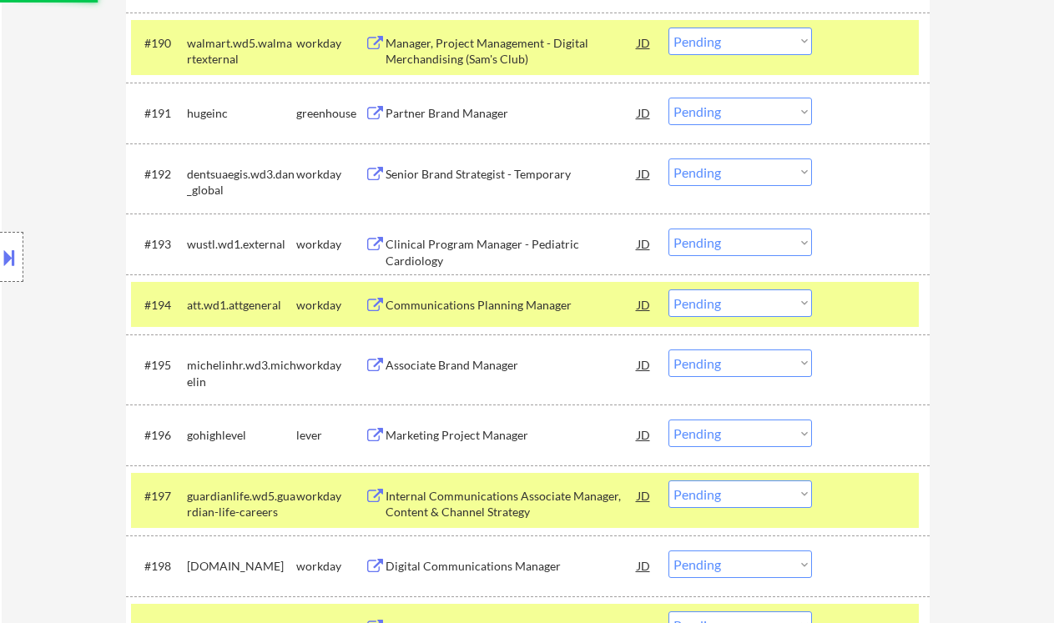
select select ""pending""
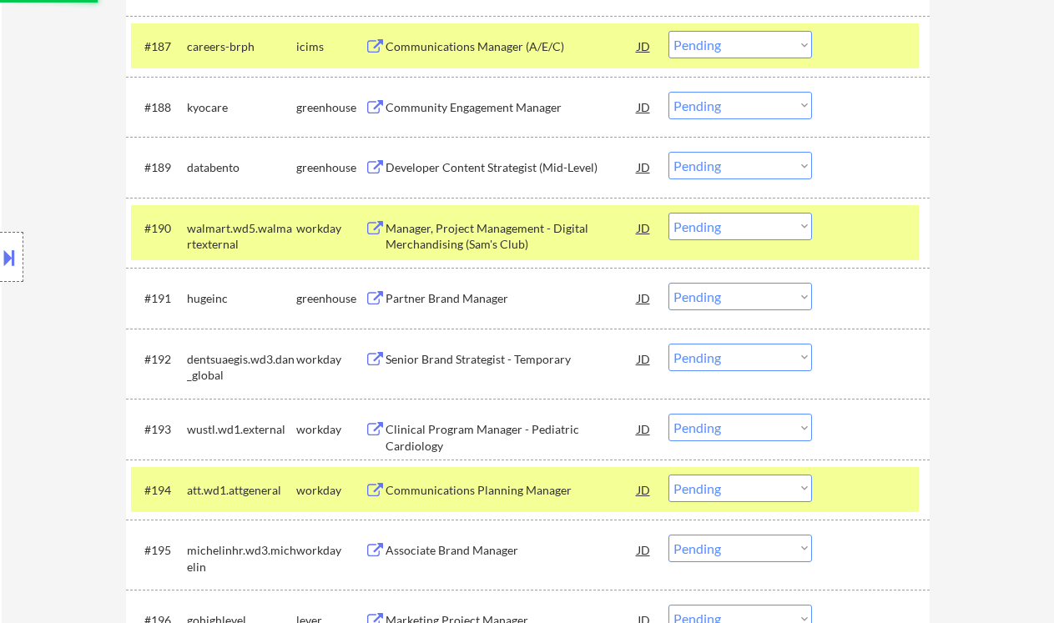
scroll to position [6368, 0]
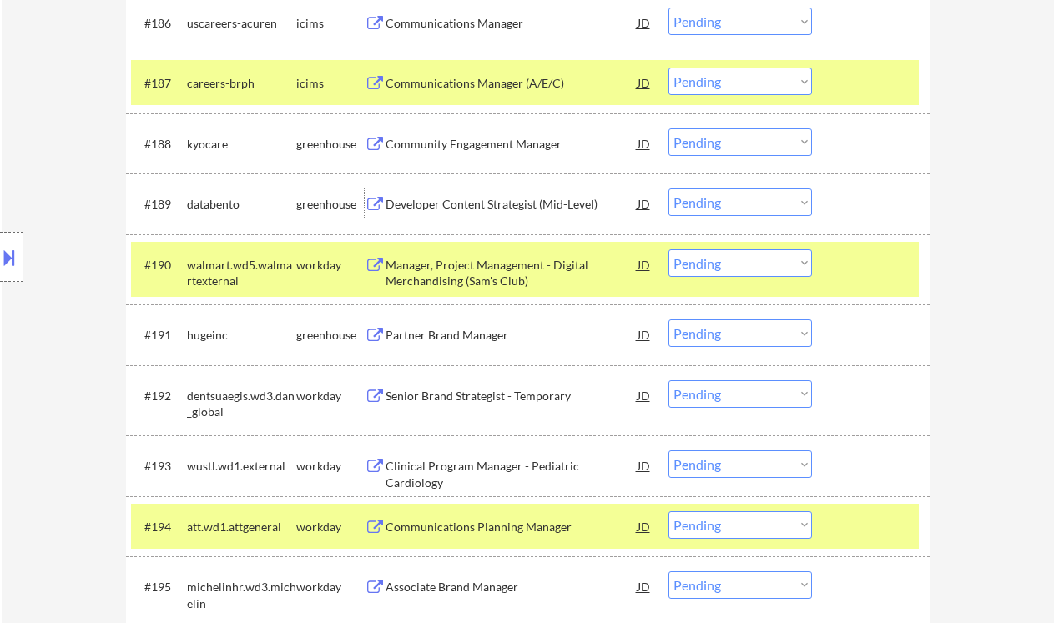
click at [521, 202] on div "Developer Content Strategist (Mid-Level)" at bounding box center [512, 204] width 252 height 17
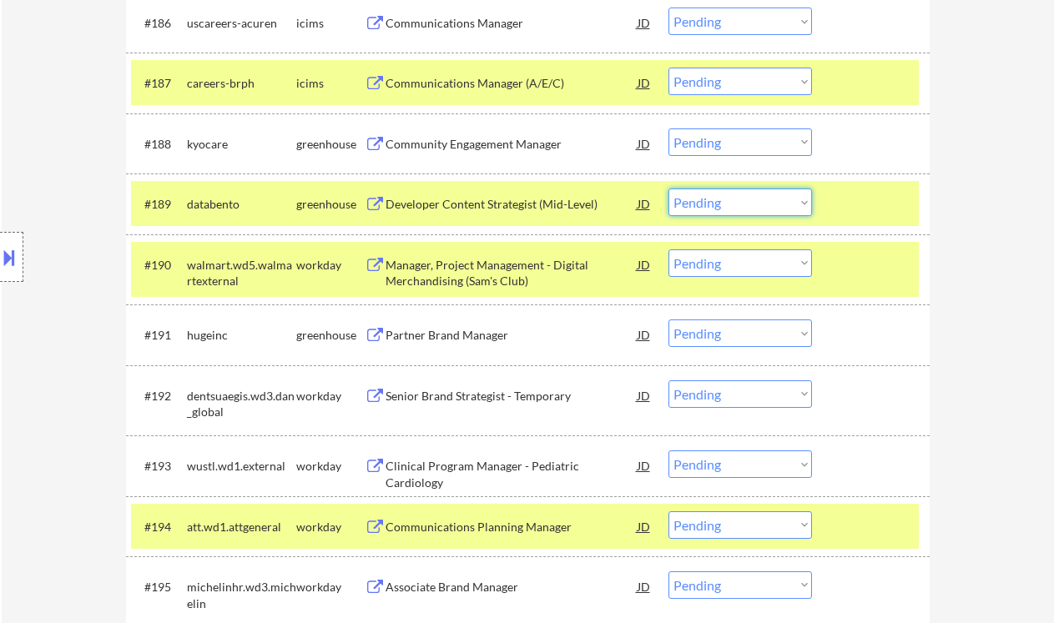
click at [737, 199] on select "Choose an option... Pending Applied Excluded (Questions) Excluded (Expired) Exc…" at bounding box center [740, 203] width 144 height 28
select select ""applied""
click at [668, 189] on select "Choose an option... Pending Applied Excluded (Questions) Excluded (Expired) Exc…" at bounding box center [740, 203] width 144 height 28
click at [468, 337] on div "Partner Brand Manager" at bounding box center [512, 335] width 252 height 17
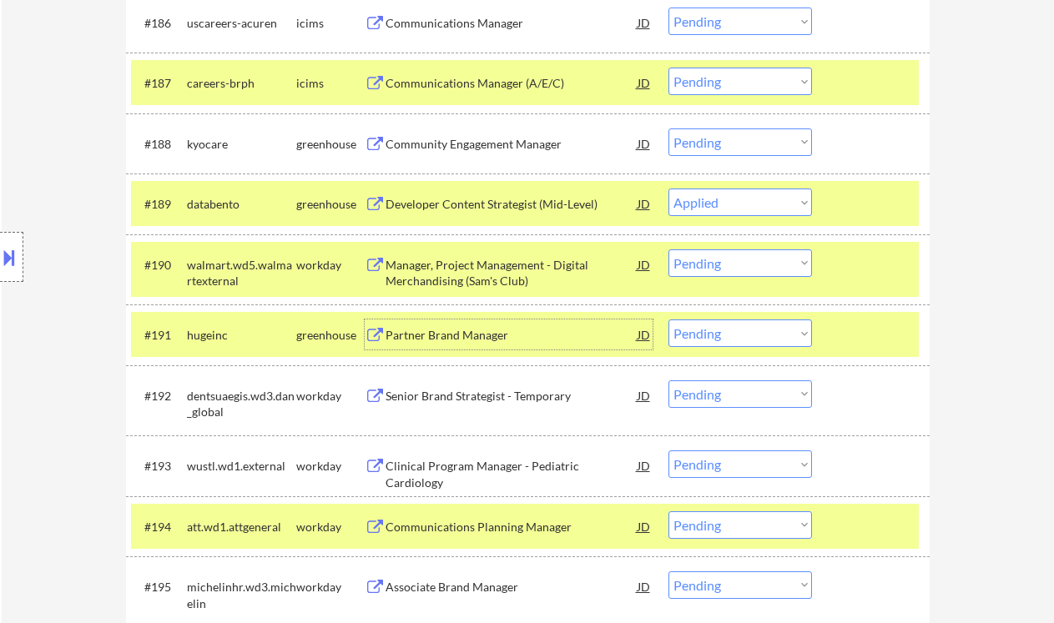
click at [766, 332] on select "Choose an option... Pending Applied Excluded (Questions) Excluded (Expired) Exc…" at bounding box center [740, 334] width 144 height 28
select select ""excluded__salary_""
click at [668, 320] on select "Choose an option... Pending Applied Excluded (Questions) Excluded (Expired) Exc…" at bounding box center [740, 334] width 144 height 28
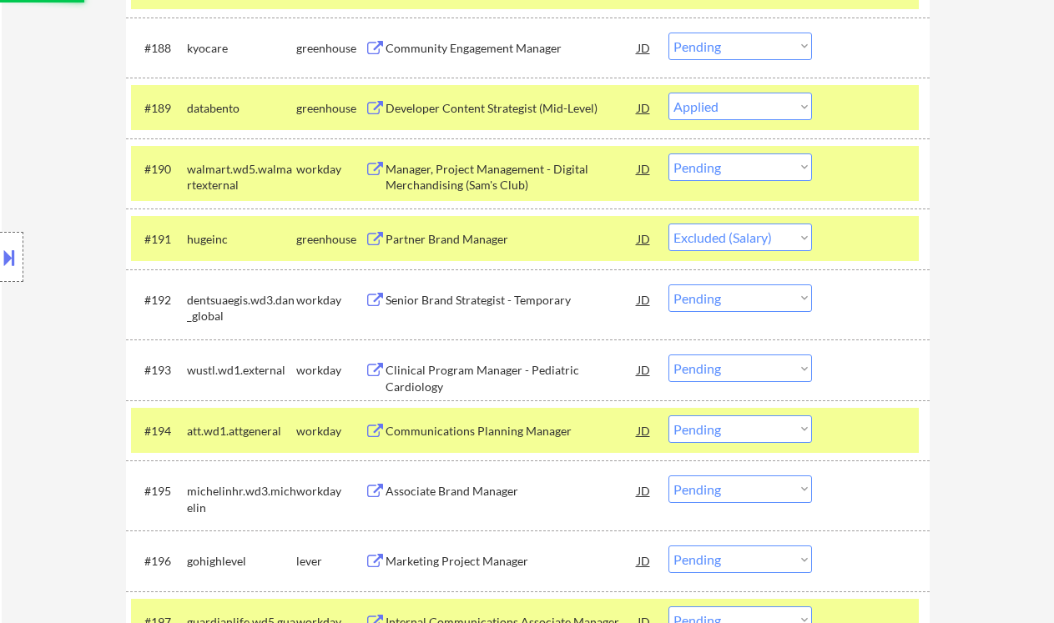
scroll to position [6479, 0]
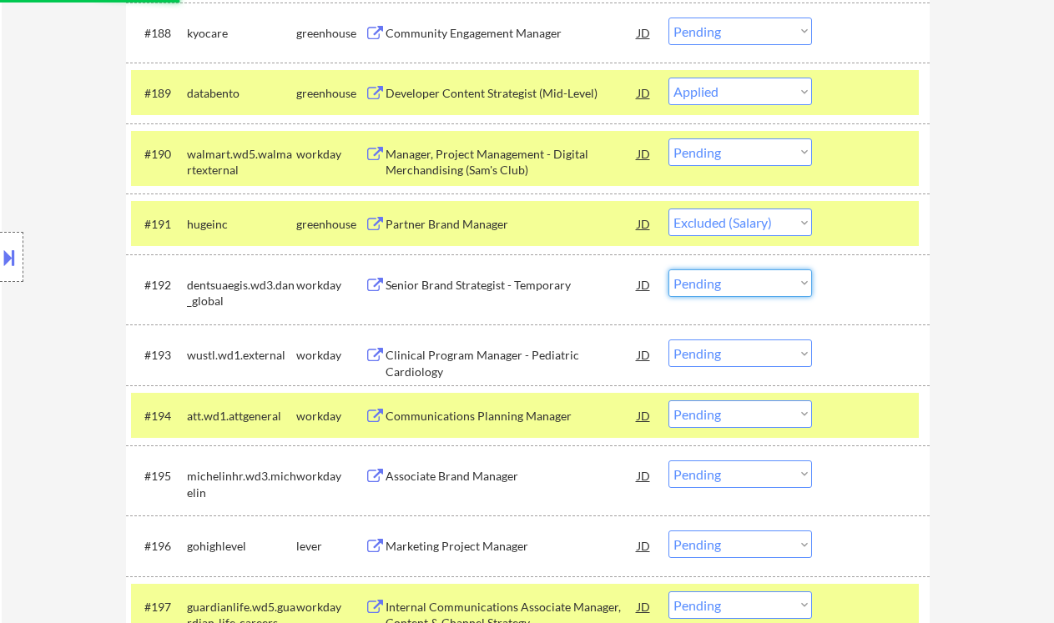
click at [716, 279] on select "Choose an option... Pending Applied Excluded (Questions) Excluded (Expired) Exc…" at bounding box center [740, 284] width 144 height 28
select select ""pending""
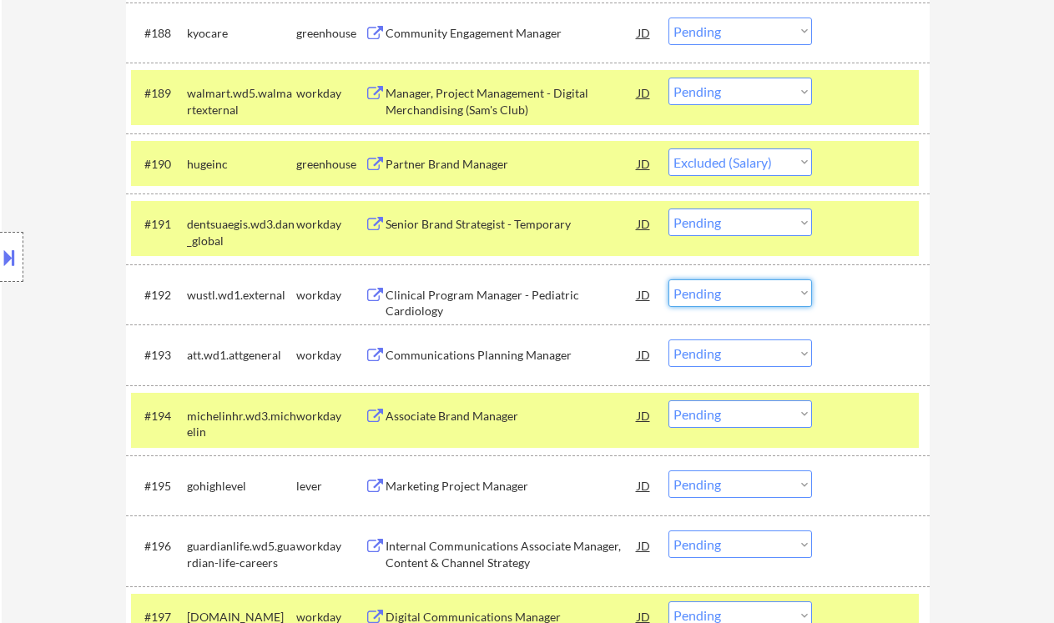
select select ""pending""
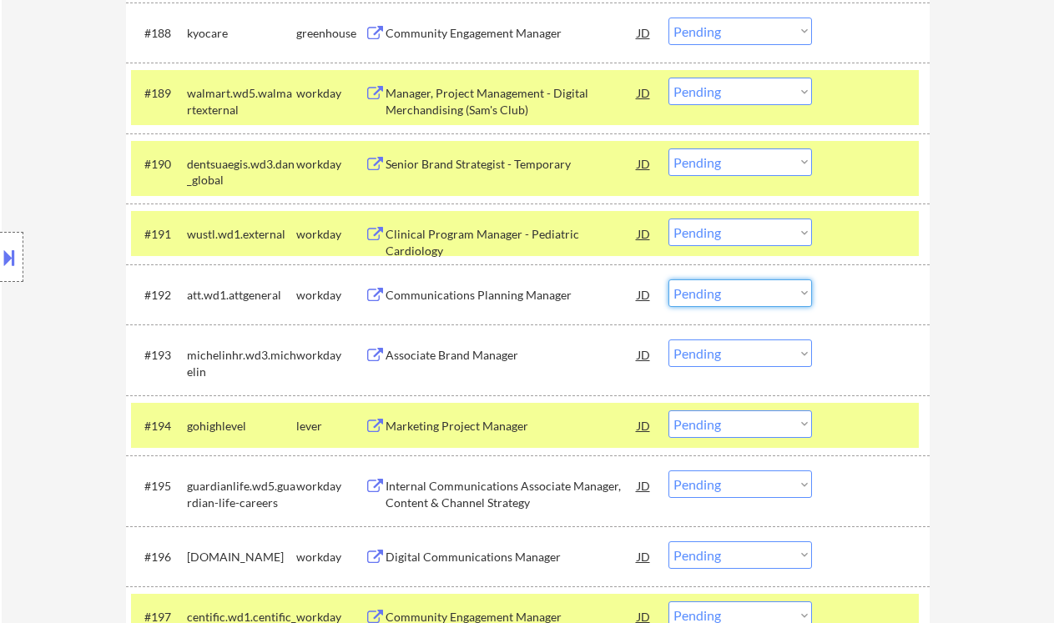
scroll to position [6590, 0]
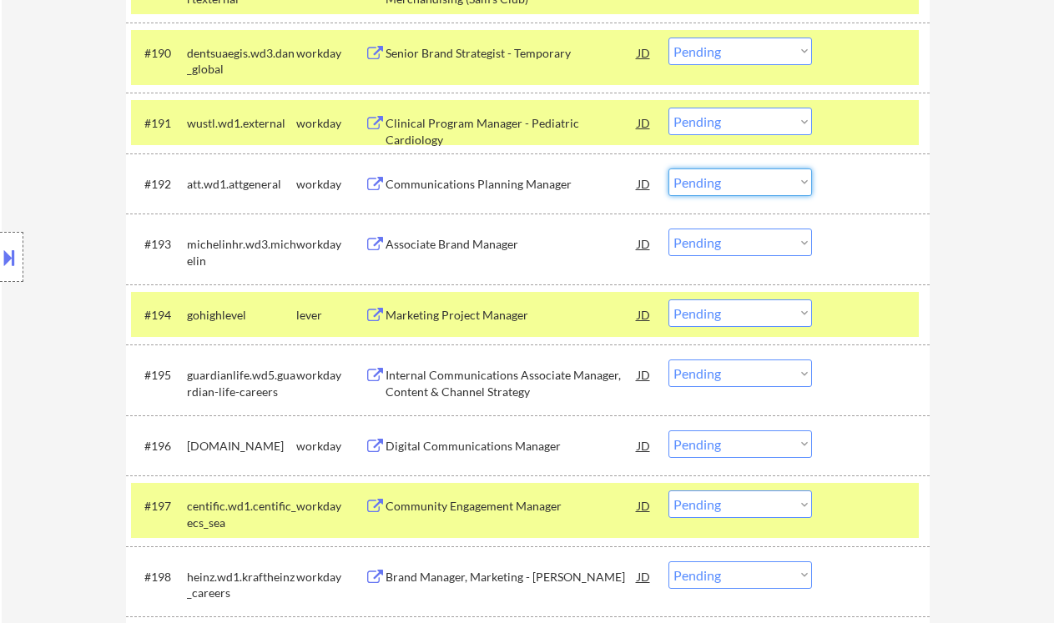
click at [437, 320] on div "Marketing Project Manager" at bounding box center [512, 315] width 252 height 17
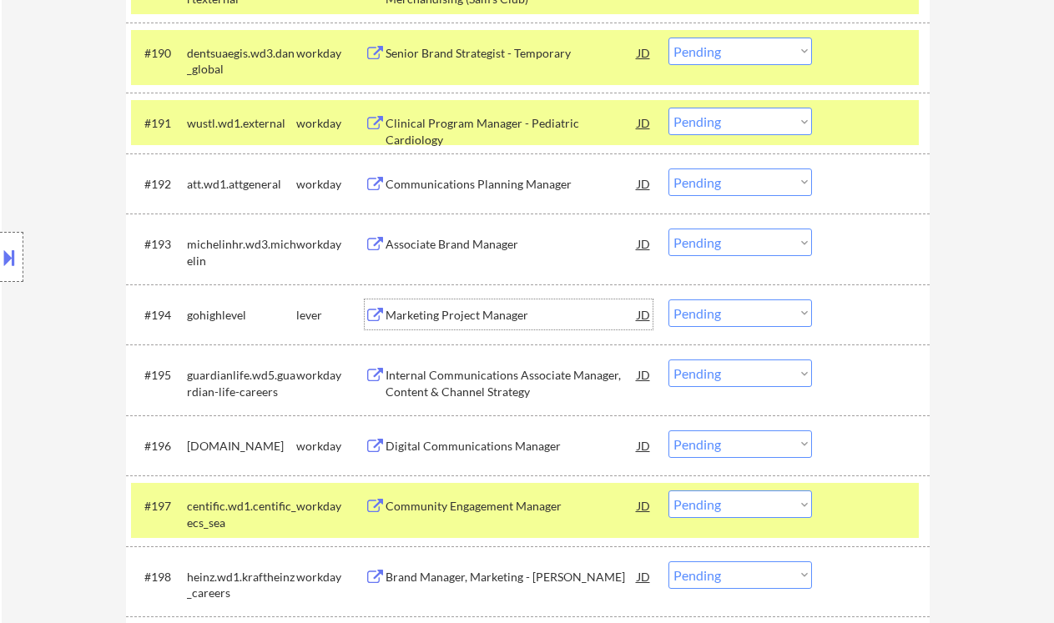
drag, startPoint x: 722, startPoint y: 316, endPoint x: 745, endPoint y: 326, distance: 25.4
click at [722, 316] on select "Choose an option... Pending Applied Excluded (Questions) Excluded (Expired) Exc…" at bounding box center [740, 314] width 144 height 28
select select ""excluded__bad_match_""
click at [668, 300] on select "Choose an option... Pending Applied Excluded (Questions) Excluded (Expired) Exc…" at bounding box center [740, 314] width 144 height 28
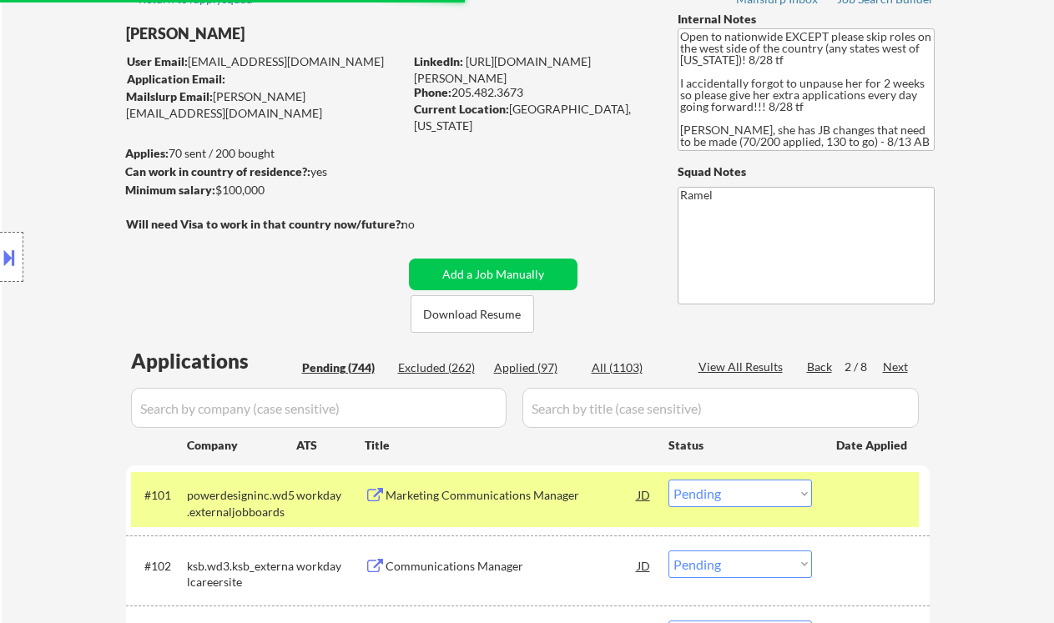
scroll to position [79, 0]
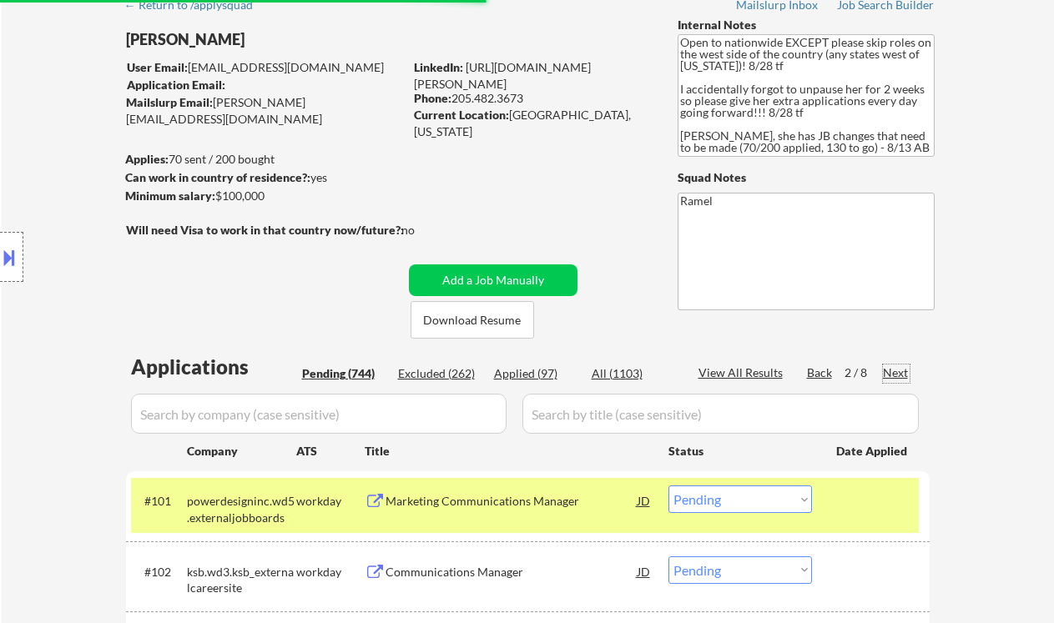
click at [893, 374] on div "Next" at bounding box center [896, 373] width 27 height 17
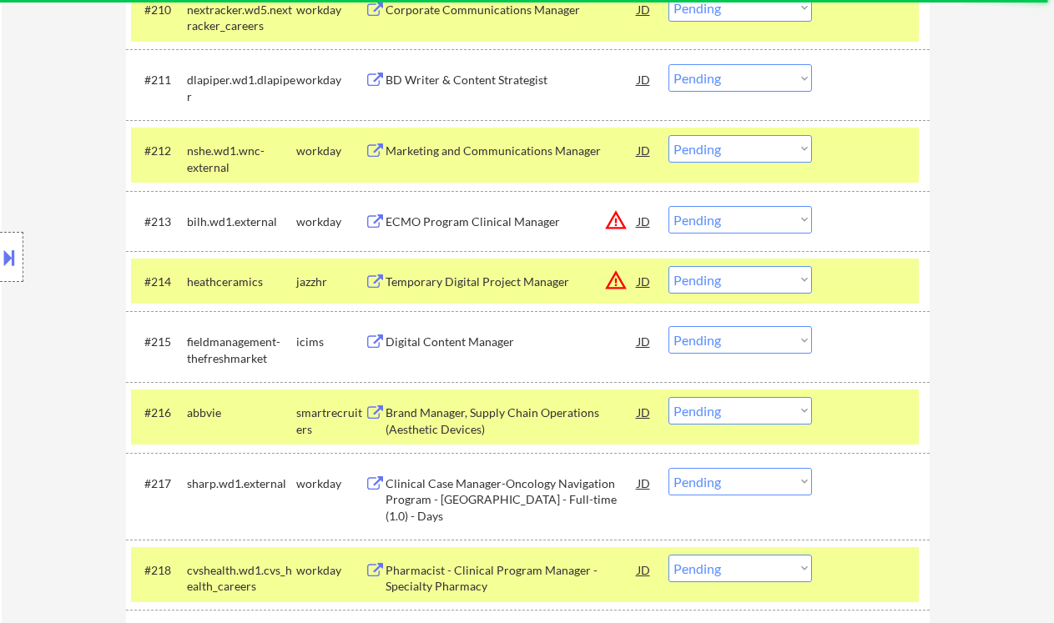
scroll to position [1192, 0]
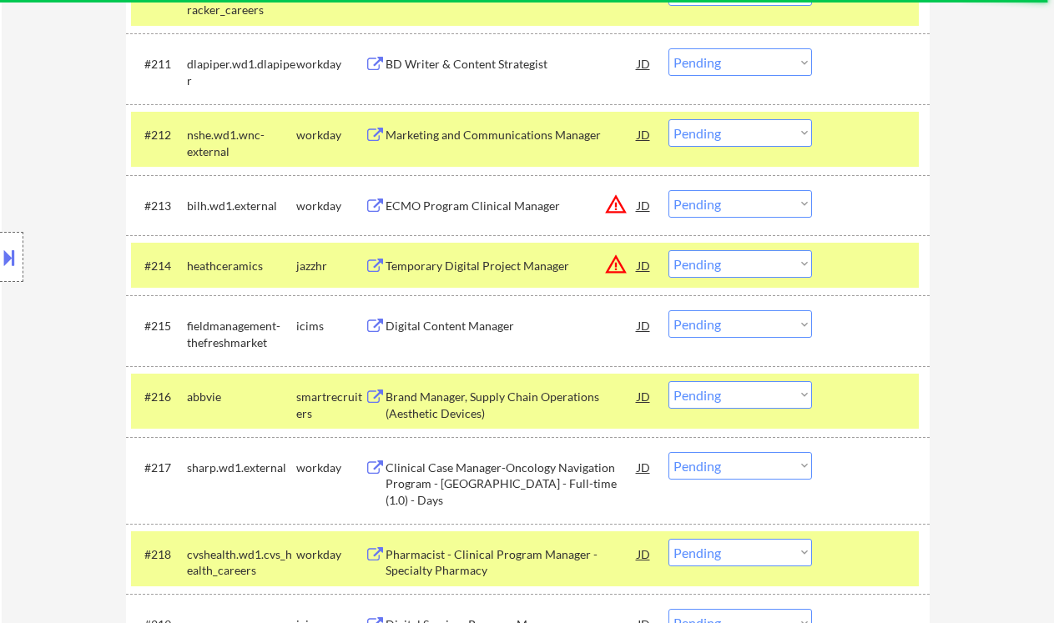
click at [471, 405] on div "Brand Manager, Supply Chain Operations (Aesthetic Devices)" at bounding box center [512, 405] width 252 height 33
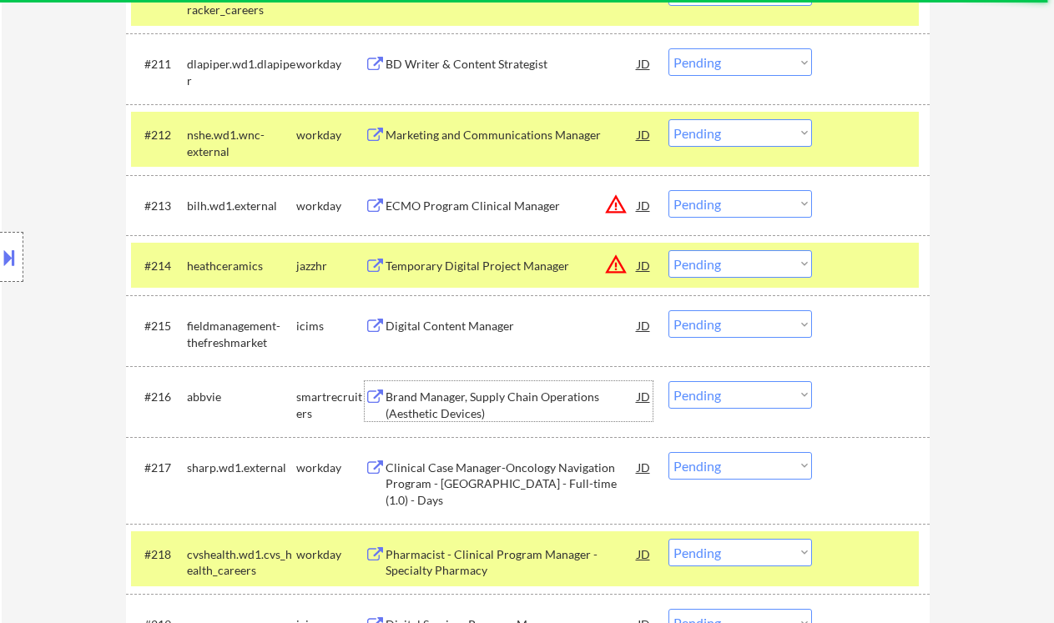
click at [724, 262] on select "Choose an option... Pending Applied Excluded (Questions) Excluded (Expired) Exc…" at bounding box center [740, 264] width 144 height 28
click at [668, 250] on select "Choose an option... Pending Applied Excluded (Questions) Excluded (Expired) Exc…" at bounding box center [740, 264] width 144 height 28
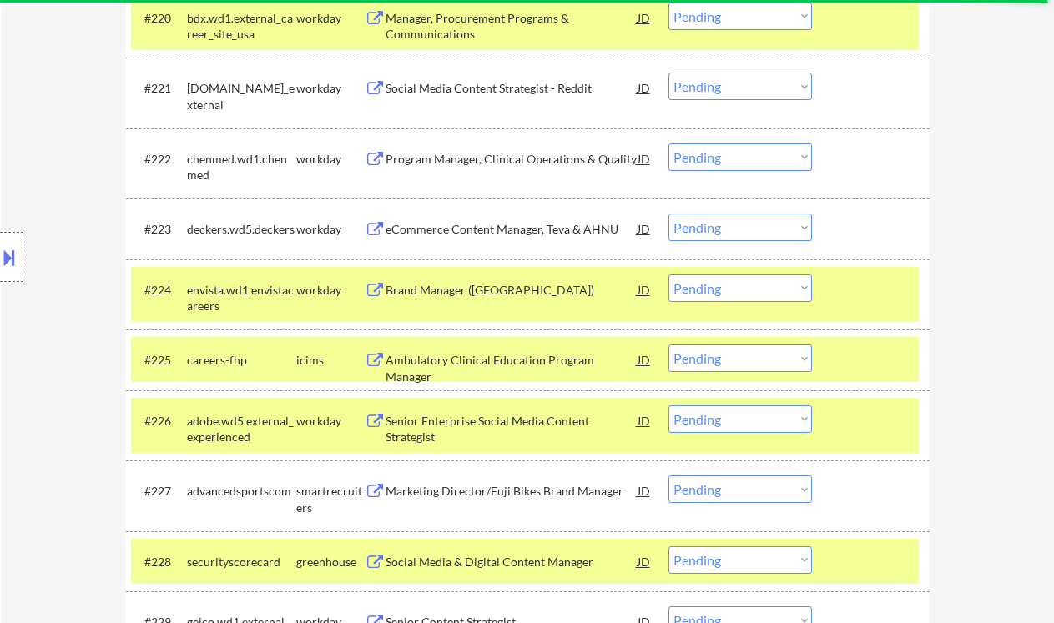
scroll to position [2082, 0]
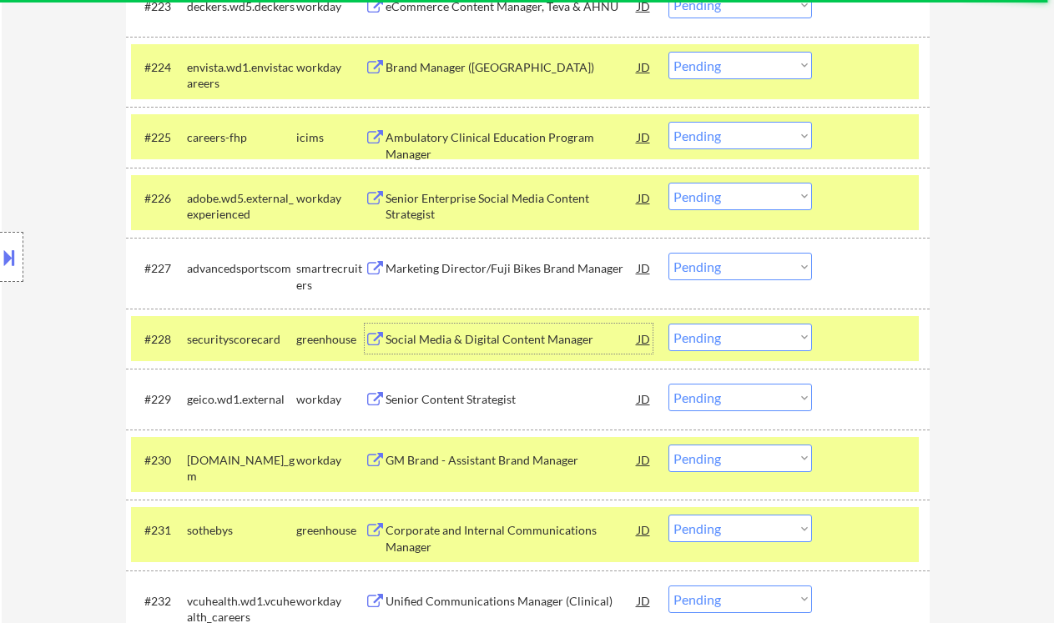
click at [503, 339] on div "Social Media & Digital Content Manager" at bounding box center [512, 339] width 252 height 17
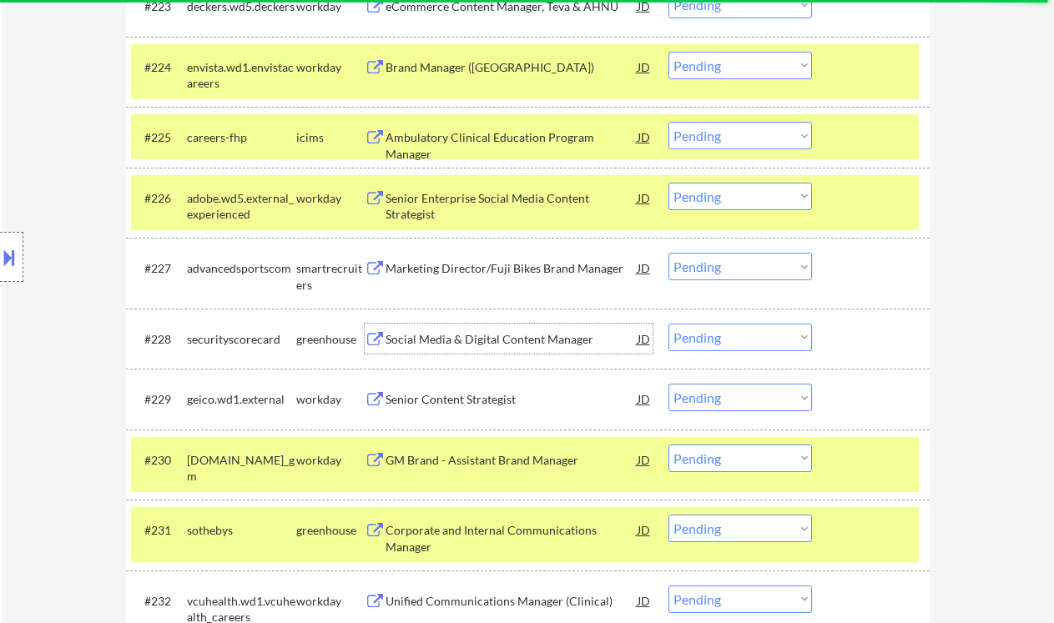
click at [448, 270] on div "Marketing Director/Fuji Bikes Brand Manager" at bounding box center [512, 268] width 252 height 17
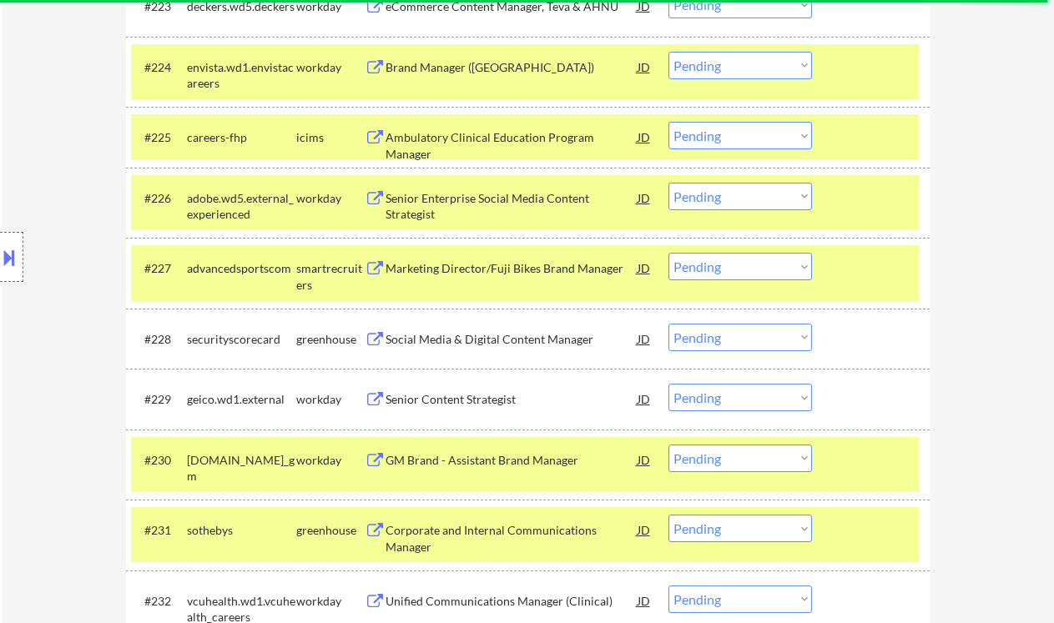
select select ""pending""
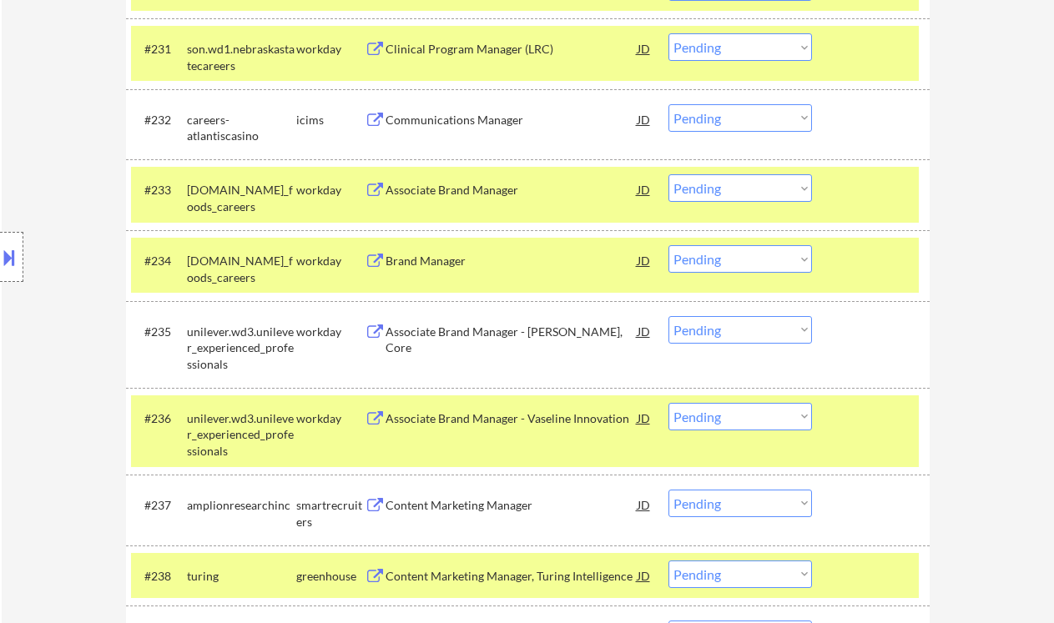
scroll to position [2638, 0]
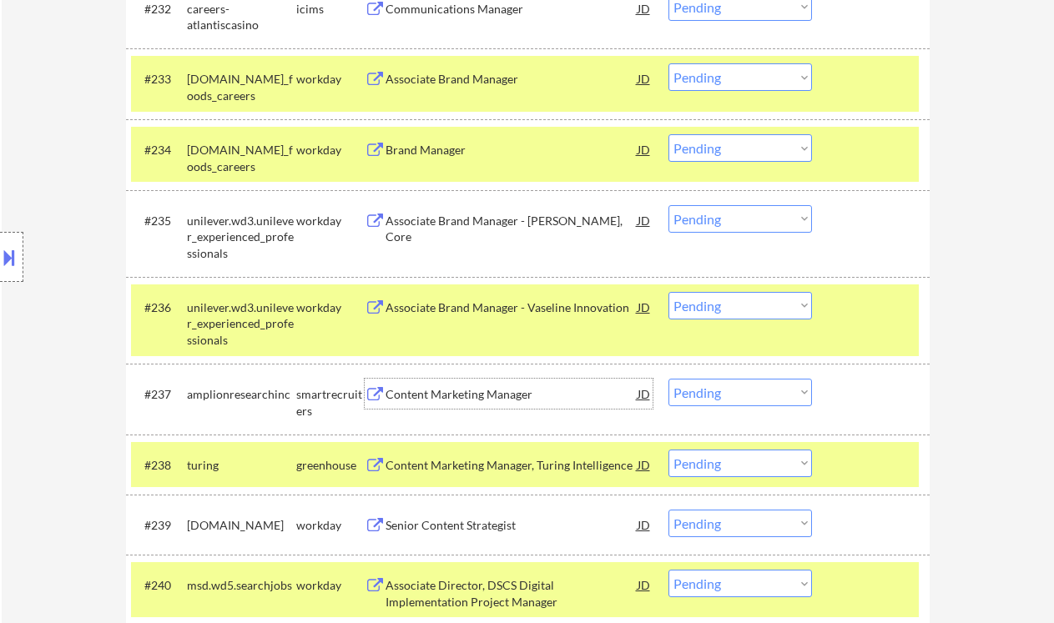
click at [449, 401] on div "Content Marketing Manager" at bounding box center [512, 394] width 252 height 17
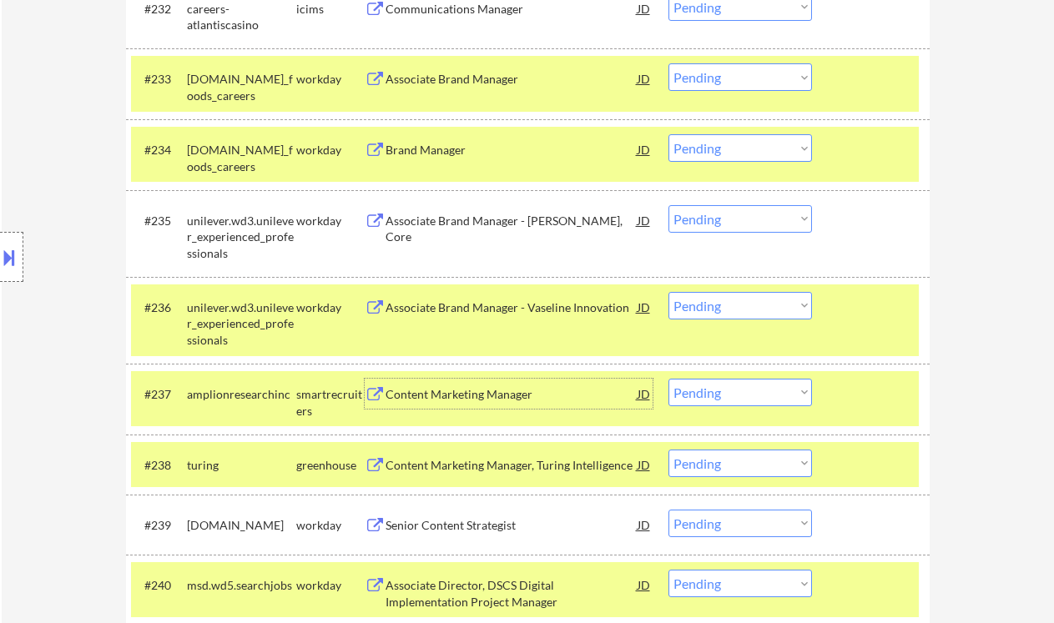
drag, startPoint x: 714, startPoint y: 391, endPoint x: 724, endPoint y: 406, distance: 17.4
click at [714, 391] on select "Choose an option... Pending Applied Excluded (Questions) Excluded (Expired) Exc…" at bounding box center [740, 393] width 144 height 28
select select ""applied""
click at [668, 379] on select "Choose an option... Pending Applied Excluded (Questions) Excluded (Expired) Exc…" at bounding box center [740, 393] width 144 height 28
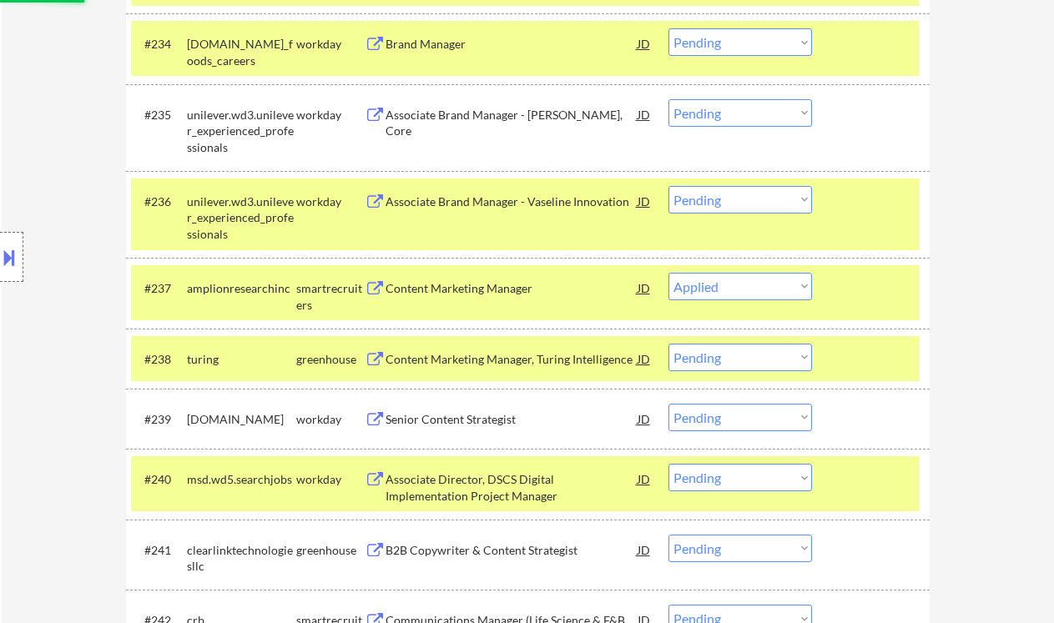
scroll to position [2749, 0]
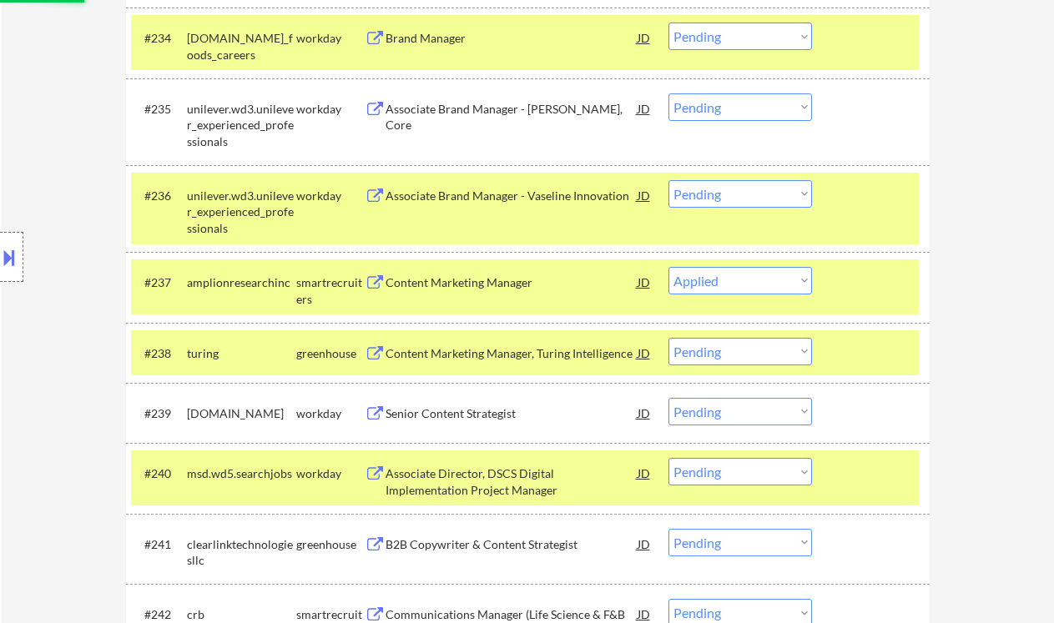
click at [514, 353] on div "Content Marketing Manager, Turing Intelligence" at bounding box center [512, 353] width 252 height 17
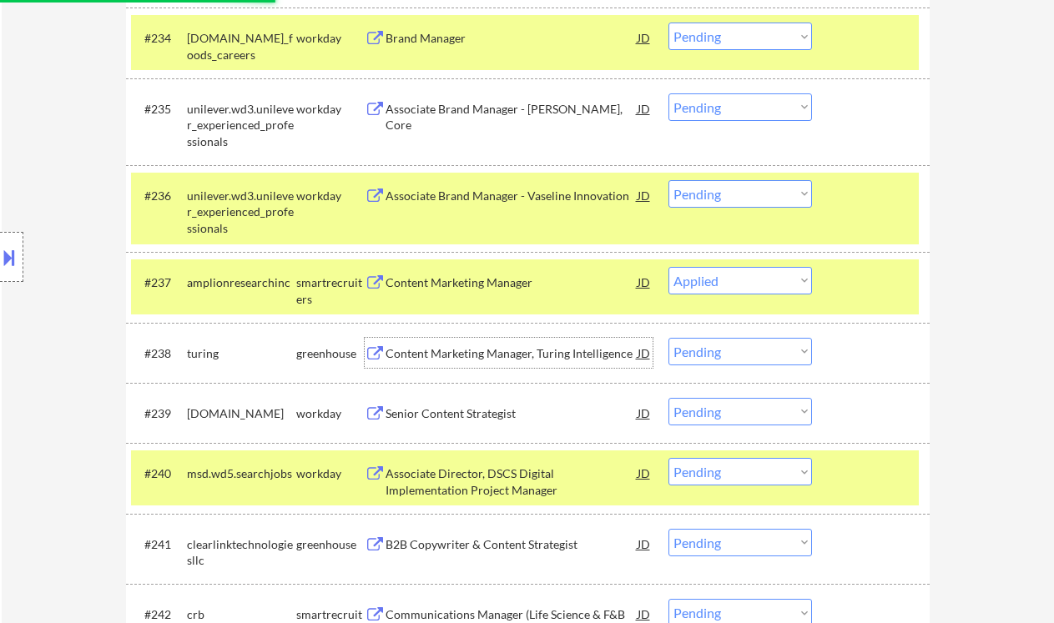
click at [697, 279] on select "Choose an option... Pending Applied Excluded (Questions) Excluded (Expired) Exc…" at bounding box center [740, 281] width 144 height 28
drag, startPoint x: 747, startPoint y: 343, endPoint x: 754, endPoint y: 358, distance: 16.8
click at [747, 343] on select "Choose an option... Pending Applied Excluded (Questions) Excluded (Expired) Exc…" at bounding box center [740, 352] width 144 height 28
select select ""excluded__expired_""
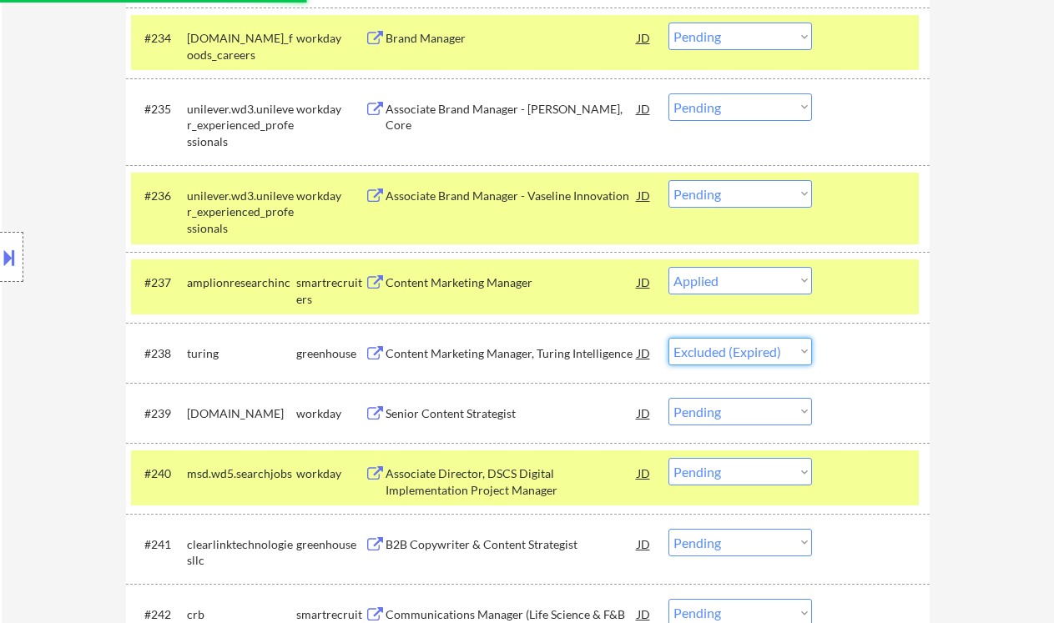
click at [668, 338] on select "Choose an option... Pending Applied Excluded (Questions) Excluded (Expired) Exc…" at bounding box center [740, 352] width 144 height 28
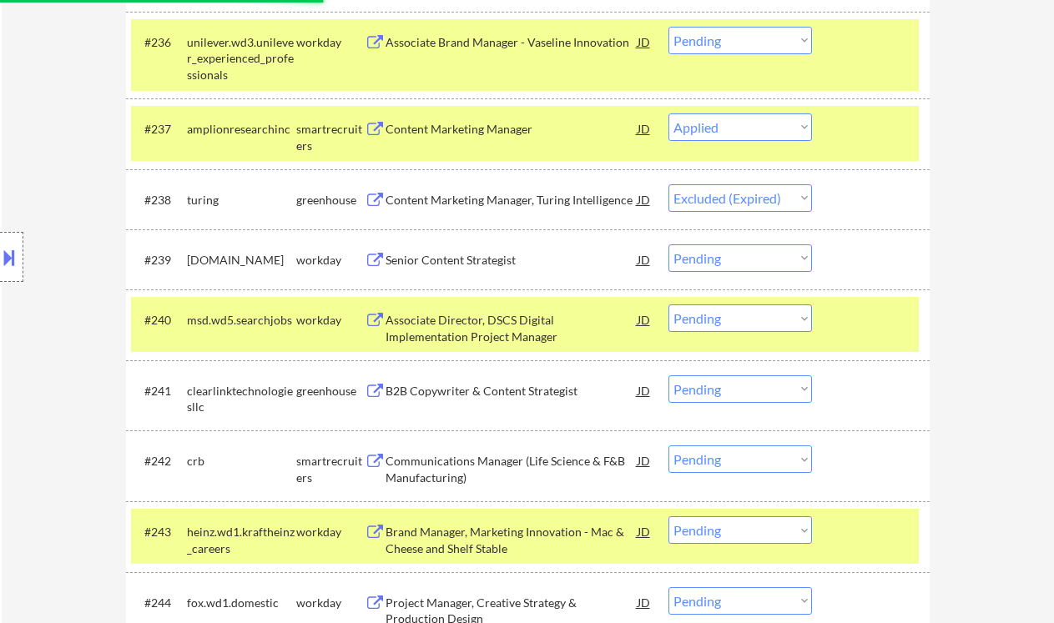
scroll to position [2971, 0]
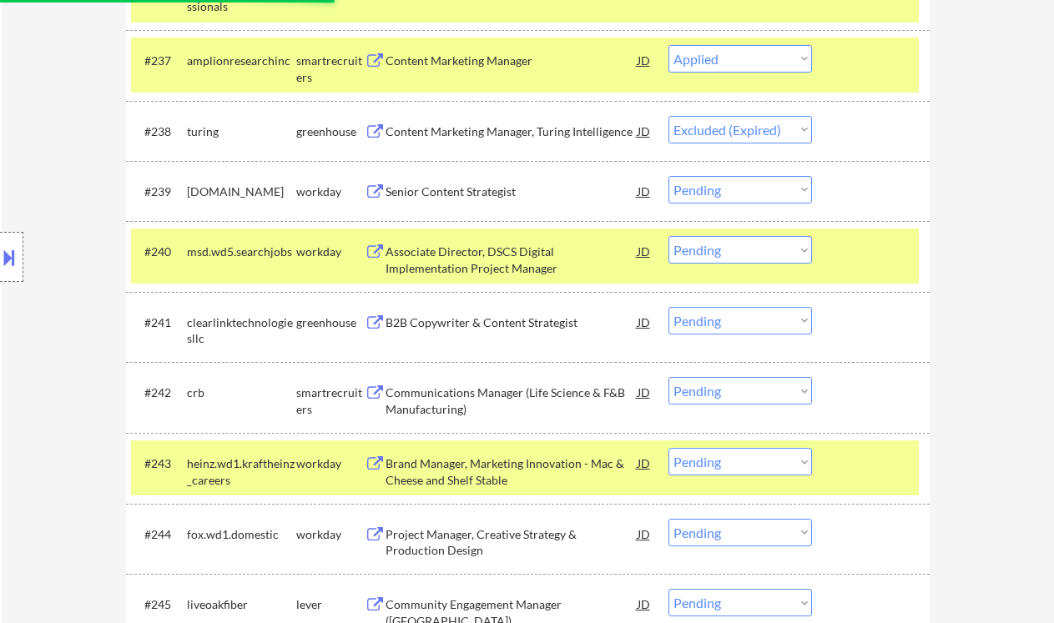
click at [471, 325] on div "B2B Copywriter & Content Strategist" at bounding box center [512, 323] width 252 height 17
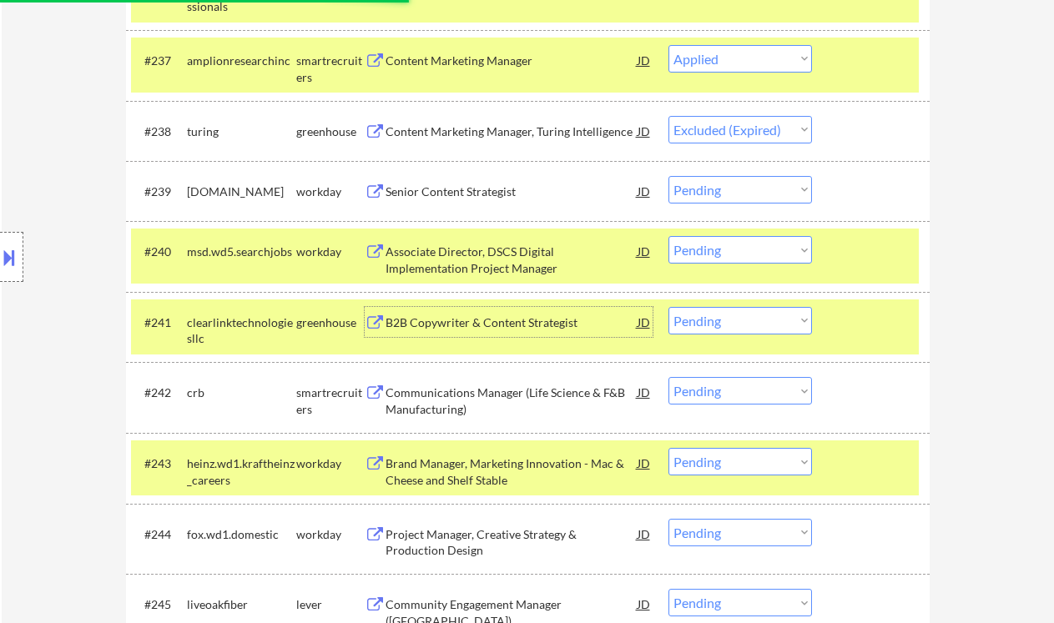
click at [666, 318] on div "#241 clearlinktechnologiesllc greenhouse B2B Copywriter & Content Strategist JD…" at bounding box center [525, 327] width 788 height 55
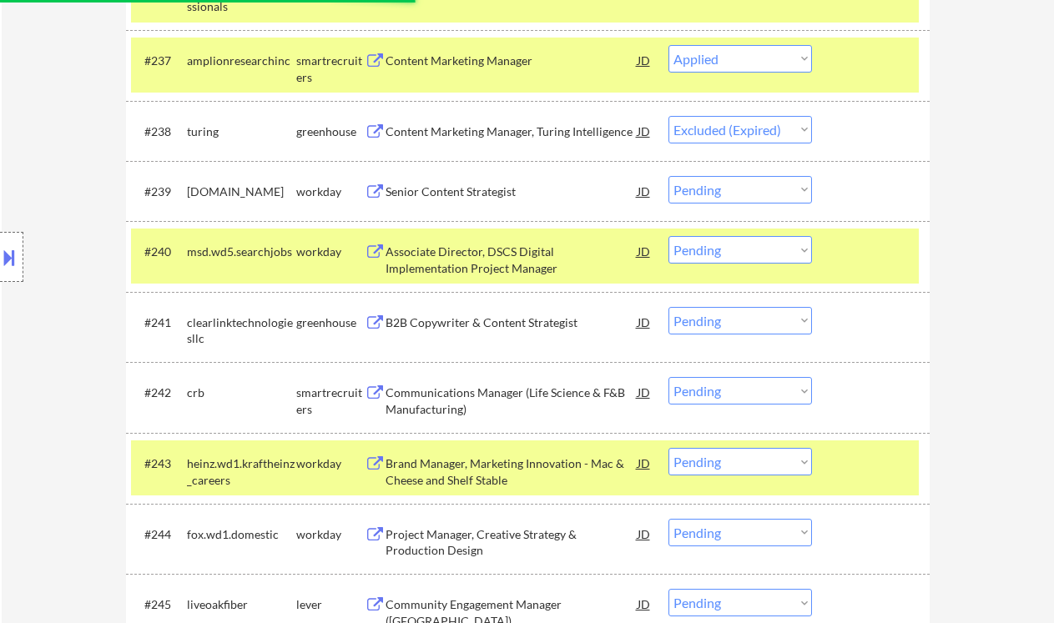
drag, startPoint x: 714, startPoint y: 322, endPoint x: 720, endPoint y: 333, distance: 12.3
click at [714, 322] on select "Choose an option... Pending Applied Excluded (Questions) Excluded (Expired) Exc…" at bounding box center [740, 321] width 144 height 28
select select ""excluded__expired_""
click at [668, 307] on select "Choose an option... Pending Applied Excluded (Questions) Excluded (Expired) Exc…" at bounding box center [740, 321] width 144 height 28
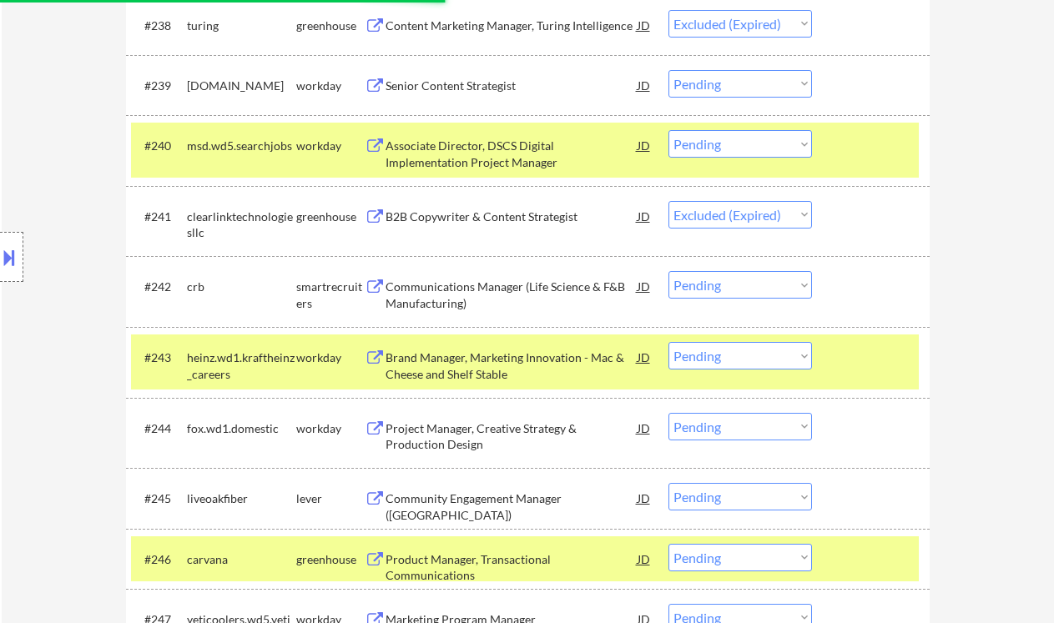
scroll to position [3083, 0]
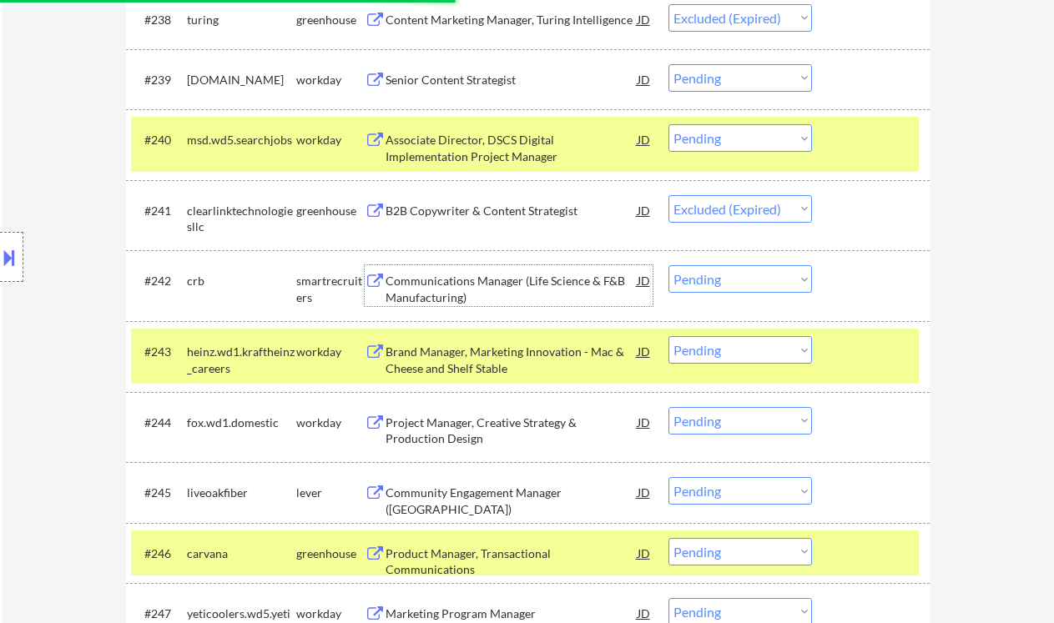
click at [492, 296] on div "Communications Manager (Life Science & F&B Manufacturing)" at bounding box center [512, 289] width 252 height 33
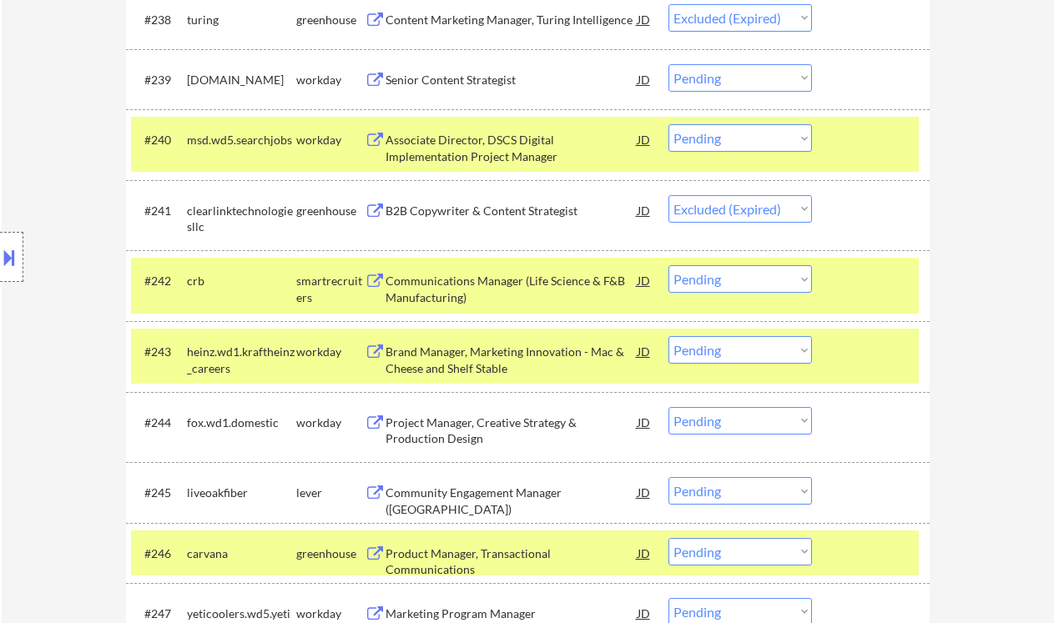
select select ""pending""
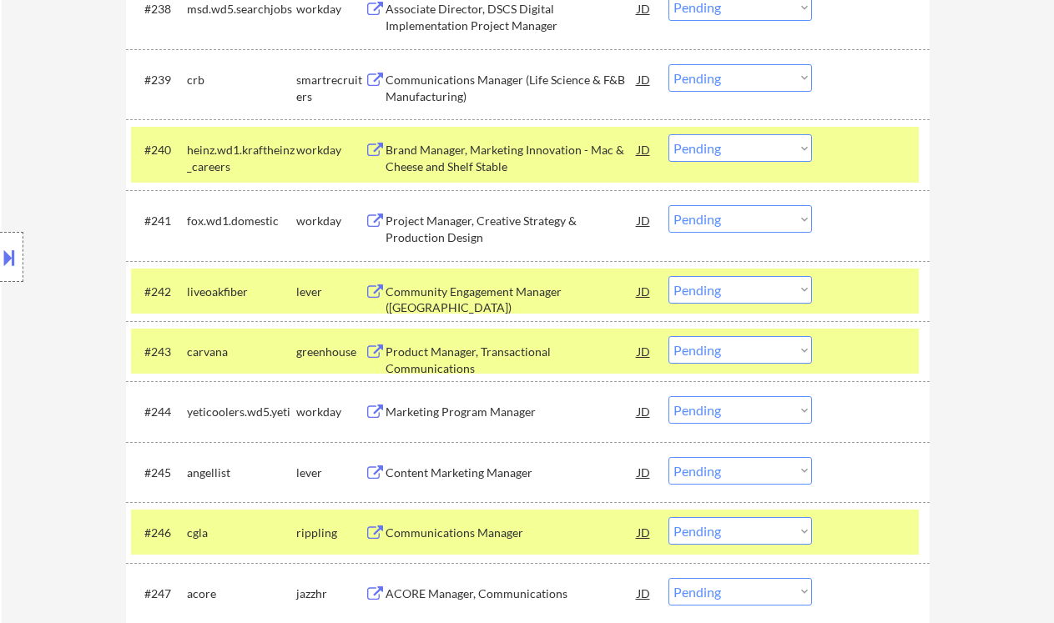
drag, startPoint x: 748, startPoint y: 78, endPoint x: 746, endPoint y: 88, distance: 9.5
click at [748, 78] on select "Choose an option... Pending Applied Excluded (Questions) Excluded (Expired) Exc…" at bounding box center [740, 78] width 144 height 28
click at [668, 64] on select "Choose an option... Pending Applied Excluded (Questions) Excluded (Expired) Exc…" at bounding box center [740, 78] width 144 height 28
click at [530, 302] on div "Community Engagement Manager (GA)" at bounding box center [512, 291] width 252 height 30
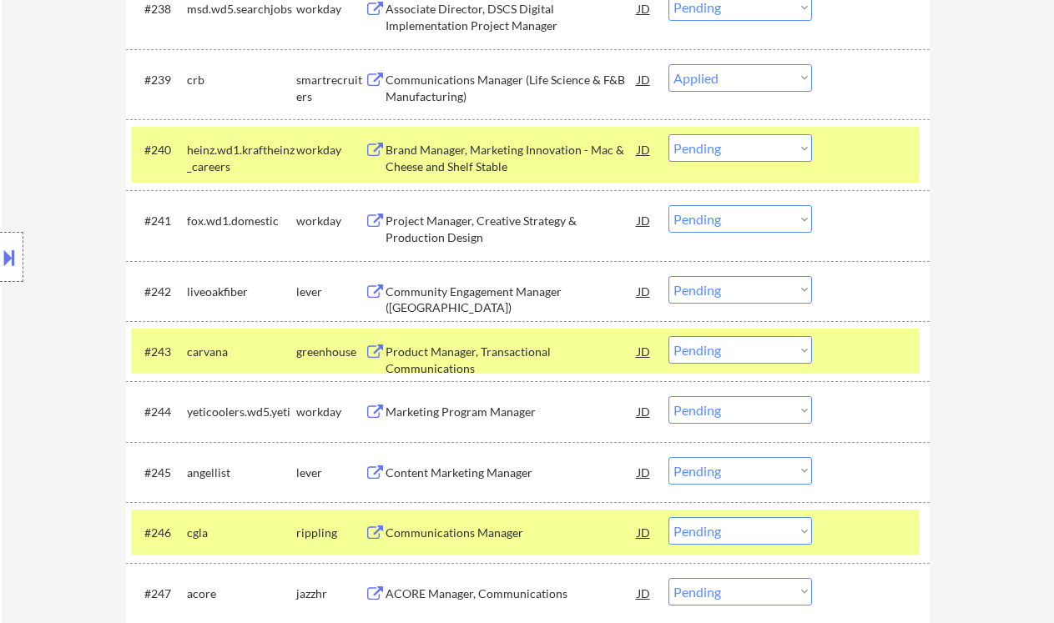
select select ""pending""
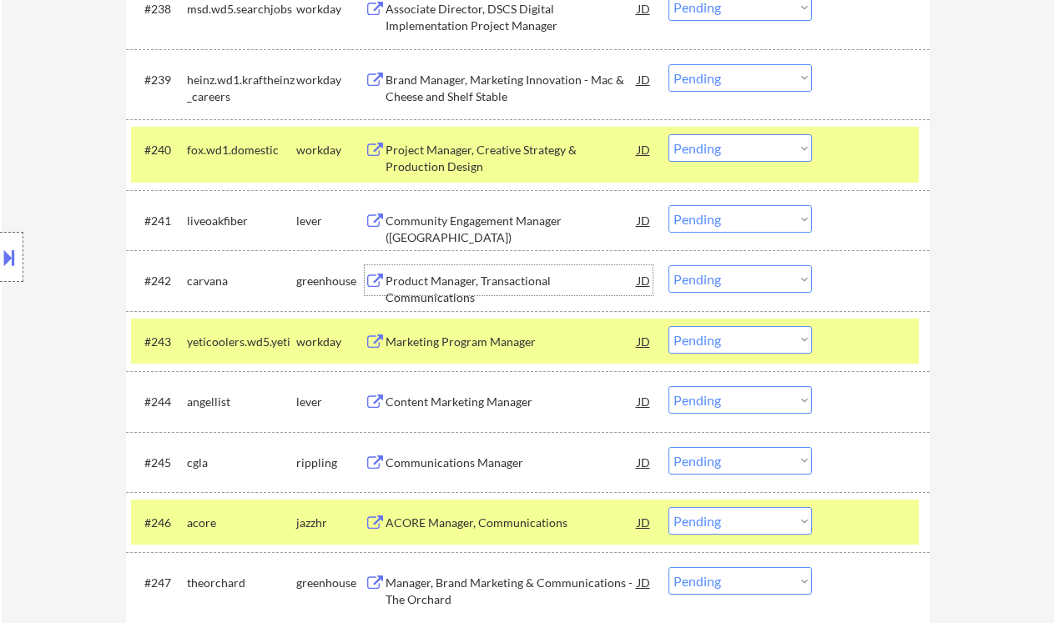
click at [714, 219] on select "Choose an option... Pending Applied Excluded (Questions) Excluded (Expired) Exc…" at bounding box center [740, 219] width 144 height 28
click at [668, 205] on select "Choose an option... Pending Applied Excluded (Questions) Excluded (Expired) Exc…" at bounding box center [740, 219] width 144 height 28
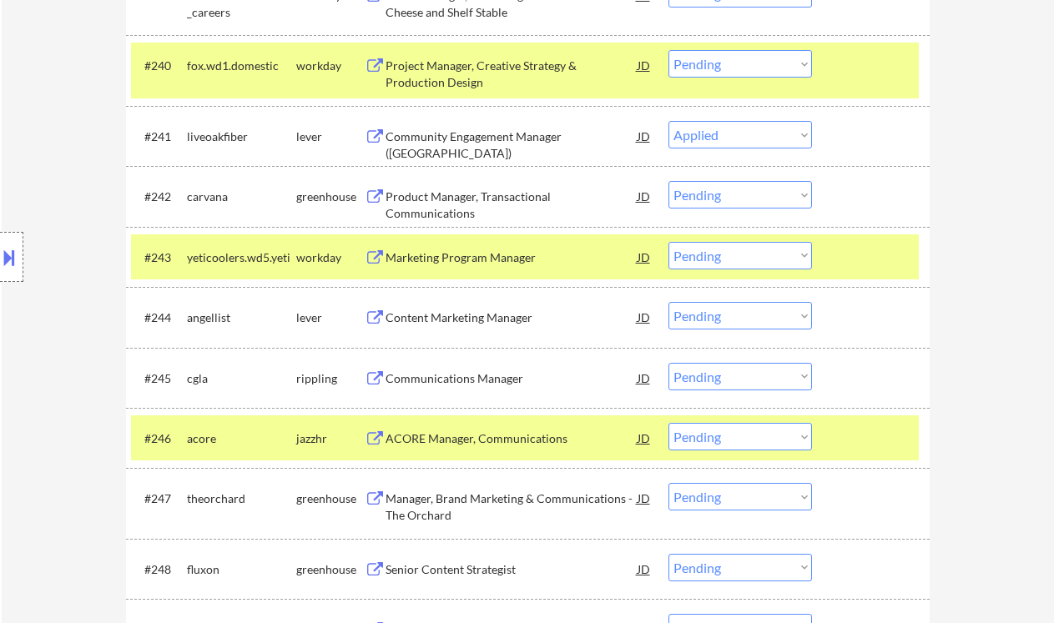
scroll to position [3194, 0]
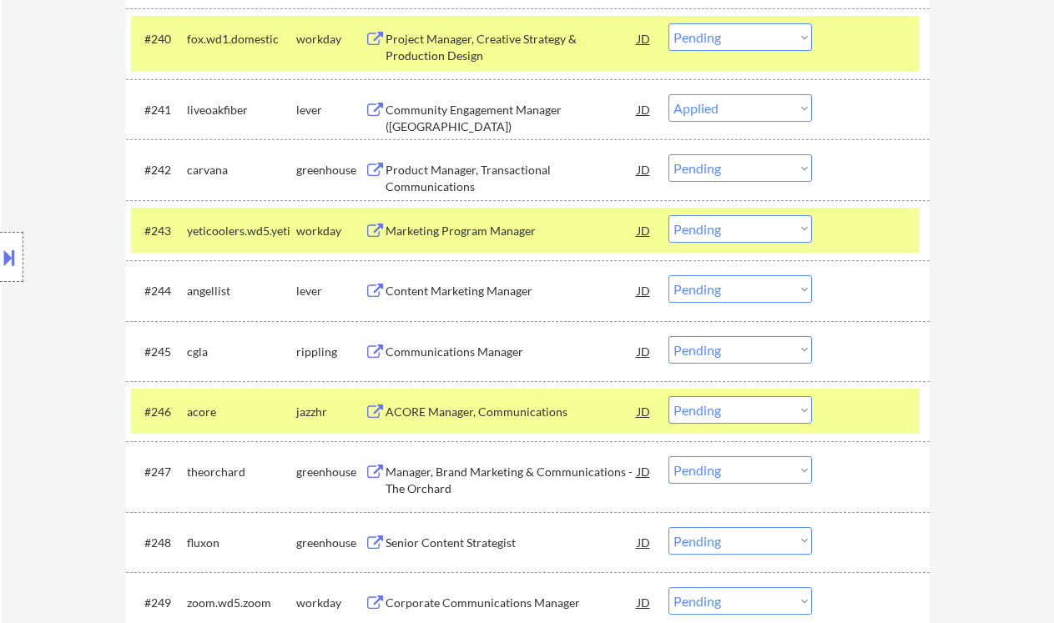
click at [512, 303] on div "Content Marketing Manager" at bounding box center [512, 290] width 252 height 30
select select ""pending""
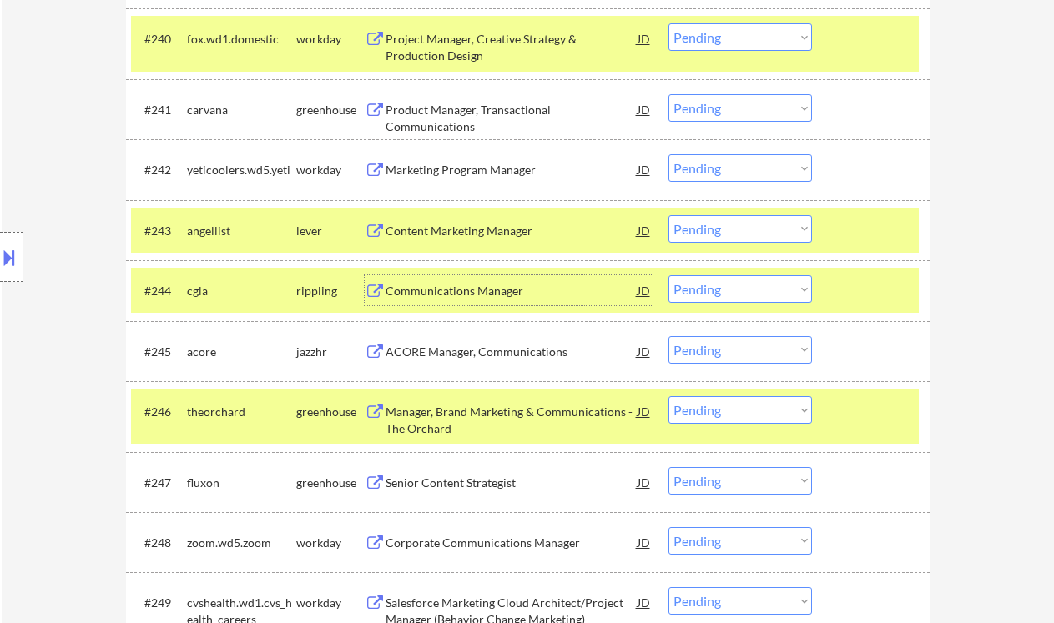
drag, startPoint x: 728, startPoint y: 310, endPoint x: 738, endPoint y: 309, distance: 10.2
click at [728, 310] on div "#244 cgla rippling Communications Manager JD Choose an option... Pending Applie…" at bounding box center [525, 290] width 788 height 45
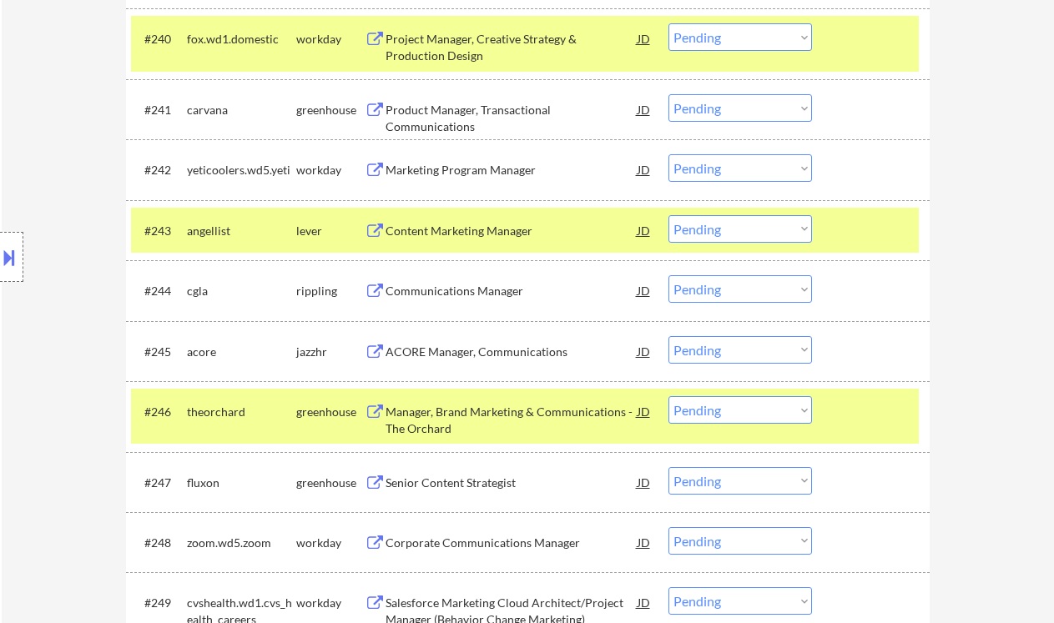
click at [744, 295] on select "Choose an option... Pending Applied Excluded (Questions) Excluded (Expired) Exc…" at bounding box center [740, 289] width 144 height 28
click at [668, 275] on select "Choose an option... Pending Applied Excluded (Questions) Excluded (Expired) Exc…" at bounding box center [740, 289] width 144 height 28
click at [469, 224] on div "Content Marketing Manager" at bounding box center [512, 231] width 252 height 17
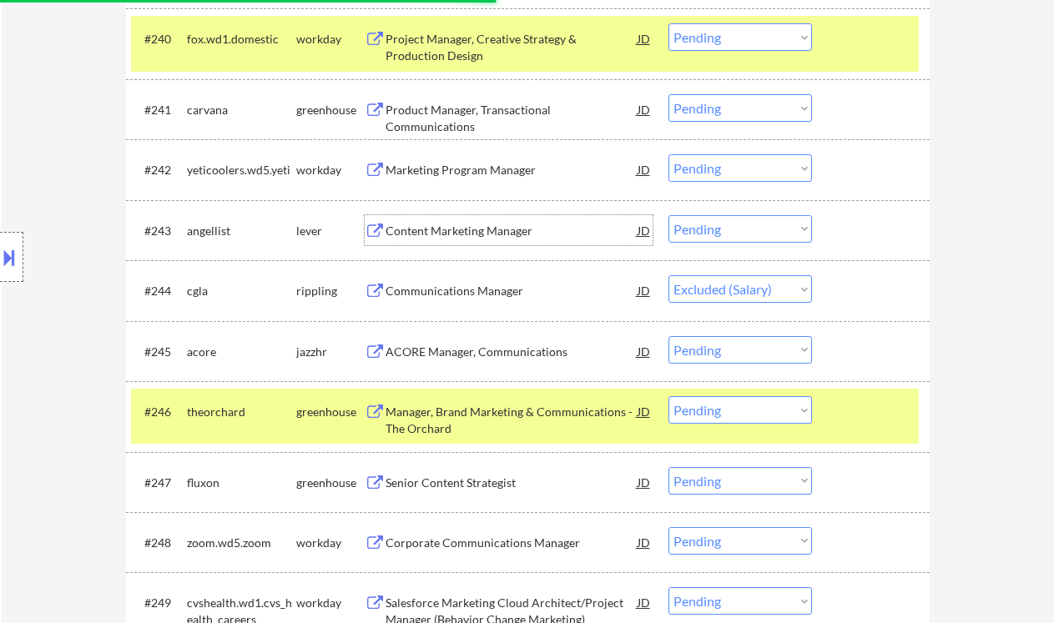
click at [439, 294] on div "Communications Manager" at bounding box center [512, 291] width 252 height 17
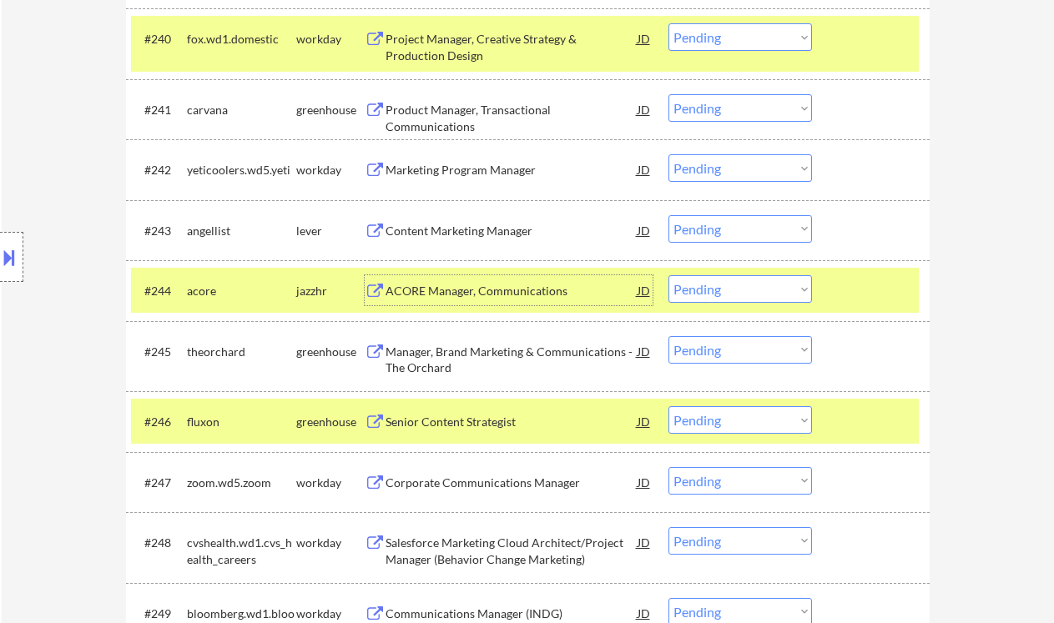
click at [488, 287] on div "ACORE Manager, Communications" at bounding box center [512, 291] width 252 height 17
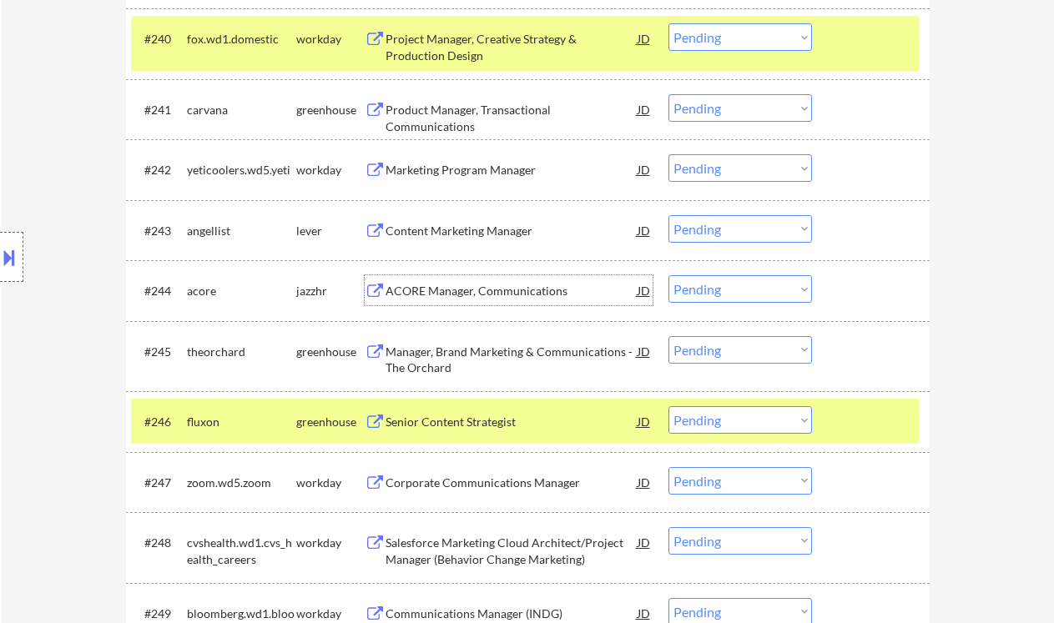
click at [724, 290] on select "Choose an option... Pending Applied Excluded (Questions) Excluded (Expired) Exc…" at bounding box center [740, 289] width 144 height 28
click at [668, 275] on select "Choose an option... Pending Applied Excluded (Questions) Excluded (Expired) Exc…" at bounding box center [740, 289] width 144 height 28
click at [438, 235] on div "Content Marketing Manager" at bounding box center [512, 231] width 252 height 17
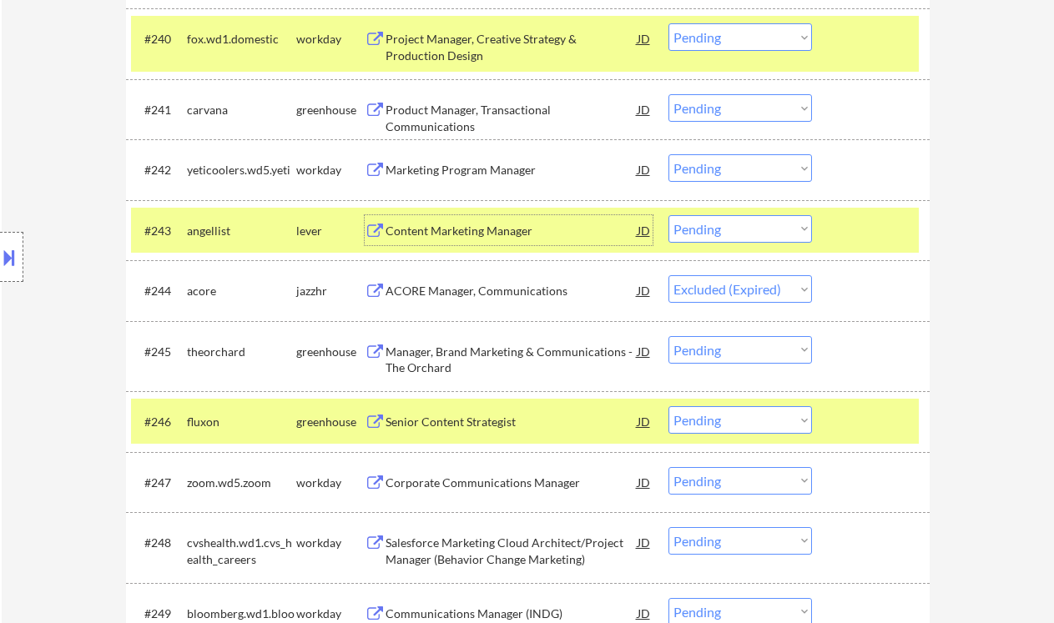
click at [452, 365] on div "Manager, Brand Marketing & Communications - The Orchard" at bounding box center [512, 360] width 252 height 33
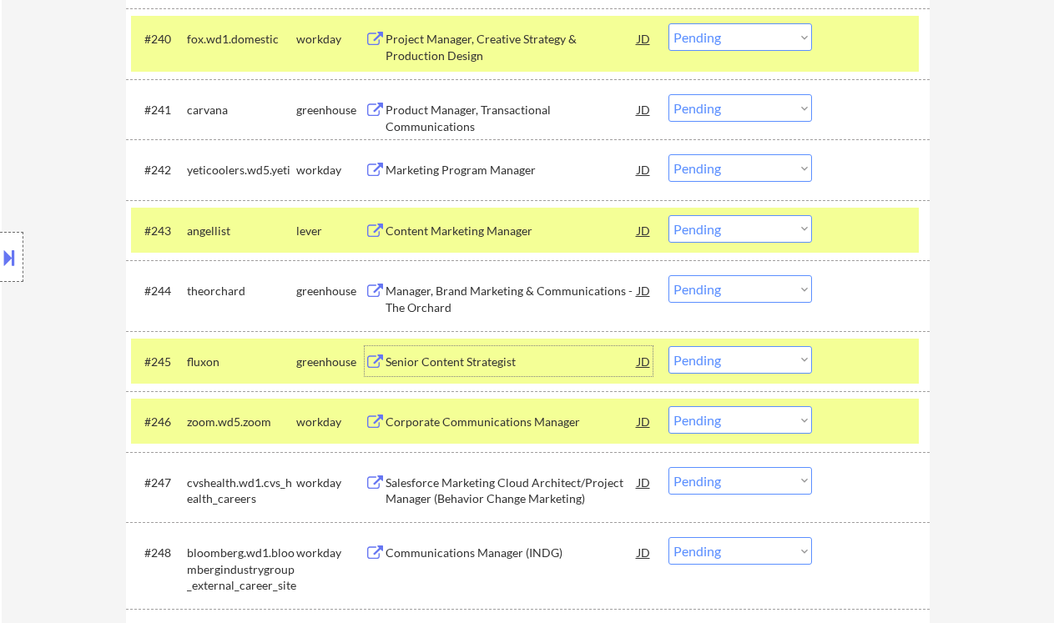
click at [705, 287] on select "Choose an option... Pending Applied Excluded (Questions) Excluded (Expired) Exc…" at bounding box center [740, 289] width 144 height 28
click at [668, 275] on select "Choose an option... Pending Applied Excluded (Questions) Excluded (Expired) Exc…" at bounding box center [740, 289] width 144 height 28
click at [475, 362] on div "Senior Content Strategist" at bounding box center [512, 362] width 252 height 17
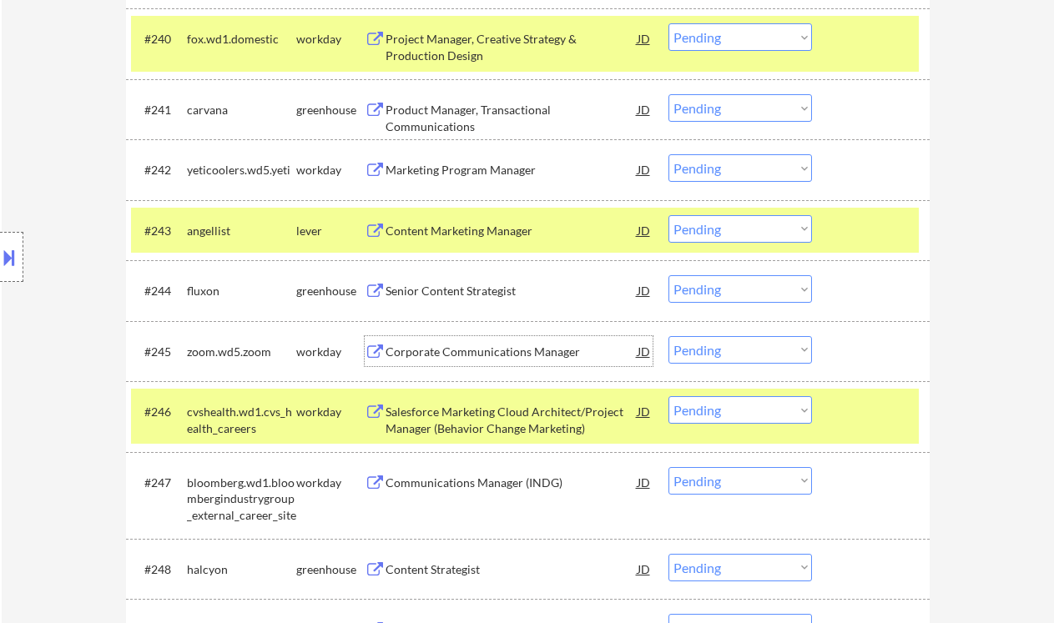
drag, startPoint x: 748, startPoint y: 290, endPoint x: 743, endPoint y: 302, distance: 13.5
click at [748, 290] on select "Choose an option... Pending Applied Excluded (Questions) Excluded (Expired) Exc…" at bounding box center [740, 289] width 144 height 28
click at [668, 275] on select "Choose an option... Pending Applied Excluded (Questions) Excluded (Expired) Exc…" at bounding box center [740, 289] width 144 height 28
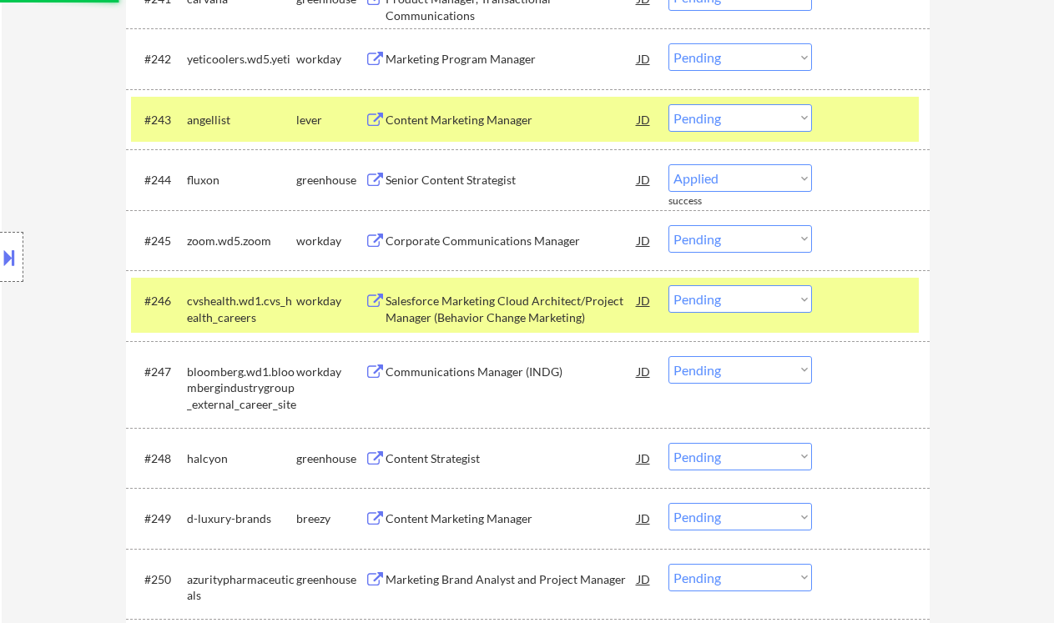
scroll to position [3417, 0]
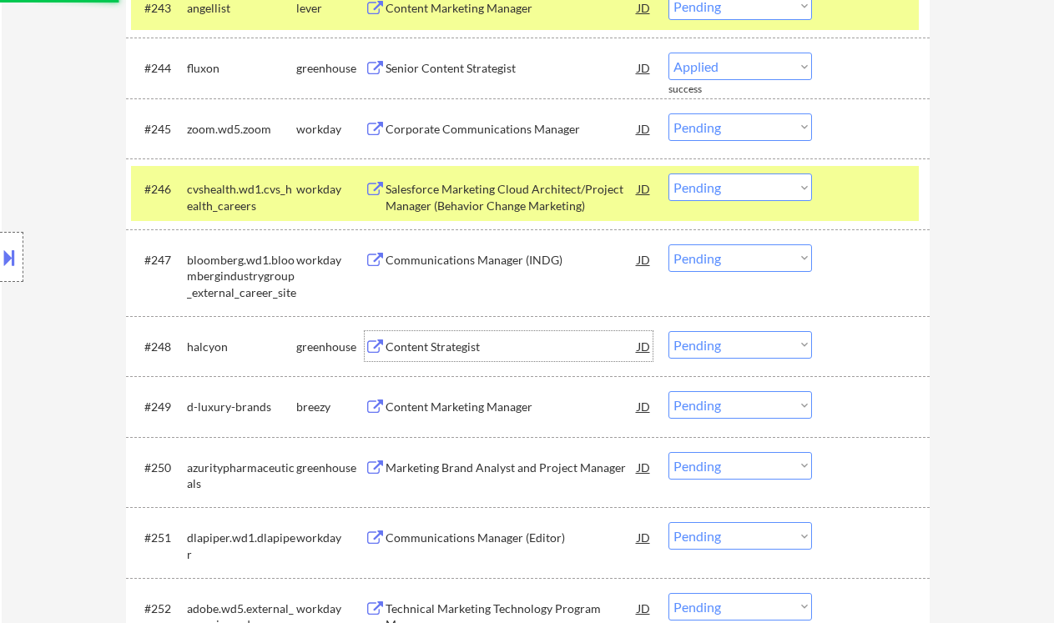
select select ""pending""
click at [438, 356] on div "Content Strategist" at bounding box center [512, 346] width 252 height 30
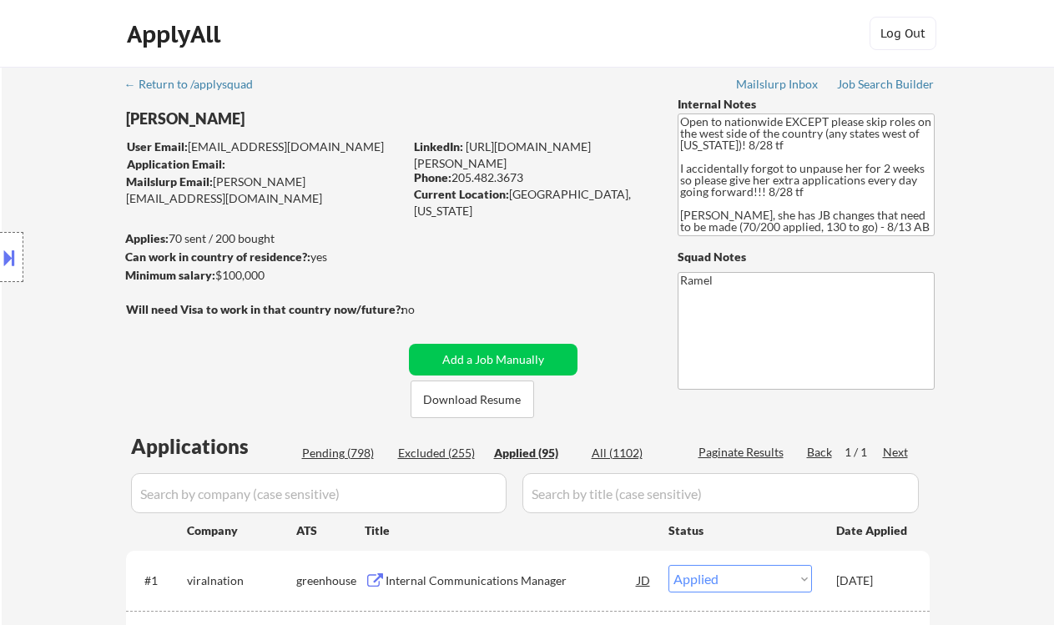
select select ""applied""
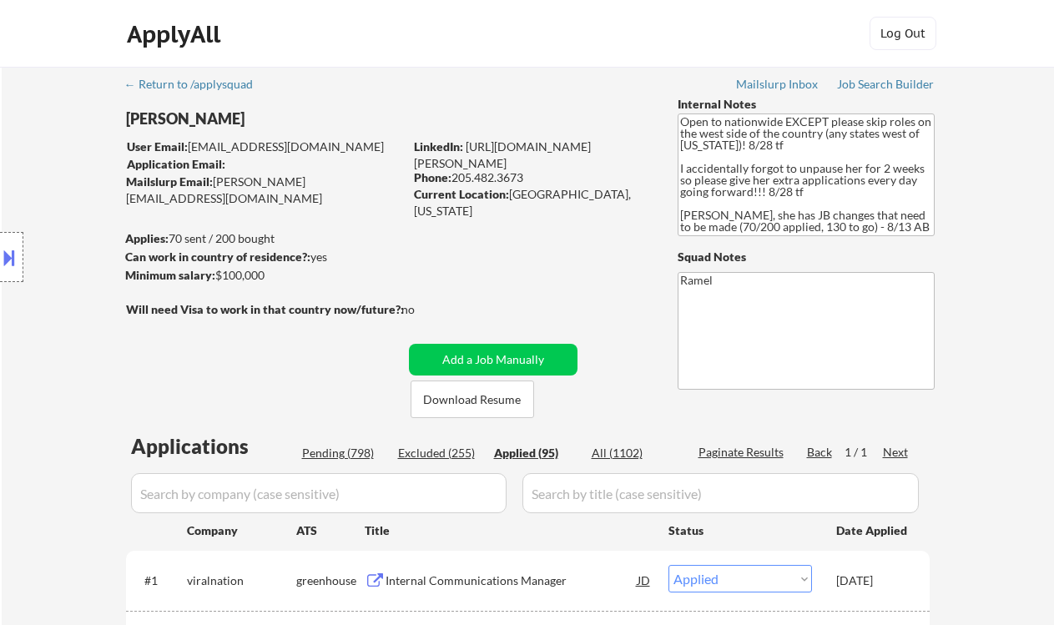
select select ""applied""
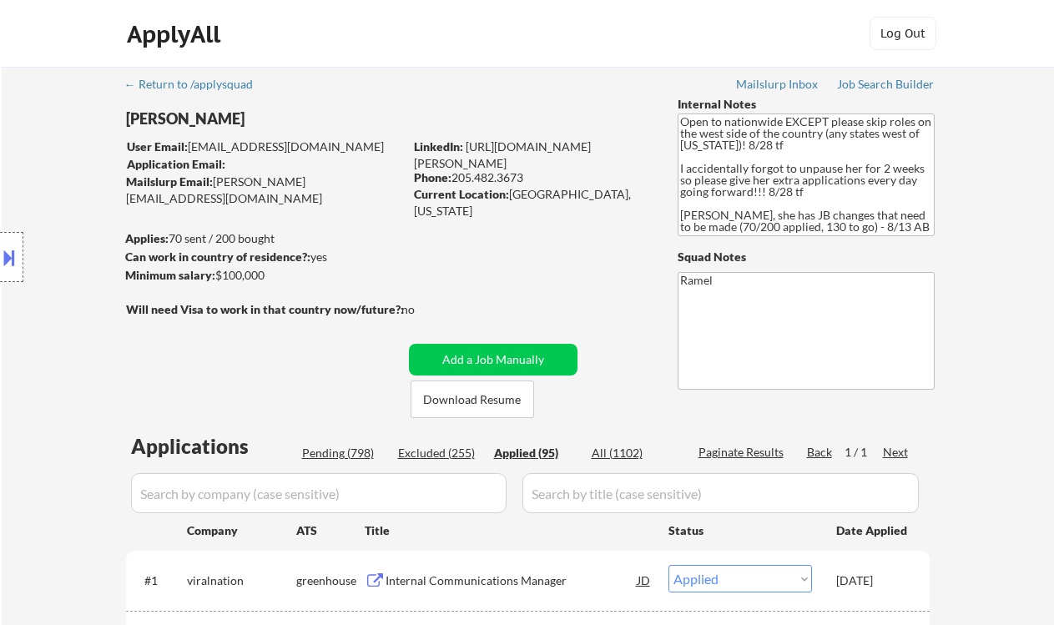
select select ""applied""
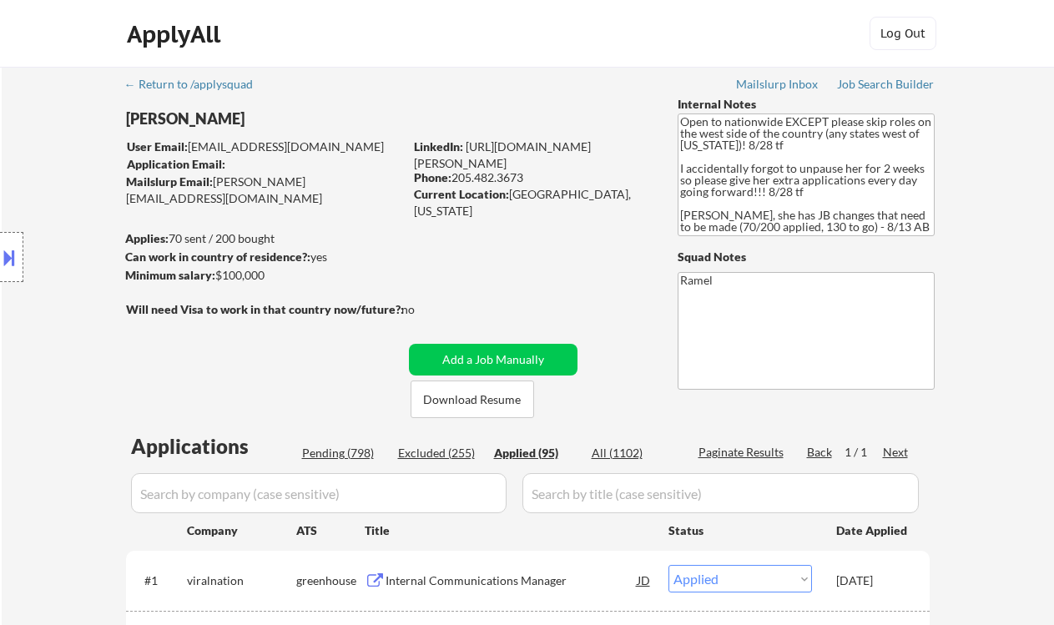
select select ""applied""
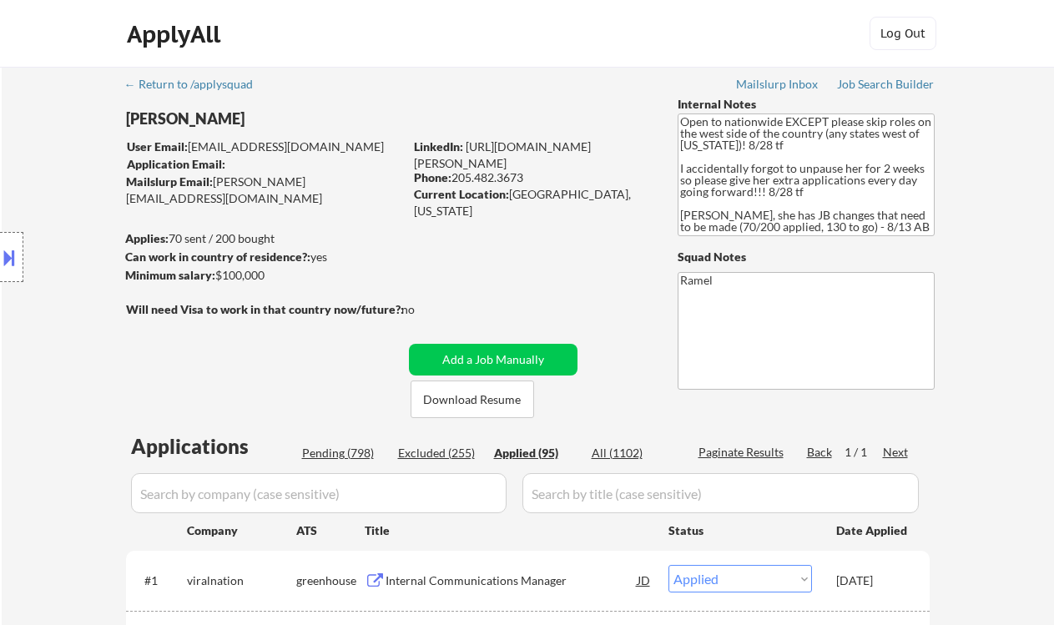
select select ""applied""
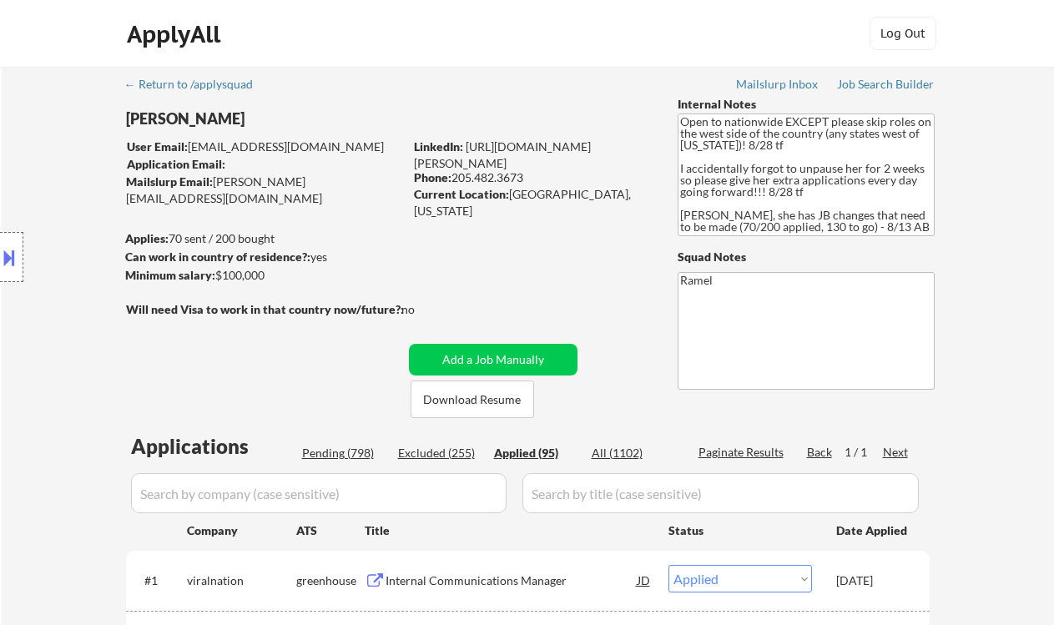
select select ""applied""
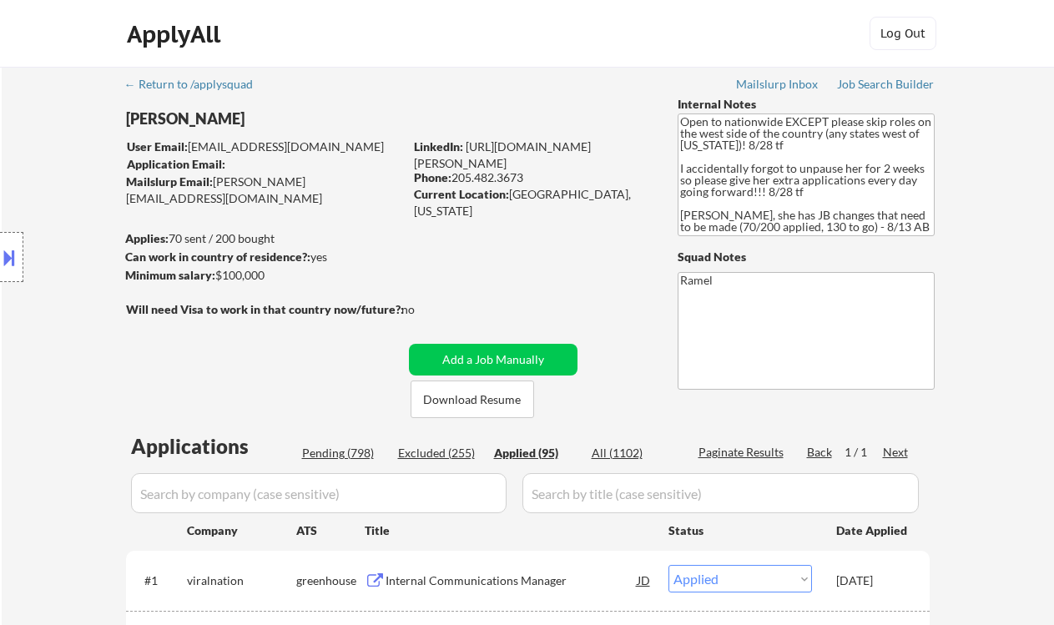
select select ""applied""
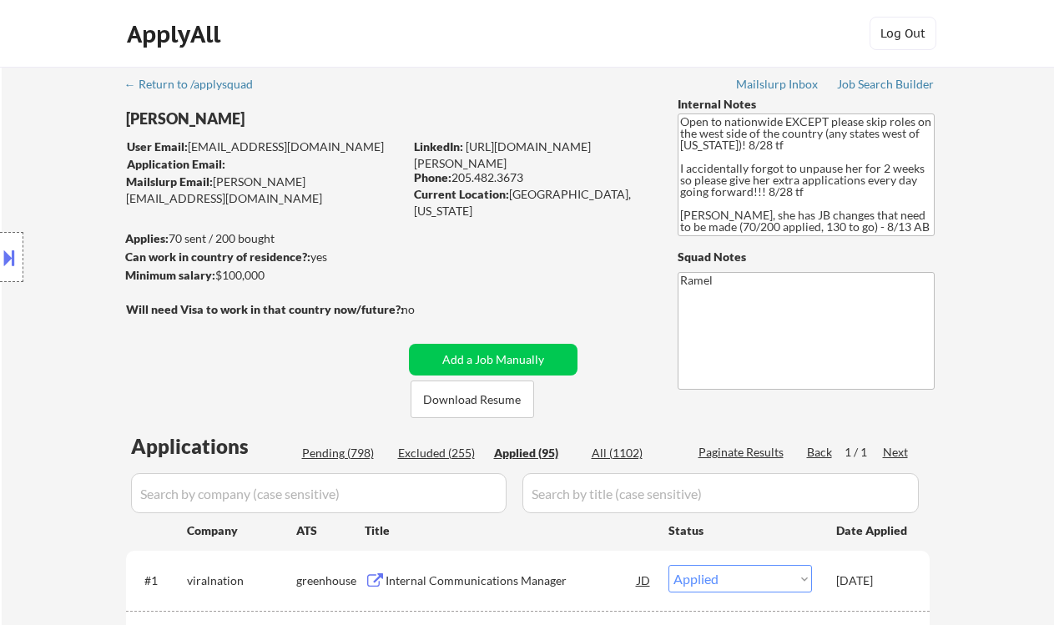
select select ""applied""
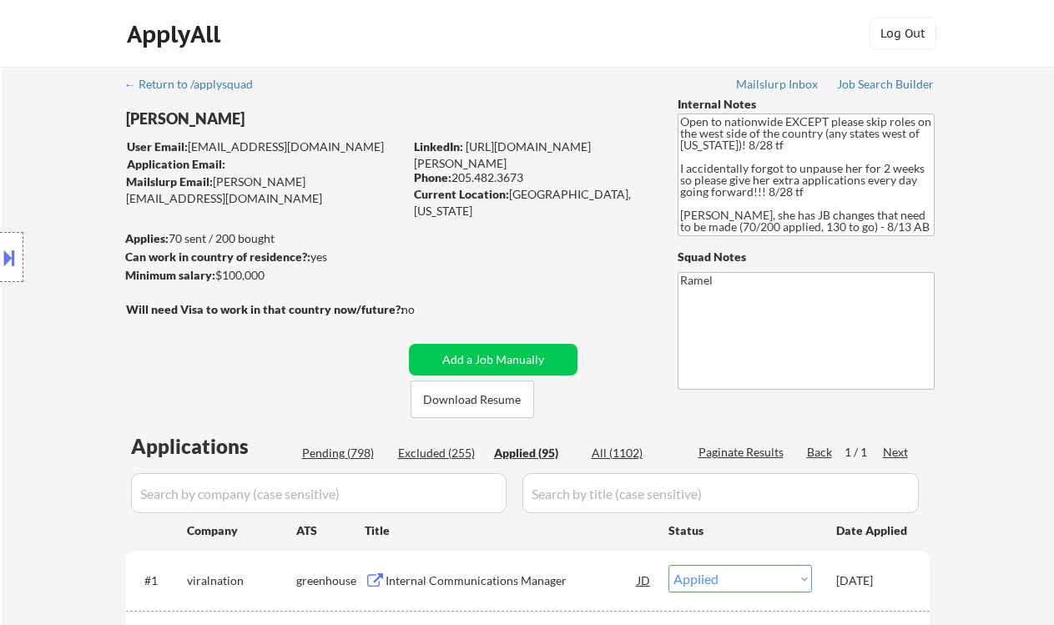
select select ""applied""
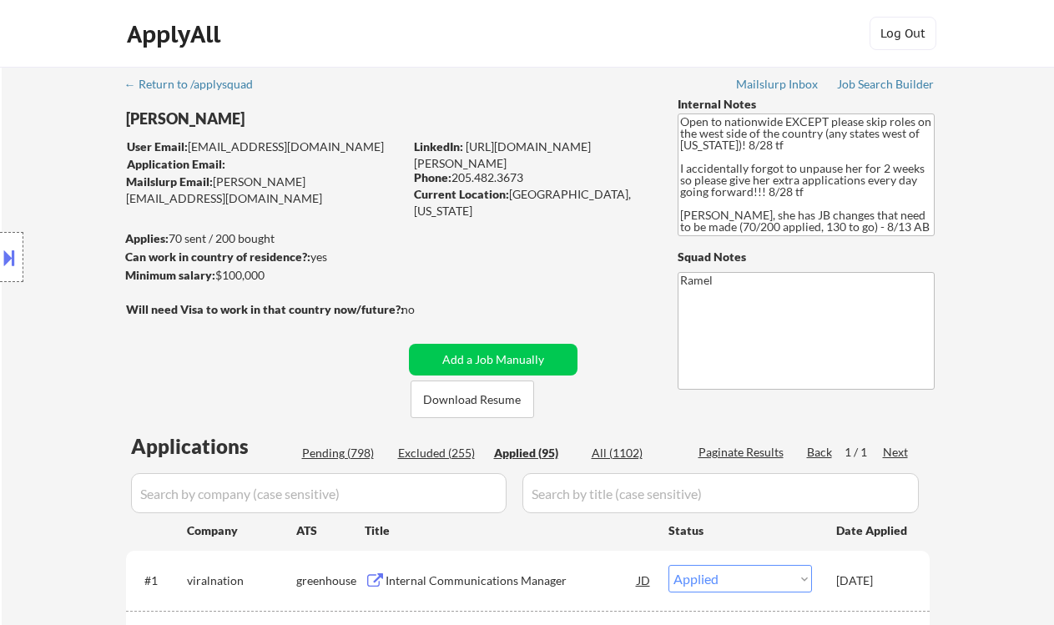
select select ""applied""
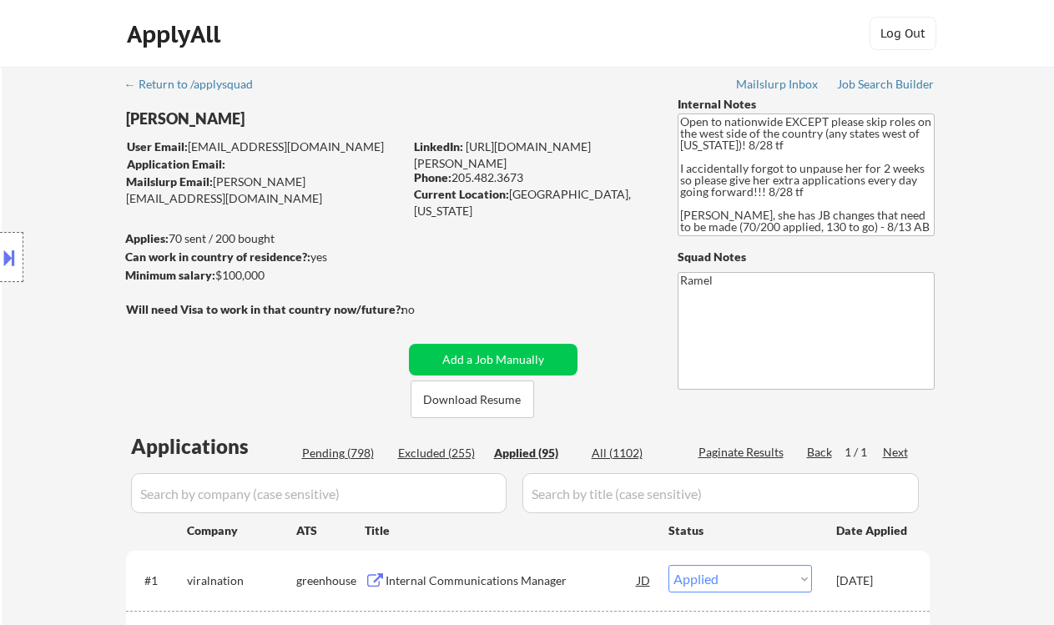
select select ""applied""
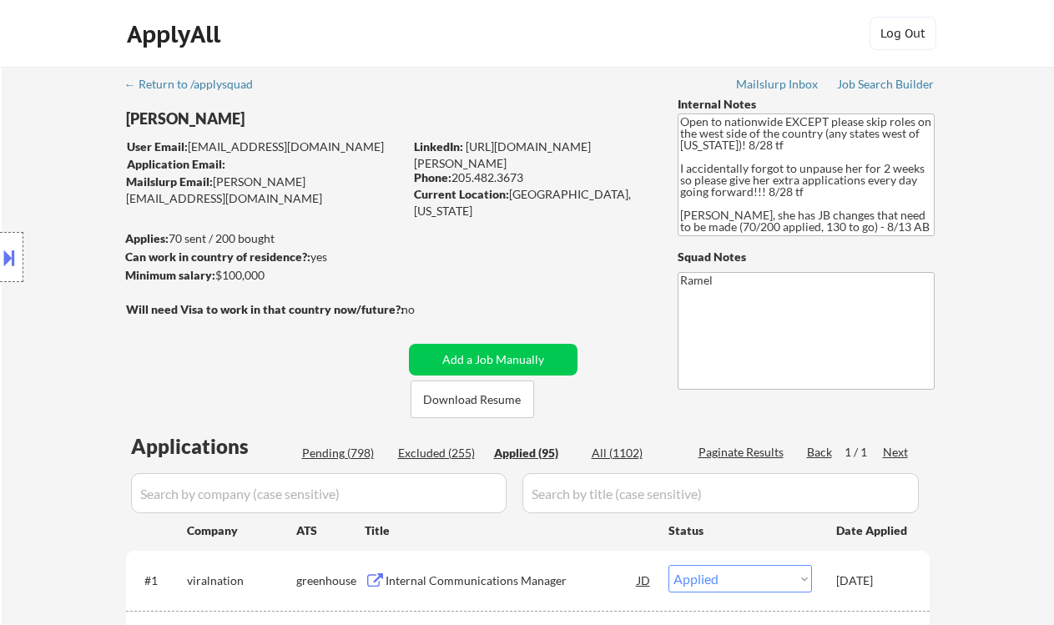
select select ""applied""
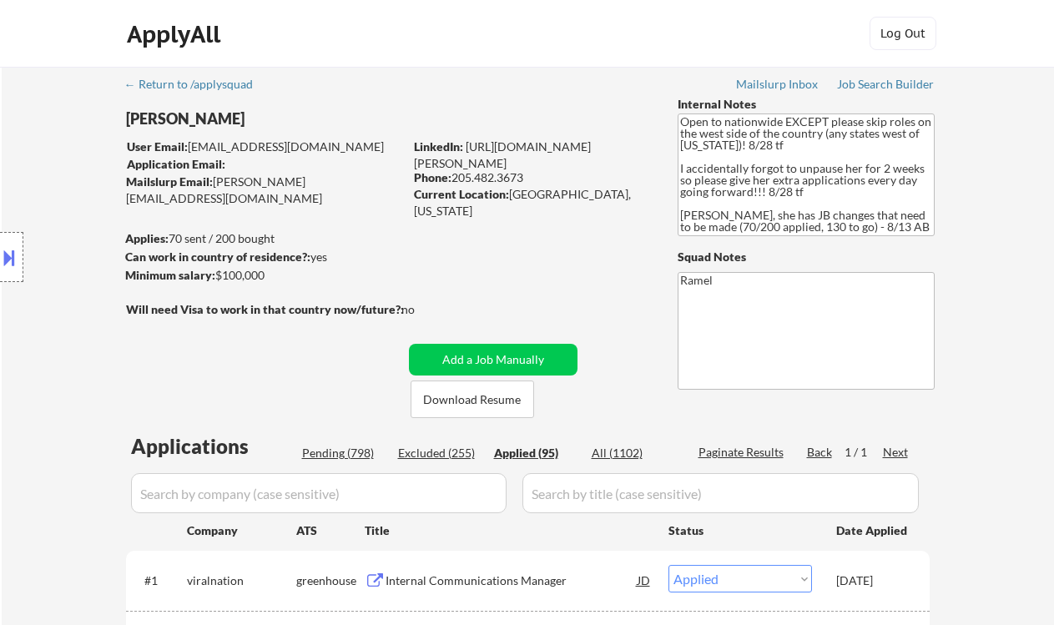
select select ""applied""
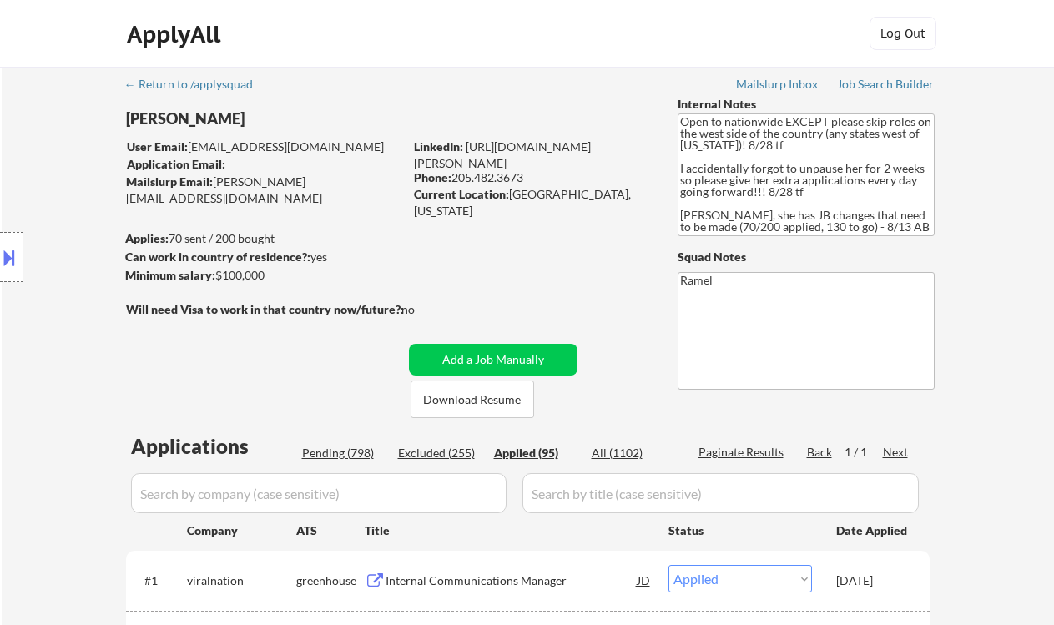
select select ""applied""
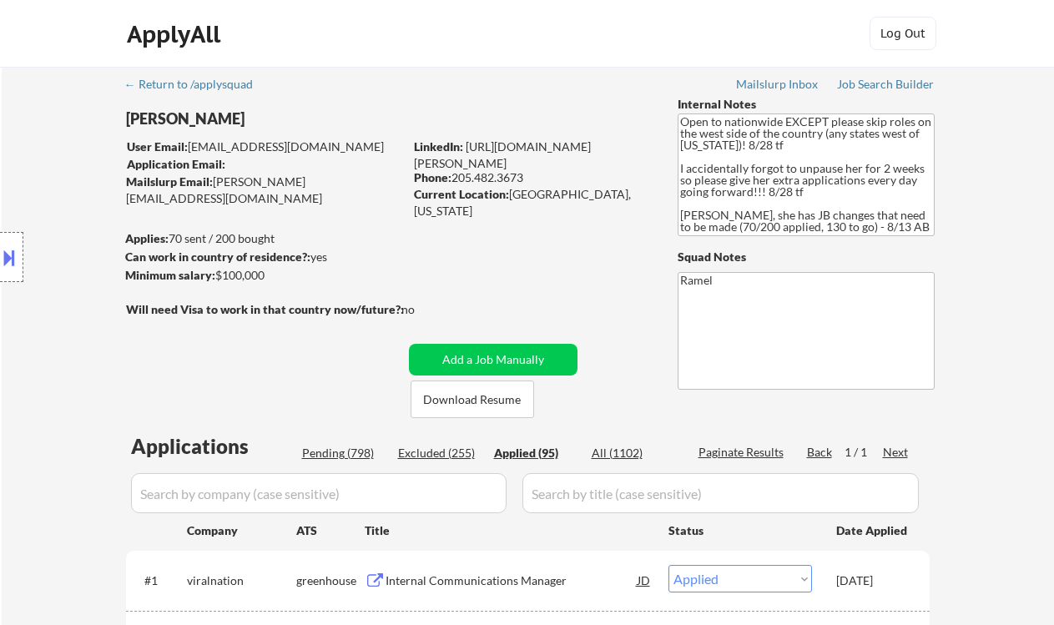
select select ""applied""
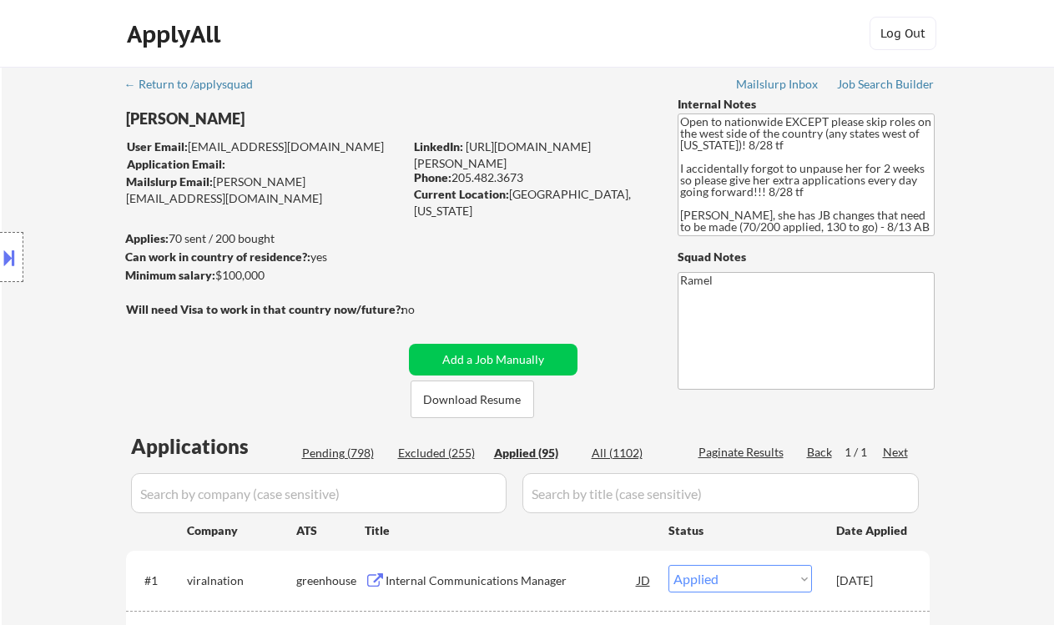
select select ""applied""
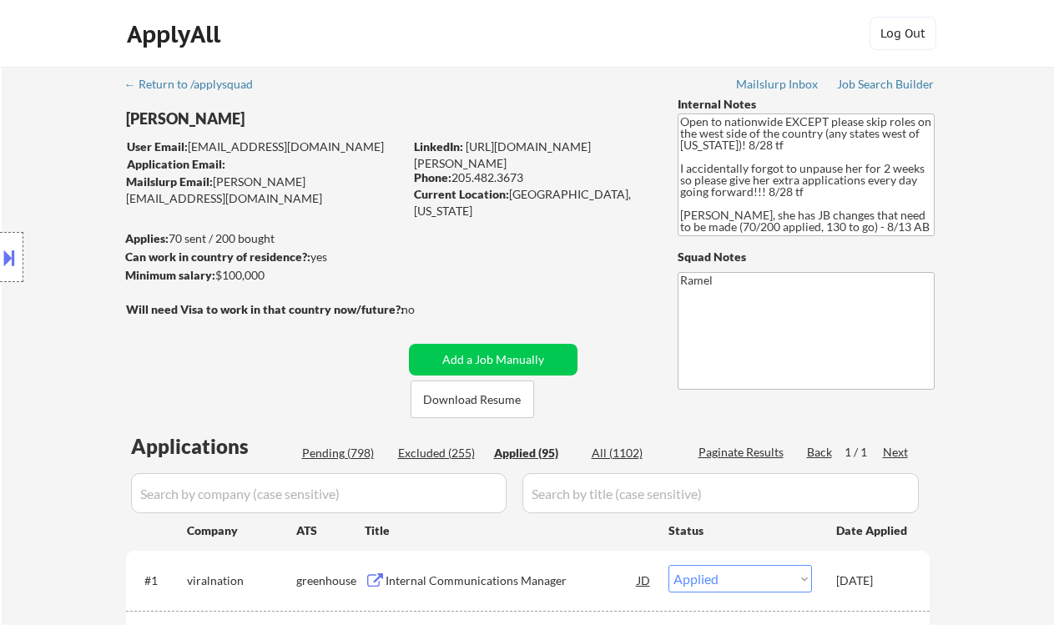
select select ""applied""
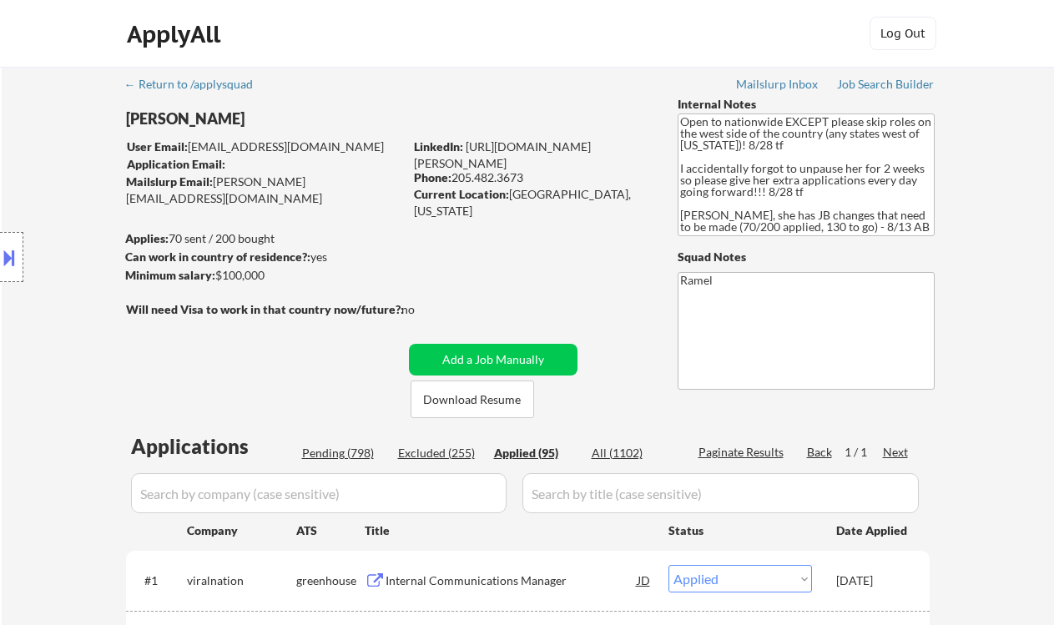
select select ""applied""
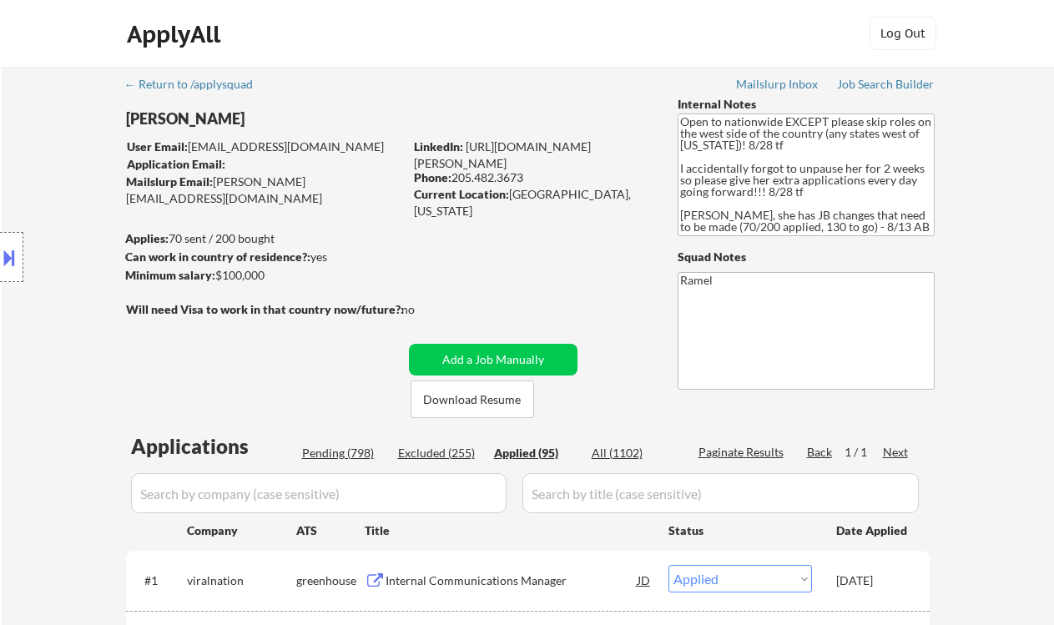
select select ""applied""
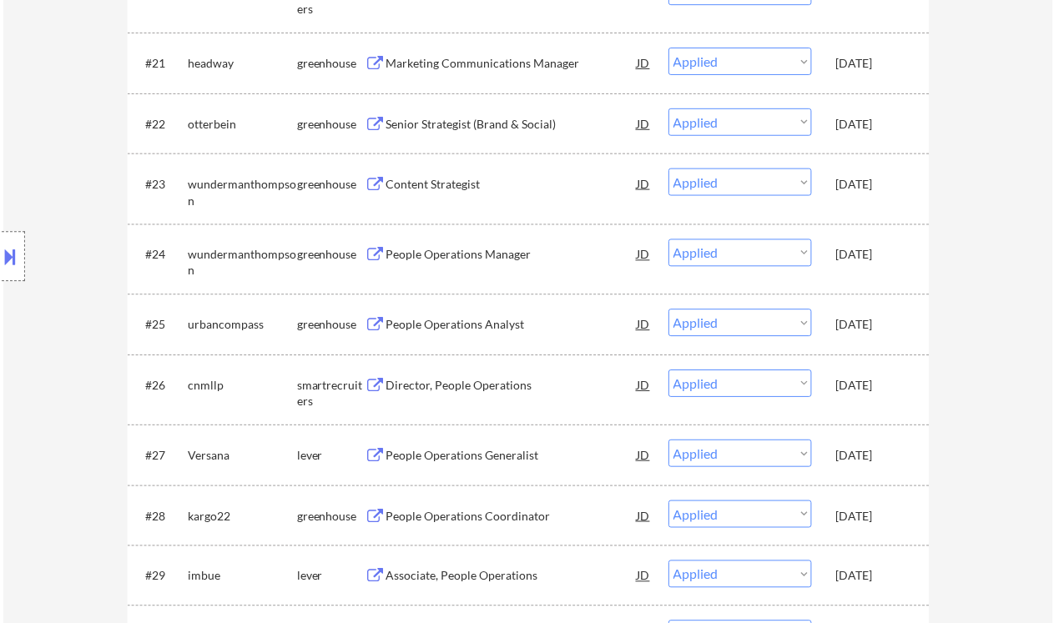
scroll to position [1819, 0]
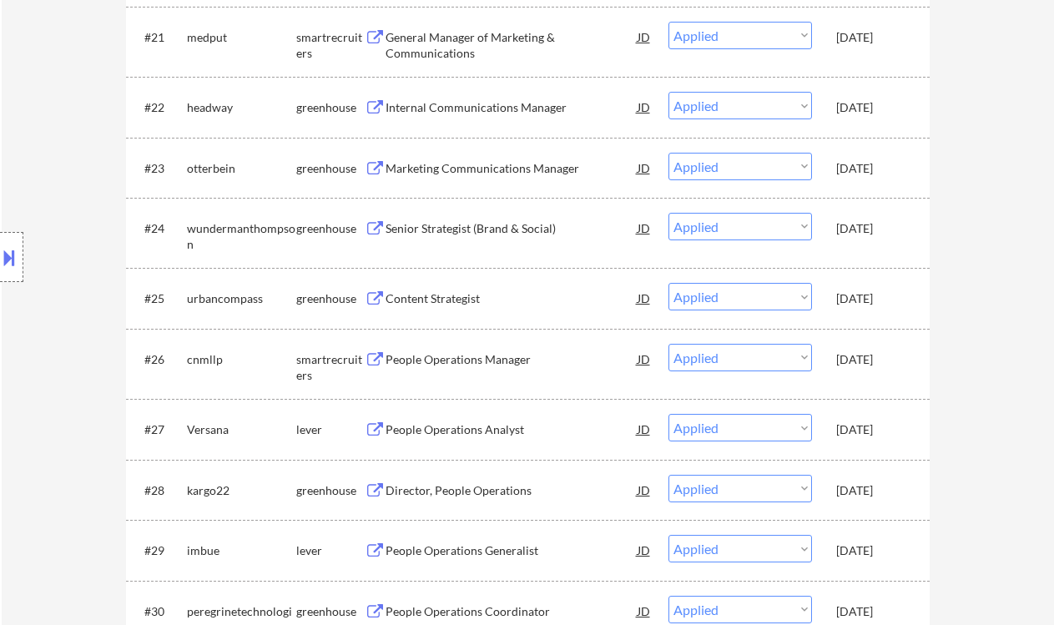
select select ""applied""
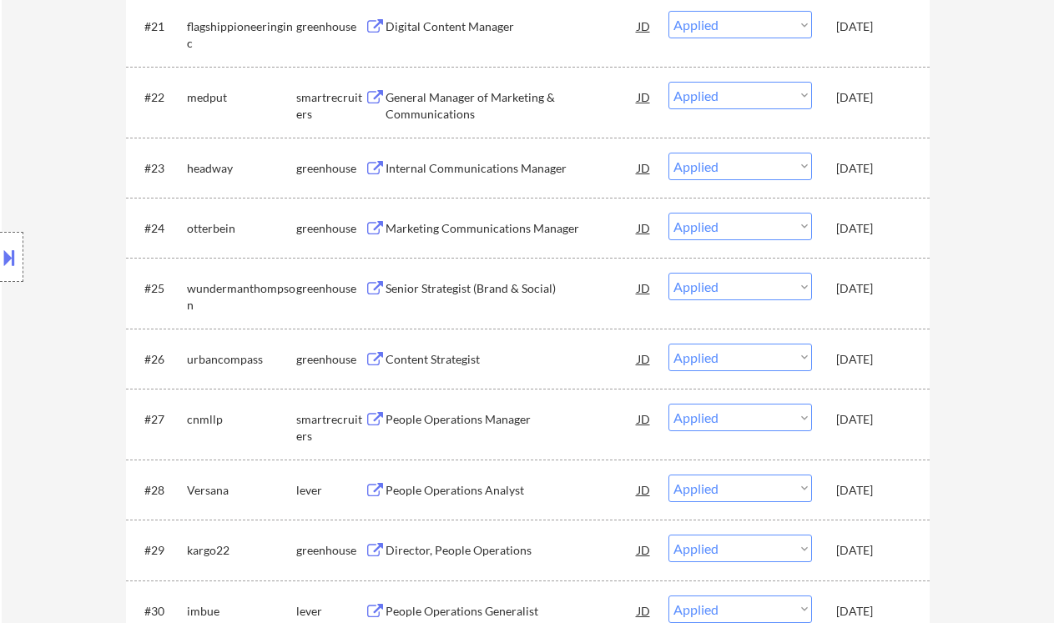
select select ""applied""
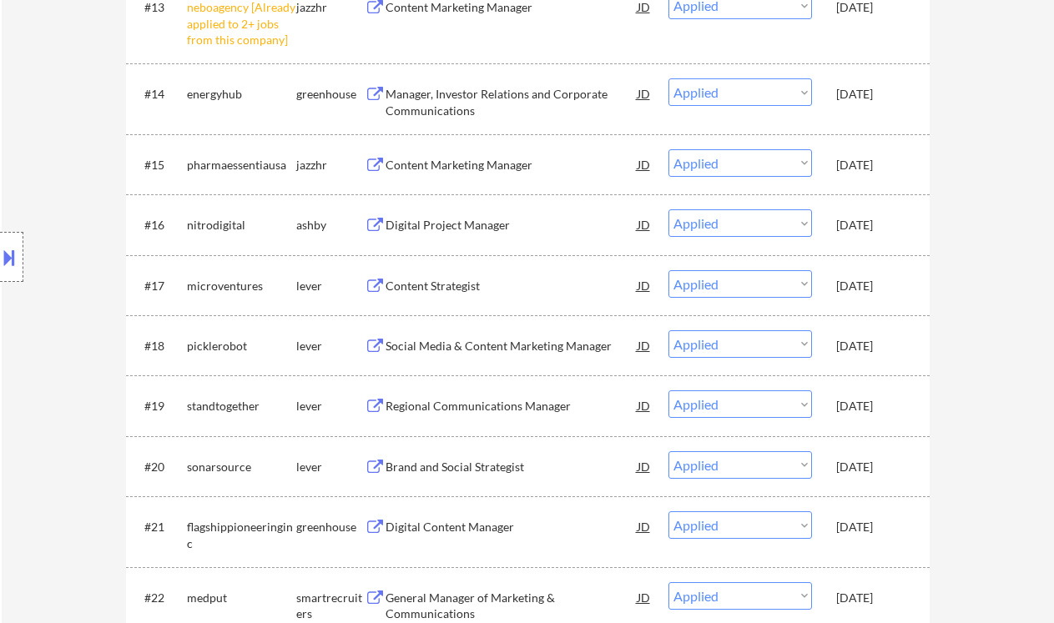
scroll to position [1931, 0]
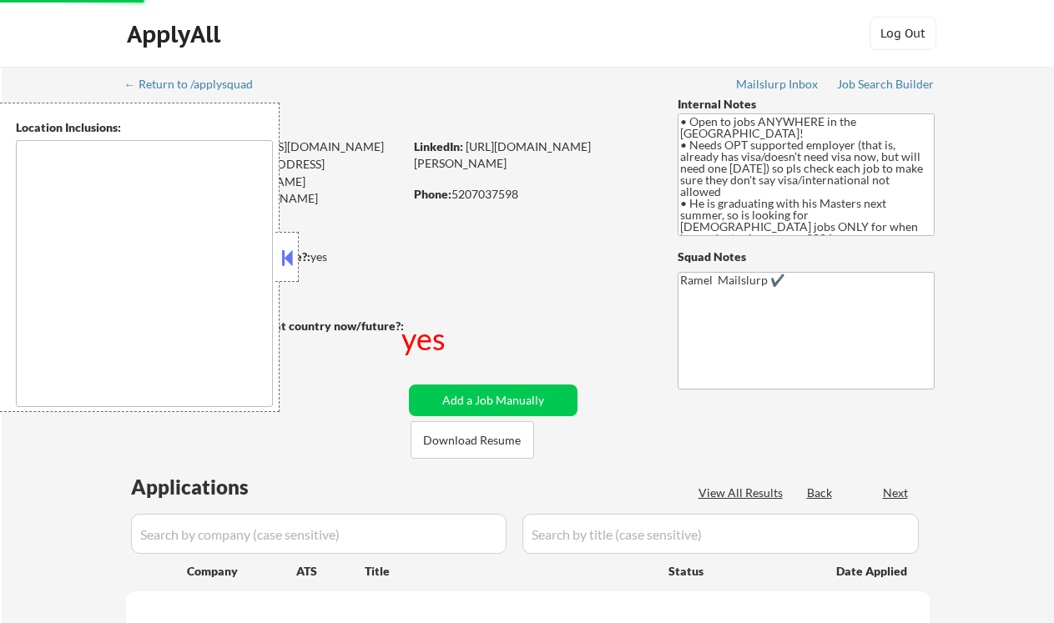
scroll to position [222, 0]
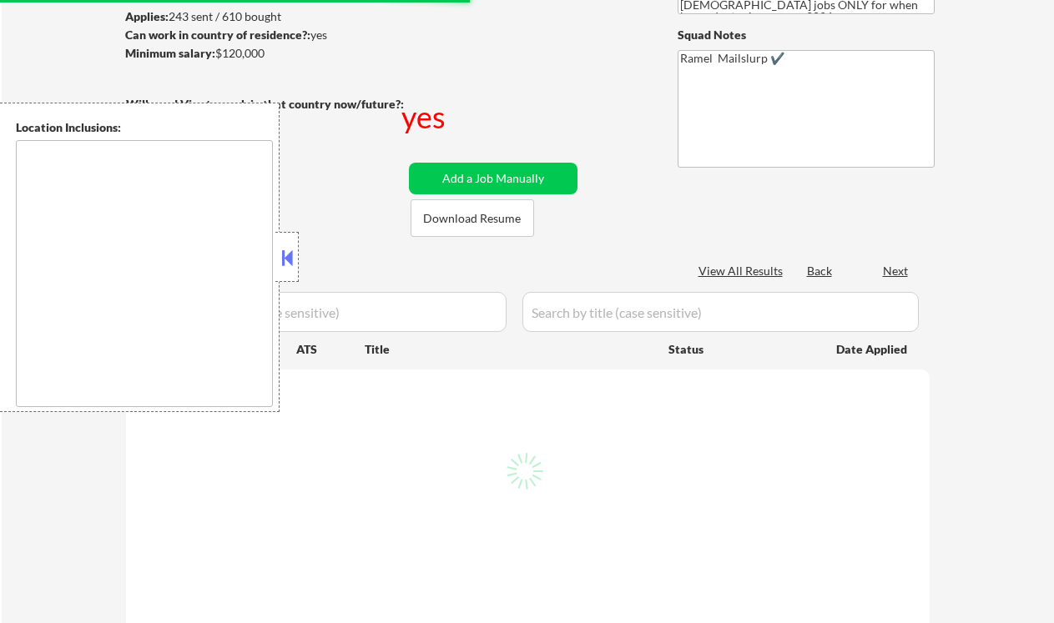
click at [287, 260] on button at bounding box center [287, 257] width 18 height 25
select select ""pending""
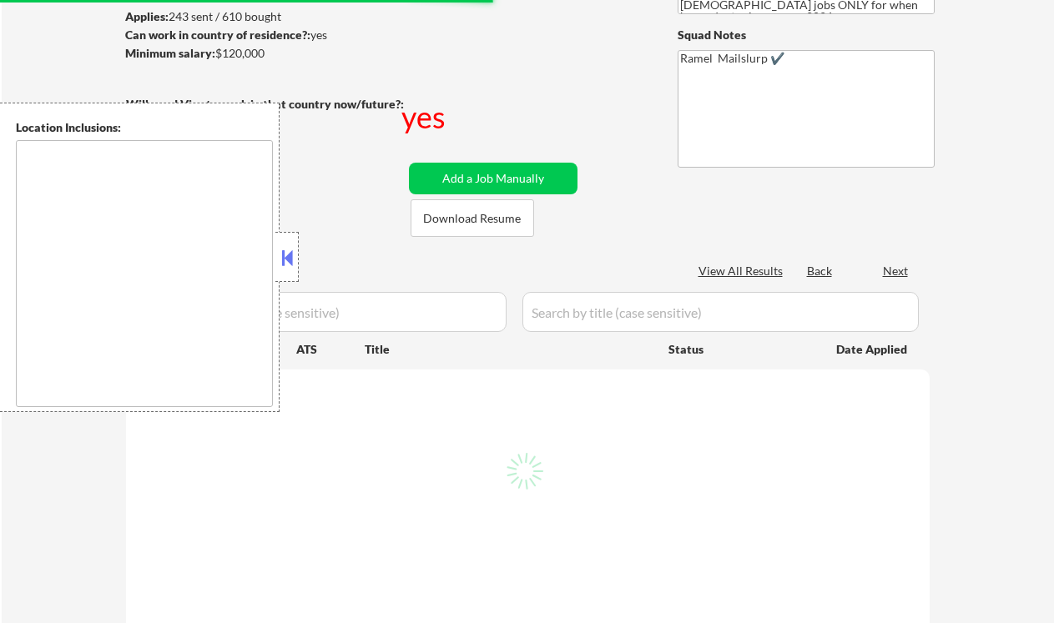
select select ""pending""
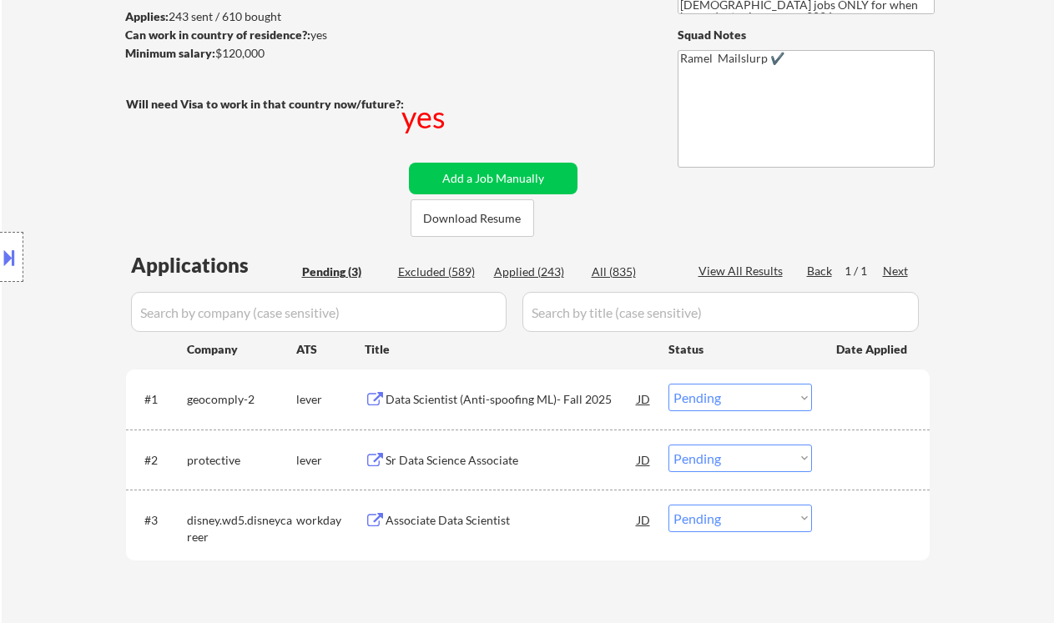
scroll to position [0, 0]
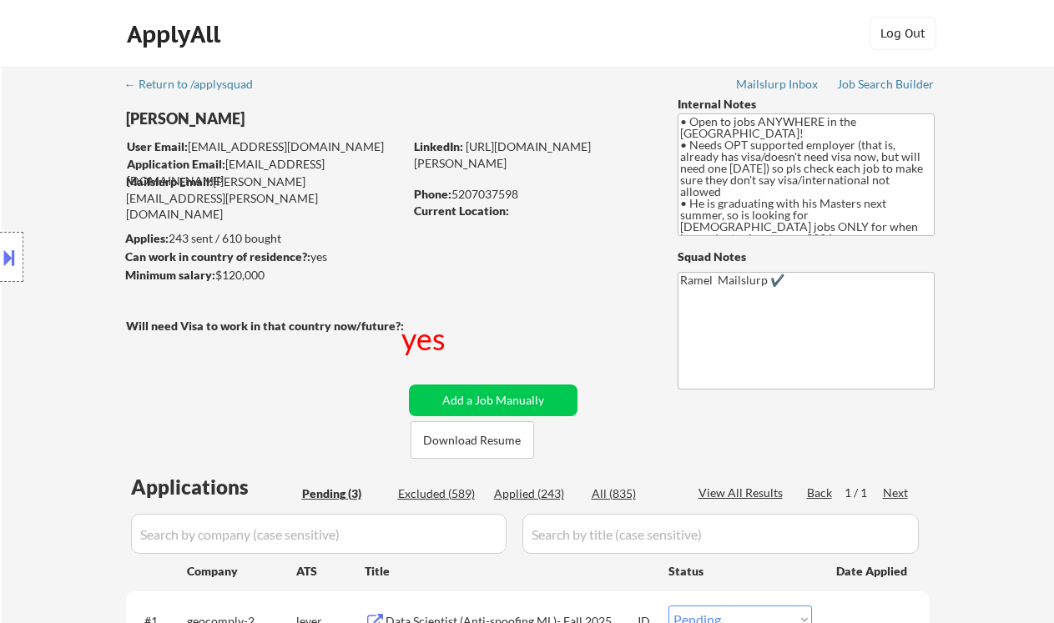
click at [503, 195] on div "Phone: [PHONE_NUMBER]" at bounding box center [532, 194] width 236 height 17
copy div "5207037598"
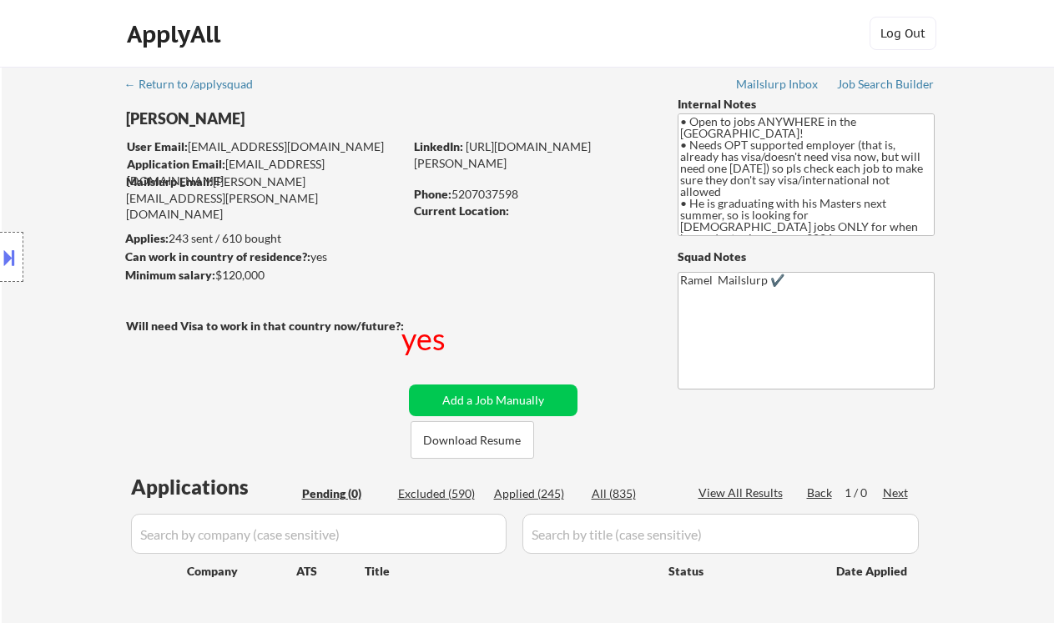
scroll to position [222, 0]
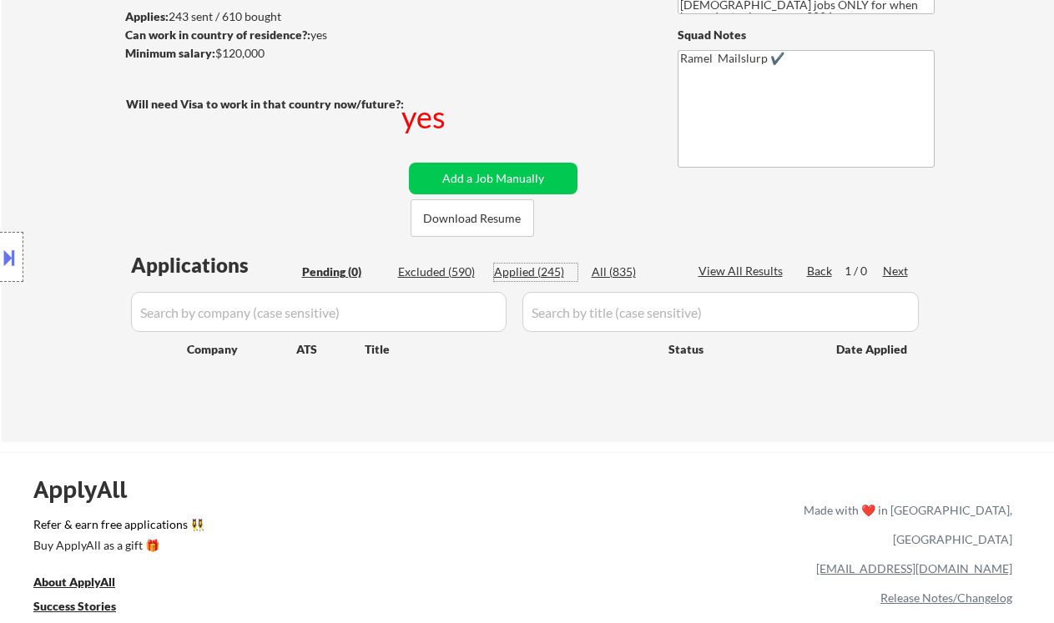
click at [508, 270] on div "Applied (245)" at bounding box center [535, 272] width 83 height 17
click at [546, 268] on div "Applied (245)" at bounding box center [535, 272] width 83 height 17
select select ""applied""
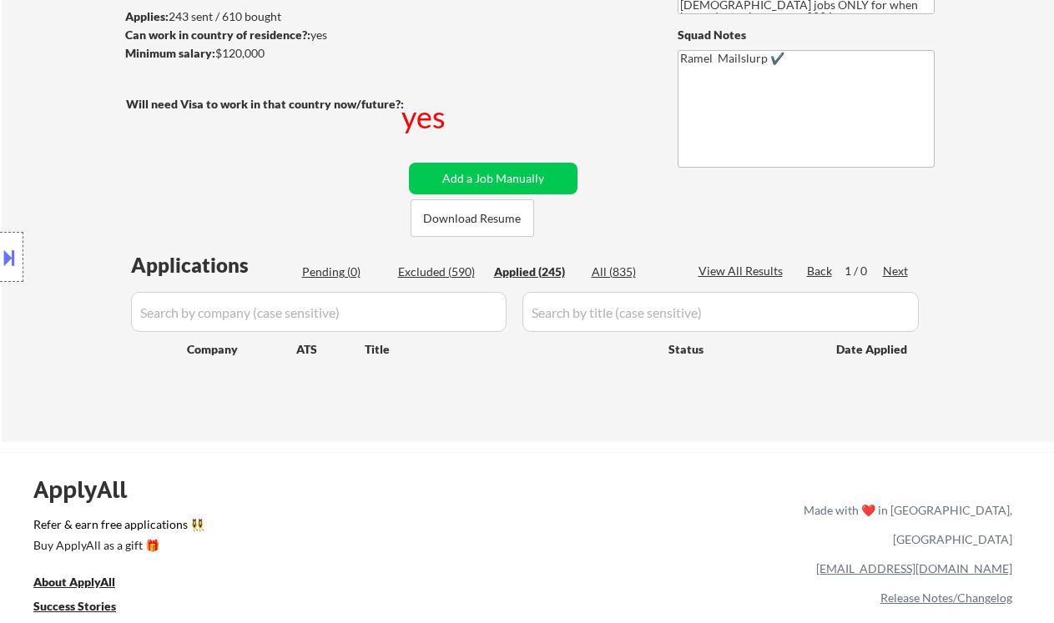
select select ""applied""
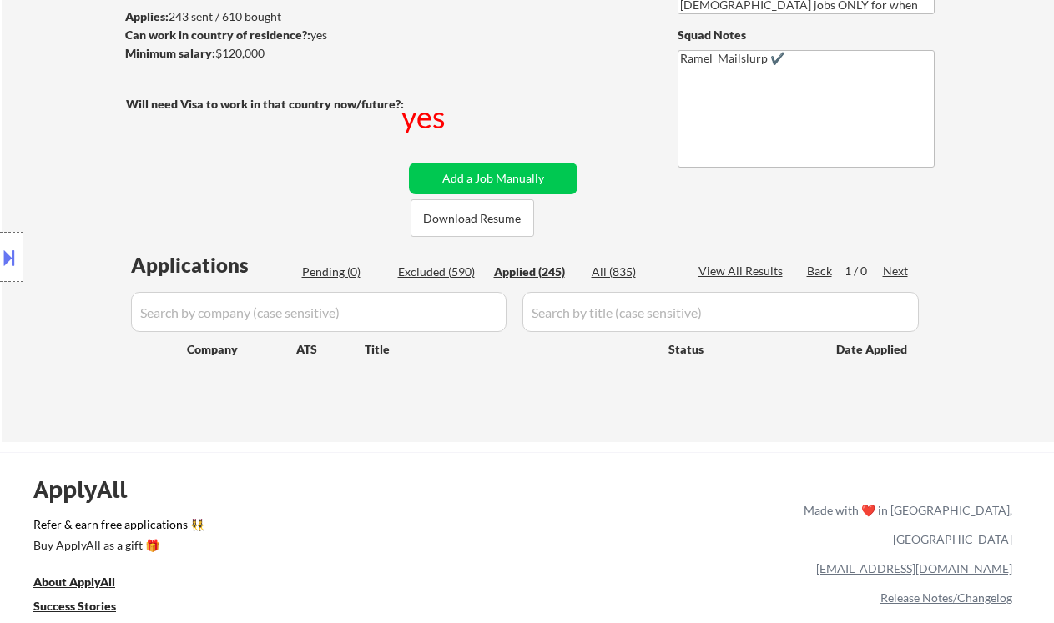
select select ""applied""
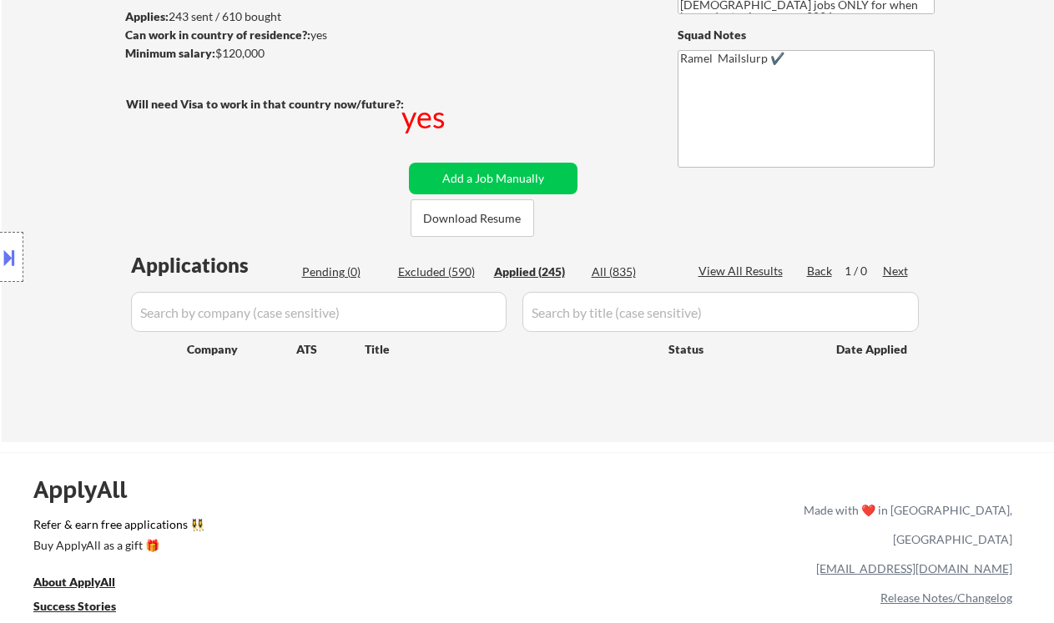
select select ""applied""
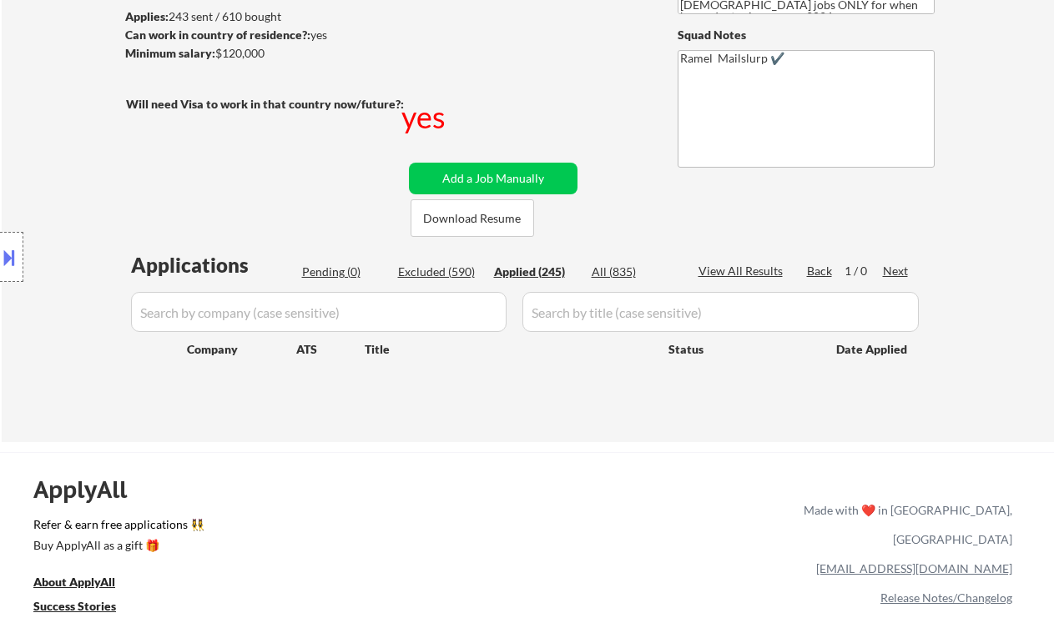
select select ""applied""
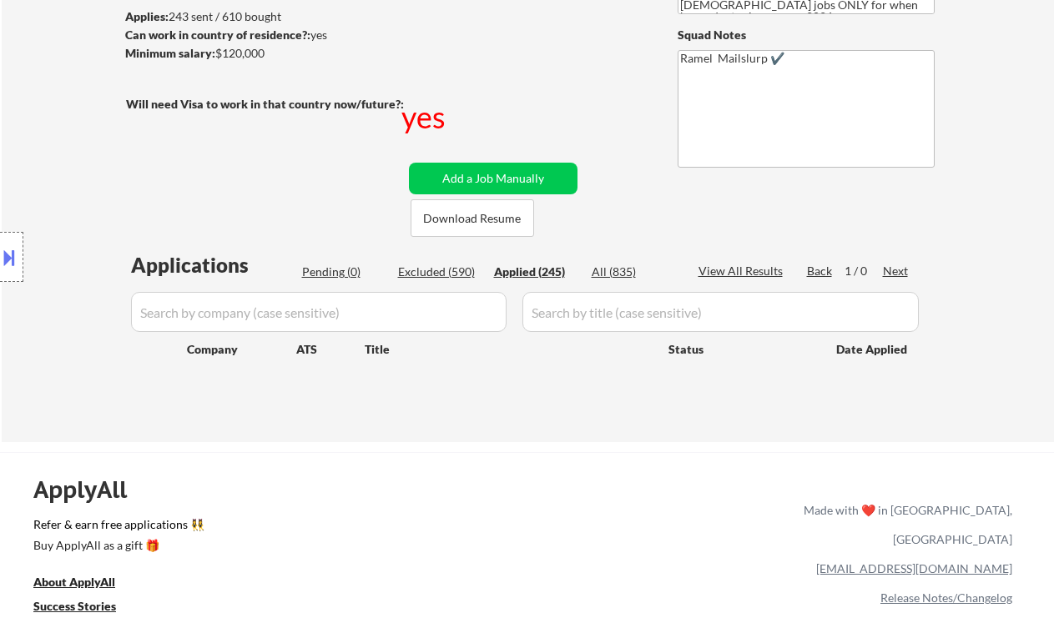
select select ""applied""
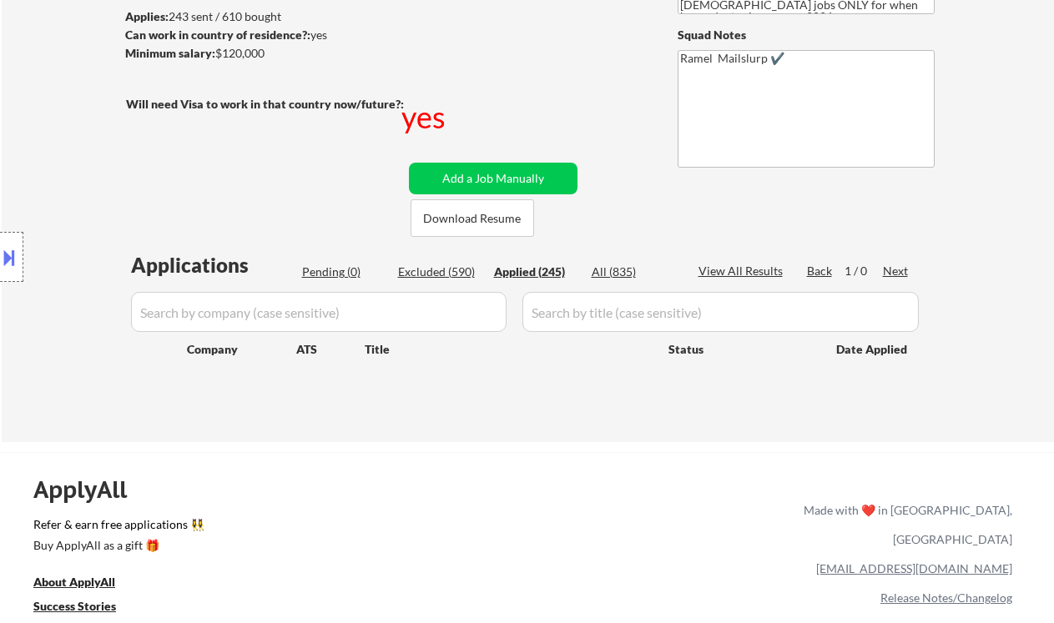
select select ""applied""
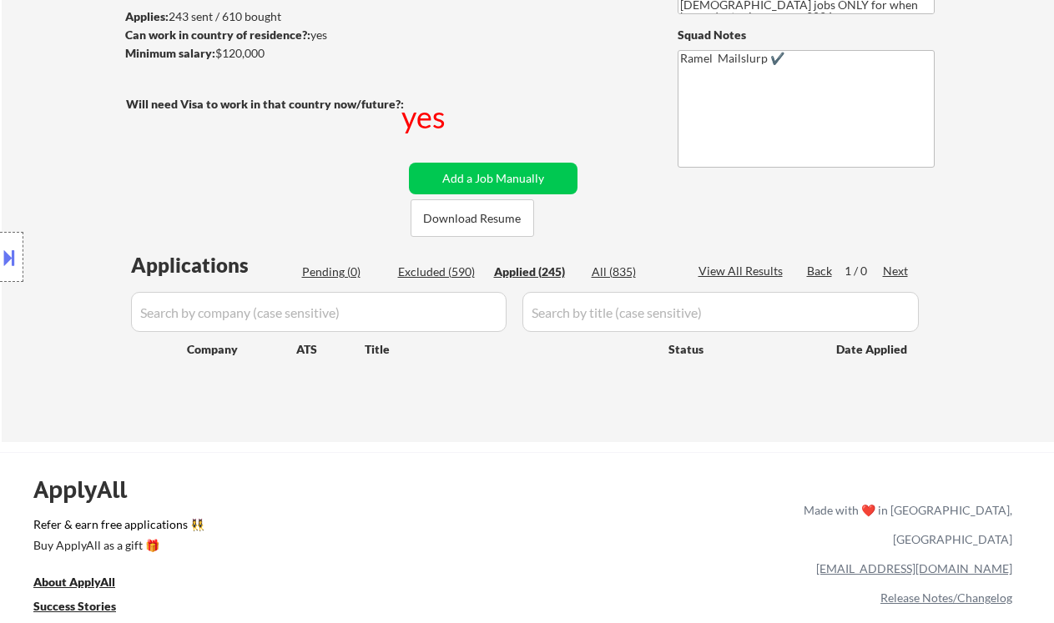
select select ""applied""
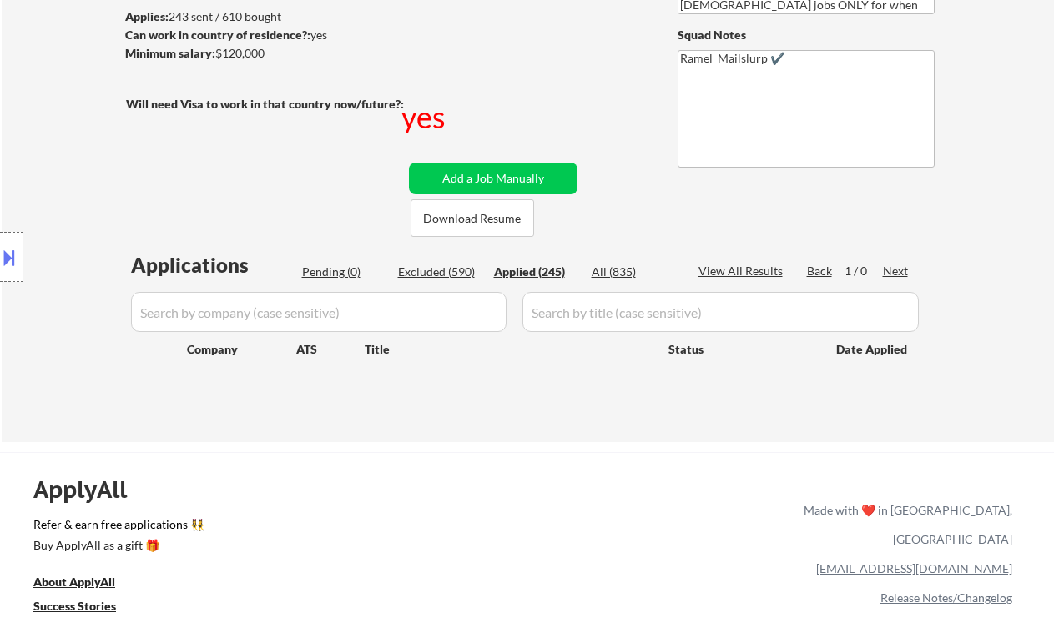
select select ""applied""
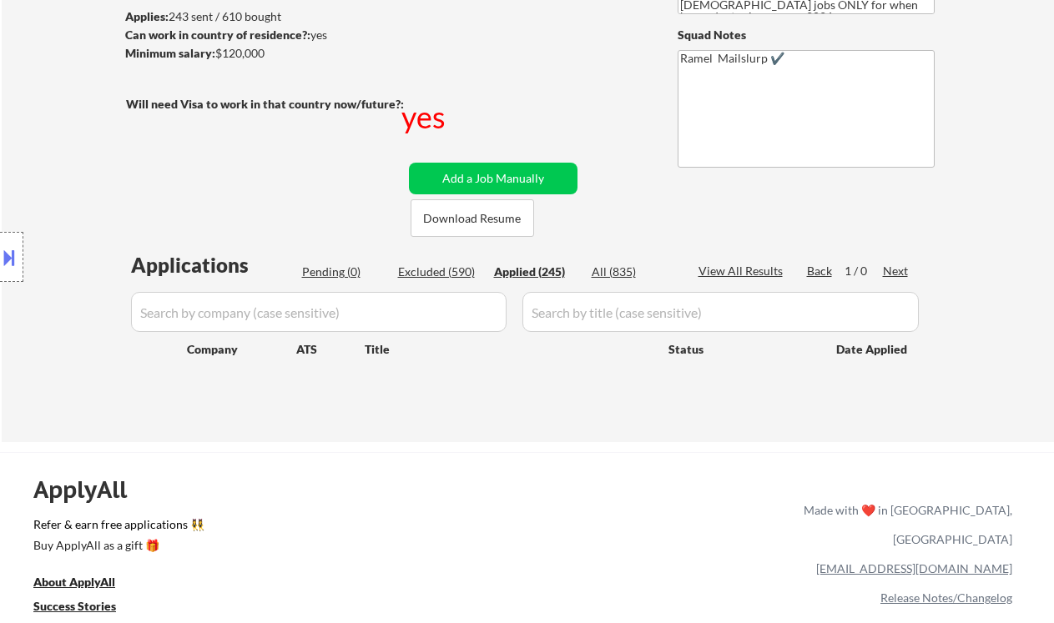
select select ""applied""
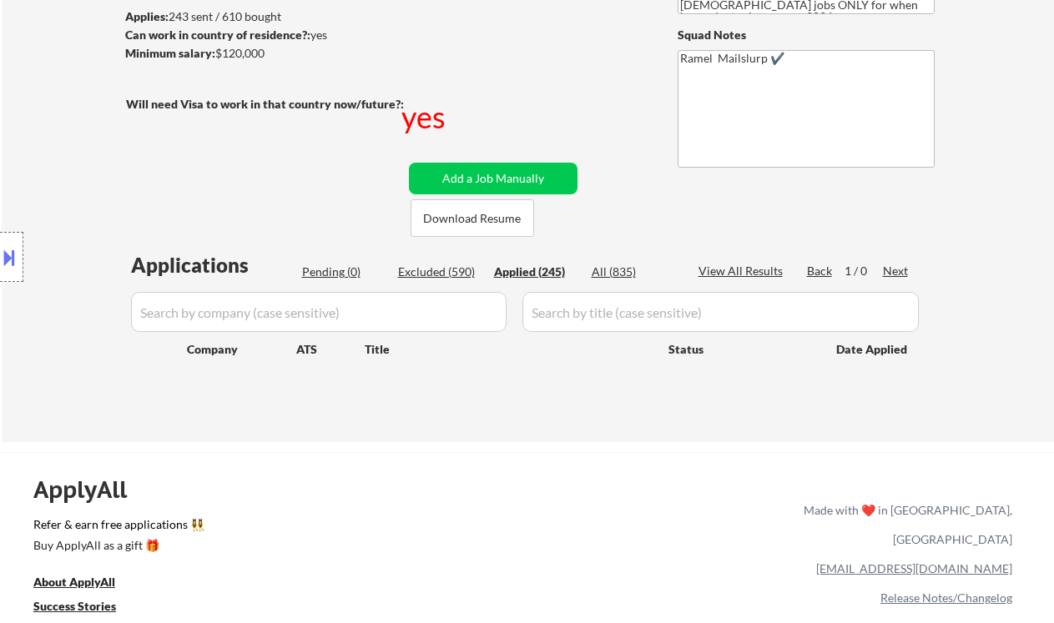
select select ""applied""
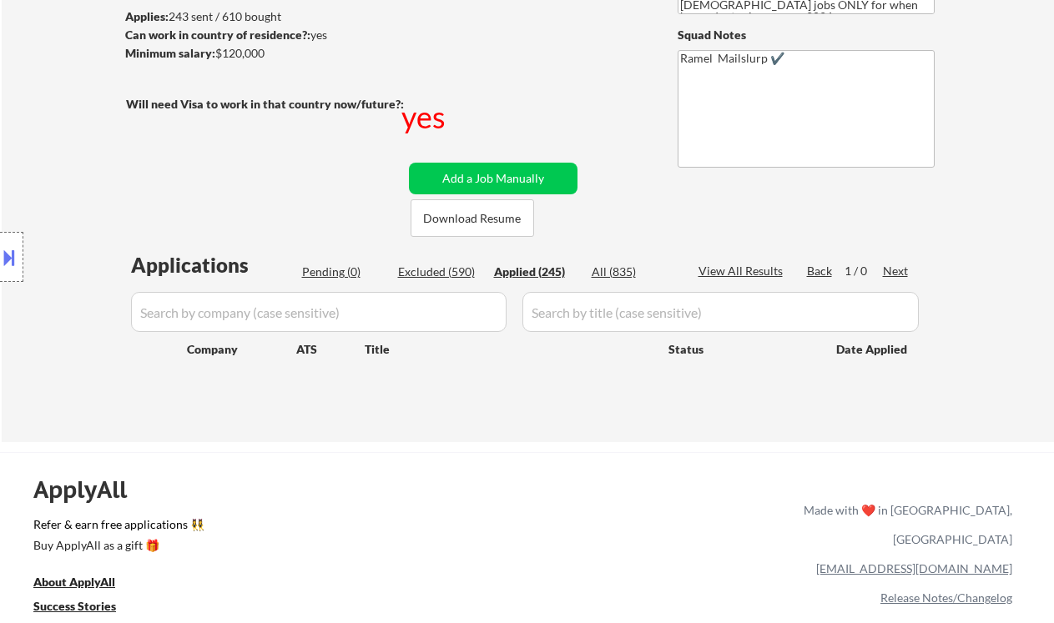
select select ""applied""
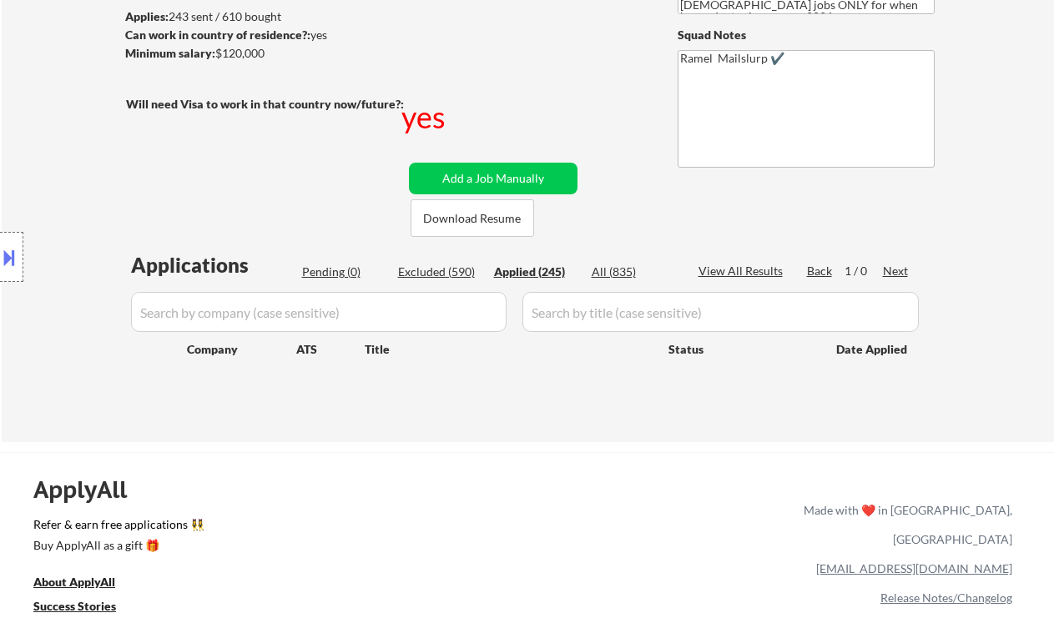
select select ""applied""
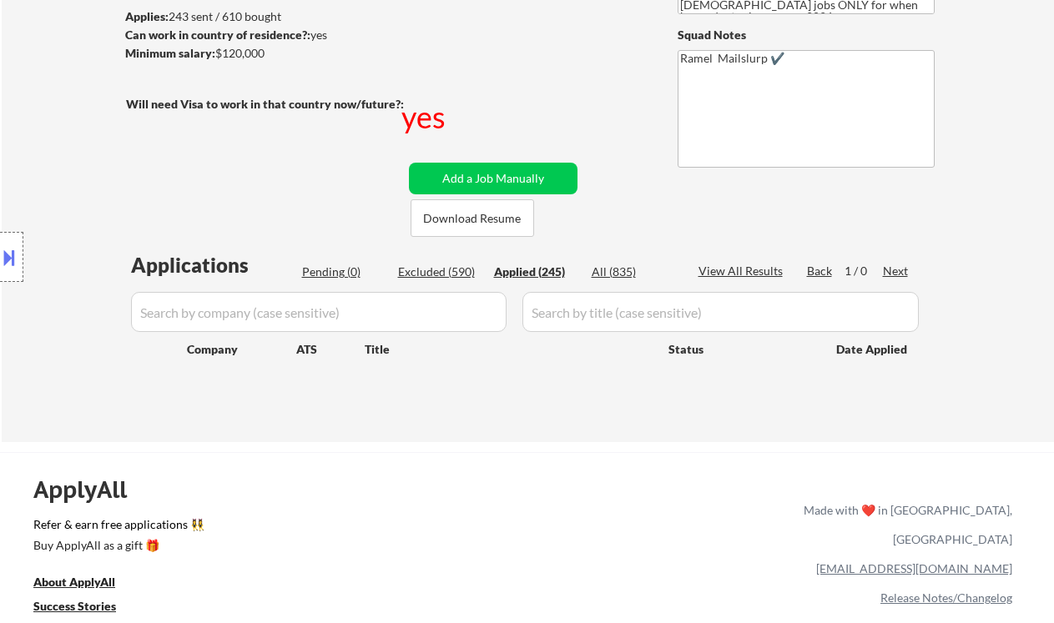
select select ""applied""
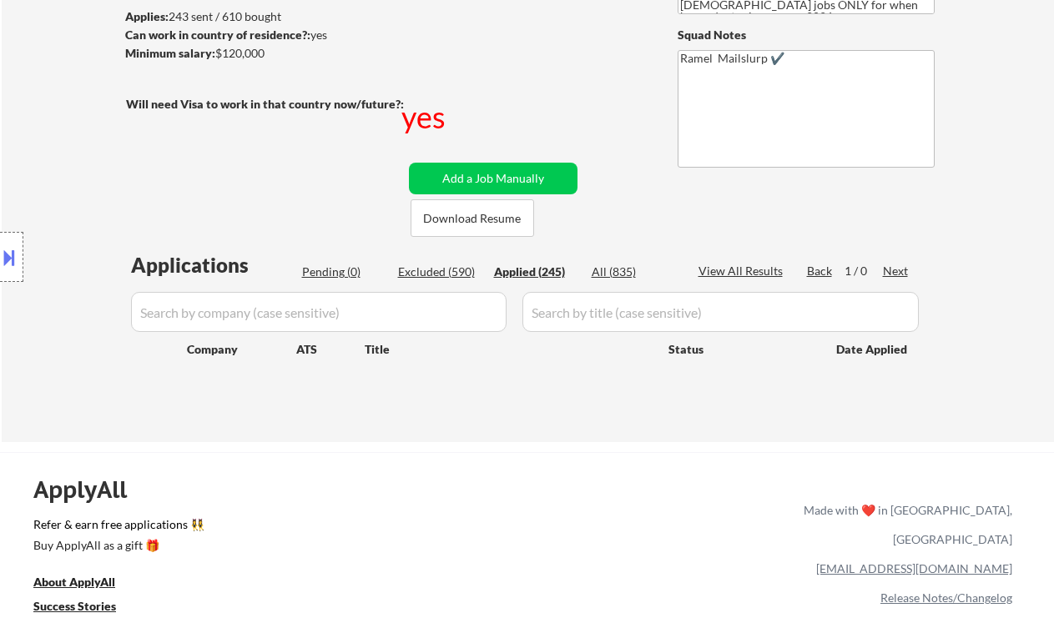
select select ""applied""
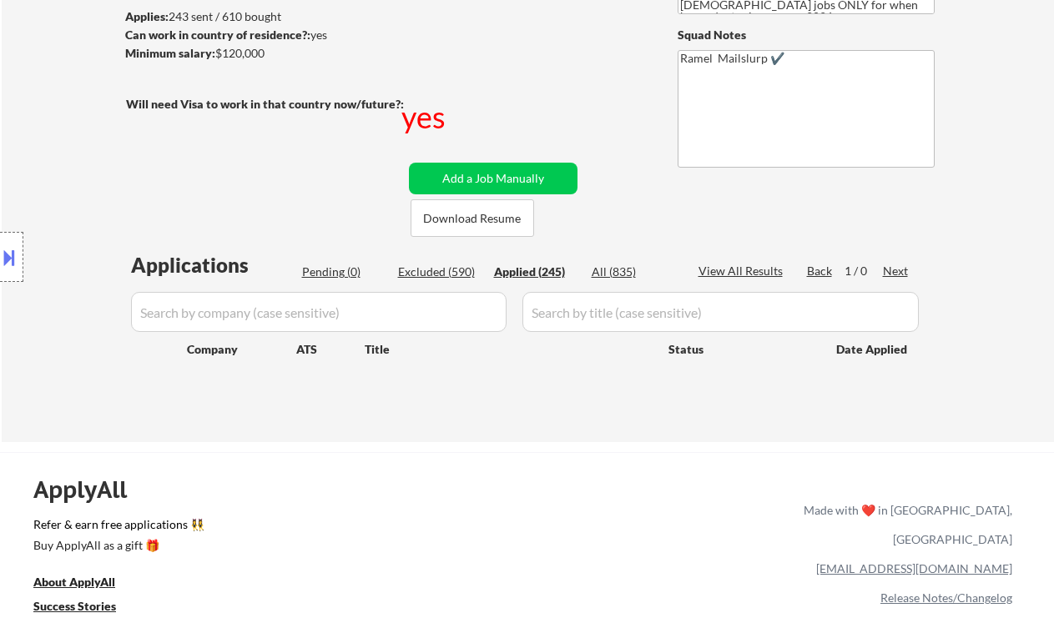
select select ""applied""
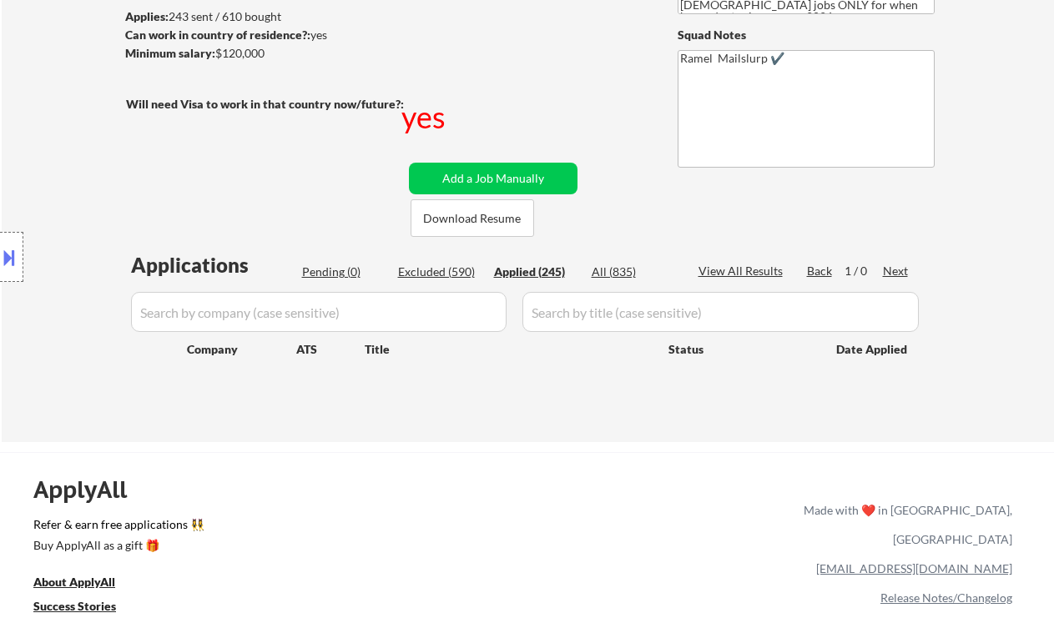
select select ""applied""
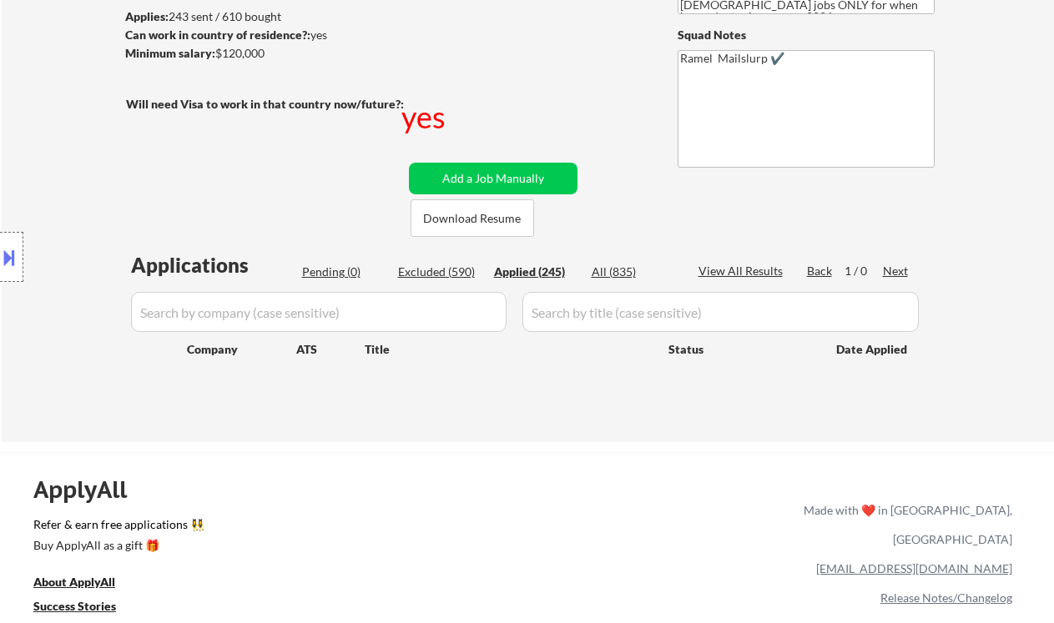
select select ""applied""
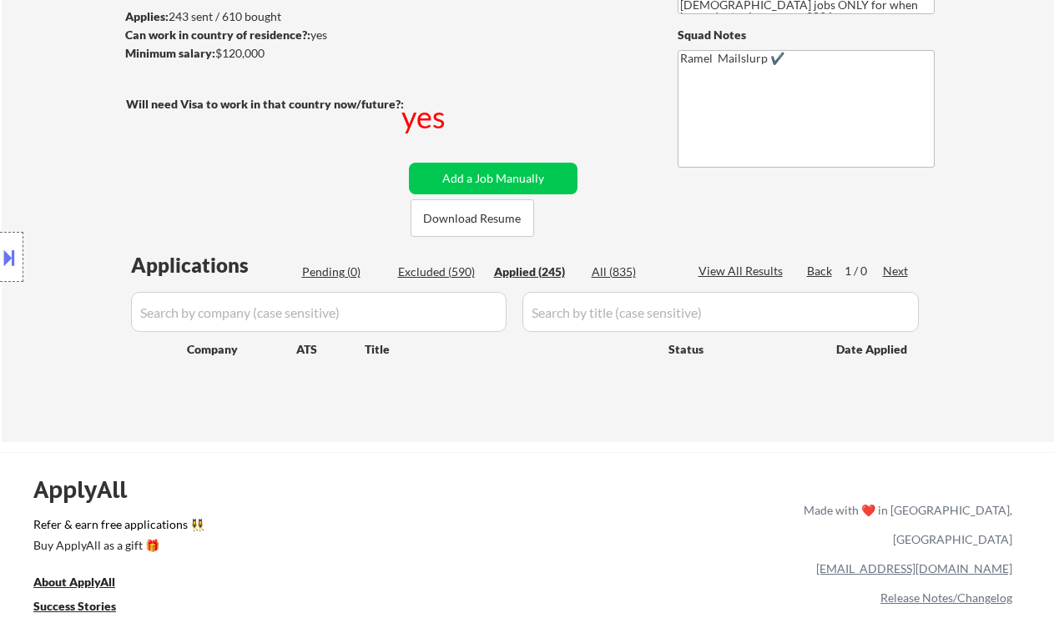
select select ""applied""
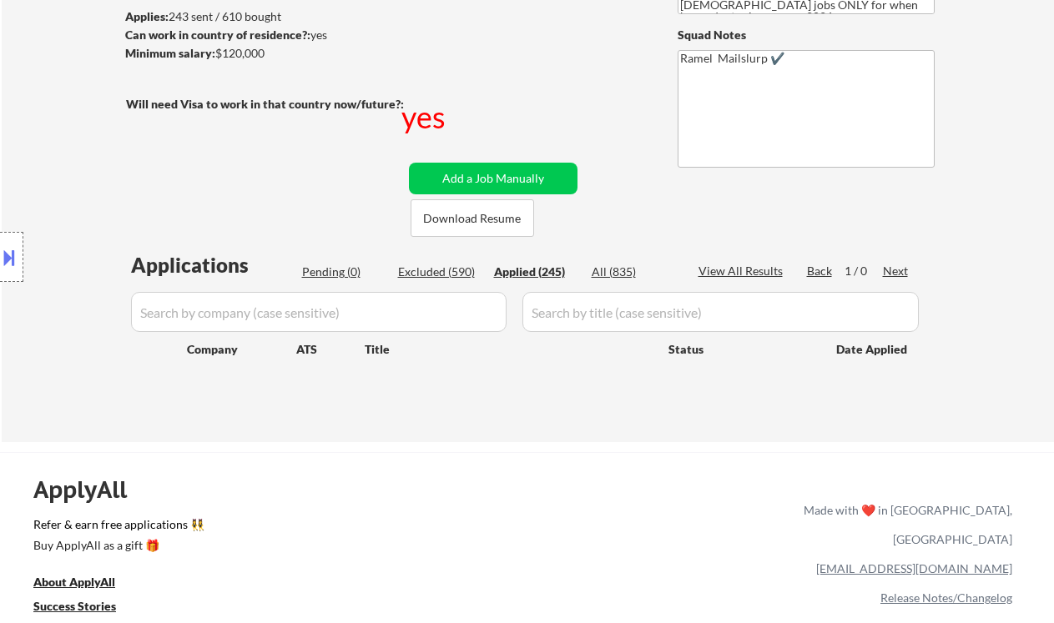
select select ""applied""
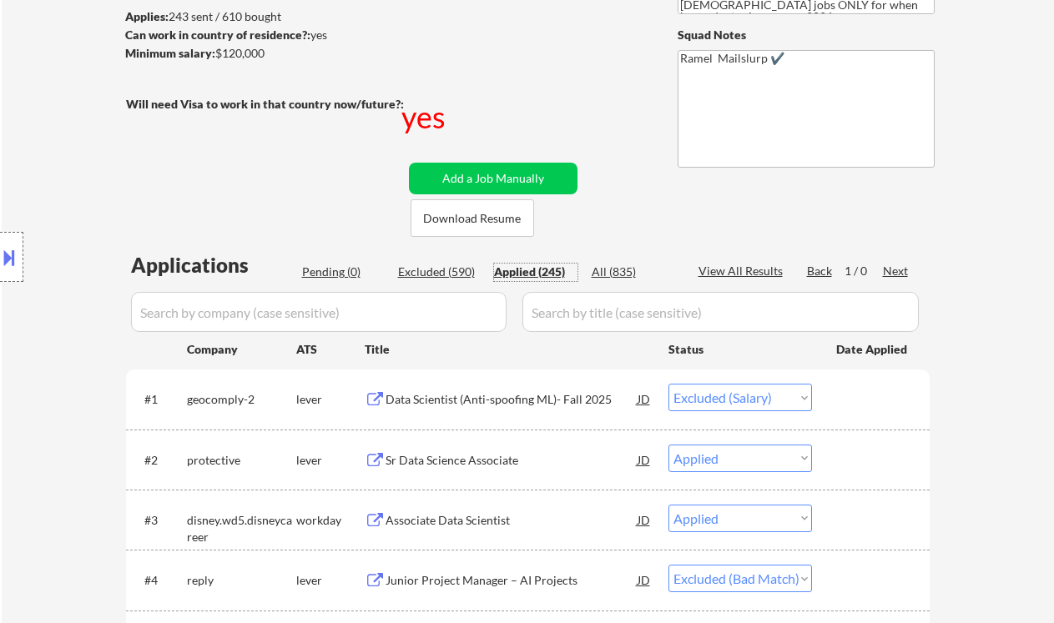
select select ""applied""
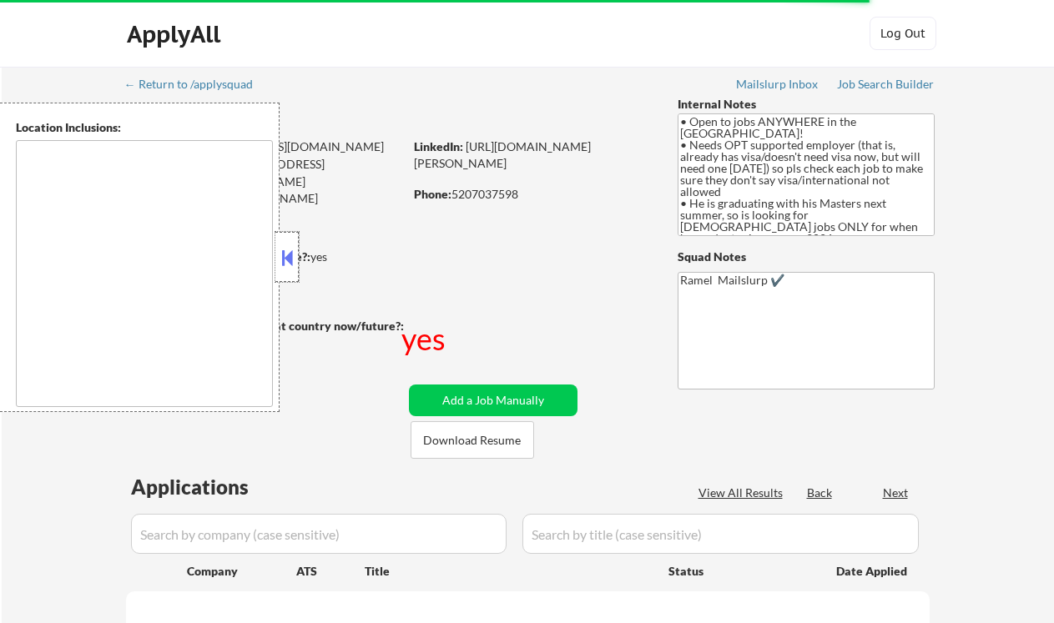
scroll to position [222, 0]
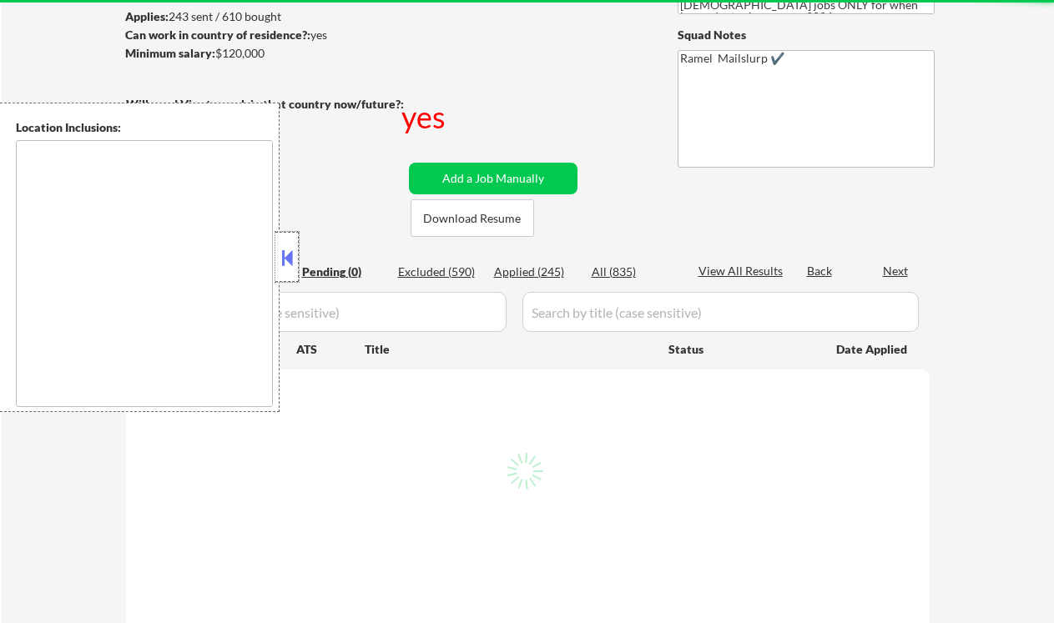
type textarea "country:[GEOGRAPHIC_DATA]"
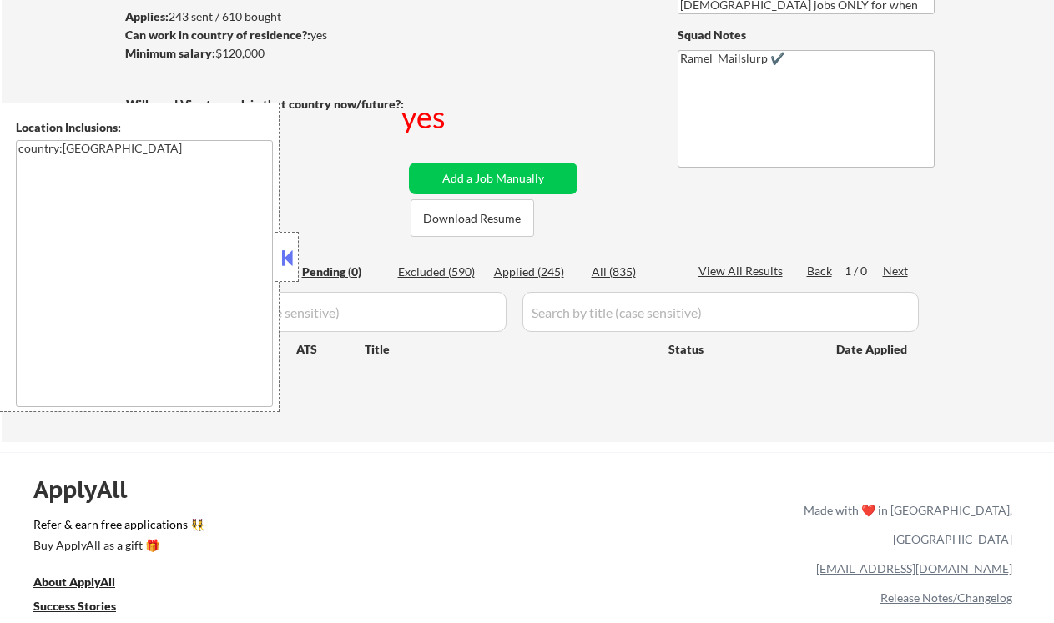
click at [290, 256] on button at bounding box center [287, 257] width 18 height 25
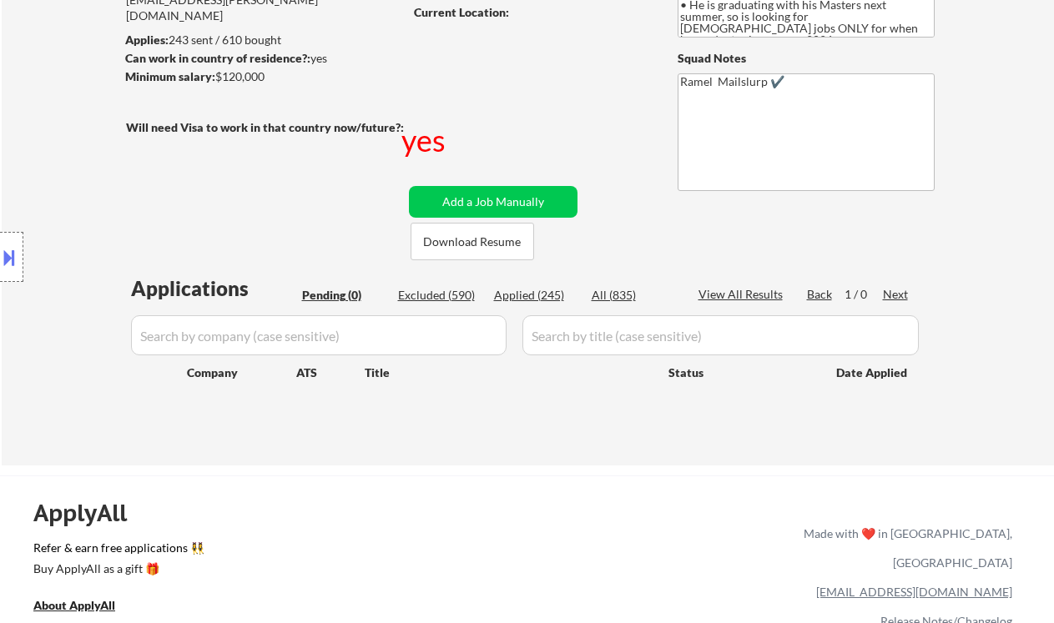
scroll to position [334, 0]
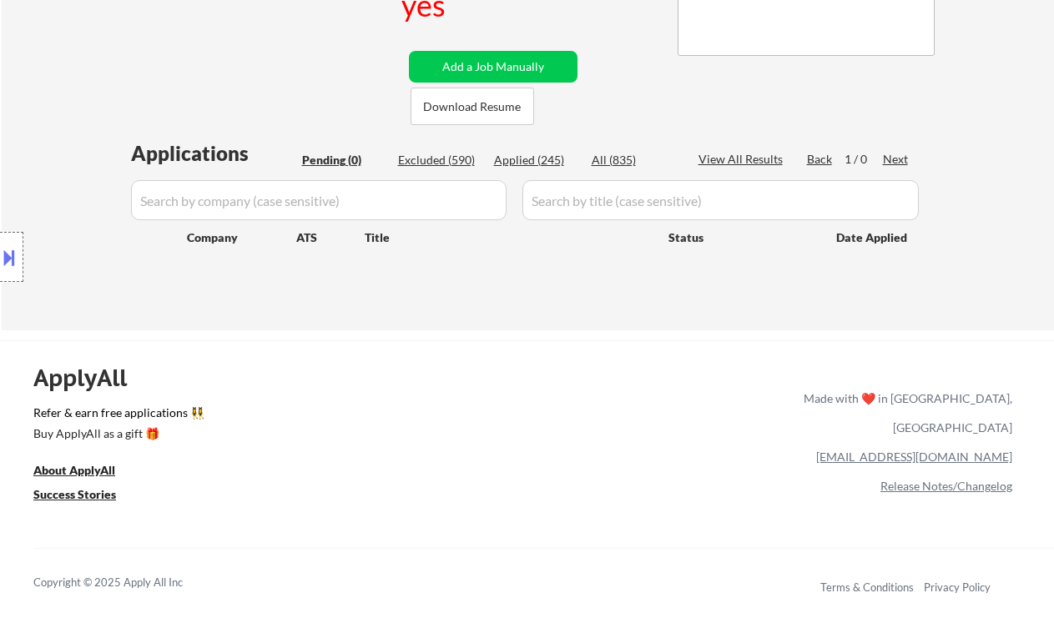
click at [509, 159] on div "Applied (245)" at bounding box center [535, 160] width 83 height 17
select select ""applied""
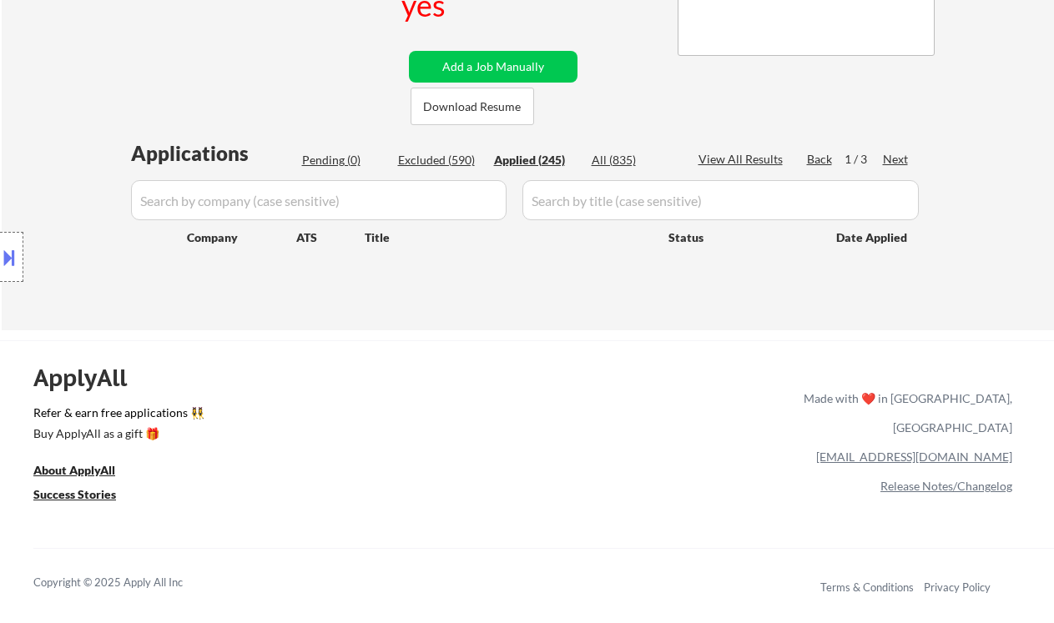
select select ""applied""
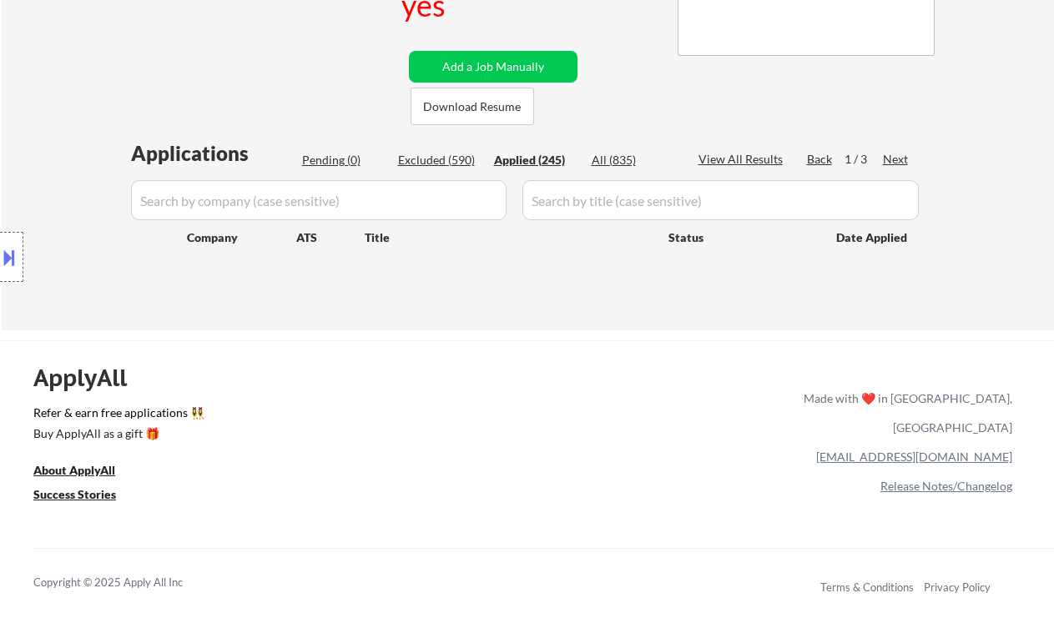
select select ""applied""
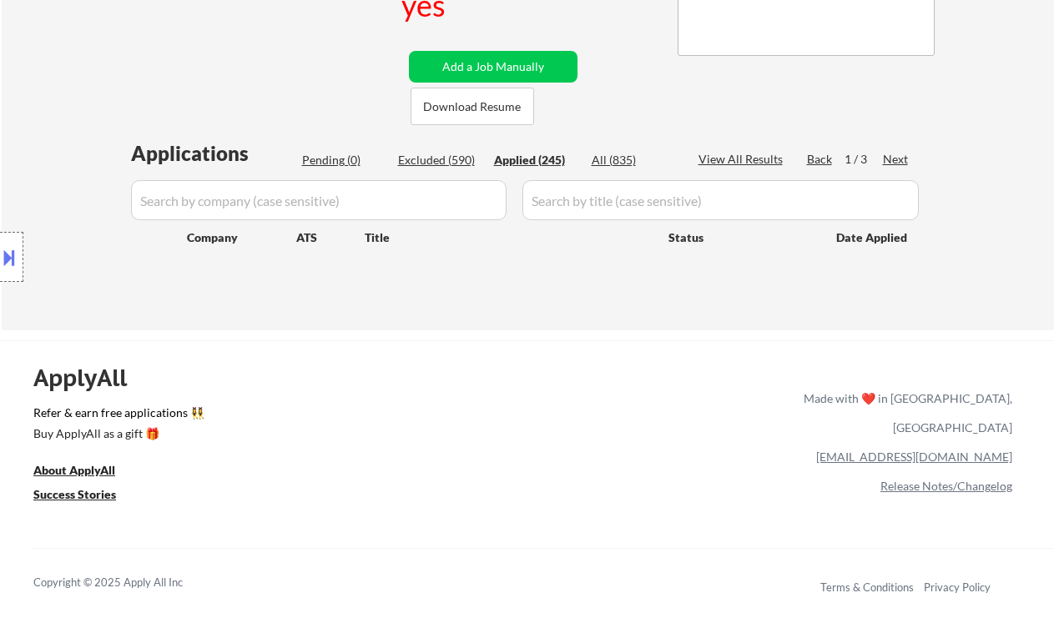
select select ""applied""
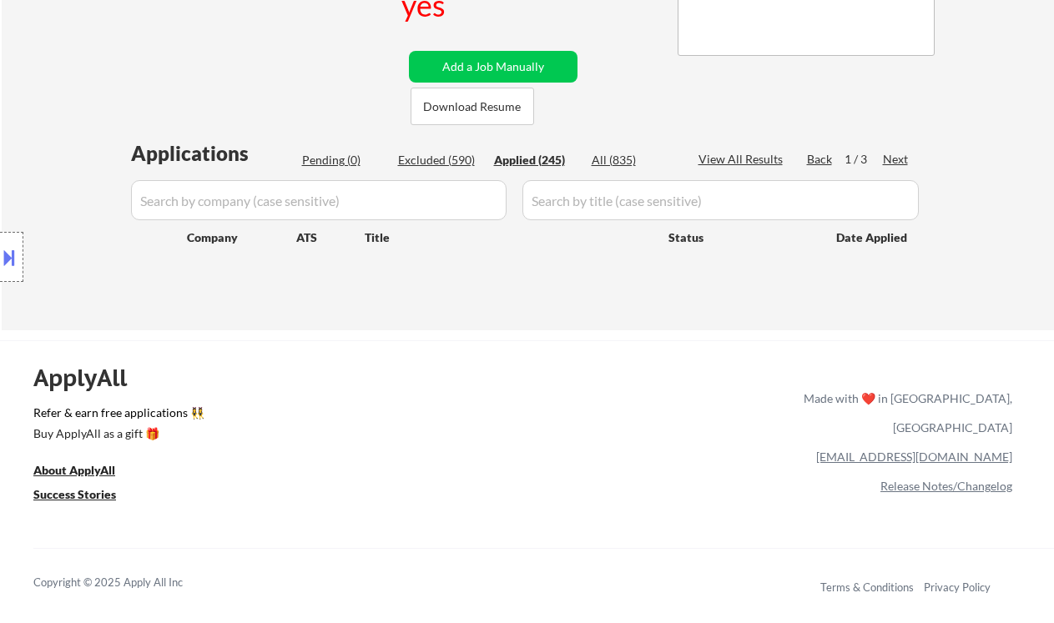
select select ""applied""
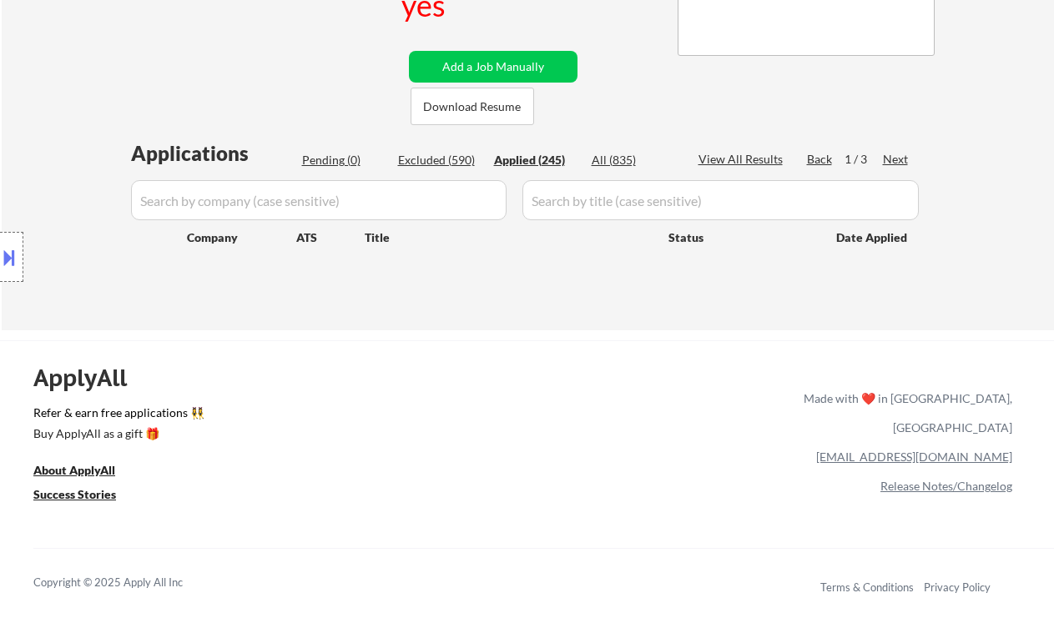
select select ""applied""
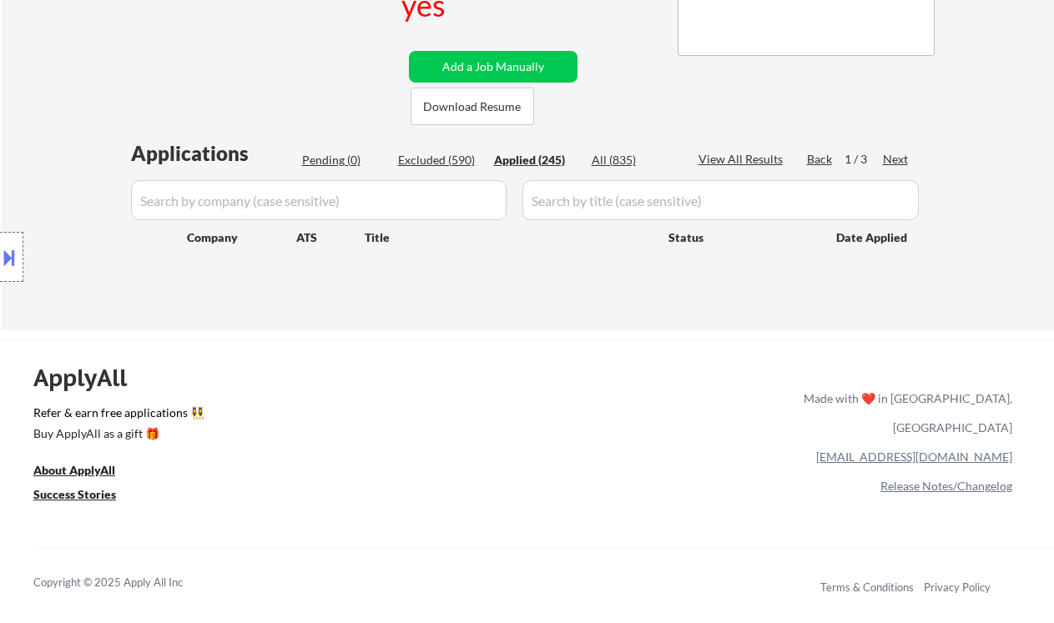
select select ""applied""
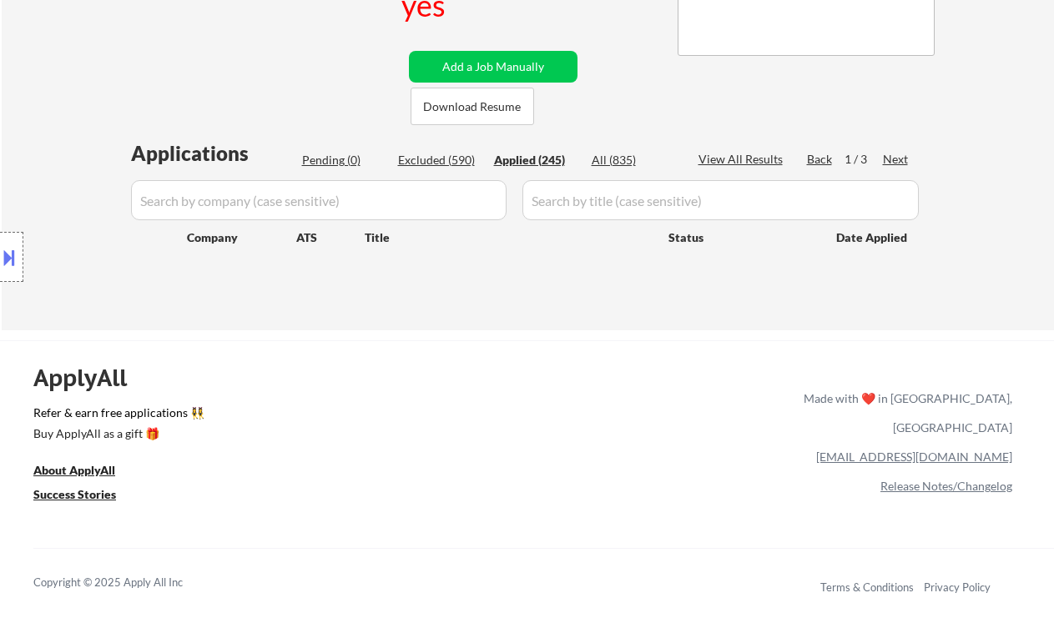
select select ""applied""
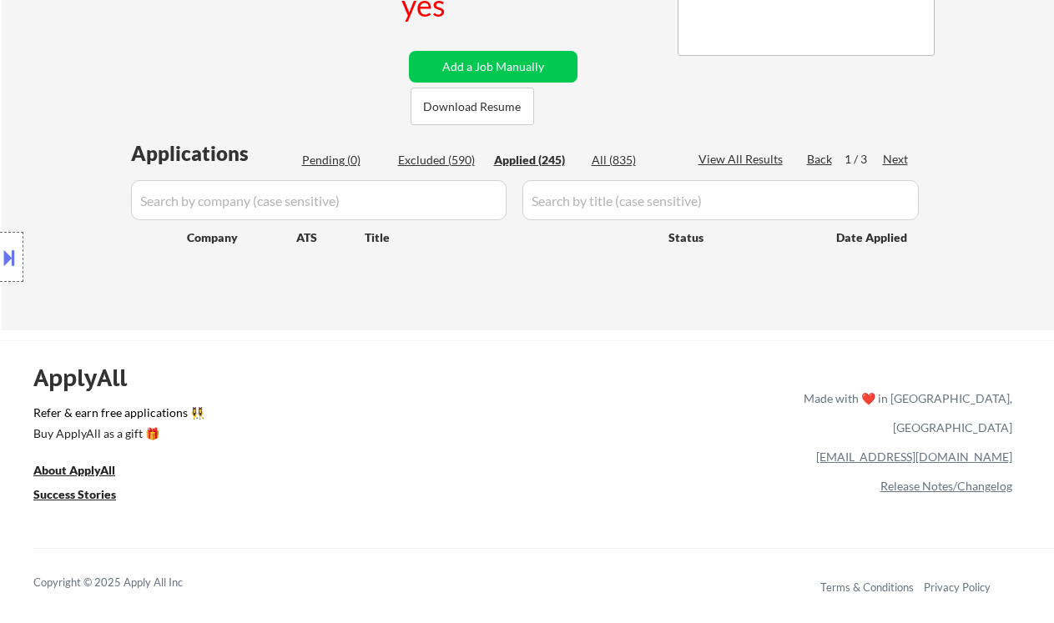
select select ""applied""
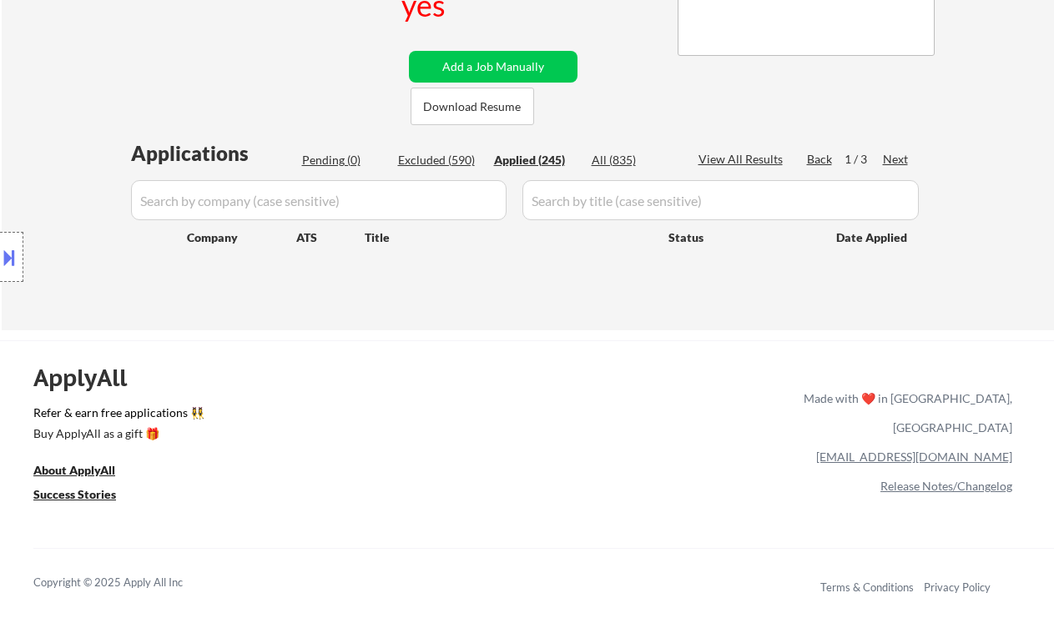
select select ""applied""
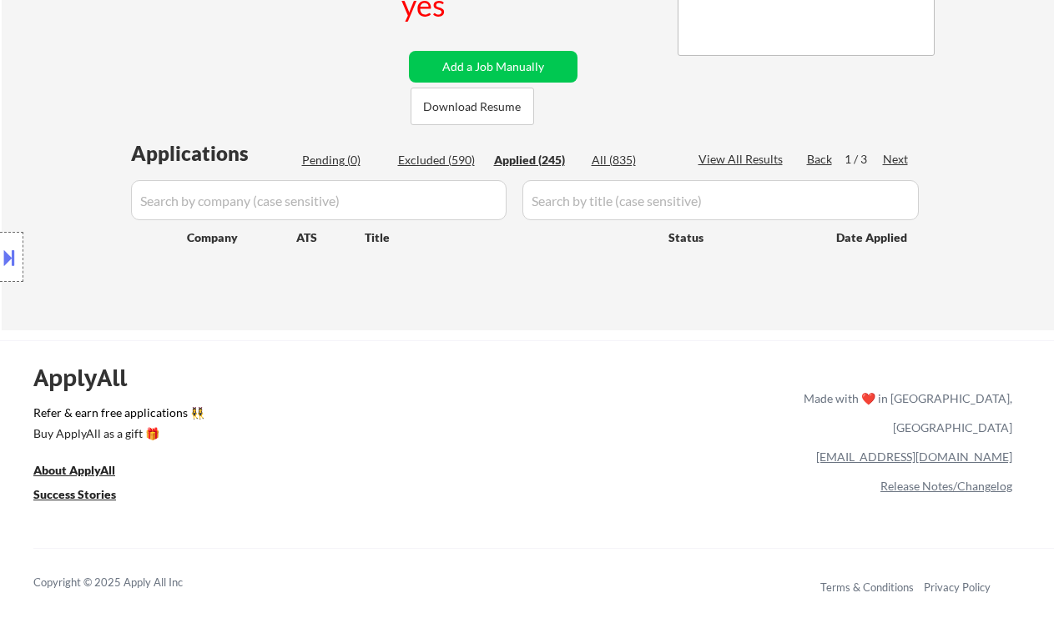
select select ""applied""
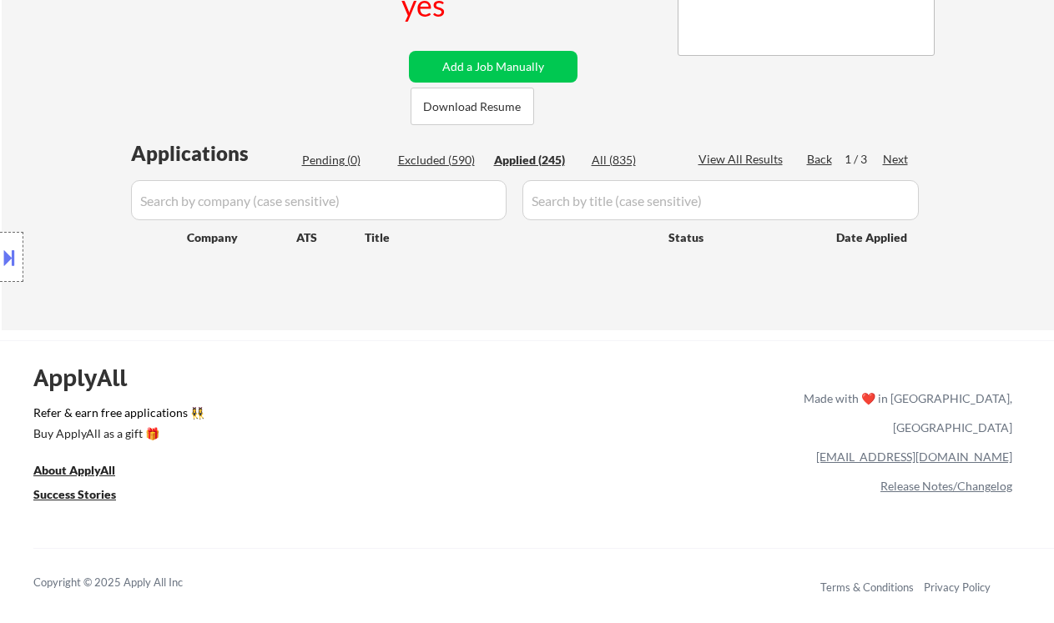
select select ""applied""
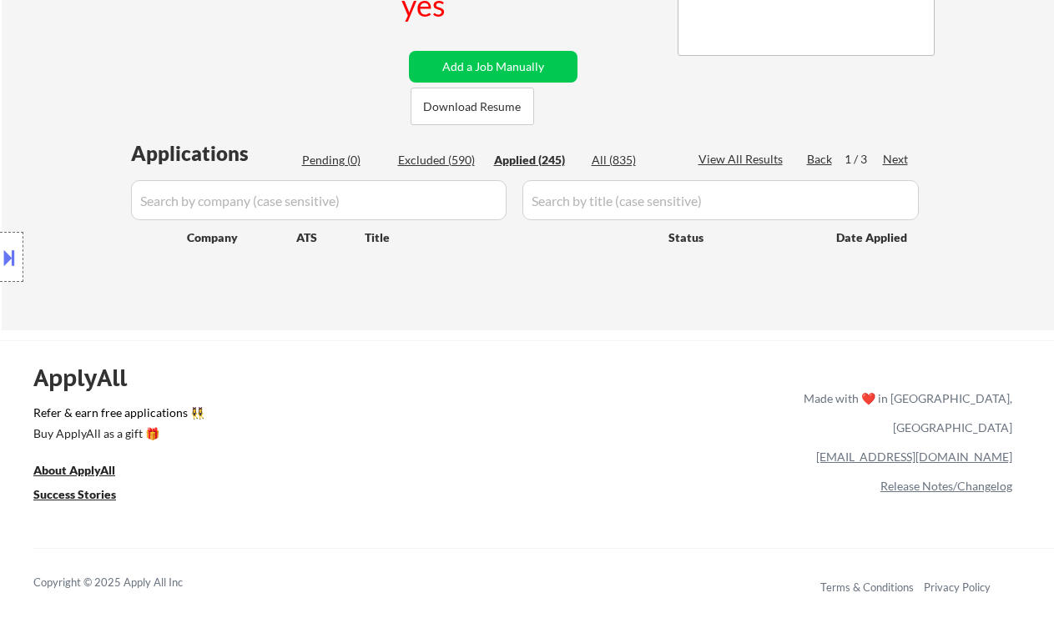
select select ""applied""
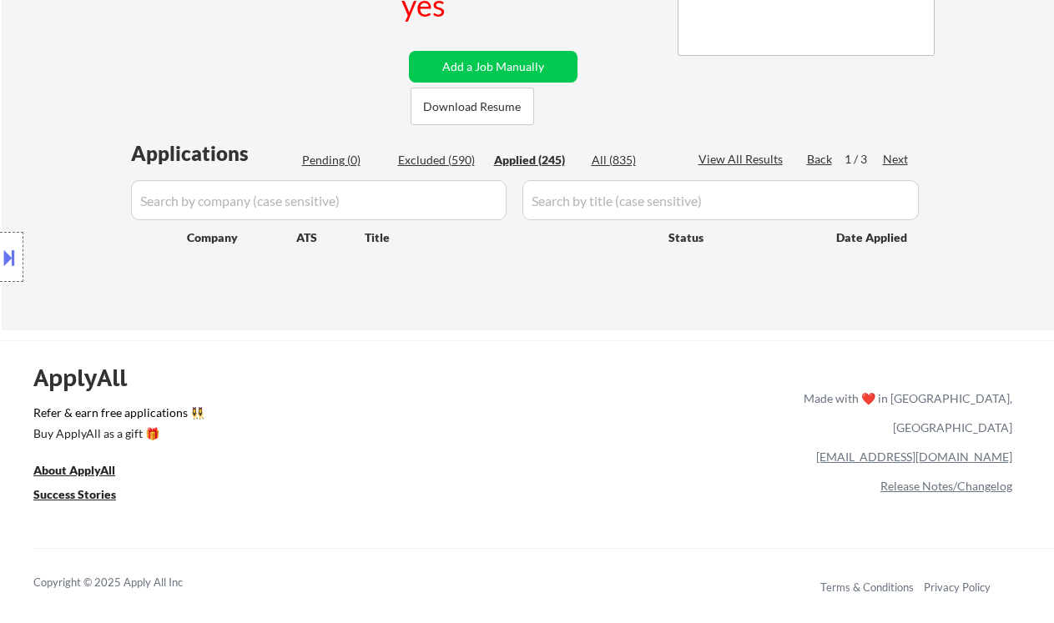
select select ""applied""
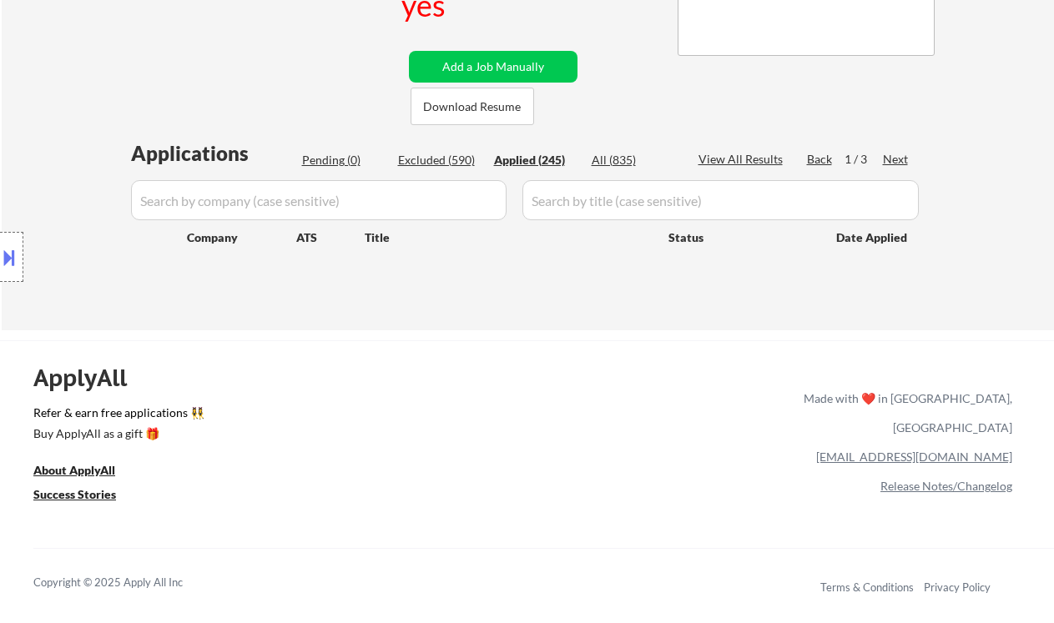
select select ""applied""
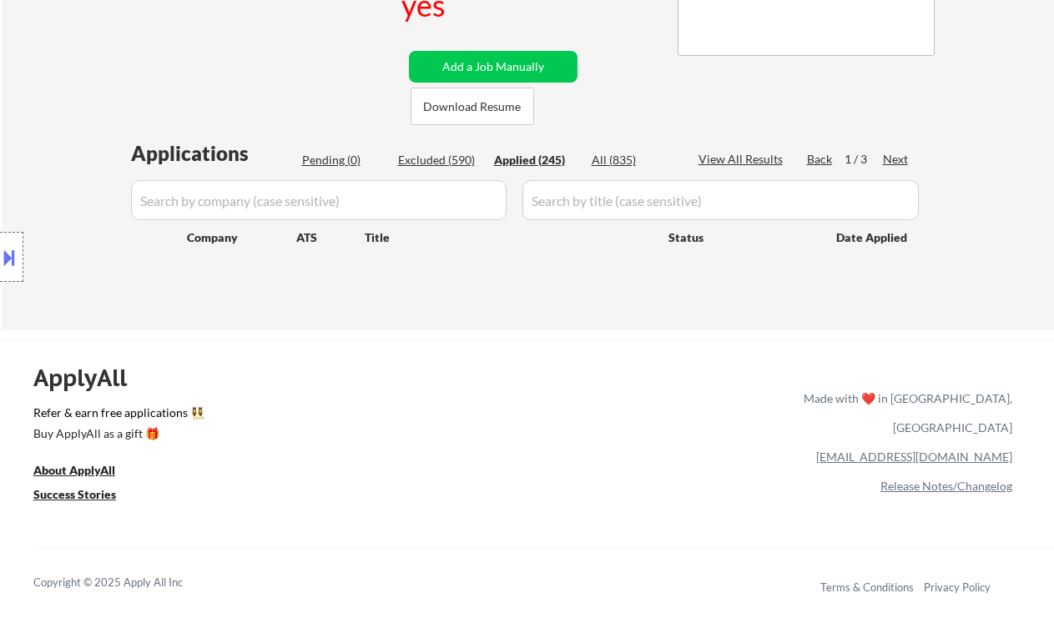
select select ""applied""
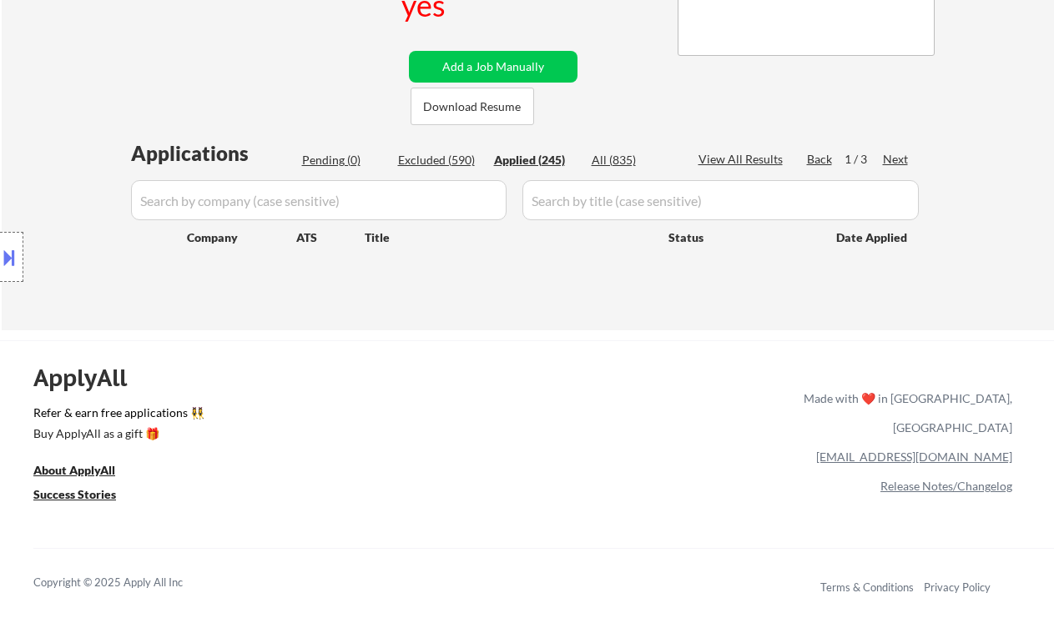
select select ""applied""
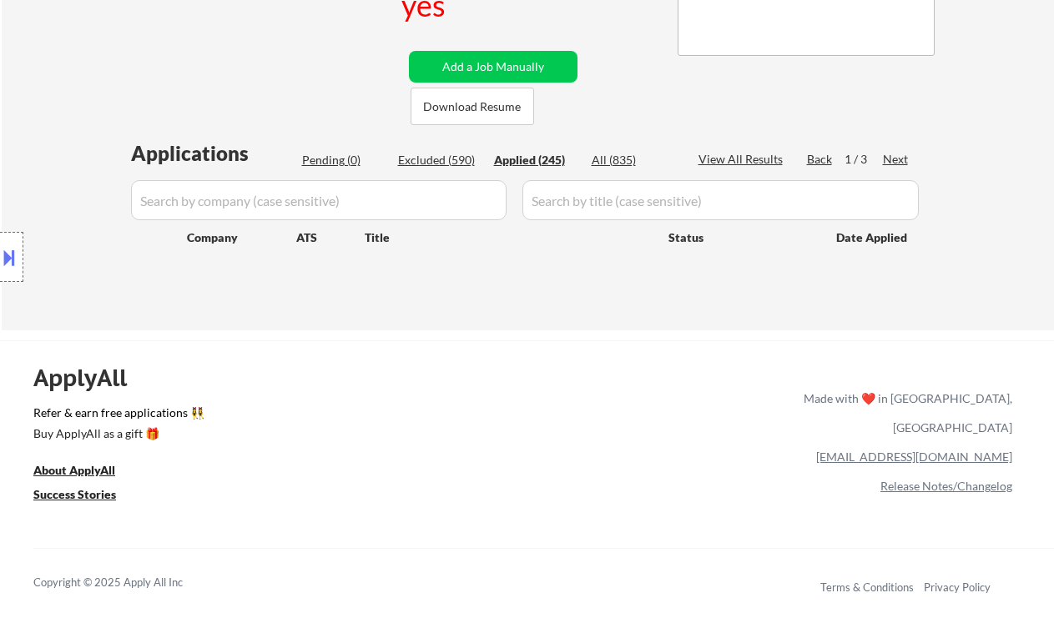
select select ""applied""
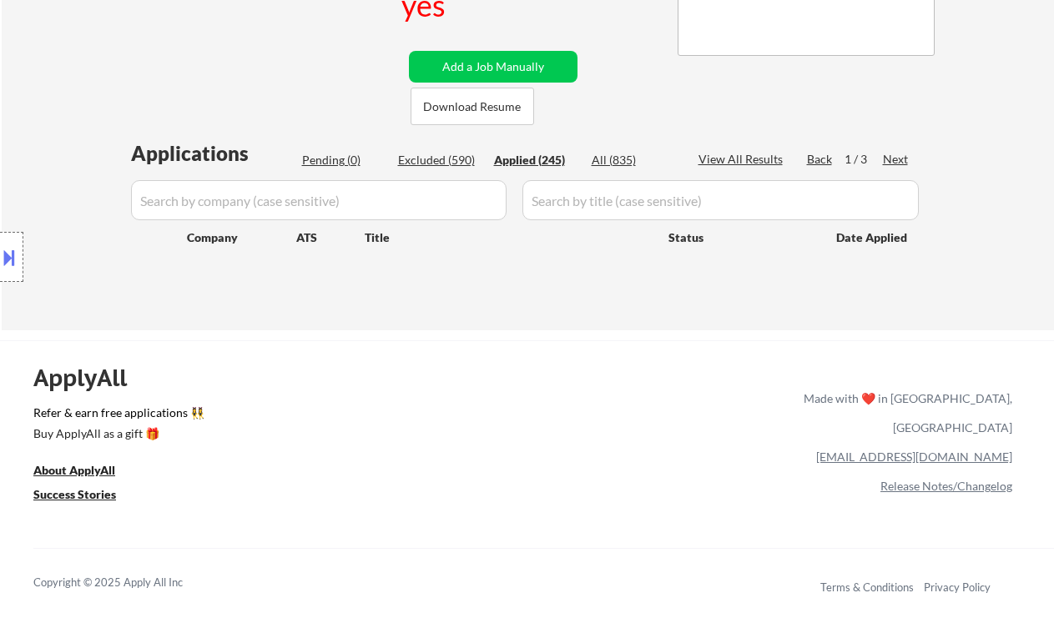
select select ""applied""
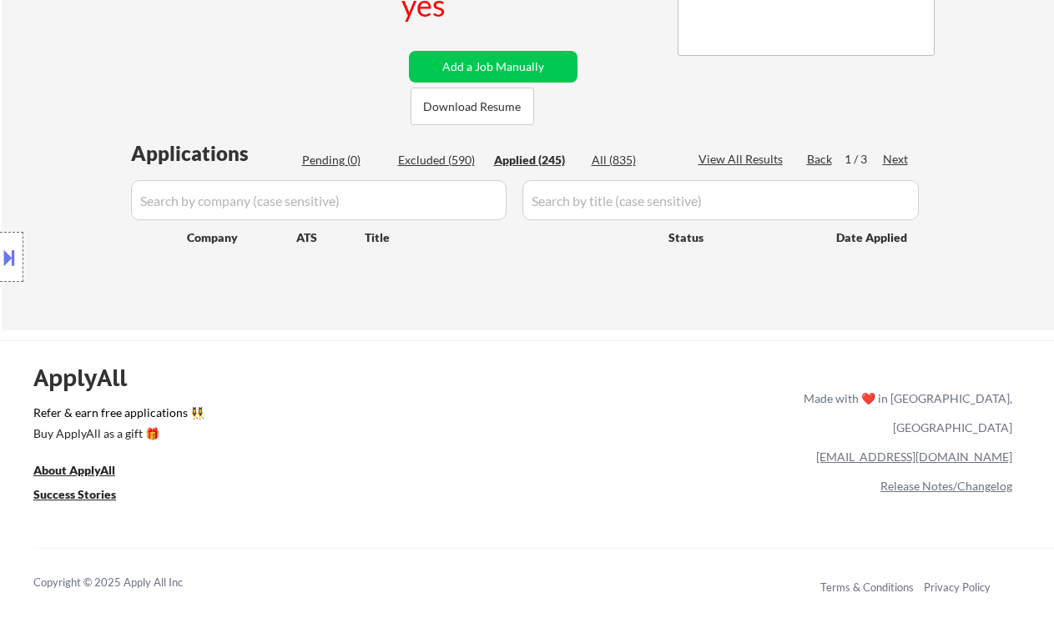
select select ""applied""
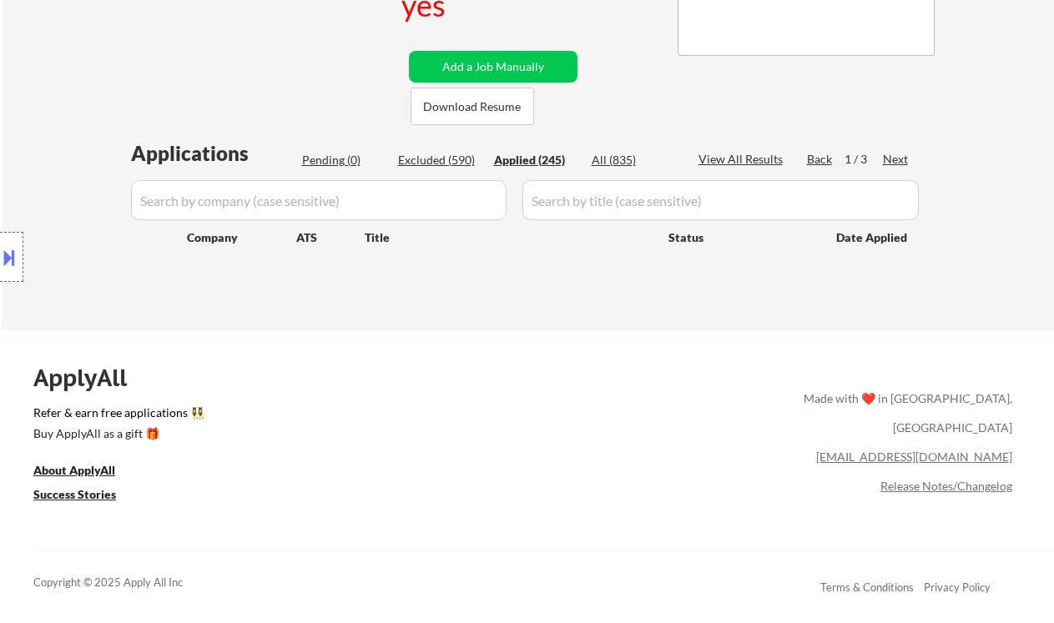
select select ""applied""
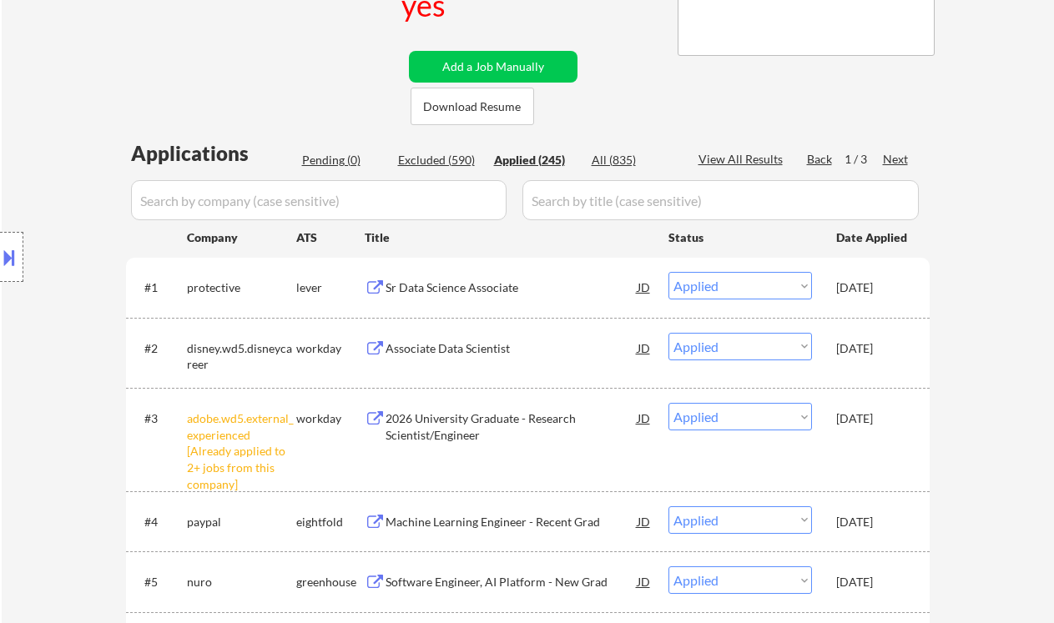
click at [428, 349] on div "Associate Data Scientist" at bounding box center [512, 348] width 252 height 17
